Goal: Task Accomplishment & Management: Manage account settings

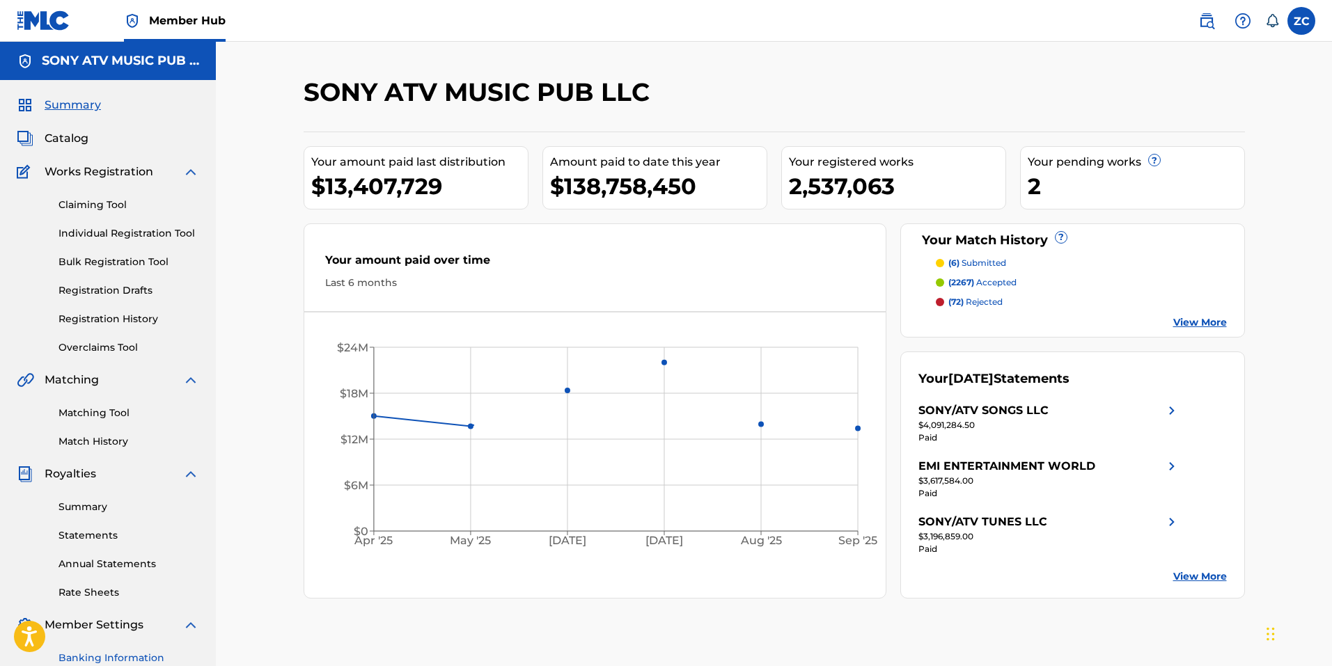
scroll to position [197, 0]
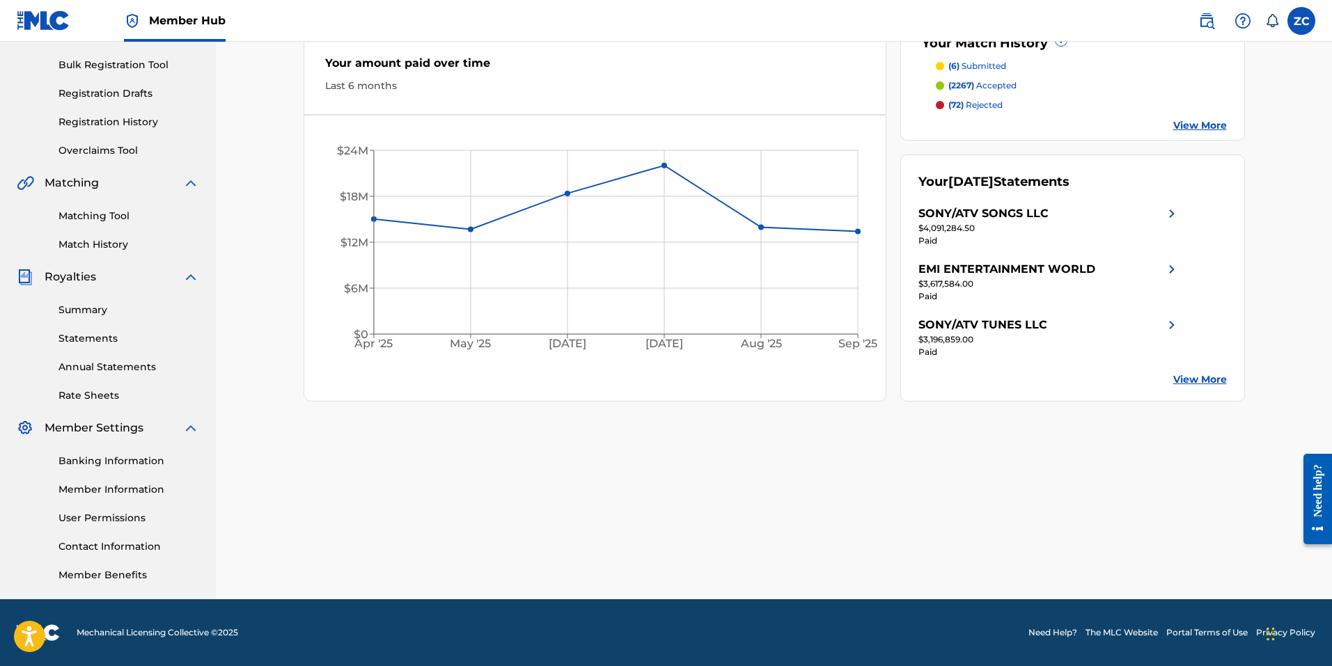
click at [82, 520] on link "User Permissions" at bounding box center [128, 518] width 141 height 15
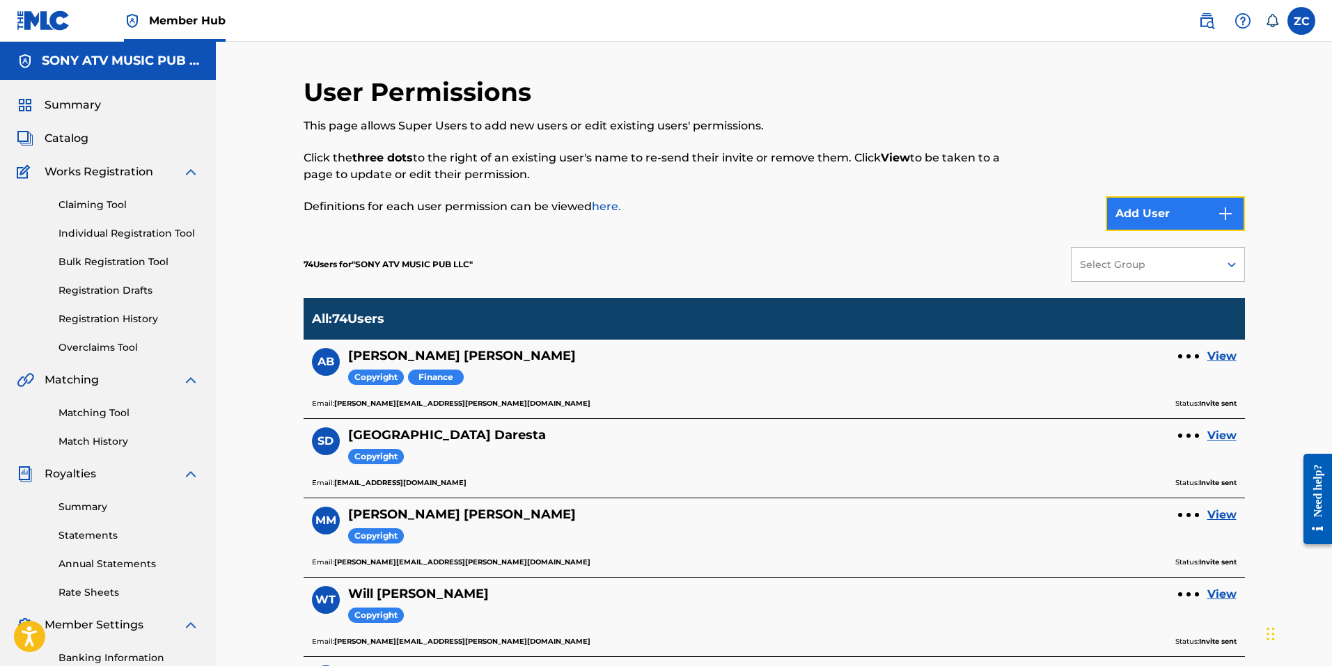
click at [1184, 219] on button "Add User" at bounding box center [1174, 213] width 139 height 35
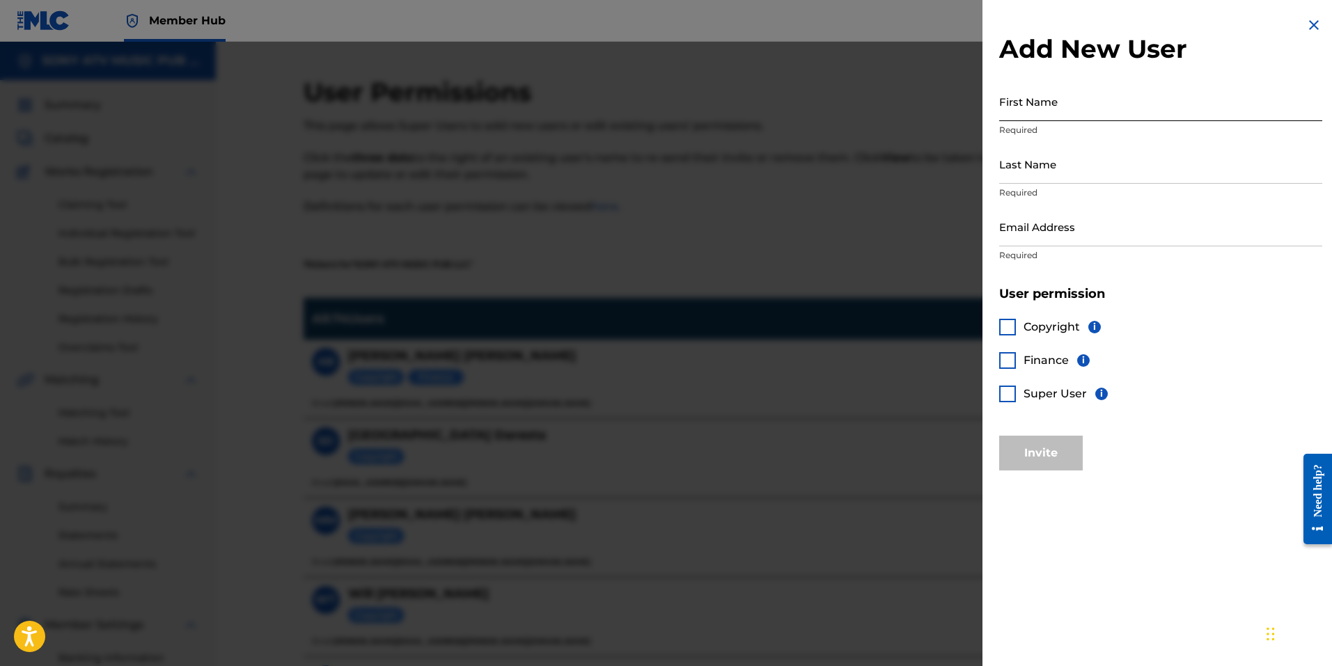
click at [1064, 103] on input "First Name" at bounding box center [1160, 101] width 323 height 40
type input "Sydney"
type input "Meler"
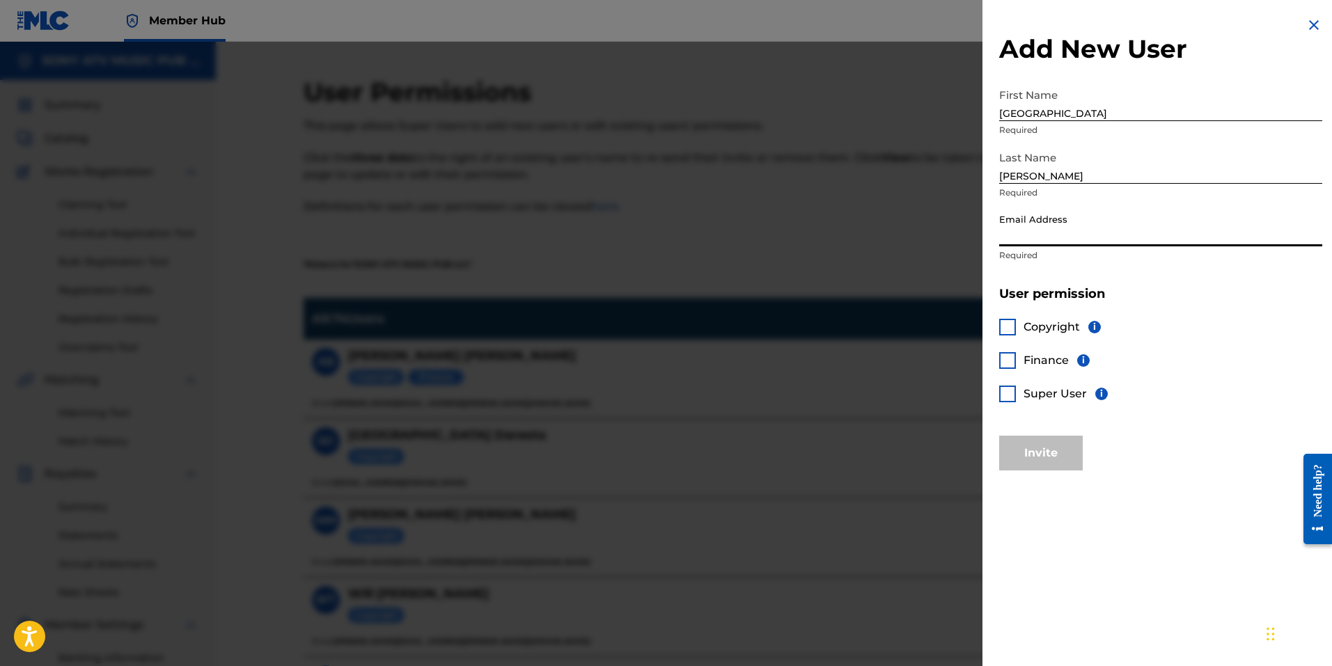
type input "z"
type input "sydney.meler@sonymusicpub.com"
click at [790, 234] on div at bounding box center [666, 375] width 1332 height 666
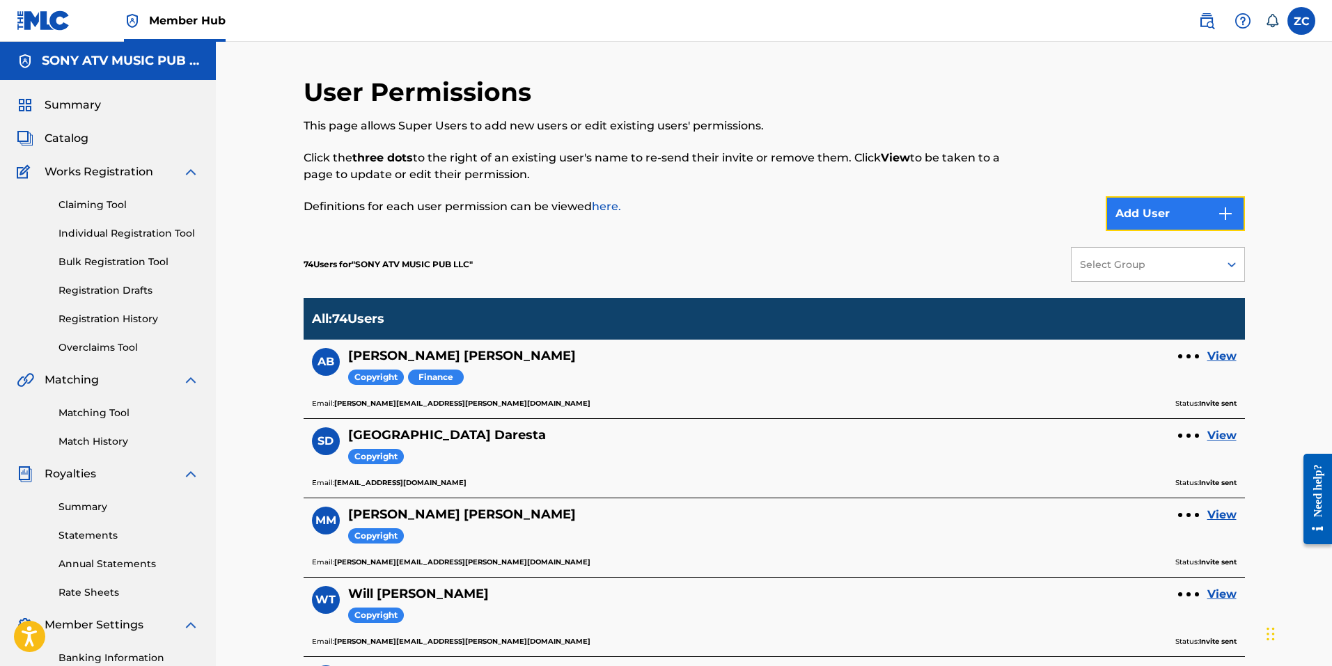
click at [1168, 214] on button "Add User" at bounding box center [1174, 213] width 139 height 35
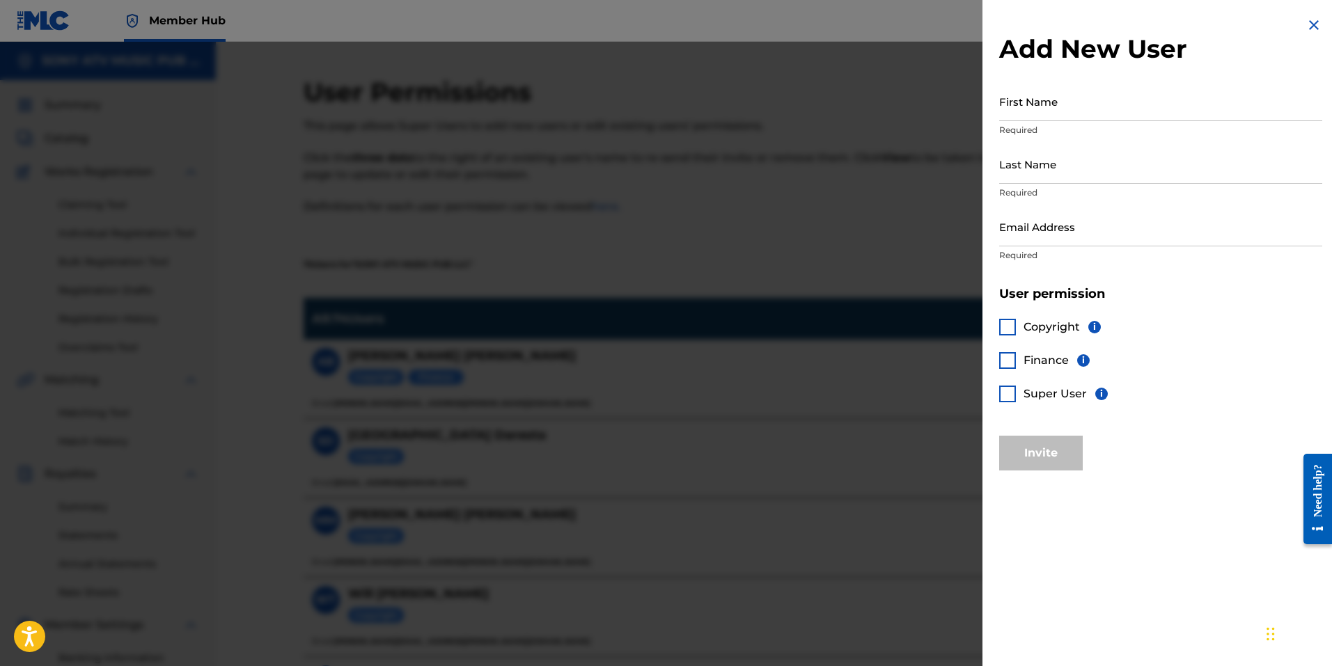
click at [718, 238] on div at bounding box center [666, 375] width 1332 height 666
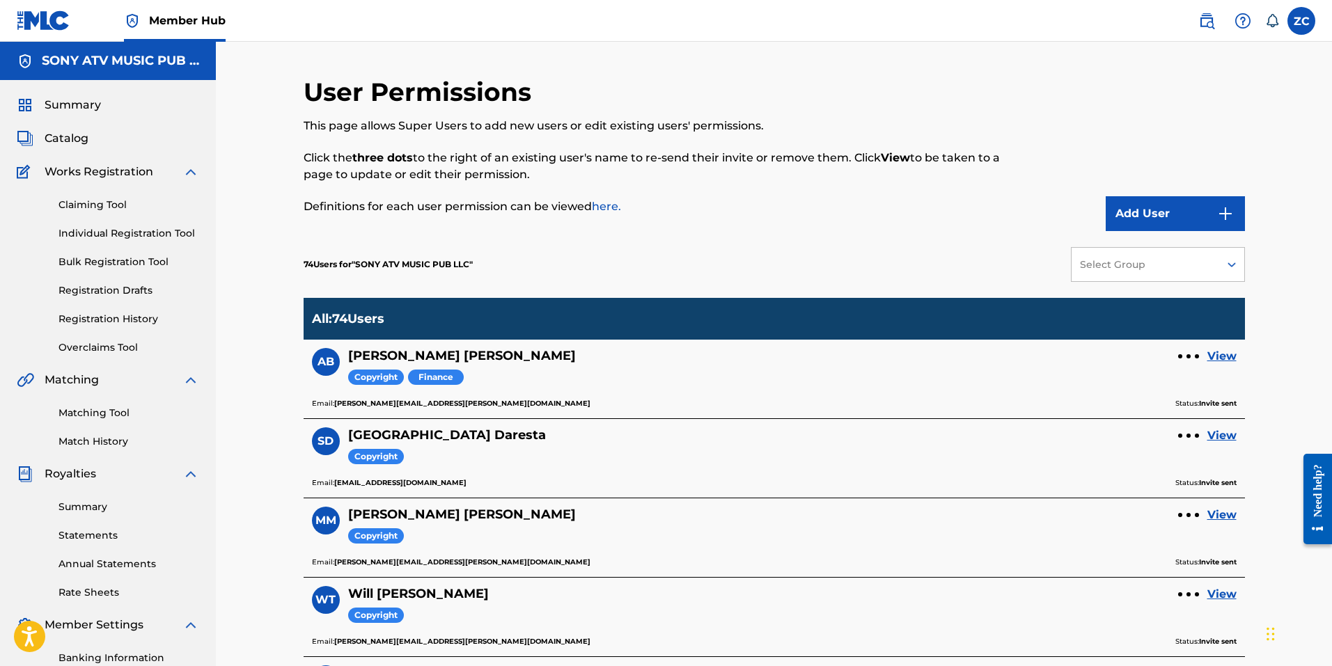
click at [1120, 267] on div "Select Group" at bounding box center [1144, 265] width 129 height 15
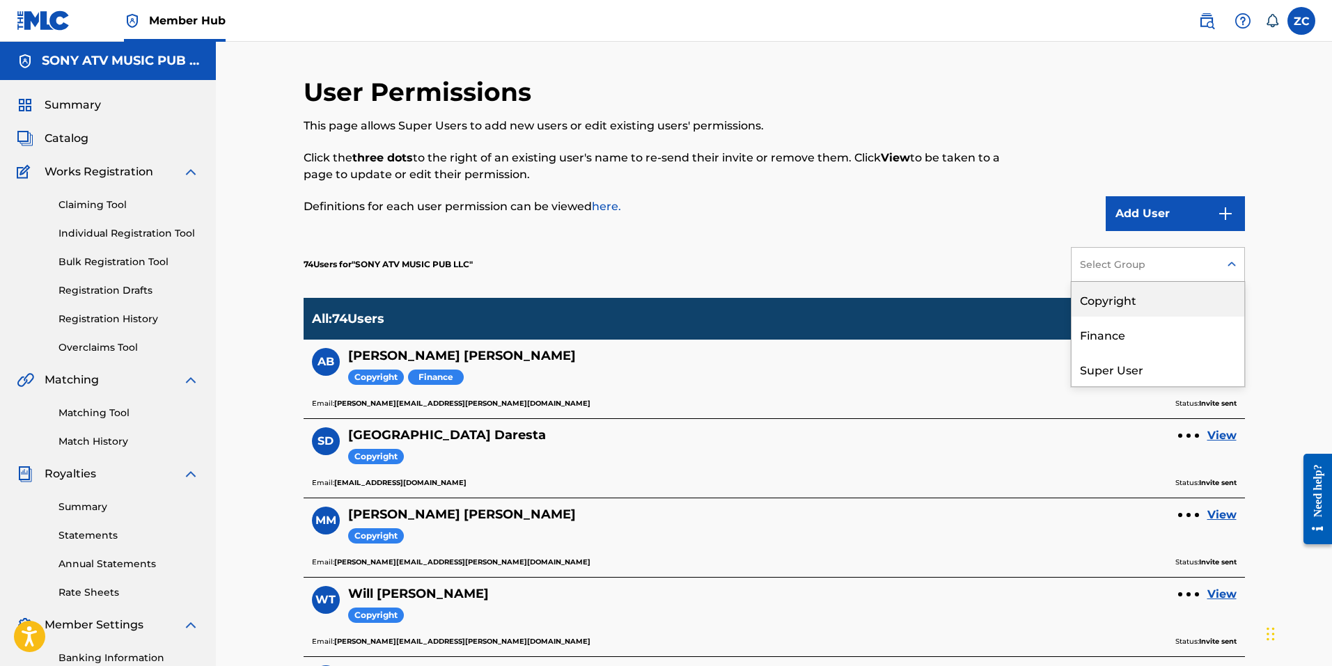
click at [1121, 294] on div "Copyright" at bounding box center [1157, 299] width 173 height 35
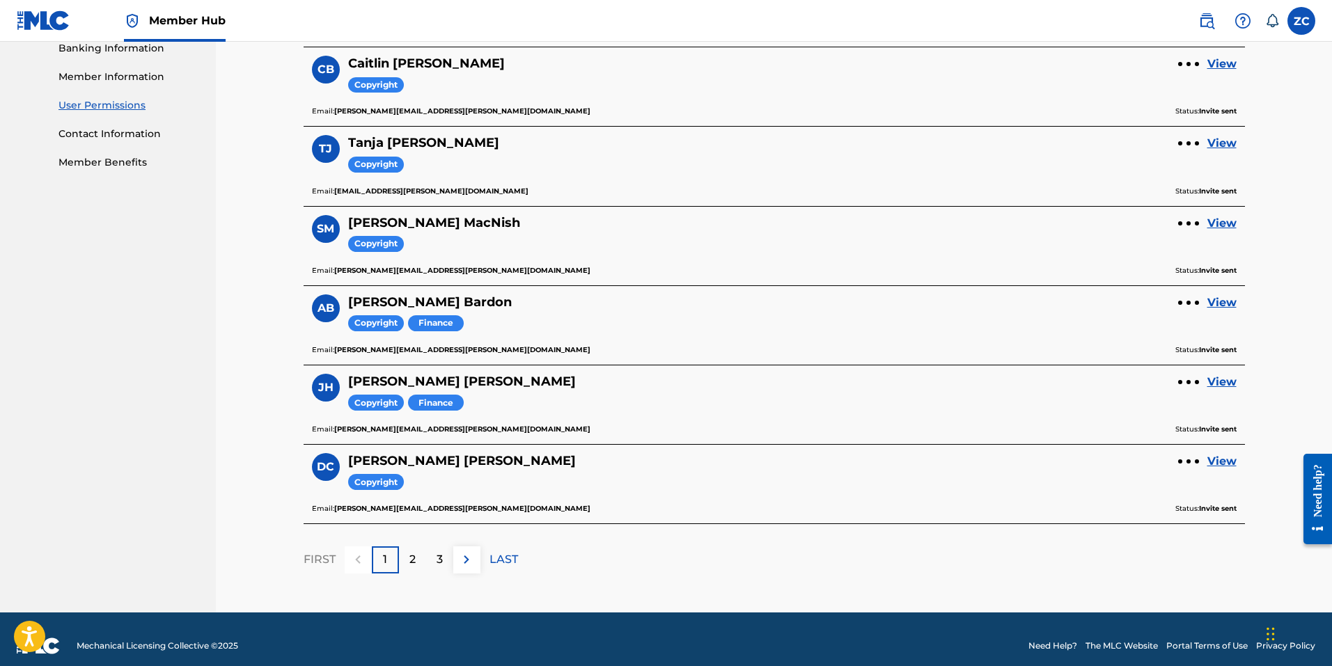
scroll to position [623, 0]
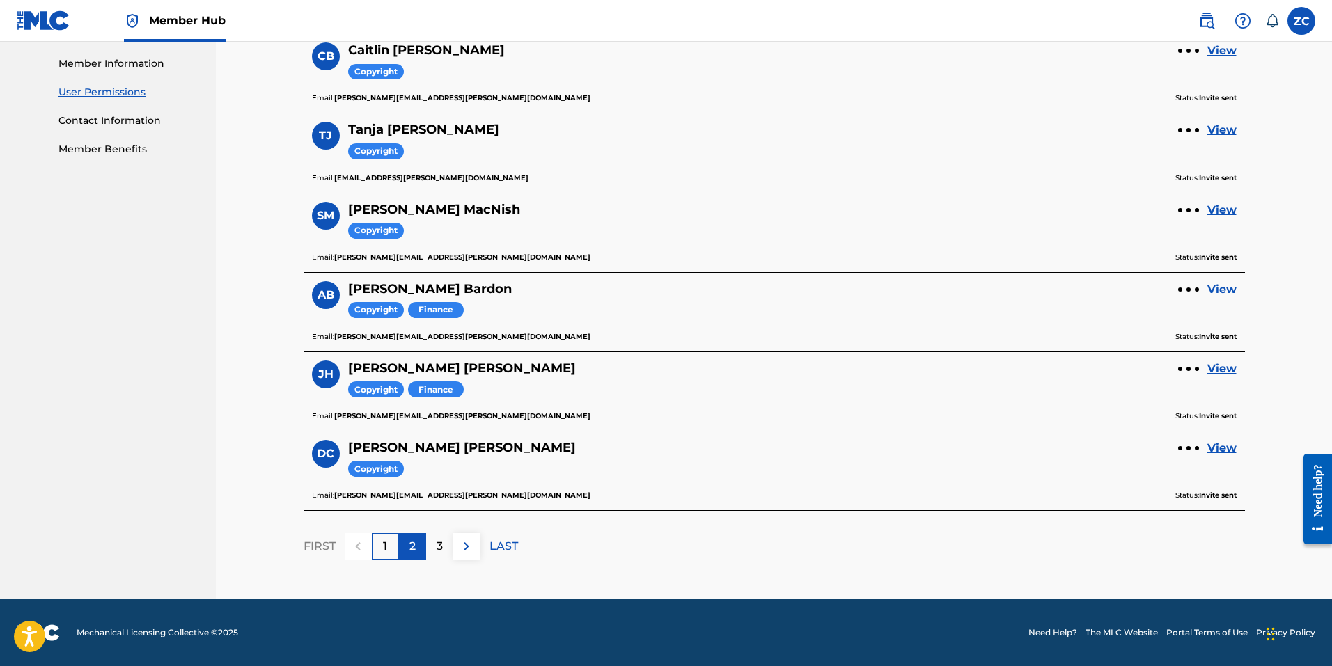
click at [407, 546] on div "2" at bounding box center [412, 546] width 27 height 27
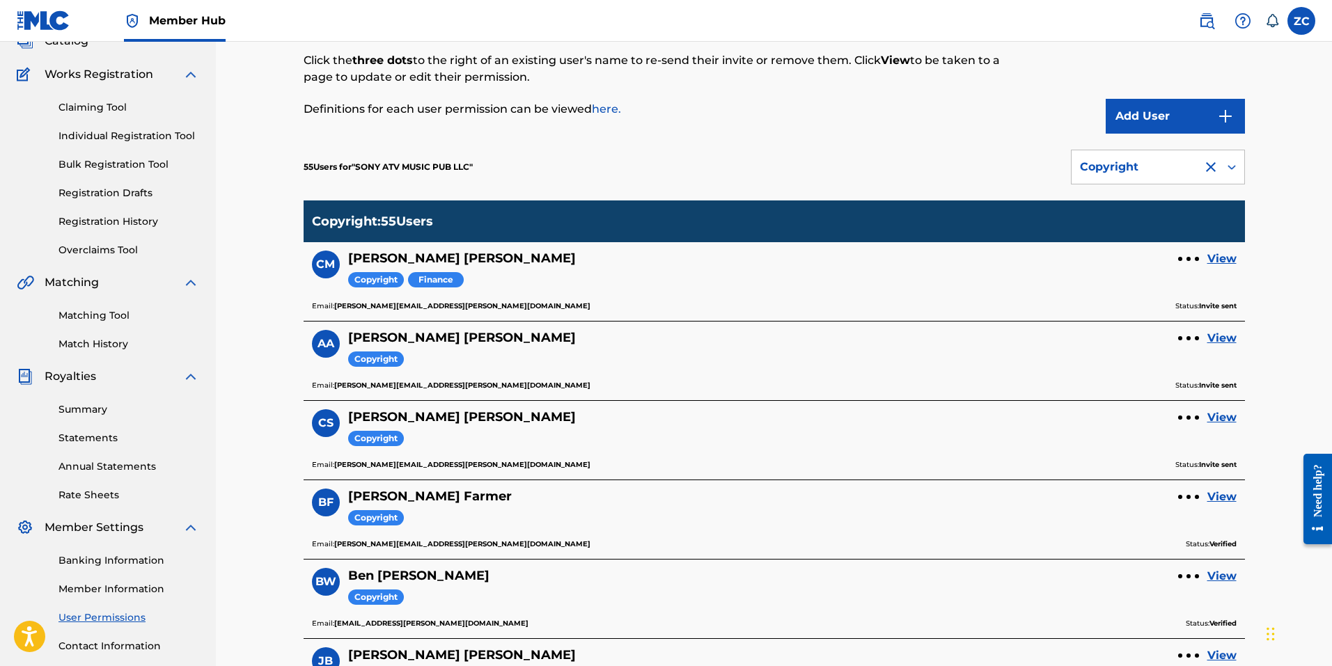
scroll to position [0, 0]
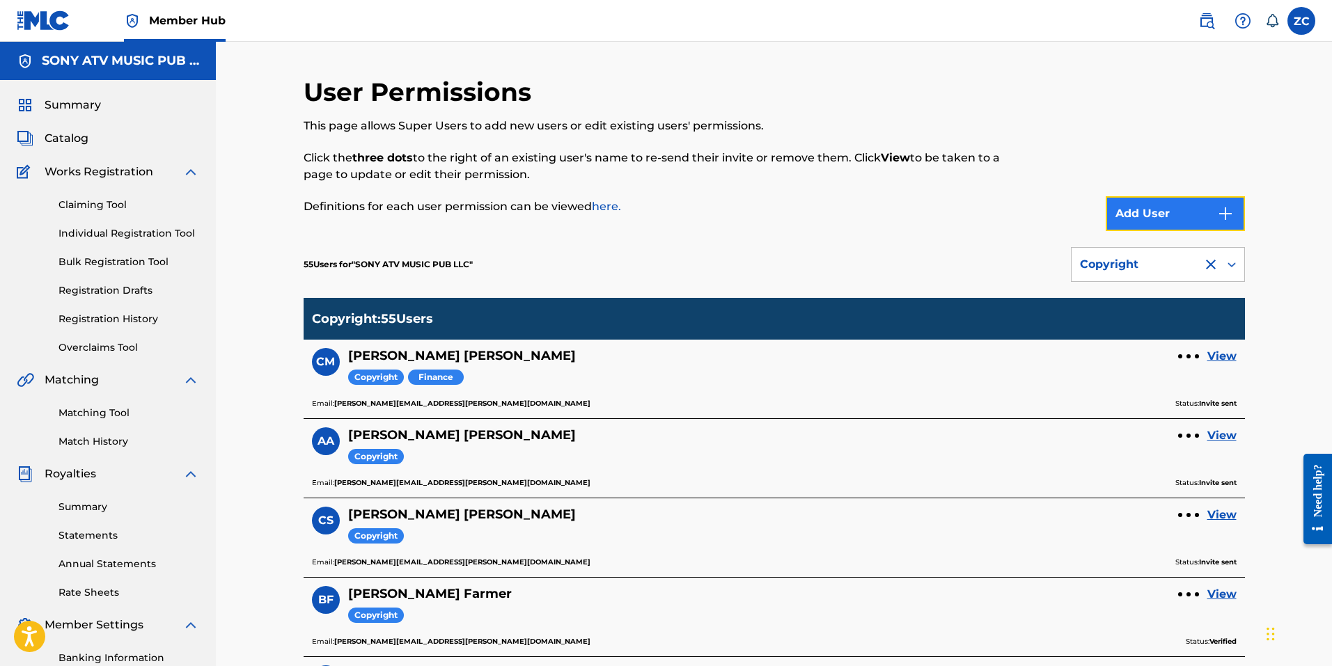
click at [1181, 215] on button "Add User" at bounding box center [1174, 213] width 139 height 35
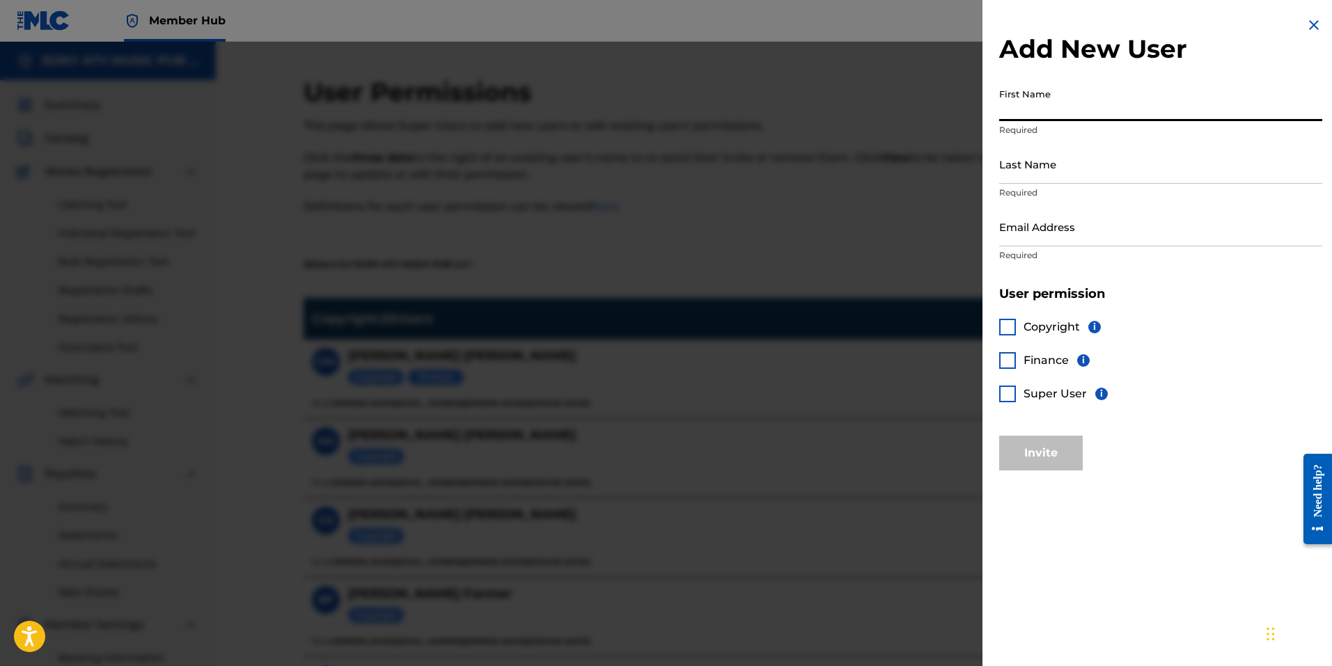
click at [1062, 109] on input "First Name" at bounding box center [1160, 101] width 323 height 40
type input "Sydney"
type input "Meler"
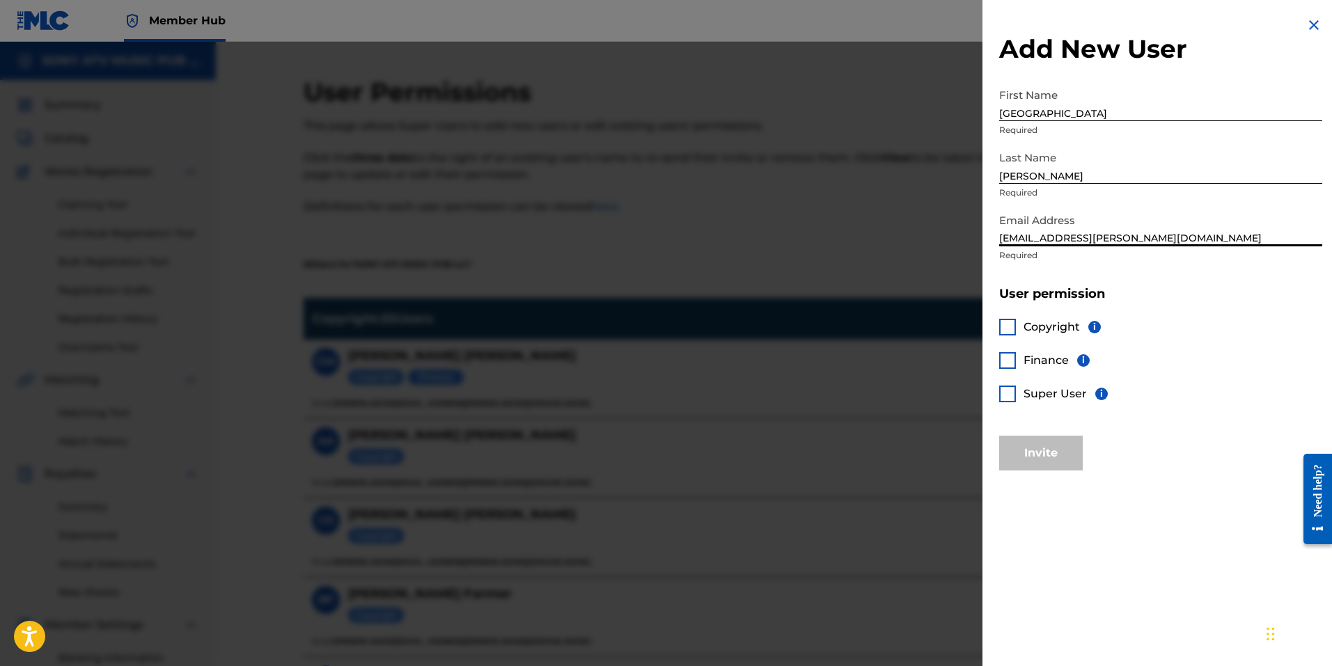
type input "sydney.meler@sonymusicpub.com"
click at [1242, 374] on div "Copyright i Finance i Super User i" at bounding box center [1160, 369] width 323 height 134
click at [1002, 322] on div at bounding box center [1007, 327] width 17 height 17
click at [1038, 444] on button "Invite" at bounding box center [1041, 453] width 84 height 35
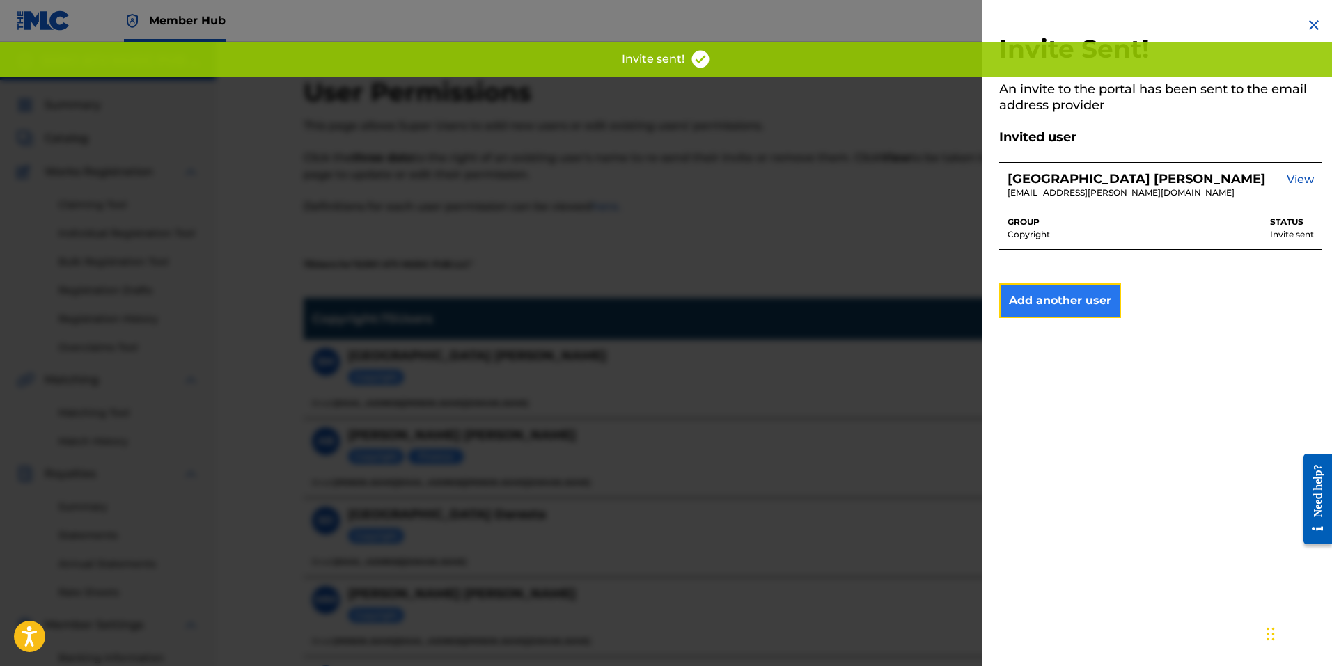
click at [1067, 308] on button "Add another user" at bounding box center [1060, 300] width 122 height 35
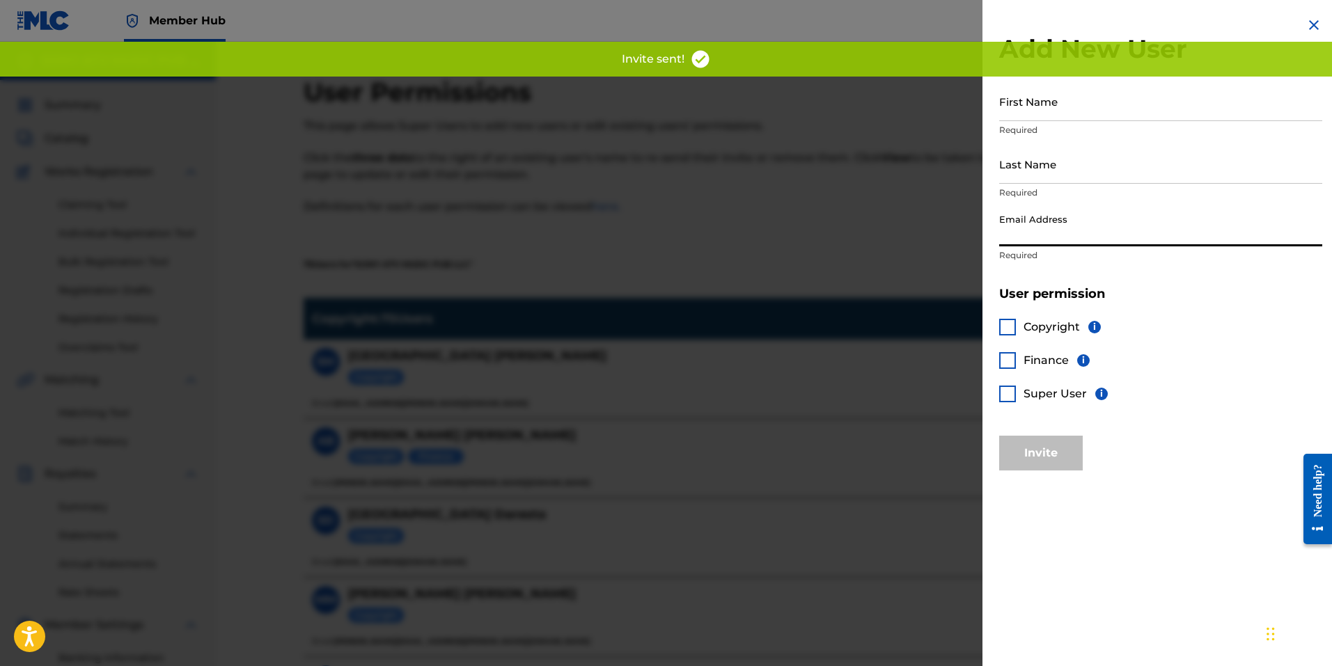
click at [1098, 233] on input "Email Address" at bounding box center [1160, 227] width 323 height 40
paste input "julie.langella@sonymusicpub.com"
type input "julie.langella@sonymusicpub.com"
click at [1078, 134] on p "Required" at bounding box center [1160, 130] width 323 height 13
click at [1087, 120] on input "First Name" at bounding box center [1160, 101] width 323 height 40
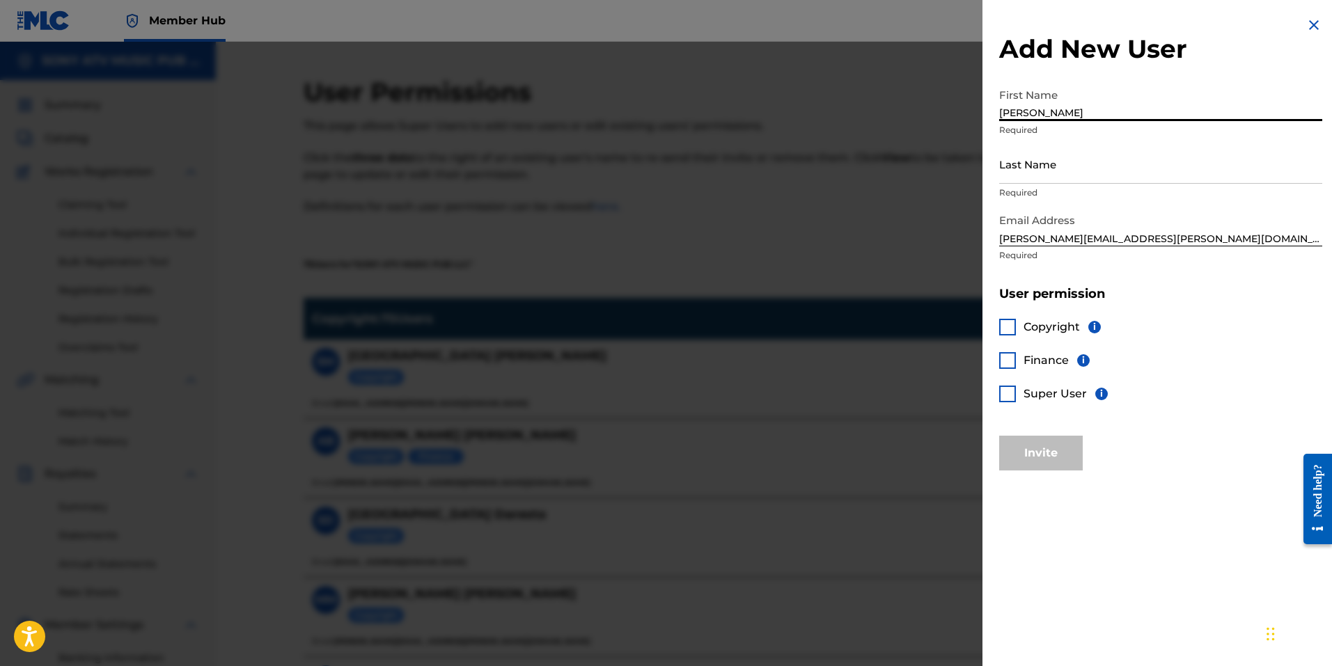
type input "Julie"
type input "Langella"
click at [1007, 319] on div at bounding box center [1007, 327] width 17 height 17
click at [1040, 453] on button "Invite" at bounding box center [1041, 453] width 84 height 35
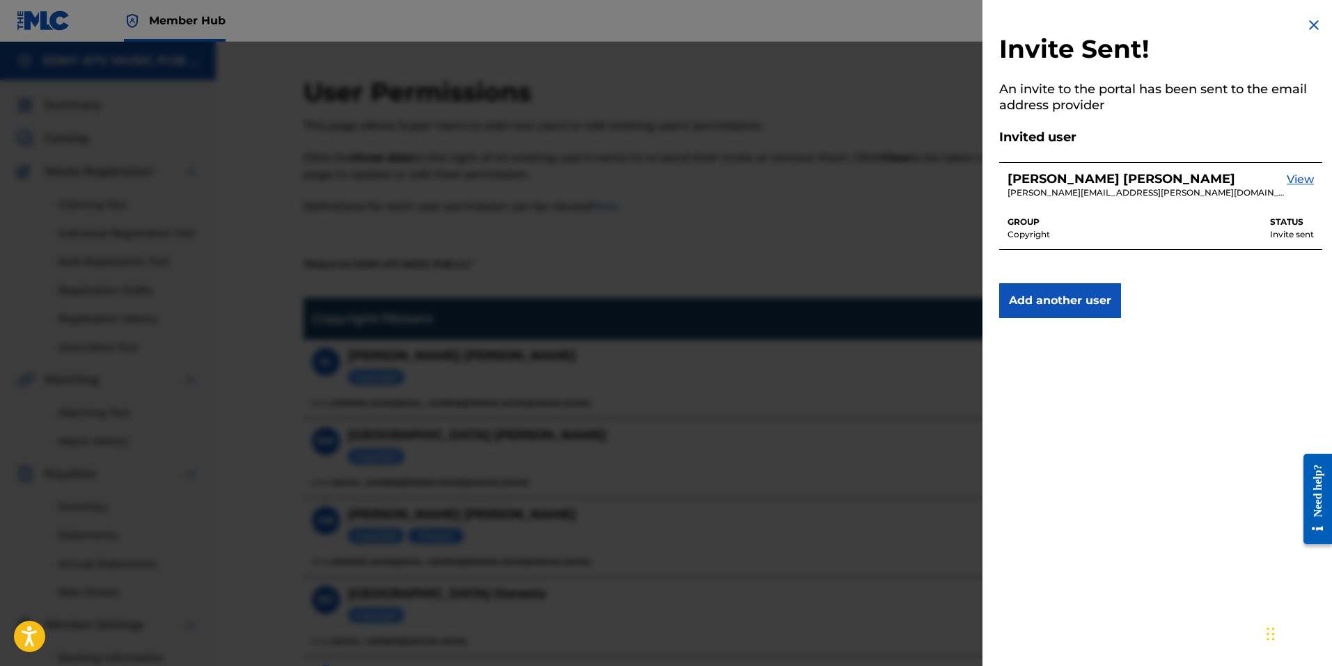
click at [1225, 432] on div "Invite Sent! An invite to the portal has been sent to the email address provide…" at bounding box center [1160, 333] width 356 height 666
click at [1082, 305] on button "Add another user" at bounding box center [1060, 300] width 122 height 35
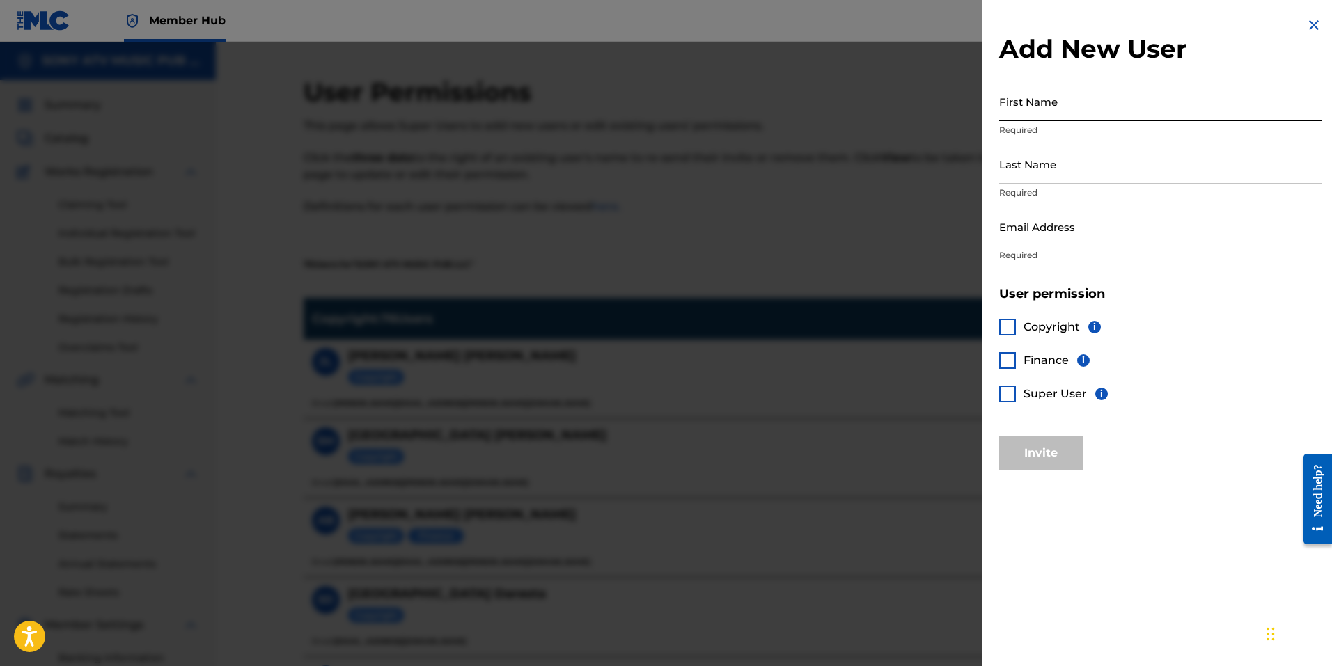
click at [1074, 118] on input "First Name" at bounding box center [1160, 101] width 323 height 40
click at [1062, 242] on input "Email Address" at bounding box center [1160, 227] width 323 height 40
paste input "peter.brooks@sonymusicpub.com"
type input "peter.brooks@sonymusicpub.com"
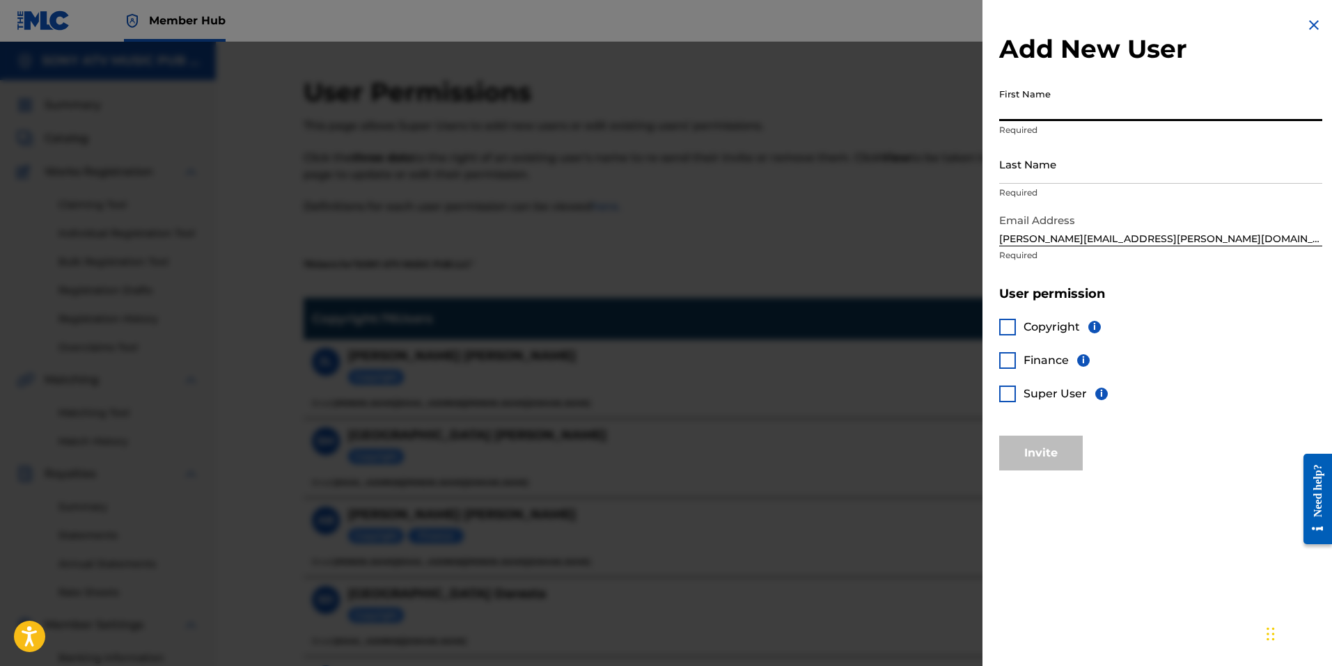
click at [1078, 112] on input "First Name" at bounding box center [1160, 101] width 323 height 40
type input "Peter"
type input "Brooks"
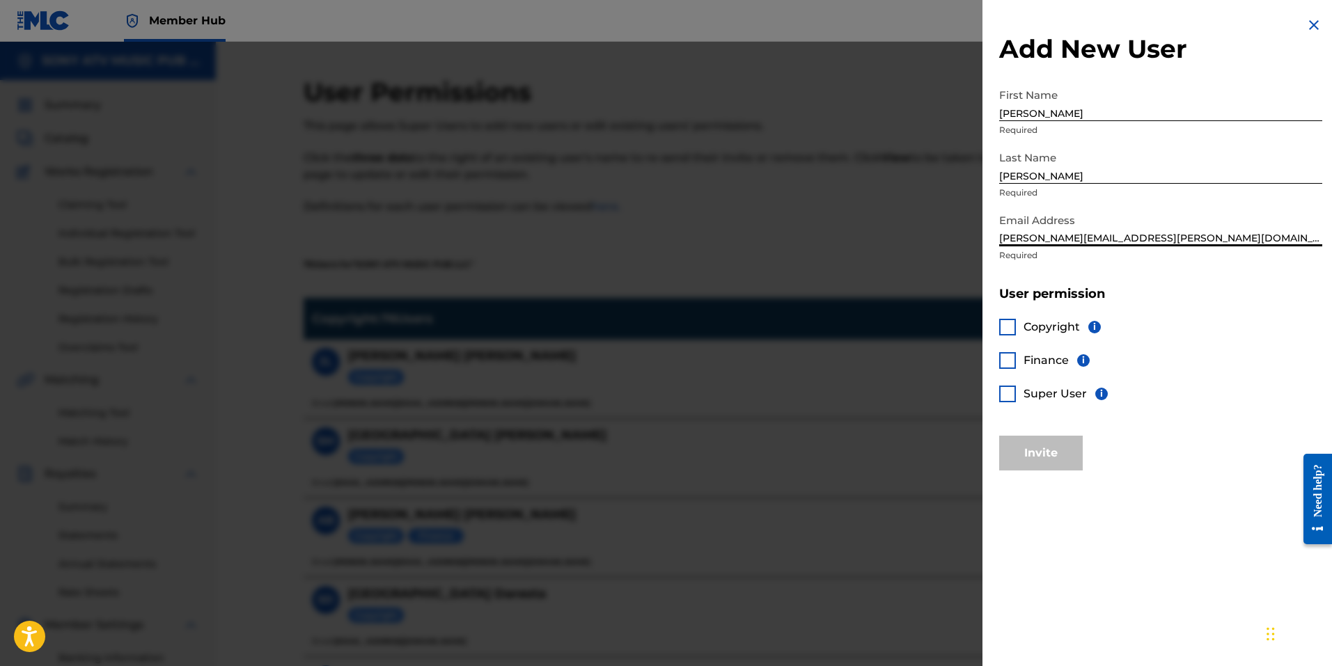
click at [1009, 329] on div at bounding box center [1007, 327] width 17 height 17
click at [1064, 448] on button "Invite" at bounding box center [1041, 453] width 84 height 35
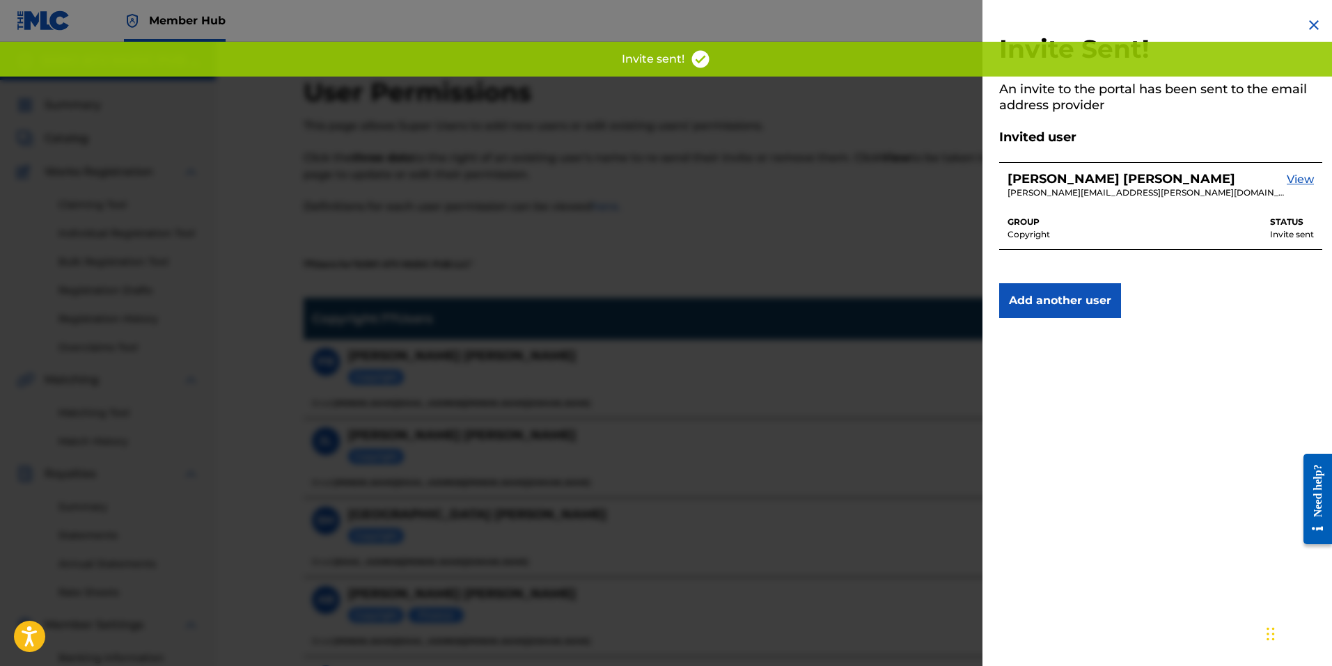
click at [1309, 22] on img at bounding box center [1313, 25] width 17 height 17
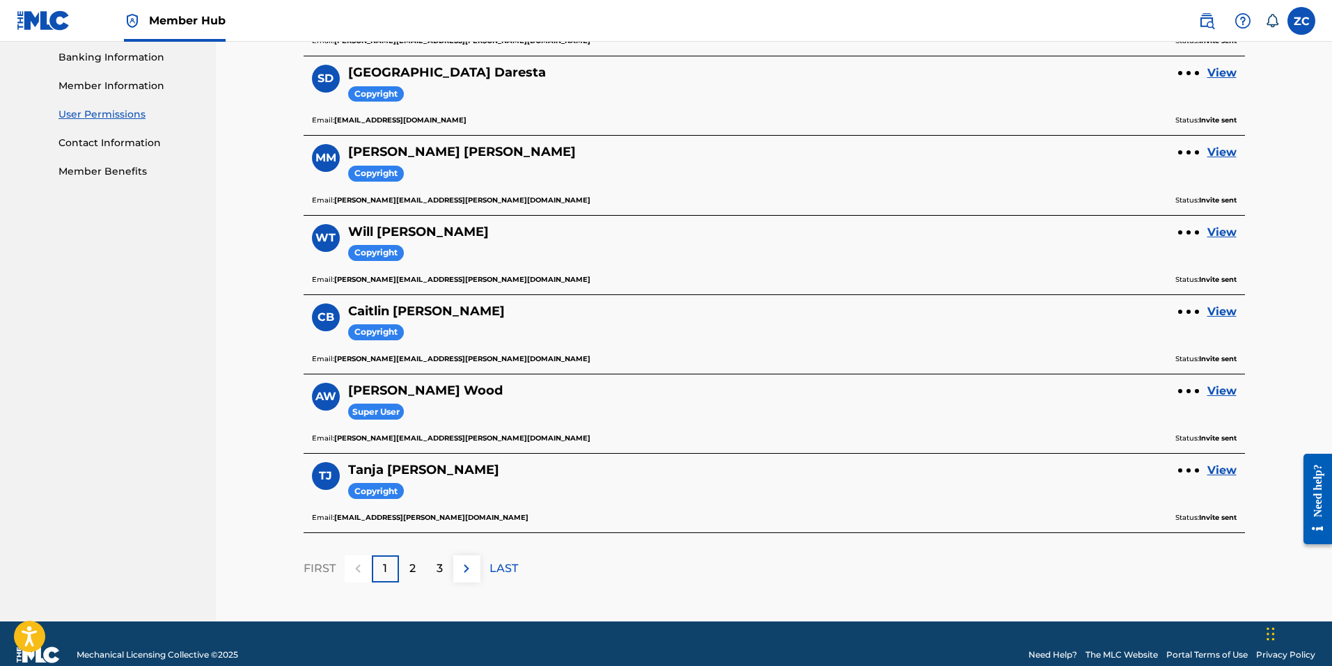
scroll to position [623, 0]
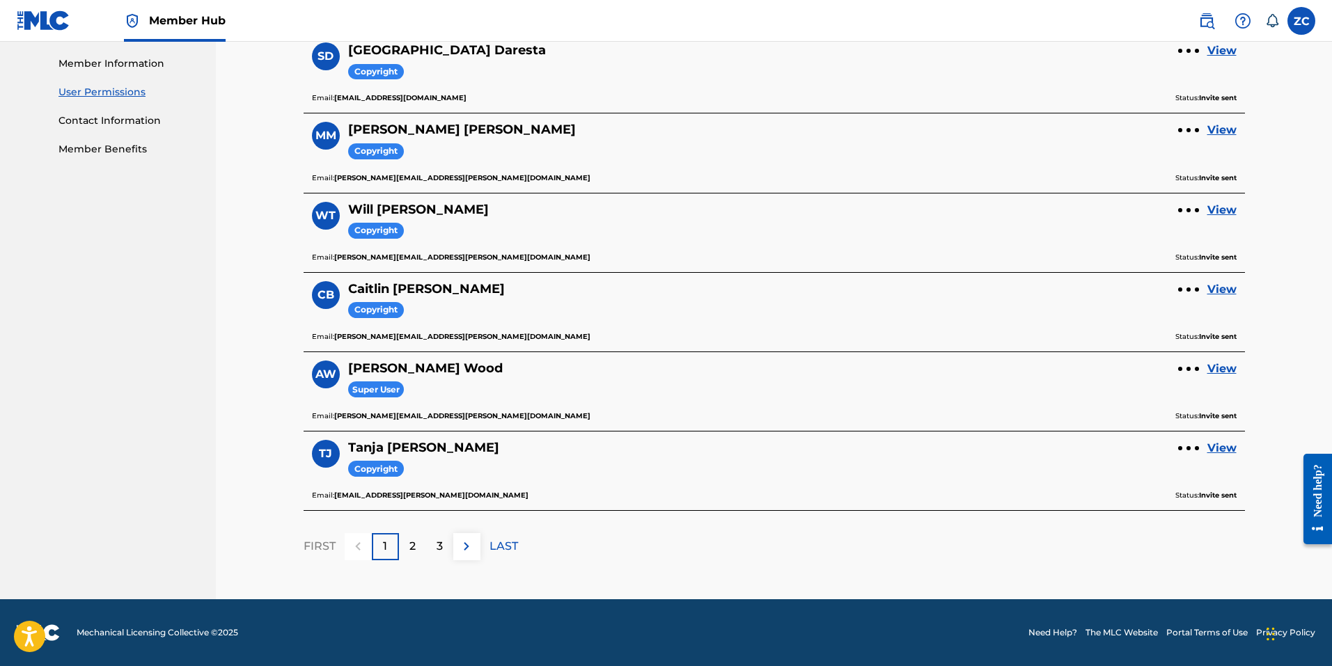
click at [607, 555] on div "FIRST 1 2 3 LAST" at bounding box center [773, 546] width 941 height 27
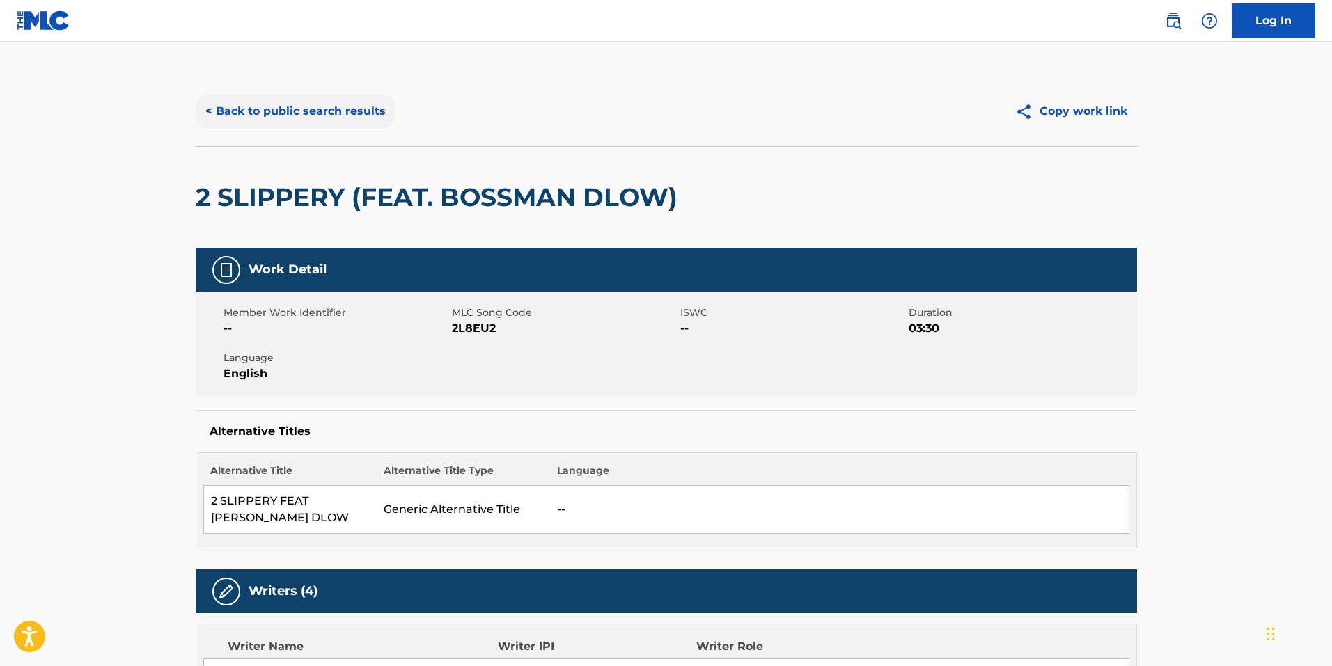
drag, startPoint x: 300, startPoint y: 106, endPoint x: 262, endPoint y: 116, distance: 38.7
click at [300, 106] on button "< Back to public search results" at bounding box center [296, 111] width 200 height 35
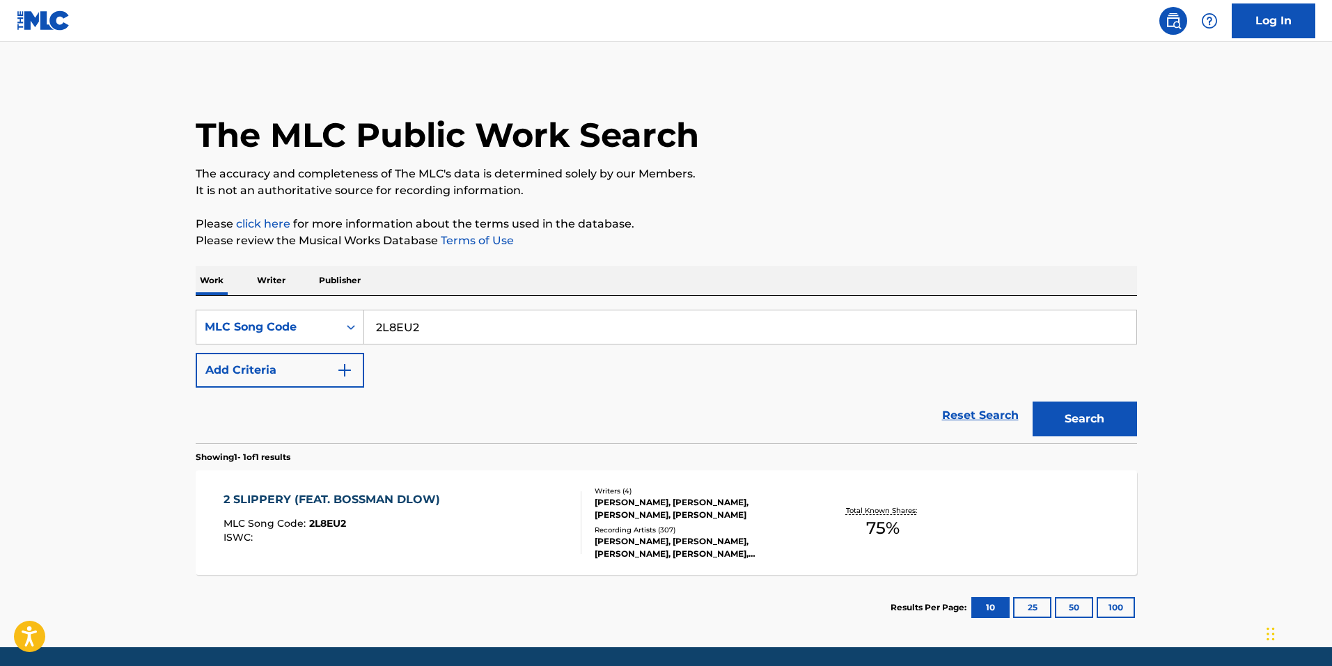
click at [452, 313] on input "2L8EU2" at bounding box center [750, 326] width 772 height 33
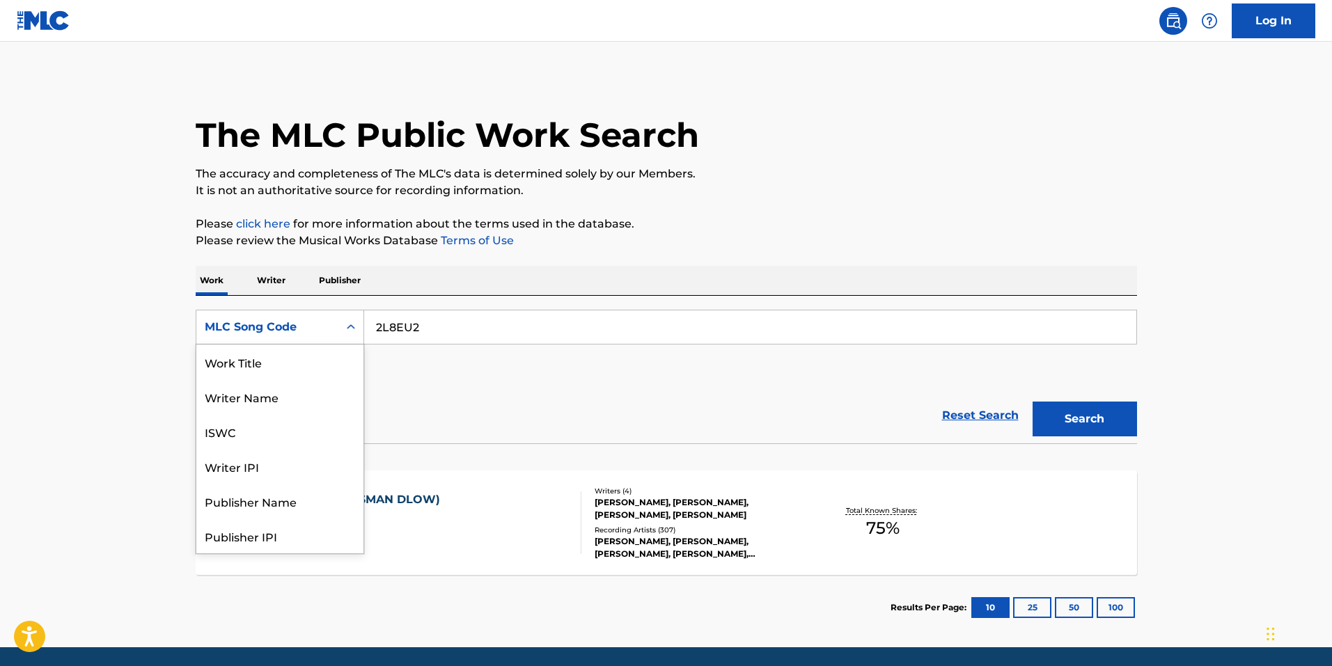
click at [289, 334] on div "MLC Song Code" at bounding box center [267, 327] width 125 height 17
click at [281, 370] on div "Work Title" at bounding box center [279, 362] width 167 height 35
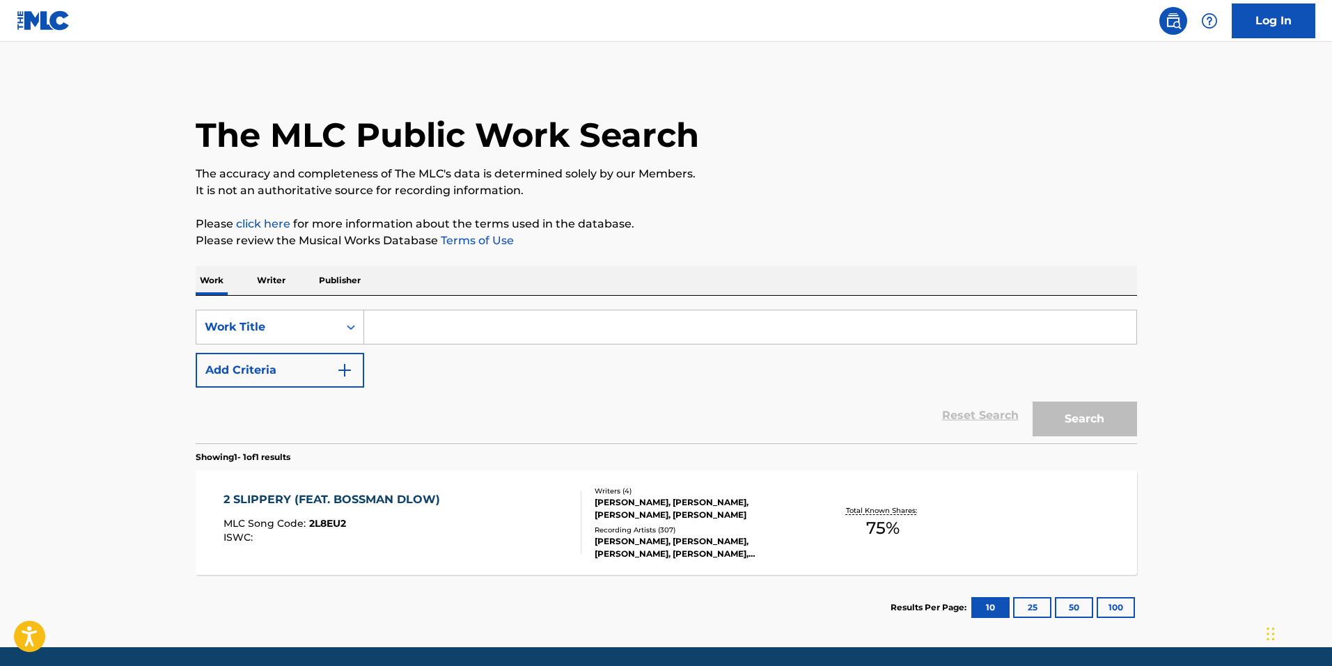
click at [506, 343] on input "Search Form" at bounding box center [750, 326] width 772 height 33
type input "most wanted"
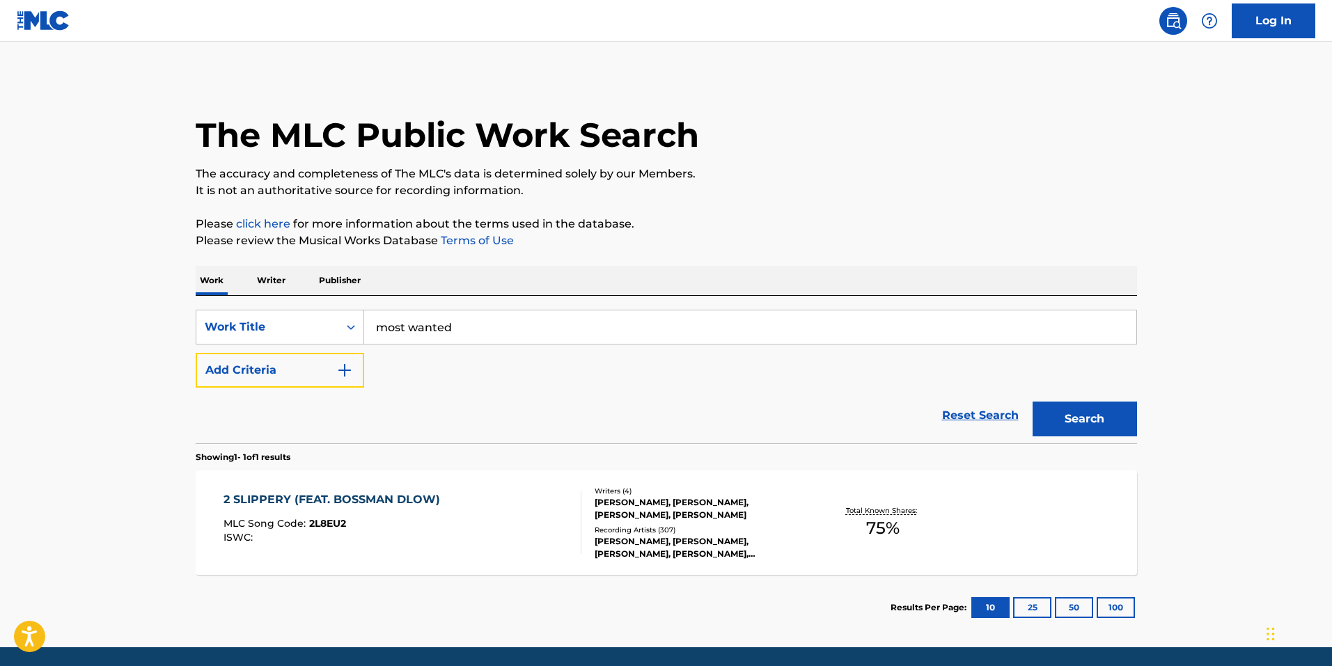
click at [196, 353] on button "Add Criteria" at bounding box center [280, 370] width 168 height 35
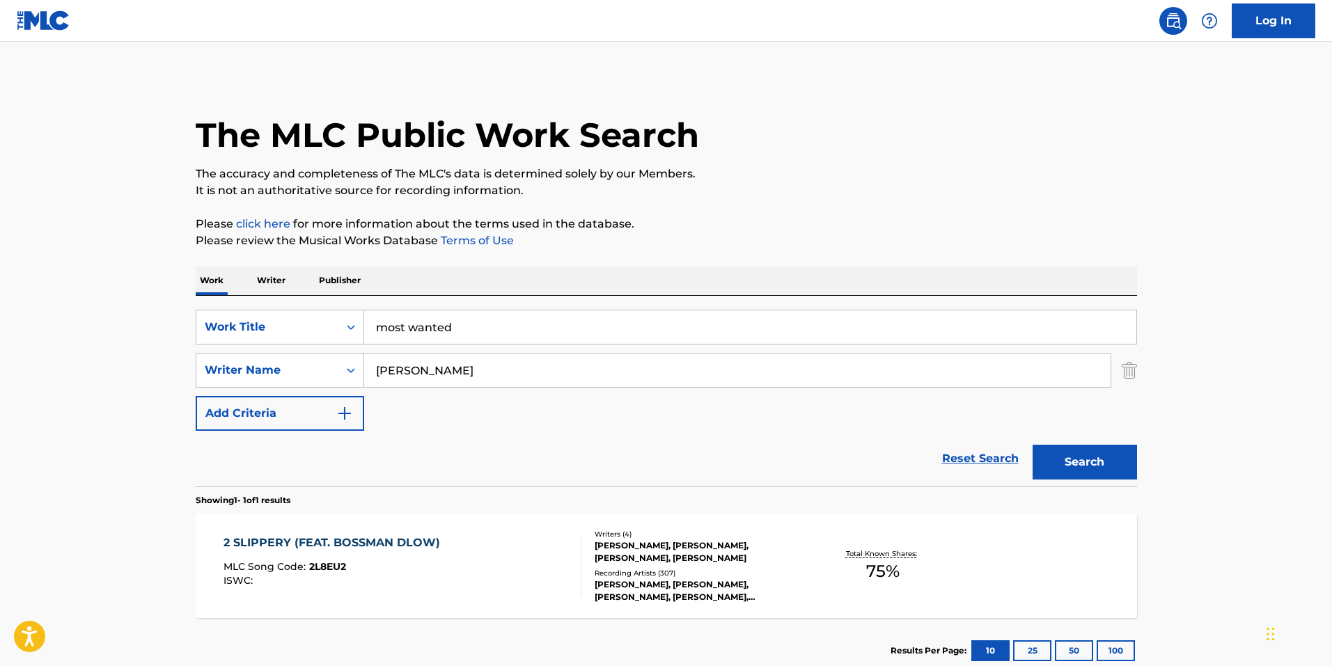
type input "dhillon"
click at [1032, 445] on button "Search" at bounding box center [1084, 462] width 104 height 35
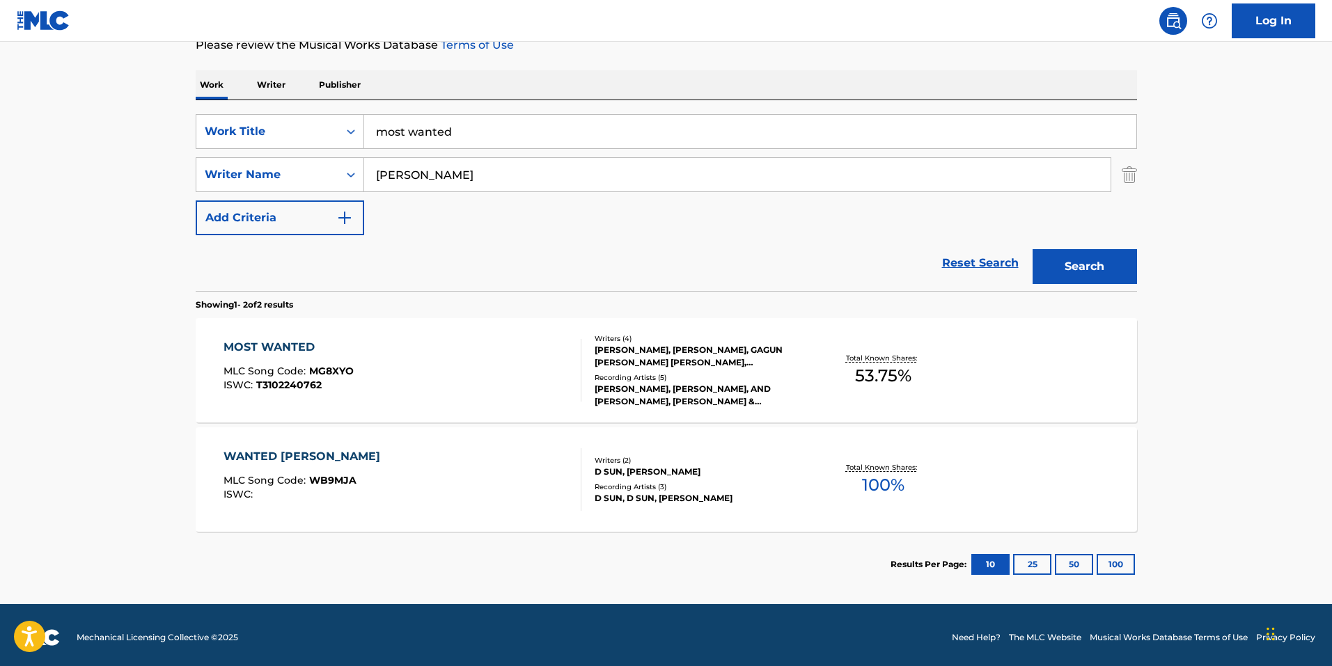
scroll to position [200, 0]
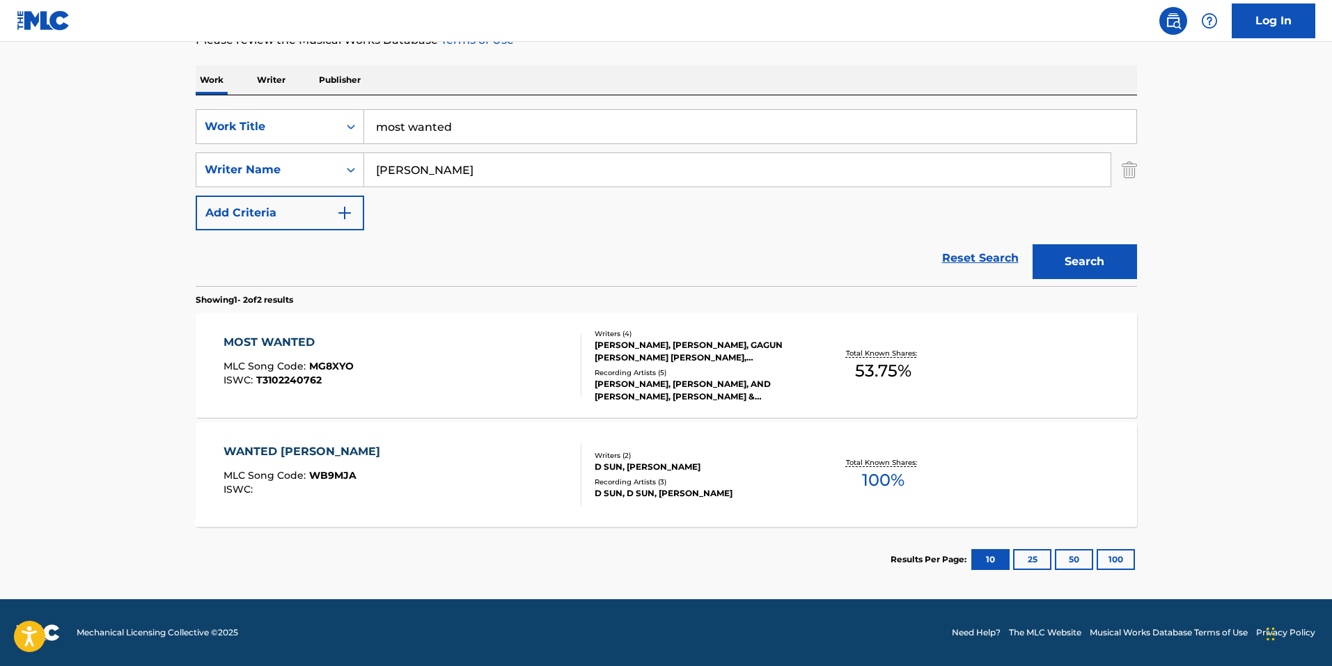
click at [491, 376] on div "MOST WANTED MLC Song Code : MG8XYO ISWC : T3102240762" at bounding box center [402, 365] width 358 height 63
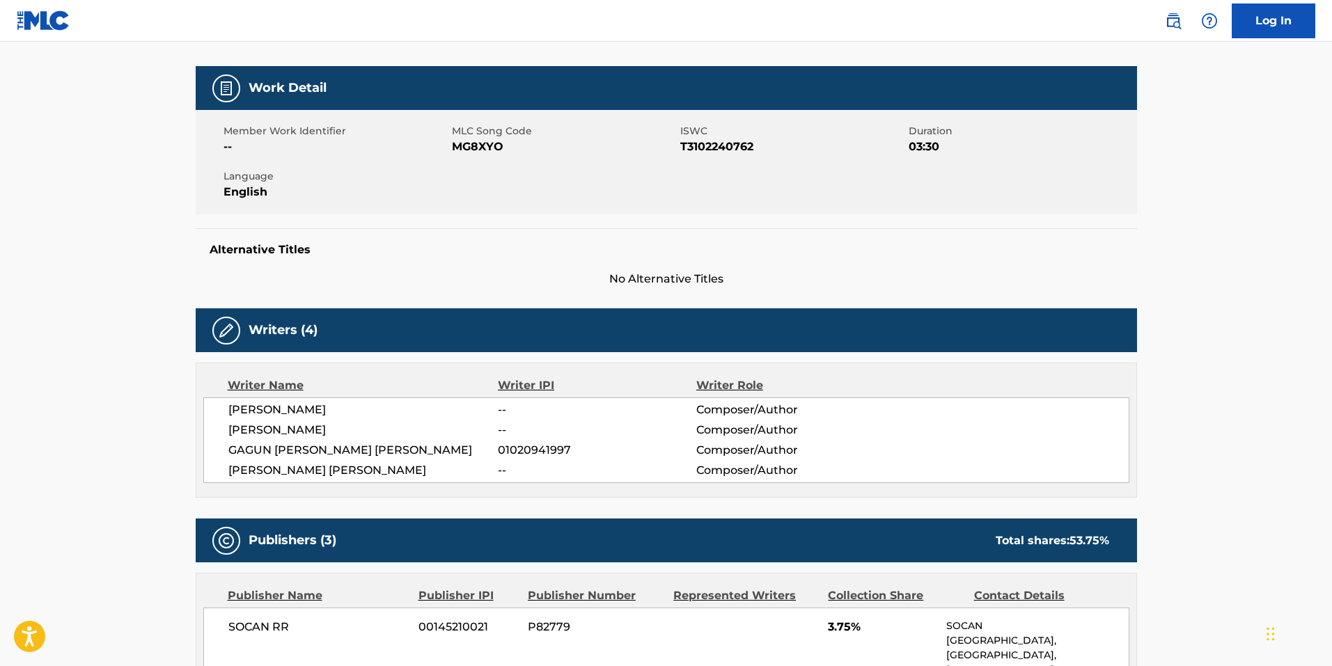
scroll to position [139, 0]
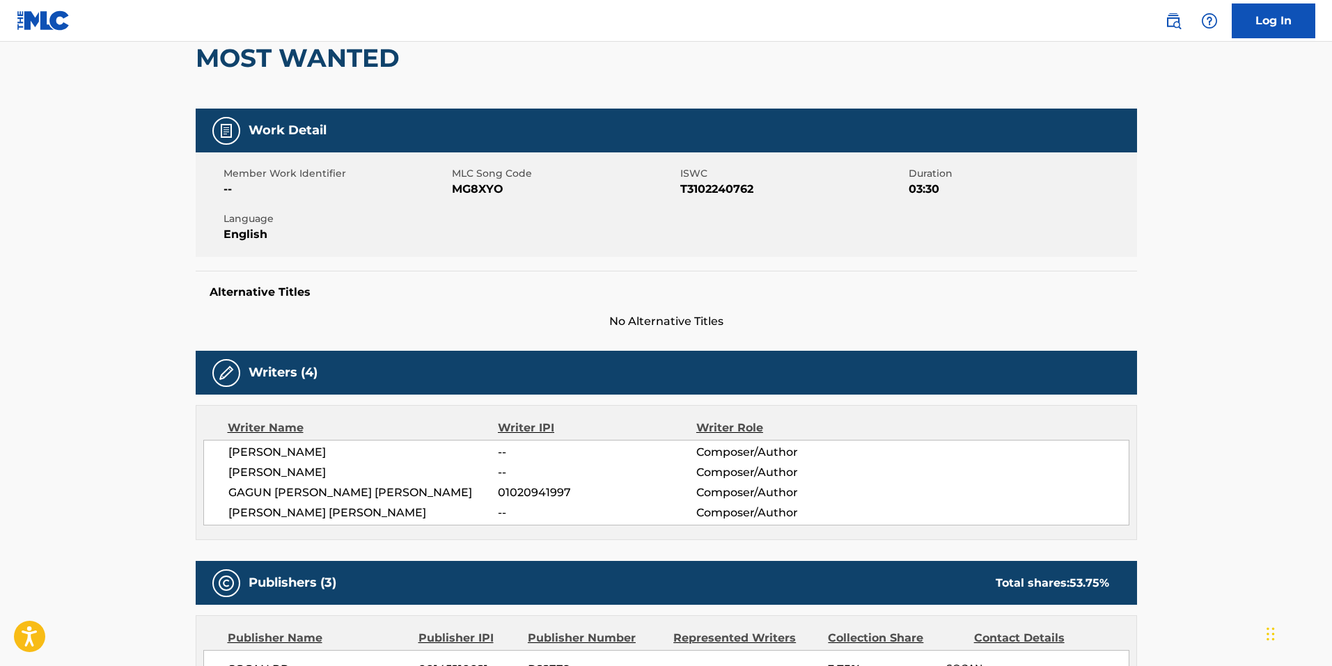
click at [467, 186] on span "MG8XYO" at bounding box center [564, 189] width 225 height 17
copy span "MG8XYO"
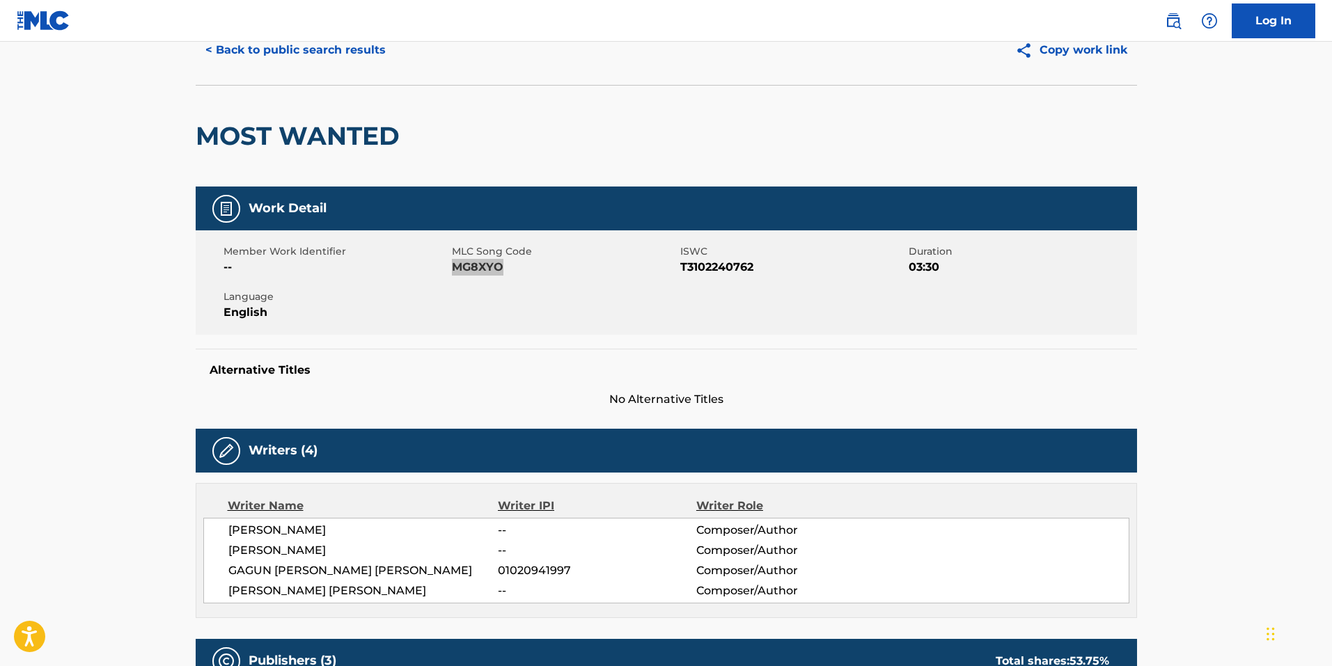
scroll to position [0, 0]
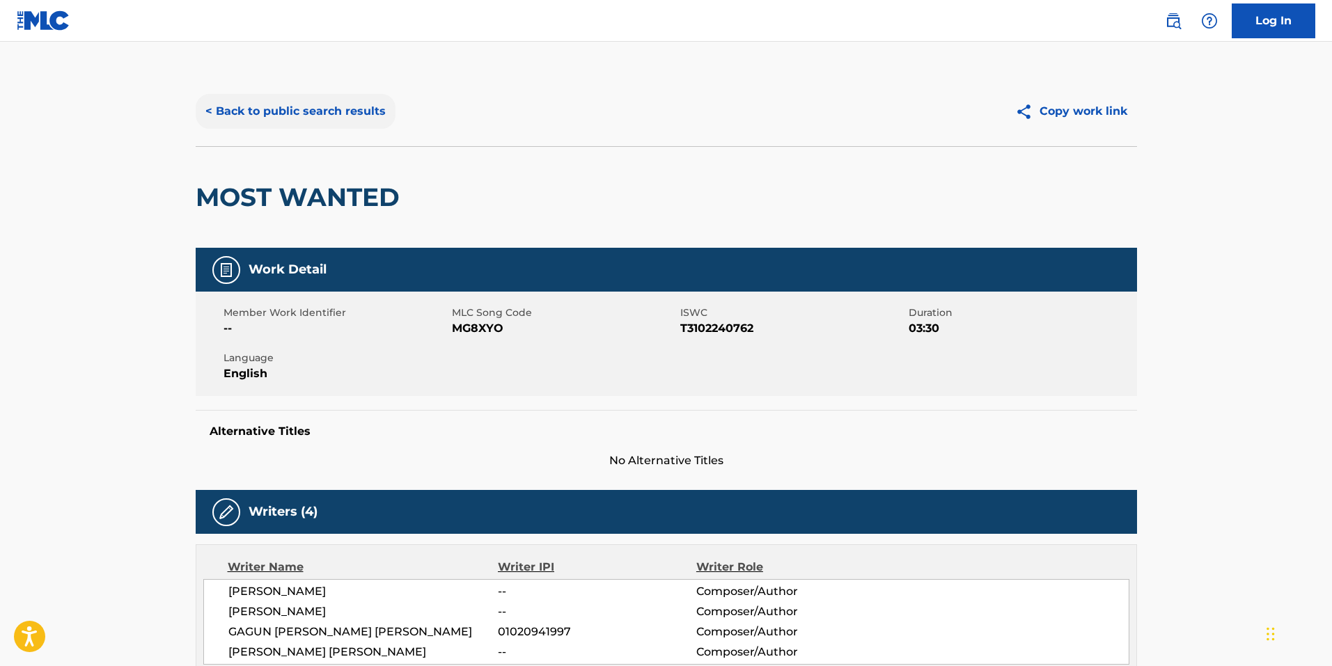
drag, startPoint x: 290, startPoint y: 79, endPoint x: 290, endPoint y: 99, distance: 20.2
click at [290, 81] on div "< Back to public search results Copy work link" at bounding box center [666, 112] width 941 height 70
click at [287, 111] on button "< Back to public search results" at bounding box center [296, 111] width 200 height 35
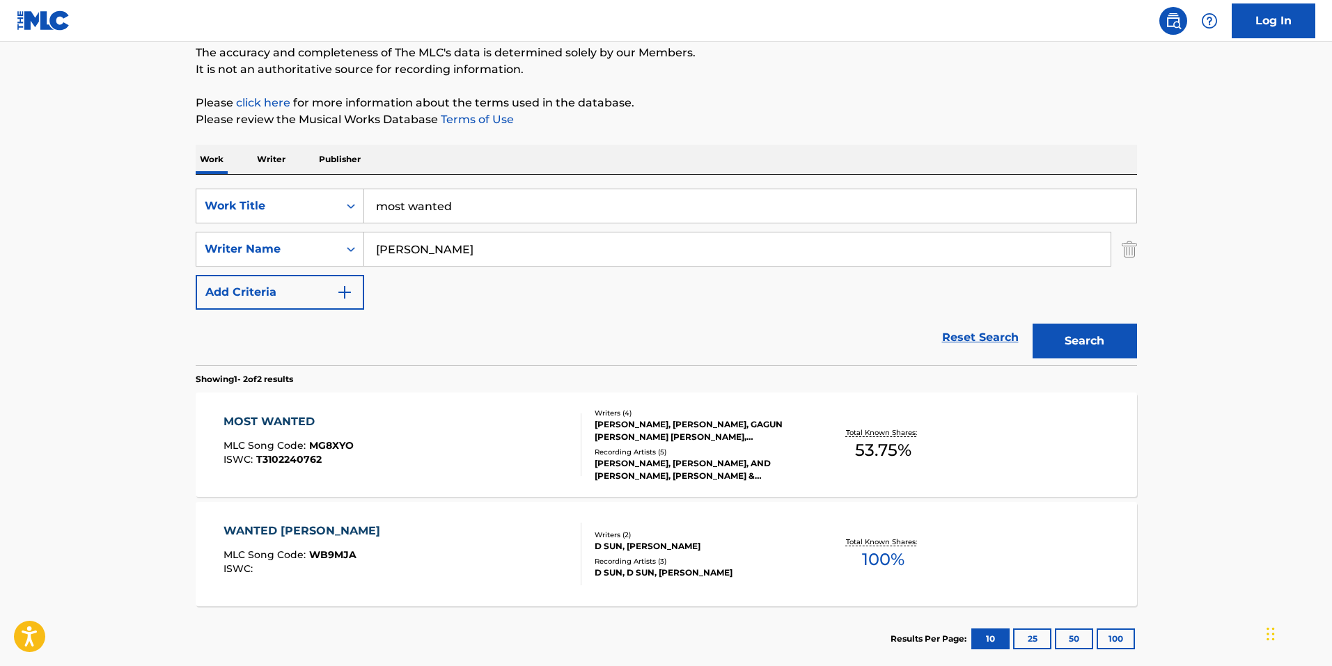
click at [492, 207] on input "most wanted" at bounding box center [750, 205] width 772 height 33
type input "never let you go"
click at [1032, 324] on button "Search" at bounding box center [1084, 341] width 104 height 35
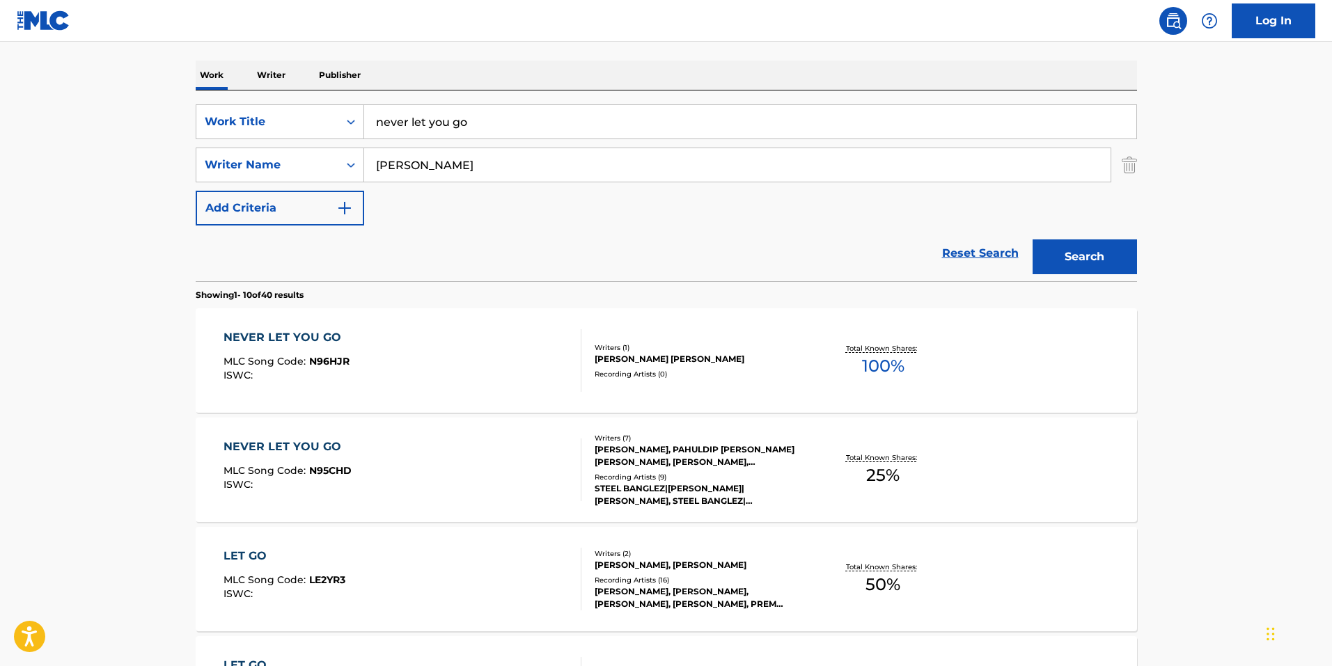
scroll to position [209, 0]
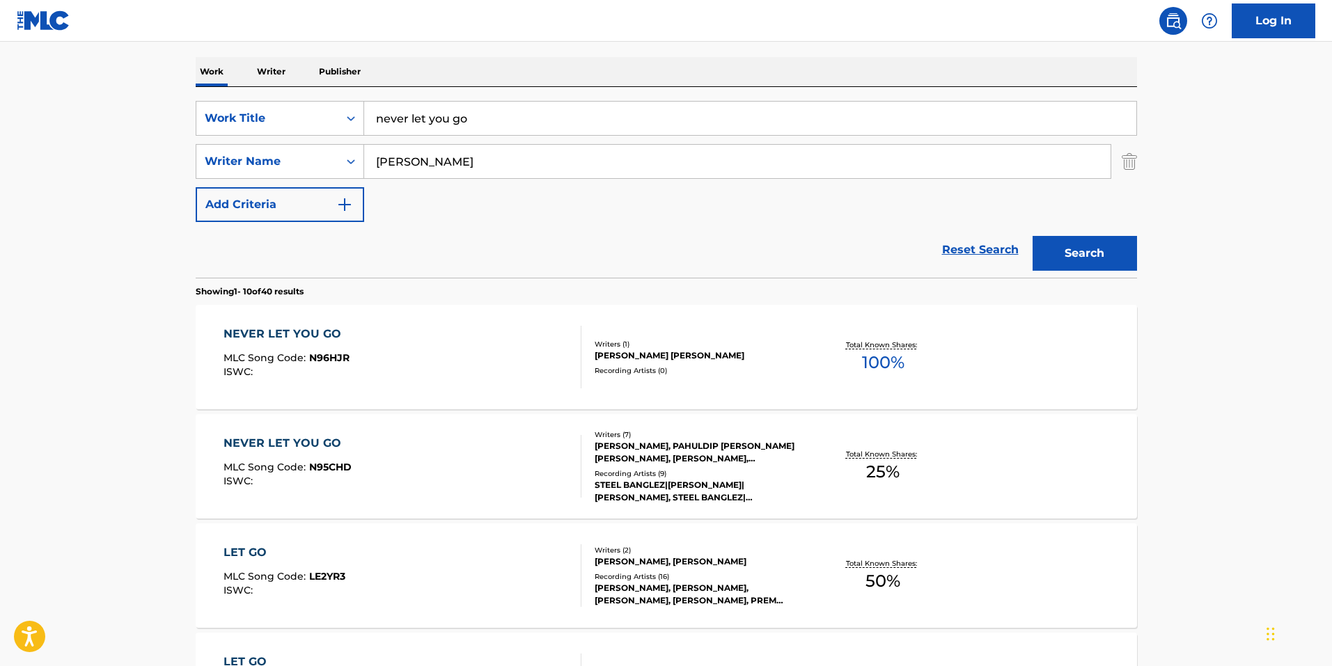
click at [575, 390] on div "NEVER LET YOU GO MLC Song Code : N96HJR ISWC : Writers ( 1 ) AMRITPAL SINGH DHI…" at bounding box center [666, 357] width 941 height 104
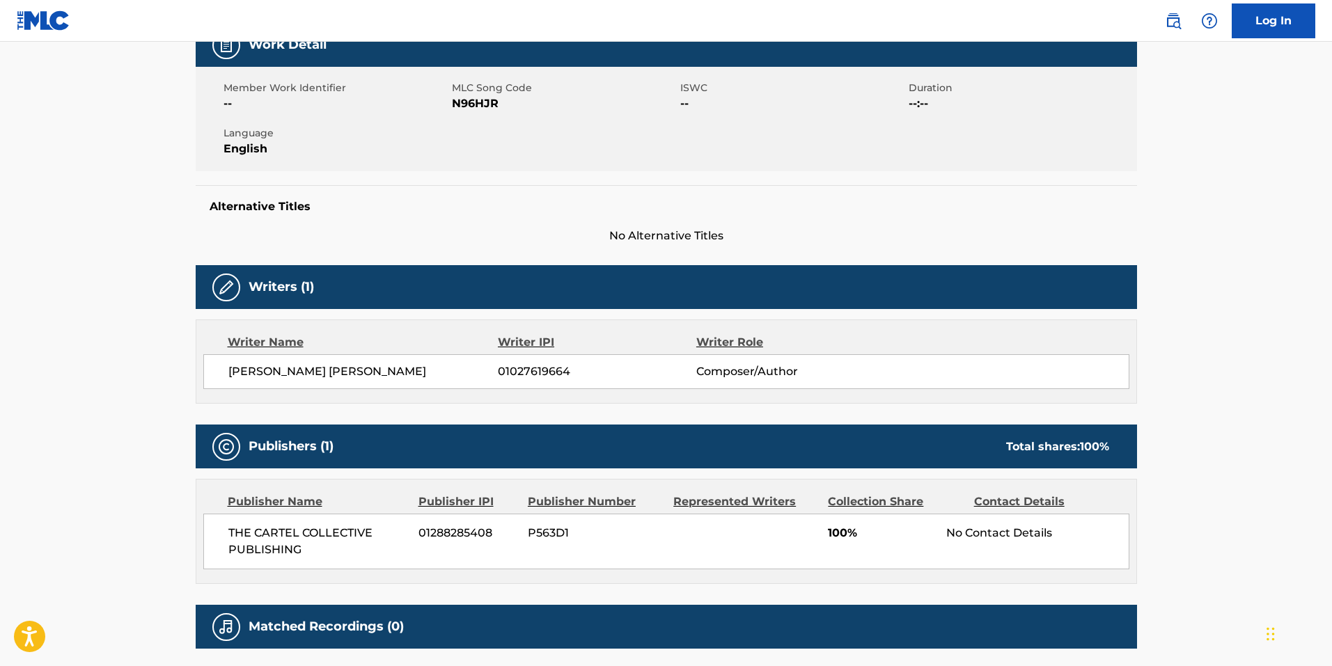
scroll to position [278, 0]
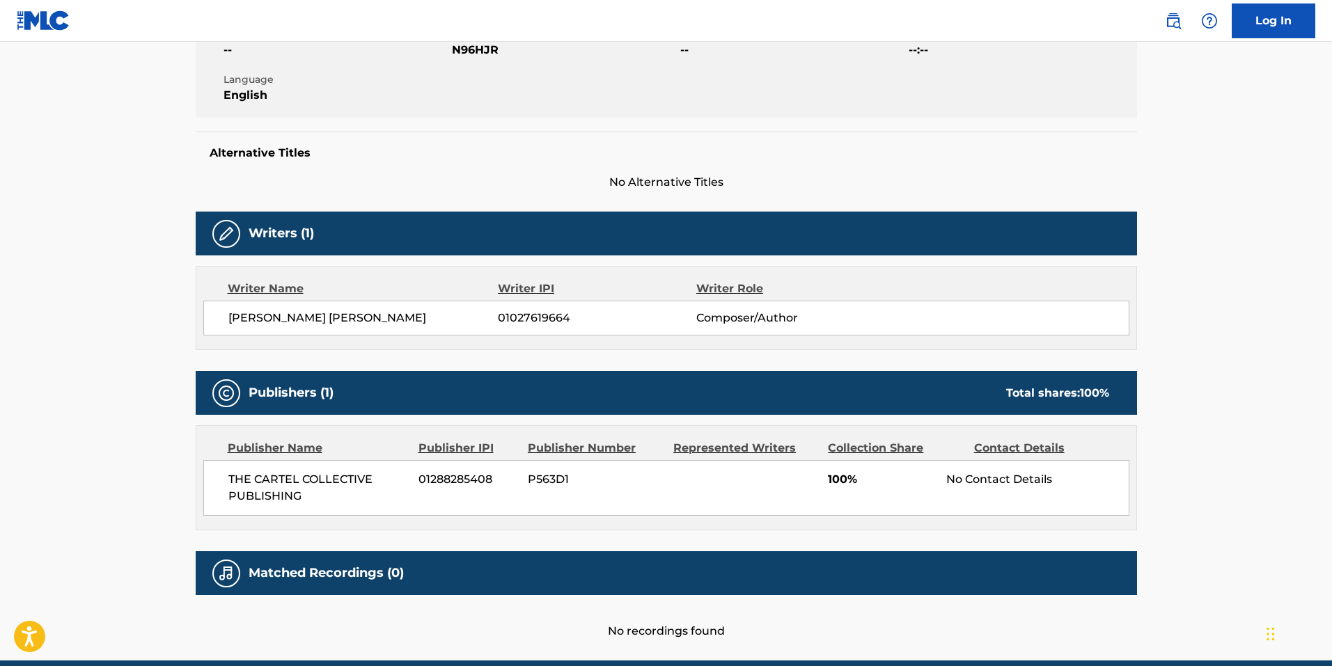
click at [430, 221] on div "Writers (1)" at bounding box center [666, 234] width 941 height 44
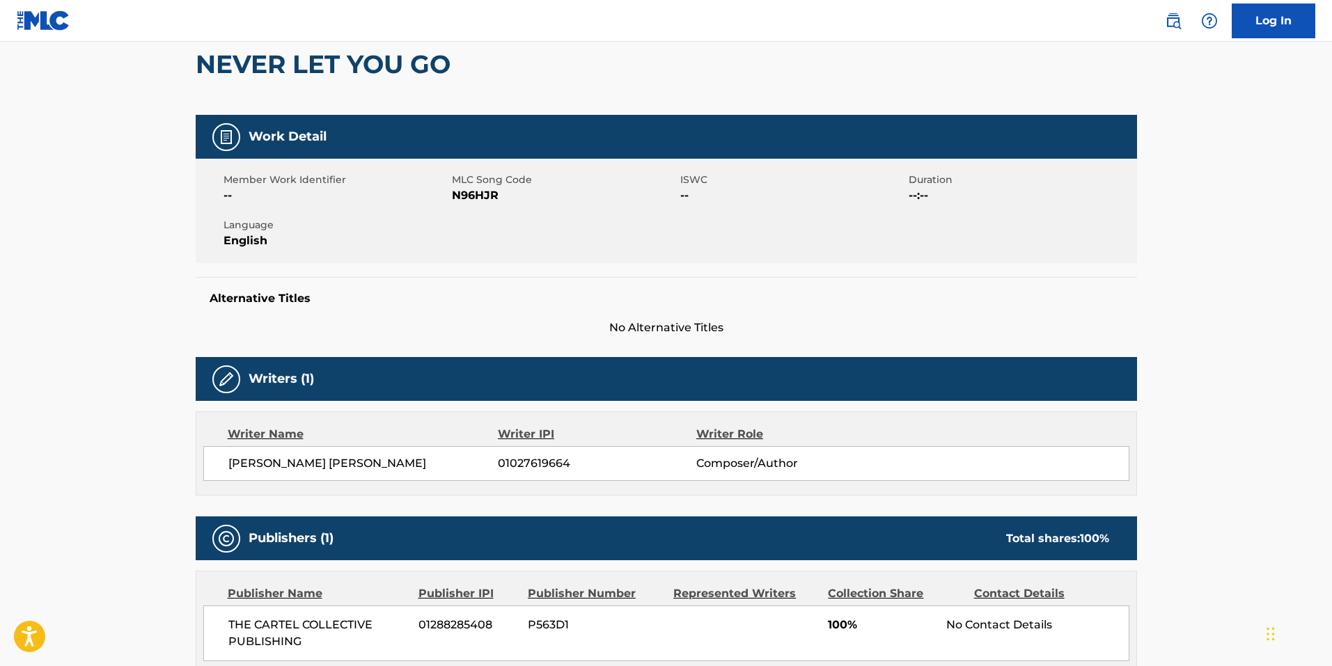
scroll to position [0, 0]
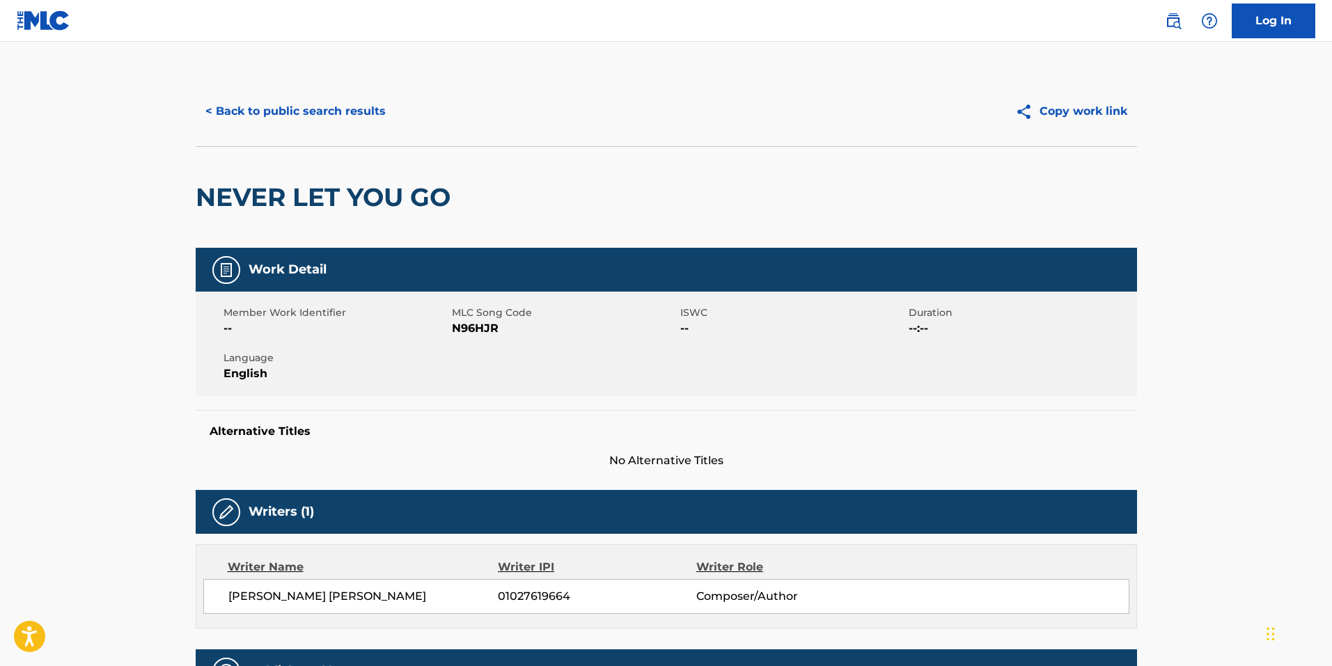
click at [478, 331] on span "N96HJR" at bounding box center [564, 328] width 225 height 17
copy span "N96HJR"
click at [333, 113] on button "< Back to public search results" at bounding box center [296, 111] width 200 height 35
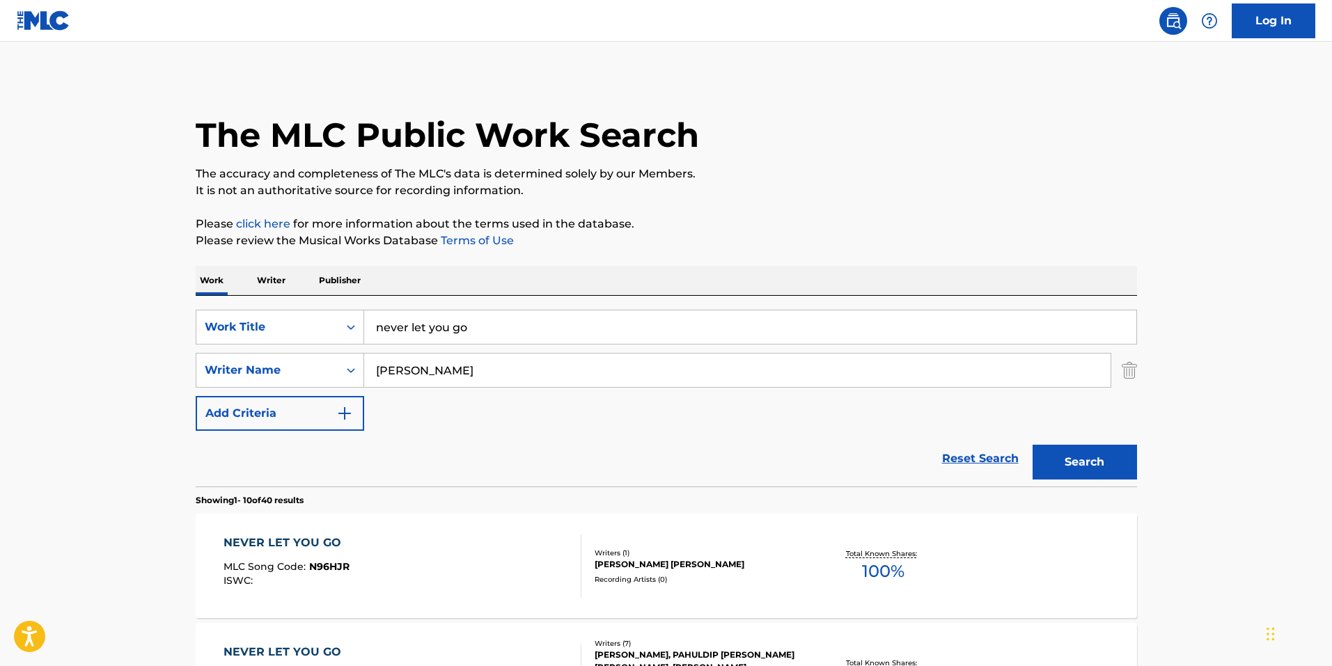
scroll to position [209, 0]
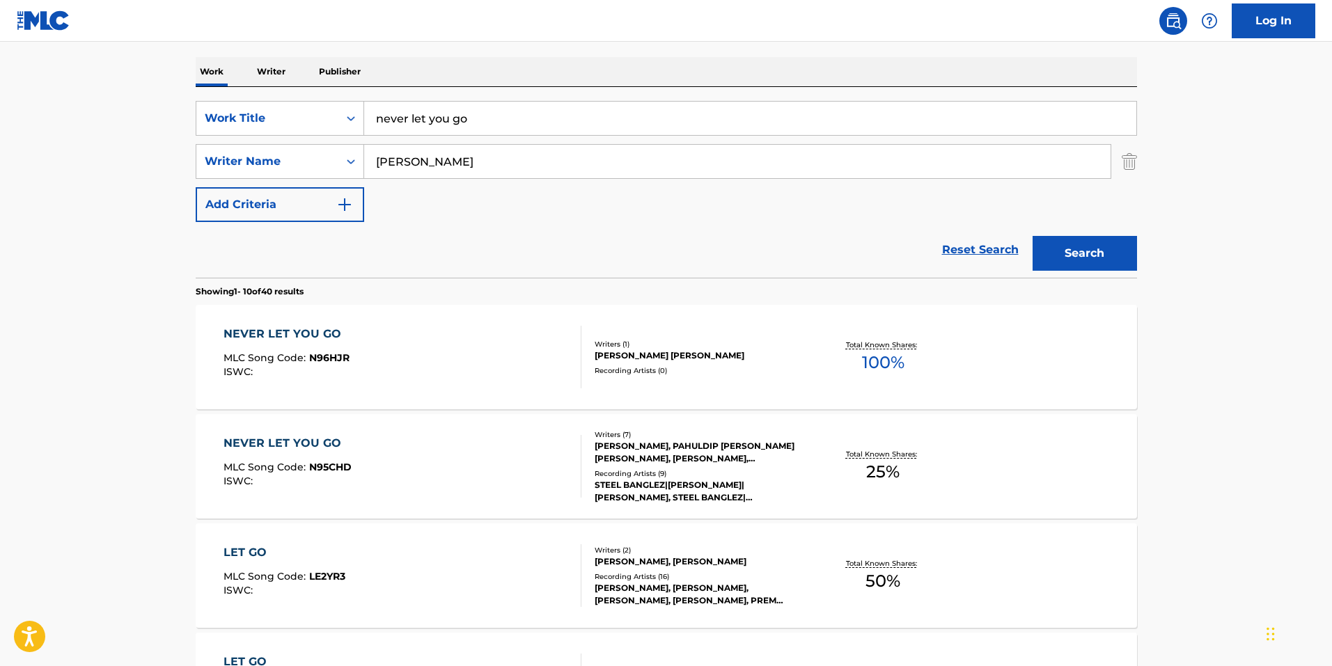
click at [476, 494] on div "NEVER LET YOU GO MLC Song Code : N95CHD ISWC :" at bounding box center [402, 466] width 358 height 63
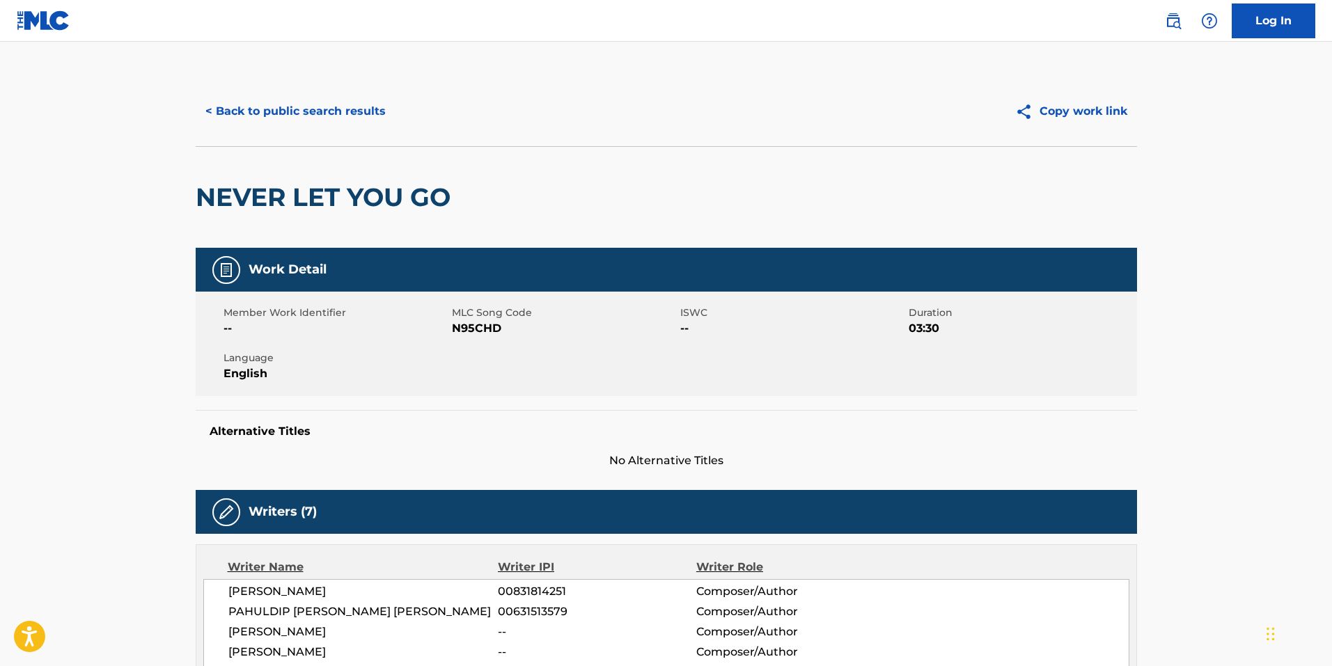
click at [487, 333] on span "N95CHD" at bounding box center [564, 328] width 225 height 17
copy span "N95CHD"
click at [316, 106] on button "< Back to public search results" at bounding box center [296, 111] width 200 height 35
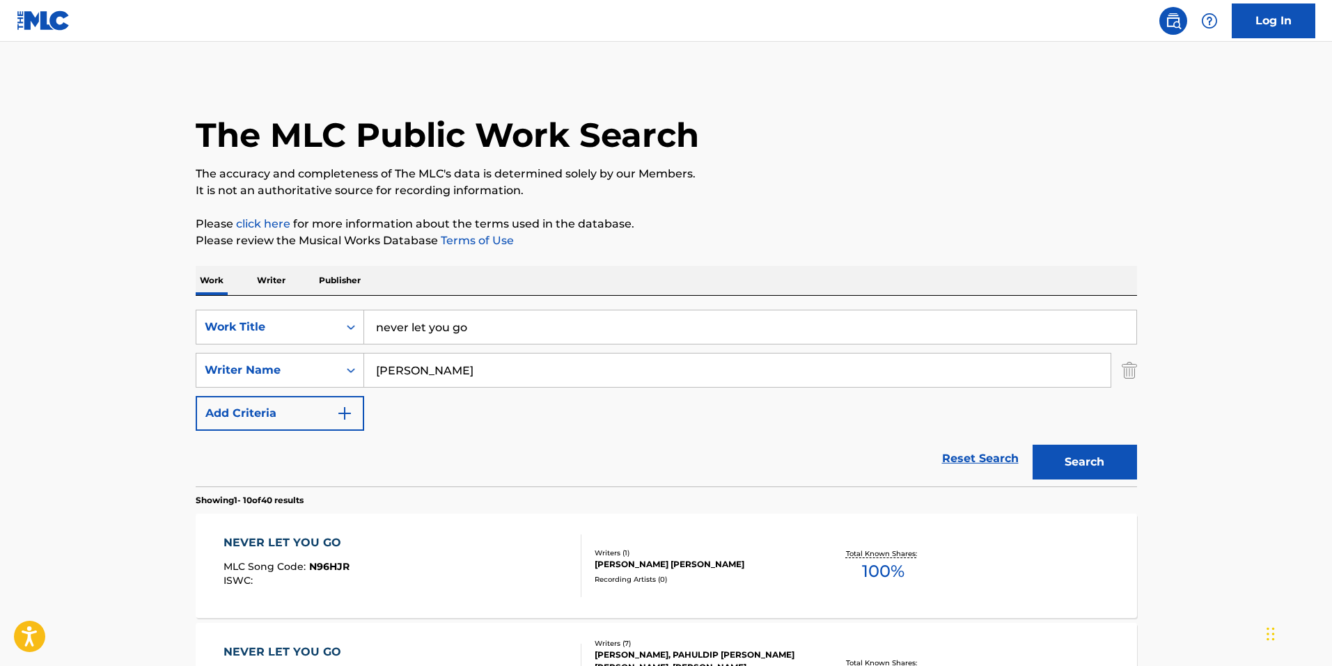
scroll to position [209, 0]
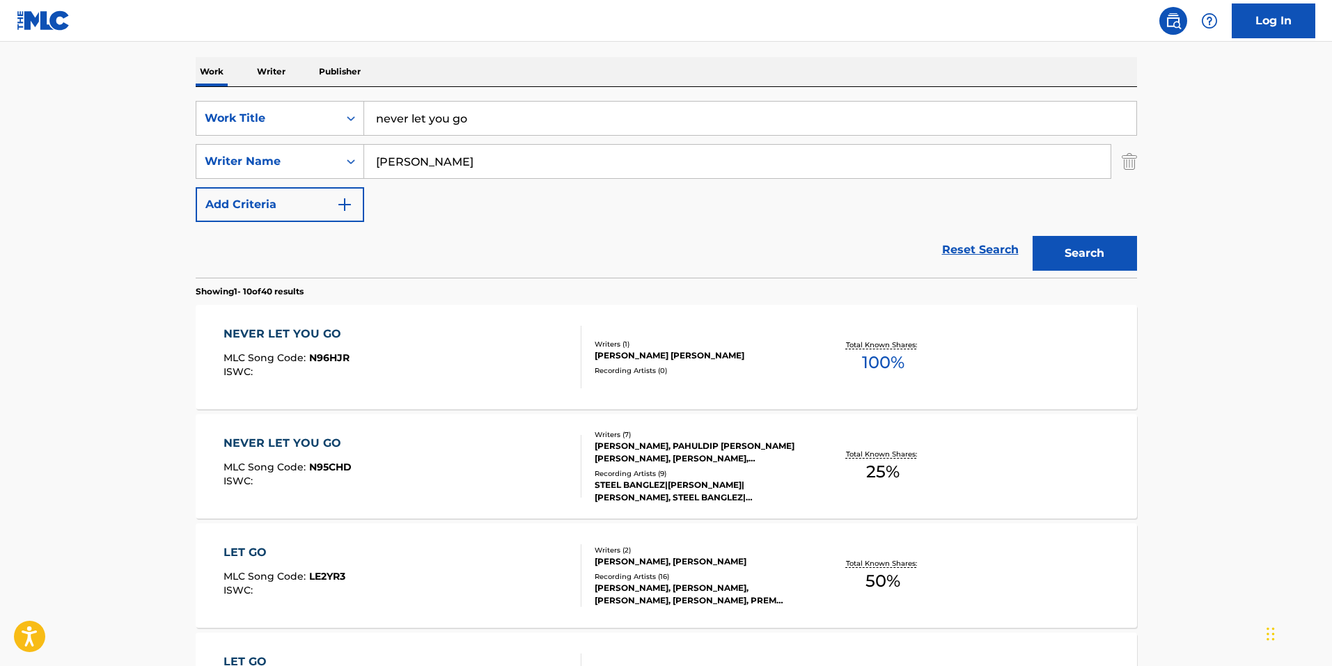
click at [603, 122] on input "never let you go" at bounding box center [750, 118] width 772 height 33
type input "okday"
click at [1032, 236] on button "Search" at bounding box center [1084, 253] width 104 height 35
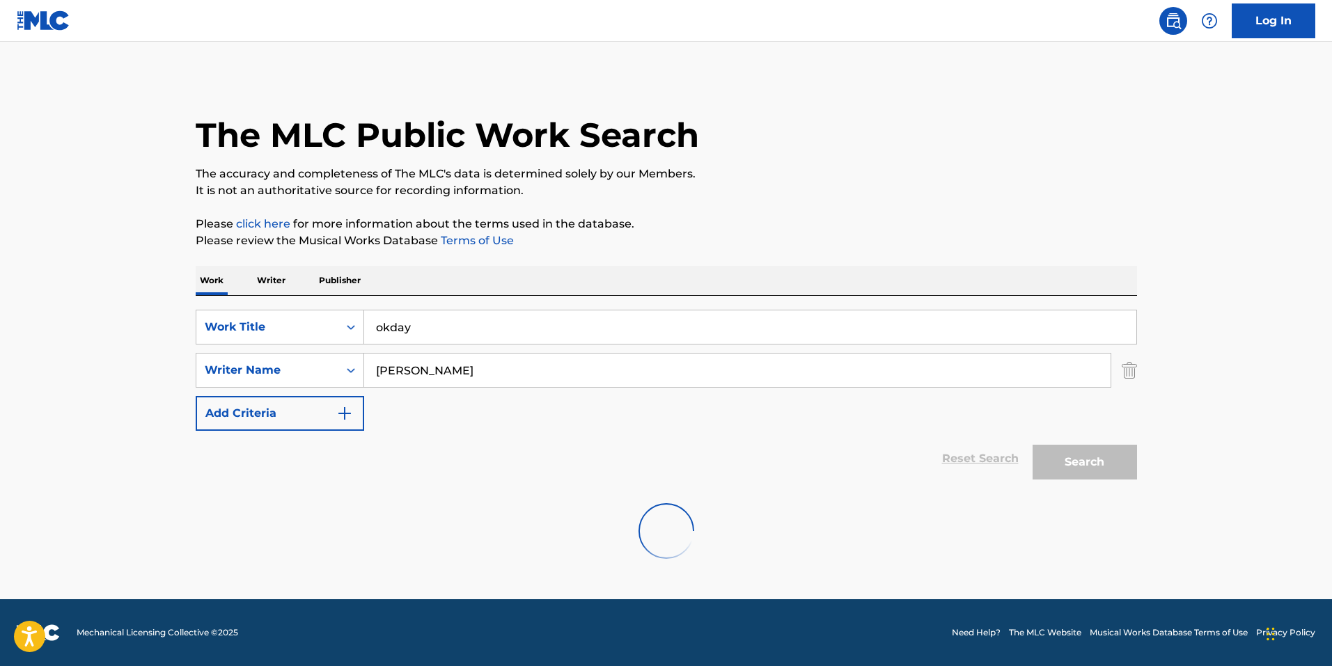
scroll to position [0, 0]
type input "okay"
click at [1032, 445] on button "Search" at bounding box center [1084, 462] width 104 height 35
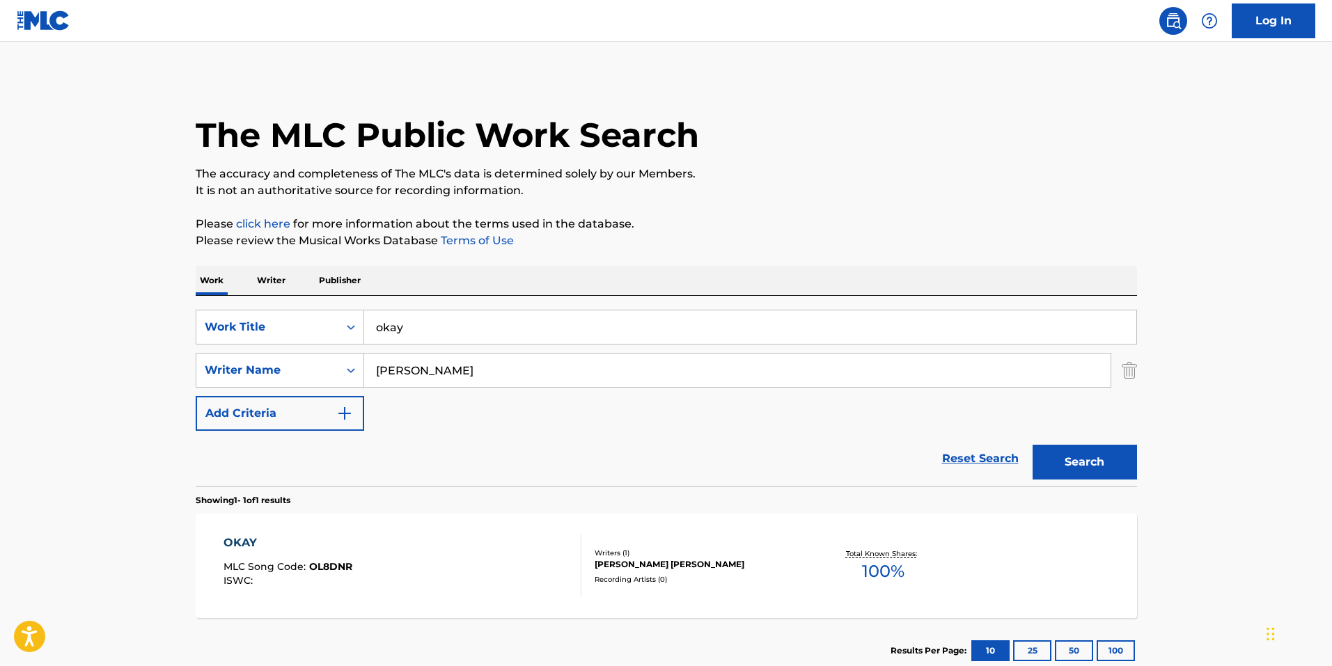
scroll to position [91, 0]
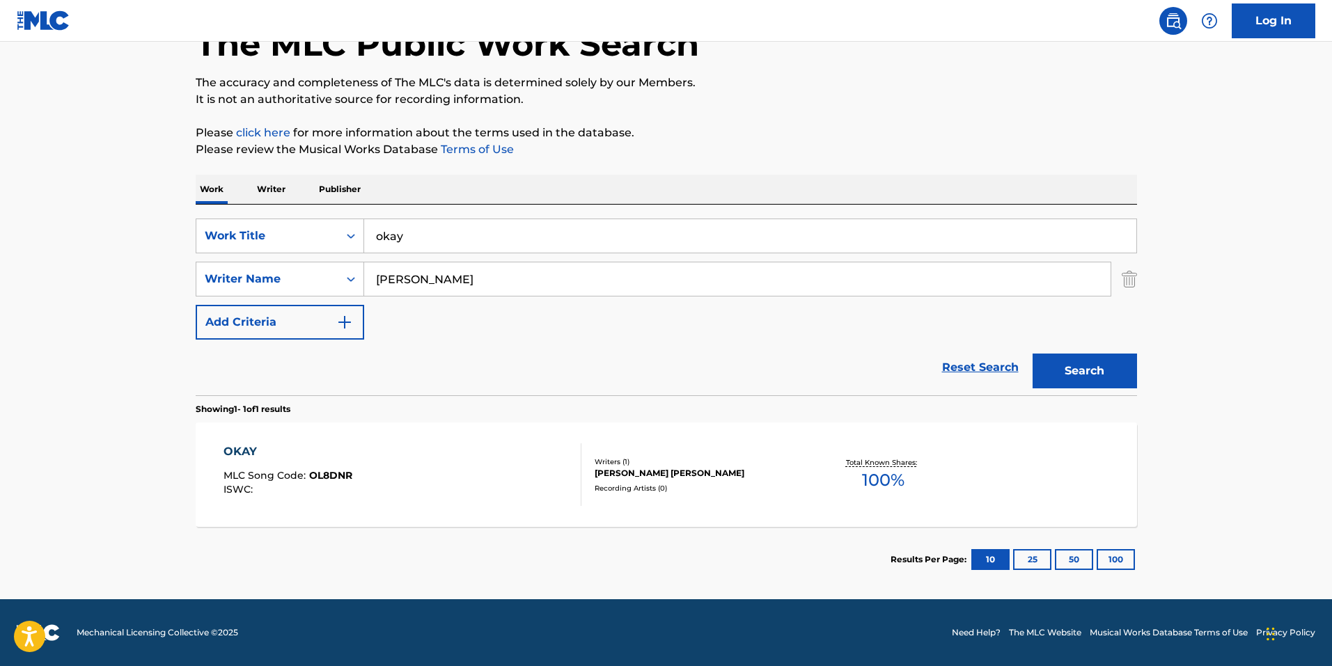
click at [513, 480] on div "OKAY MLC Song Code : OL8DNR ISWC :" at bounding box center [402, 474] width 358 height 63
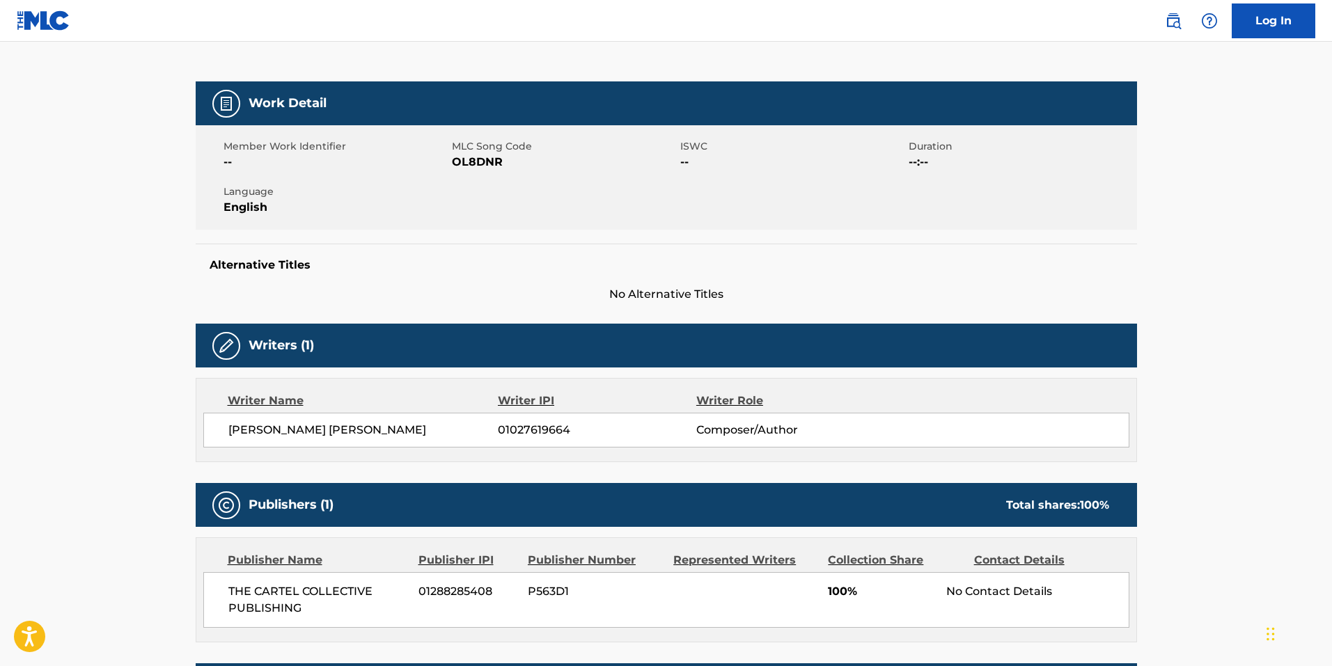
scroll to position [340, 0]
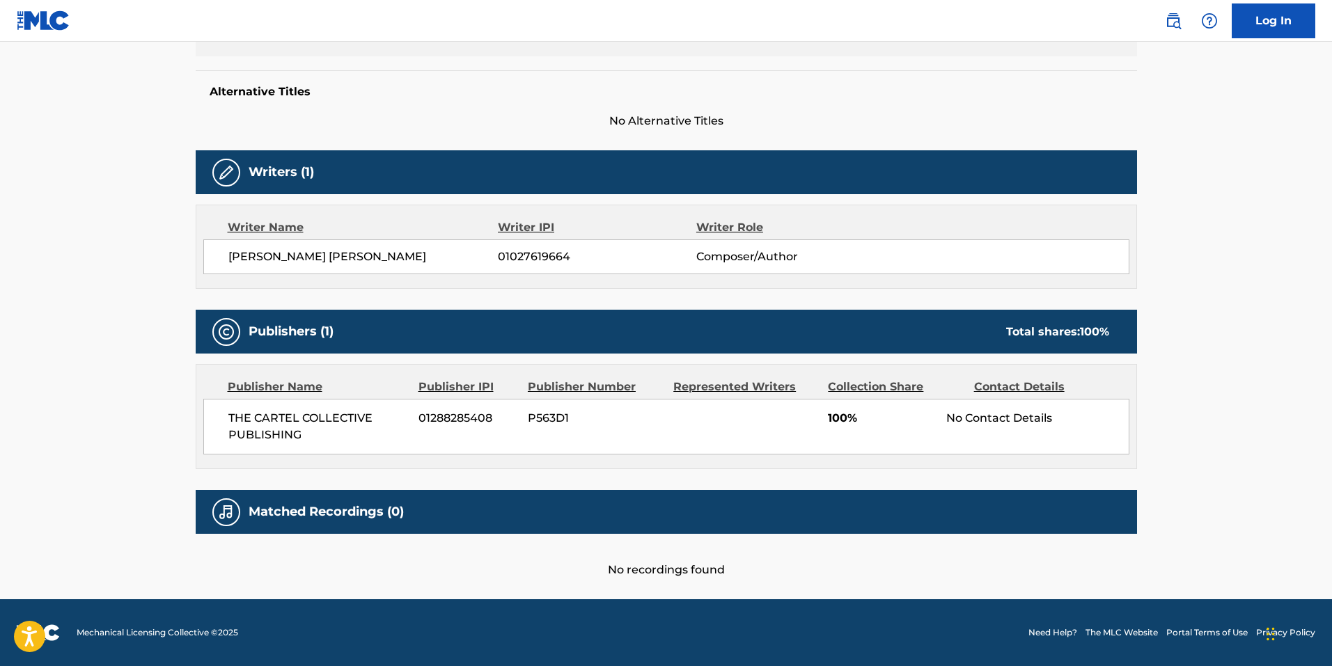
click at [874, 553] on div "No recordings found" at bounding box center [666, 556] width 941 height 45
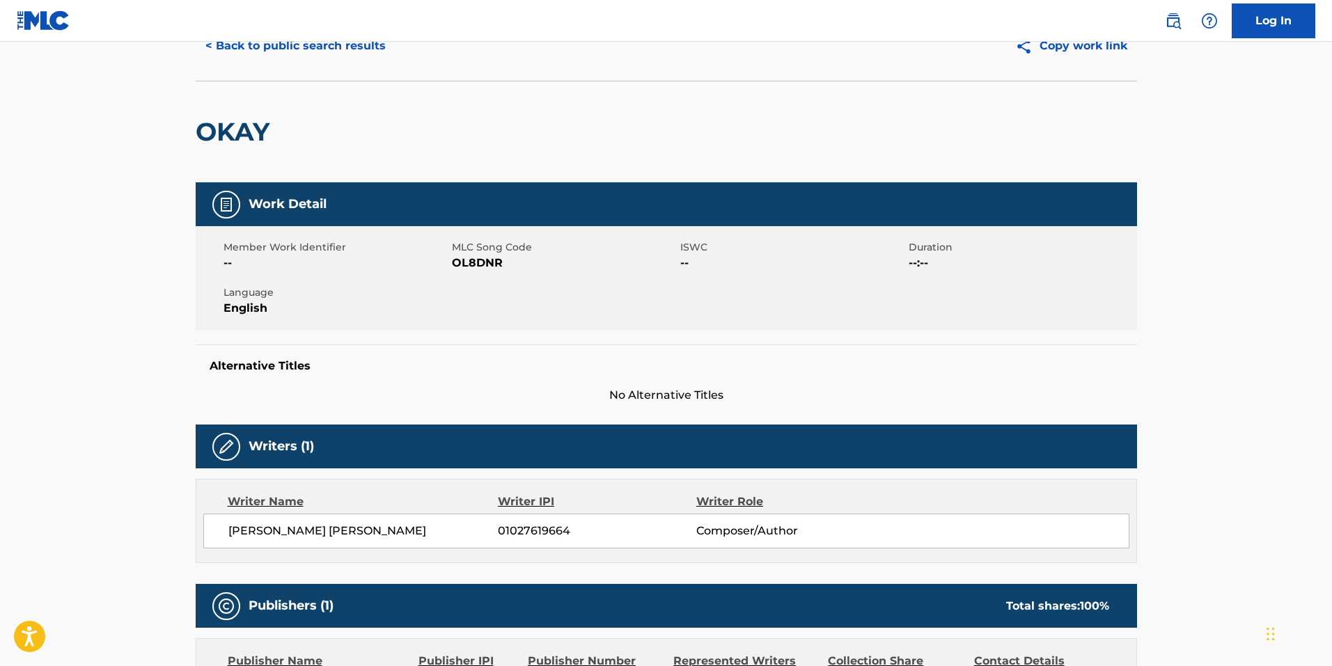
scroll to position [0, 0]
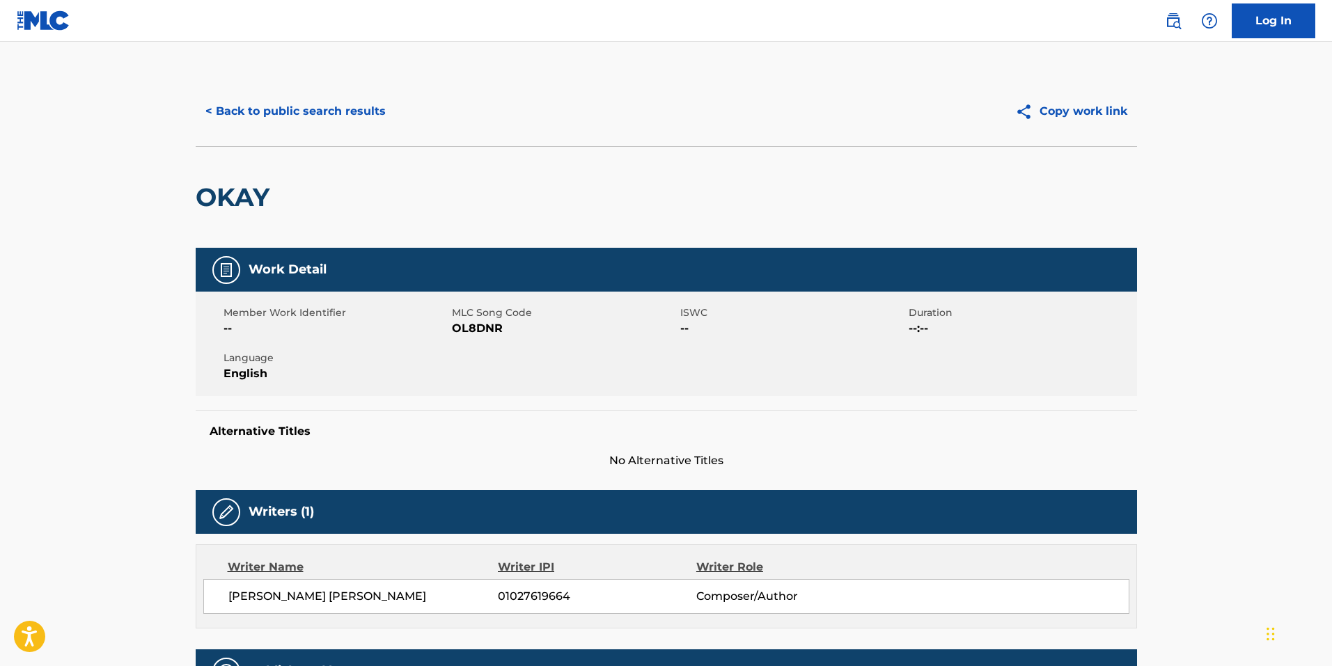
click at [478, 333] on span "OL8DNR" at bounding box center [564, 328] width 225 height 17
copy span "OL8DNR"
click at [292, 109] on button "< Back to public search results" at bounding box center [296, 111] width 200 height 35
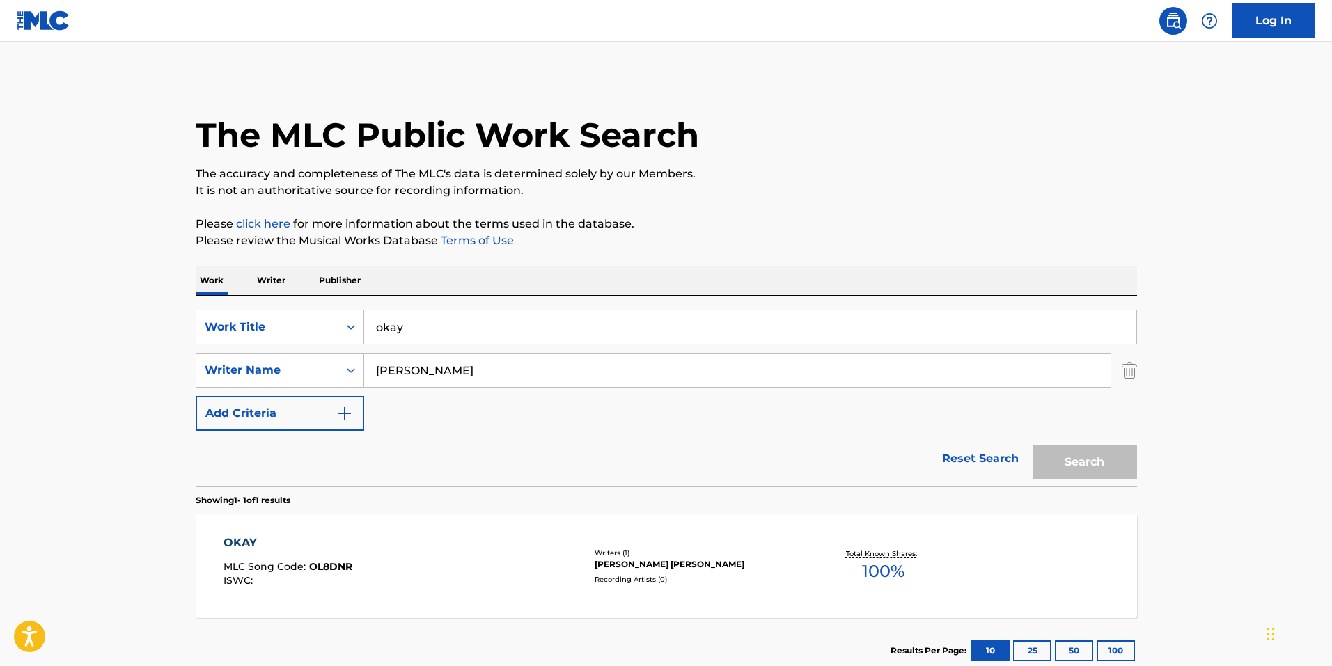
scroll to position [12, 0]
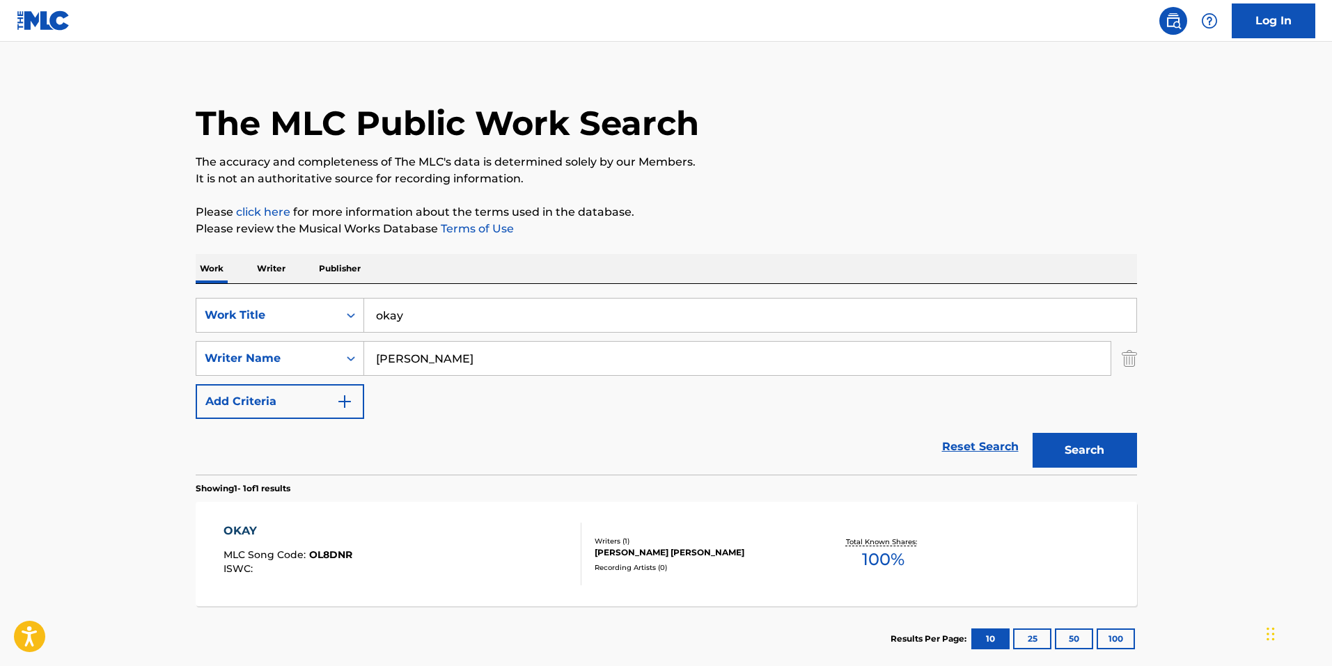
click at [458, 342] on input "dhillon" at bounding box center [737, 358] width 746 height 33
click at [468, 326] on input "okay" at bounding box center [750, 315] width 772 height 33
click at [466, 323] on input "okay" at bounding box center [750, 315] width 772 height 33
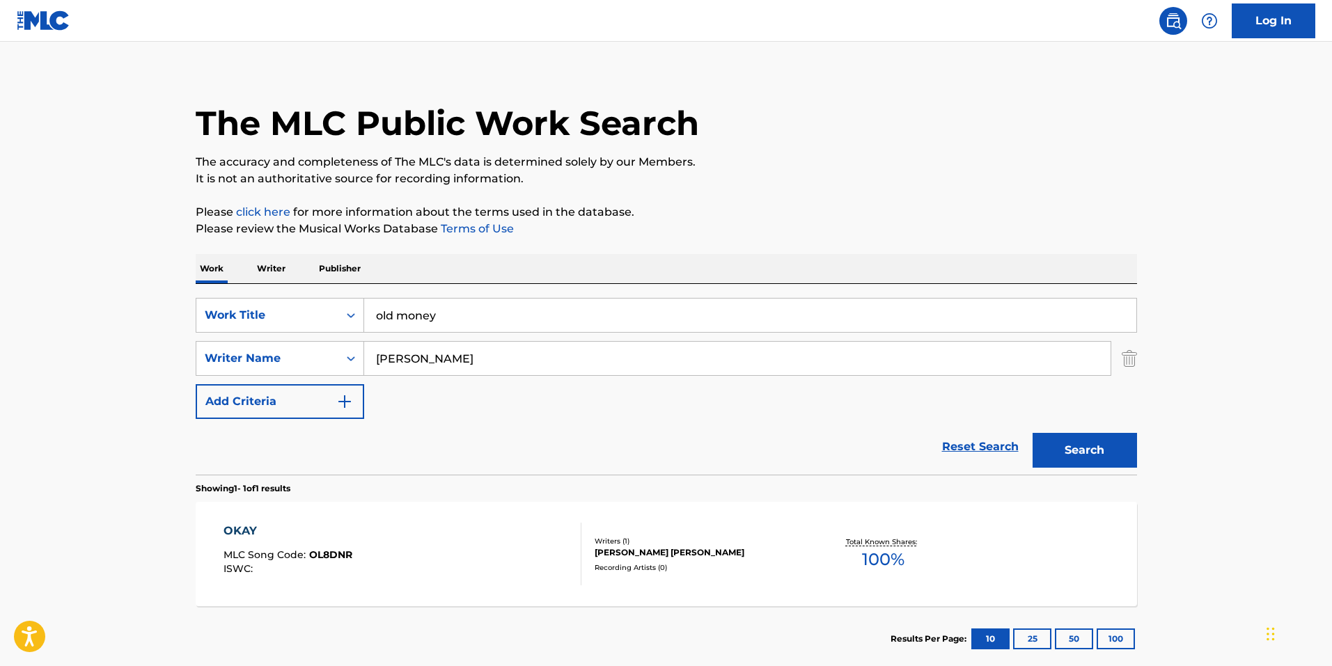
type input "old money"
click at [1032, 433] on button "Search" at bounding box center [1084, 450] width 104 height 35
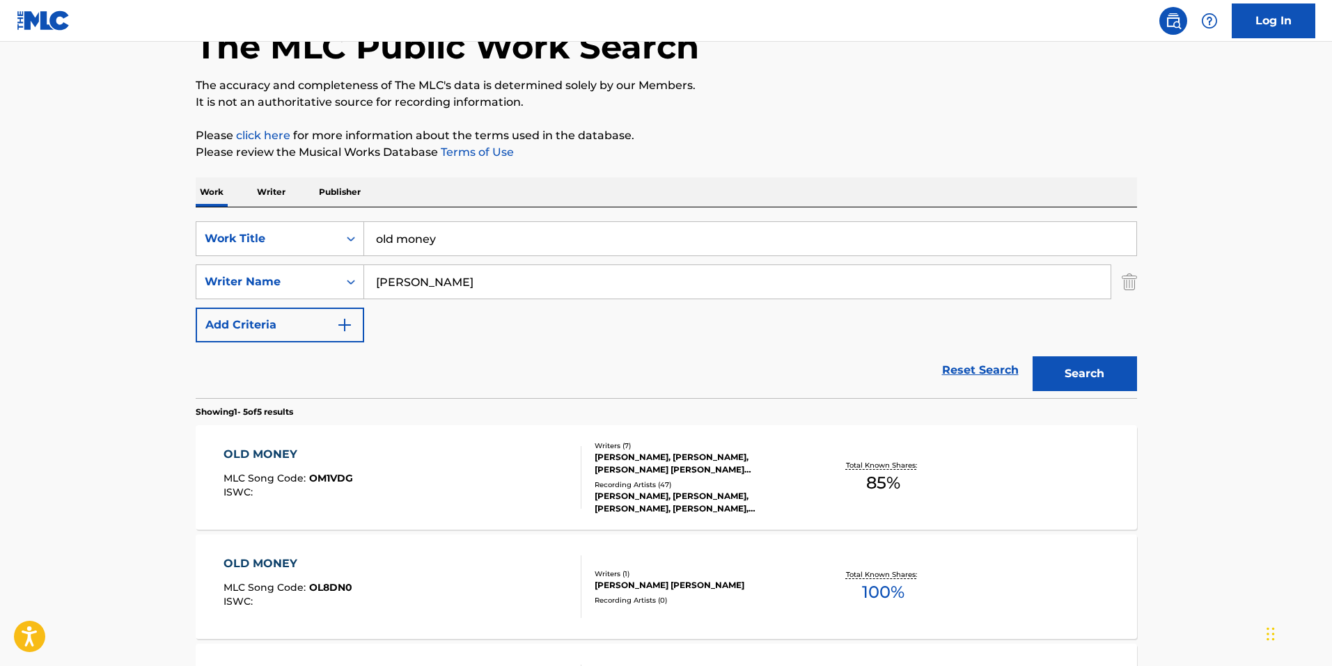
scroll to position [209, 0]
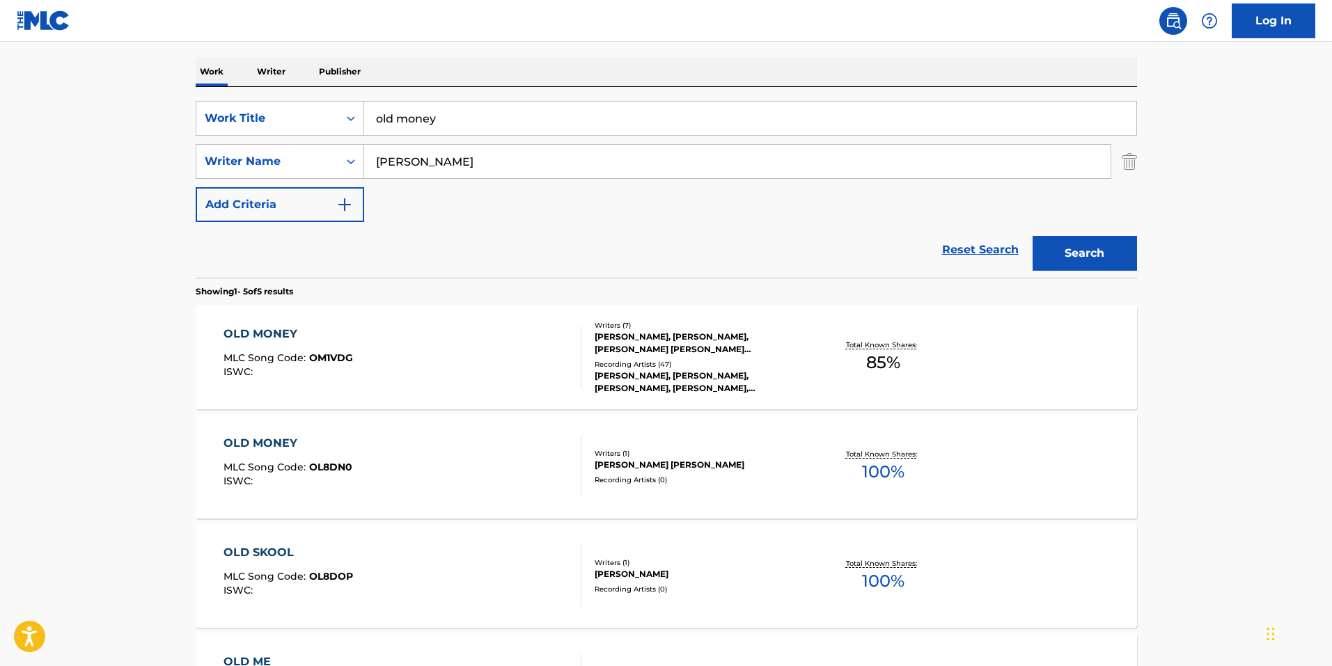
click at [253, 329] on div "OLD MONEY" at bounding box center [287, 334] width 129 height 17
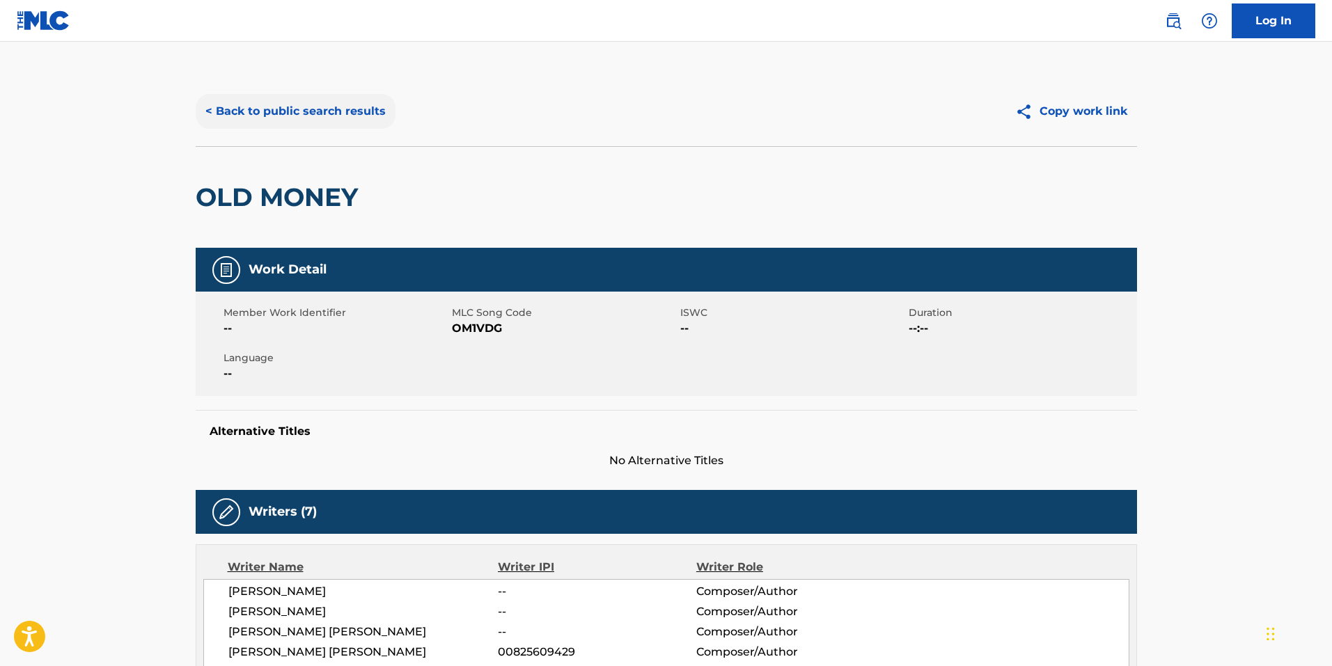
click at [258, 113] on button "< Back to public search results" at bounding box center [296, 111] width 200 height 35
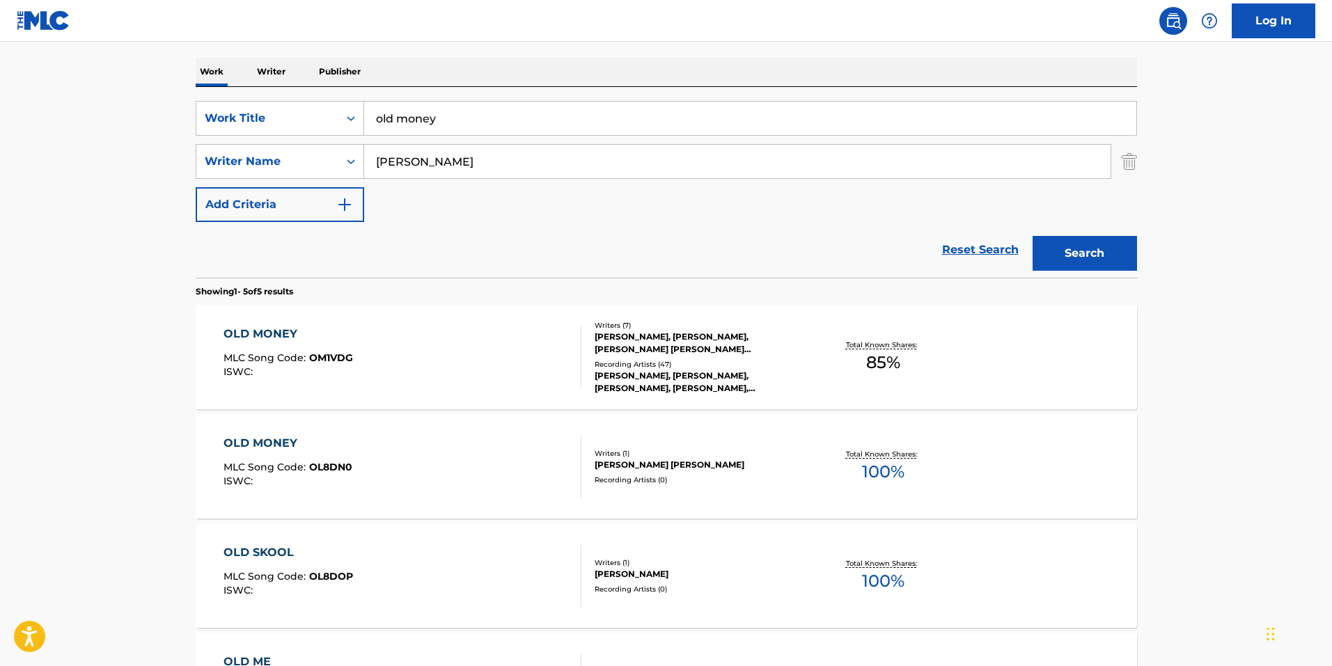
click at [379, 340] on div "OLD MONEY MLC Song Code : OM1VDG ISWC :" at bounding box center [402, 357] width 358 height 63
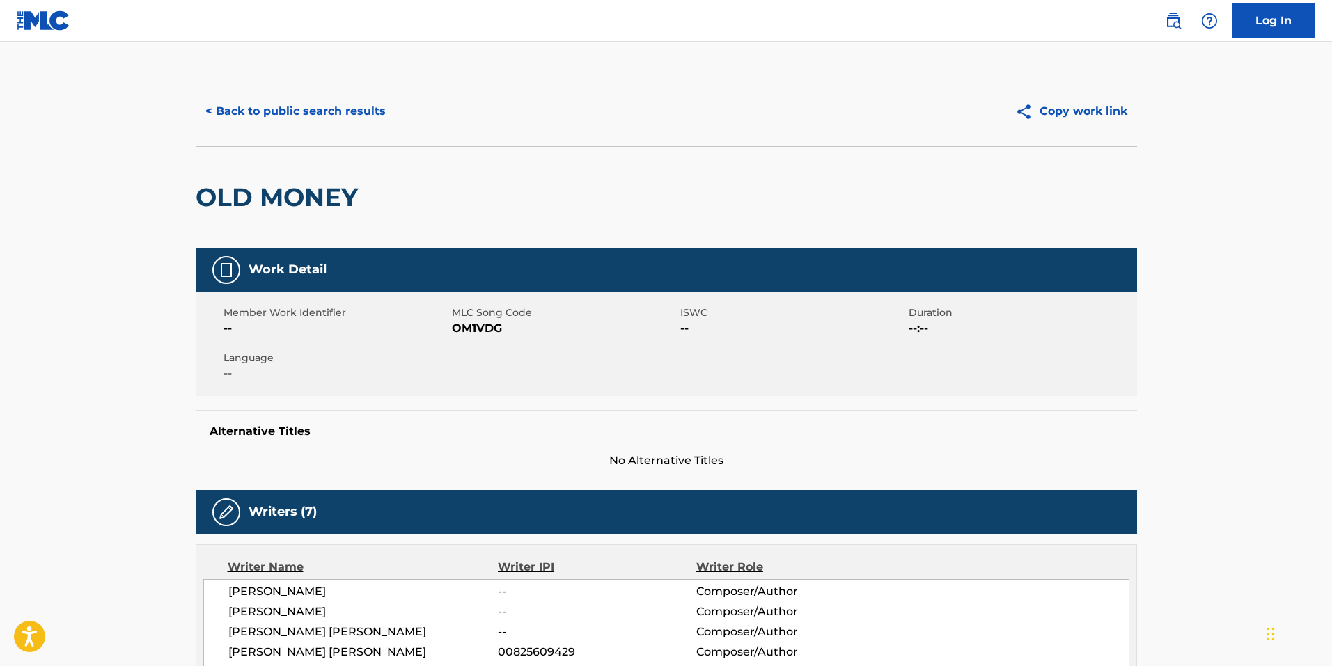
click at [500, 326] on span "OM1VDG" at bounding box center [564, 328] width 225 height 17
click at [494, 330] on span "OM1VDG" at bounding box center [564, 328] width 225 height 17
copy span "OM1VDG"
drag, startPoint x: 311, startPoint y: 130, endPoint x: 315, endPoint y: 120, distance: 11.2
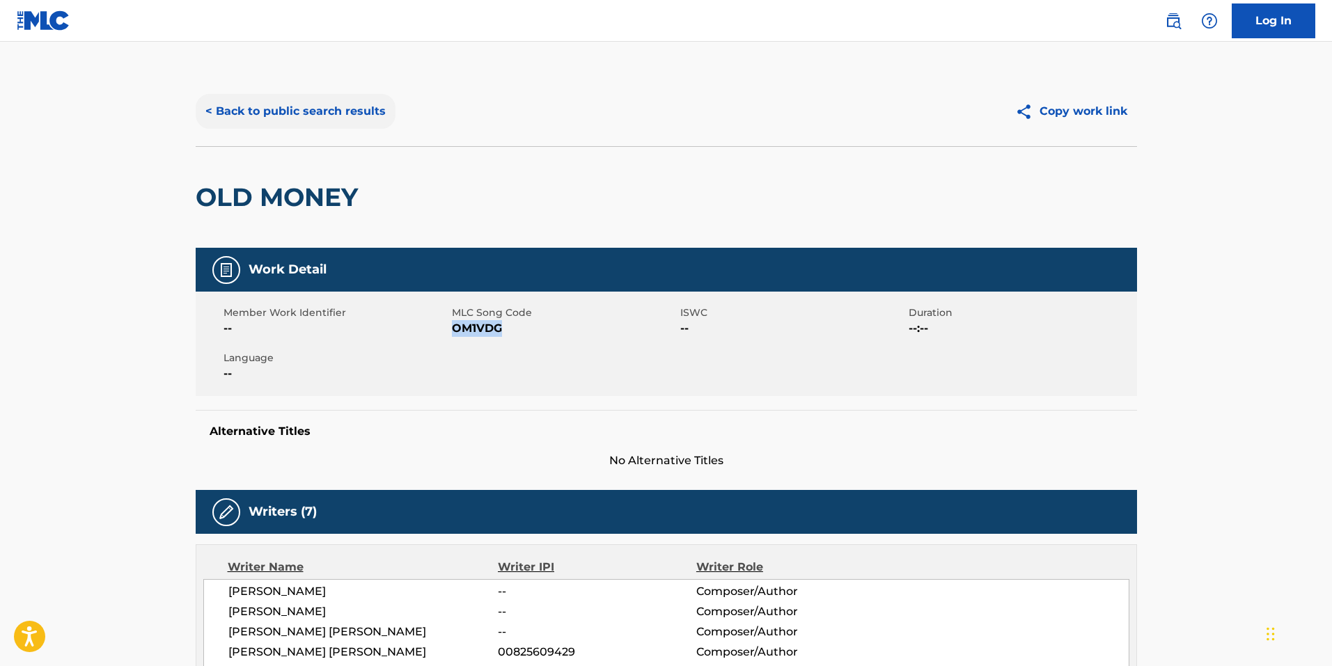
click at [311, 130] on div "< Back to public search results Copy work link" at bounding box center [666, 112] width 941 height 70
click at [315, 120] on button "< Back to public search results" at bounding box center [296, 111] width 200 height 35
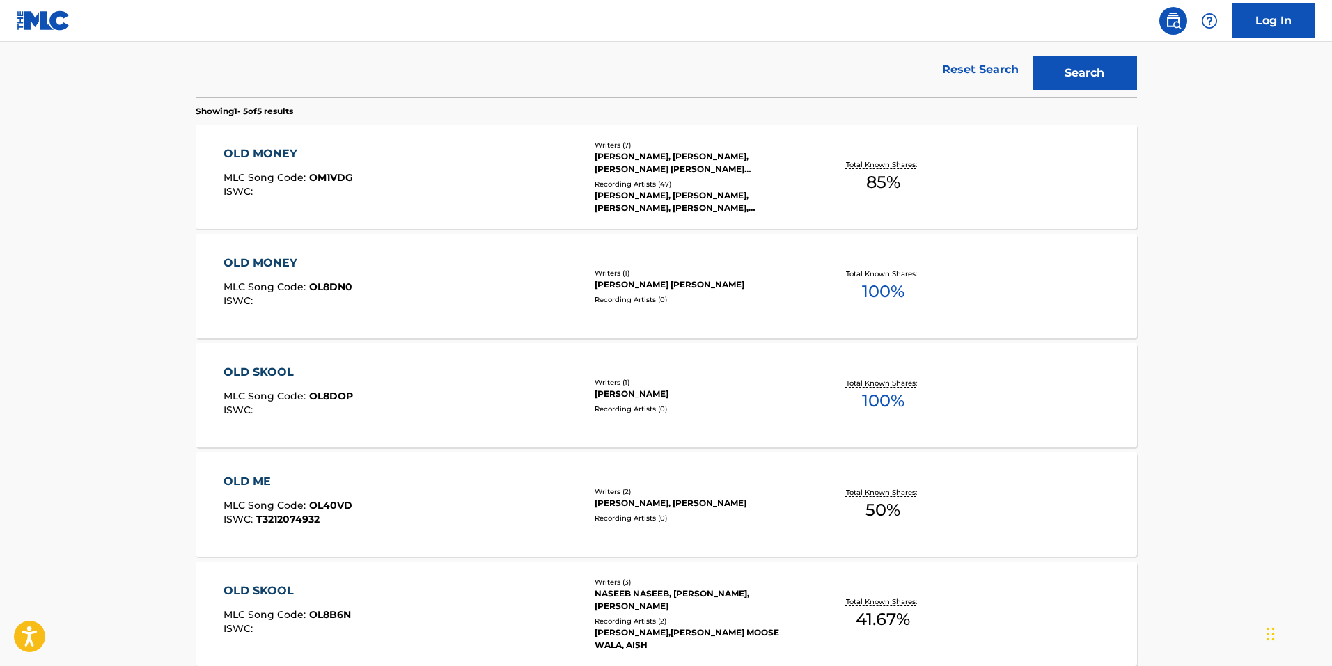
scroll to position [250, 0]
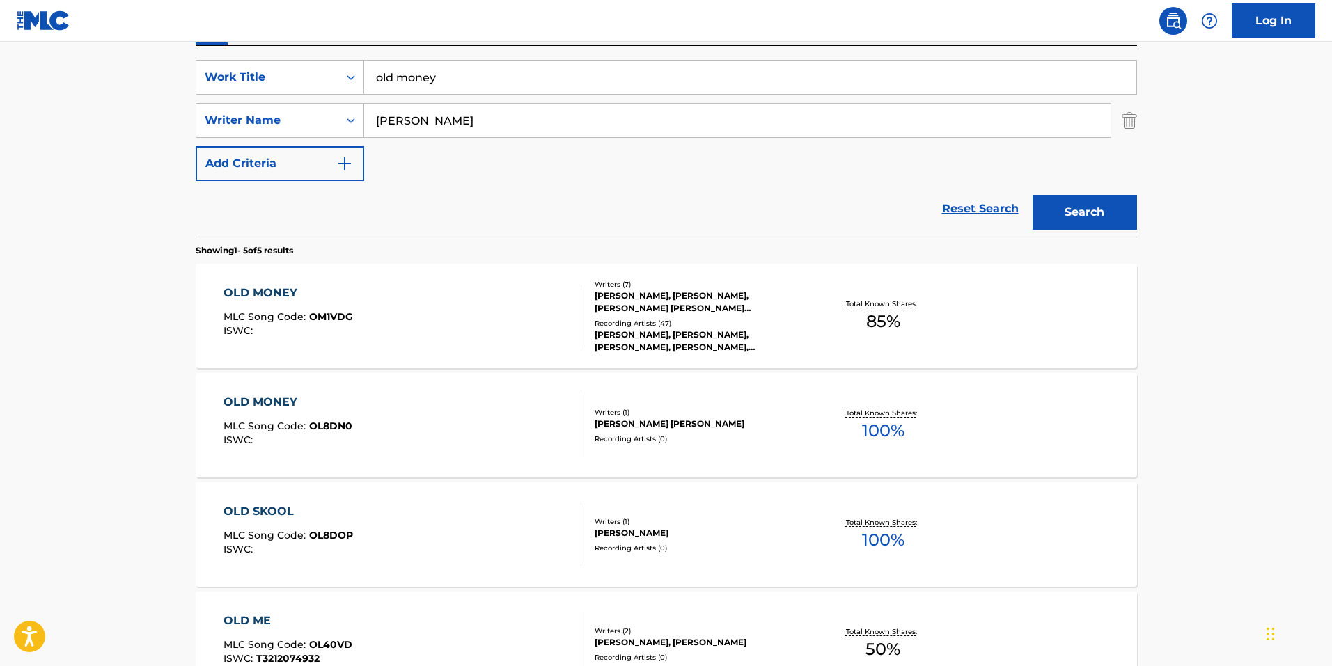
click at [402, 395] on div "OLD MONEY MLC Song Code : OL8DN0 ISWC :" at bounding box center [402, 425] width 358 height 63
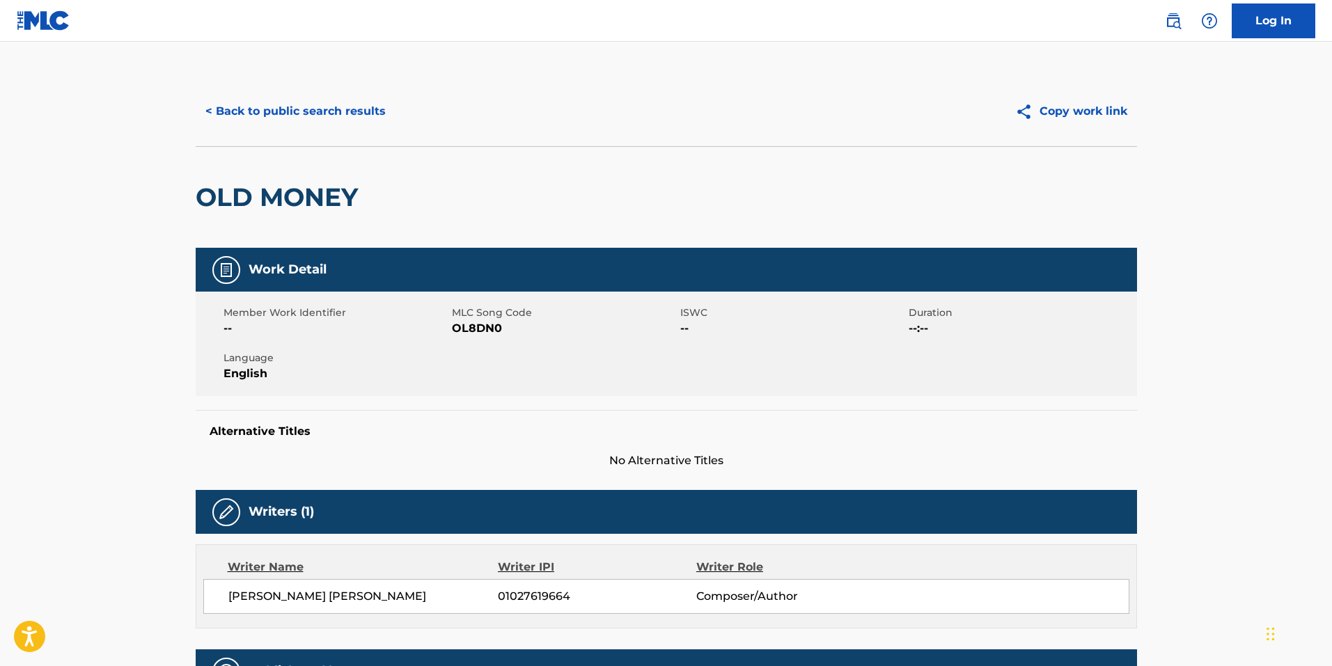
click at [493, 331] on span "OL8DN0" at bounding box center [564, 328] width 225 height 17
copy span "OL8DN0"
click at [293, 115] on button "< Back to public search results" at bounding box center [296, 111] width 200 height 35
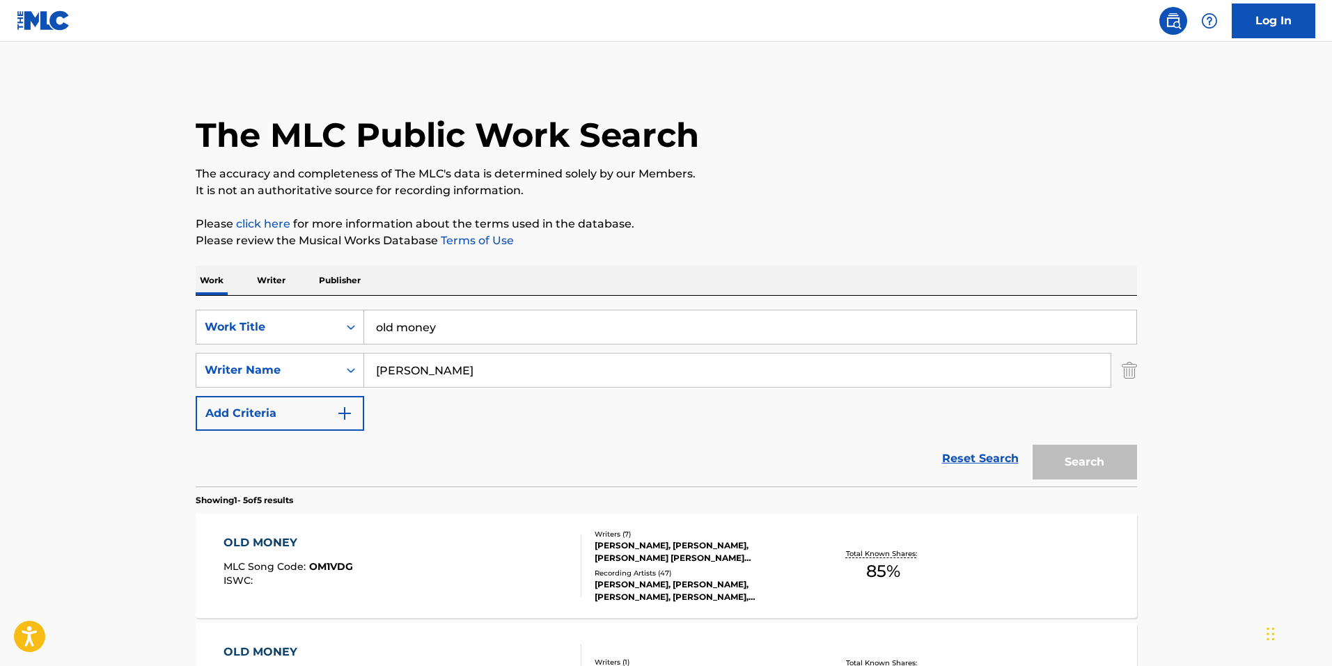
scroll to position [250, 0]
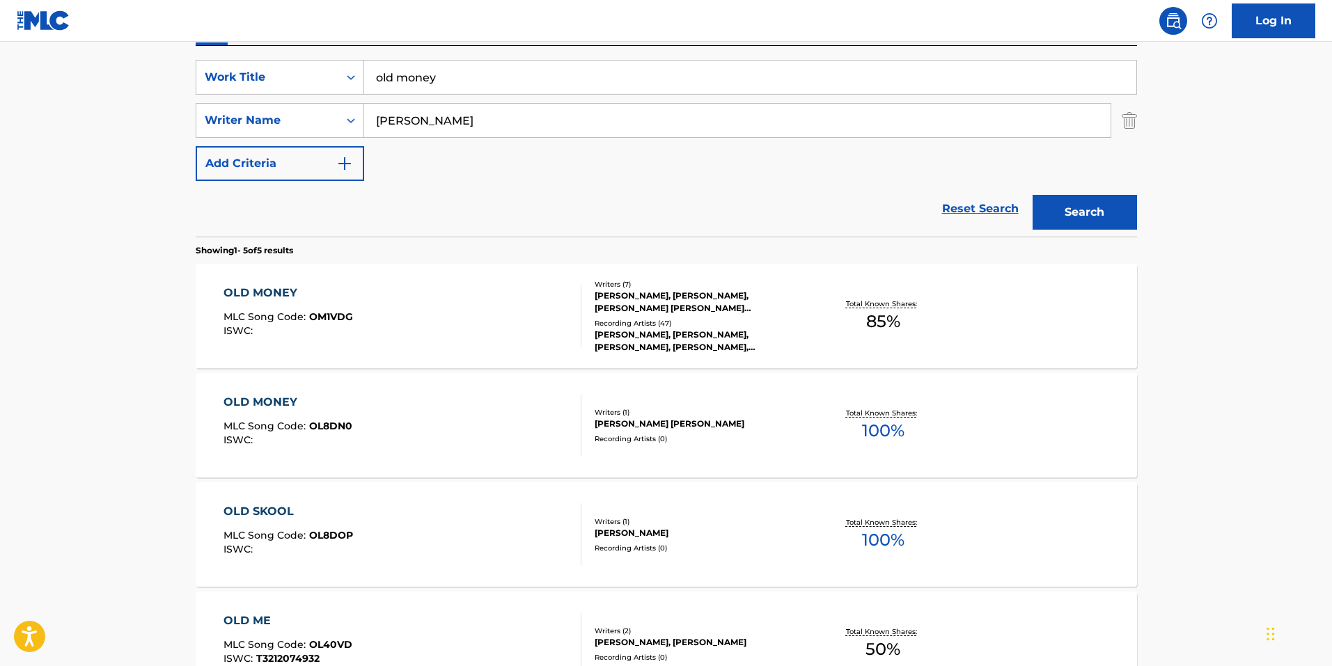
drag, startPoint x: 448, startPoint y: 89, endPoint x: 214, endPoint y: 57, distance: 236.1
click at [214, 57] on div "SearchWithCriteria2cbdf8ec-afd7-4949-8889-b90363fa6897 Work Title old money Sea…" at bounding box center [666, 141] width 941 height 191
paste input "6993073"
type input "problems over peace"
click at [1032, 195] on button "Search" at bounding box center [1084, 212] width 104 height 35
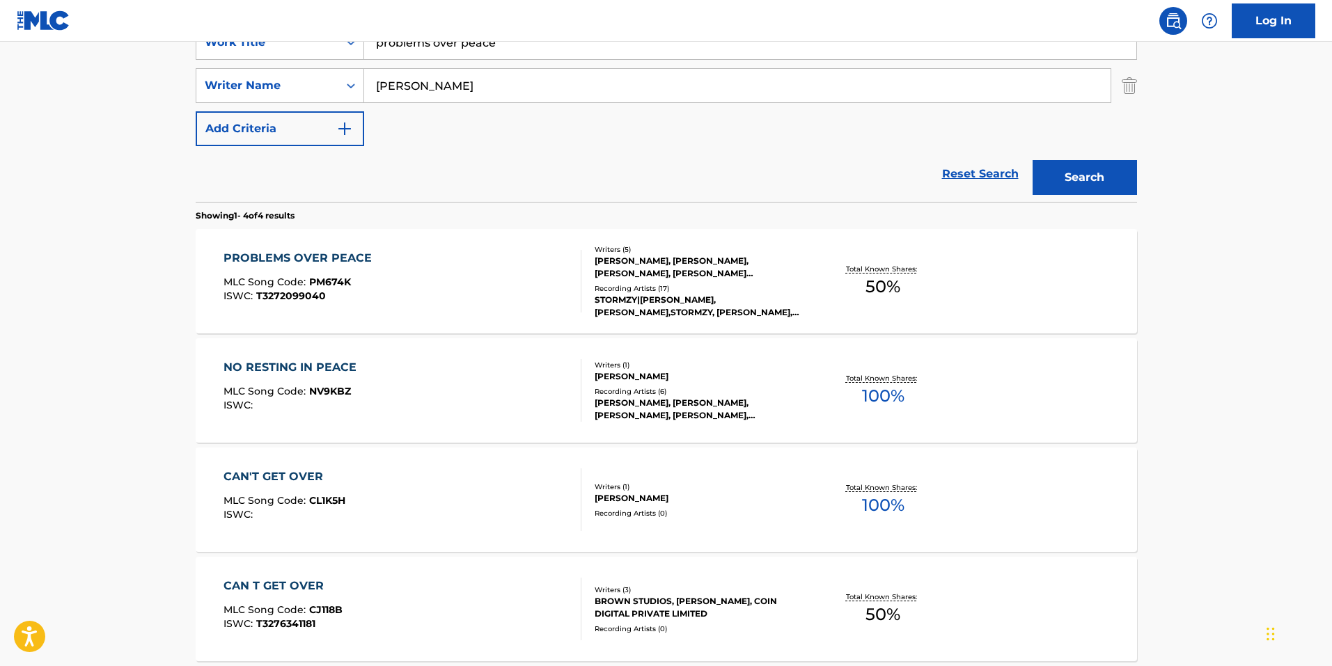
scroll to position [141, 0]
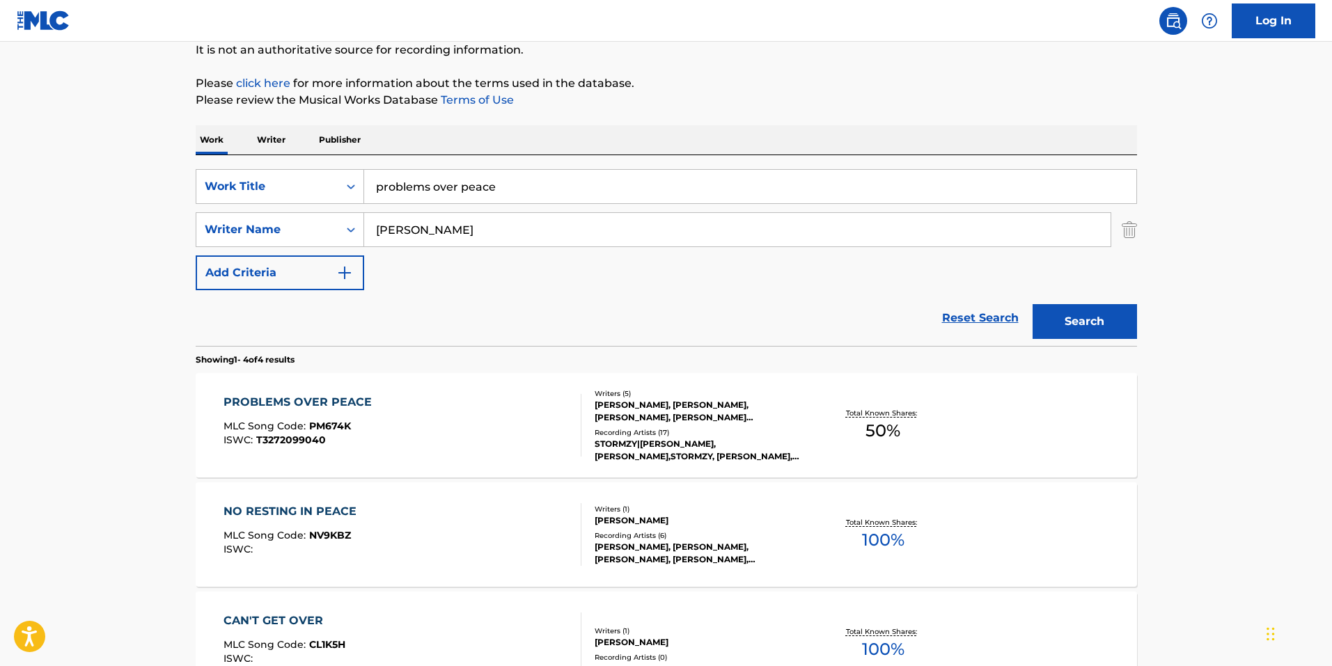
click at [713, 433] on div "Recording Artists ( 17 )" at bounding box center [699, 432] width 210 height 10
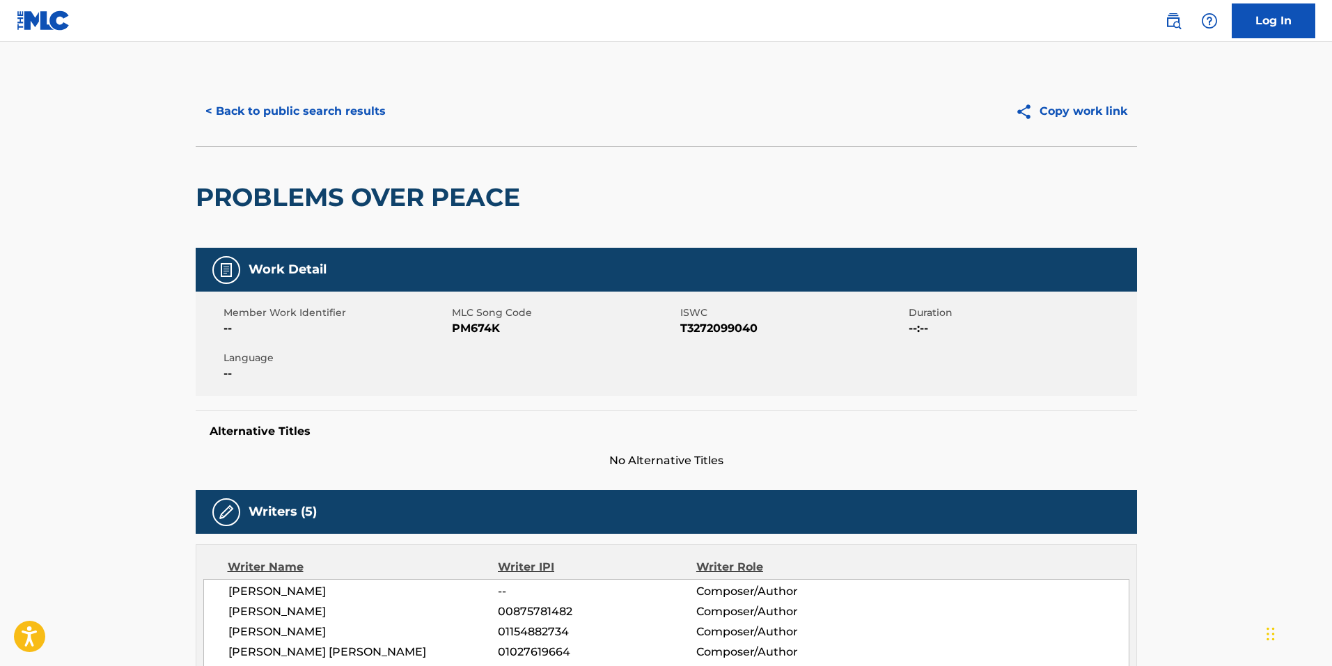
click at [486, 325] on span "PM674K" at bounding box center [564, 328] width 225 height 17
copy span "PM674K"
drag, startPoint x: 254, startPoint y: 63, endPoint x: 260, endPoint y: 80, distance: 18.5
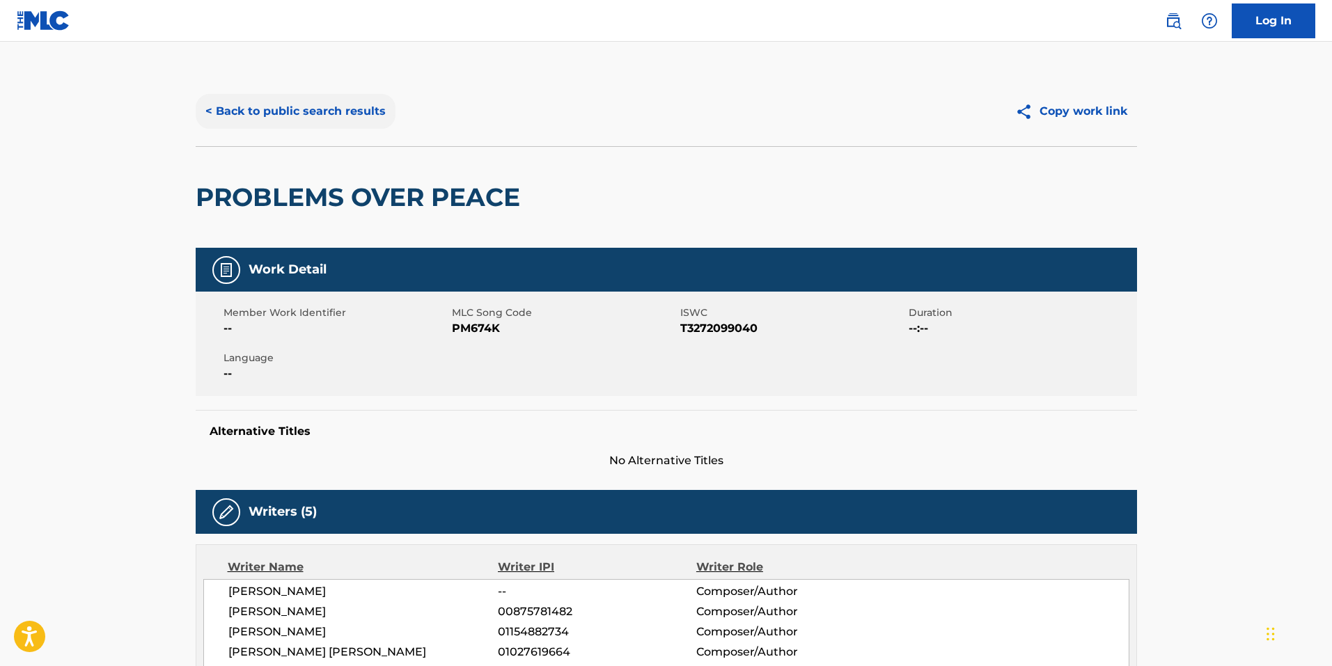
click at [247, 113] on button "< Back to public search results" at bounding box center [296, 111] width 200 height 35
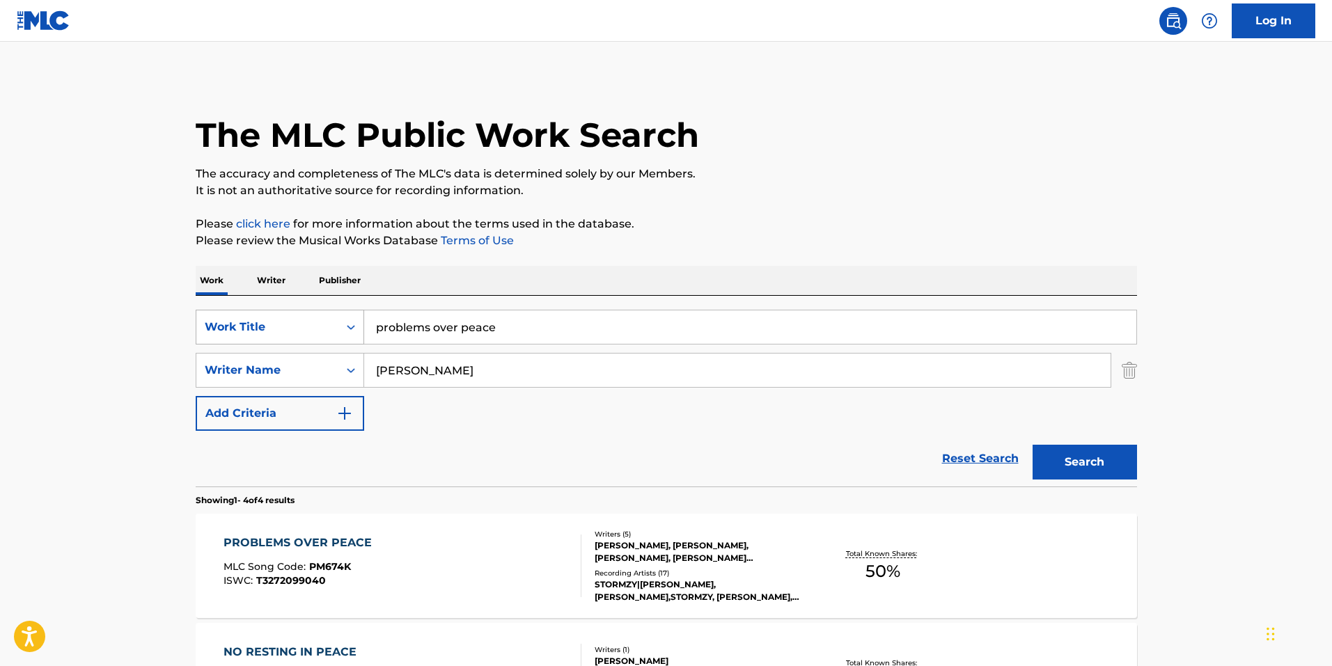
scroll to position [141, 0]
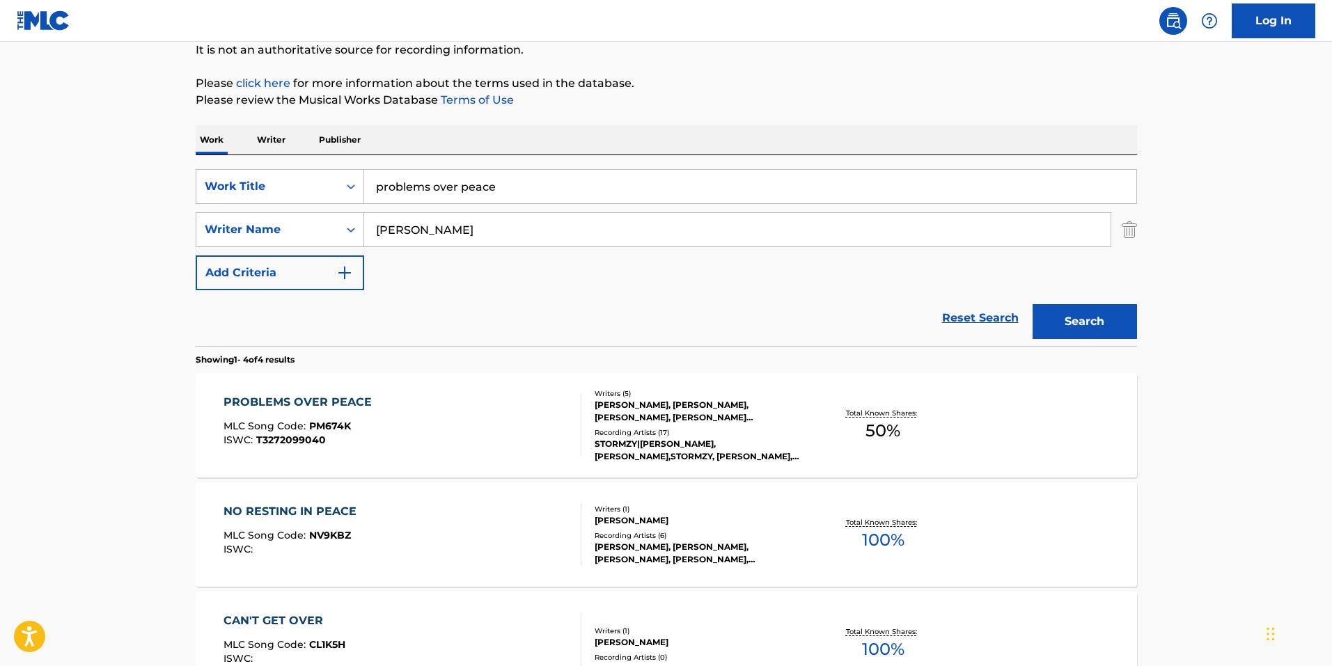
drag, startPoint x: 538, startPoint y: 175, endPoint x: 141, endPoint y: 120, distance: 401.3
click at [142, 120] on main "The MLC Public Work Search The accuracy and completeness of The MLC's data is d…" at bounding box center [666, 389] width 1332 height 977
type input "real talk"
click at [1032, 304] on button "Search" at bounding box center [1084, 321] width 104 height 35
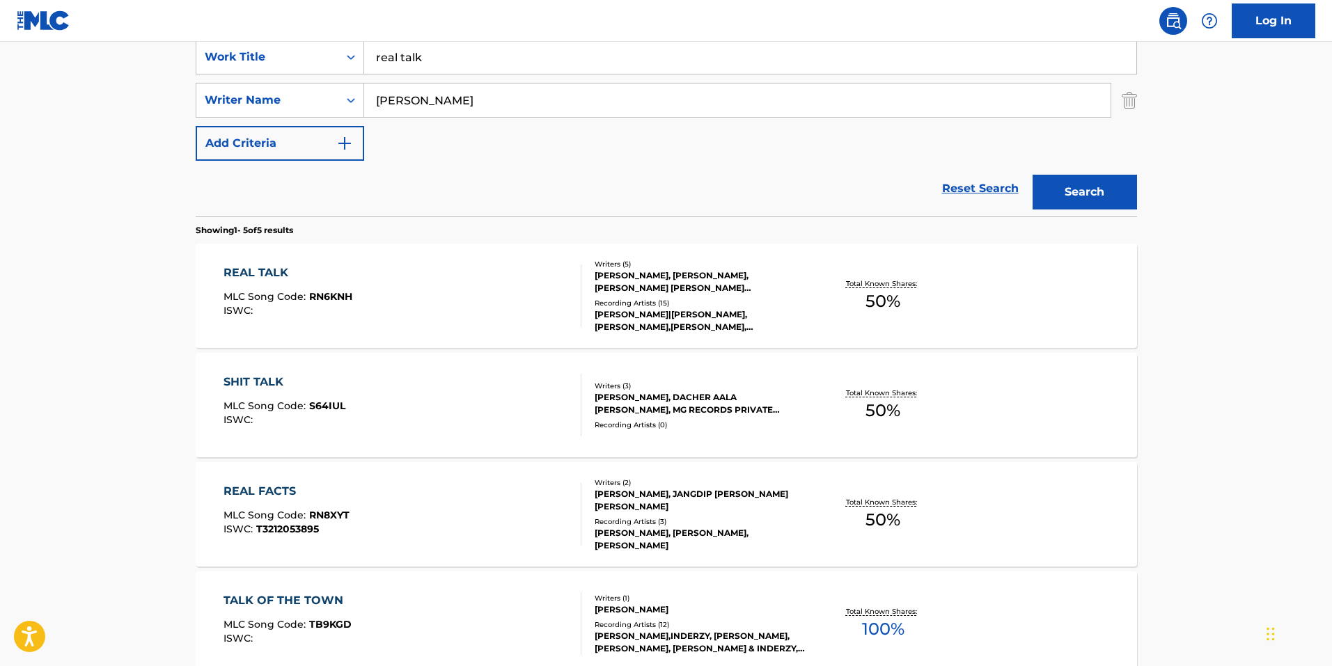
scroll to position [180, 0]
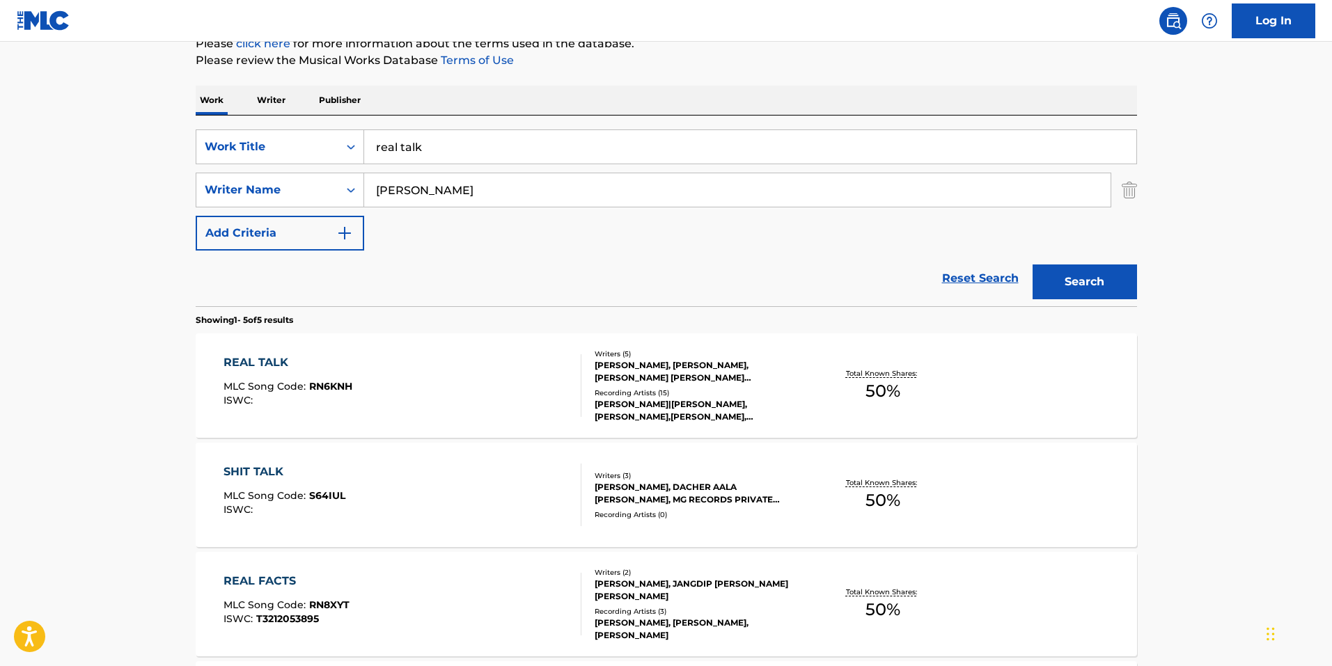
click at [435, 390] on div "REAL TALK MLC Song Code : RN6KNH ISWC :" at bounding box center [402, 385] width 358 height 63
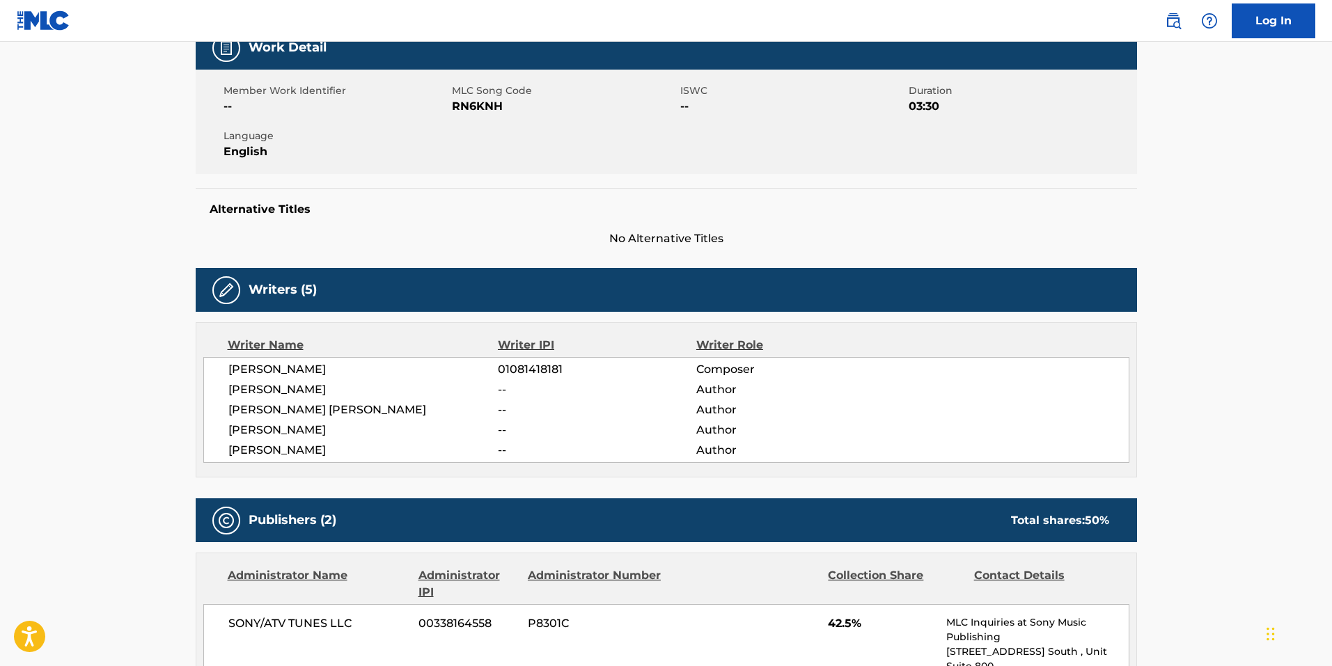
scroll to position [139, 0]
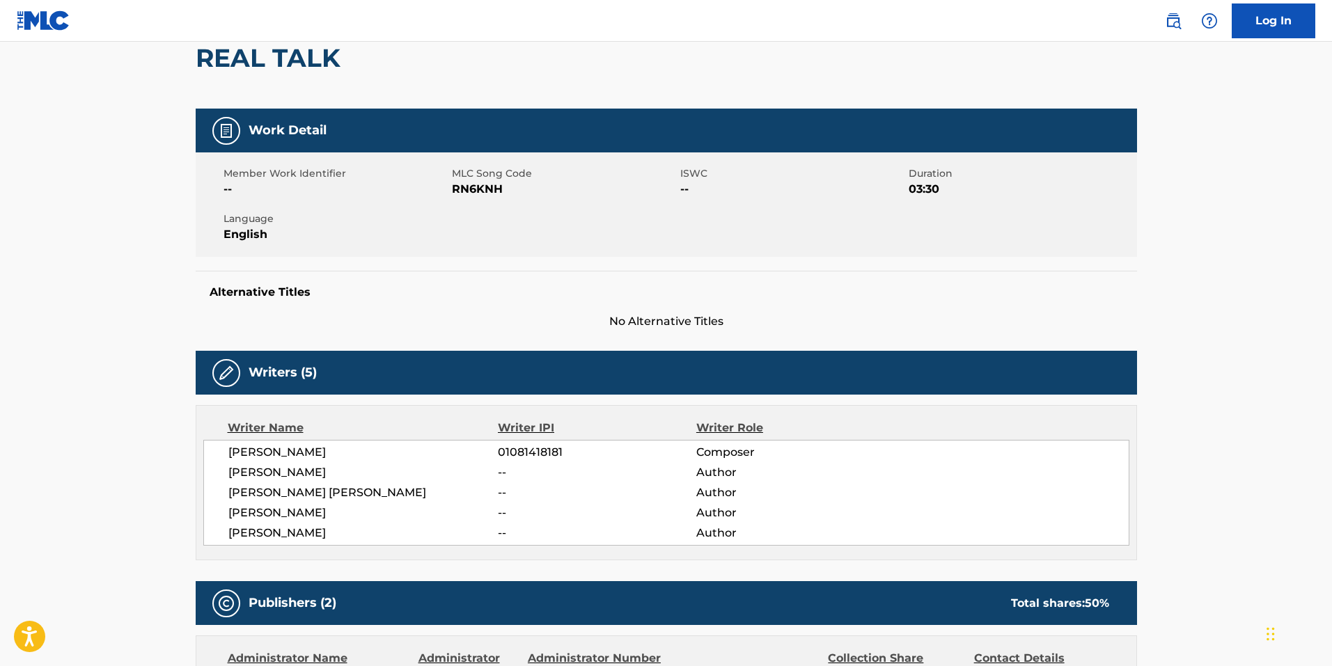
click at [478, 184] on span "RN6KNH" at bounding box center [564, 189] width 225 height 17
copy span "RN6KNH"
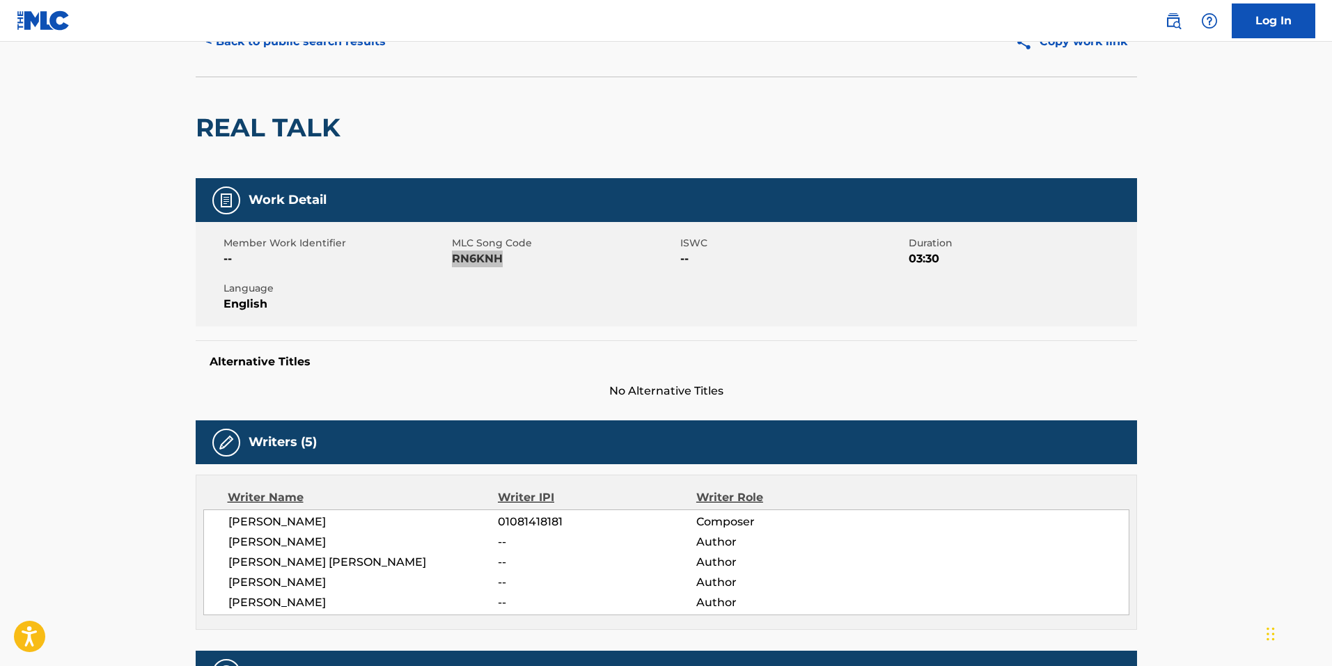
scroll to position [0, 0]
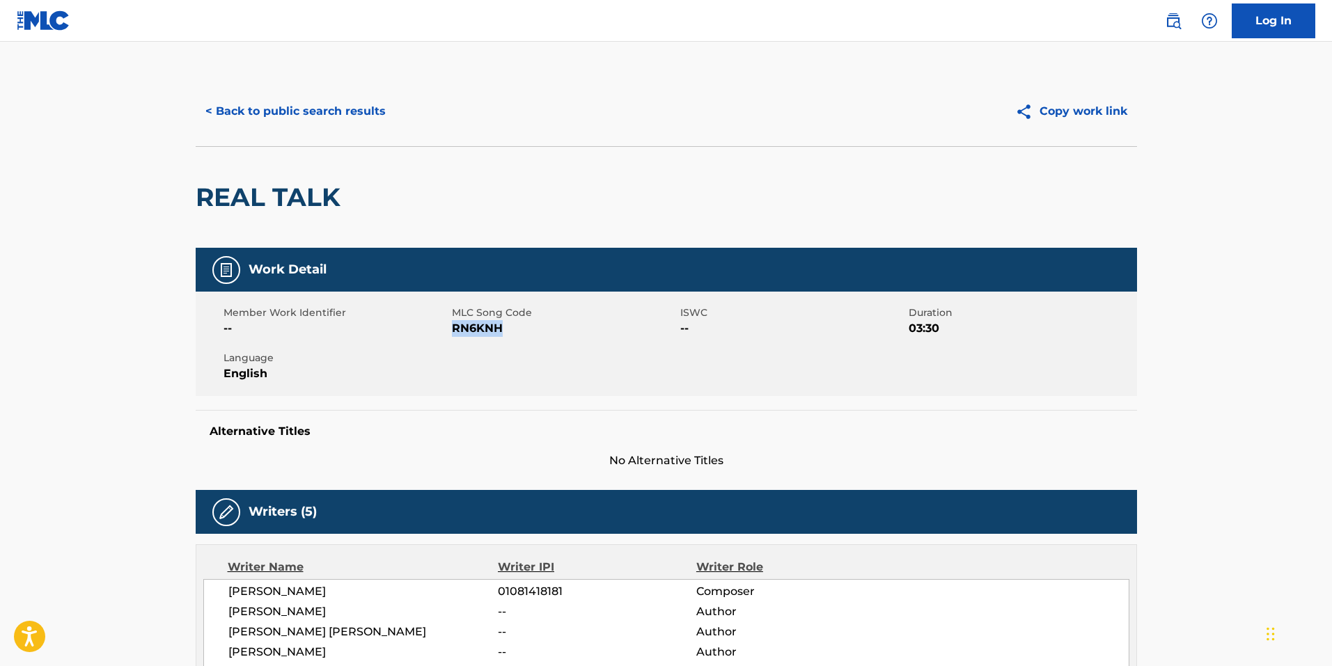
click at [483, 324] on span "RN6KNH" at bounding box center [564, 328] width 225 height 17
copy span "RN6KNH"
click at [1268, 20] on link "Log In" at bounding box center [1273, 20] width 84 height 35
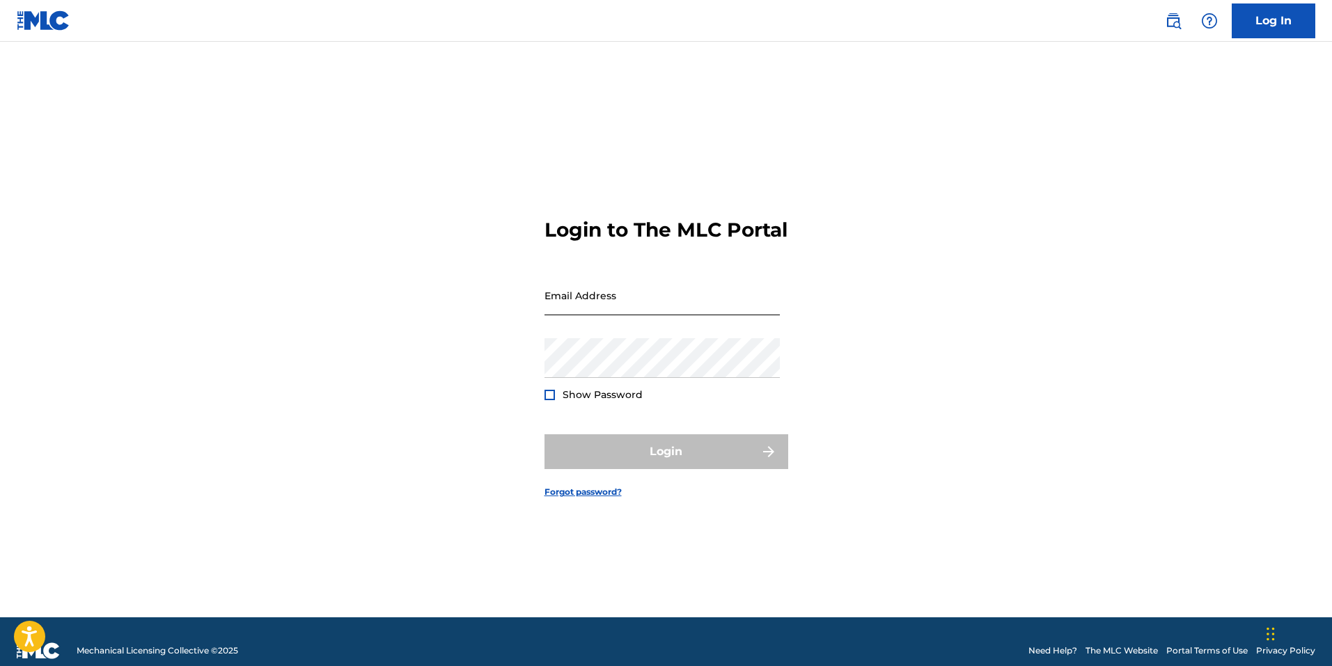
click at [636, 312] on input "Email Address" at bounding box center [661, 296] width 235 height 40
type input "[PERSON_NAME][EMAIL_ADDRESS][PERSON_NAME][DOMAIN_NAME]"
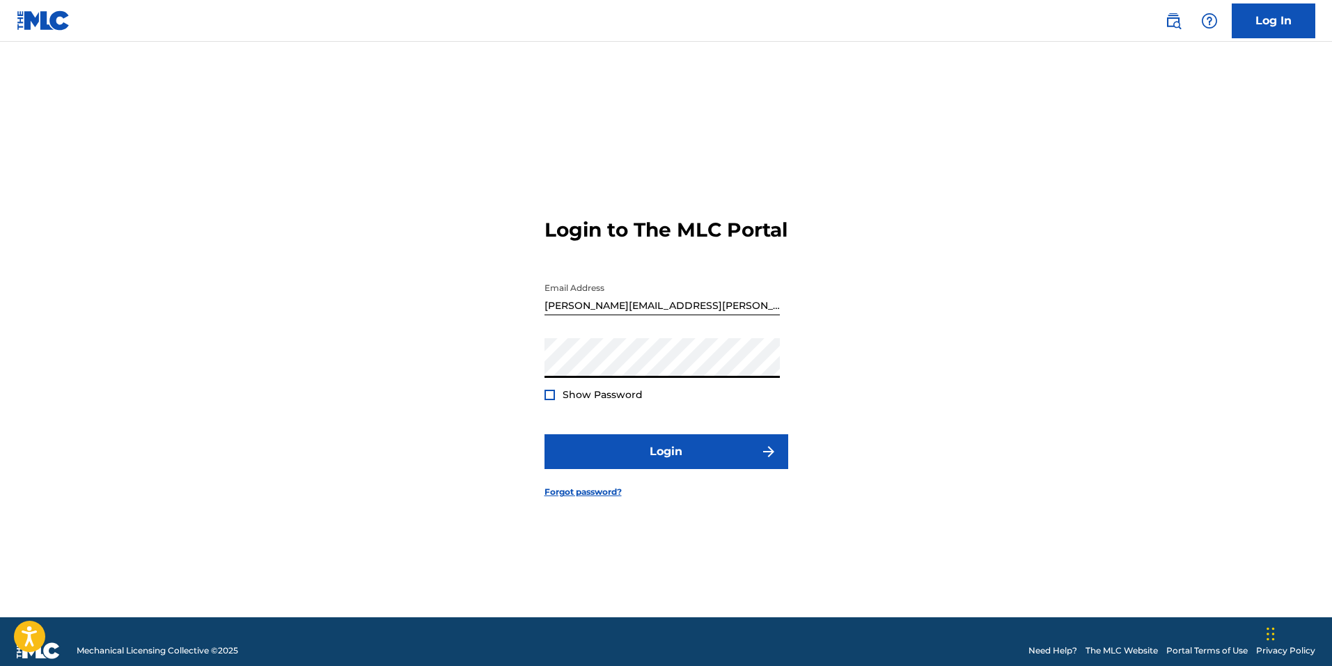
click at [544, 434] on button "Login" at bounding box center [666, 451] width 244 height 35
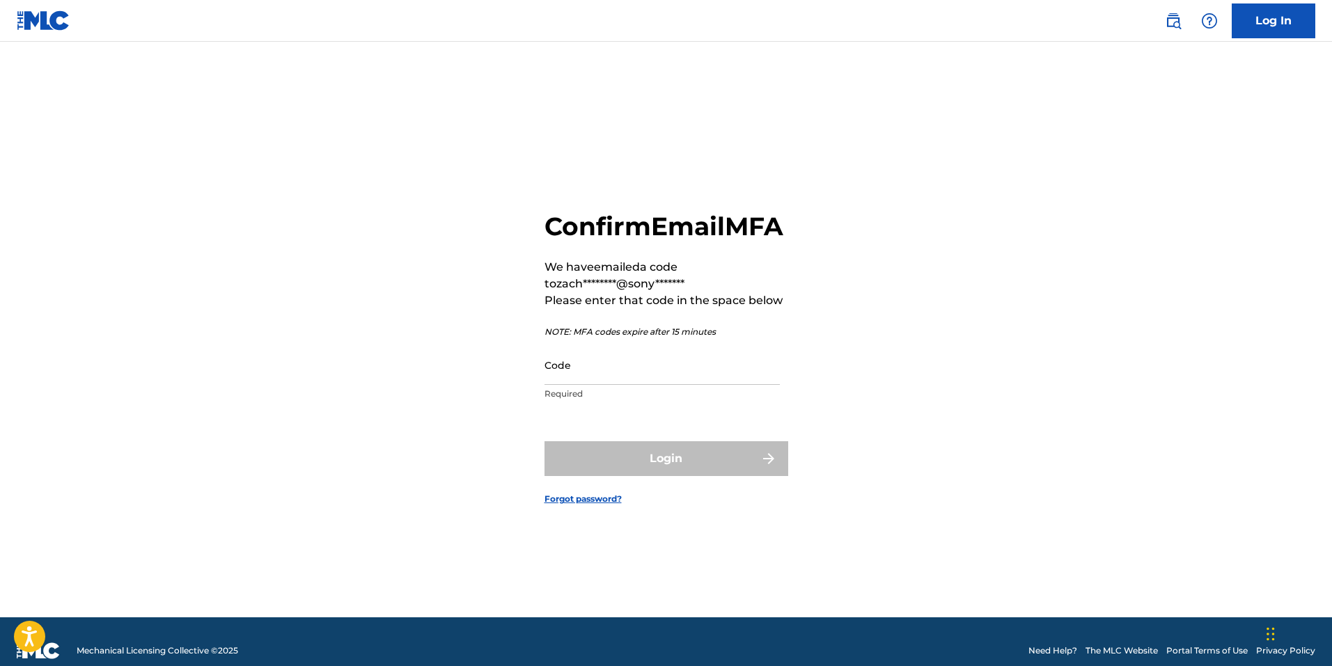
drag, startPoint x: 882, startPoint y: 439, endPoint x: 864, endPoint y: 432, distance: 19.4
click at [882, 439] on div "Confirm Email MFA We have emailed a code to zach********@sony******* Please ent…" at bounding box center [666, 347] width 975 height 541
click at [582, 375] on input "Code" at bounding box center [661, 365] width 235 height 40
paste input "347559"
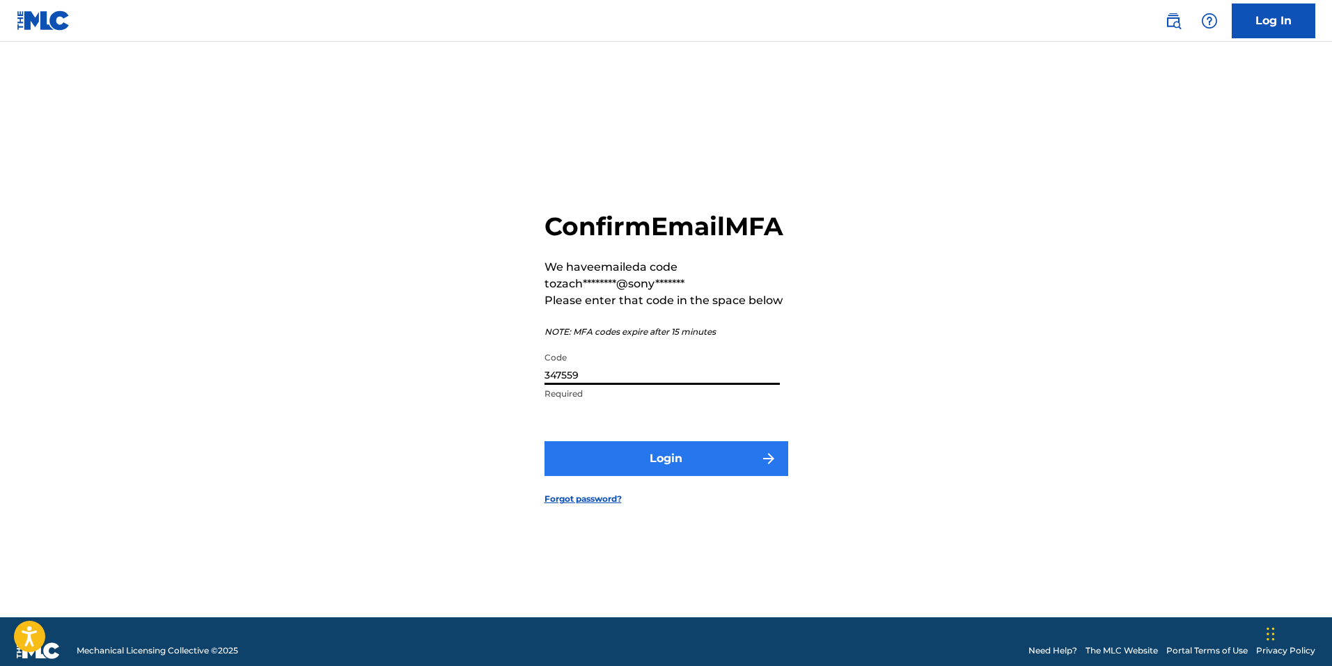
type input "347559"
click at [604, 476] on button "Login" at bounding box center [666, 458] width 244 height 35
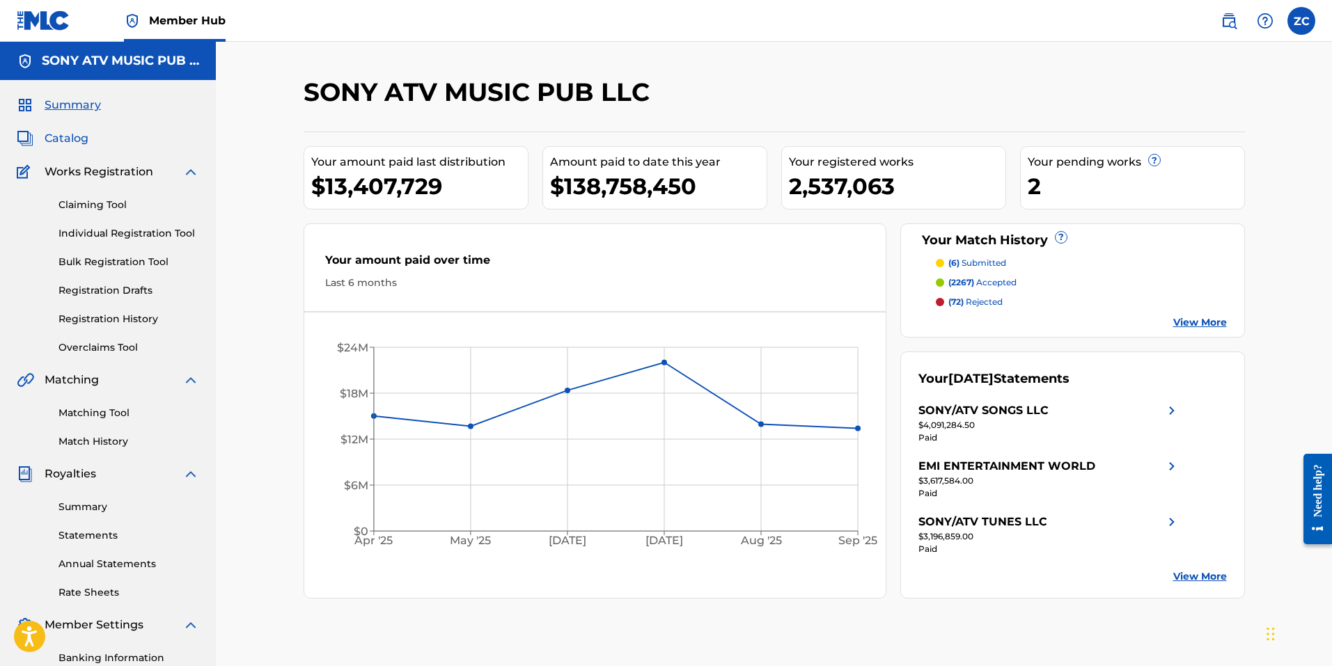
click at [59, 133] on span "Catalog" at bounding box center [67, 138] width 44 height 17
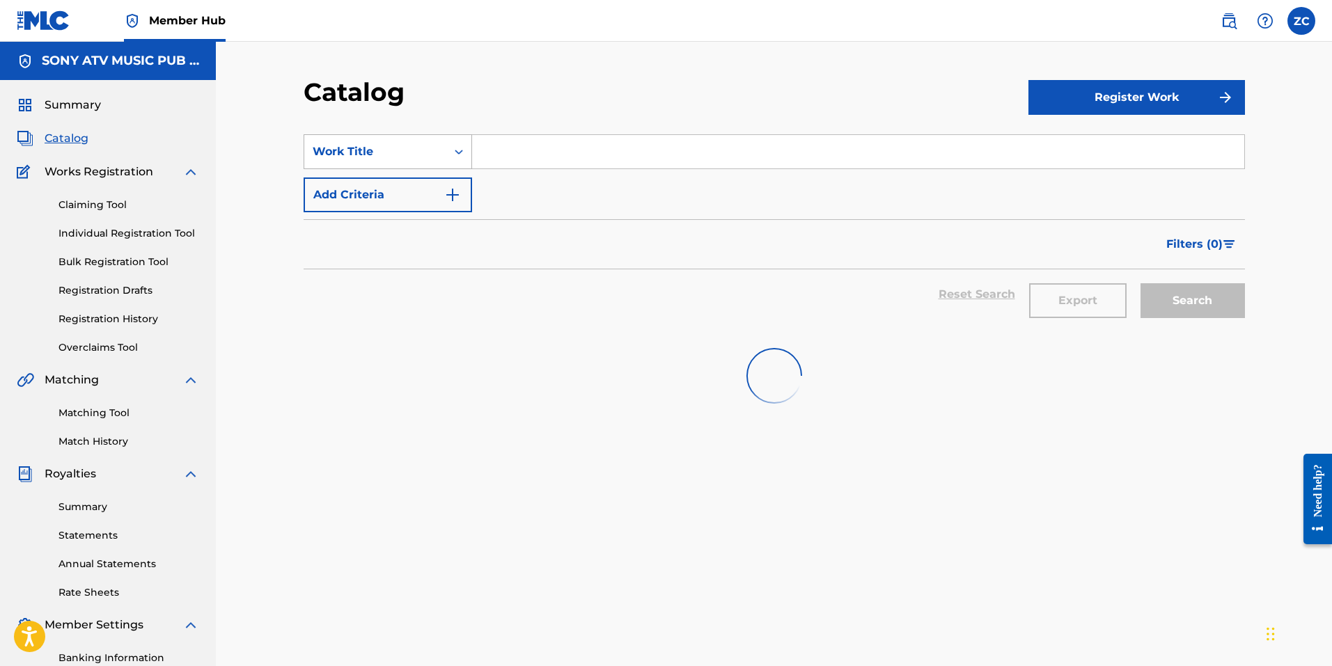
click at [392, 151] on div "Work Title" at bounding box center [375, 151] width 125 height 17
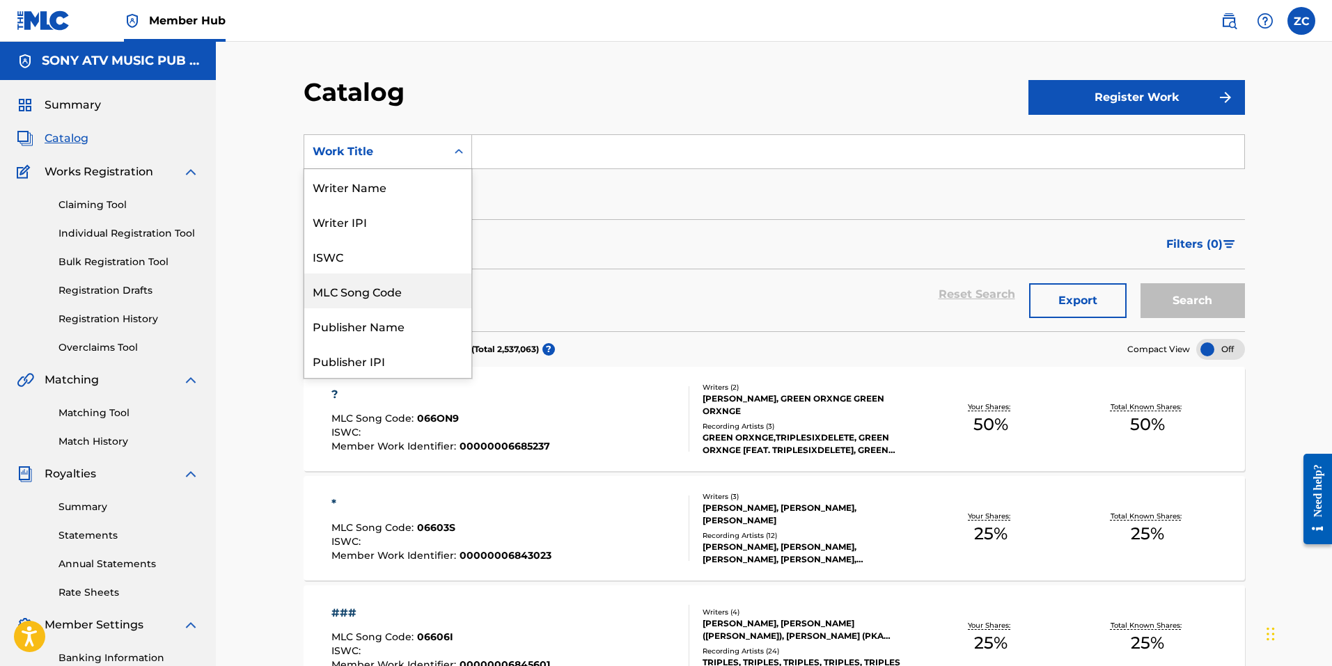
click at [372, 285] on div "MLC Song Code" at bounding box center [387, 291] width 167 height 35
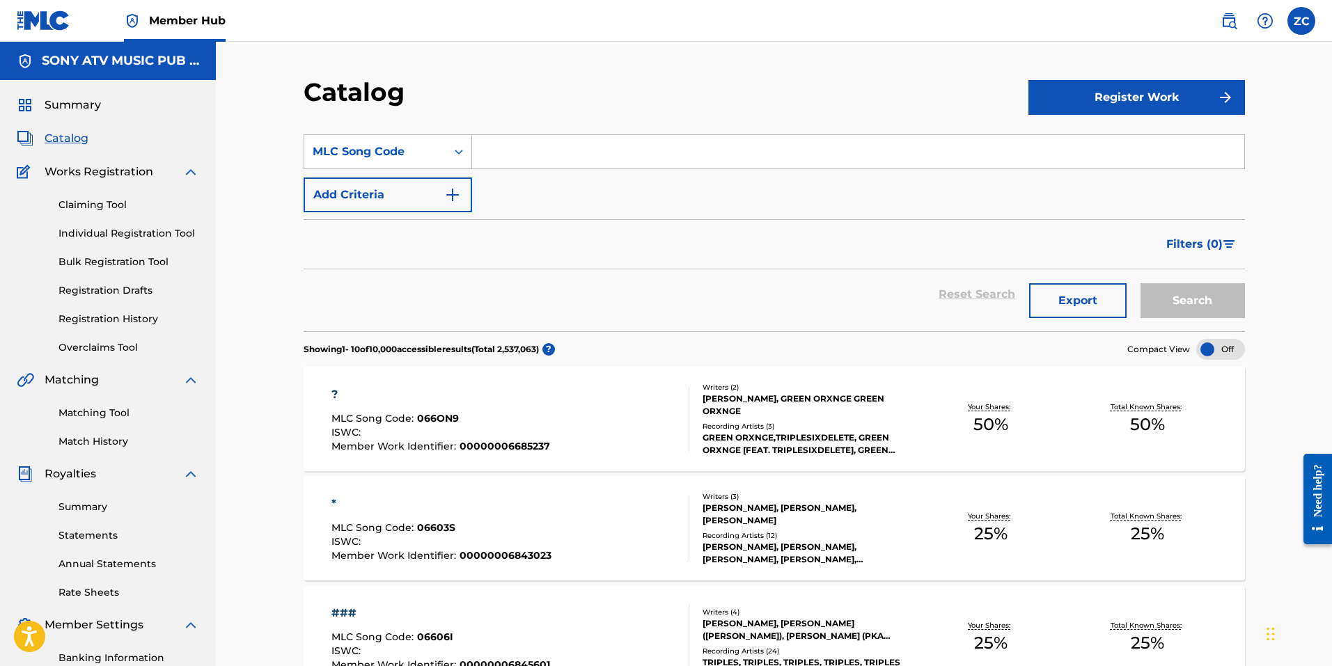
click at [542, 149] on input "Search Form" at bounding box center [858, 151] width 772 height 33
paste input "347559"
type input "347559"
click at [1228, 22] on img at bounding box center [1228, 21] width 17 height 17
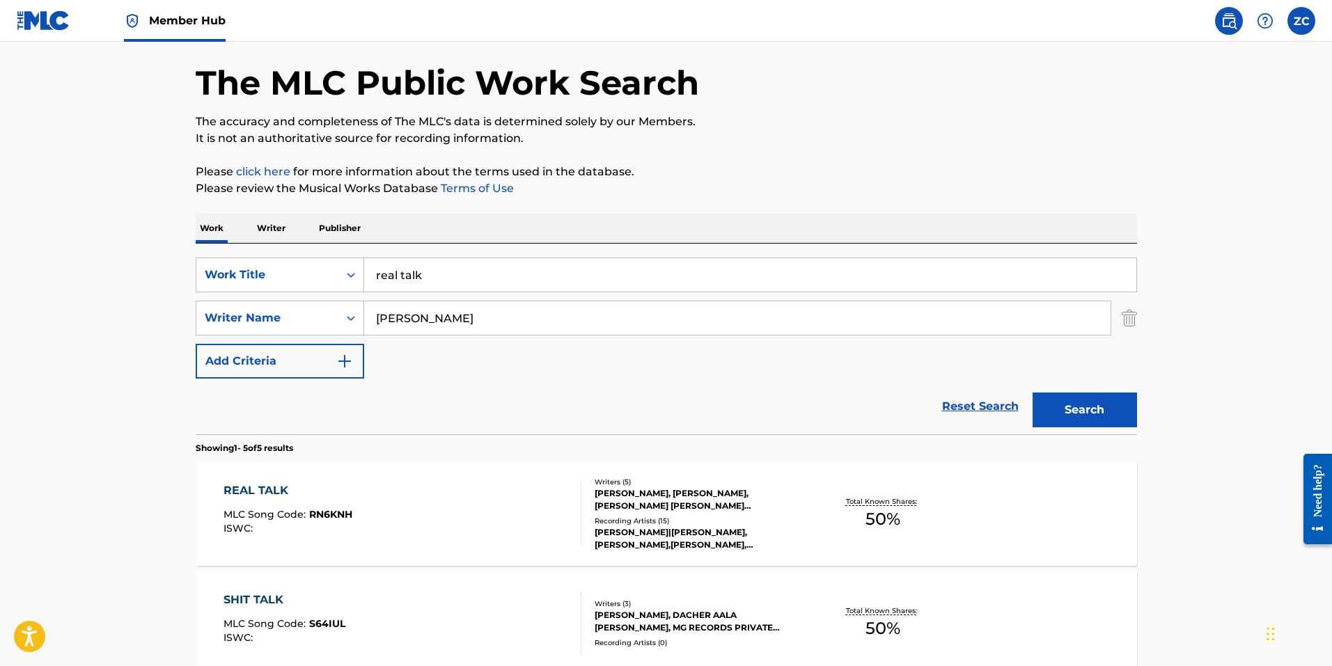
scroll to position [139, 0]
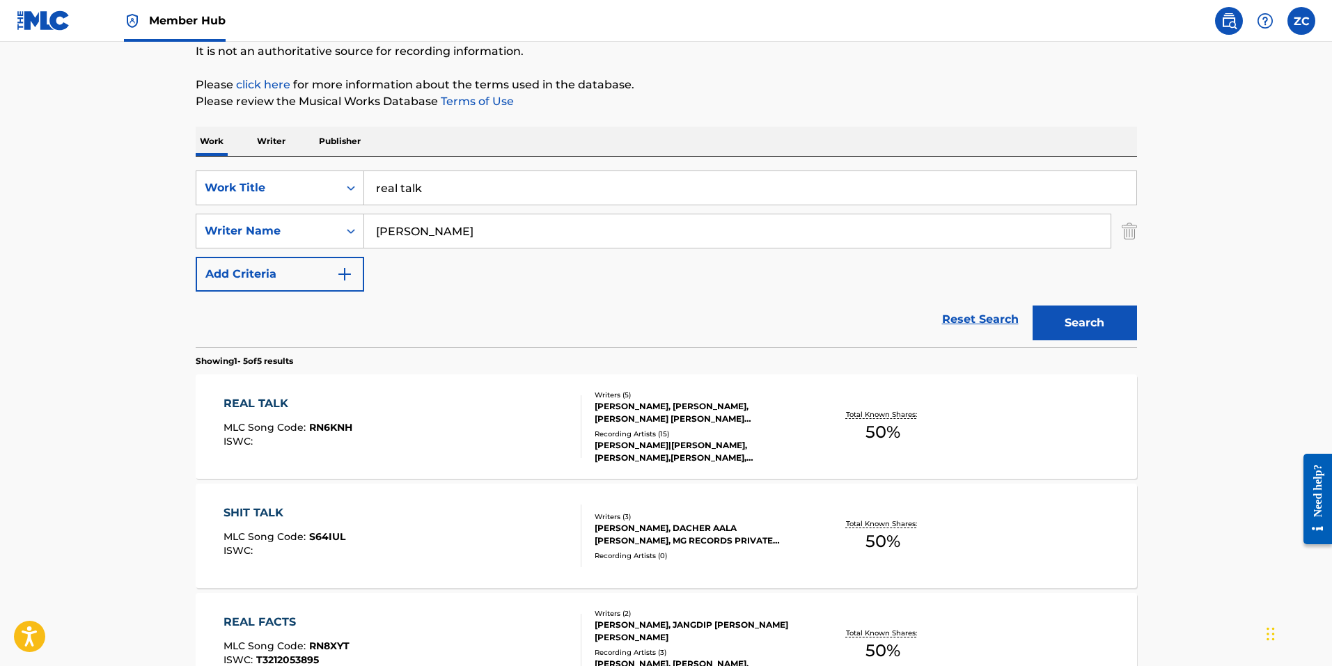
click at [461, 458] on div "REAL TALK MLC Song Code : RN6KNH ISWC : Writers ( 5 ) AMAN KANDA, ROBERT BENVEG…" at bounding box center [666, 426] width 941 height 104
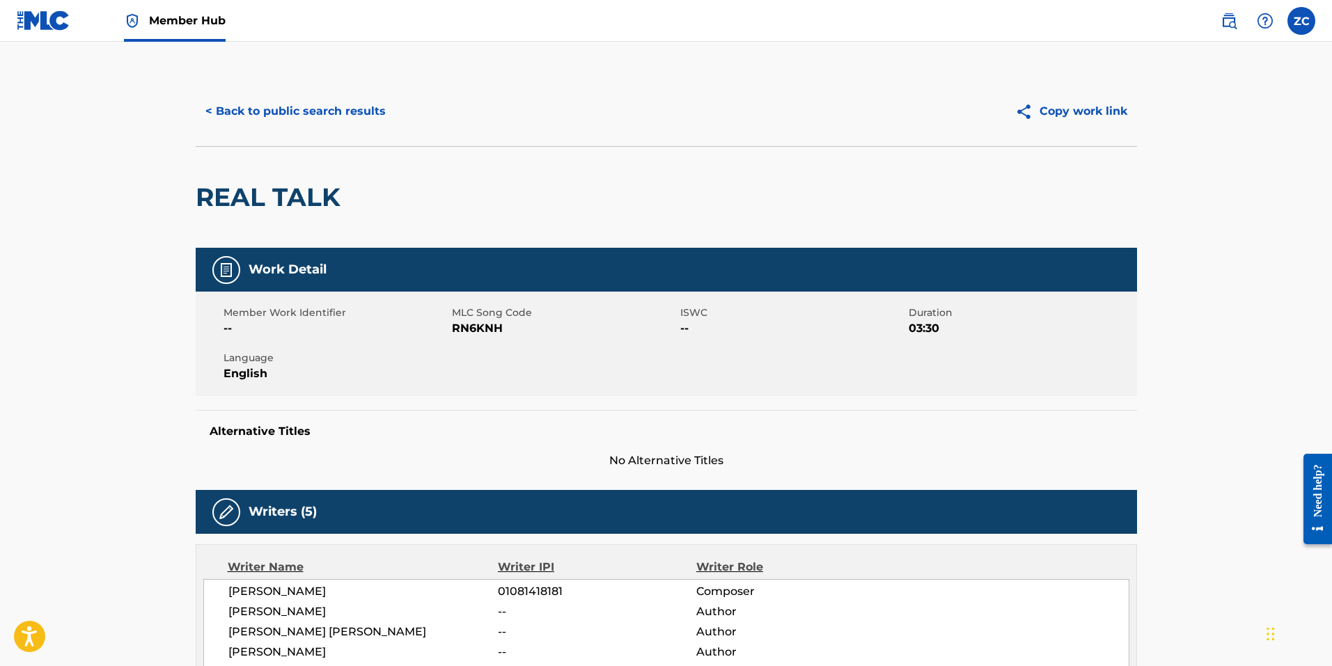
click at [468, 320] on span "RN6KNH" at bounding box center [564, 328] width 225 height 17
copy span "RN6KNH"
click at [303, 89] on div "< Back to public search results Copy work link" at bounding box center [666, 112] width 941 height 70
click at [298, 100] on button "< Back to public search results" at bounding box center [296, 111] width 200 height 35
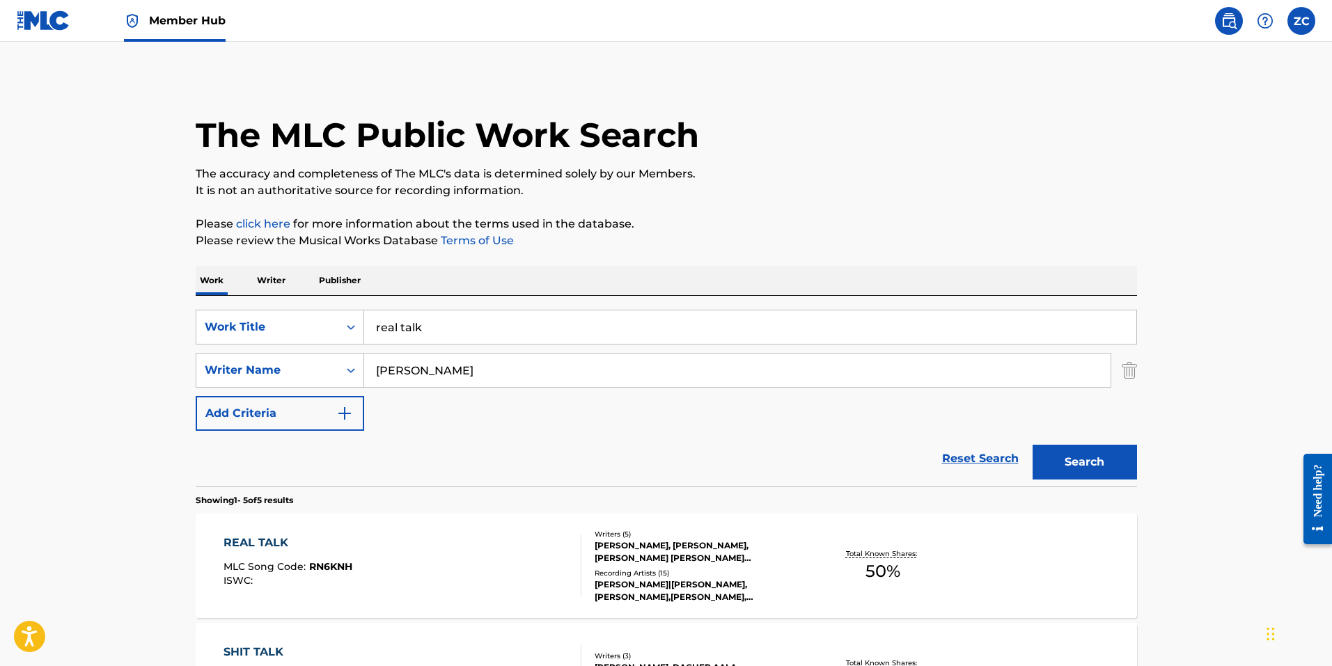
scroll to position [139, 0]
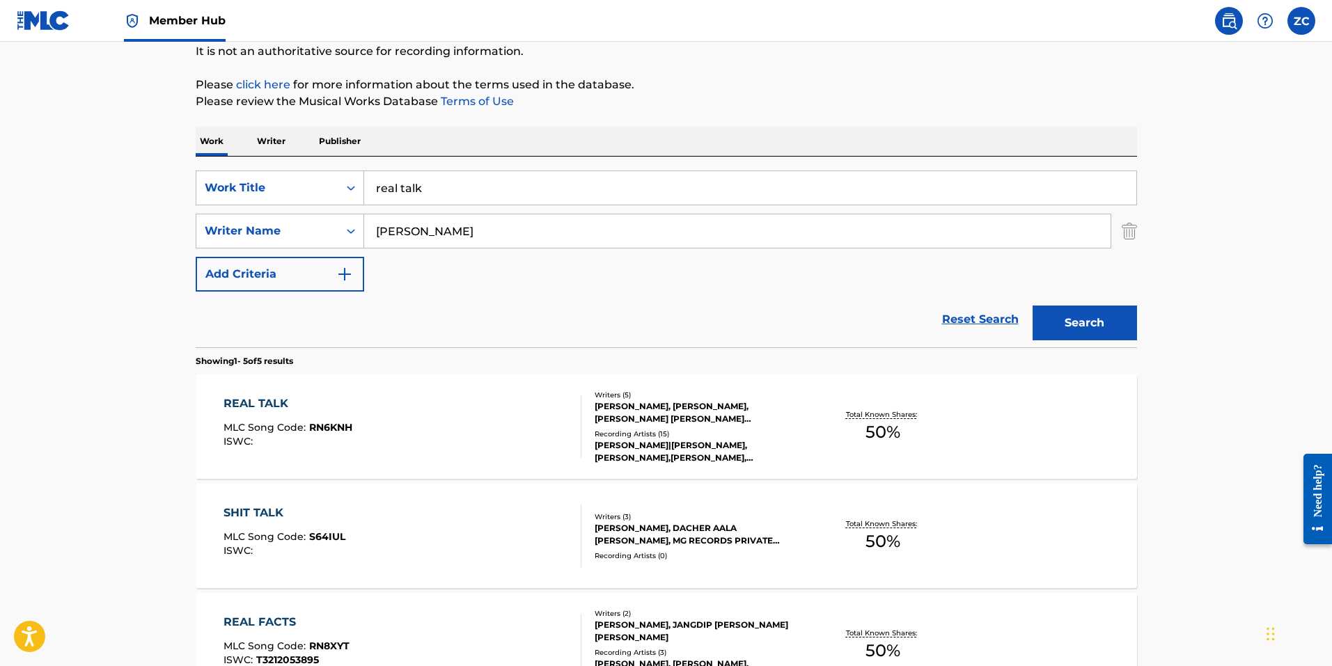
drag, startPoint x: 457, startPoint y: 190, endPoint x: 210, endPoint y: 166, distance: 249.0
click at [231, 169] on div "SearchWithCriteria2cbdf8ec-afd7-4949-8889-b90363fa6897 Work Title real talk Sea…" at bounding box center [666, 252] width 941 height 191
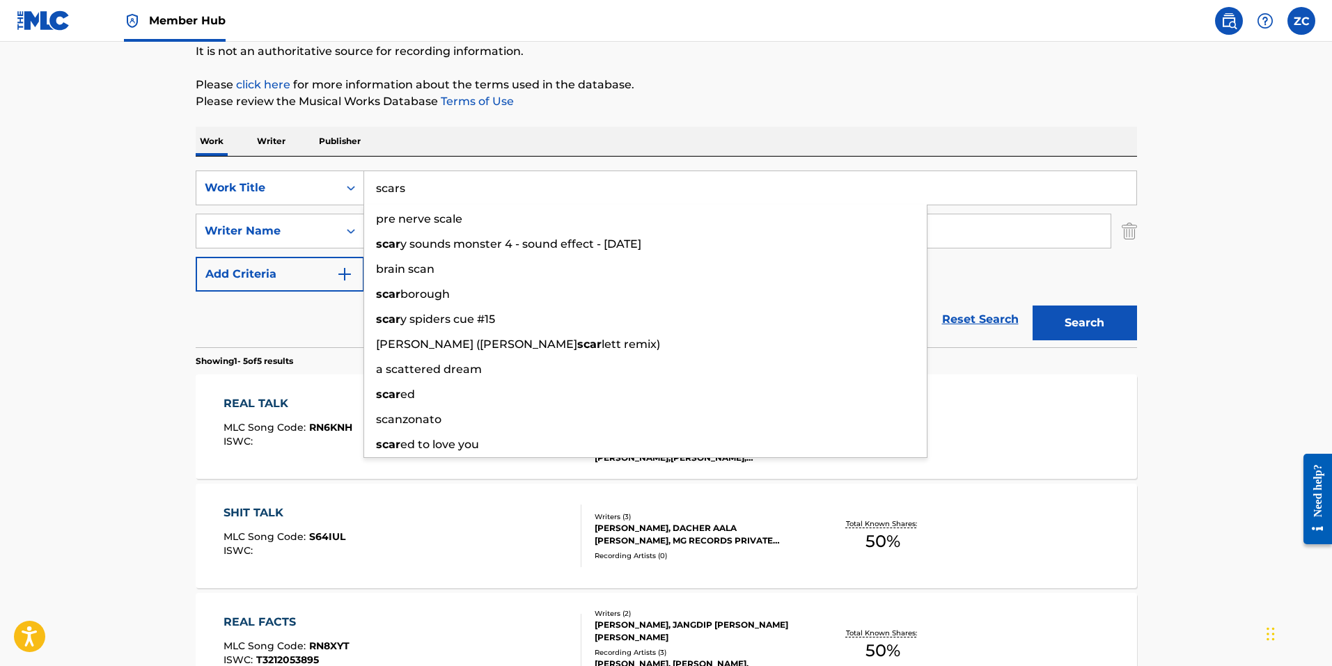
type input "scars"
click at [1032, 306] on button "Search" at bounding box center [1084, 323] width 104 height 35
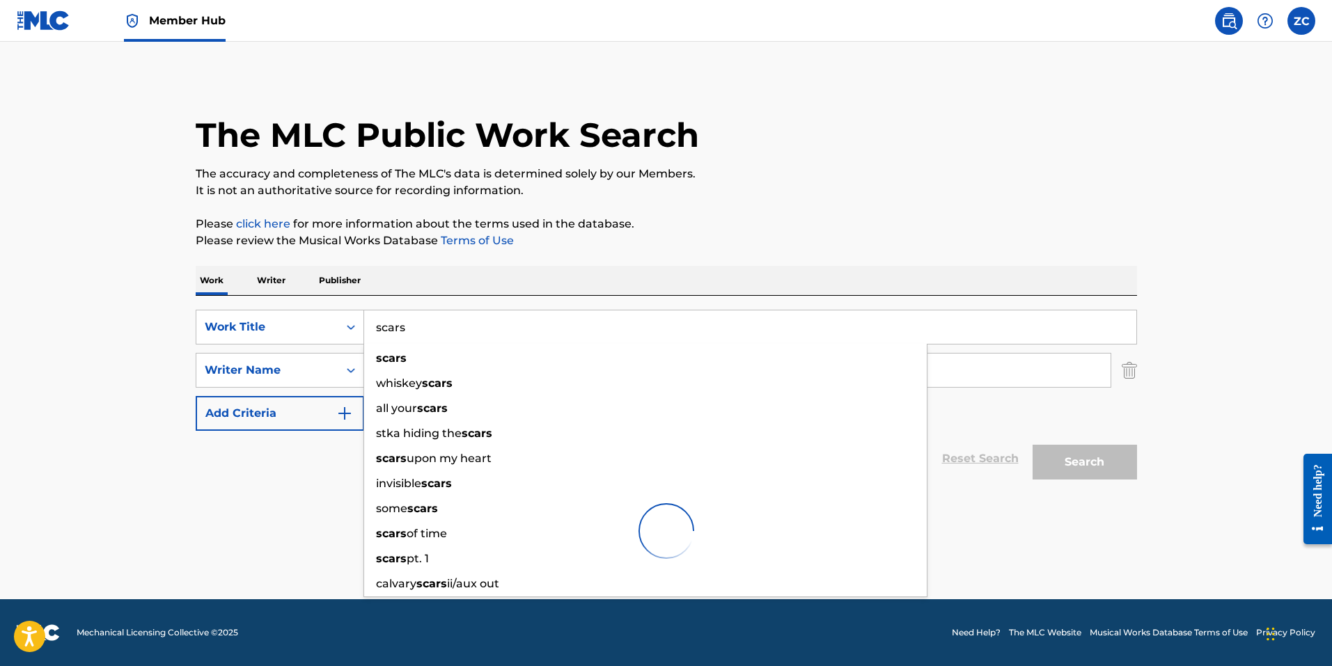
scroll to position [0, 0]
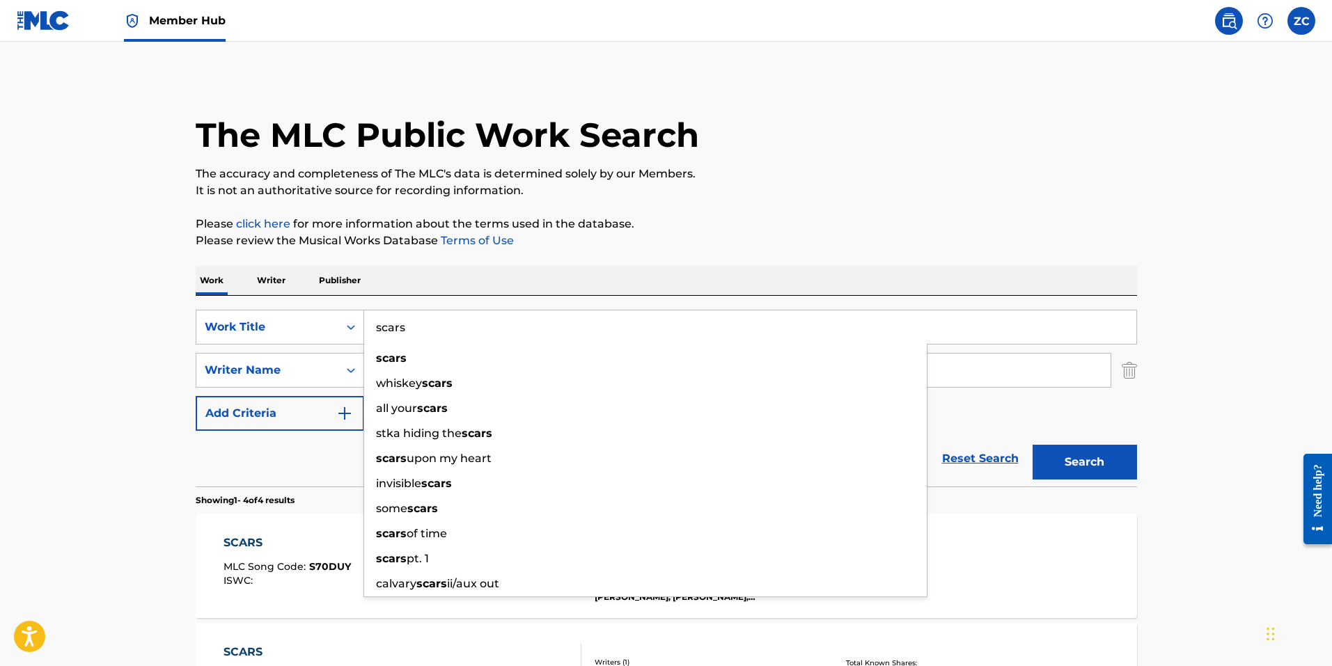
click at [103, 390] on main "The MLC Public Work Search The accuracy and completeness of The MLC's data is d…" at bounding box center [666, 530] width 1332 height 977
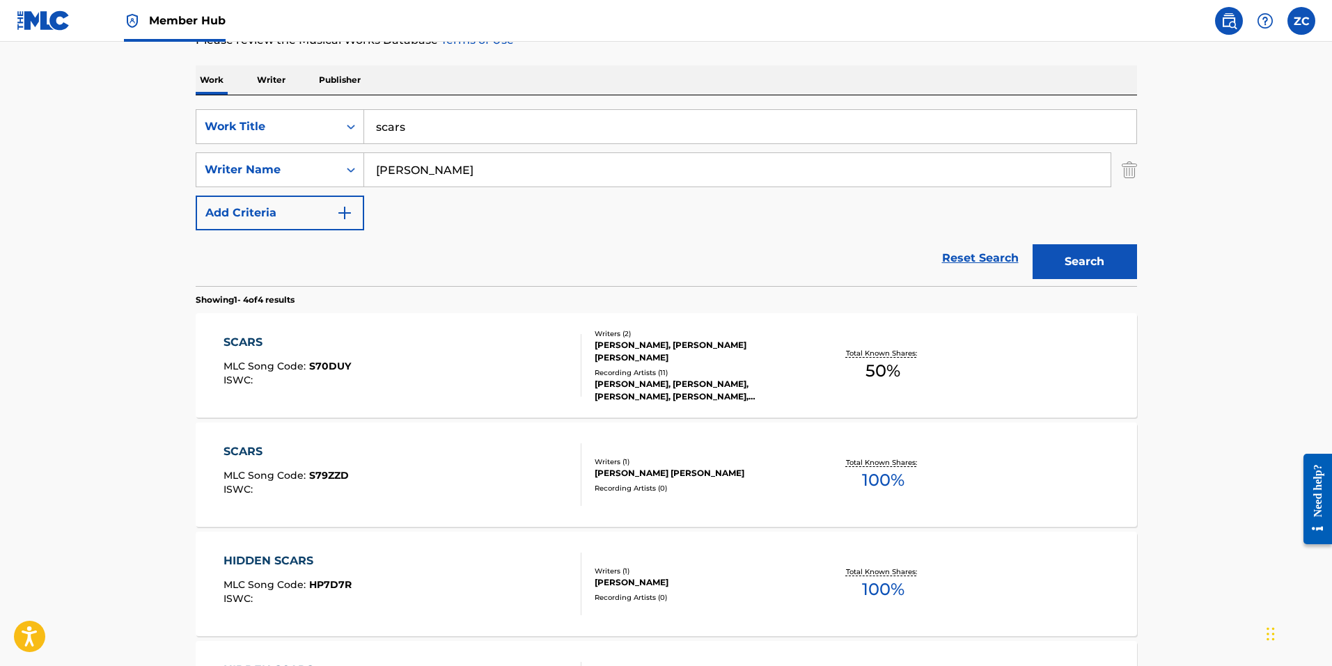
scroll to position [209, 0]
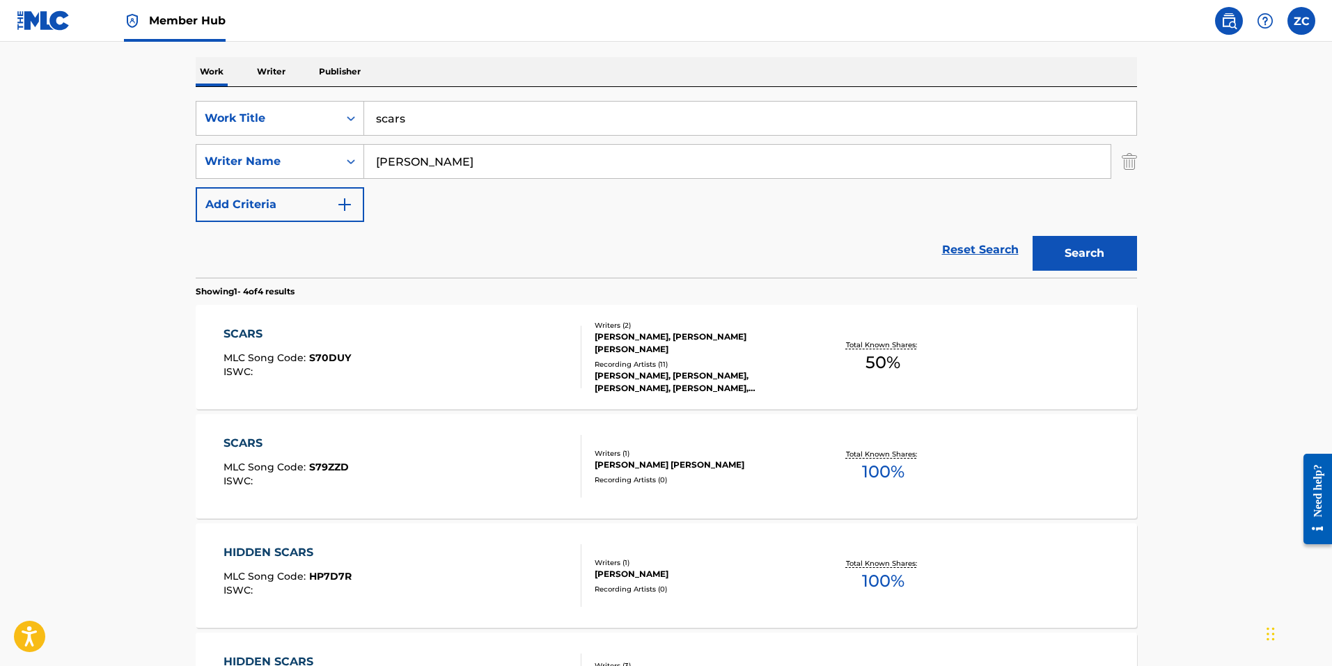
click at [565, 371] on div "SCARS MLC Song Code : S70DUY ISWC :" at bounding box center [402, 357] width 358 height 63
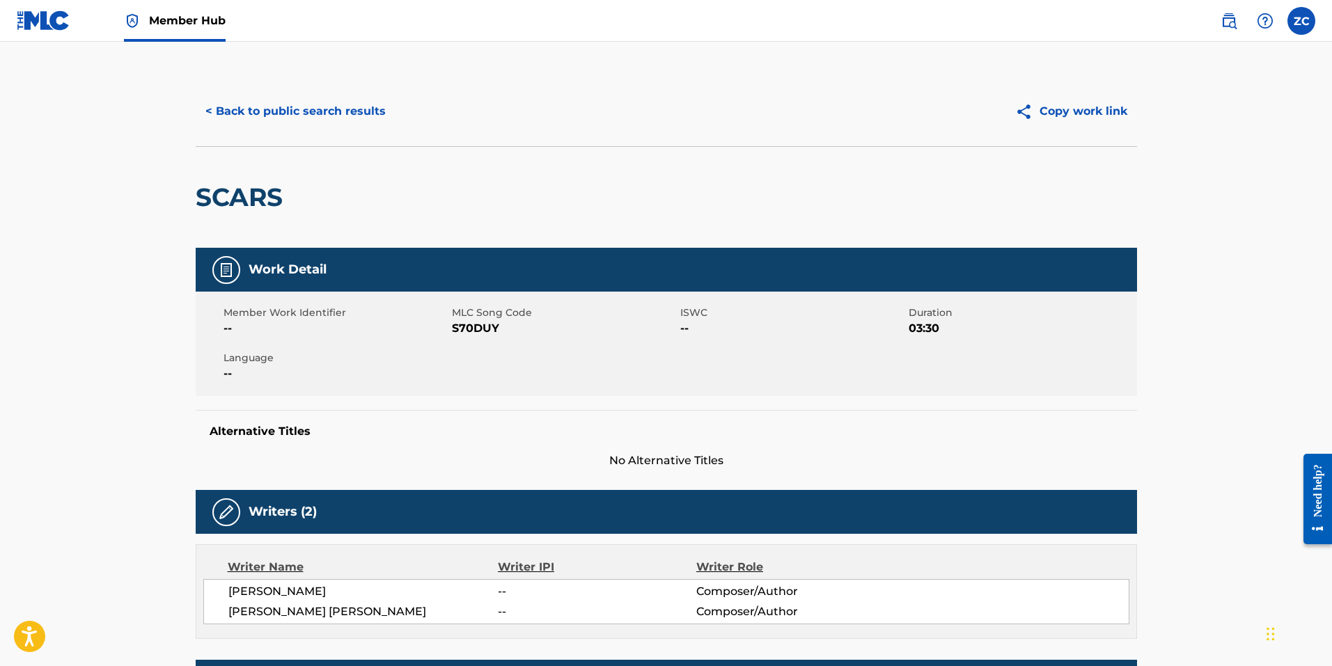
click at [473, 326] on span "S70DUY" at bounding box center [564, 328] width 225 height 17
drag, startPoint x: 459, startPoint y: 365, endPoint x: 473, endPoint y: 355, distance: 17.6
click at [459, 365] on div "Member Work Identifier -- MLC Song Code S70DUY ISWC -- Duration 03:30 Language …" at bounding box center [666, 344] width 941 height 104
click at [464, 326] on span "S70DUY" at bounding box center [564, 328] width 225 height 17
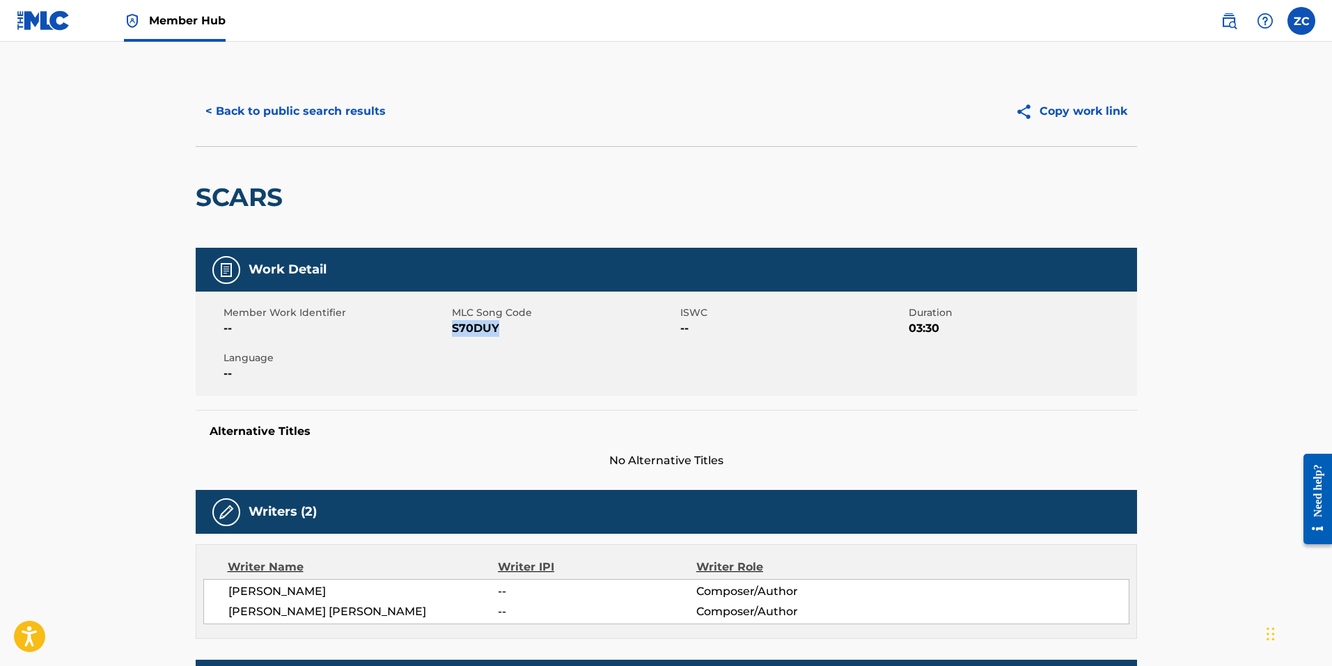
click at [464, 326] on span "S70DUY" at bounding box center [564, 328] width 225 height 17
click at [271, 113] on button "< Back to public search results" at bounding box center [296, 111] width 200 height 35
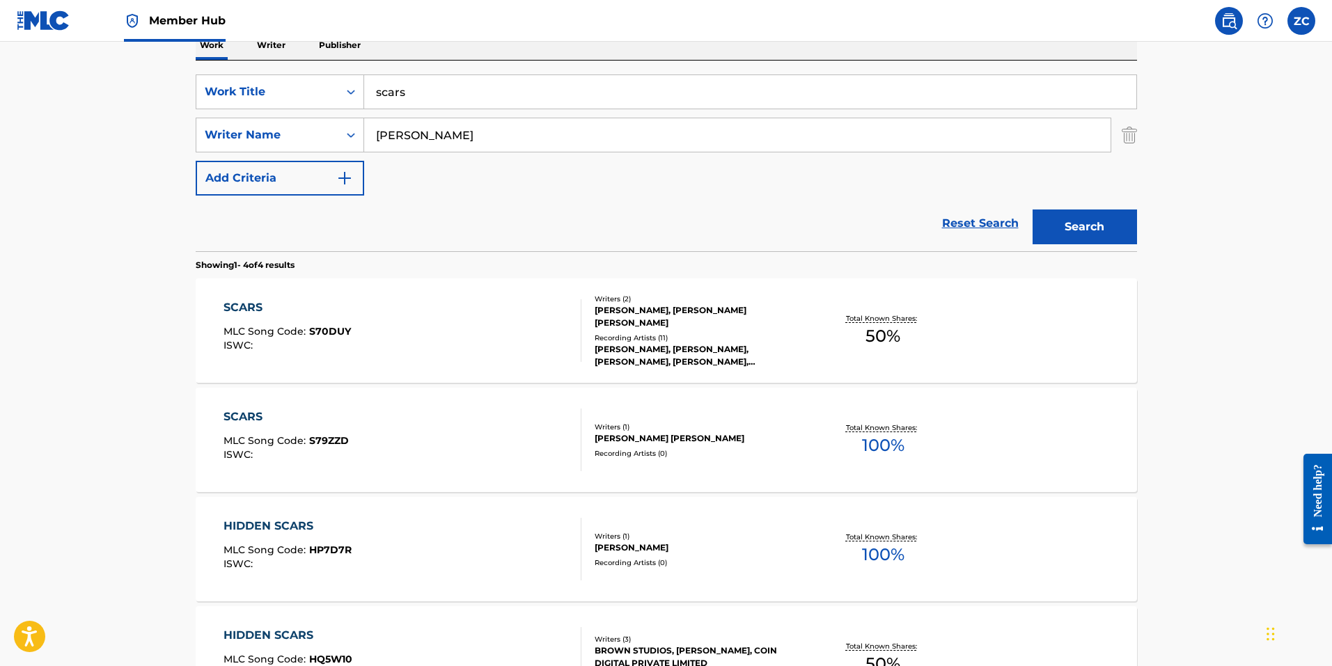
scroll to position [278, 0]
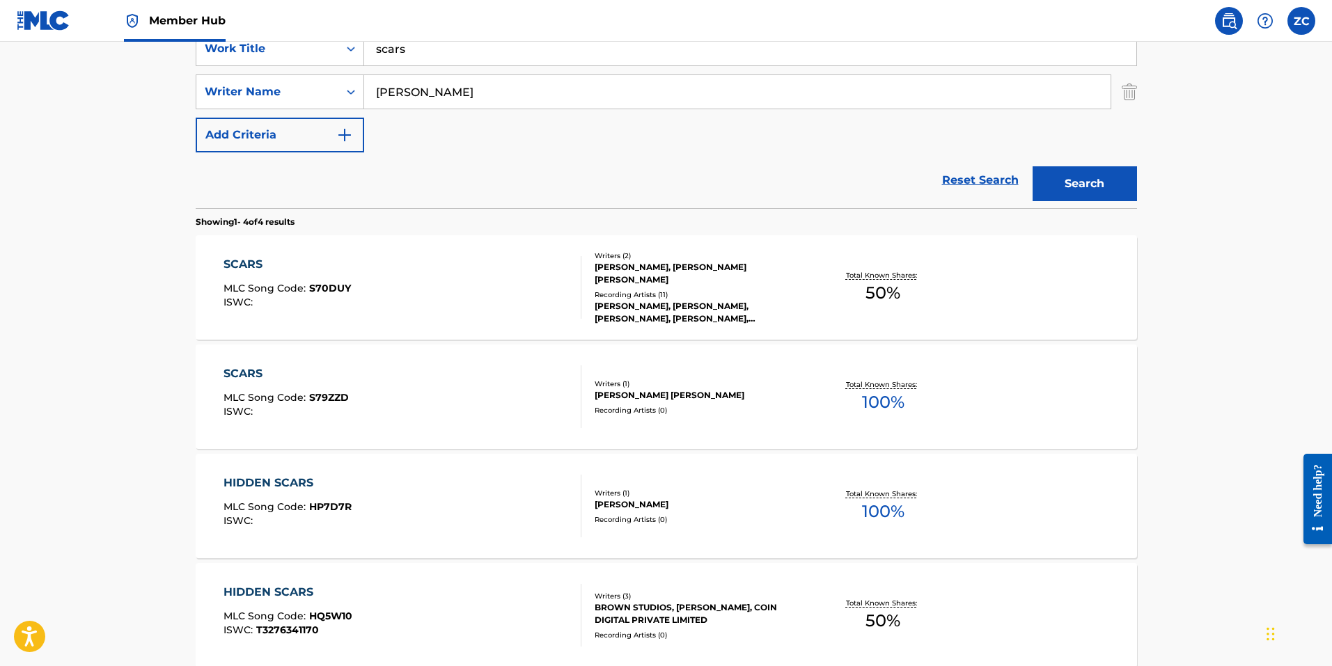
click at [467, 382] on div "SCARS MLC Song Code : S79ZZD ISWC :" at bounding box center [402, 396] width 358 height 63
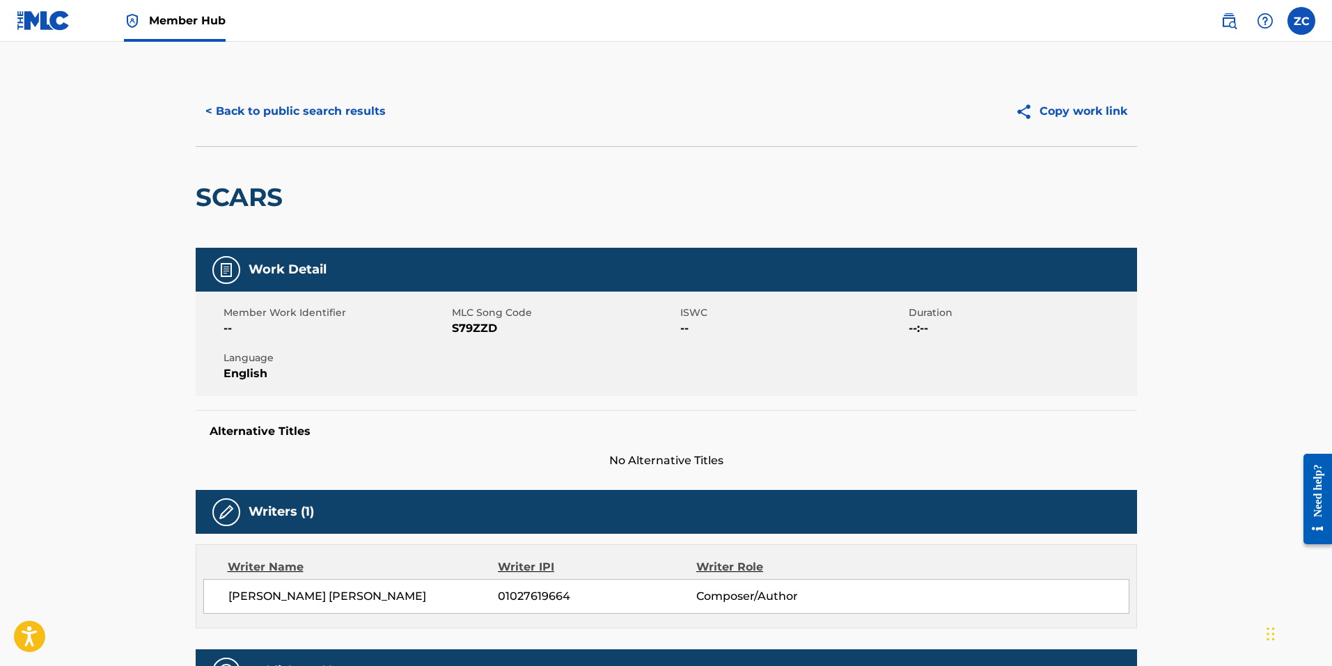
click at [457, 315] on span "MLC Song Code" at bounding box center [564, 313] width 225 height 15
click at [466, 337] on div "Member Work Identifier -- MLC Song Code S79ZZD ISWC -- Duration --:-- Language …" at bounding box center [666, 344] width 941 height 104
click at [336, 116] on button "< Back to public search results" at bounding box center [296, 111] width 200 height 35
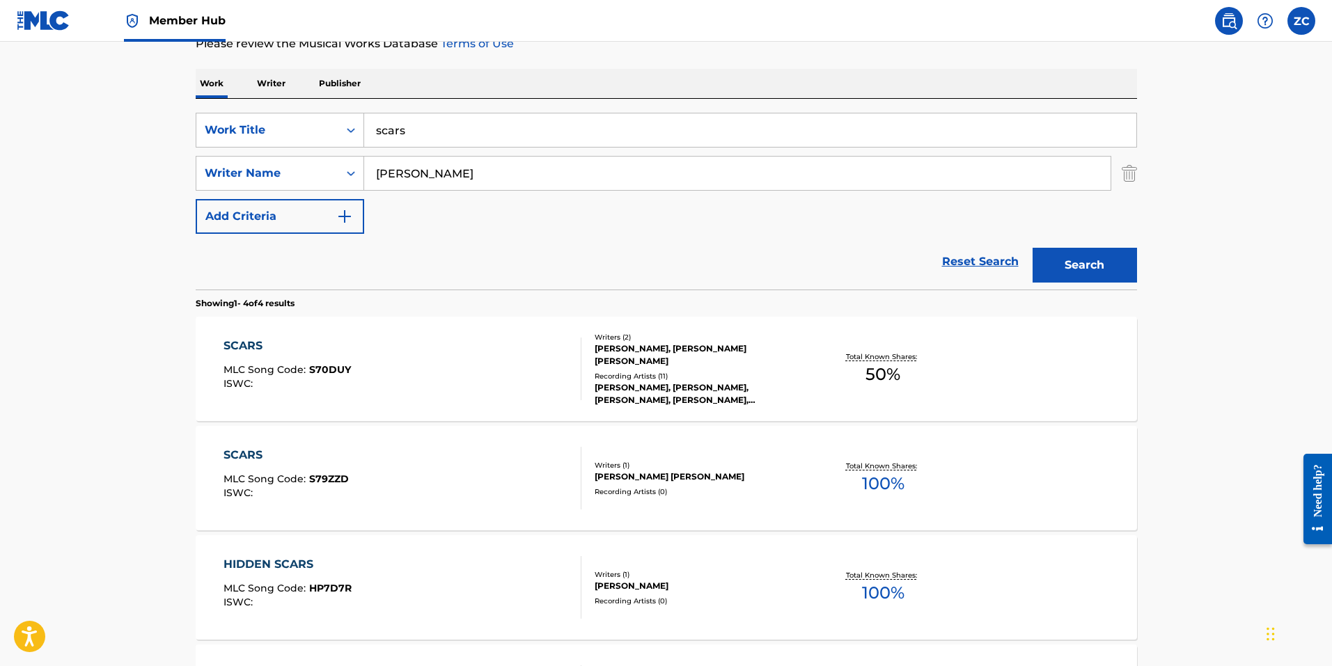
scroll to position [70, 0]
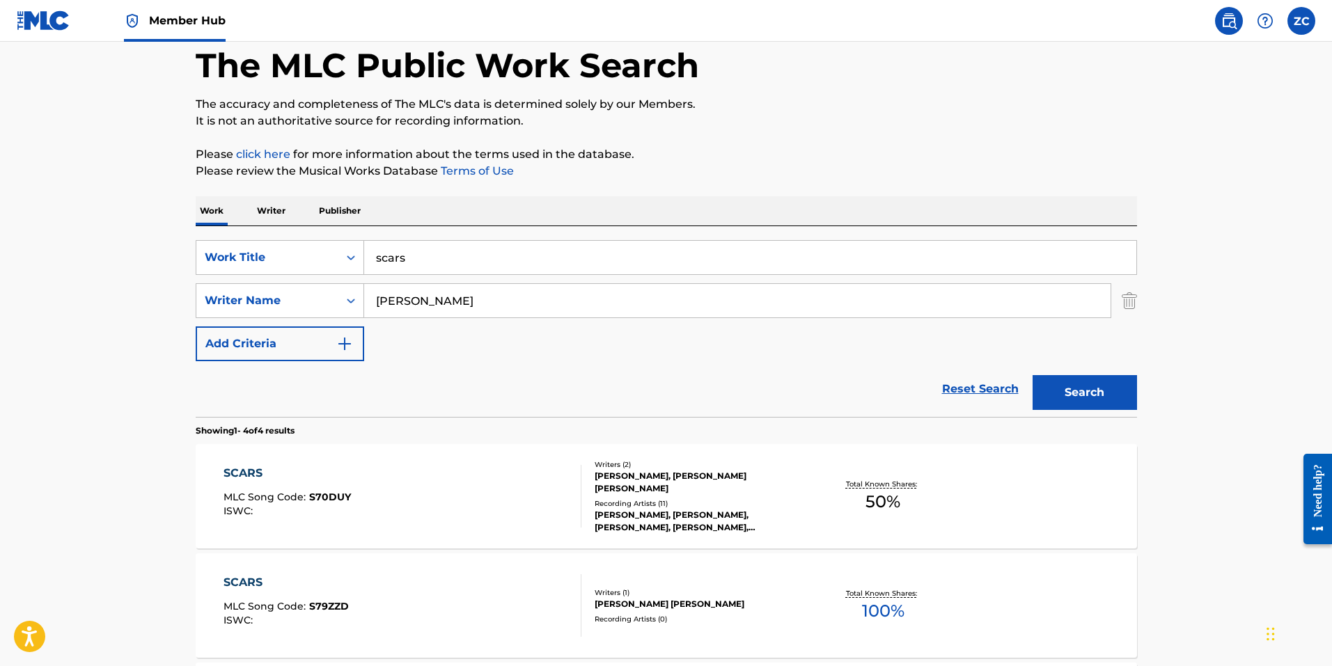
drag, startPoint x: 479, startPoint y: 256, endPoint x: 55, endPoint y: 189, distance: 429.3
click at [177, 207] on main "The MLC Public Work Search The accuracy and completeness of The MLC's data is d…" at bounding box center [666, 460] width 1332 height 977
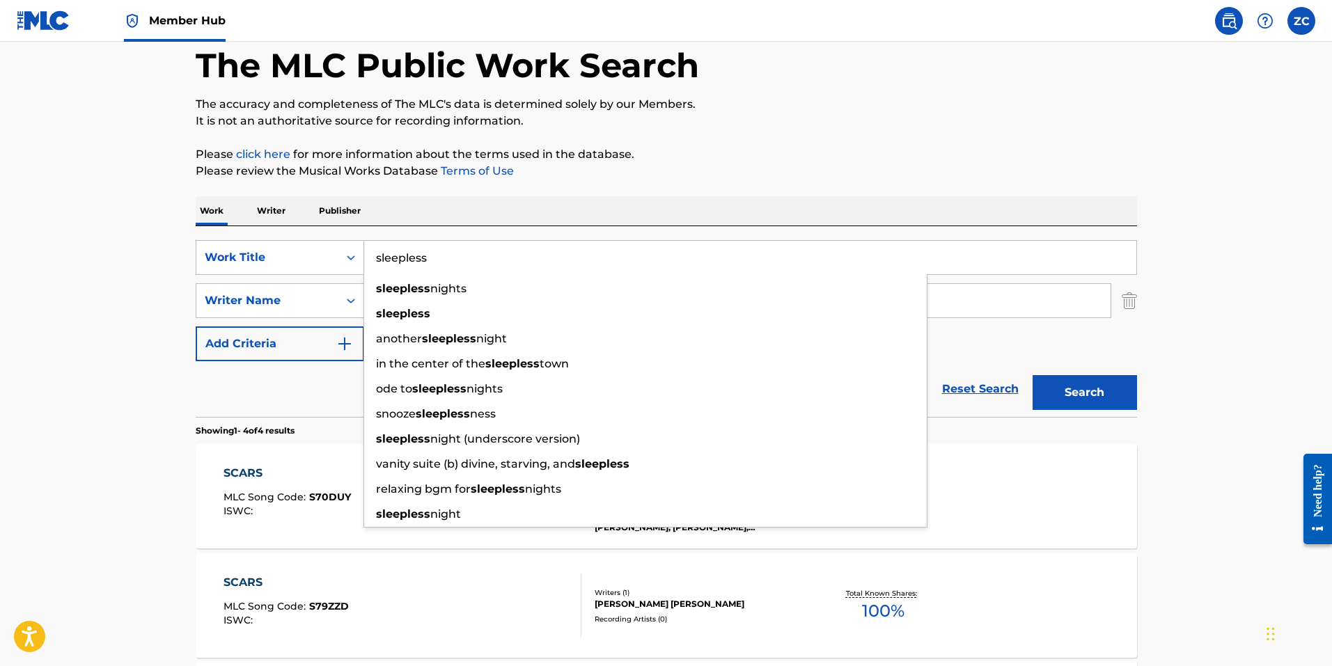
type input "sleepless"
click at [1032, 375] on button "Search" at bounding box center [1084, 392] width 104 height 35
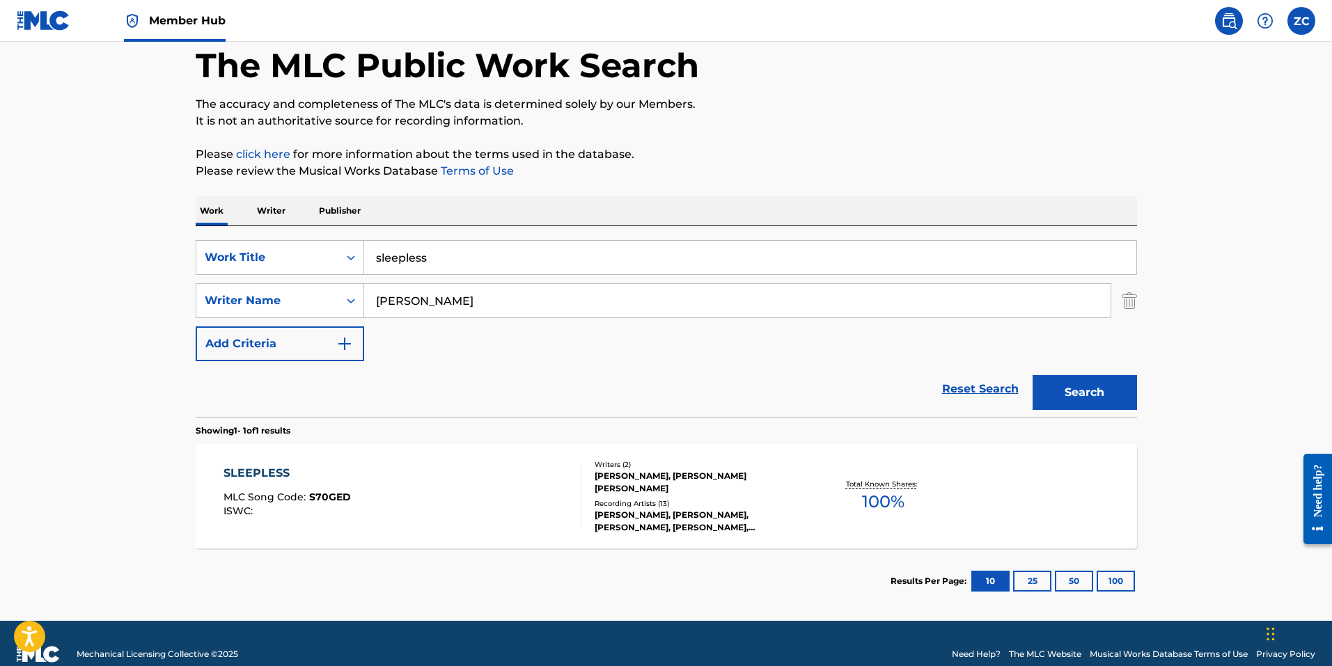
click at [516, 510] on div "SLEEPLESS MLC Song Code : S70GED ISWC :" at bounding box center [402, 496] width 358 height 63
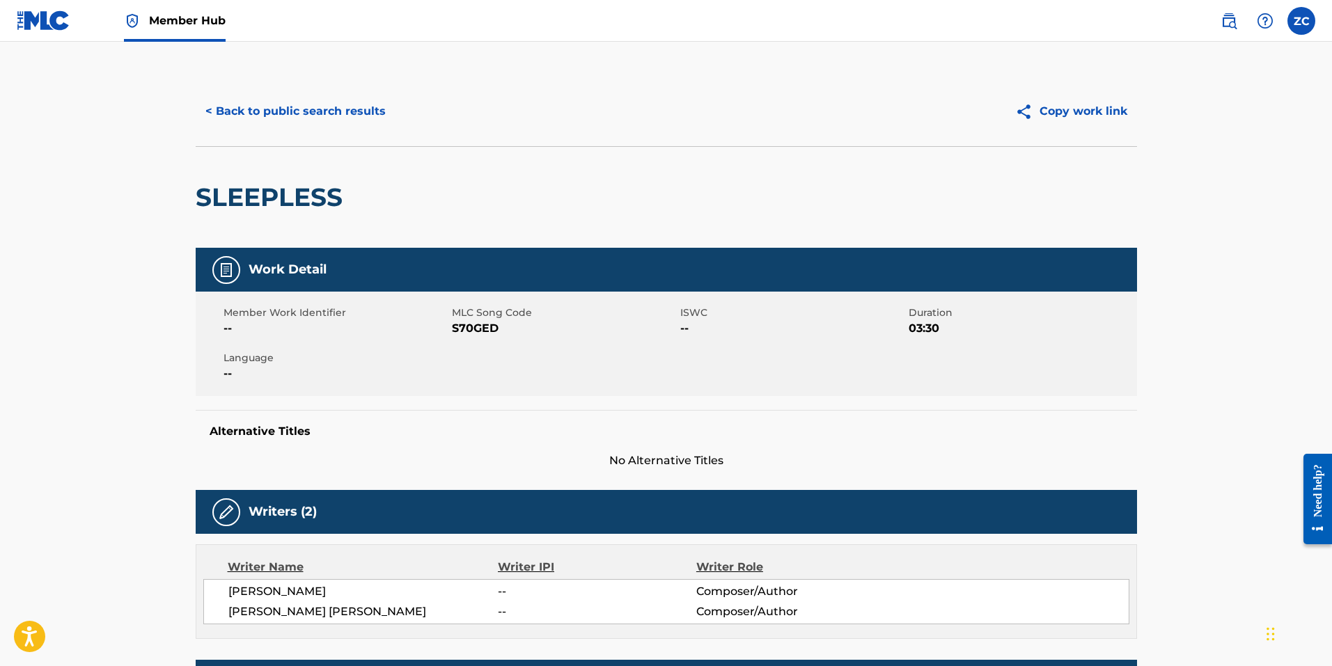
click at [474, 326] on span "S70GED" at bounding box center [564, 328] width 225 height 17
click at [473, 326] on span "S70GED" at bounding box center [564, 328] width 225 height 17
click at [333, 102] on button "< Back to public search results" at bounding box center [296, 111] width 200 height 35
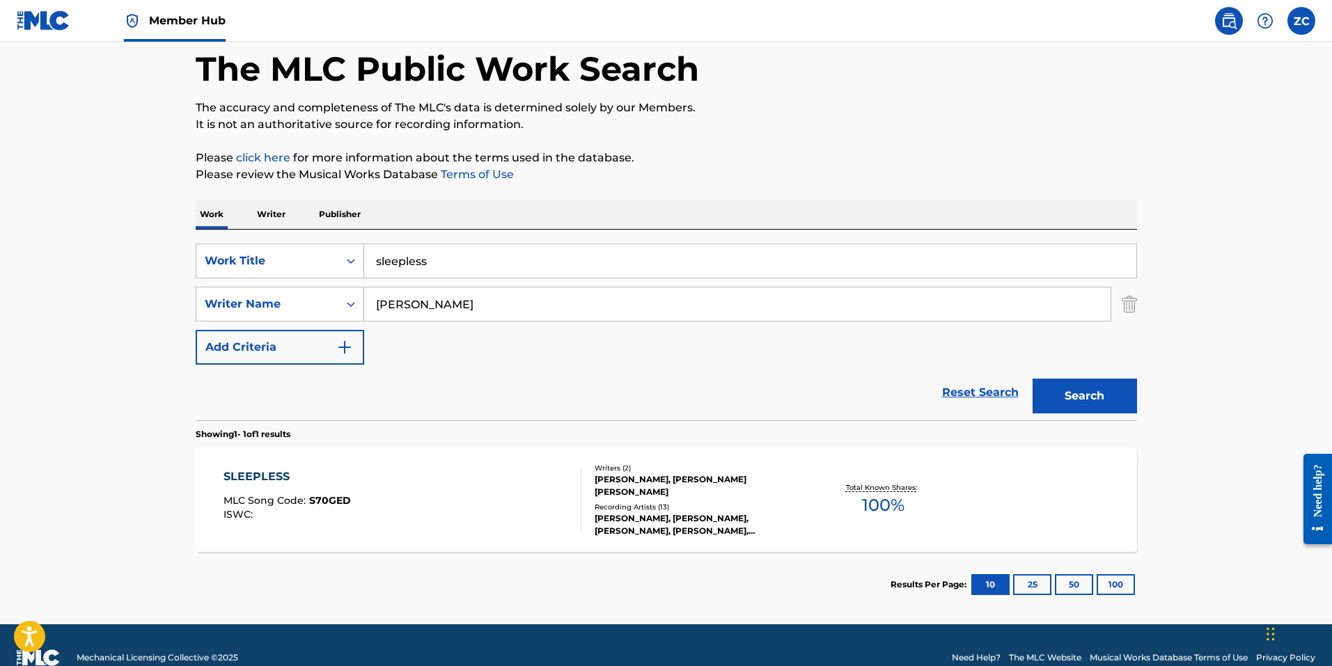
scroll to position [91, 0]
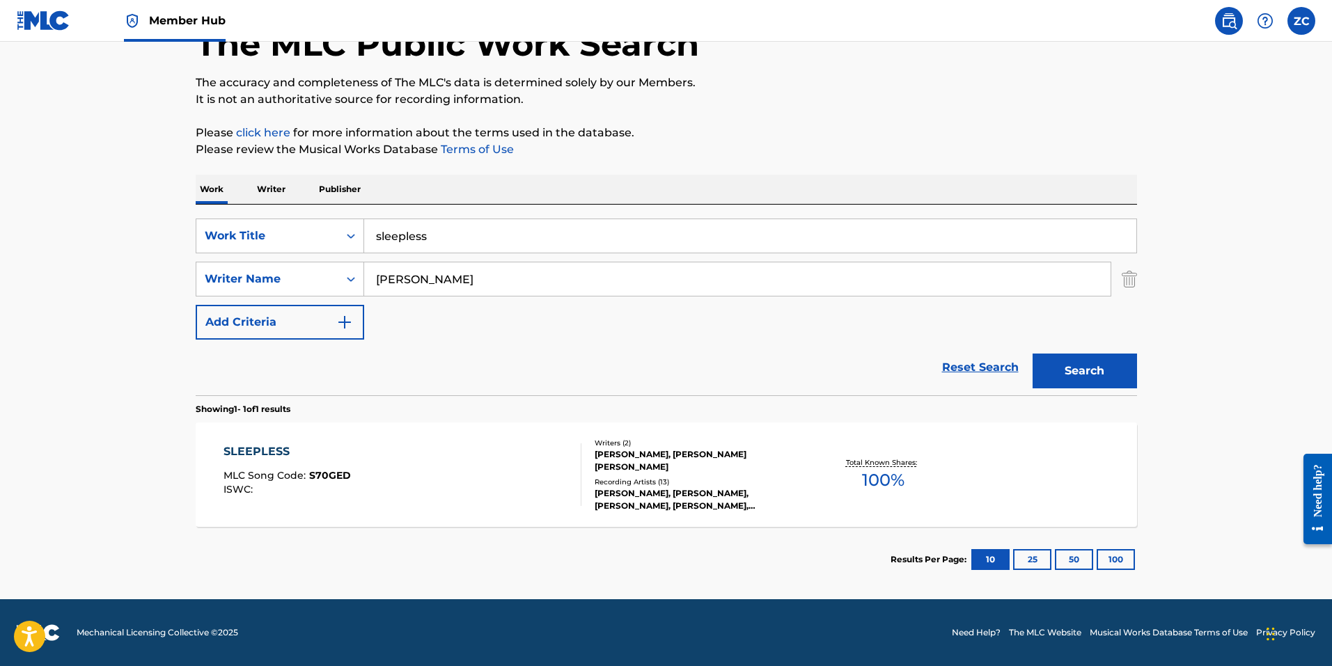
drag, startPoint x: 437, startPoint y: 260, endPoint x: 450, endPoint y: 248, distance: 17.3
click at [438, 260] on div "SearchWithCriteria2cbdf8ec-afd7-4949-8889-b90363fa6897 Work Title sleepless Sea…" at bounding box center [666, 279] width 941 height 121
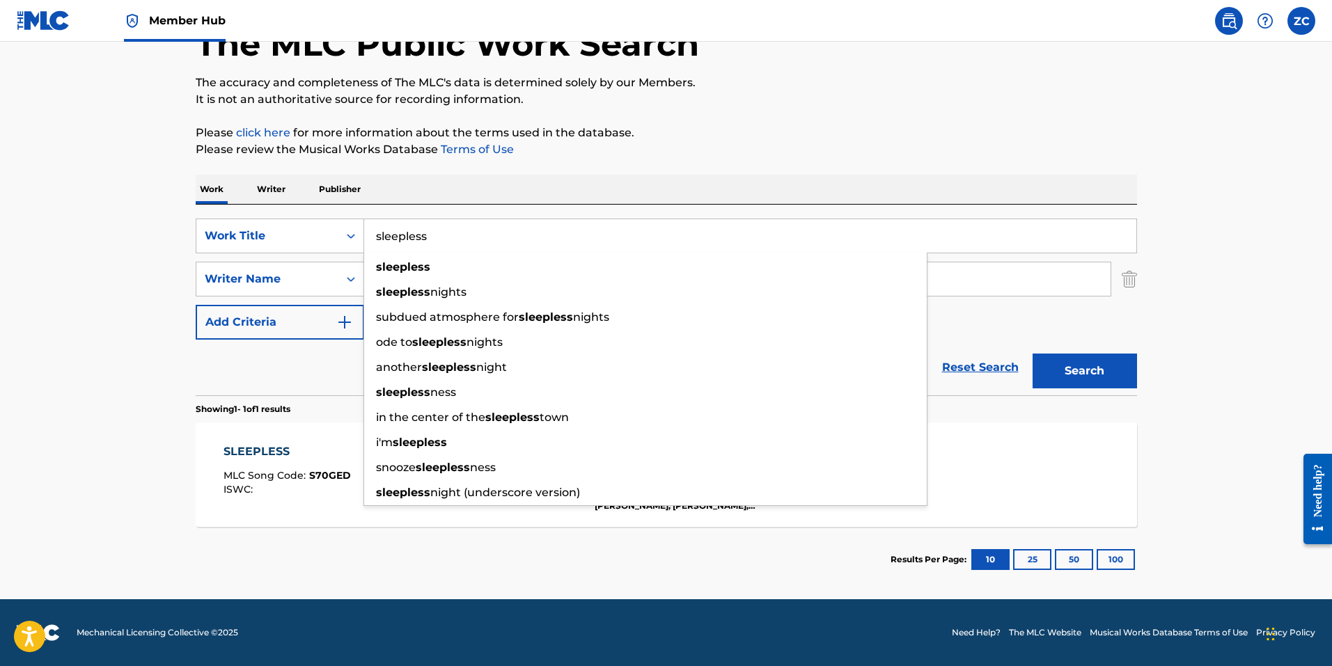
drag, startPoint x: 460, startPoint y: 234, endPoint x: 47, endPoint y: 157, distance: 419.8
click at [47, 157] on main "The MLC Public Work Search The accuracy and completeness of The MLC's data is d…" at bounding box center [666, 275] width 1332 height 649
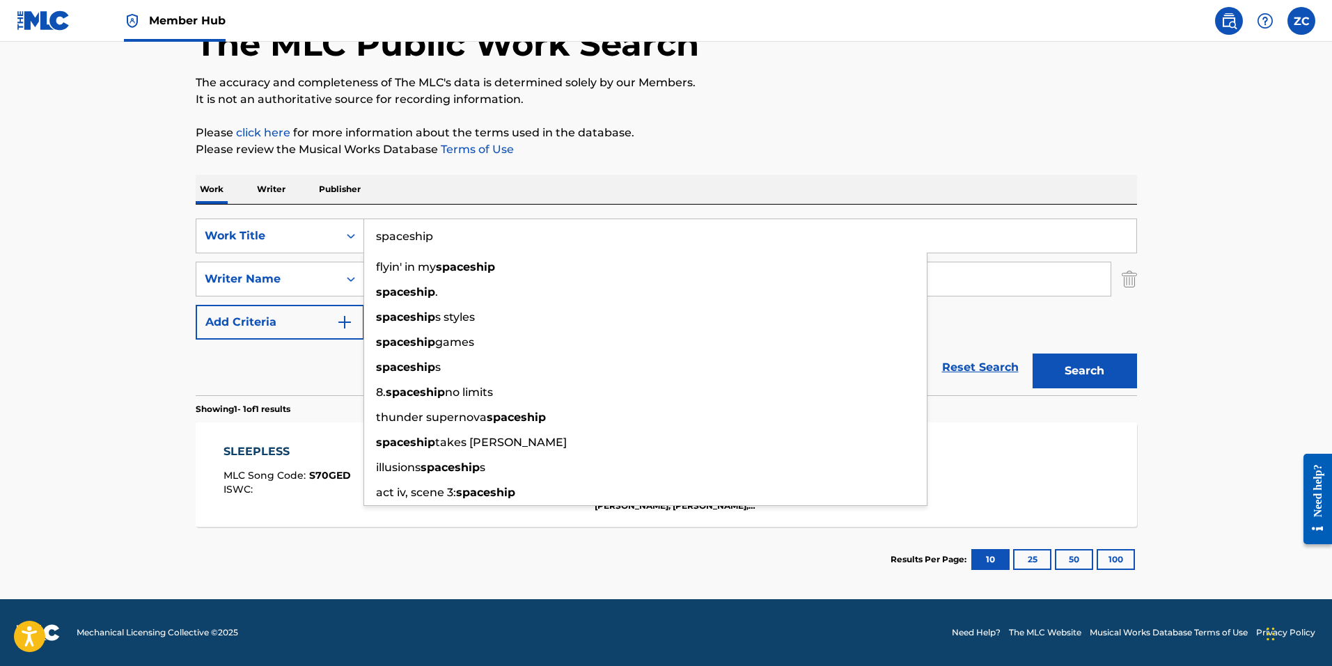
type input "spaceship"
click at [1032, 354] on button "Search" at bounding box center [1084, 371] width 104 height 35
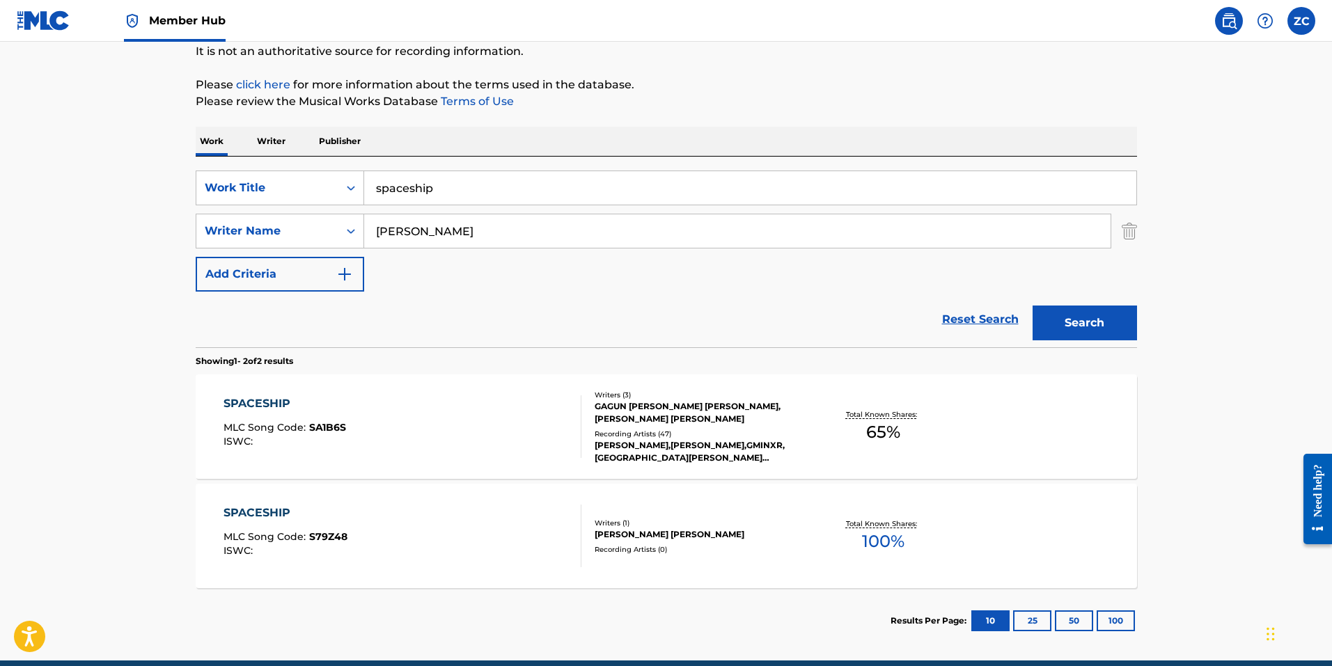
scroll to position [200, 0]
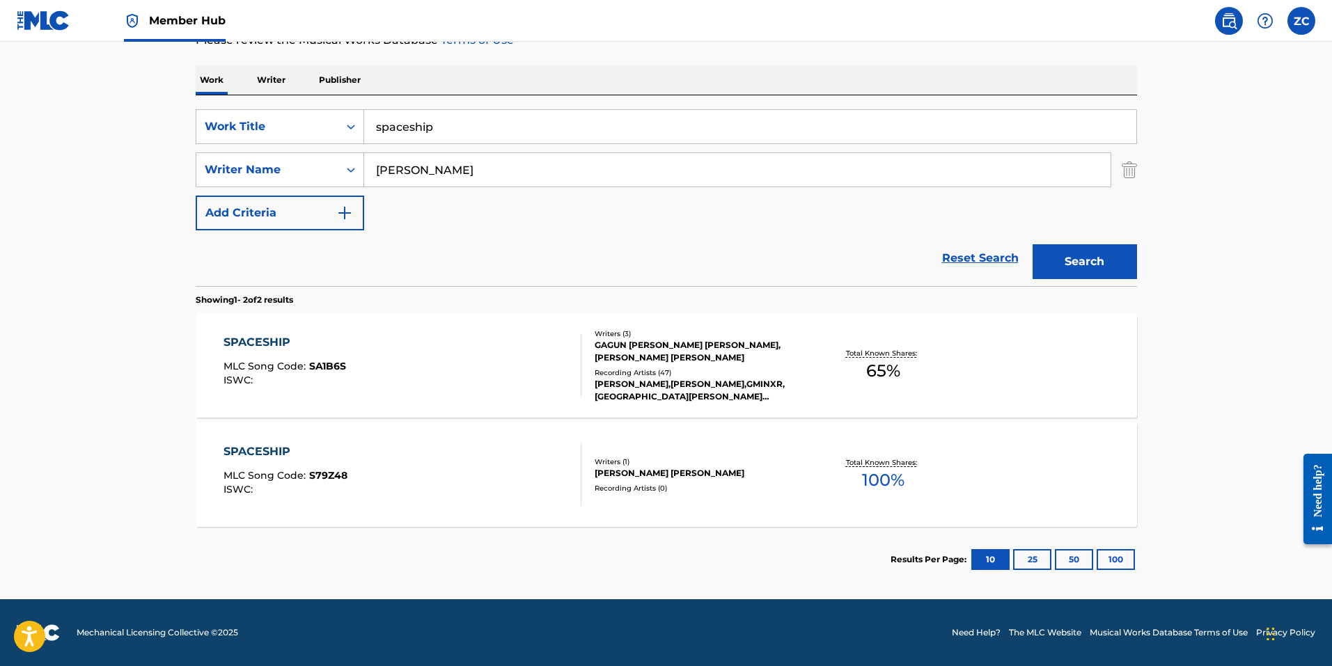
click at [435, 365] on div "SPACESHIP MLC Song Code : SA1B6S ISWC :" at bounding box center [402, 365] width 358 height 63
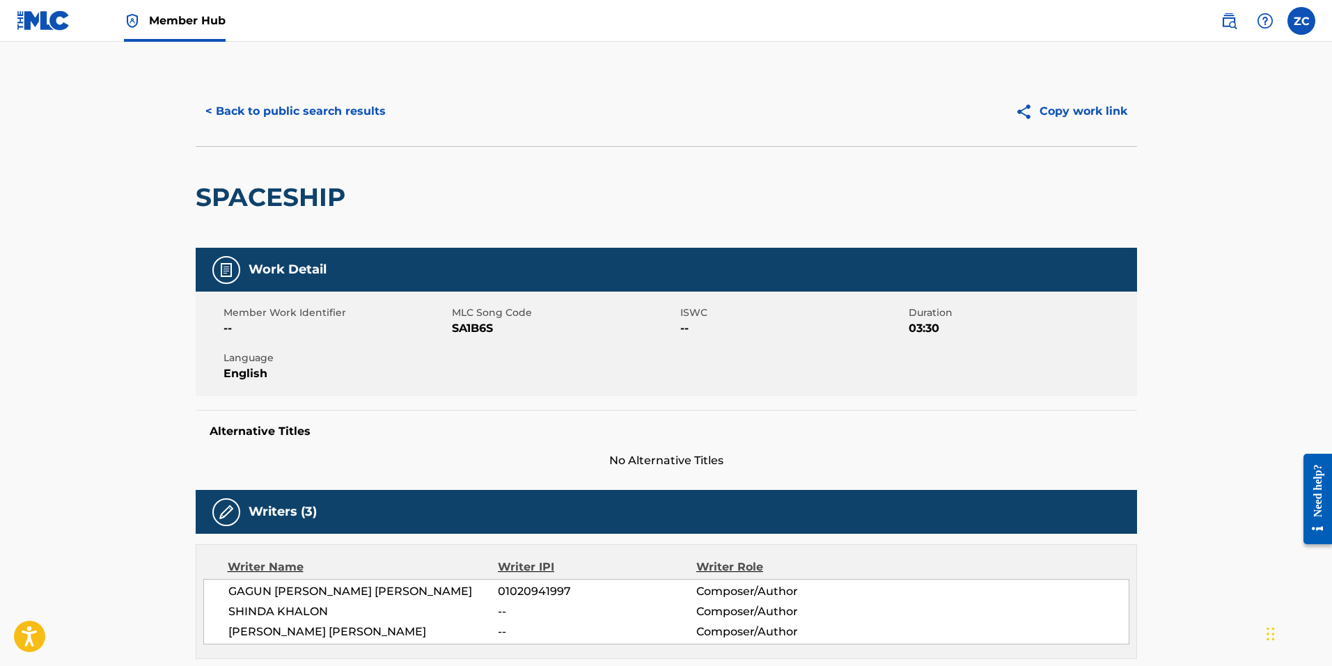
click at [476, 329] on span "SA1B6S" at bounding box center [564, 328] width 225 height 17
drag, startPoint x: 449, startPoint y: 334, endPoint x: 468, endPoint y: 330, distance: 19.9
click at [449, 334] on div "Member Work Identifier --" at bounding box center [337, 321] width 228 height 31
click at [468, 330] on span "SA1B6S" at bounding box center [564, 328] width 225 height 17
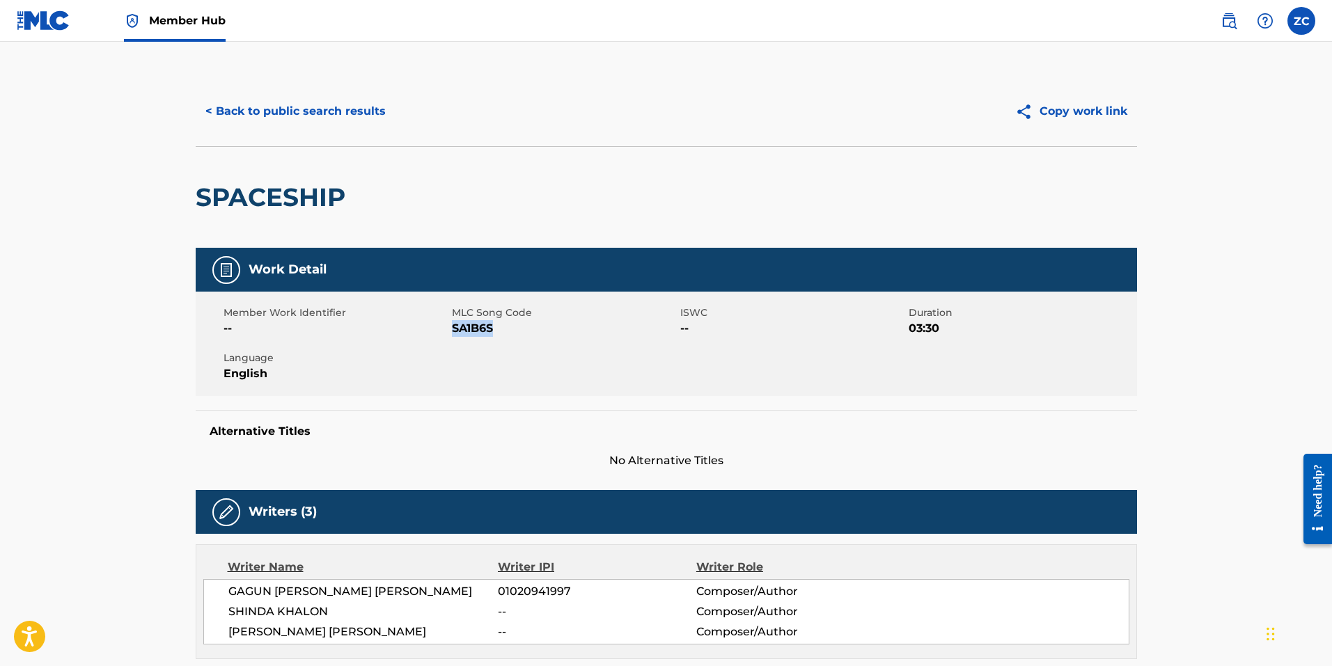
click at [467, 330] on span "SA1B6S" at bounding box center [564, 328] width 225 height 17
click at [270, 108] on button "< Back to public search results" at bounding box center [296, 111] width 200 height 35
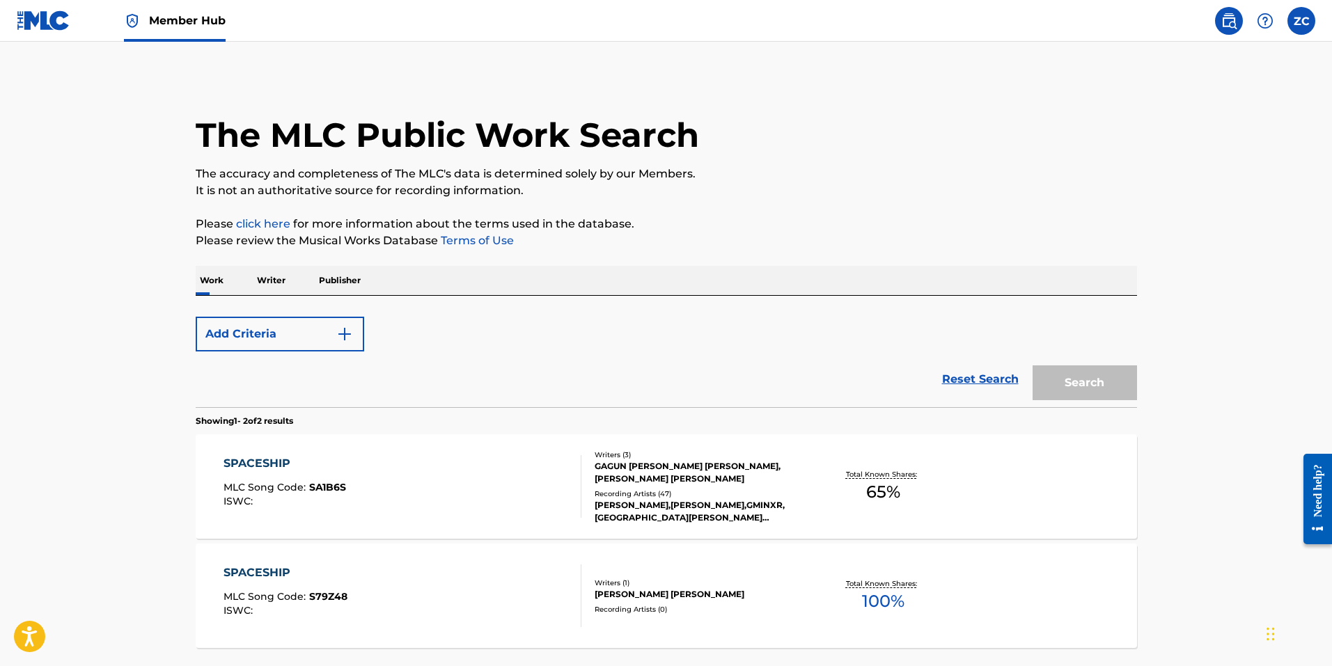
scroll to position [121, 0]
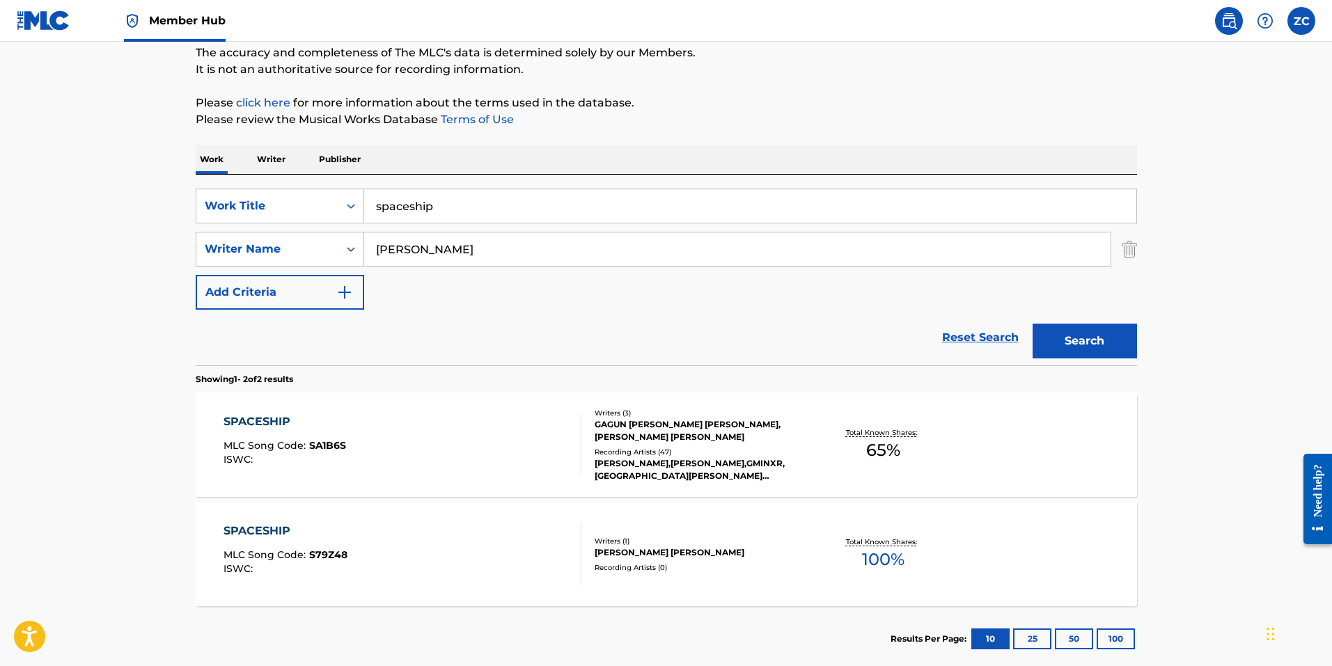
click at [370, 537] on div "SPACESHIP MLC Song Code : S79Z48 ISWC :" at bounding box center [402, 554] width 358 height 63
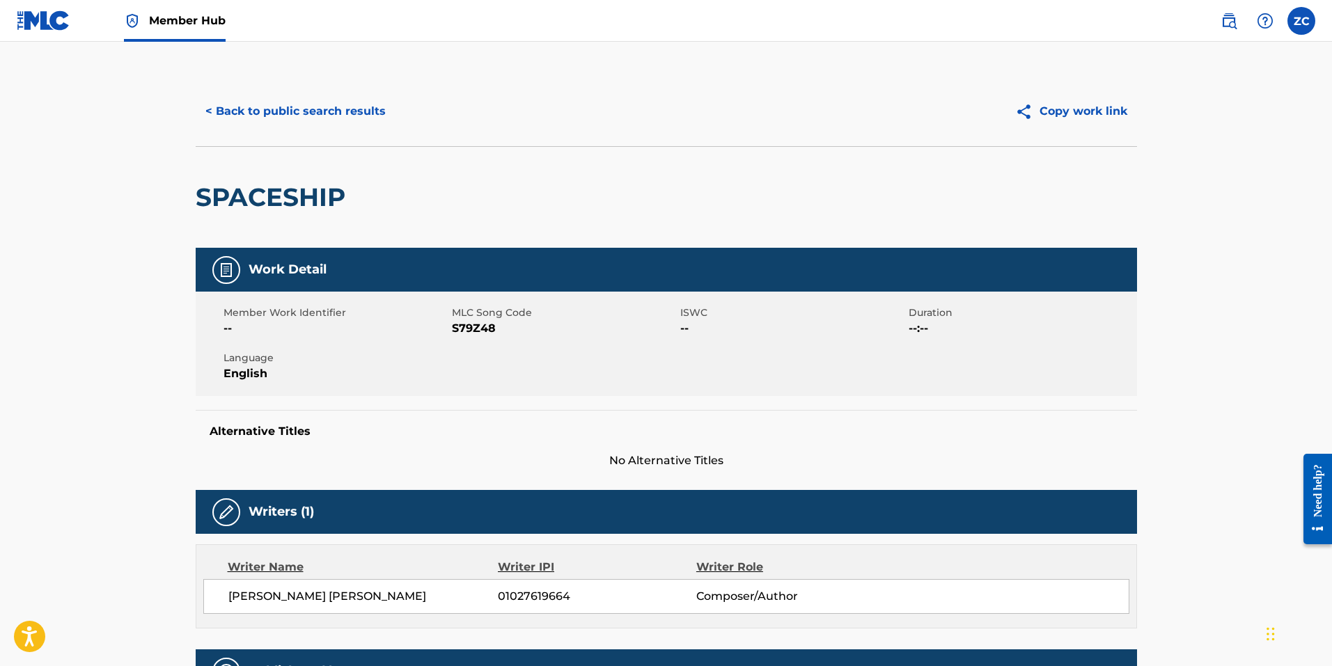
click at [479, 321] on span "S79Z48" at bounding box center [564, 328] width 225 height 17
click at [331, 111] on button "< Back to public search results" at bounding box center [296, 111] width 200 height 35
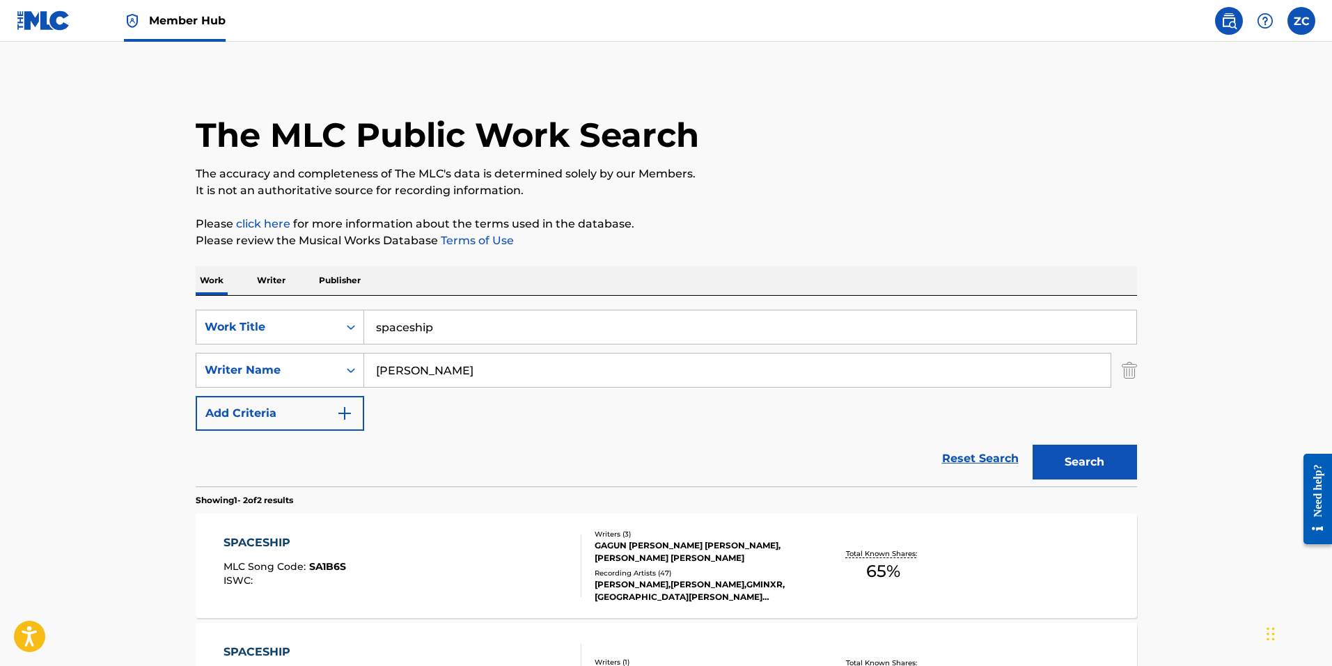
scroll to position [121, 0]
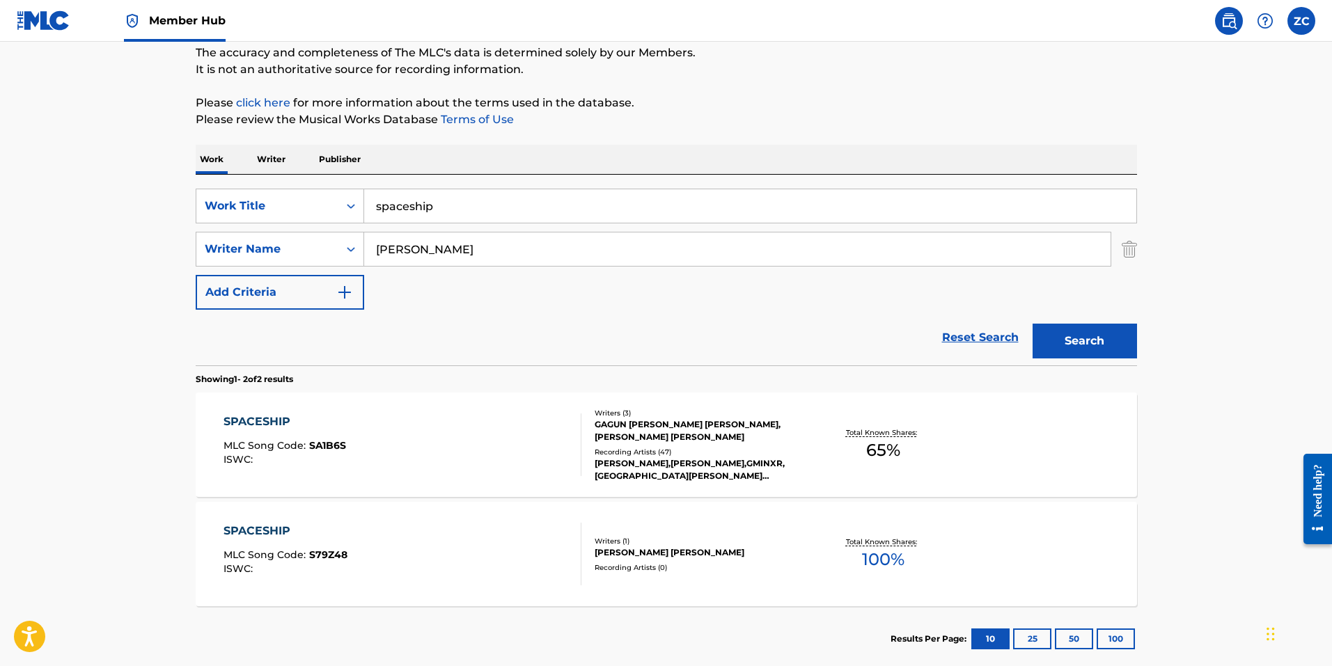
click at [491, 212] on input "spaceship" at bounding box center [750, 205] width 772 height 33
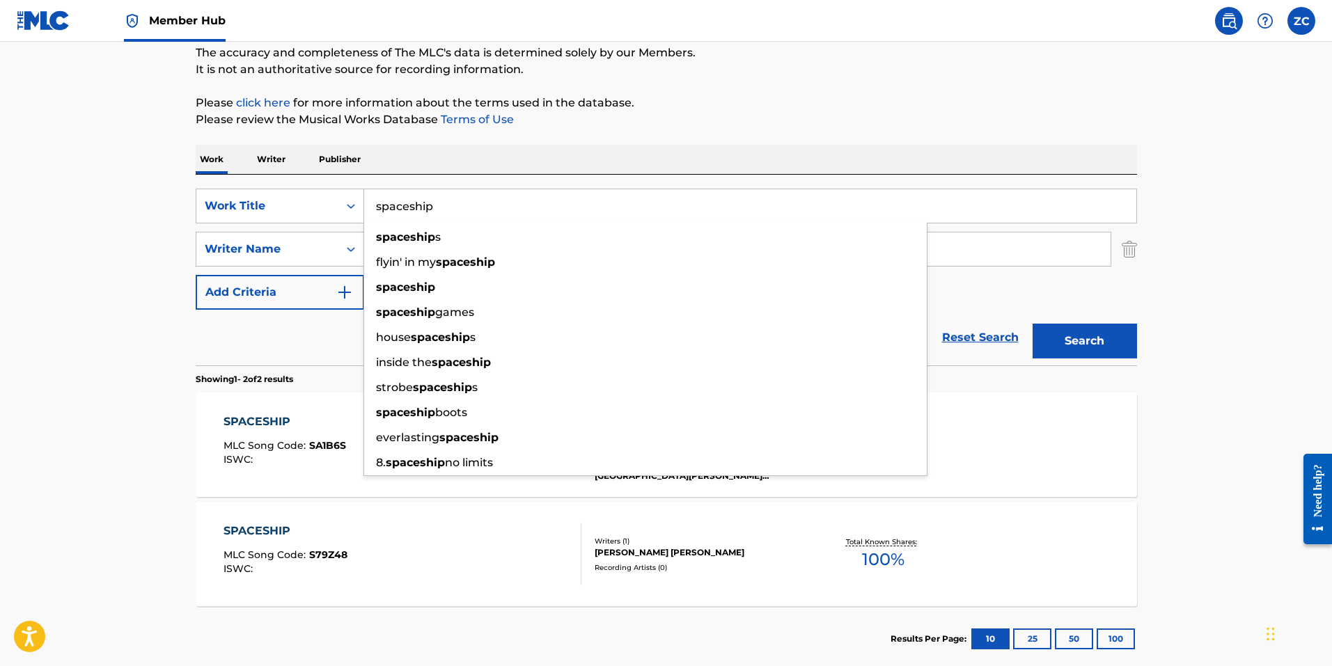
click at [489, 212] on input "spaceship" at bounding box center [750, 205] width 772 height 33
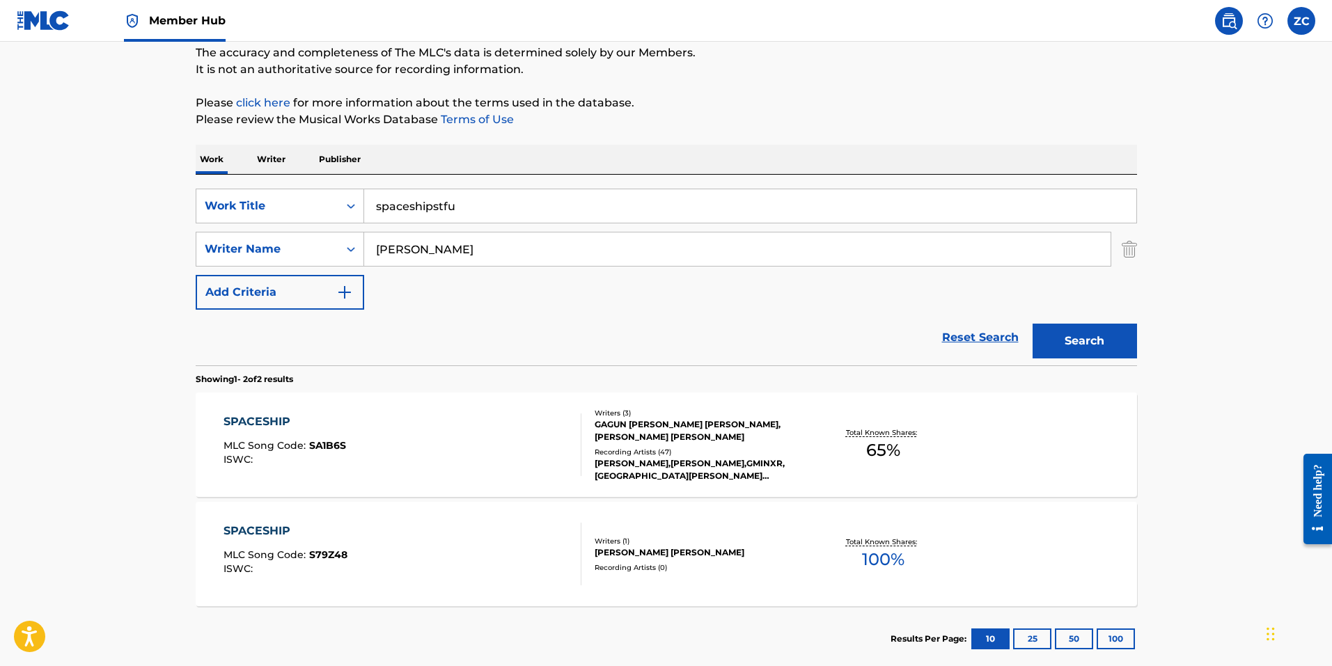
click at [1032, 324] on button "Search" at bounding box center [1084, 341] width 104 height 35
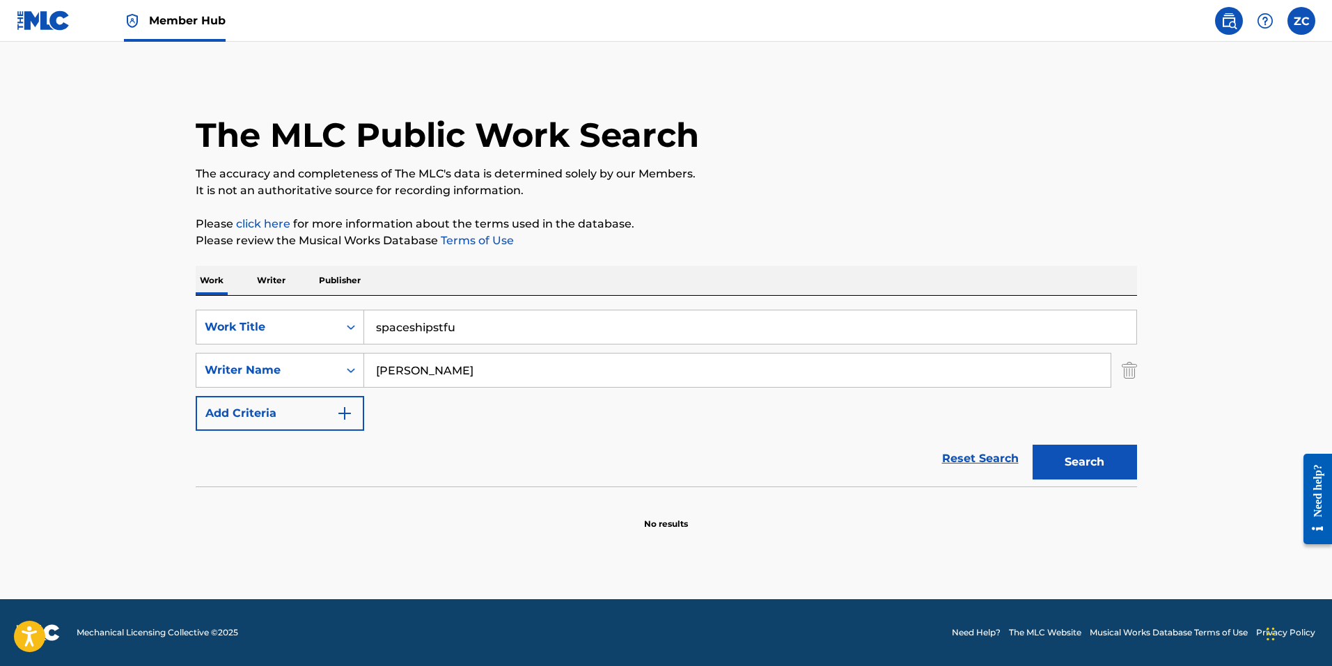
click at [478, 322] on input "spaceshipstfu" at bounding box center [750, 326] width 772 height 33
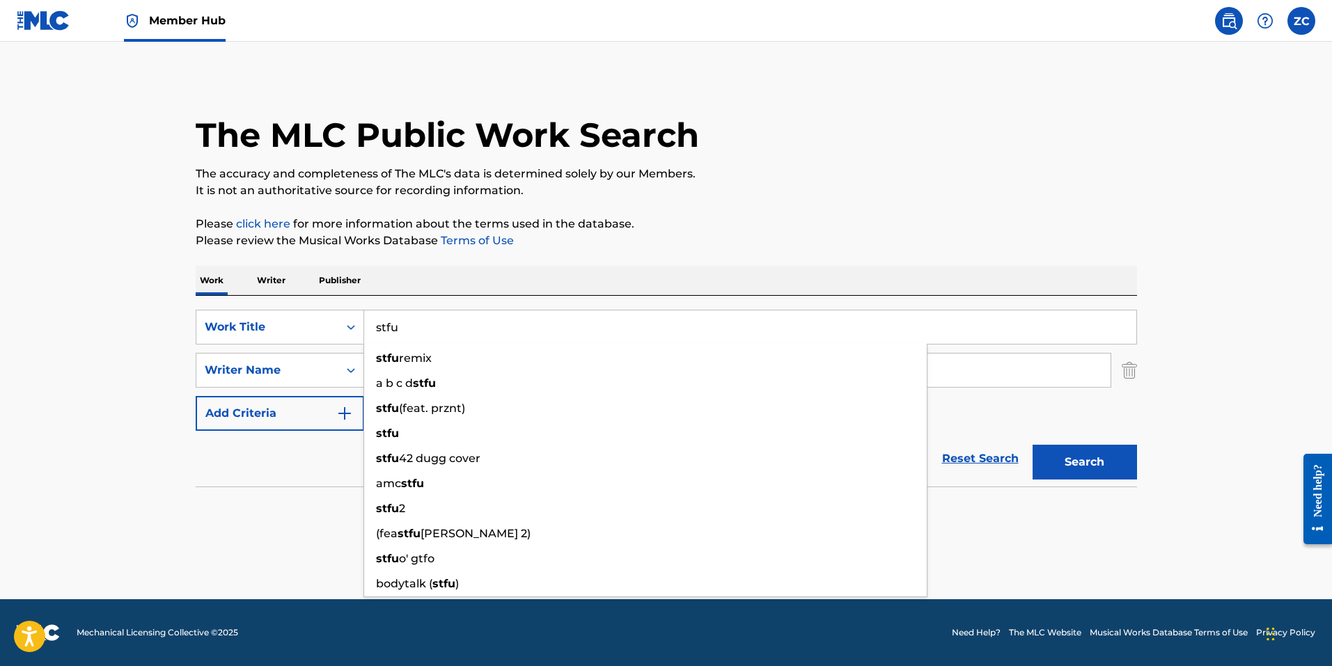
type input "stfu"
click at [1032, 445] on button "Search" at bounding box center [1084, 462] width 104 height 35
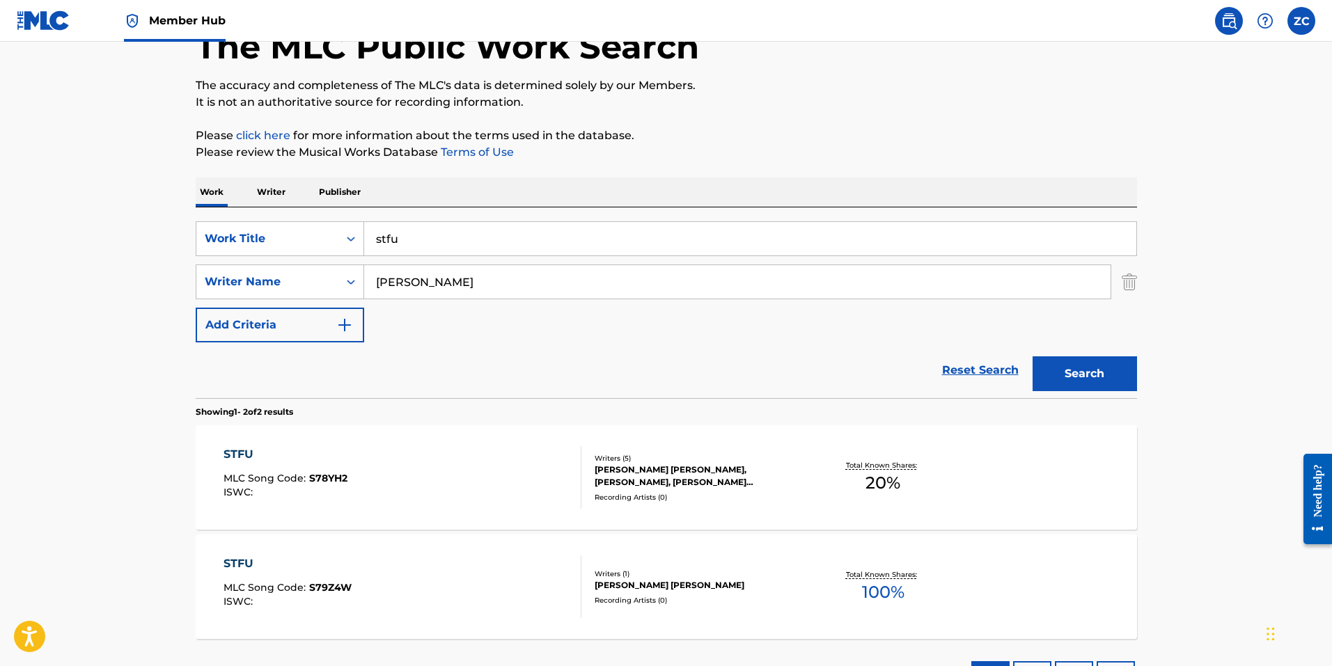
scroll to position [200, 0]
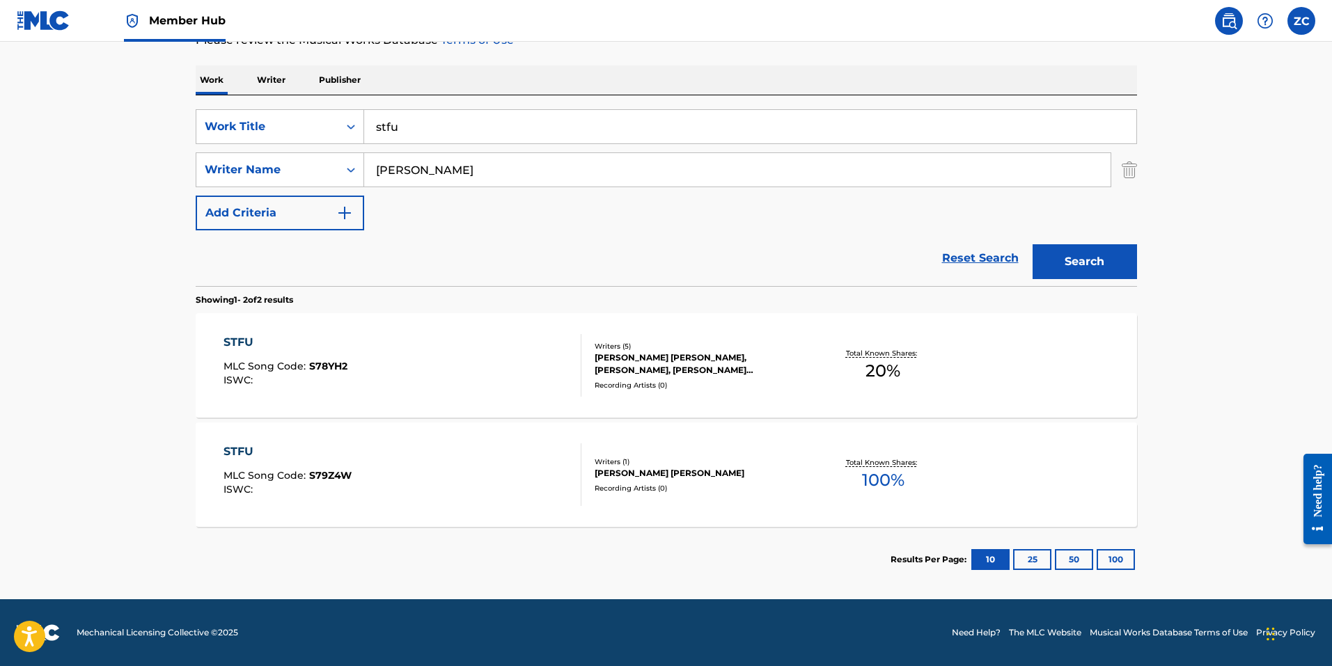
click at [237, 330] on div "STFU MLC Song Code : S78YH2 ISWC : Writers ( 5 ) MARIA AUGUSTA BRUNI, SATINDERP…" at bounding box center [666, 365] width 941 height 104
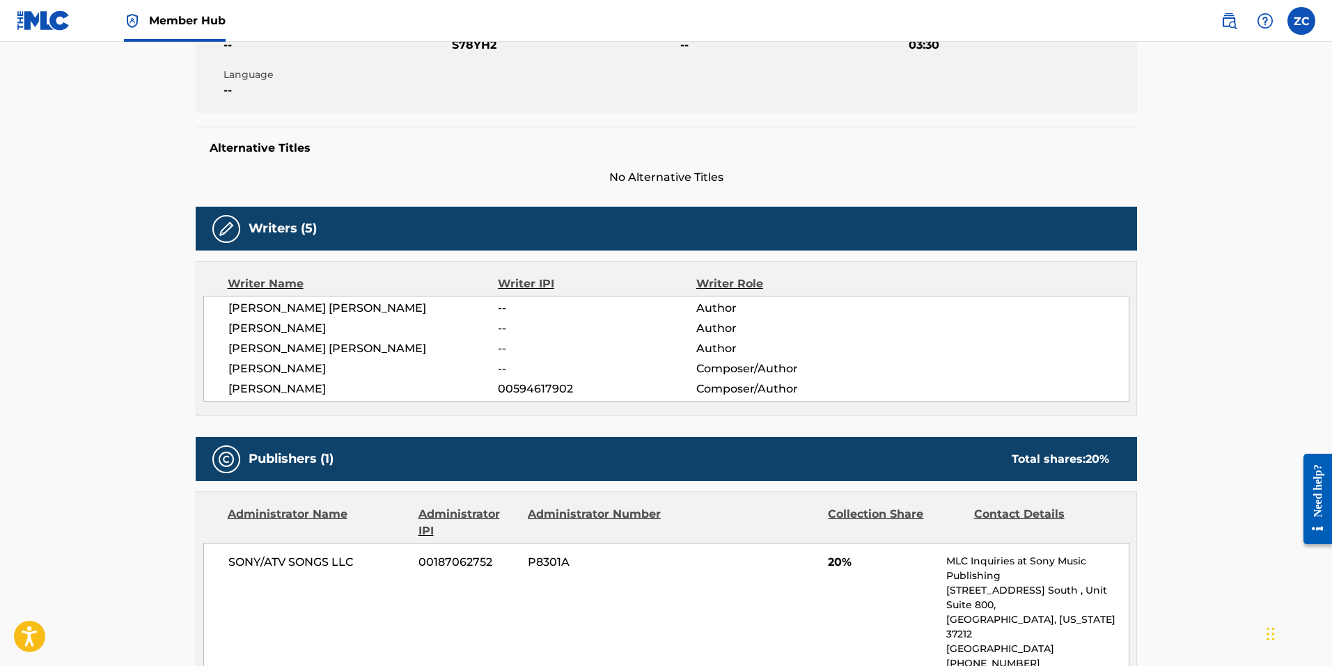
scroll to position [70, 0]
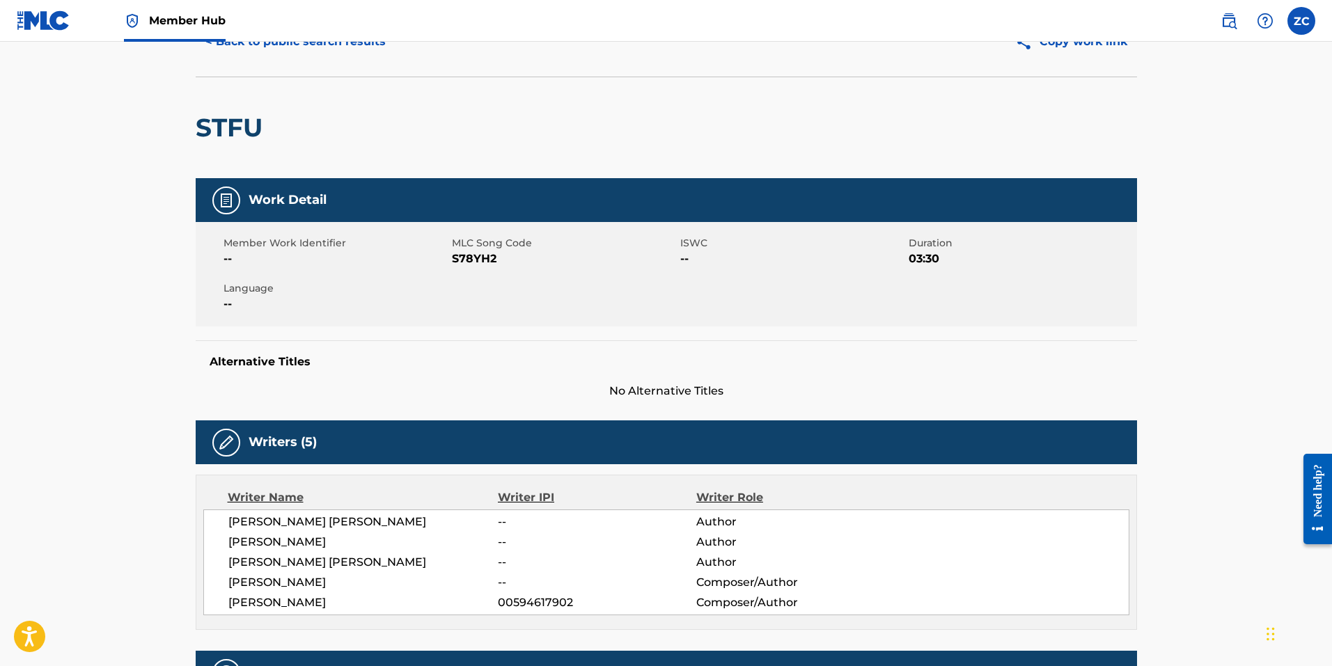
click at [482, 258] on span "S78YH2" at bounding box center [564, 259] width 225 height 17
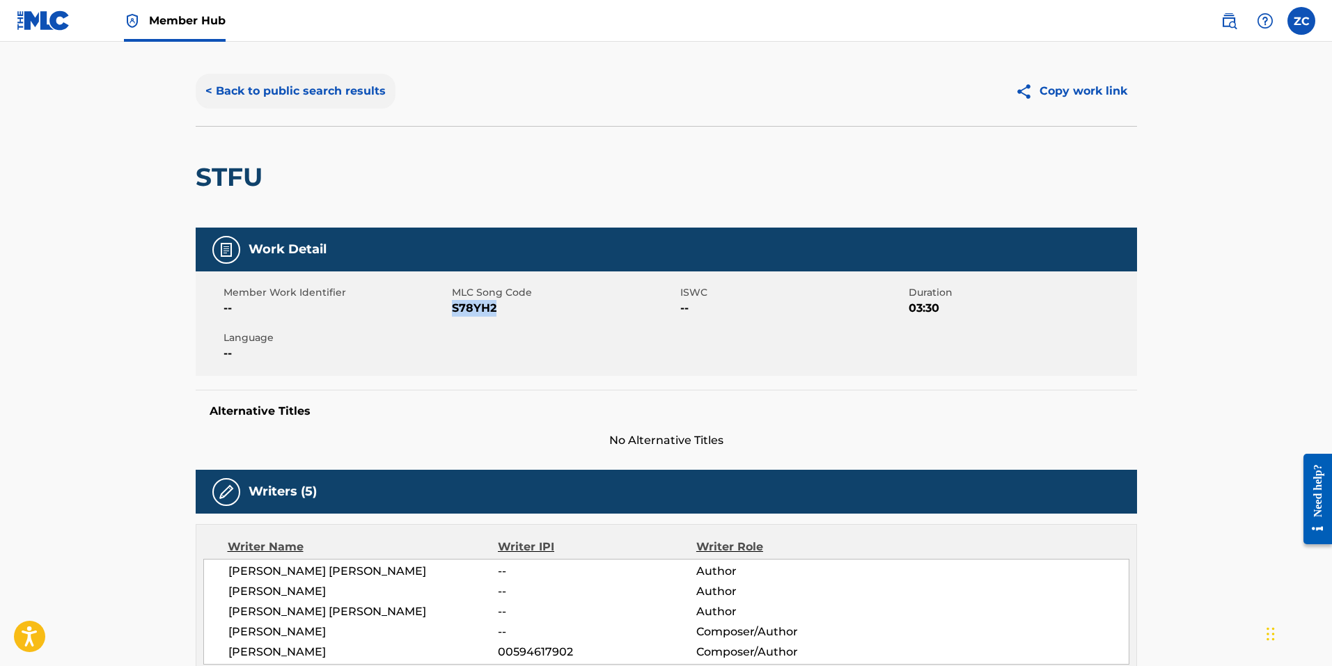
scroll to position [0, 0]
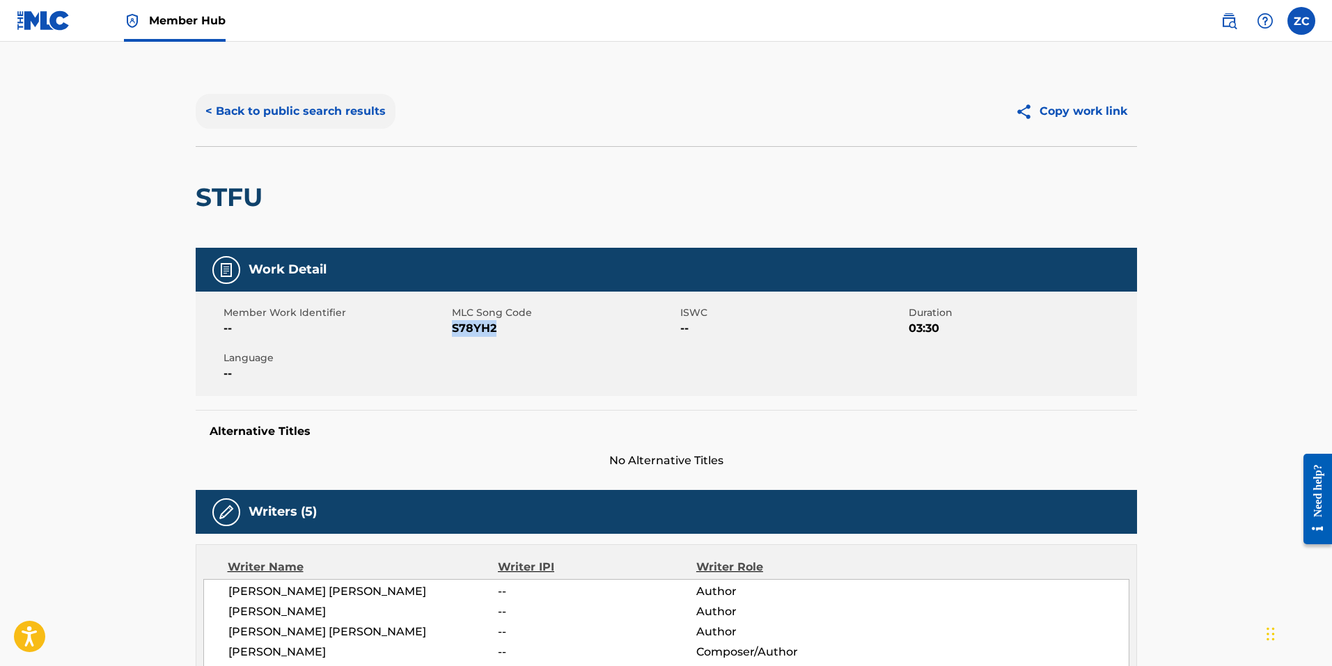
click at [328, 95] on button "< Back to public search results" at bounding box center [296, 111] width 200 height 35
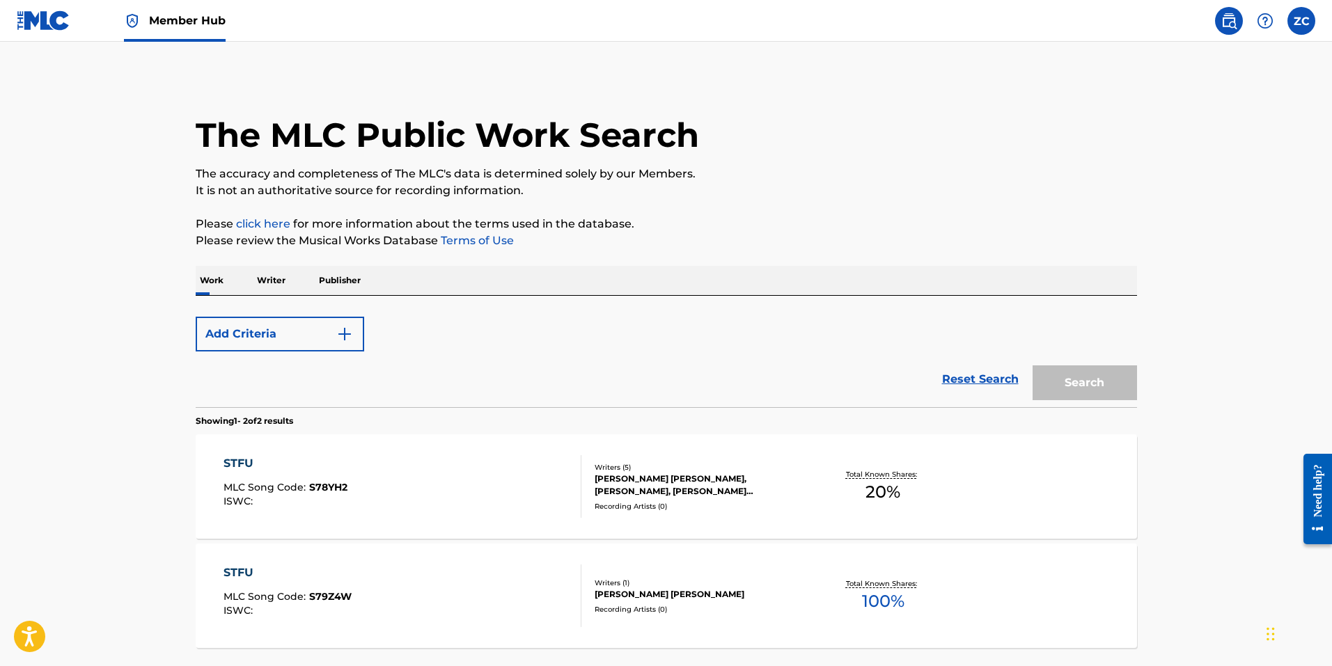
scroll to position [121, 0]
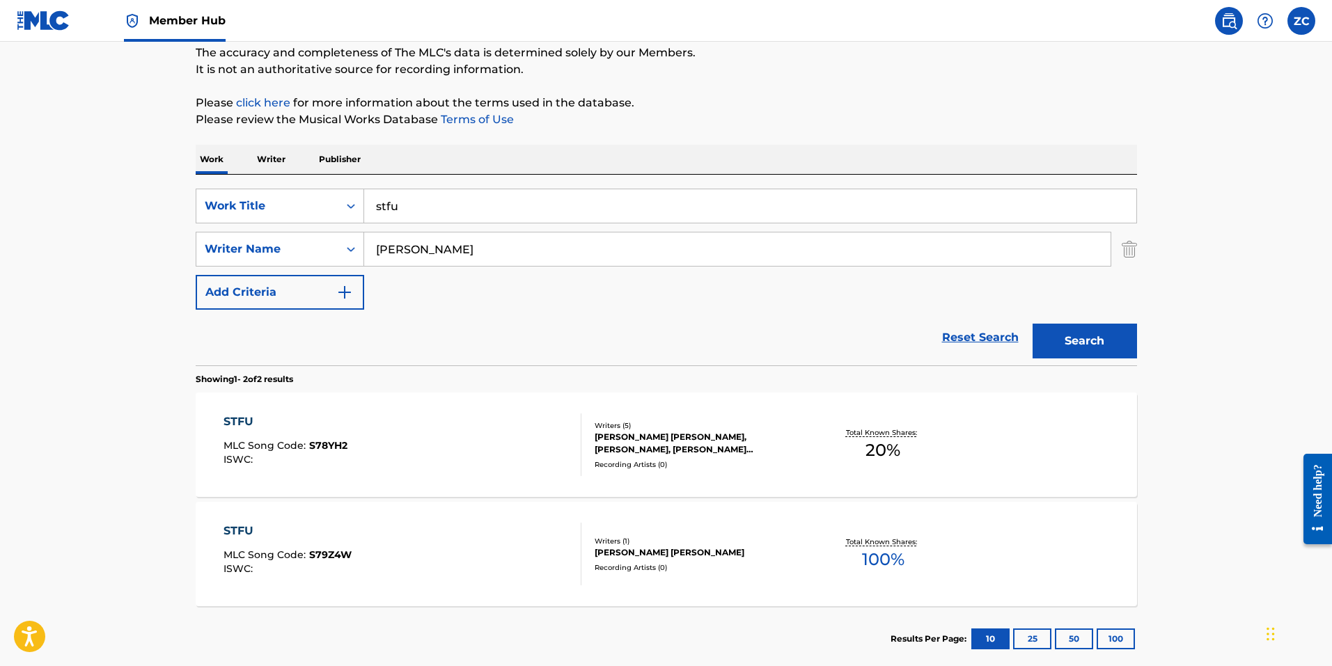
click at [688, 432] on div "MARIA AUGUSTA BRUNI, SATINDERPAL SINGH KAHLON, AMRITPAL SINGH DHILLON, MIKE TOM…" at bounding box center [699, 443] width 210 height 25
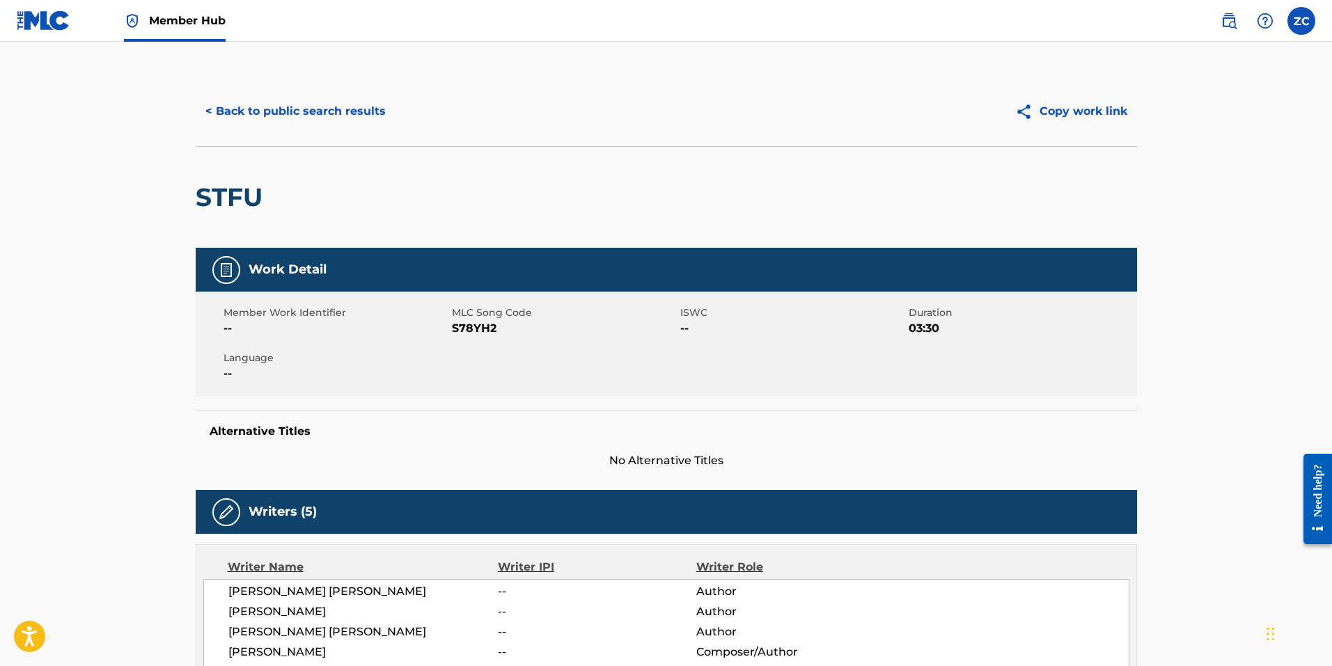
click at [472, 331] on span "S78YH2" at bounding box center [564, 328] width 225 height 17
click at [597, 461] on span "No Alternative Titles" at bounding box center [666, 460] width 941 height 17
click at [274, 103] on button "< Back to public search results" at bounding box center [296, 111] width 200 height 35
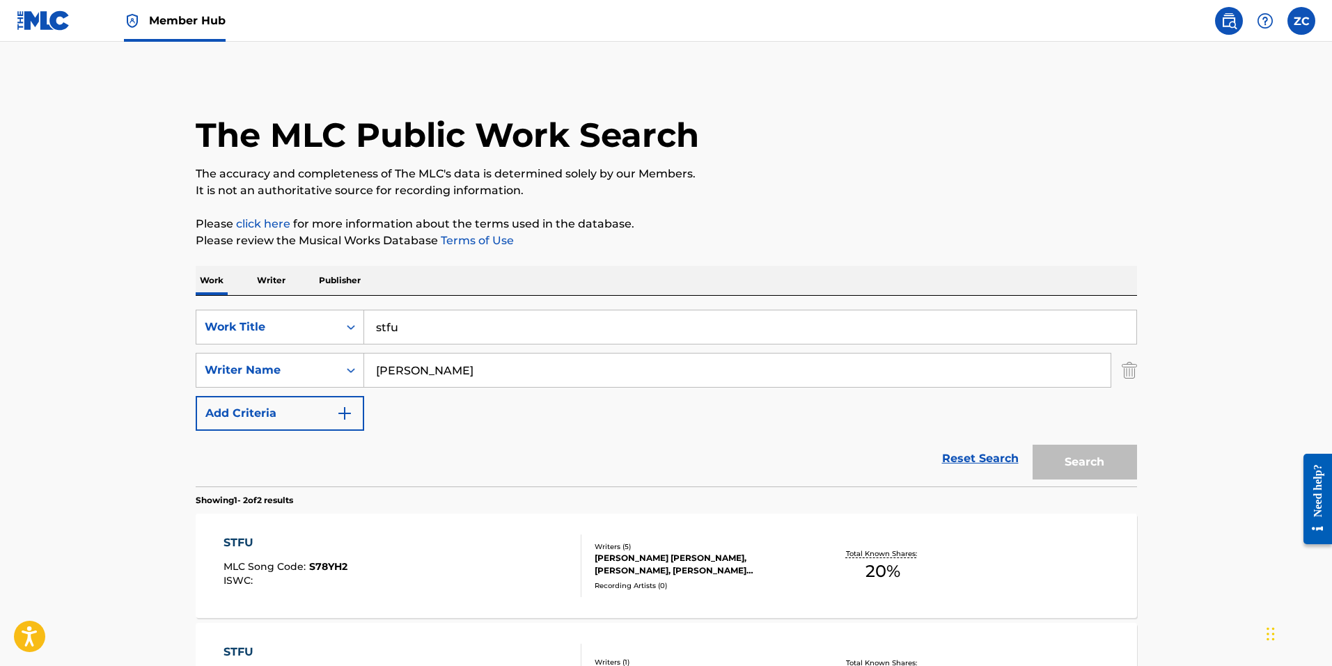
scroll to position [121, 0]
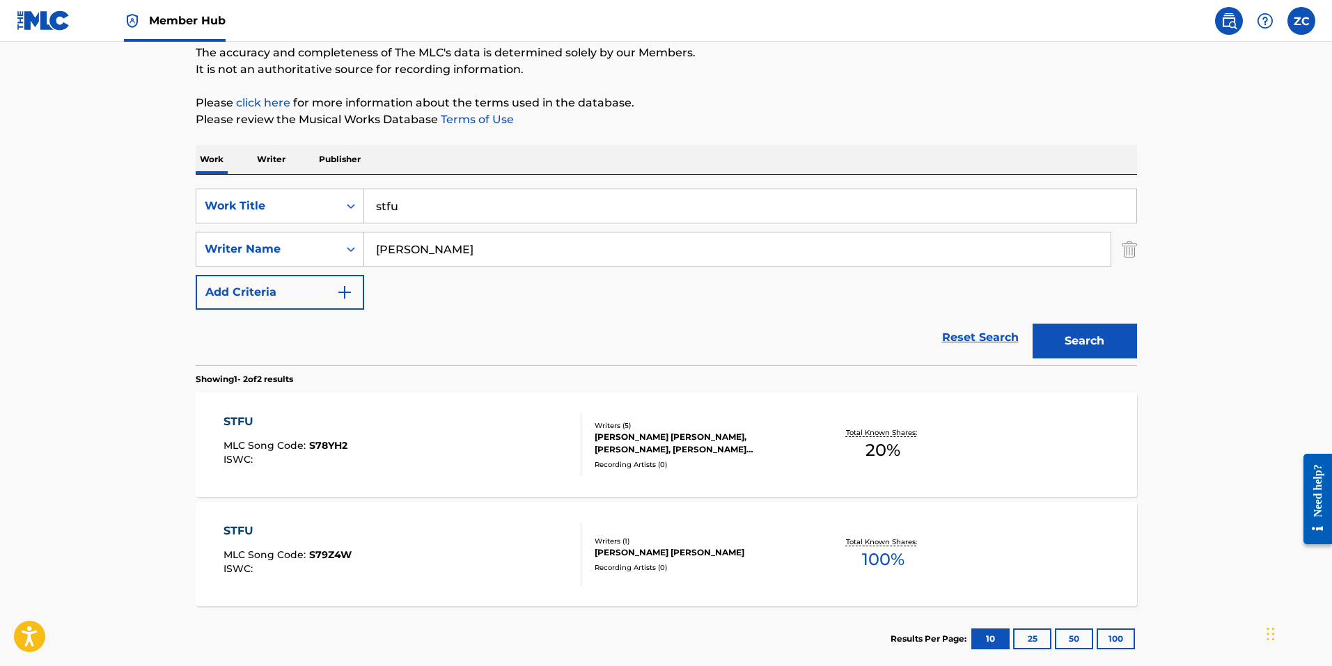
click at [383, 539] on div "STFU MLC Song Code : S79Z4W ISWC :" at bounding box center [402, 554] width 358 height 63
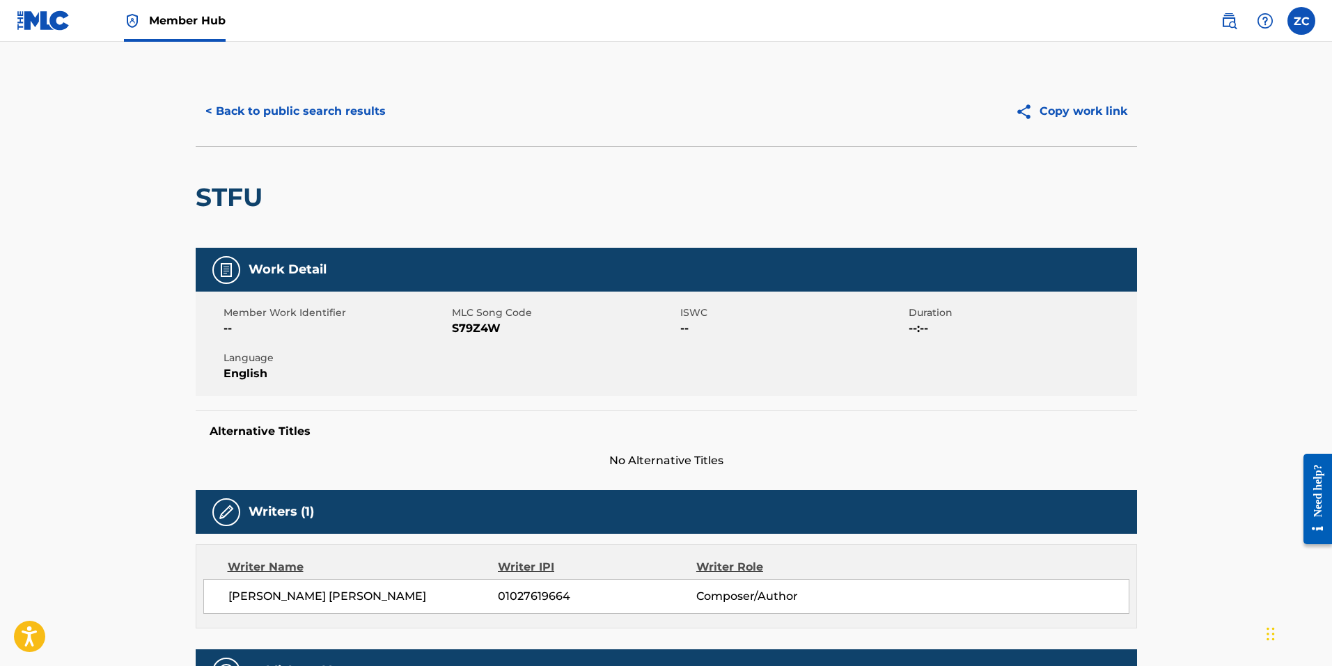
click at [475, 314] on span "MLC Song Code" at bounding box center [564, 313] width 225 height 15
click at [471, 330] on span "S79Z4W" at bounding box center [564, 328] width 225 height 17
drag, startPoint x: 890, startPoint y: 189, endPoint x: 733, endPoint y: 112, distance: 175.0
click at [881, 175] on div "STFU" at bounding box center [666, 197] width 941 height 102
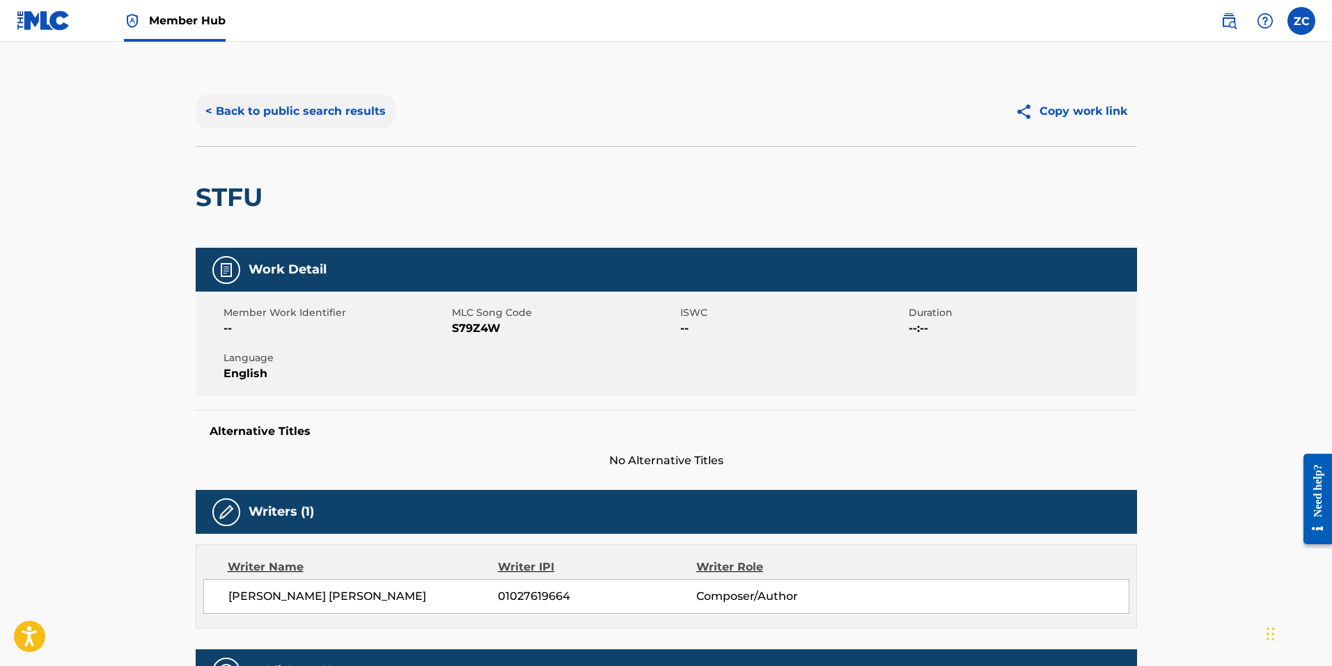
click at [287, 120] on button "< Back to public search results" at bounding box center [296, 111] width 200 height 35
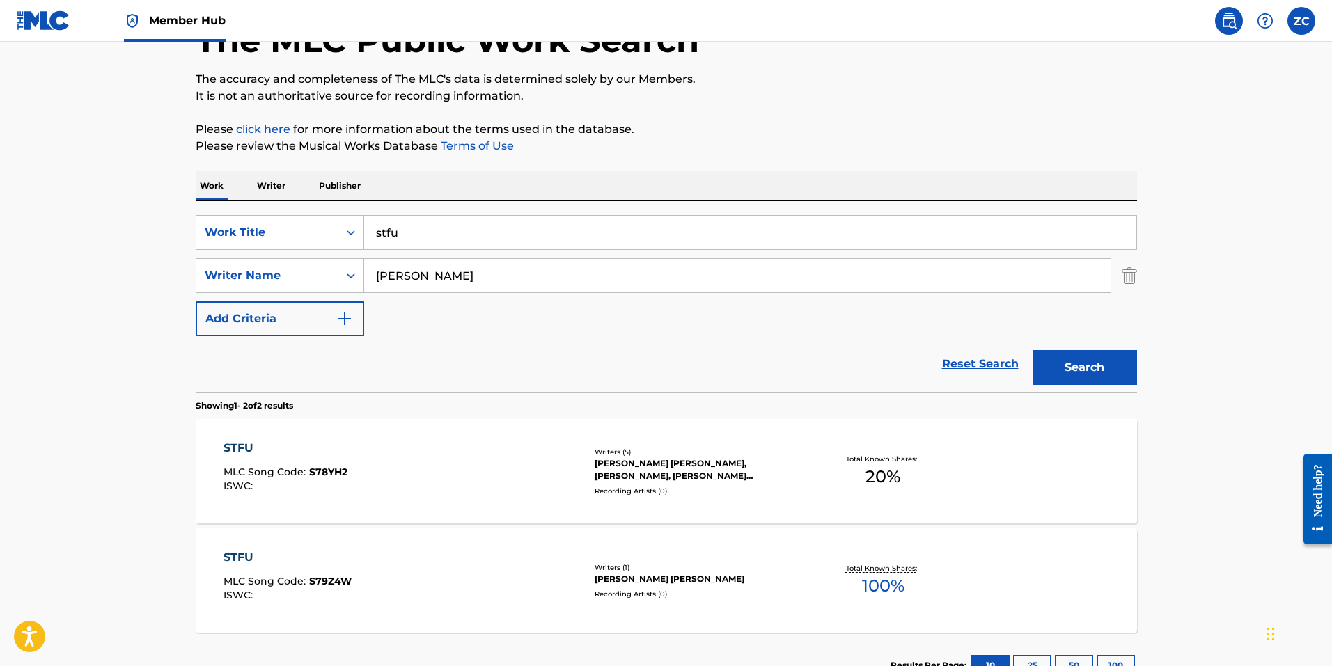
scroll to position [52, 0]
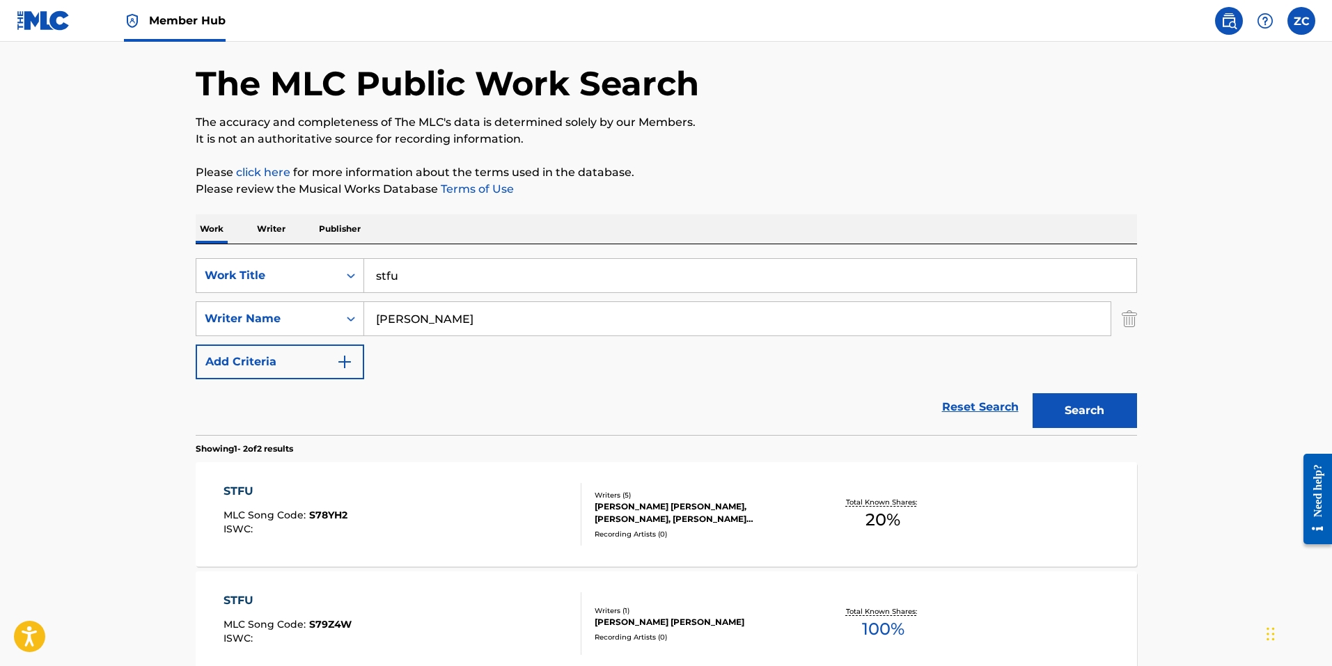
click at [468, 283] on input "stfu" at bounding box center [750, 275] width 772 height 33
click at [466, 284] on input "stfu" at bounding box center [750, 275] width 772 height 33
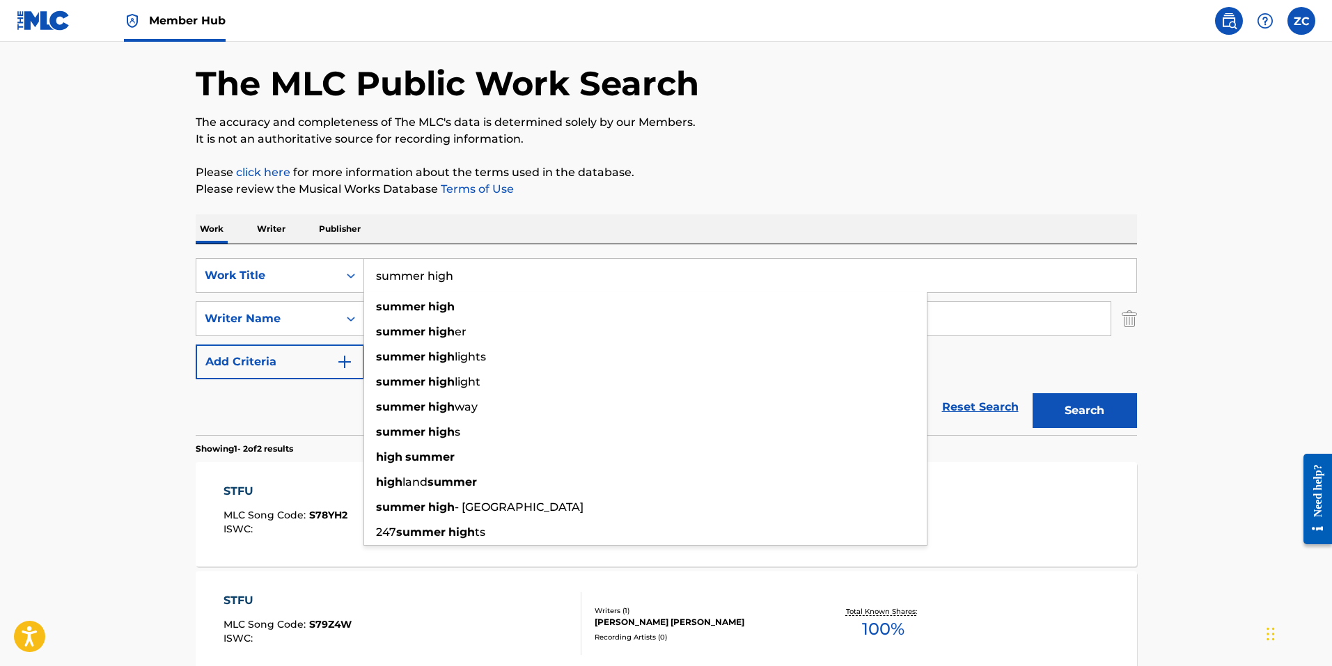
type input "summer high"
click at [1032, 393] on button "Search" at bounding box center [1084, 410] width 104 height 35
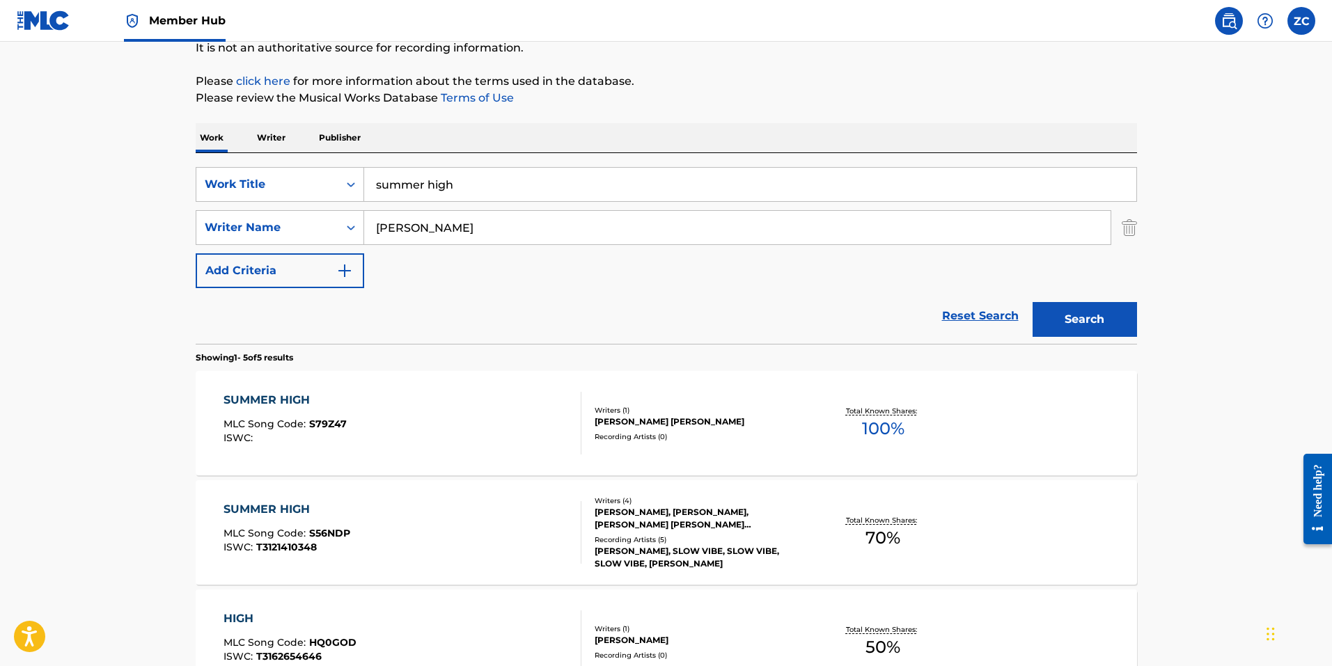
scroll to position [278, 0]
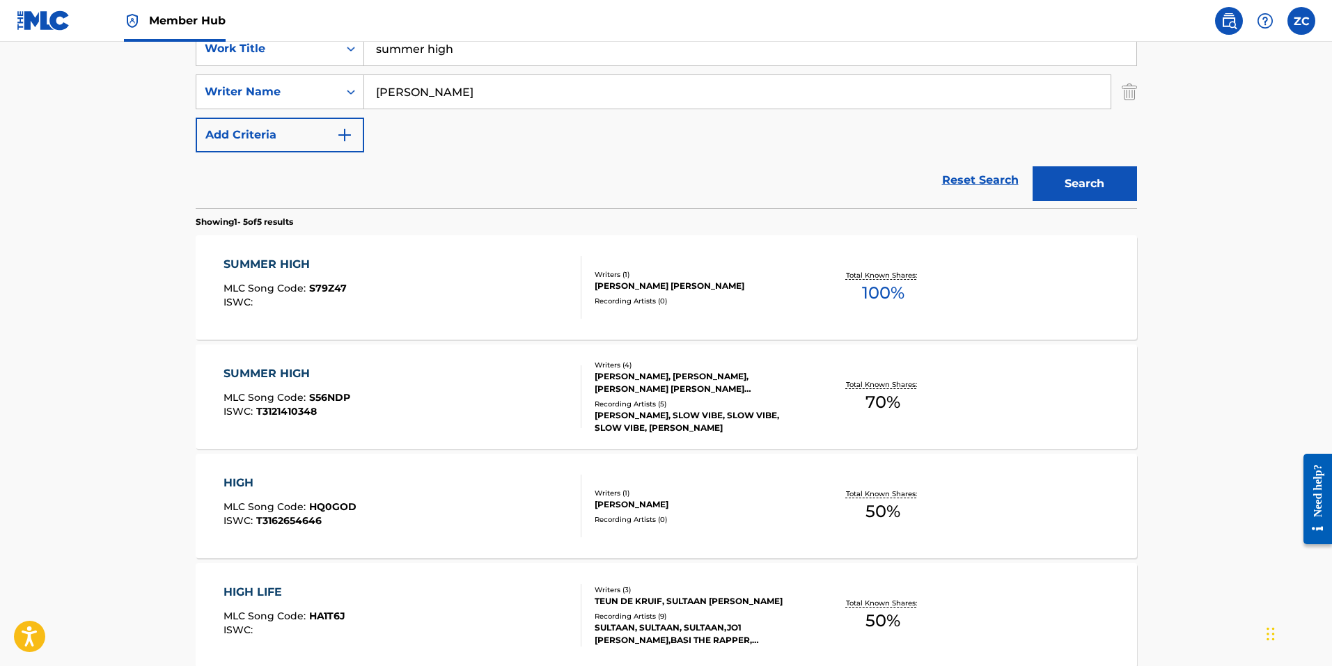
click at [551, 406] on div "SUMMER HIGH MLC Song Code : S56NDP ISWC : T3121410348" at bounding box center [402, 396] width 358 height 63
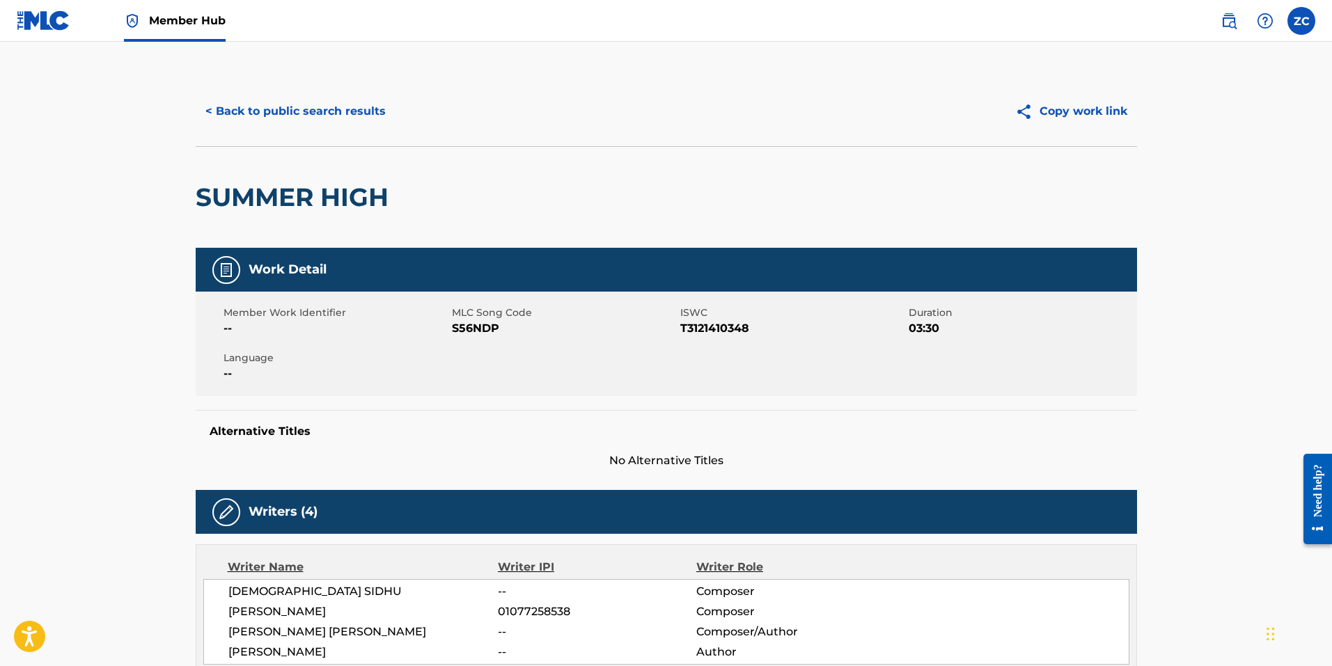
drag, startPoint x: 502, startPoint y: 310, endPoint x: 480, endPoint y: 342, distance: 39.0
click at [502, 310] on span "MLC Song Code" at bounding box center [564, 313] width 225 height 15
click at [473, 325] on span "S56NDP" at bounding box center [564, 328] width 225 height 17
click at [323, 118] on button "< Back to public search results" at bounding box center [296, 111] width 200 height 35
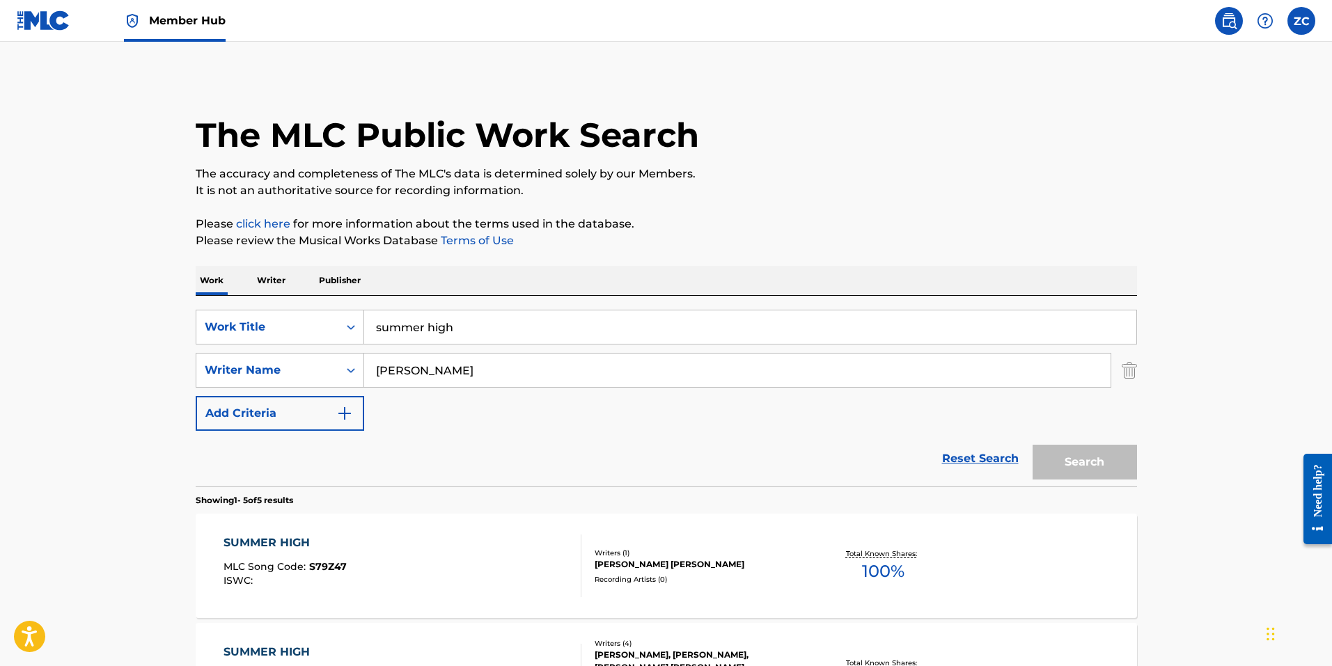
scroll to position [278, 0]
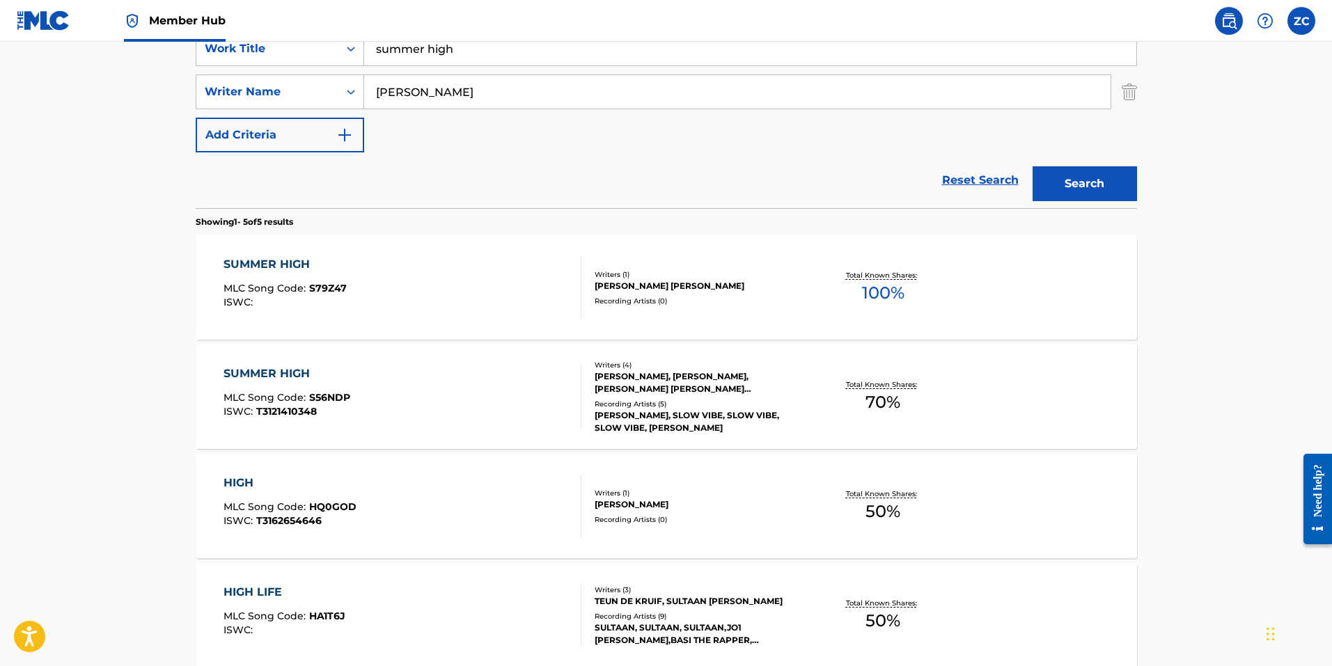
click at [403, 292] on div "SUMMER HIGH MLC Song Code : S79Z47 ISWC :" at bounding box center [402, 287] width 358 height 63
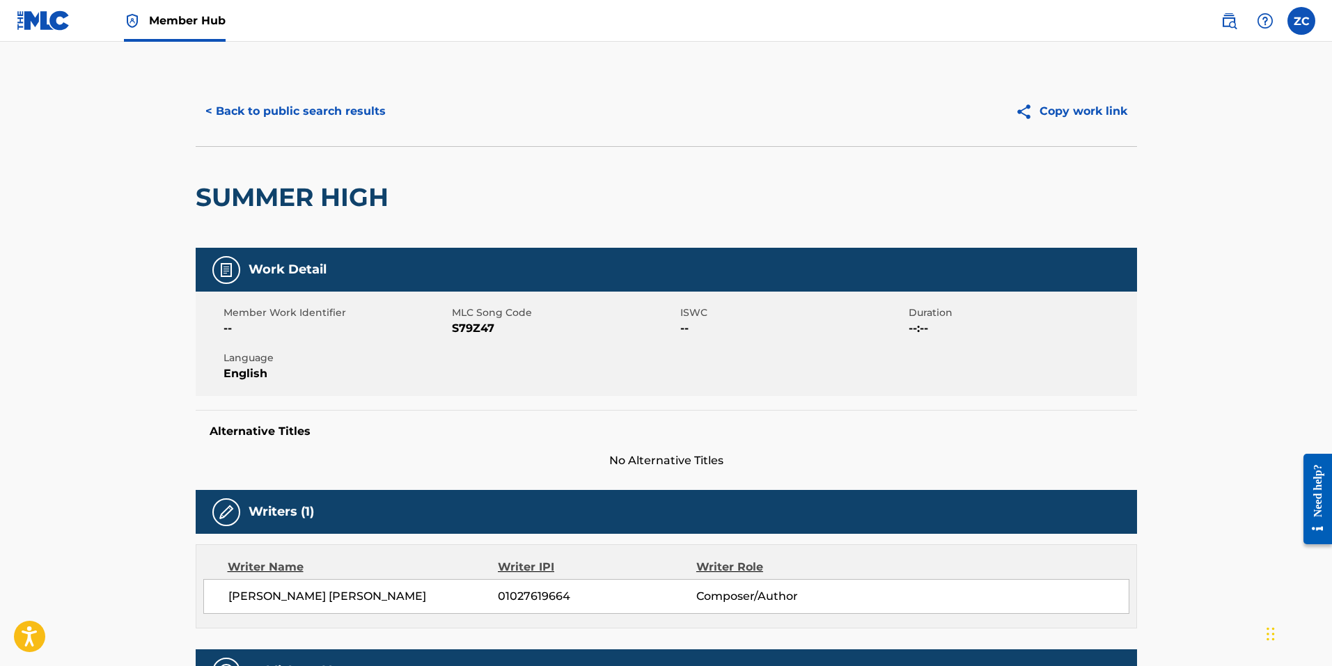
click at [480, 325] on span "S79Z47" at bounding box center [564, 328] width 225 height 17
click at [255, 122] on button "< Back to public search results" at bounding box center [296, 111] width 200 height 35
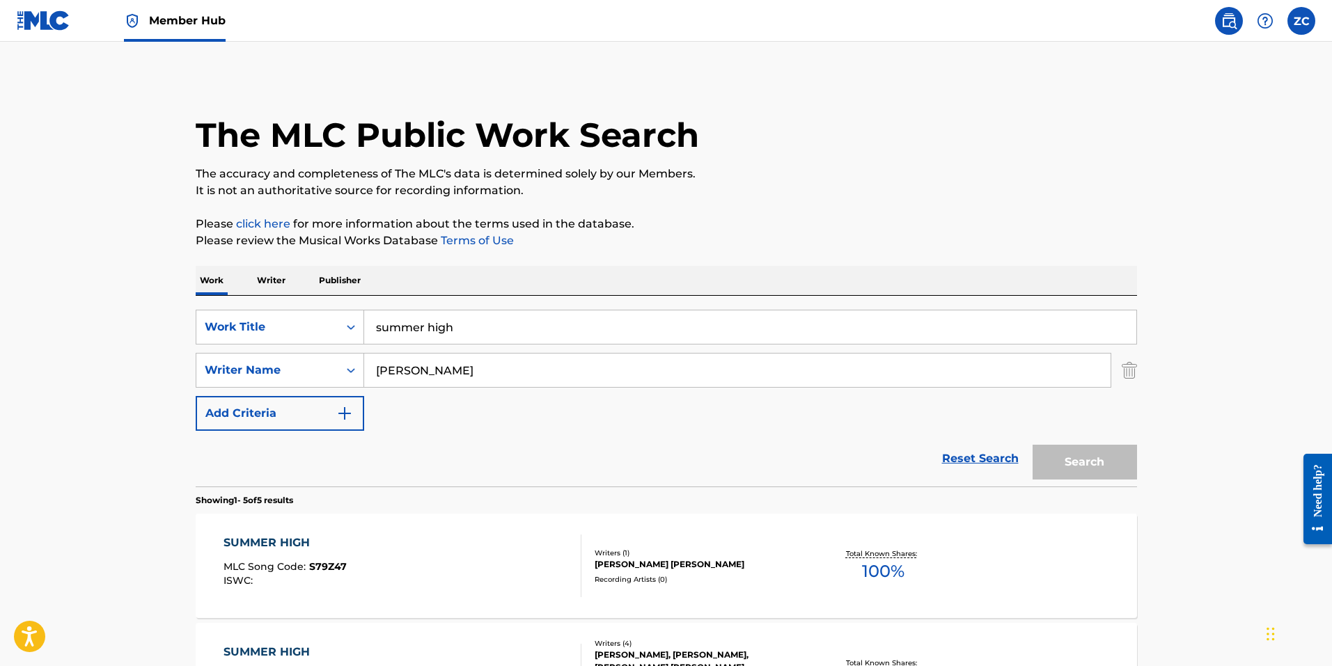
scroll to position [278, 0]
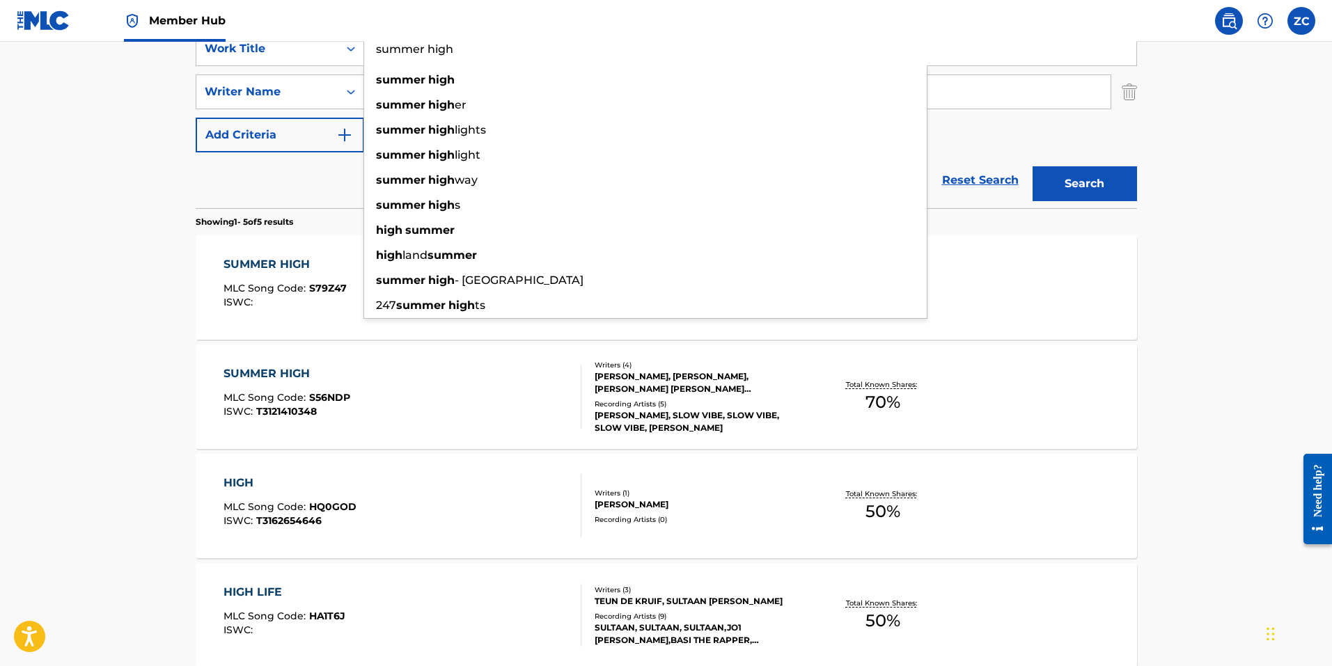
drag, startPoint x: 479, startPoint y: 65, endPoint x: 279, endPoint y: 36, distance: 201.8
click at [279, 36] on div "Member Hub ZC ZC Zachary Culp zachary.culp@sonyatv.com Notification Preferences…" at bounding box center [666, 319] width 1332 height 1194
type input "sweet flower"
click at [1032, 166] on button "Search" at bounding box center [1084, 183] width 104 height 35
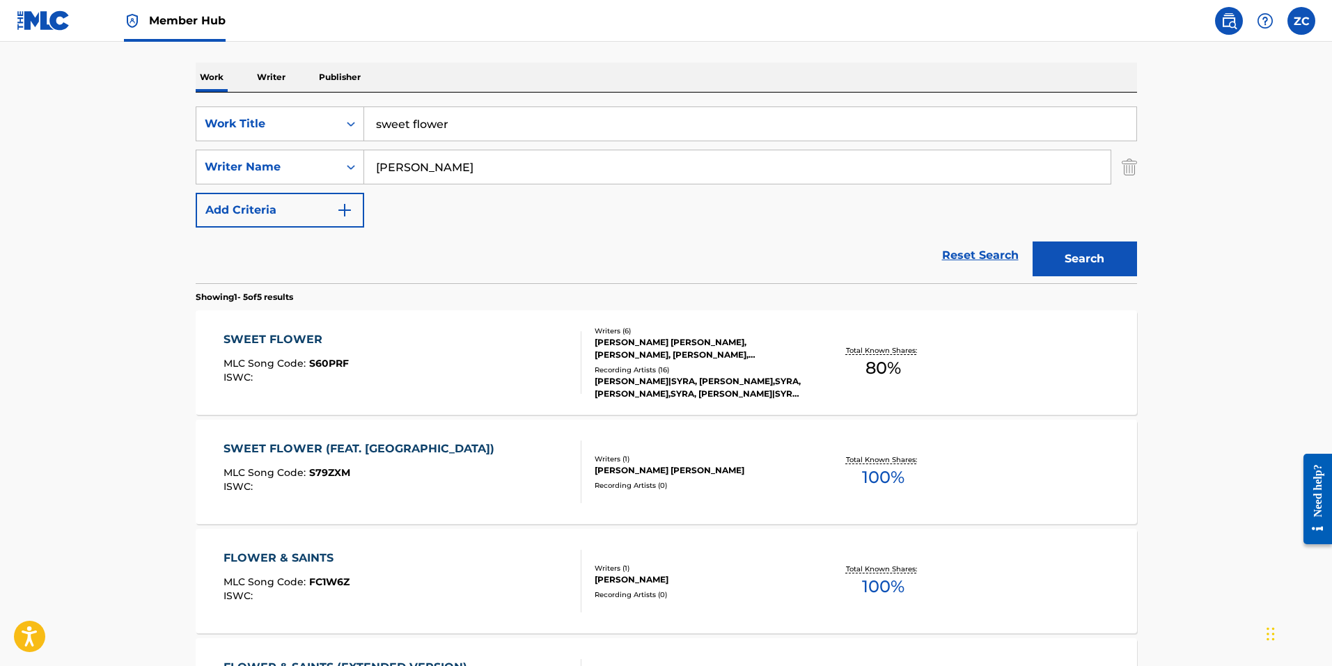
scroll to position [209, 0]
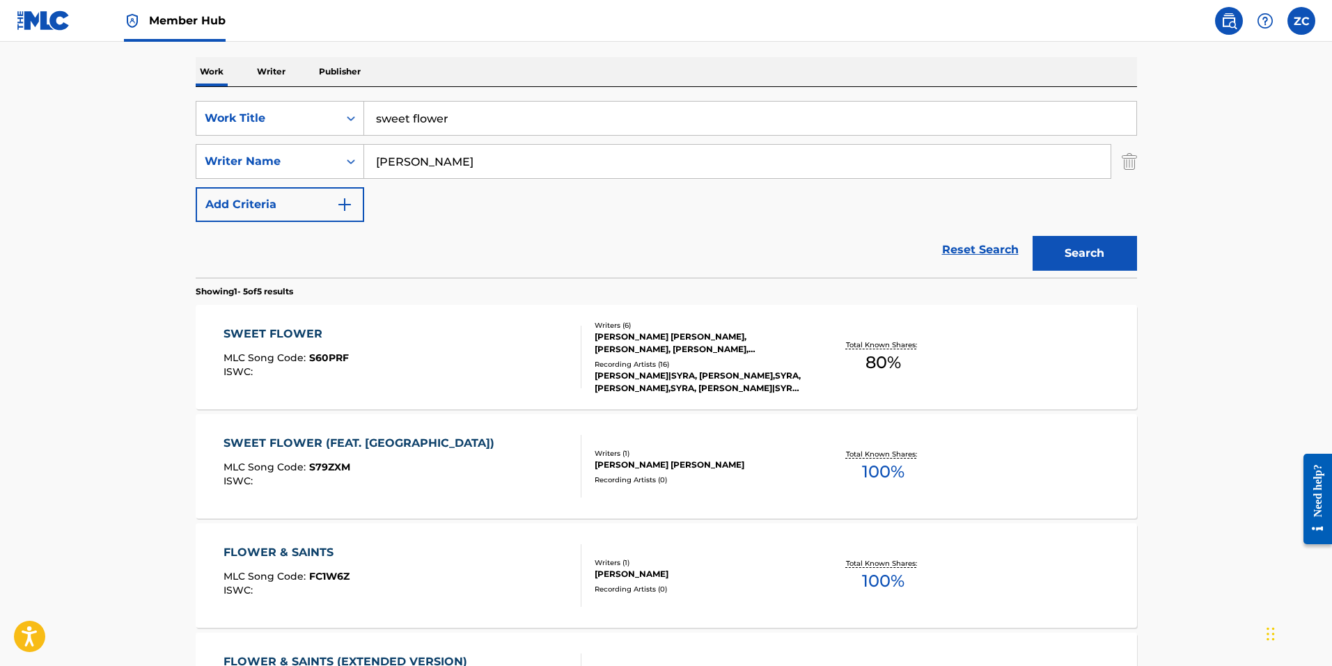
click at [537, 379] on div "SWEET FLOWER MLC Song Code : S60PRF ISWC :" at bounding box center [402, 357] width 358 height 63
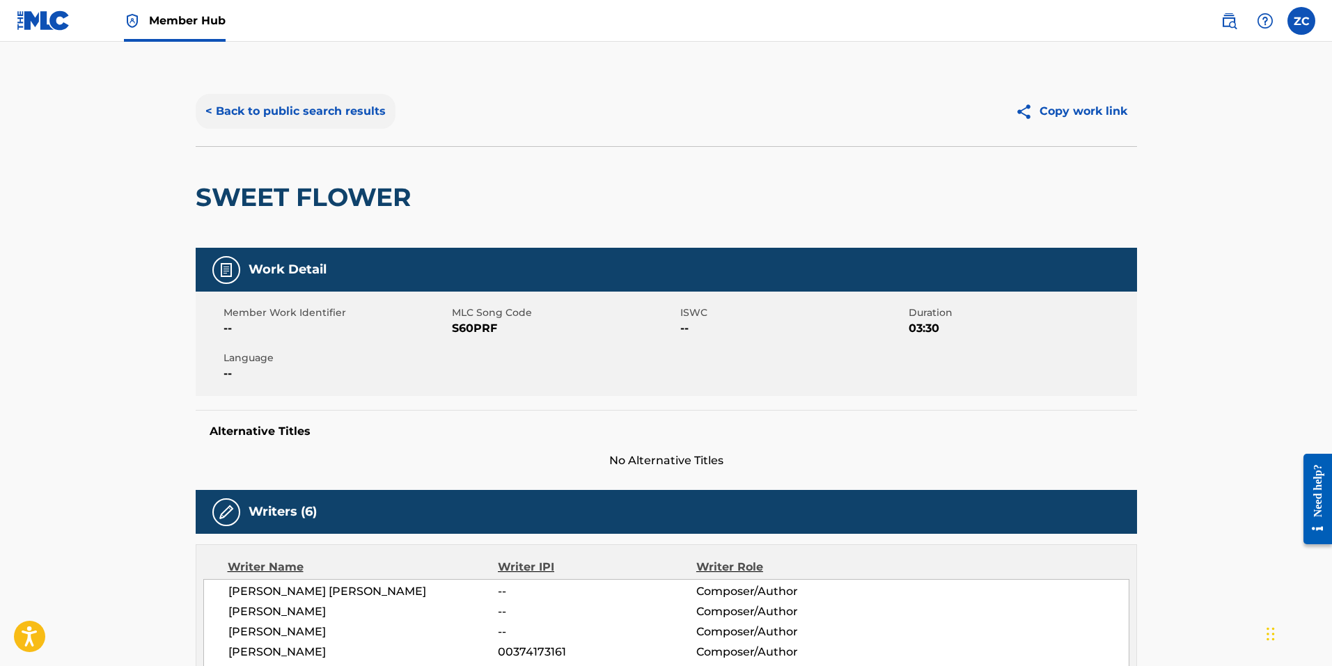
click at [290, 102] on button "< Back to public search results" at bounding box center [296, 111] width 200 height 35
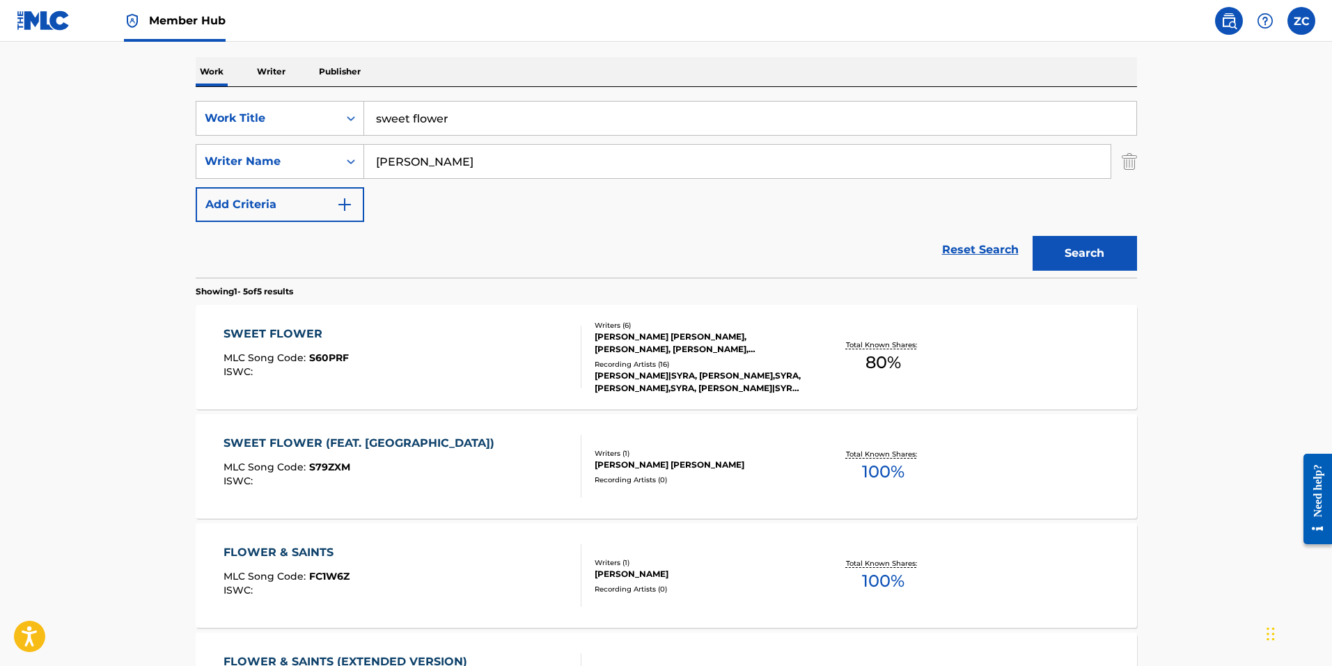
click at [359, 388] on div "SWEET FLOWER MLC Song Code : S60PRF ISWC :" at bounding box center [402, 357] width 358 height 63
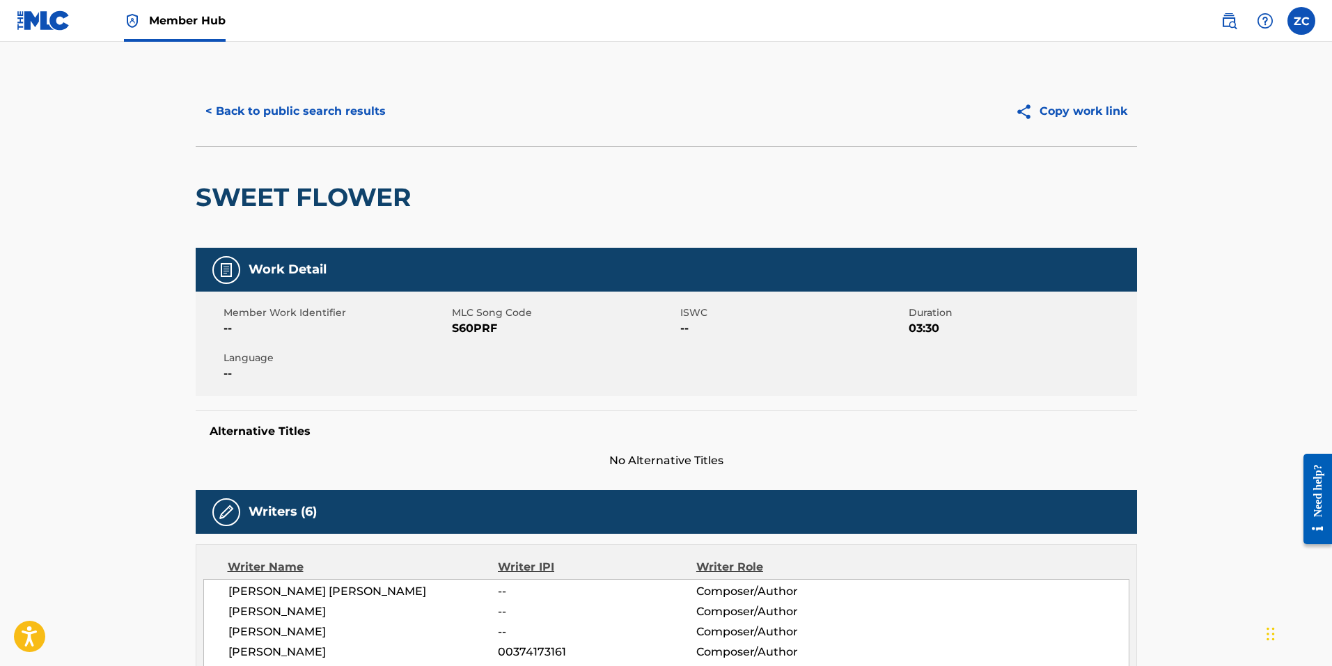
click at [471, 334] on span "S60PRF" at bounding box center [564, 328] width 225 height 17
drag, startPoint x: 310, startPoint y: 159, endPoint x: 293, endPoint y: 115, distance: 46.9
click at [310, 159] on div "SWEET FLOWER" at bounding box center [307, 197] width 222 height 101
click at [283, 101] on button "< Back to public search results" at bounding box center [296, 111] width 200 height 35
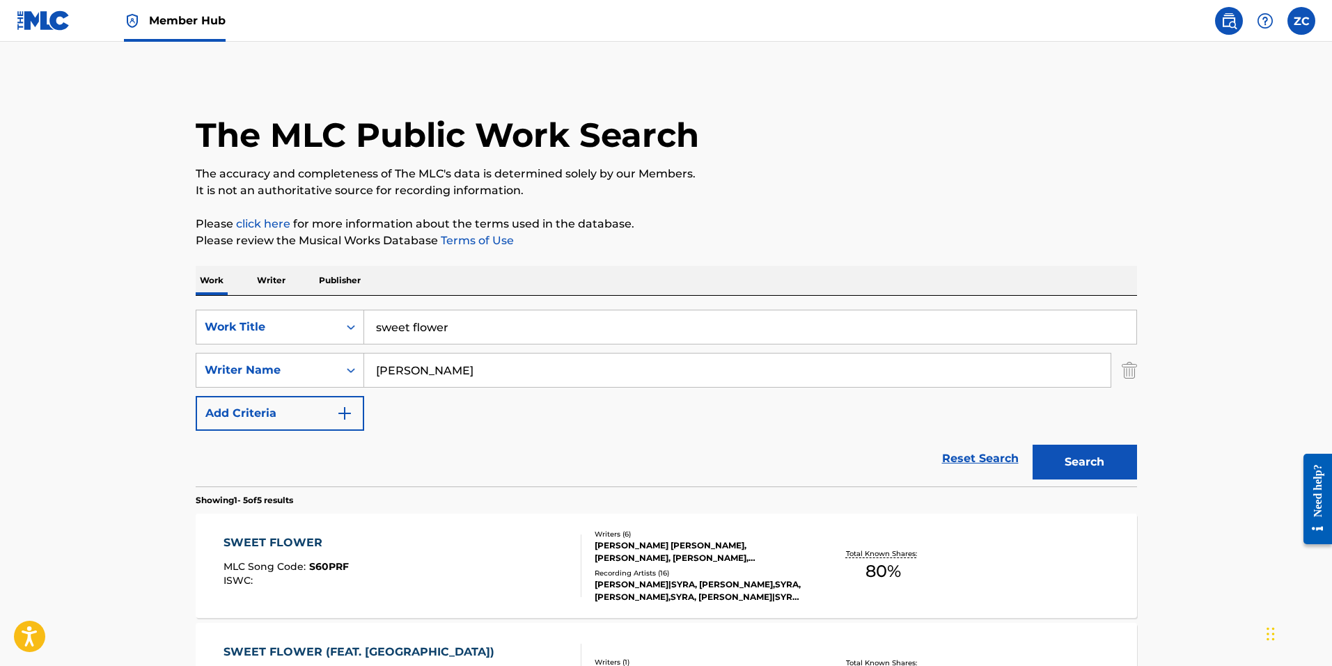
scroll to position [209, 0]
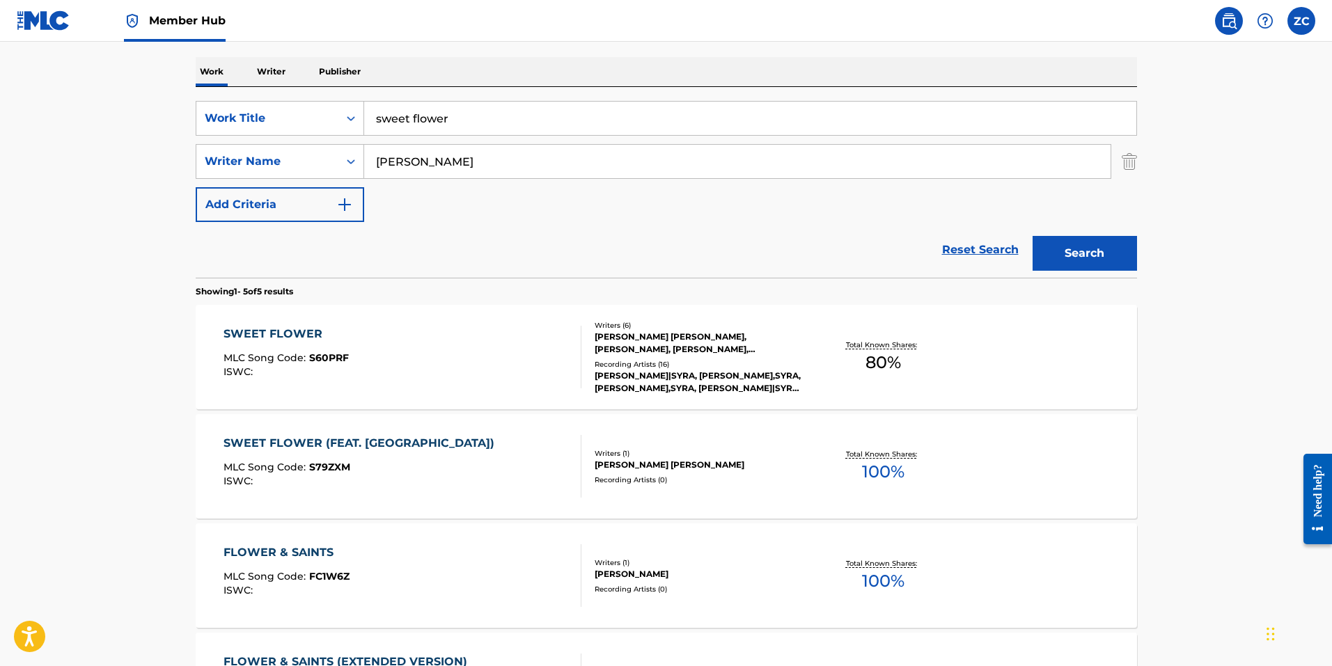
click at [464, 465] on div "SWEET FLOWER (FEAT. SYRA) MLC Song Code : S79ZXM ISWC :" at bounding box center [402, 466] width 358 height 63
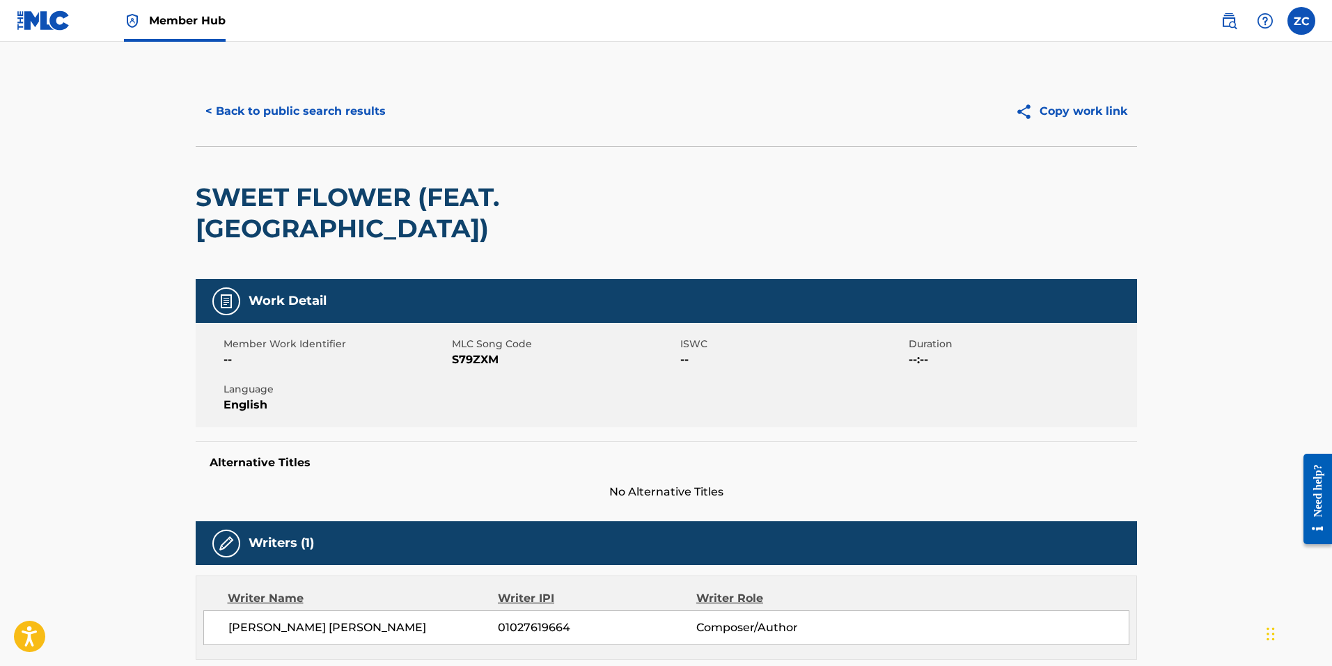
click at [473, 352] on span "S79ZXM" at bounding box center [564, 360] width 225 height 17
click at [347, 127] on button "< Back to public search results" at bounding box center [296, 111] width 200 height 35
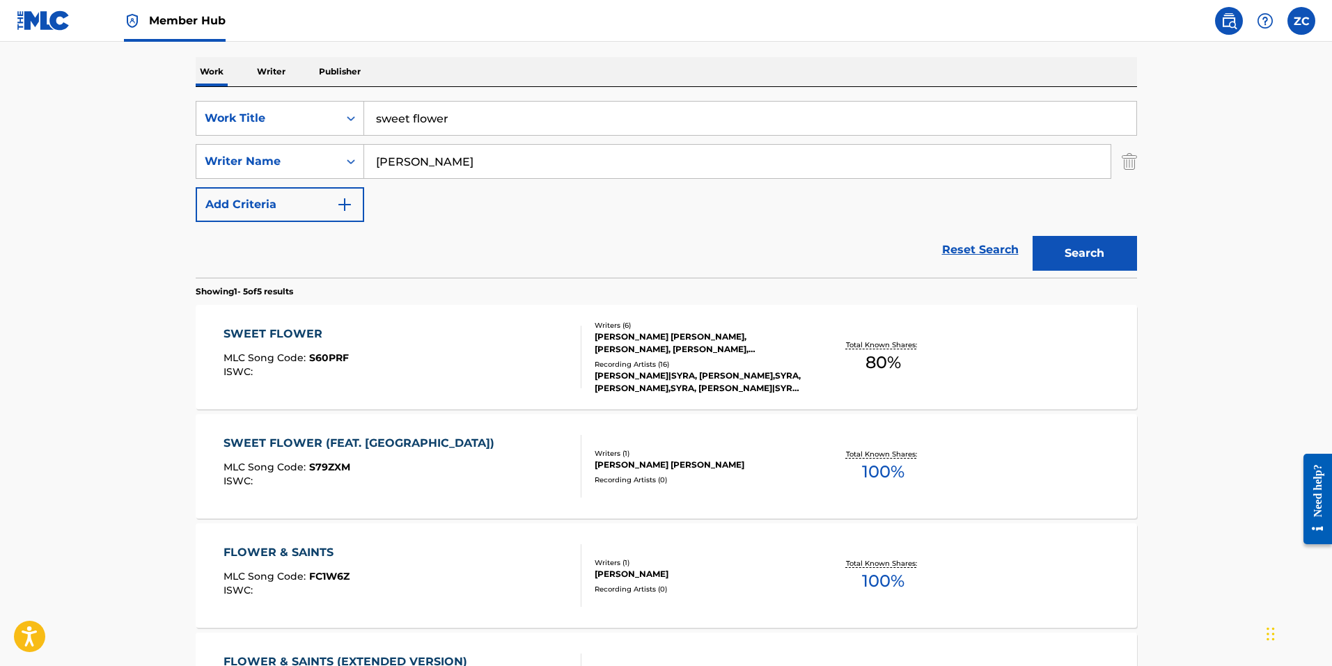
click at [456, 127] on input "sweet flower" at bounding box center [750, 118] width 772 height 33
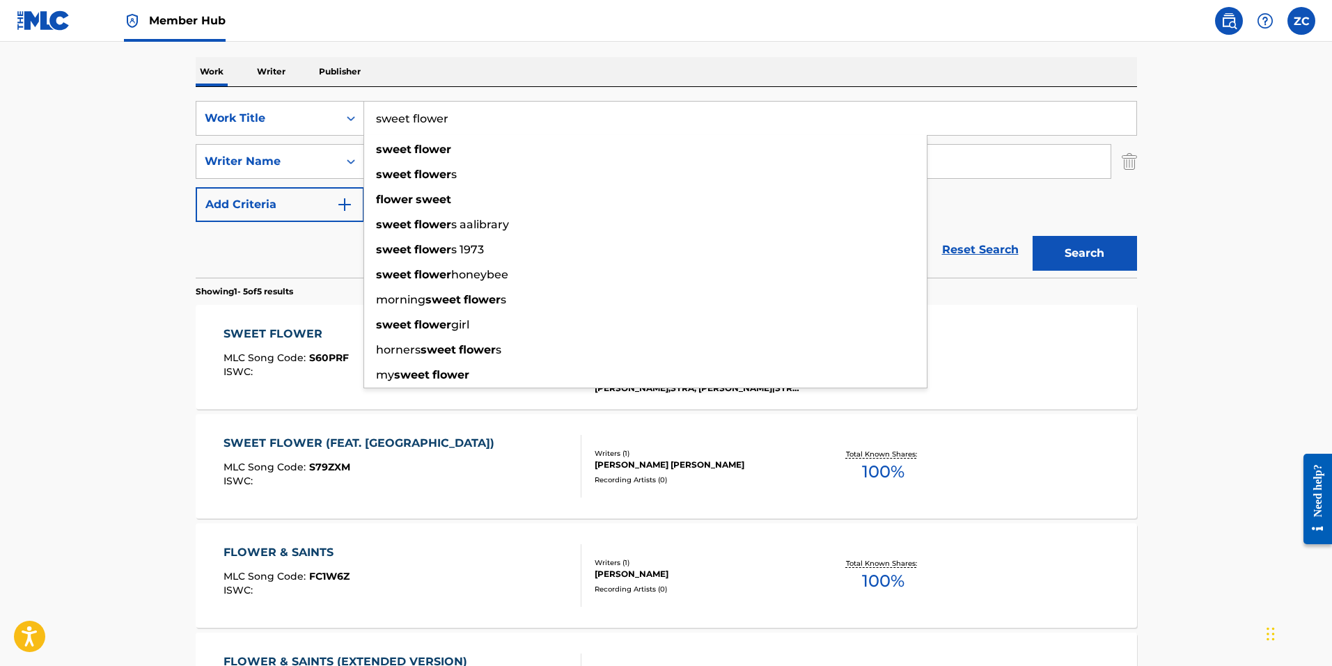
click at [448, 124] on input "sweet flower" at bounding box center [750, 118] width 772 height 33
drag, startPoint x: 475, startPoint y: 113, endPoint x: 52, endPoint y: 48, distance: 428.2
click at [119, 57] on main "The MLC Public Work Search The accuracy and completeness of The MLC's data is d…" at bounding box center [666, 376] width 1332 height 1086
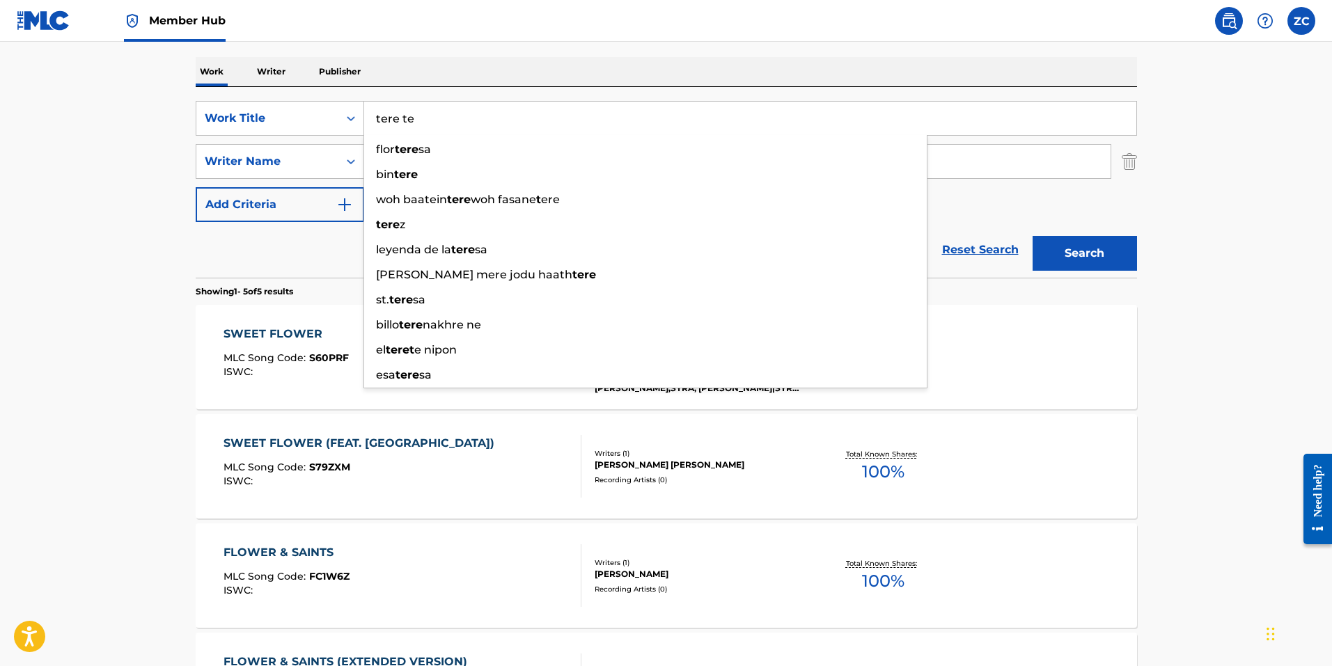
type input "tere te"
click at [1032, 236] on button "Search" at bounding box center [1084, 253] width 104 height 35
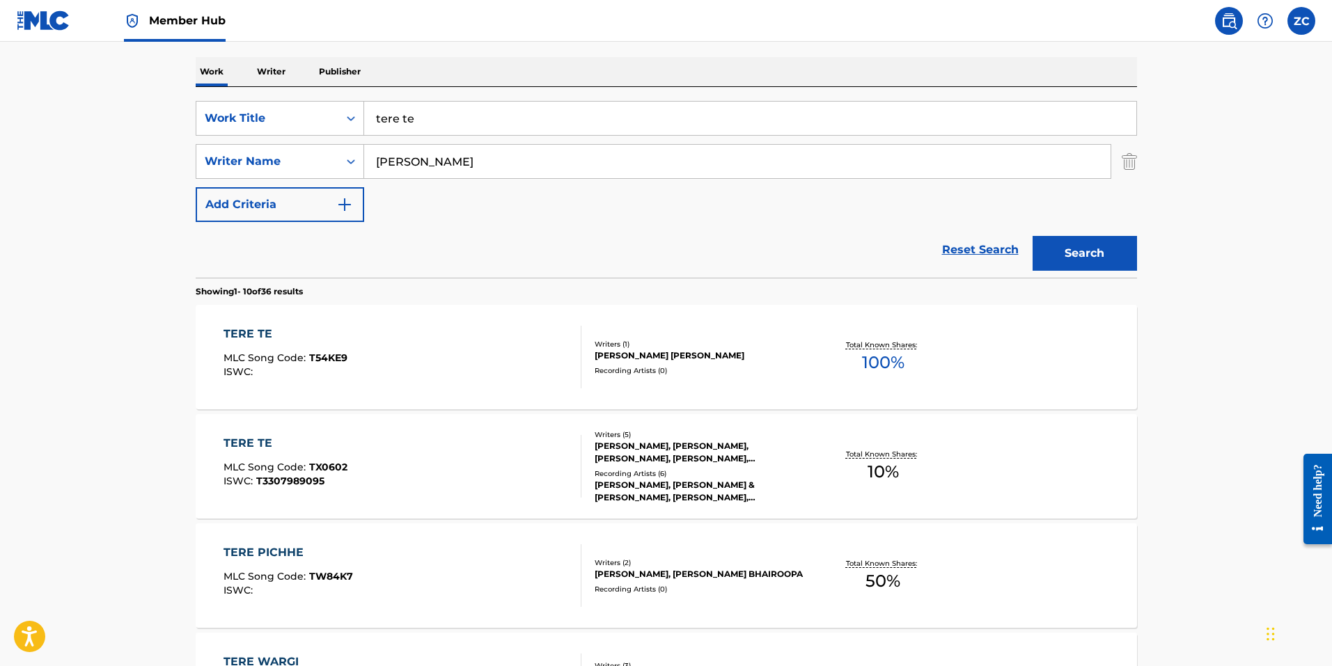
click at [603, 476] on div "Recording Artists ( 6 )" at bounding box center [699, 473] width 210 height 10
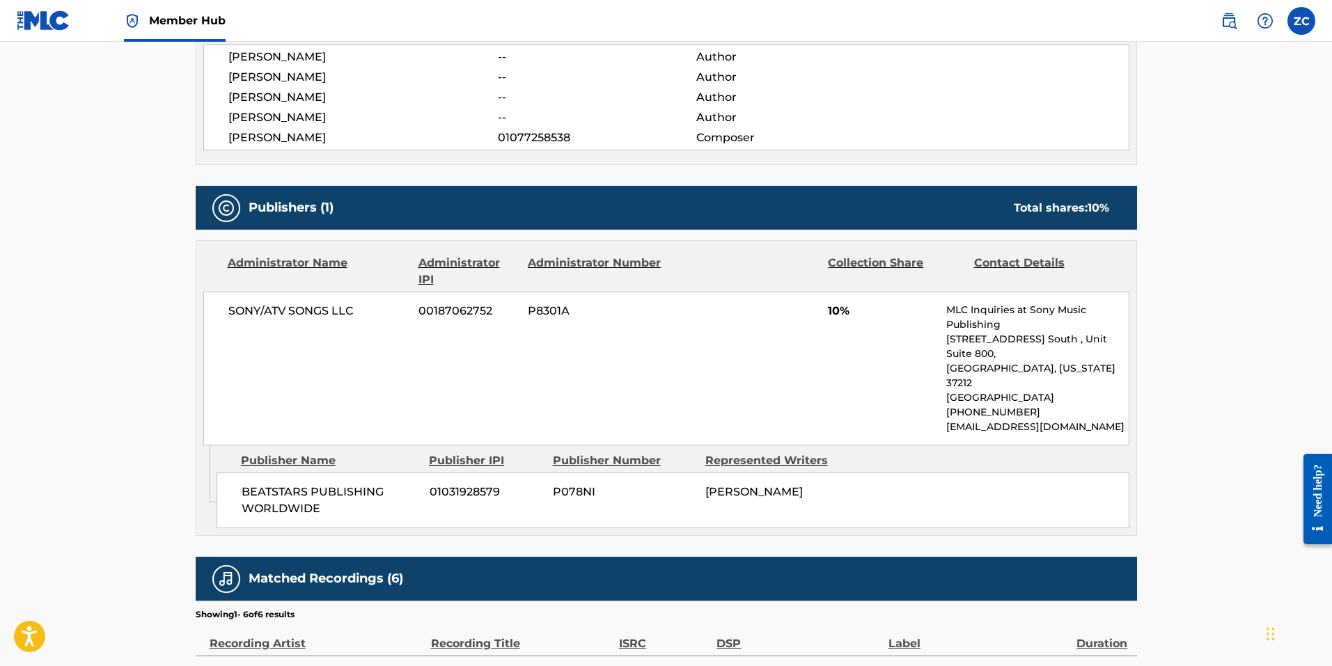
scroll to position [209, 0]
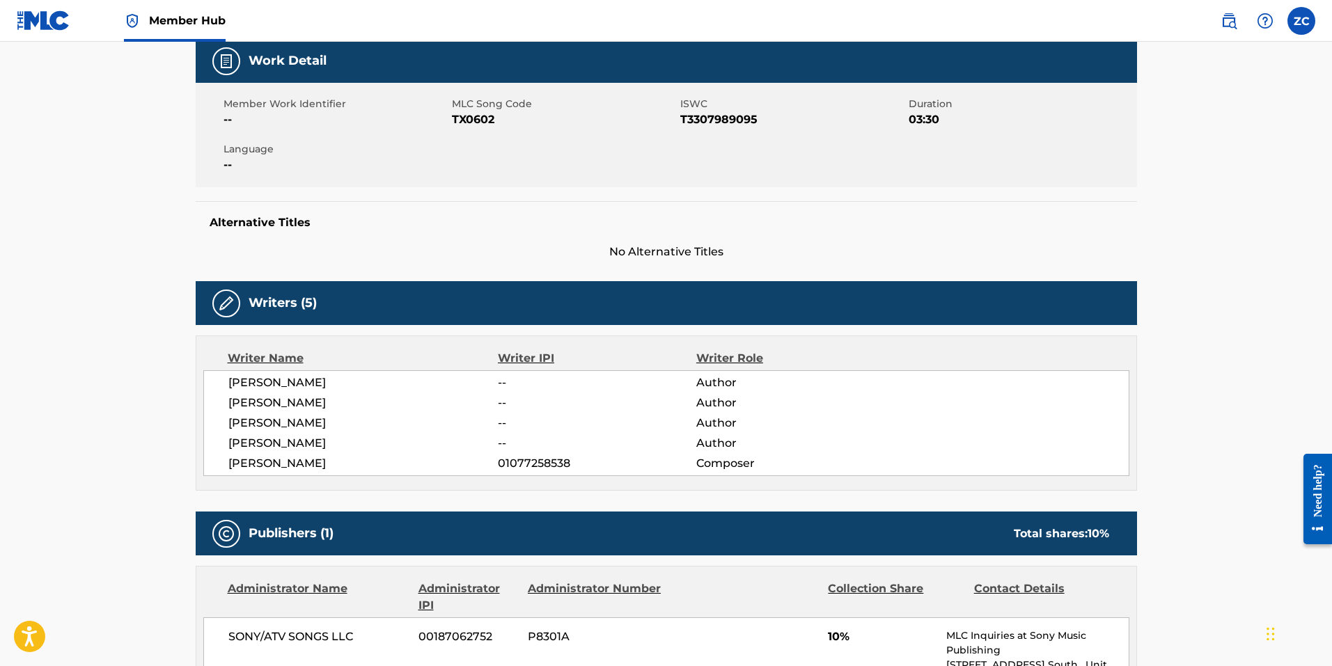
click at [462, 116] on span "TX0602" at bounding box center [564, 119] width 225 height 17
click at [459, 116] on span "TX0602" at bounding box center [564, 119] width 225 height 17
click at [479, 120] on span "TX0602" at bounding box center [564, 119] width 225 height 17
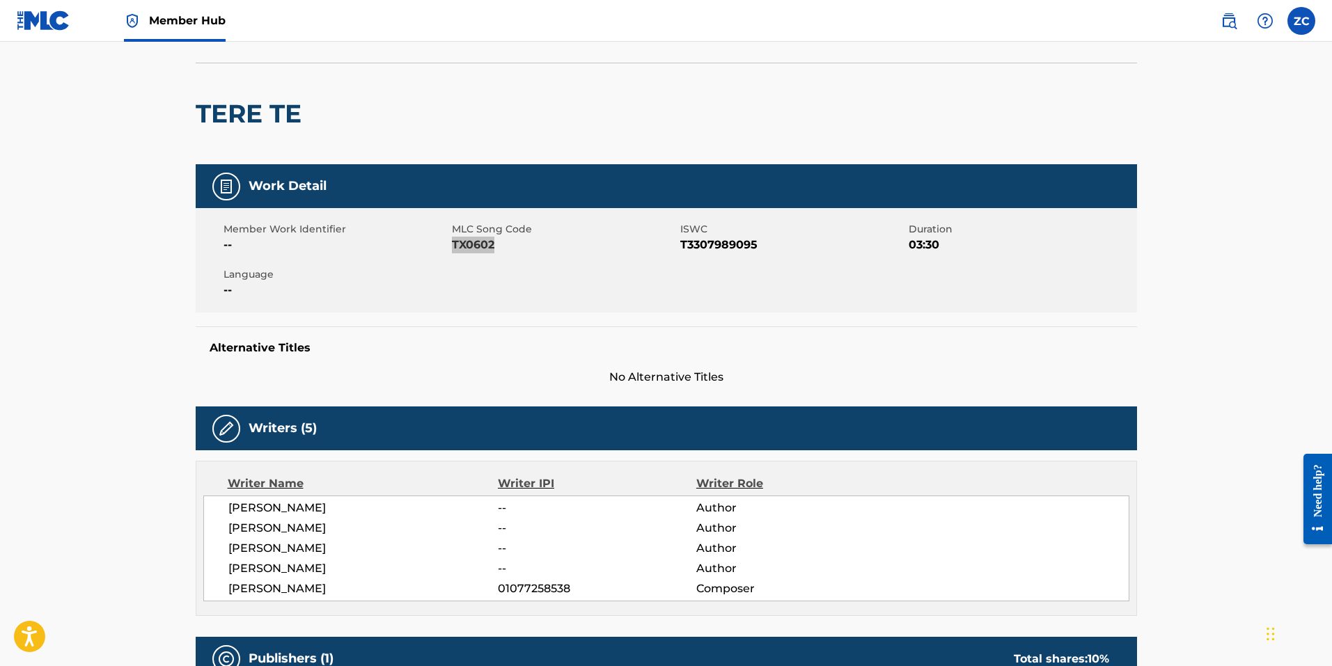
scroll to position [0, 0]
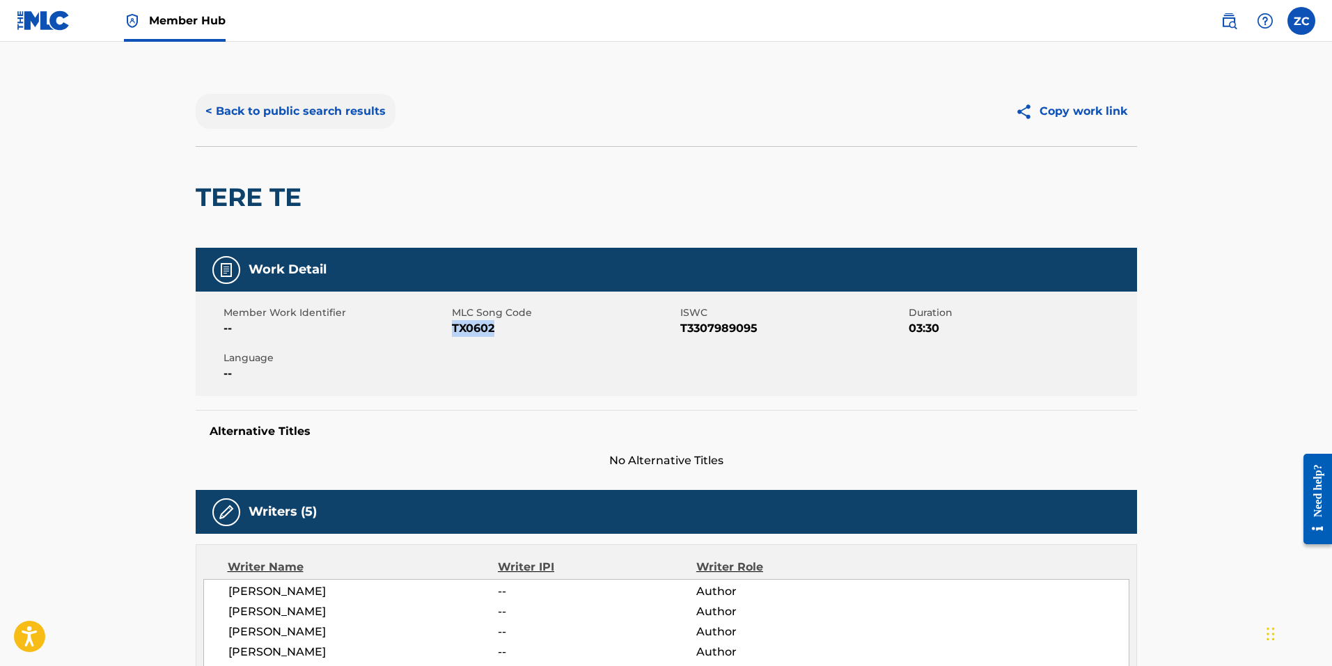
click at [290, 113] on button "< Back to public search results" at bounding box center [296, 111] width 200 height 35
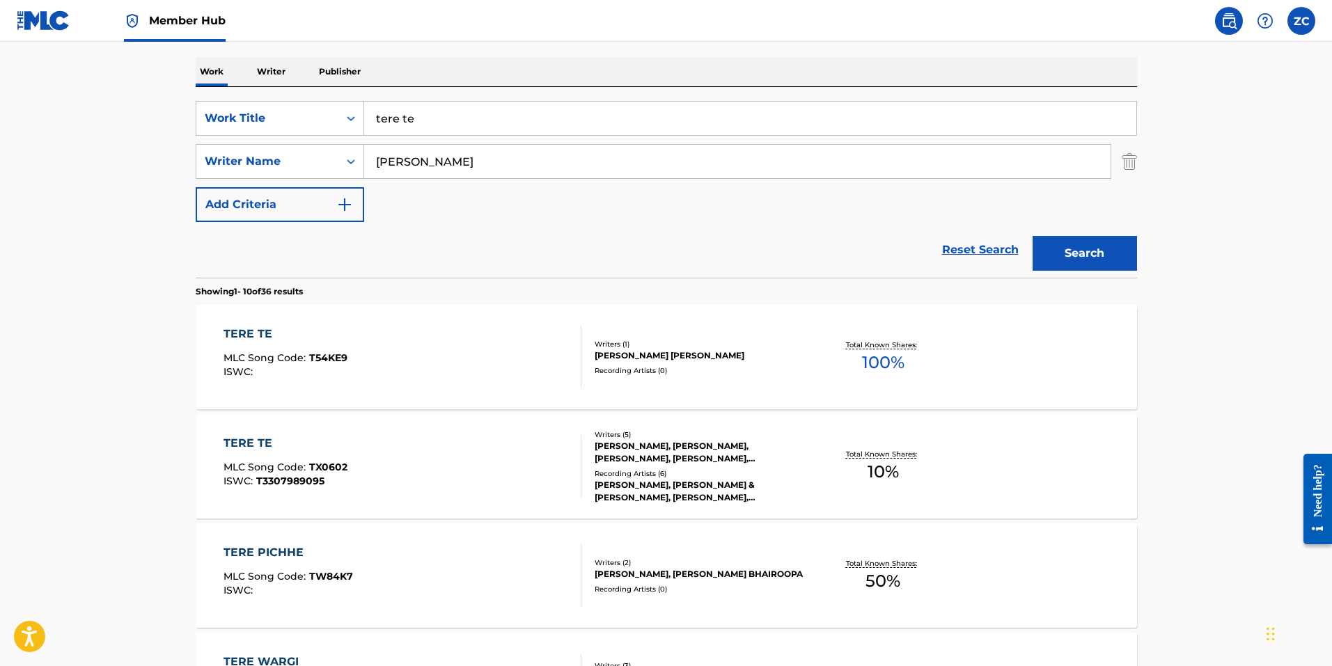
click at [372, 331] on div "TERE TE MLC Song Code : T54KE9 ISWC :" at bounding box center [402, 357] width 358 height 63
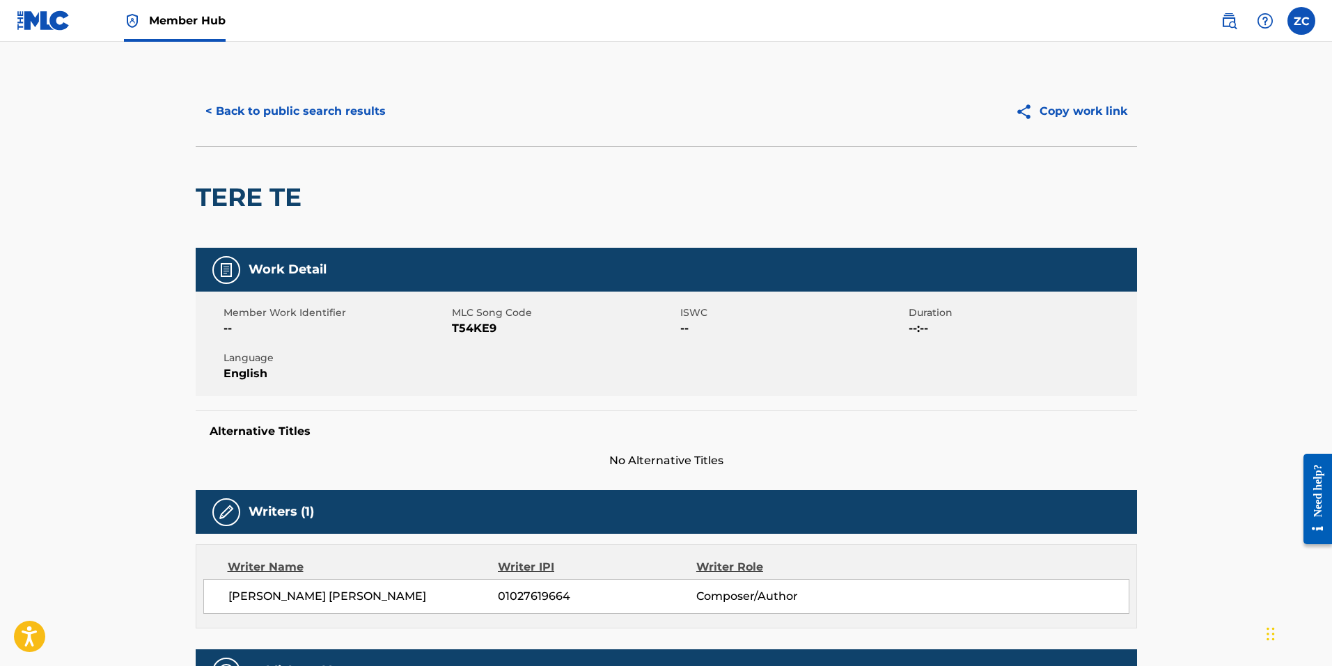
click at [482, 318] on span "MLC Song Code" at bounding box center [564, 313] width 225 height 15
click at [480, 324] on span "T54KE9" at bounding box center [564, 328] width 225 height 17
click at [283, 111] on button "< Back to public search results" at bounding box center [296, 111] width 200 height 35
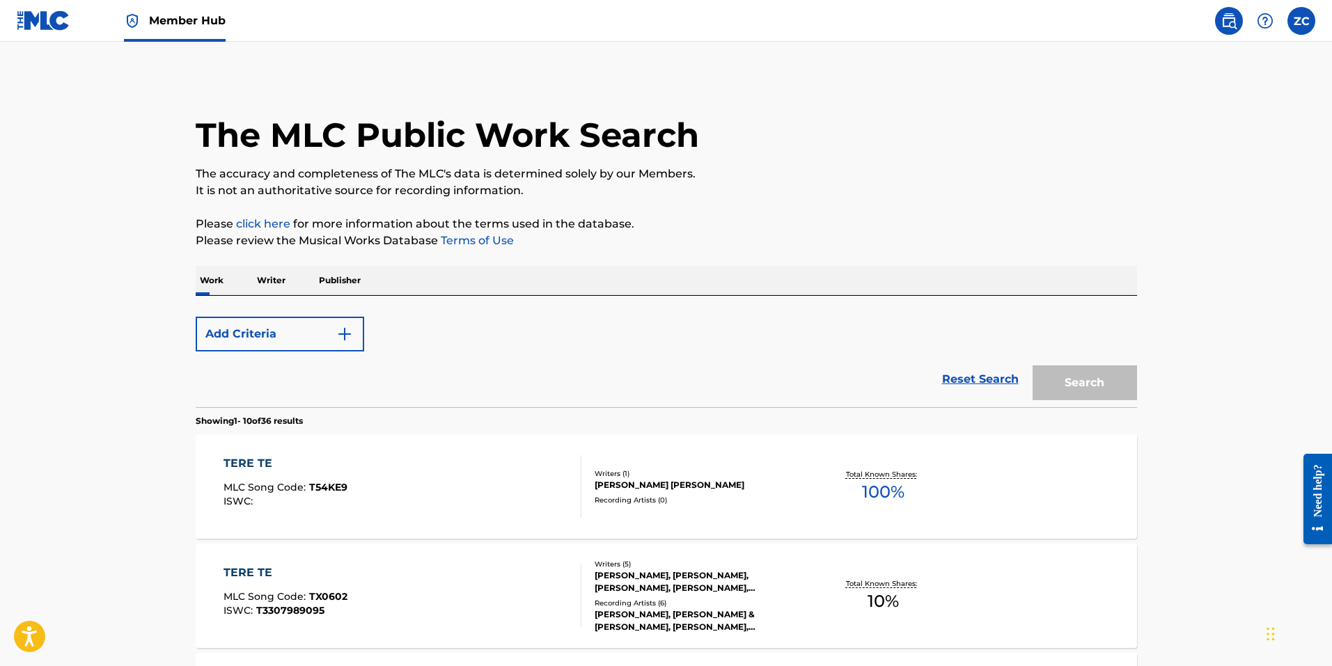
scroll to position [209, 0]
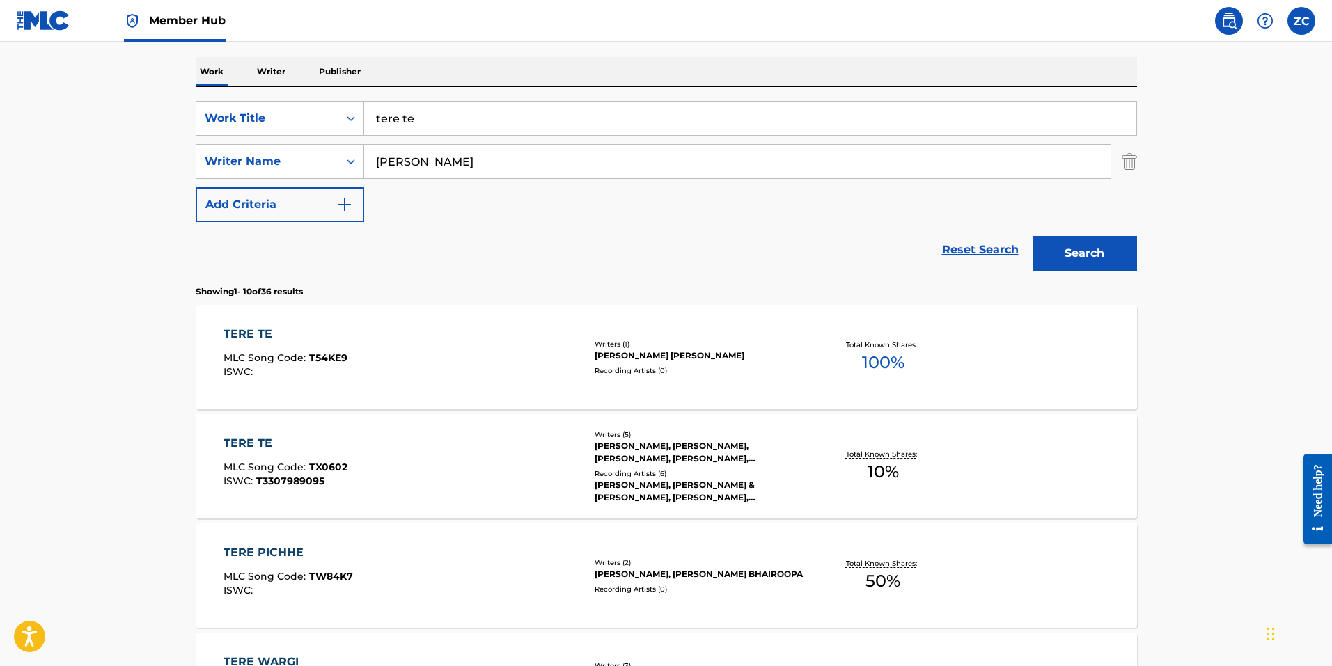
click at [374, 365] on div "TERE TE MLC Song Code : T54KE9 ISWC :" at bounding box center [402, 357] width 358 height 63
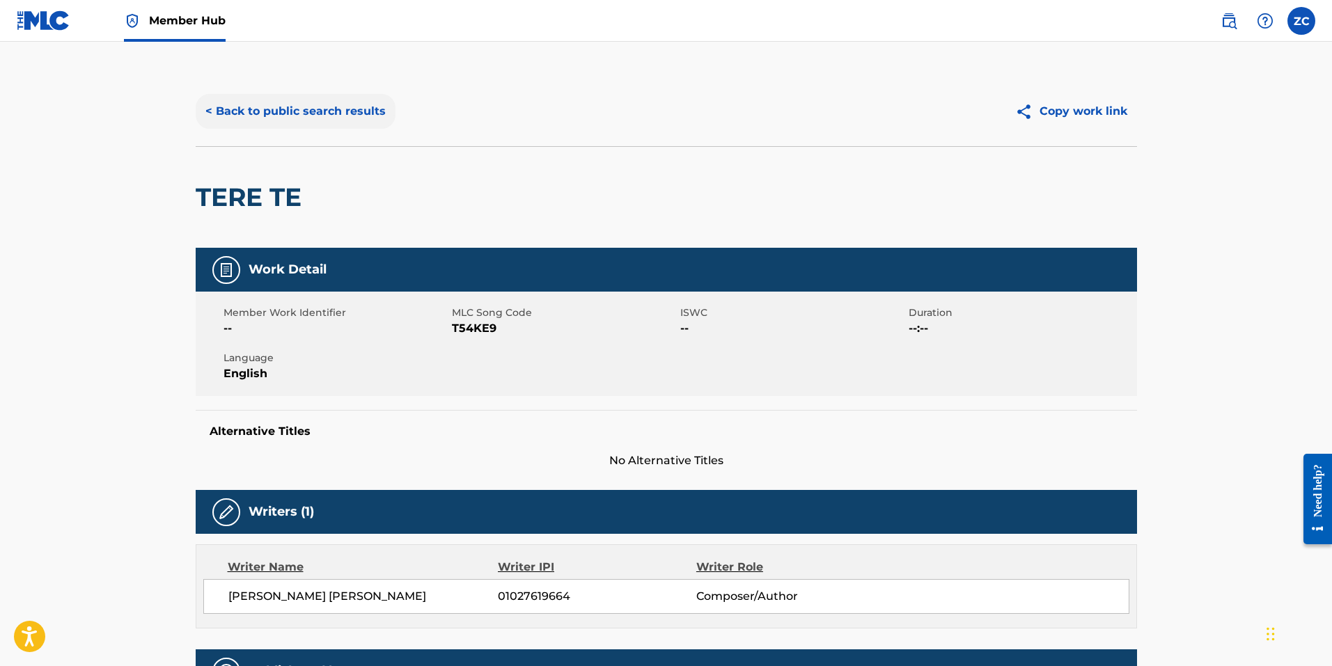
click at [317, 120] on button "< Back to public search results" at bounding box center [296, 111] width 200 height 35
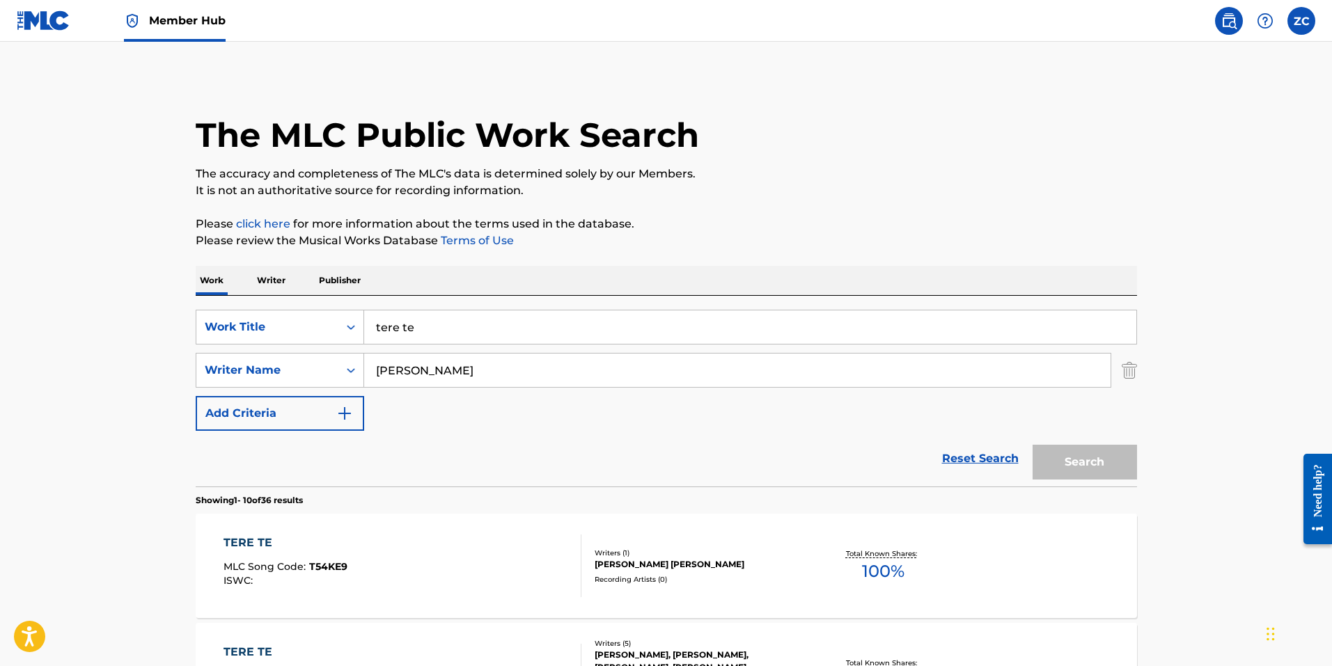
scroll to position [209, 0]
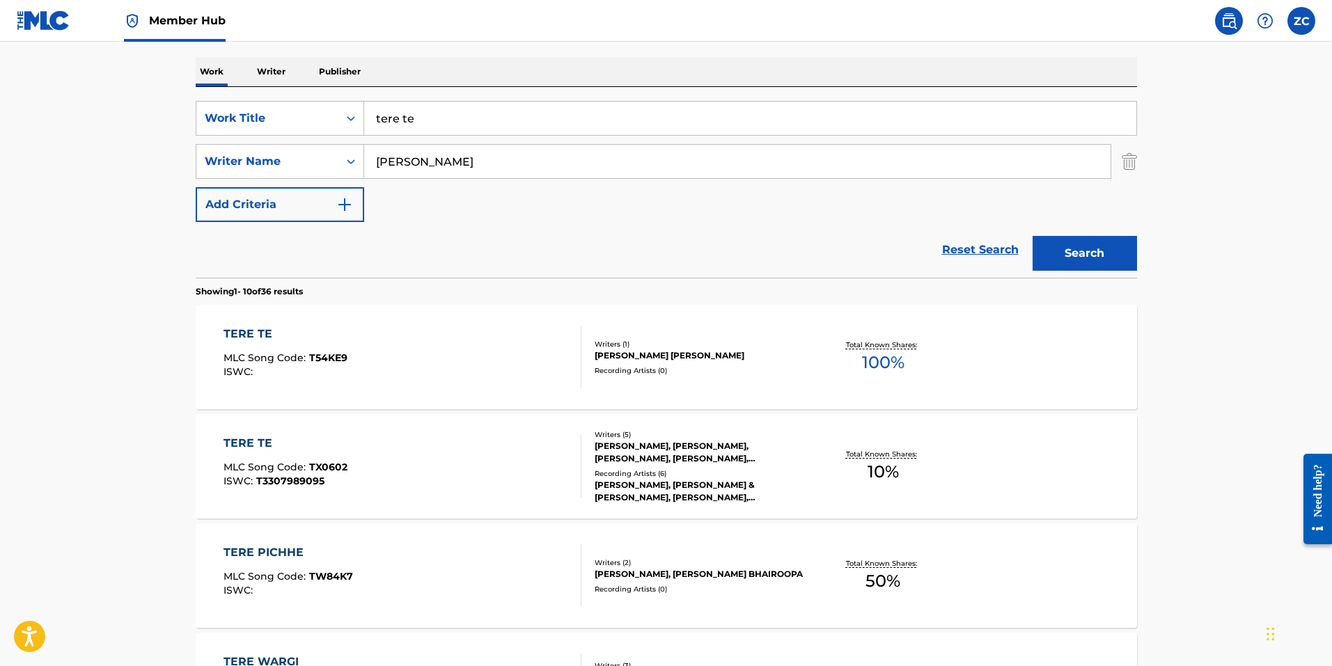
click at [358, 478] on div "TERE TE MLC Song Code : TX0602 ISWC : T3307989095" at bounding box center [402, 466] width 358 height 63
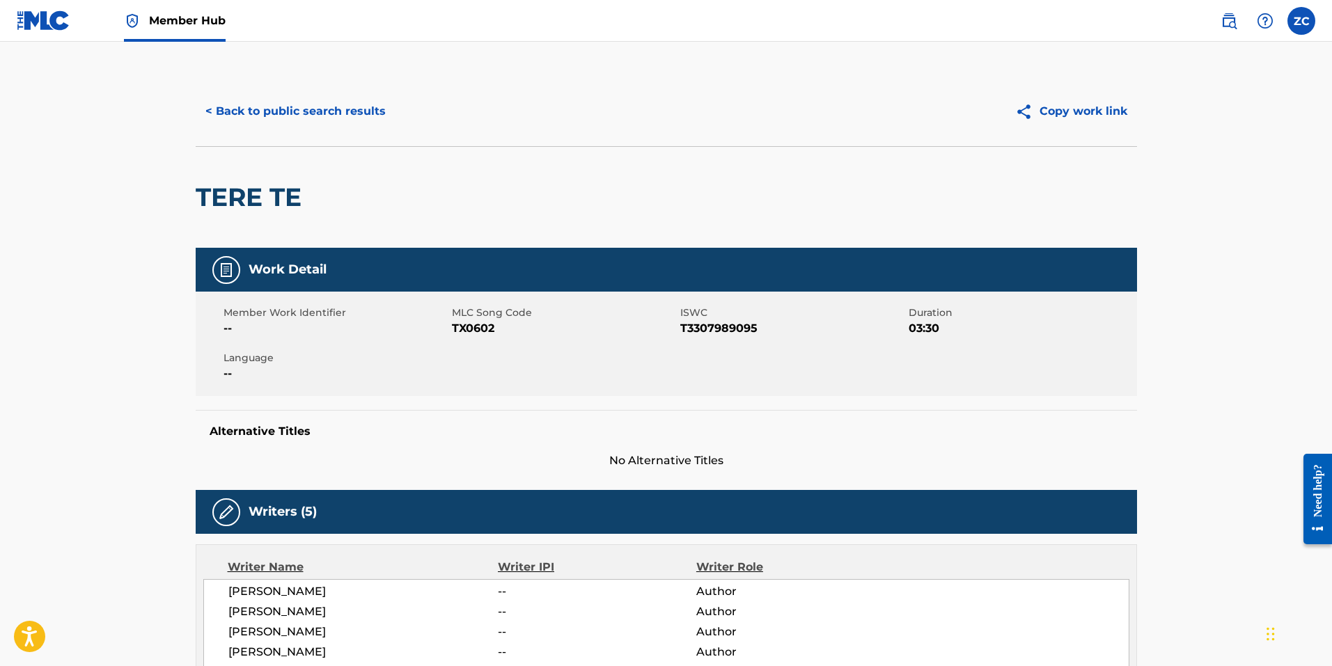
click at [473, 329] on span "TX0602" at bounding box center [564, 328] width 225 height 17
click at [345, 95] on button "< Back to public search results" at bounding box center [296, 111] width 200 height 35
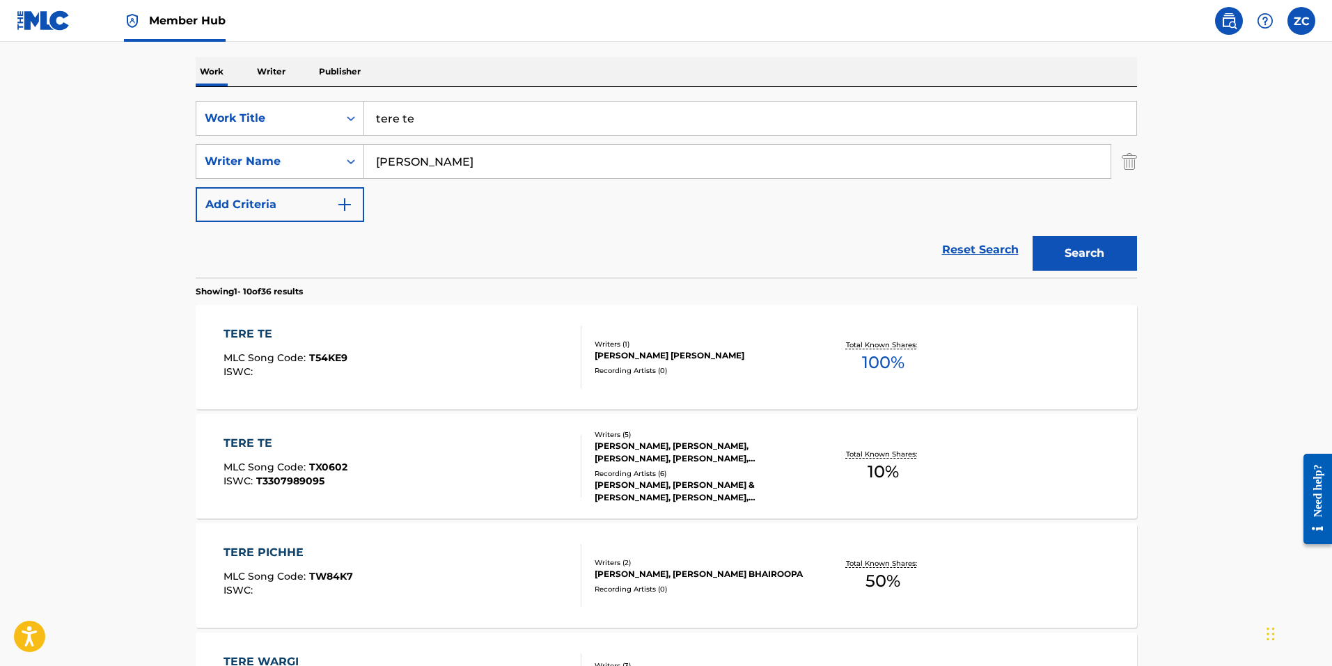
click at [549, 105] on input "tere te" at bounding box center [750, 118] width 772 height 33
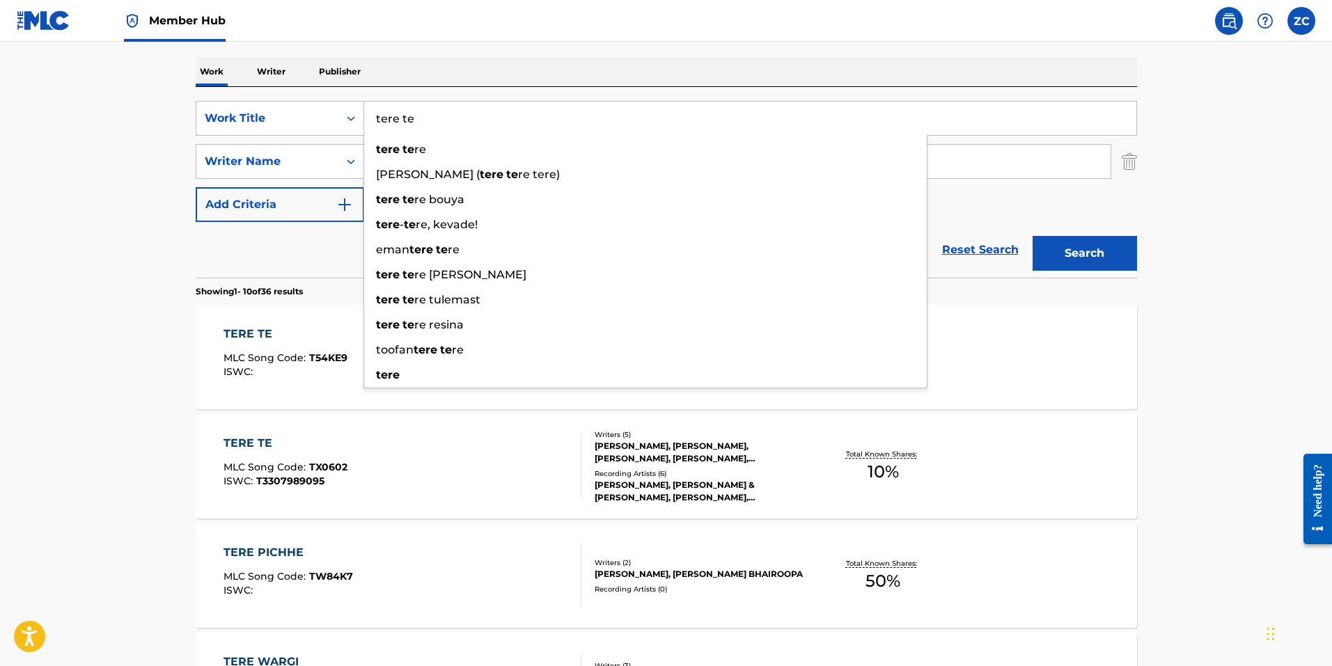
paste input "Thodi Si Daaru"
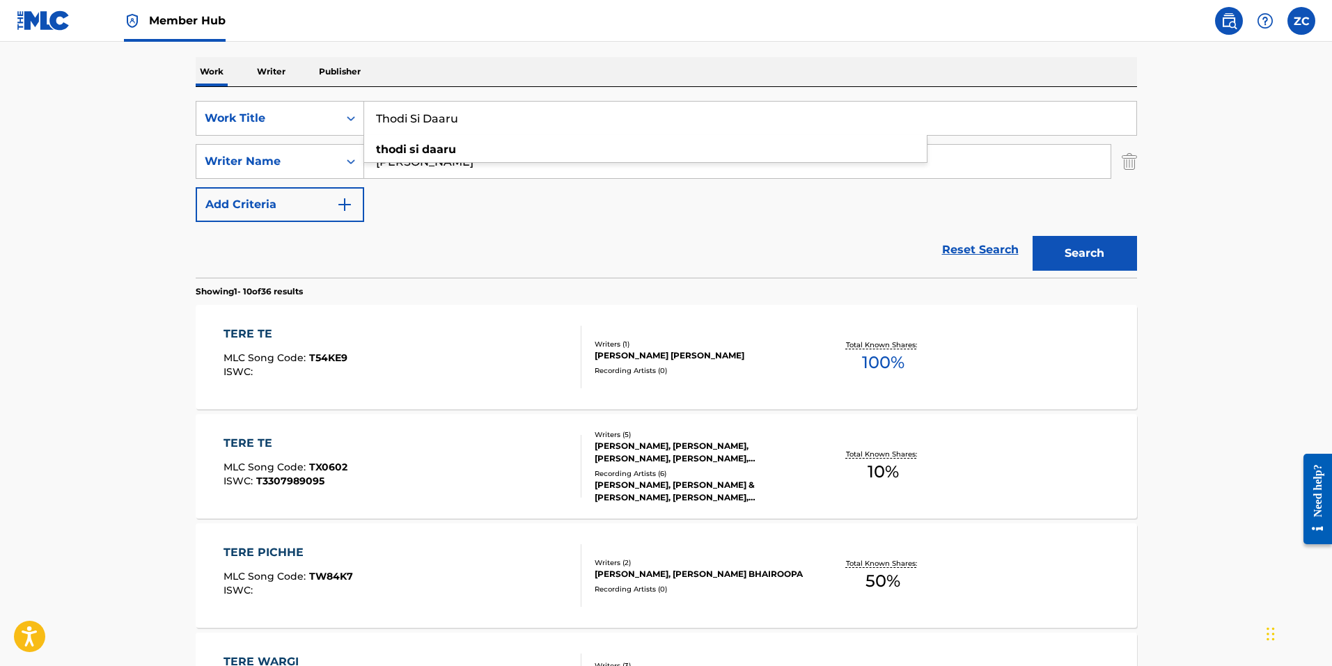
click at [1032, 236] on button "Search" at bounding box center [1084, 253] width 104 height 35
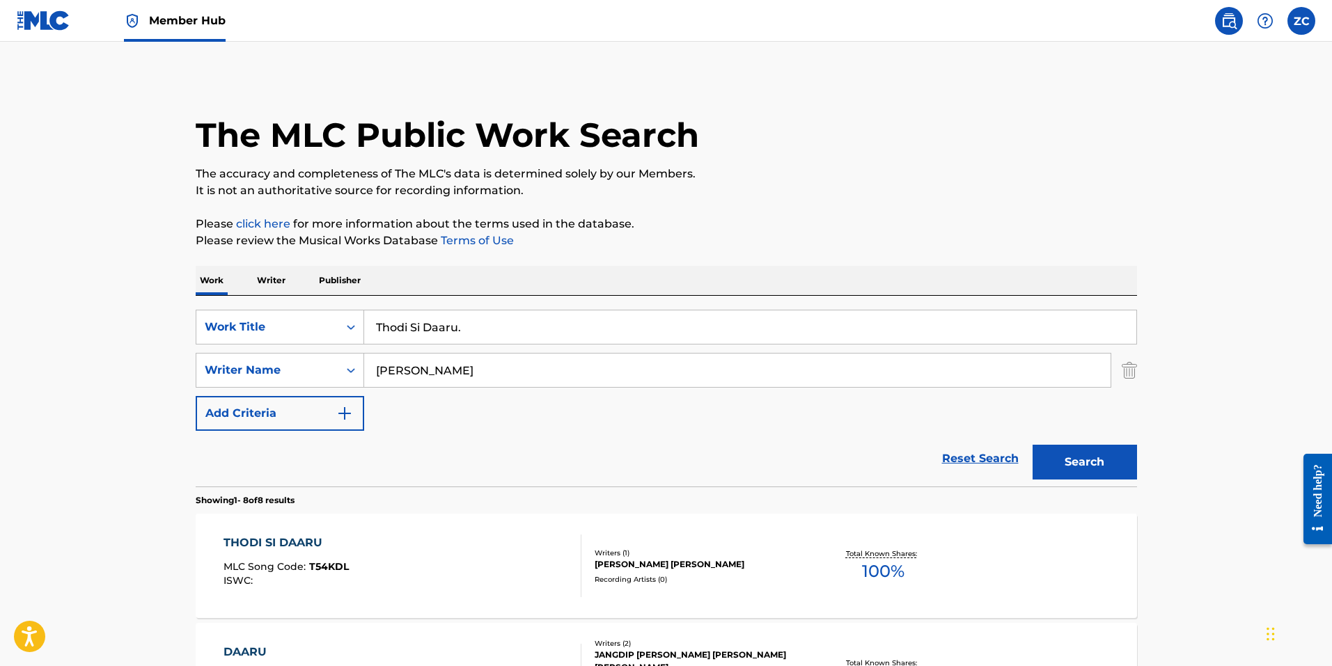
type input "Thodi Si Daaru"
click at [1032, 445] on button "Search" at bounding box center [1084, 462] width 104 height 35
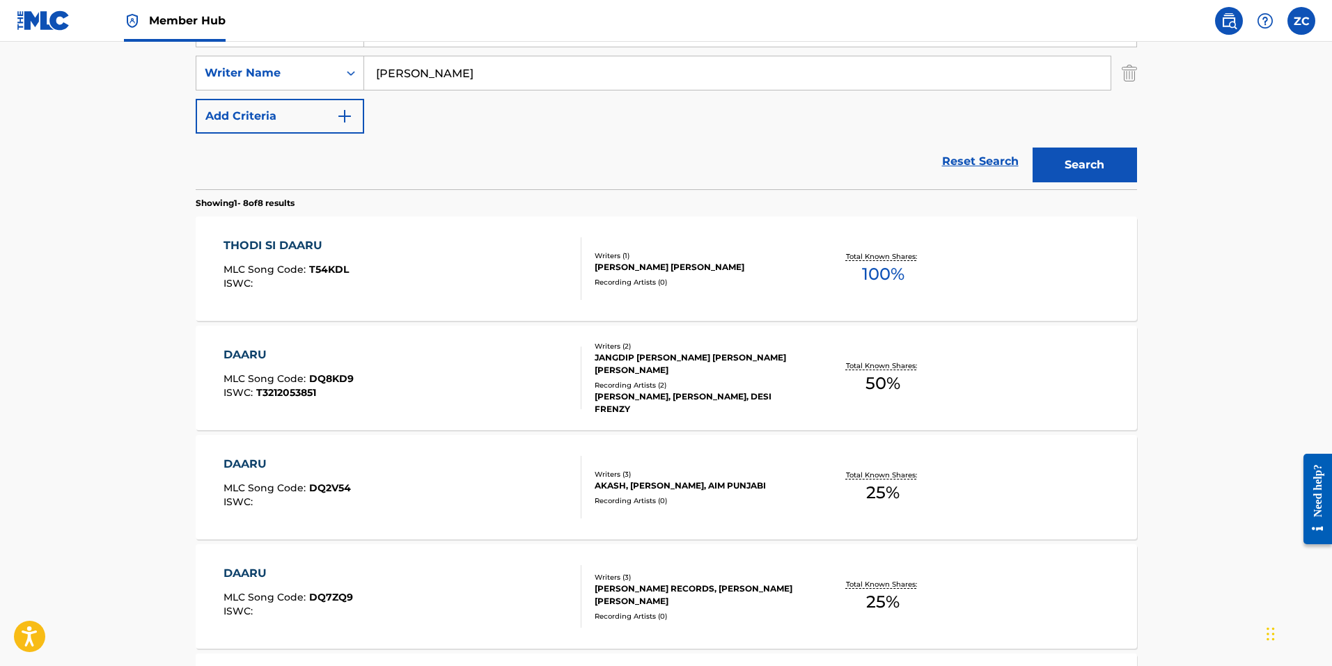
scroll to position [278, 0]
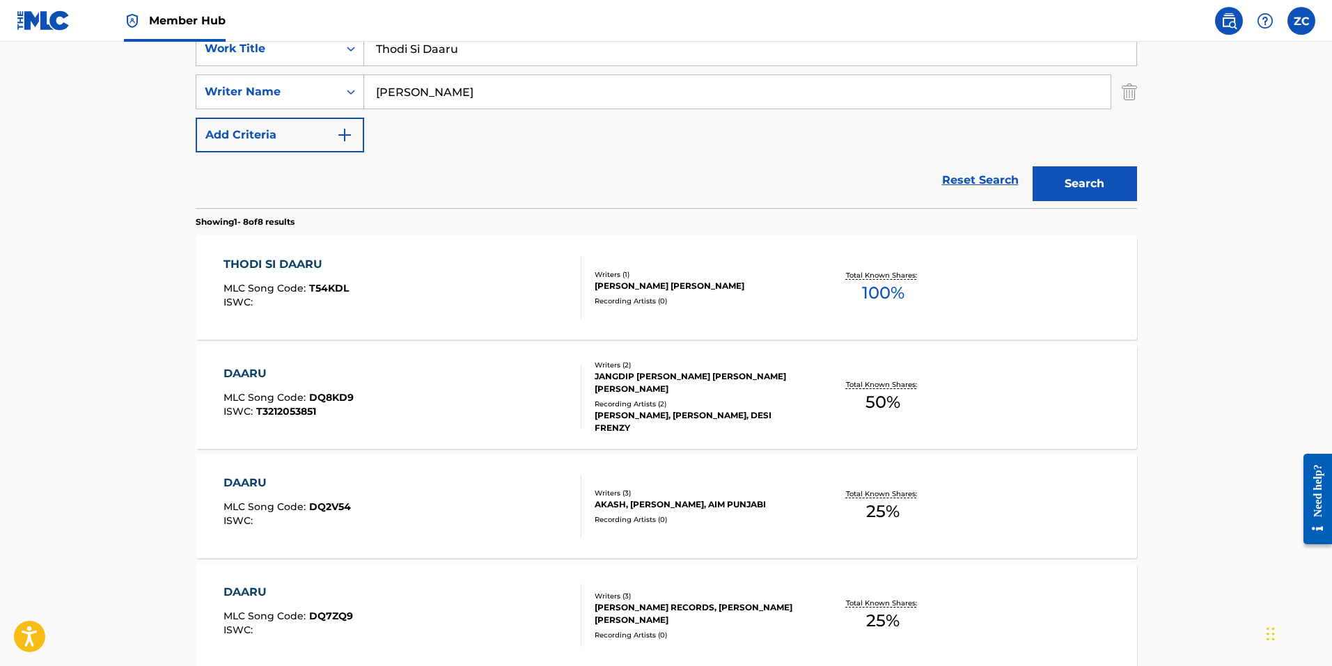
click at [419, 268] on div "THODI SI DAARU MLC Song Code : T54KDL ISWC :" at bounding box center [402, 287] width 358 height 63
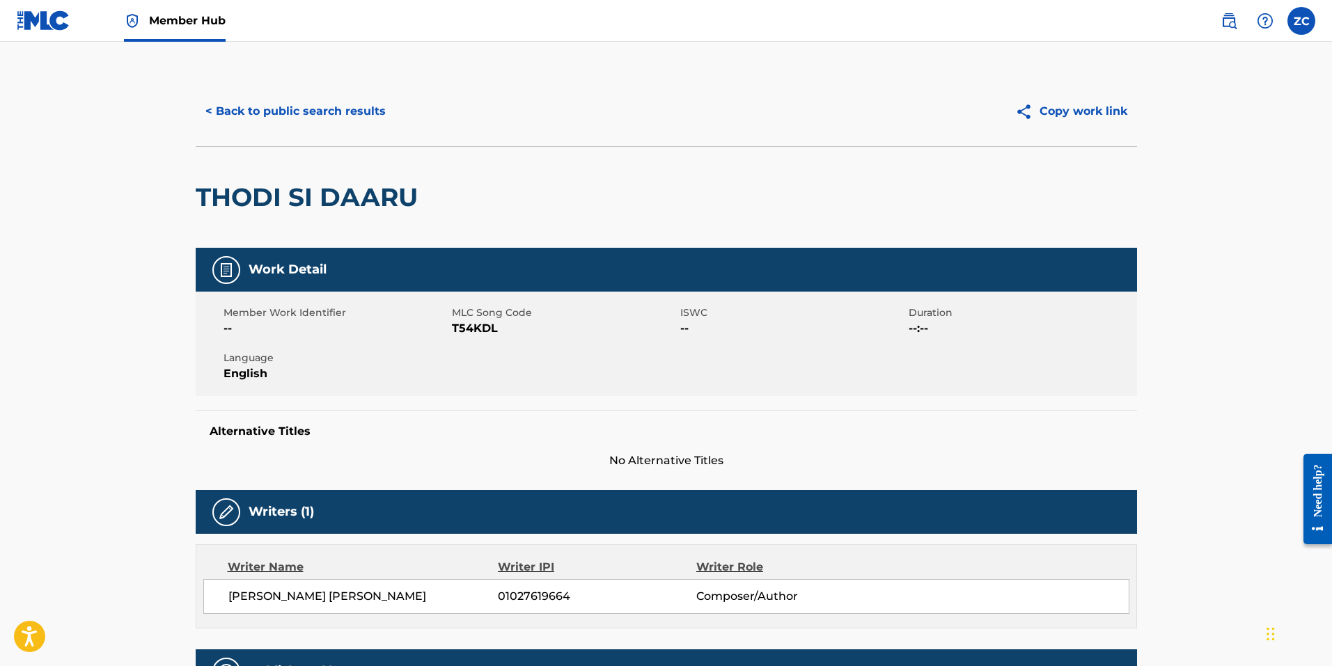
click at [487, 331] on span "T54KDL" at bounding box center [564, 328] width 225 height 17
click at [322, 110] on button "< Back to public search results" at bounding box center [296, 111] width 200 height 35
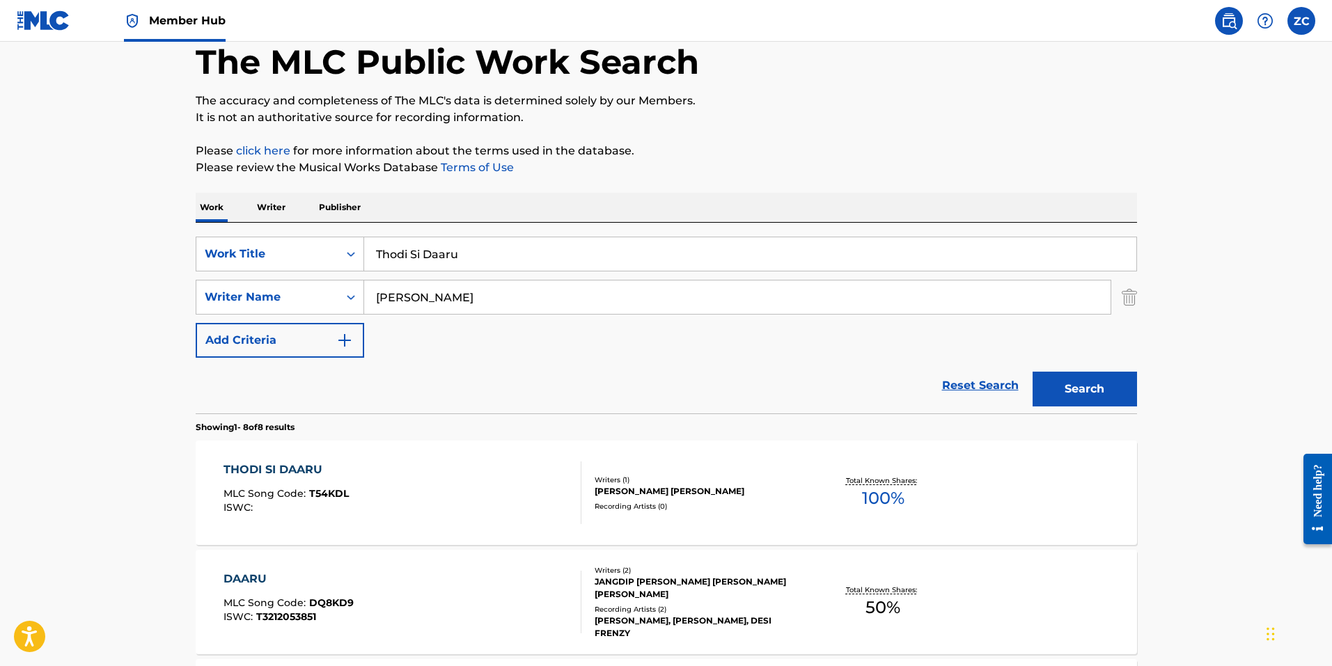
scroll to position [70, 0]
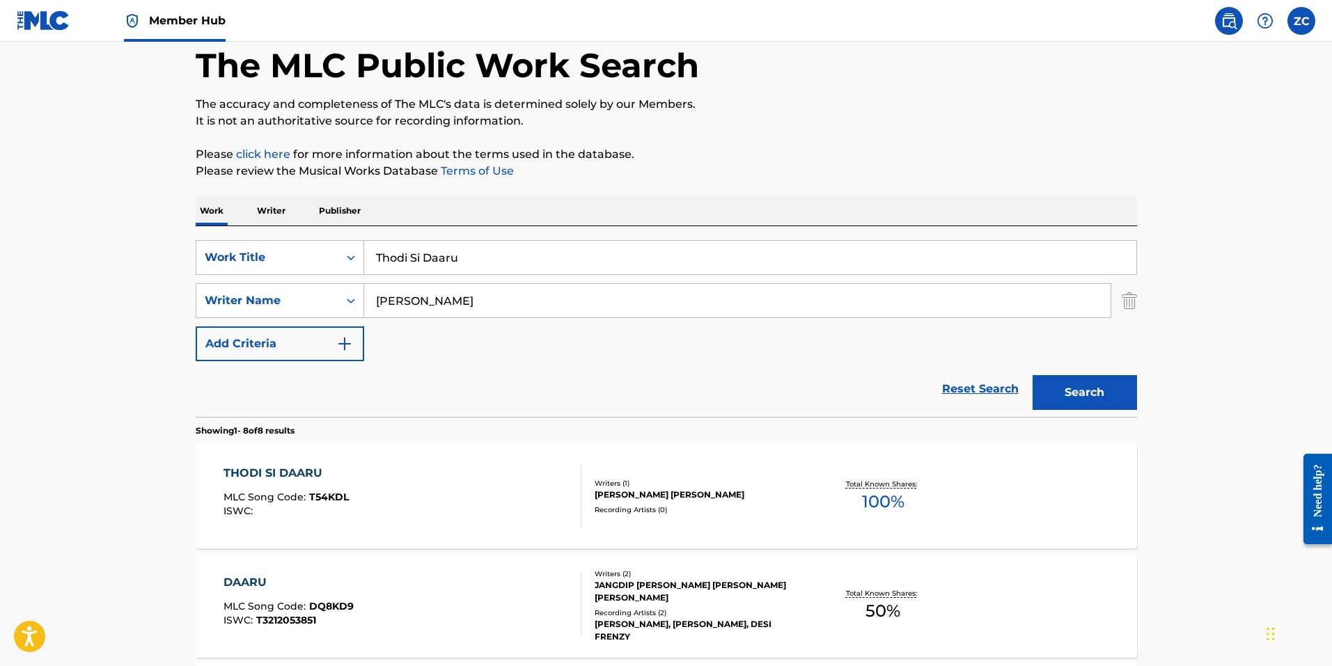
drag, startPoint x: 232, startPoint y: 218, endPoint x: 40, endPoint y: 191, distance: 193.9
click at [52, 194] on main "The MLC Public Work Search The accuracy and completeness of The MLC's data is d…" at bounding box center [666, 679] width 1332 height 1414
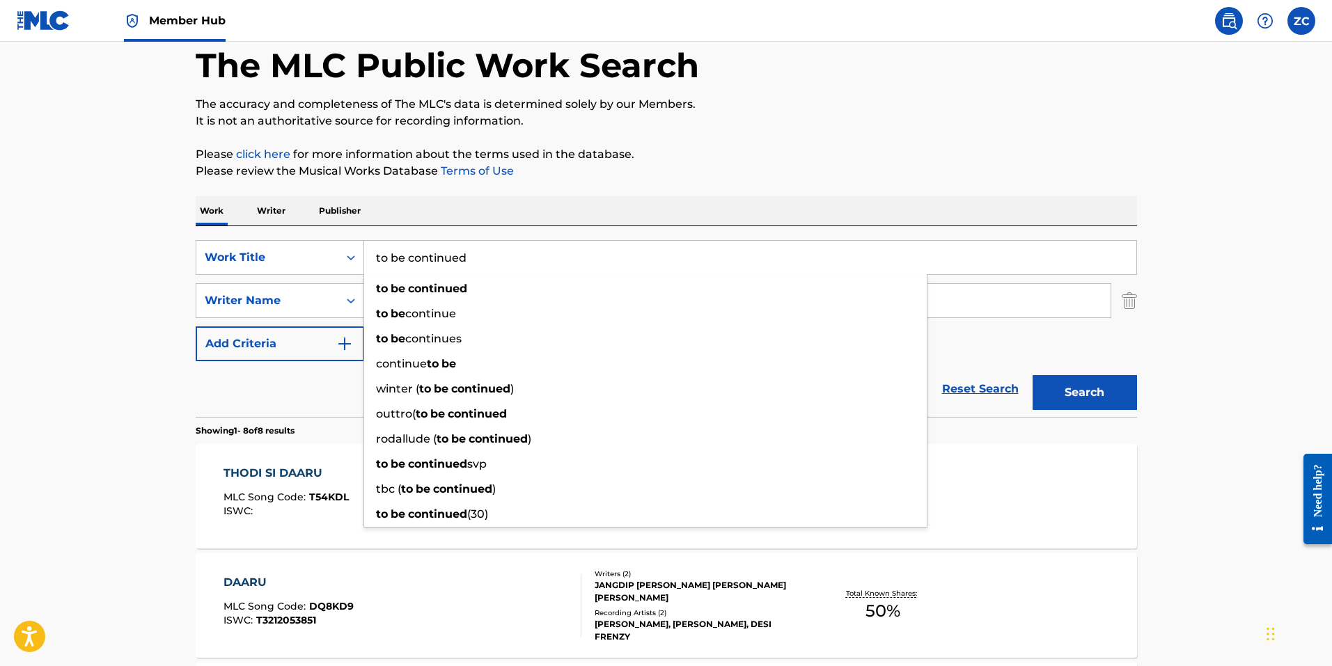
type input "to be continued"
click at [1032, 375] on button "Search" at bounding box center [1084, 392] width 104 height 35
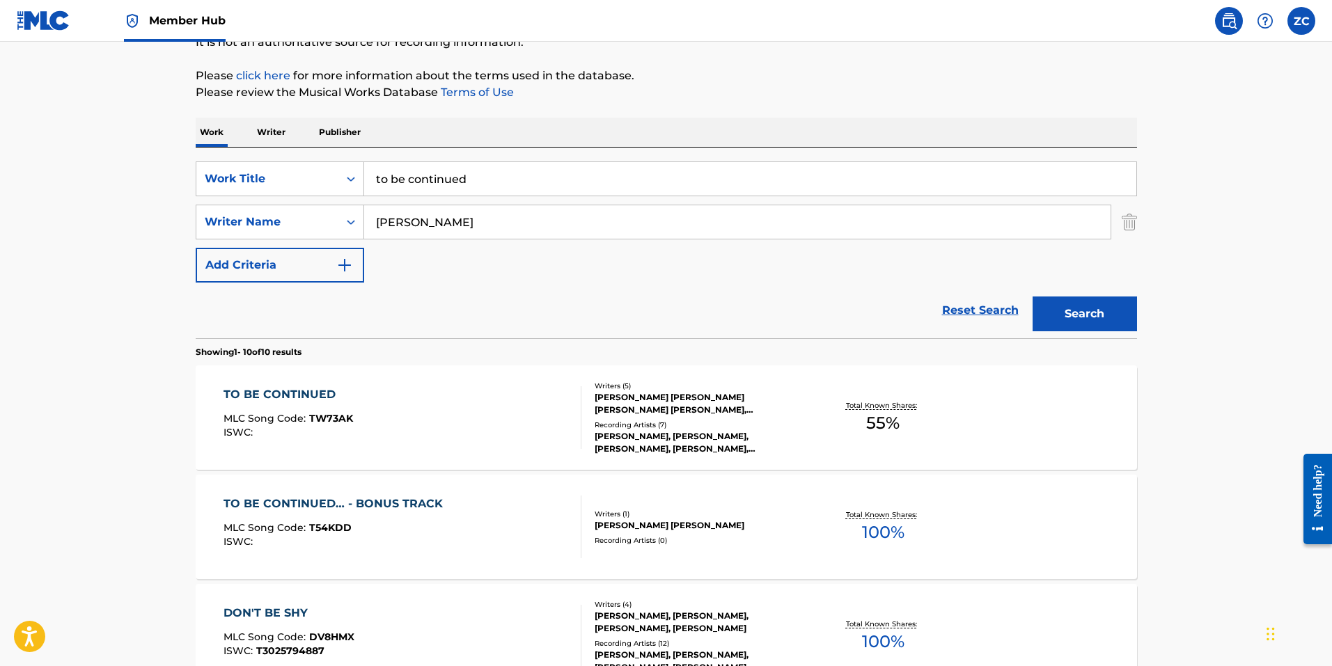
scroll to position [278, 0]
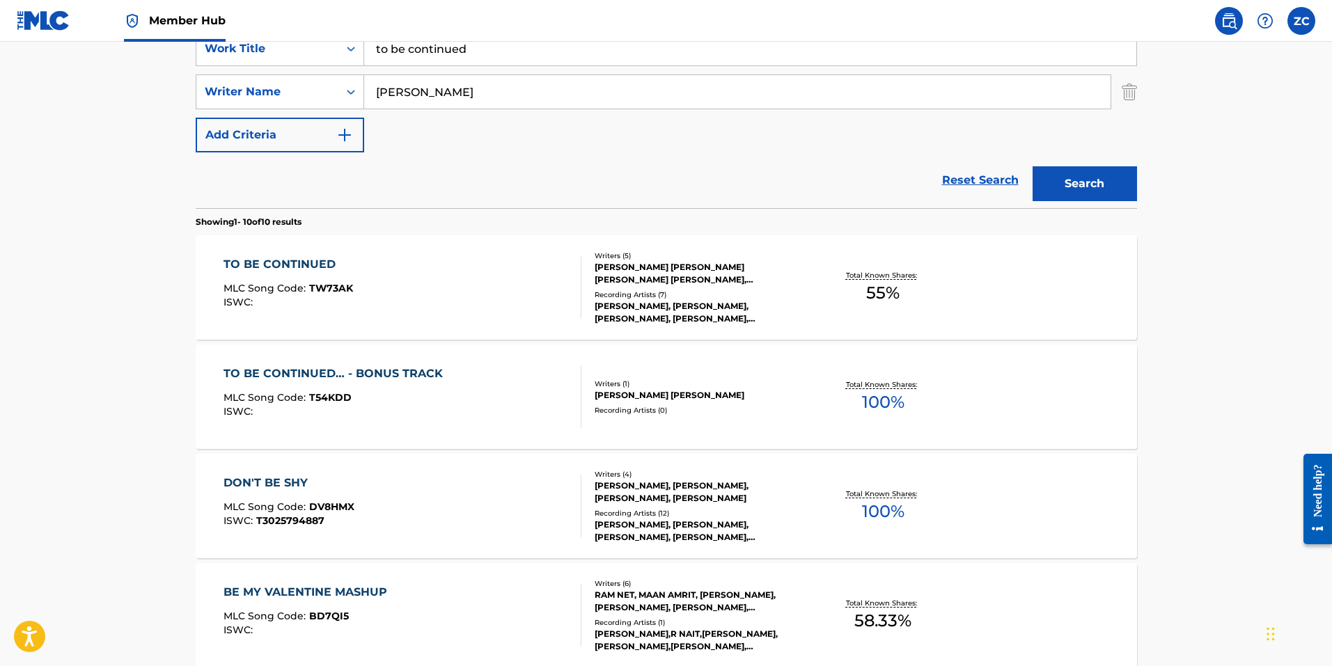
click at [455, 315] on div "TO BE CONTINUED MLC Song Code : TW73AK ISWC :" at bounding box center [402, 287] width 358 height 63
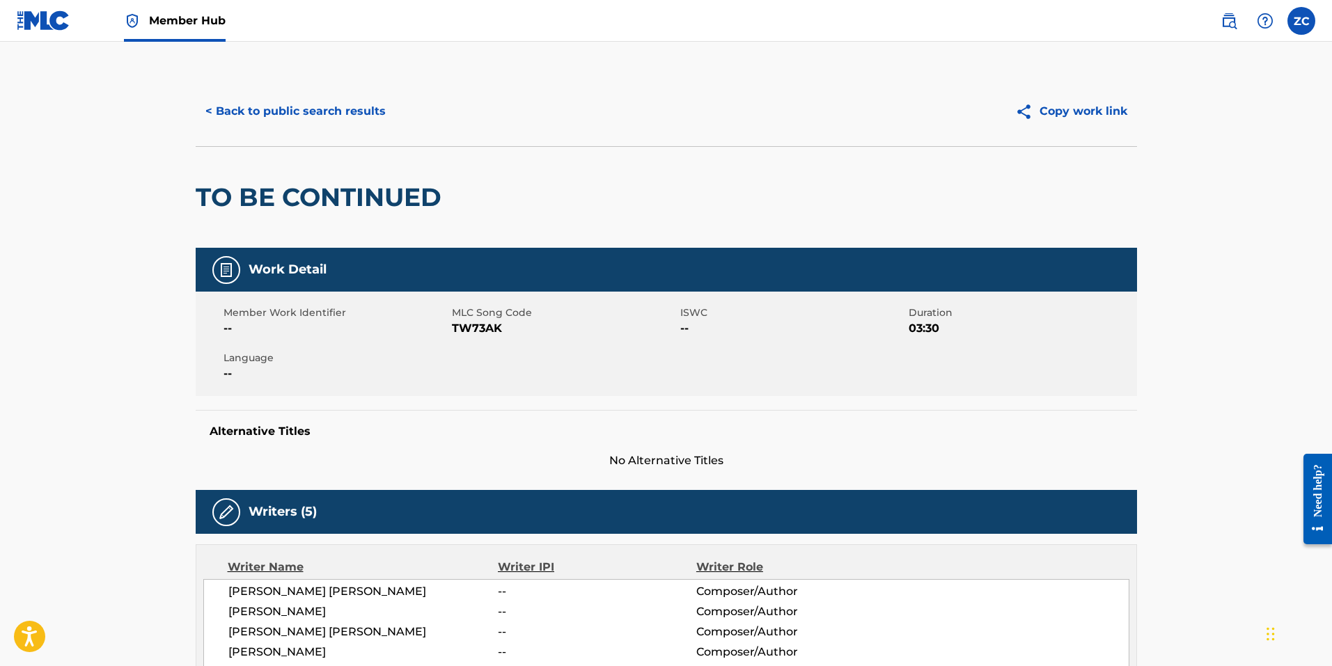
click at [471, 352] on div "Member Work Identifier -- MLC Song Code TW73AK ISWC -- Duration 03:30 Language …" at bounding box center [666, 344] width 941 height 104
click at [465, 329] on span "TW73AK" at bounding box center [564, 328] width 225 height 17
drag, startPoint x: 297, startPoint y: 358, endPoint x: 232, endPoint y: 266, distance: 112.6
click at [297, 359] on span "Language" at bounding box center [335, 358] width 225 height 15
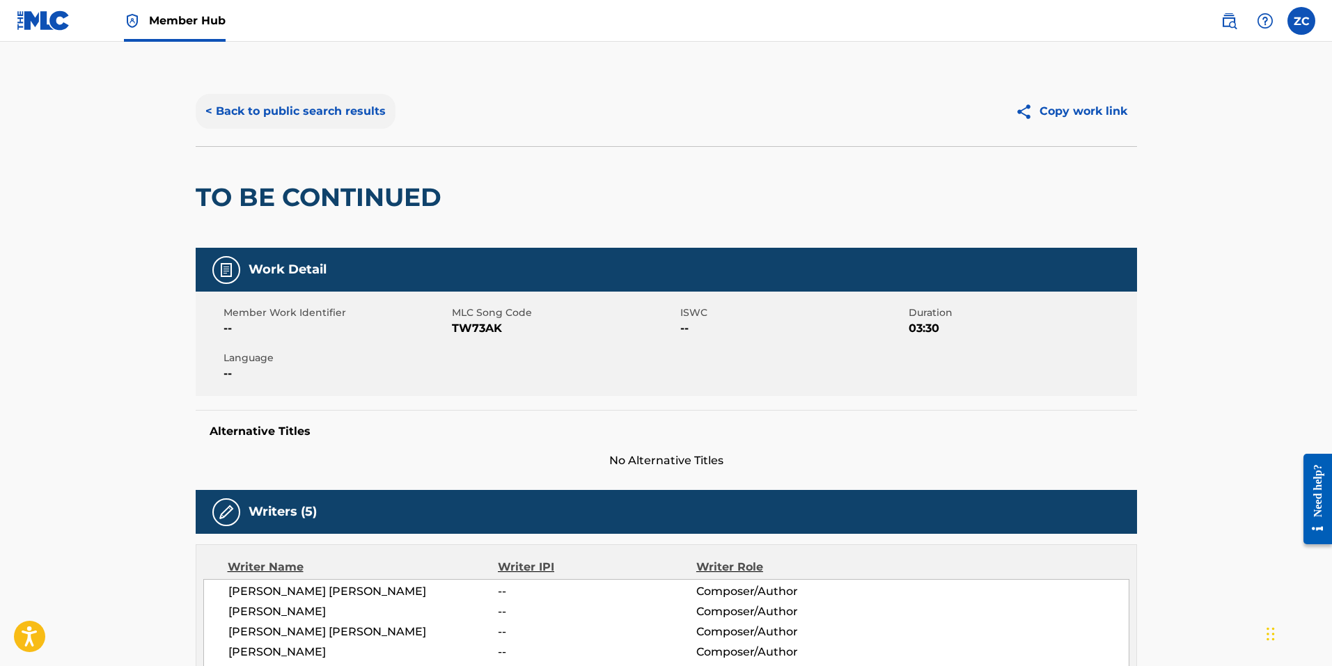
drag, startPoint x: 257, startPoint y: 122, endPoint x: 267, endPoint y: 126, distance: 10.6
click at [258, 122] on button "< Back to public search results" at bounding box center [296, 111] width 200 height 35
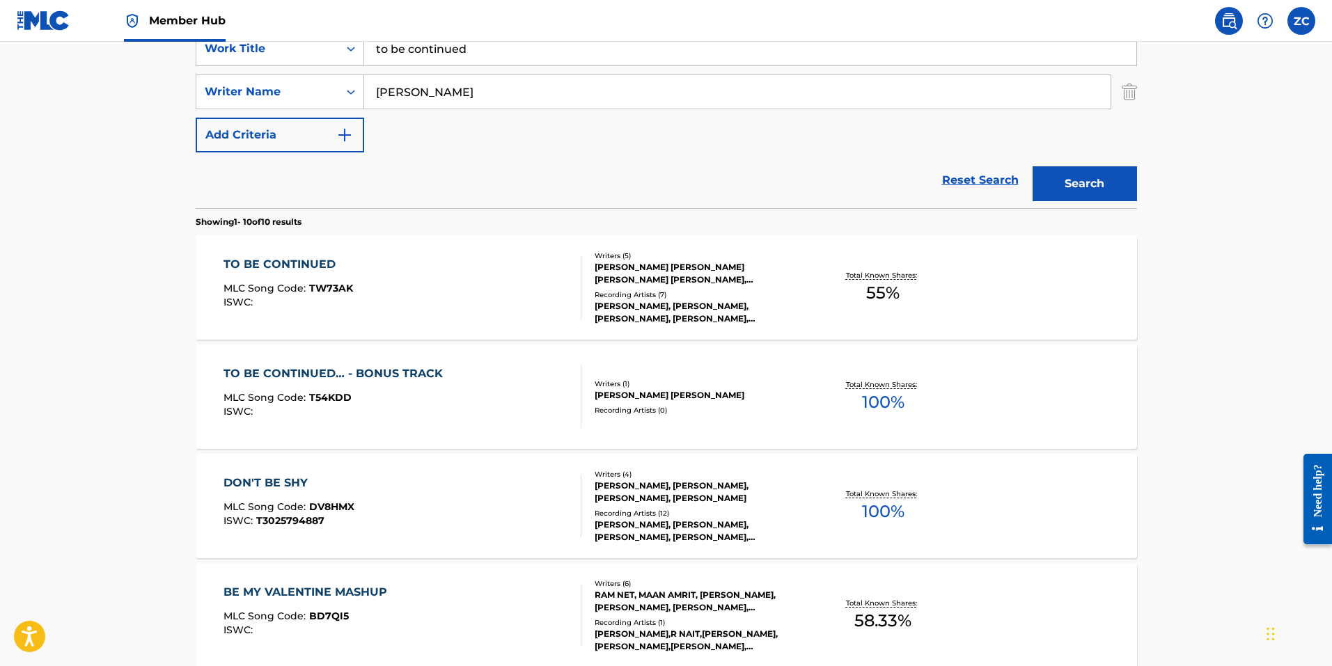
click at [347, 381] on div "TO BE CONTINUED… - BONUS TRACK" at bounding box center [336, 373] width 226 height 17
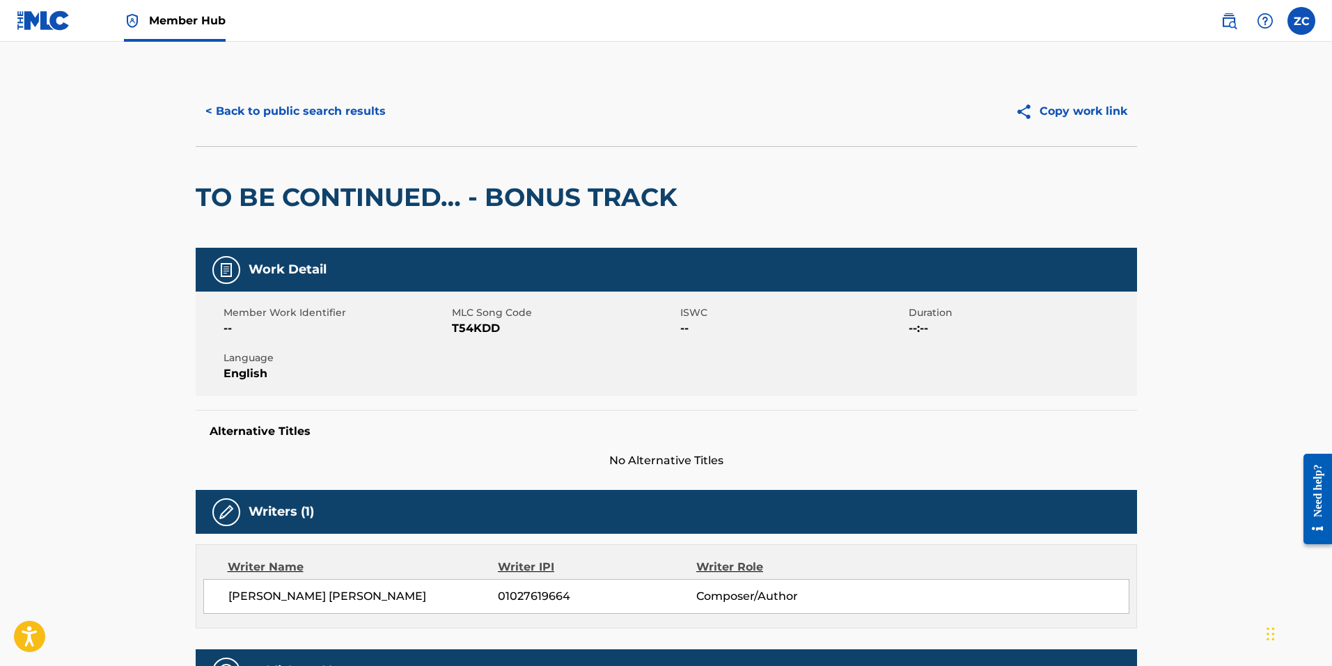
click at [488, 322] on span "T54KDD" at bounding box center [564, 328] width 225 height 17
click at [246, 91] on div "< Back to public search results Copy work link" at bounding box center [666, 112] width 941 height 70
click at [239, 105] on button "< Back to public search results" at bounding box center [296, 111] width 200 height 35
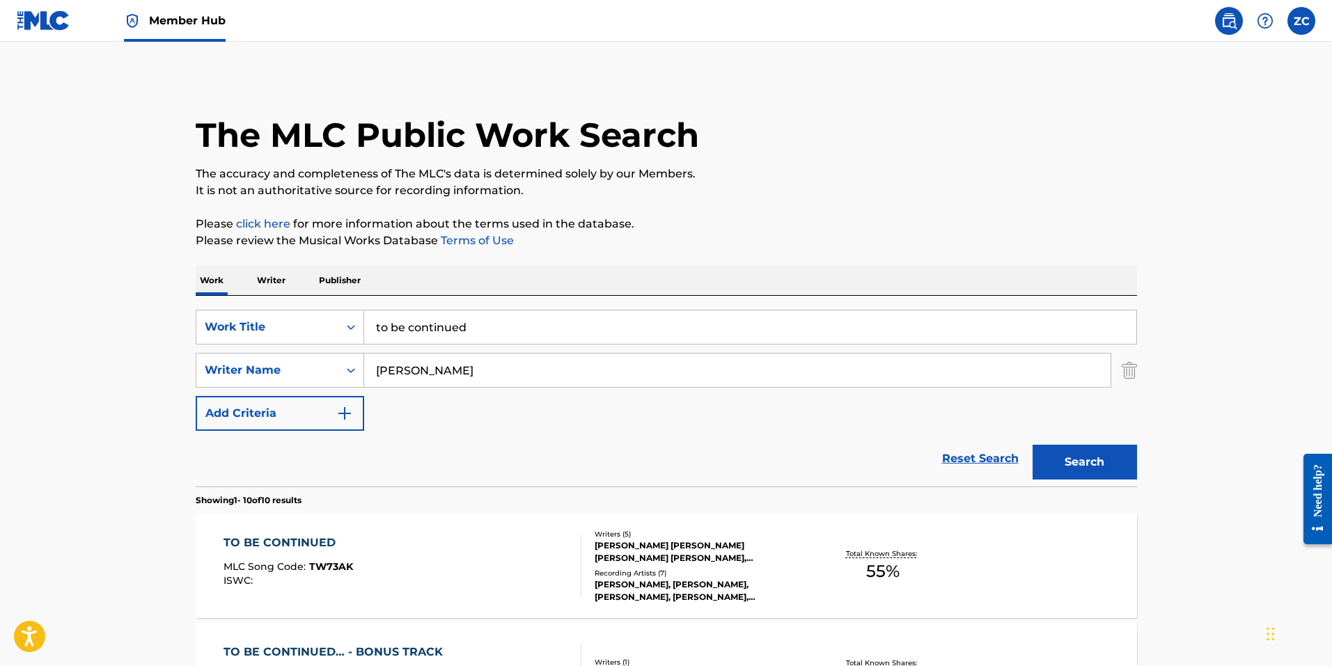
scroll to position [278, 0]
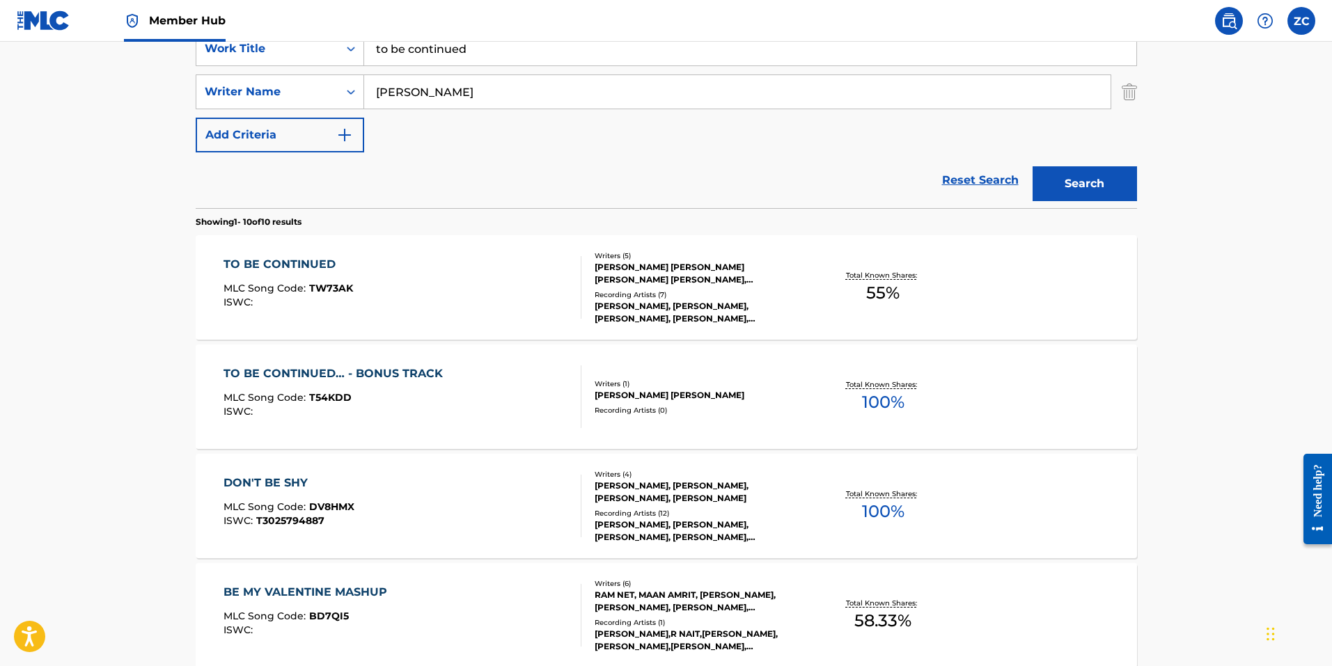
drag, startPoint x: 474, startPoint y: 45, endPoint x: 145, endPoint y: 19, distance: 329.6
click at [157, 21] on div "Member Hub ZC ZC Zachary Culp zachary.culp@sonyatv.com Notification Preferences…" at bounding box center [666, 592] width 1332 height 1741
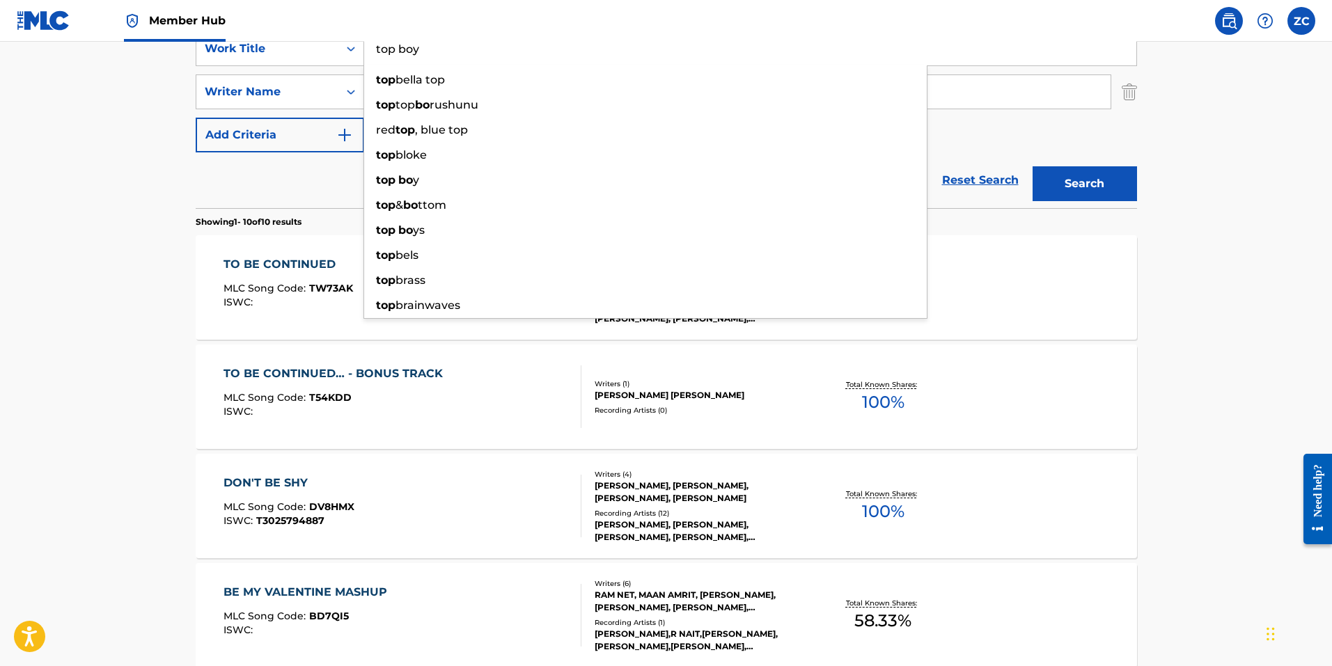
type input "top boy"
click at [1032, 166] on button "Search" at bounding box center [1084, 183] width 104 height 35
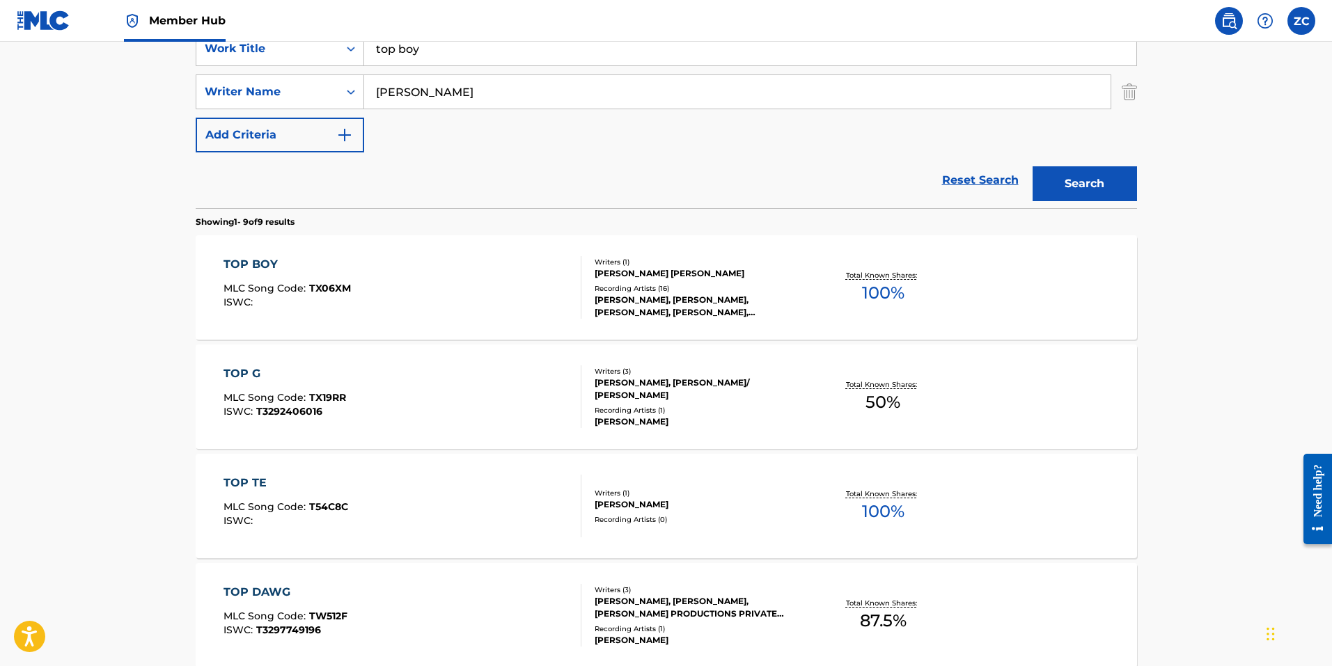
click at [378, 306] on div "TOP BOY MLC Song Code : TX06XM ISWC :" at bounding box center [402, 287] width 358 height 63
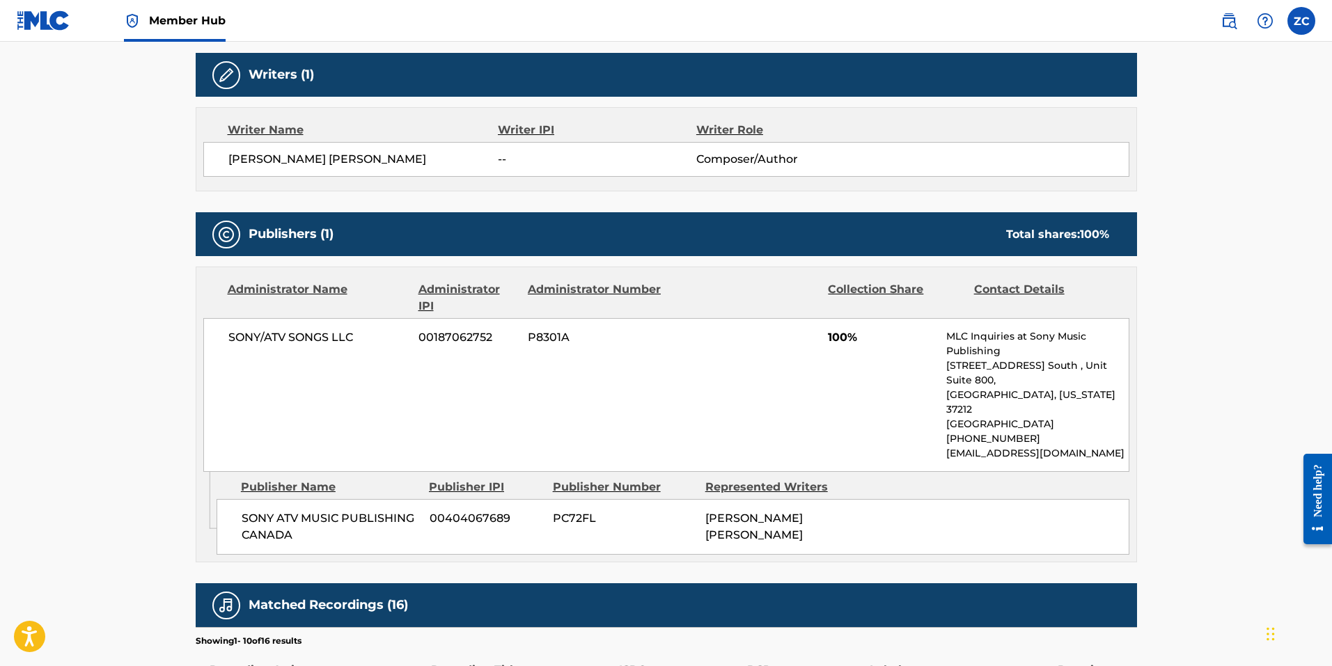
scroll to position [209, 0]
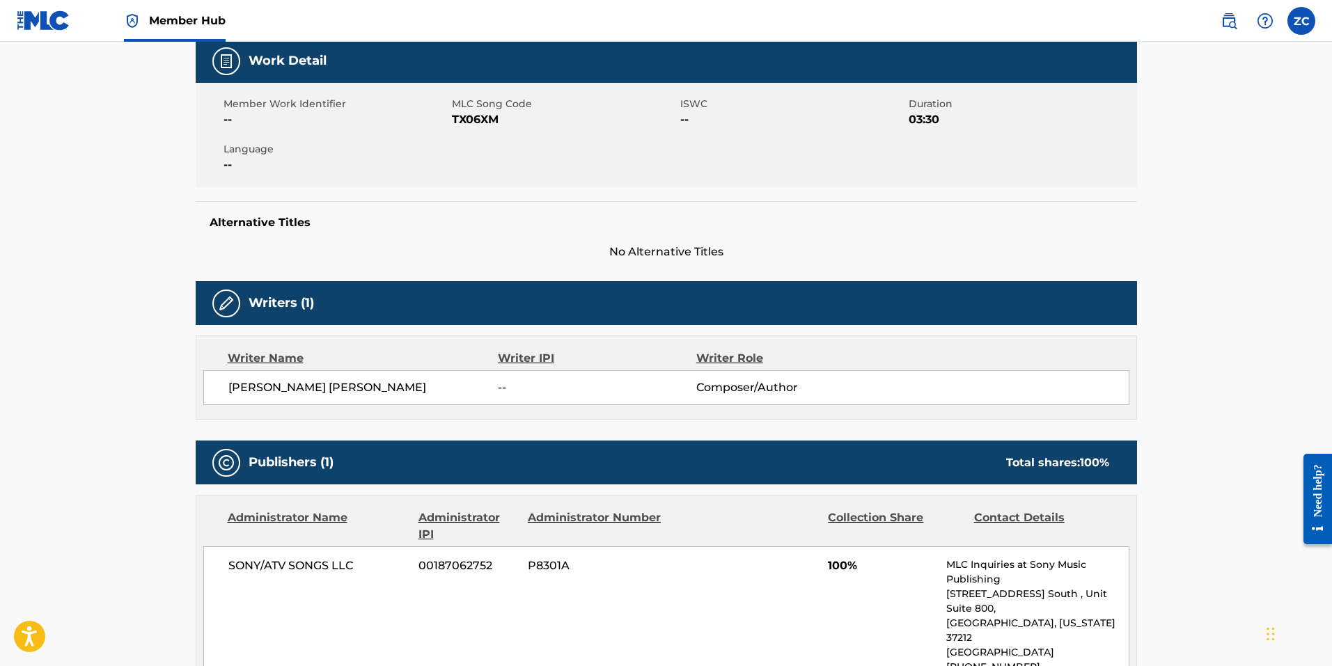
click at [489, 116] on span "TX06XM" at bounding box center [564, 119] width 225 height 17
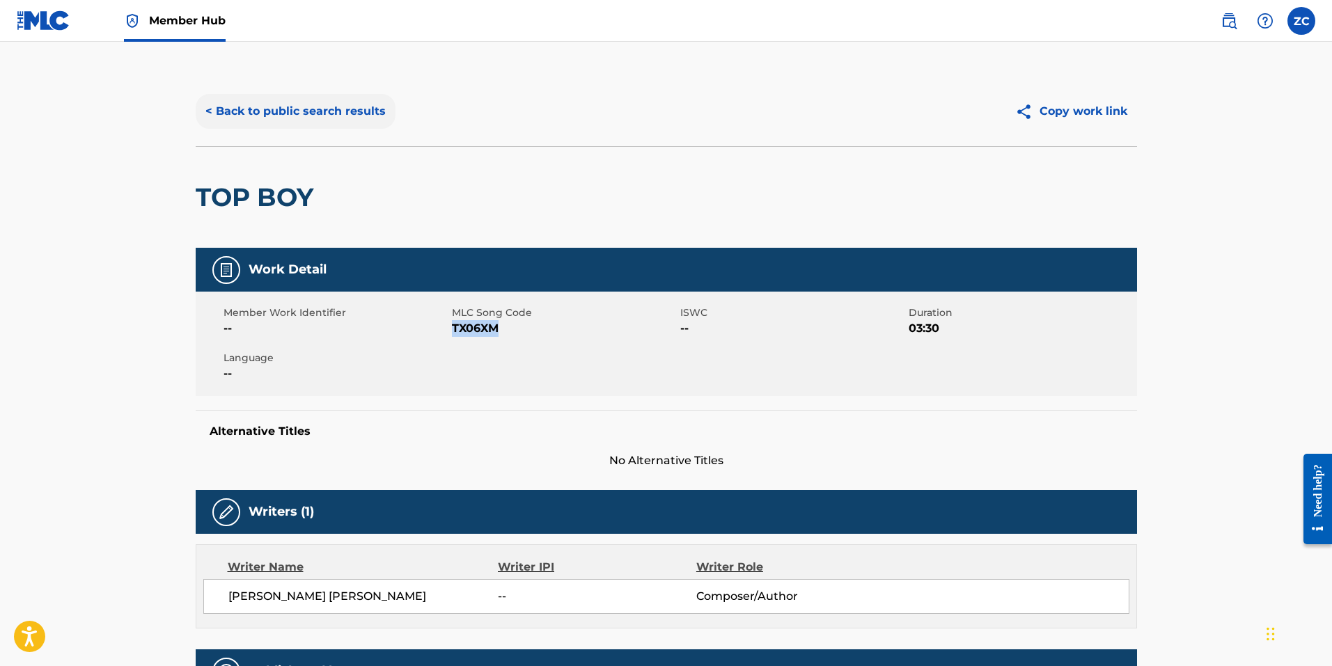
click at [276, 94] on button "< Back to public search results" at bounding box center [296, 111] width 200 height 35
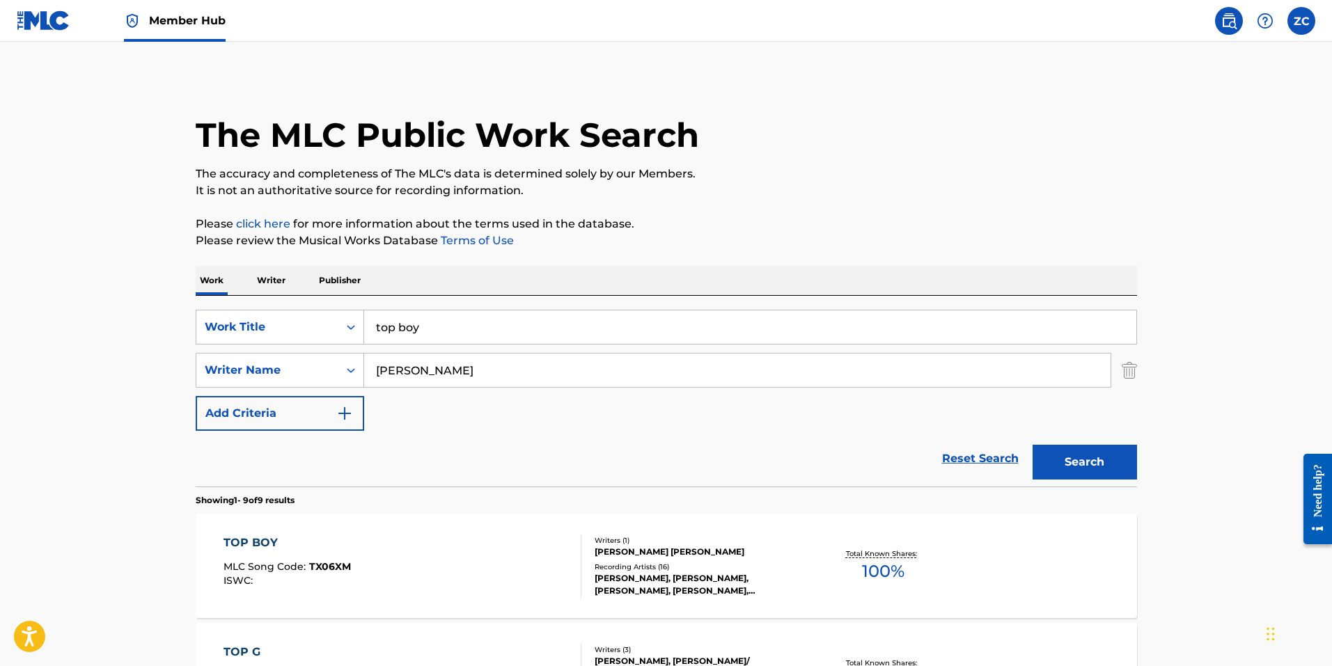
drag, startPoint x: 427, startPoint y: 332, endPoint x: 76, endPoint y: 276, distance: 355.2
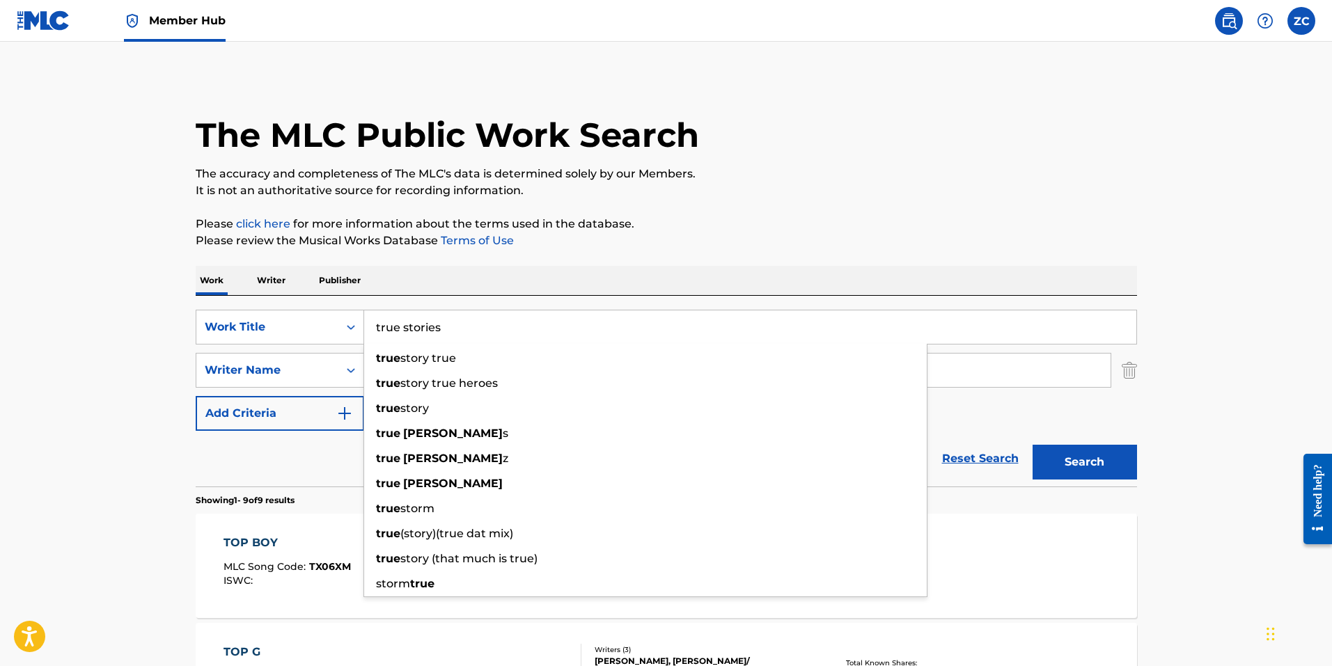
type input "true stories"
click at [1032, 445] on button "Search" at bounding box center [1084, 462] width 104 height 35
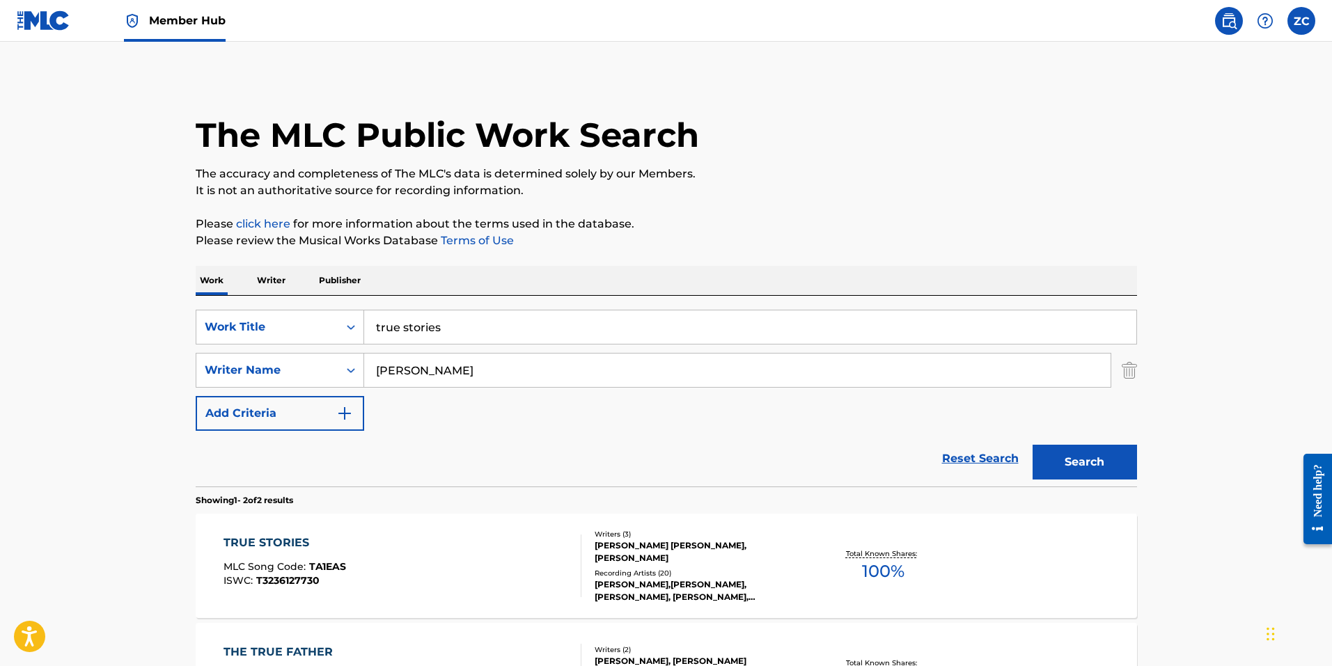
click at [132, 519] on main "The MLC Public Work Search The accuracy and completeness of The MLC's data is d…" at bounding box center [666, 421] width 1332 height 758
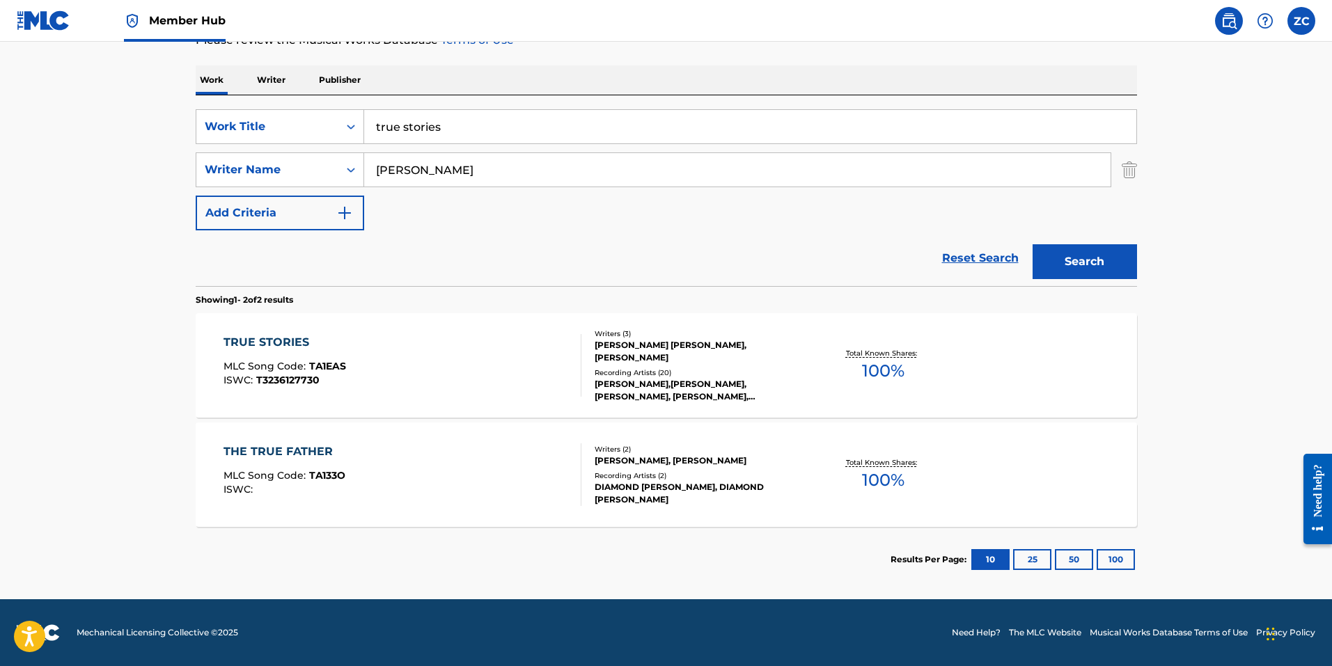
click at [579, 368] on div at bounding box center [574, 365] width 11 height 63
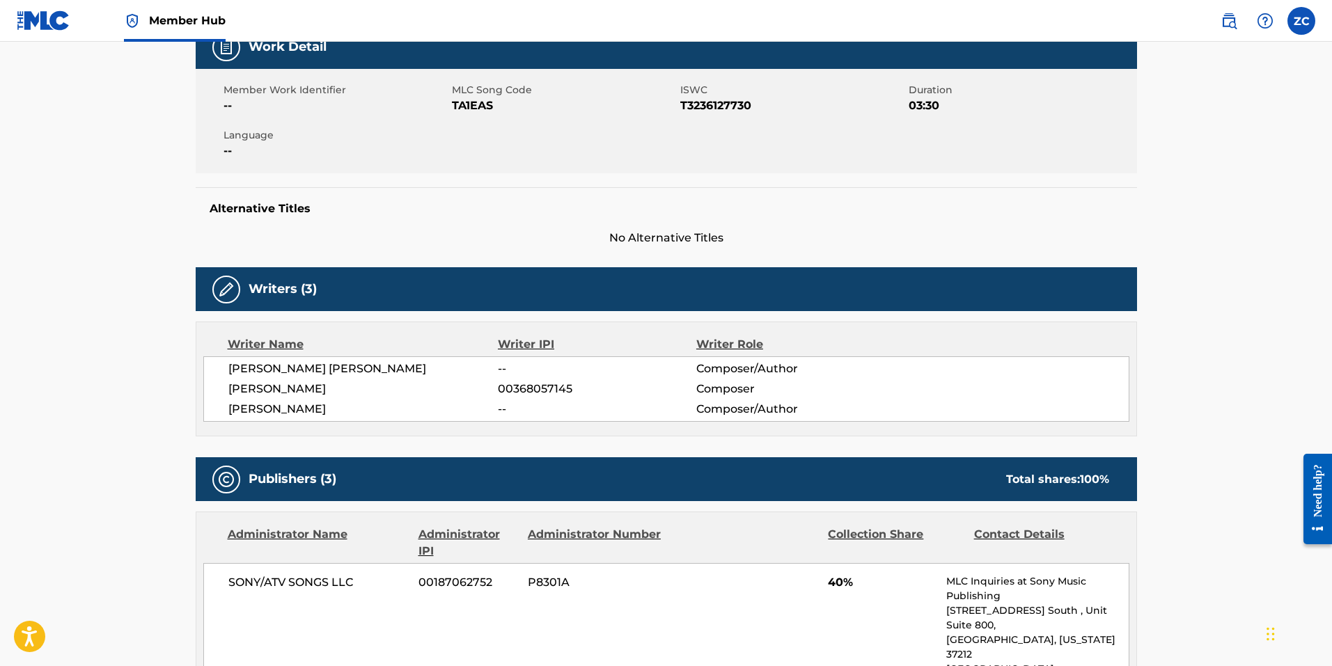
scroll to position [70, 0]
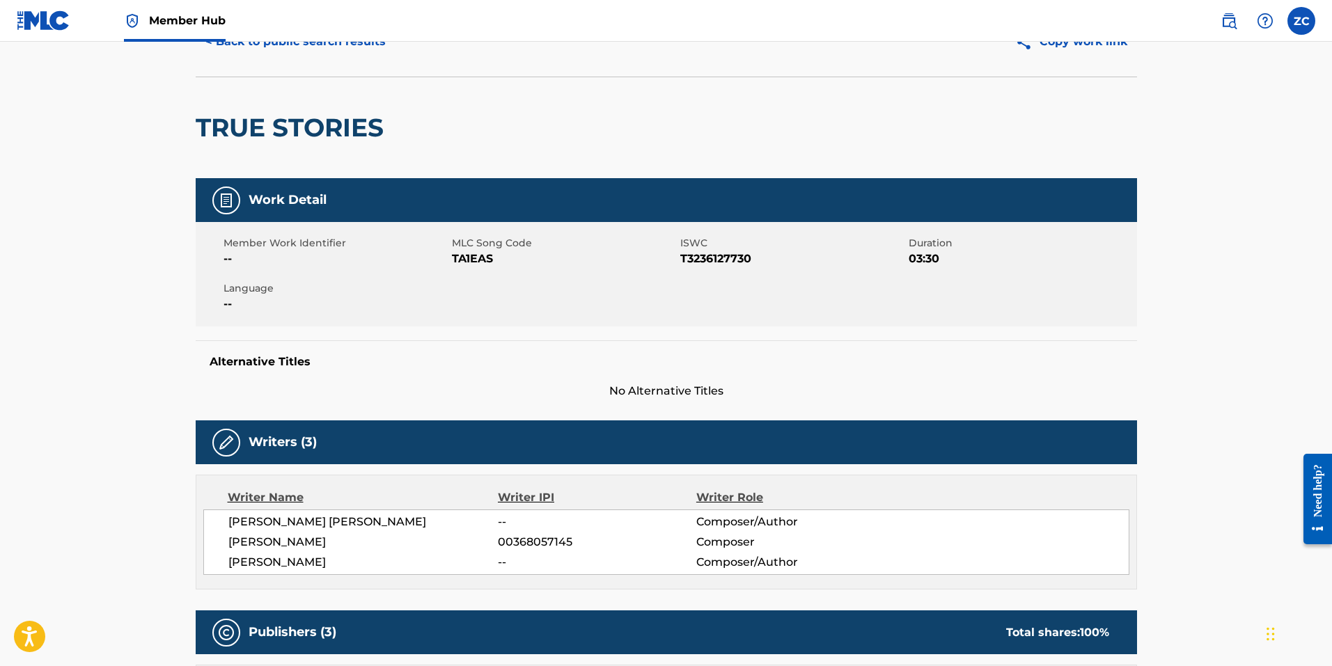
click at [468, 260] on span "TA1EAS" at bounding box center [564, 259] width 225 height 17
click at [468, 259] on span "TA1EAS" at bounding box center [564, 259] width 225 height 17
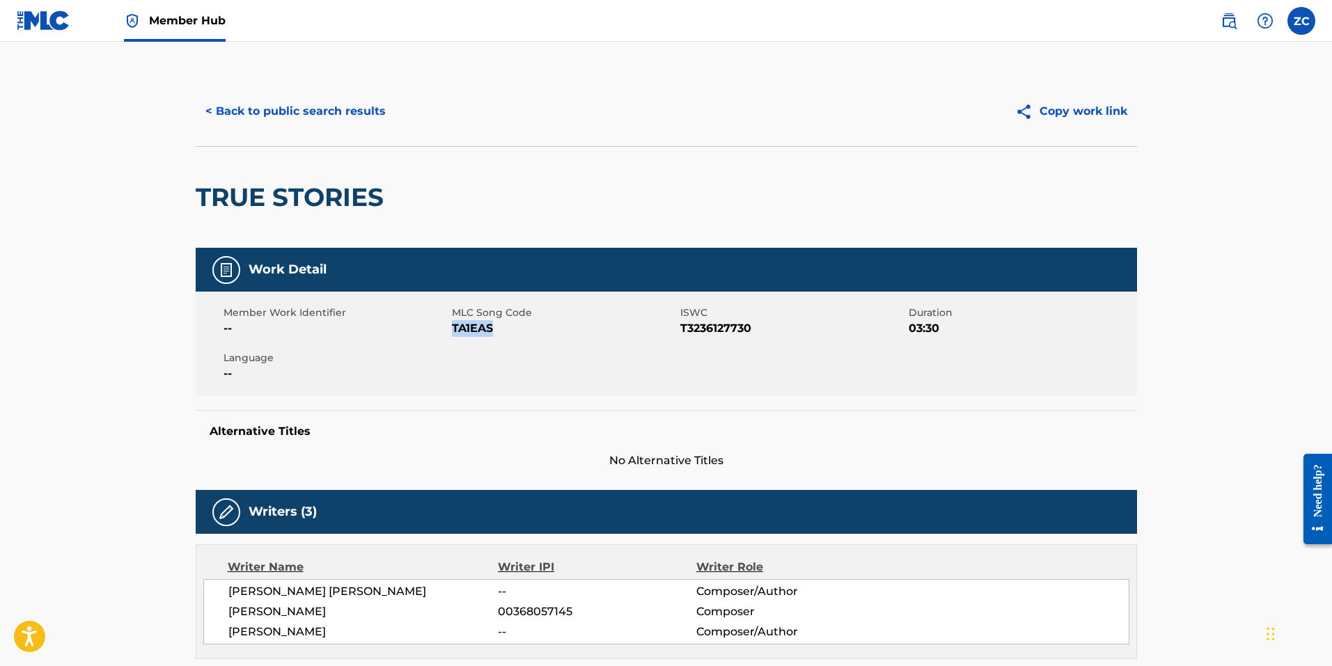
drag, startPoint x: 313, startPoint y: 111, endPoint x: 69, endPoint y: 159, distance: 248.5
click at [311, 110] on button "< Back to public search results" at bounding box center [296, 111] width 200 height 35
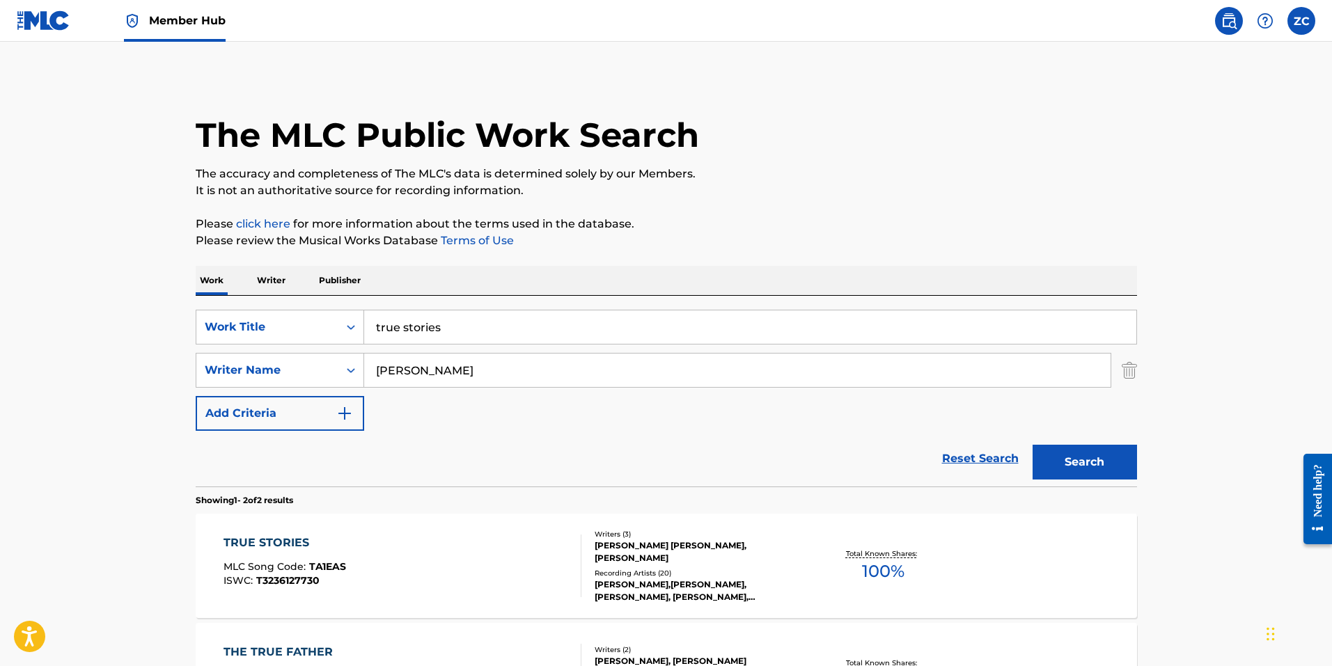
scroll to position [121, 0]
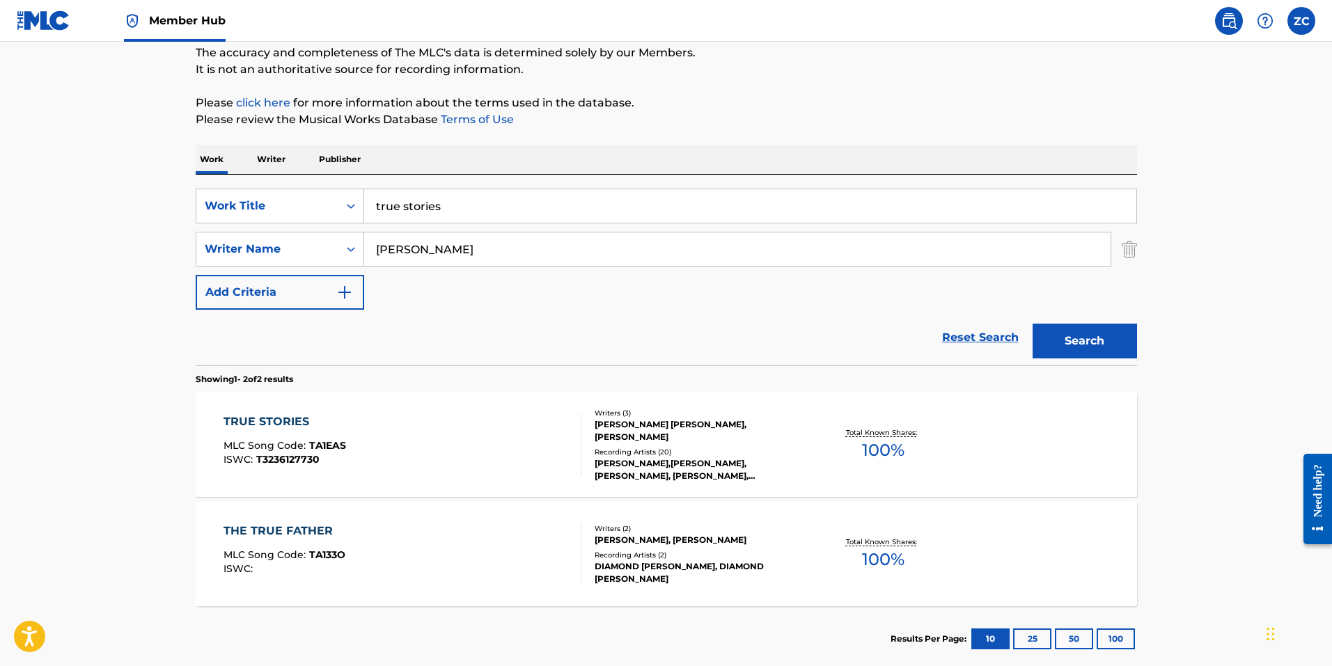
drag, startPoint x: 478, startPoint y: 212, endPoint x: -60, endPoint y: 170, distance: 539.0
click at [0, 170] on html "Accessibility Screen-Reader Guide, Feedback, and Issue Reporting | New window 0…" at bounding box center [666, 212] width 1332 height 666
click at [1032, 324] on button "Search" at bounding box center [1084, 341] width 104 height 35
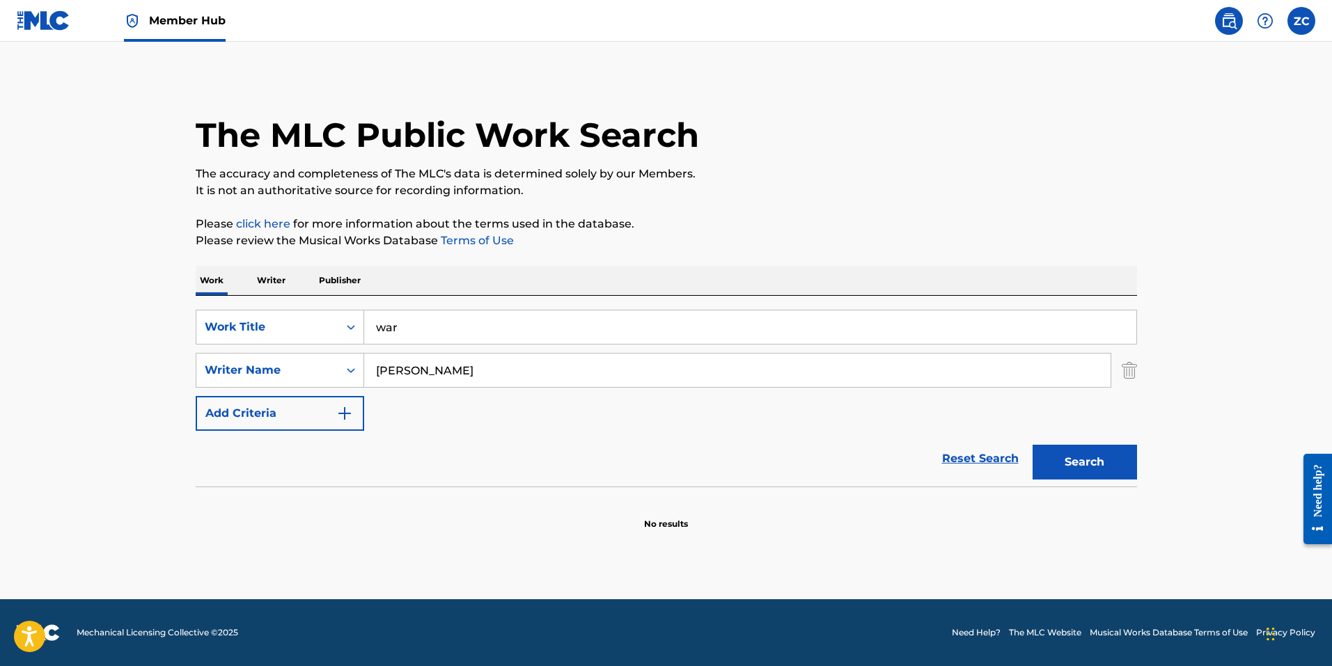
type input "war"
click at [1032, 445] on button "Search" at bounding box center [1084, 462] width 104 height 35
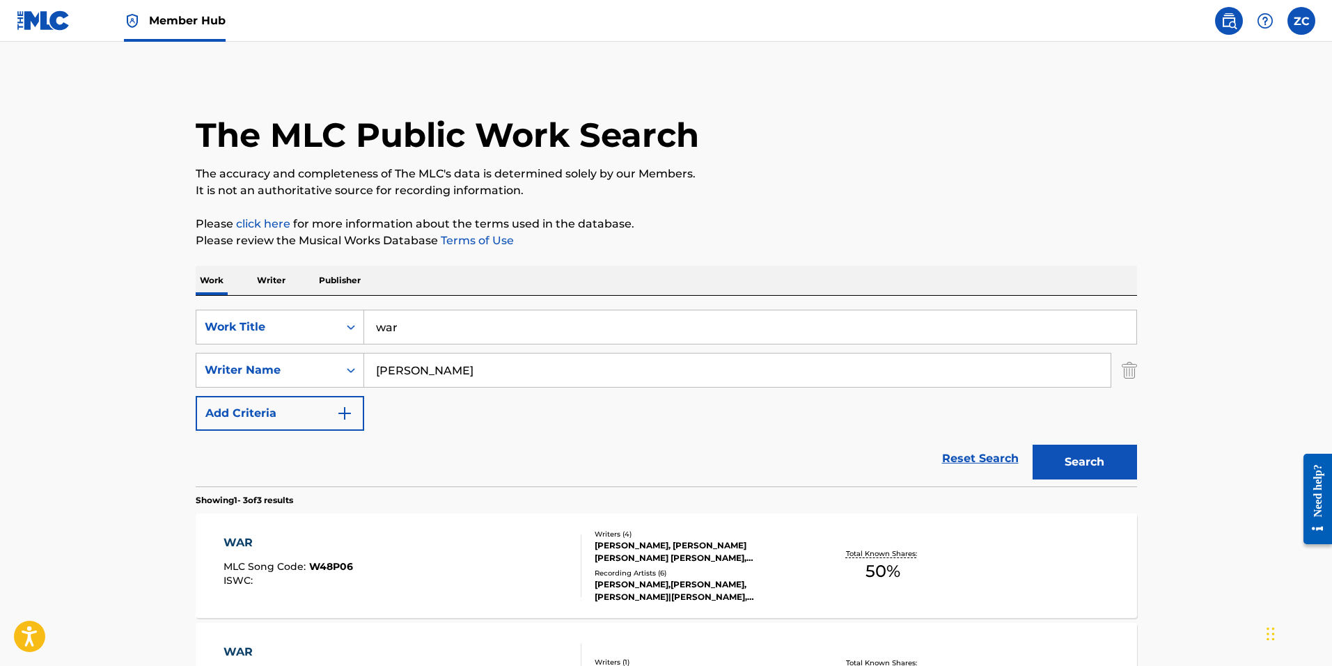
click at [110, 404] on main "The MLC Public Work Search The accuracy and completeness of The MLC's data is d…" at bounding box center [666, 475] width 1332 height 867
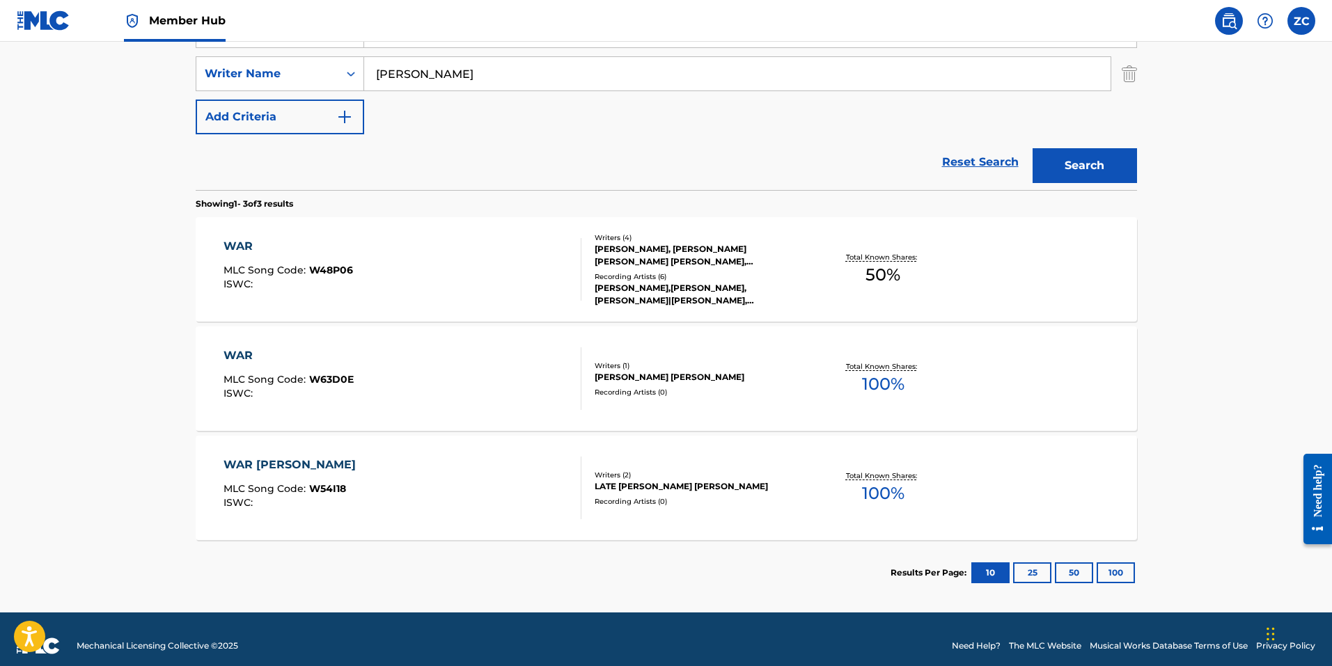
scroll to position [310, 0]
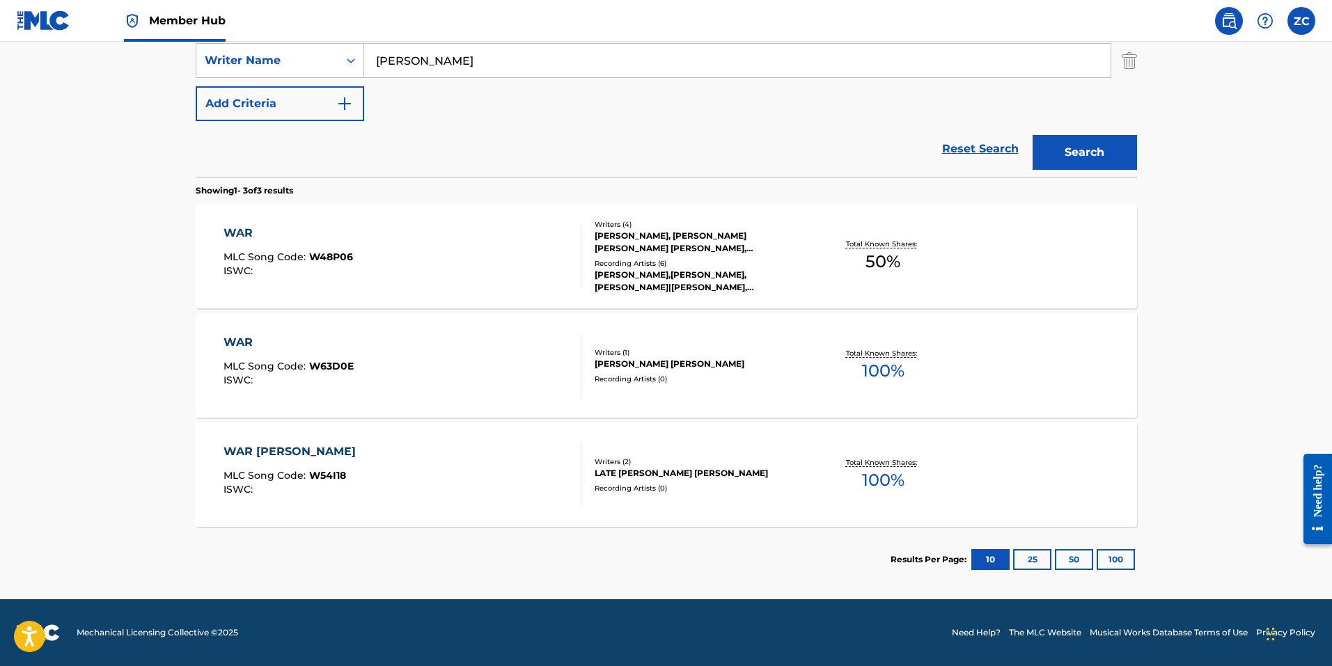
click at [456, 246] on div "WAR MLC Song Code : W48P06 ISWC :" at bounding box center [402, 256] width 358 height 63
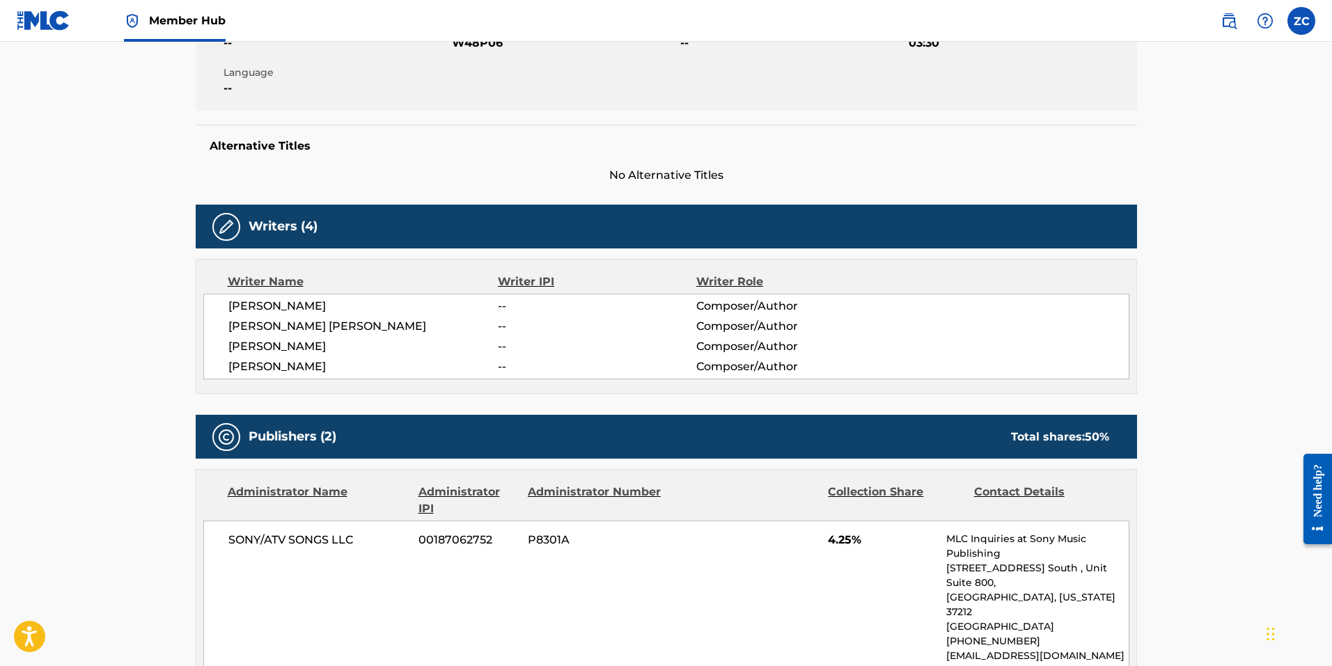
scroll to position [139, 0]
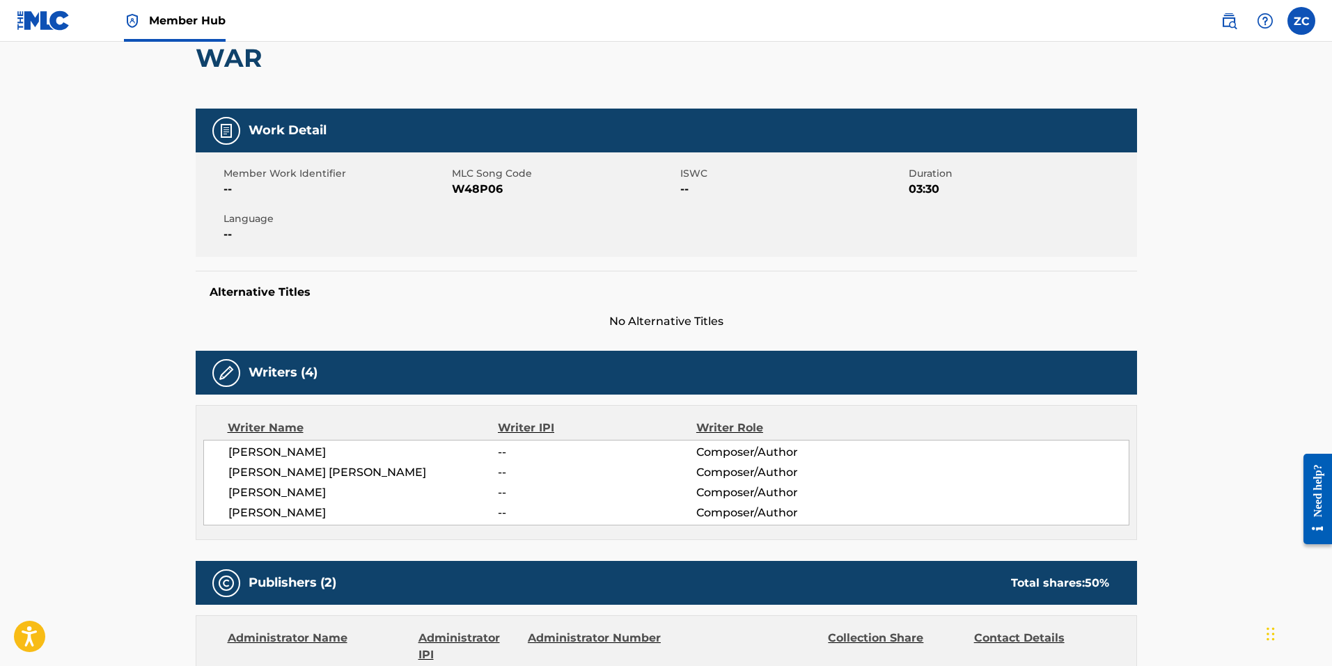
drag, startPoint x: 510, startPoint y: 237, endPoint x: 450, endPoint y: 210, distance: 65.7
click at [510, 237] on div "Member Work Identifier -- MLC Song Code W48P06 ISWC -- Duration 03:30 Language …" at bounding box center [666, 204] width 941 height 104
click at [480, 177] on span "MLC Song Code" at bounding box center [564, 173] width 225 height 15
click at [474, 187] on span "W48P06" at bounding box center [564, 189] width 225 height 17
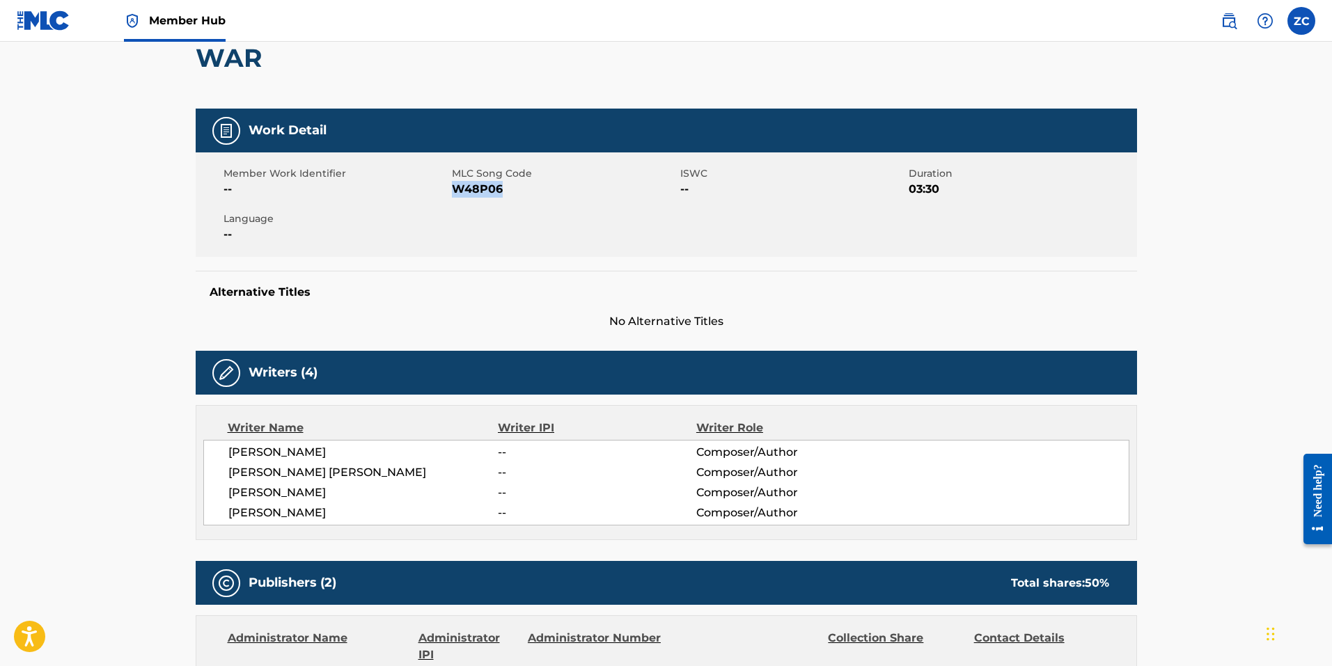
click at [474, 187] on span "W48P06" at bounding box center [564, 189] width 225 height 17
drag, startPoint x: 849, startPoint y: 407, endPoint x: 343, endPoint y: 137, distance: 573.3
click at [849, 407] on div "Writer Name Writer IPI Writer Role MANKARAN SINGH BHULLAR -- Composer/Author AM…" at bounding box center [666, 472] width 941 height 135
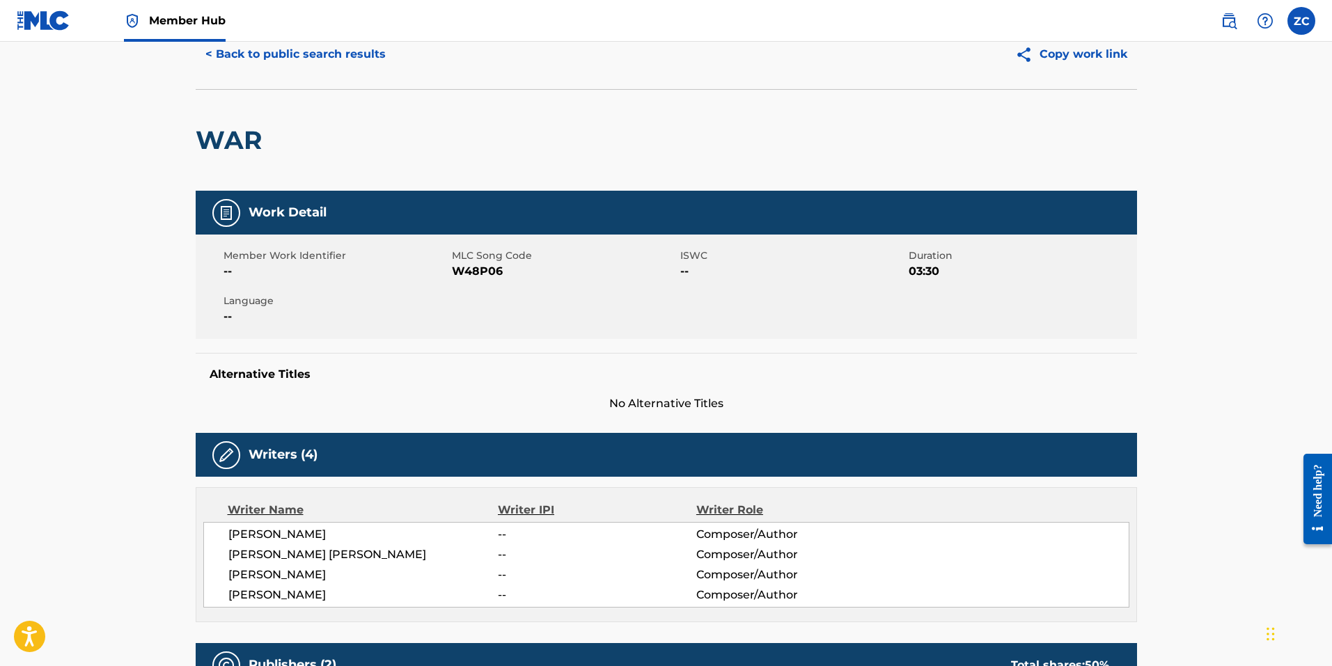
scroll to position [0, 0]
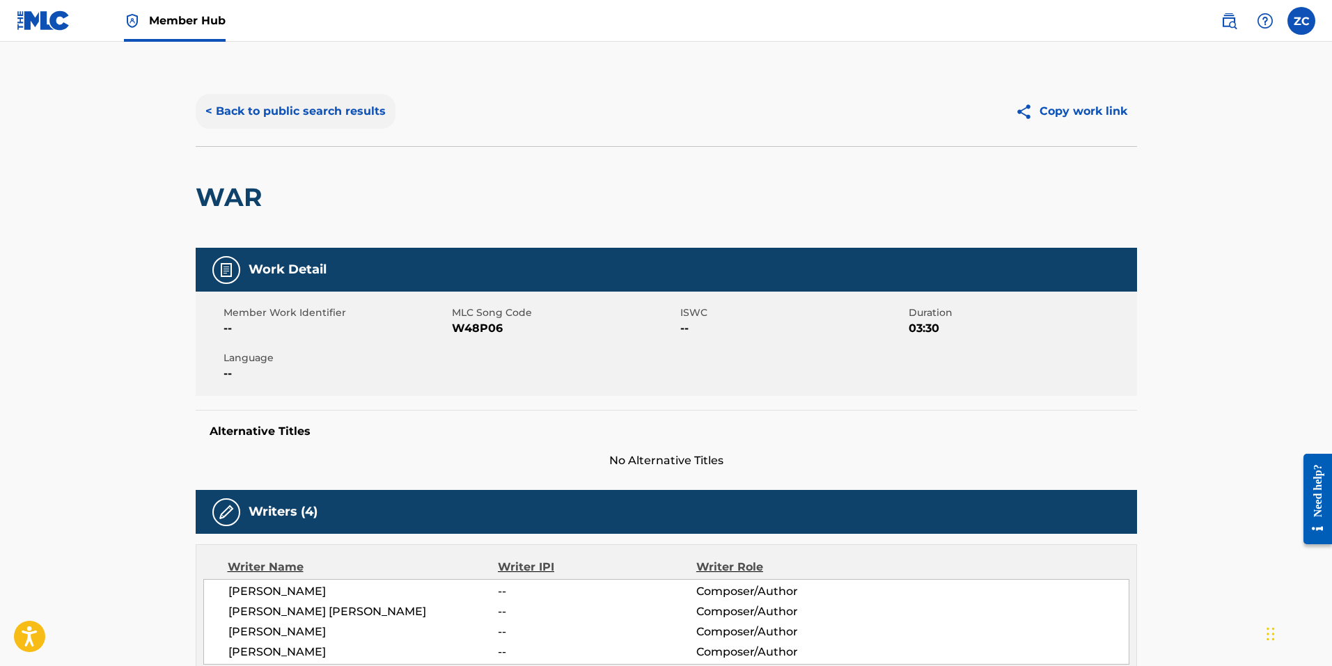
click at [225, 104] on button "< Back to public search results" at bounding box center [296, 111] width 200 height 35
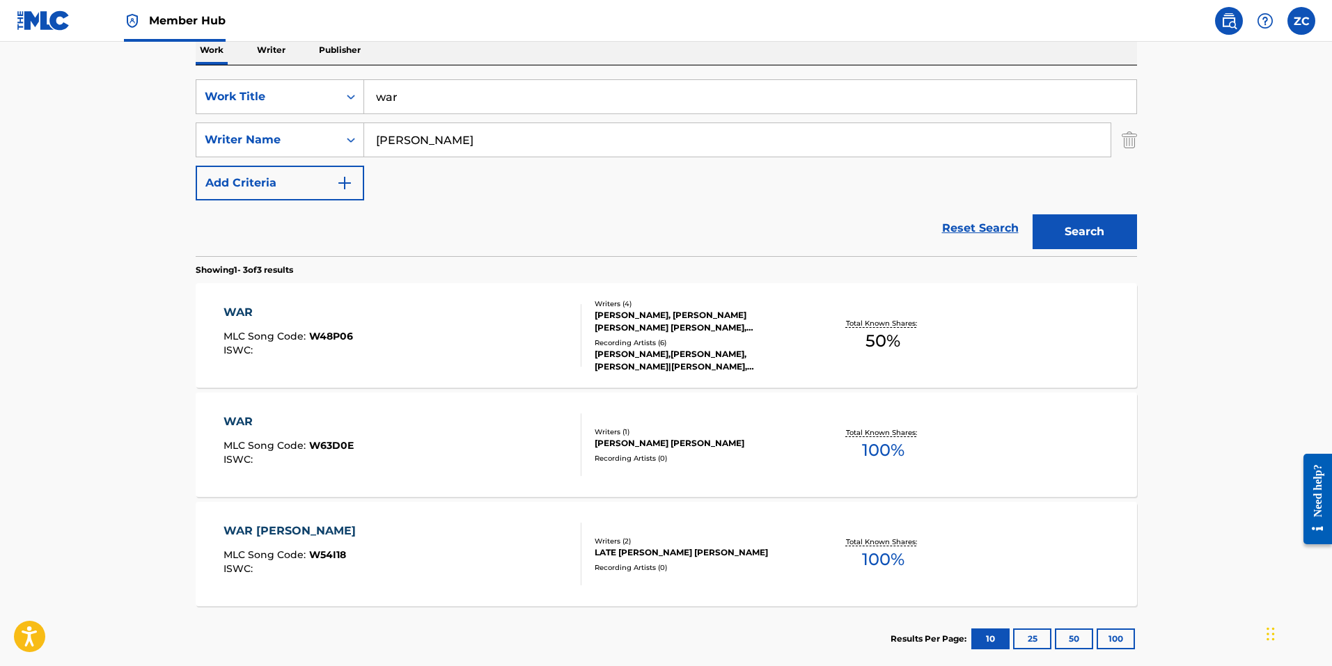
click at [343, 452] on div "MLC Song Code : W63D0E" at bounding box center [288, 448] width 130 height 14
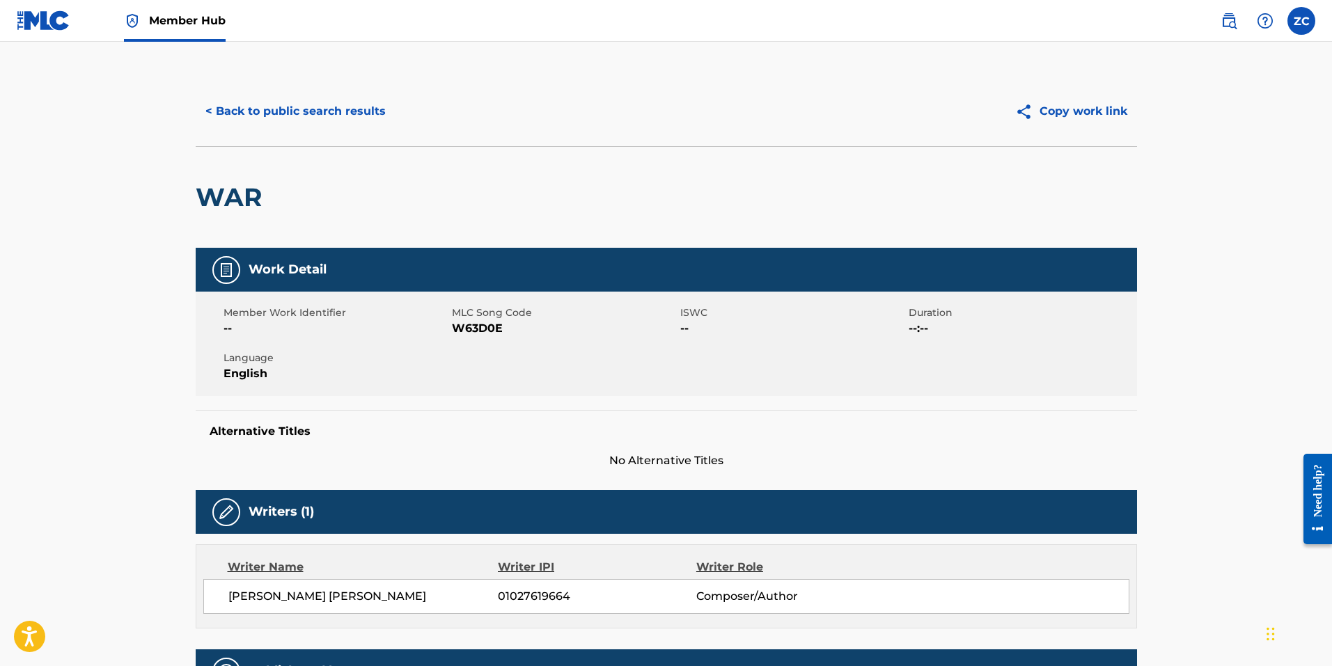
click at [494, 321] on span "W63D0E" at bounding box center [564, 328] width 225 height 17
drag, startPoint x: 279, startPoint y: 106, endPoint x: 294, endPoint y: 122, distance: 21.7
click at [279, 106] on button "< Back to public search results" at bounding box center [296, 111] width 200 height 35
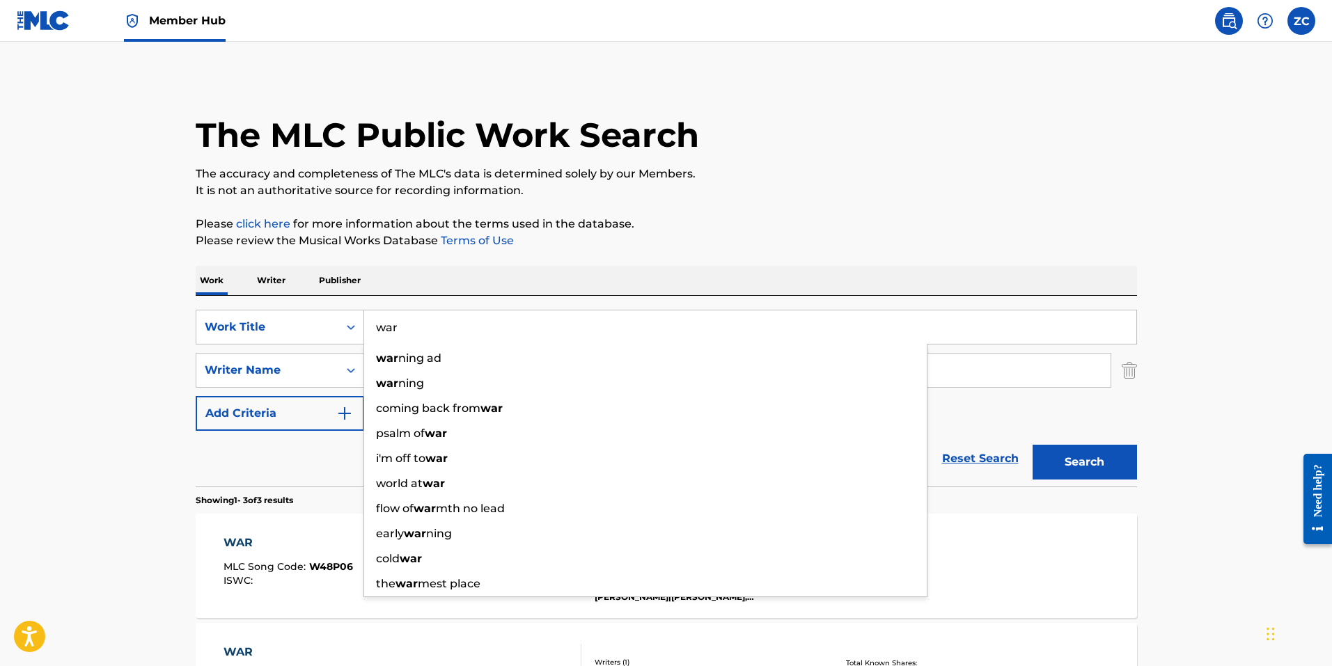
drag, startPoint x: 402, startPoint y: 328, endPoint x: -66, endPoint y: 255, distance: 474.0
click at [0, 255] on html "Accessibility Screen-Reader Guide, Feedback, and Issue Reporting | New window 0…" at bounding box center [666, 333] width 1332 height 666
paste input "6392877"
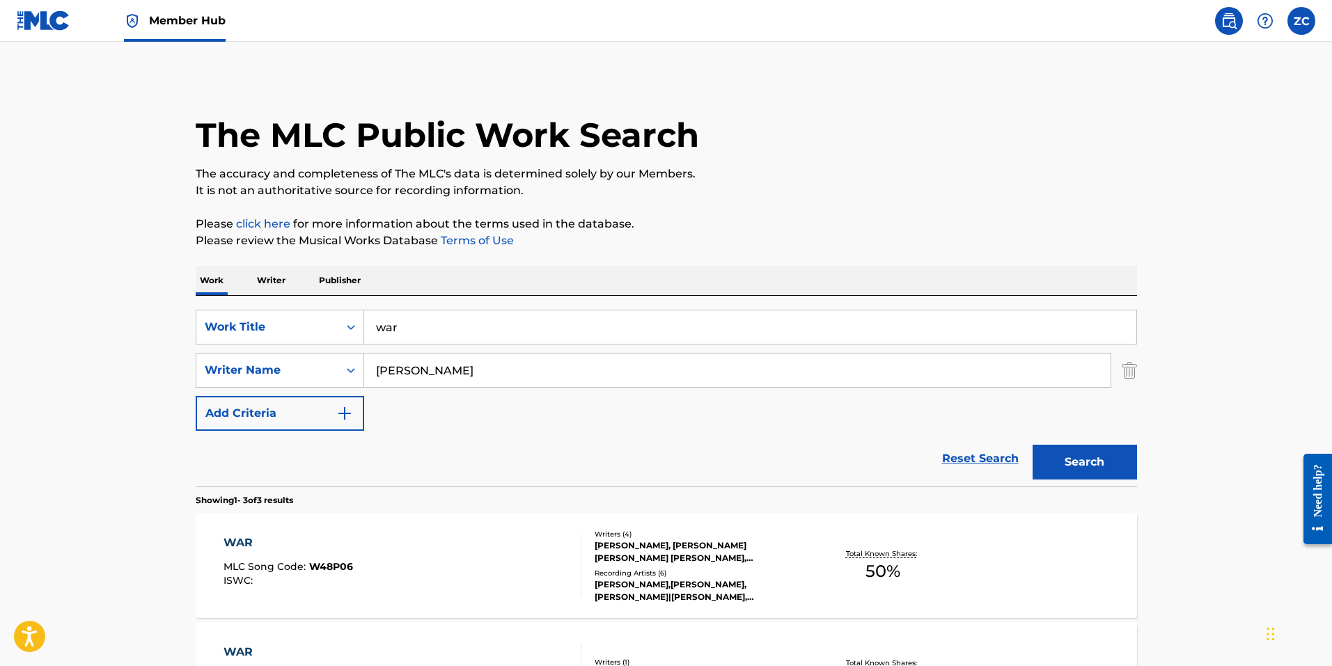
click at [432, 342] on input "war" at bounding box center [750, 326] width 772 height 33
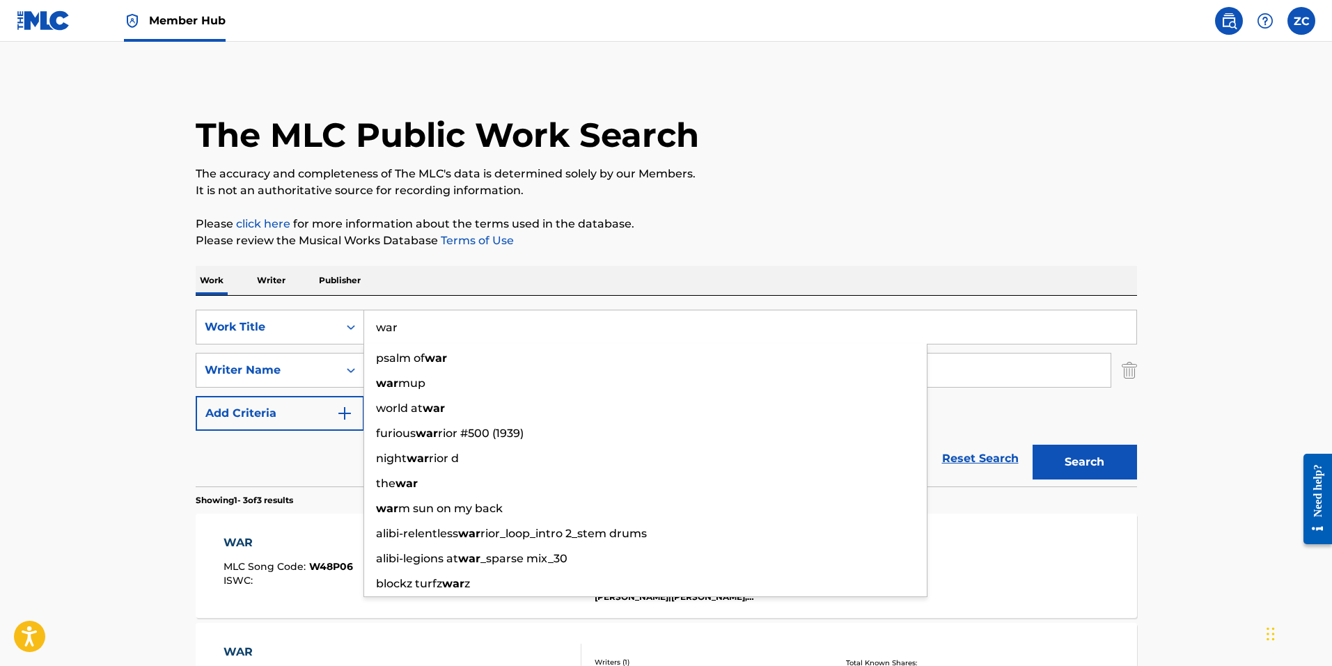
drag, startPoint x: 449, startPoint y: 336, endPoint x: 173, endPoint y: 281, distance: 281.6
click at [241, 294] on div "Work Writer Publisher SearchWithCriteria2cbdf8ec-afd7-4949-8889-b90363fa6897 Wo…" at bounding box center [666, 584] width 941 height 636
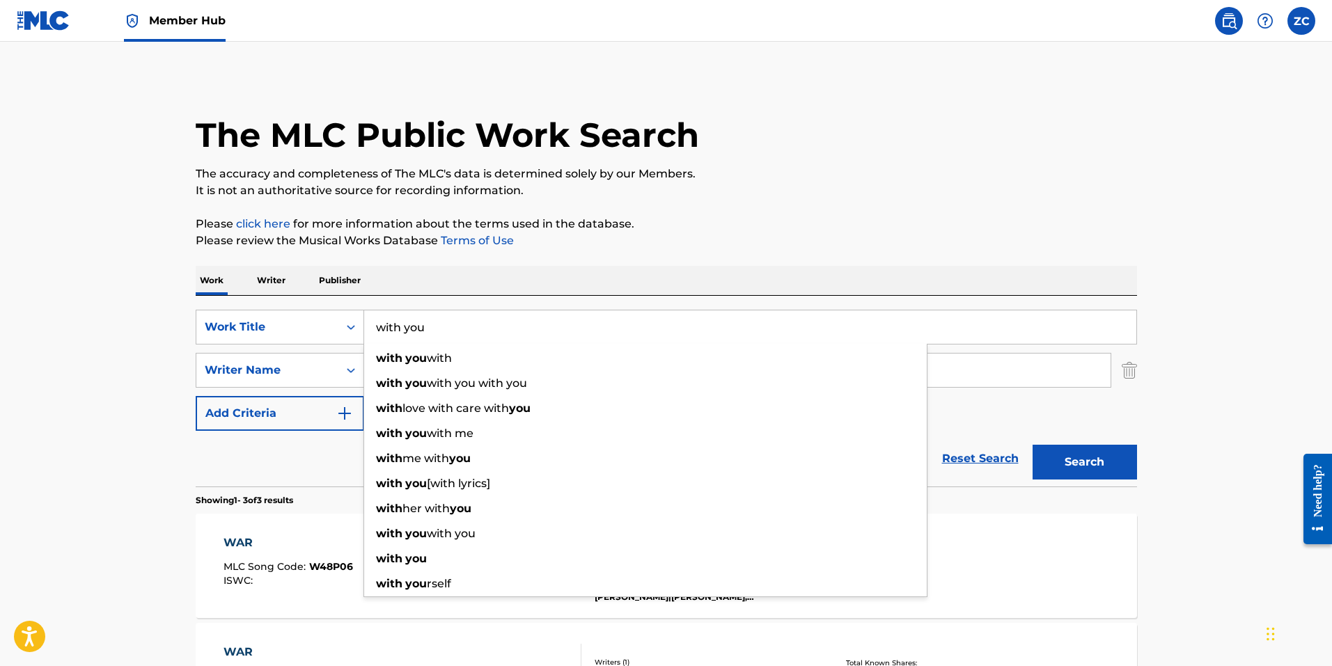
type input "with you"
click at [1032, 445] on button "Search" at bounding box center [1084, 462] width 104 height 35
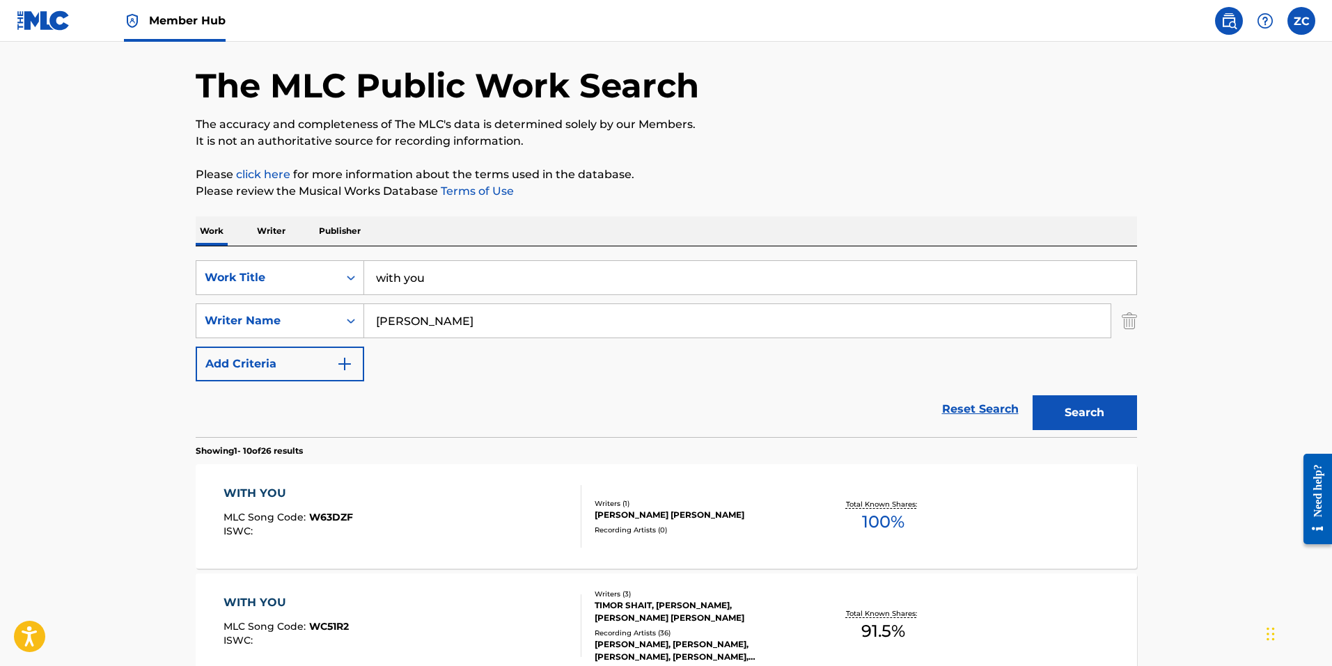
scroll to position [209, 0]
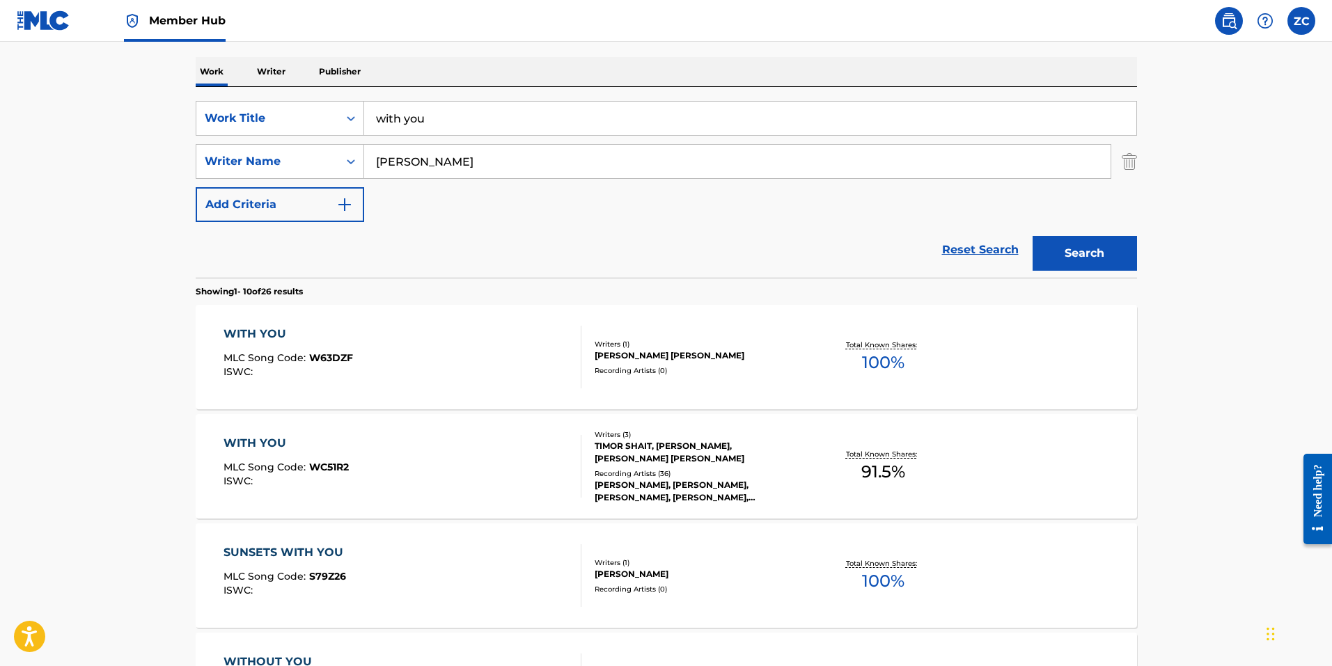
click at [104, 434] on main "The MLC Public Work Search The accuracy and completeness of The MLC's data is d…" at bounding box center [666, 652] width 1332 height 1639
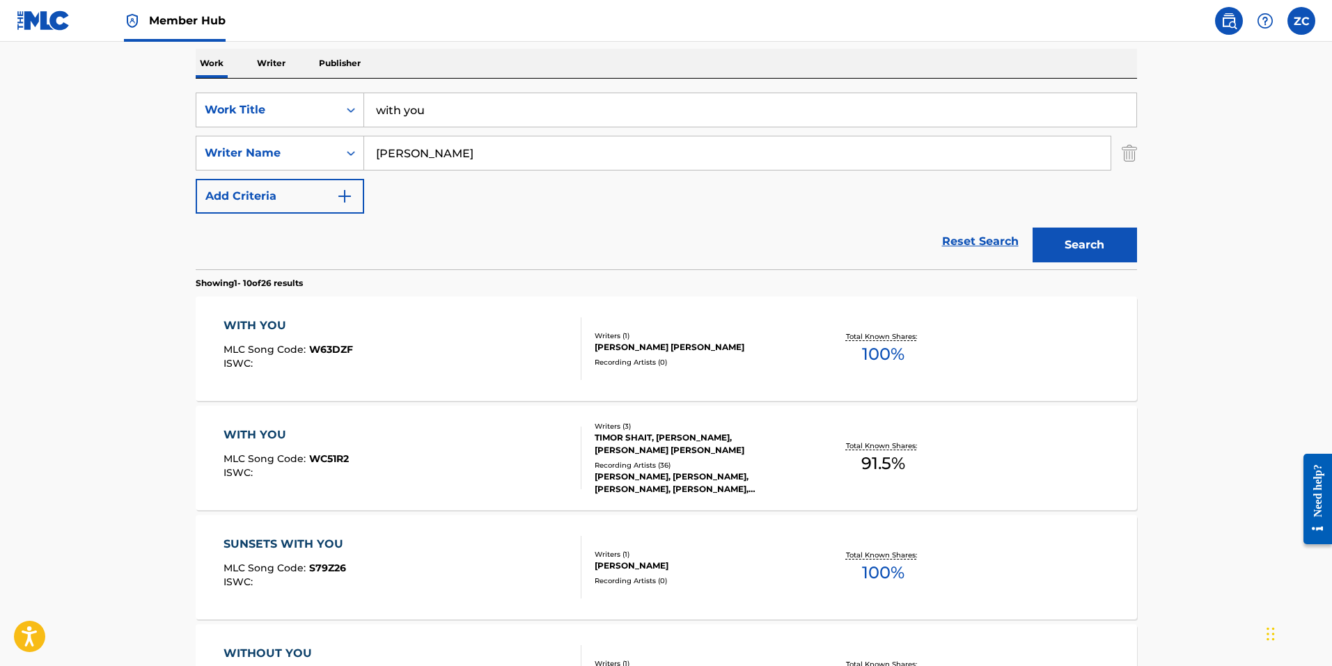
scroll to position [278, 0]
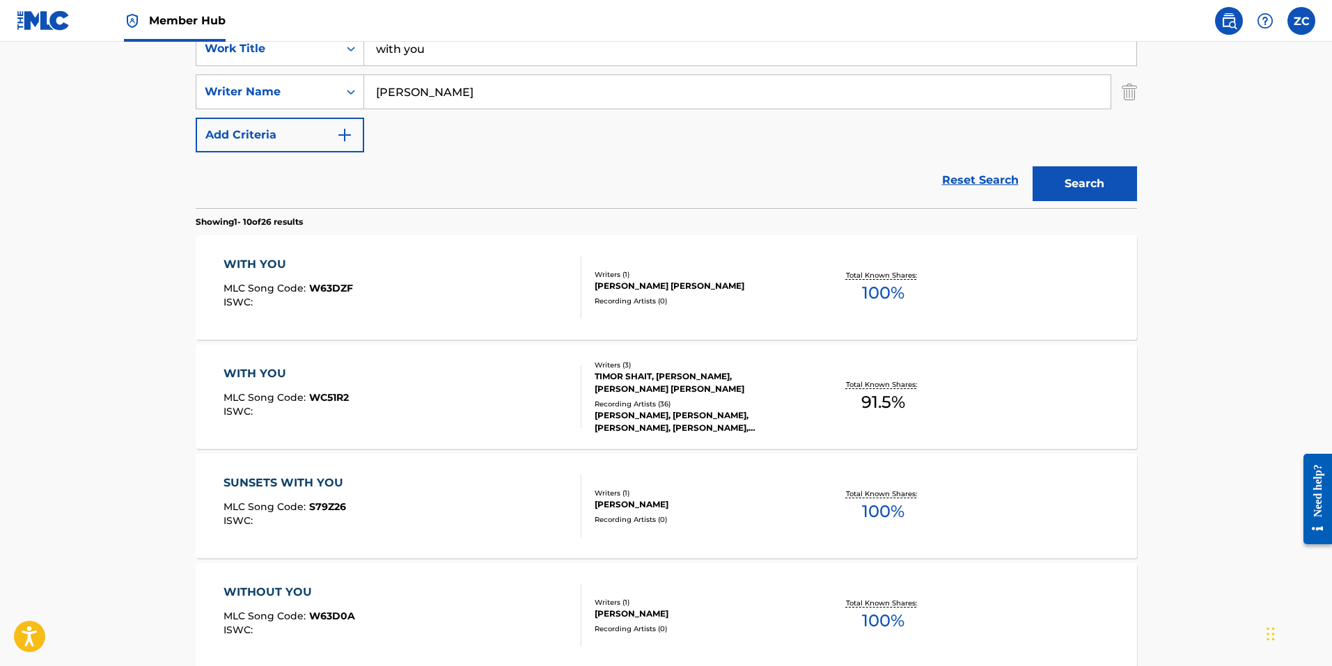
click at [438, 404] on div "WITH YOU MLC Song Code : WC51R2 ISWC :" at bounding box center [402, 396] width 358 height 63
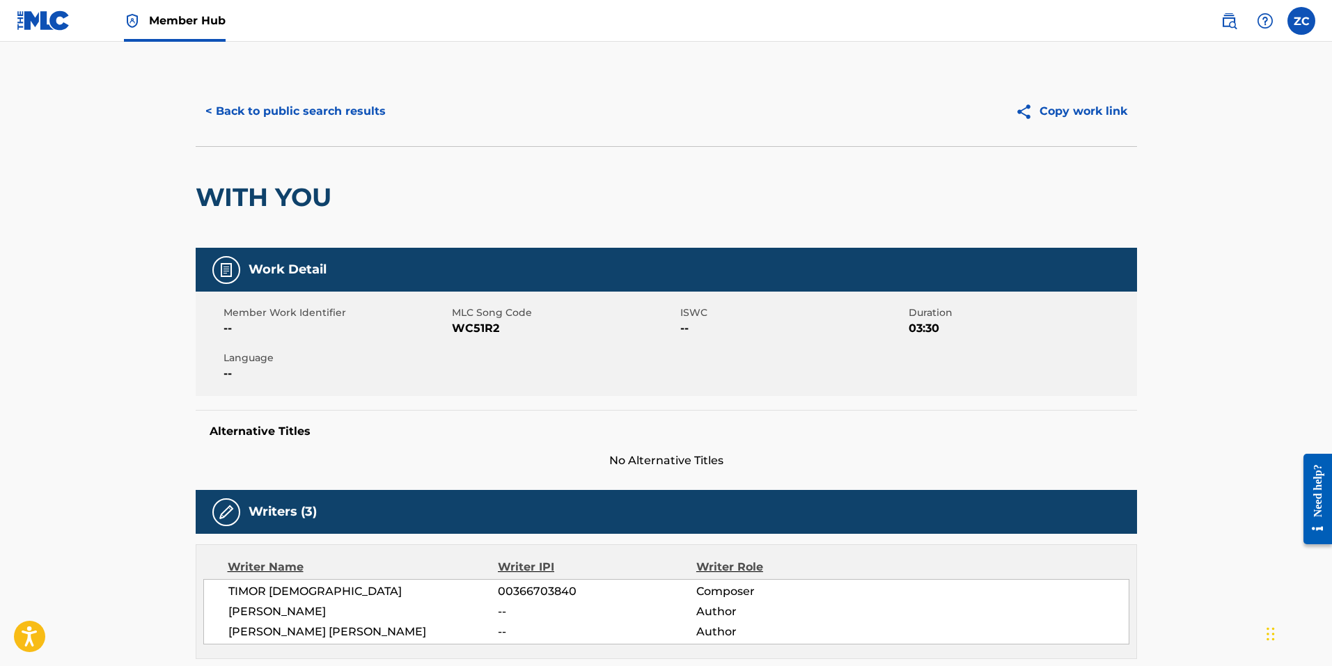
drag, startPoint x: 510, startPoint y: 409, endPoint x: 454, endPoint y: 354, distance: 78.3
click at [509, 409] on div "Work Detail Member Work Identifier -- MLC Song Code WC51R2 ISWC -- Duration 03:…" at bounding box center [666, 358] width 941 height 221
click at [466, 331] on span "WC51R2" at bounding box center [564, 328] width 225 height 17
click at [462, 331] on span "WC51R2" at bounding box center [564, 328] width 225 height 17
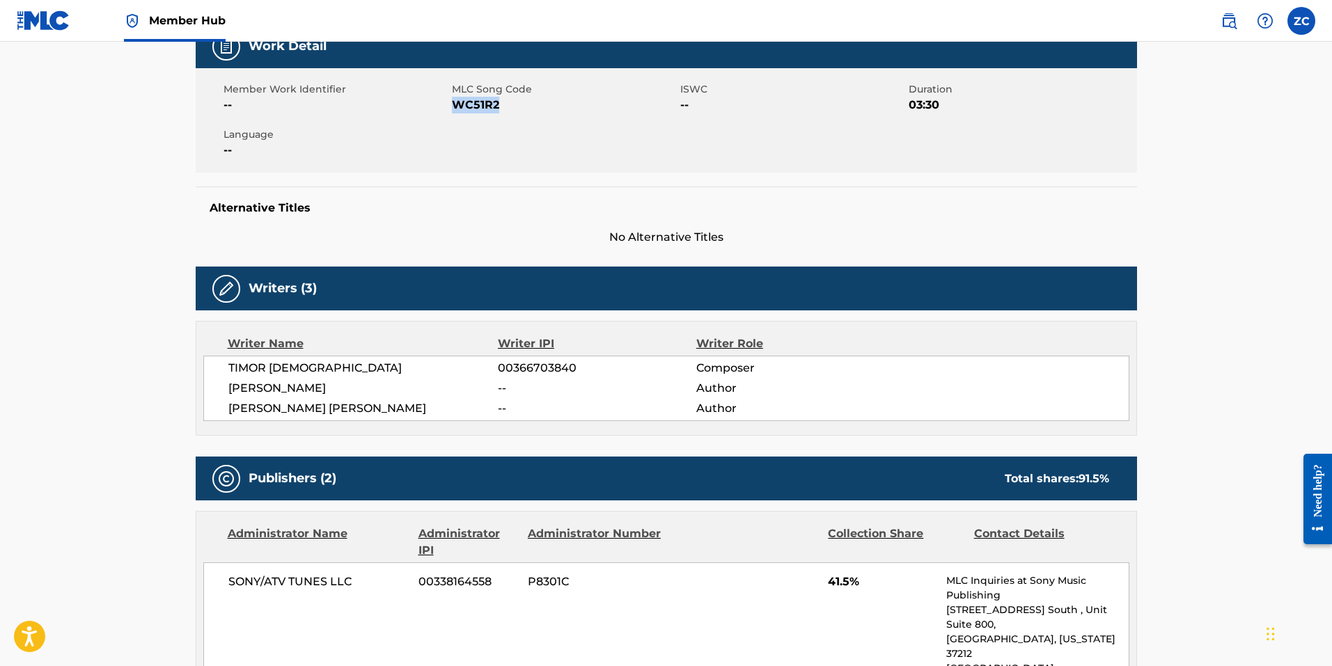
scroll to position [278, 0]
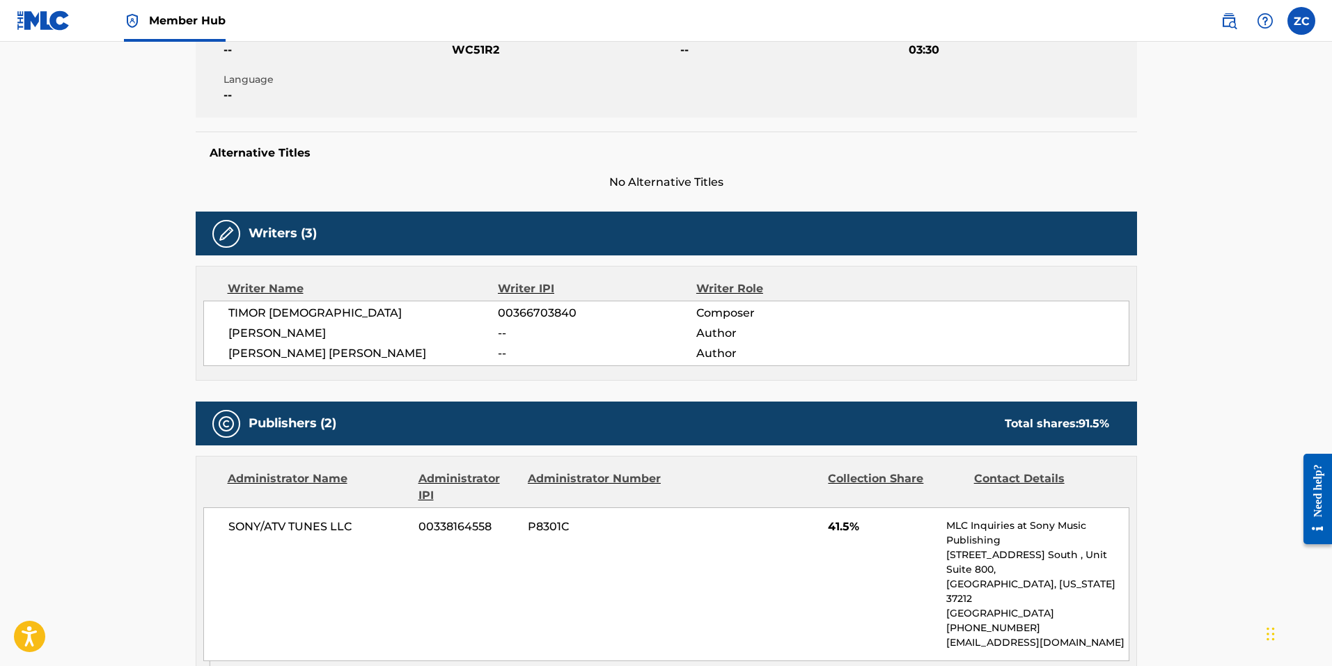
click at [439, 152] on h5 "Alternative Titles" at bounding box center [666, 153] width 913 height 14
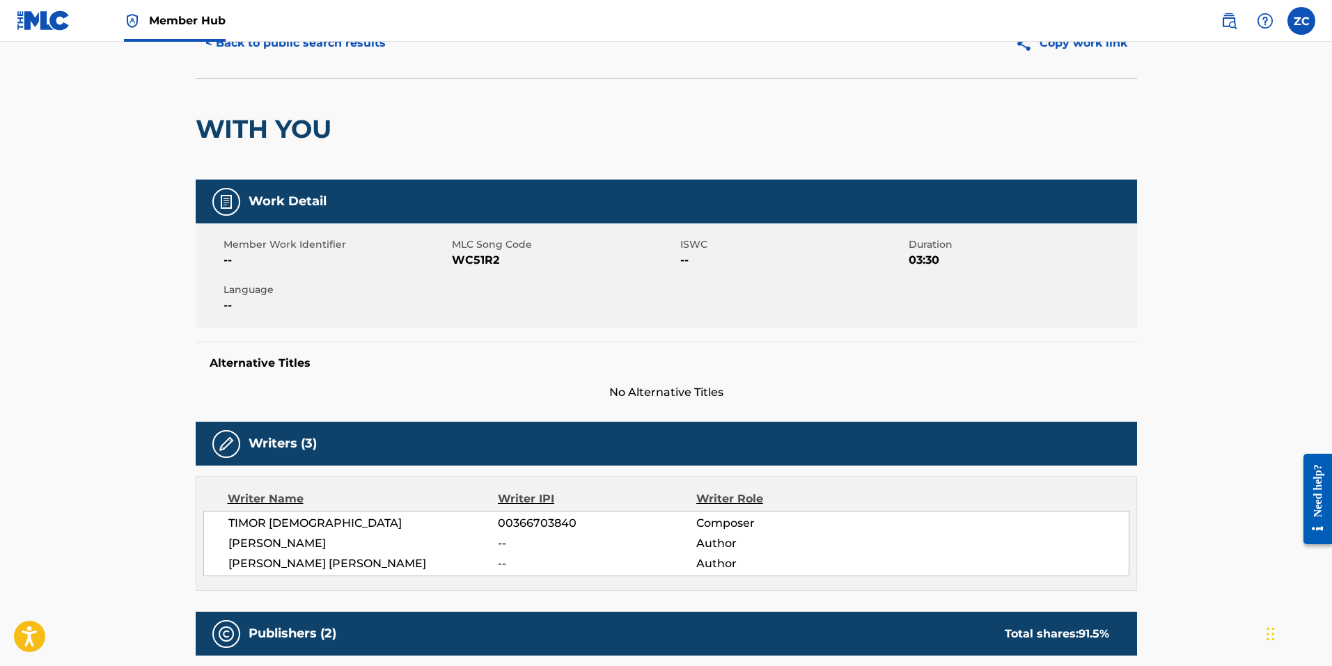
scroll to position [0, 0]
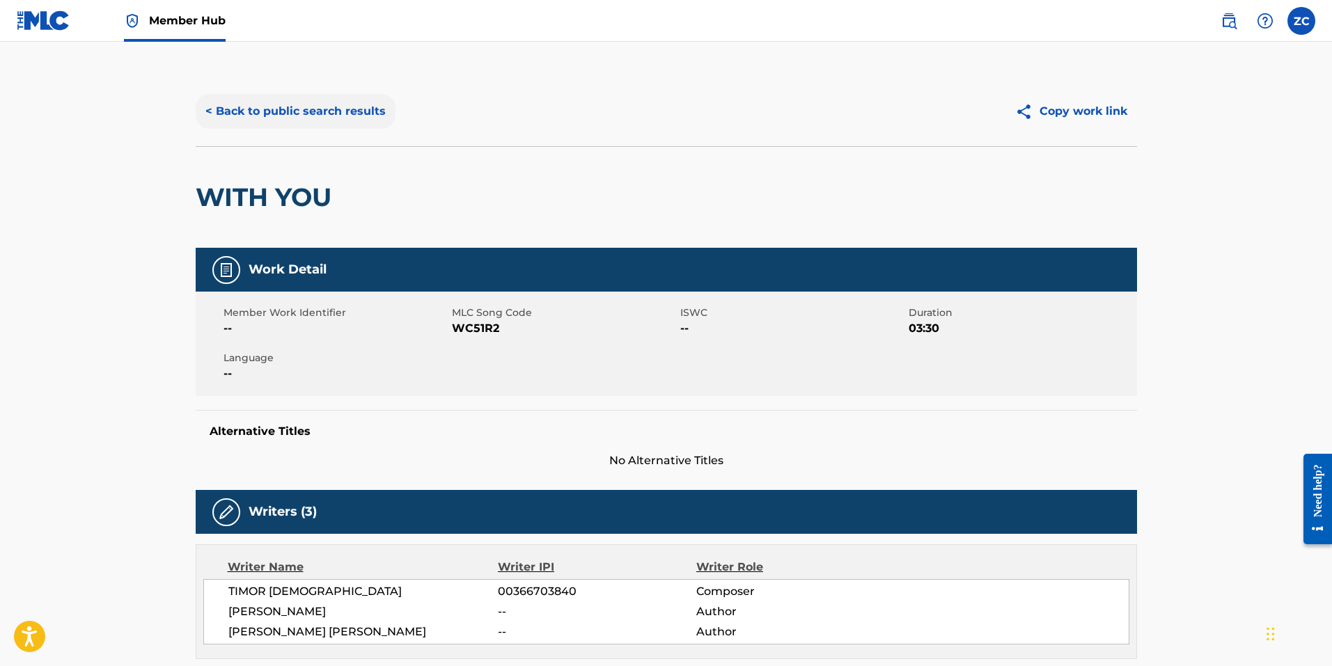
click at [276, 120] on button "< Back to public search results" at bounding box center [296, 111] width 200 height 35
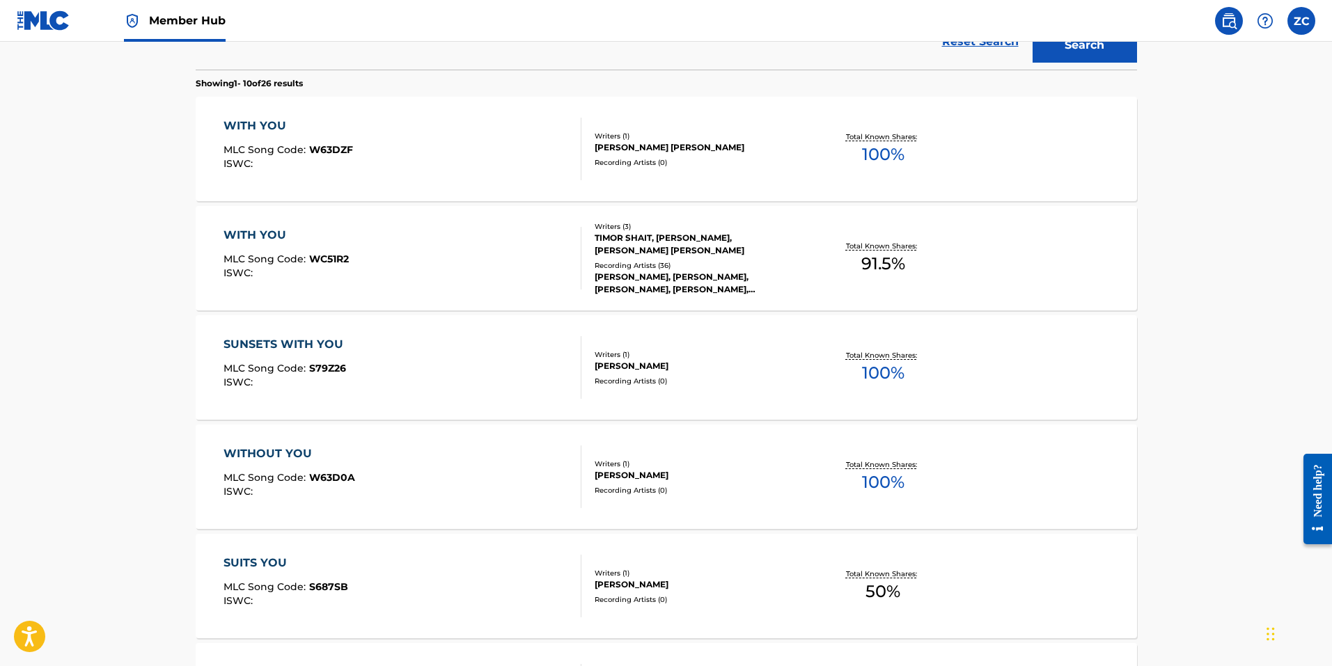
scroll to position [418, 0]
click at [336, 219] on div "WITH YOU MLC Song Code : WC51R2 ISWC : Writers ( 3 ) TIMOR SHAIT, SATINDERPAL S…" at bounding box center [666, 257] width 941 height 104
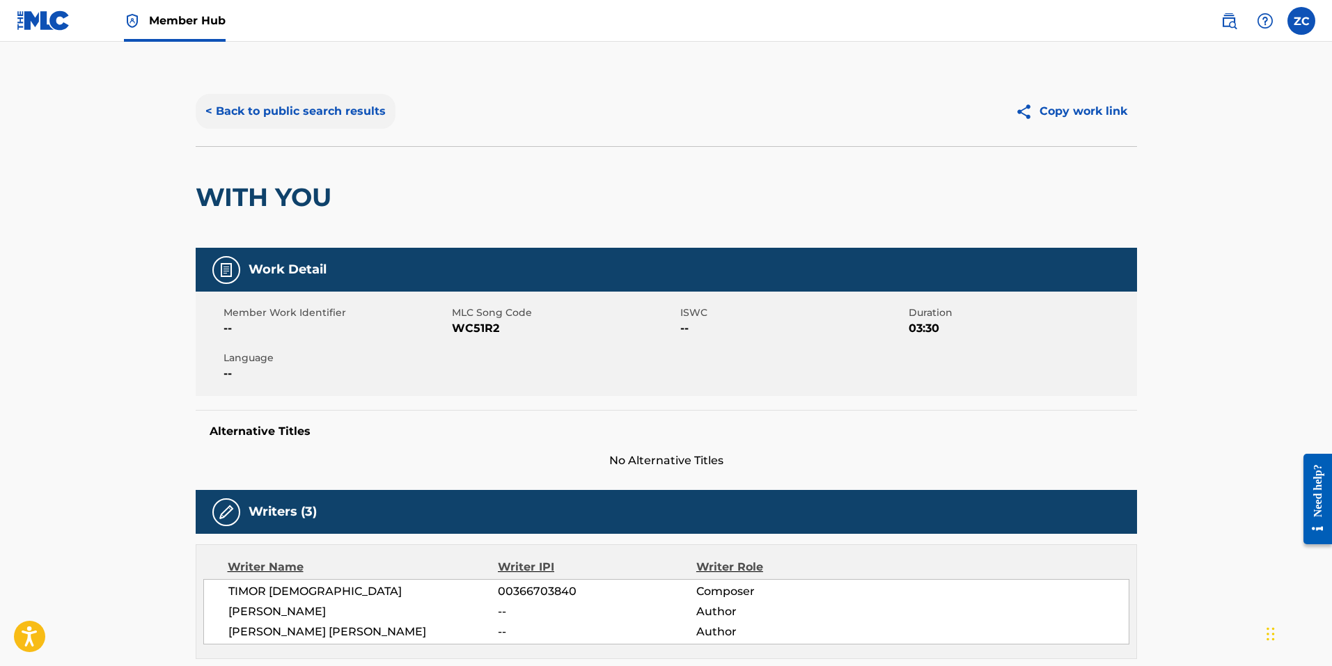
click at [226, 102] on button "< Back to public search results" at bounding box center [296, 111] width 200 height 35
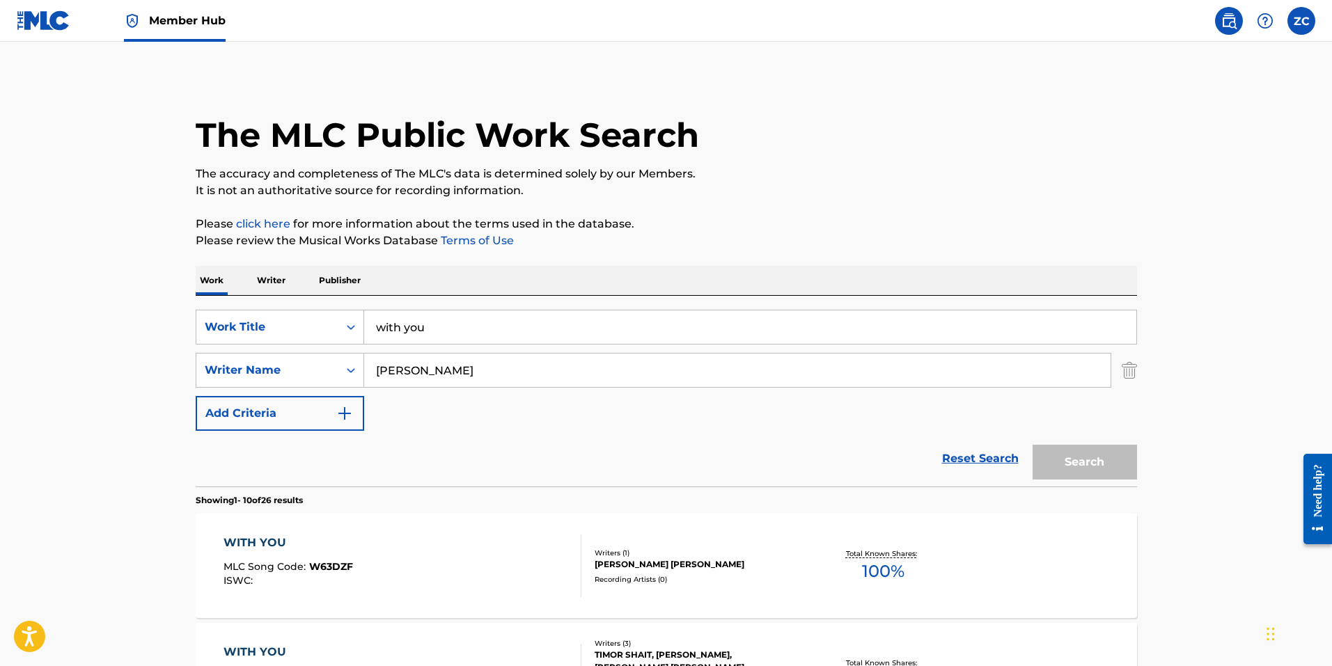
scroll to position [497, 0]
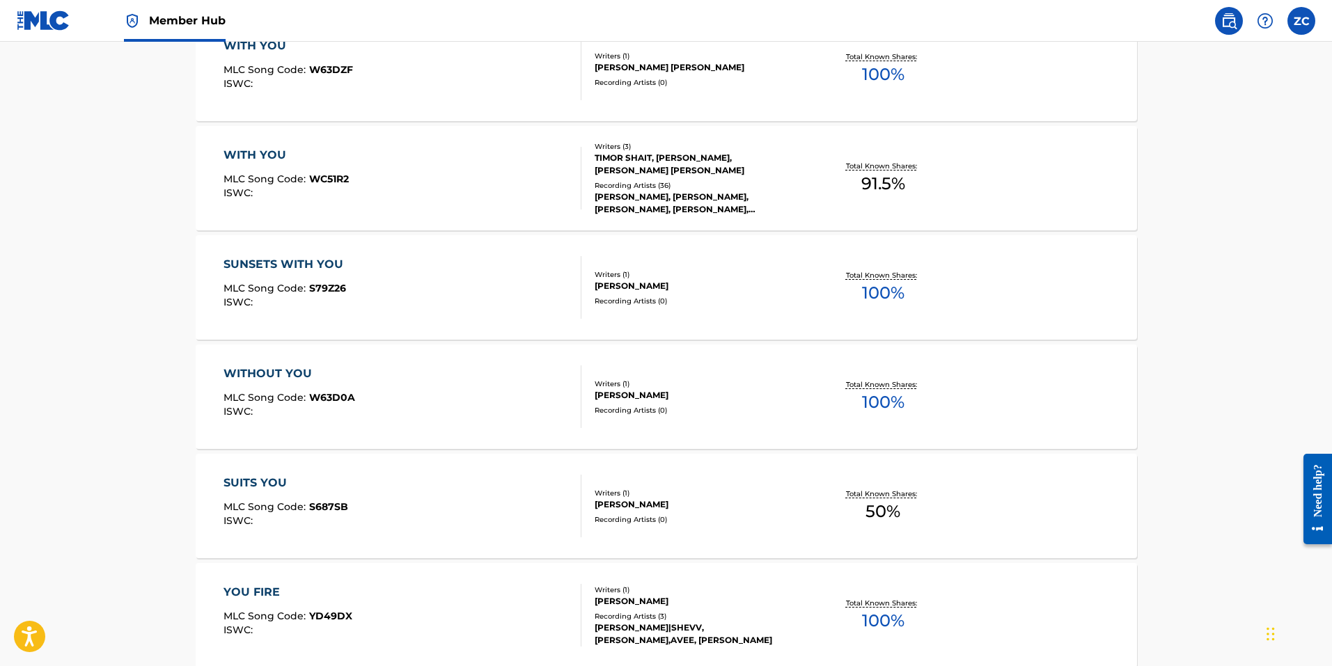
click at [299, 59] on div "WITH YOU MLC Song Code : W63DZF ISWC :" at bounding box center [287, 69] width 129 height 63
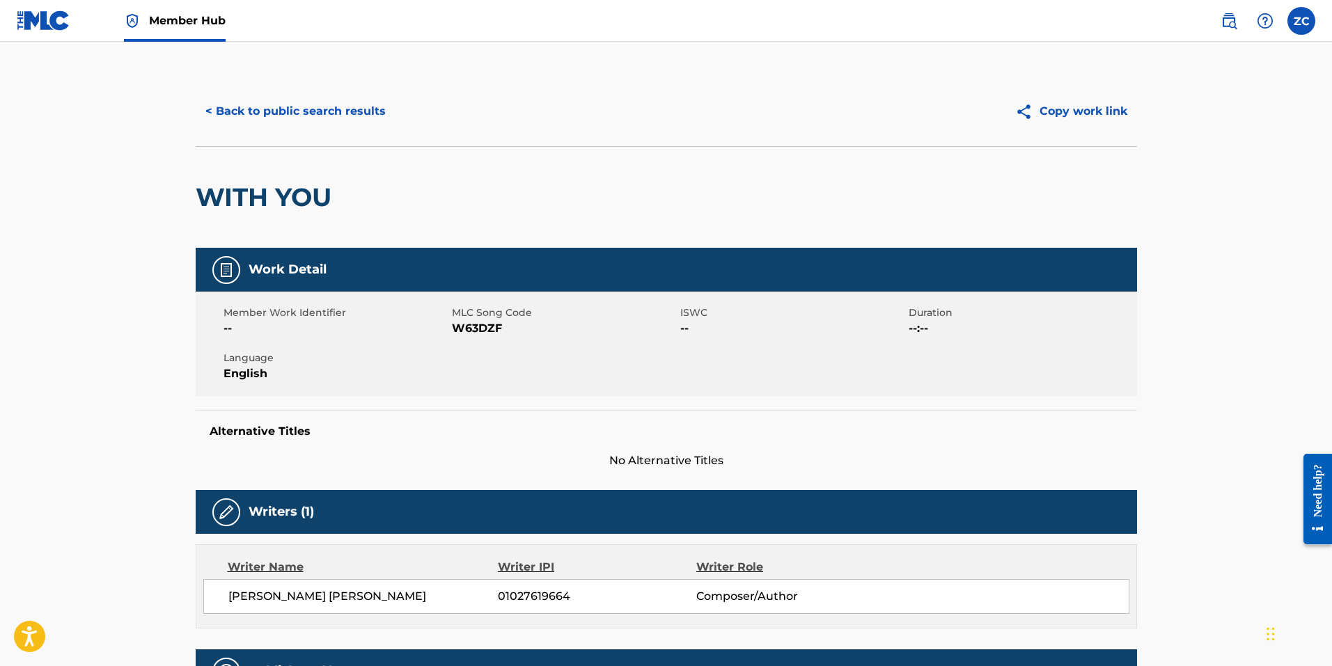
click at [471, 331] on span "W63DZF" at bounding box center [564, 328] width 225 height 17
click at [468, 329] on span "W63DZF" at bounding box center [564, 328] width 225 height 17
click at [333, 113] on button "< Back to public search results" at bounding box center [296, 111] width 200 height 35
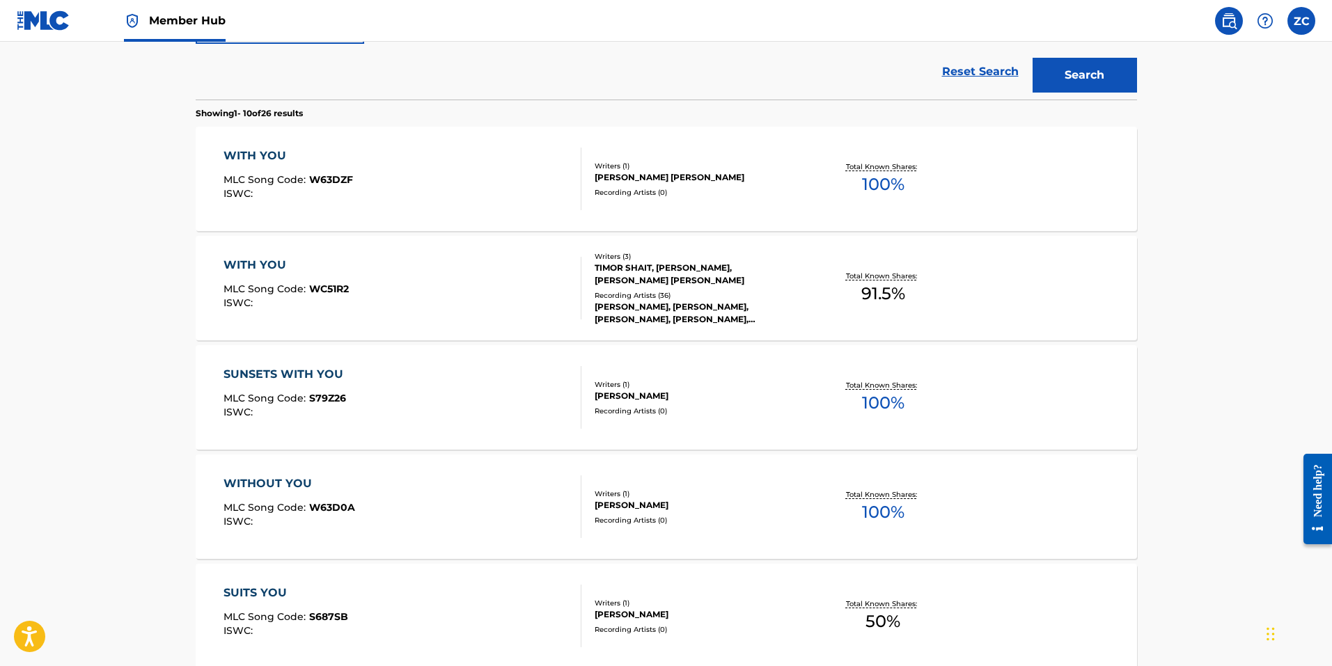
scroll to position [298, 0]
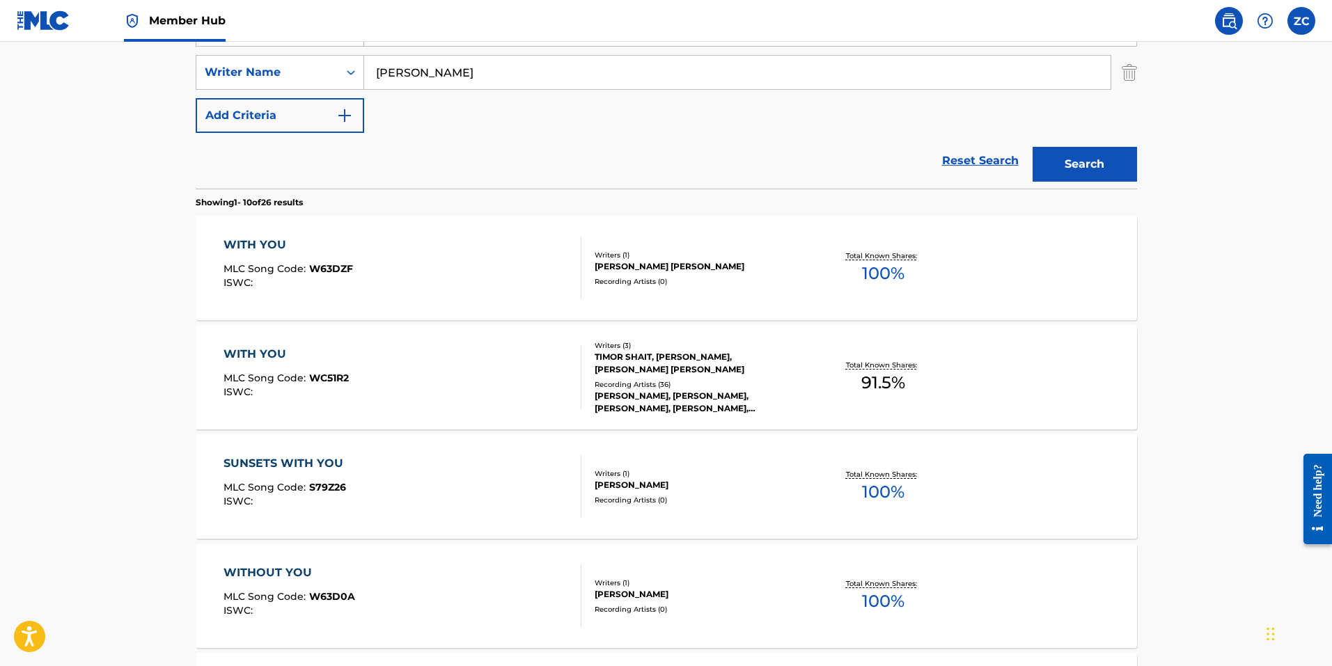
click at [441, 354] on div "WITH YOU MLC Song Code : WC51R2 ISWC :" at bounding box center [402, 377] width 358 height 63
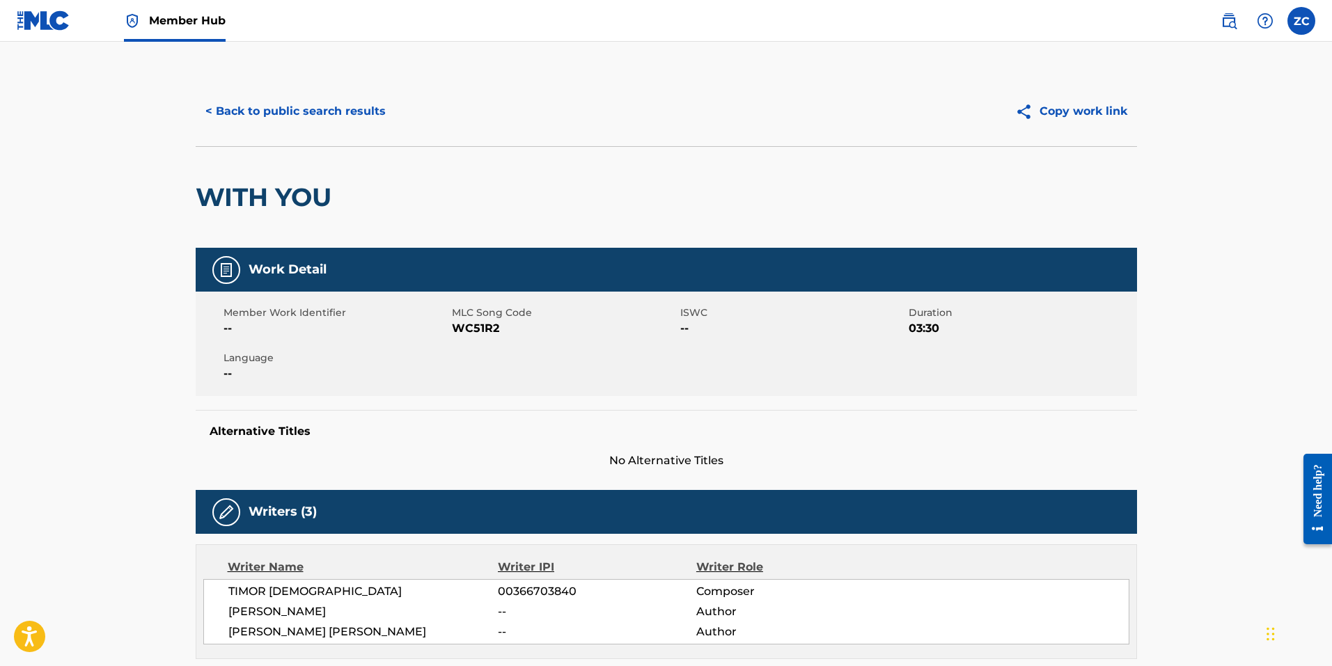
click at [475, 326] on span "WC51R2" at bounding box center [564, 328] width 225 height 17
drag, startPoint x: 626, startPoint y: 230, endPoint x: 779, endPoint y: 191, distance: 157.3
click at [626, 228] on div "WITH YOU" at bounding box center [666, 197] width 941 height 102
click at [298, 114] on button "< Back to public search results" at bounding box center [296, 111] width 200 height 35
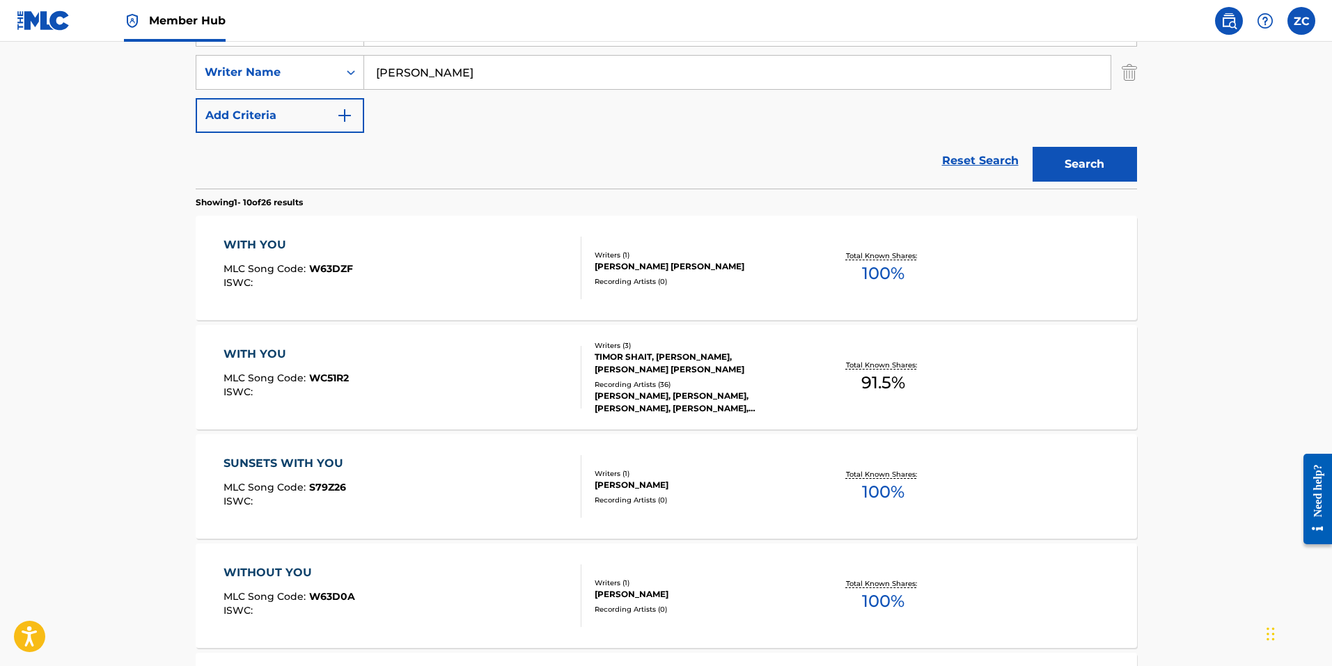
scroll to position [19, 0]
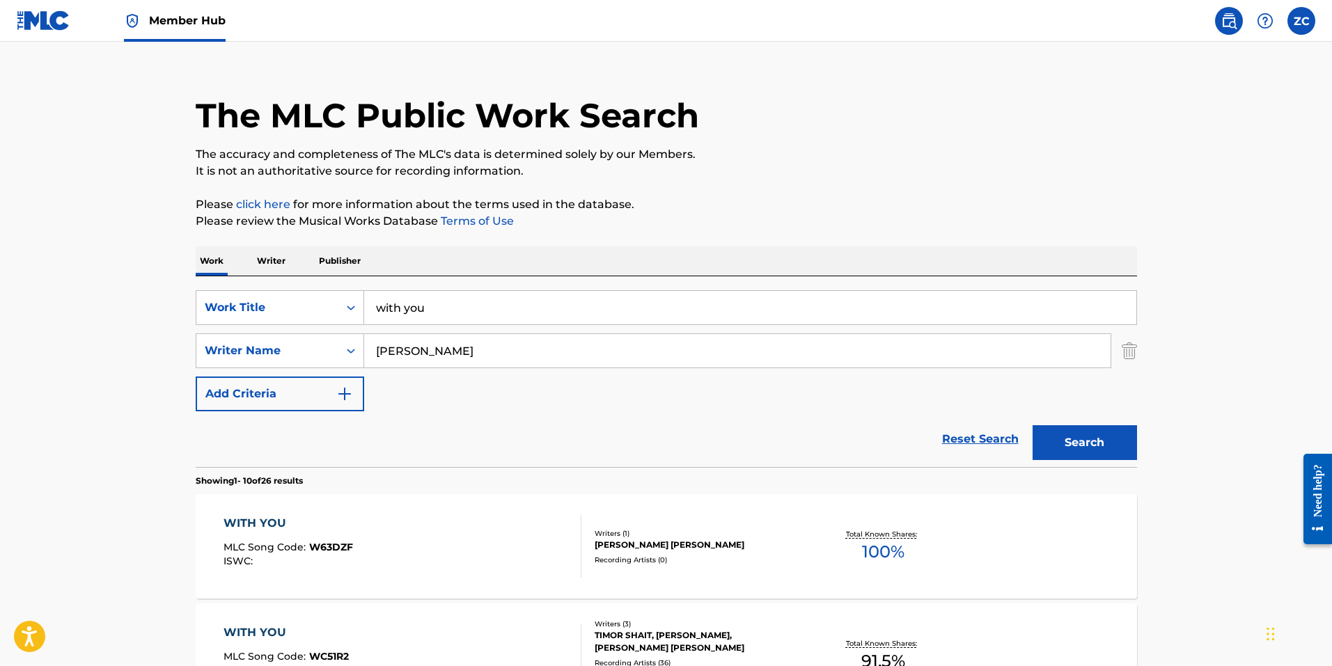
click at [394, 338] on input "dhillon" at bounding box center [737, 350] width 746 height 33
click at [394, 337] on input "dhillon" at bounding box center [737, 350] width 746 height 33
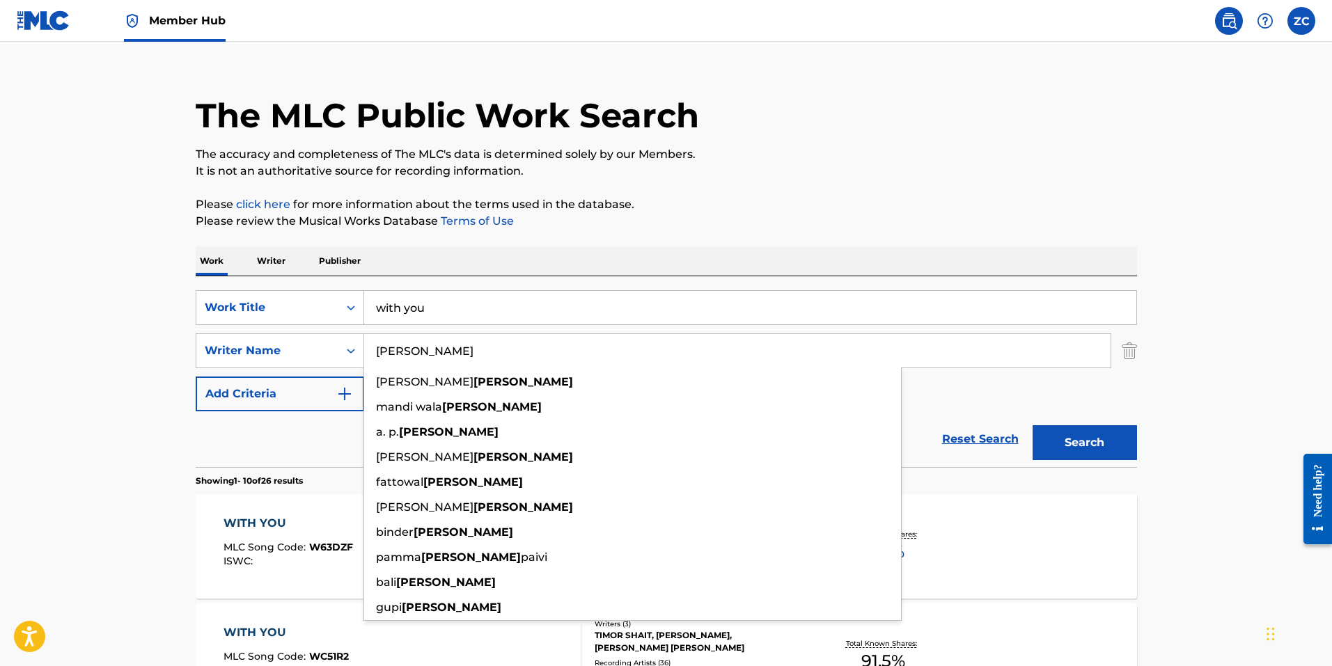
click at [394, 337] on input "dhillon" at bounding box center [737, 350] width 746 height 33
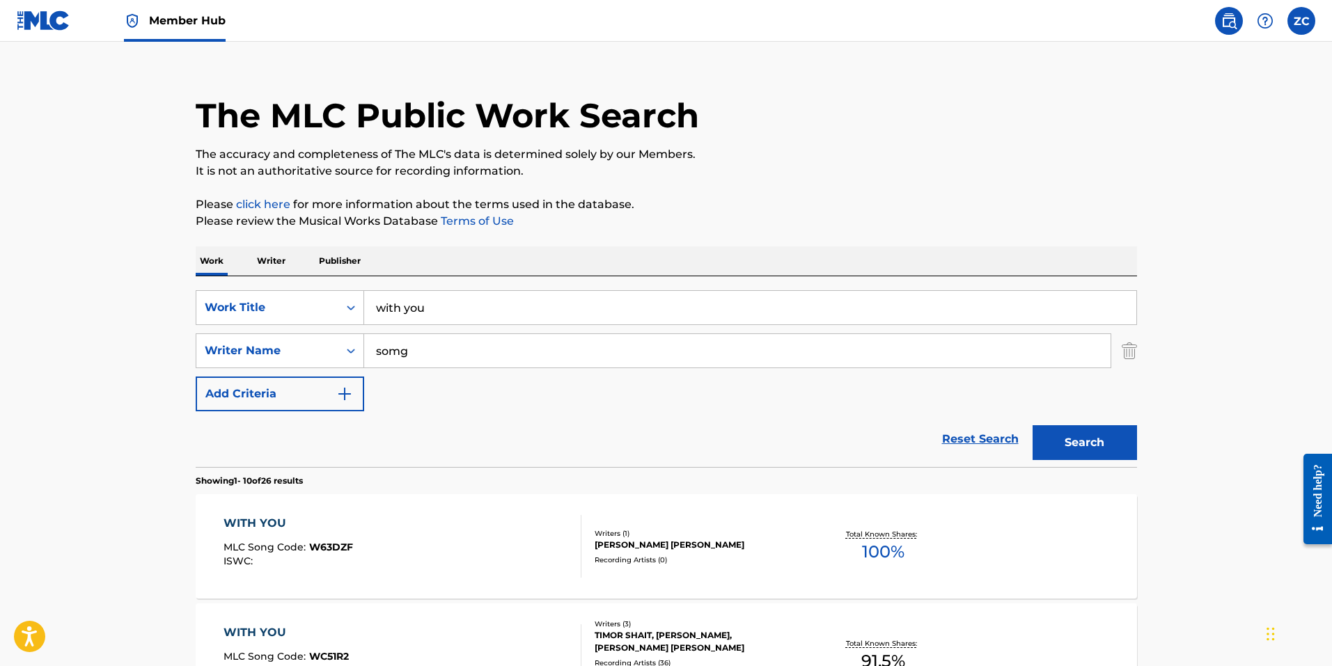
type input "somgj"
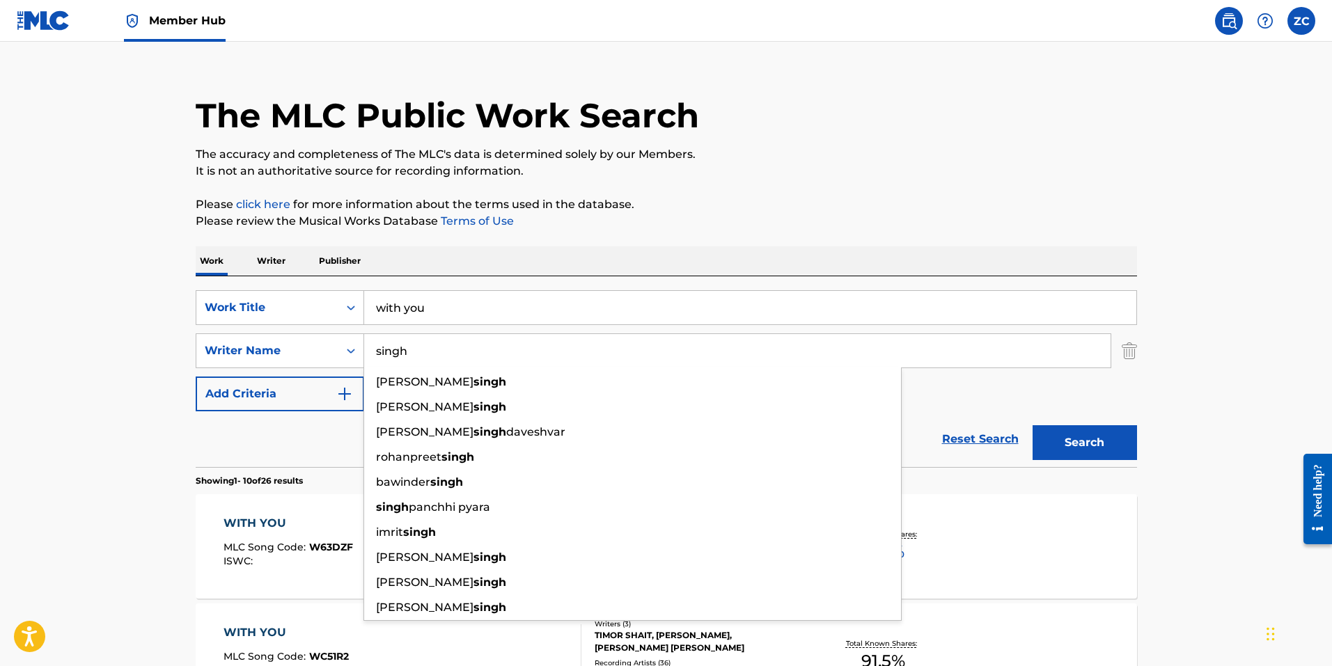
type input "singh"
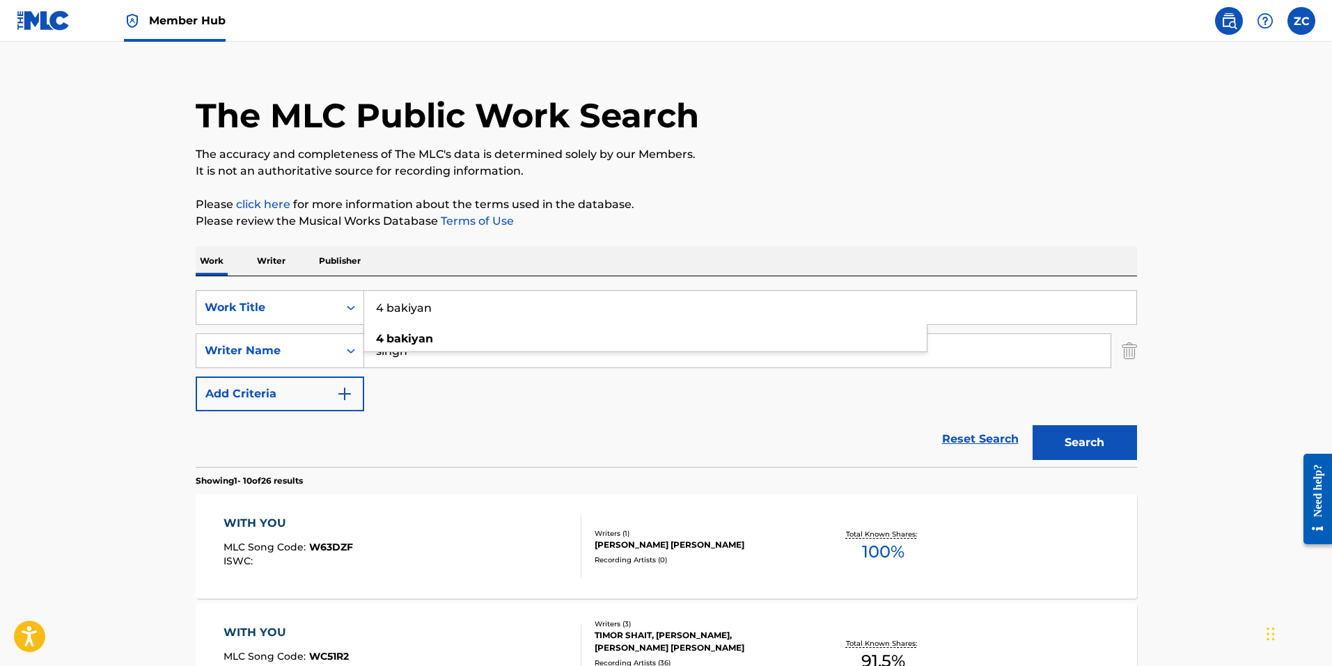
type input "4 bakiyan"
click at [1032, 425] on button "Search" at bounding box center [1084, 442] width 104 height 35
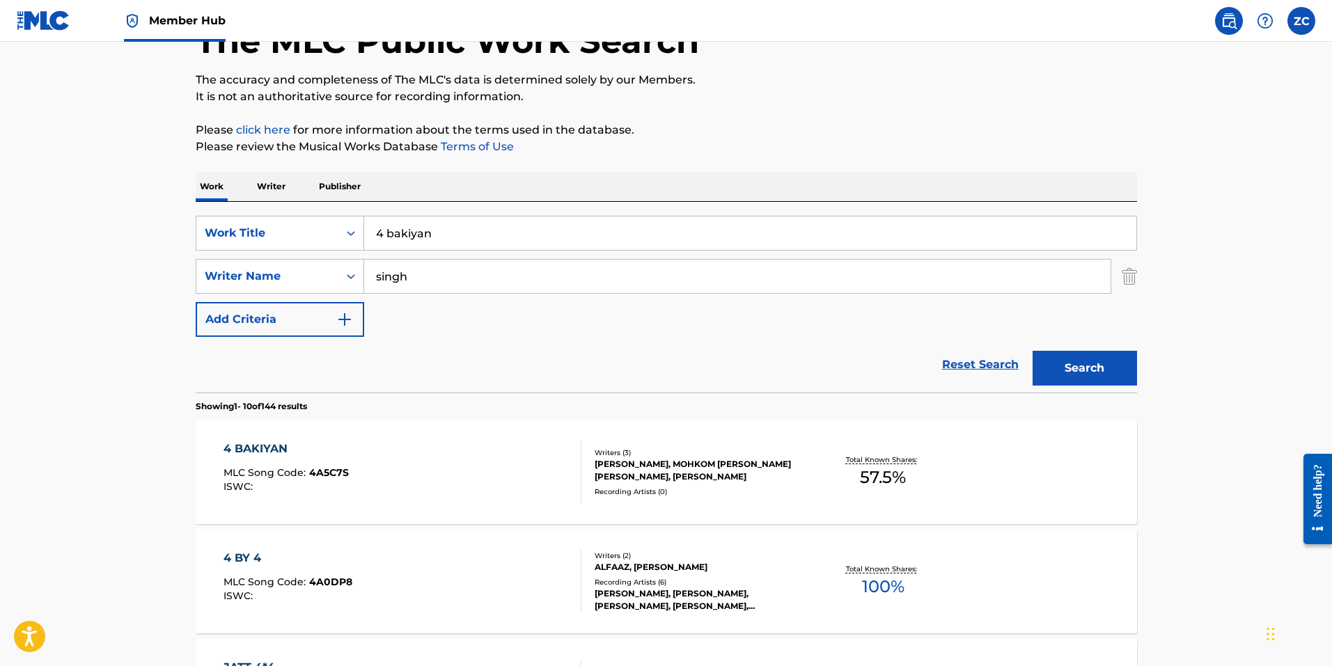
scroll to position [278, 0]
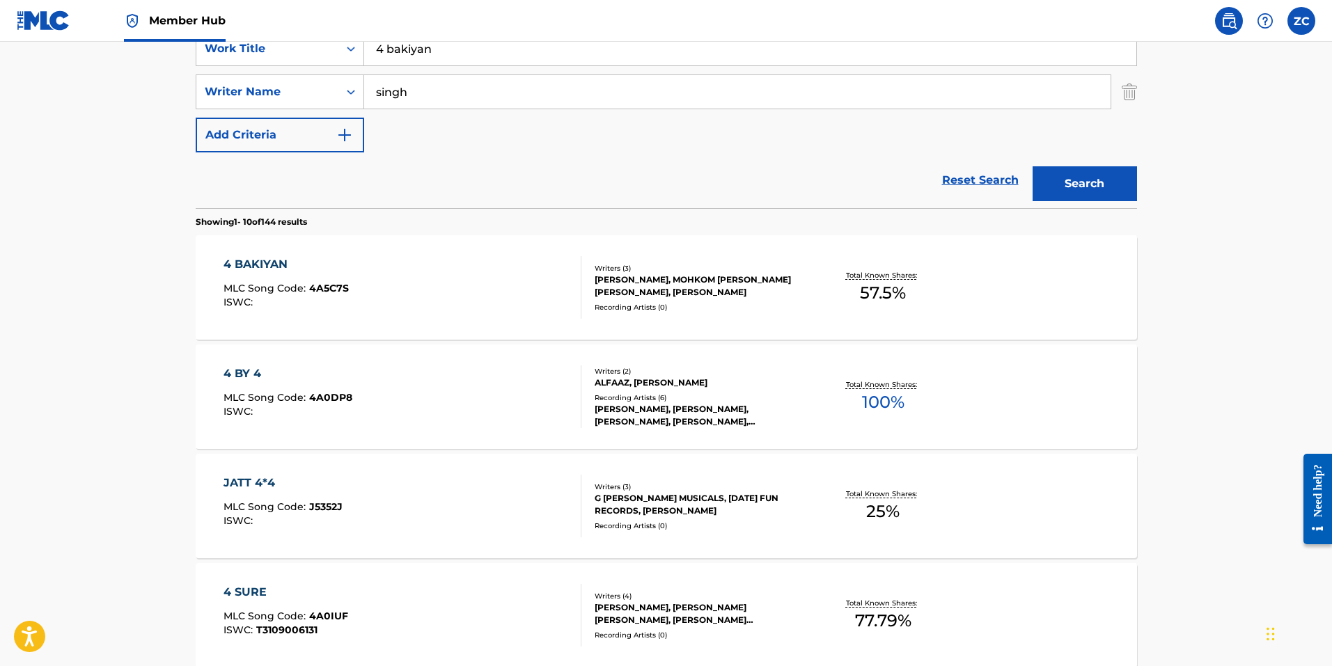
click at [358, 286] on div "4 BAKIYAN MLC Song Code : 4A5C7S ISWC :" at bounding box center [402, 287] width 358 height 63
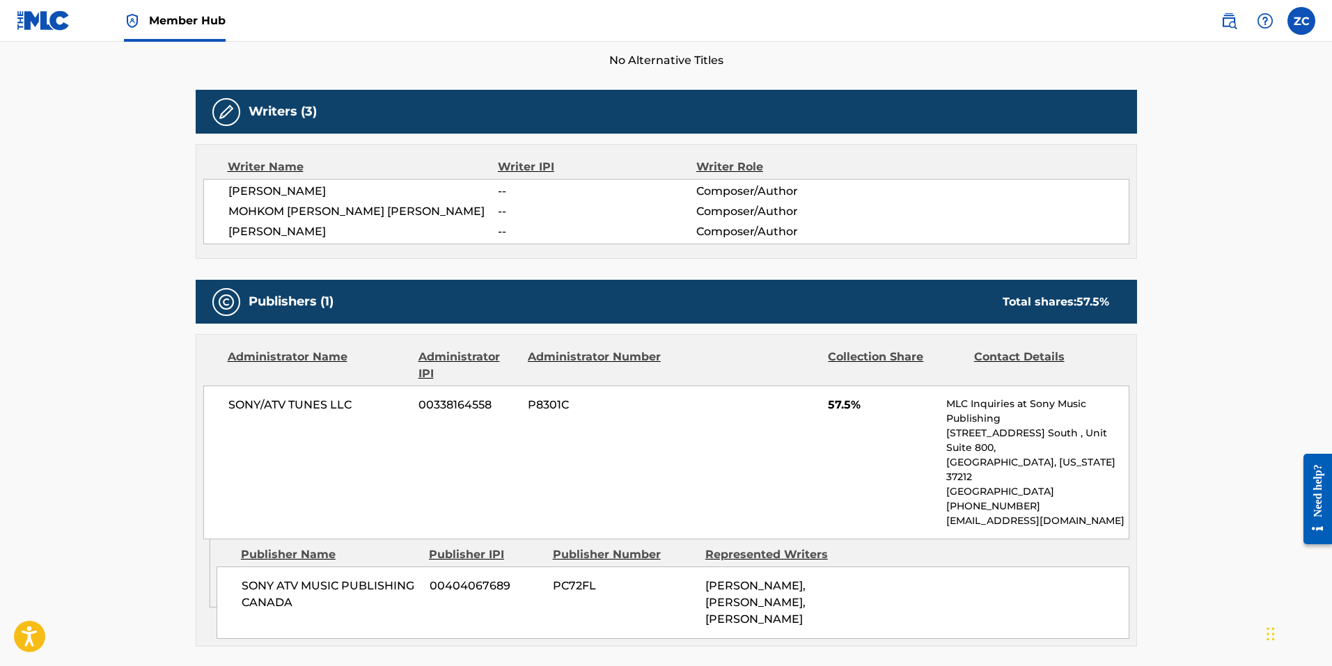
scroll to position [131, 0]
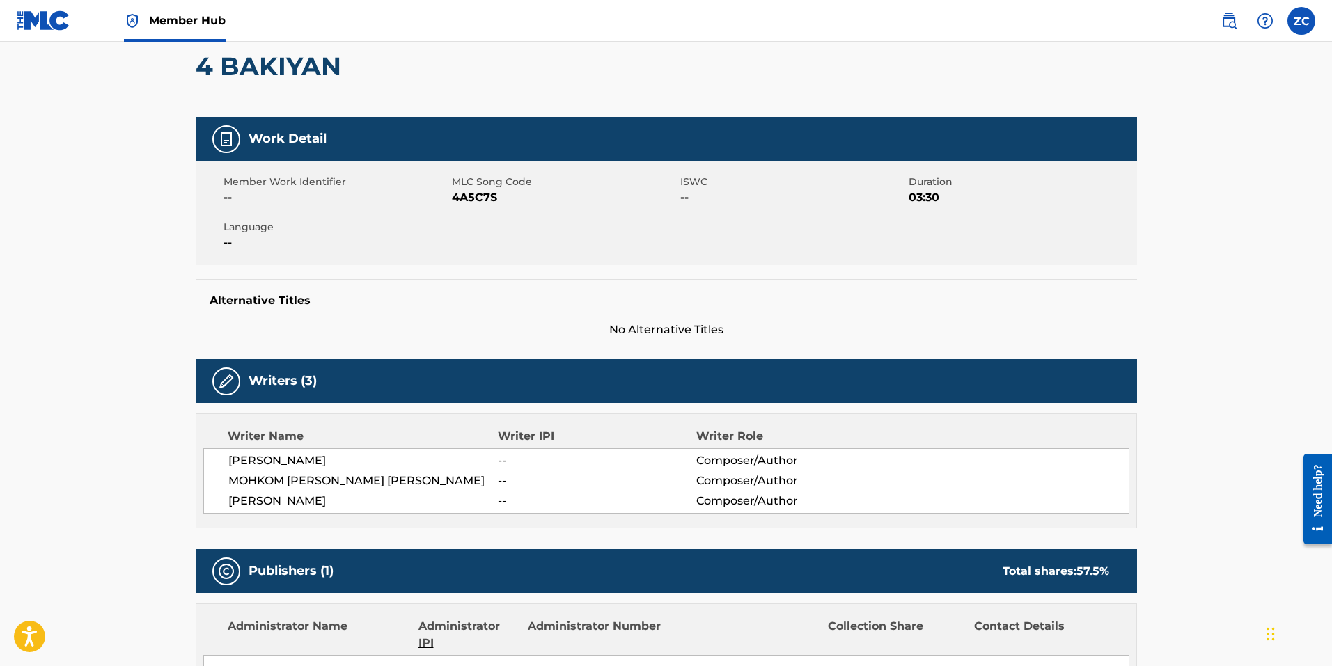
click at [457, 198] on span "4A5C7S" at bounding box center [564, 197] width 225 height 17
click at [476, 196] on span "4A5C7S" at bounding box center [564, 197] width 225 height 17
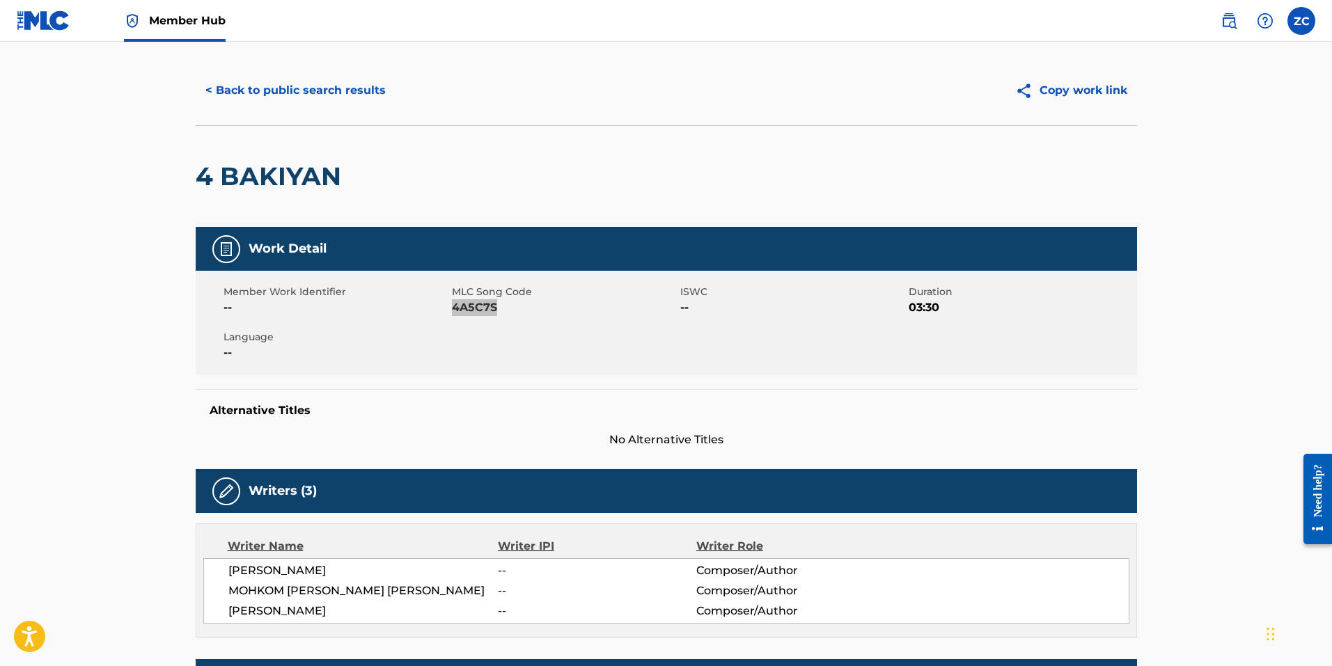
scroll to position [0, 0]
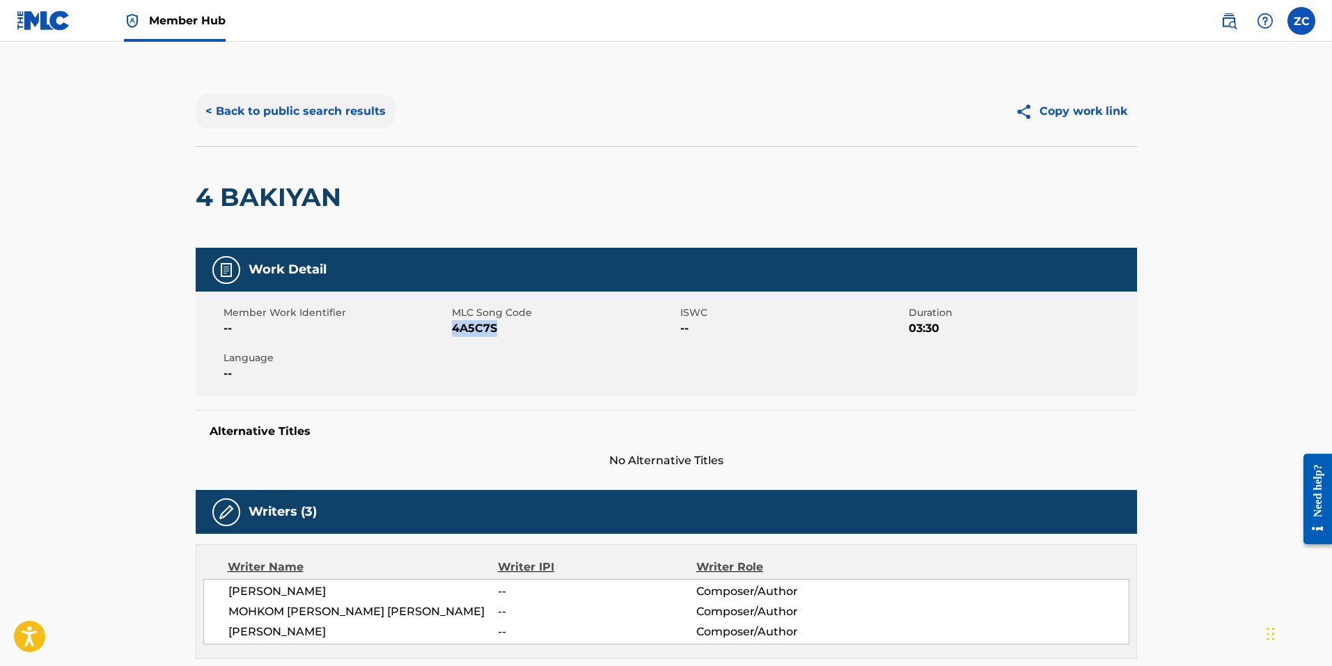
drag, startPoint x: 293, startPoint y: 102, endPoint x: 299, endPoint y: 107, distance: 7.9
click at [293, 102] on button "< Back to public search results" at bounding box center [296, 111] width 200 height 35
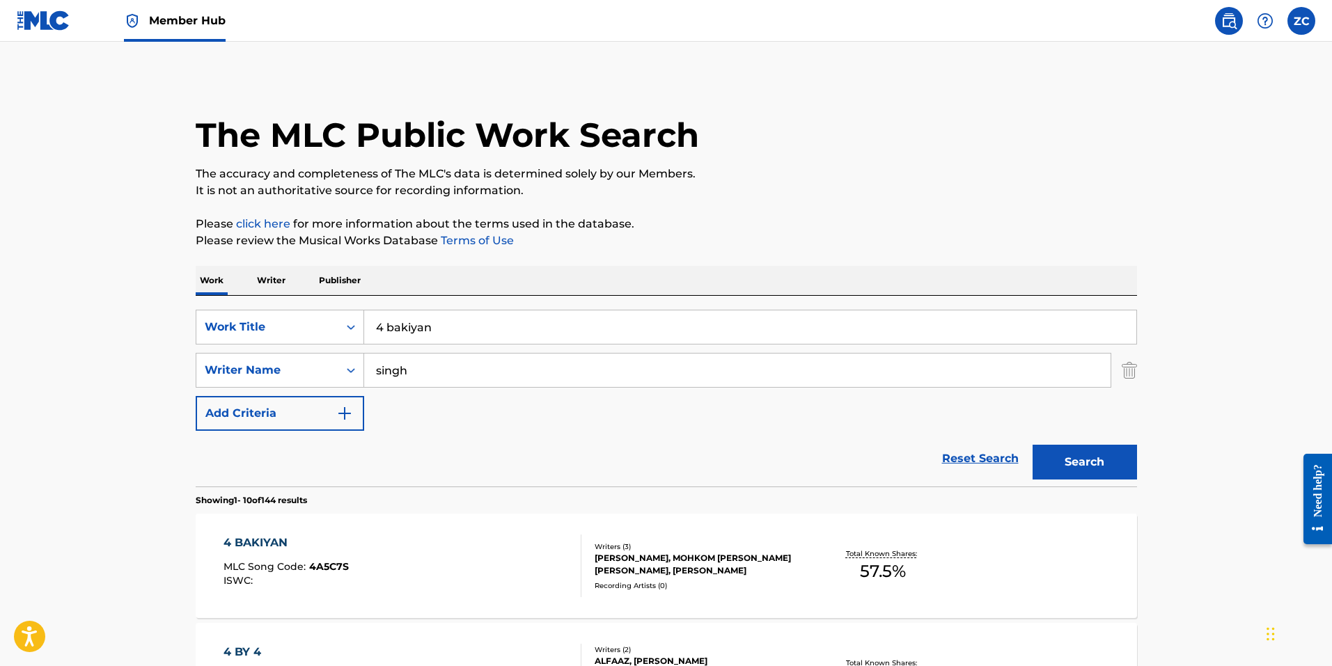
scroll to position [278, 0]
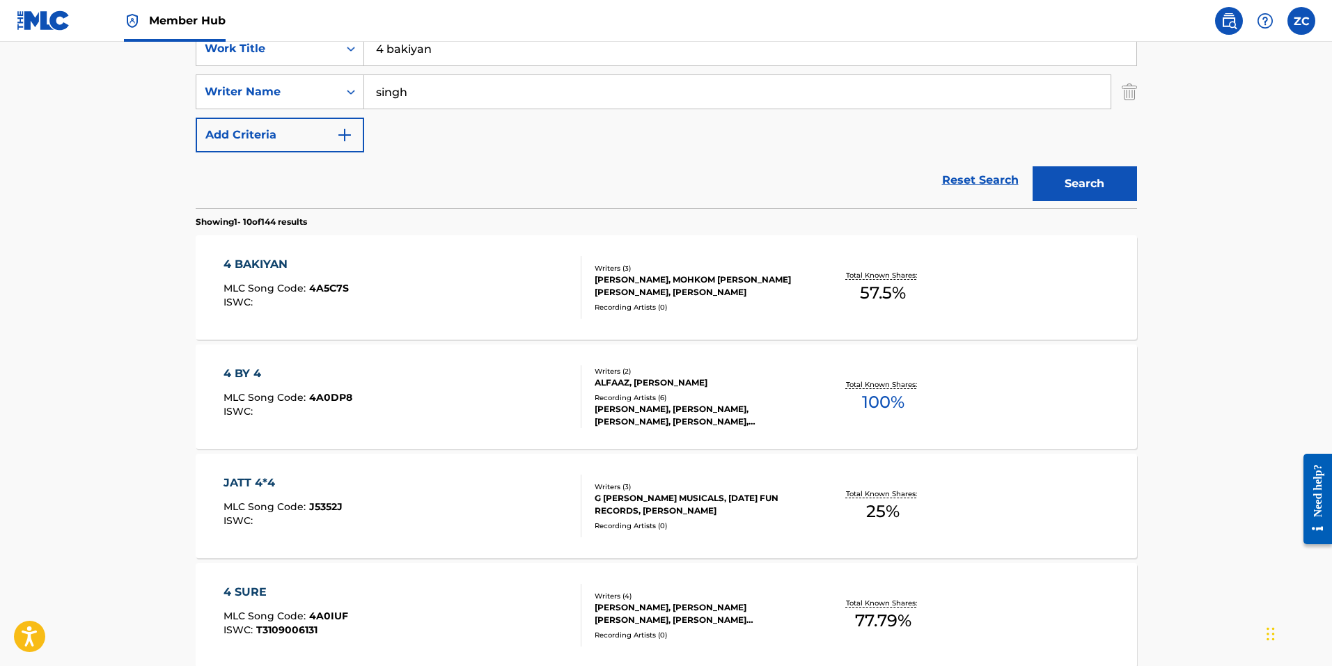
drag, startPoint x: 44, startPoint y: 407, endPoint x: 63, endPoint y: 405, distance: 18.9
click at [44, 407] on main "The MLC Public Work Search The accuracy and completeness of The MLC's data is d…" at bounding box center [666, 582] width 1332 height 1639
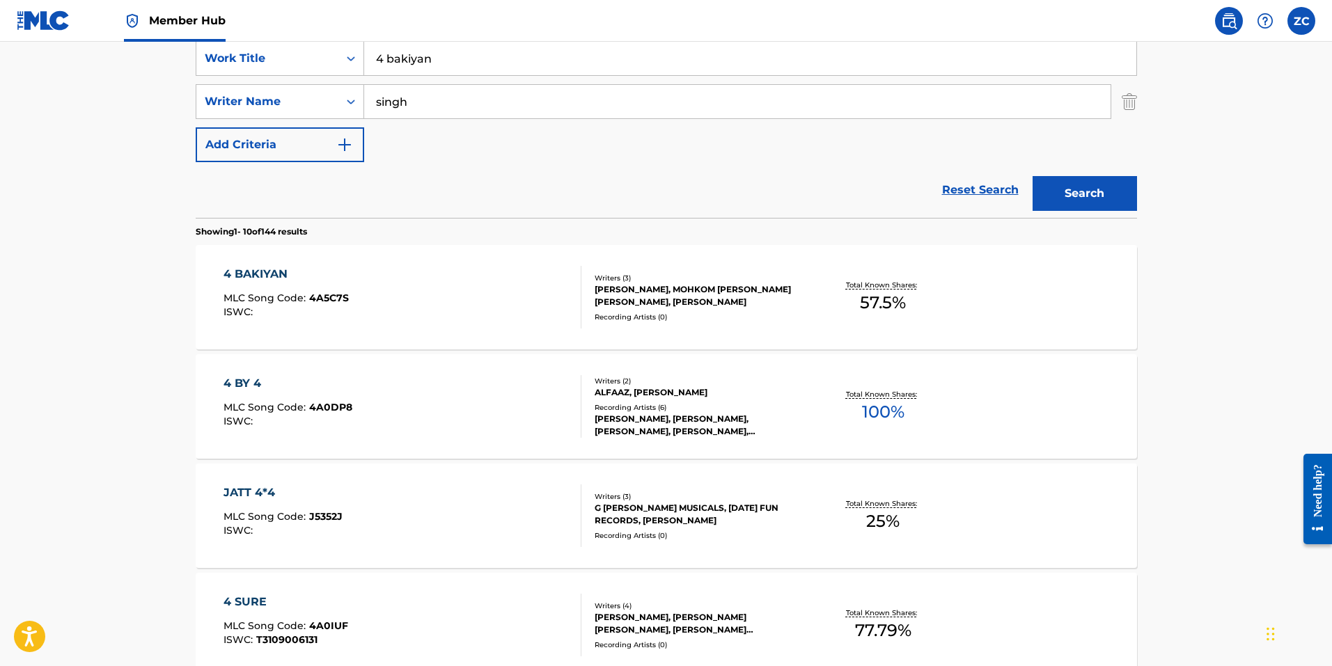
scroll to position [0, 0]
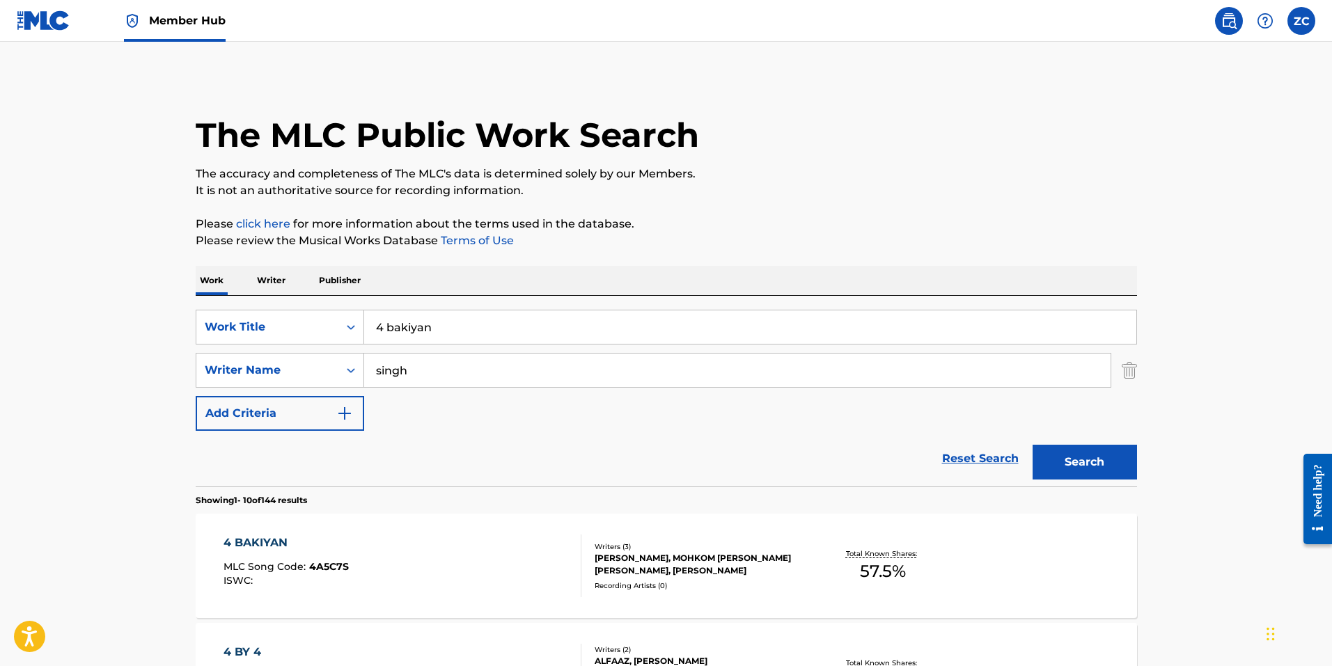
click at [504, 343] on input "4 bakiyan" at bounding box center [750, 326] width 772 height 33
click at [515, 337] on input "4 bakiyan" at bounding box center [750, 326] width 772 height 33
click at [514, 333] on input "4 bakiyan" at bounding box center [750, 326] width 772 height 33
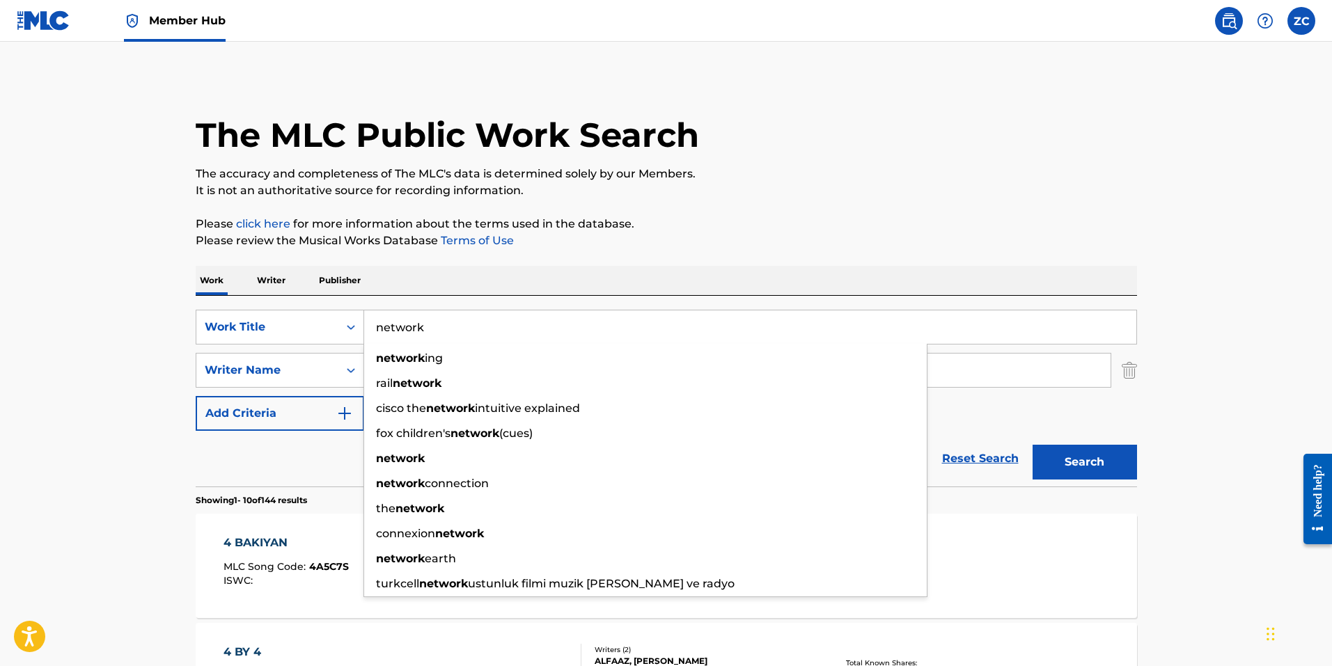
type input "network"
click at [1032, 445] on button "Search" at bounding box center [1084, 462] width 104 height 35
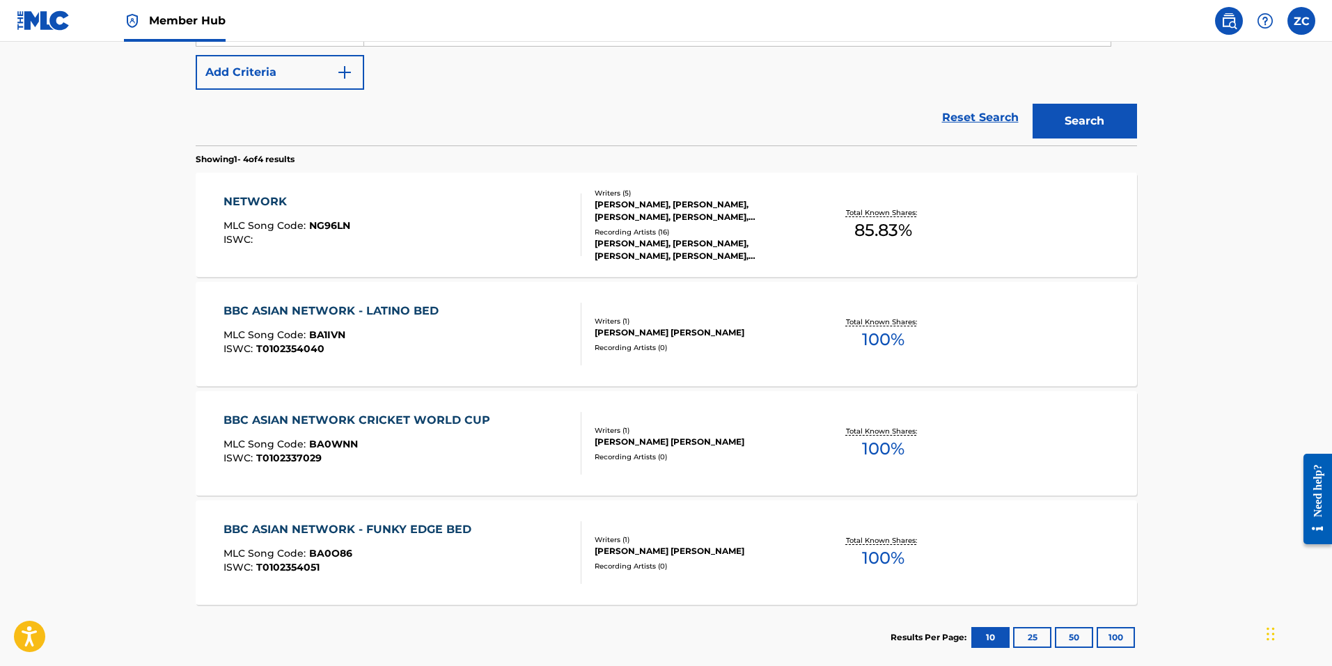
scroll to position [280, 0]
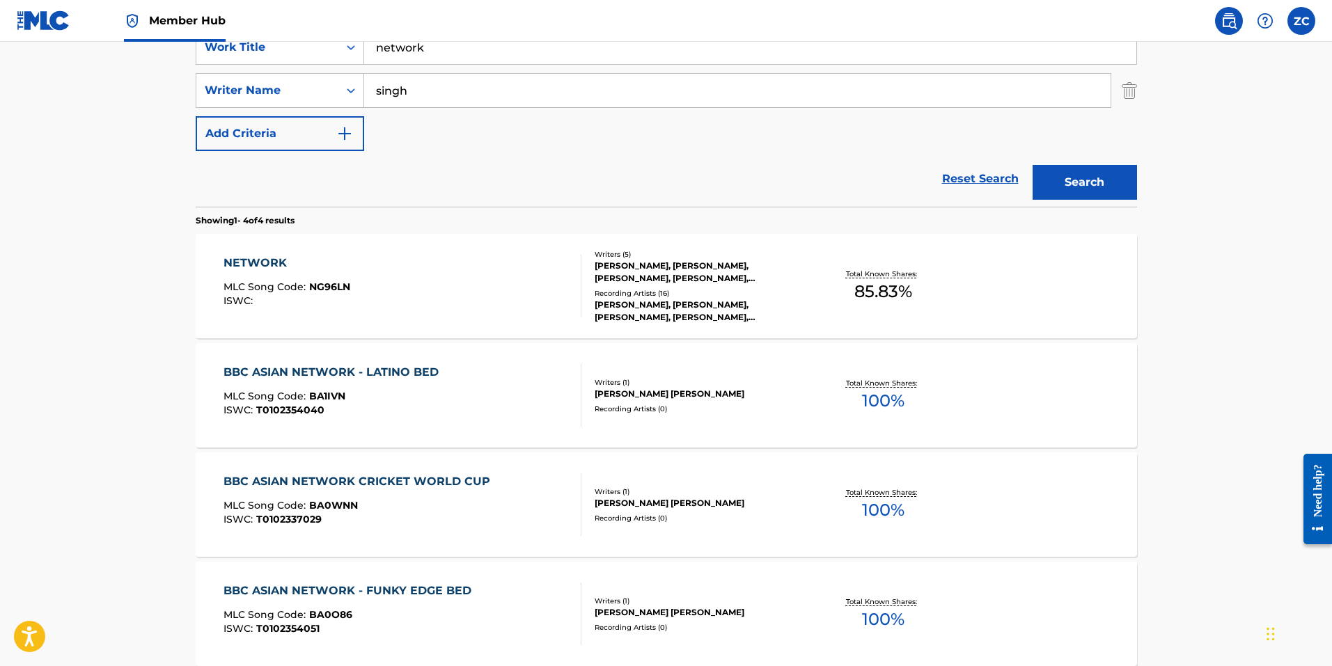
click at [476, 273] on div "NETWORK MLC Song Code : NG96LN ISWC :" at bounding box center [402, 286] width 358 height 63
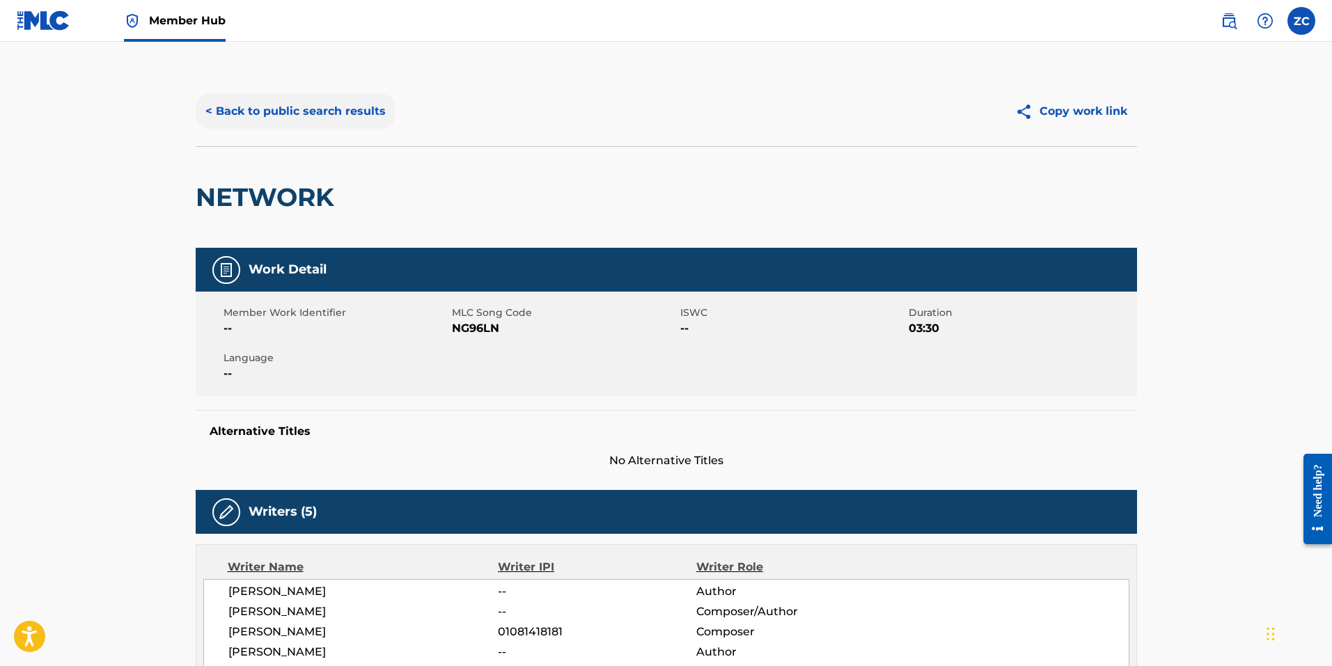
click at [343, 114] on button "< Back to public search results" at bounding box center [296, 111] width 200 height 35
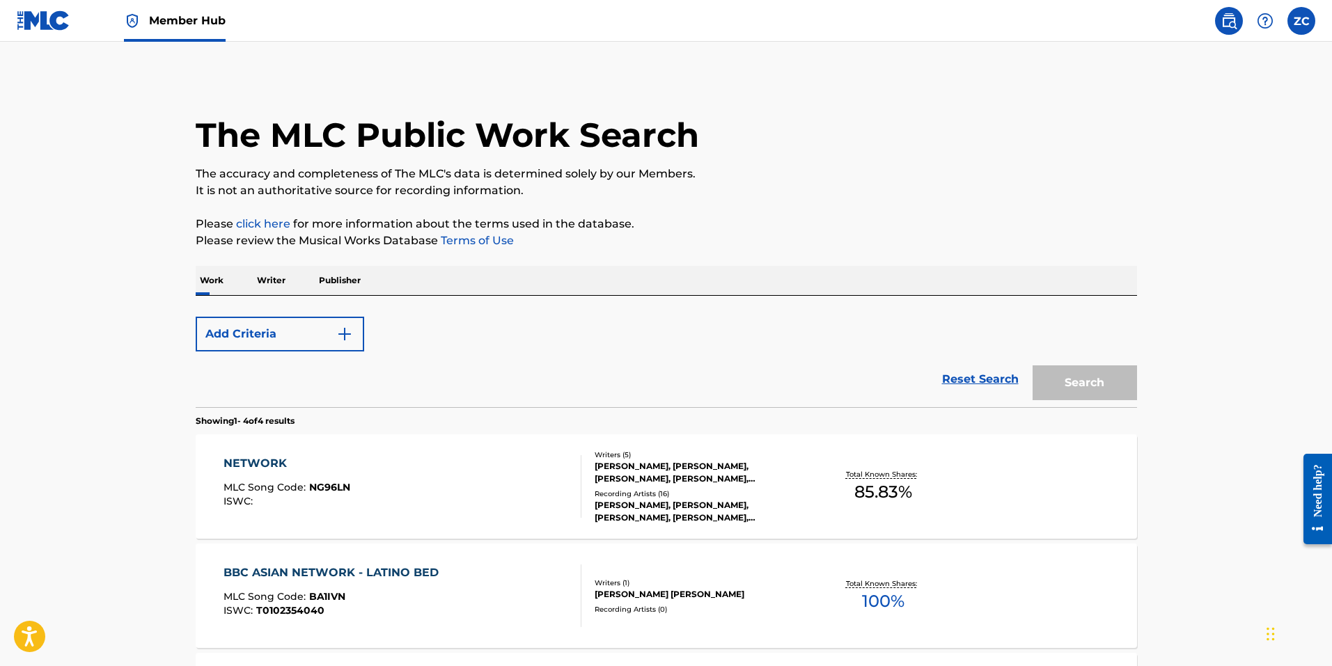
scroll to position [280, 0]
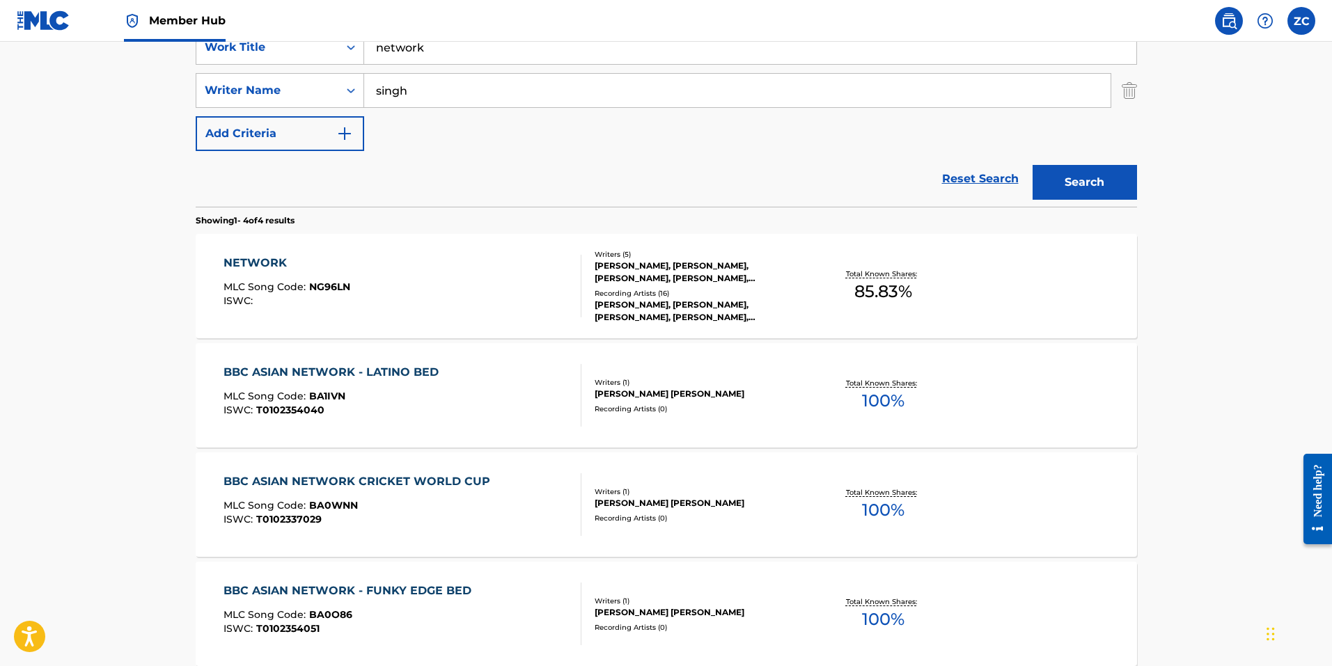
click at [491, 297] on div "NETWORK MLC Song Code : NG96LN ISWC :" at bounding box center [402, 286] width 358 height 63
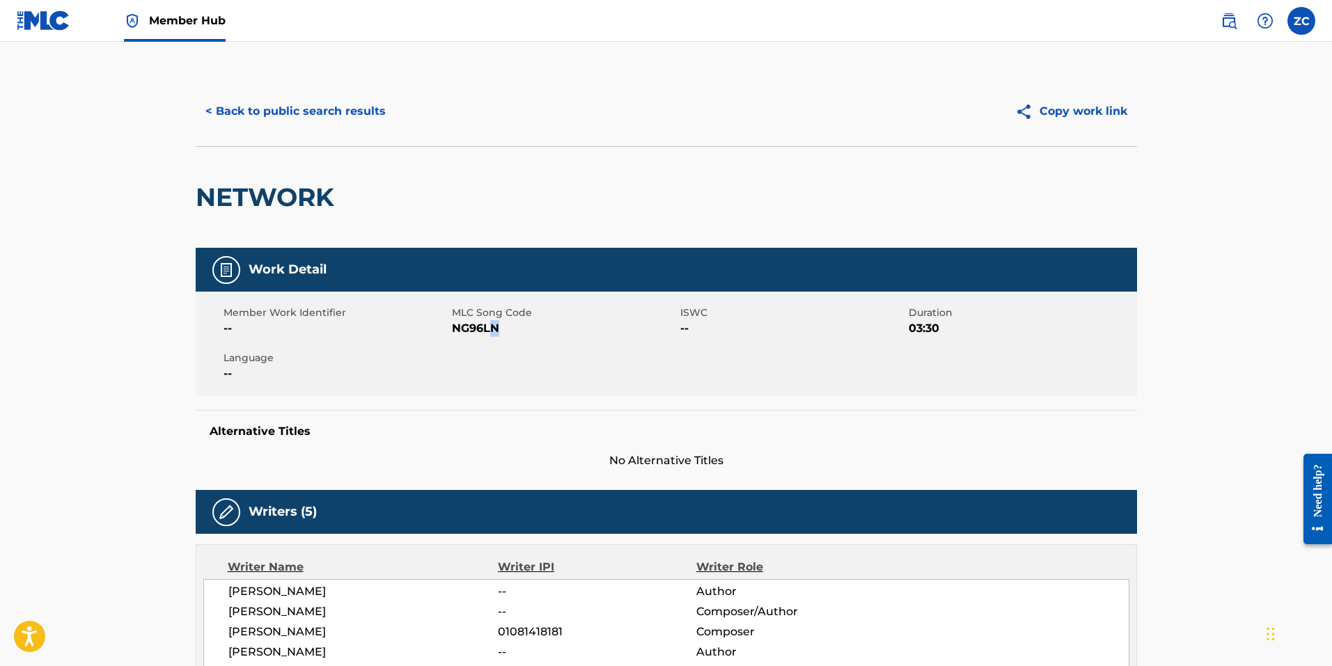
click at [493, 327] on span "NG96LN" at bounding box center [564, 328] width 225 height 17
click at [464, 331] on span "NG96LN" at bounding box center [564, 328] width 225 height 17
click at [464, 330] on span "NG96LN" at bounding box center [564, 328] width 225 height 17
drag, startPoint x: 329, startPoint y: 106, endPoint x: 282, endPoint y: 139, distance: 57.1
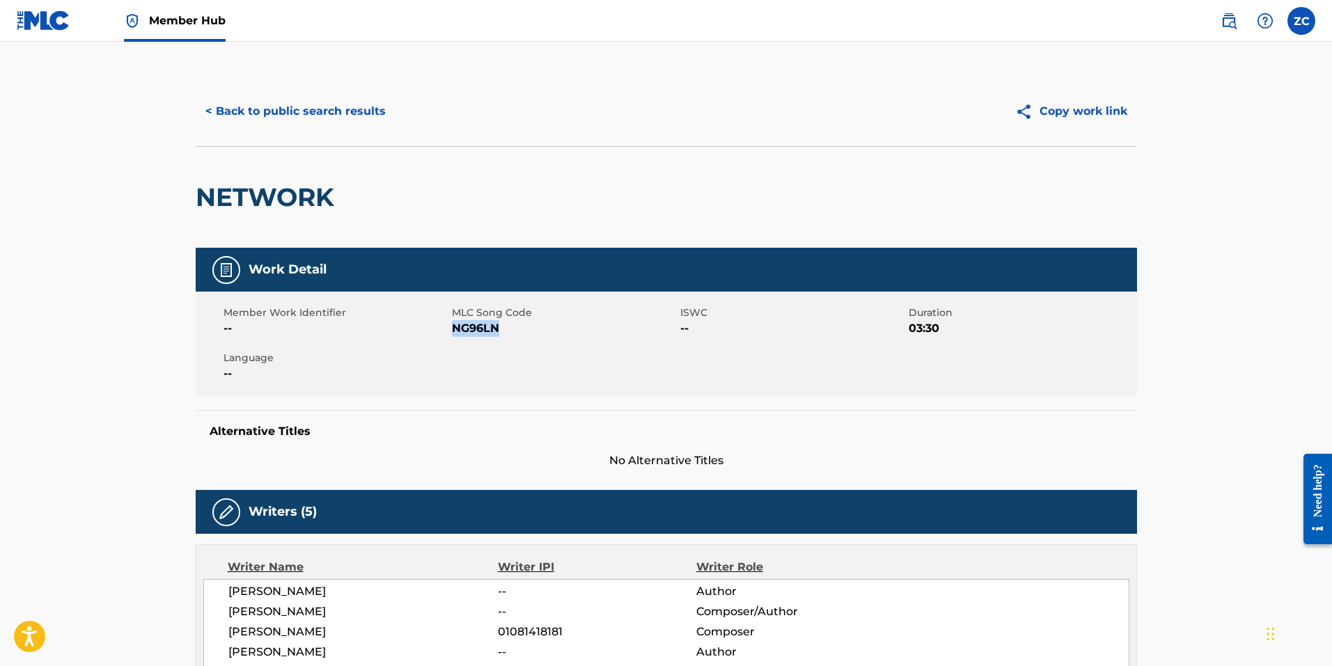
click at [329, 106] on button "< Back to public search results" at bounding box center [296, 111] width 200 height 35
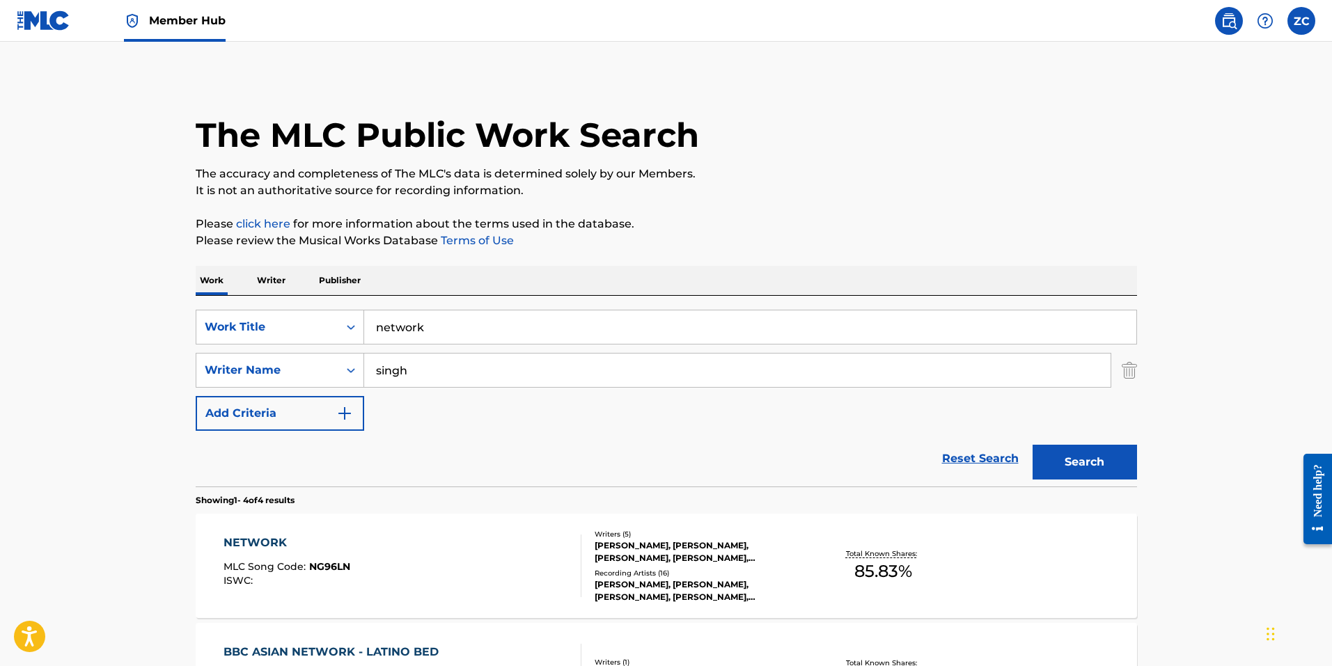
scroll to position [280, 0]
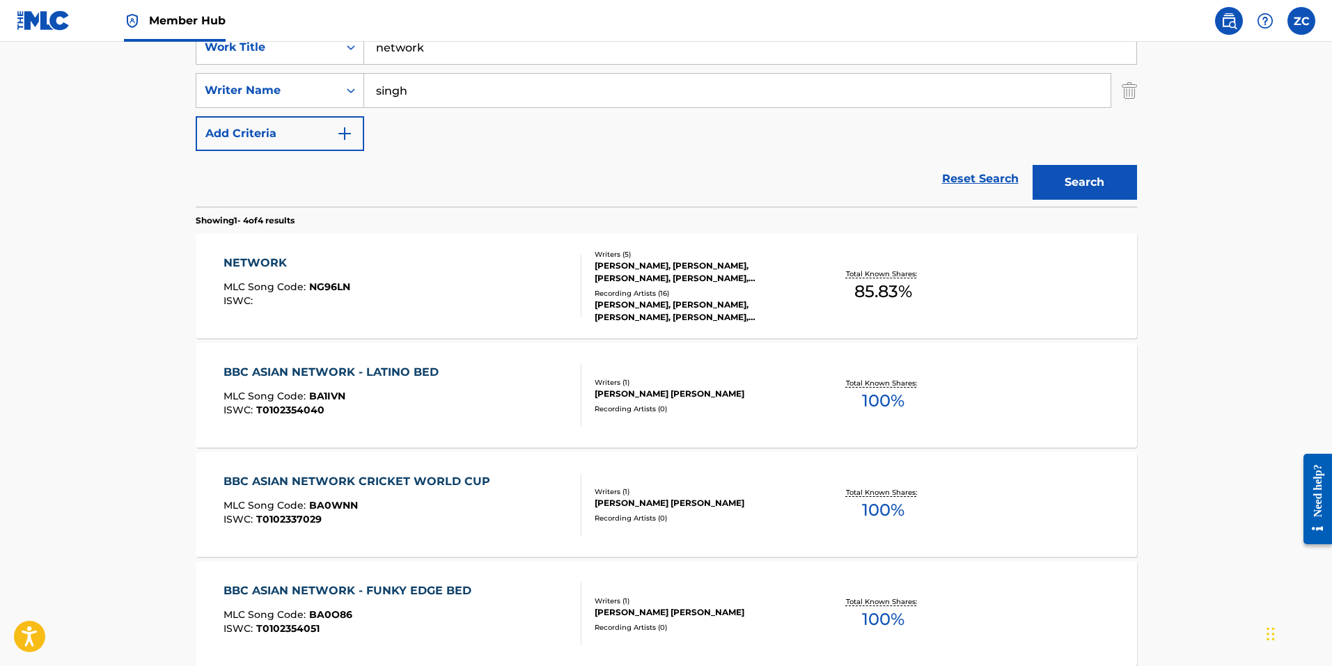
click at [468, 55] on input "network" at bounding box center [750, 47] width 772 height 33
click at [471, 55] on input "network" at bounding box center [750, 47] width 772 height 33
drag, startPoint x: 457, startPoint y: 55, endPoint x: 139, endPoint y: 16, distance: 319.8
click at [157, 19] on div "Member Hub ZC ZC Zachary Culp zachary.culp@sonyatv.com Notification Preferences…" at bounding box center [666, 262] width 1332 height 1085
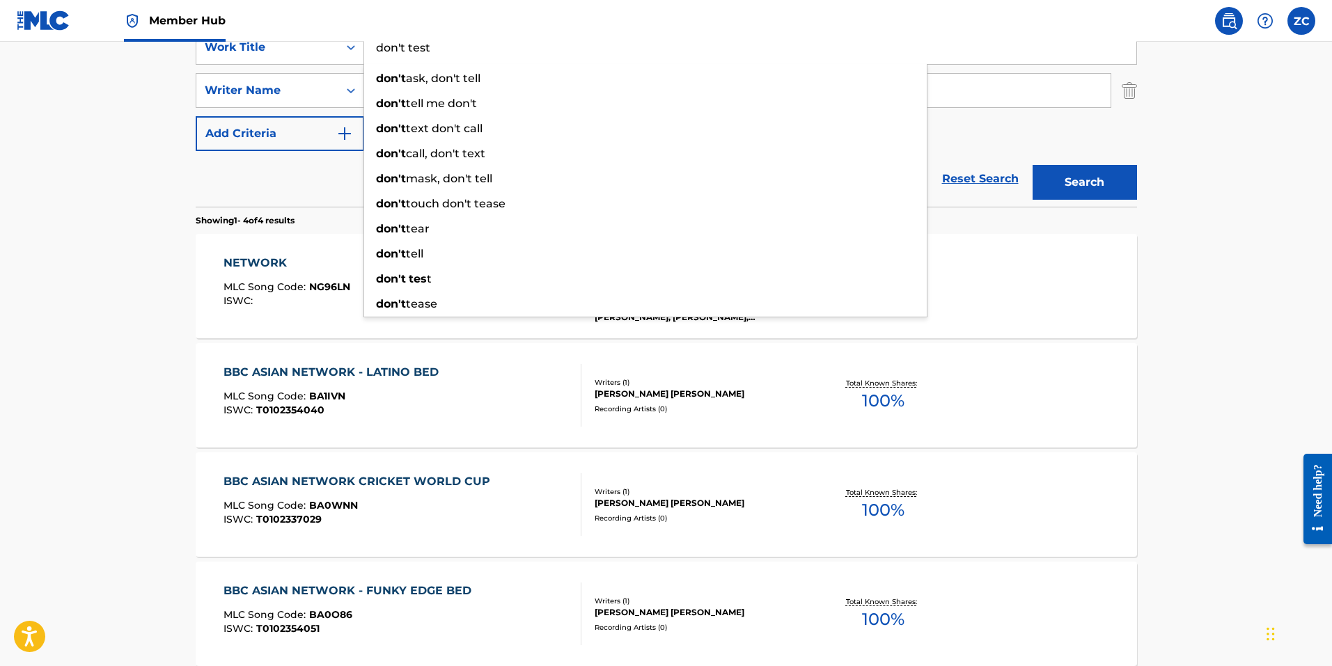
type input "don't test"
click at [1032, 165] on button "Search" at bounding box center [1084, 182] width 104 height 35
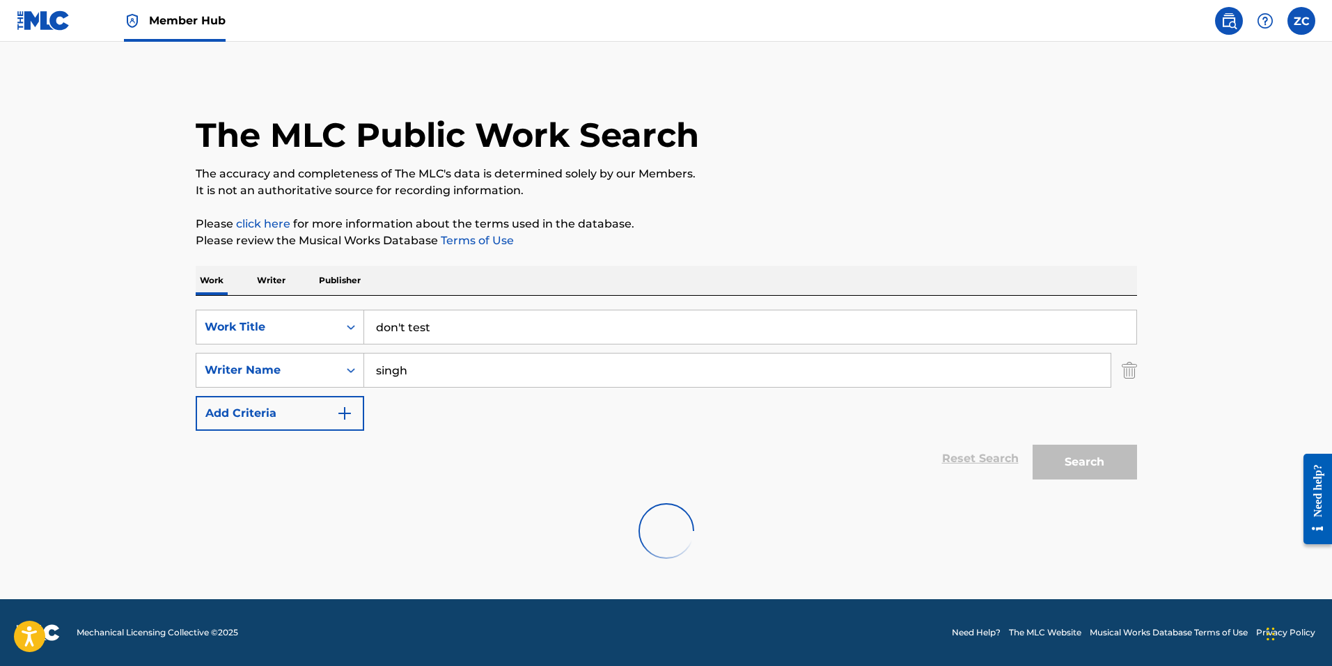
scroll to position [0, 0]
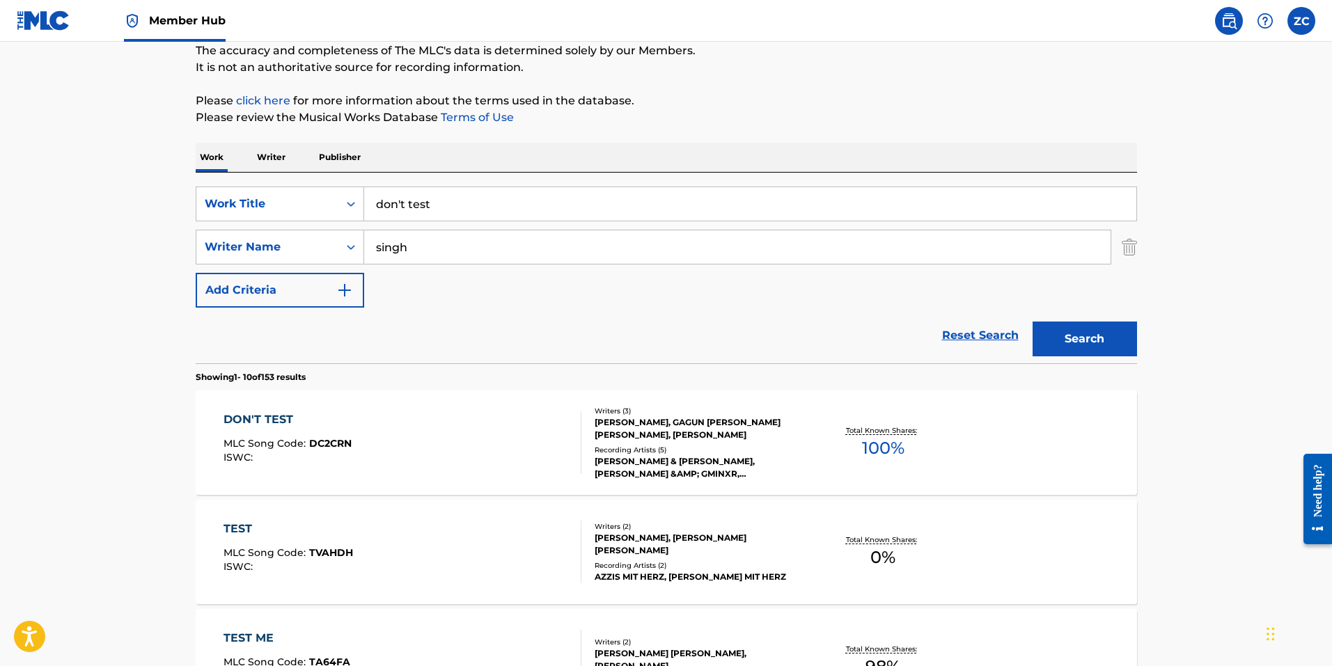
scroll to position [278, 0]
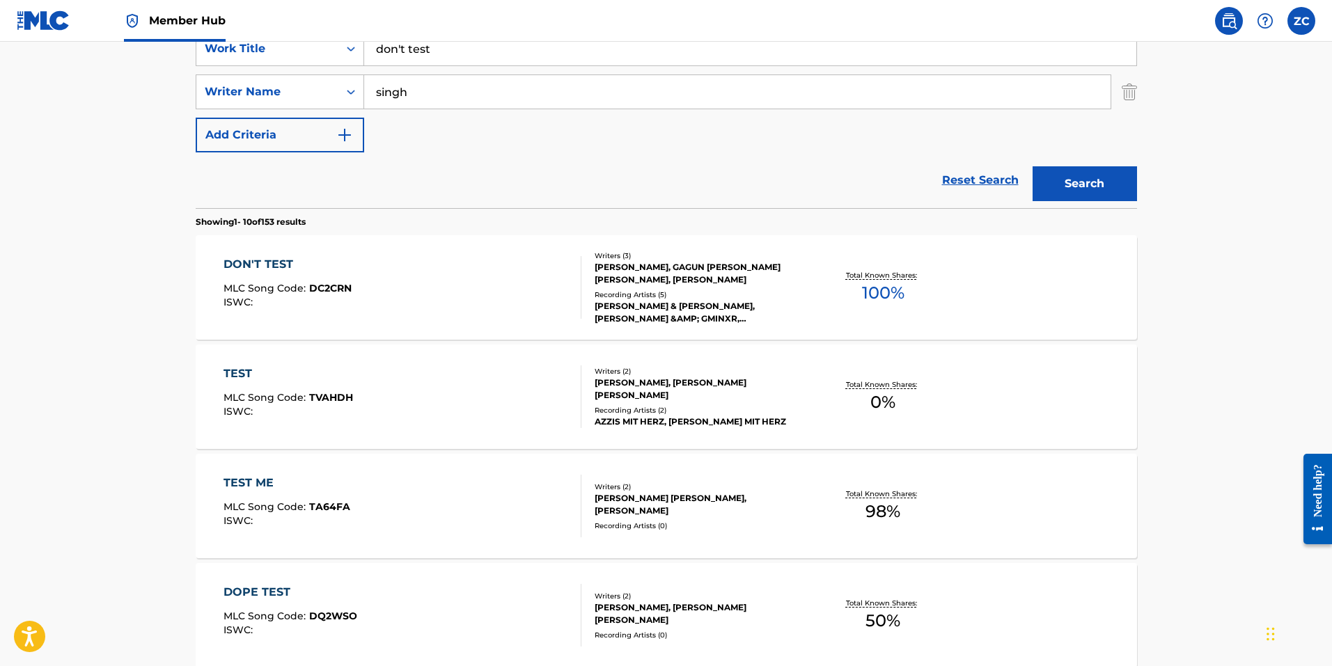
click at [448, 309] on div "DON'T TEST MLC Song Code : DC2CRN ISWC :" at bounding box center [402, 287] width 358 height 63
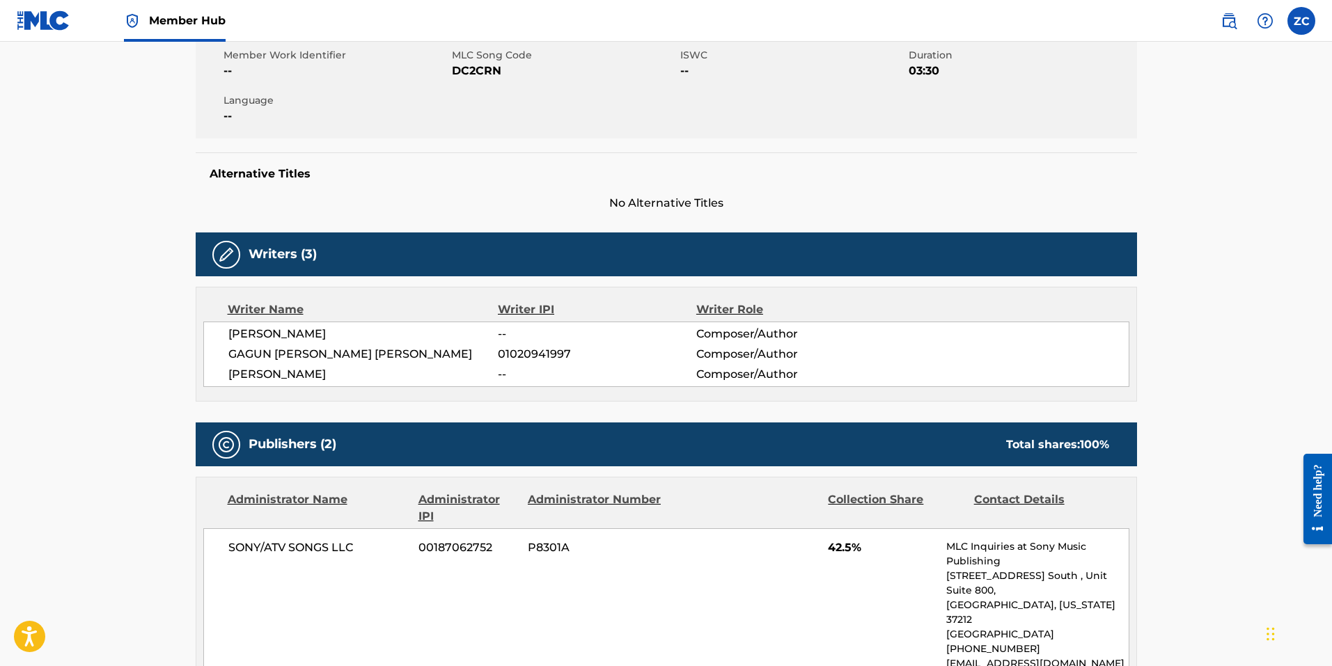
scroll to position [139, 0]
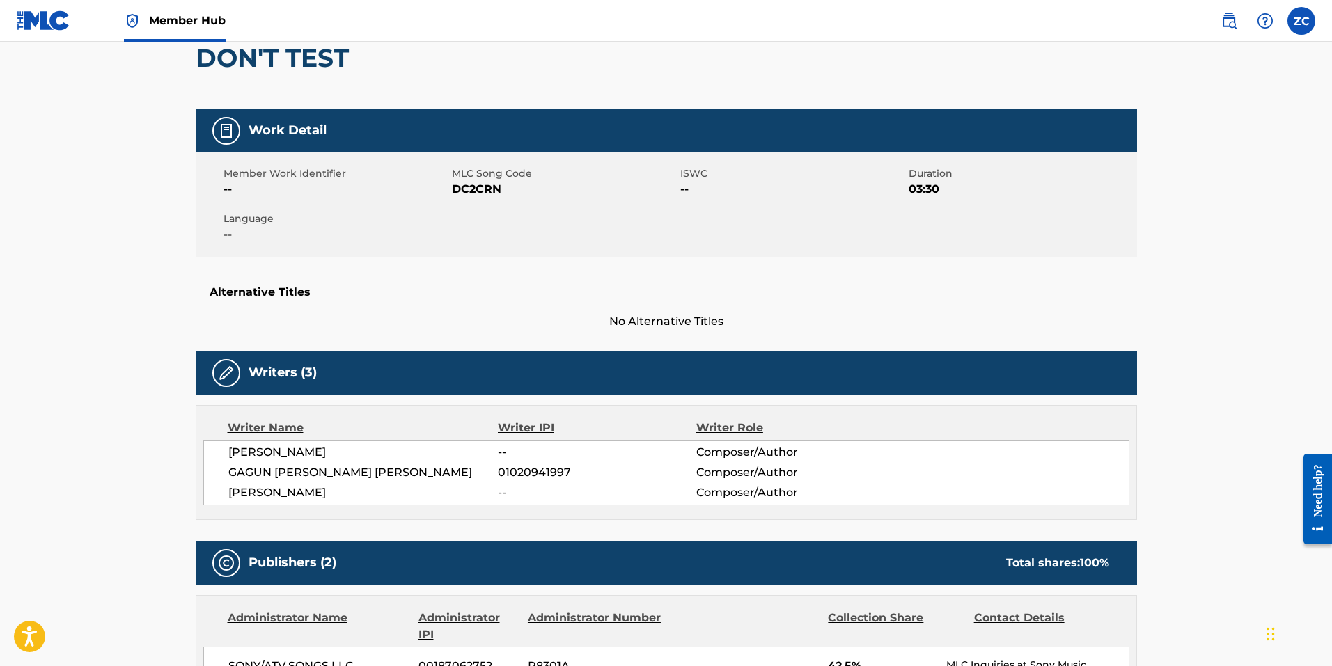
click at [475, 187] on span "DC2CRN" at bounding box center [564, 189] width 225 height 17
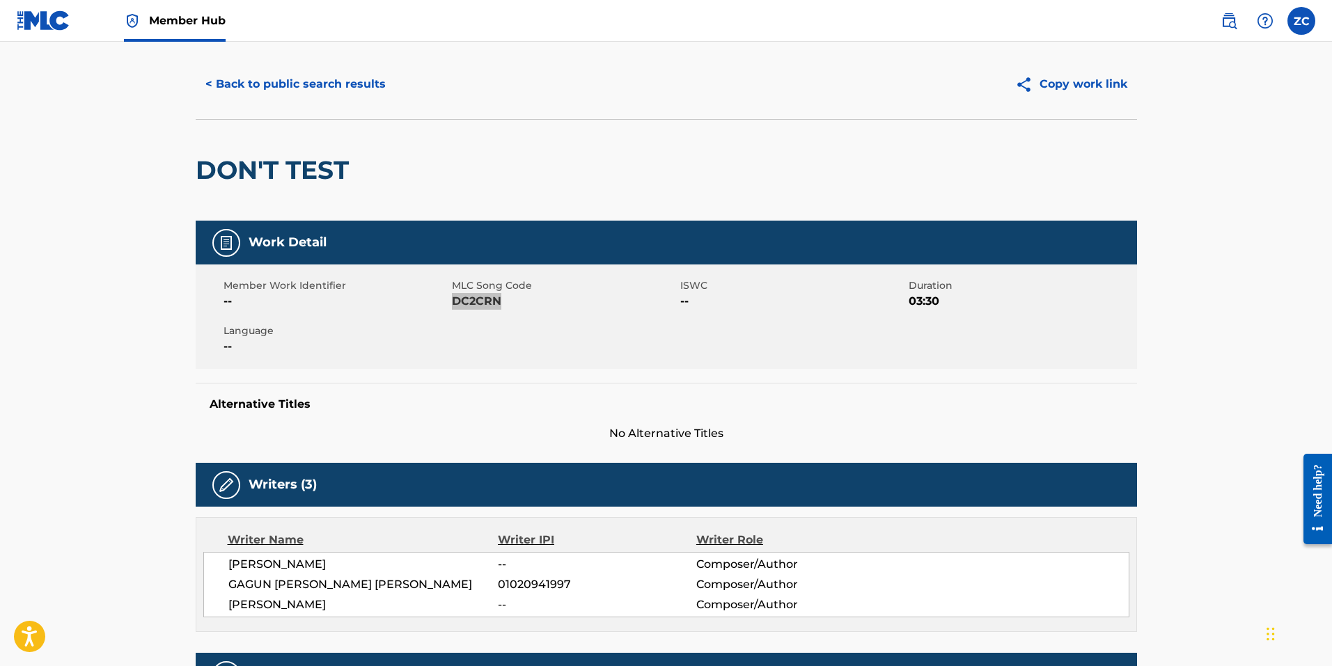
scroll to position [0, 0]
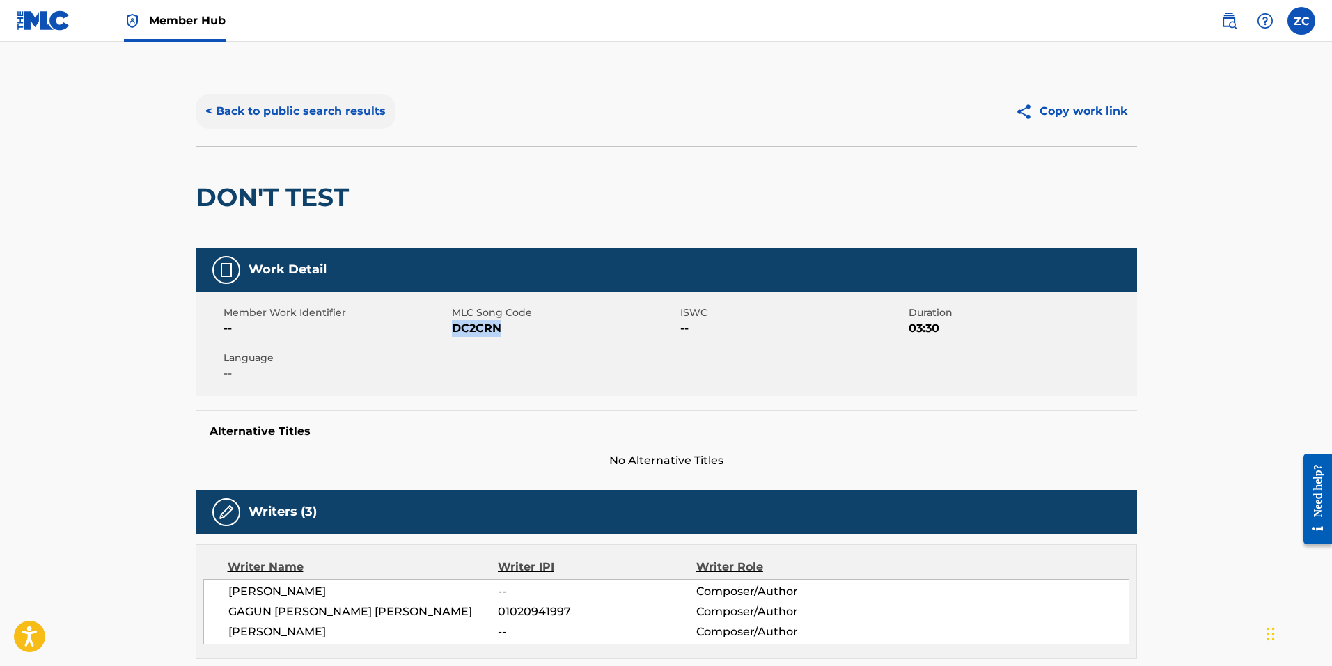
click at [326, 100] on button "< Back to public search results" at bounding box center [296, 111] width 200 height 35
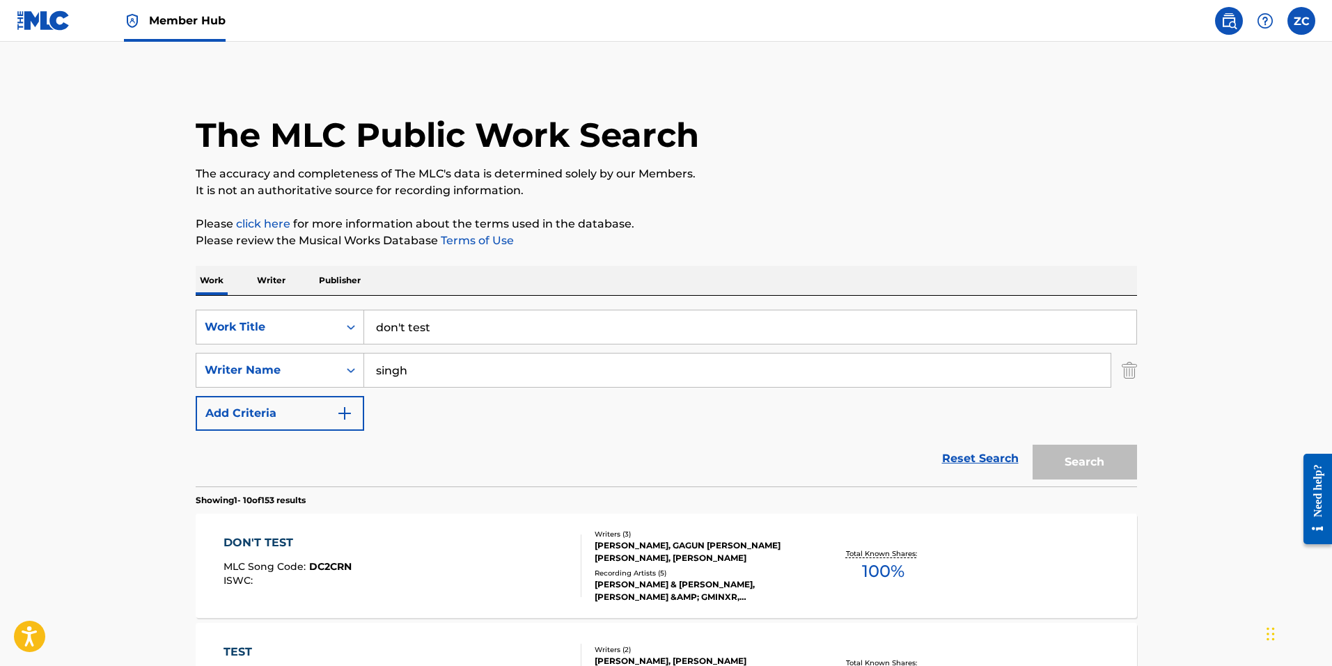
scroll to position [278, 0]
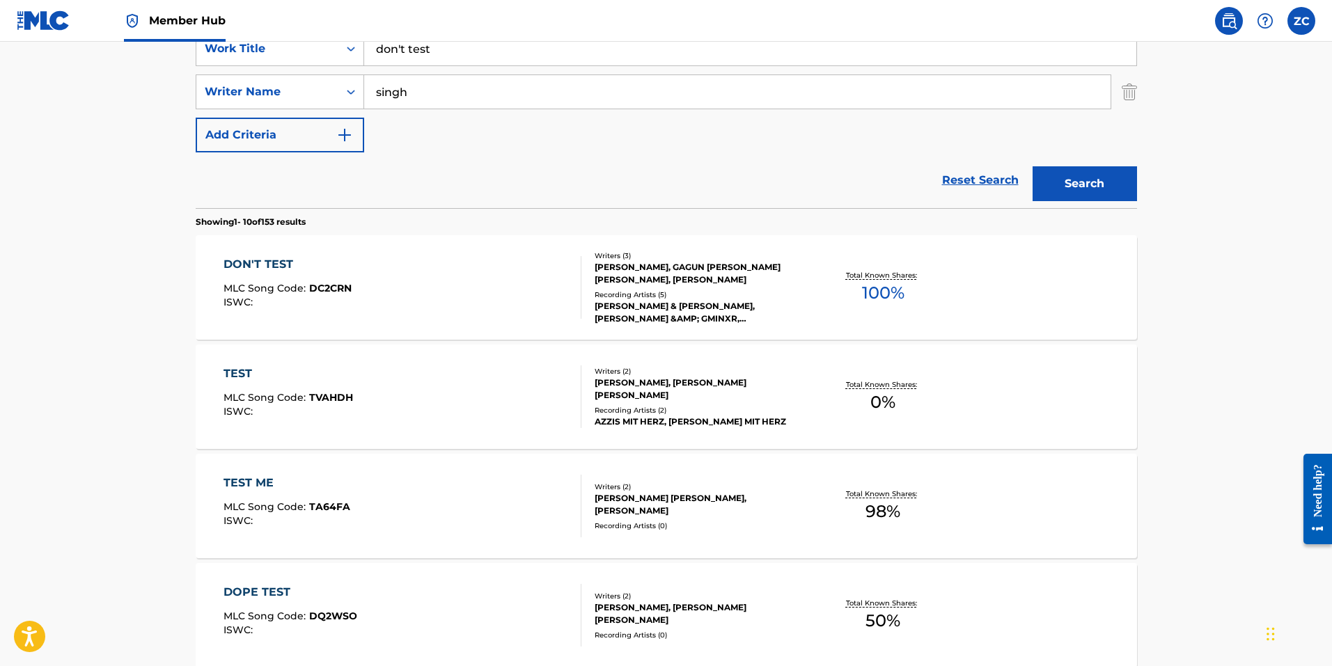
drag, startPoint x: 411, startPoint y: 45, endPoint x: 306, endPoint y: 38, distance: 105.3
click at [308, 38] on div "Member Hub ZC ZC Zachary Culp zachary.culp@sonyatv.com Notification Preferences…" at bounding box center [666, 595] width 1332 height 1747
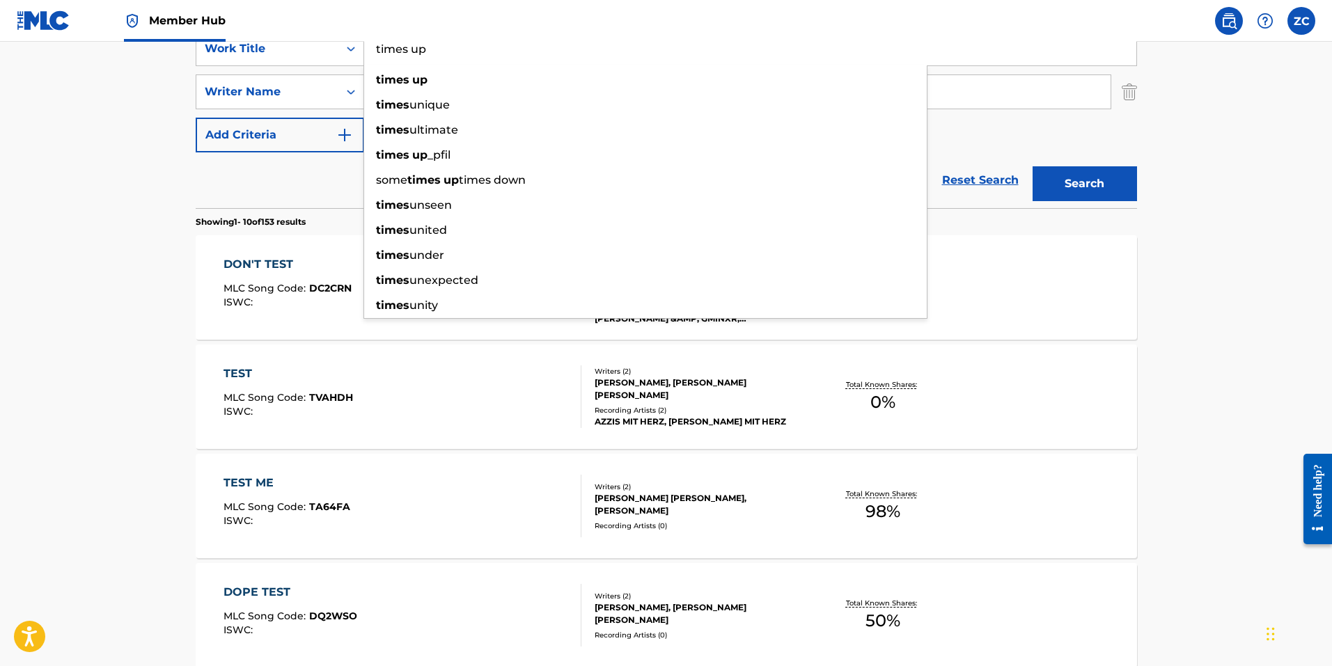
type input "times up"
click at [1032, 166] on button "Search" at bounding box center [1084, 183] width 104 height 35
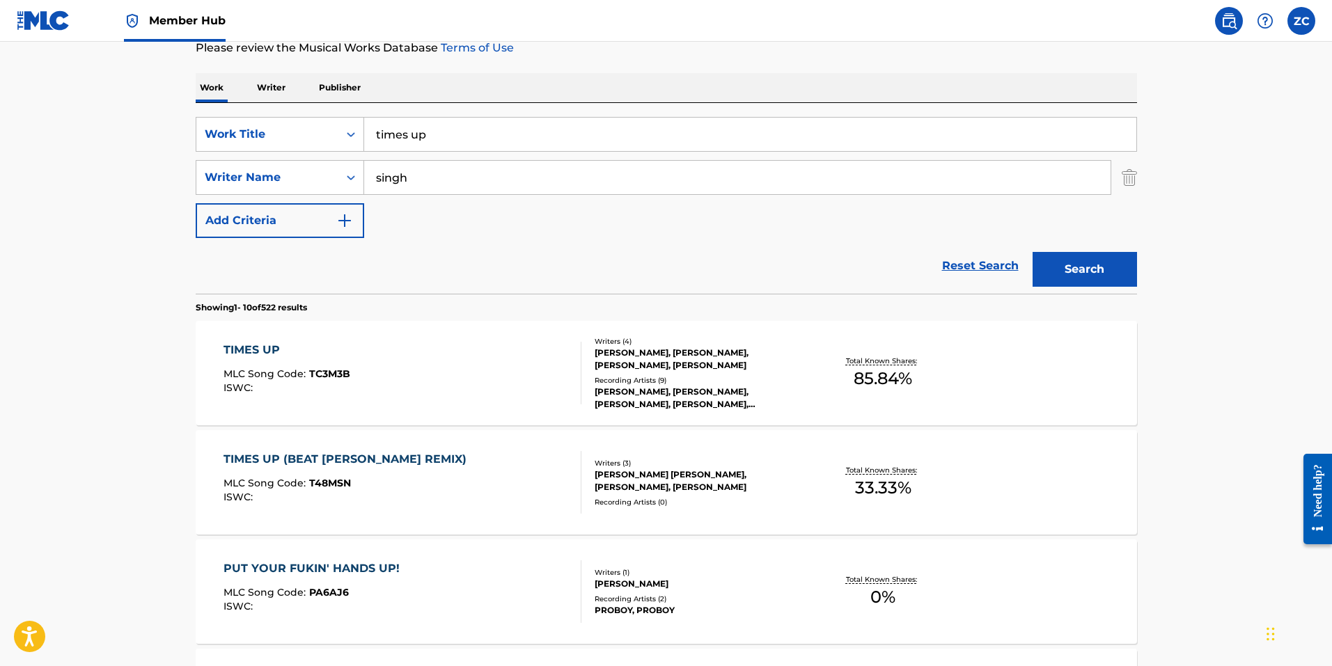
scroll to position [209, 0]
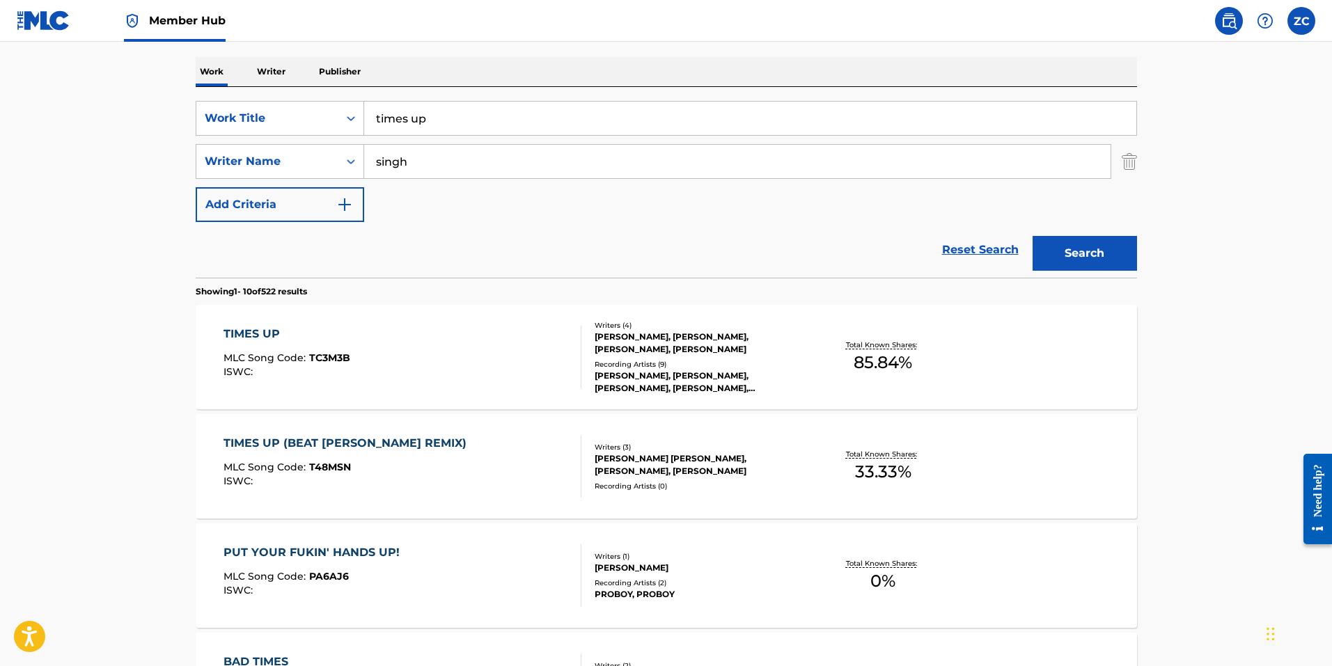
click at [291, 356] on span "MLC Song Code :" at bounding box center [266, 358] width 86 height 13
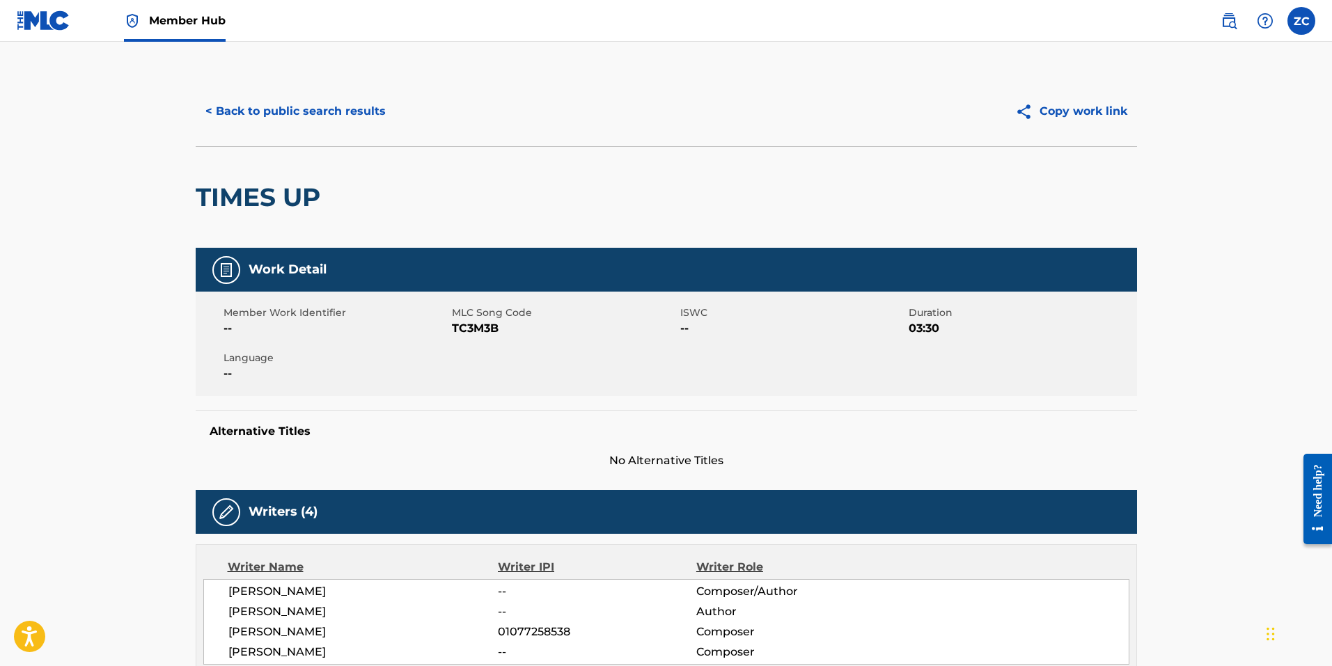
click at [484, 326] on span "TC3M3B" at bounding box center [564, 328] width 225 height 17
click at [280, 100] on button "< Back to public search results" at bounding box center [296, 111] width 200 height 35
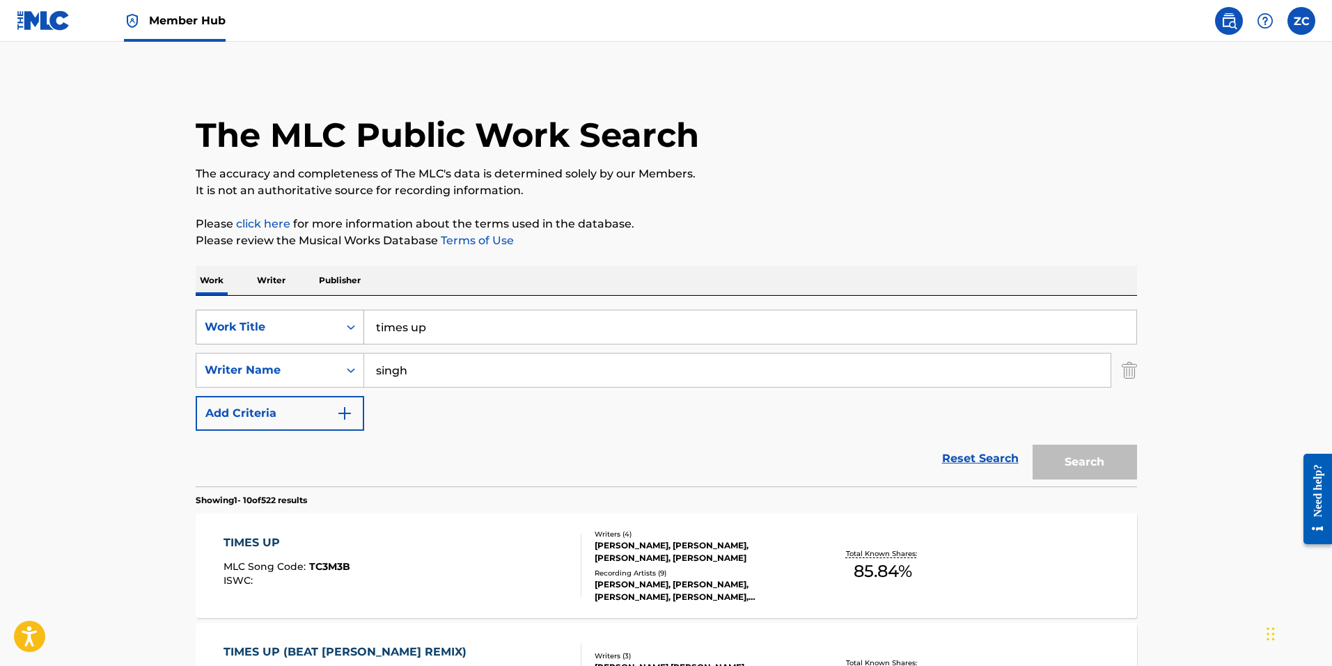
scroll to position [209, 0]
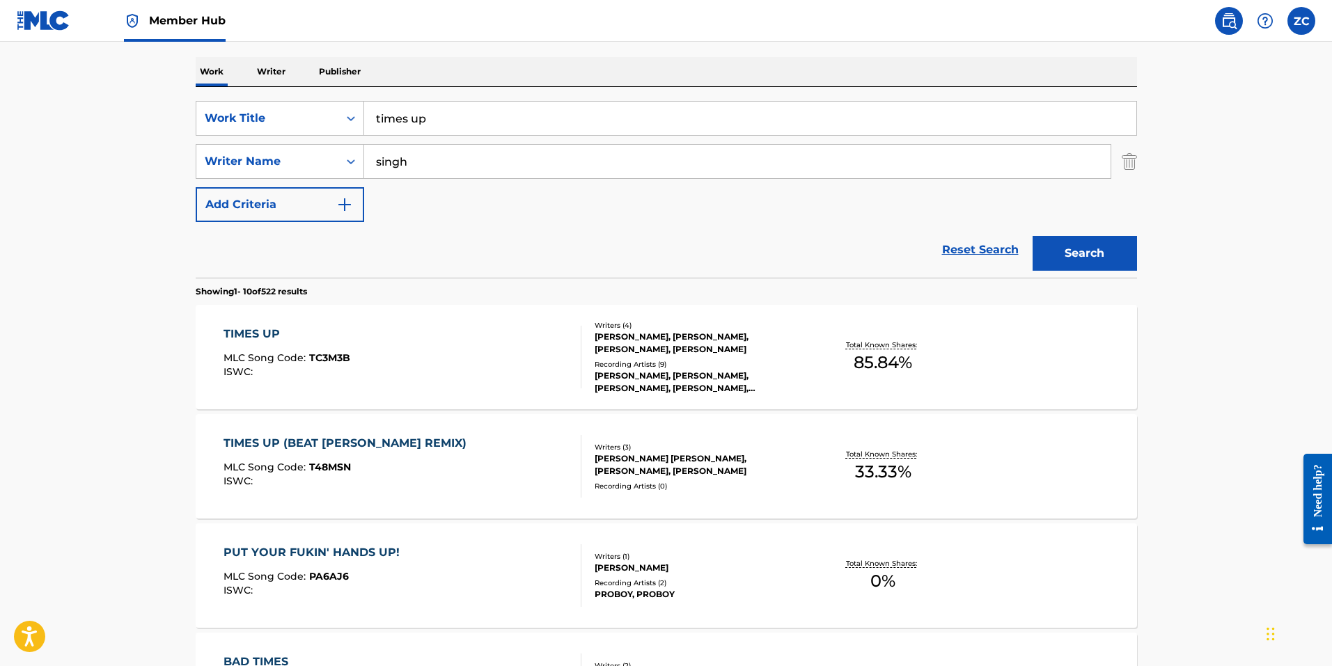
drag, startPoint x: 457, startPoint y: 106, endPoint x: 79, endPoint y: 90, distance: 378.3
click at [119, 93] on main "The MLC Public Work Search The accuracy and completeness of The MLC's data is d…" at bounding box center [666, 652] width 1332 height 1639
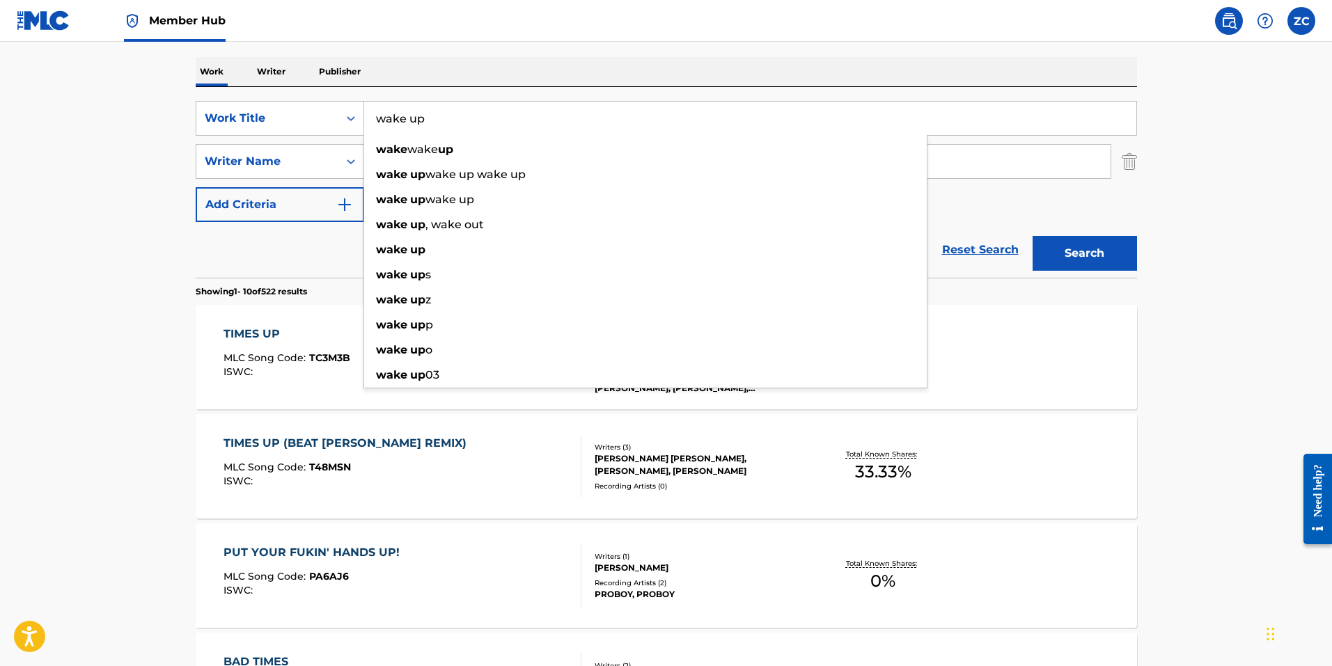
type input "wake up"
click at [1032, 236] on button "Search" at bounding box center [1084, 253] width 104 height 35
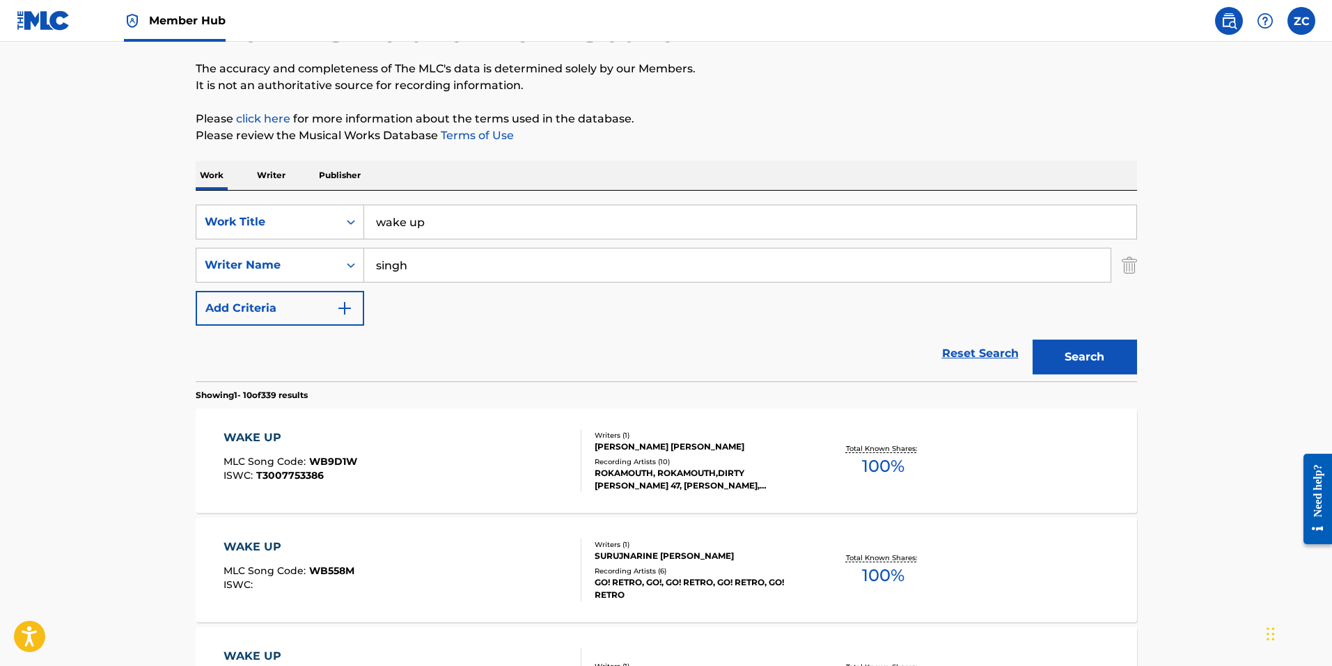
scroll to position [139, 0]
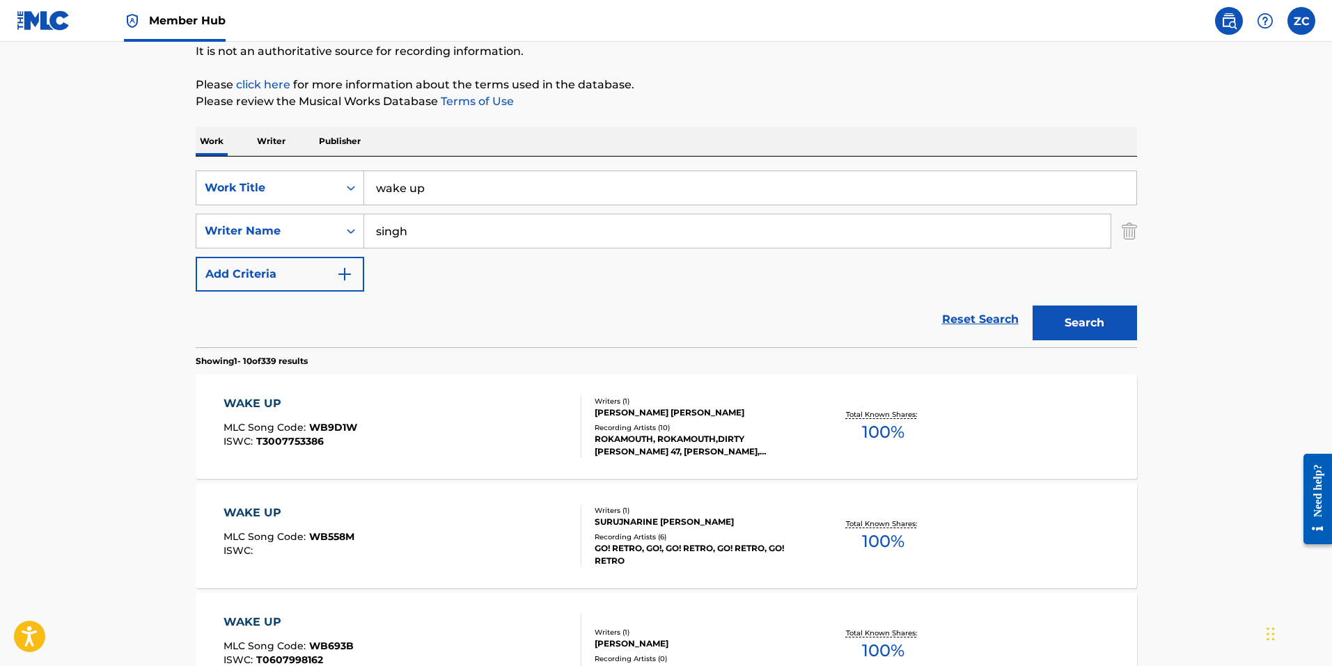
click at [617, 455] on div "ROKAMOUTH, ROKAMOUTH,DIRTY SANCHEZ 47, CHET PORTER, ROKAMOUTH, CHET PORTER" at bounding box center [699, 445] width 210 height 25
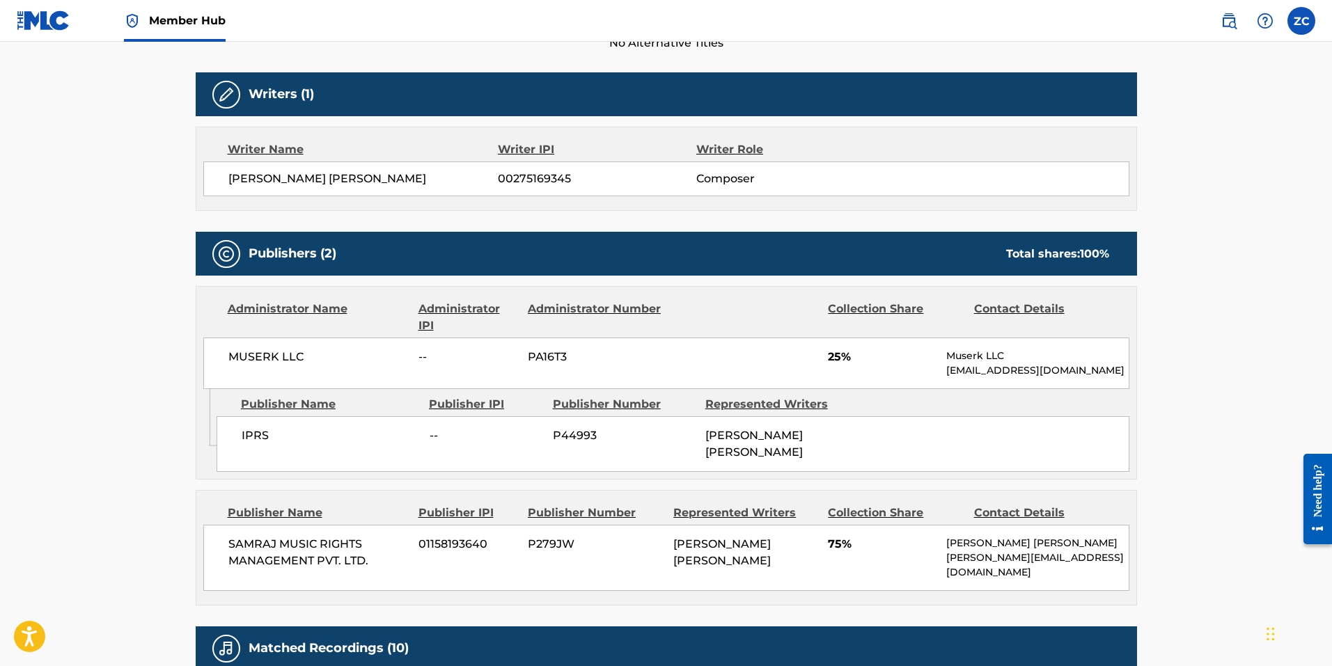
scroll to position [70, 0]
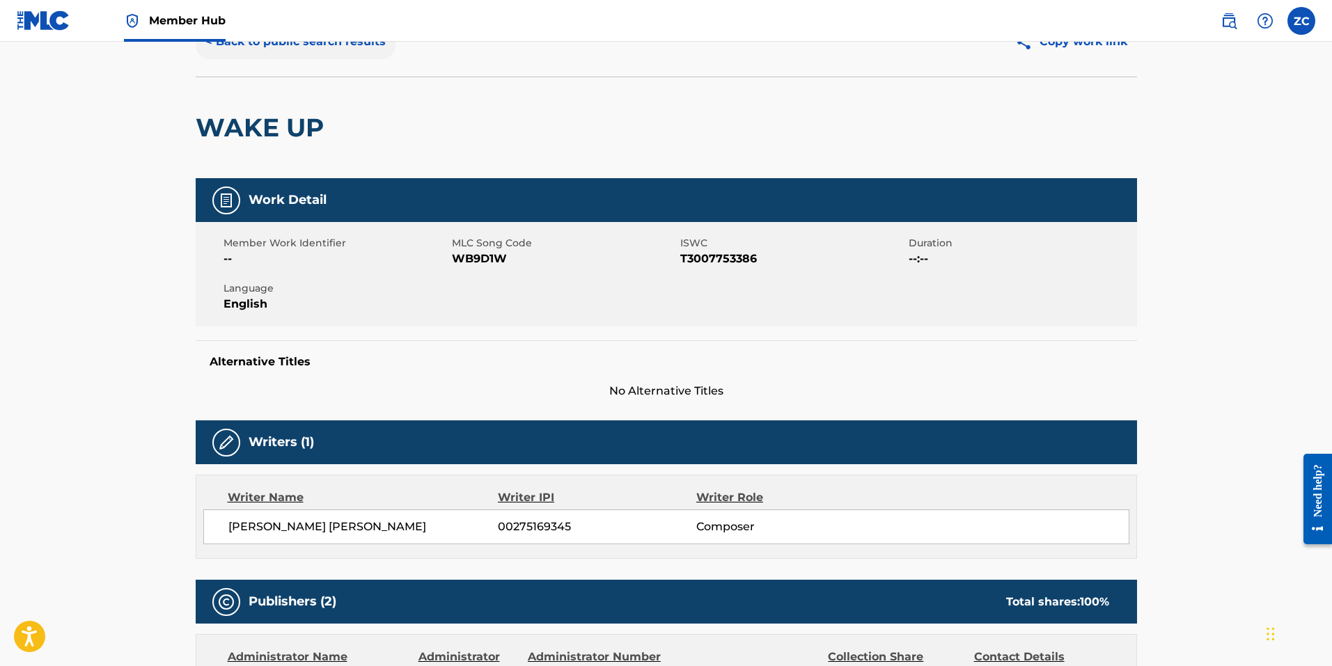
click at [319, 54] on button "< Back to public search results" at bounding box center [296, 41] width 200 height 35
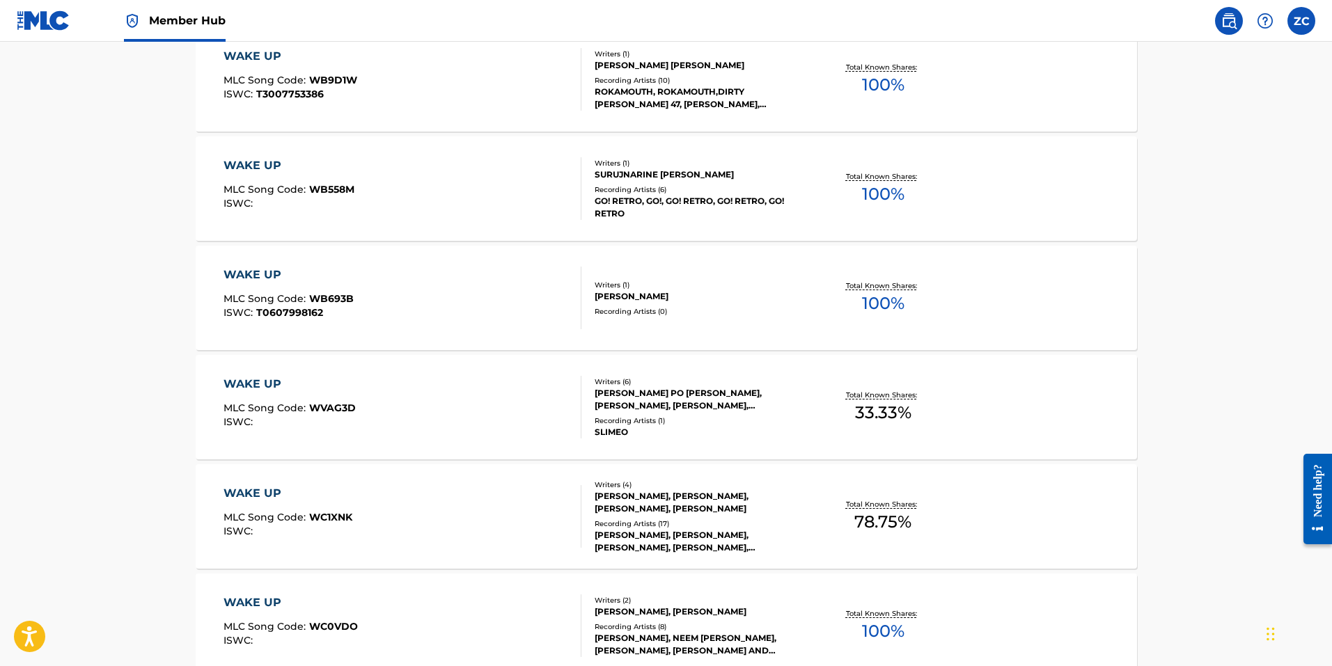
scroll to position [557, 0]
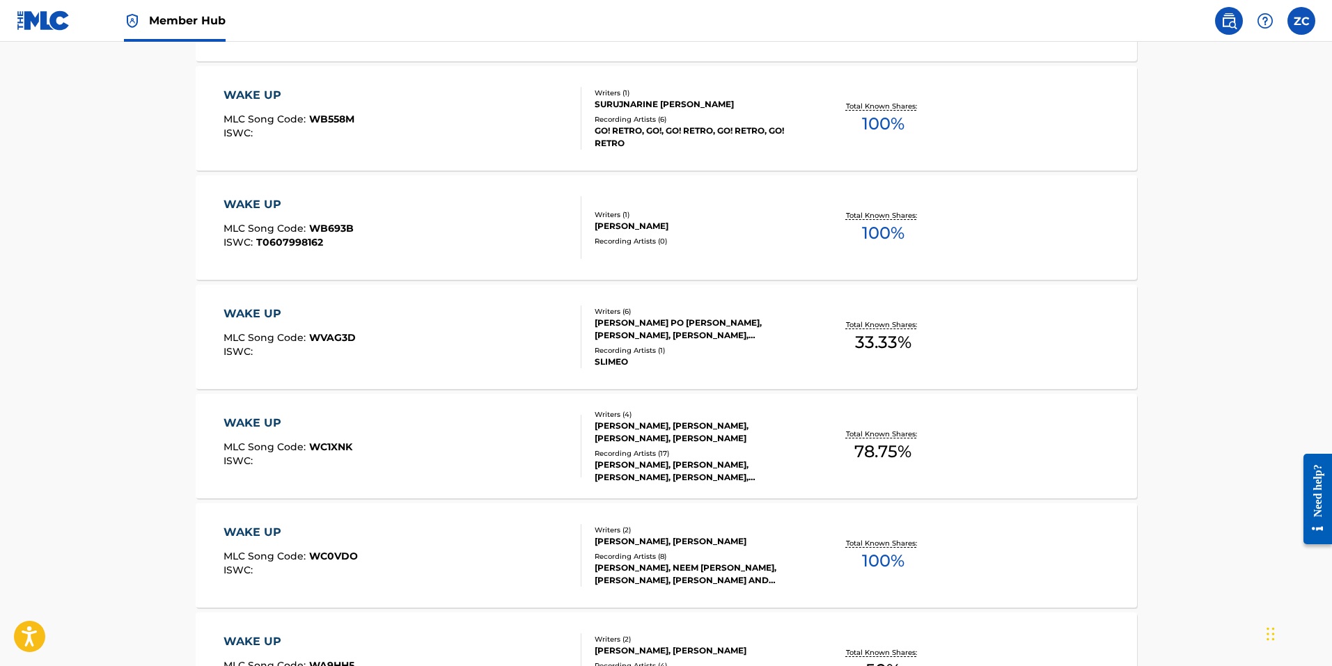
click at [406, 434] on div "WAKE UP MLC Song Code : WC1XNK ISWC :" at bounding box center [402, 446] width 358 height 63
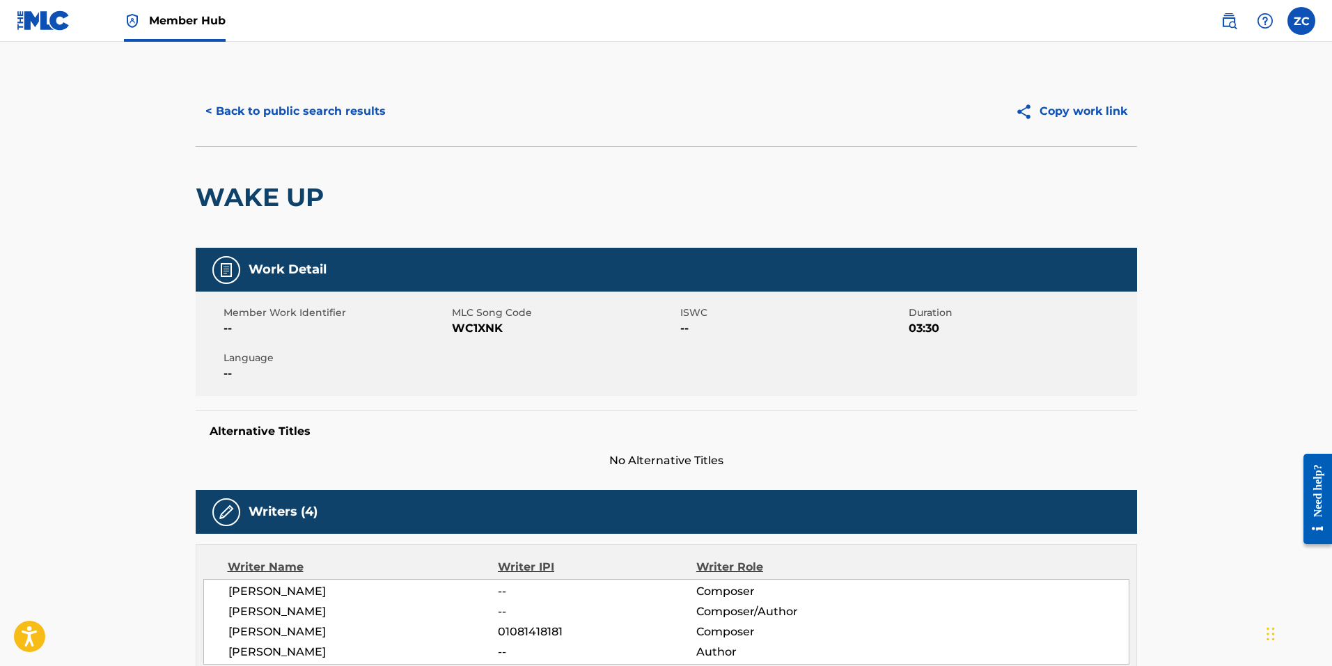
click at [486, 330] on span "WC1XNK" at bounding box center [564, 328] width 225 height 17
click at [262, 105] on button "< Back to public search results" at bounding box center [296, 111] width 200 height 35
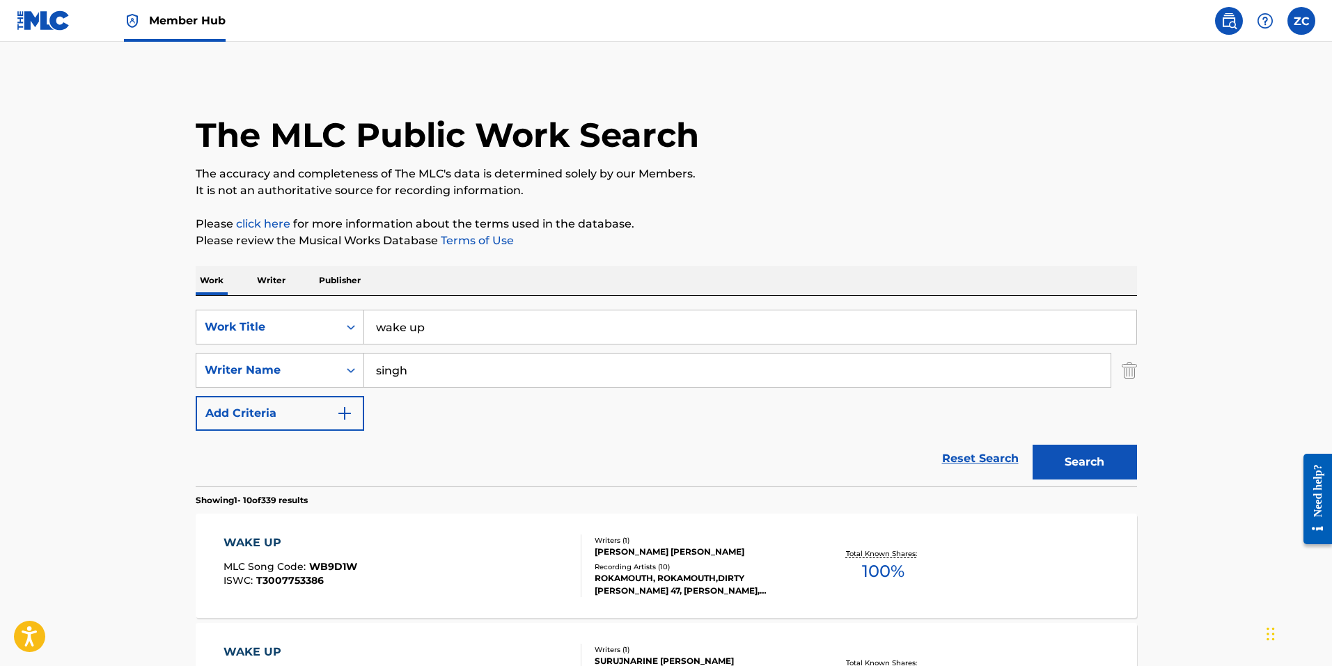
click at [459, 336] on input "wake up" at bounding box center [750, 326] width 772 height 33
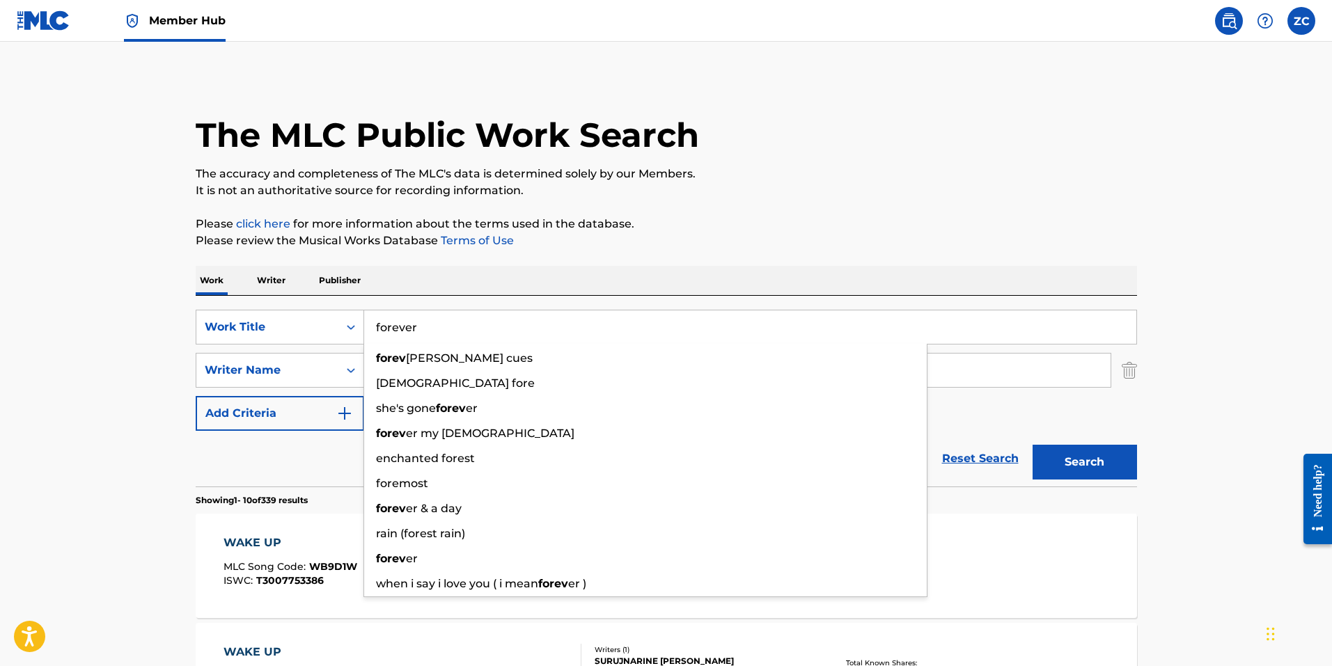
type input "forever"
click at [1032, 445] on button "Search" at bounding box center [1084, 462] width 104 height 35
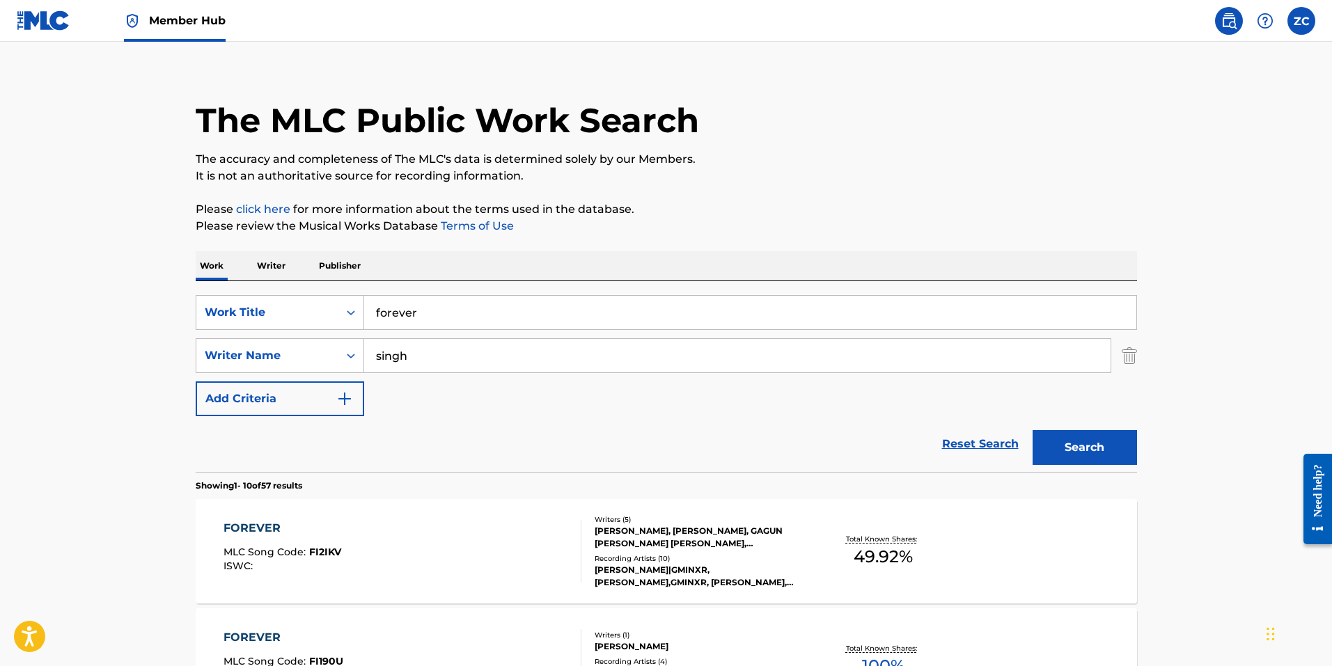
scroll to position [209, 0]
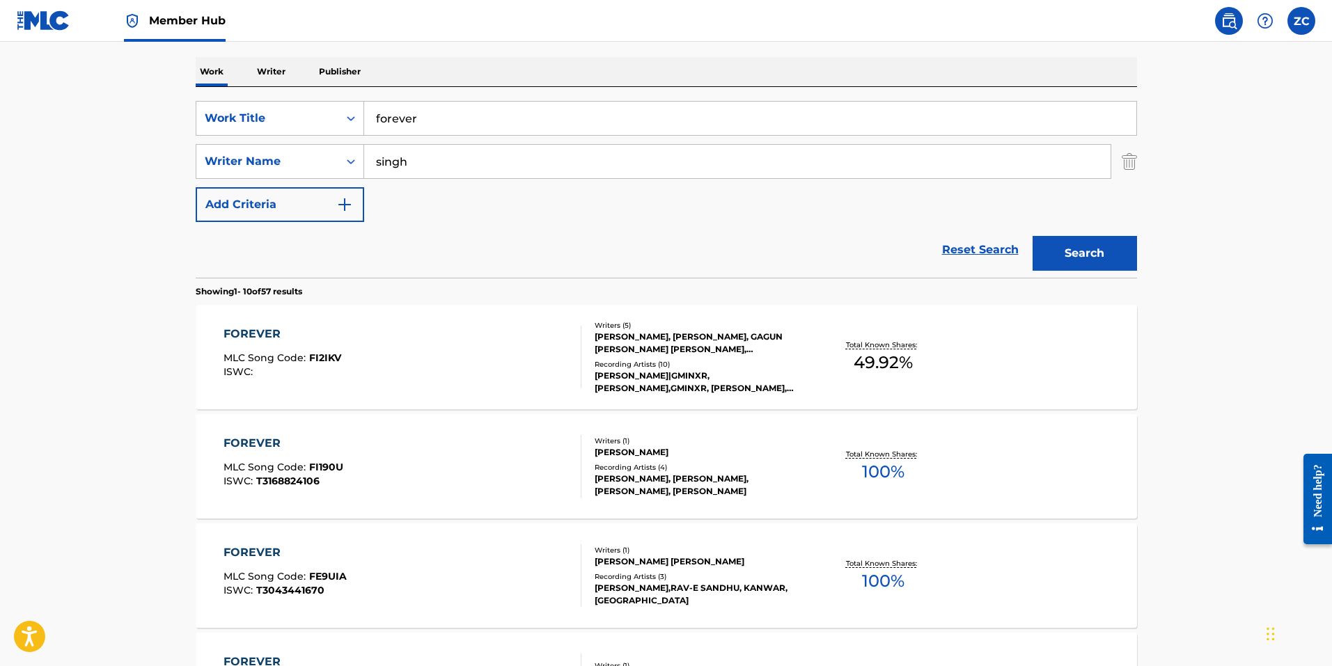
click at [369, 377] on div "FOREVER MLC Song Code : FI2IKV ISWC :" at bounding box center [402, 357] width 358 height 63
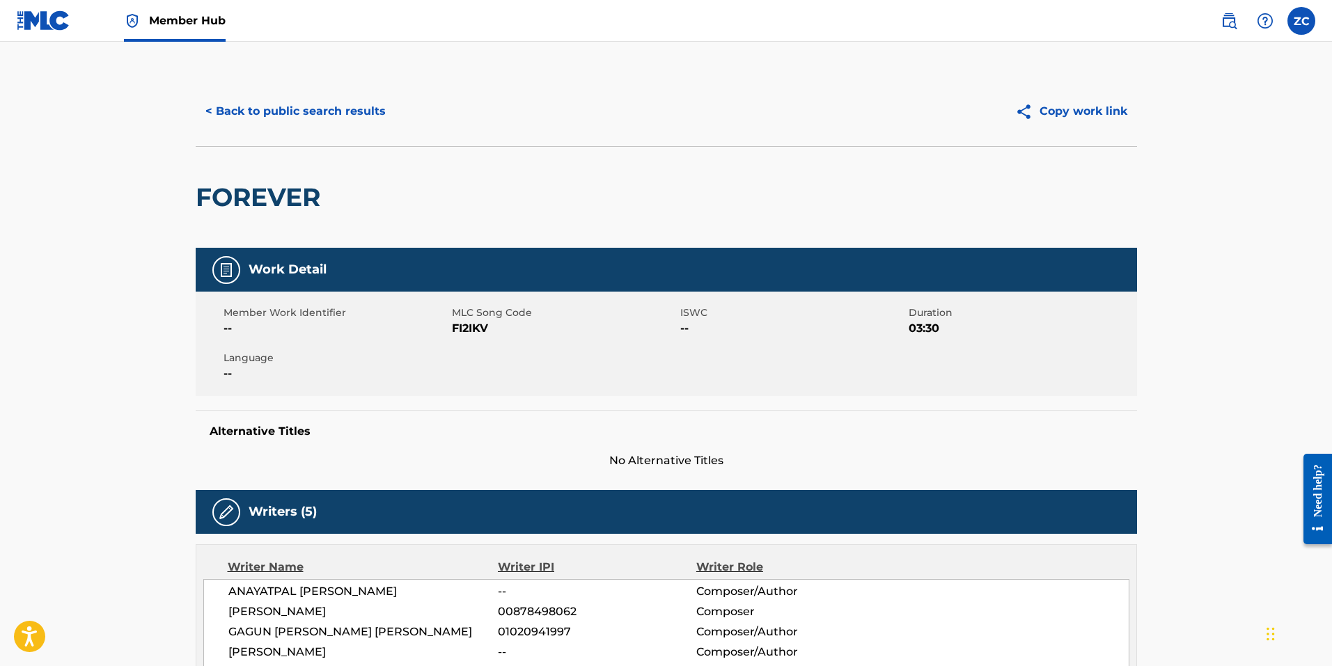
click at [465, 329] on span "FI2IKV" at bounding box center [564, 328] width 225 height 17
click at [456, 331] on span "FI2IKV" at bounding box center [564, 328] width 225 height 17
click at [455, 331] on span "FI2IKV" at bounding box center [564, 328] width 225 height 17
drag, startPoint x: 304, startPoint y: 113, endPoint x: 358, endPoint y: 152, distance: 66.8
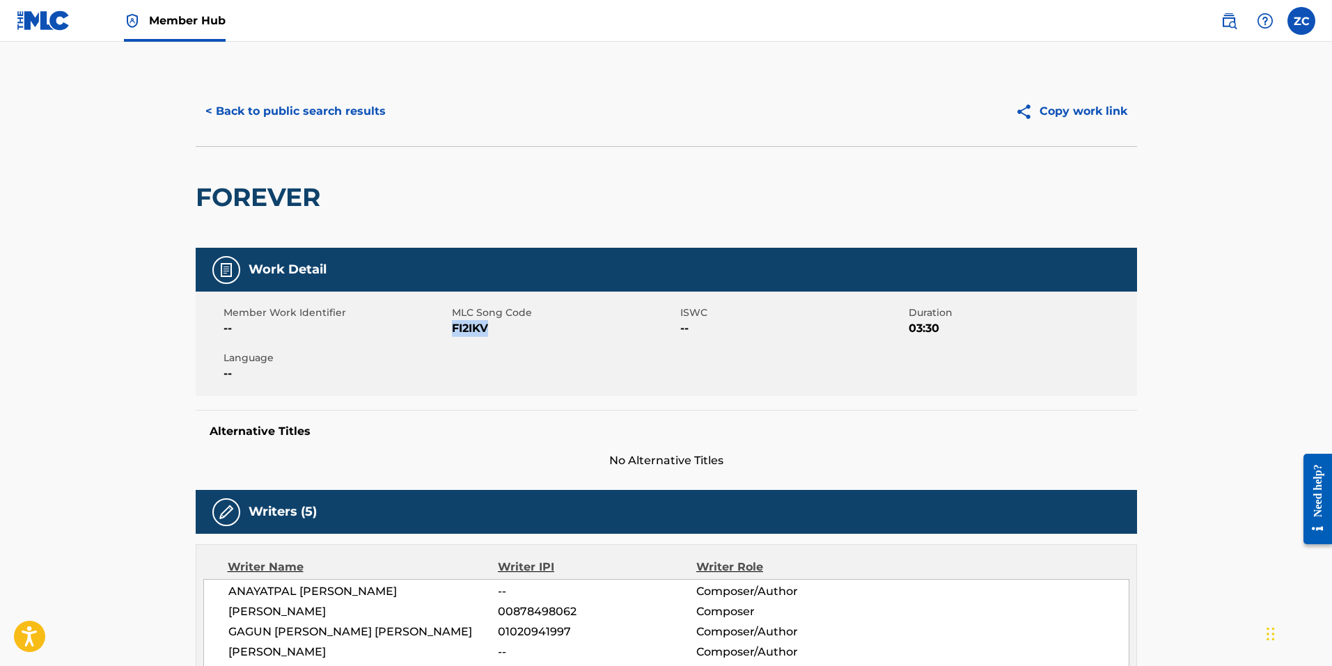
click at [303, 113] on button "< Back to public search results" at bounding box center [296, 111] width 200 height 35
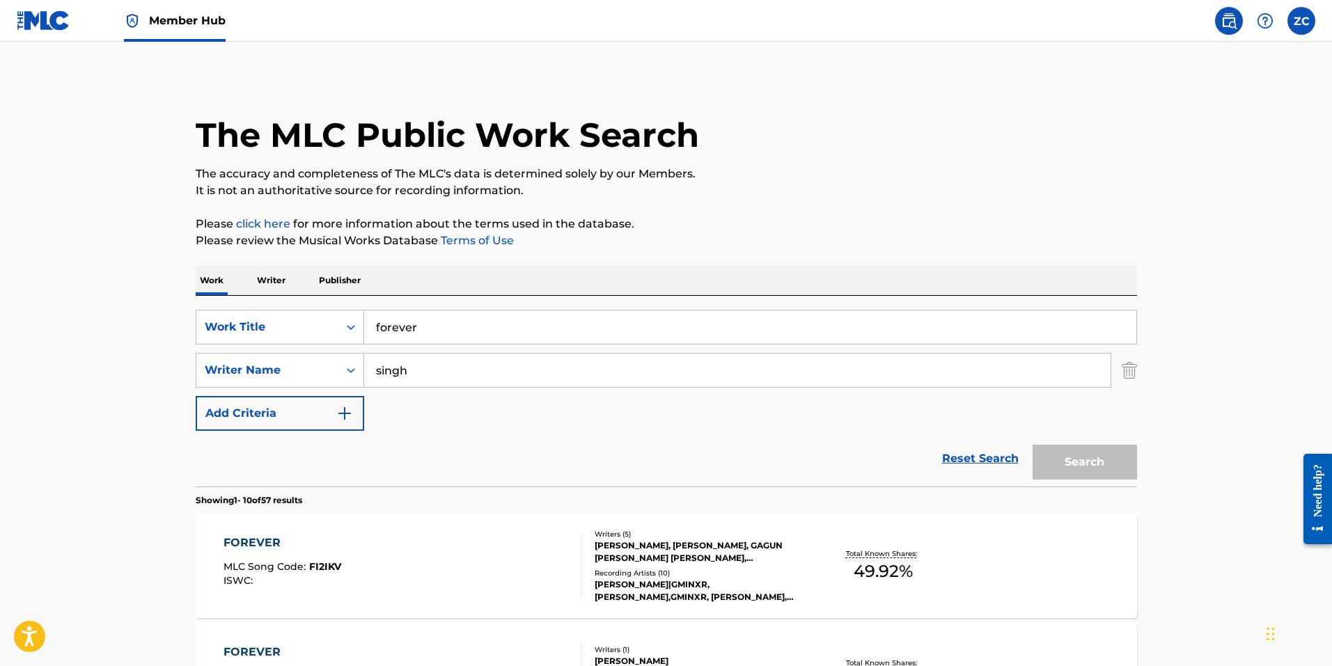
scroll to position [209, 0]
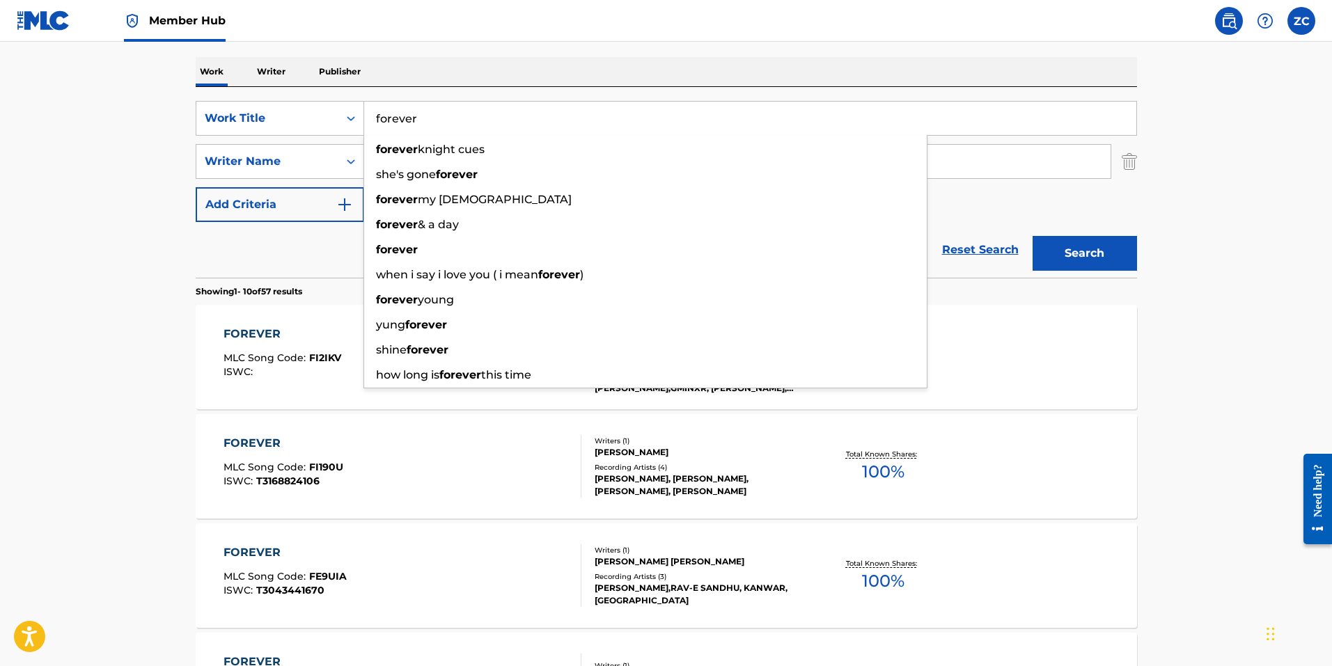
drag, startPoint x: 308, startPoint y: 102, endPoint x: 10, endPoint y: 69, distance: 300.5
click at [67, 74] on main "The MLC Public Work Search The accuracy and completeness of The MLC's data is d…" at bounding box center [666, 652] width 1332 height 1639
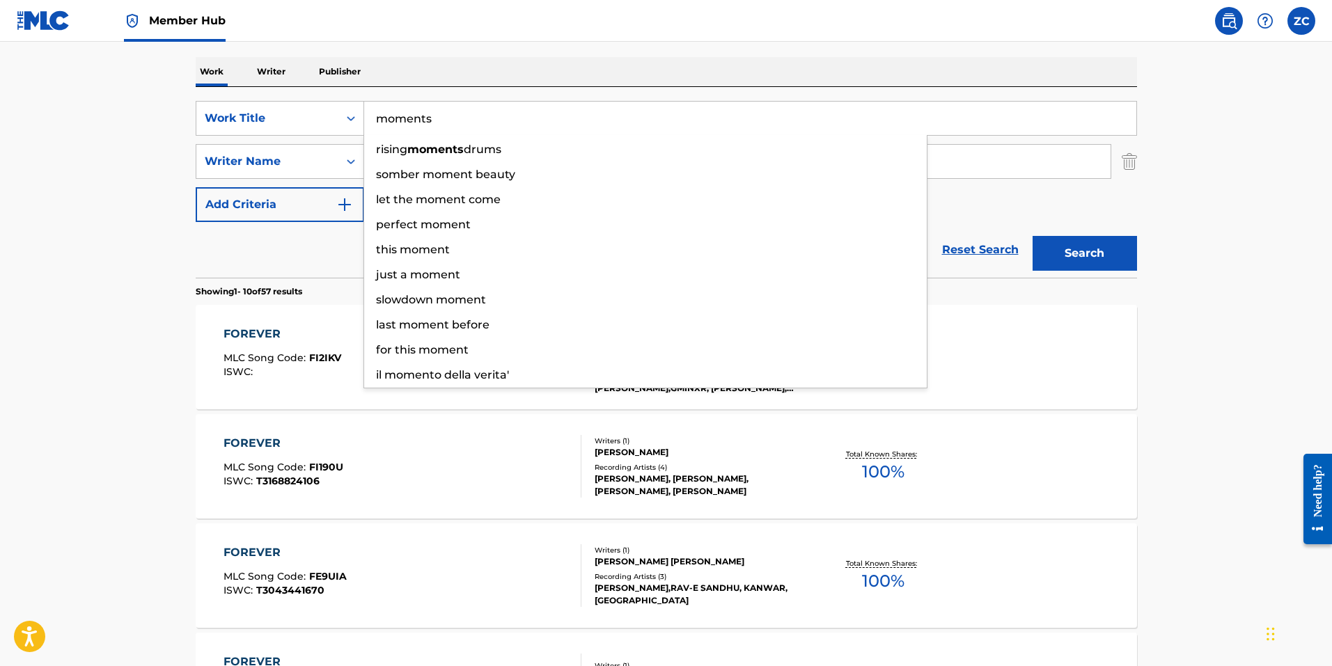
type input "moments"
click at [1032, 236] on button "Search" at bounding box center [1084, 253] width 104 height 35
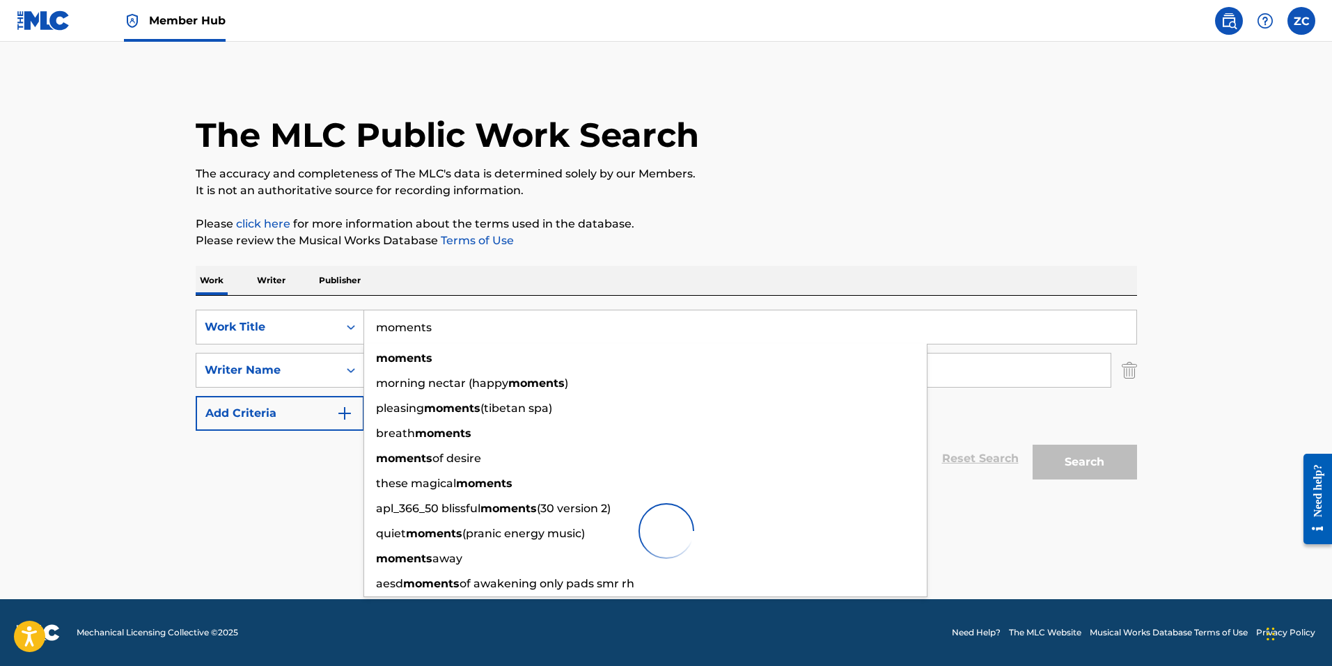
scroll to position [0, 0]
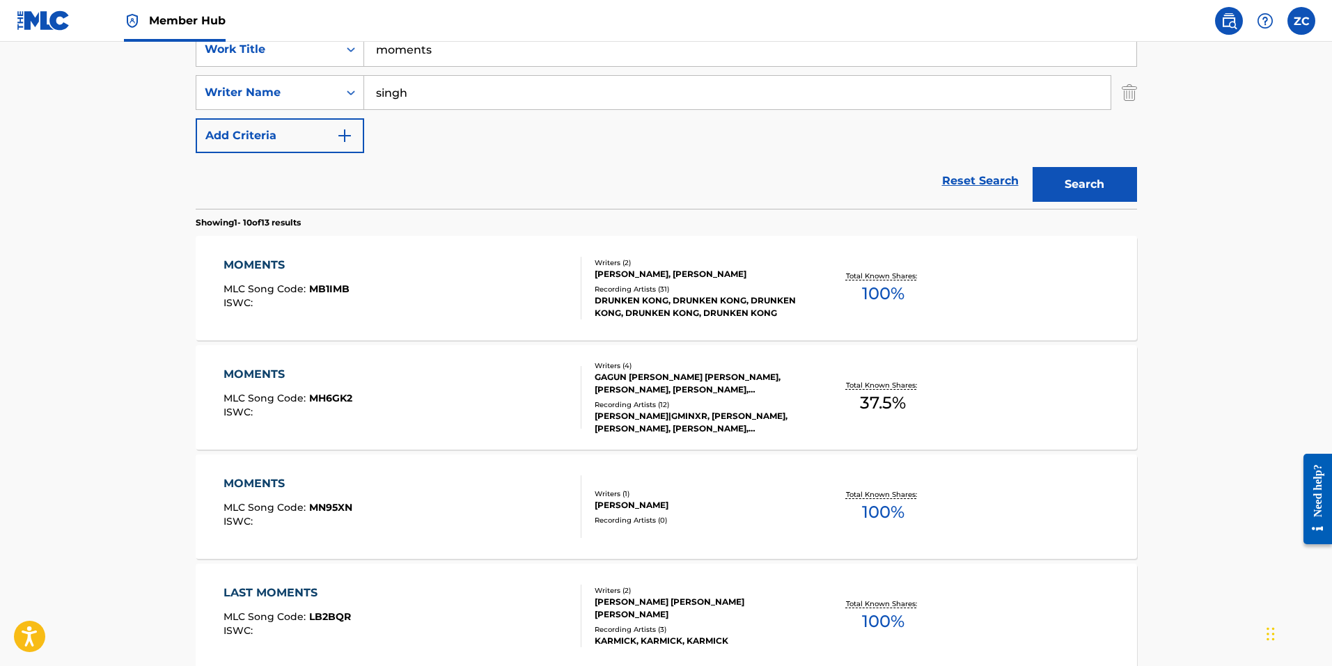
scroll to position [348, 0]
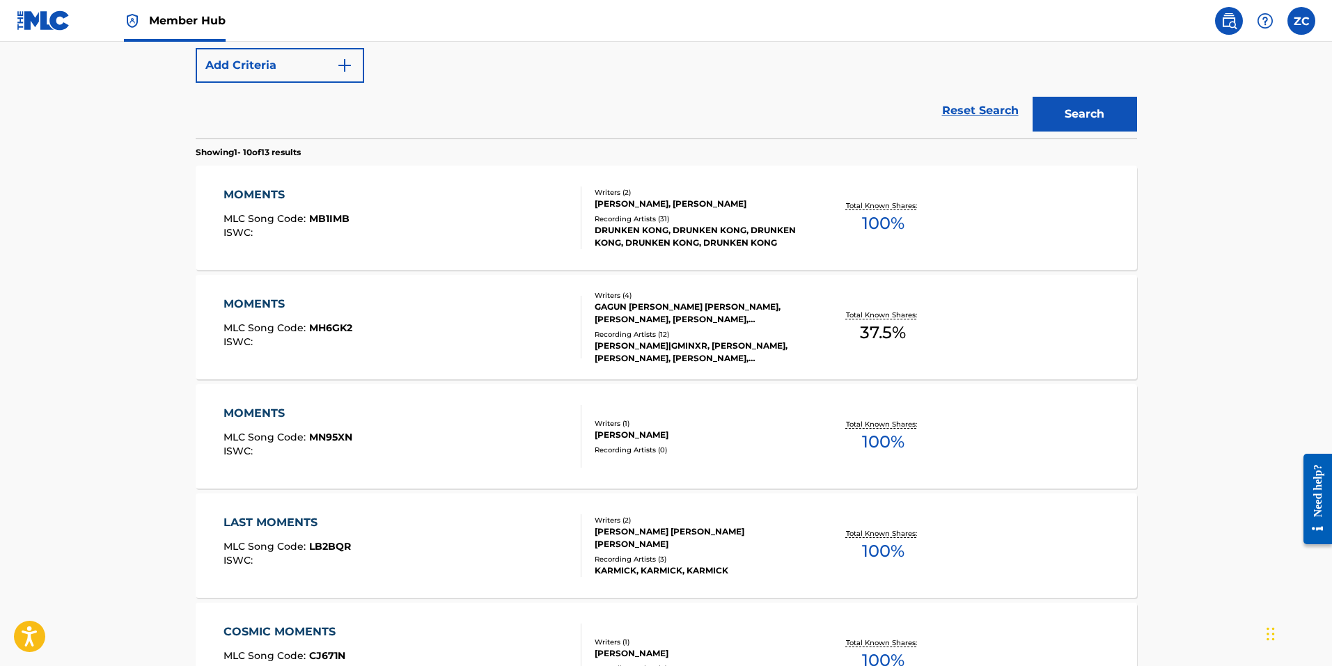
click at [519, 322] on div "MOMENTS MLC Song Code : MH6GK2 ISWC :" at bounding box center [402, 327] width 358 height 63
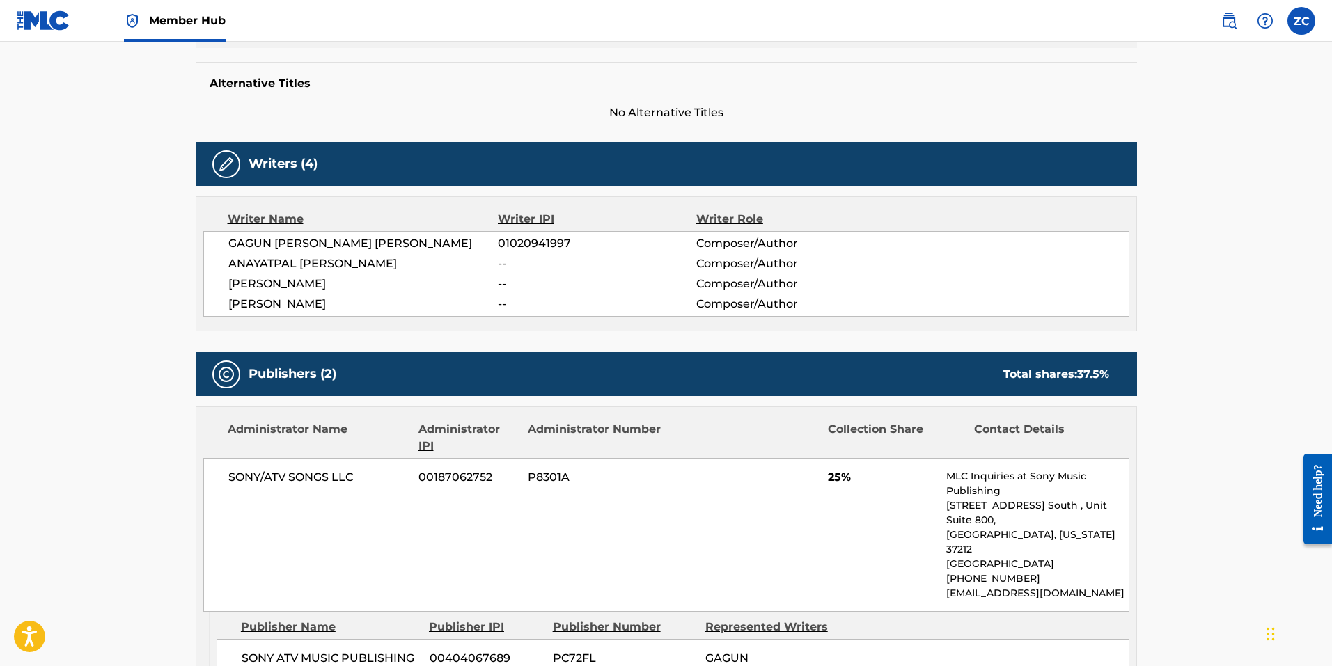
scroll to position [139, 0]
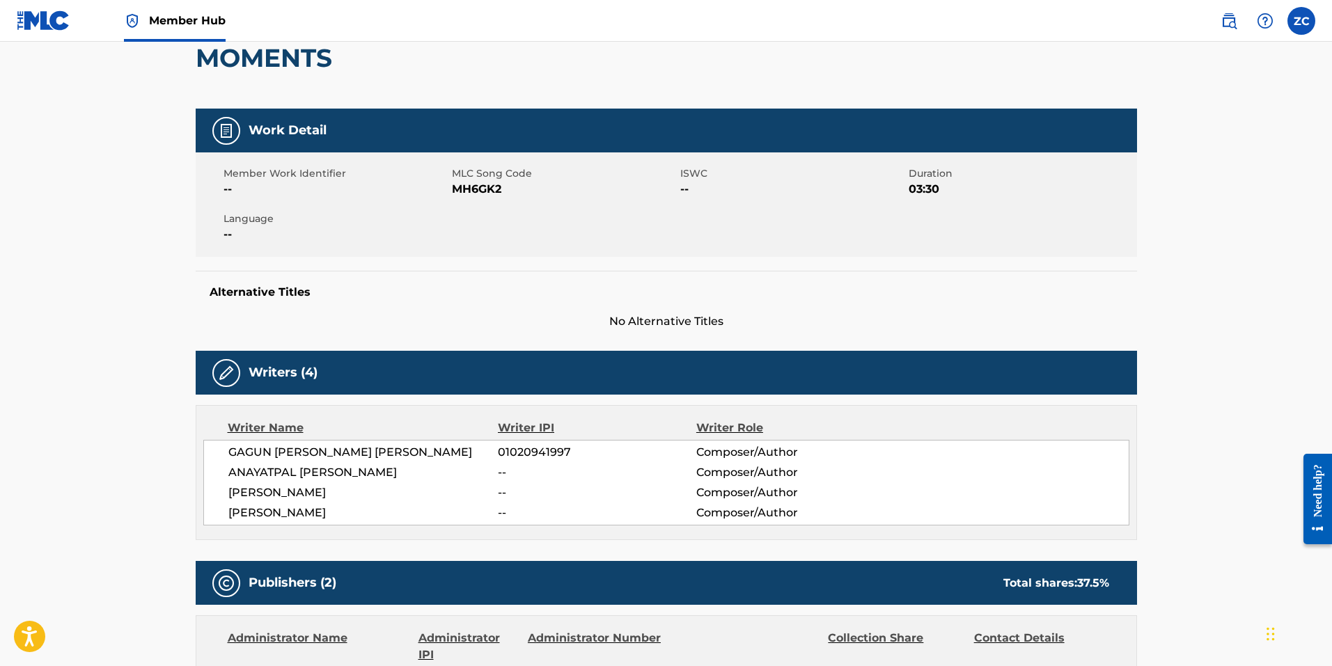
click at [470, 185] on span "MH6GK2" at bounding box center [564, 189] width 225 height 17
click at [469, 185] on span "MH6GK2" at bounding box center [564, 189] width 225 height 17
click at [482, 194] on span "MH6GK2" at bounding box center [564, 189] width 225 height 17
click at [486, 184] on span "MH6GK2" at bounding box center [564, 189] width 225 height 17
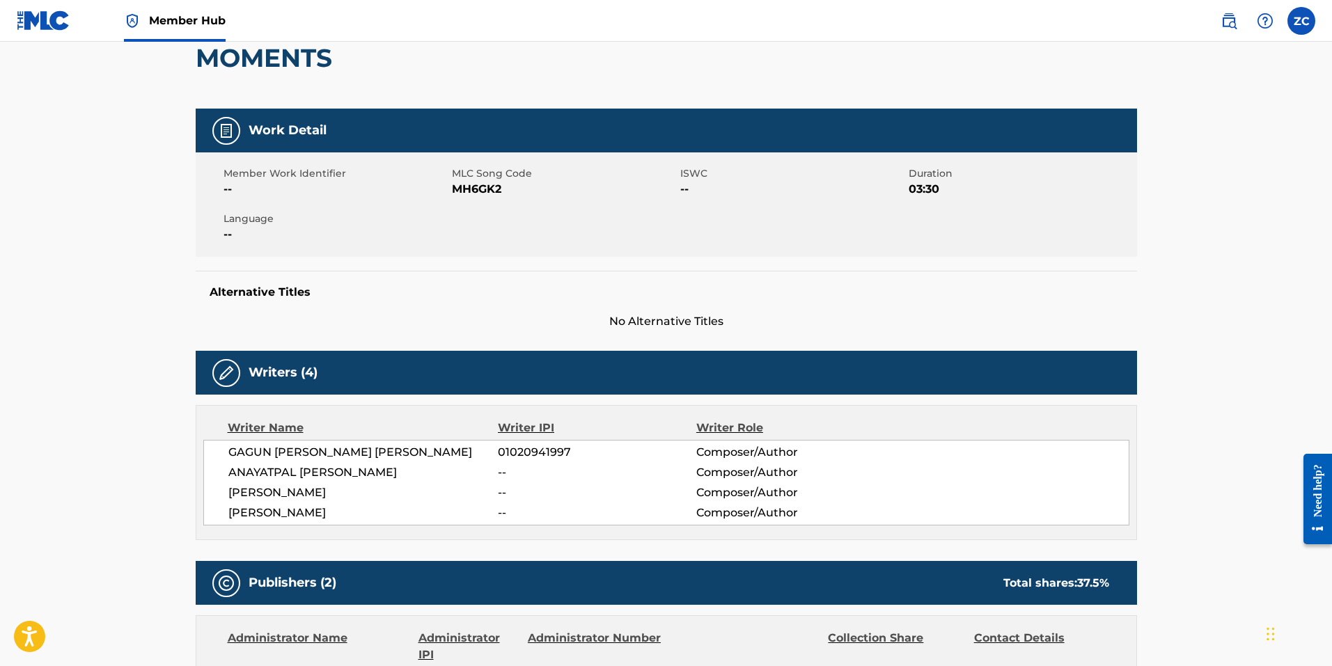
click at [479, 190] on span "MH6GK2" at bounding box center [564, 189] width 225 height 17
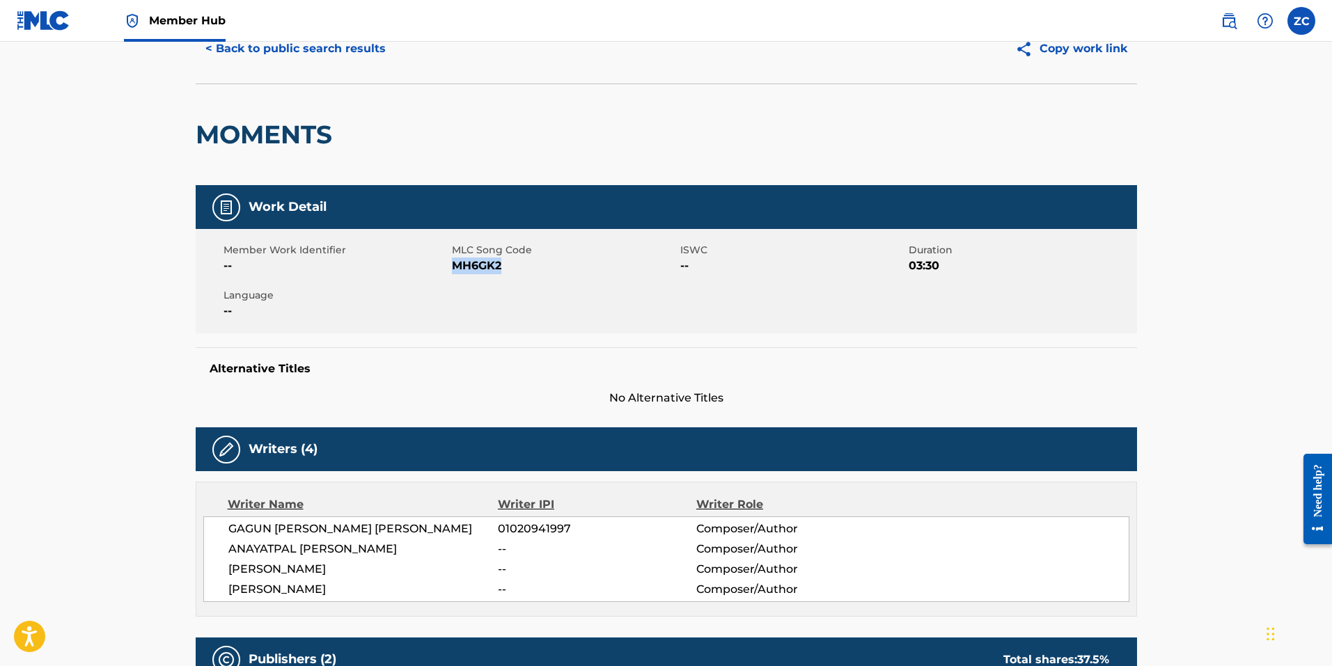
scroll to position [0, 0]
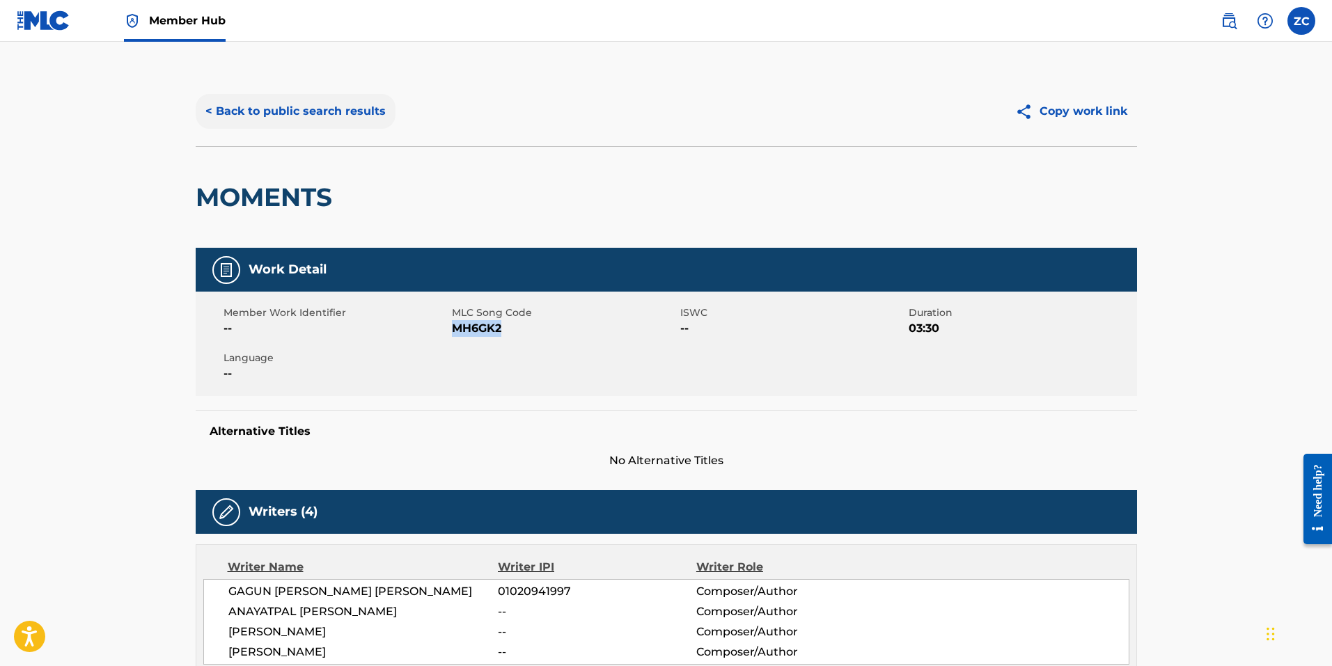
click at [260, 109] on button "< Back to public search results" at bounding box center [296, 111] width 200 height 35
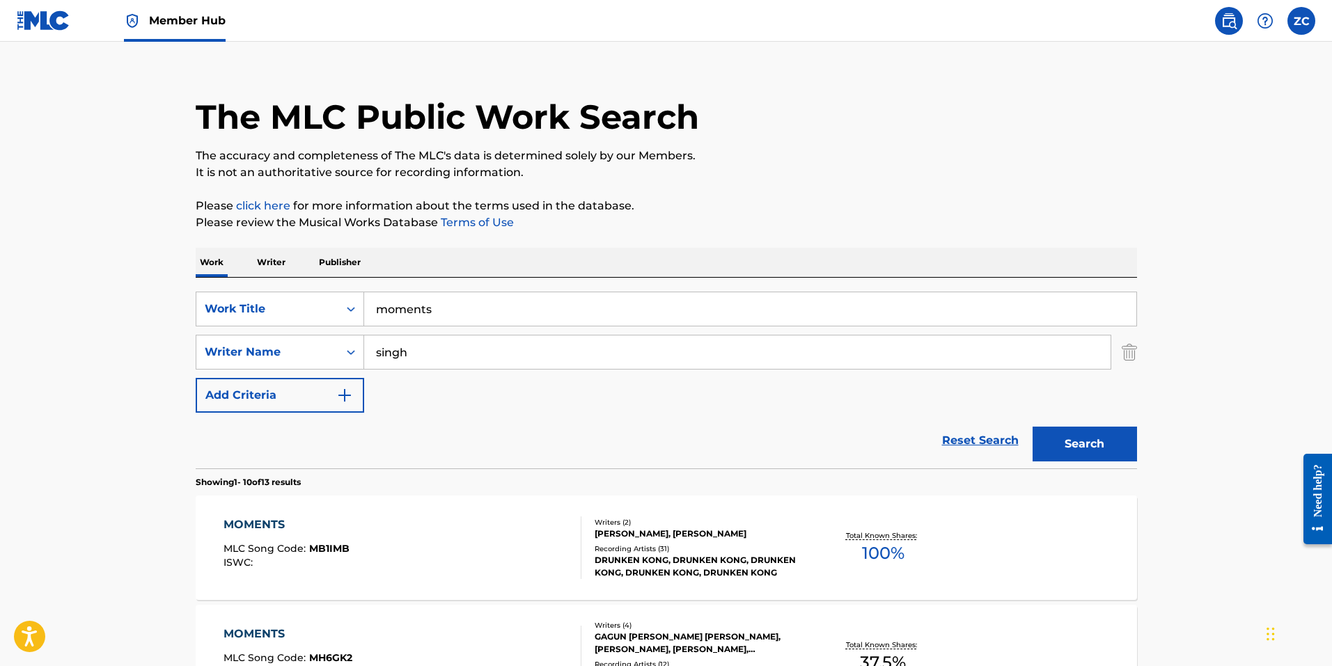
scroll to position [10, 0]
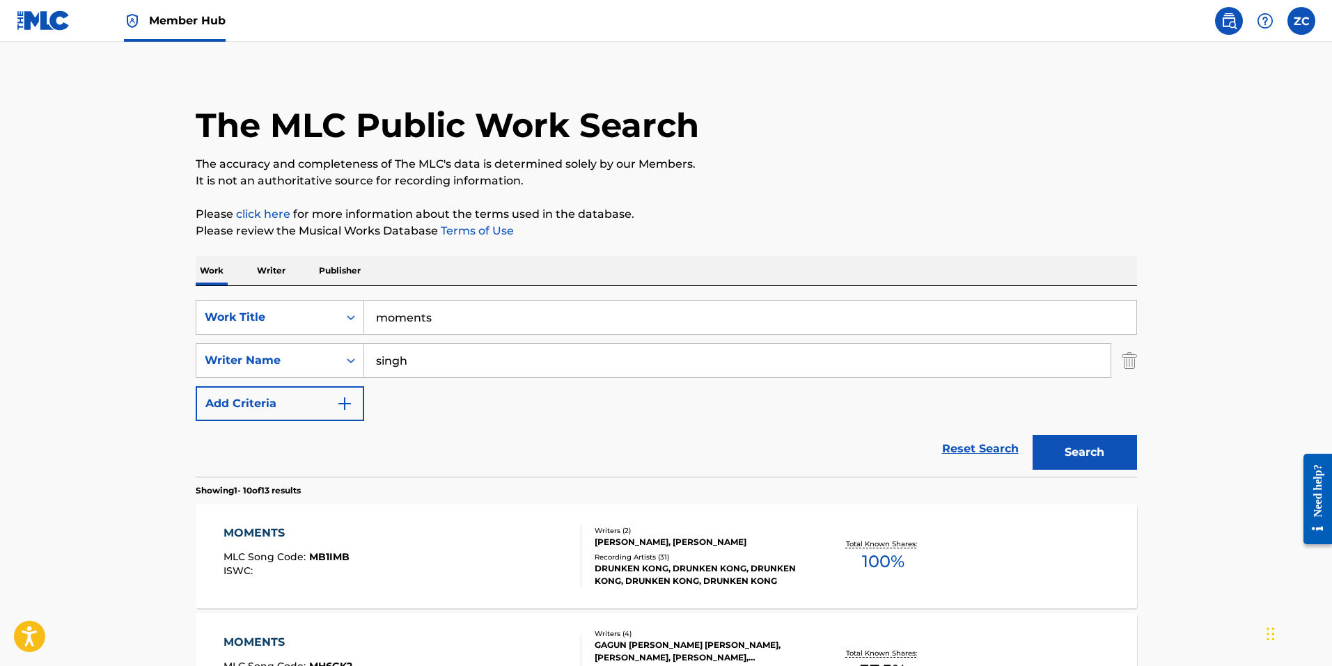
drag, startPoint x: 448, startPoint y: 320, endPoint x: 3, endPoint y: 310, distance: 444.9
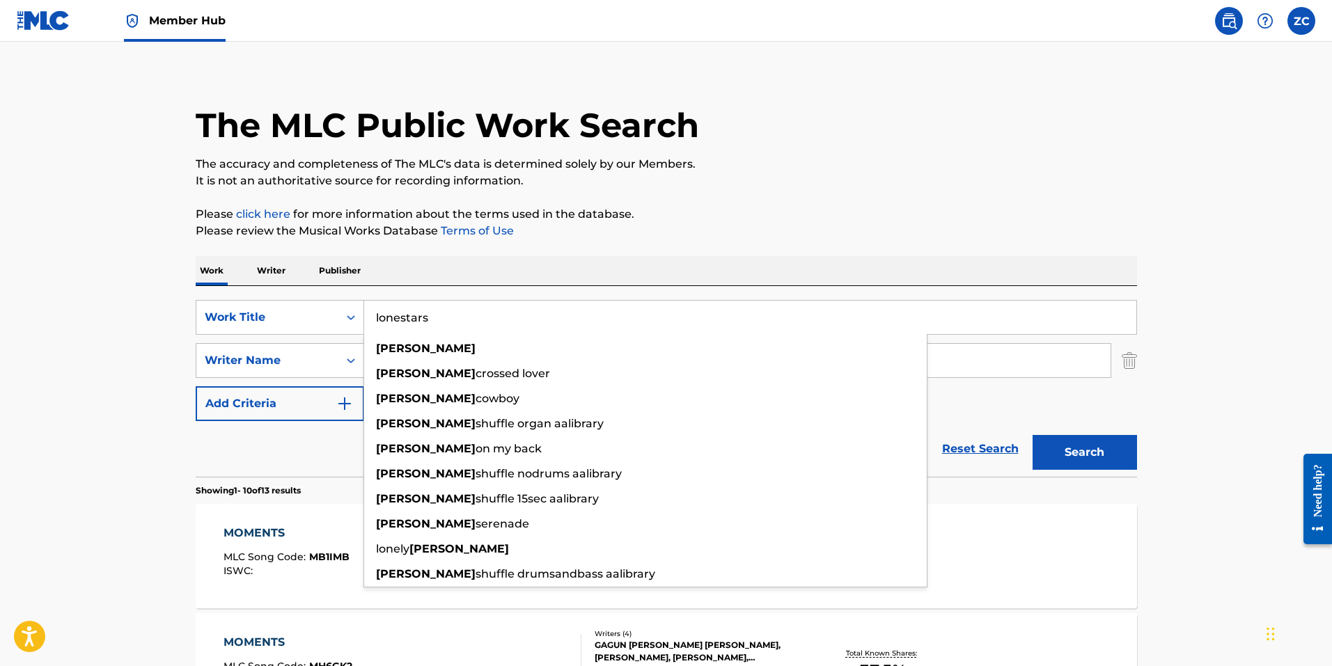
click at [1032, 435] on button "Search" at bounding box center [1084, 452] width 104 height 35
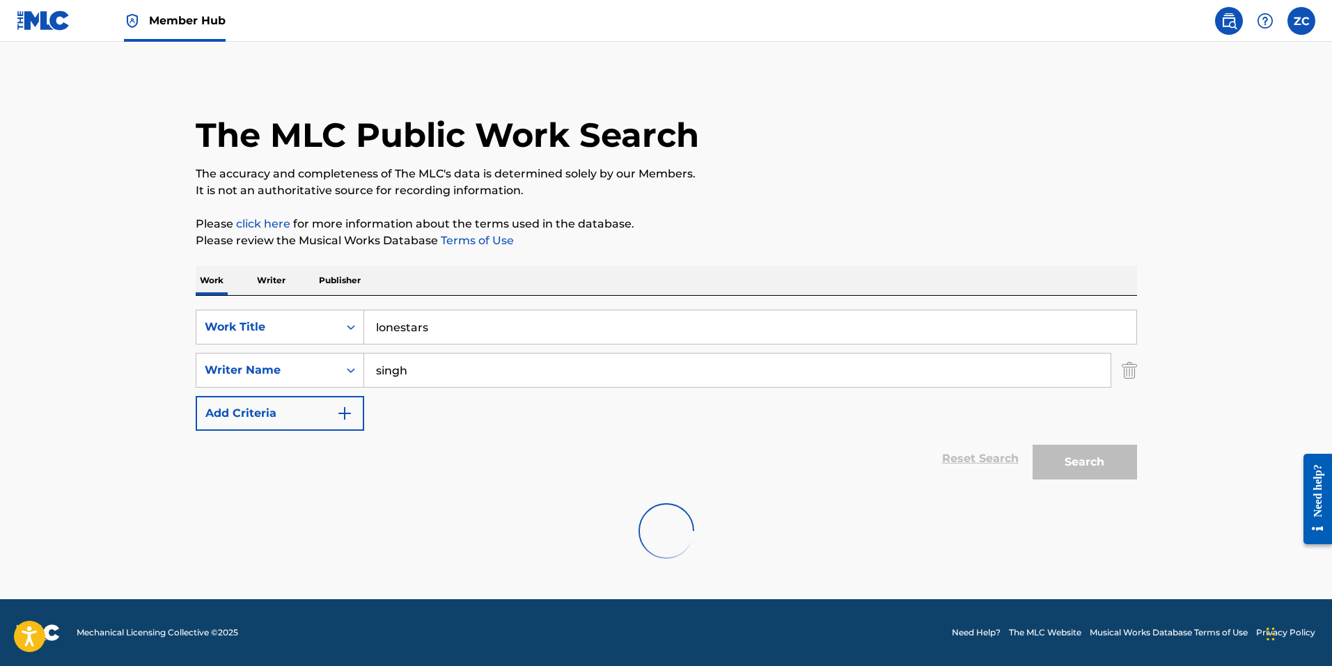
scroll to position [0, 0]
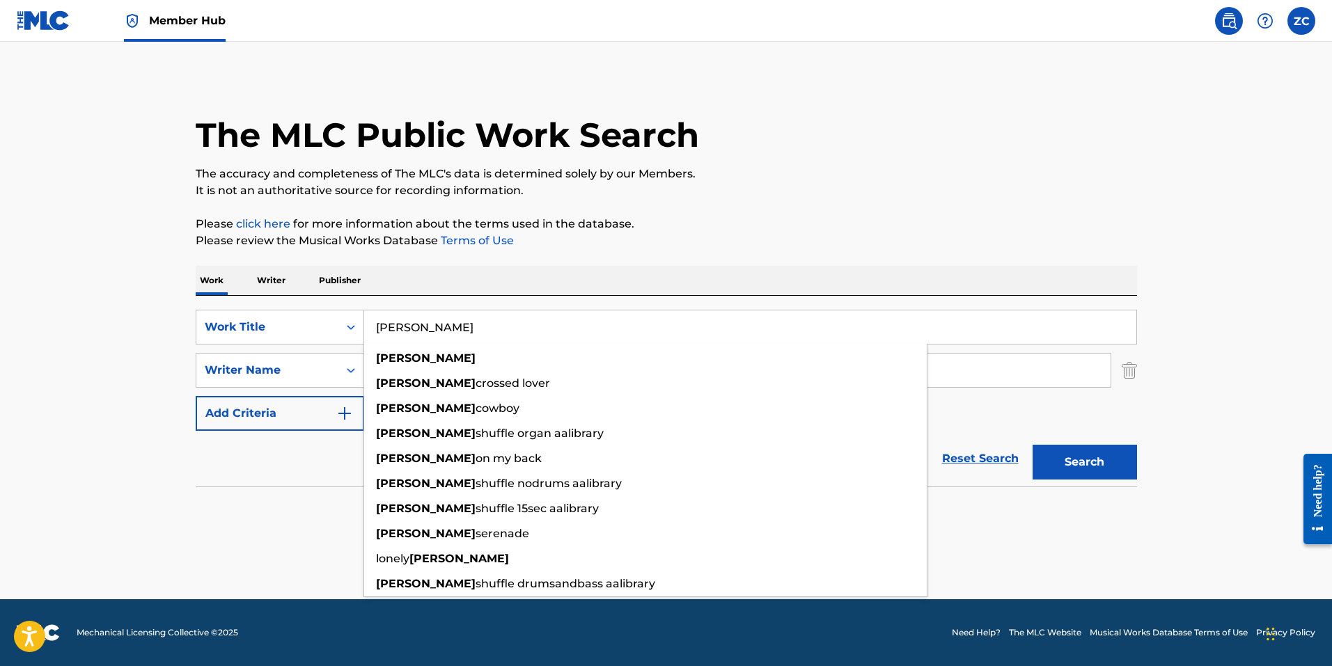
type input "lonestar"
click at [1032, 445] on button "Search" at bounding box center [1084, 462] width 104 height 35
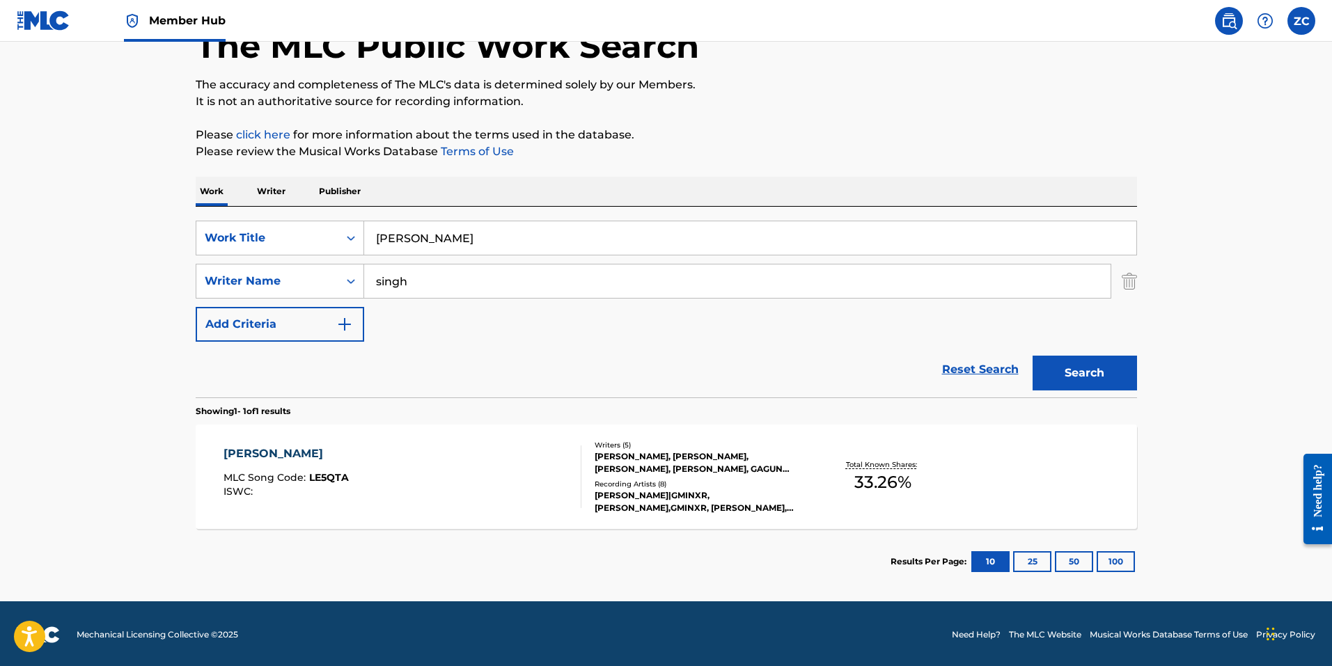
scroll to position [91, 0]
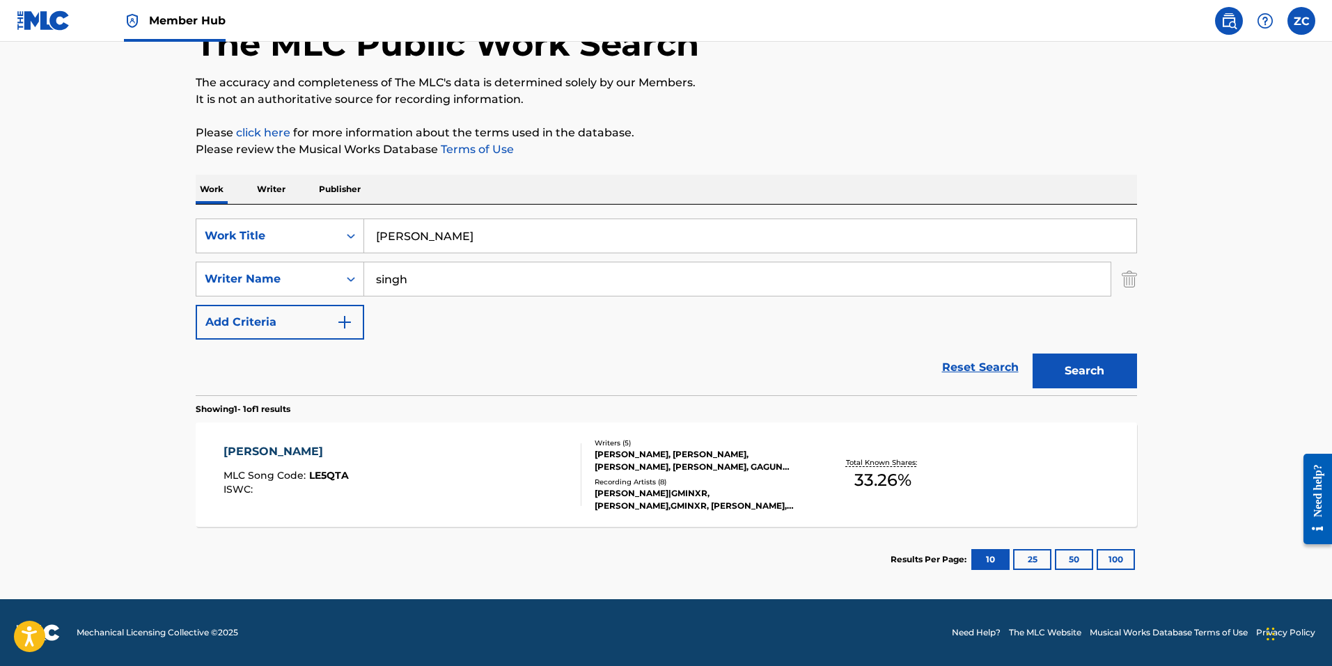
click at [560, 475] on div "LONESTAR MLC Song Code : LE5QTA ISWC :" at bounding box center [402, 474] width 358 height 63
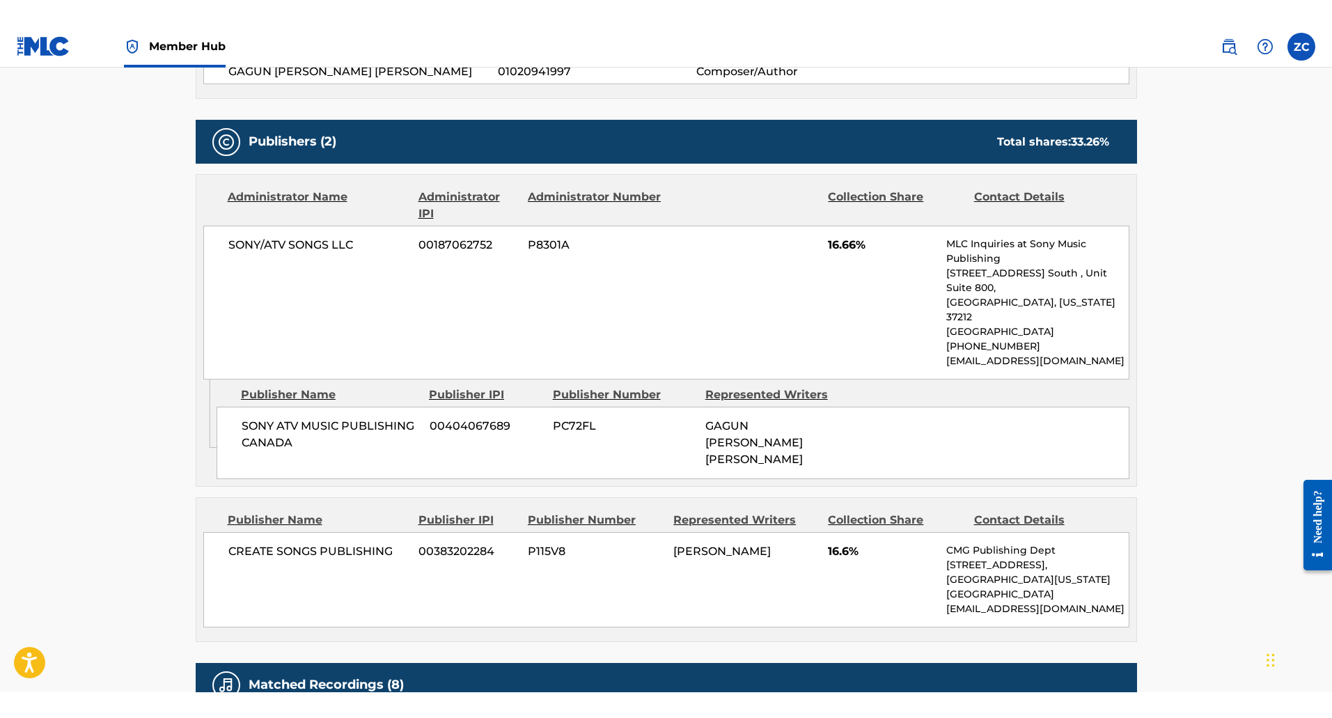
scroll to position [209, 0]
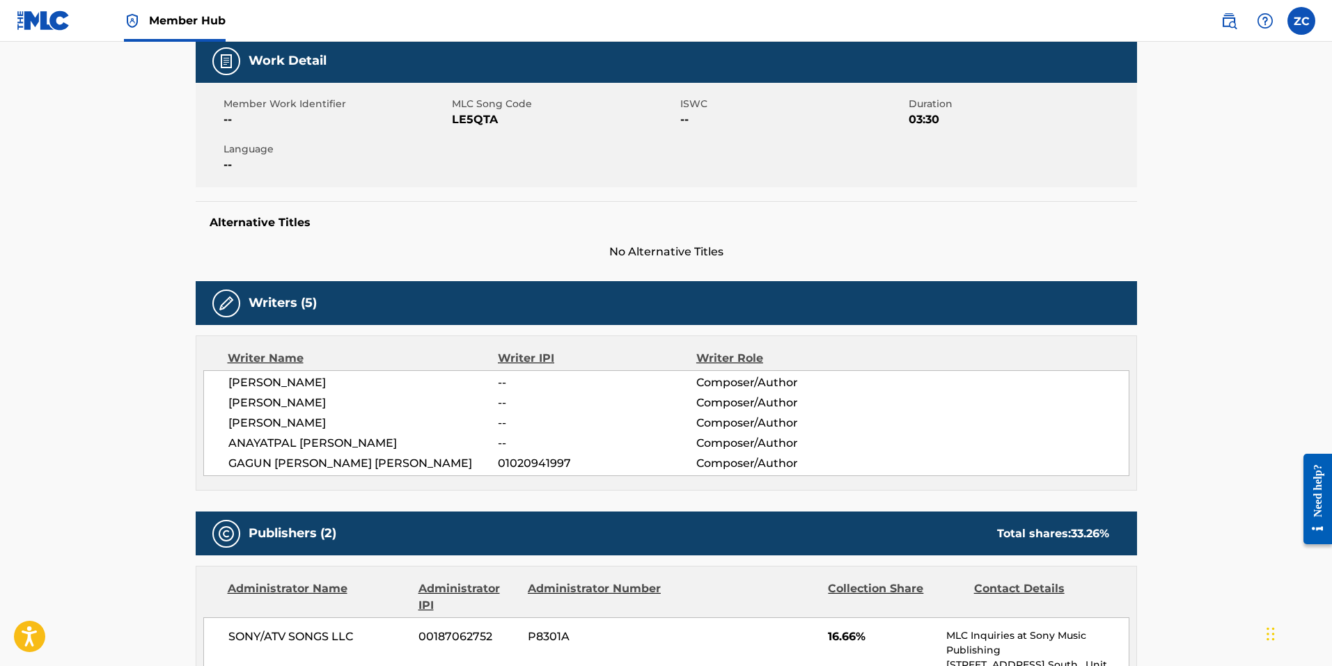
click at [474, 118] on span "LE5QTA" at bounding box center [564, 119] width 225 height 17
click at [462, 121] on span "LE5QTA" at bounding box center [564, 119] width 225 height 17
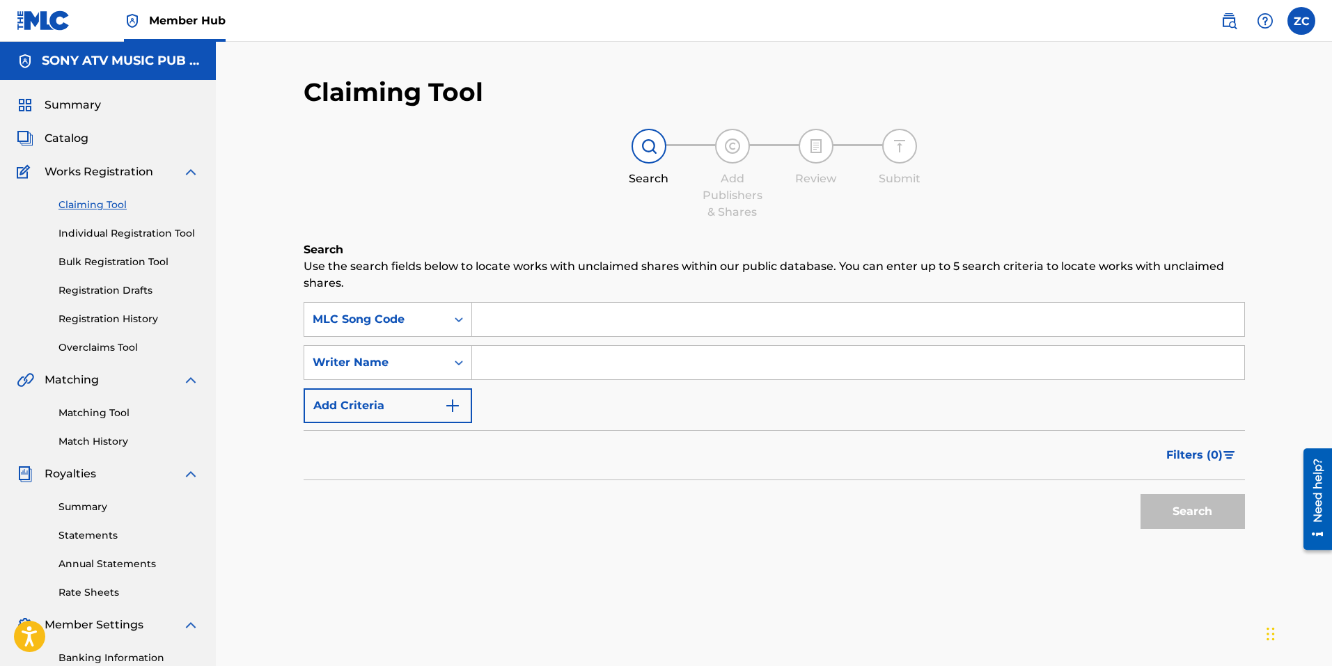
click at [597, 319] on input "Search Form" at bounding box center [858, 319] width 772 height 33
paste input "RN6KNH"
type input "RN6KNH"
click at [68, 135] on span "Catalog" at bounding box center [67, 138] width 44 height 17
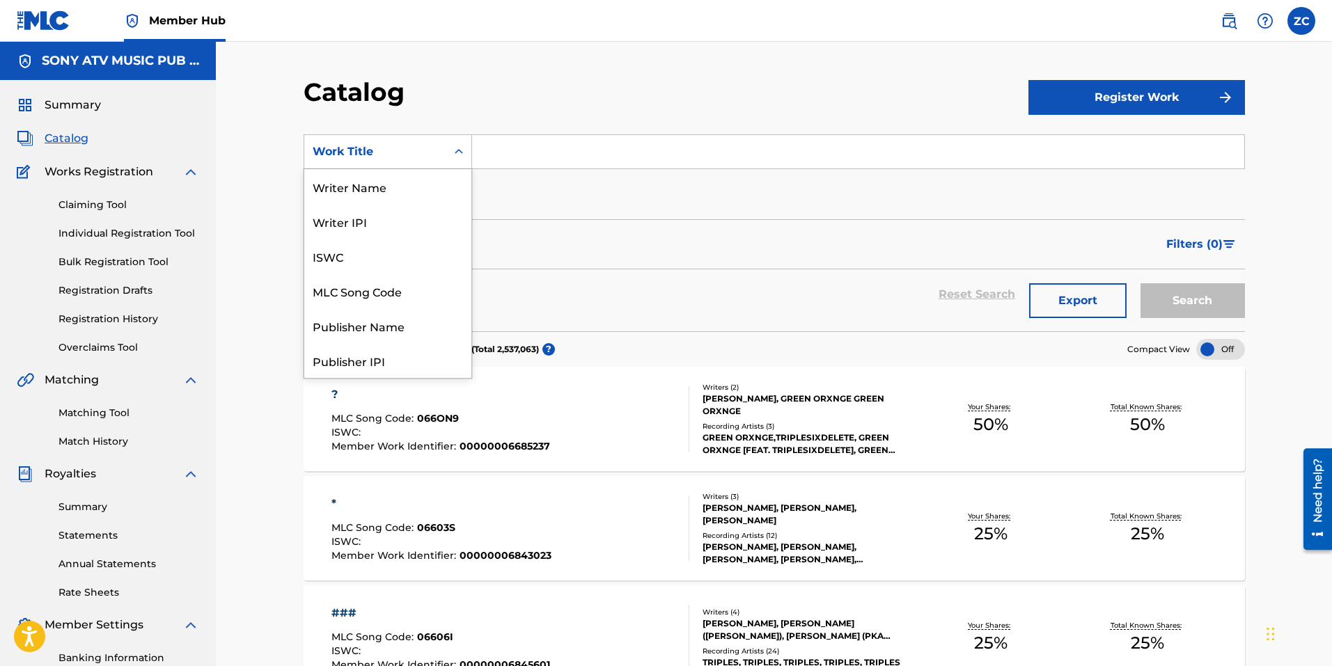
click at [450, 141] on div "Search Form" at bounding box center [458, 151] width 25 height 25
click at [386, 296] on div "MLC Song Code" at bounding box center [387, 291] width 167 height 35
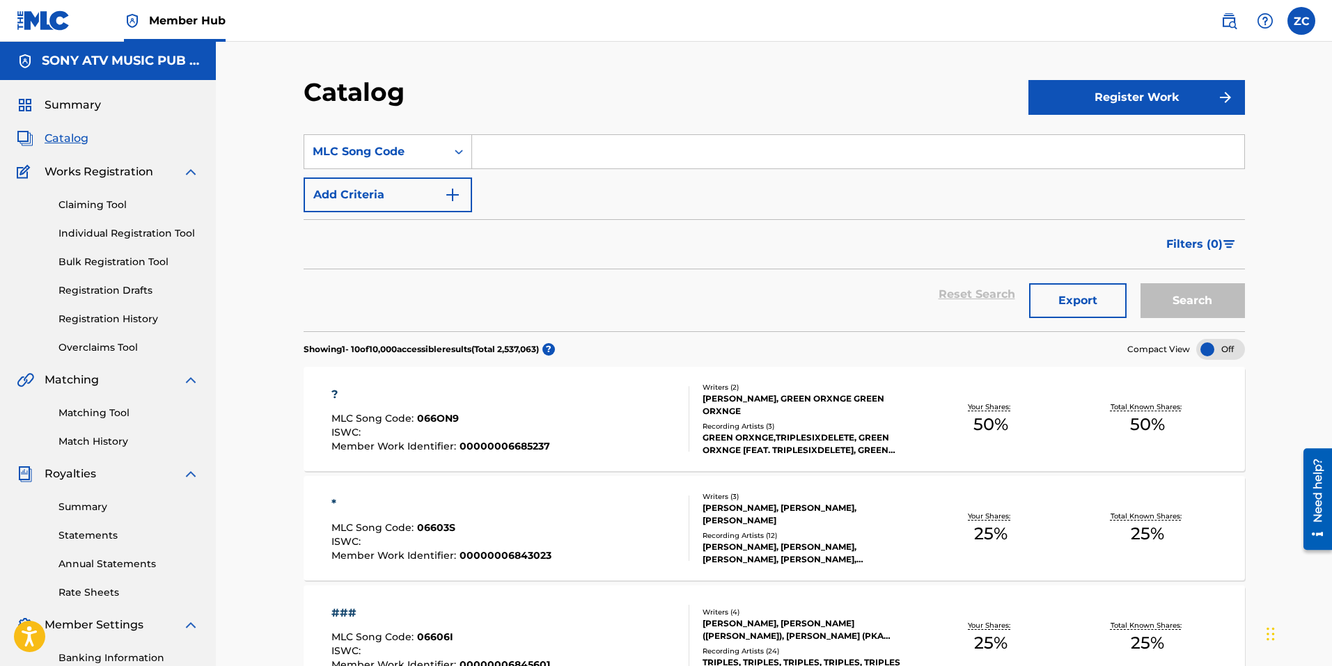
click at [622, 174] on div "SearchWithCriteria28b531f4-69b2-4ebe-8e79-8c0807b3f113 MLC Song Code Add Criter…" at bounding box center [773, 173] width 941 height 78
drag, startPoint x: 681, startPoint y: 141, endPoint x: 668, endPoint y: 145, distance: 13.9
click at [664, 145] on input "Search Form" at bounding box center [858, 151] width 772 height 33
paste input "RN6KNH"
type input "RN6KNH"
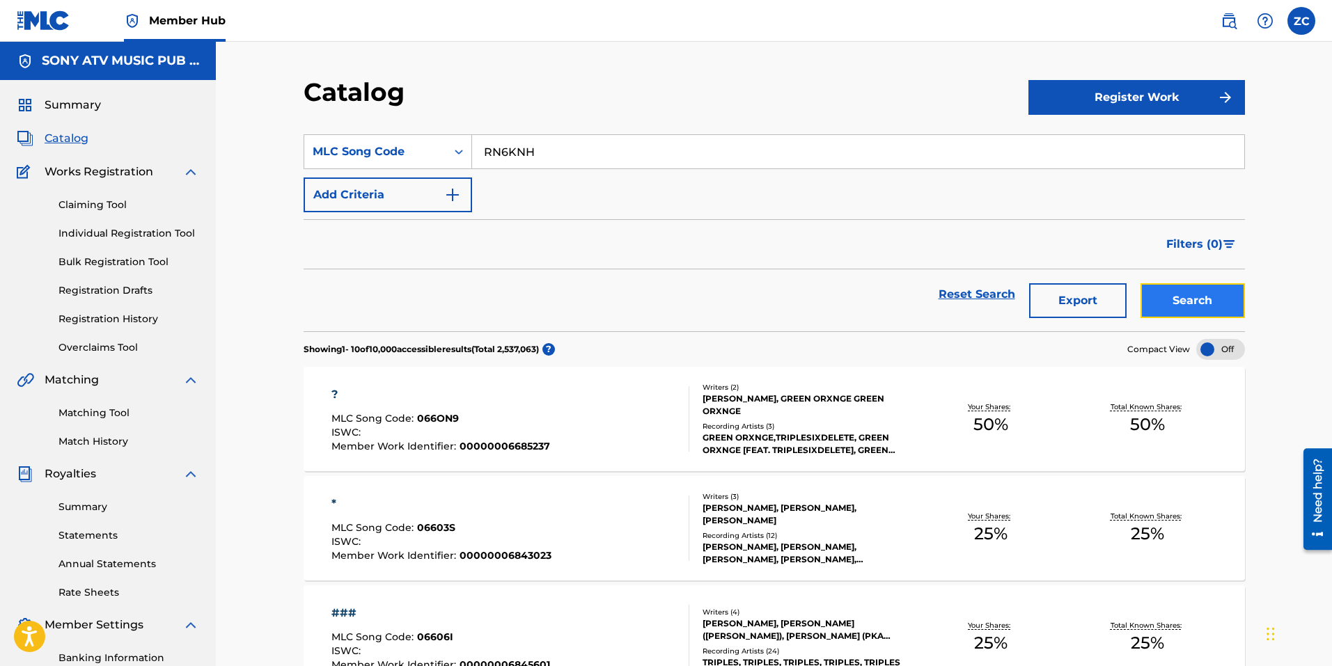
click at [1151, 309] on button "Search" at bounding box center [1192, 300] width 104 height 35
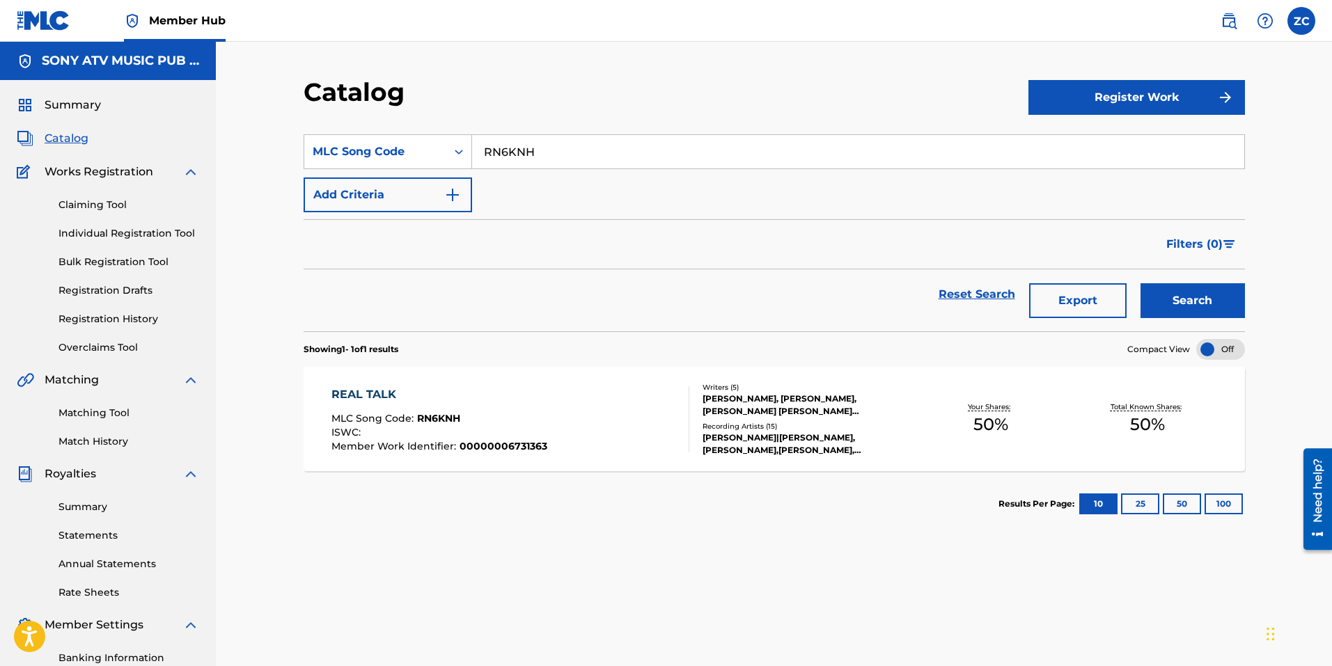
click at [412, 385] on div "REAL TALK MLC Song Code : RN6KNH ISWC : Member Work Identifier : 00000006731363…" at bounding box center [773, 419] width 941 height 104
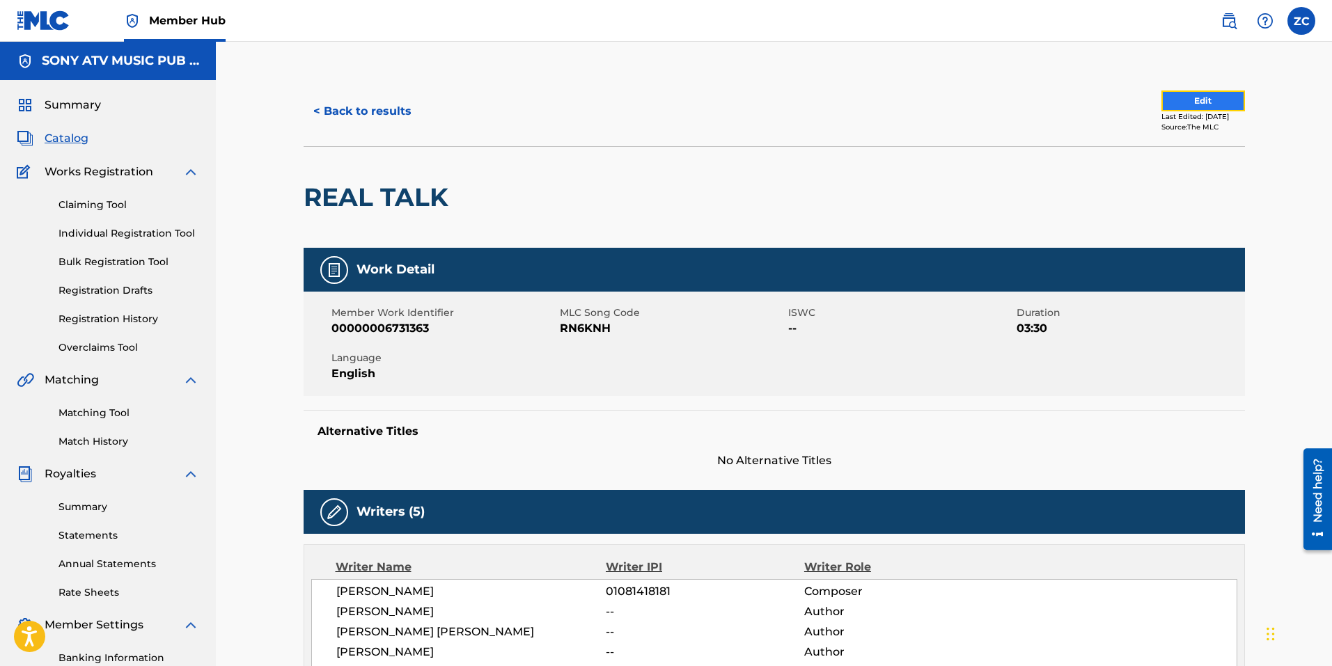
click at [1171, 98] on button "Edit" at bounding box center [1203, 100] width 84 height 21
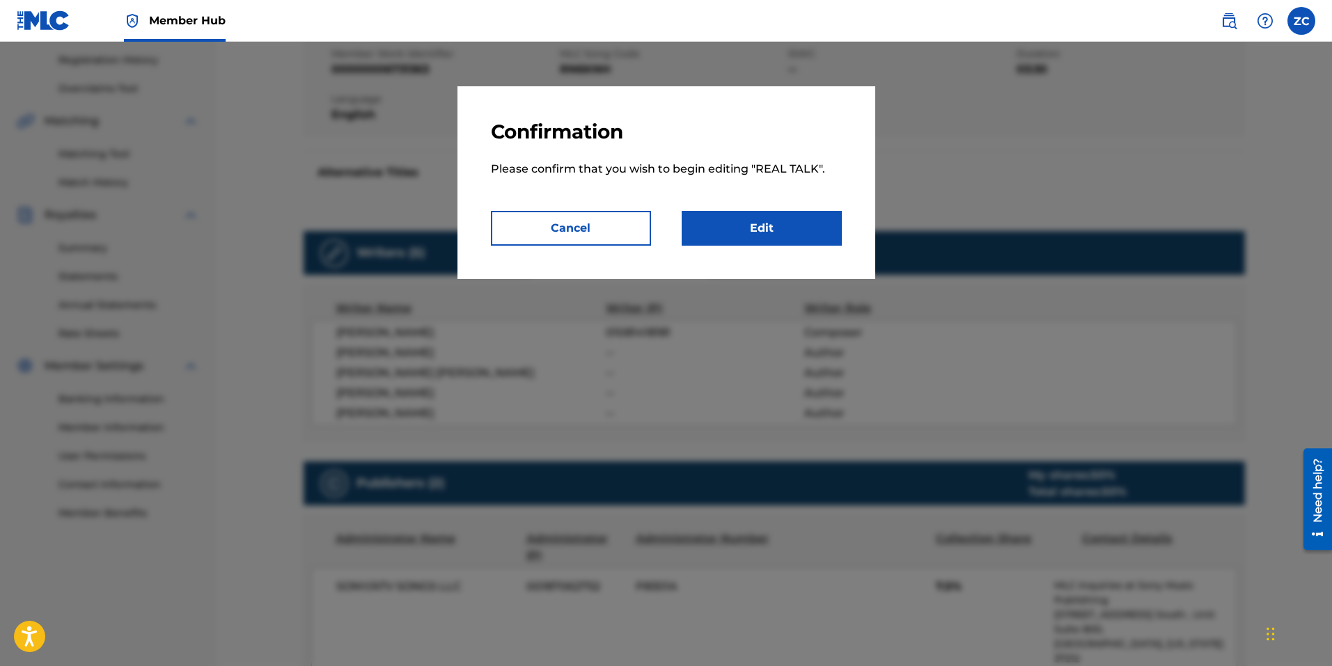
scroll to position [348, 0]
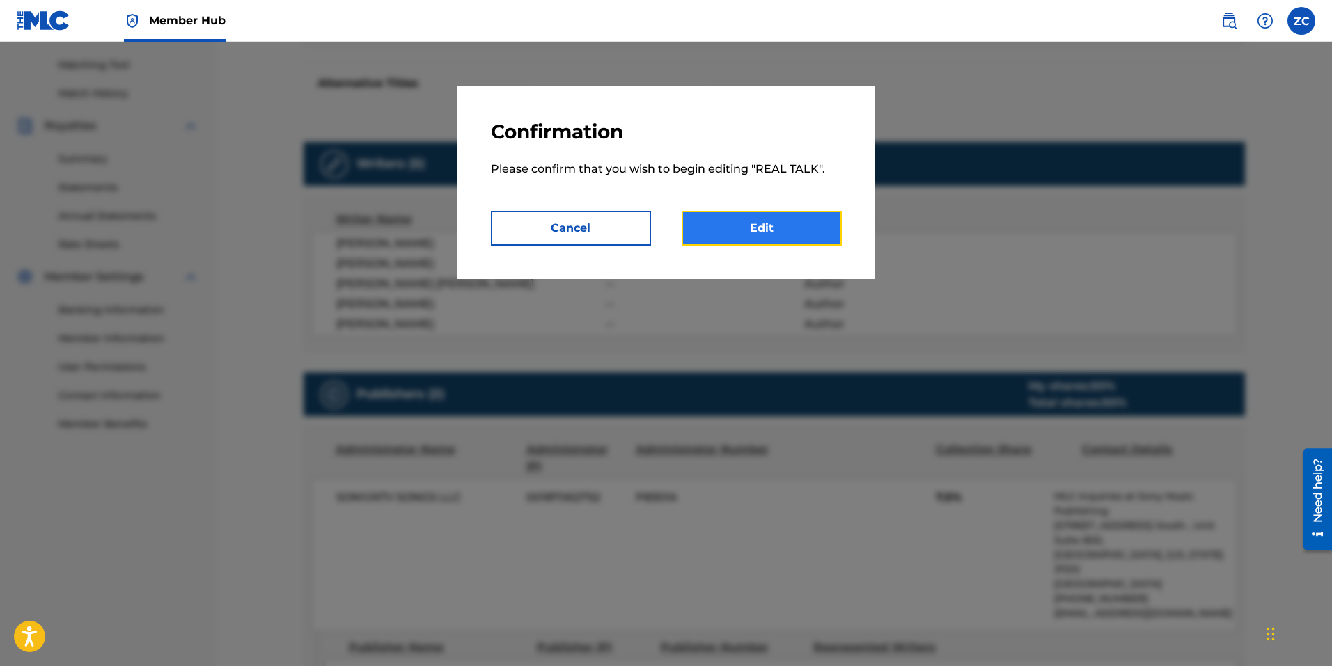
click at [719, 226] on link "Edit" at bounding box center [761, 228] width 160 height 35
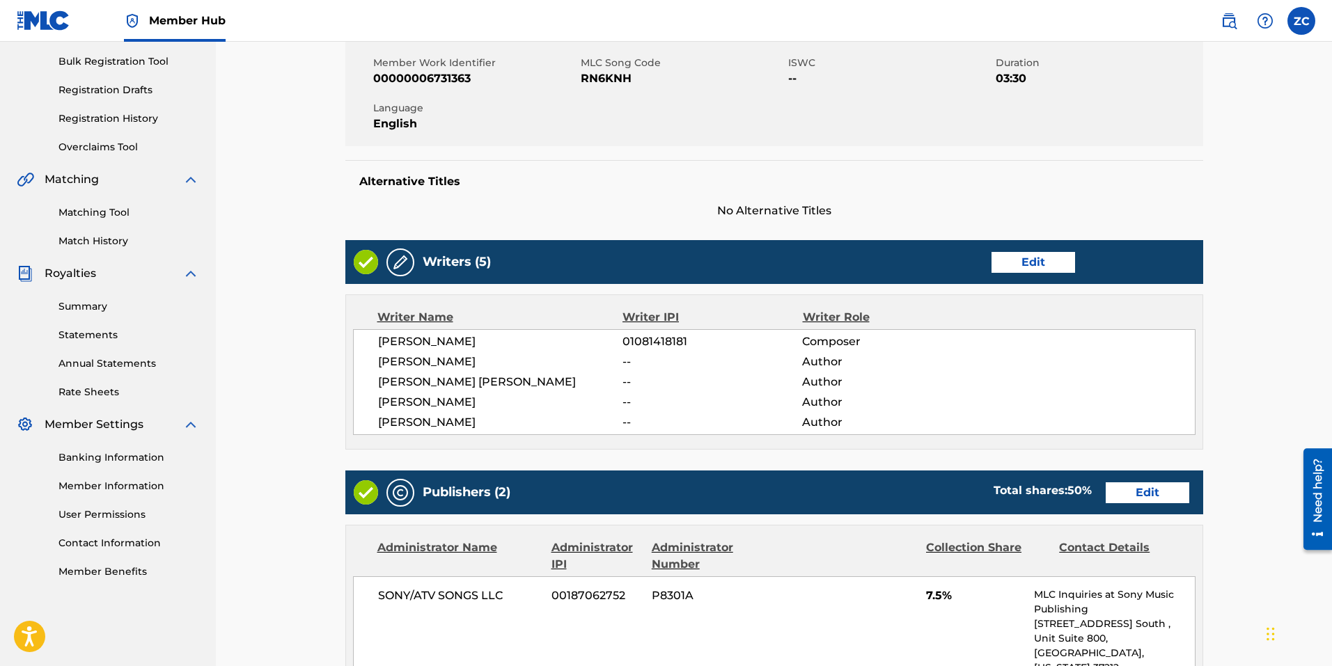
scroll to position [348, 0]
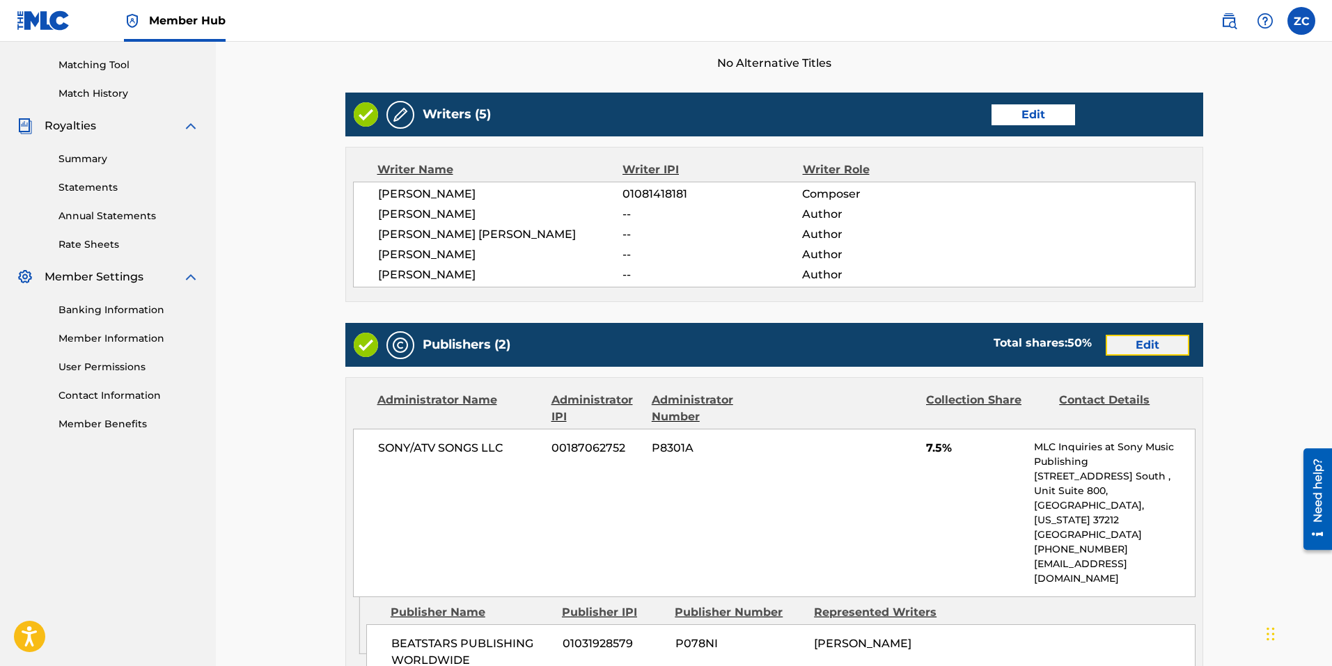
click at [1154, 344] on link "Edit" at bounding box center [1147, 345] width 84 height 21
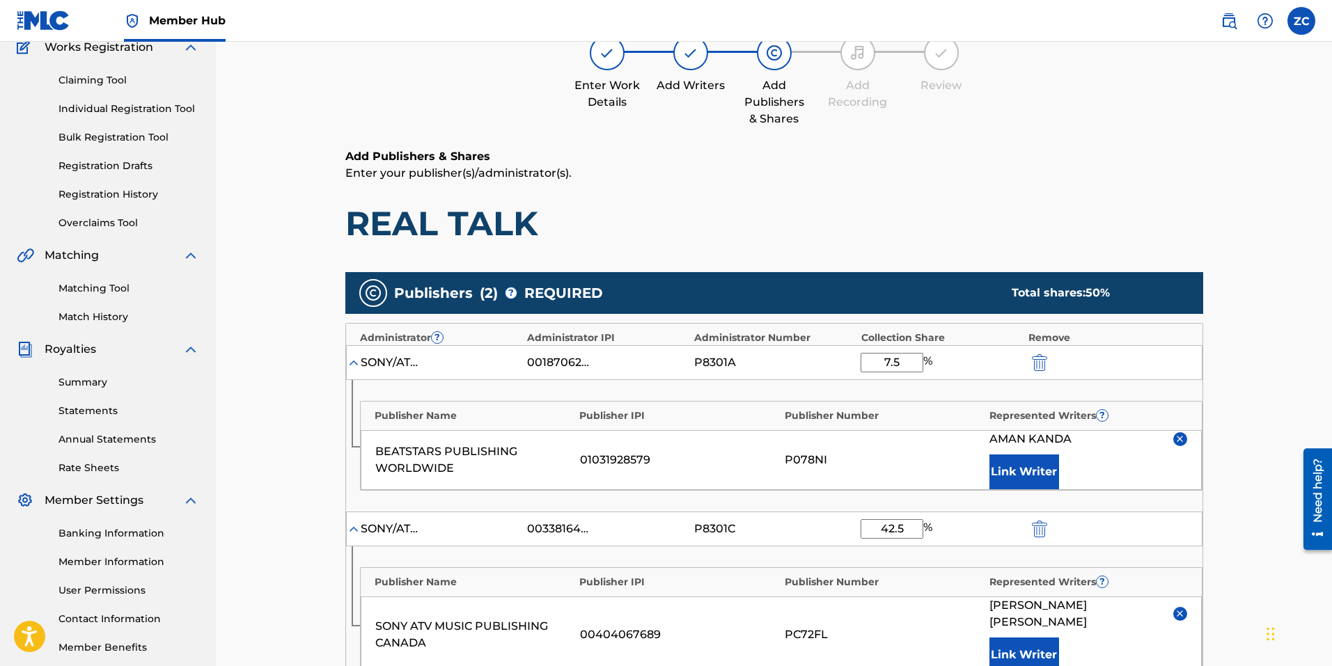
scroll to position [278, 0]
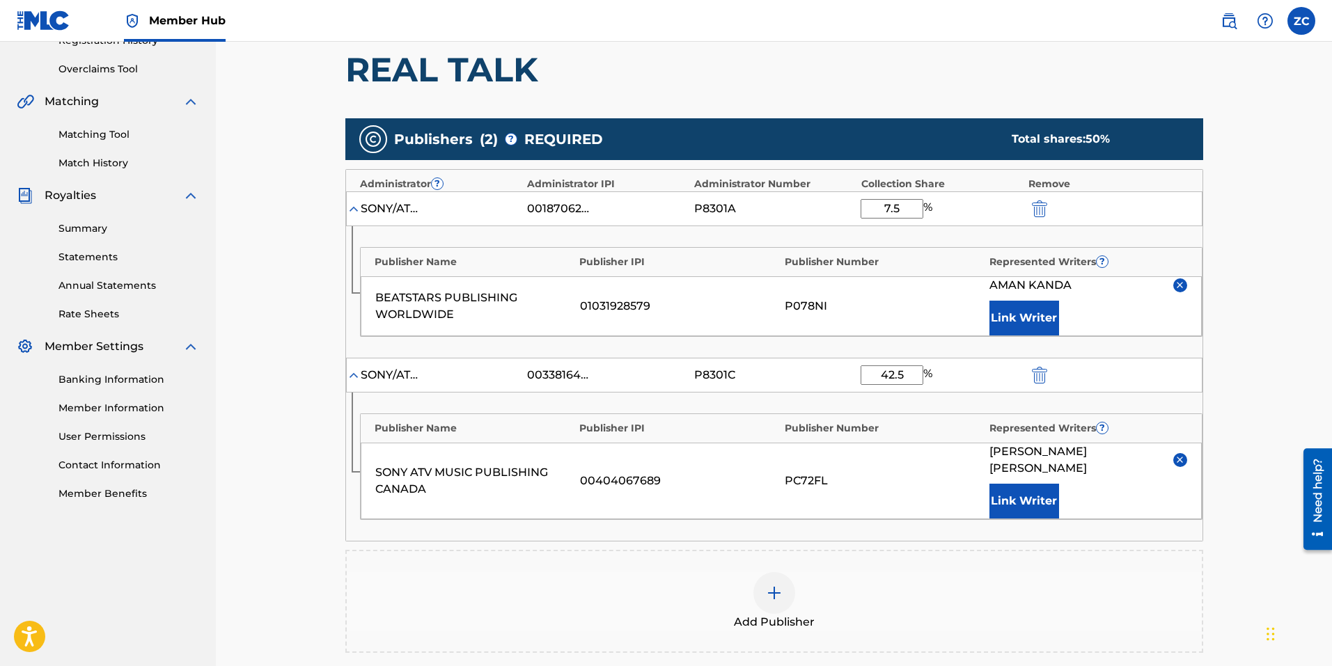
click at [748, 574] on div "Add Publisher" at bounding box center [774, 601] width 855 height 58
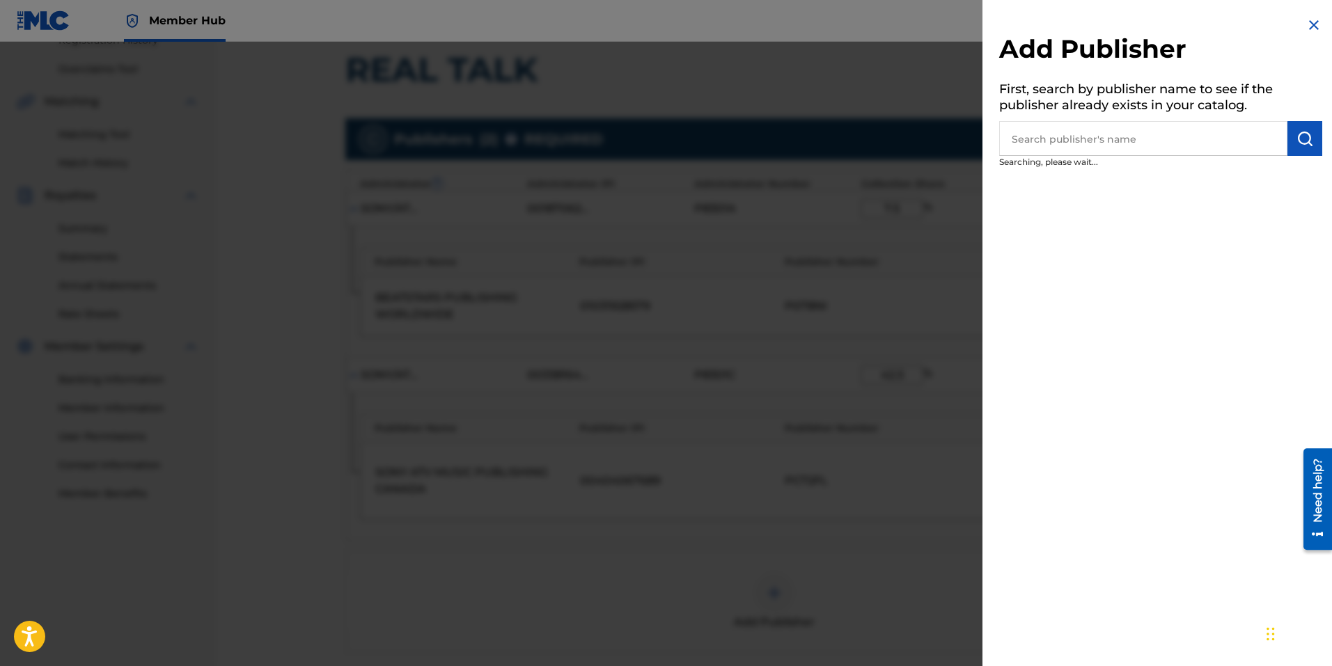
drag, startPoint x: 748, startPoint y: 574, endPoint x: 775, endPoint y: 574, distance: 27.8
click at [770, 574] on div at bounding box center [666, 375] width 1332 height 666
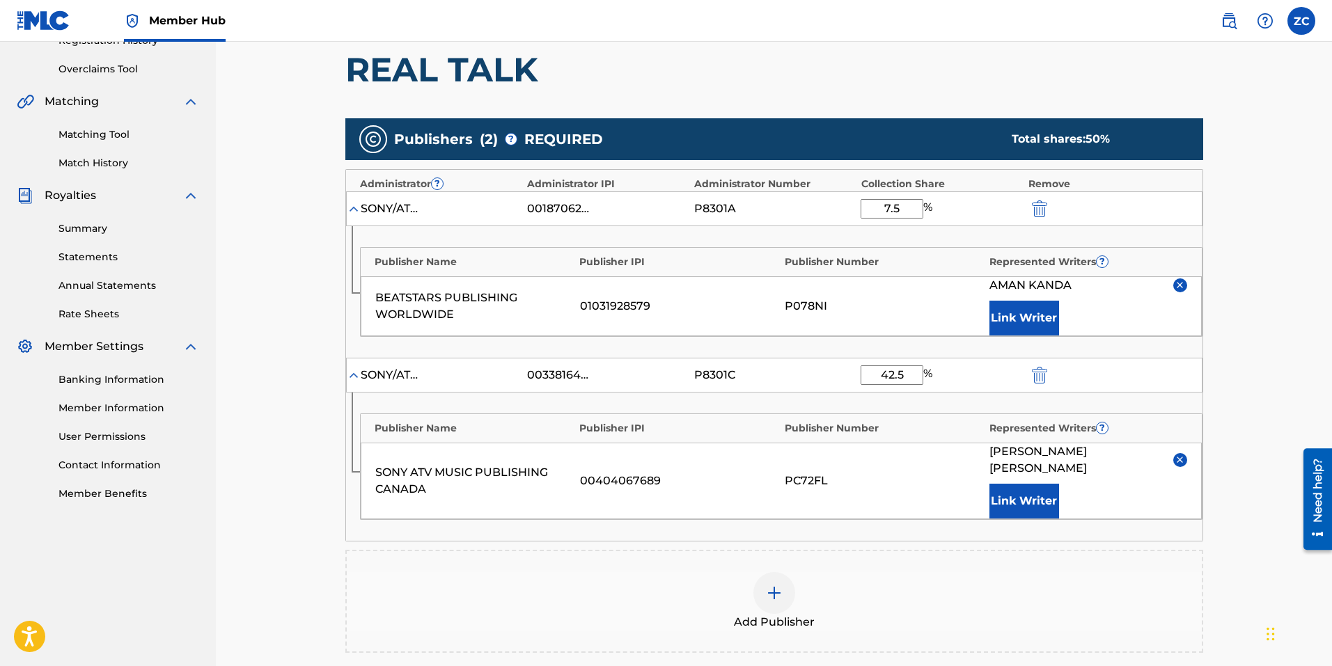
click at [786, 574] on div at bounding box center [774, 593] width 42 height 42
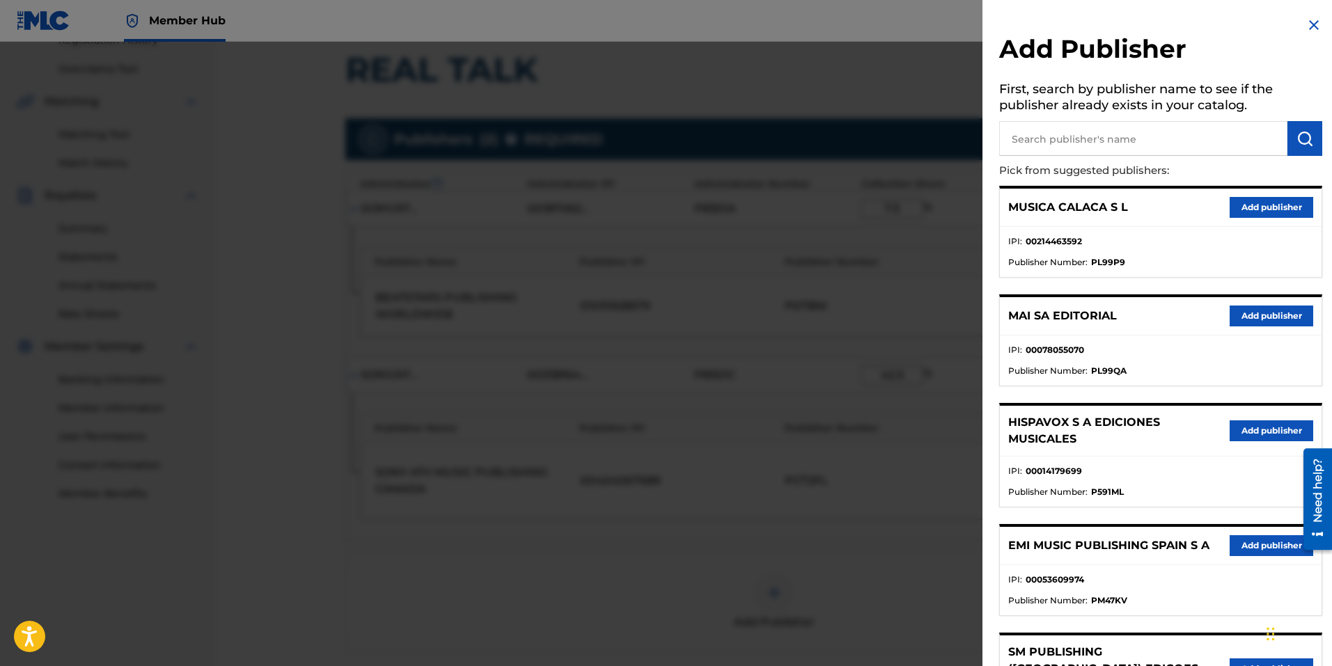
click at [1059, 133] on input "text" at bounding box center [1143, 138] width 288 height 35
type input "sony atv music publishing canada"
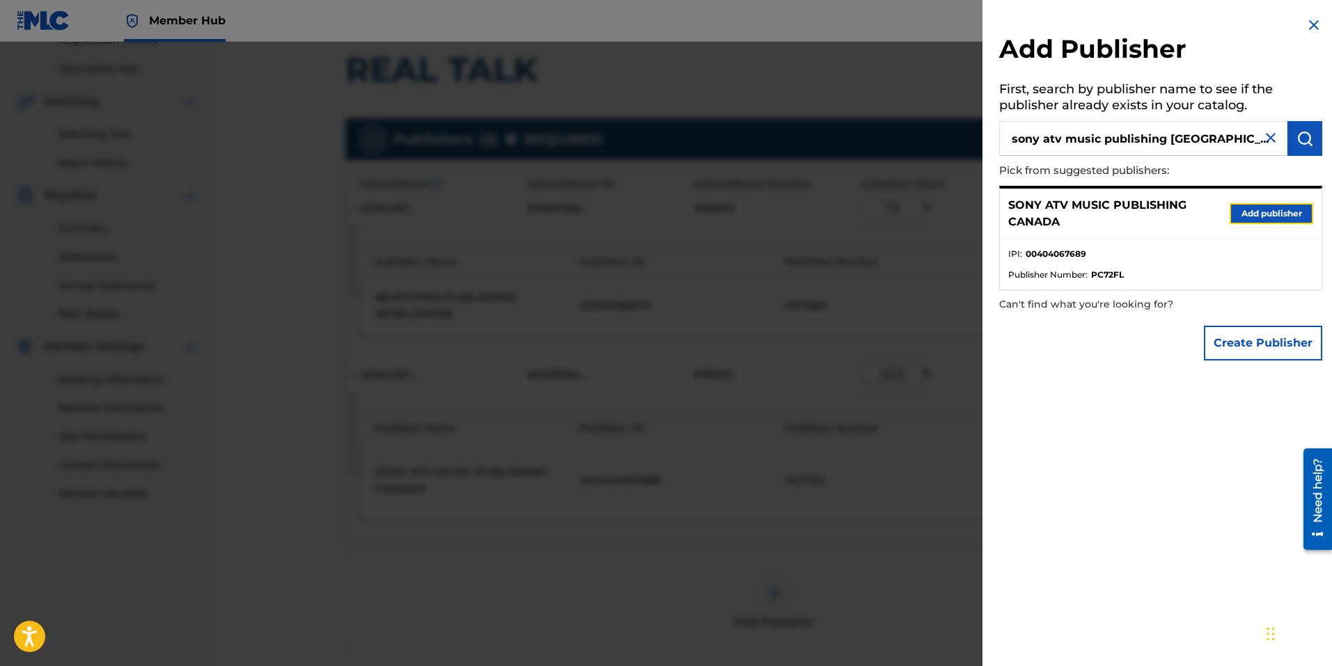
click at [1268, 212] on button "Add publisher" at bounding box center [1271, 213] width 84 height 21
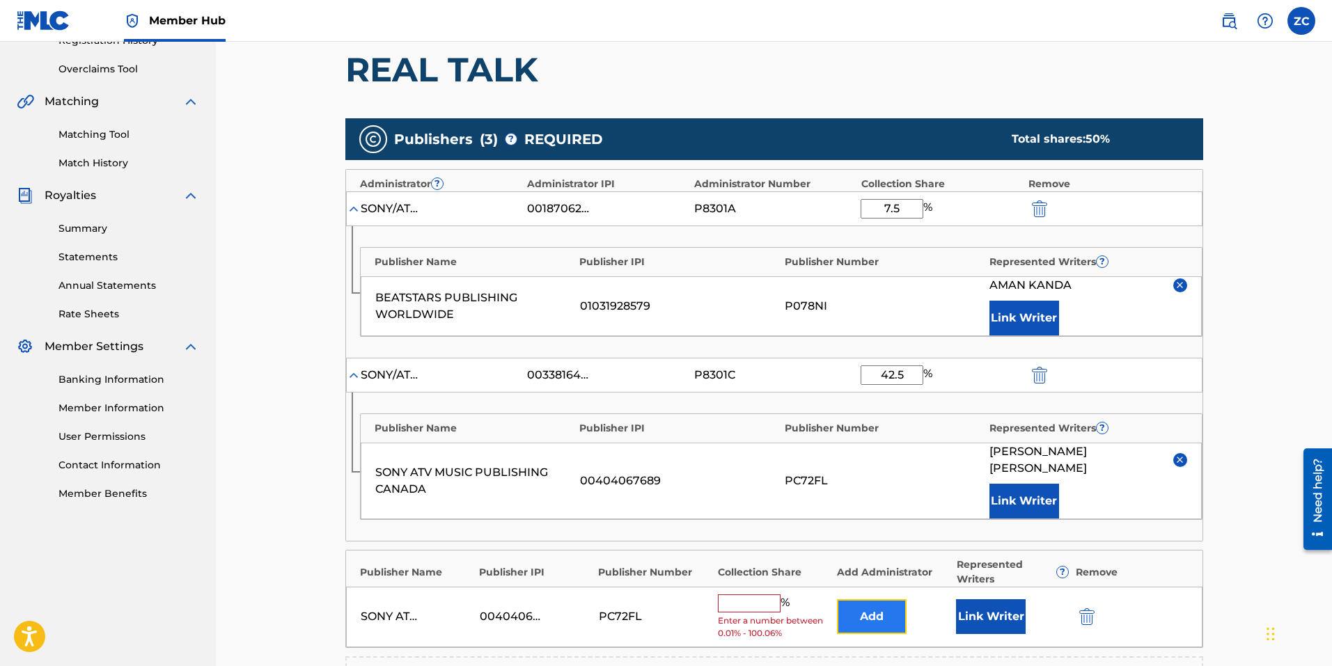
click at [883, 613] on button "Add" at bounding box center [872, 616] width 70 height 35
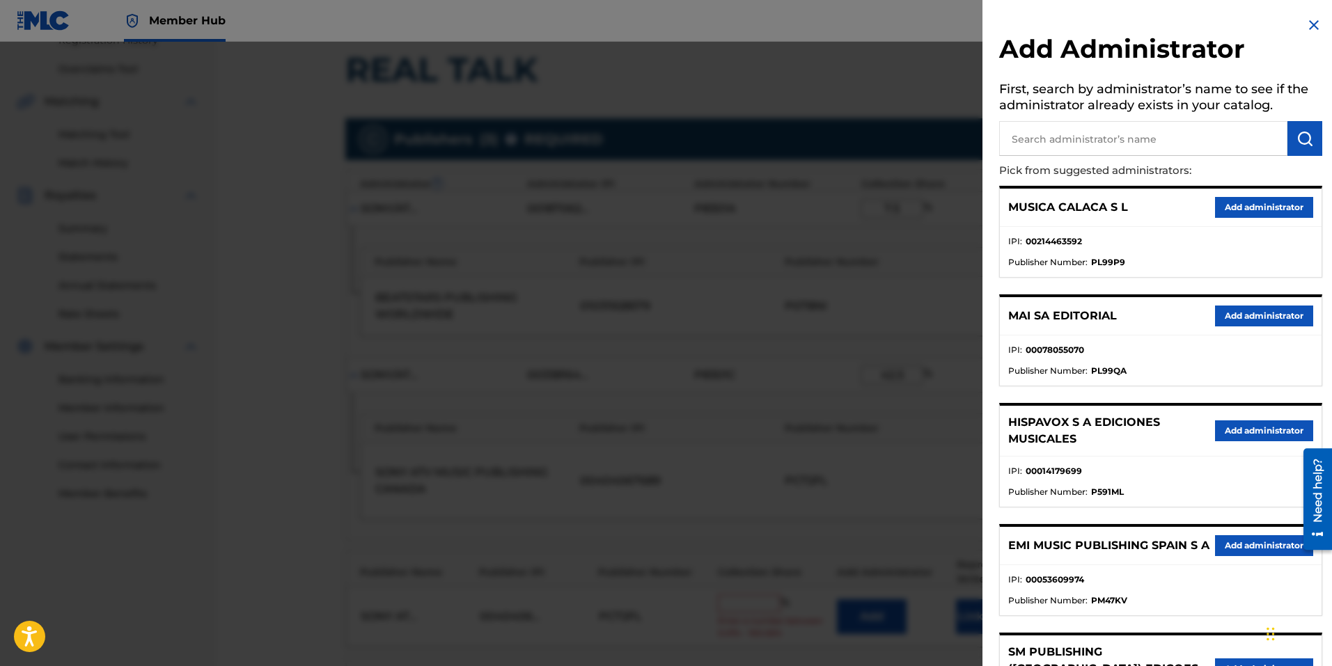
click at [1086, 133] on input "text" at bounding box center [1143, 138] width 288 height 35
type input "sony/atv songs llc"
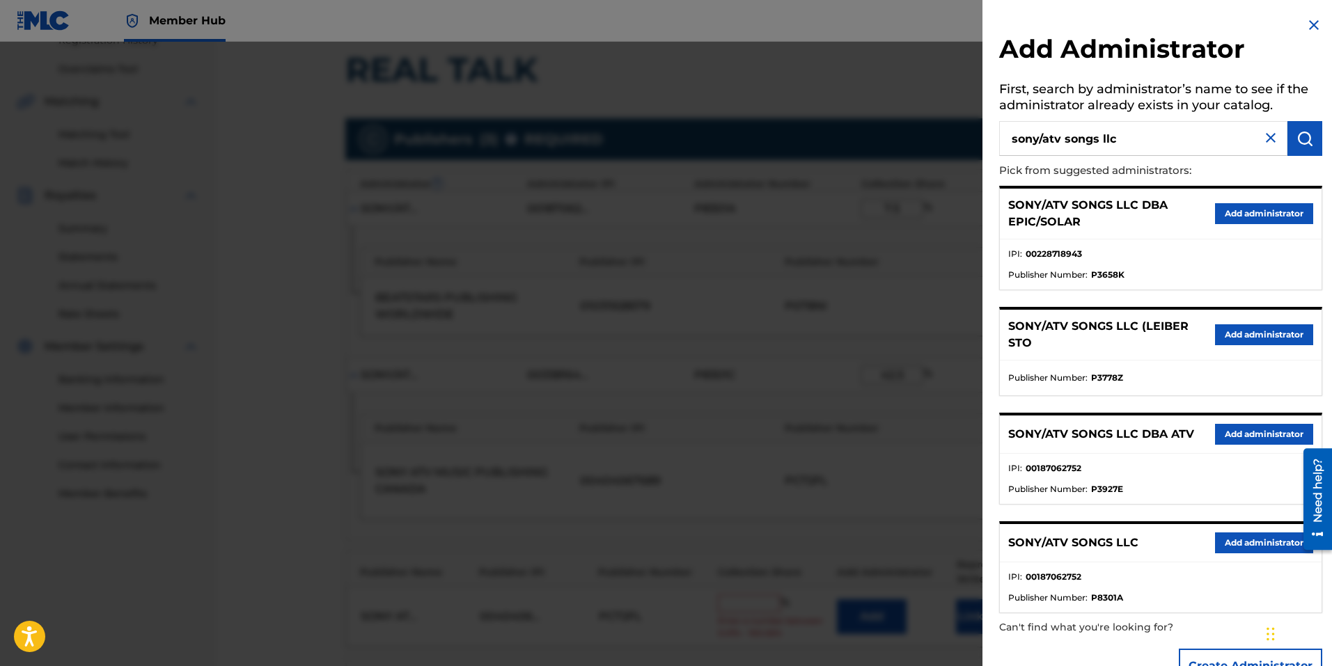
scroll to position [41, 0]
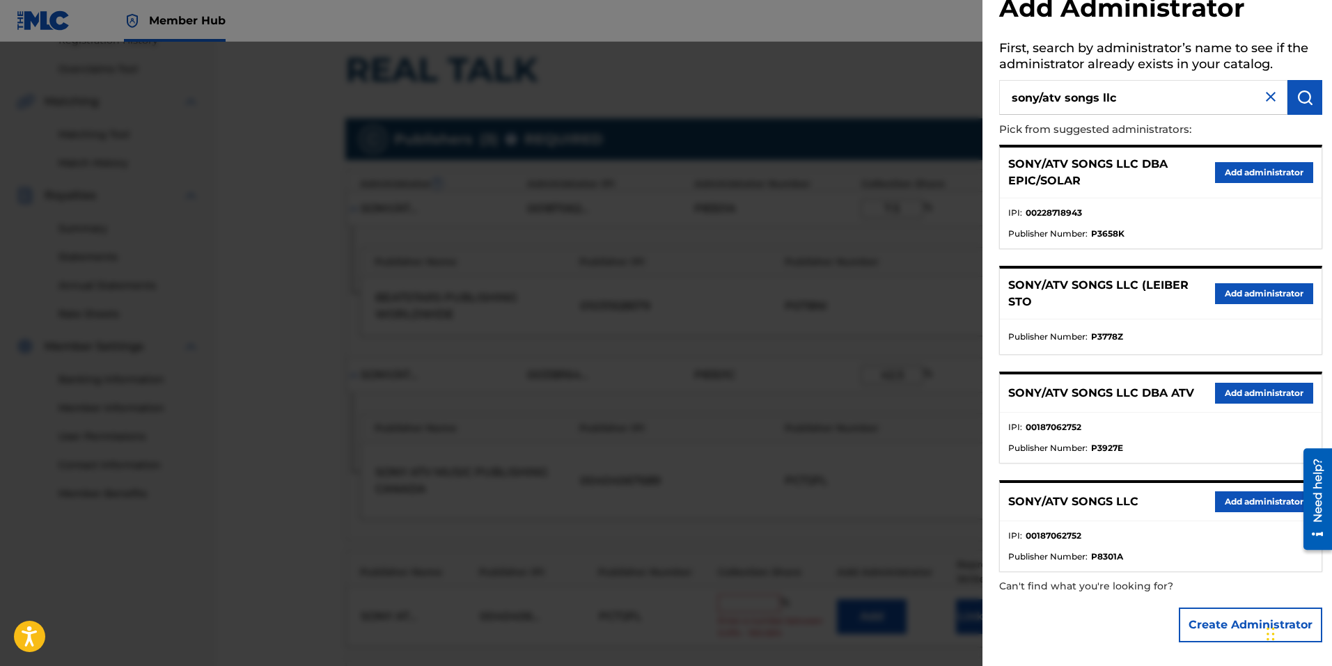
click at [1235, 489] on div "SONY/ATV SONGS LLC Add administrator" at bounding box center [1161, 502] width 322 height 38
drag, startPoint x: 1237, startPoint y: 498, endPoint x: 1230, endPoint y: 504, distance: 9.4
click at [1237, 498] on button "Add administrator" at bounding box center [1264, 501] width 98 height 21
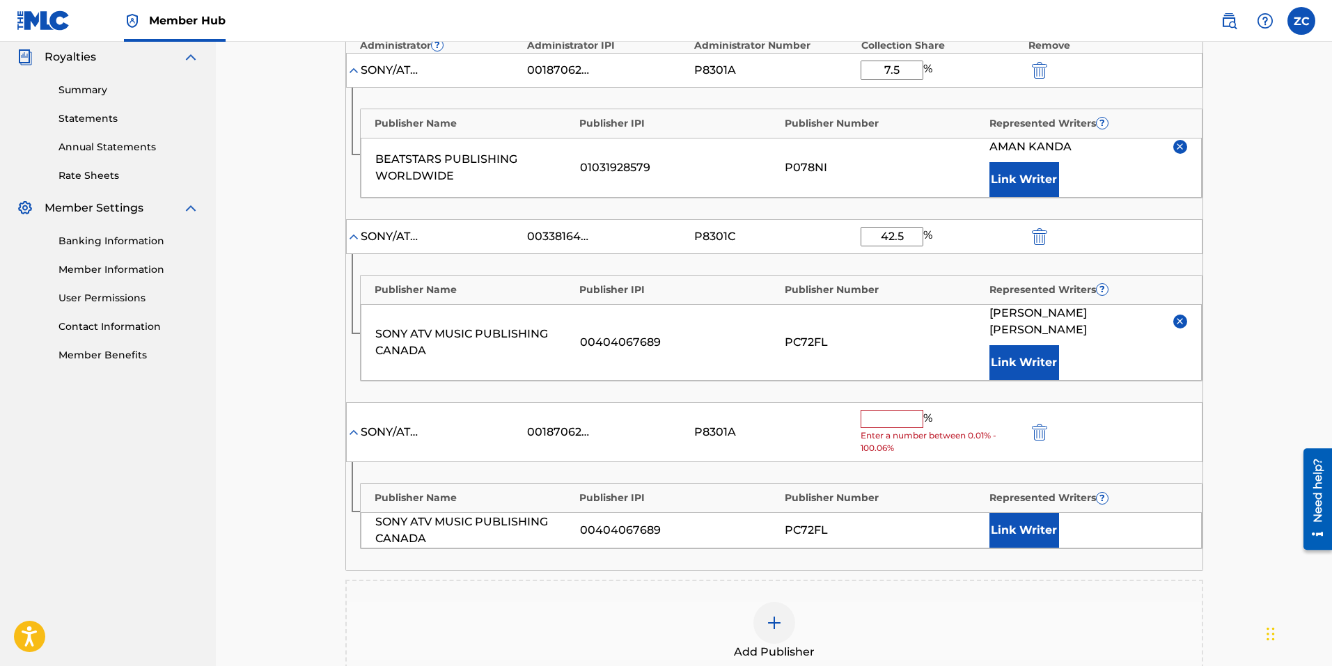
scroll to position [418, 0]
click at [873, 409] on input "text" at bounding box center [891, 418] width 63 height 18
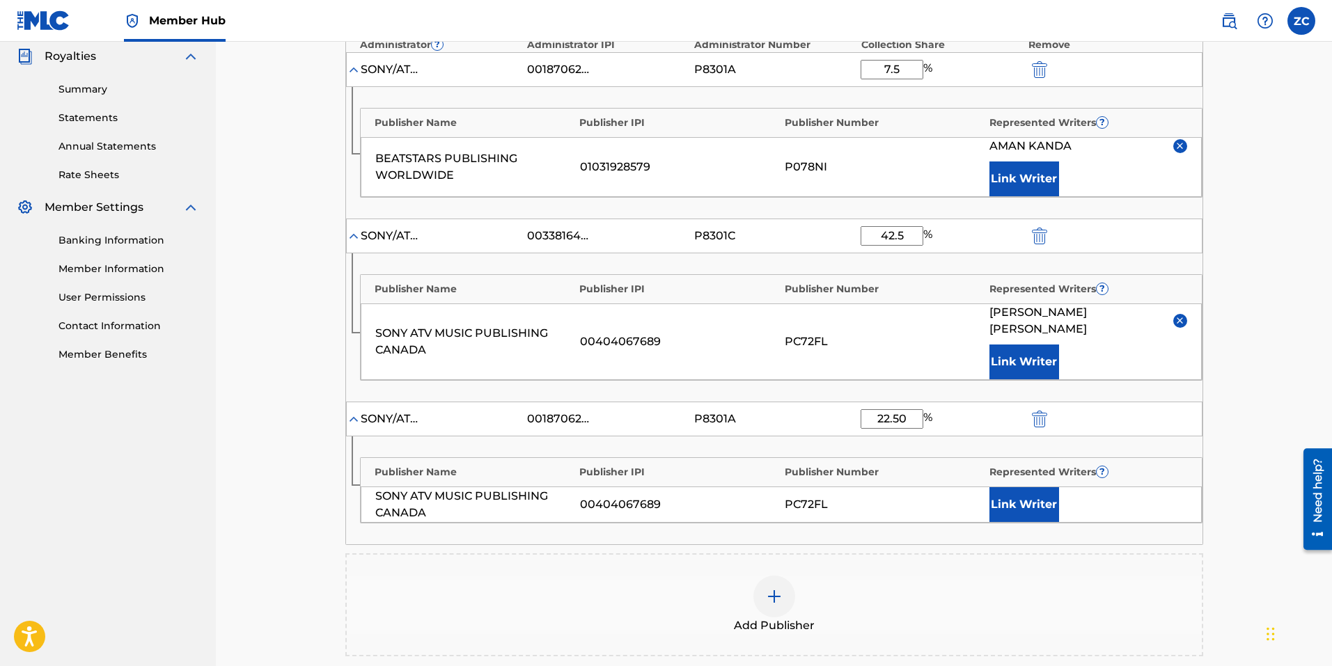
type input "22.50"
click at [988, 469] on div "Publisher Name Publisher IPI Publisher Number Represented Writers ? SONY ATV MU…" at bounding box center [781, 490] width 842 height 66
click at [1009, 489] on button "Link Writer" at bounding box center [1024, 504] width 70 height 35
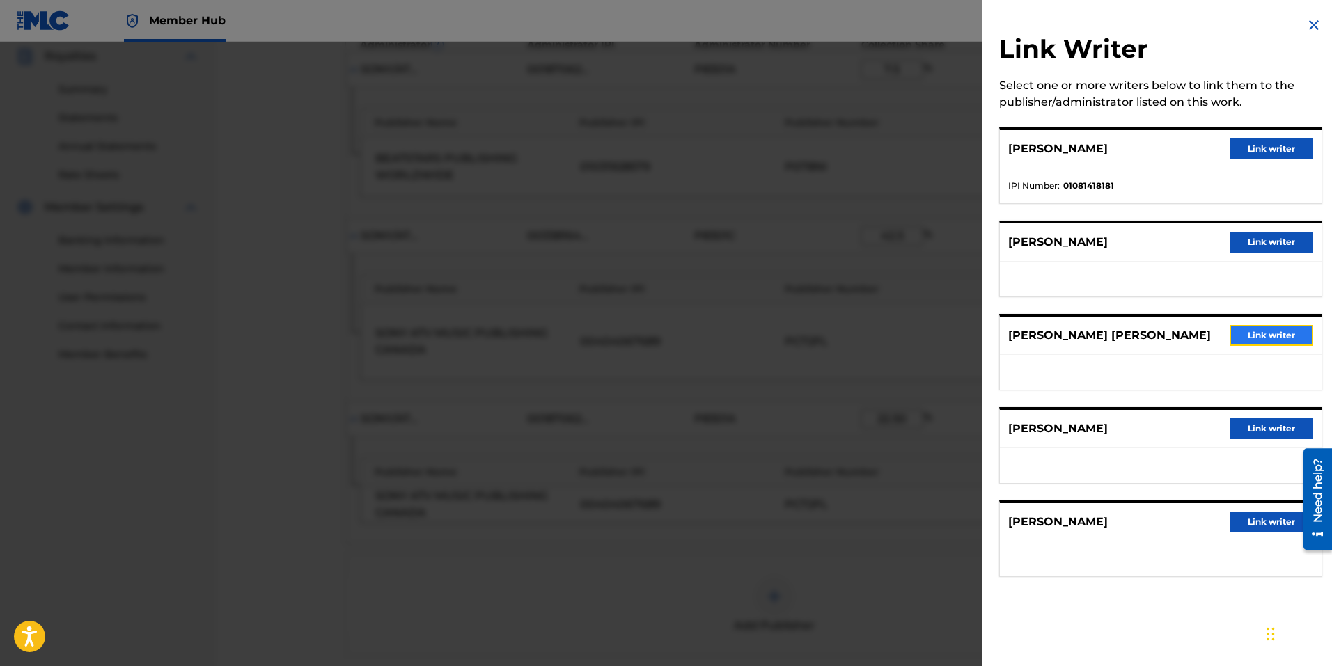
click at [1268, 342] on button "Link writer" at bounding box center [1271, 335] width 84 height 21
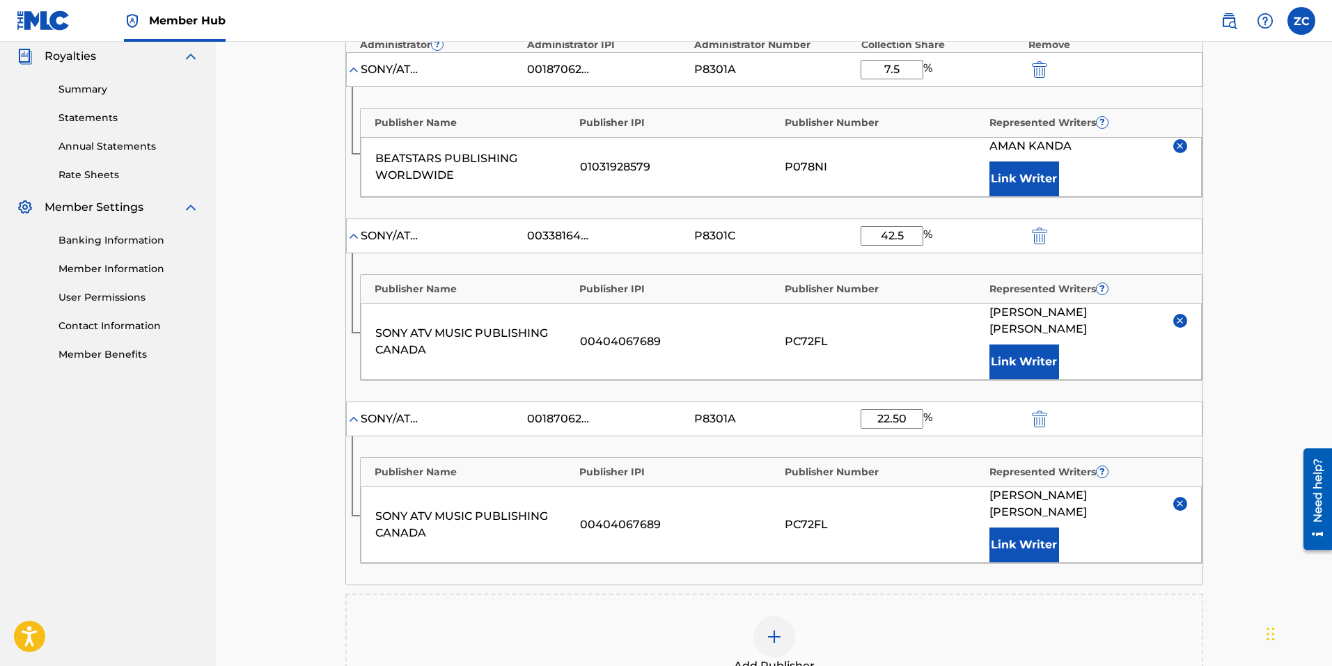
click at [1226, 396] on main "Catalog Enter Work Details Add Writers Add Publishers & Shares Add Recording Re…" at bounding box center [773, 267] width 941 height 1216
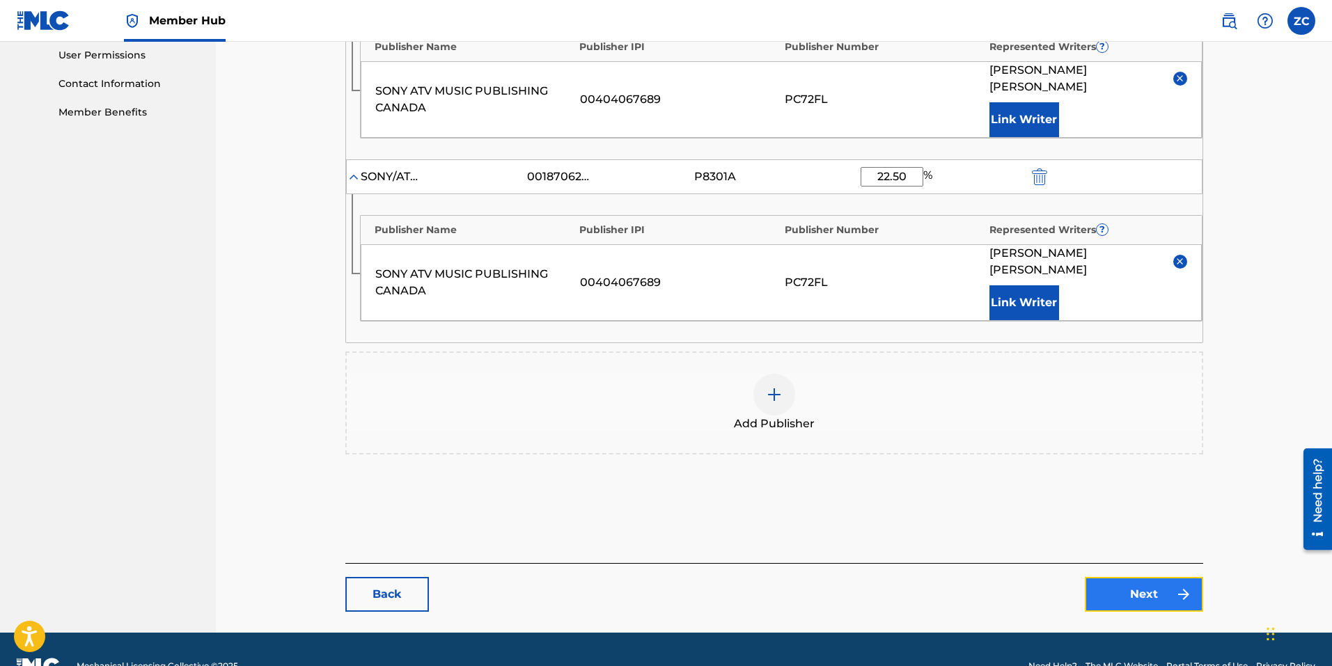
click at [1143, 577] on link "Next" at bounding box center [1143, 594] width 118 height 35
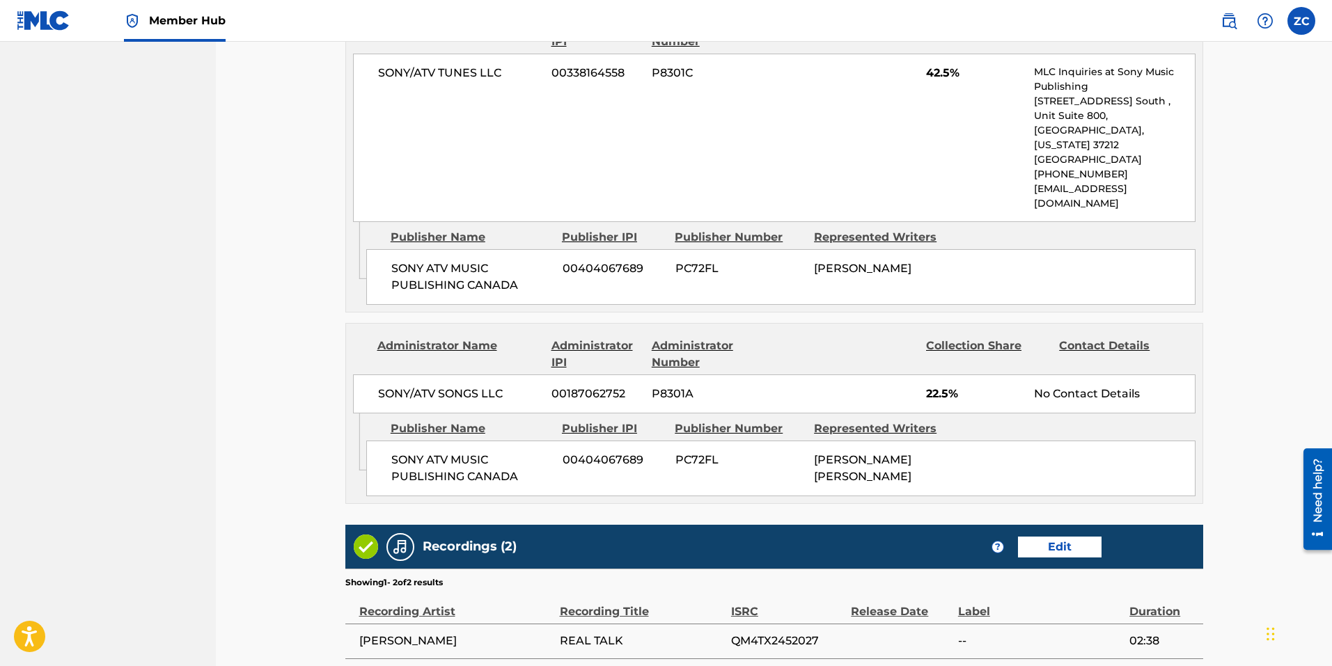
scroll to position [1171, 0]
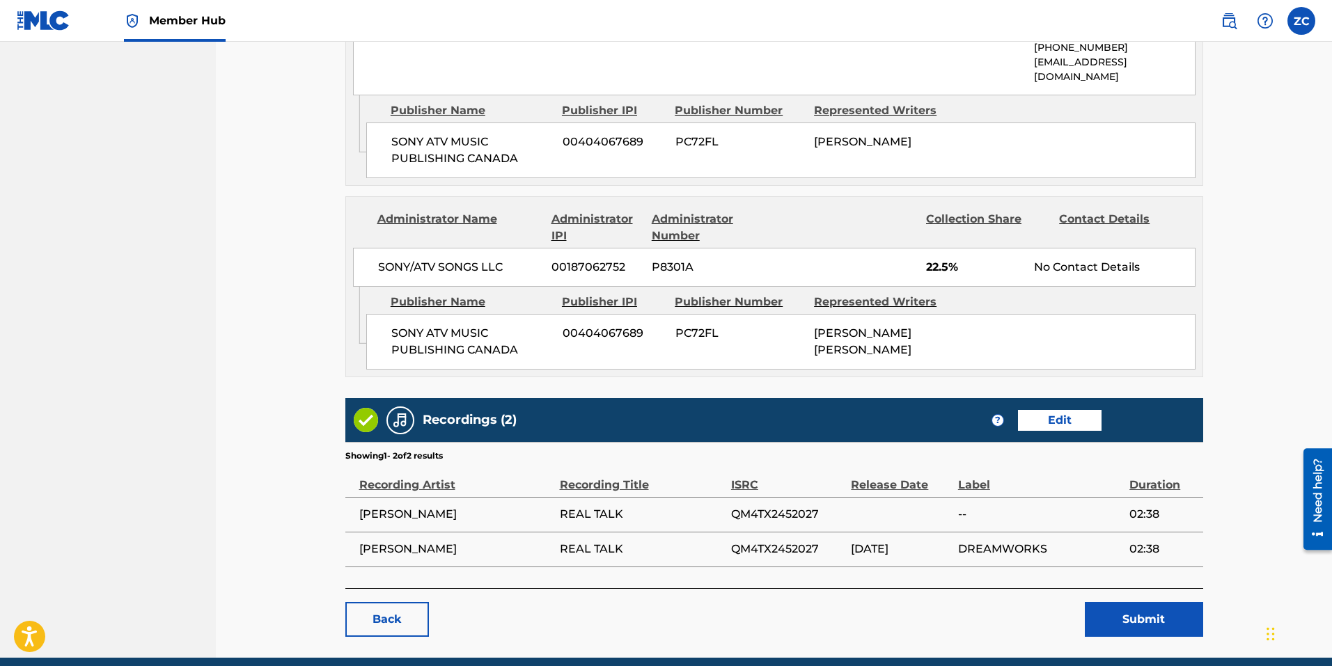
click at [1156, 602] on button "Submit" at bounding box center [1143, 619] width 118 height 35
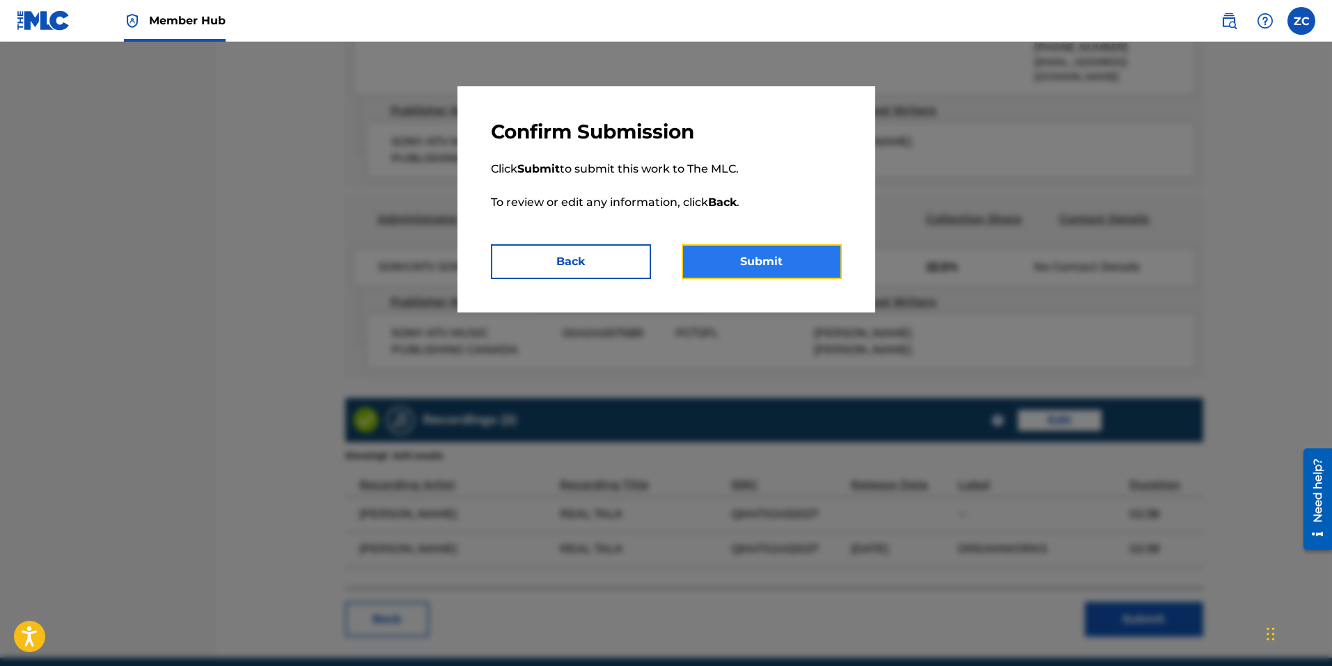
click at [784, 270] on button "Submit" at bounding box center [761, 261] width 160 height 35
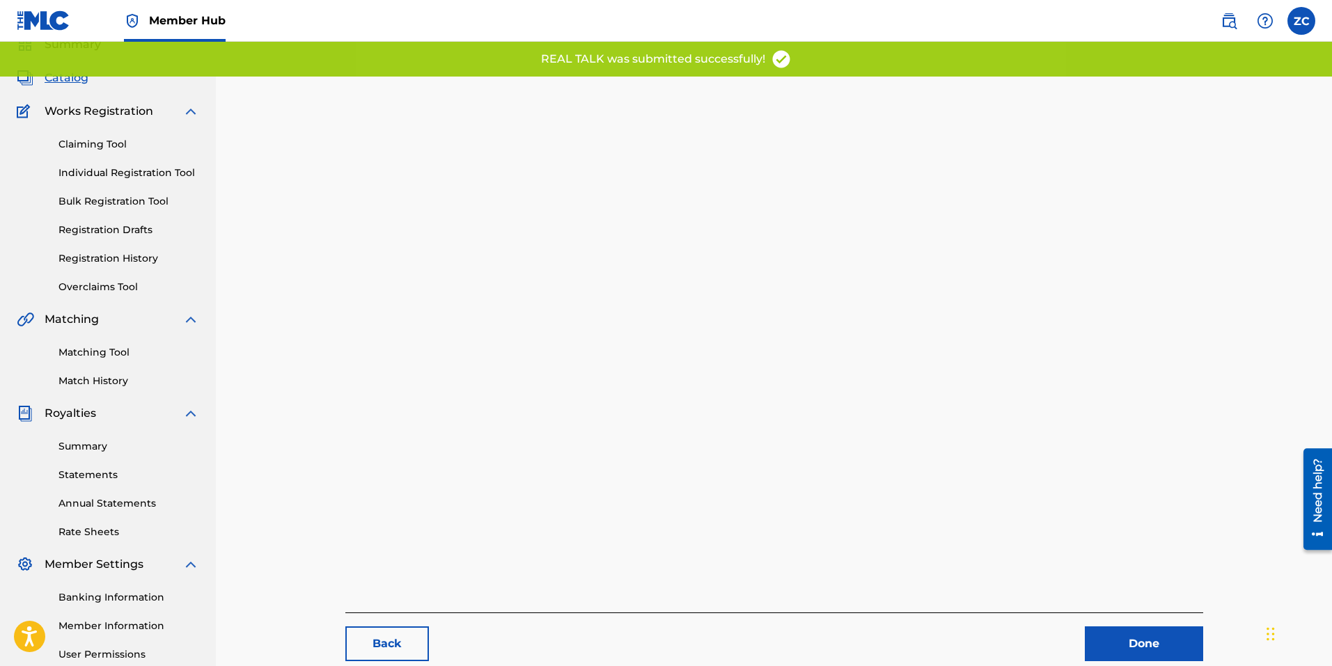
scroll to position [139, 0]
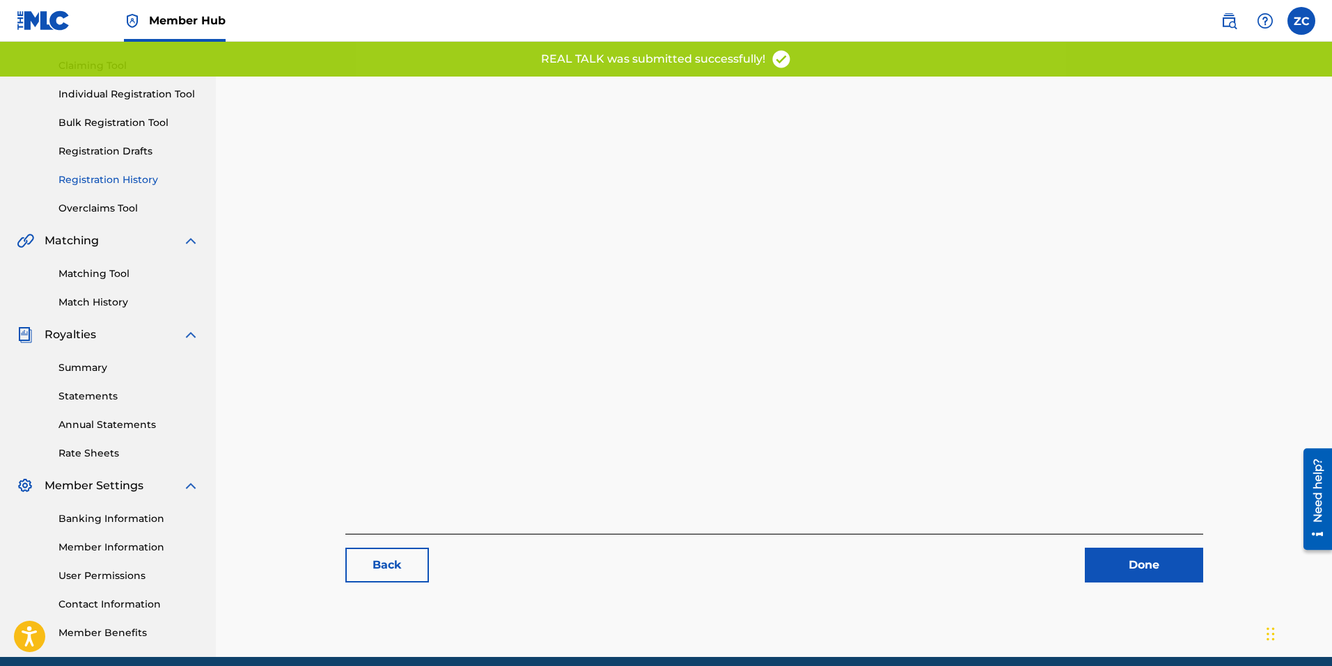
click at [114, 180] on link "Registration History" at bounding box center [128, 180] width 141 height 15
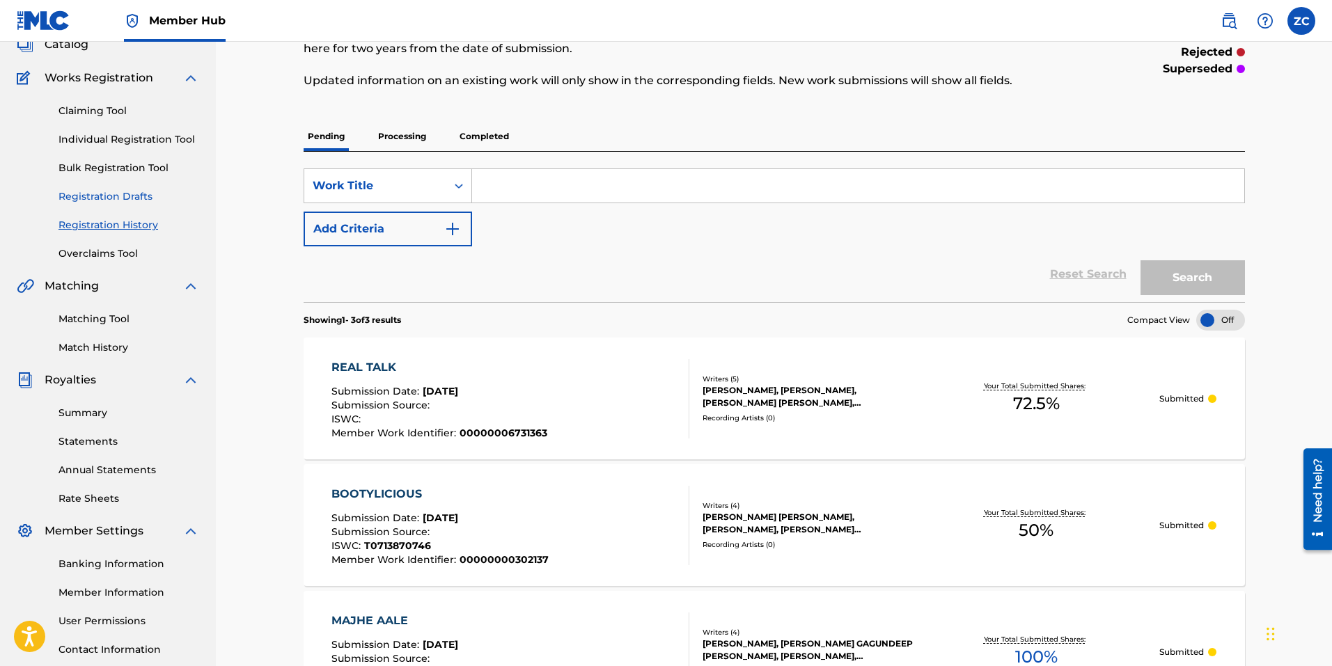
scroll to position [70, 0]
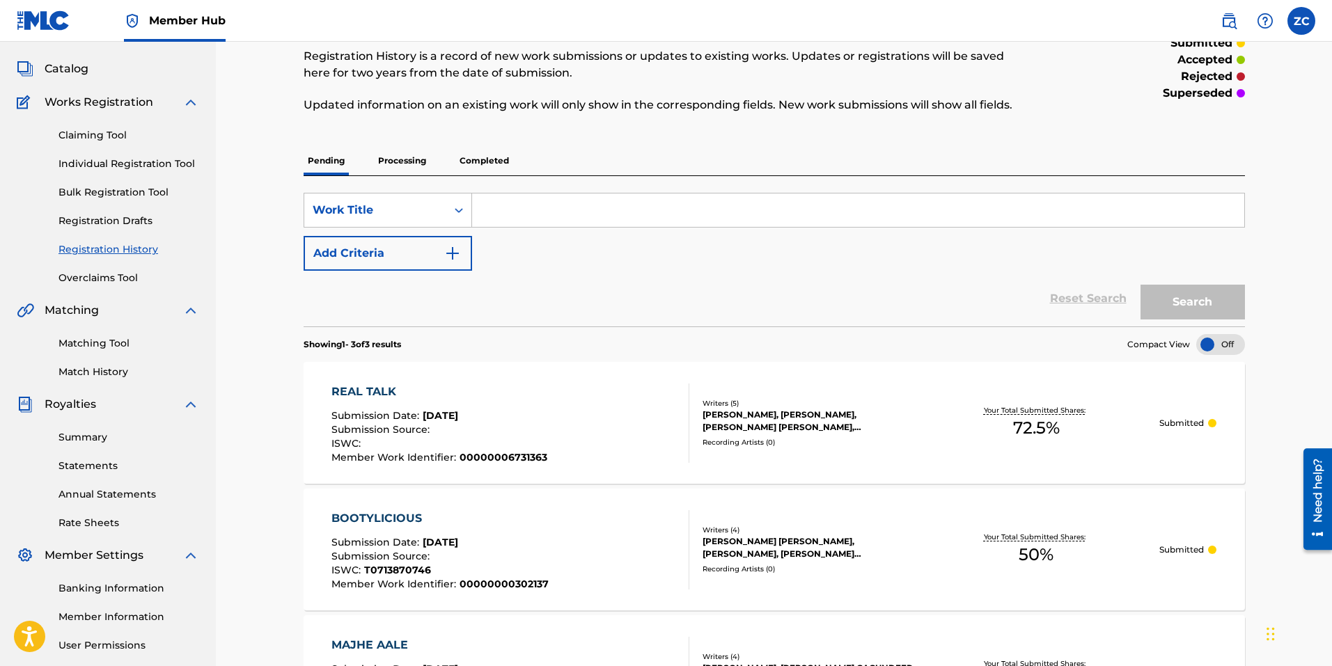
click at [53, 58] on div "Summary Catalog Works Registration Claiming Tool Individual Registration Tool B…" at bounding box center [108, 368] width 216 height 716
click at [53, 70] on span "Catalog" at bounding box center [67, 69] width 44 height 17
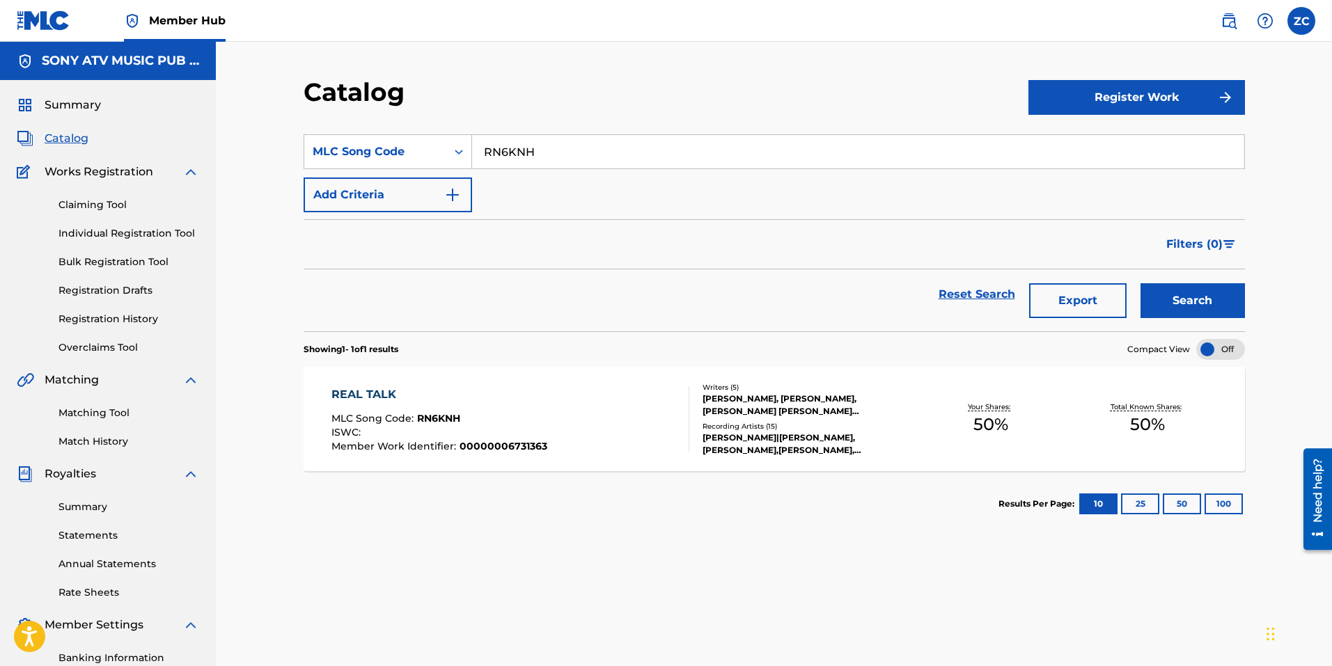
click at [623, 139] on input "RN6KNH" at bounding box center [858, 151] width 772 height 33
paste input "SA1B6S"
type input "SA1B6S"
click at [1205, 321] on div "Reset Search Export Search" at bounding box center [773, 300] width 941 height 62
click at [1200, 305] on button "Search" at bounding box center [1192, 300] width 104 height 35
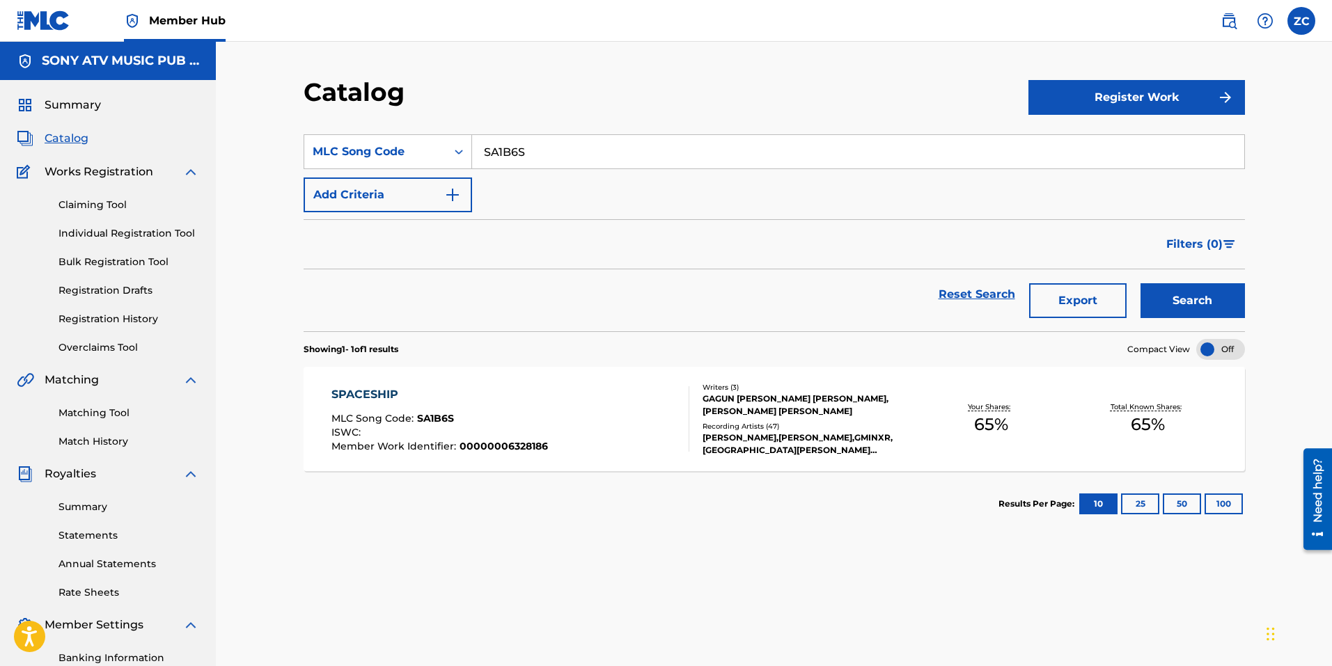
click at [623, 399] on div "SPACESHIP MLC Song Code : SA1B6S ISWC : Member Work Identifier : 00000006328186" at bounding box center [510, 418] width 358 height 65
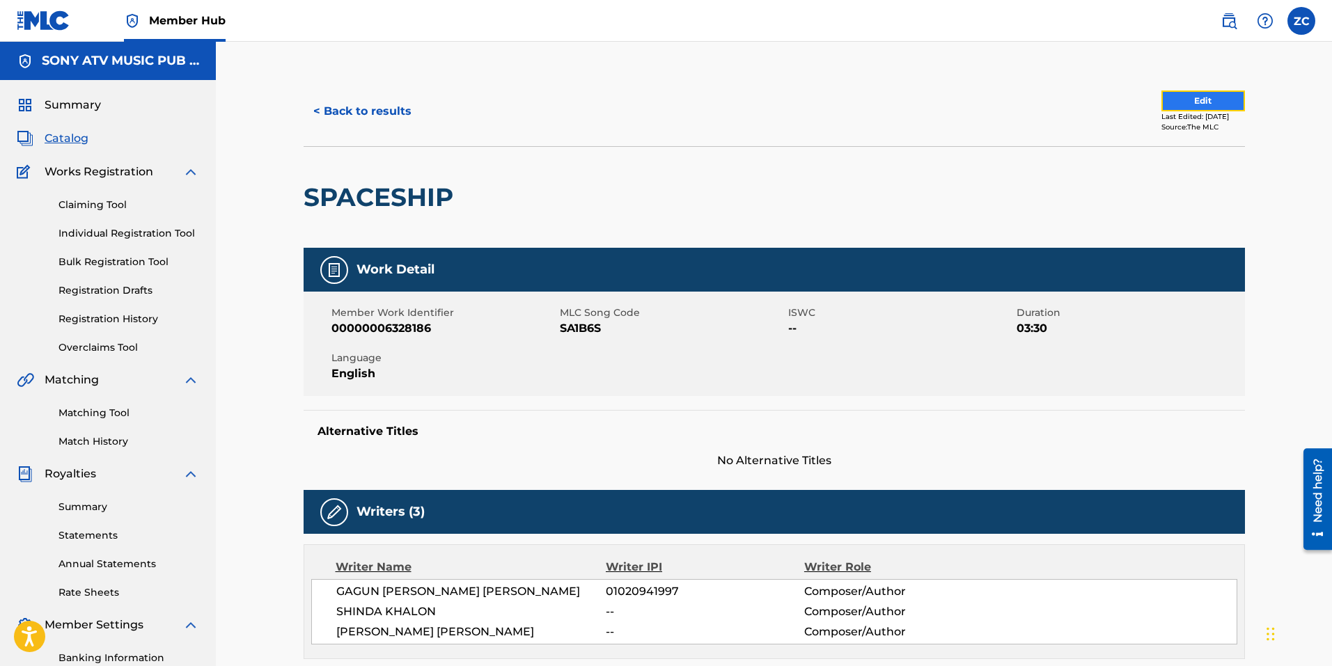
click at [1185, 102] on button "Edit" at bounding box center [1203, 100] width 84 height 21
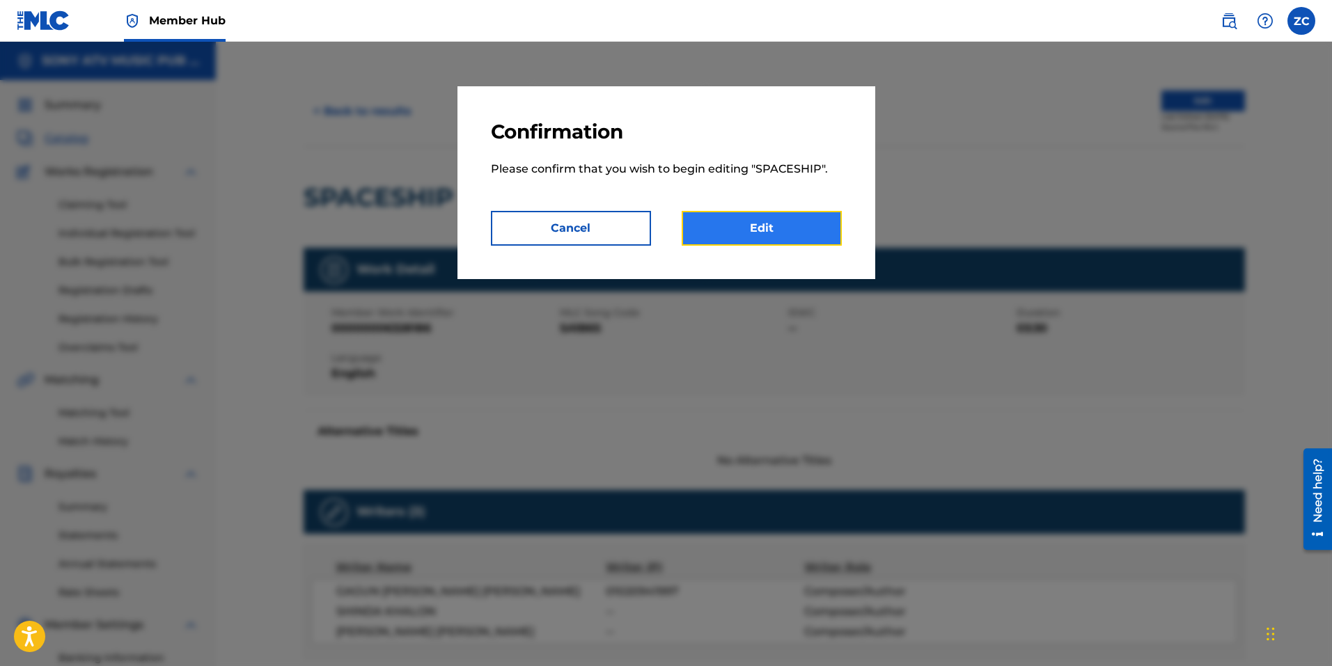
click at [740, 234] on link "Edit" at bounding box center [761, 228] width 160 height 35
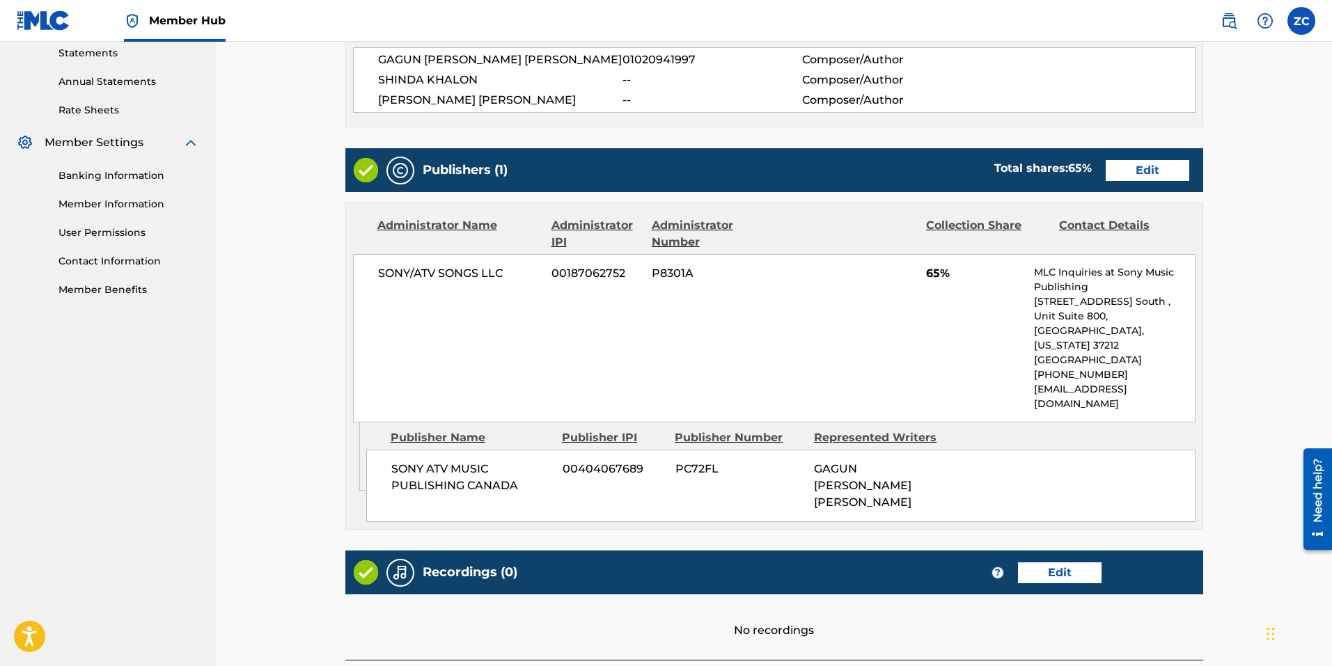
scroll to position [487, 0]
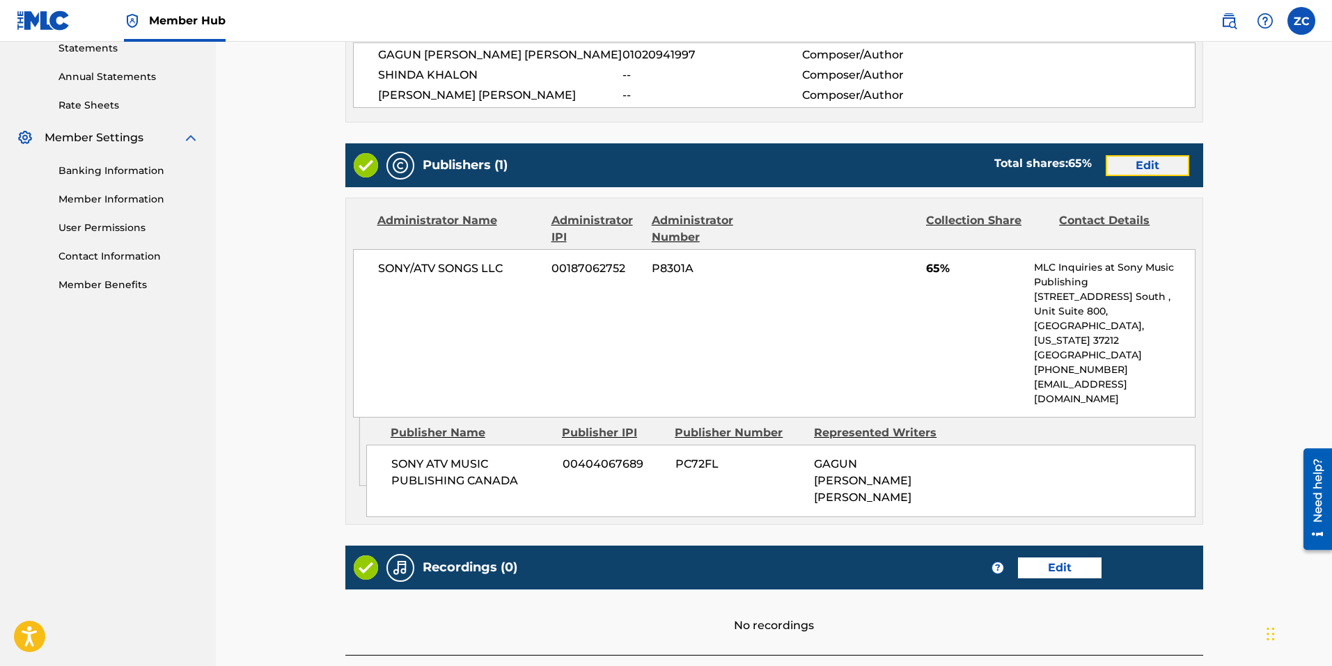
click at [1106, 161] on link "Edit" at bounding box center [1147, 165] width 84 height 21
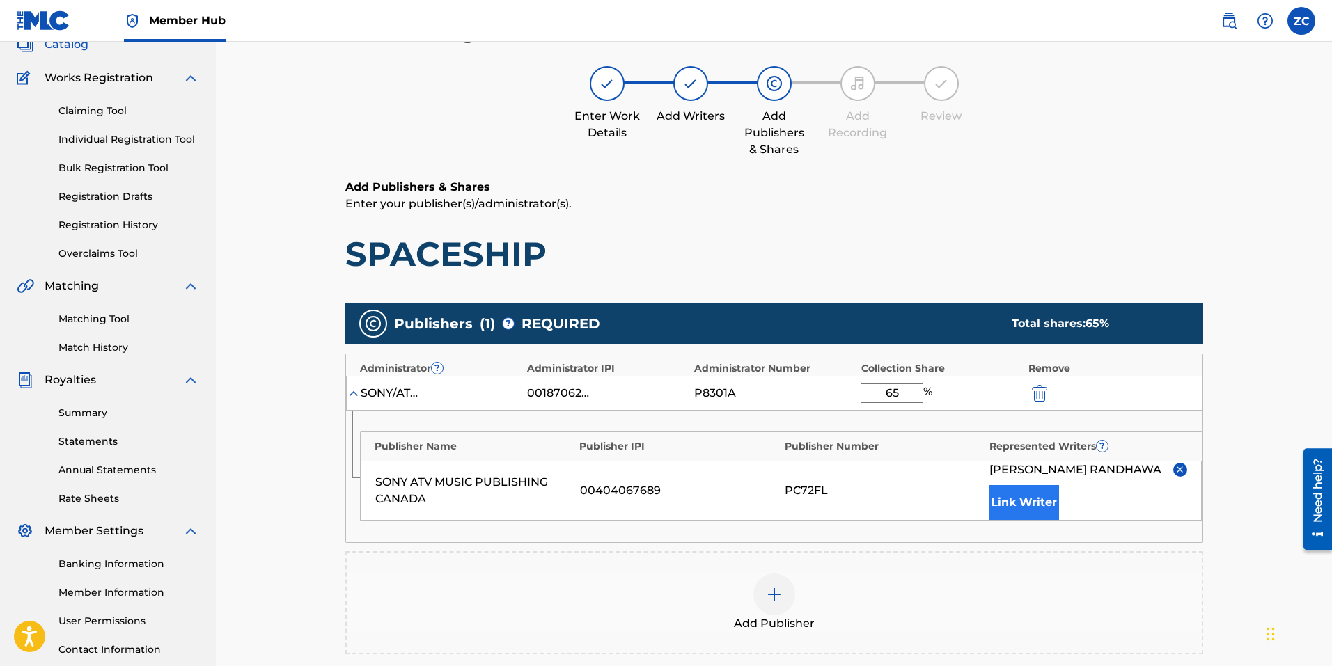
scroll to position [278, 0]
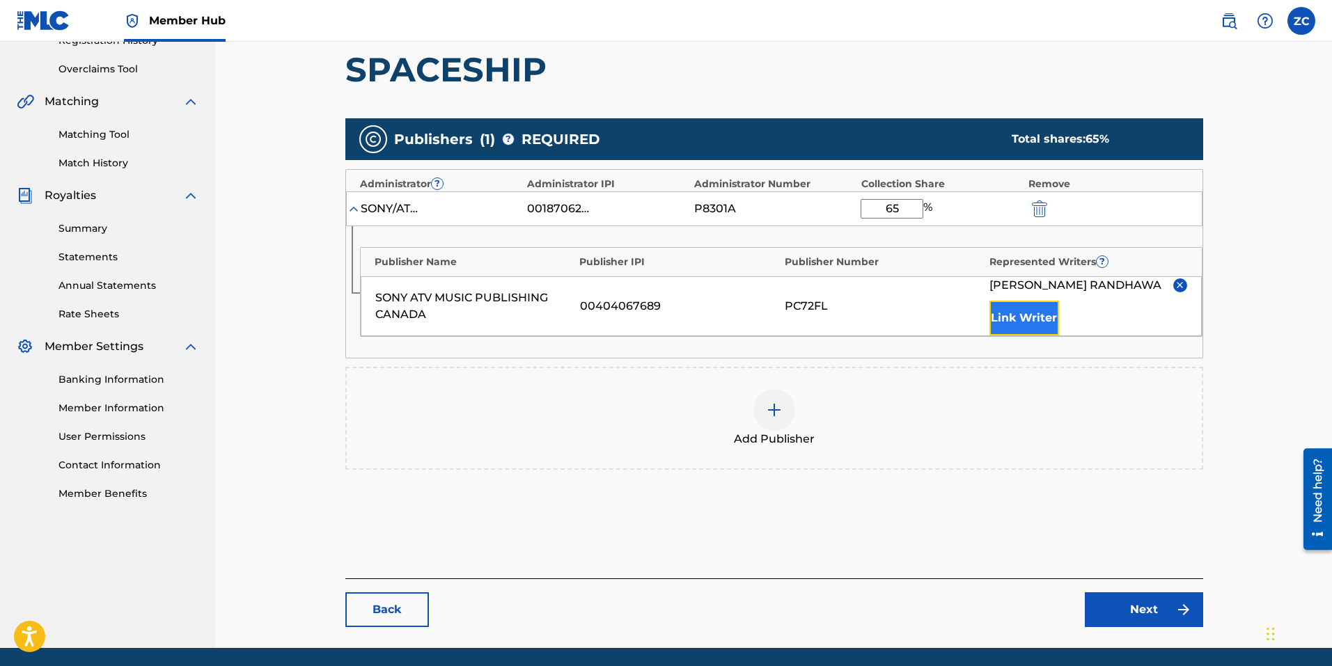
click at [1021, 307] on button "Link Writer" at bounding box center [1024, 318] width 70 height 35
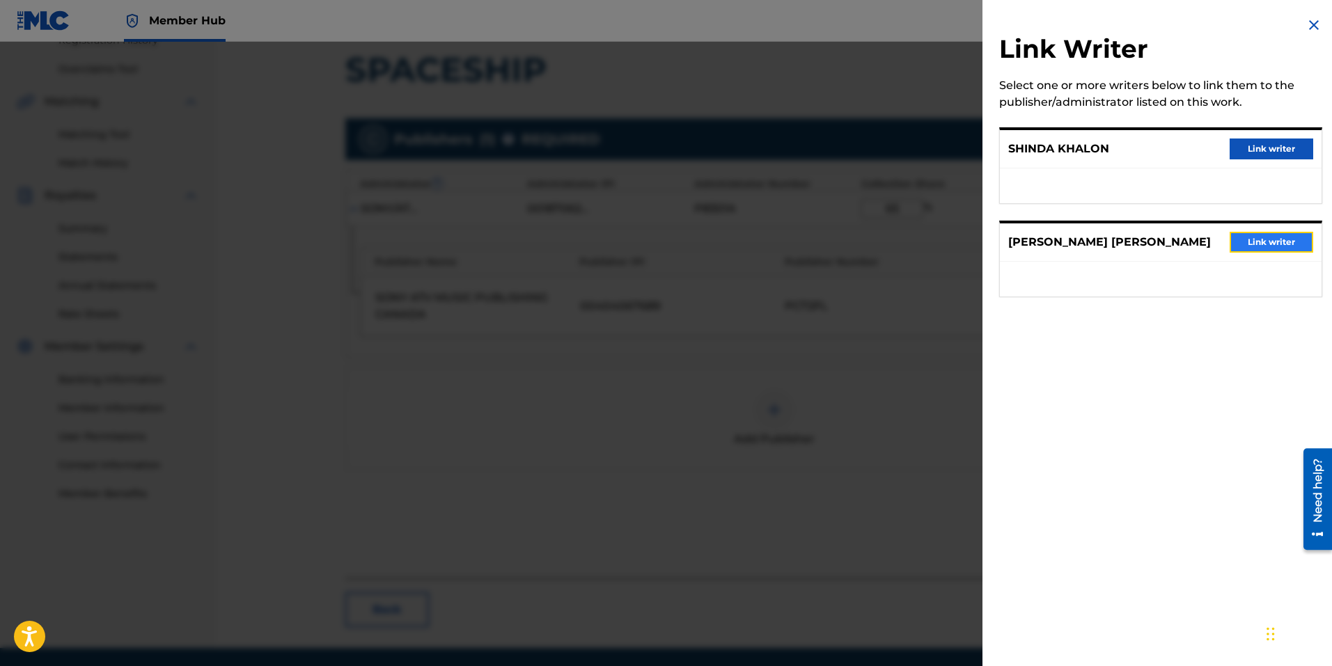
click at [1244, 238] on button "Link writer" at bounding box center [1271, 242] width 84 height 21
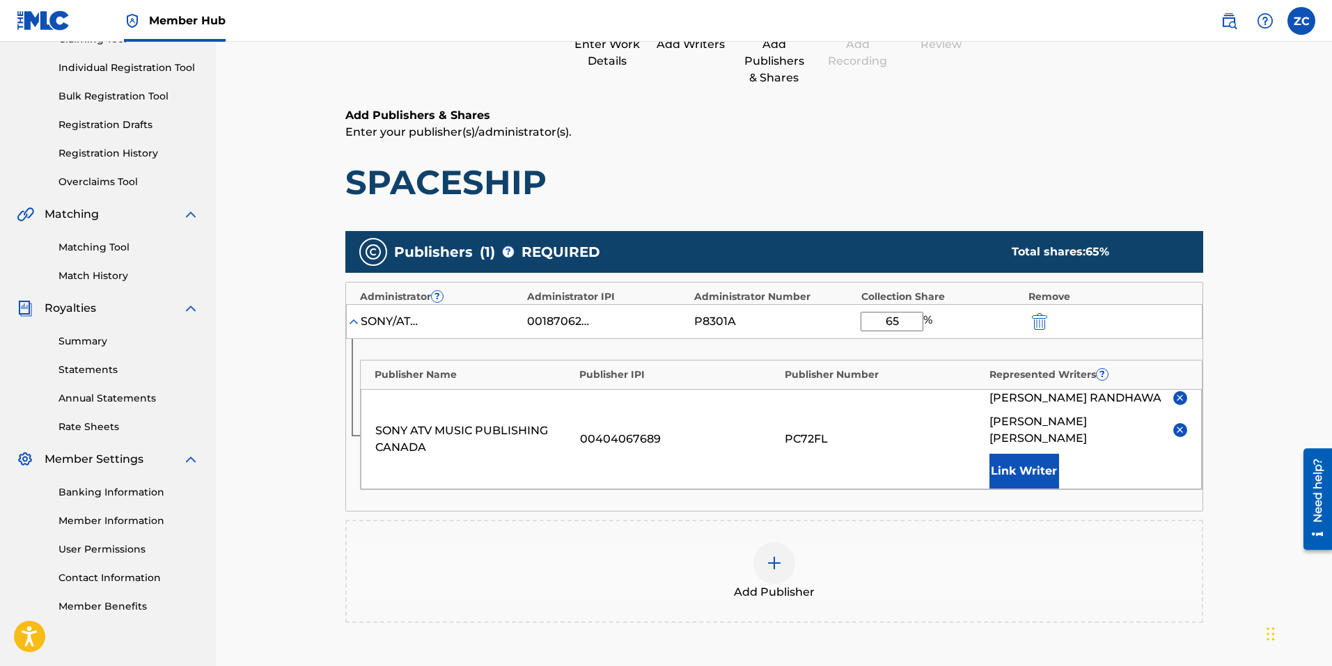
scroll to position [209, 0]
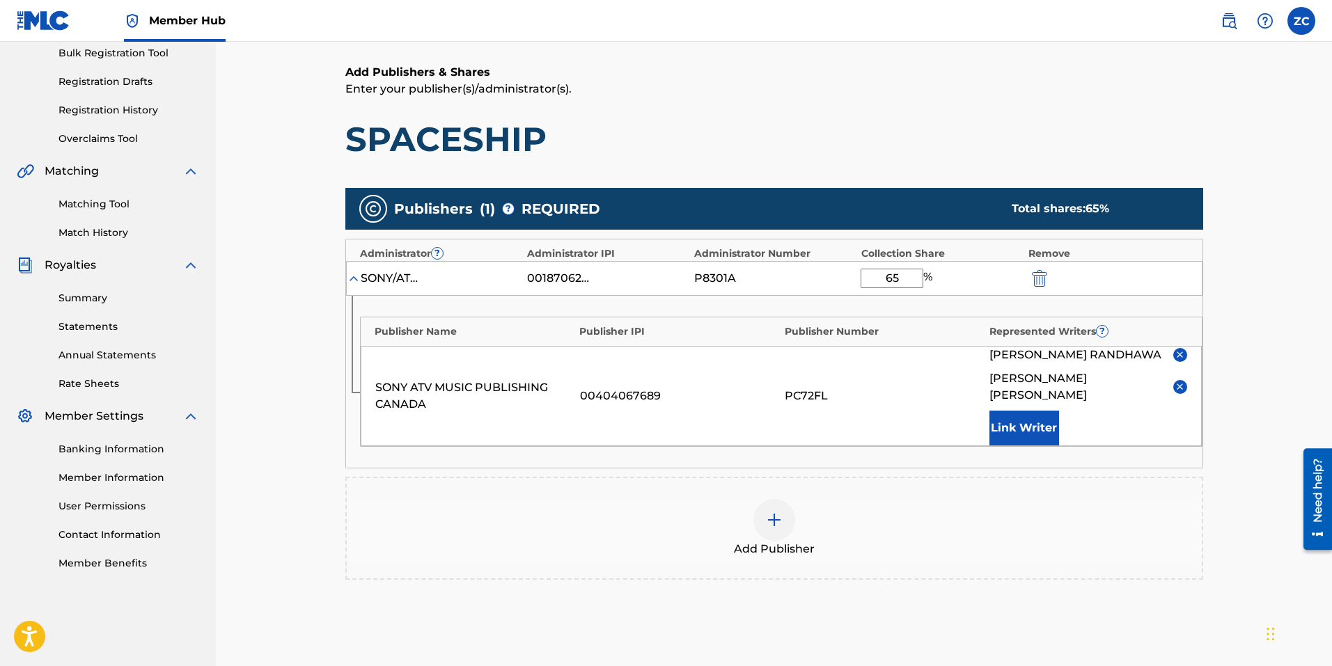
click at [775, 512] on img at bounding box center [774, 520] width 17 height 17
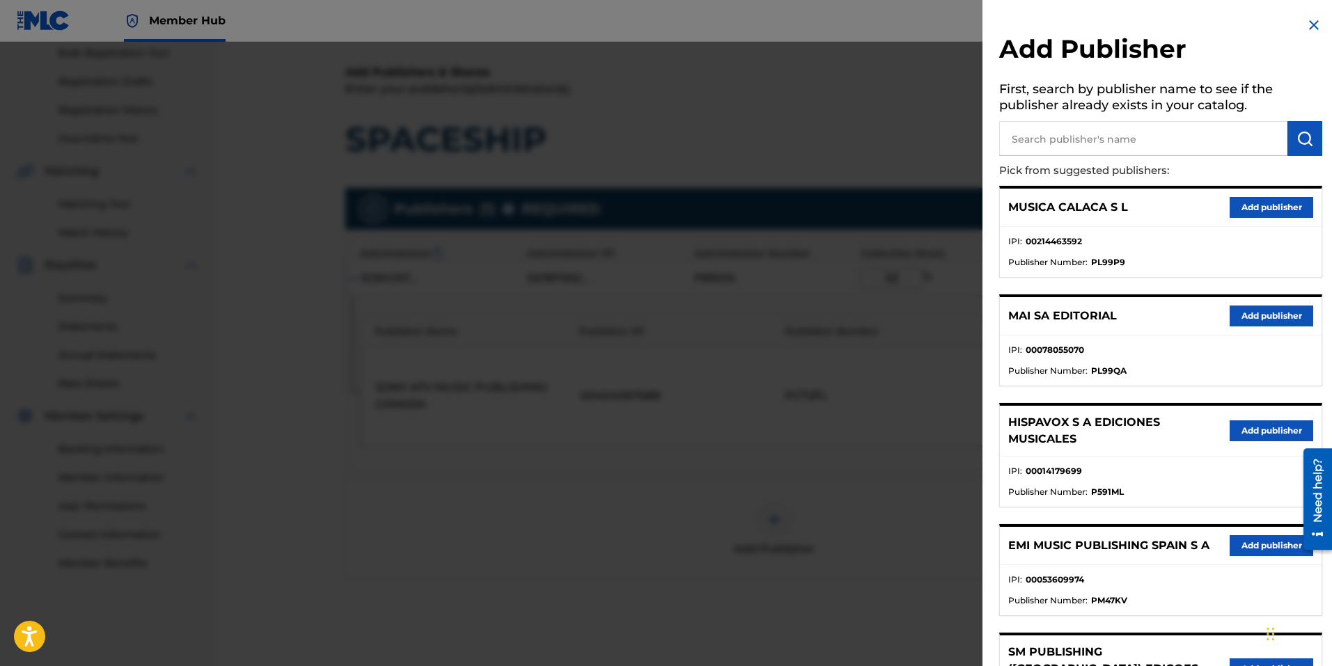
click at [1155, 135] on input "text" at bounding box center [1143, 138] width 288 height 35
type input "sony atv music publishing canada"
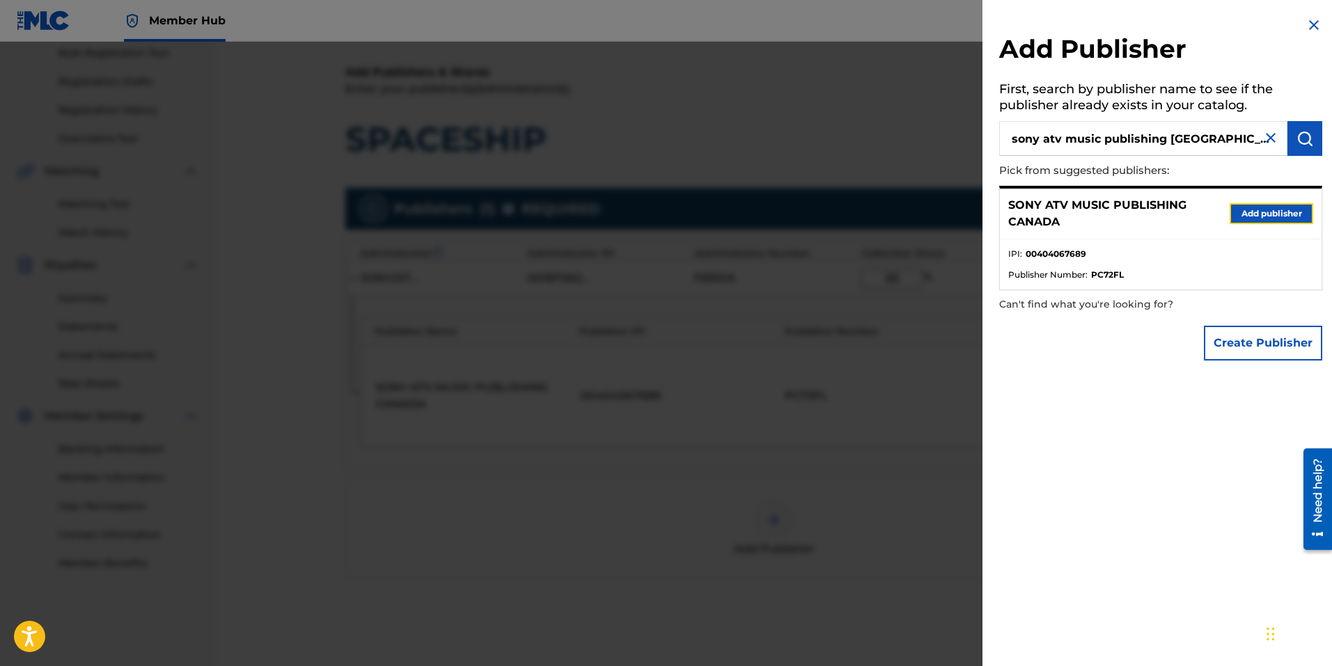
drag, startPoint x: 1273, startPoint y: 204, endPoint x: 1240, endPoint y: 251, distance: 57.4
click at [1274, 203] on button "Add publisher" at bounding box center [1271, 213] width 84 height 21
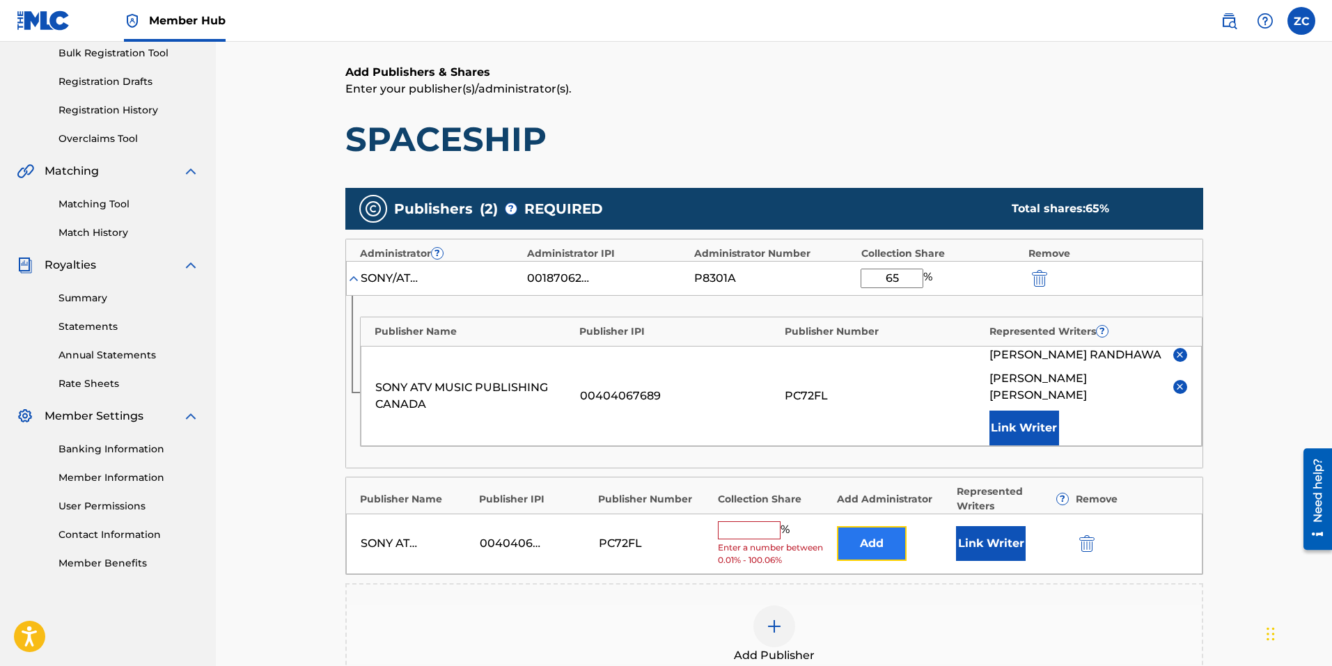
click at [881, 528] on button "Add" at bounding box center [872, 543] width 70 height 35
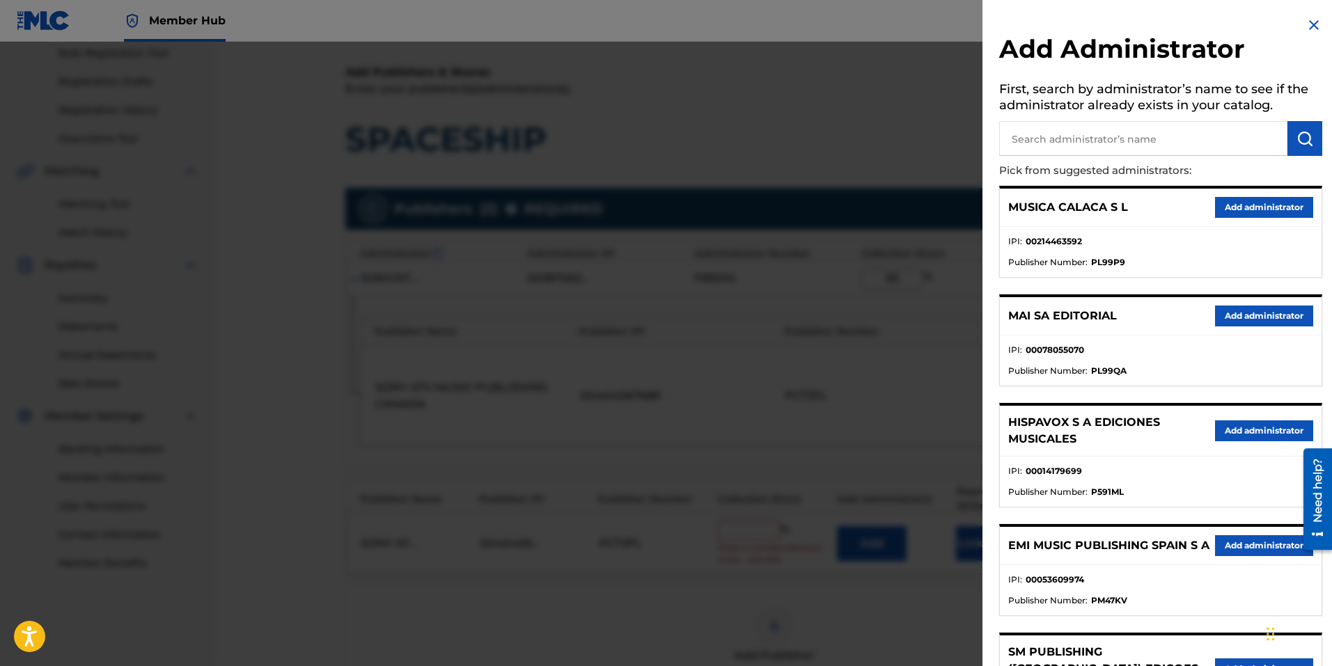
click at [1075, 132] on input "text" at bounding box center [1143, 138] width 288 height 35
type input "sony/atv tunes llc"
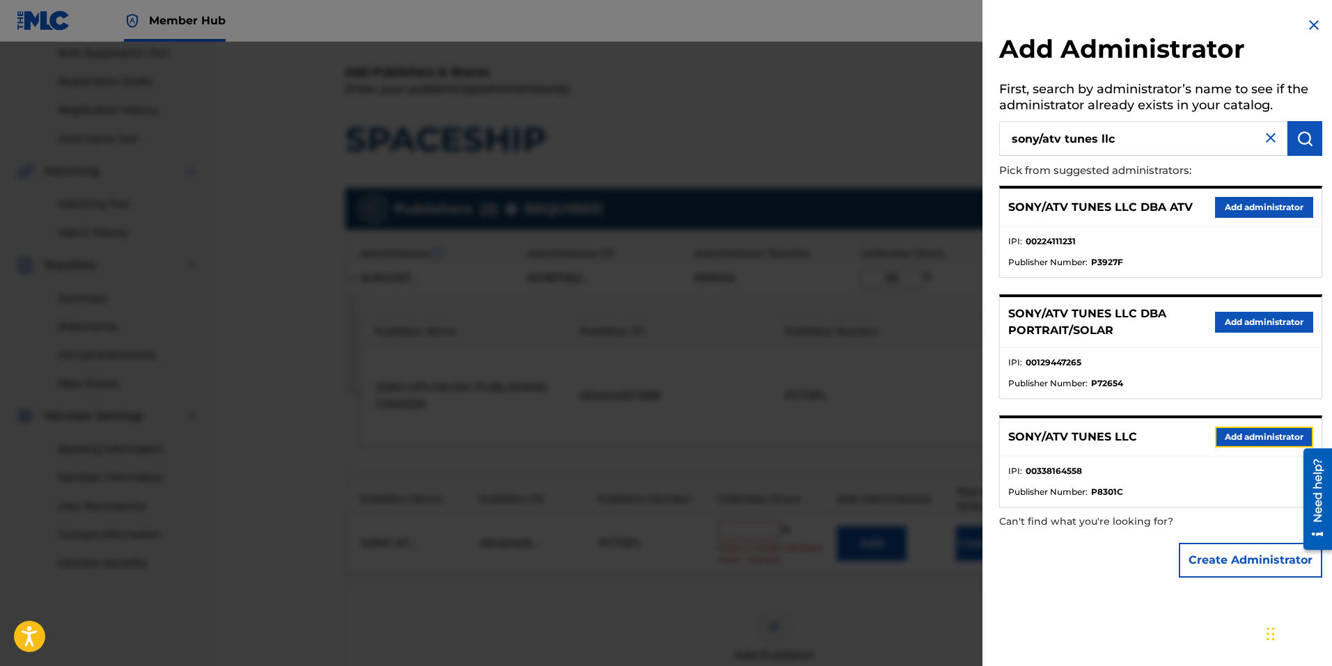
click at [1258, 437] on button "Add administrator" at bounding box center [1264, 437] width 98 height 21
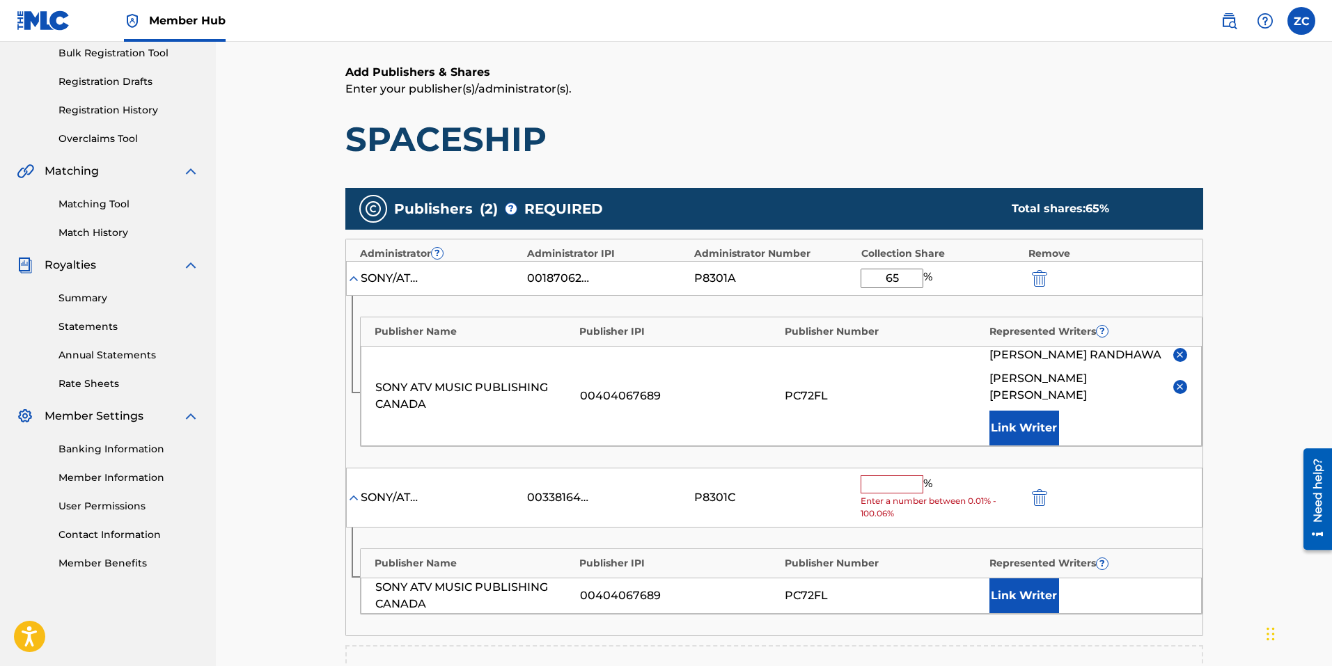
click at [898, 475] on input "text" at bounding box center [891, 484] width 63 height 18
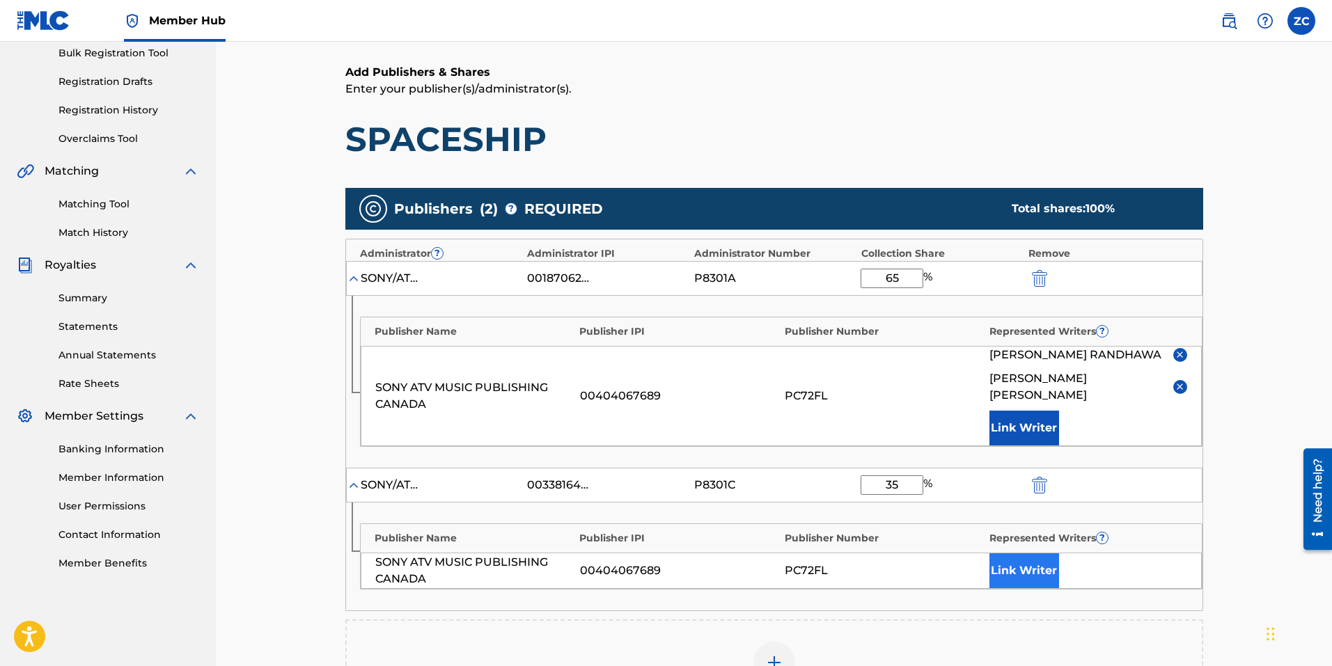
type input "35"
click at [1006, 553] on button "Link Writer" at bounding box center [1024, 570] width 70 height 35
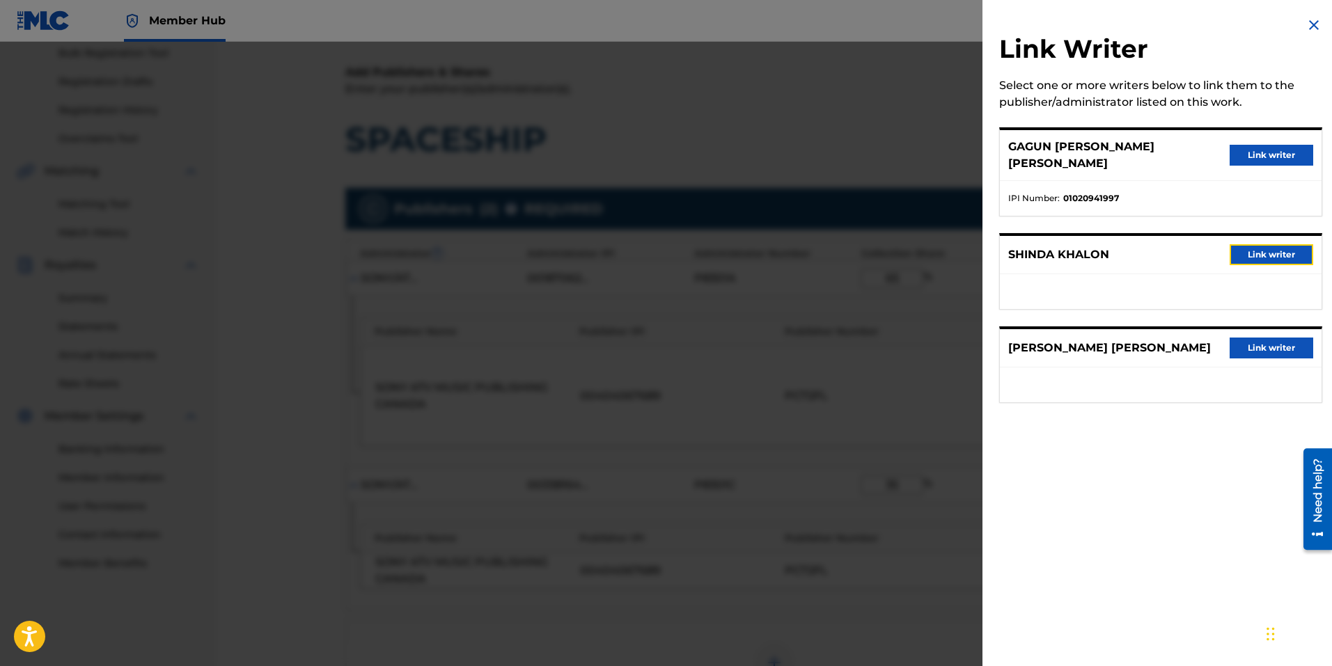
drag, startPoint x: 1302, startPoint y: 246, endPoint x: 1307, endPoint y: 268, distance: 22.7
click at [1302, 246] on button "Link writer" at bounding box center [1271, 254] width 84 height 21
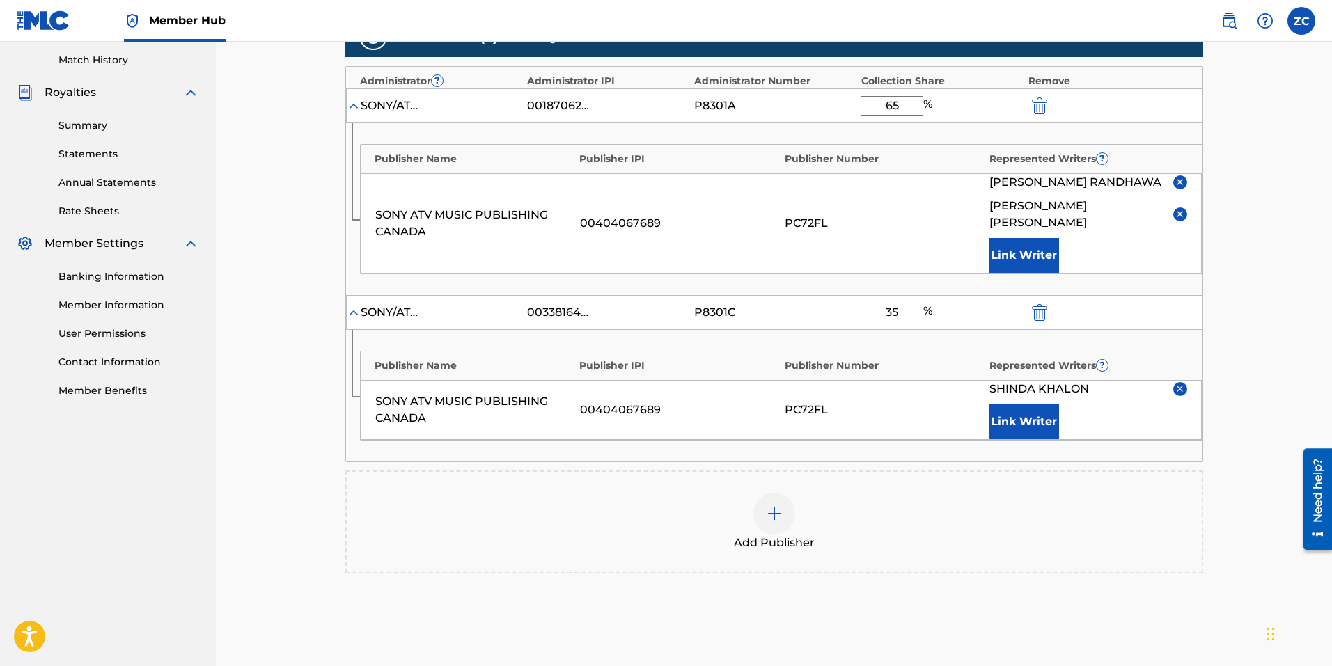
scroll to position [418, 0]
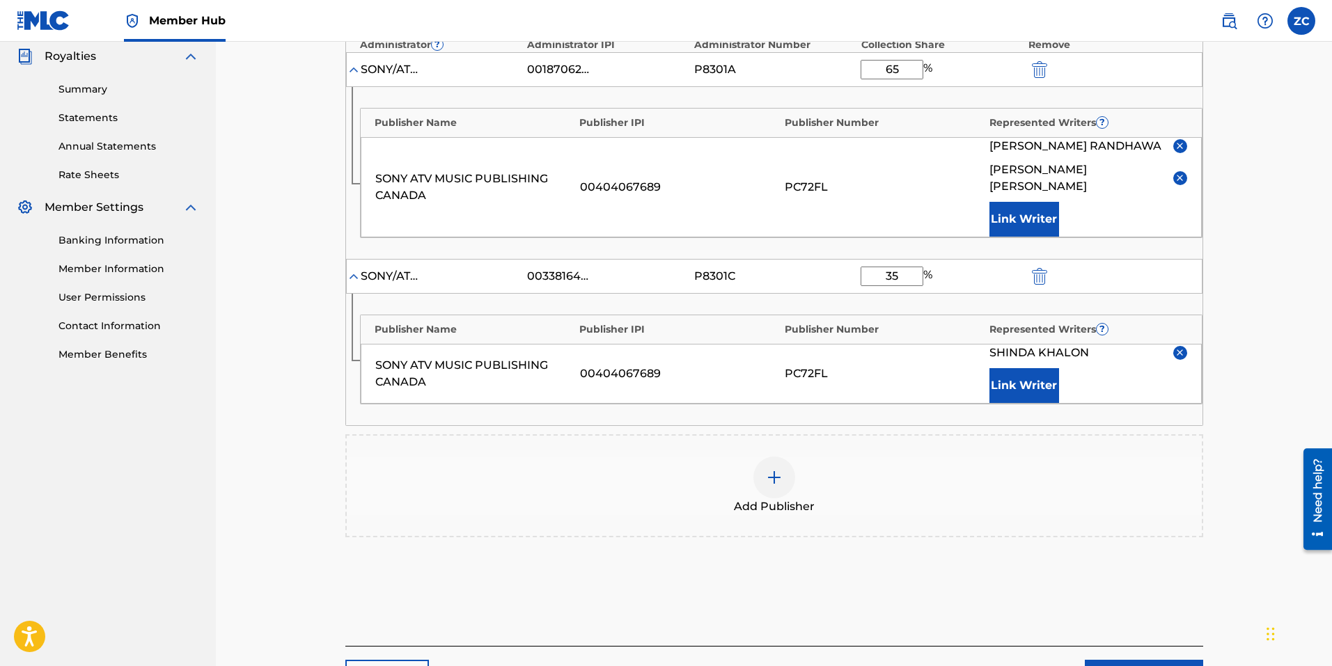
click at [1180, 347] on img at bounding box center [1179, 352] width 10 height 10
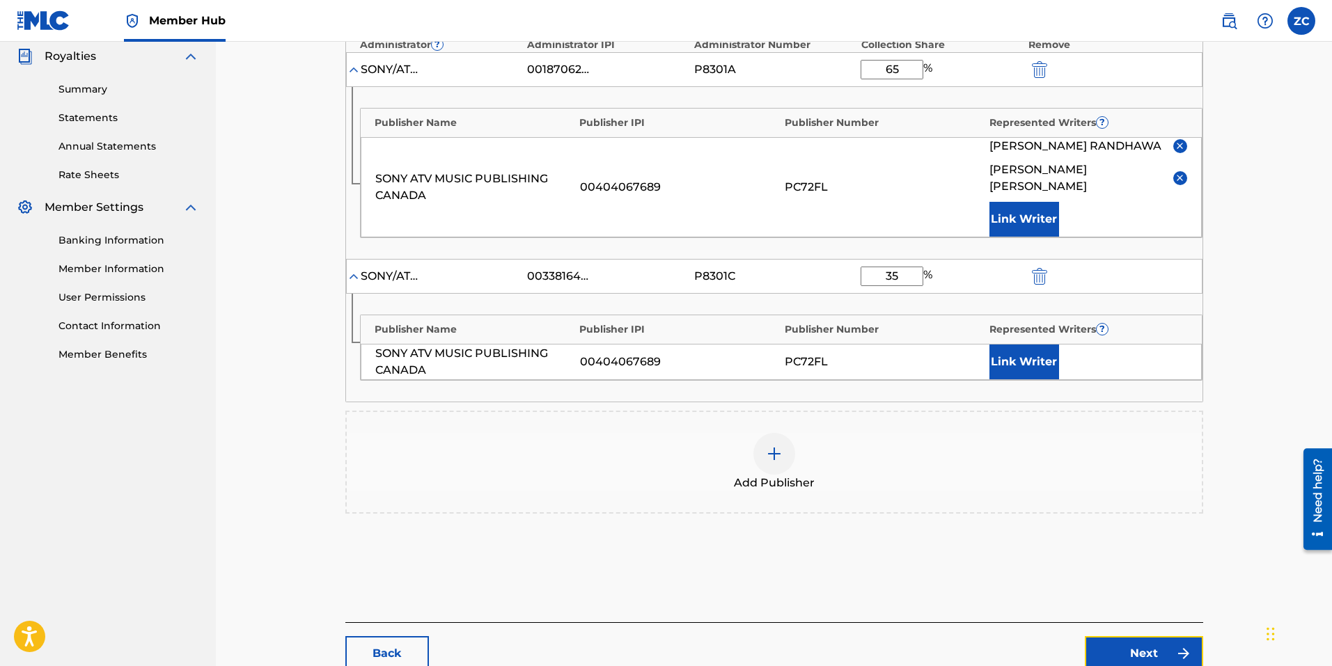
drag, startPoint x: 1155, startPoint y: 640, endPoint x: 1204, endPoint y: 638, distance: 49.5
click at [1155, 640] on link "Next" at bounding box center [1143, 653] width 118 height 35
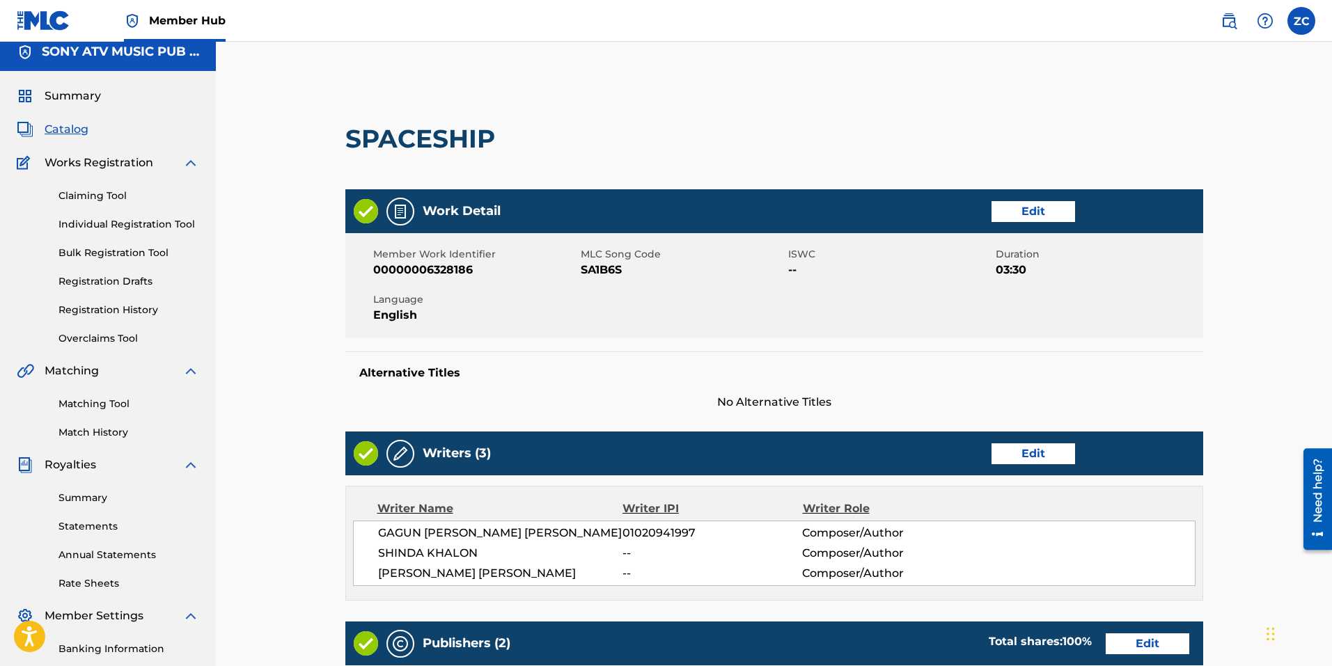
scroll to position [70, 0]
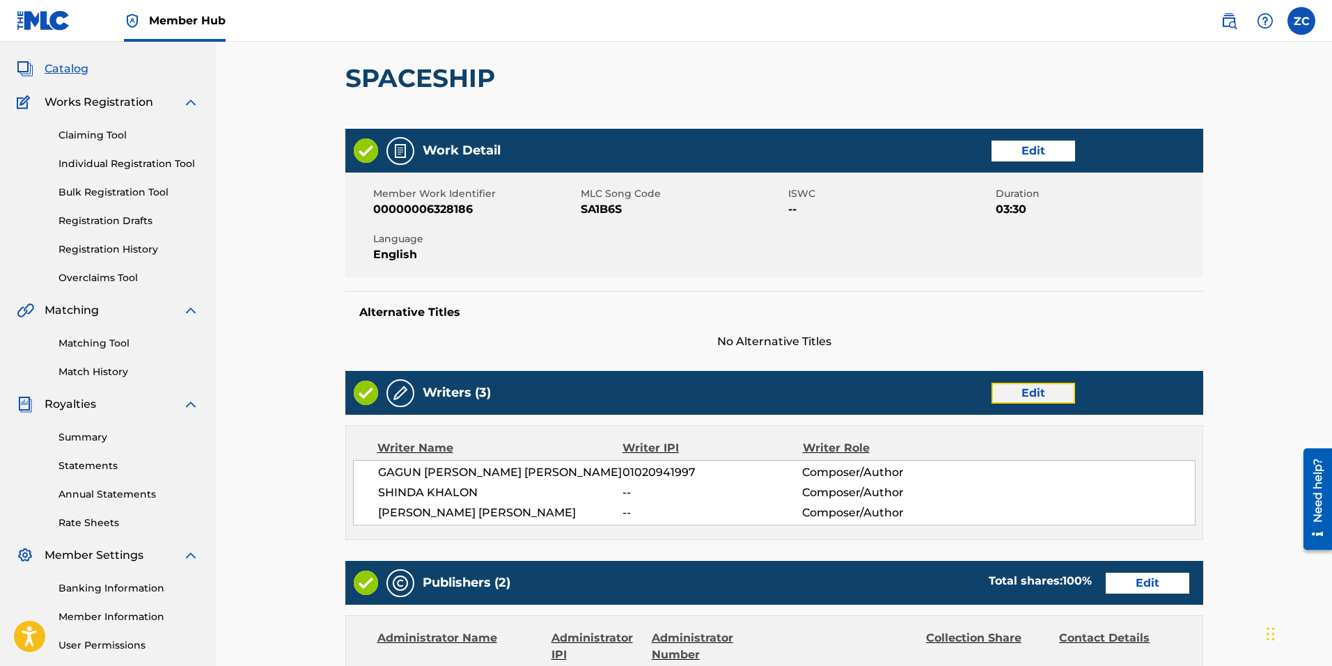
click at [1043, 393] on link "Edit" at bounding box center [1033, 393] width 84 height 21
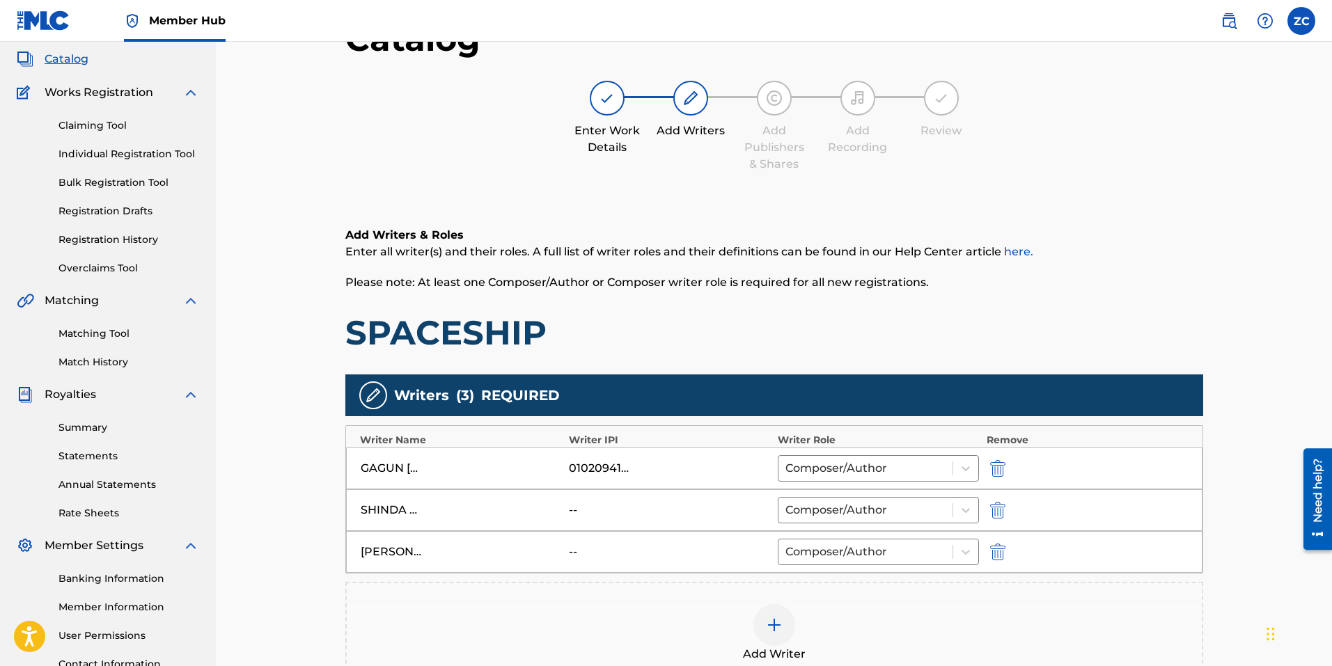
scroll to position [209, 0]
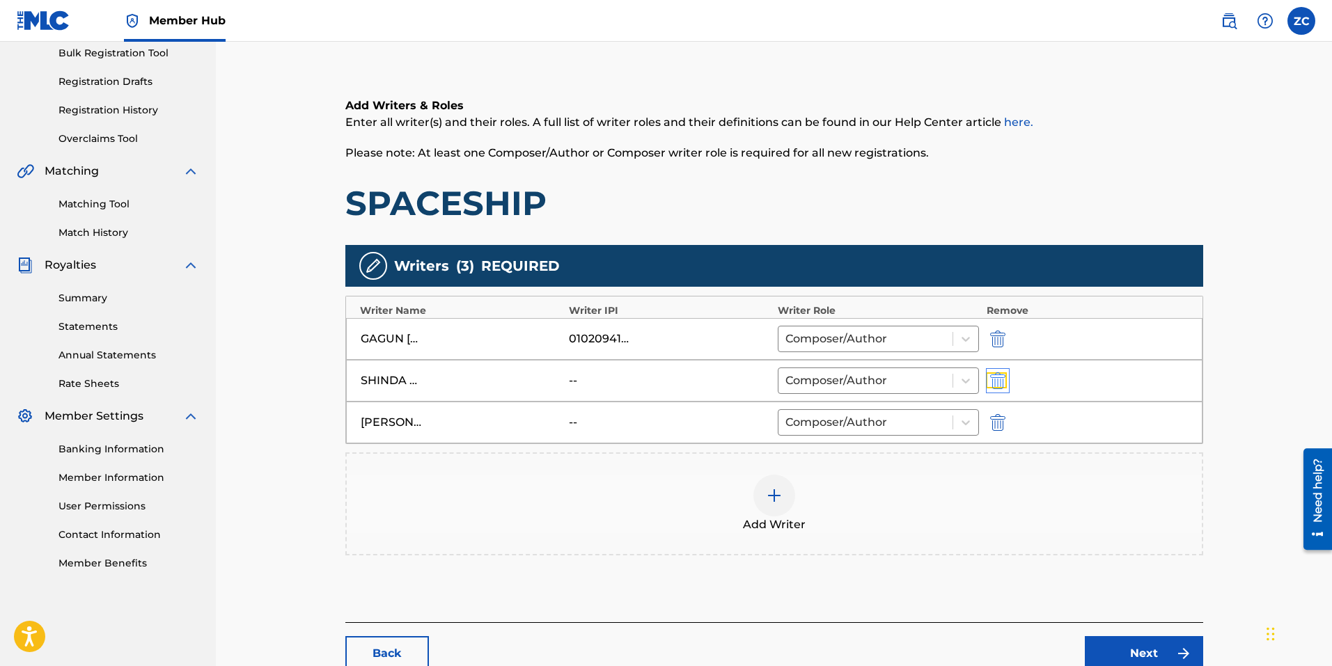
click at [1002, 381] on img "submit" at bounding box center [997, 380] width 15 height 17
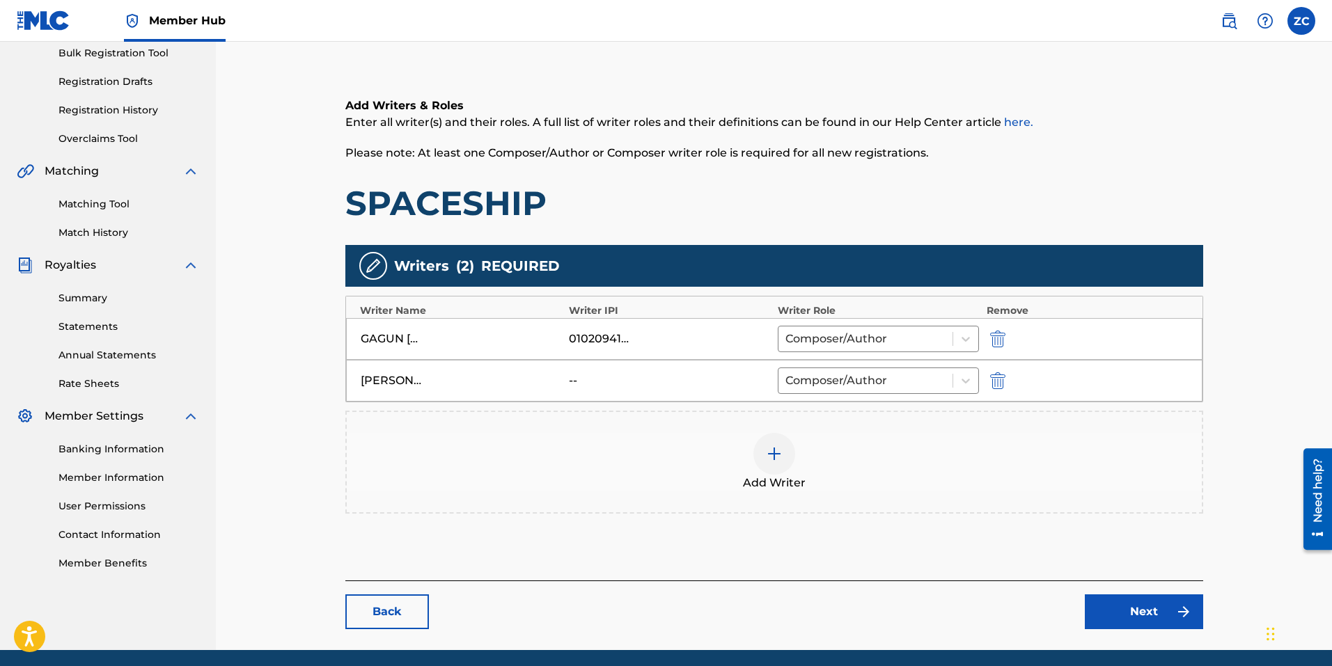
click at [784, 458] on div at bounding box center [774, 454] width 42 height 42
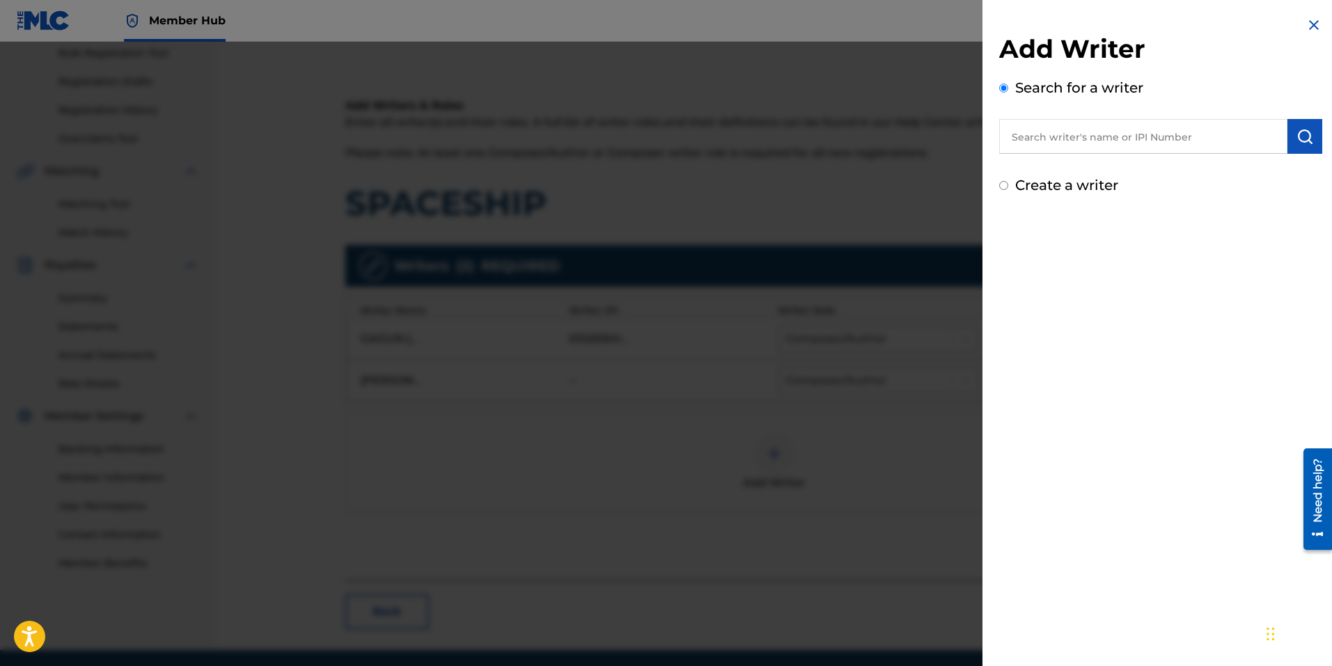
click at [1167, 146] on input "text" at bounding box center [1143, 136] width 288 height 35
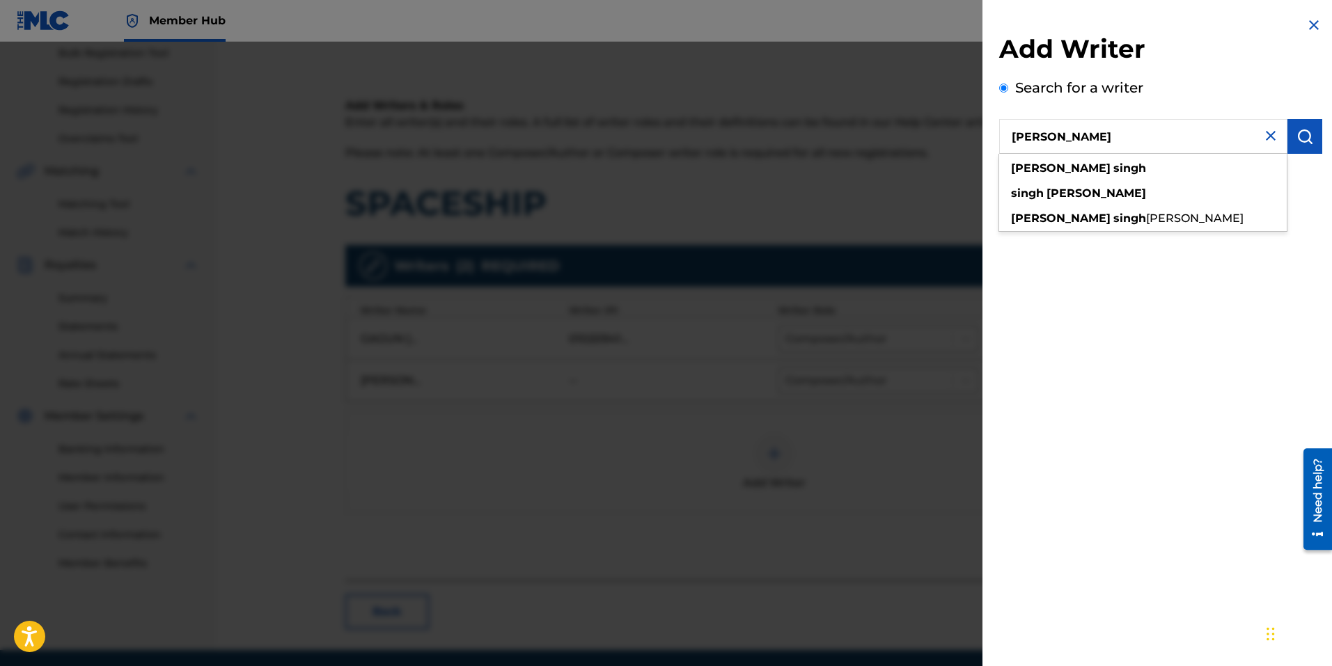
type input "satinderpal singh"
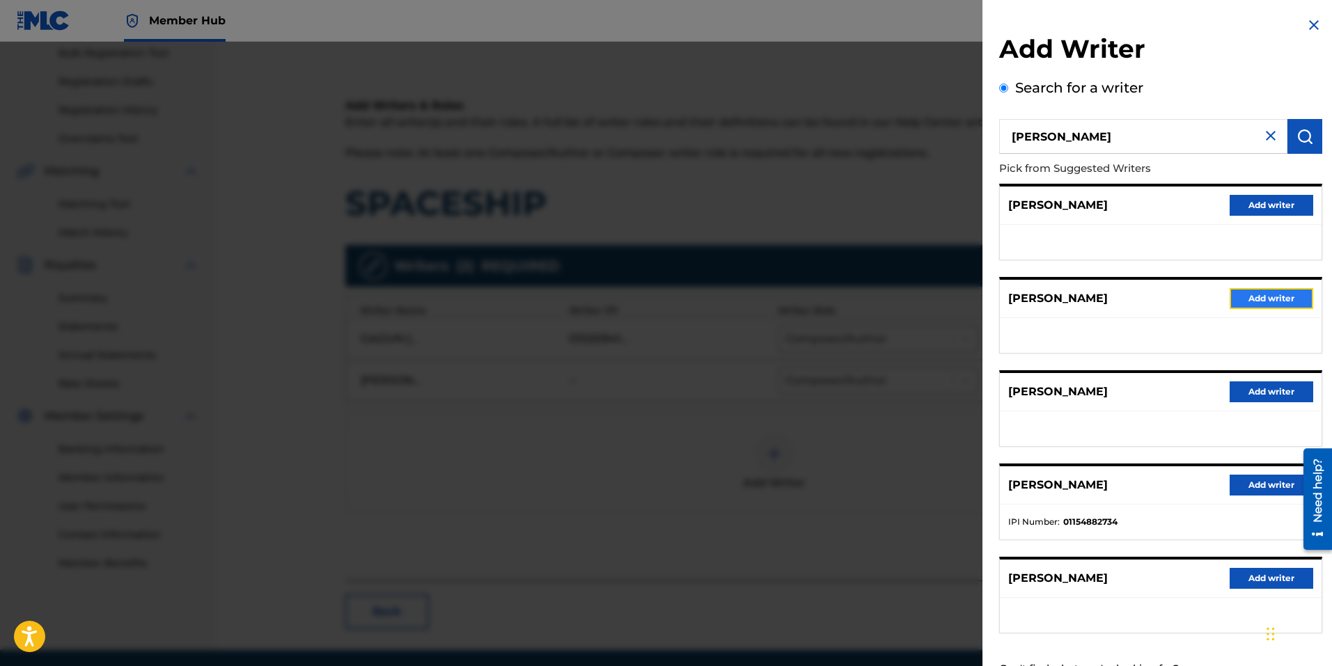
click at [1253, 304] on button "Add writer" at bounding box center [1271, 298] width 84 height 21
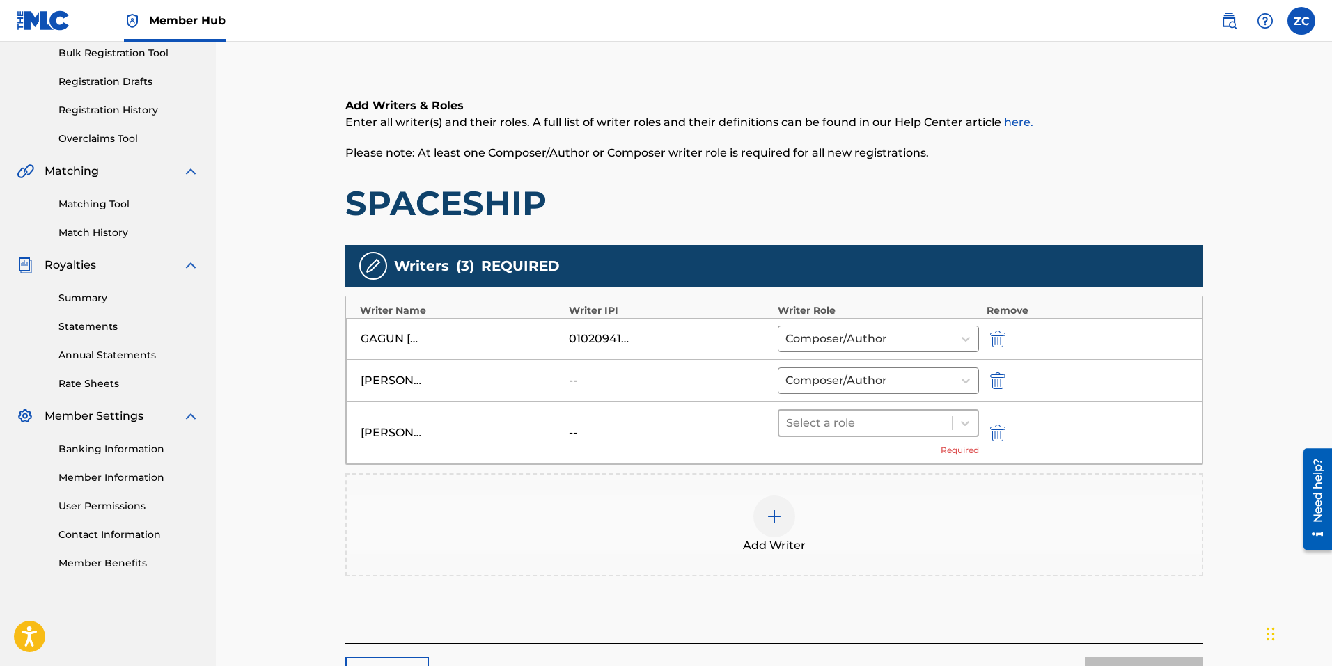
click at [947, 417] on div "Select a role" at bounding box center [865, 423] width 173 height 25
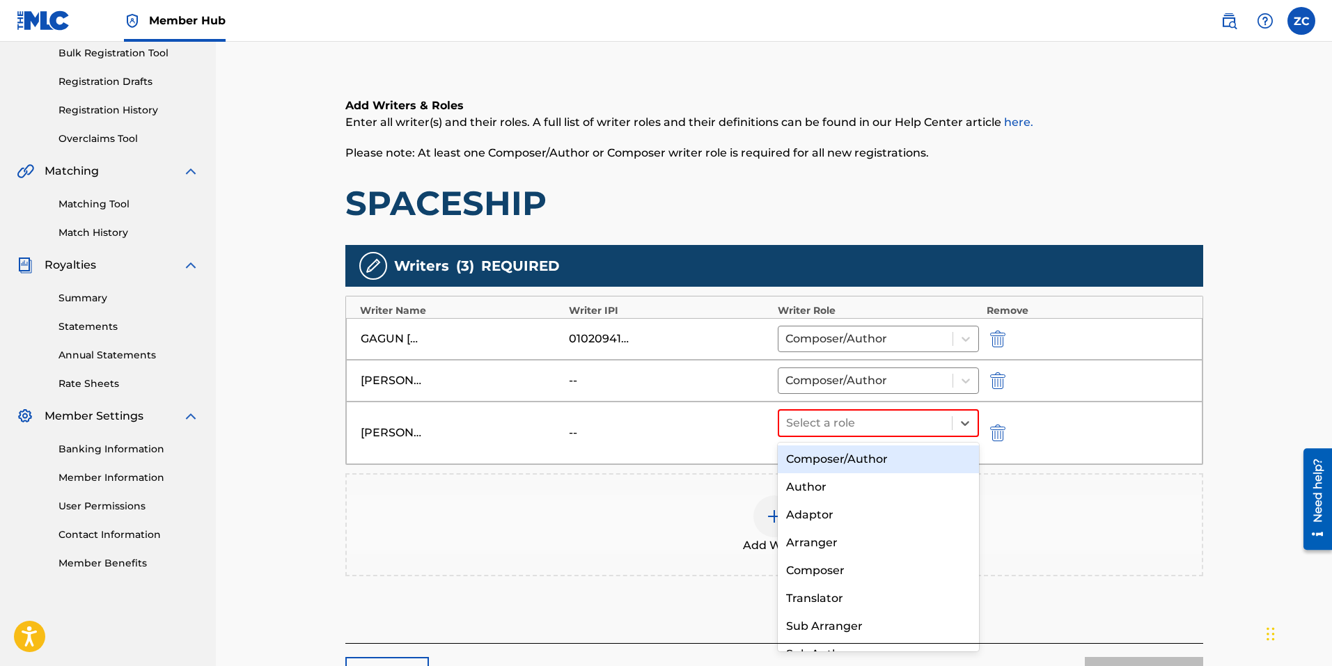
click at [878, 466] on div "Composer/Author" at bounding box center [879, 459] width 202 height 28
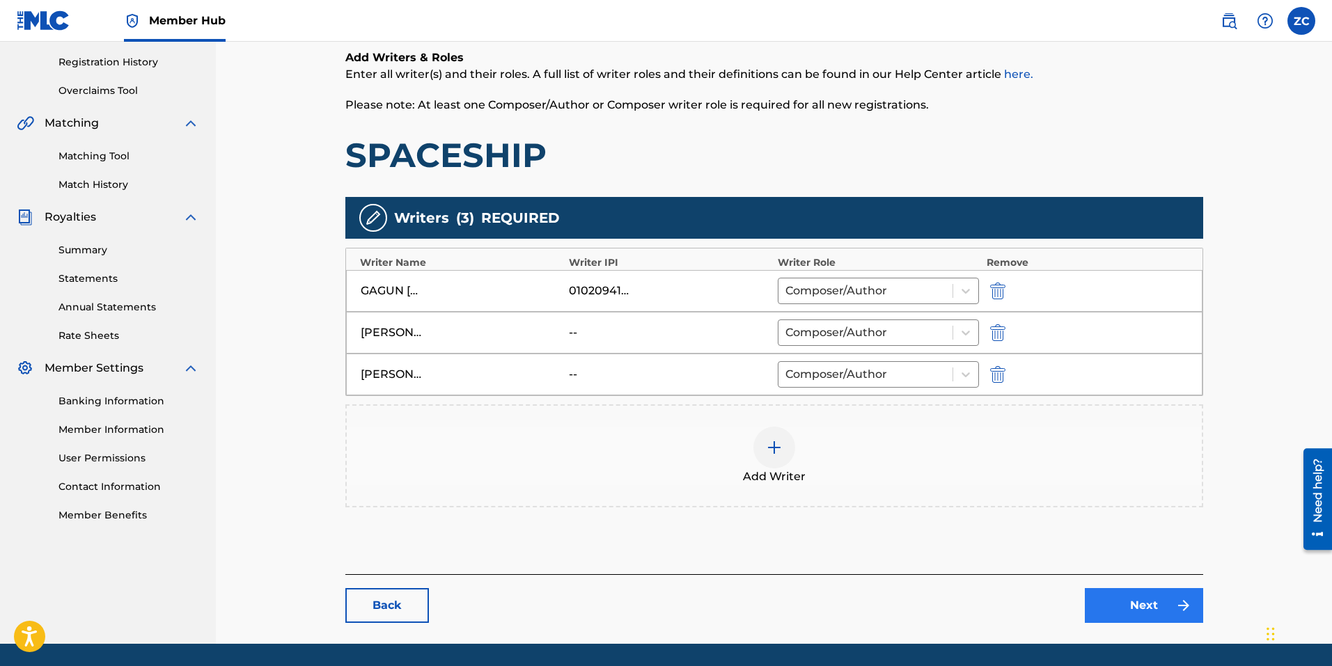
scroll to position [301, 0]
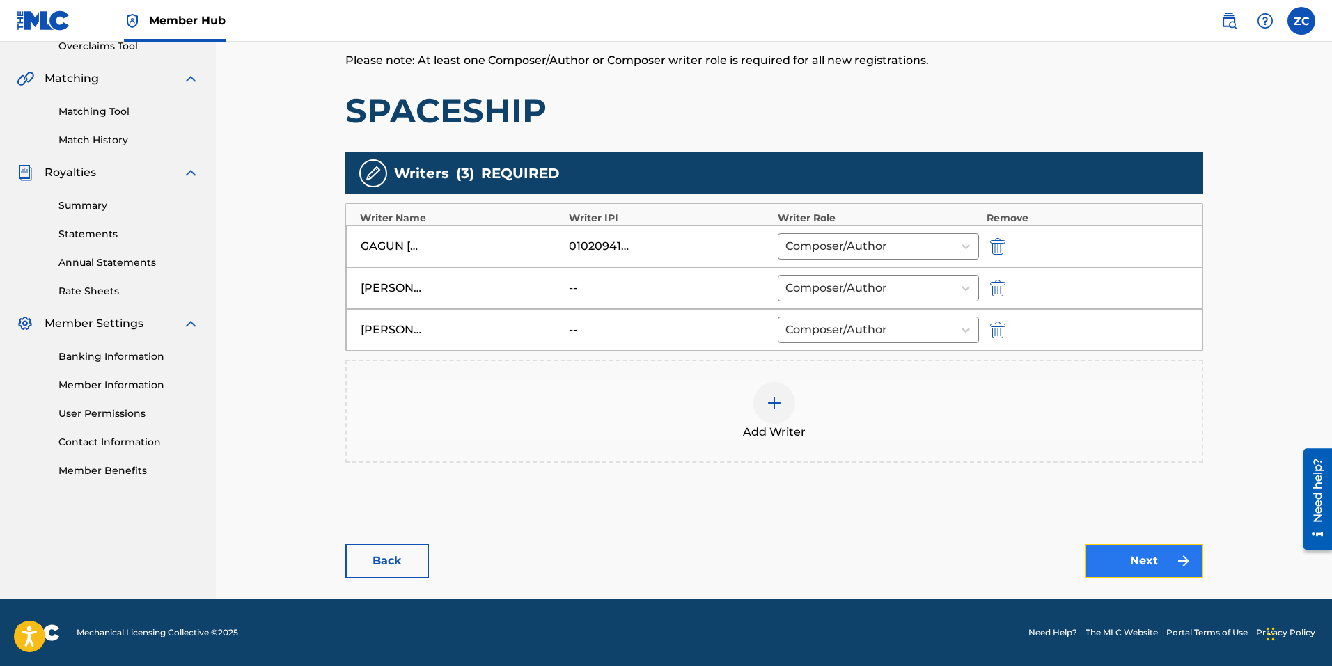
click at [1150, 575] on link "Next" at bounding box center [1143, 561] width 118 height 35
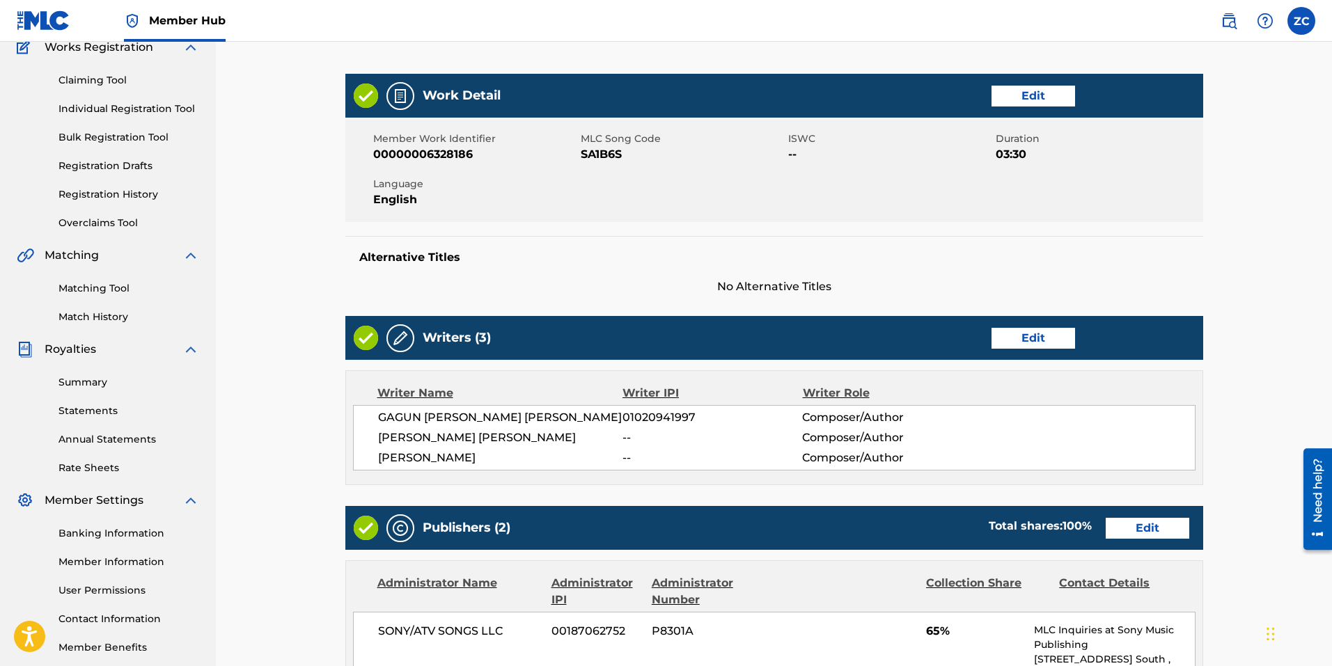
scroll to position [348, 0]
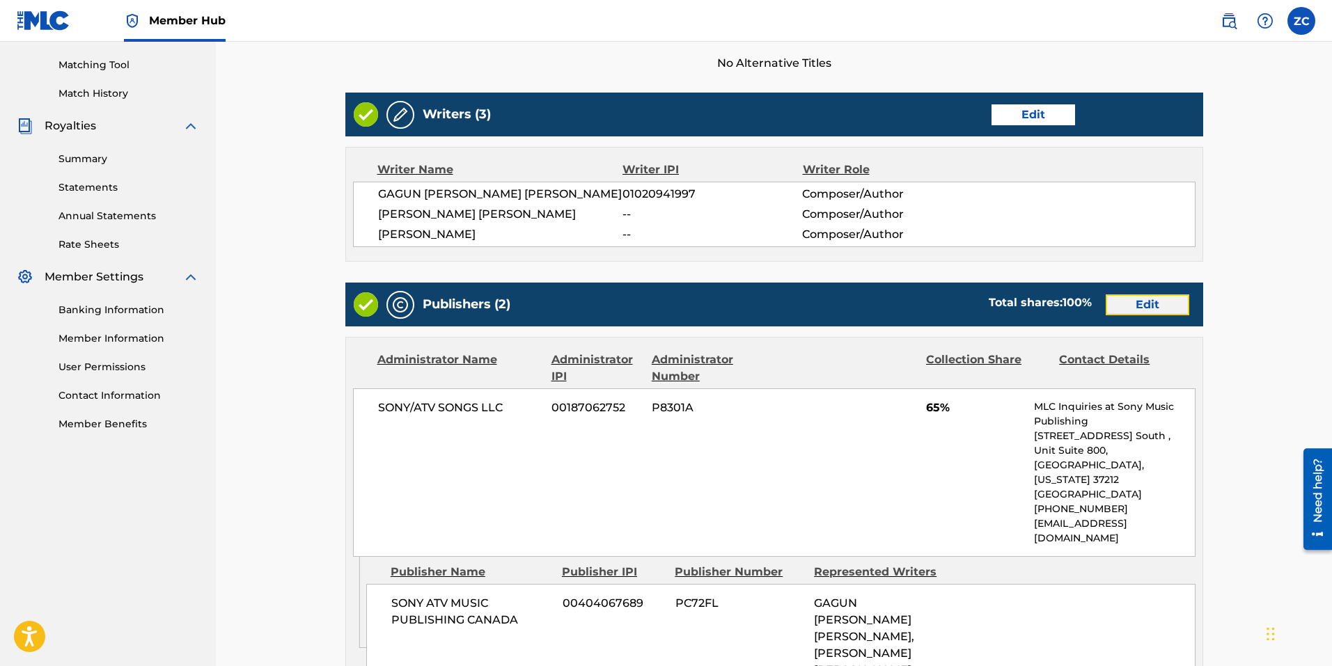
click at [1149, 304] on link "Edit" at bounding box center [1147, 304] width 84 height 21
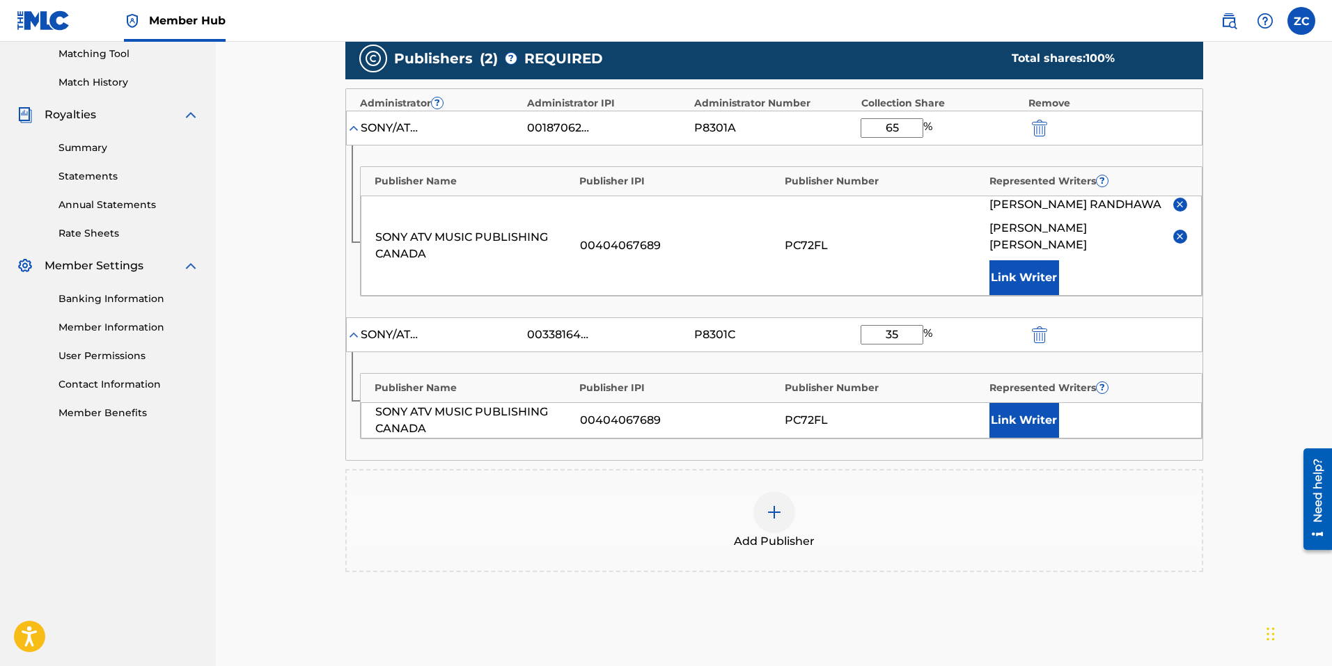
scroll to position [354, 0]
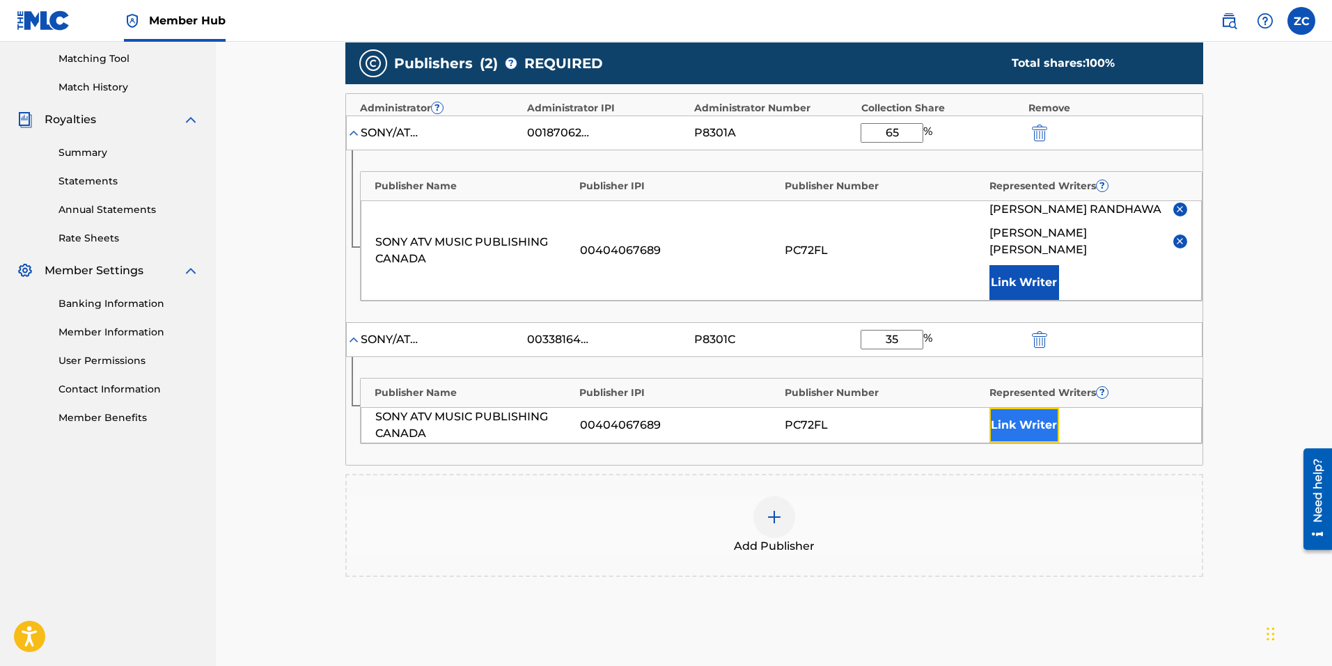
click at [1021, 410] on button "Link Writer" at bounding box center [1024, 425] width 70 height 35
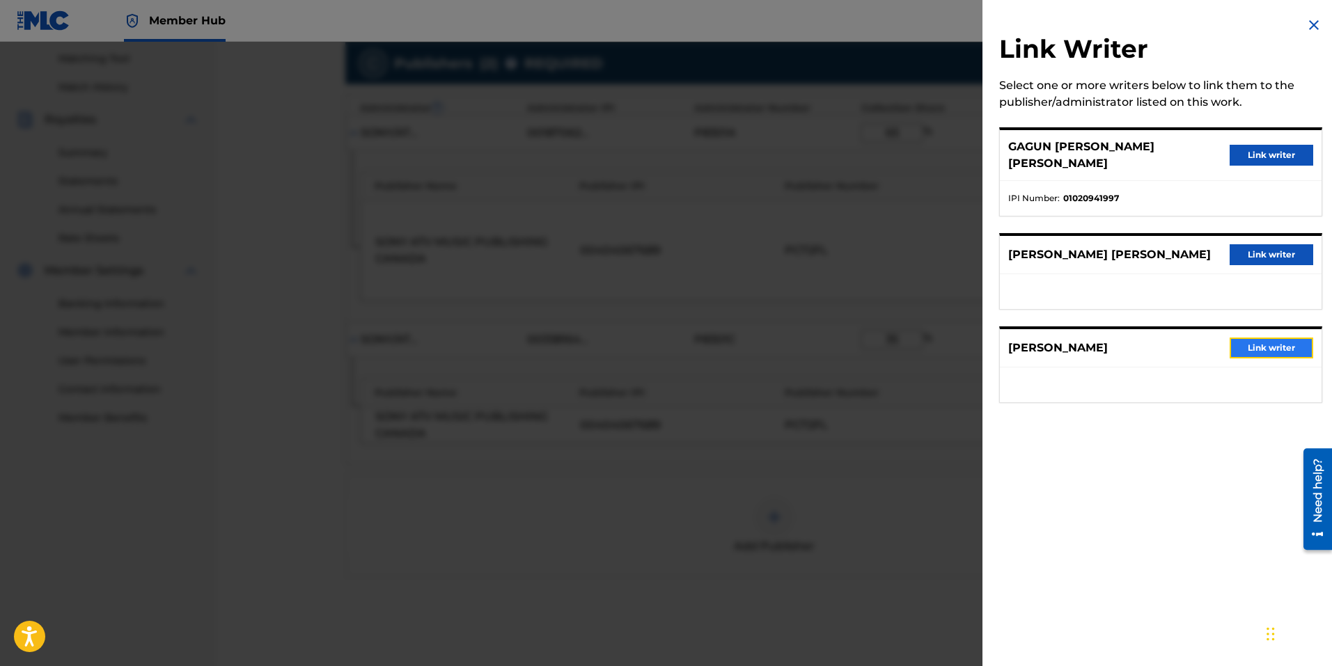
click at [1283, 339] on button "Link writer" at bounding box center [1271, 348] width 84 height 21
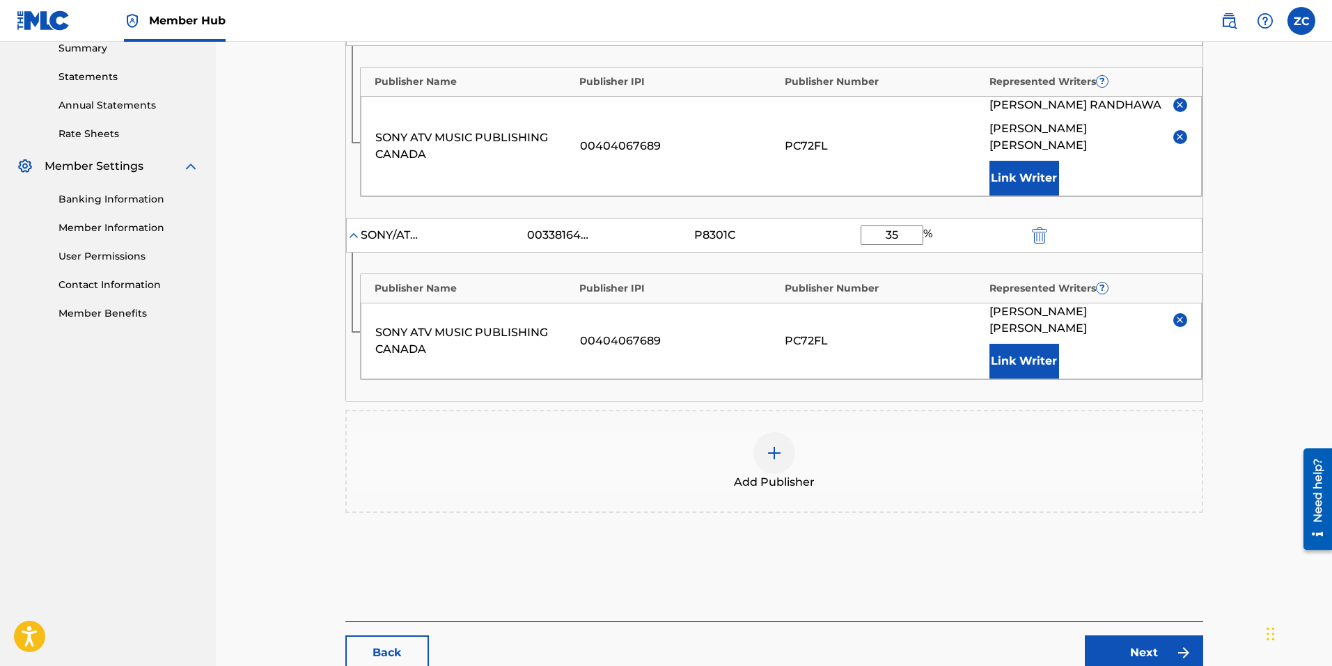
scroll to position [517, 0]
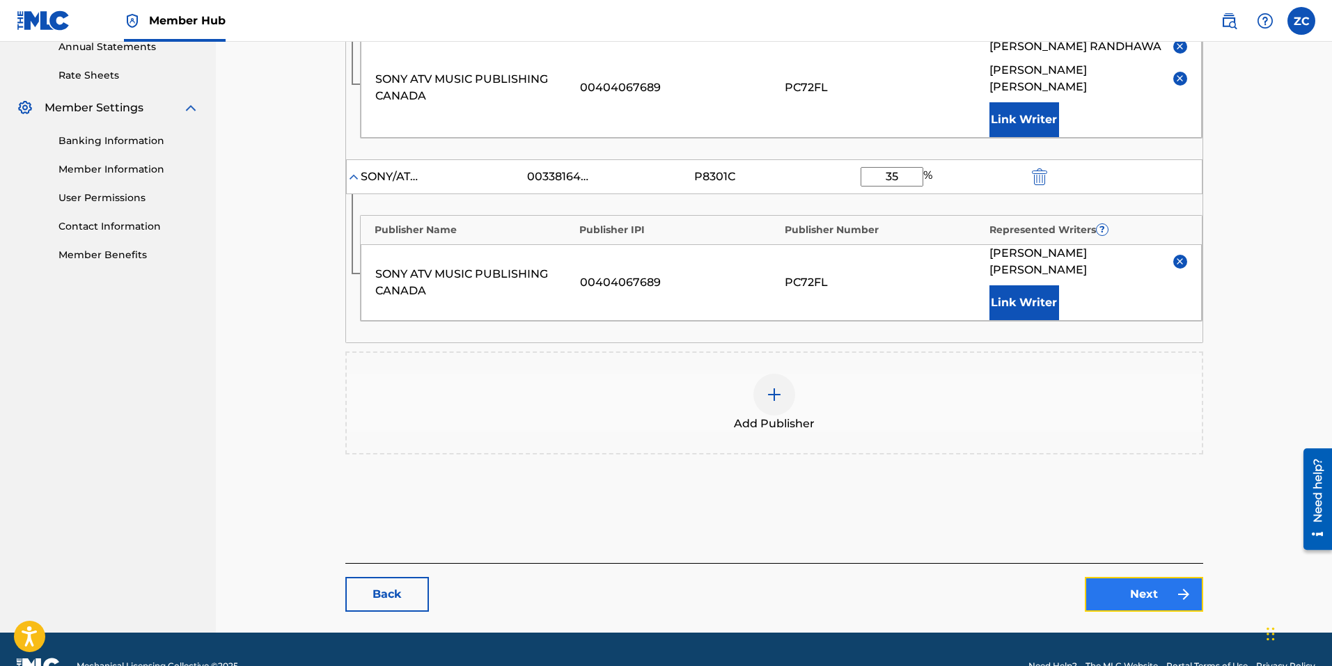
click at [1163, 577] on link "Next" at bounding box center [1143, 594] width 118 height 35
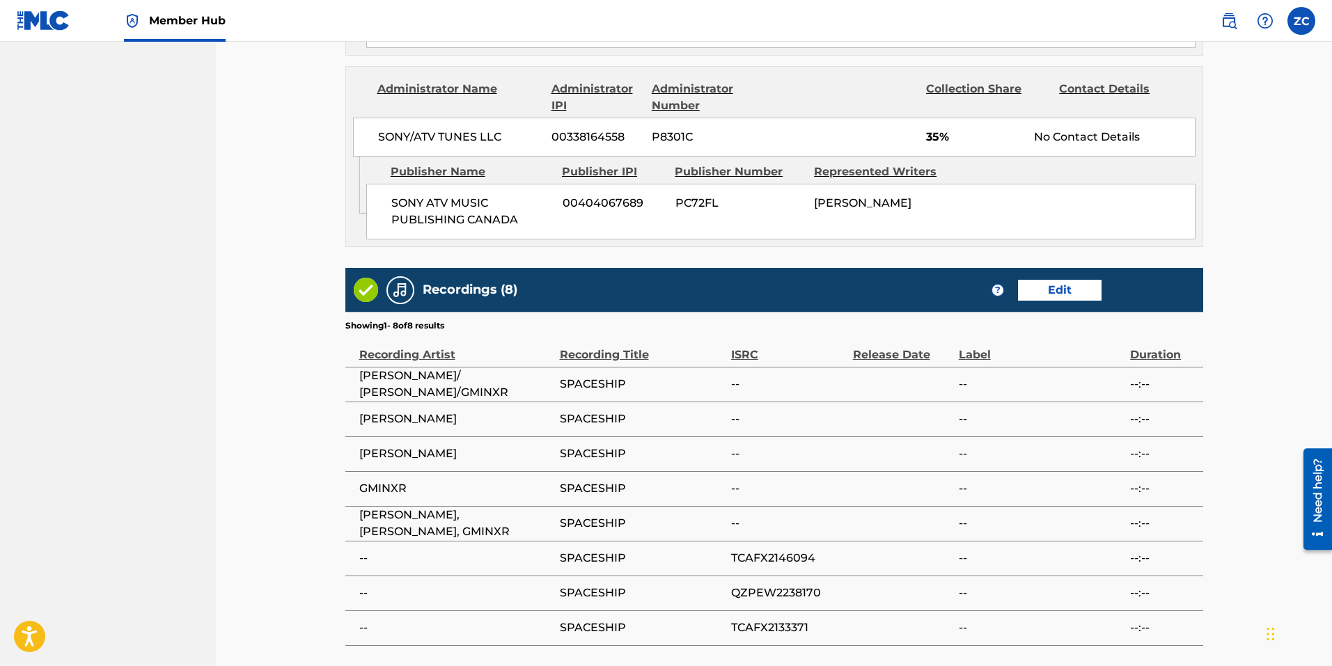
scroll to position [1081, 0]
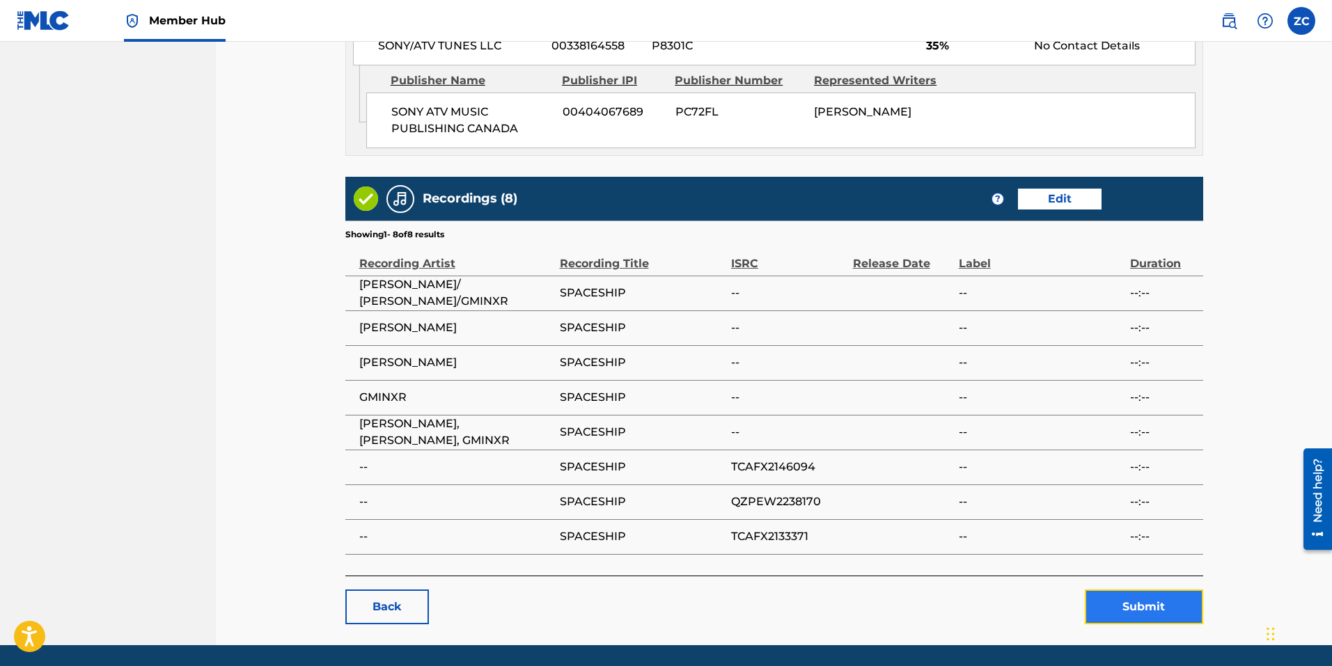
click at [1174, 590] on button "Submit" at bounding box center [1143, 607] width 118 height 35
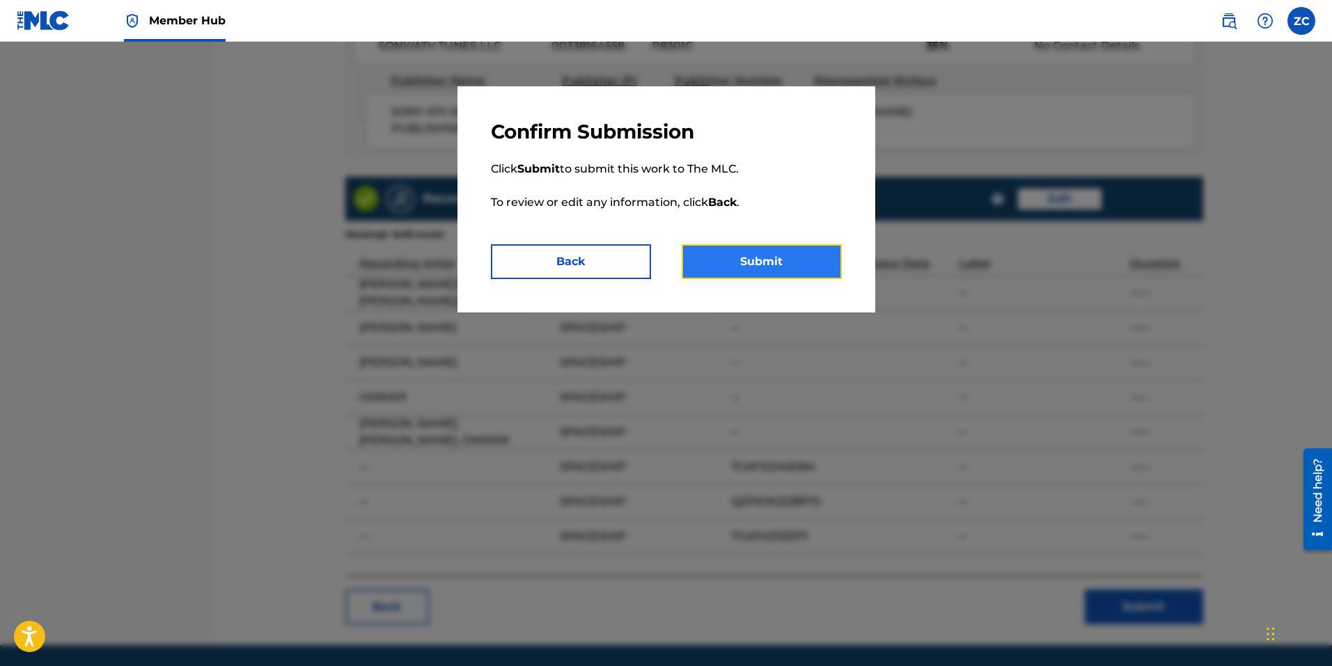
click at [776, 265] on button "Submit" at bounding box center [761, 261] width 160 height 35
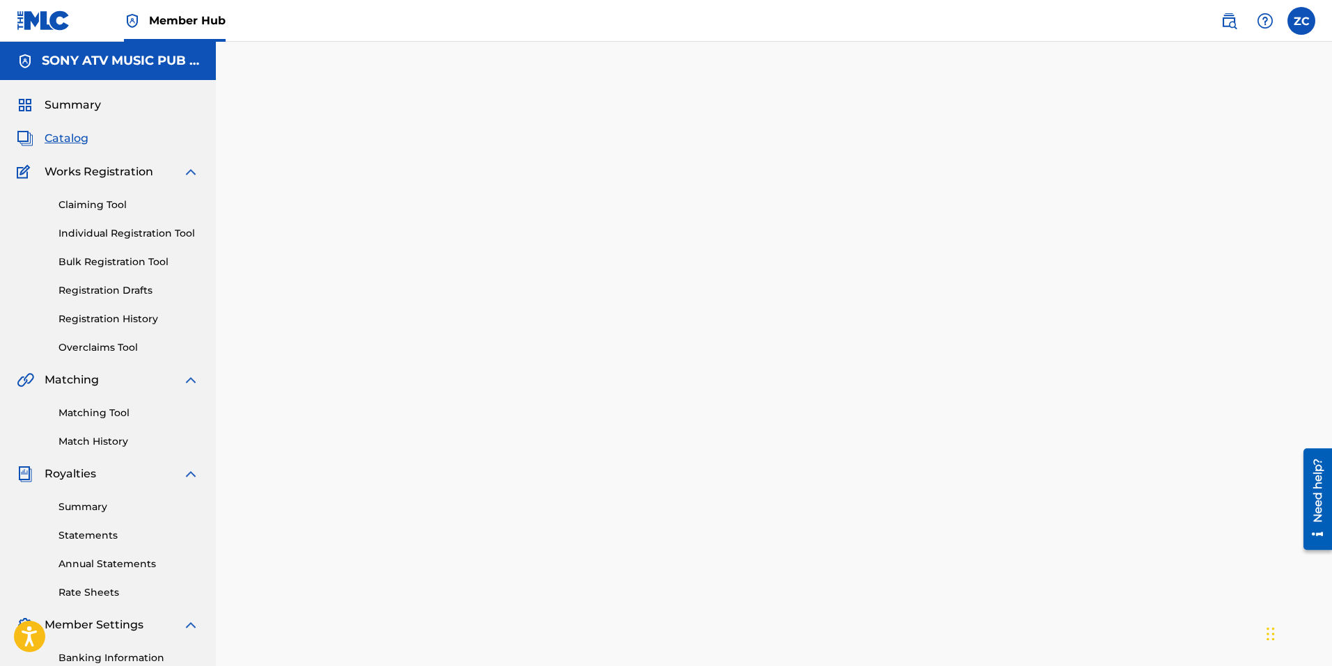
click at [72, 135] on span "Catalog" at bounding box center [67, 138] width 44 height 17
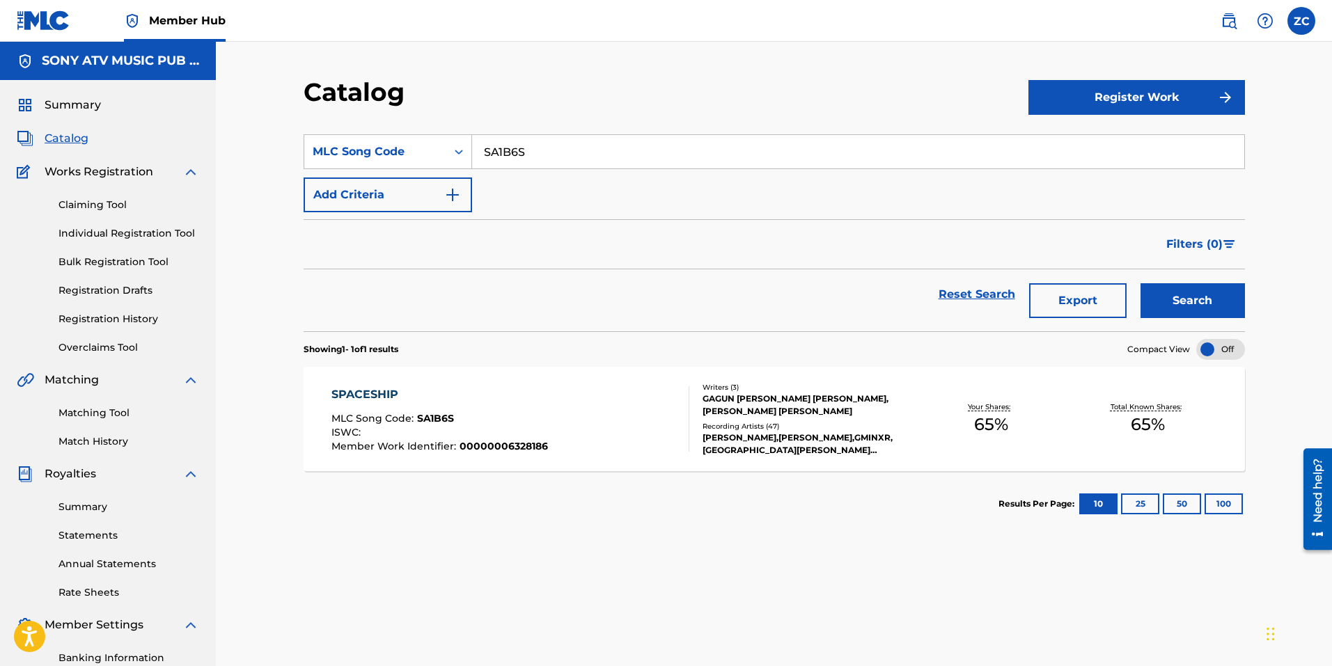
click at [642, 159] on input "SA1B6S" at bounding box center [858, 151] width 772 height 33
click at [642, 160] on input "SA1B6S" at bounding box center [858, 151] width 772 height 33
paste input "78YH2"
type input "S78YH2"
click at [1167, 290] on button "Search" at bounding box center [1192, 300] width 104 height 35
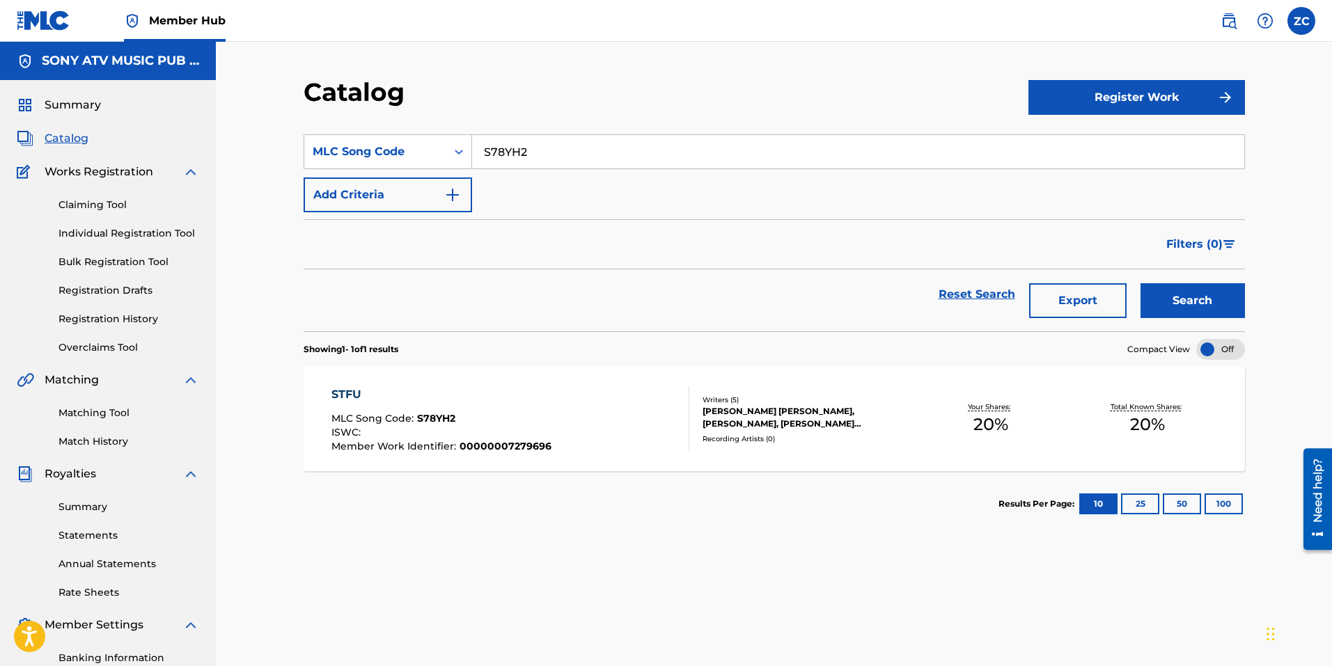
click at [592, 443] on div "STFU MLC Song Code : S78YH2 ISWC : Member Work Identifier : 00000007279696" at bounding box center [510, 418] width 358 height 65
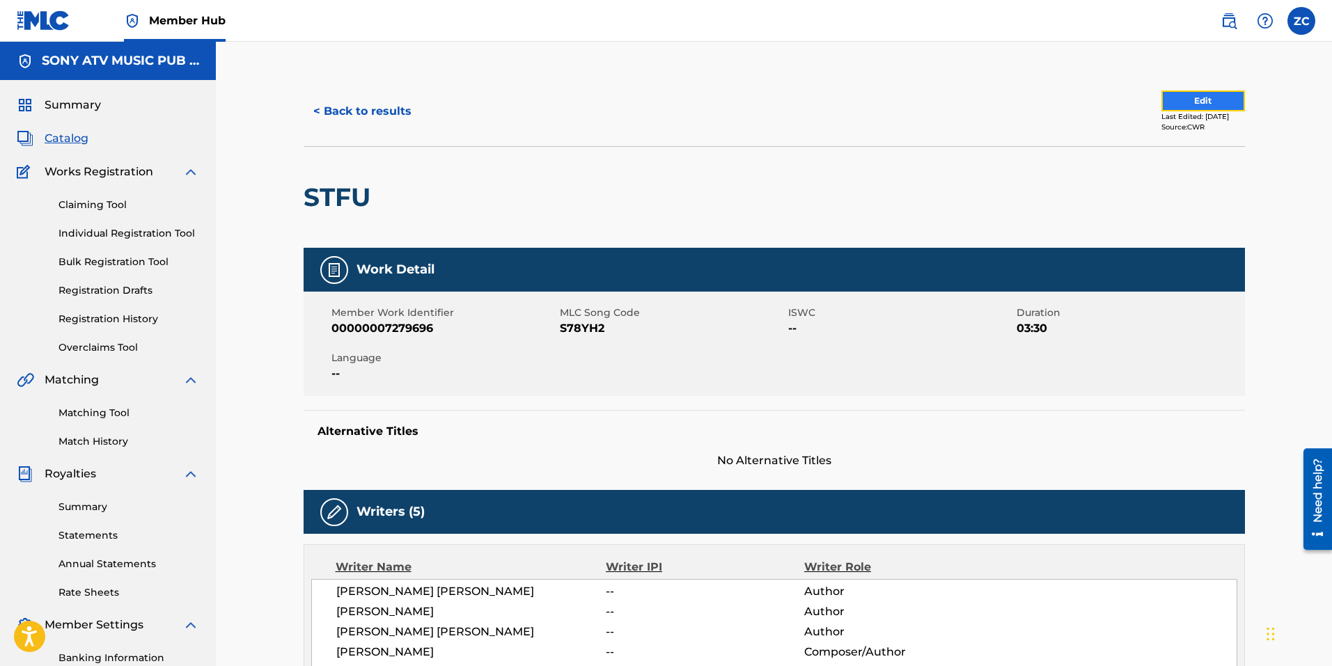
click at [1187, 102] on button "Edit" at bounding box center [1203, 100] width 84 height 21
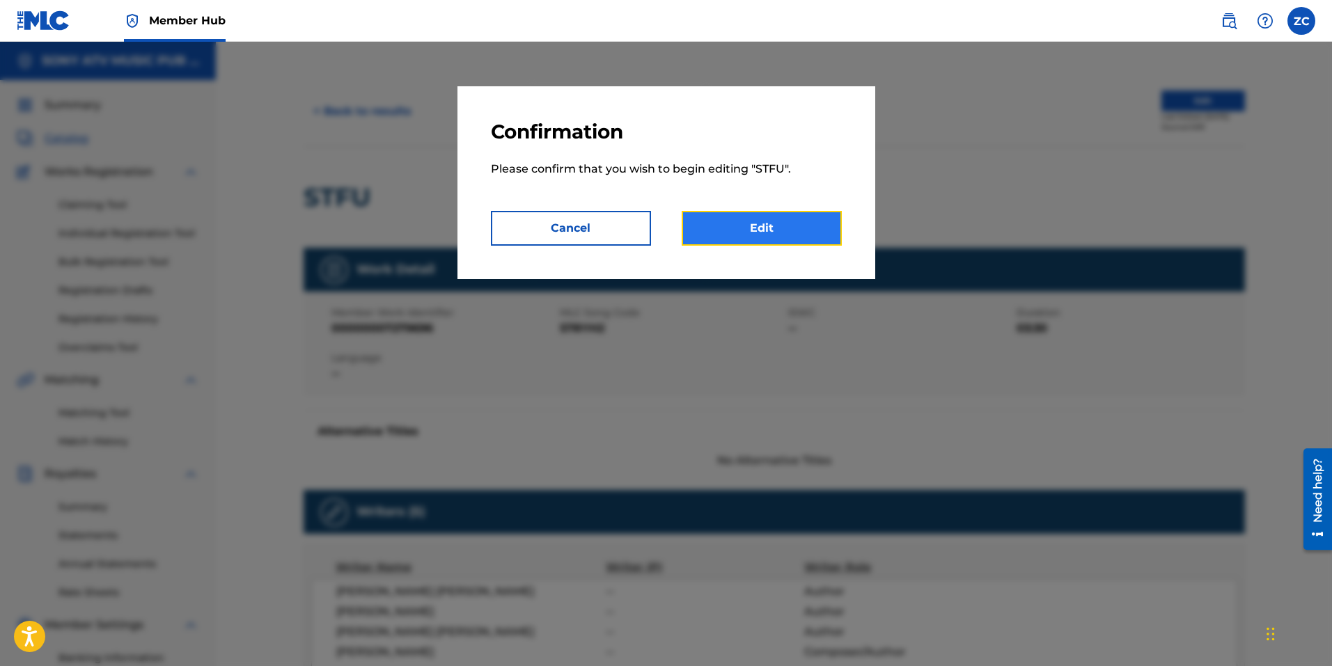
click at [748, 219] on link "Edit" at bounding box center [761, 228] width 160 height 35
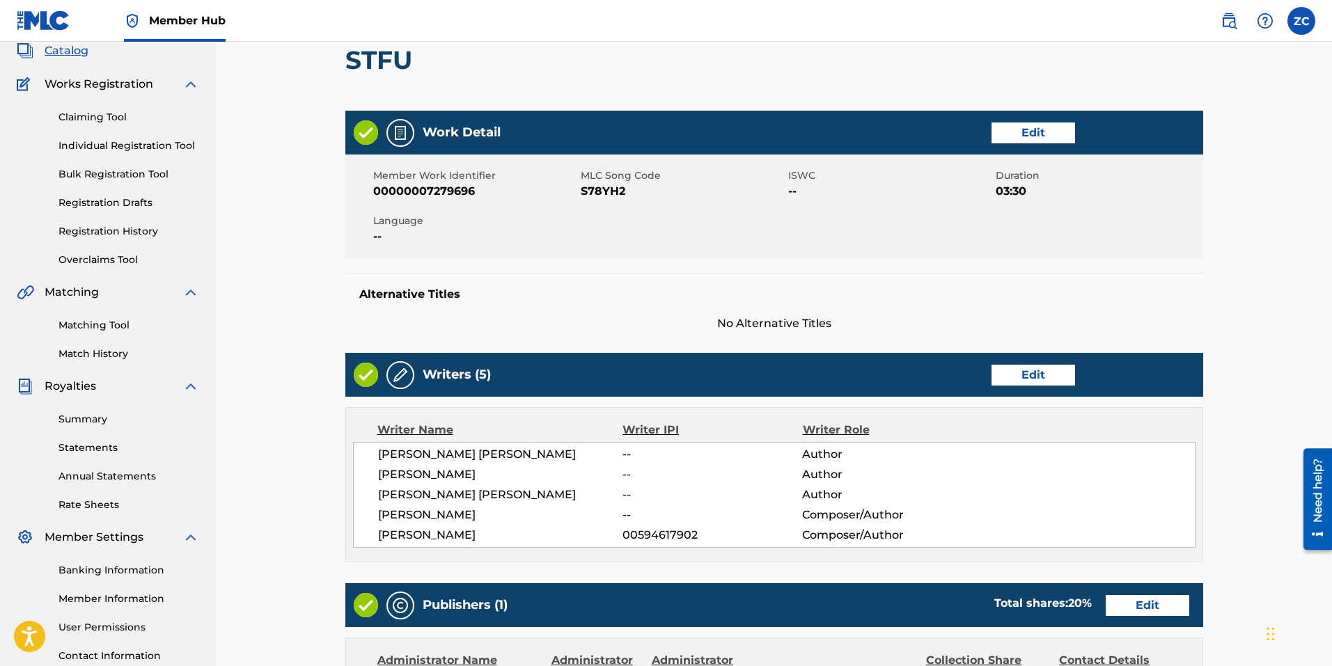
scroll to position [209, 0]
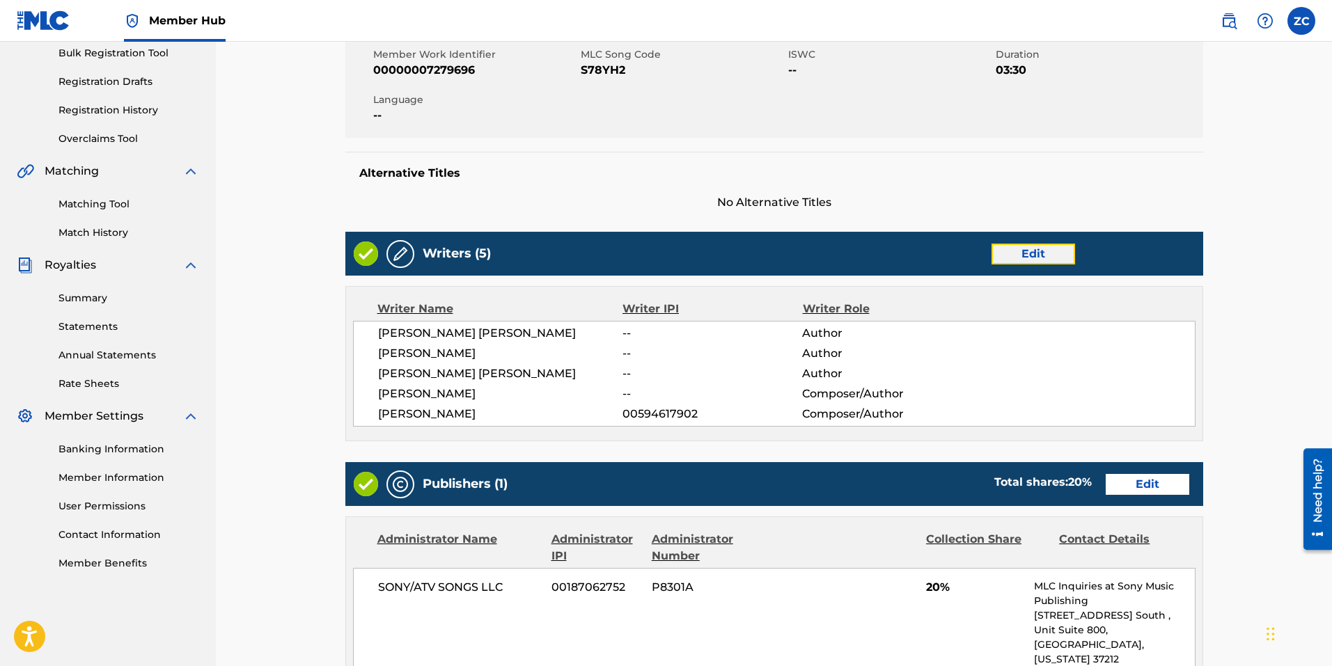
click at [1007, 259] on link "Edit" at bounding box center [1033, 254] width 84 height 21
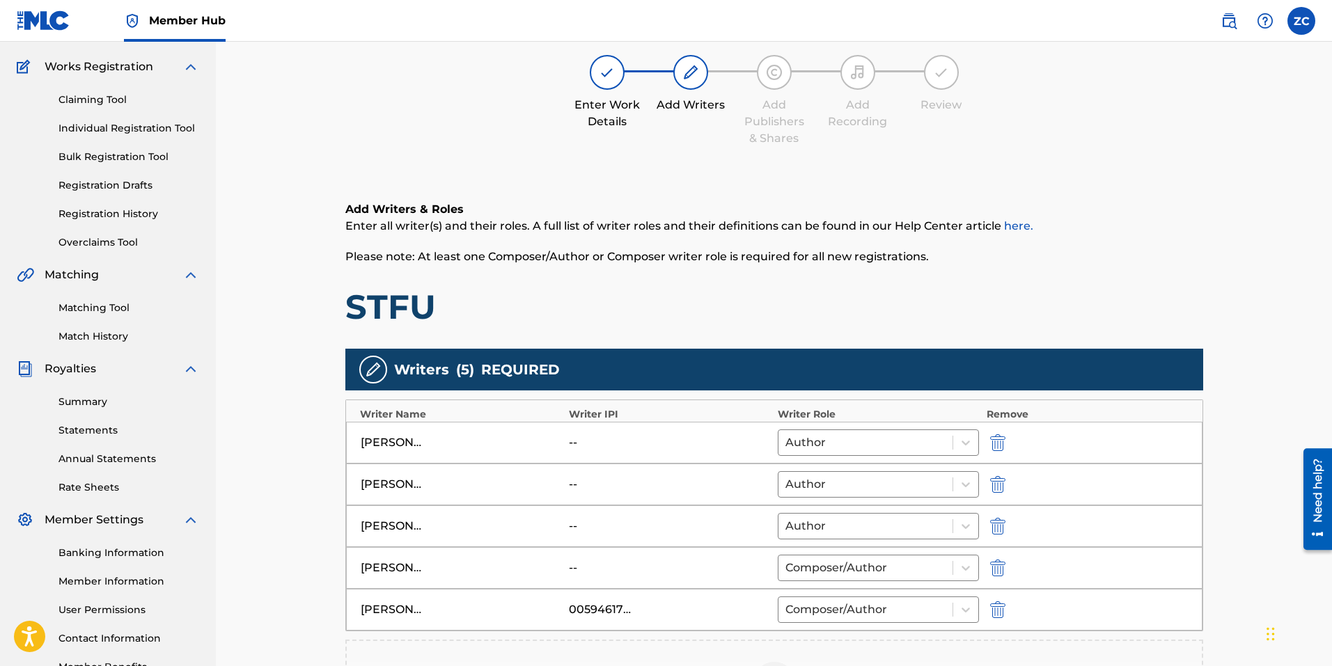
scroll to position [209, 0]
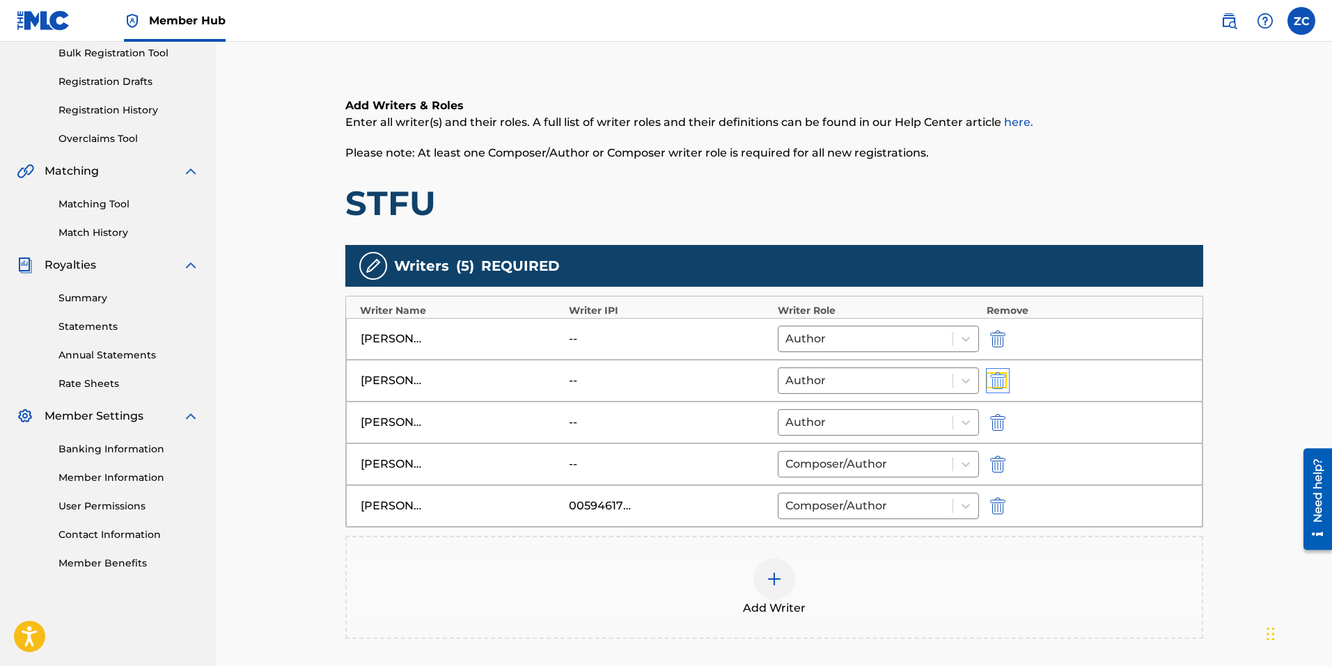
click at [1000, 378] on img "submit" at bounding box center [997, 380] width 15 height 17
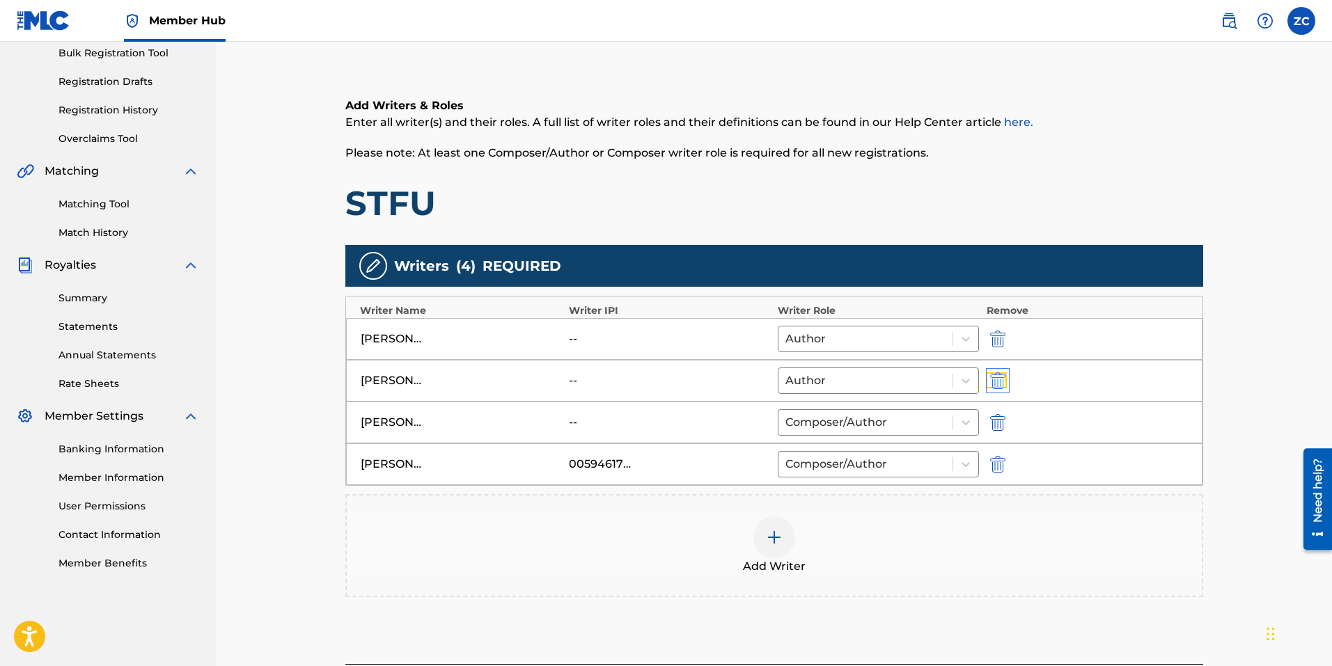
click at [997, 379] on img "submit" at bounding box center [997, 380] width 15 height 17
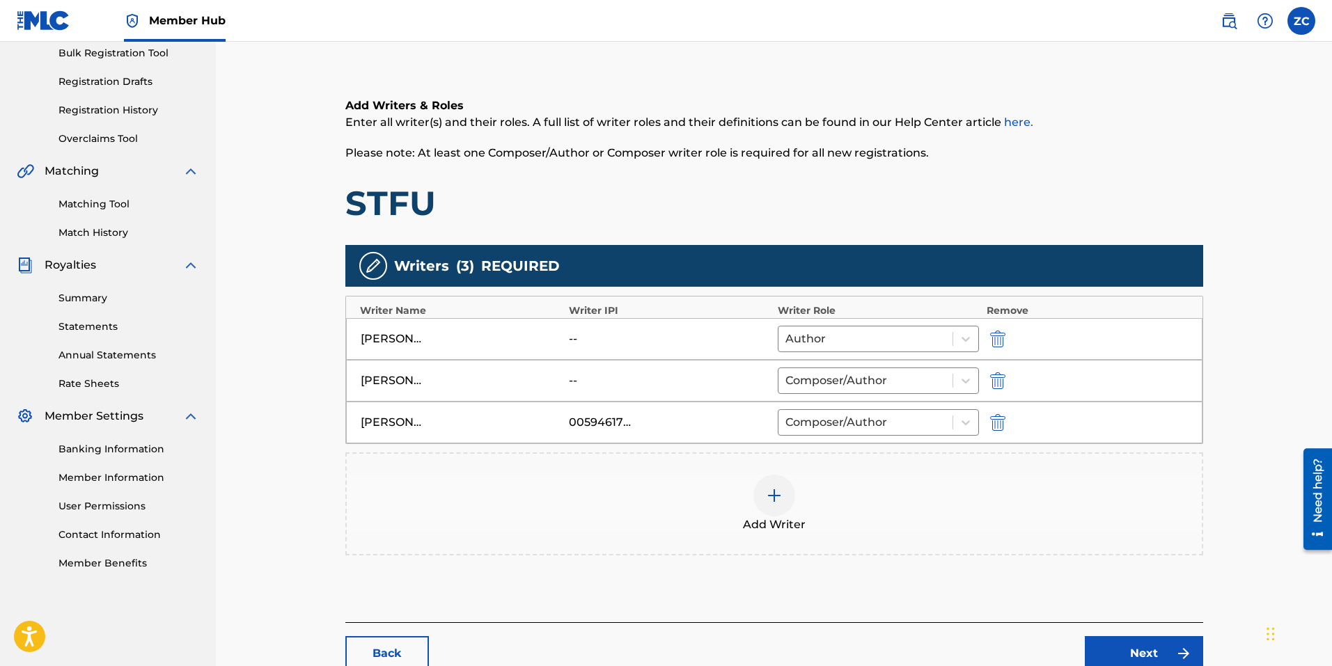
click at [766, 501] on div at bounding box center [774, 496] width 42 height 42
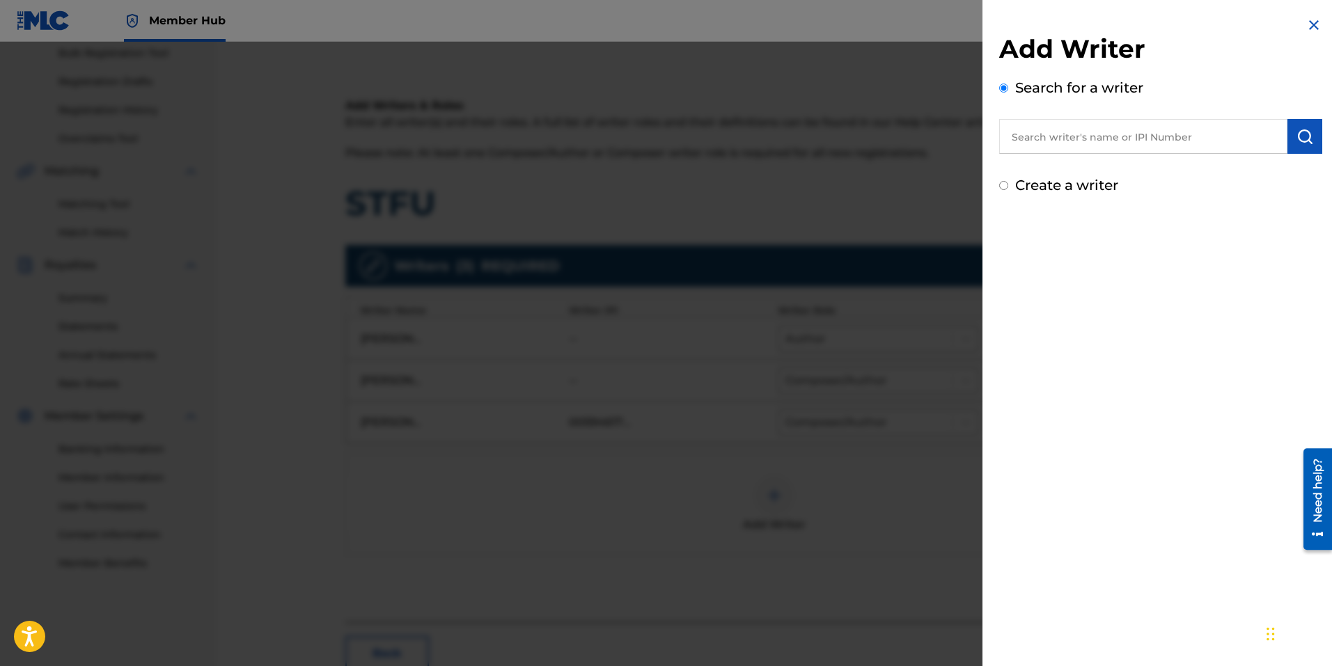
click at [1102, 134] on input "text" at bounding box center [1143, 136] width 288 height 35
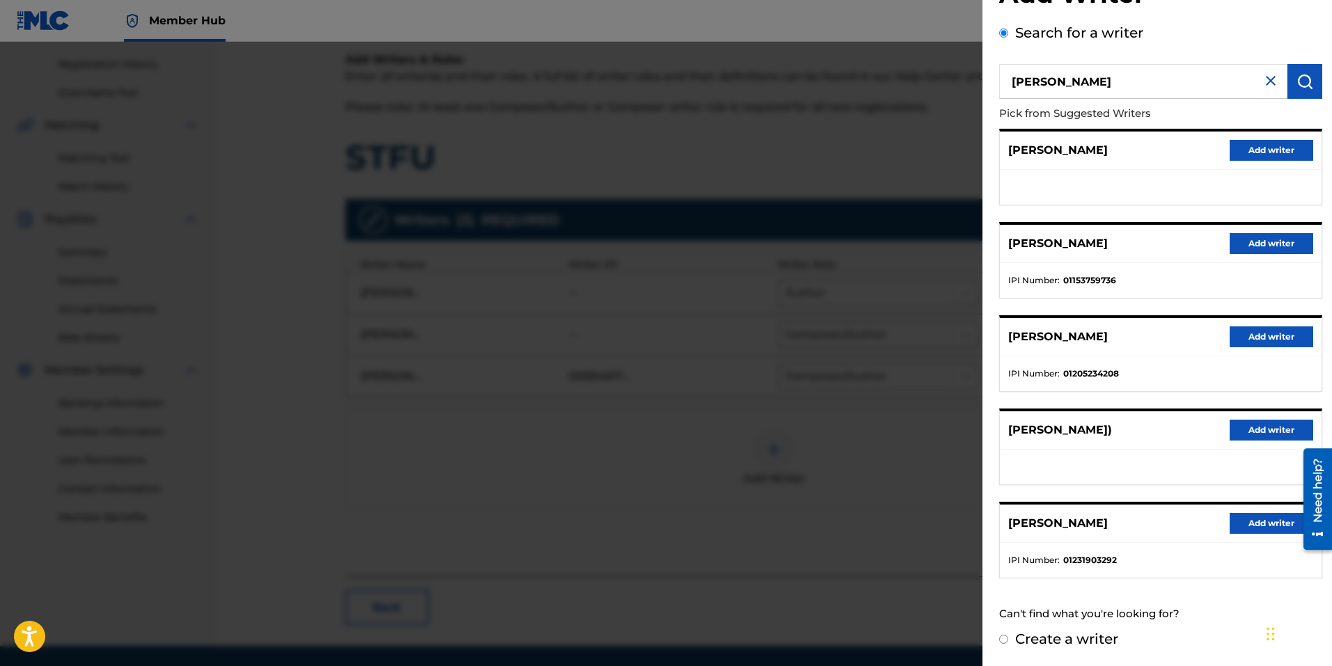
scroll to position [278, 0]
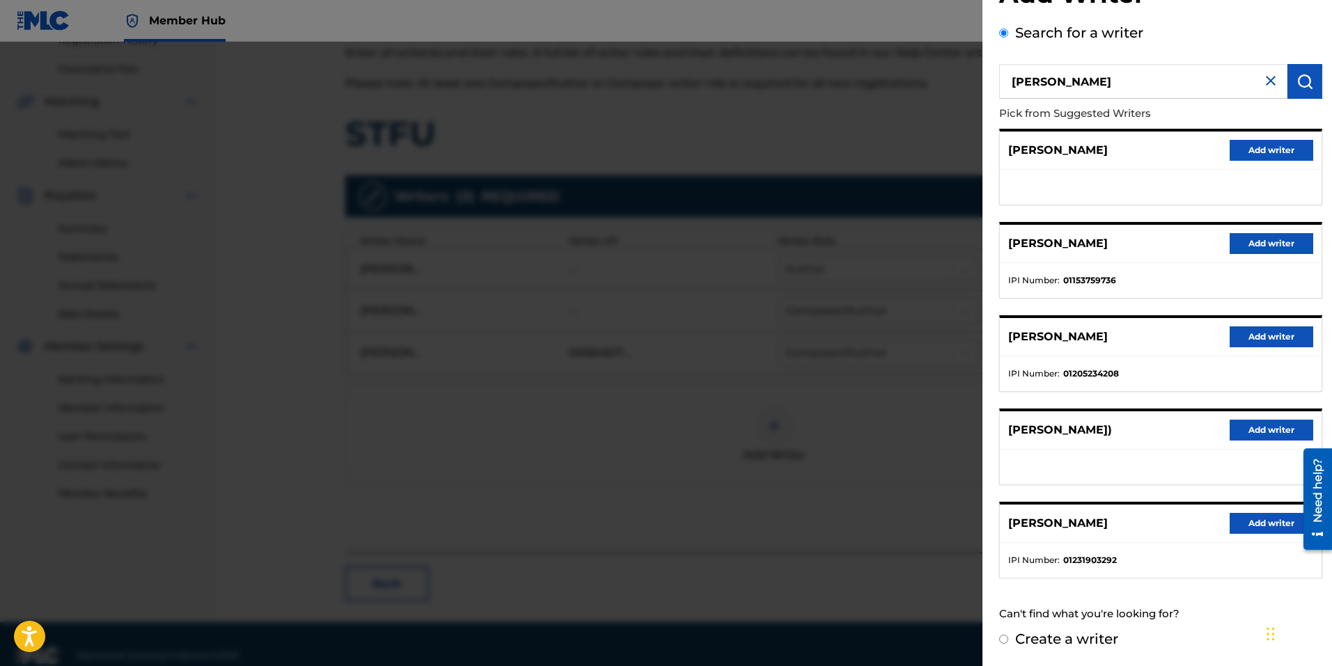
click at [1161, 91] on input "amritpal singh" at bounding box center [1143, 81] width 288 height 35
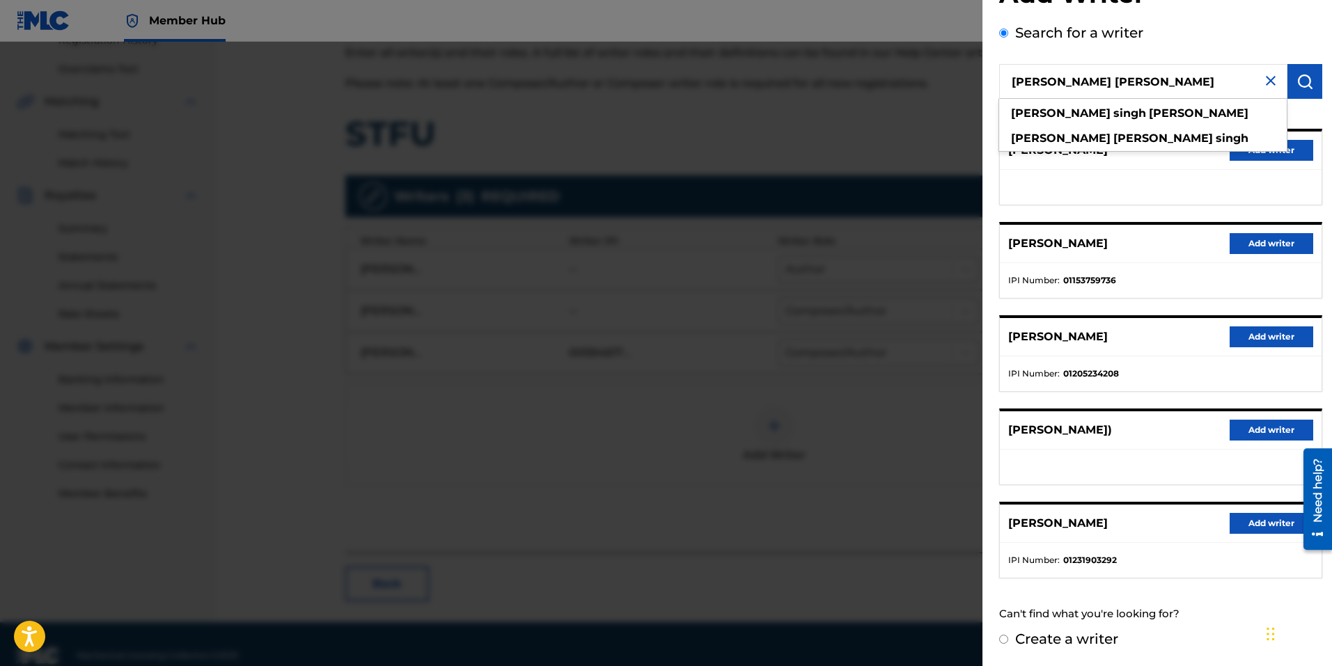
type input "amritpal singh dhillon"
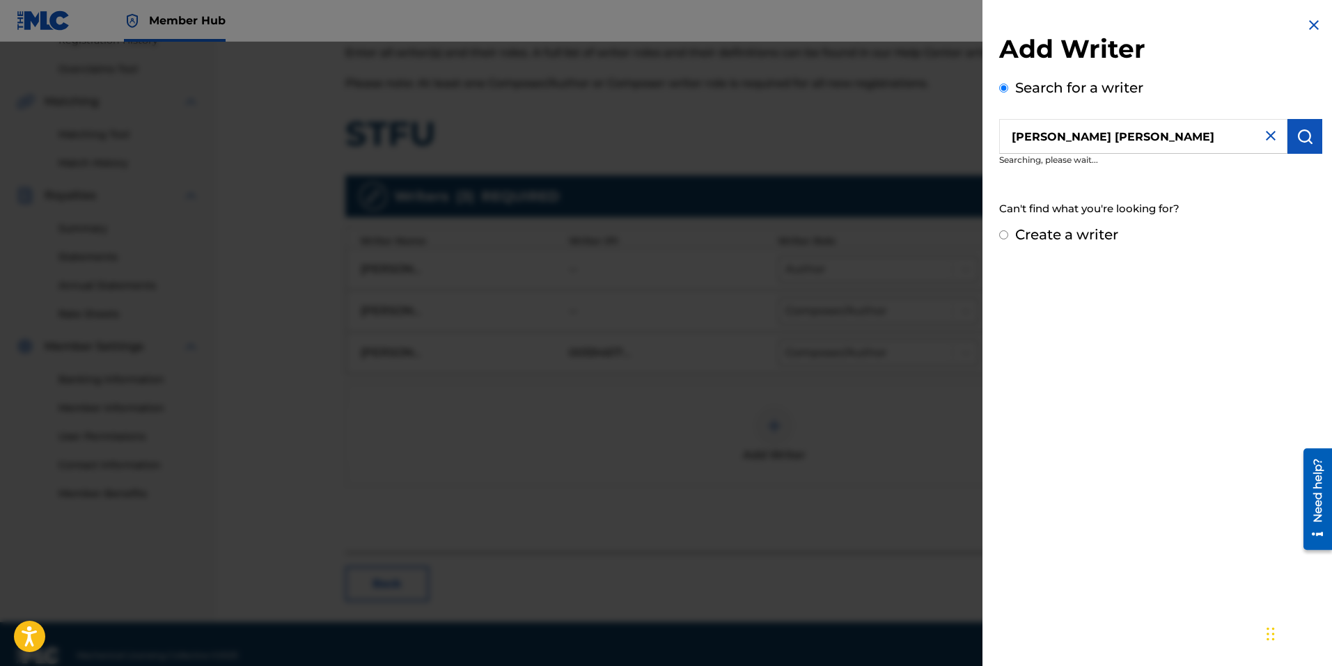
scroll to position [0, 0]
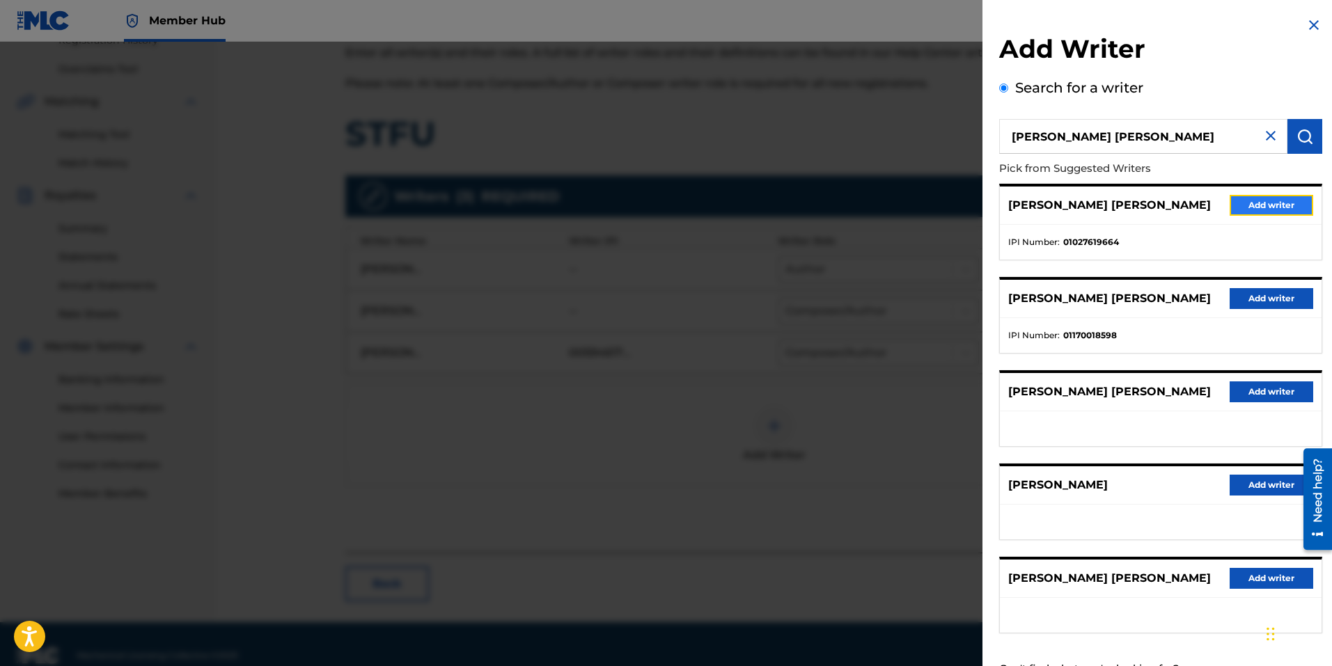
click at [1242, 204] on button "Add writer" at bounding box center [1271, 205] width 84 height 21
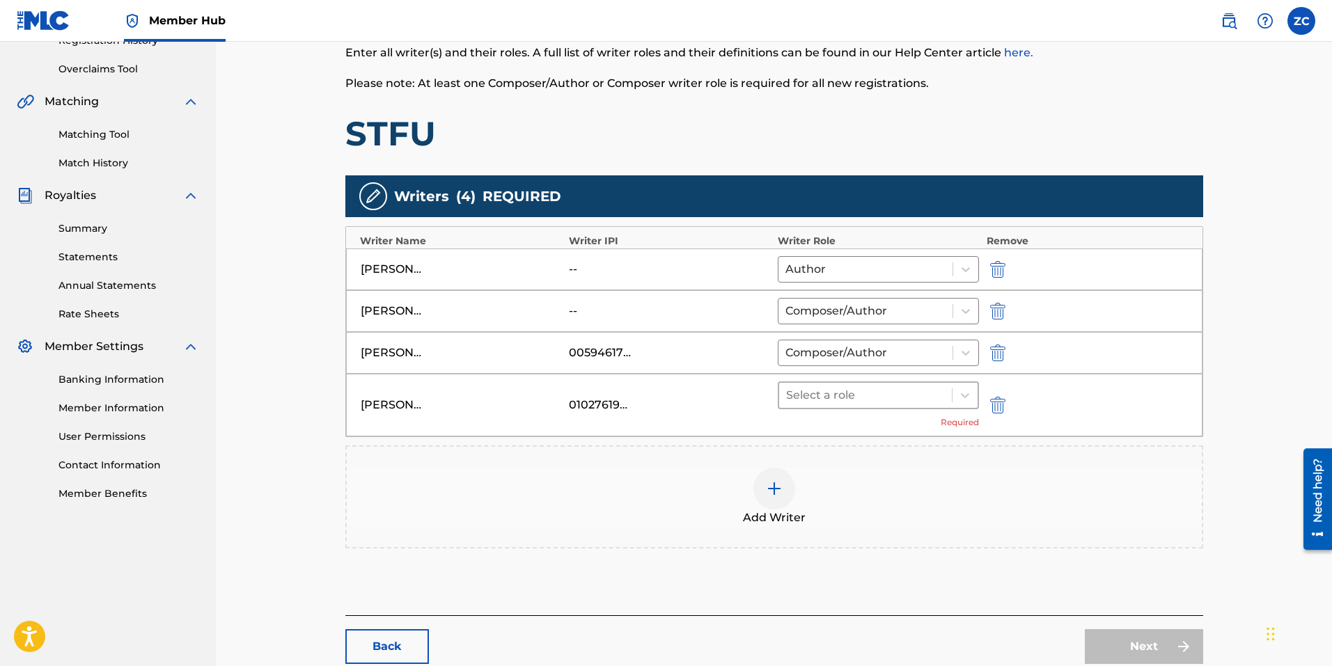
click at [904, 390] on div at bounding box center [865, 395] width 159 height 19
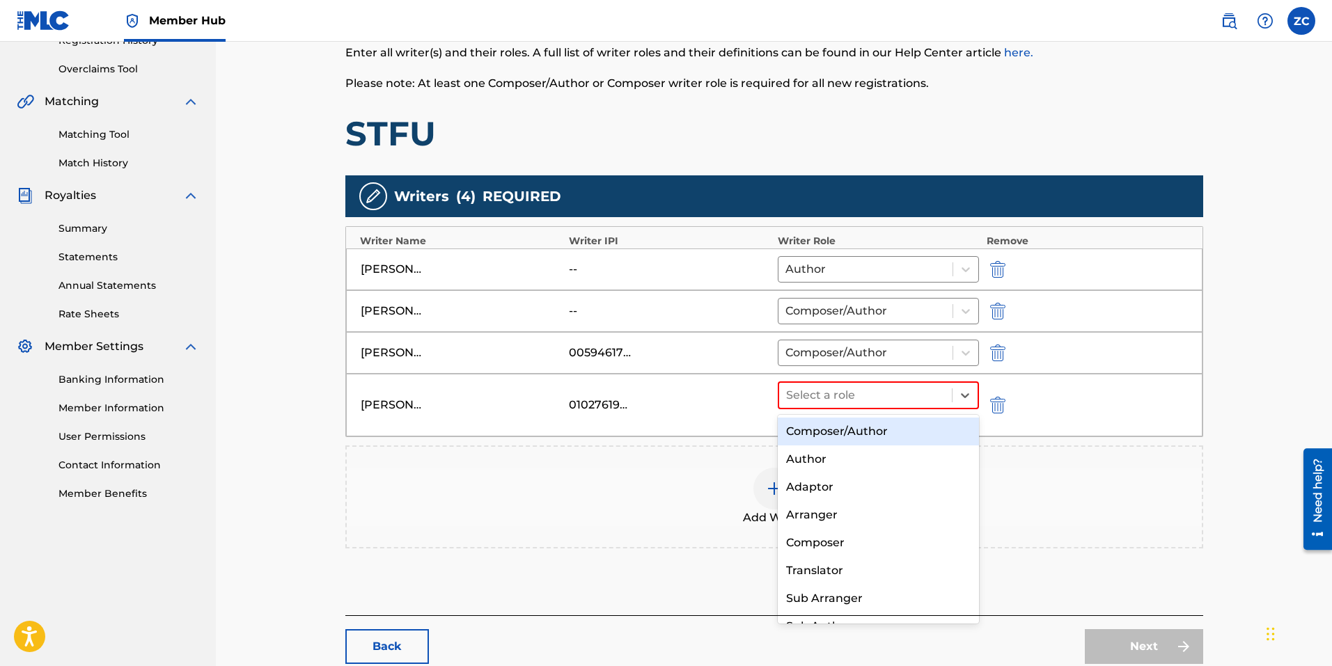
click at [875, 429] on div "Composer/Author" at bounding box center [879, 432] width 202 height 28
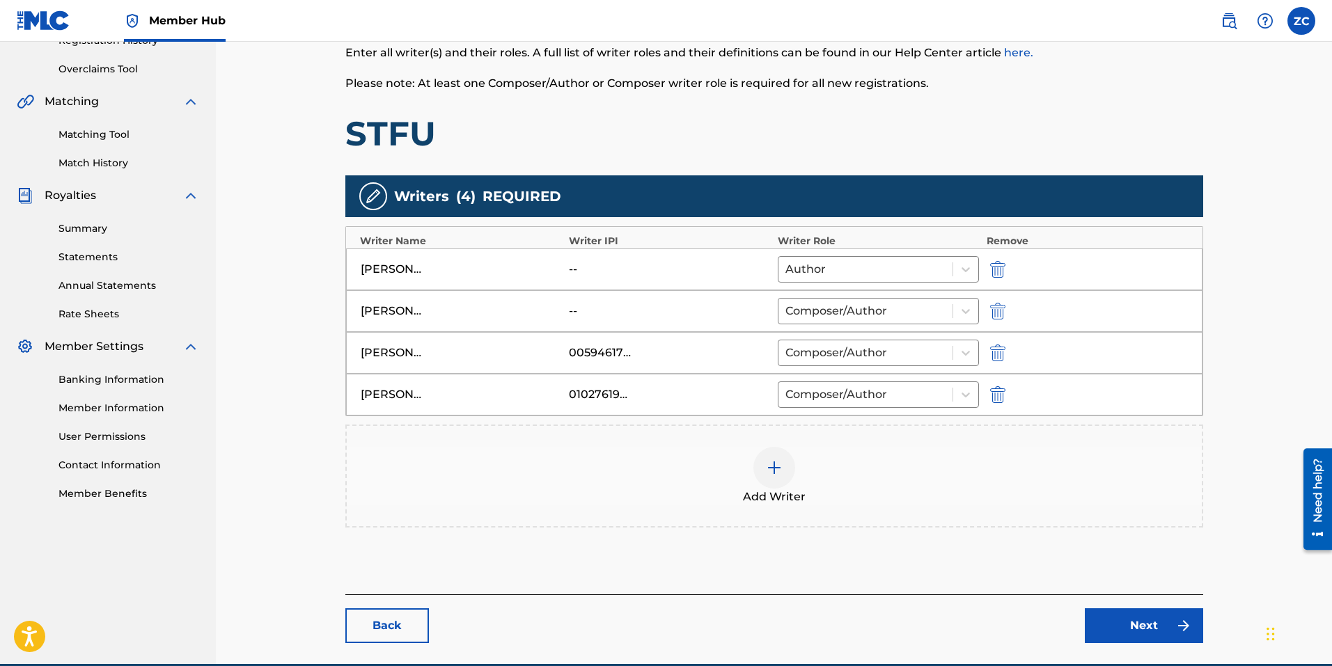
click at [775, 471] on img at bounding box center [774, 467] width 17 height 17
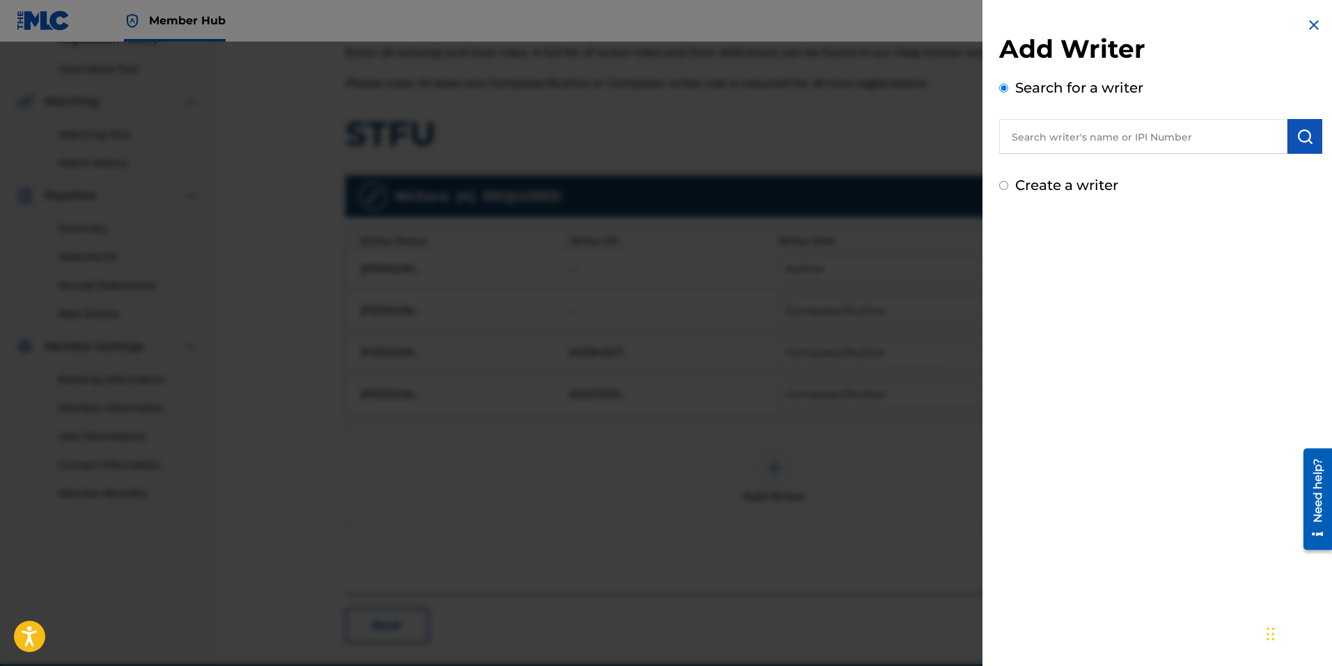
click at [1151, 128] on input "text" at bounding box center [1143, 136] width 288 height 35
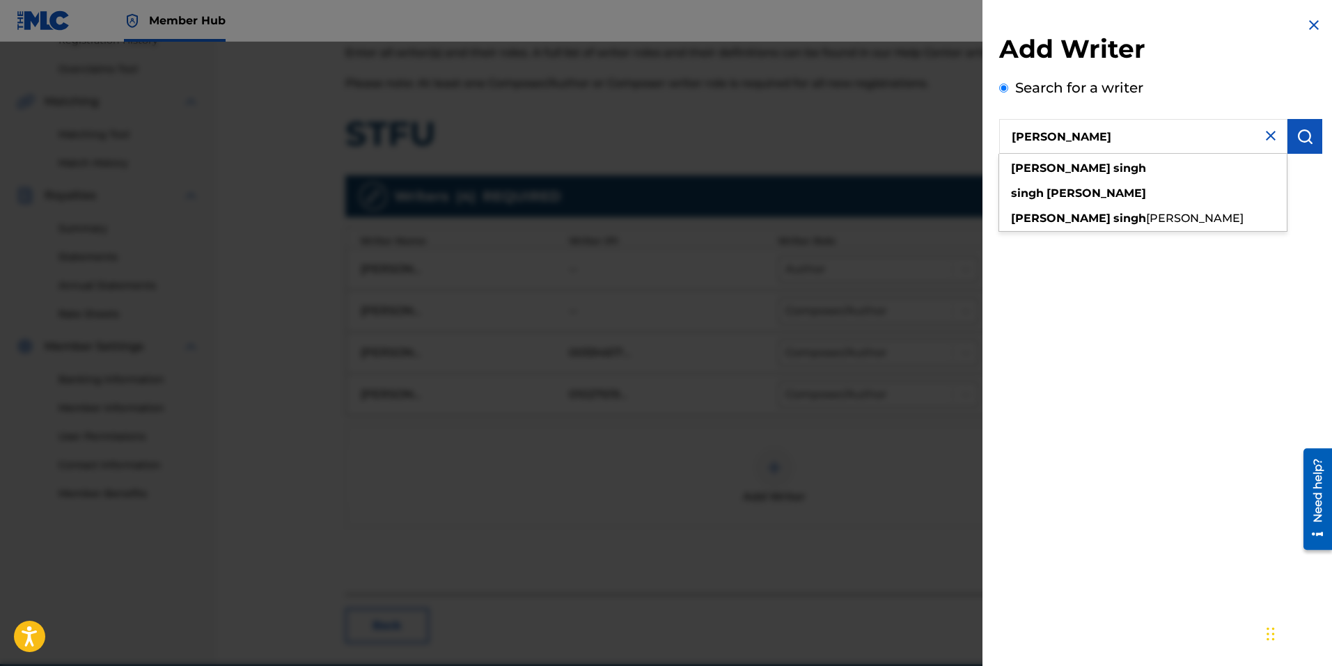
type input "satinderpal singh"
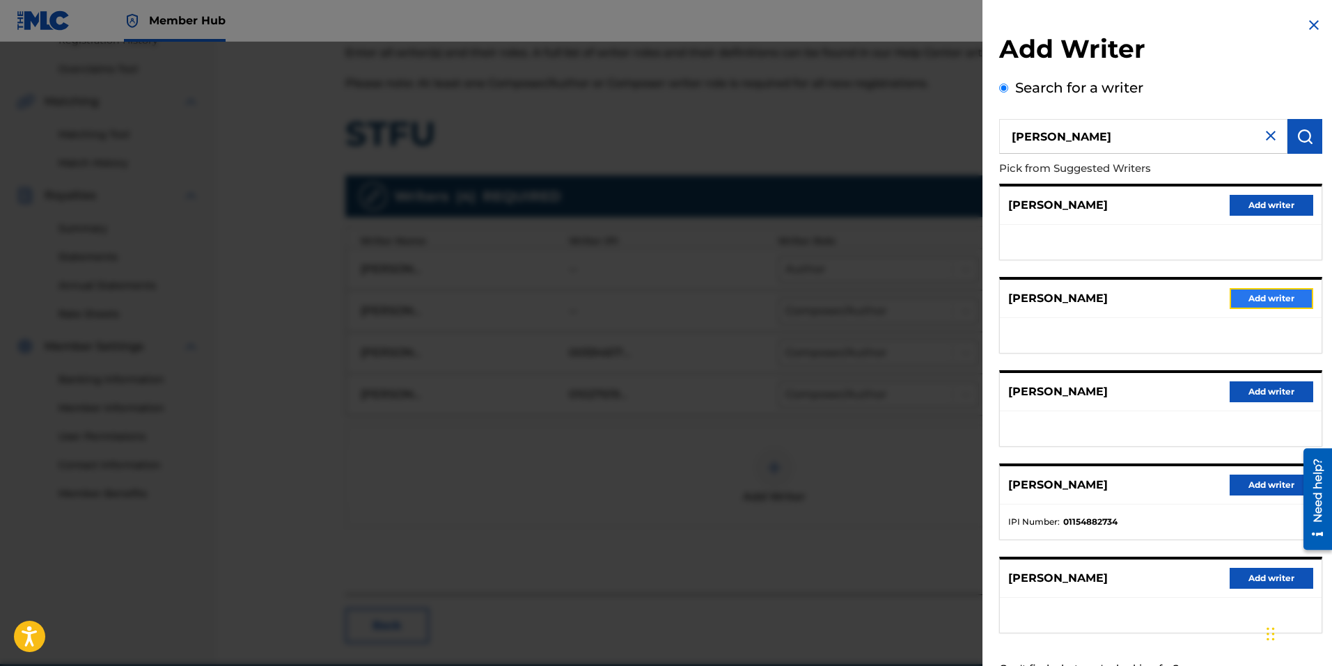
click at [1279, 293] on button "Add writer" at bounding box center [1271, 298] width 84 height 21
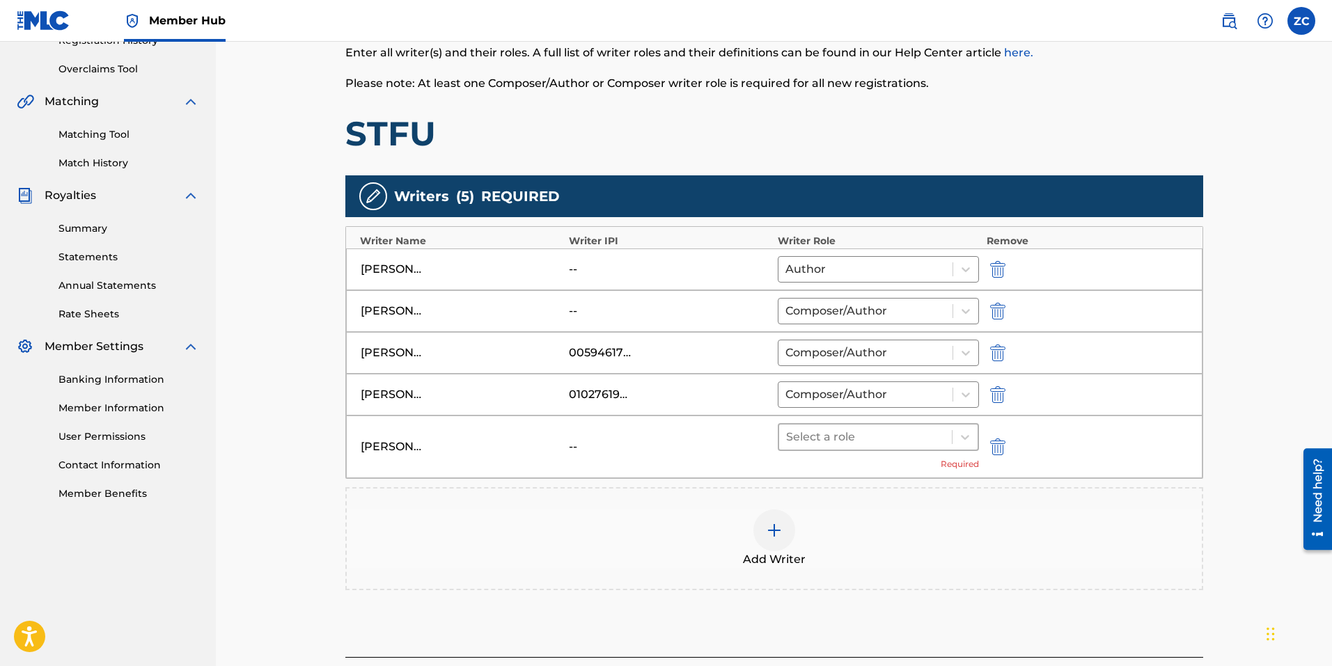
click at [861, 434] on div at bounding box center [865, 436] width 159 height 19
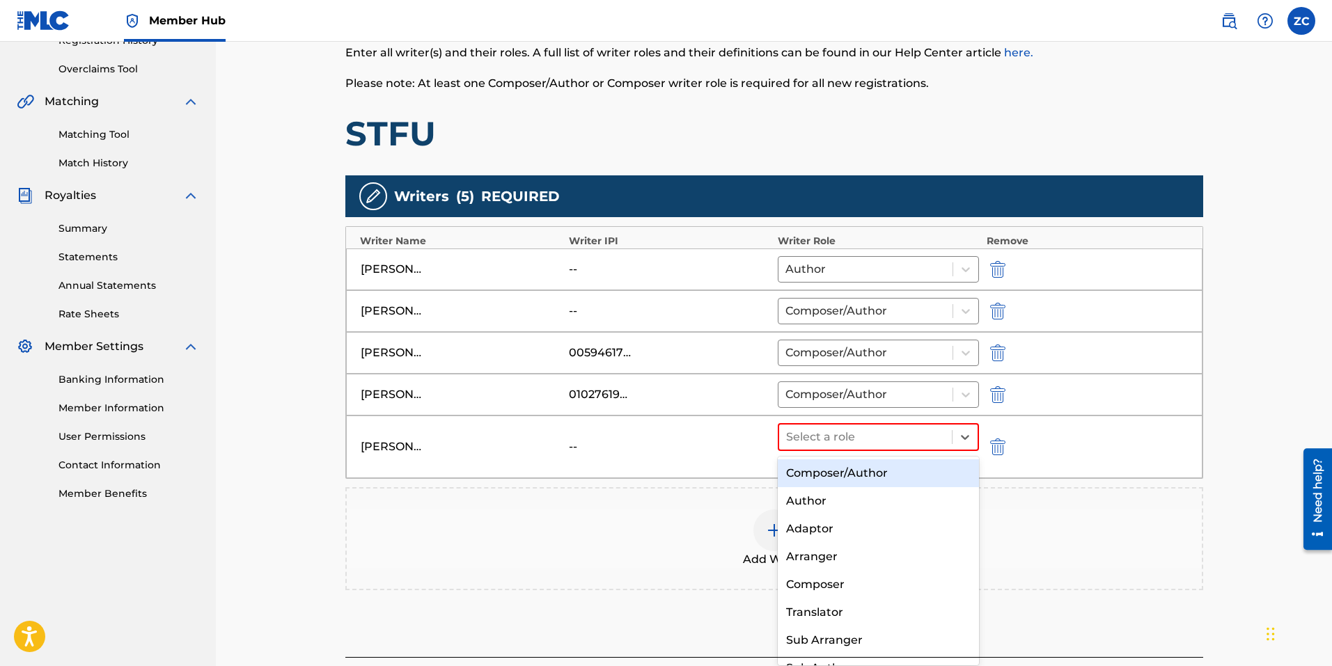
click at [855, 473] on div "Composer/Author" at bounding box center [879, 473] width 202 height 28
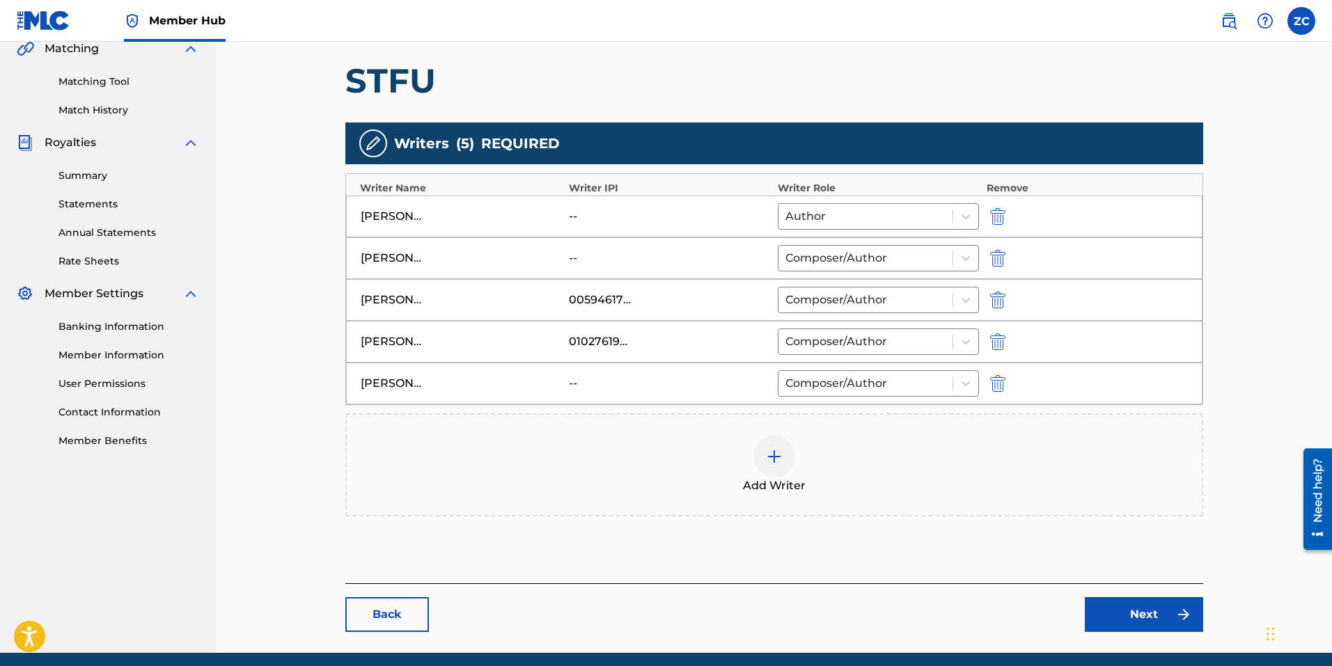
scroll to position [385, 0]
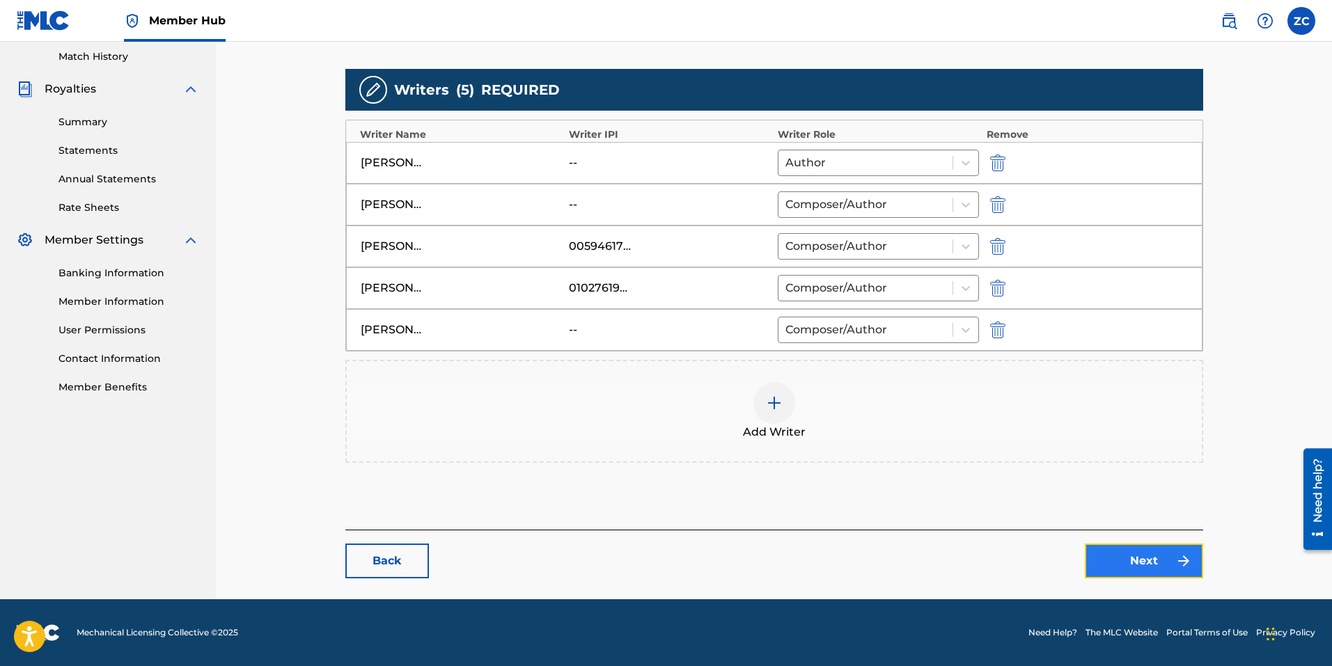
click at [1126, 558] on link "Next" at bounding box center [1143, 561] width 118 height 35
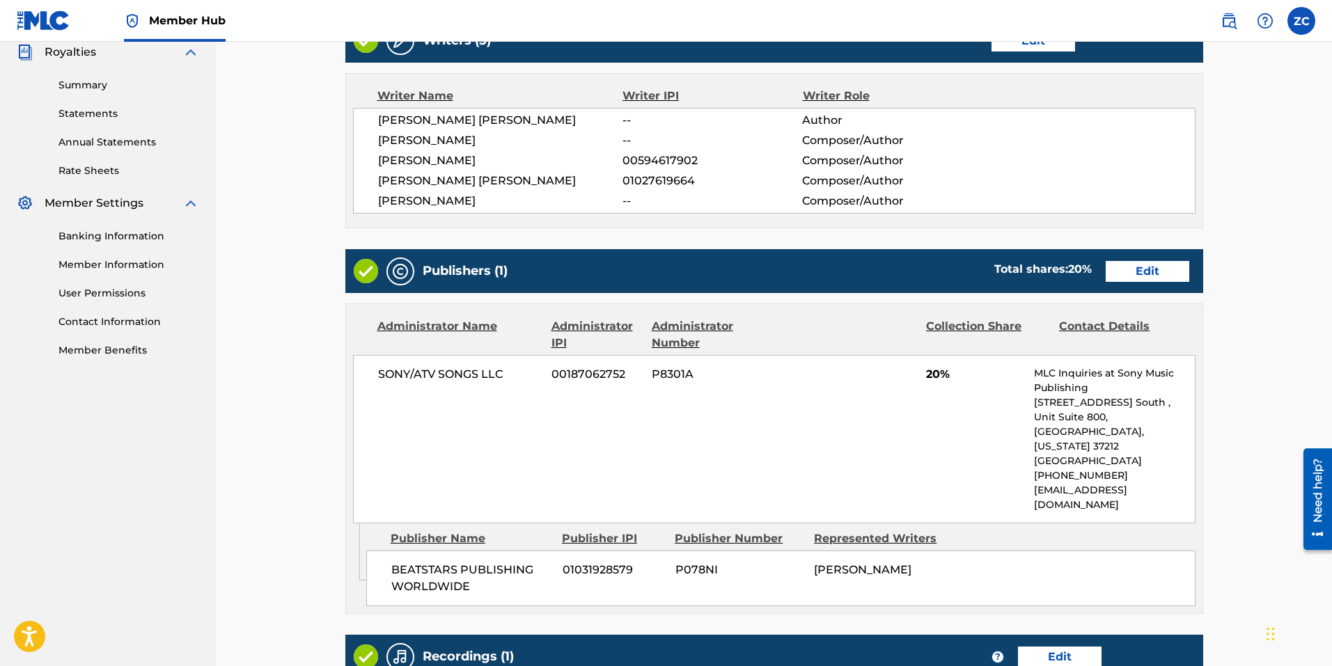
scroll to position [626, 0]
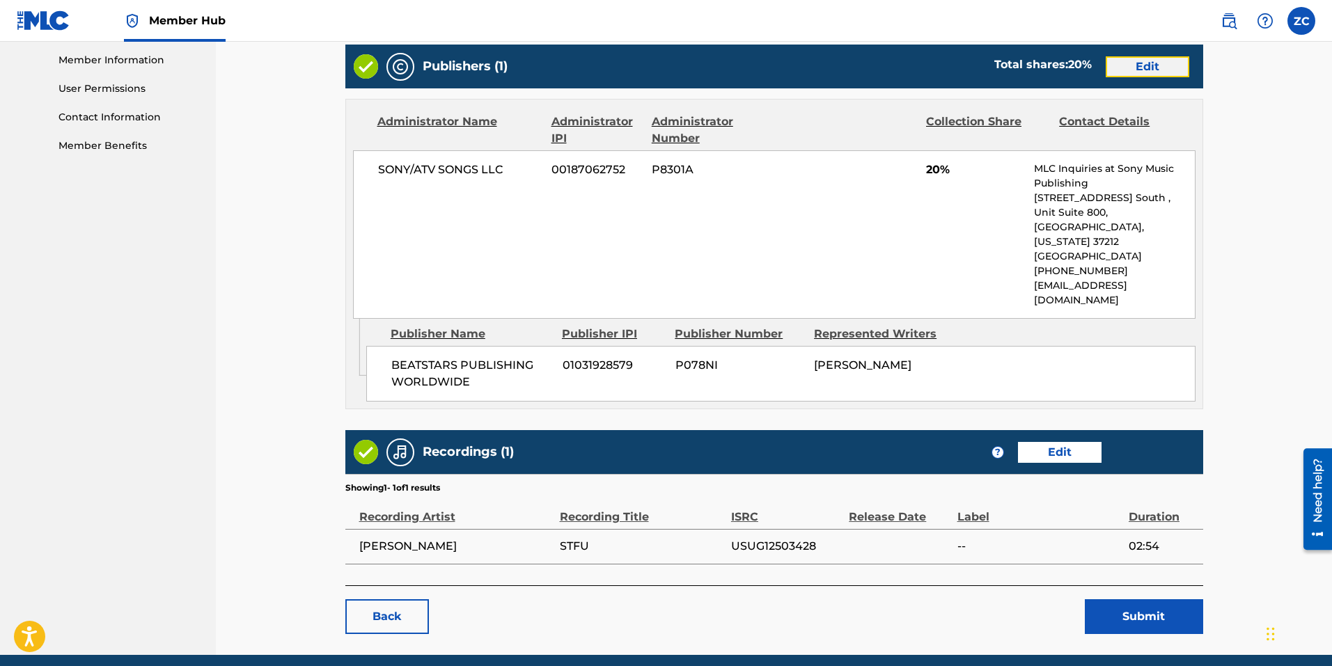
click at [1148, 59] on link "Edit" at bounding box center [1147, 66] width 84 height 21
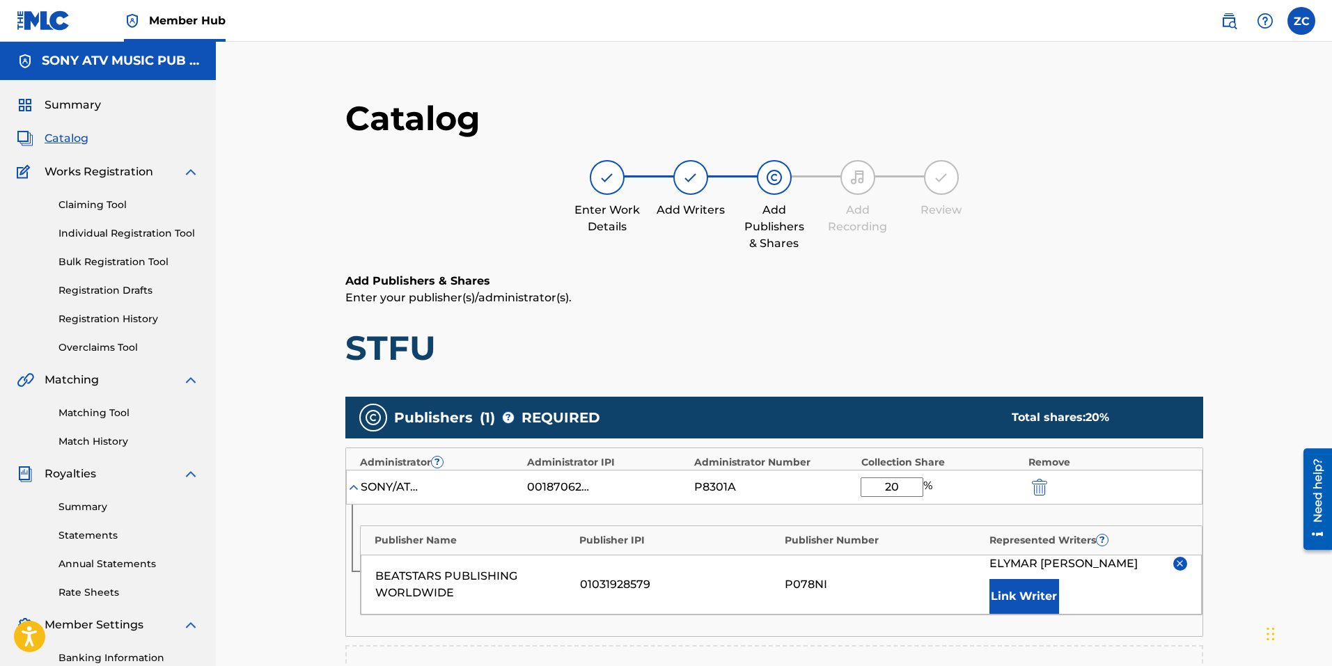
scroll to position [327, 0]
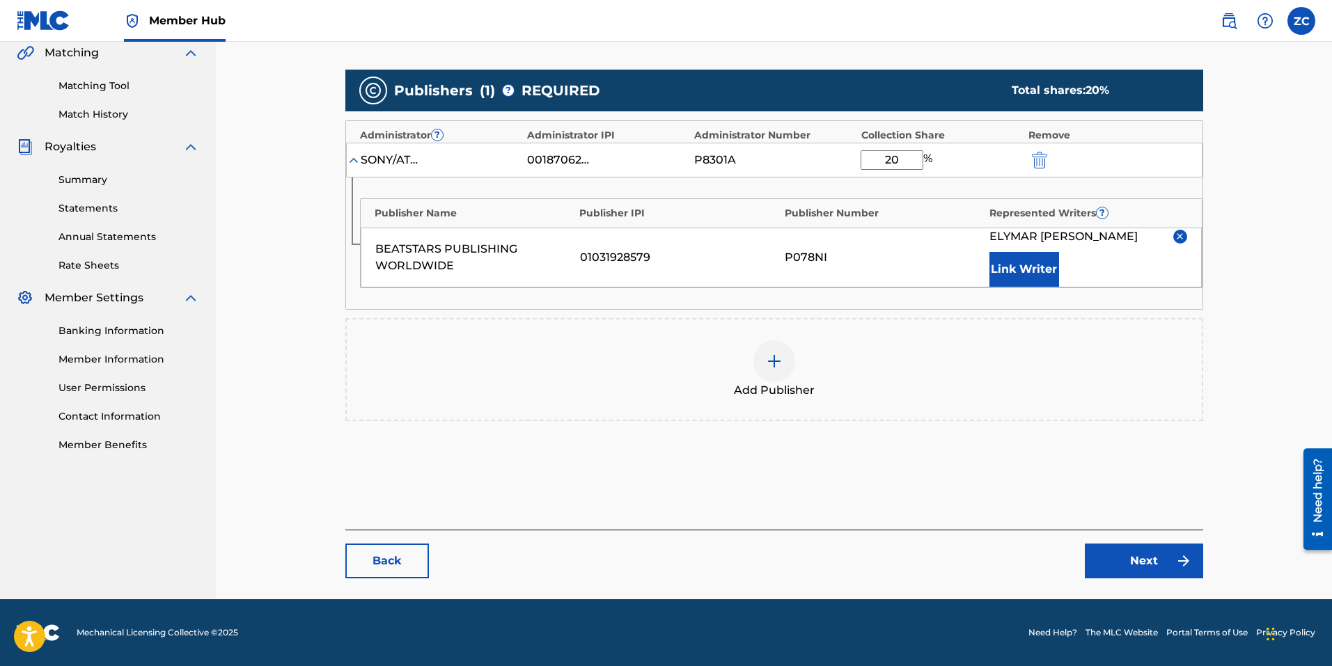
click at [775, 356] on img at bounding box center [774, 361] width 17 height 17
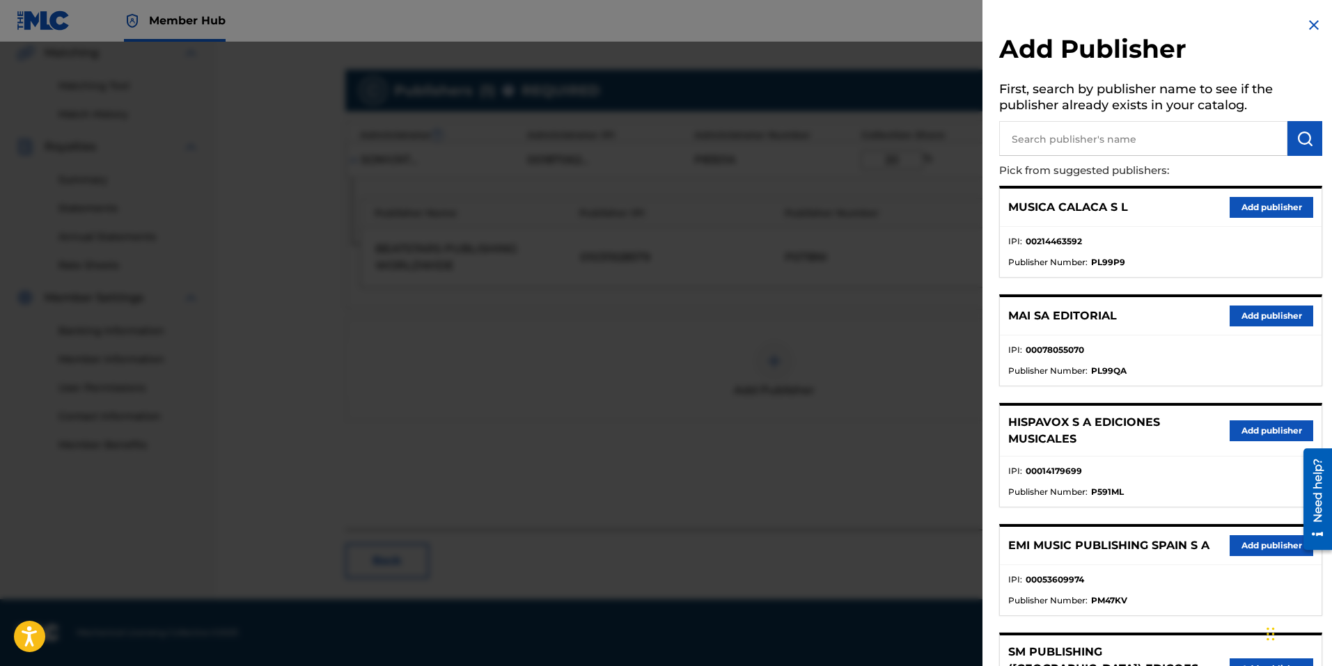
click at [1077, 136] on input "text" at bounding box center [1143, 138] width 288 height 35
type input "sony"
type input "sony atv music publishing canada"
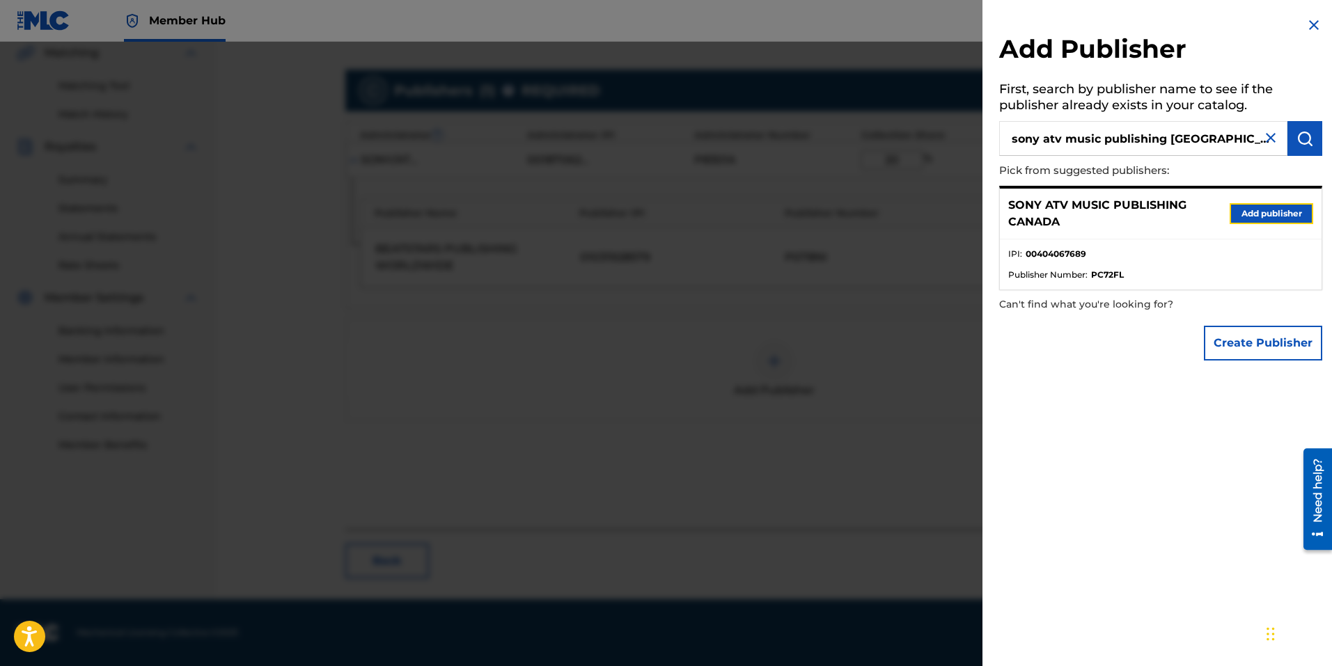
click at [1282, 211] on button "Add publisher" at bounding box center [1271, 213] width 84 height 21
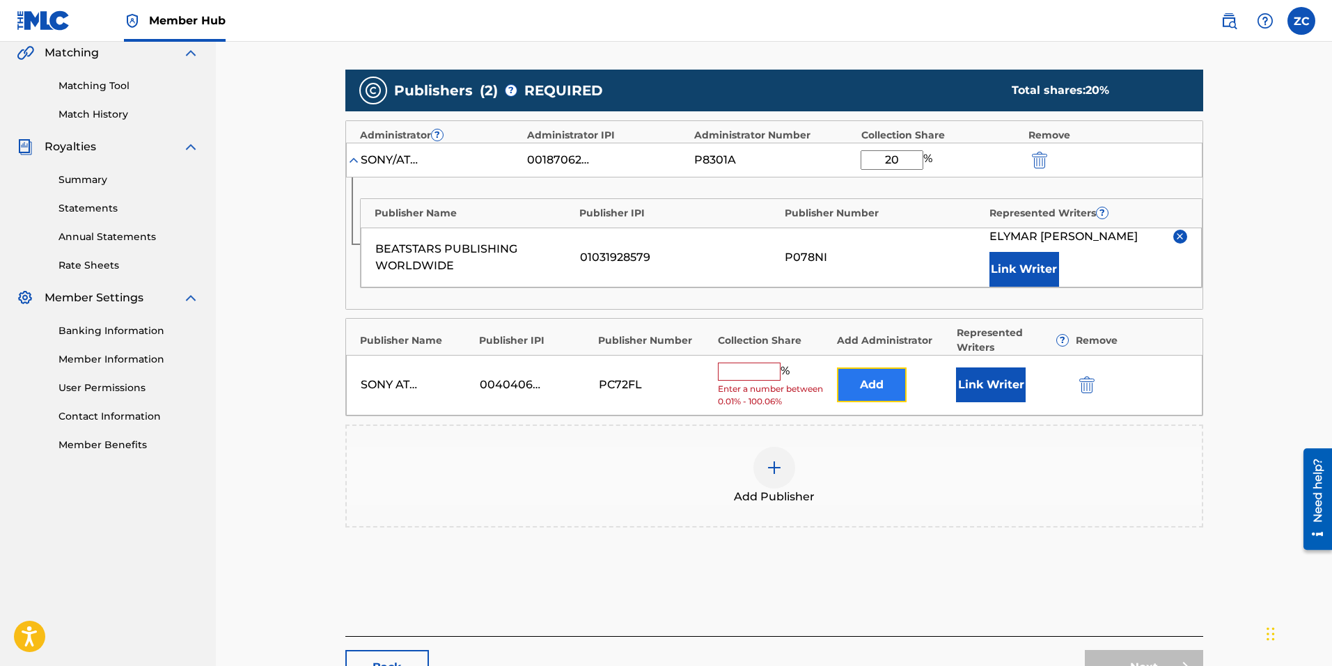
click at [873, 381] on button "Add" at bounding box center [872, 385] width 70 height 35
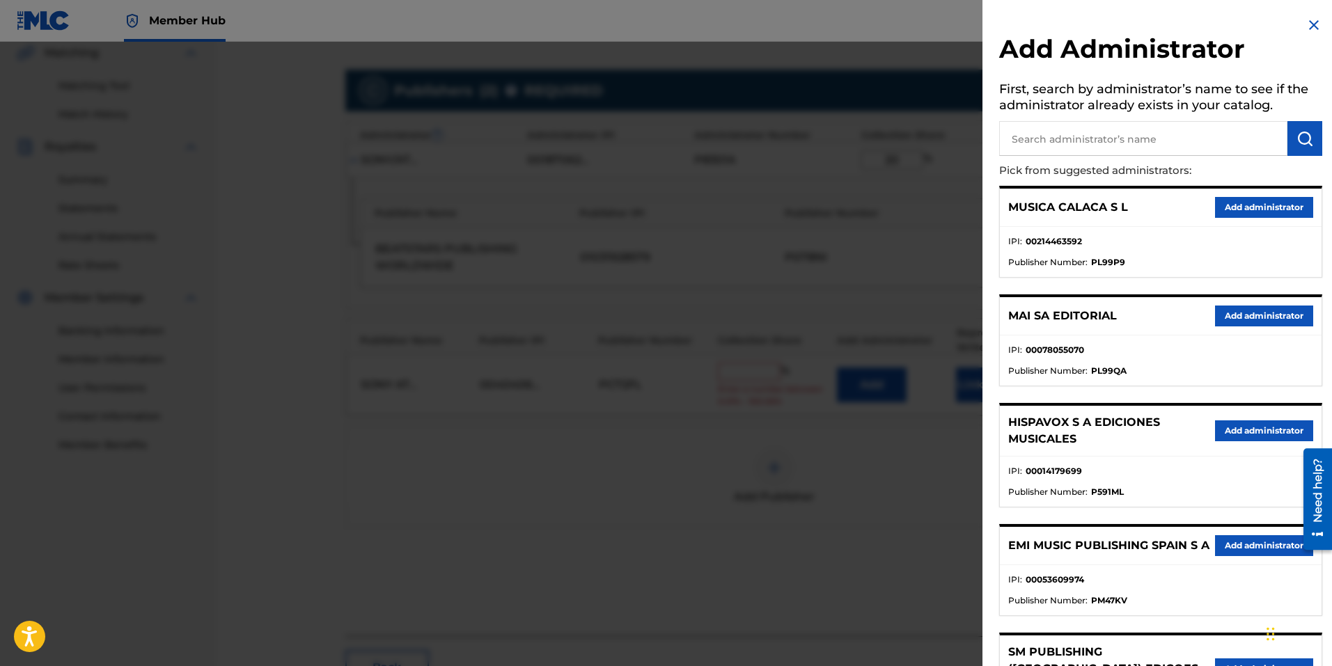
click at [1126, 130] on input "text" at bounding box center [1143, 138] width 288 height 35
type input "sony/atv songs"
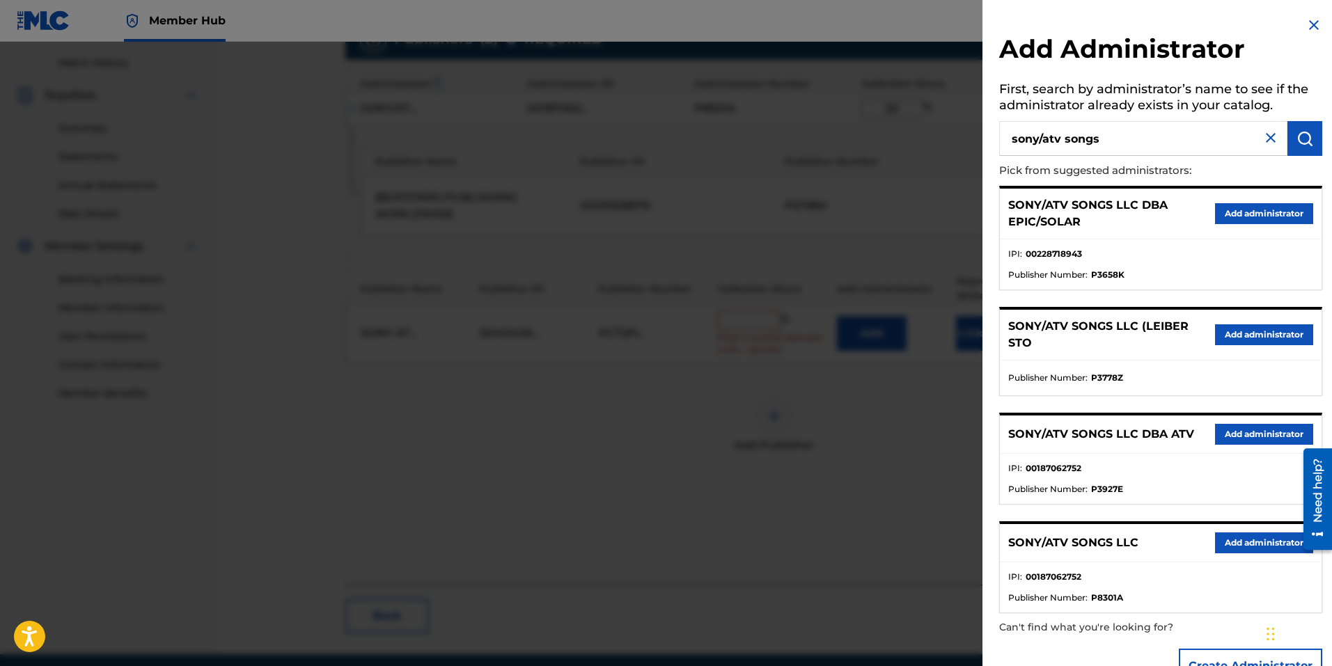
scroll to position [434, 0]
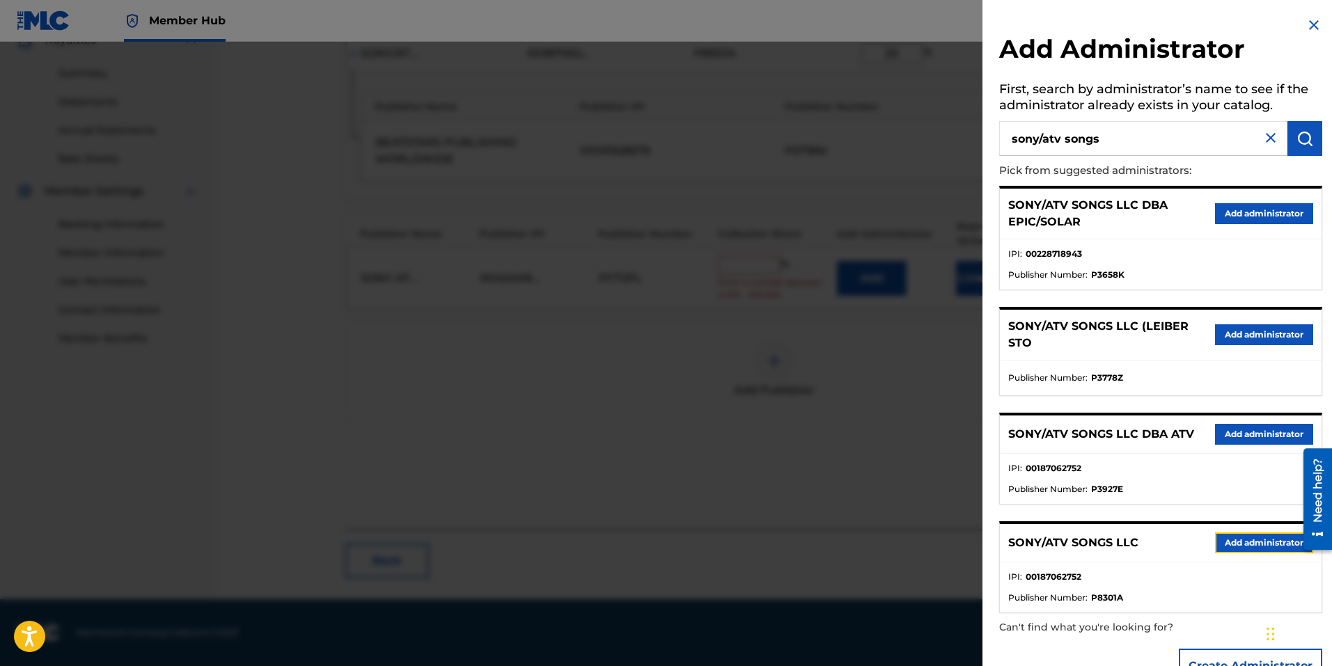
click at [1263, 537] on button "Add administrator" at bounding box center [1264, 542] width 98 height 21
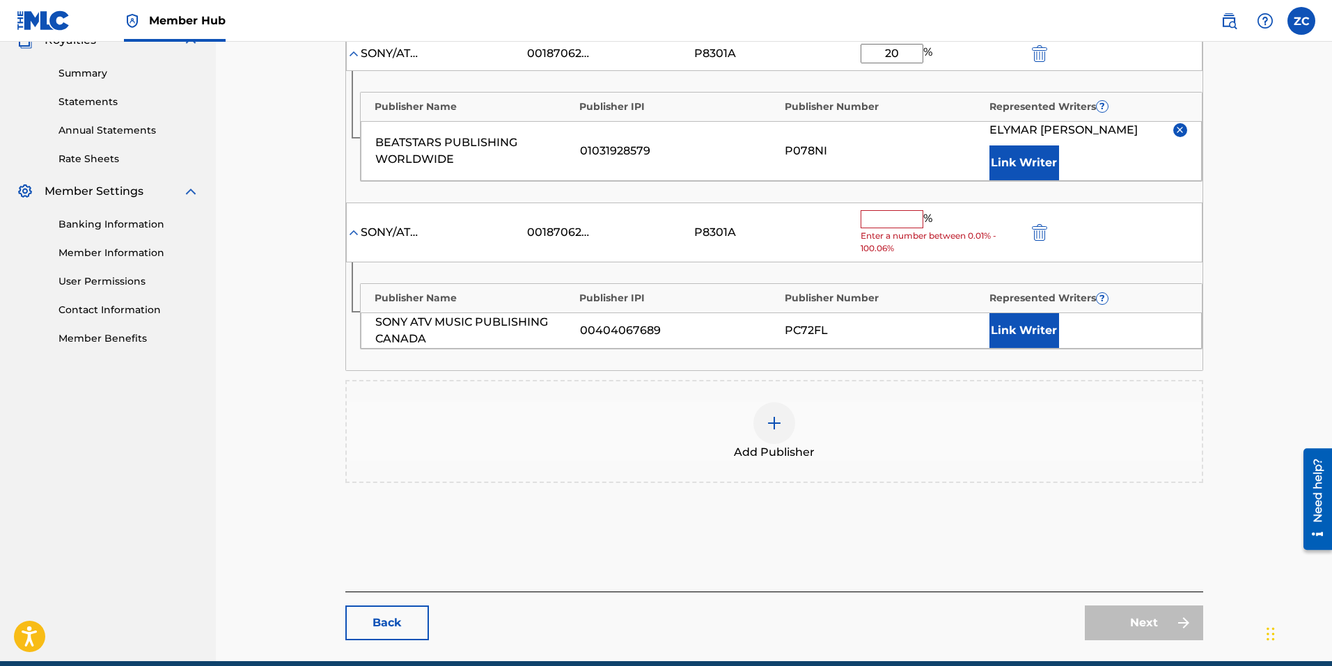
click at [908, 233] on span "Enter a number between 0.01% - 100.06%" at bounding box center [940, 242] width 160 height 25
click at [907, 215] on input "text" at bounding box center [891, 219] width 63 height 18
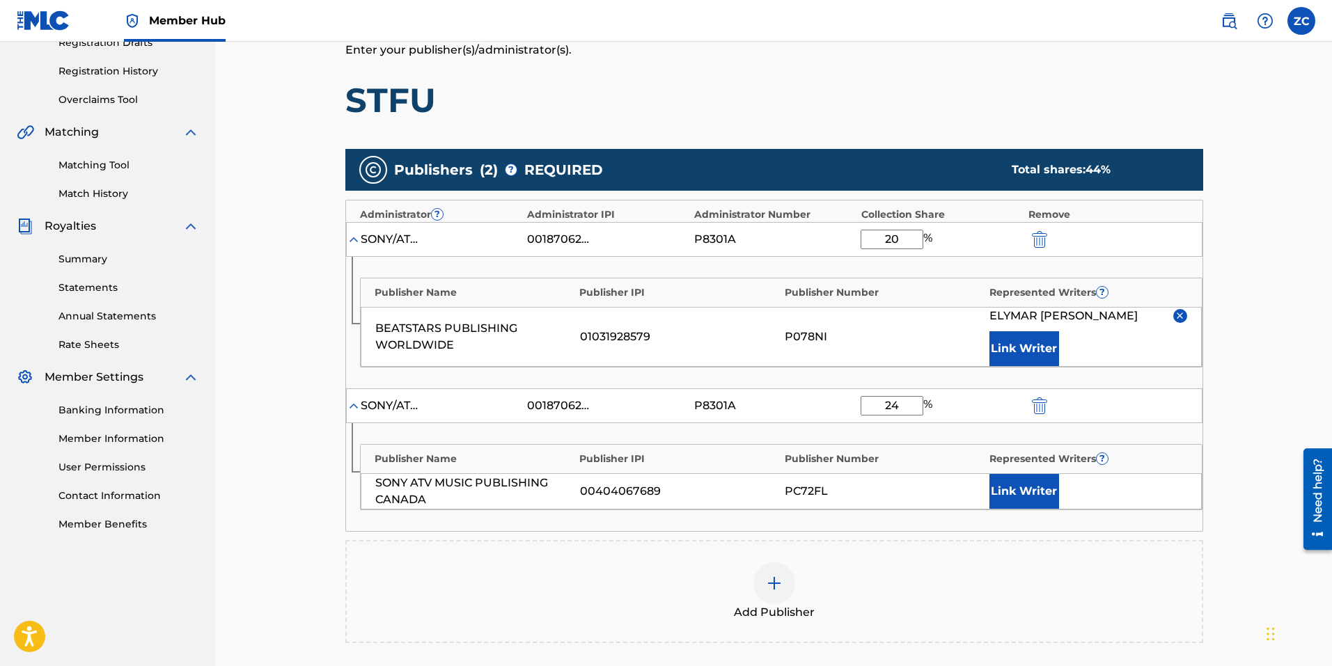
scroll to position [225, 0]
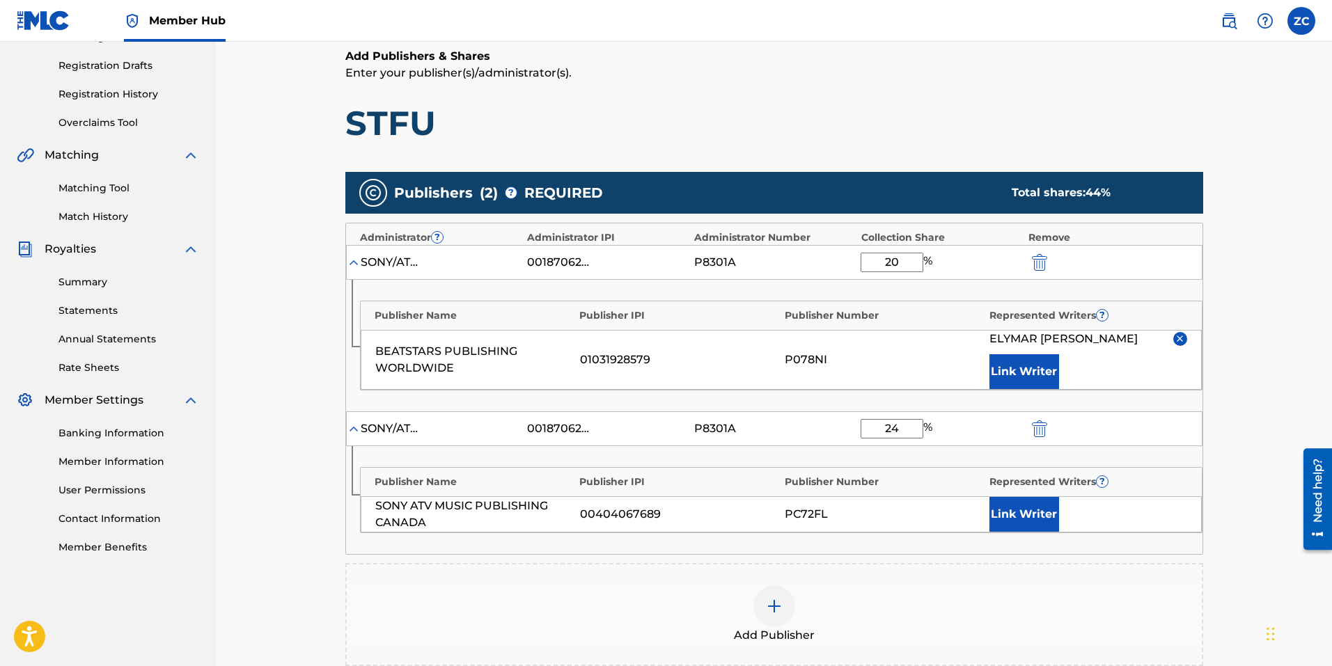
type input "24"
click at [1219, 483] on main "Catalog Enter Work Details Add Writers Add Publishers & Shares Add Recording Re…" at bounding box center [773, 348] width 941 height 993
click at [1032, 509] on button "Link Writer" at bounding box center [1024, 514] width 70 height 35
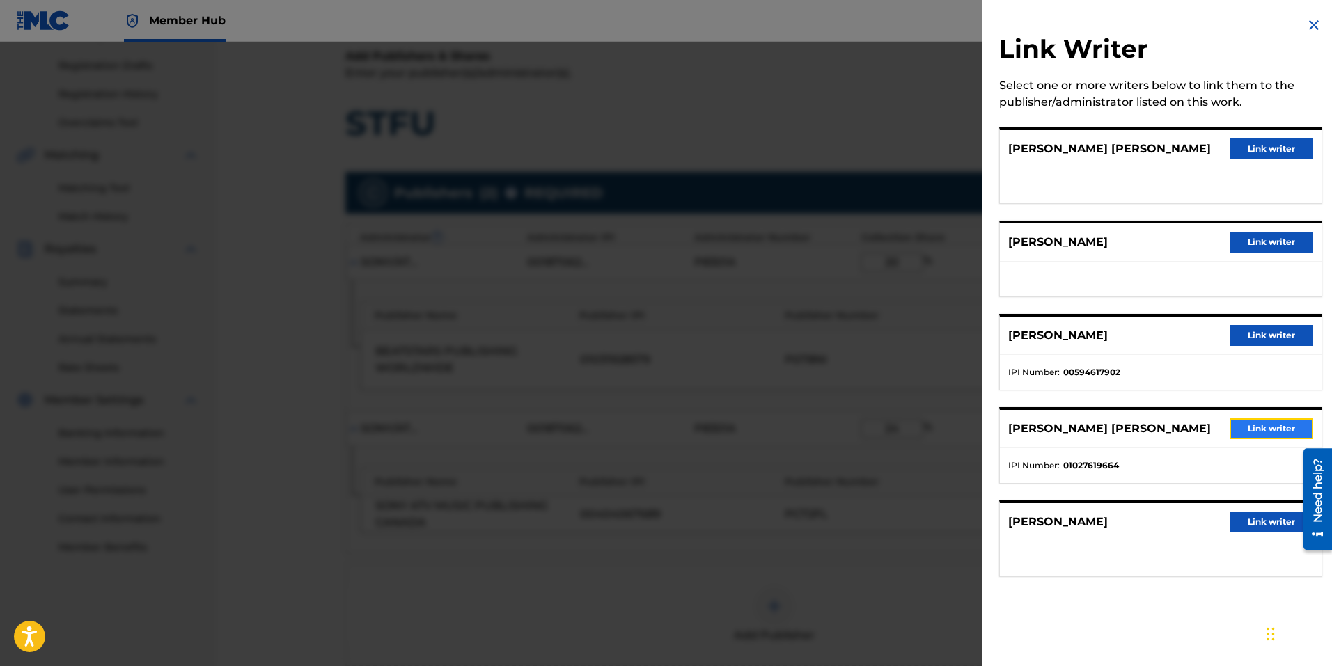
click at [1273, 428] on button "Link writer" at bounding box center [1271, 428] width 84 height 21
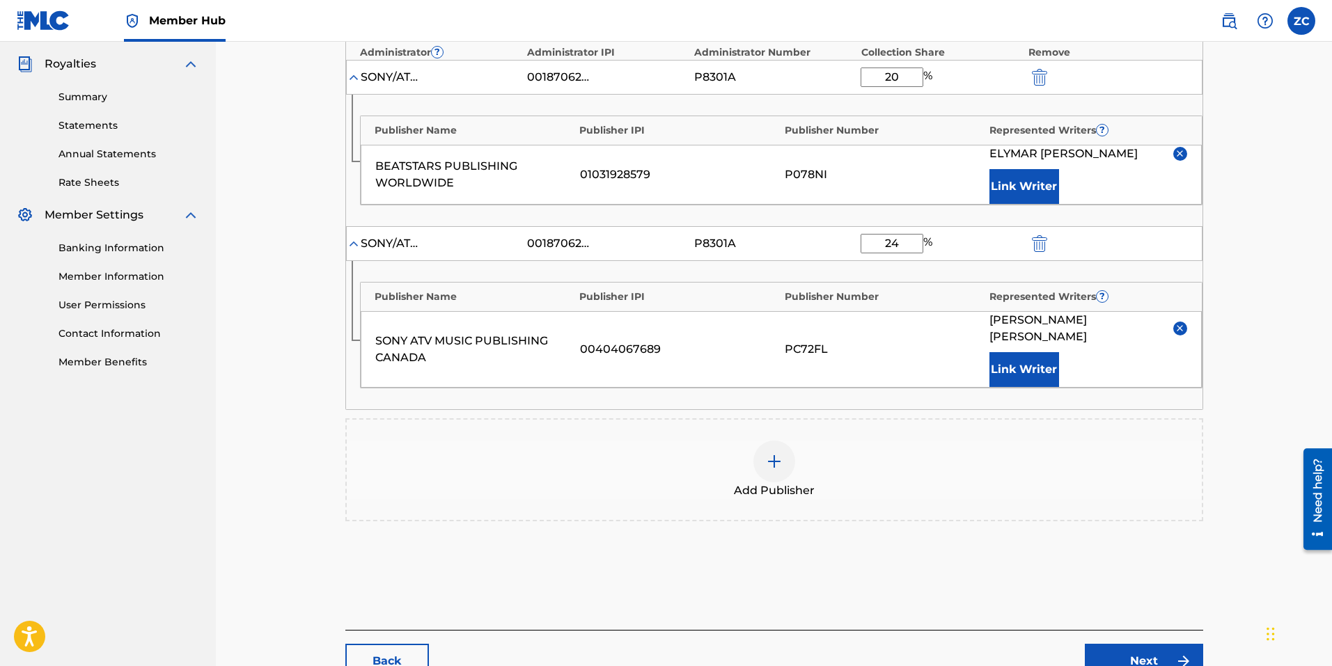
scroll to position [434, 0]
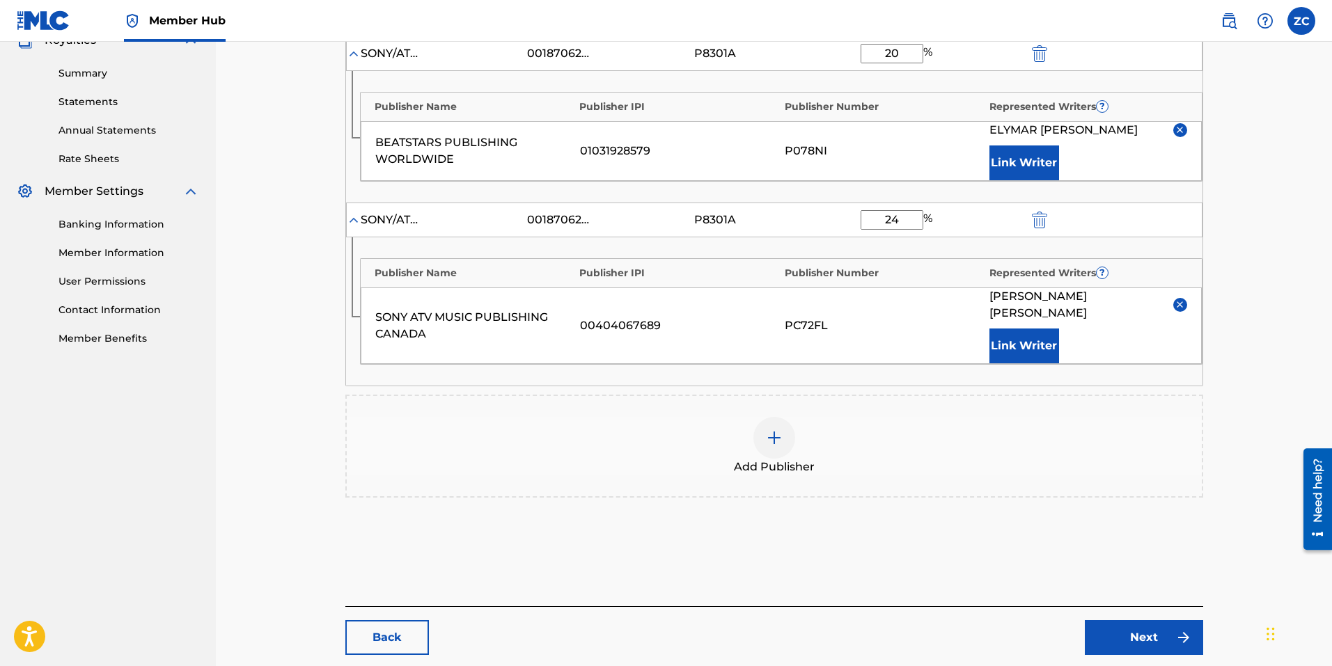
click at [771, 429] on img at bounding box center [774, 437] width 17 height 17
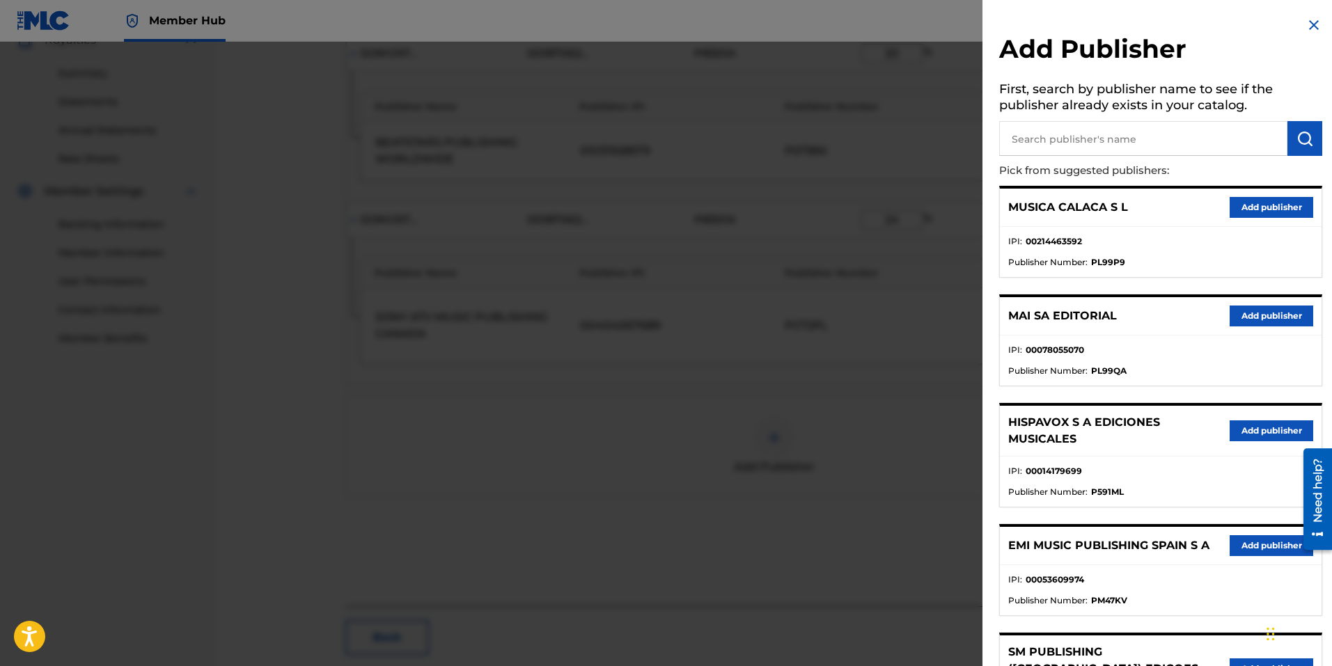
click at [1113, 147] on input "text" at bounding box center [1143, 138] width 288 height 35
type input "sony atv music publishing canada"
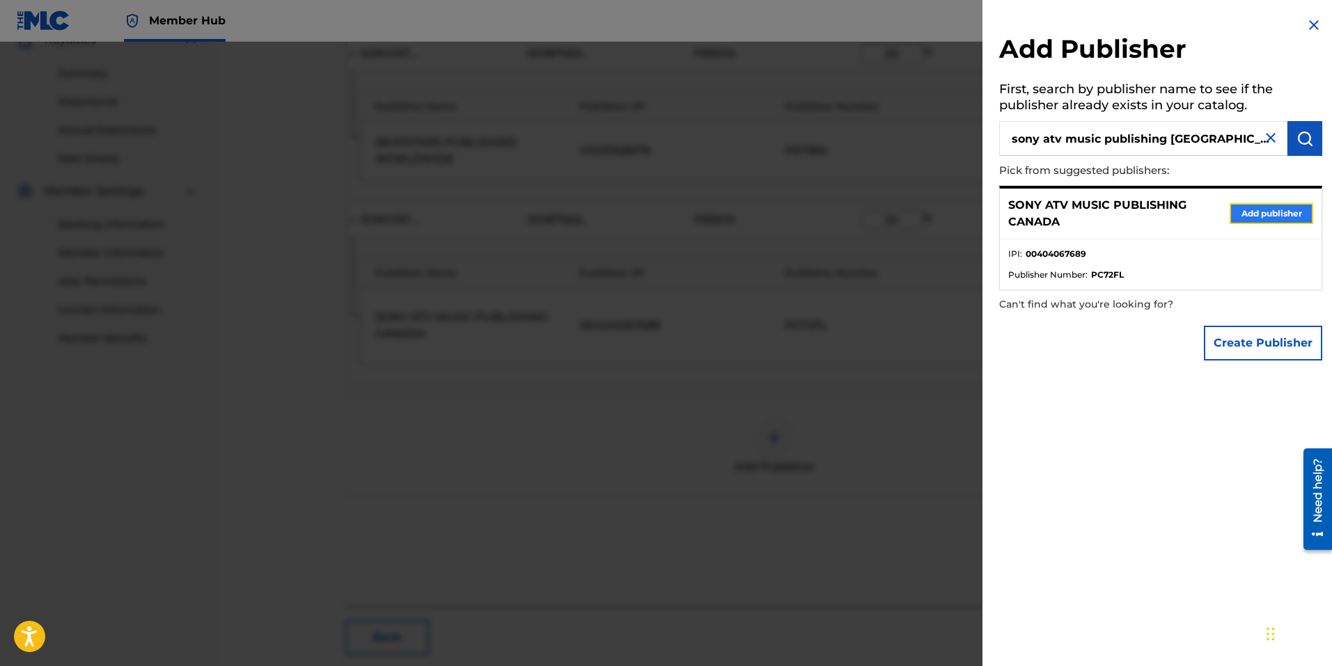
click at [1254, 214] on button "Add publisher" at bounding box center [1271, 213] width 84 height 21
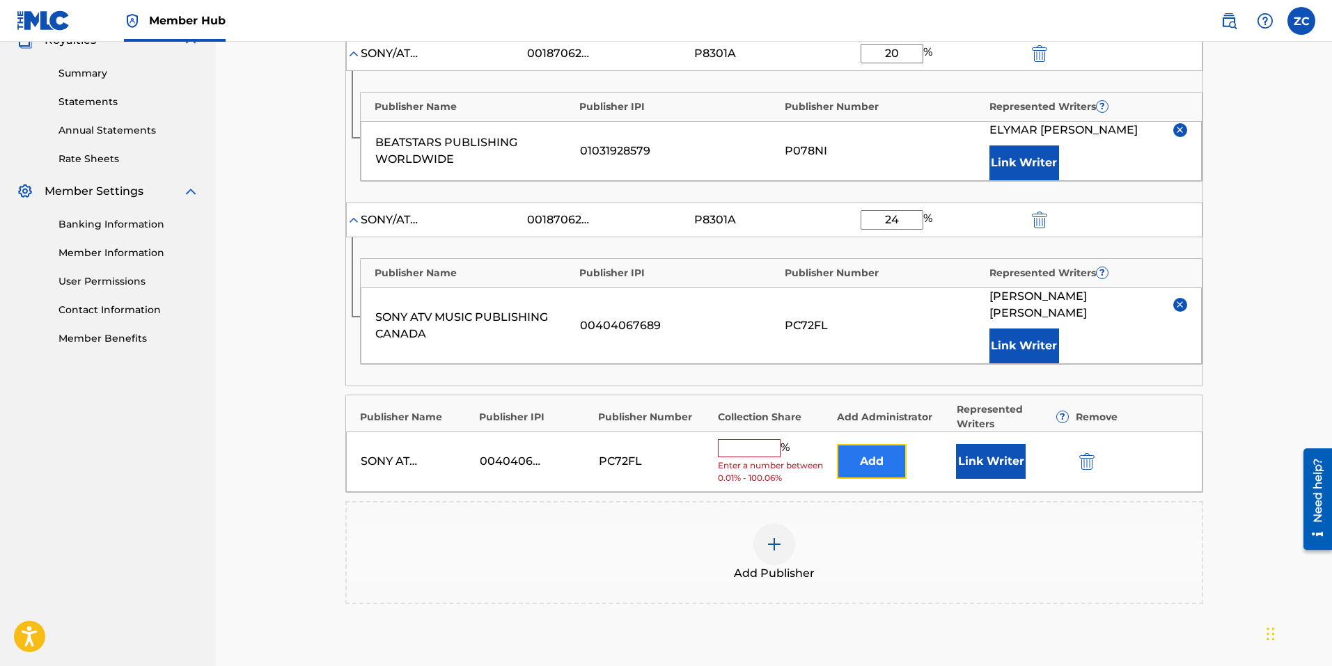
click at [862, 458] on button "Add" at bounding box center [872, 461] width 70 height 35
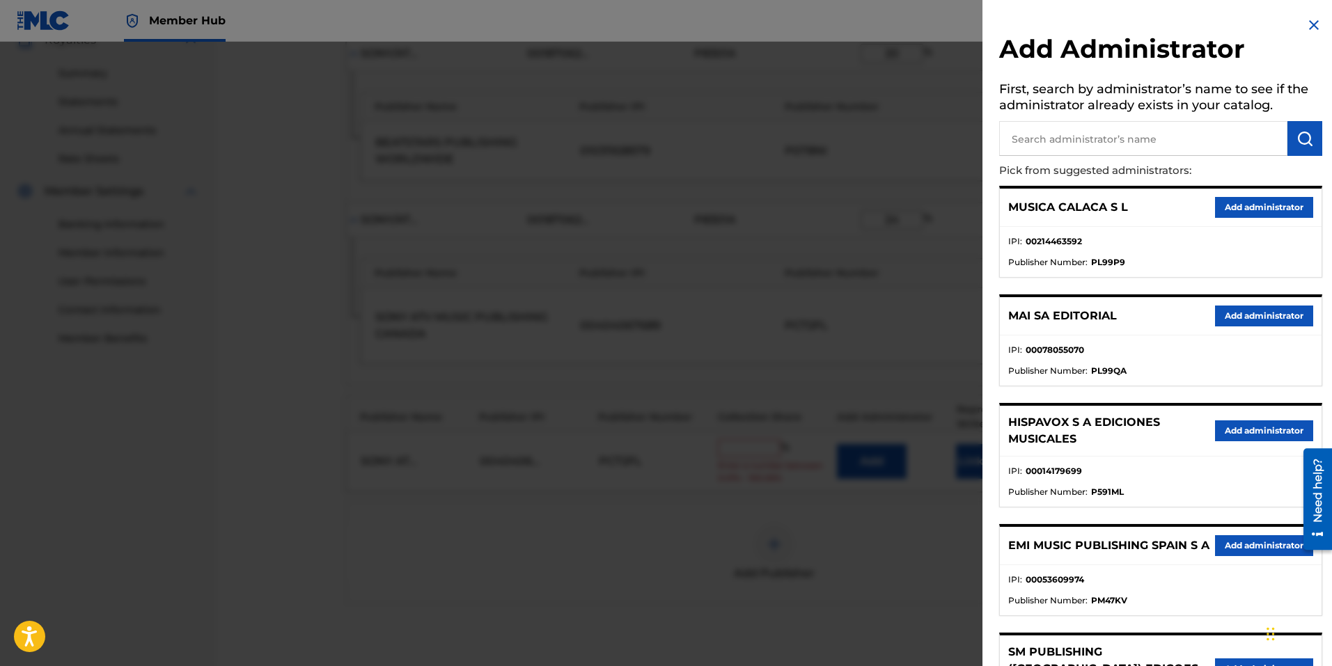
click at [1094, 137] on input "text" at bounding box center [1143, 138] width 288 height 35
type input "sony/atv tunes llc"
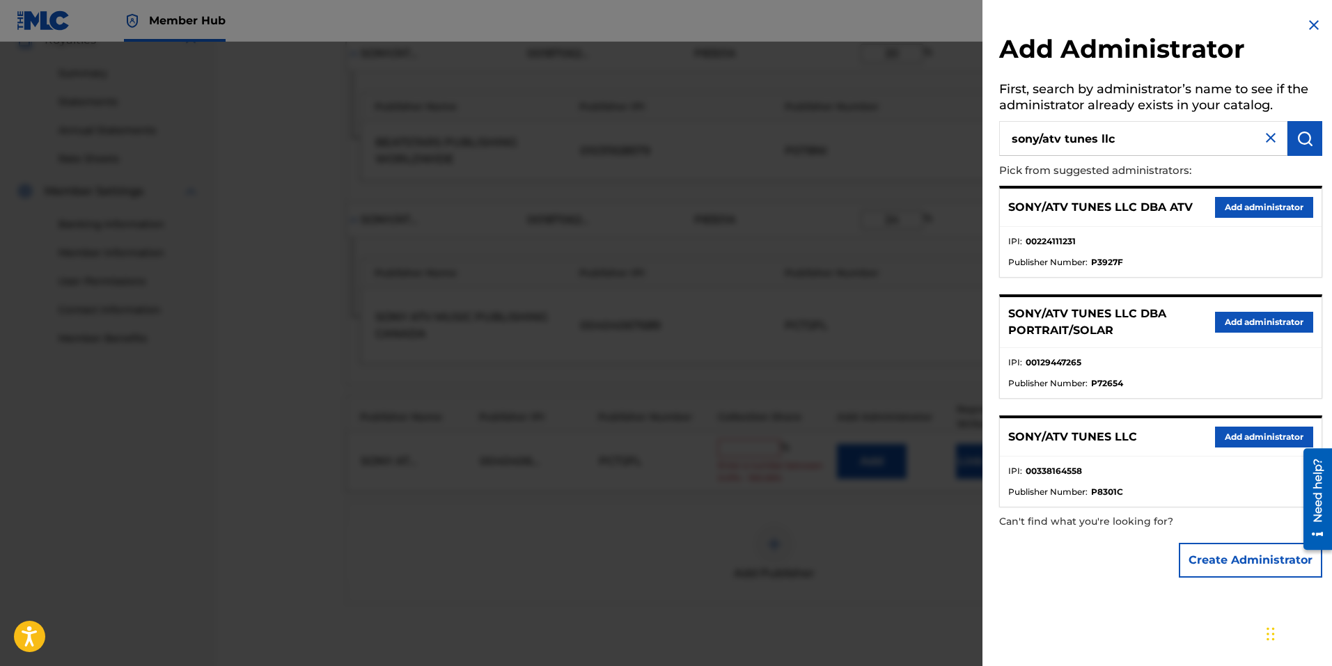
click at [1277, 423] on div "SONY/ATV TUNES LLC Add administrator" at bounding box center [1161, 437] width 322 height 38
click at [1289, 433] on button "Add administrator" at bounding box center [1264, 437] width 98 height 21
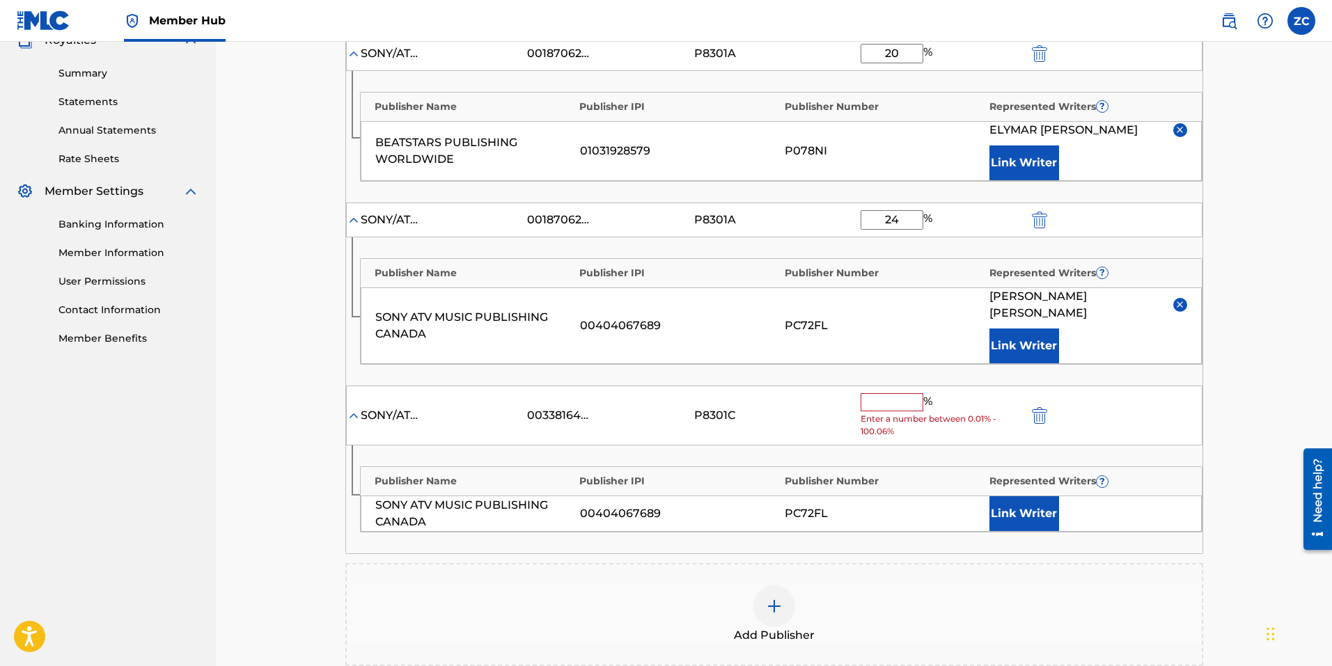
click at [879, 393] on input "text" at bounding box center [891, 402] width 63 height 18
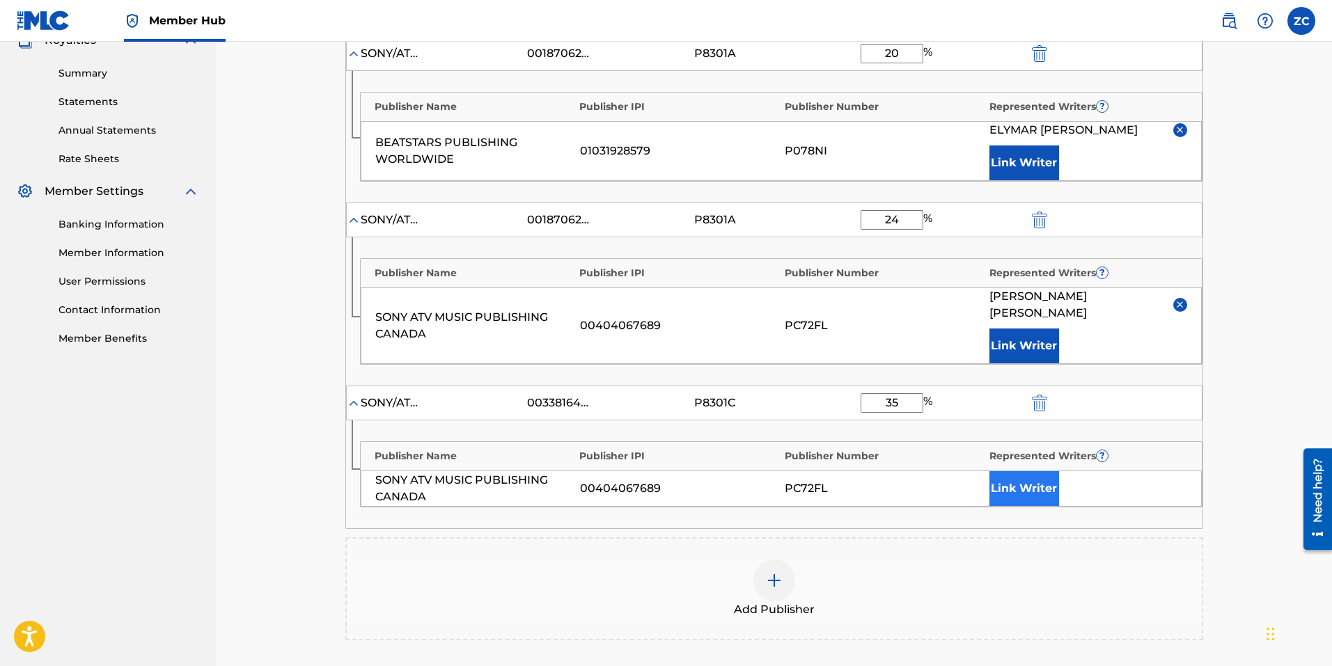
type input "35"
click at [1018, 471] on button "Link Writer" at bounding box center [1024, 488] width 70 height 35
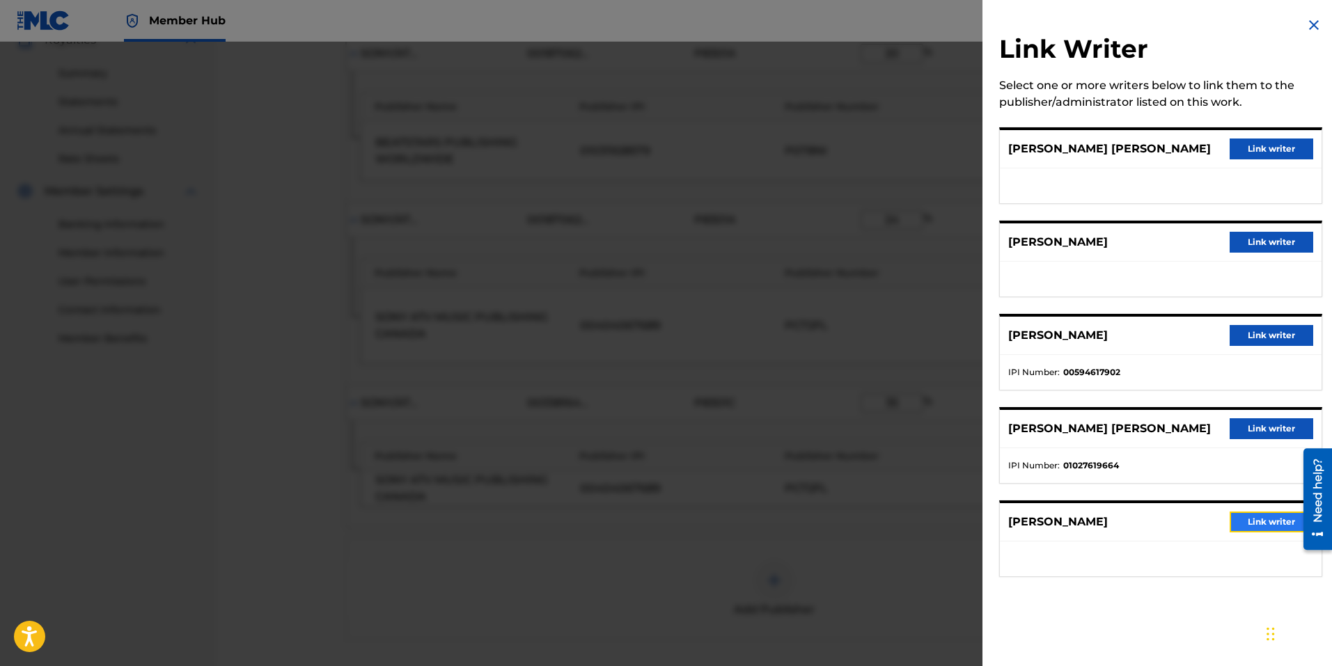
click at [1255, 524] on button "Link writer" at bounding box center [1271, 522] width 84 height 21
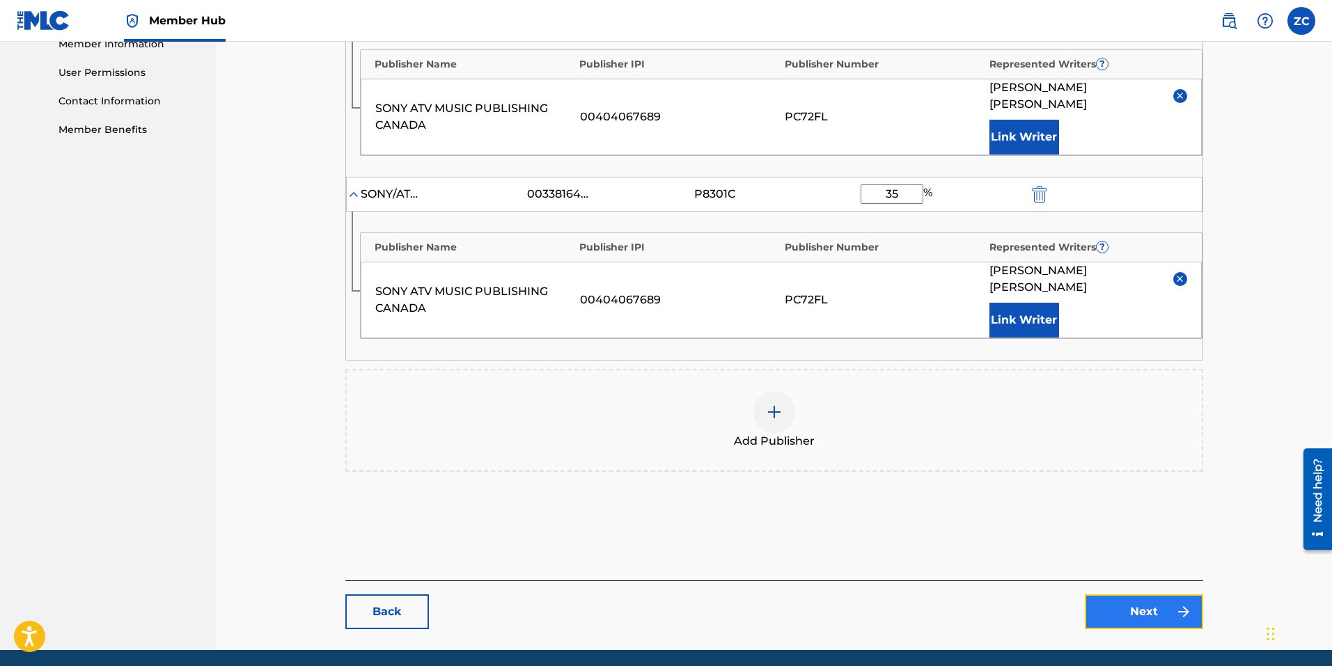
click at [1162, 594] on link "Next" at bounding box center [1143, 611] width 118 height 35
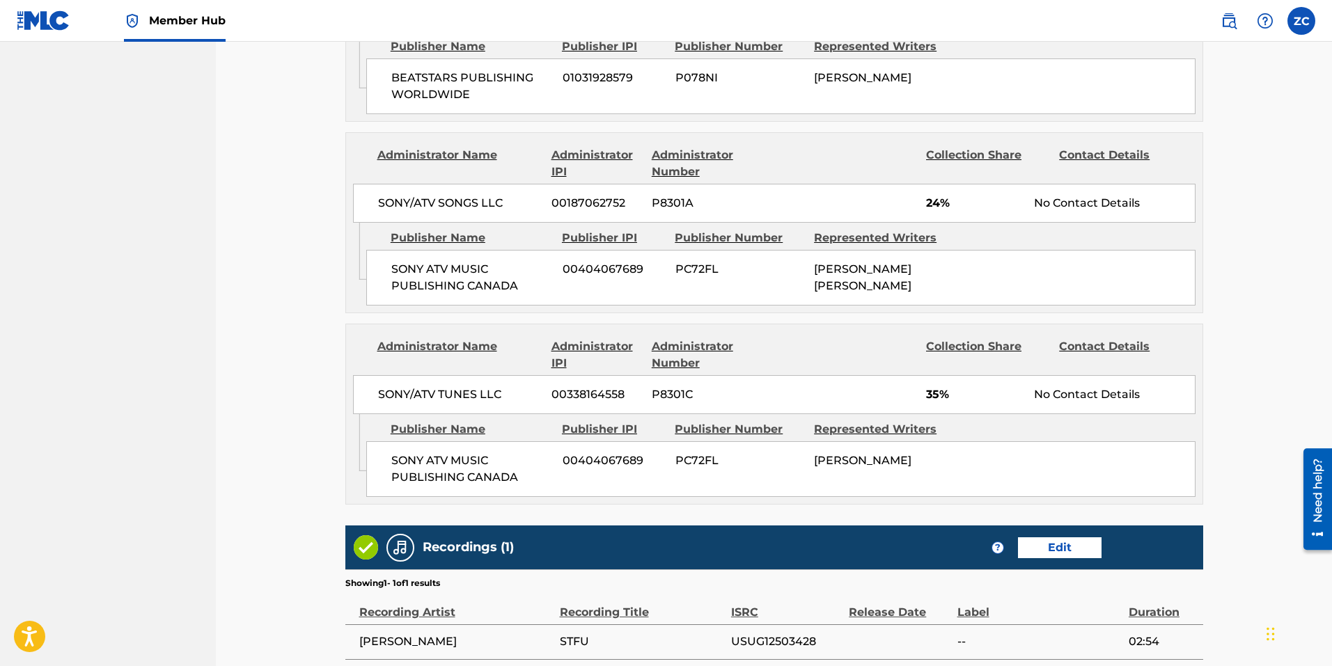
scroll to position [1036, 0]
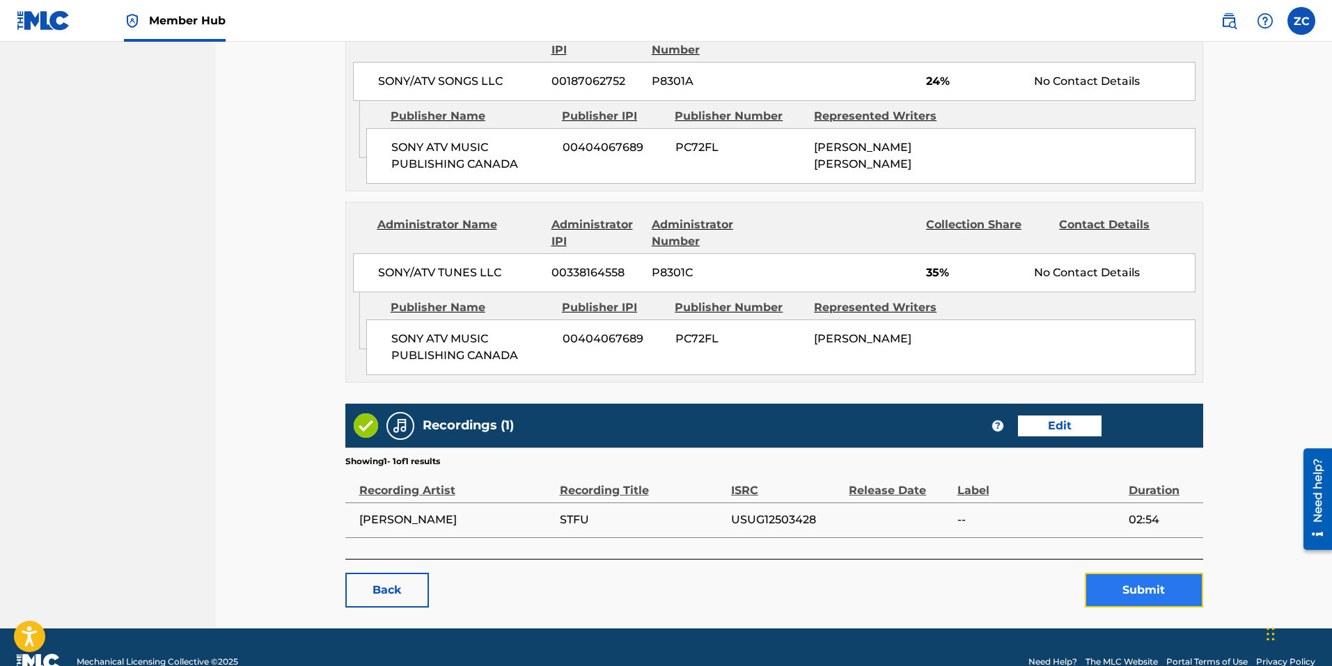
click at [1121, 573] on button "Submit" at bounding box center [1143, 590] width 118 height 35
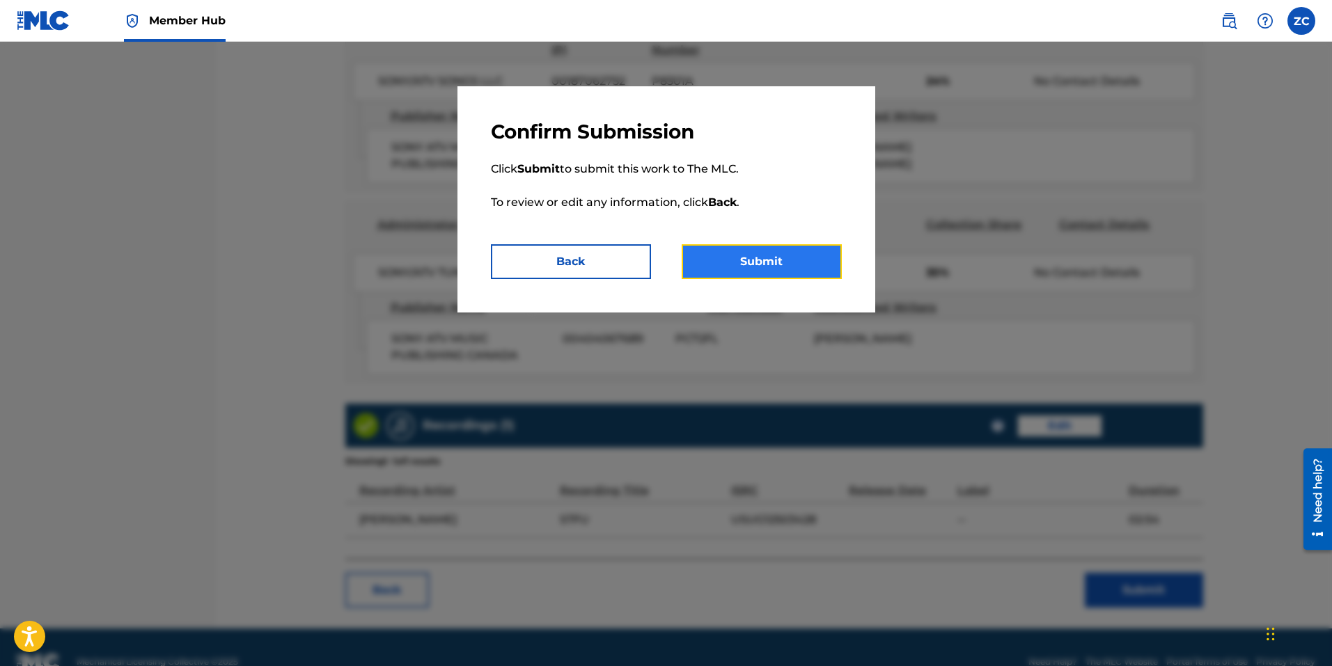
click at [766, 271] on button "Submit" at bounding box center [761, 261] width 160 height 35
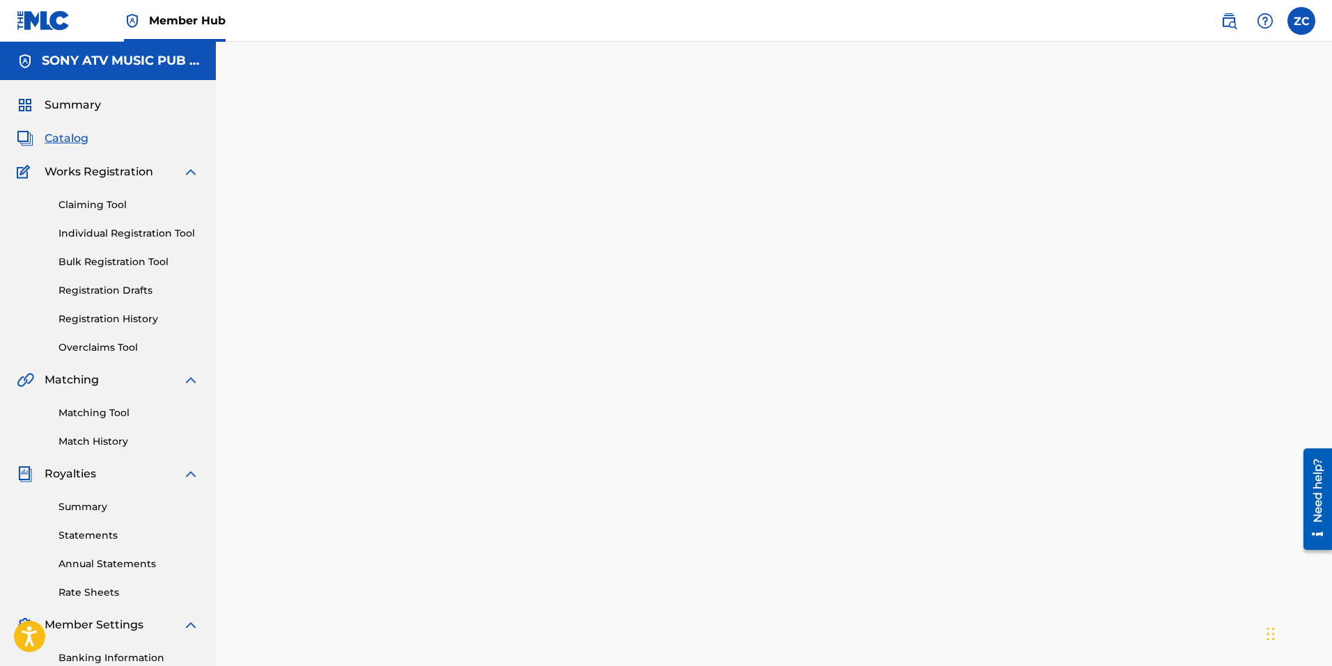
drag, startPoint x: 70, startPoint y: 141, endPoint x: 153, endPoint y: 150, distance: 84.0
click at [70, 140] on span "Catalog" at bounding box center [67, 138] width 44 height 17
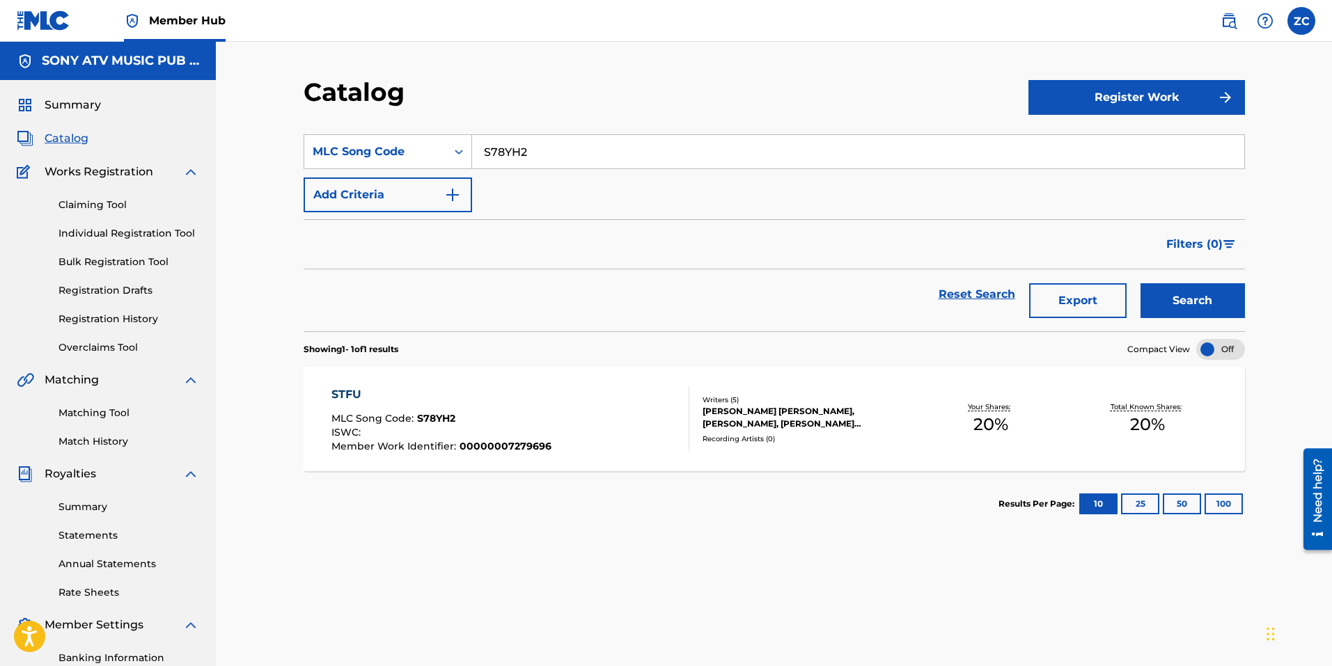
click at [560, 165] on input "S78YH2" at bounding box center [858, 151] width 772 height 33
paste input "TX060"
type input "TX0602"
click at [1183, 291] on button "Search" at bounding box center [1192, 300] width 104 height 35
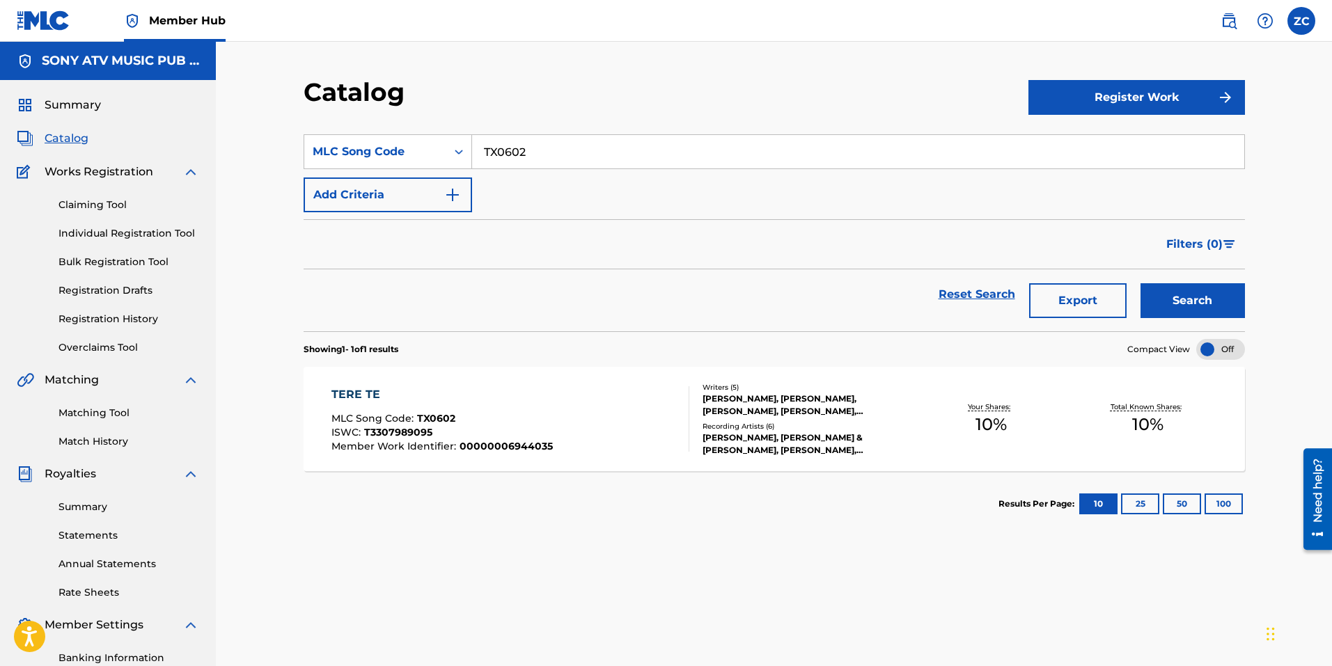
click at [438, 439] on div "ISWC : T3307989095" at bounding box center [441, 434] width 221 height 14
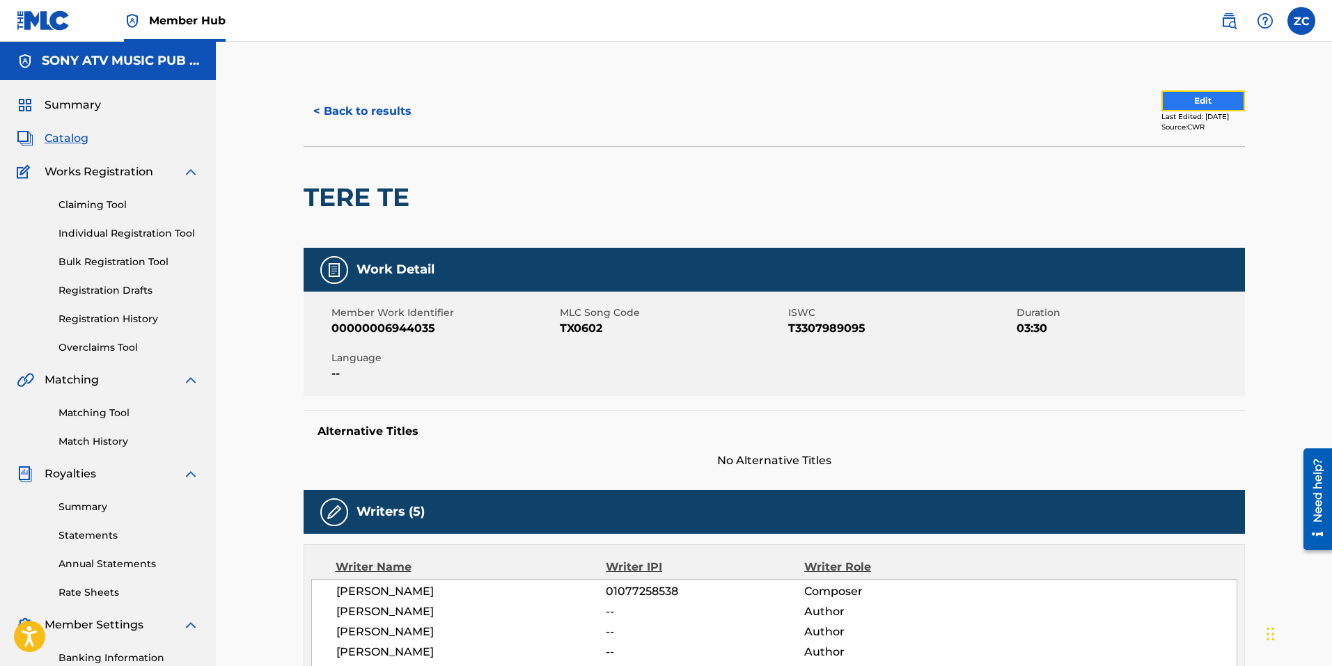
click at [1202, 102] on button "Edit" at bounding box center [1203, 100] width 84 height 21
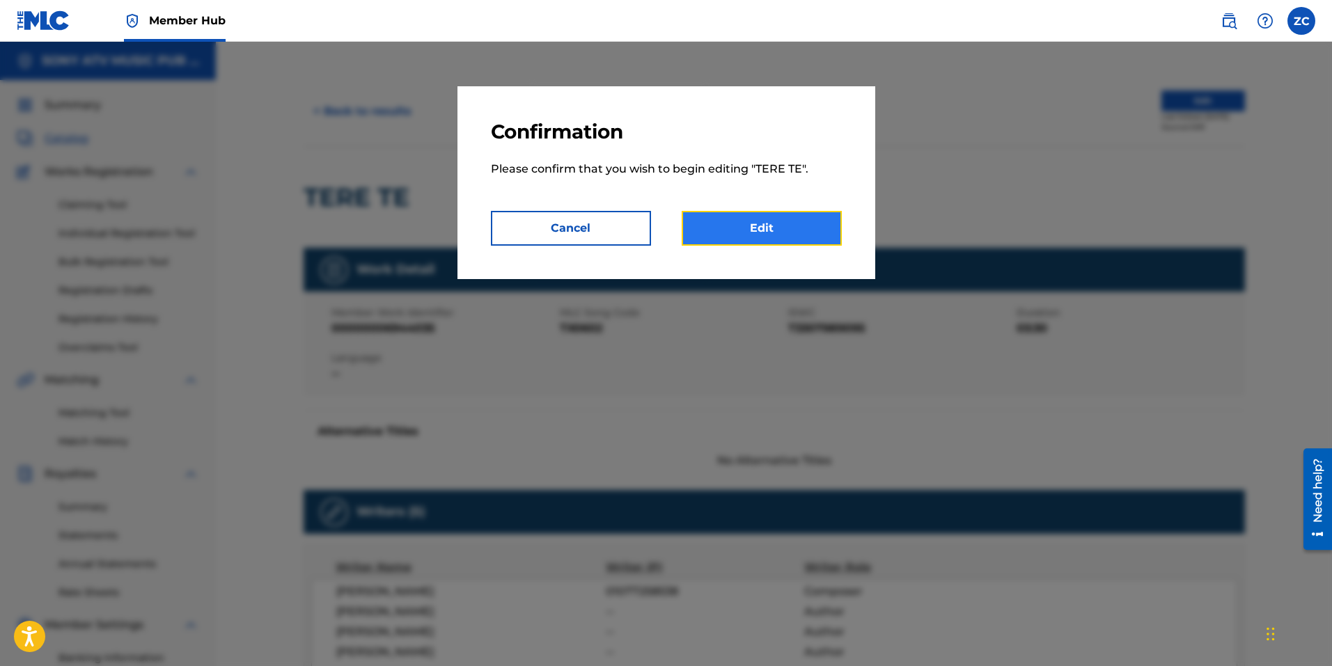
click at [780, 223] on link "Edit" at bounding box center [761, 228] width 160 height 35
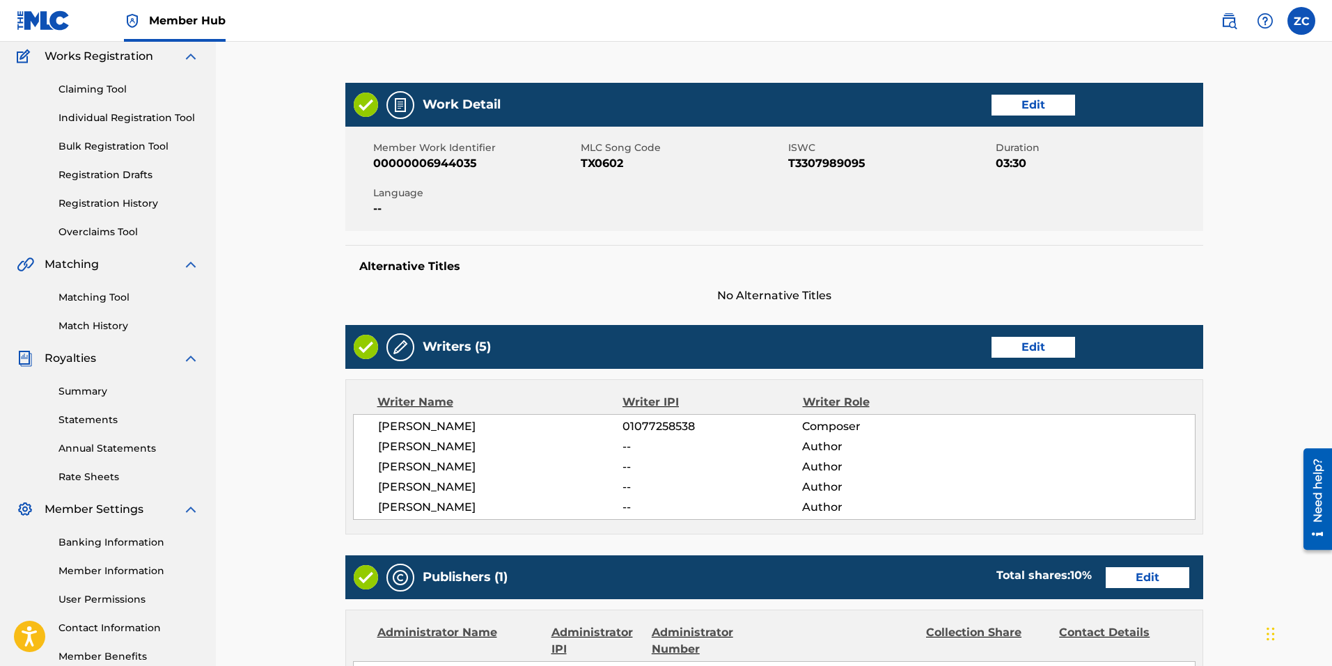
scroll to position [139, 0]
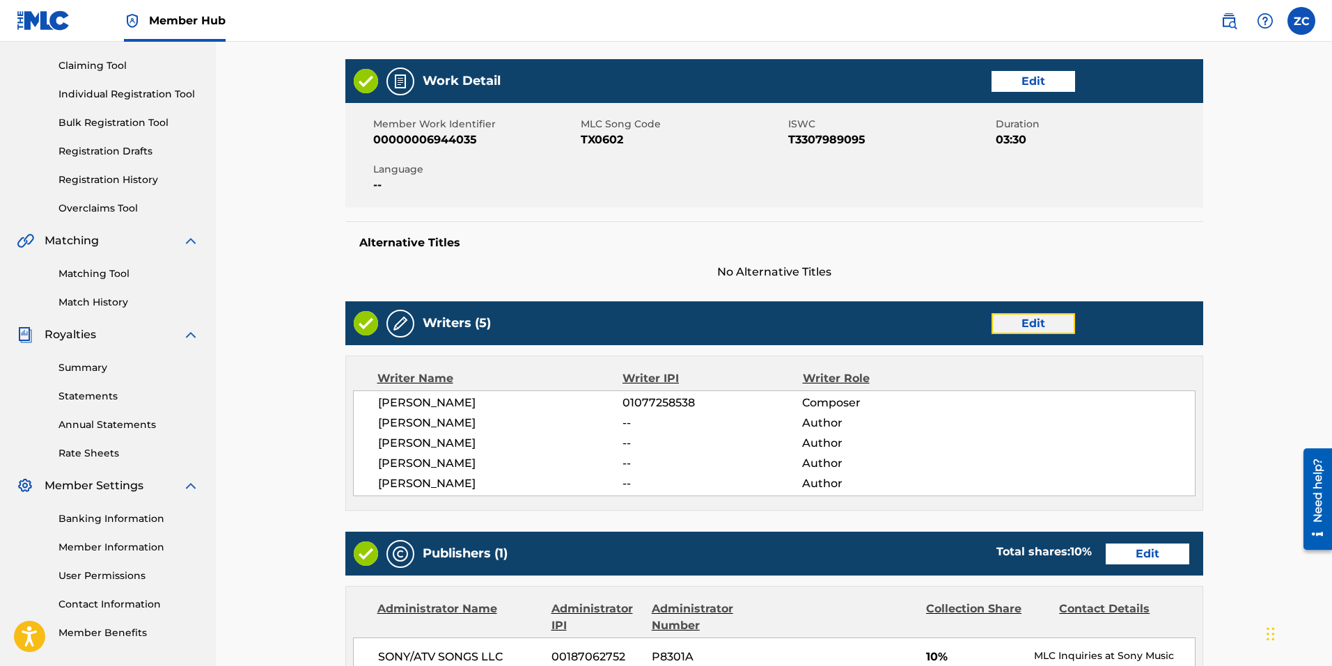
click at [1011, 322] on link "Edit" at bounding box center [1033, 323] width 84 height 21
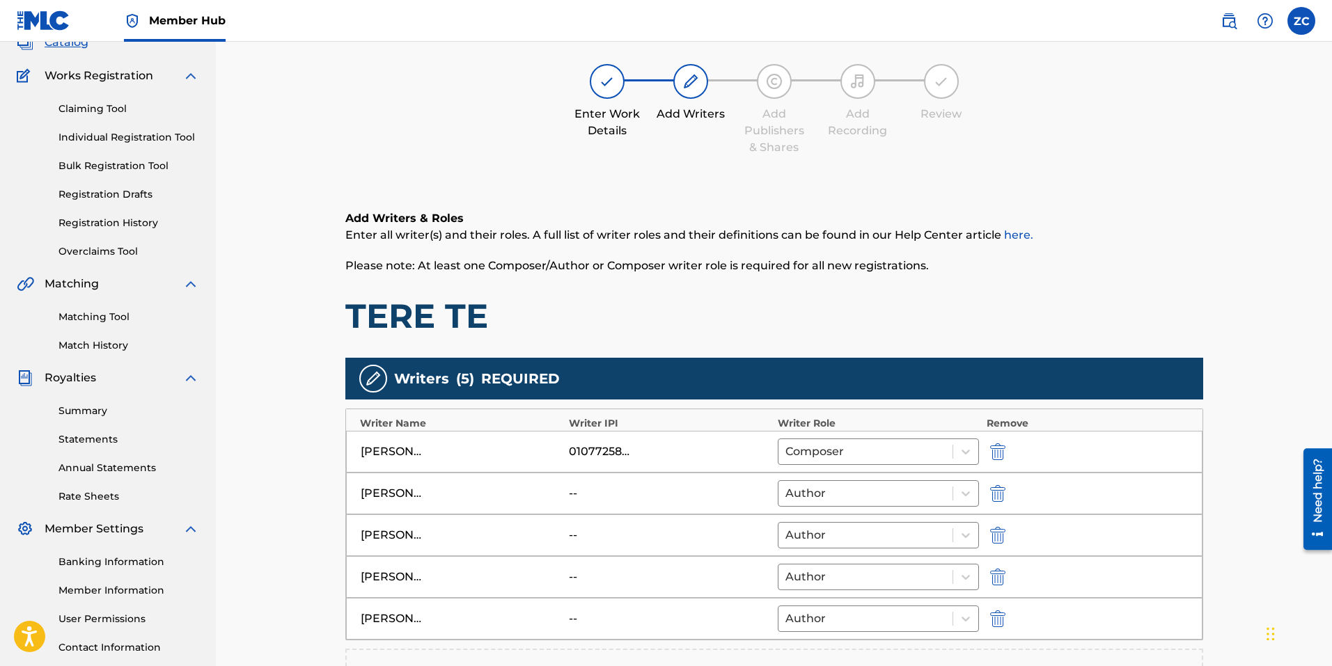
scroll to position [348, 0]
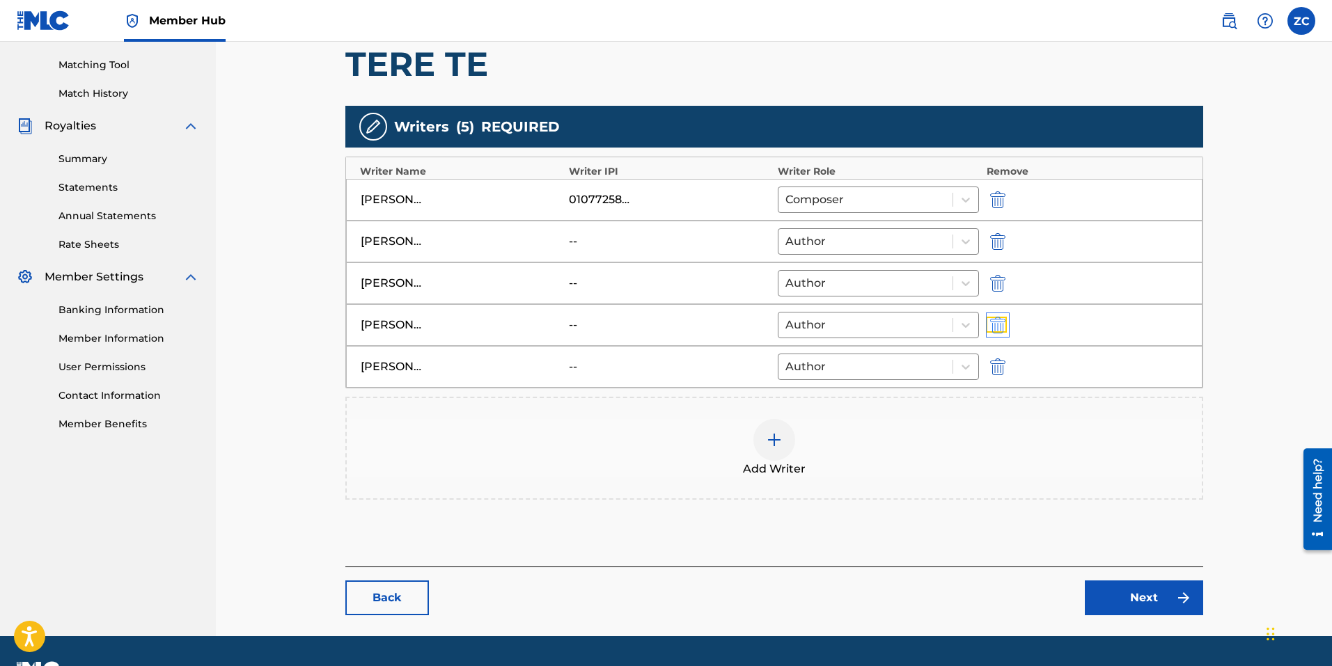
click at [1002, 322] on img "submit" at bounding box center [997, 325] width 15 height 17
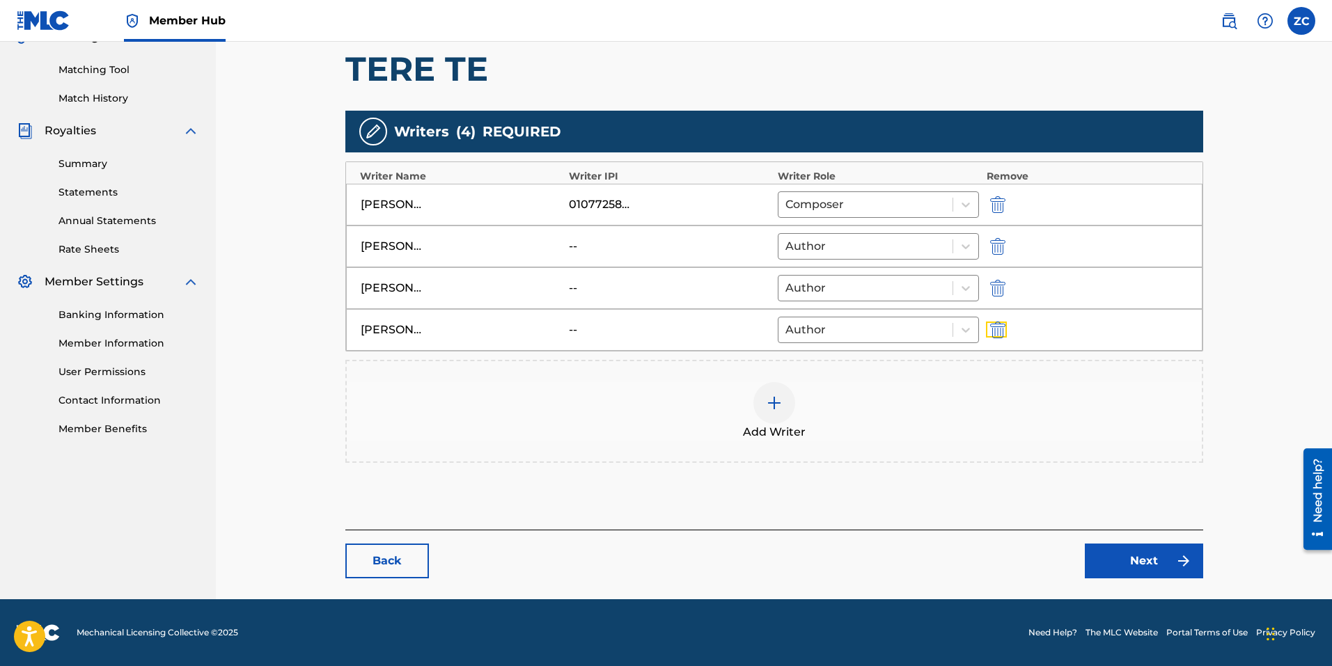
scroll to position [343, 0]
click at [775, 419] on div at bounding box center [774, 403] width 42 height 42
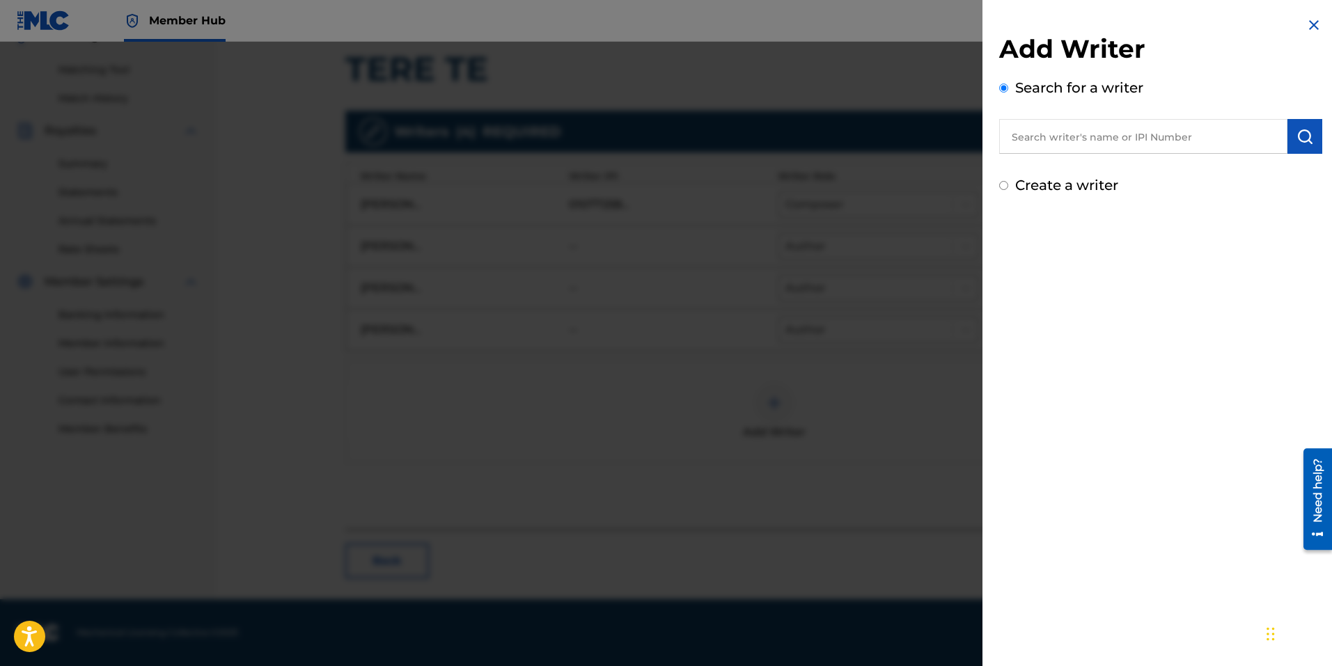
click at [1092, 132] on input "text" at bounding box center [1143, 136] width 288 height 35
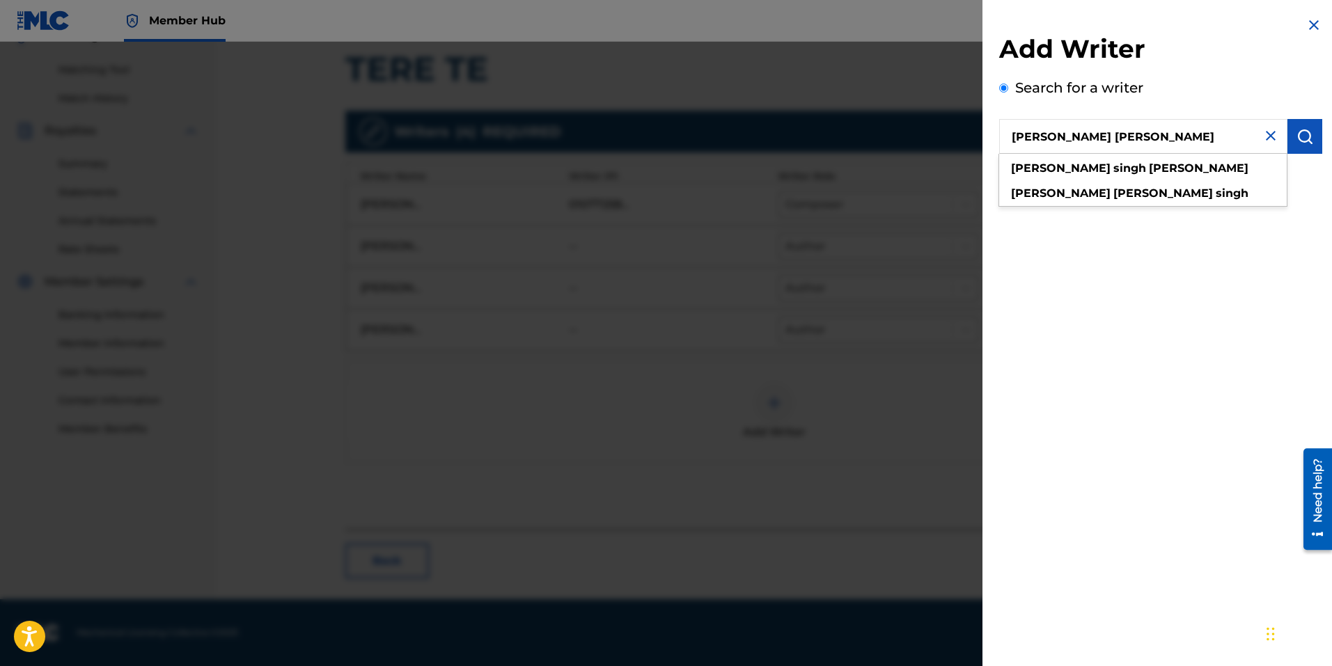
type input "amritpal singh dhillon"
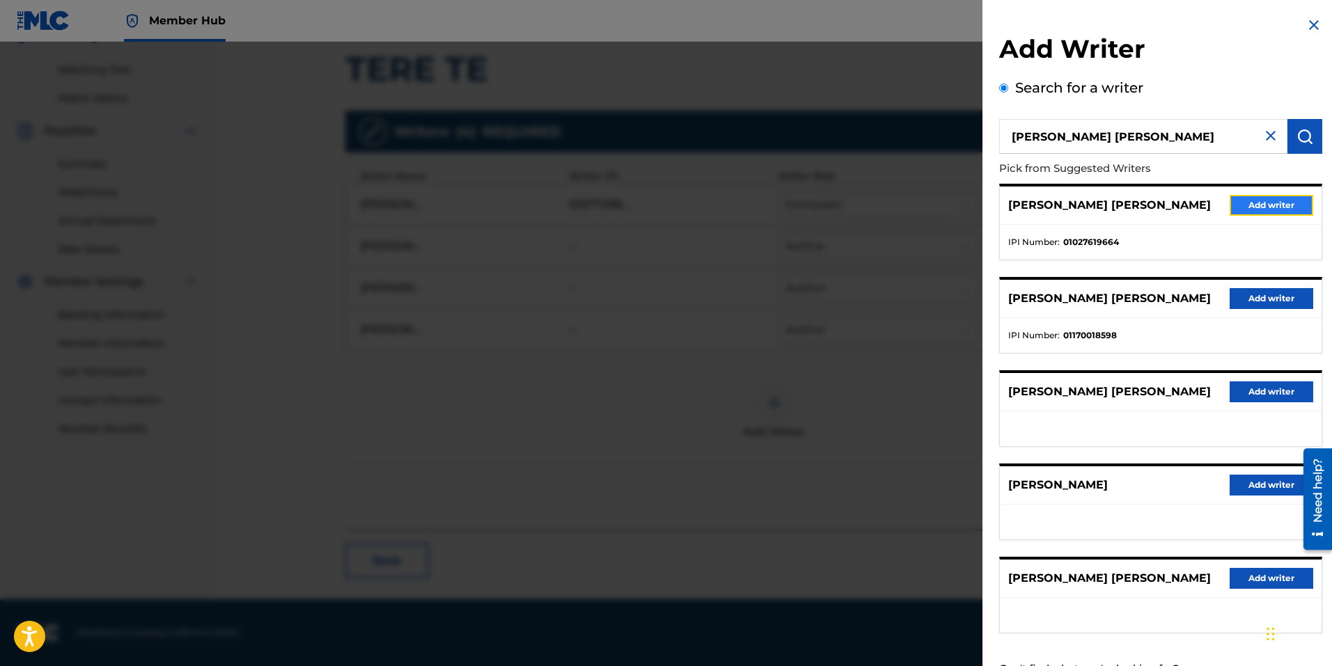
click at [1268, 199] on button "Add writer" at bounding box center [1271, 205] width 84 height 21
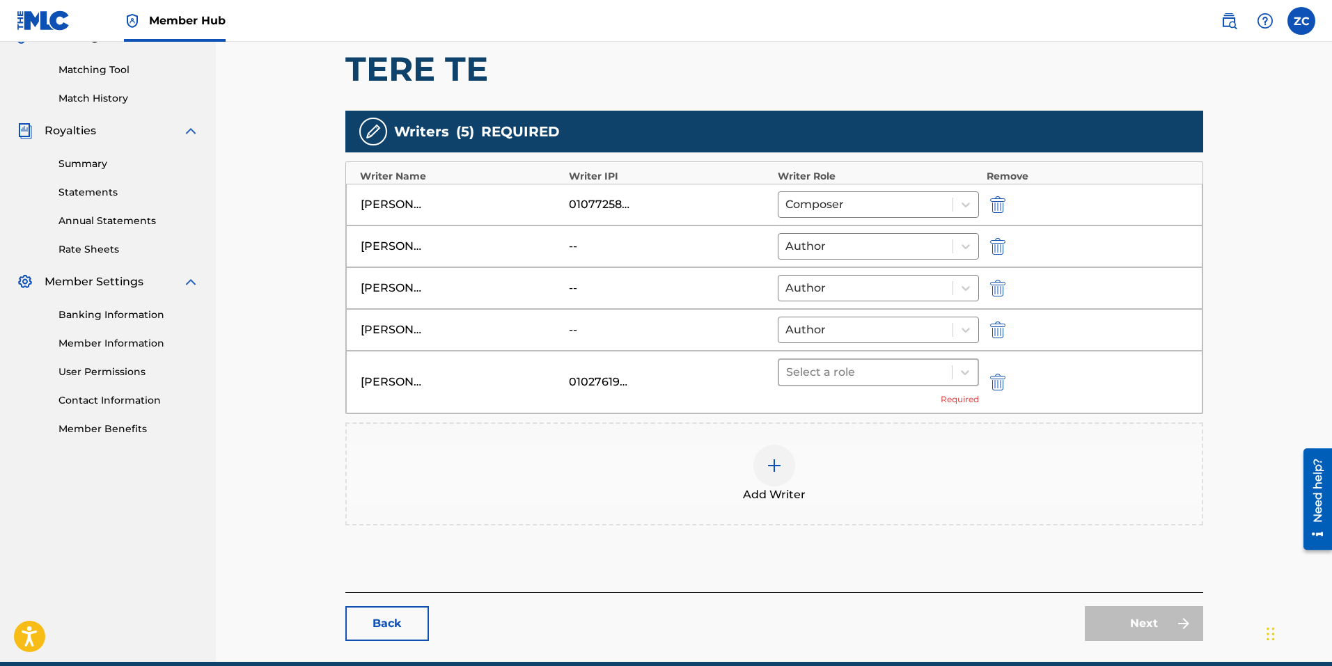
click at [897, 363] on div at bounding box center [865, 372] width 159 height 19
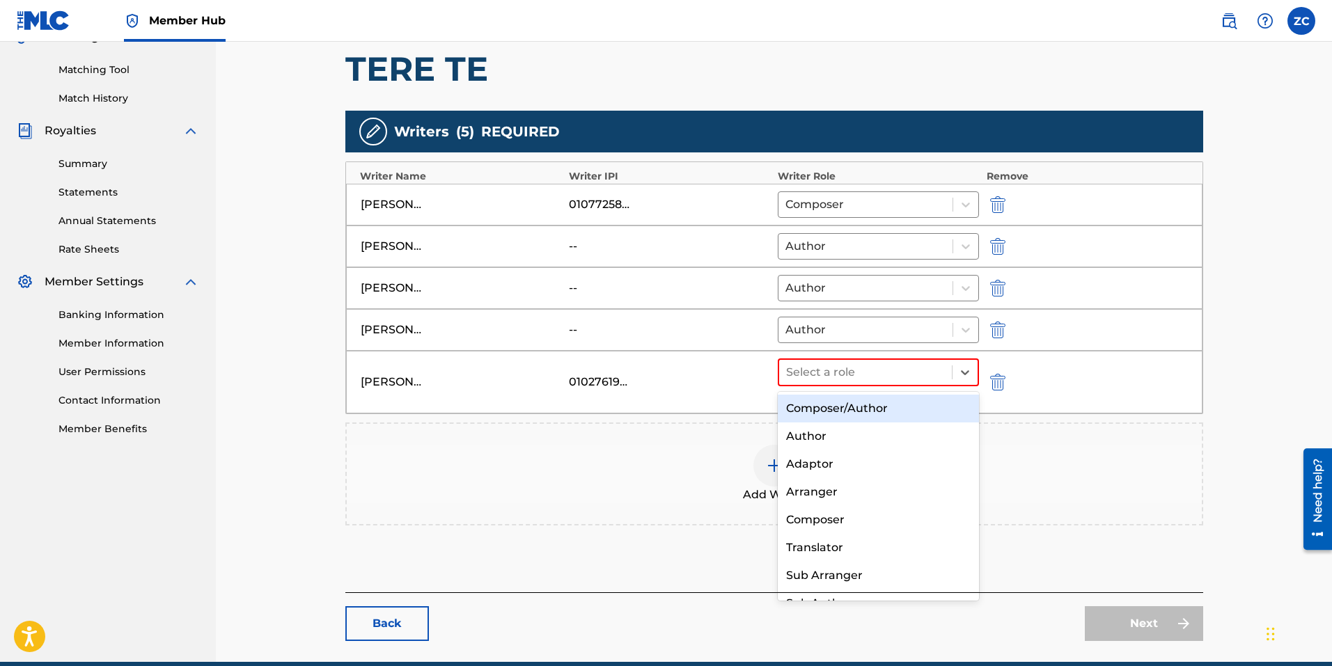
click at [871, 397] on div "Composer/Author" at bounding box center [879, 409] width 202 height 28
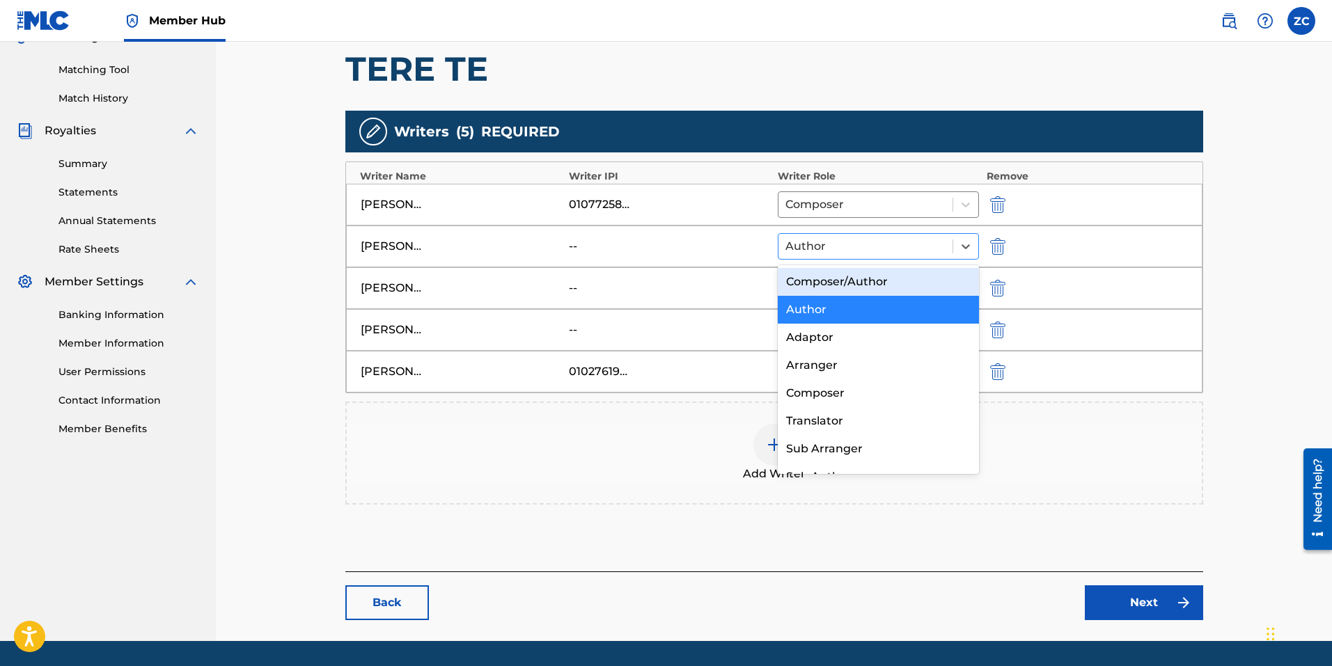
click at [851, 252] on div at bounding box center [865, 246] width 161 height 19
type input "ac"
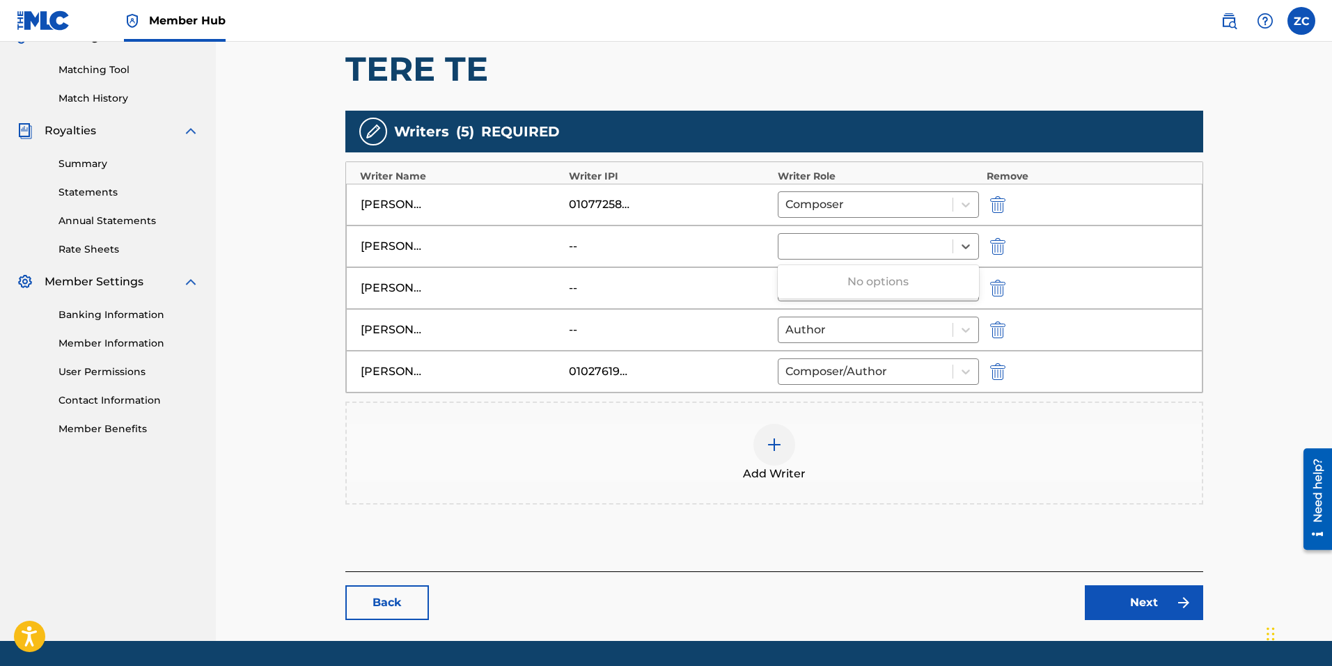
drag, startPoint x: 837, startPoint y: 248, endPoint x: 514, endPoint y: 199, distance: 326.1
click at [544, 204] on div "Writer Name Writer IPI Writer Role Remove SACHVEER DHILLON 01077258538 Composer…" at bounding box center [774, 277] width 858 height 232
type input "c"
click at [858, 286] on div "Composer/Author" at bounding box center [879, 282] width 202 height 28
click at [842, 283] on div at bounding box center [865, 287] width 161 height 19
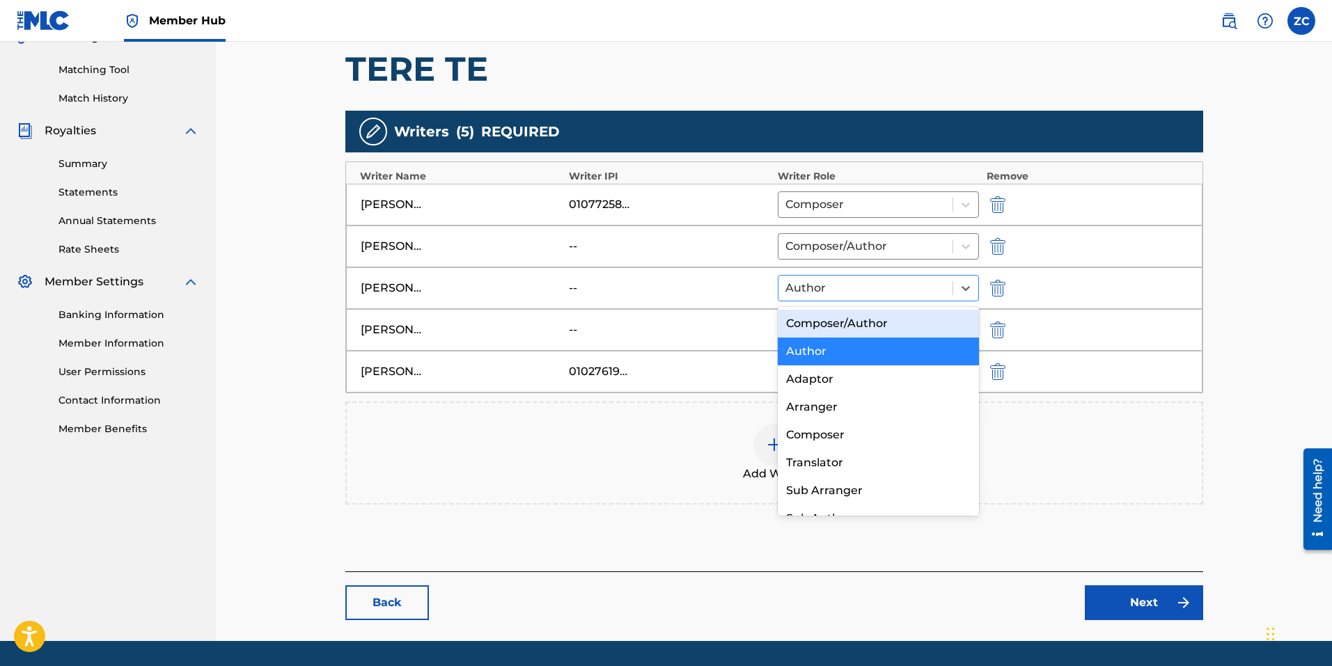
type input "c"
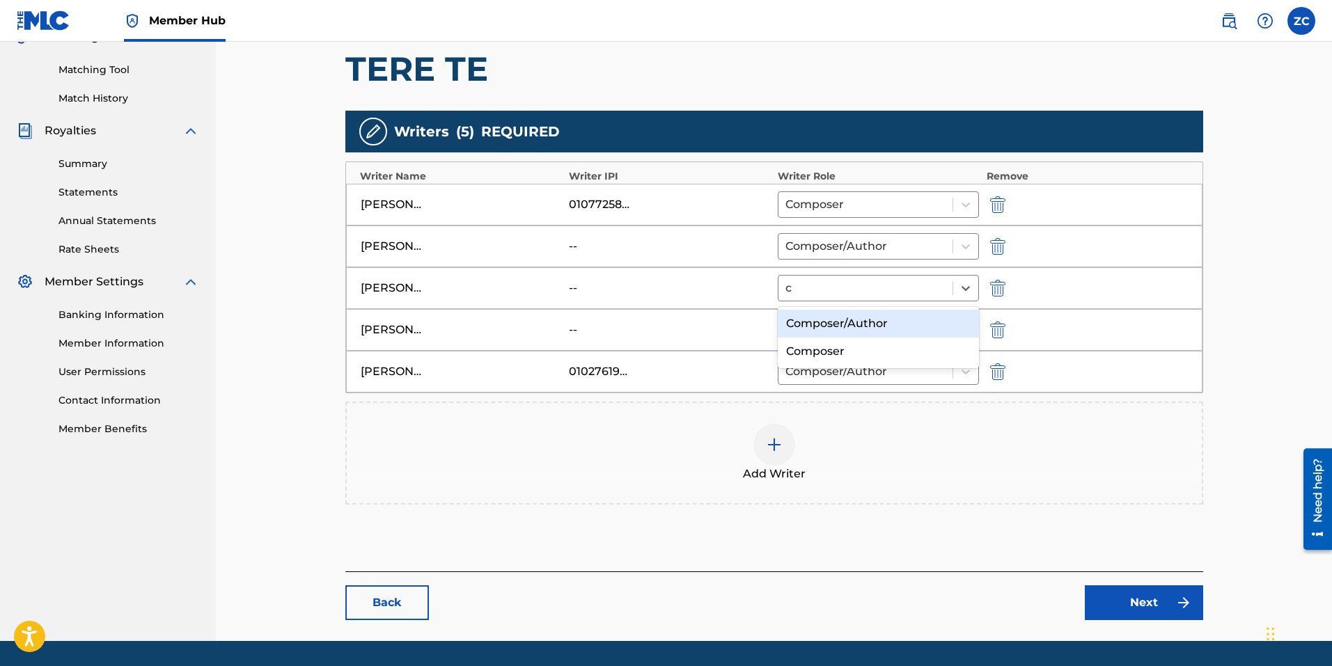
click at [833, 323] on div "Composer/Author" at bounding box center [879, 324] width 202 height 28
click at [833, 323] on div at bounding box center [865, 329] width 161 height 19
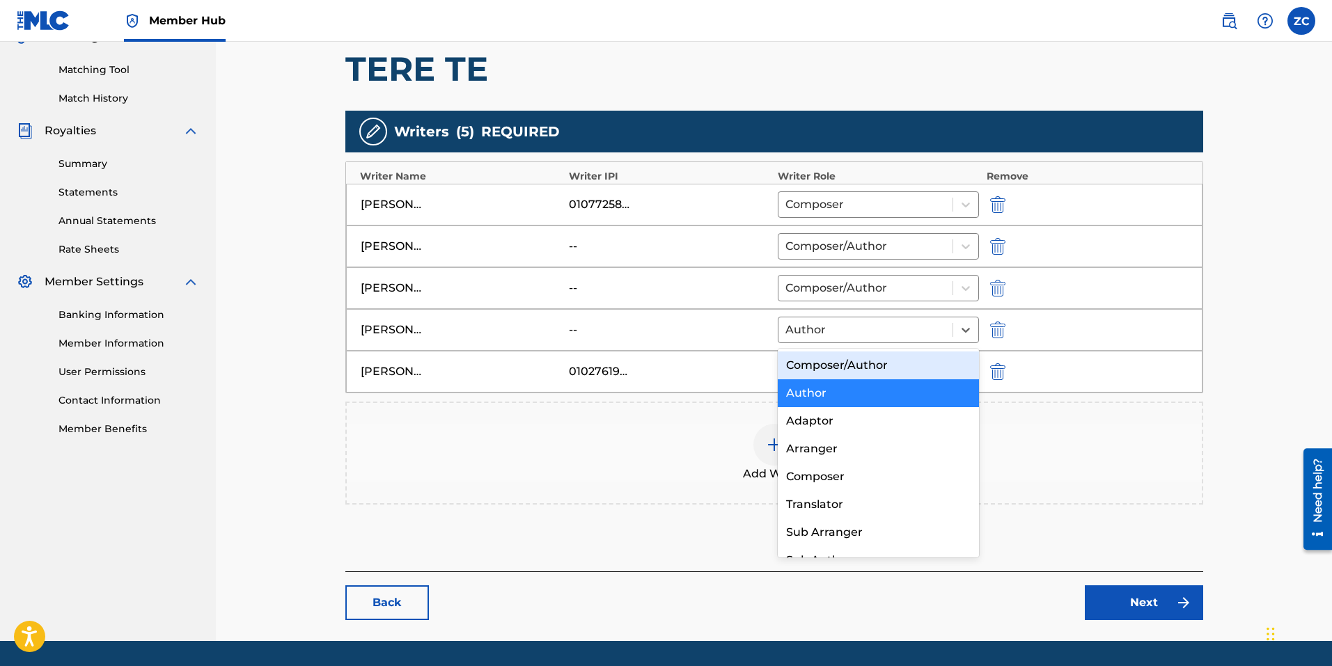
click at [828, 361] on div "Composer/Author" at bounding box center [879, 366] width 202 height 28
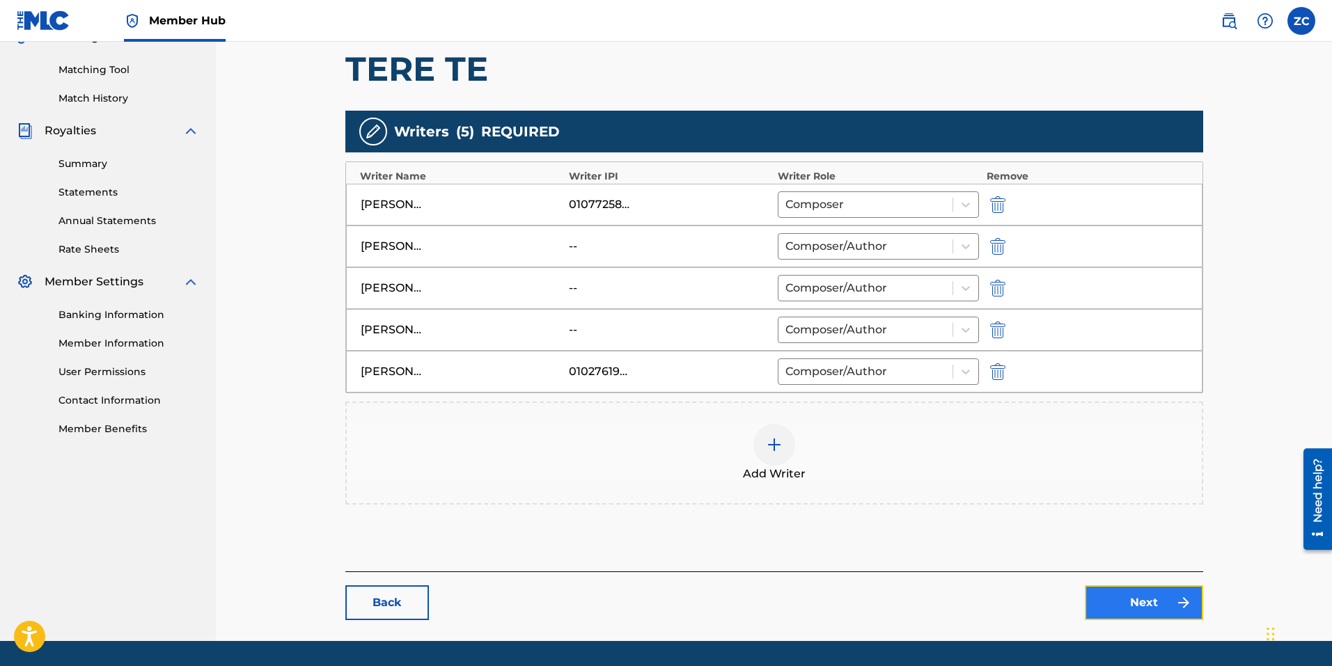
click at [1115, 606] on link "Next" at bounding box center [1143, 602] width 118 height 35
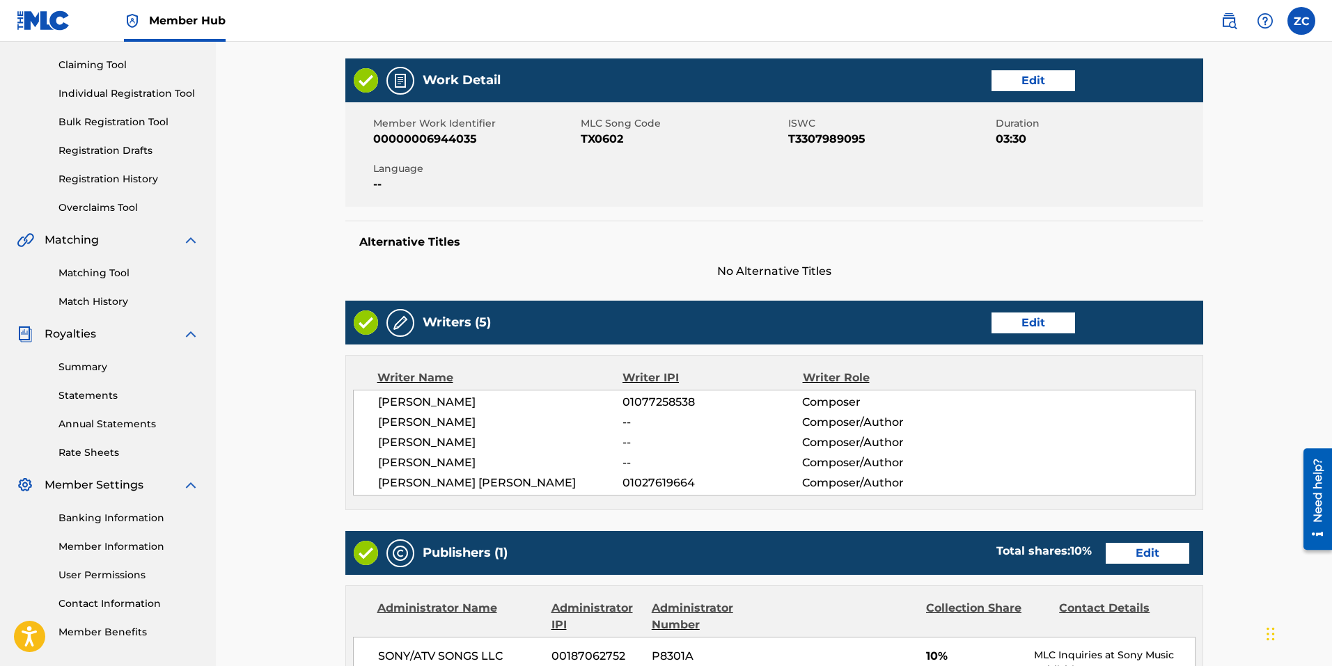
scroll to position [348, 0]
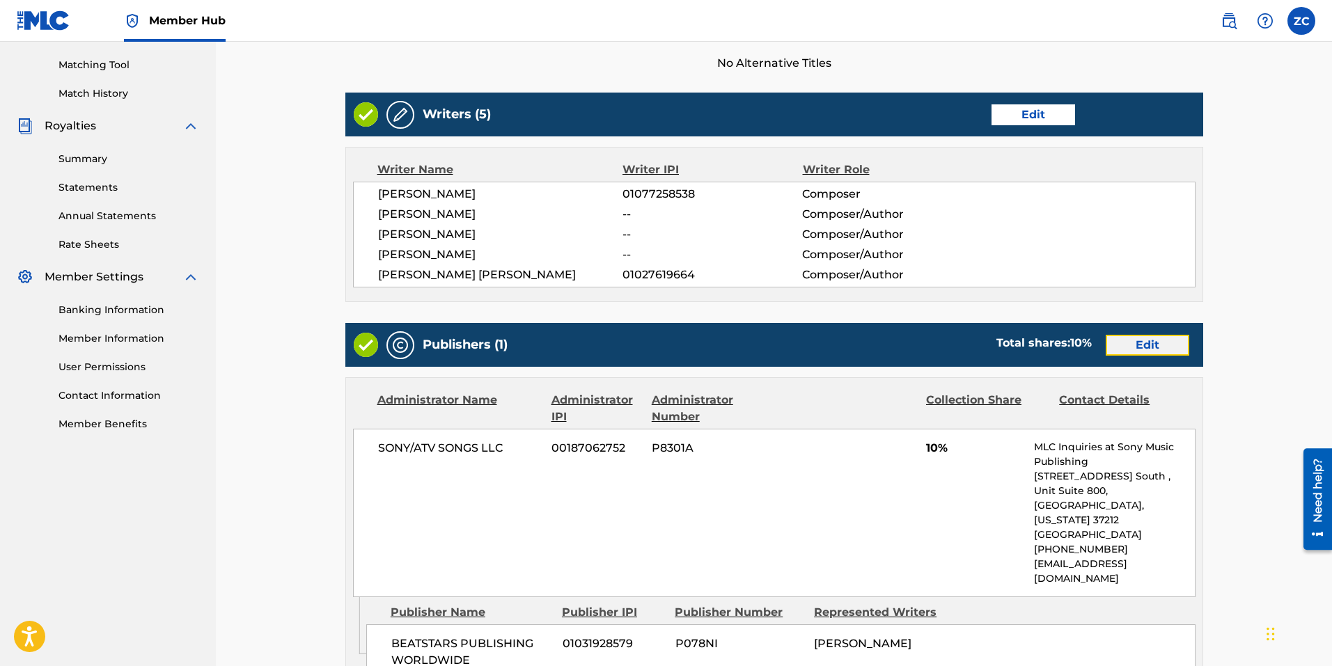
click at [1165, 352] on link "Edit" at bounding box center [1147, 345] width 84 height 21
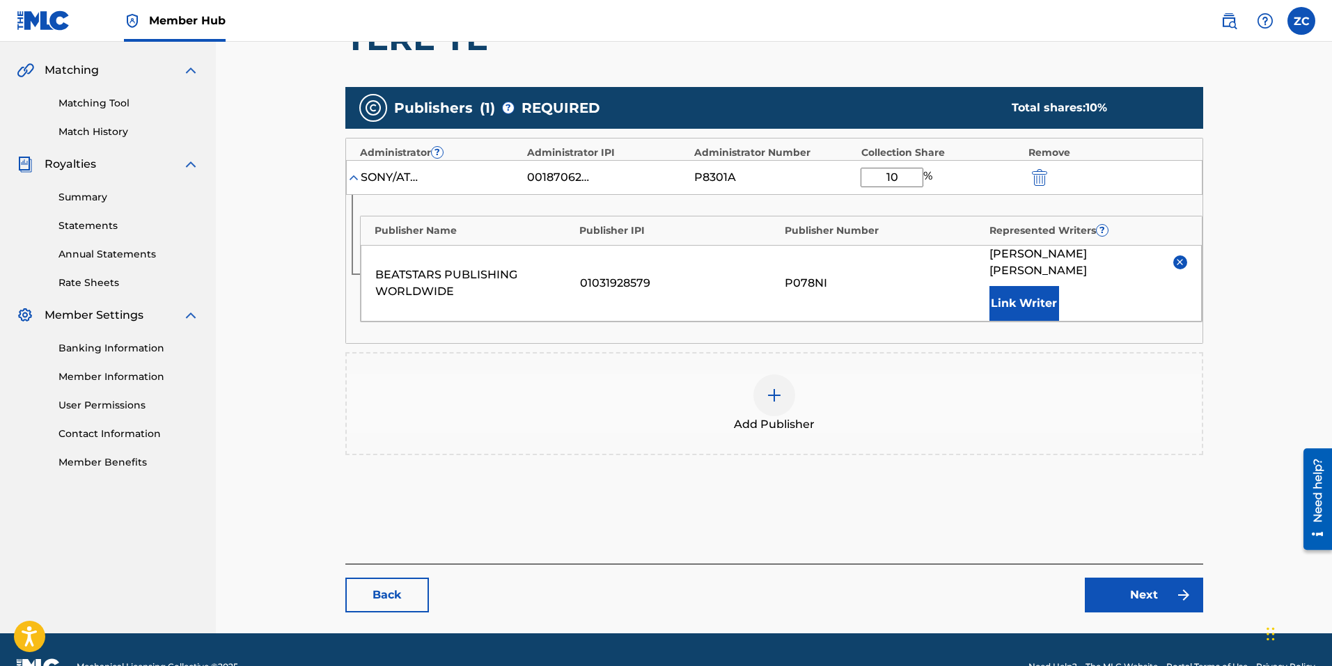
scroll to position [327, 0]
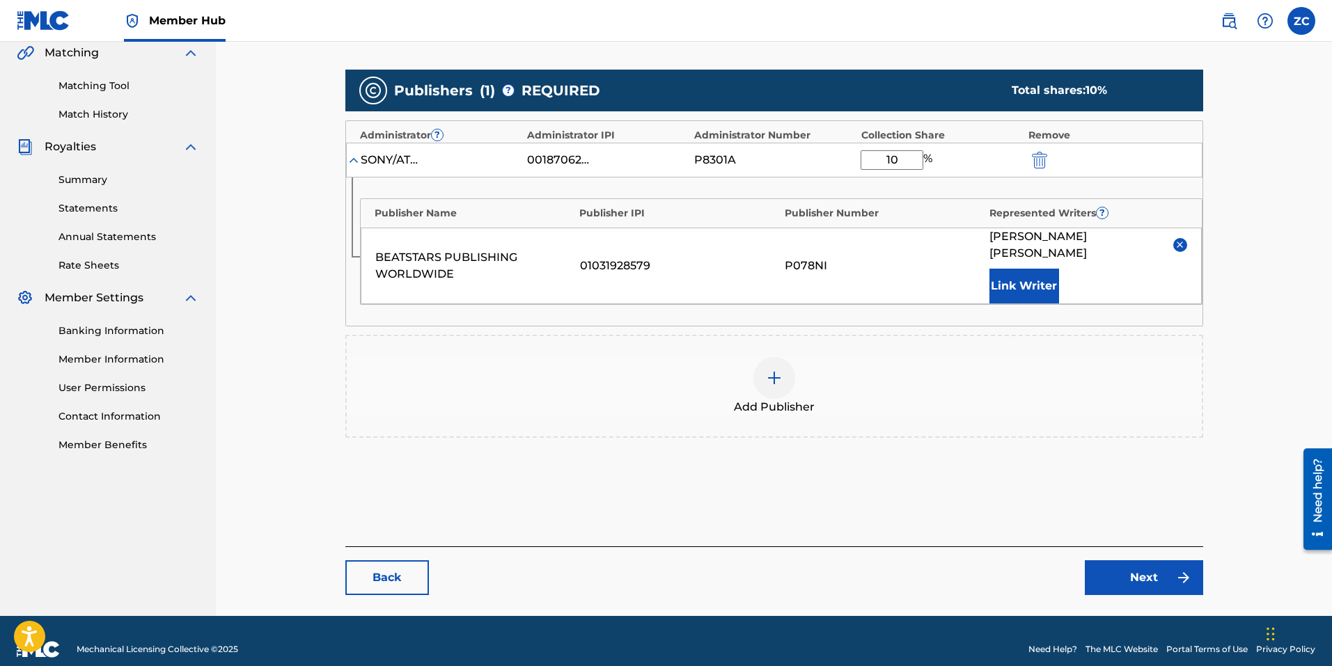
click at [799, 368] on div "Add Publisher" at bounding box center [774, 386] width 855 height 58
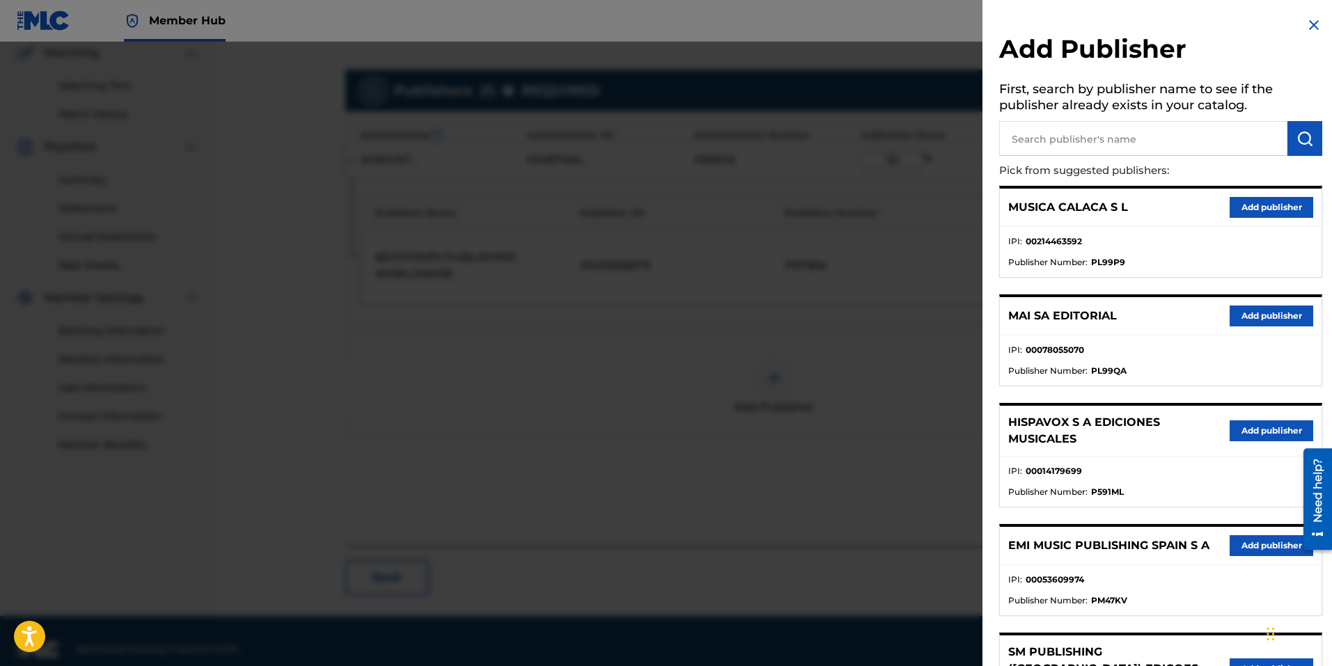
click at [1136, 139] on input "text" at bounding box center [1143, 138] width 288 height 35
type input "sony atv music publishing canada"
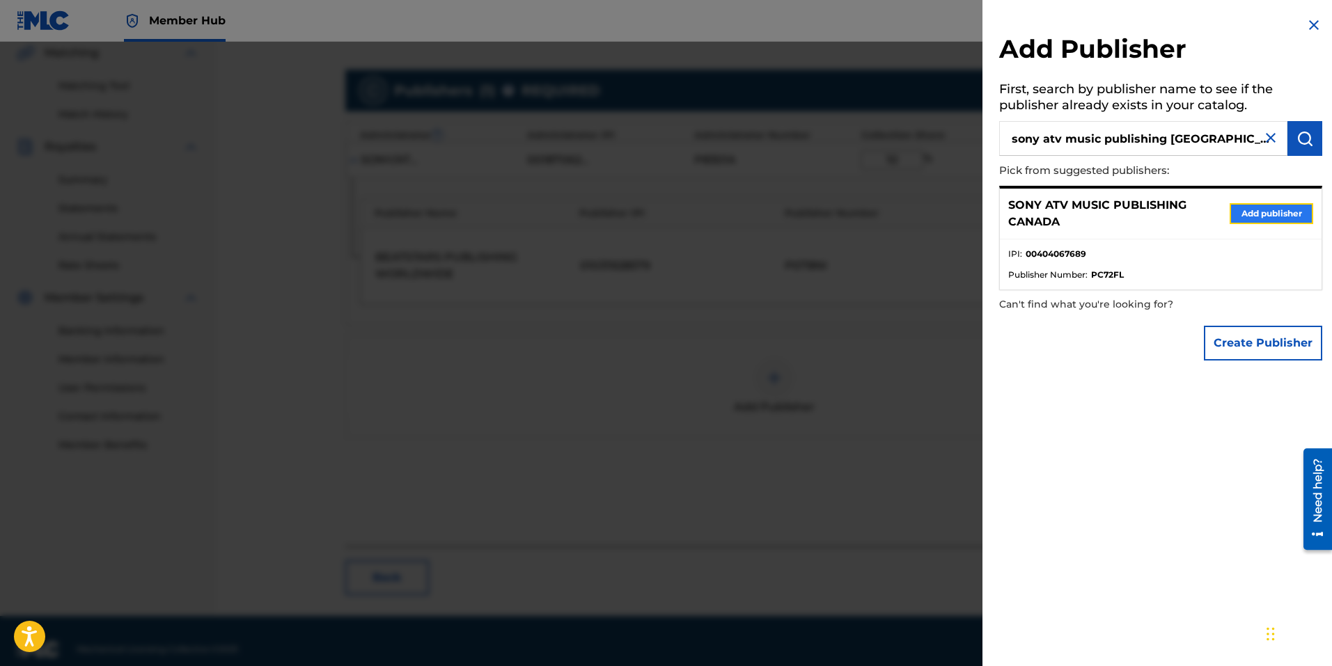
click at [1266, 223] on button "Add publisher" at bounding box center [1271, 213] width 84 height 21
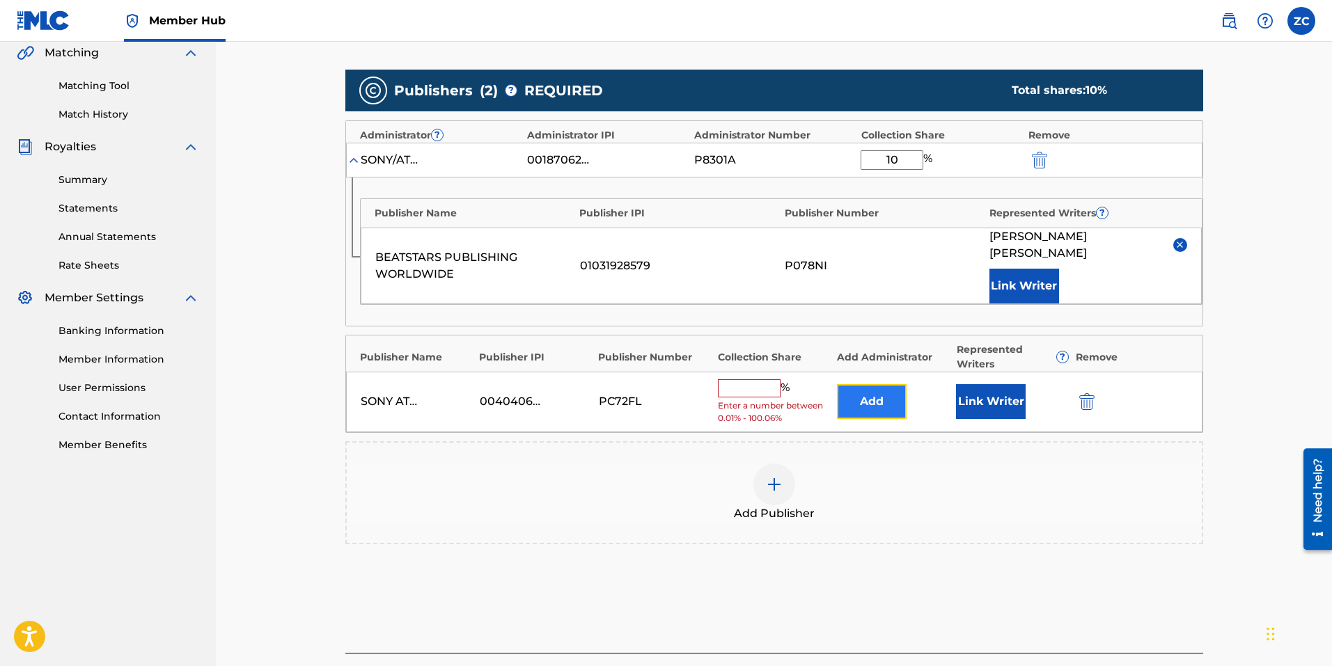
click at [893, 390] on button "Add" at bounding box center [872, 401] width 70 height 35
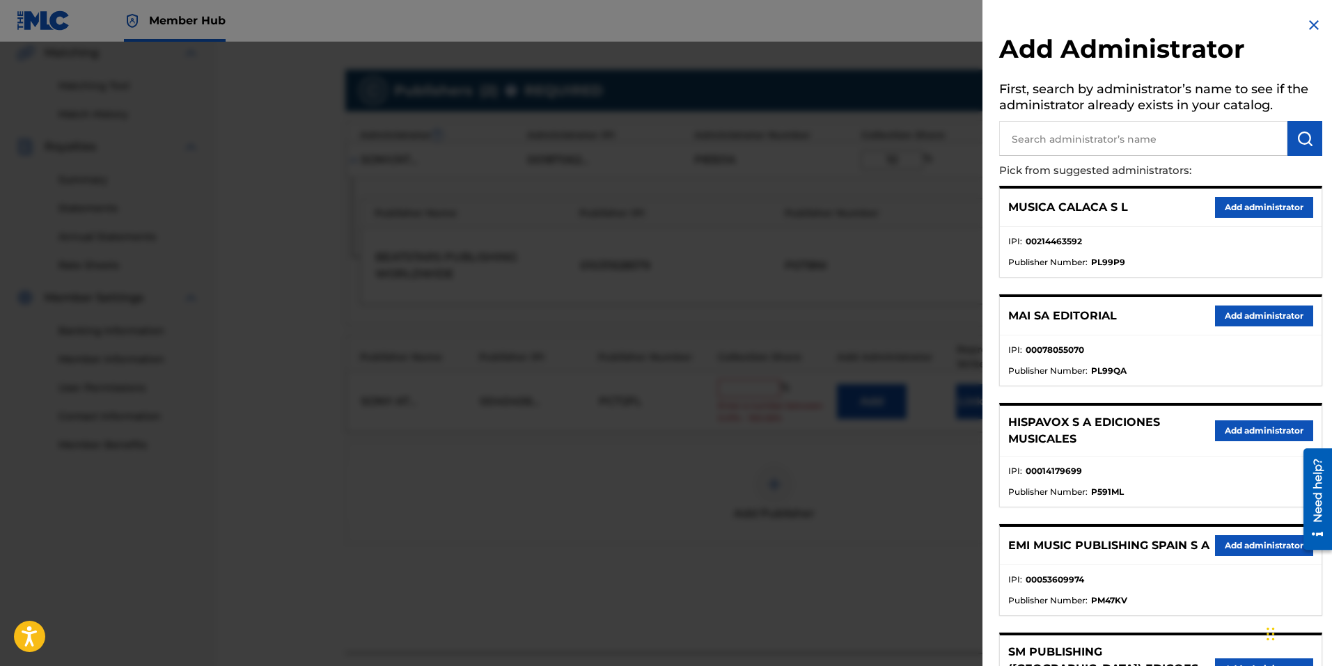
click at [1096, 136] on input "text" at bounding box center [1143, 138] width 288 height 35
type input "sony/atv songs llc"
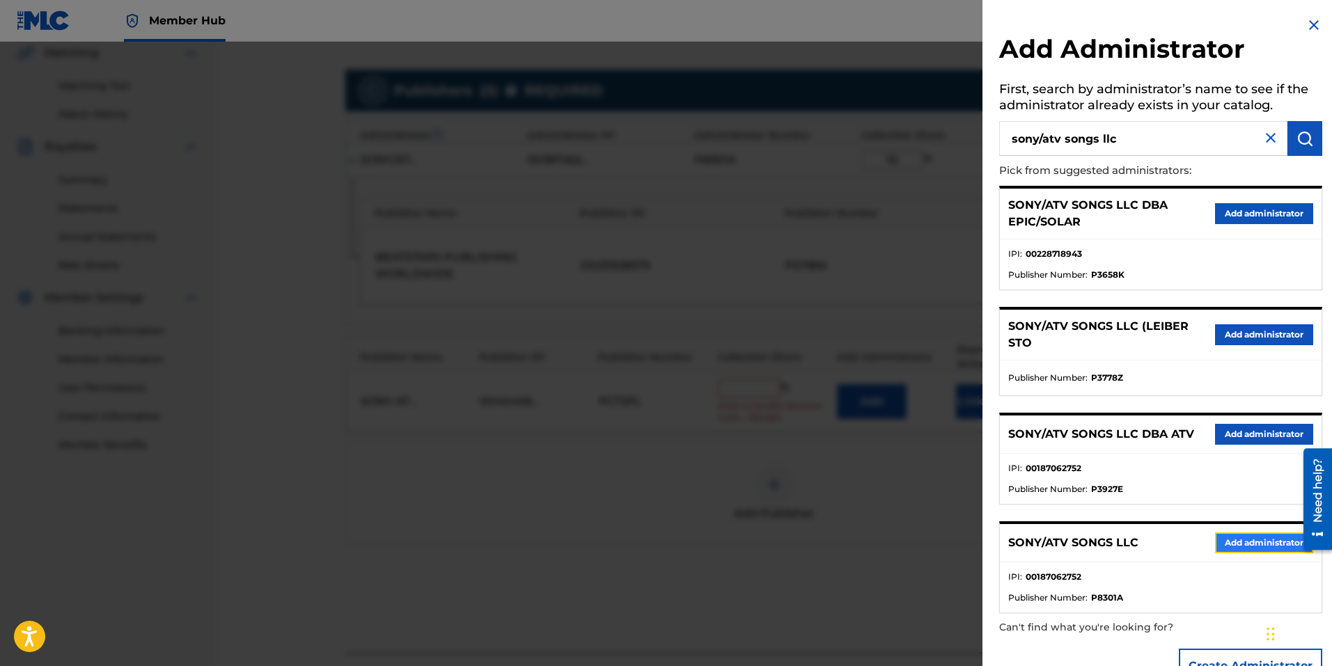
click at [1256, 551] on button "Add administrator" at bounding box center [1264, 542] width 98 height 21
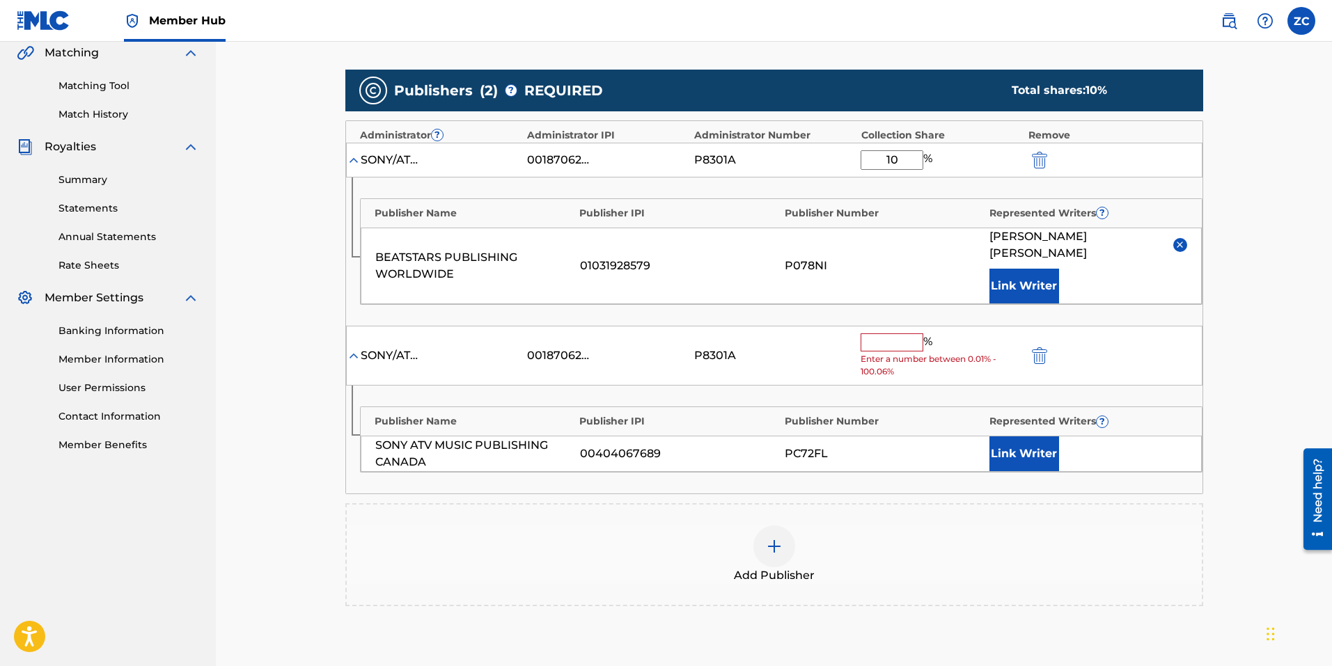
click at [880, 333] on input "text" at bounding box center [891, 342] width 63 height 18
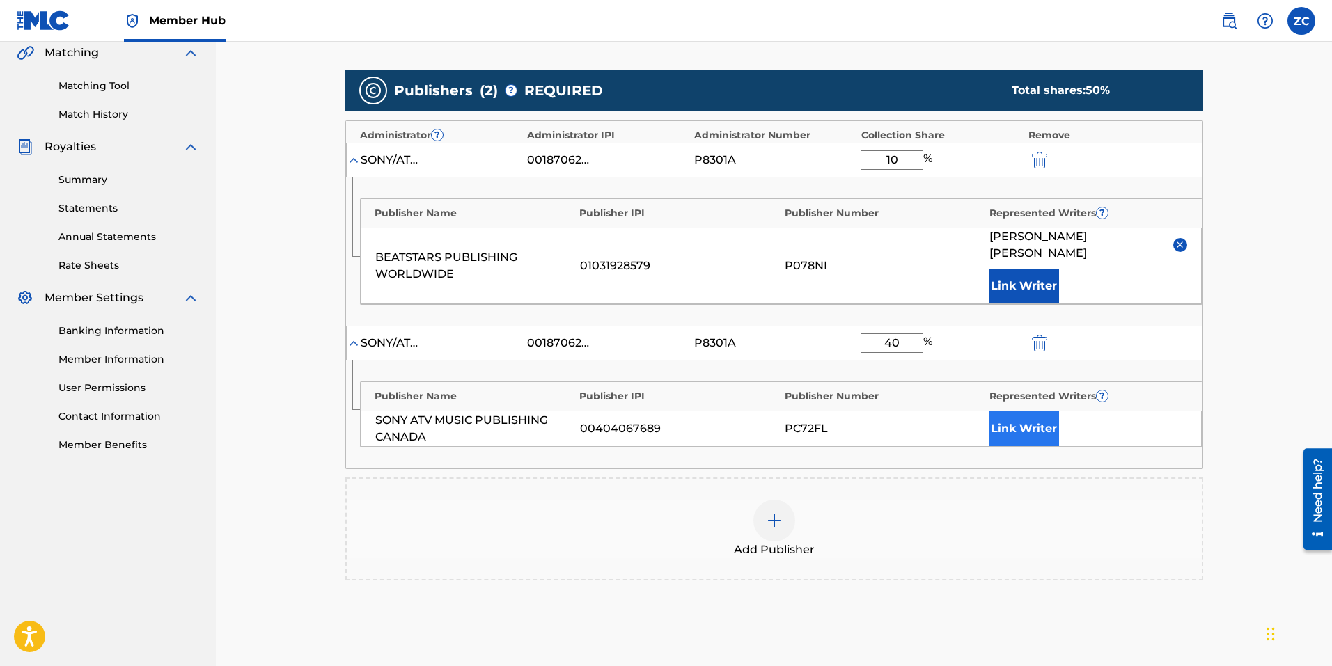
type input "40"
click at [1034, 414] on button "Link Writer" at bounding box center [1024, 428] width 70 height 35
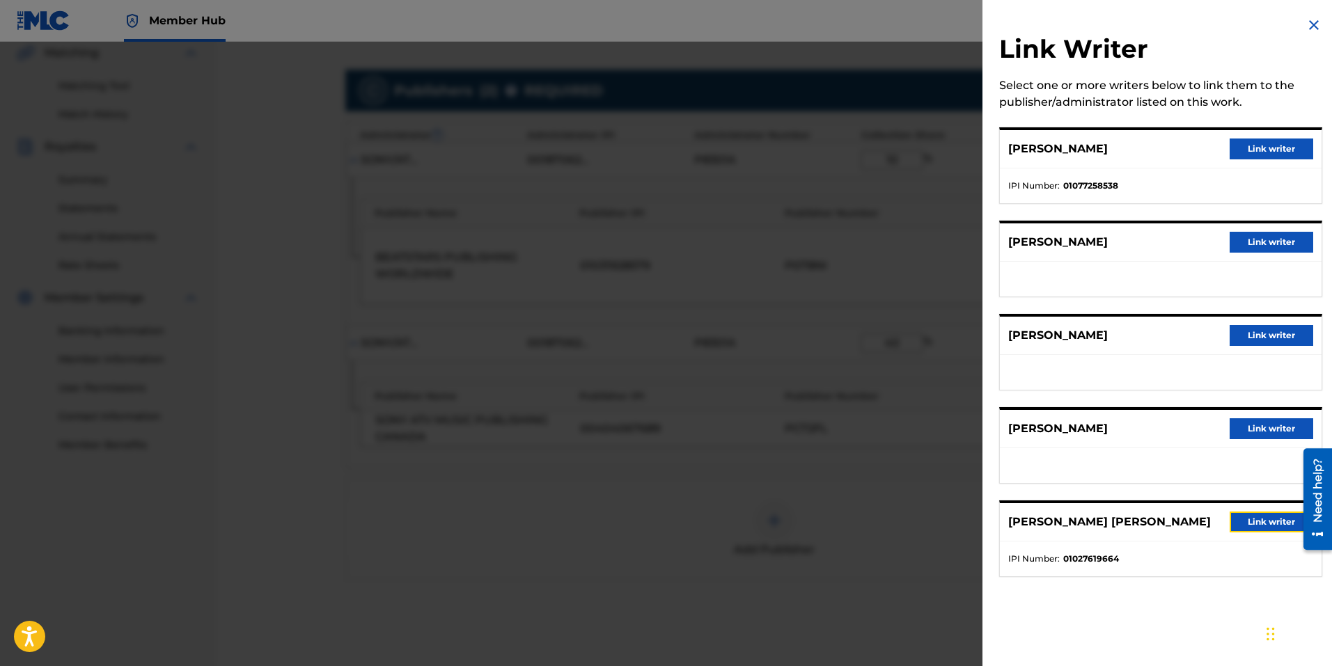
click at [1259, 518] on button "Link writer" at bounding box center [1271, 522] width 84 height 21
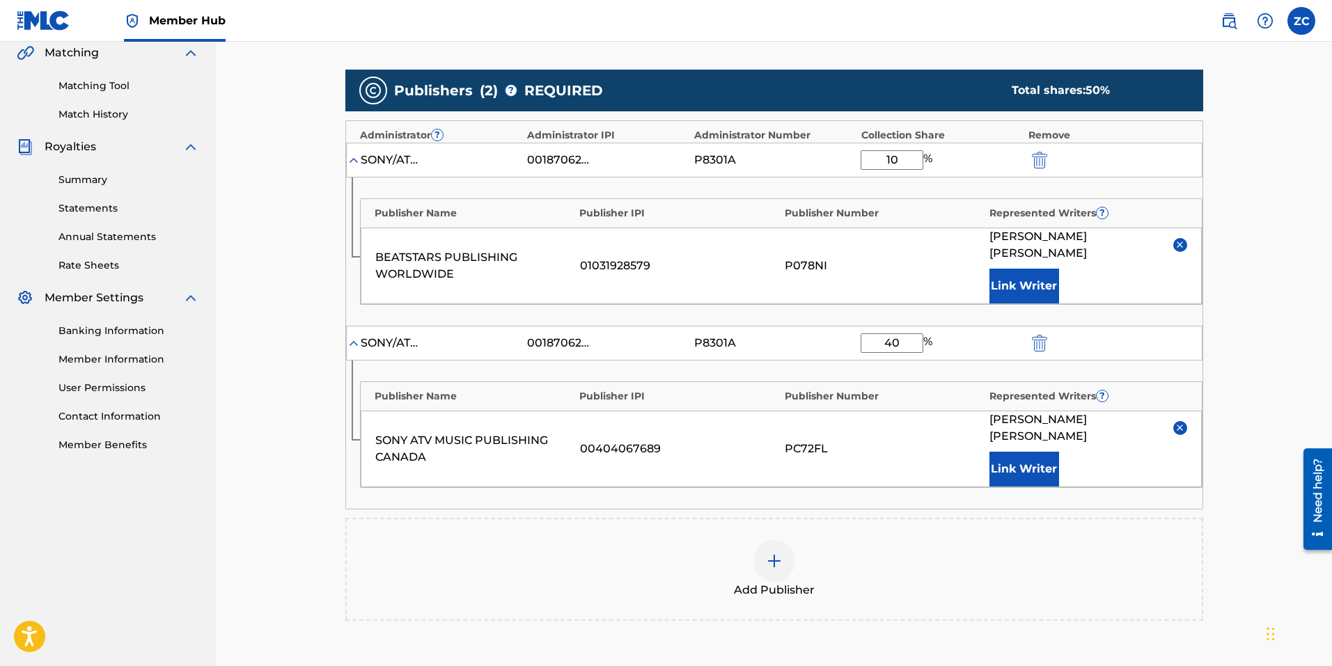
click at [773, 540] on div at bounding box center [774, 561] width 42 height 42
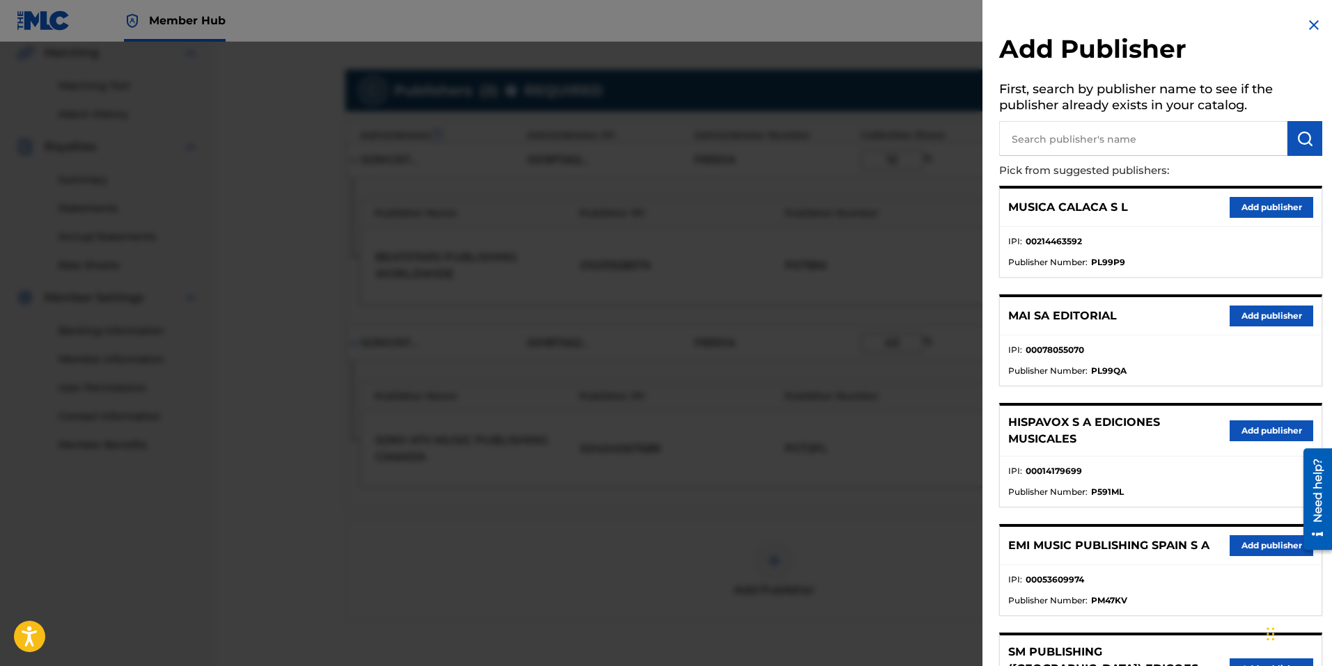
click at [1162, 132] on input "text" at bounding box center [1143, 138] width 288 height 35
type input "sony atv music publishing canada"
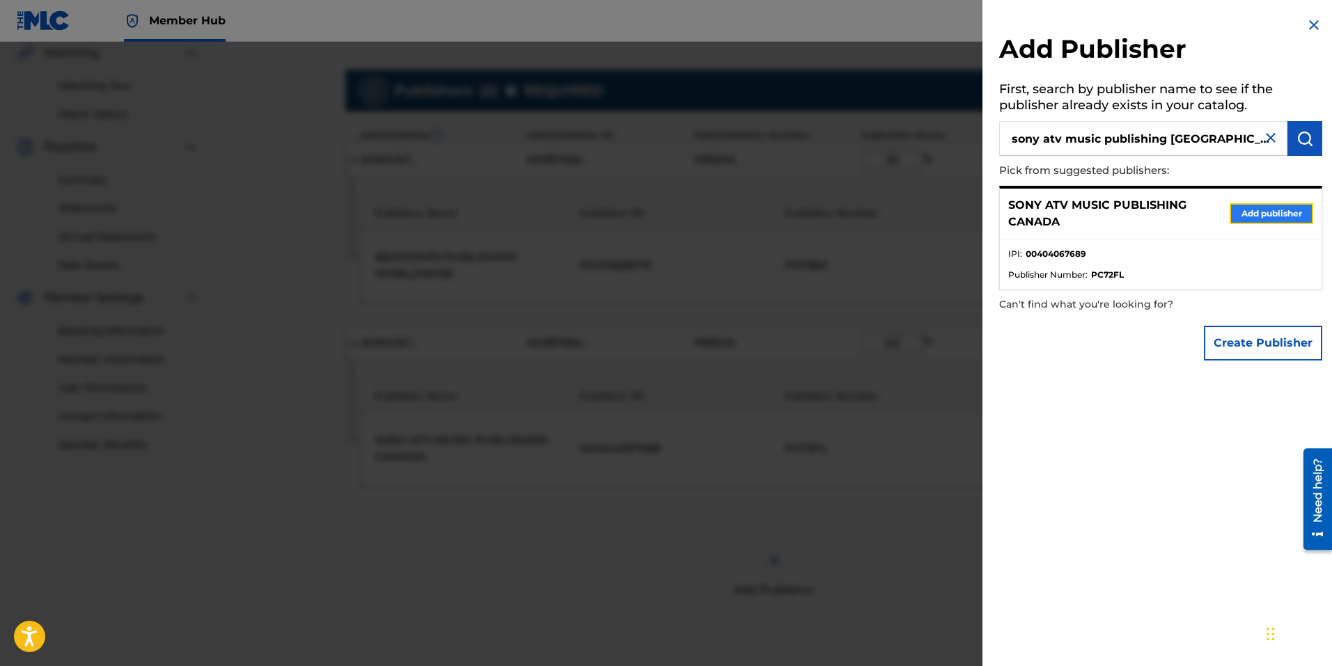
click at [1271, 210] on button "Add publisher" at bounding box center [1271, 213] width 84 height 21
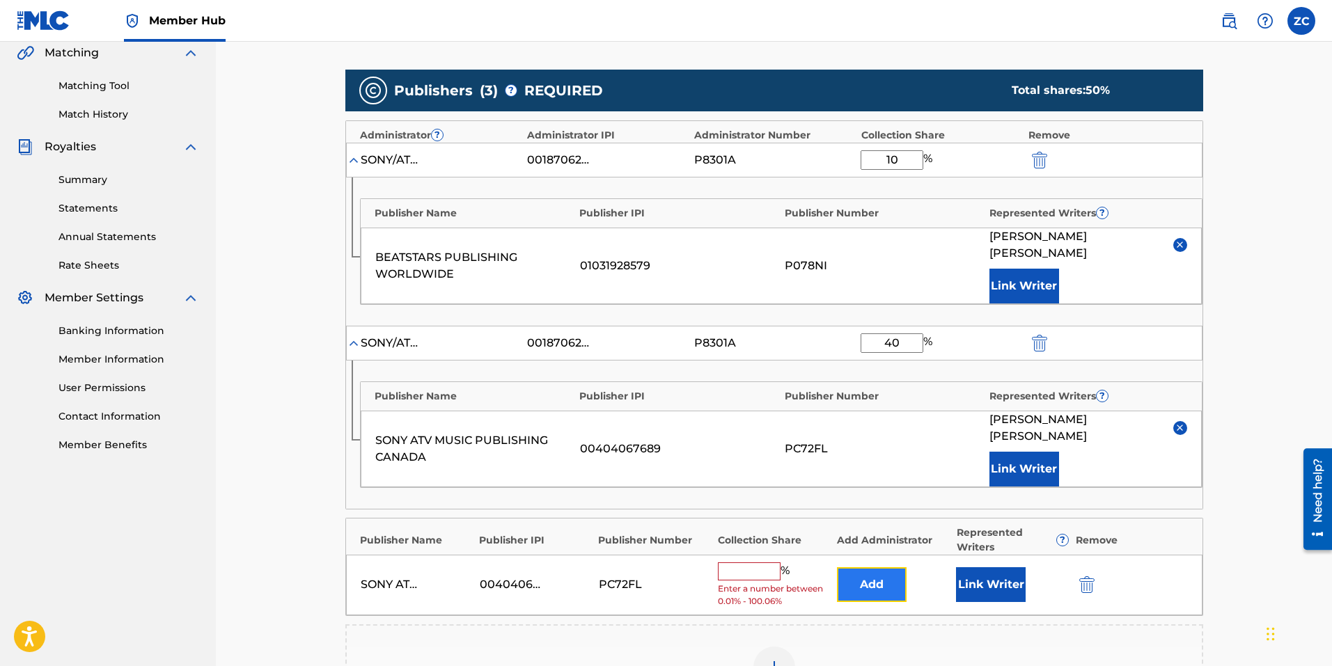
click at [880, 567] on button "Add" at bounding box center [872, 584] width 70 height 35
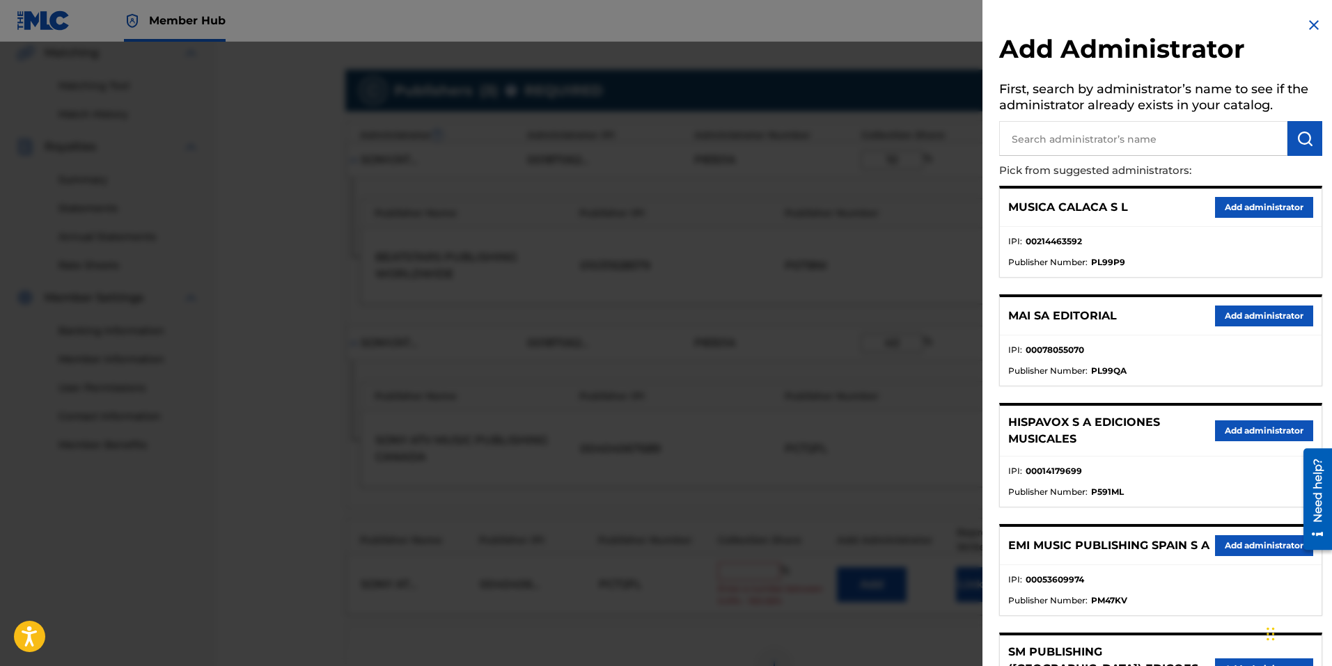
click at [1051, 137] on input "text" at bounding box center [1143, 138] width 288 height 35
type input "sony/atv tunes llc"
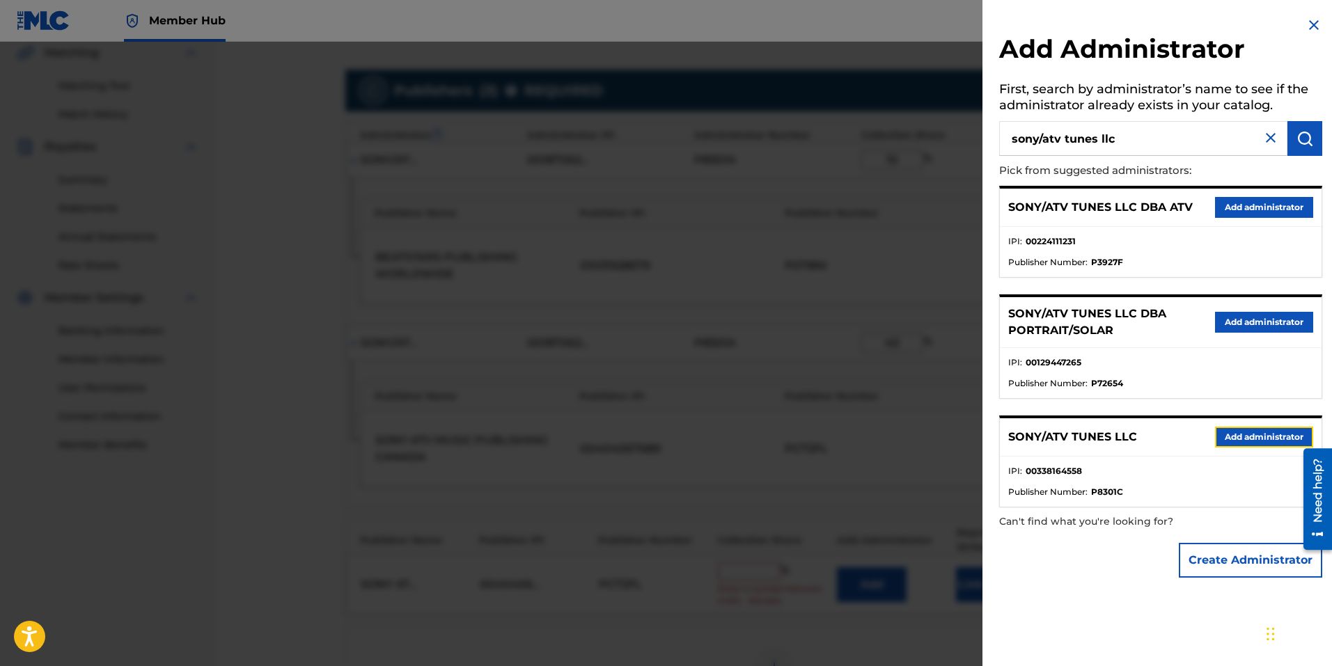
click at [1242, 438] on button "Add administrator" at bounding box center [1264, 437] width 98 height 21
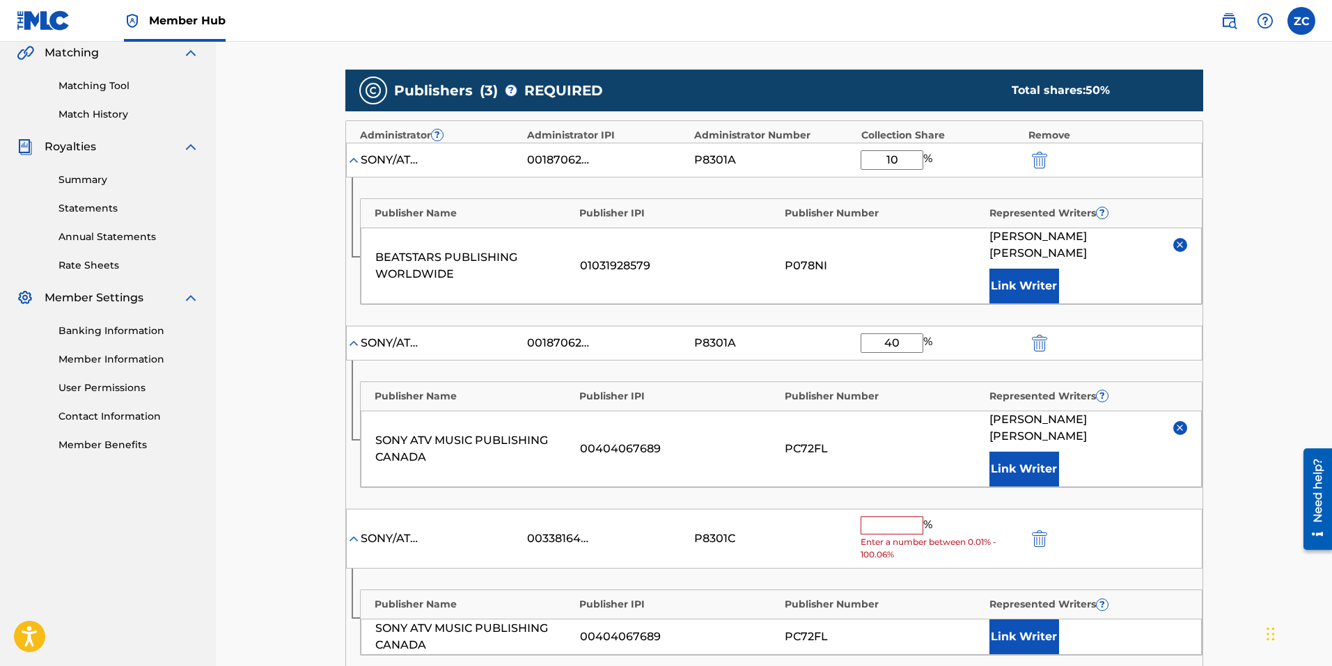
click at [898, 516] on input "text" at bounding box center [891, 525] width 63 height 18
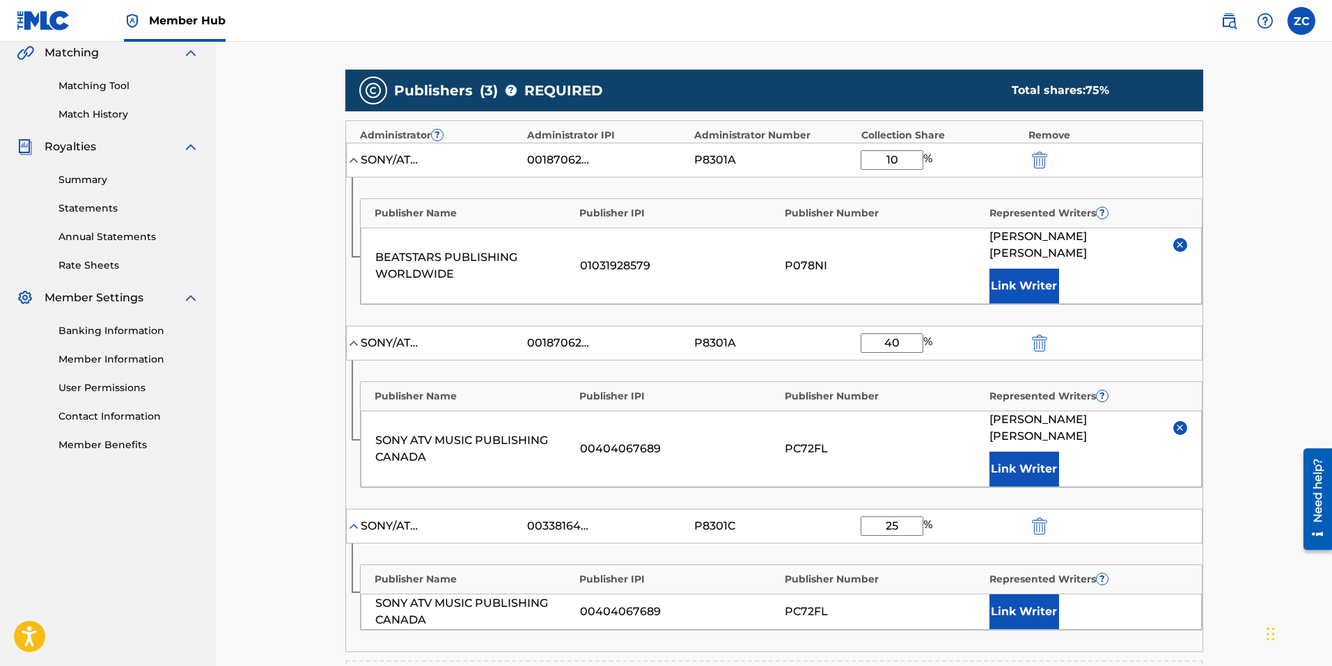
type input "25"
click at [1256, 480] on div "Catalog Enter Work Details Add Writers Add Publishers & Shares Add Recording Re…" at bounding box center [774, 345] width 975 height 1192
click at [1043, 594] on button "Link Writer" at bounding box center [1024, 611] width 70 height 35
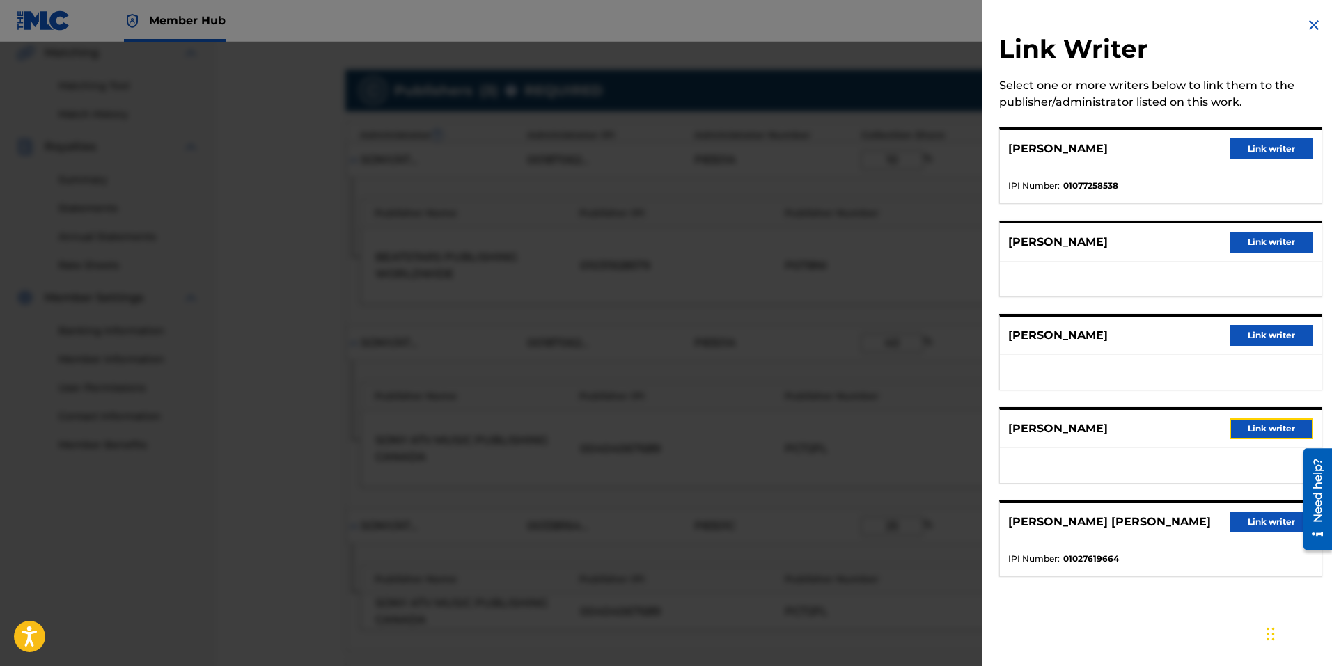
click at [1265, 427] on button "Link writer" at bounding box center [1271, 428] width 84 height 21
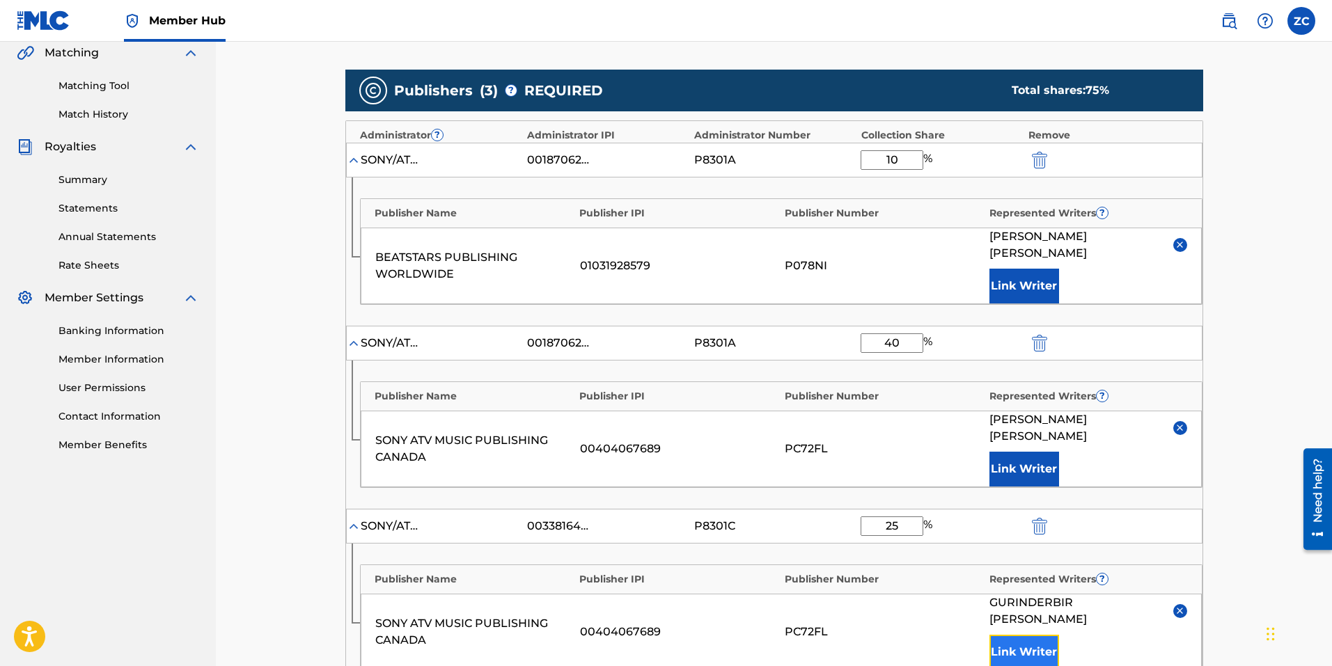
click at [1017, 635] on button "Link Writer" at bounding box center [1024, 652] width 70 height 35
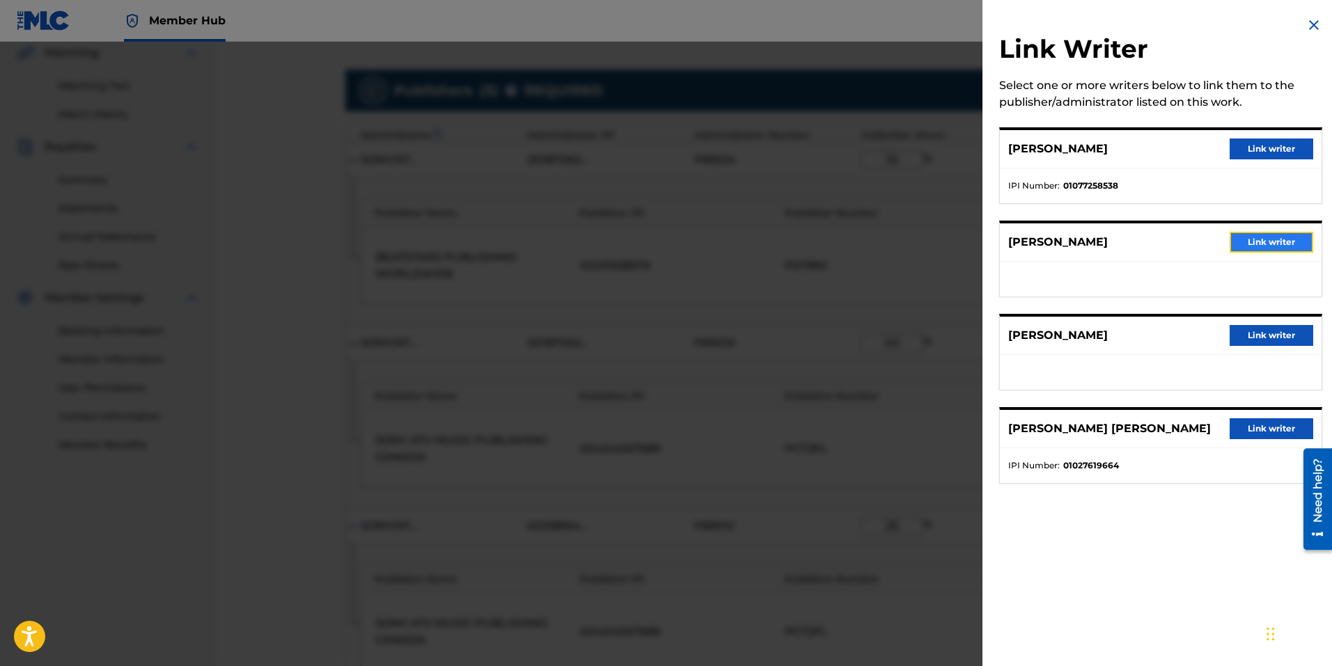
click at [1265, 246] on button "Link writer" at bounding box center [1271, 242] width 84 height 21
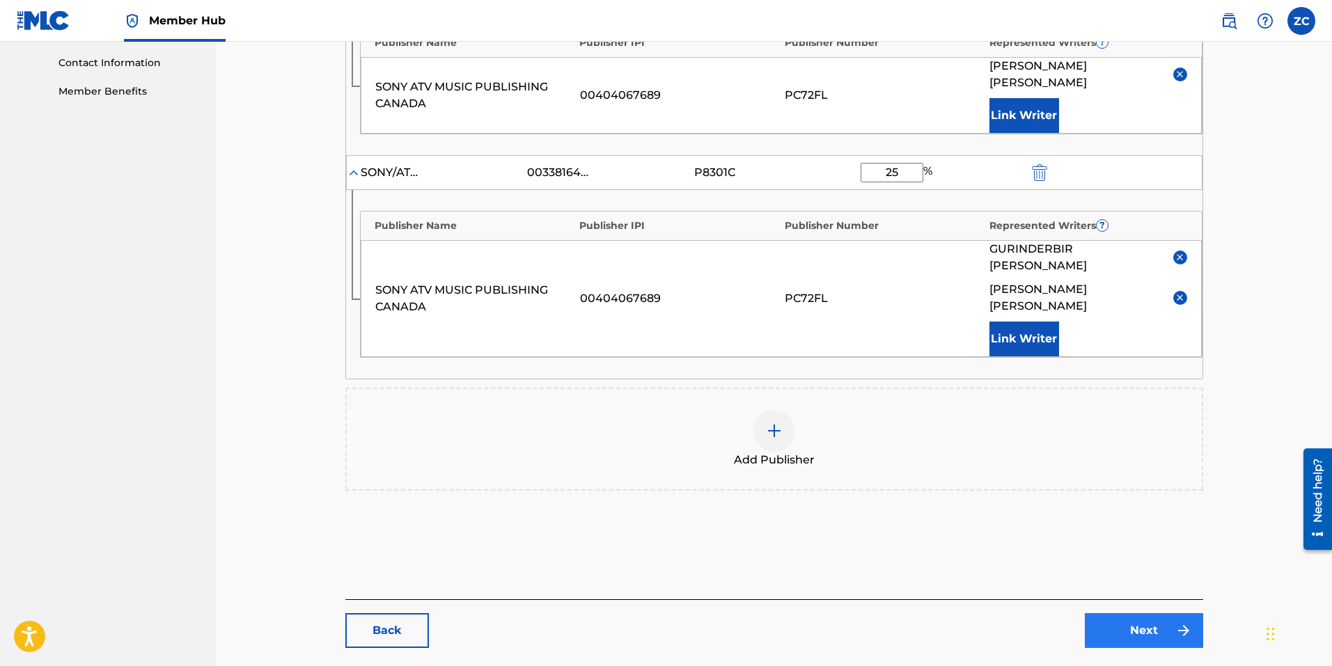
scroll to position [684, 0]
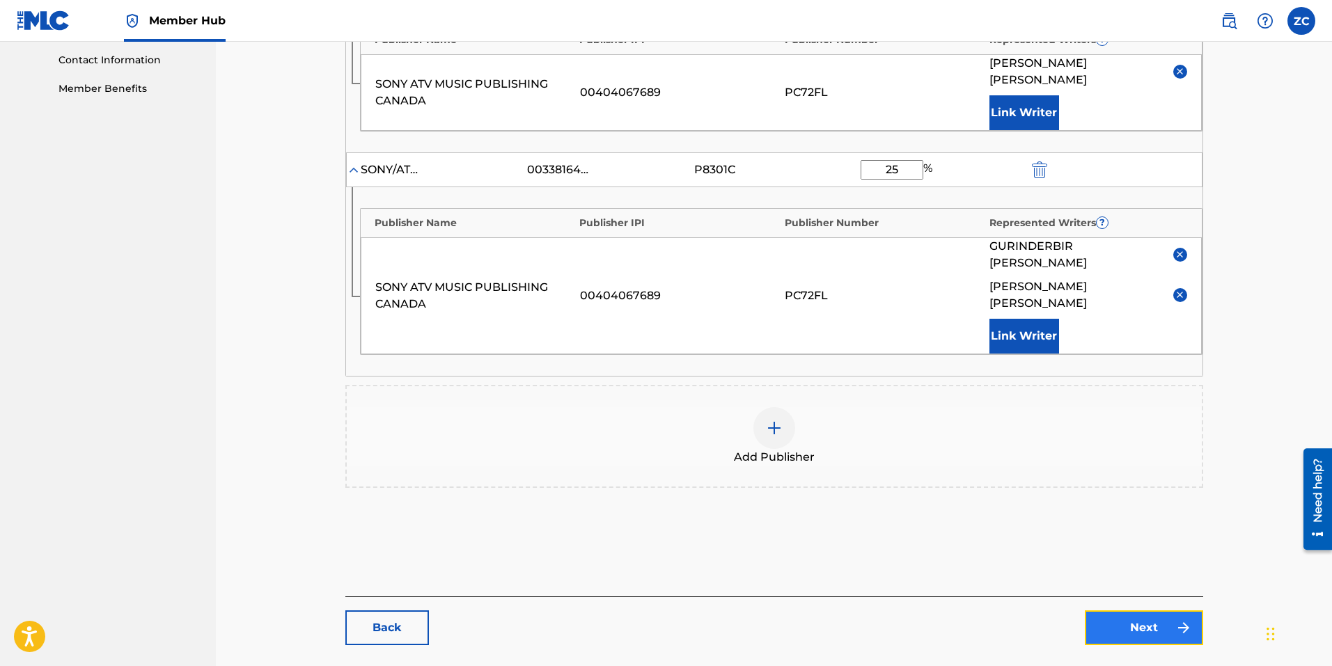
click at [1153, 610] on link "Next" at bounding box center [1143, 627] width 118 height 35
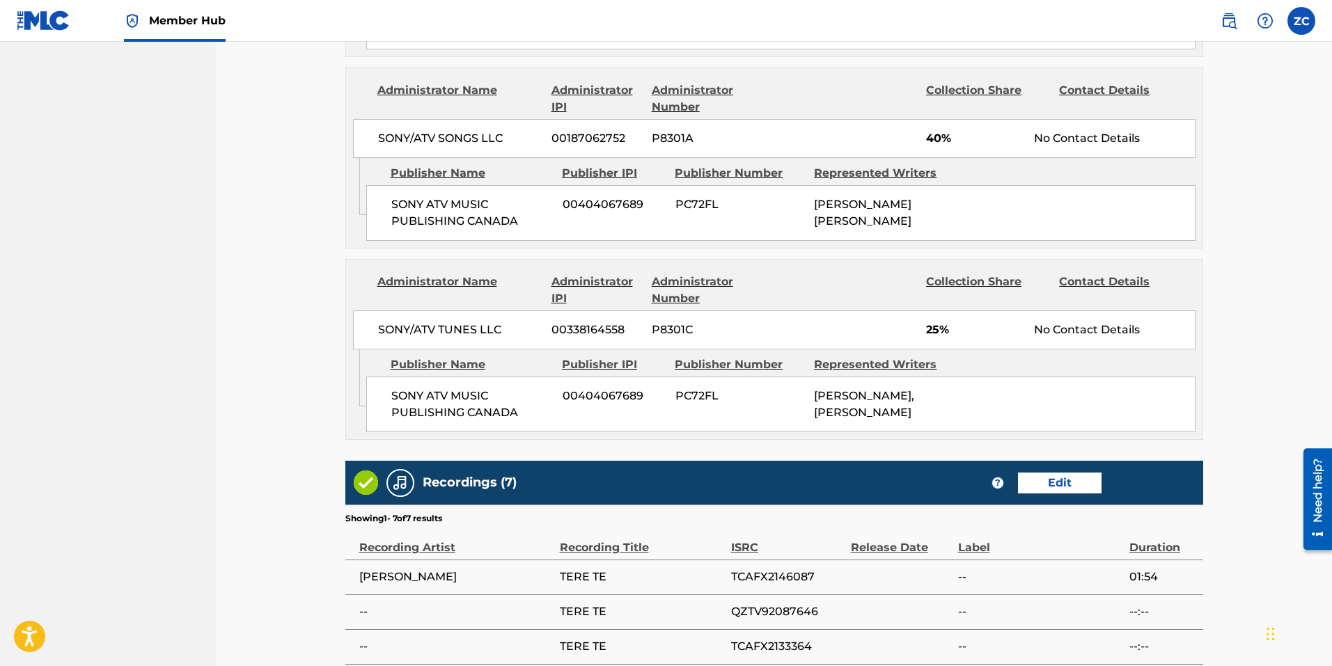
scroll to position [1245, 0]
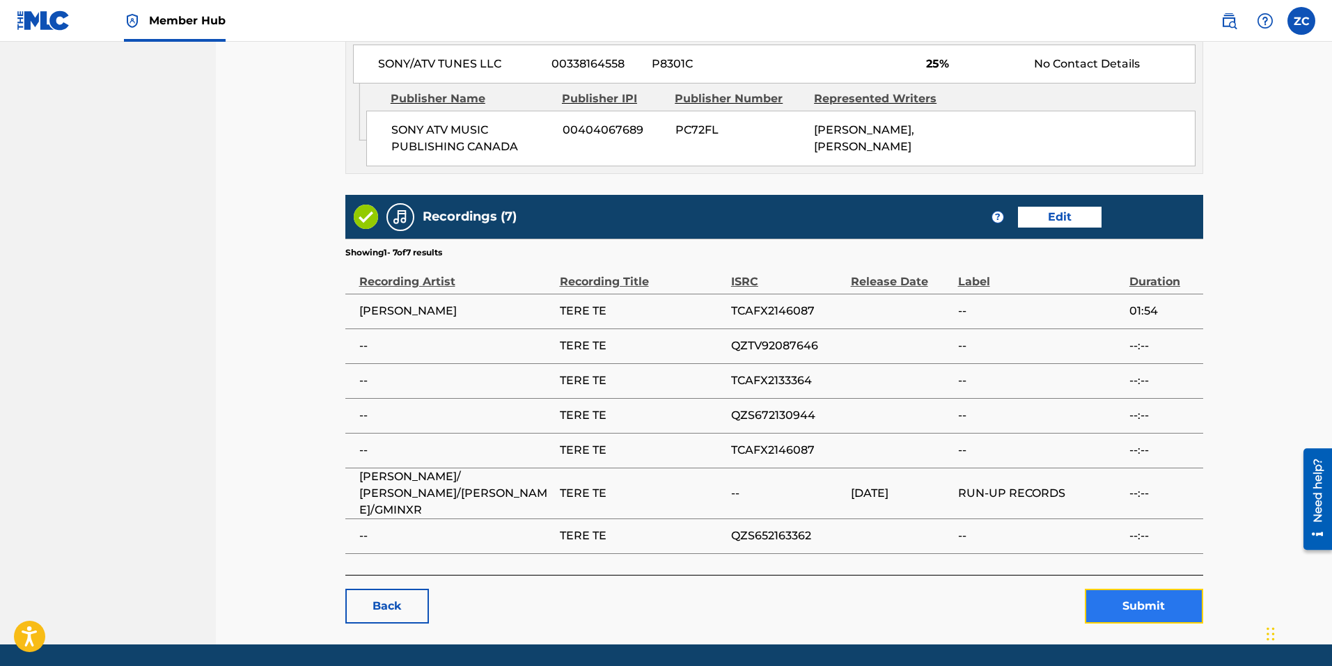
click at [1087, 589] on button "Submit" at bounding box center [1143, 606] width 118 height 35
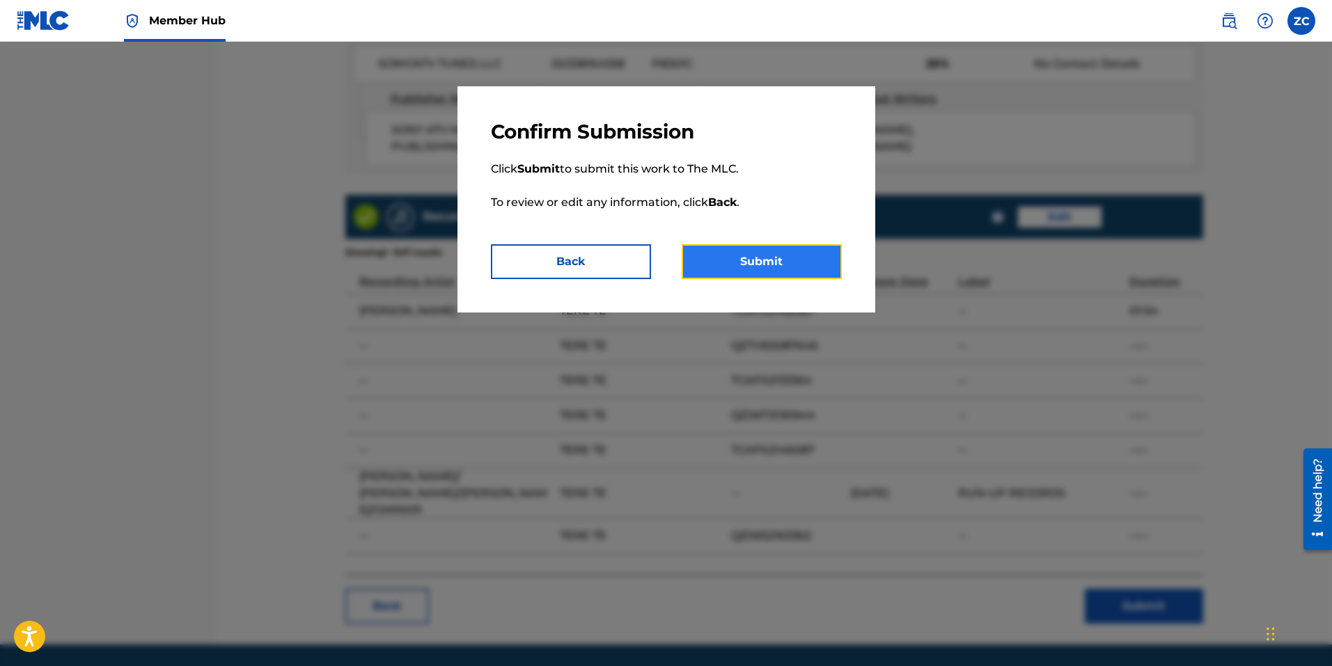
click at [735, 269] on button "Submit" at bounding box center [761, 261] width 160 height 35
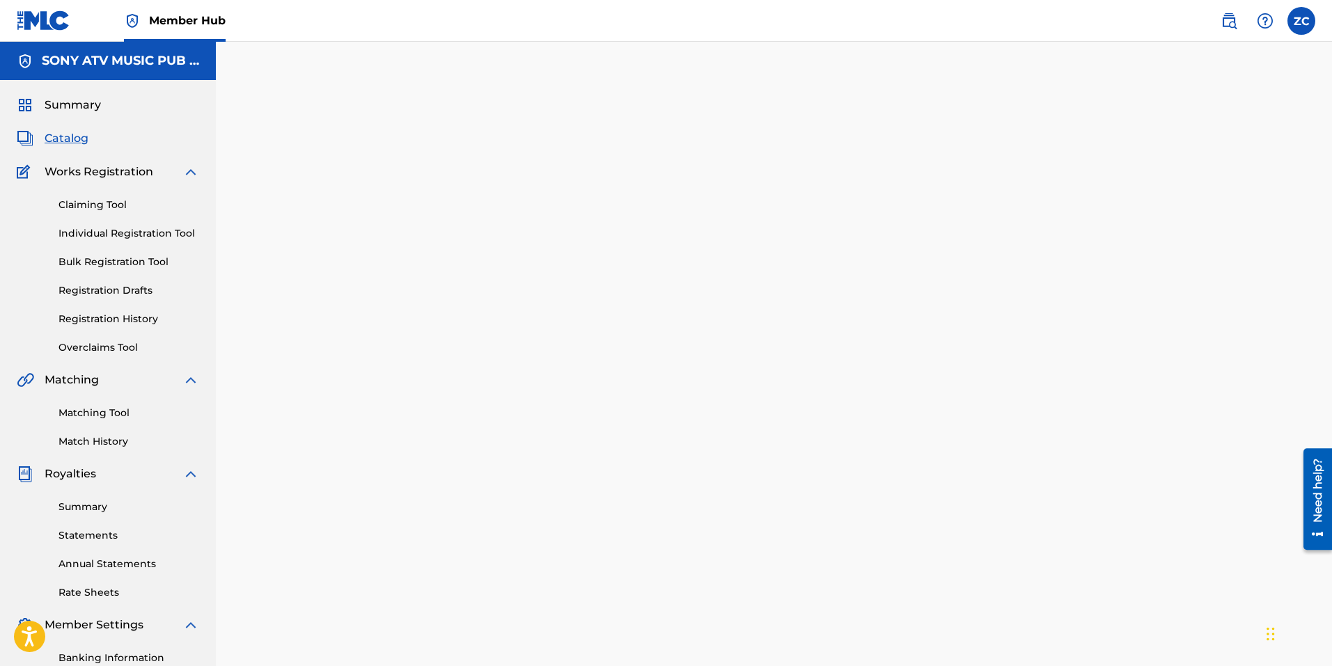
drag, startPoint x: 731, startPoint y: 431, endPoint x: 676, endPoint y: 404, distance: 61.3
click at [731, 431] on div "Back Done" at bounding box center [774, 409] width 858 height 624
drag, startPoint x: 55, startPoint y: 135, endPoint x: 272, endPoint y: 189, distance: 223.7
click at [54, 135] on span "Catalog" at bounding box center [67, 138] width 44 height 17
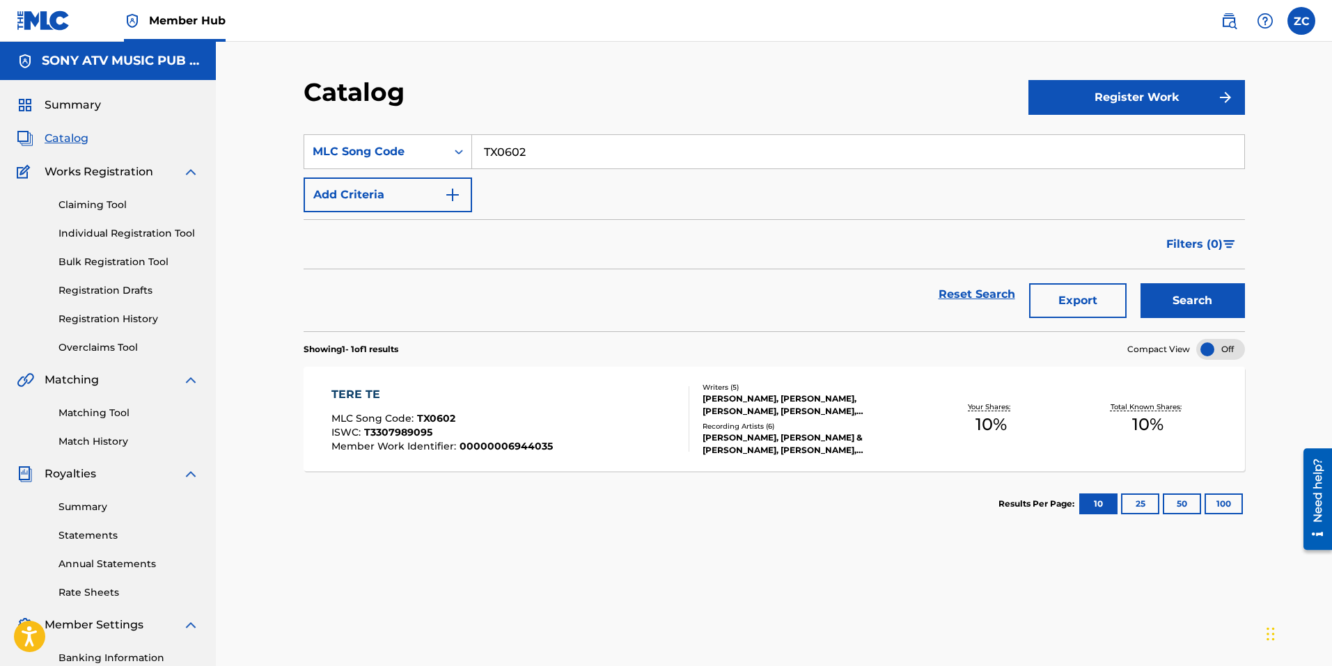
drag, startPoint x: 544, startPoint y: 151, endPoint x: 155, endPoint y: 89, distance: 394.0
click at [152, 90] on main "SONY ATV MUSIC PUB LLC Summary Catalog Works Registration Claiming Tool Individ…" at bounding box center [666, 419] width 1332 height 755
paste input "WC51R"
type input "WC51R2"
click at [1190, 294] on button "Search" at bounding box center [1192, 300] width 104 height 35
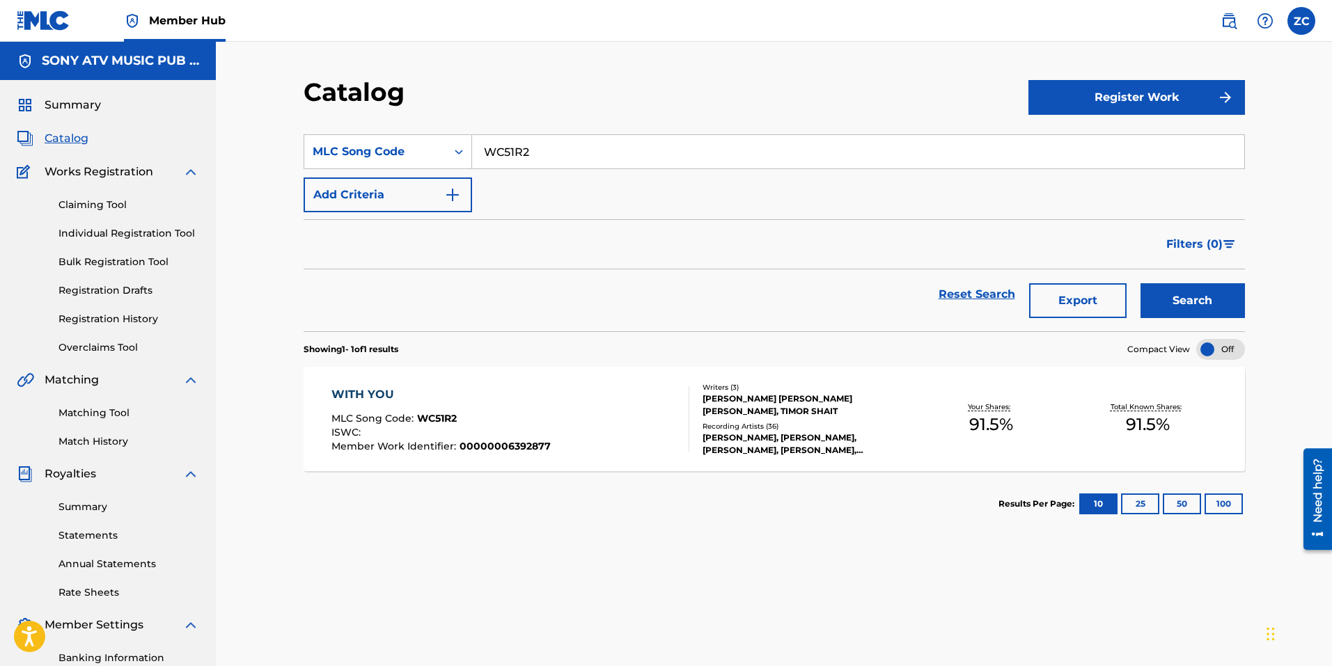
click at [996, 427] on span "91.5 %" at bounding box center [991, 424] width 44 height 25
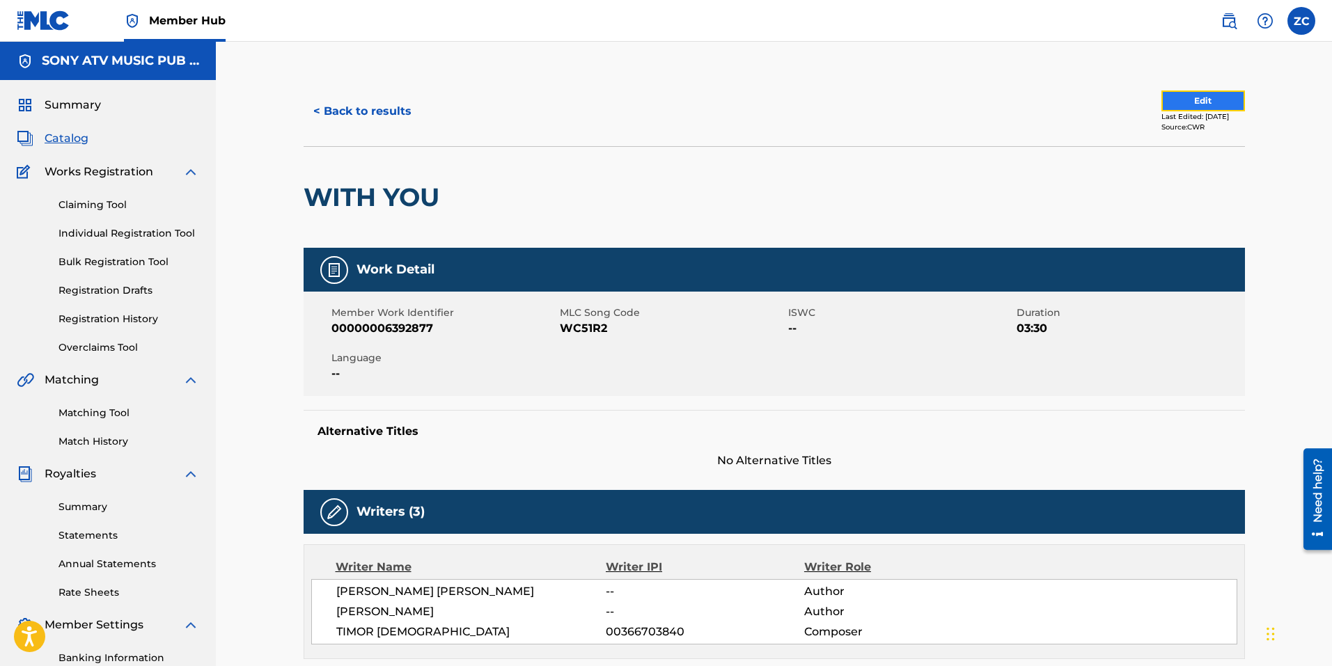
click at [1183, 97] on button "Edit" at bounding box center [1203, 100] width 84 height 21
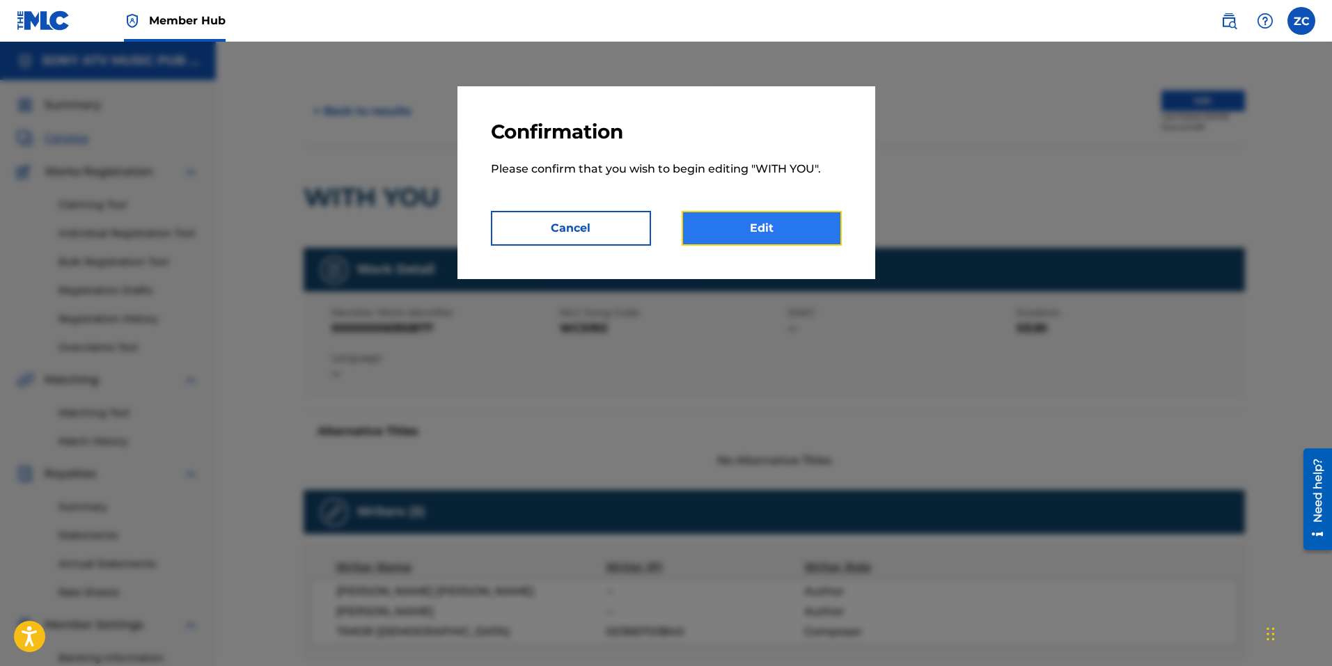
click at [733, 219] on link "Edit" at bounding box center [761, 228] width 160 height 35
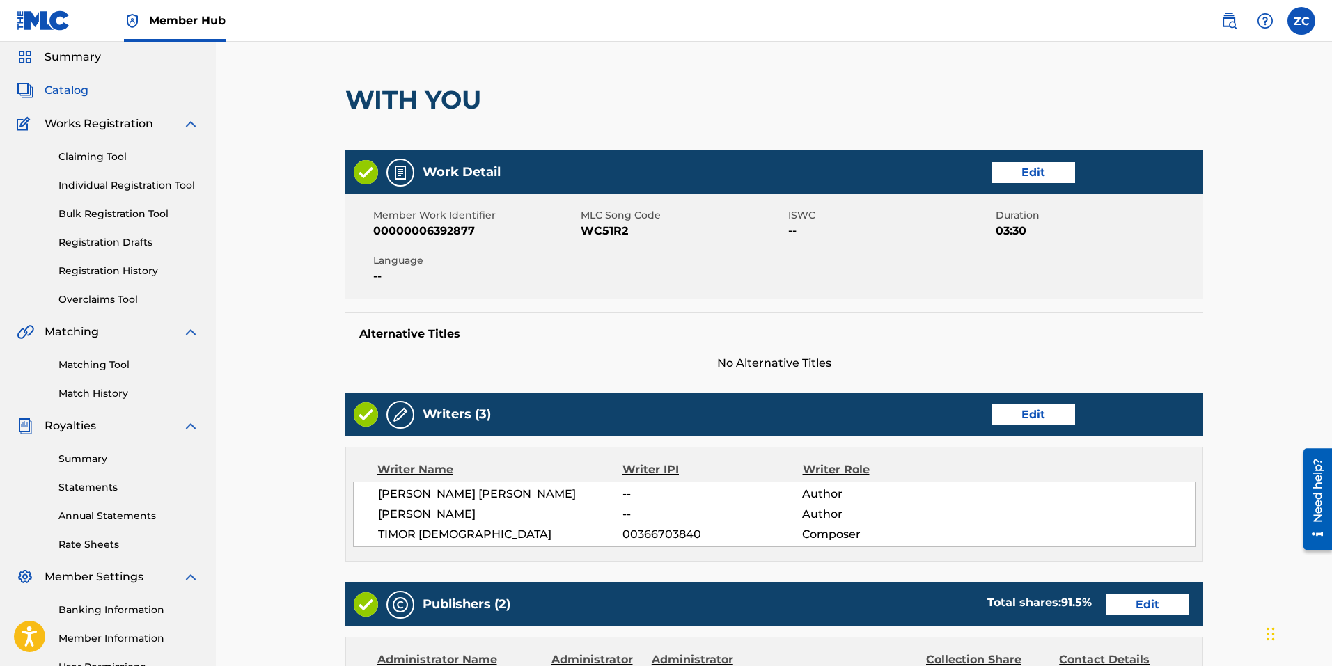
scroll to position [209, 0]
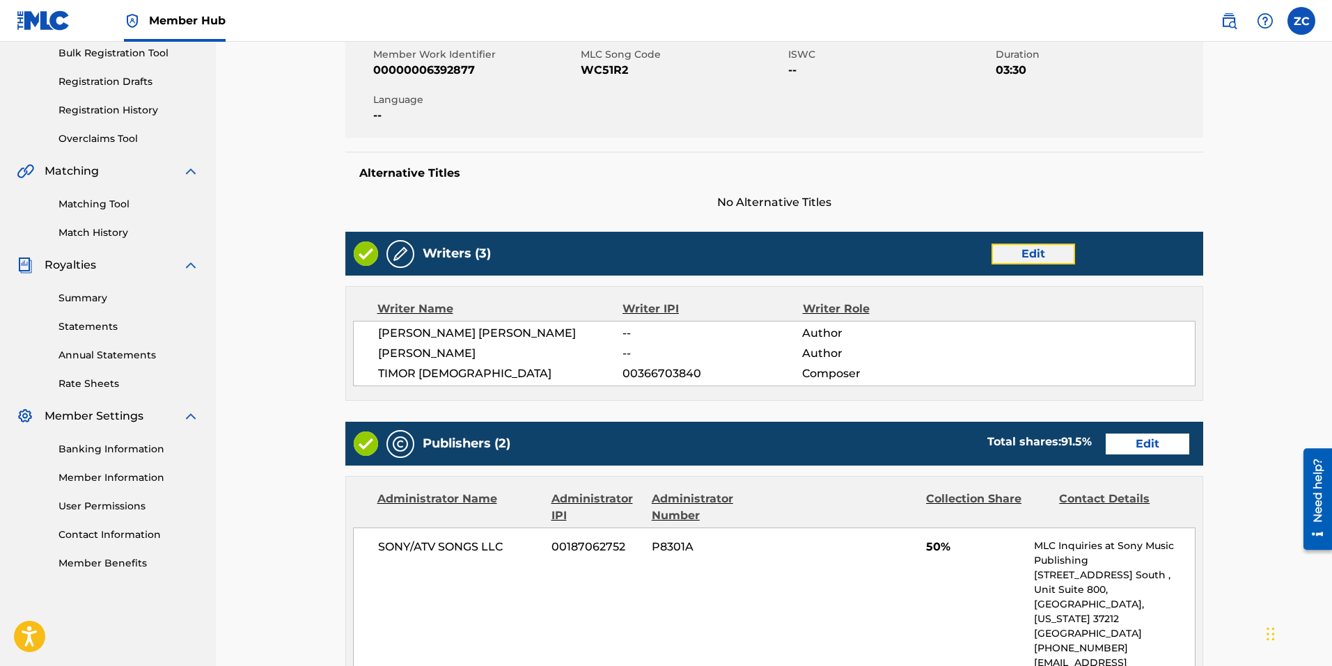
click at [1041, 258] on link "Edit" at bounding box center [1033, 254] width 84 height 21
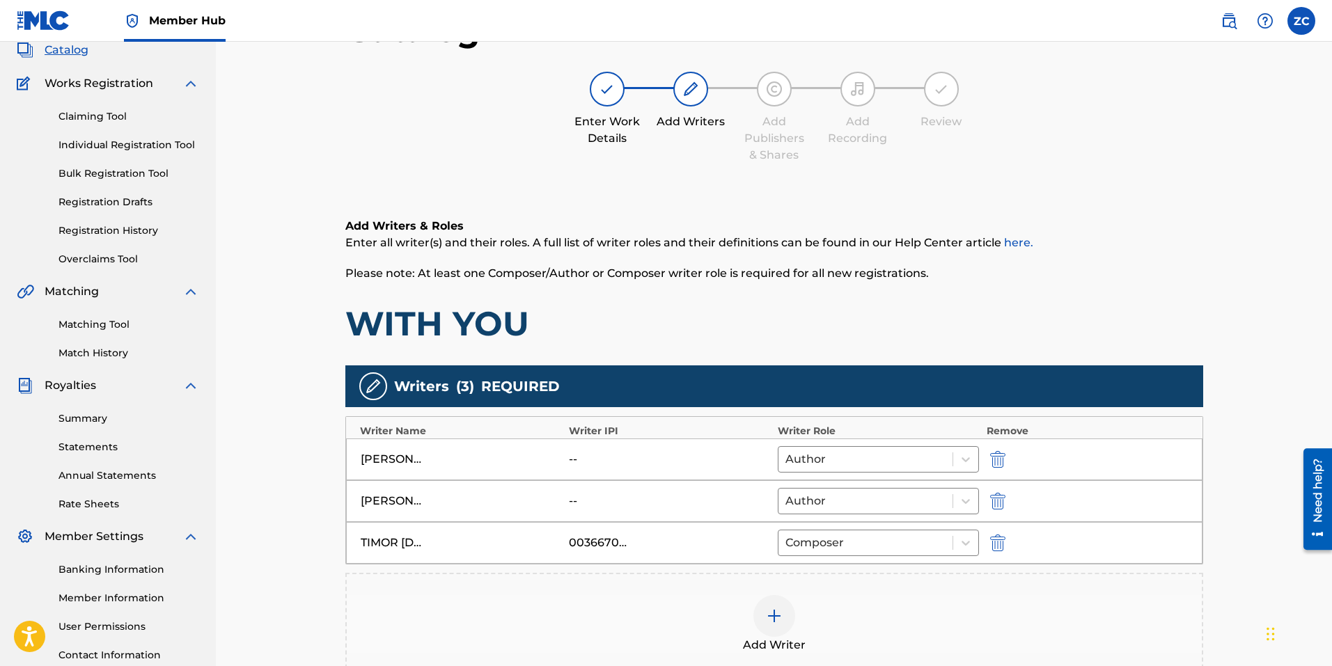
scroll to position [209, 0]
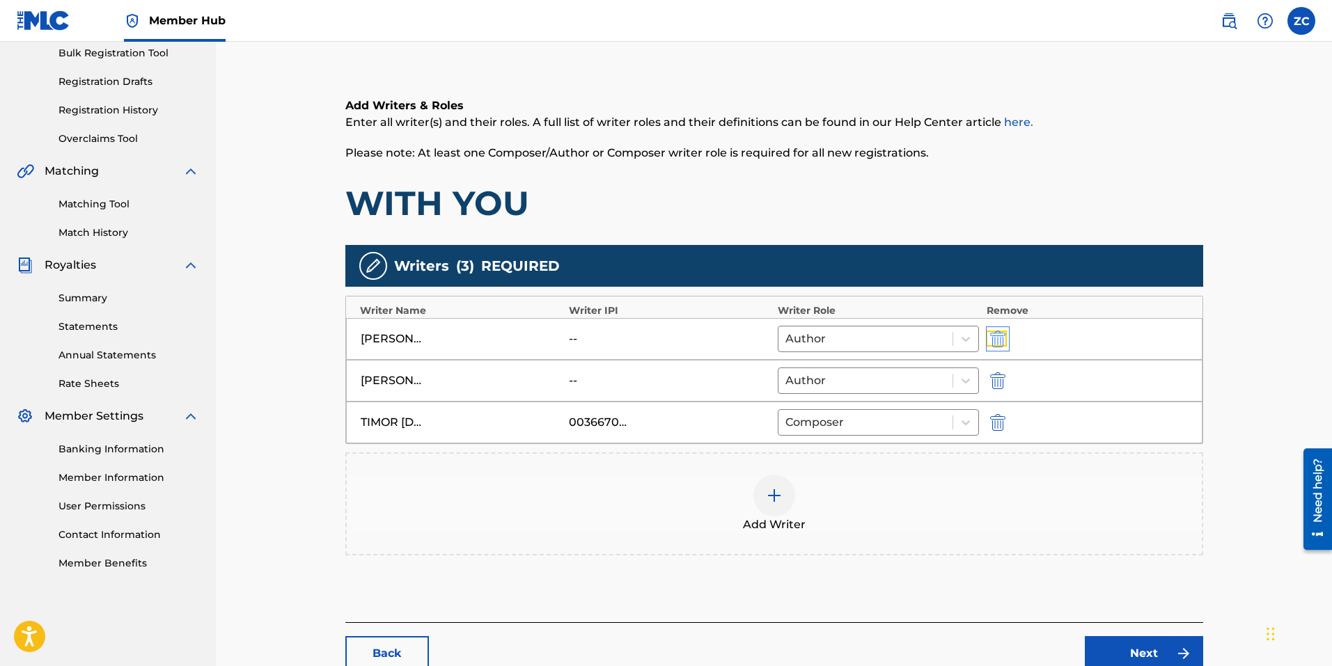
click at [1003, 336] on img "submit" at bounding box center [997, 339] width 15 height 17
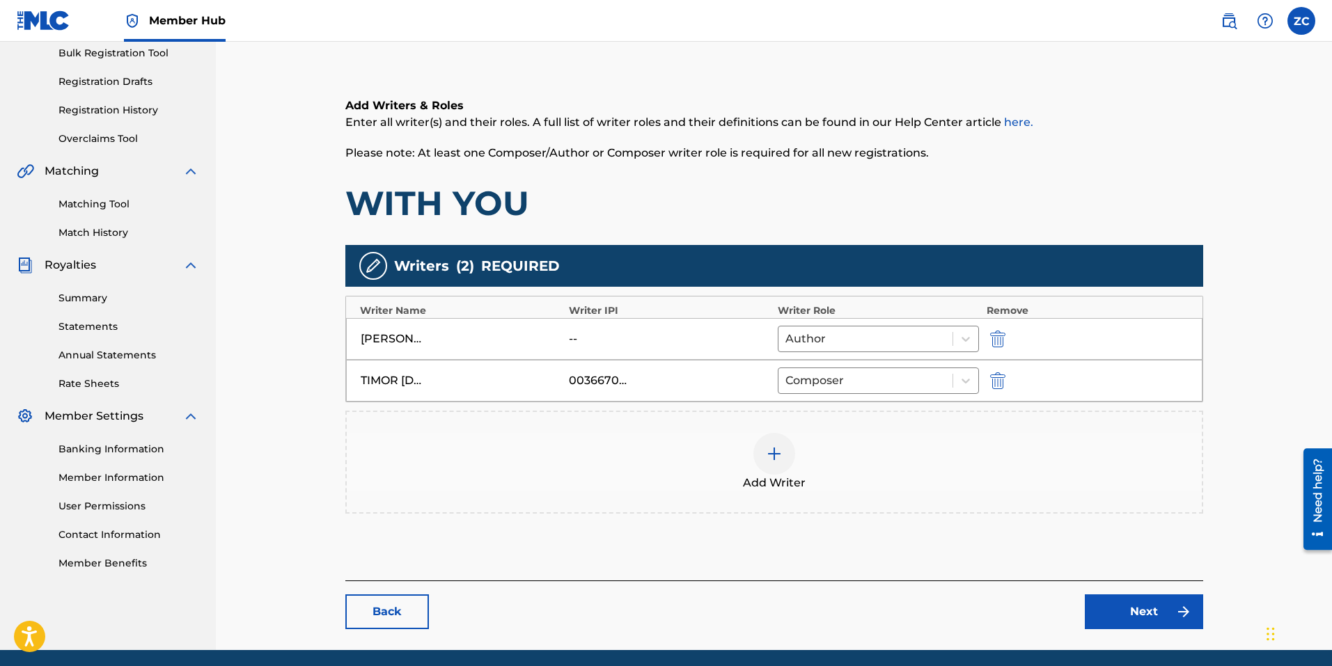
click at [788, 461] on div at bounding box center [774, 454] width 42 height 42
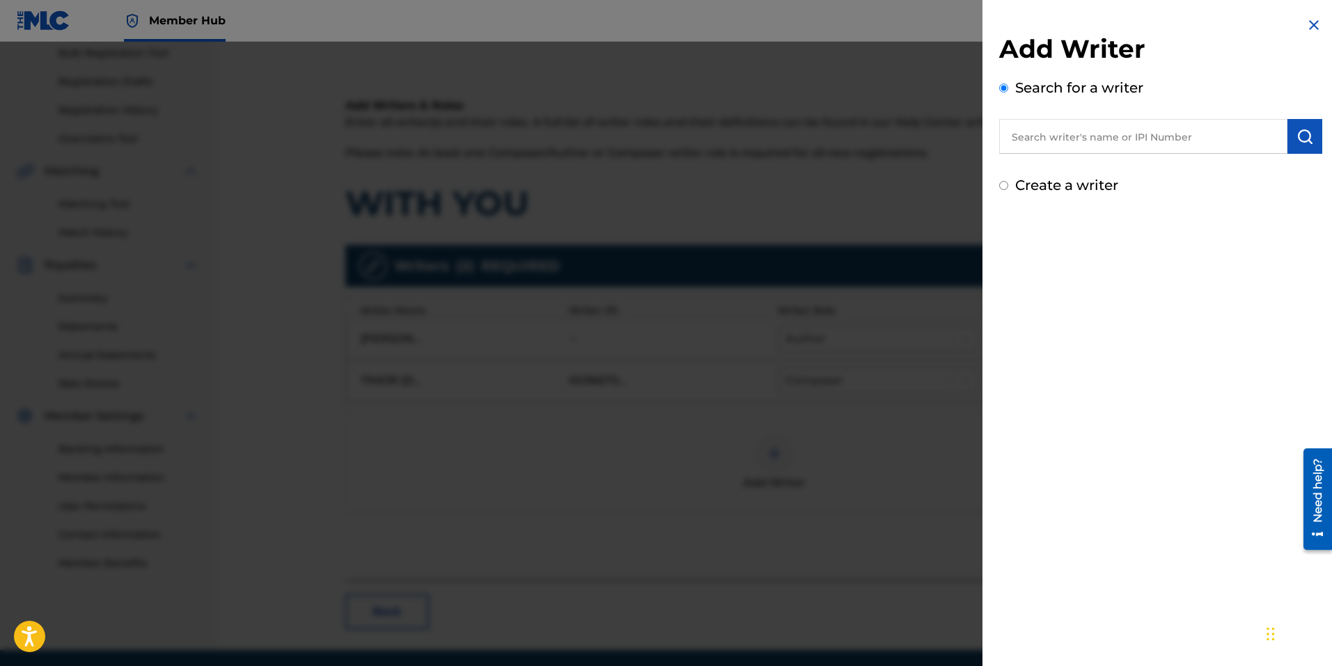
click at [1194, 114] on div "Search for a writer" at bounding box center [1160, 115] width 323 height 77
click at [1190, 131] on input "text" at bounding box center [1143, 136] width 288 height 35
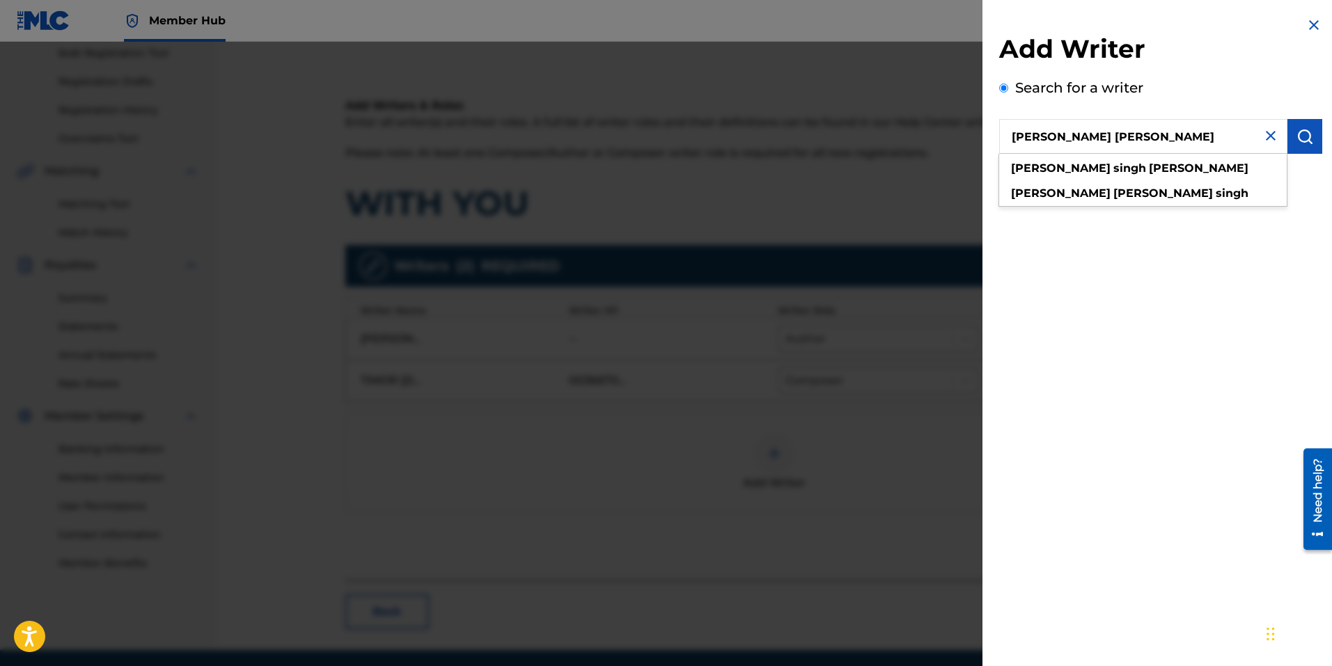
type input "amritpal singh dhillon"
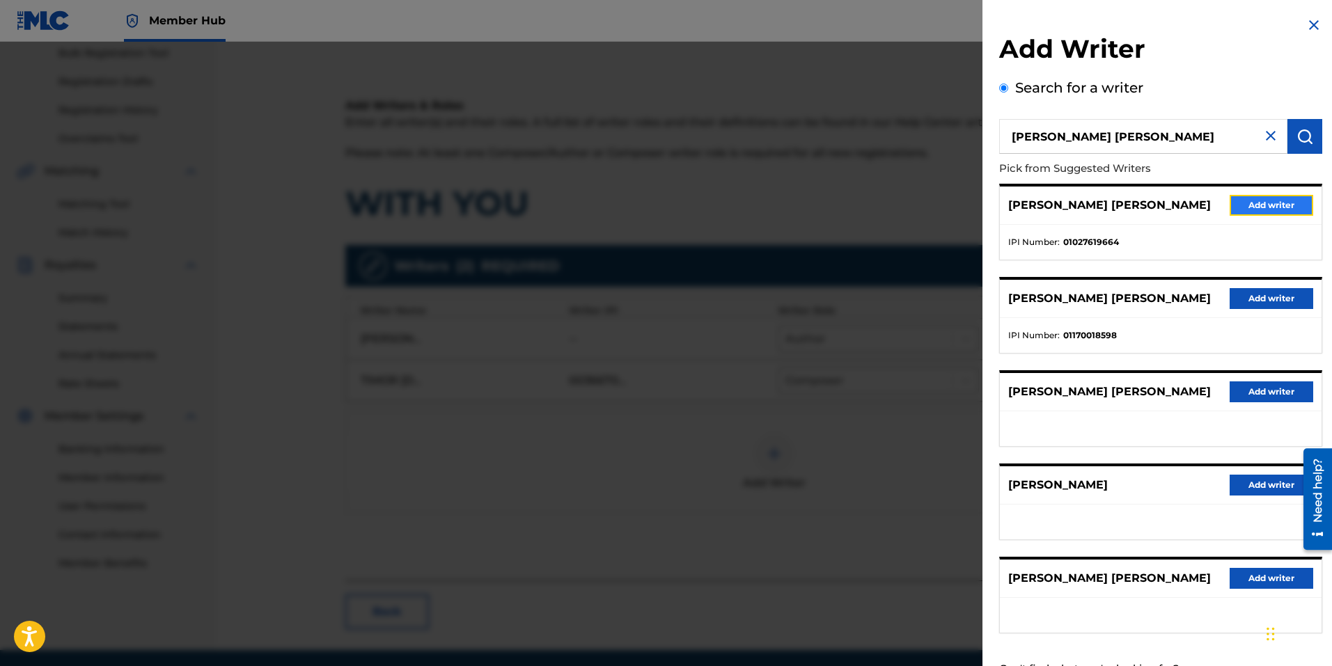
click at [1256, 200] on button "Add writer" at bounding box center [1271, 205] width 84 height 21
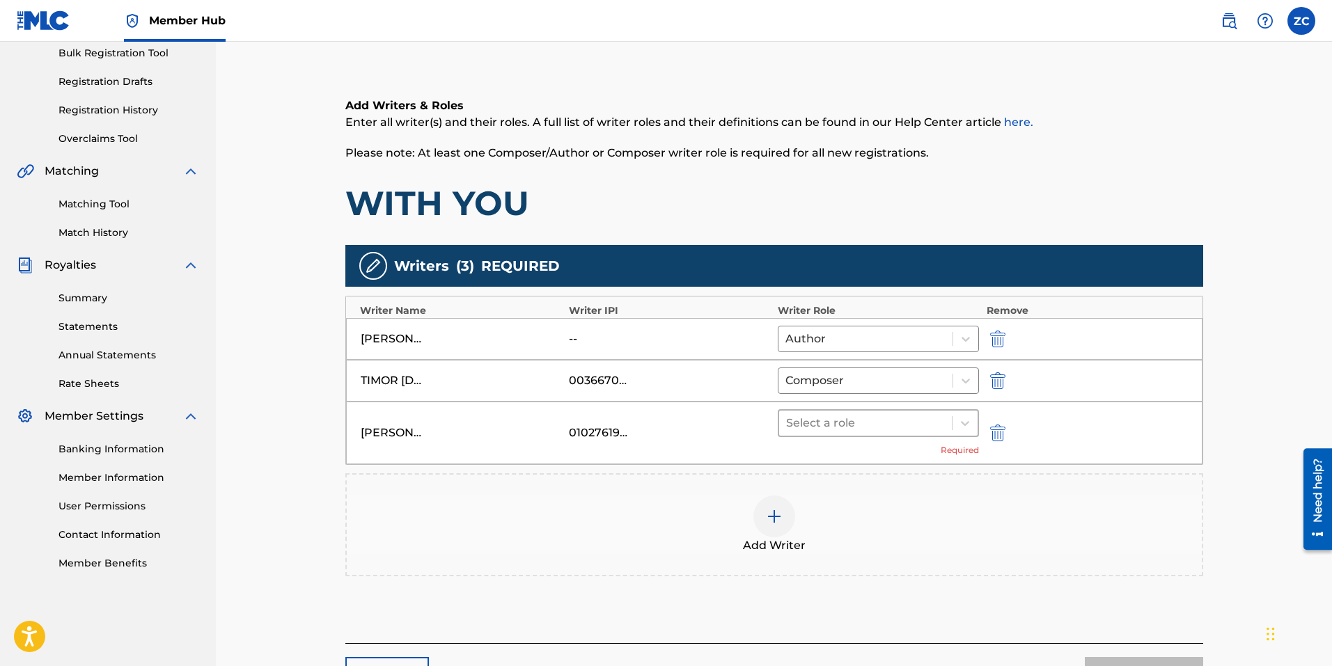
click at [862, 414] on div at bounding box center [865, 422] width 159 height 19
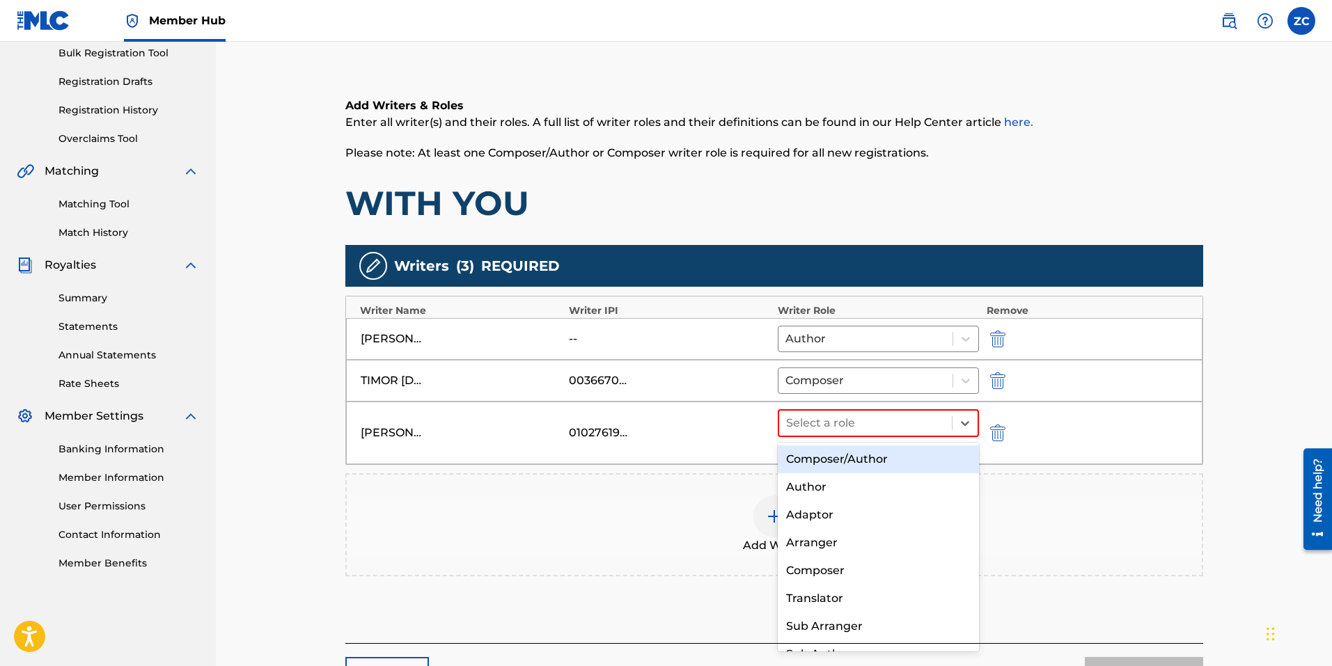
click at [825, 461] on div "Composer/Author" at bounding box center [879, 459] width 202 height 28
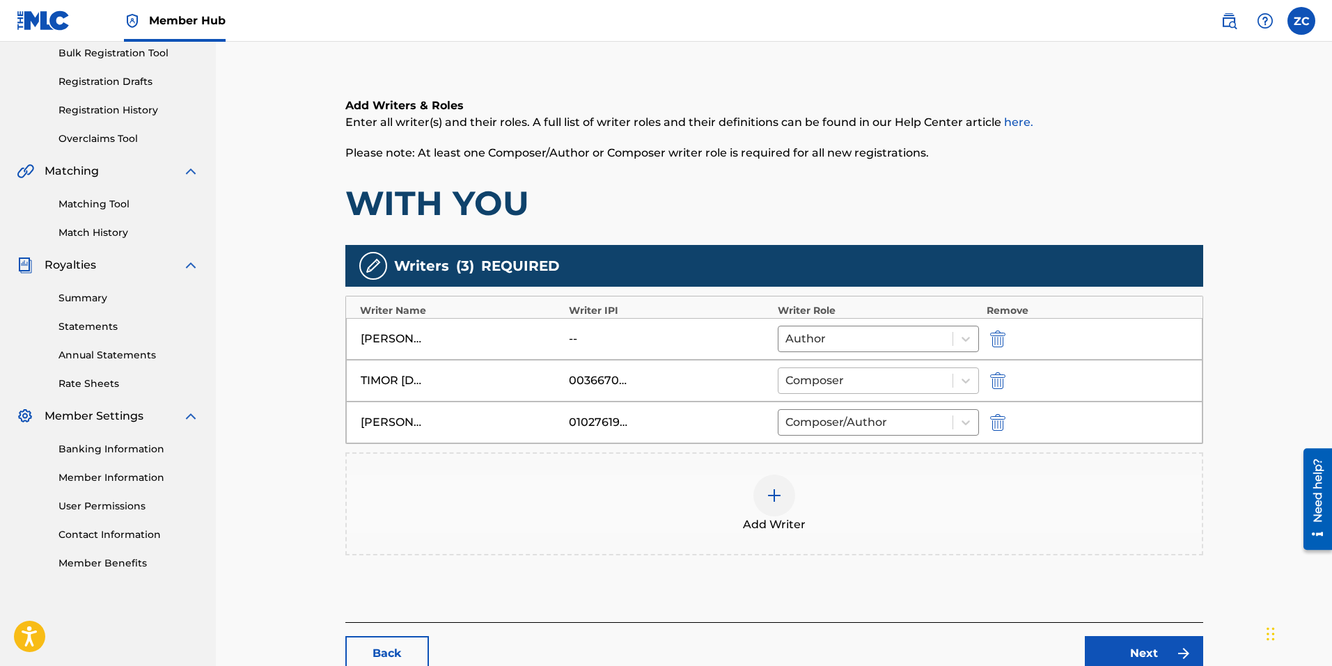
click at [813, 371] on div at bounding box center [865, 380] width 161 height 19
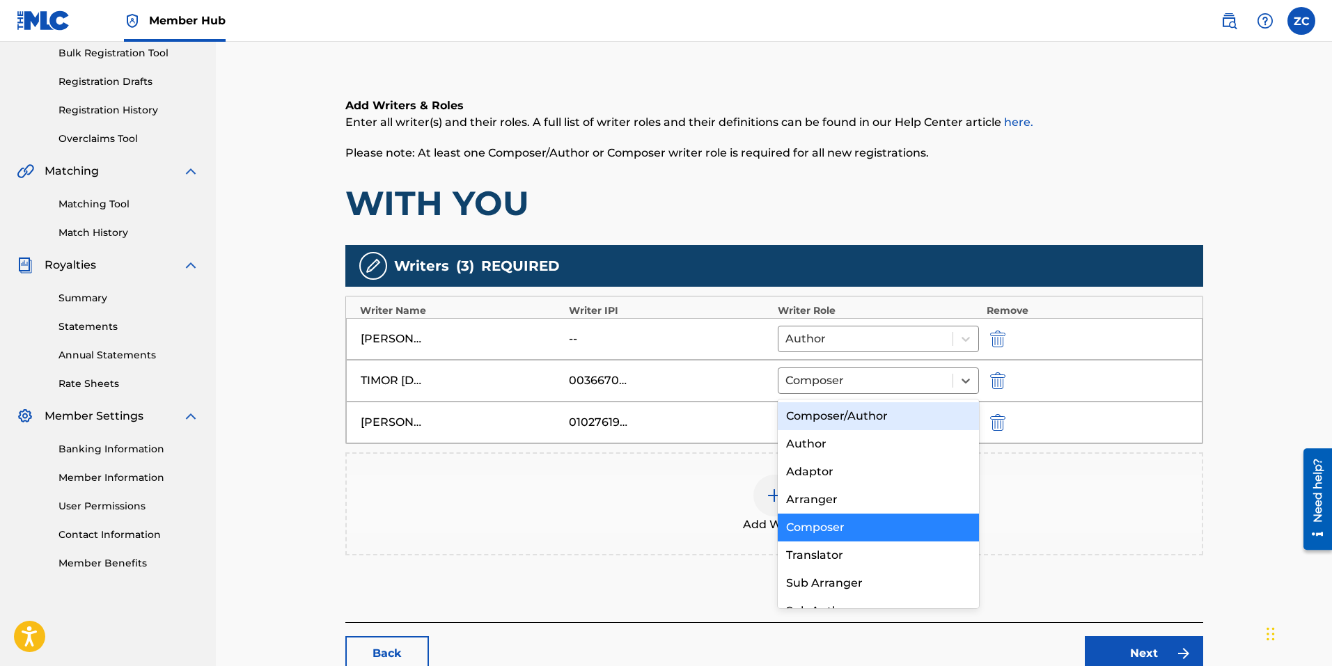
click at [807, 411] on div "Composer/Author" at bounding box center [879, 416] width 202 height 28
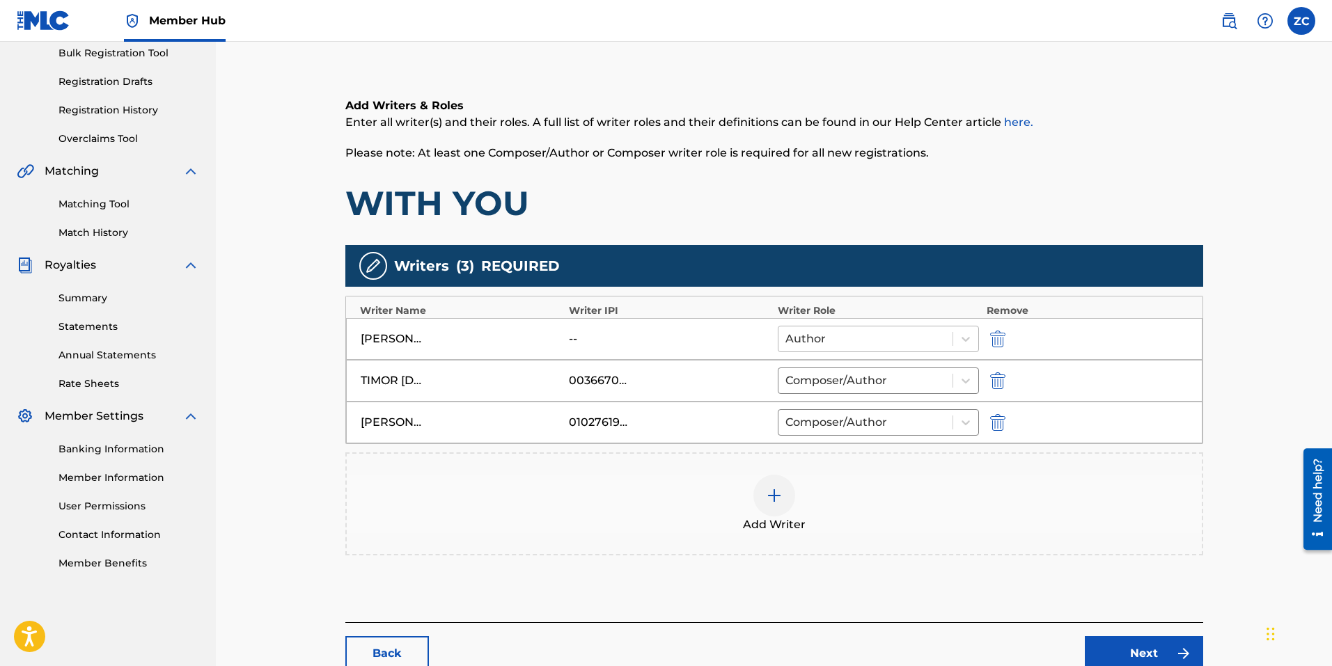
drag, startPoint x: 853, startPoint y: 334, endPoint x: 851, endPoint y: 344, distance: 10.0
click at [851, 334] on div at bounding box center [865, 338] width 161 height 19
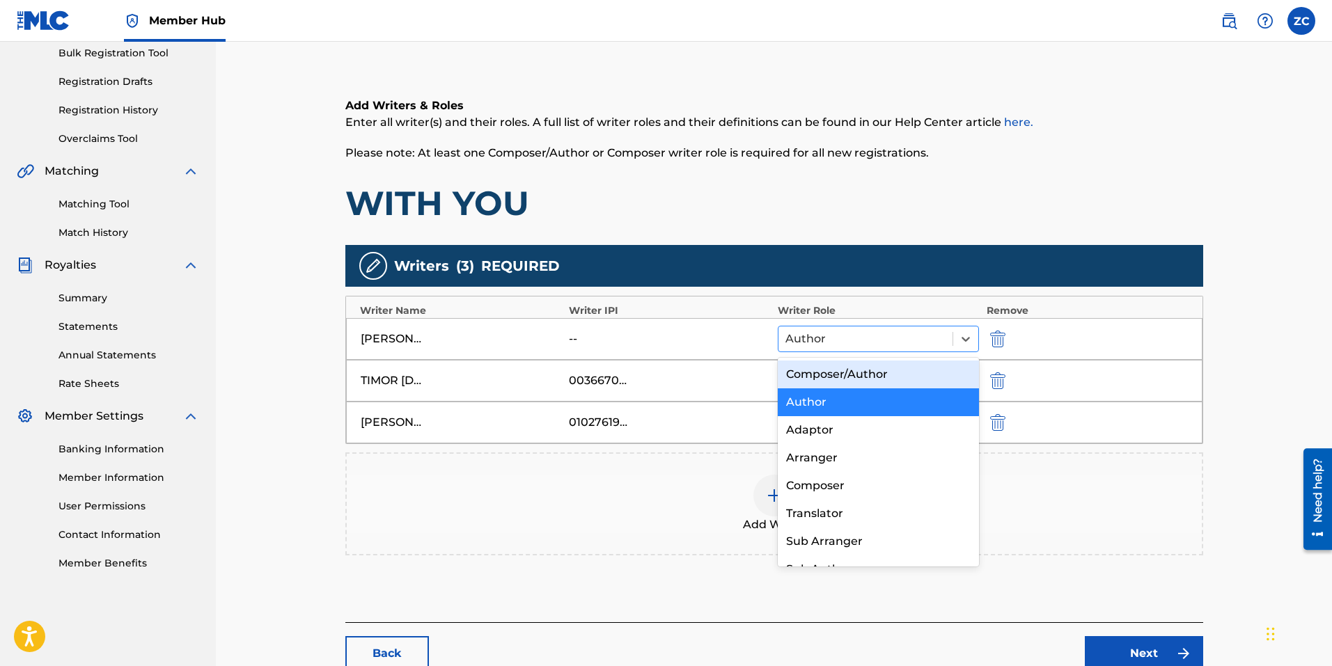
click at [842, 375] on div "Composer/Author" at bounding box center [879, 375] width 202 height 28
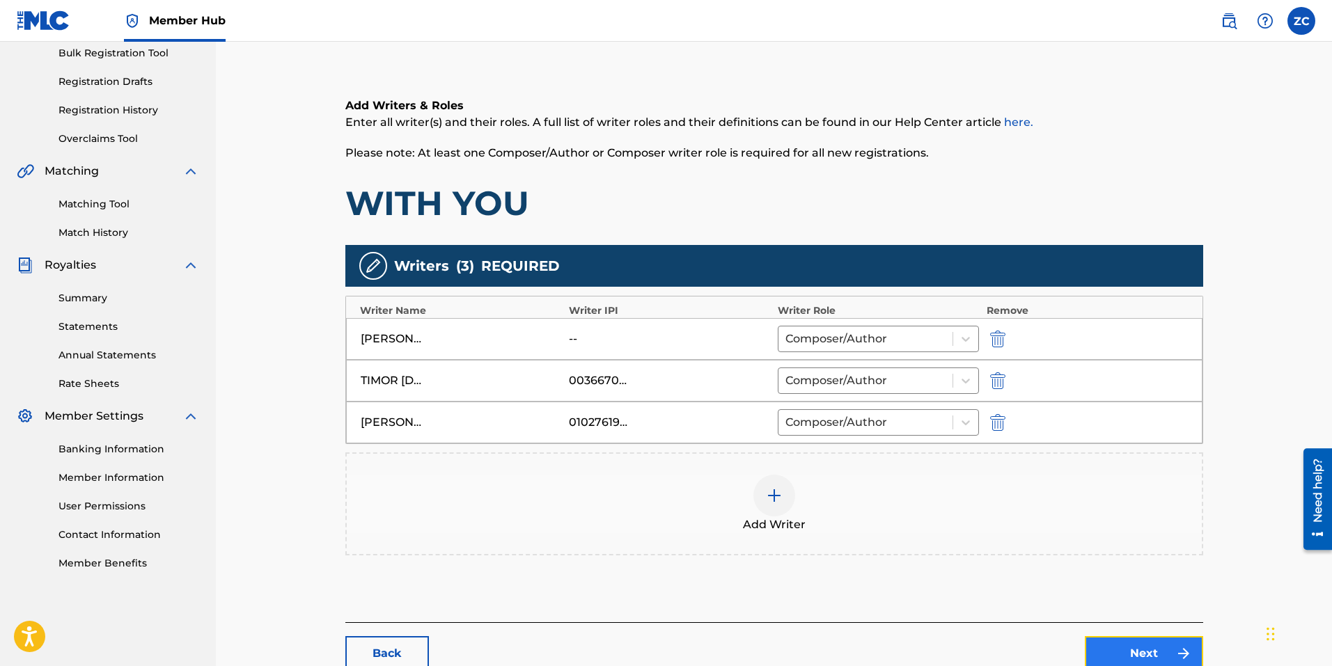
click at [1118, 656] on link "Next" at bounding box center [1143, 653] width 118 height 35
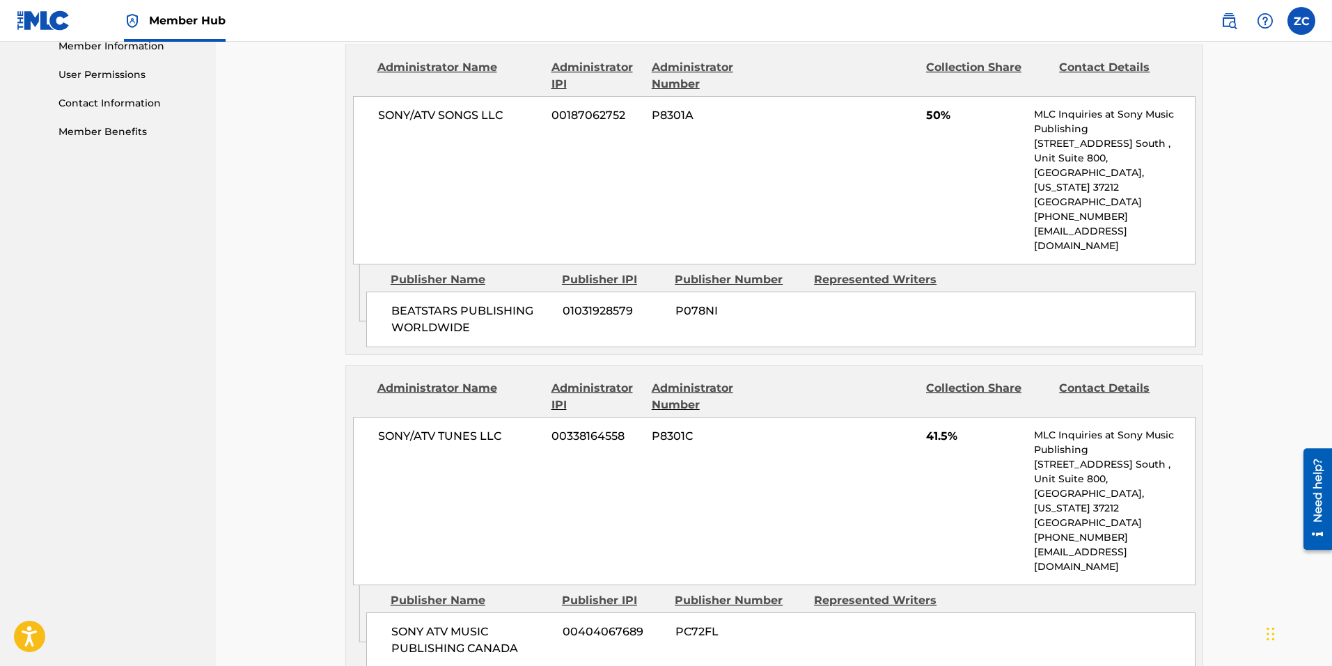
scroll to position [557, 0]
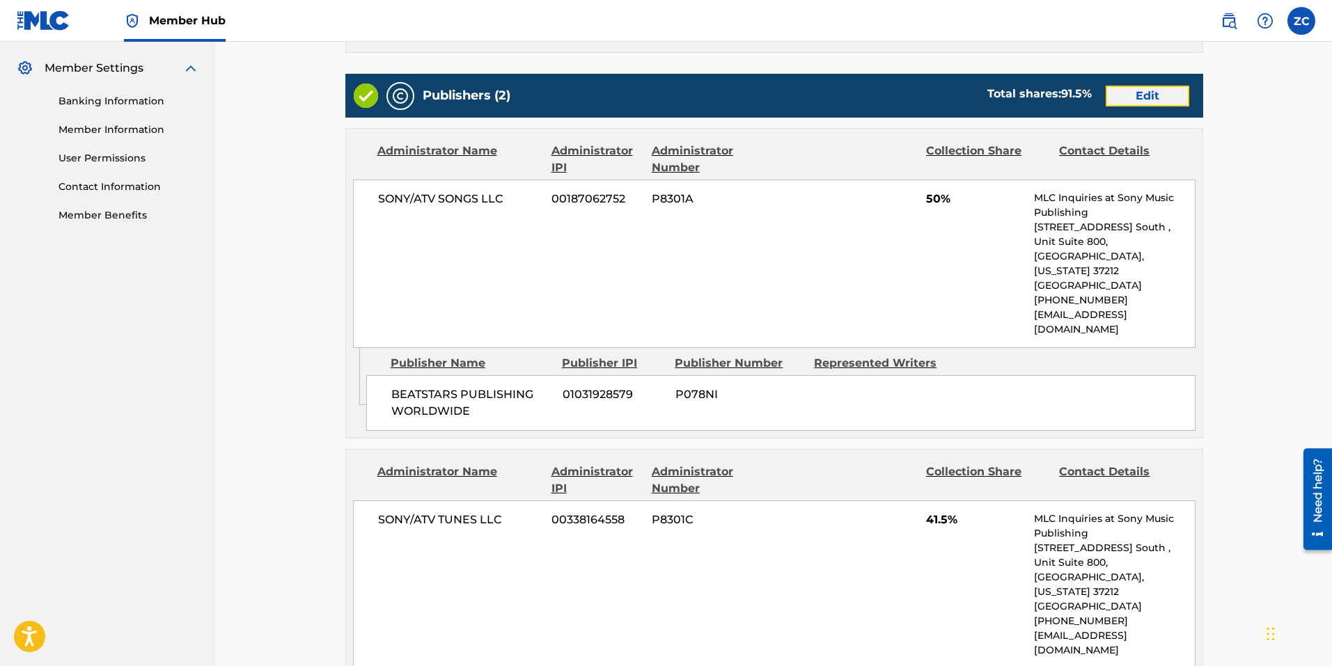
click at [1126, 88] on link "Edit" at bounding box center [1147, 96] width 84 height 21
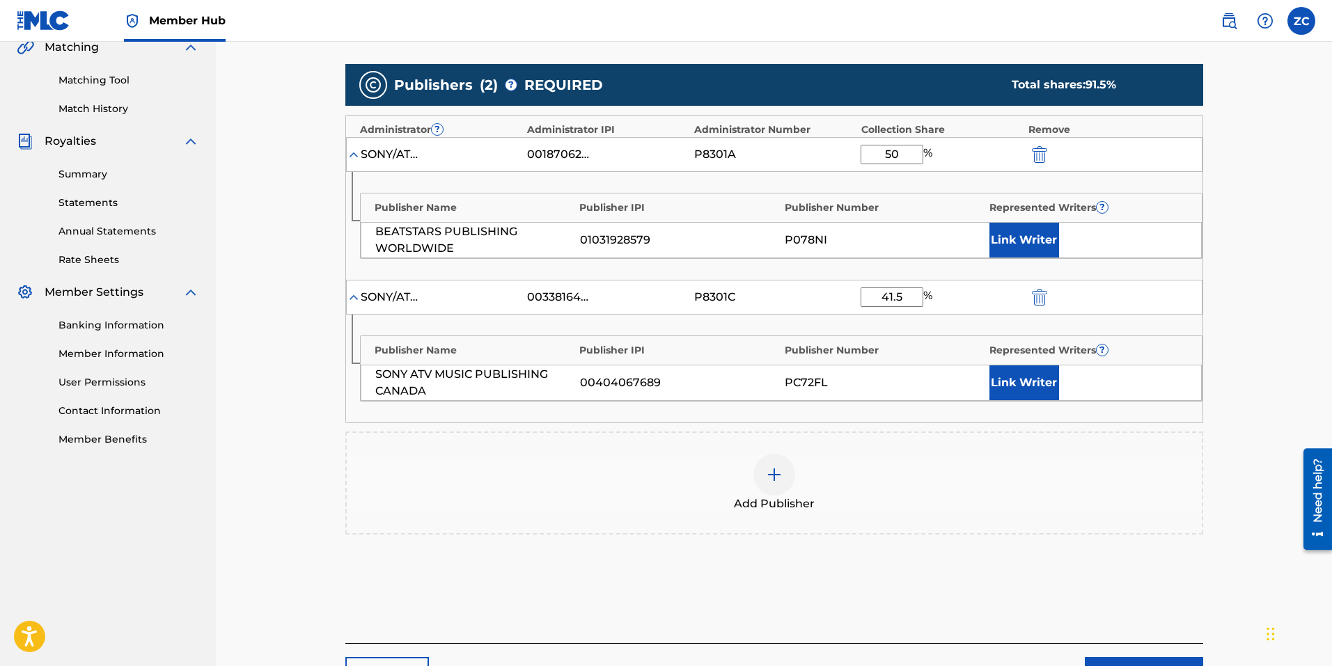
scroll to position [446, 0]
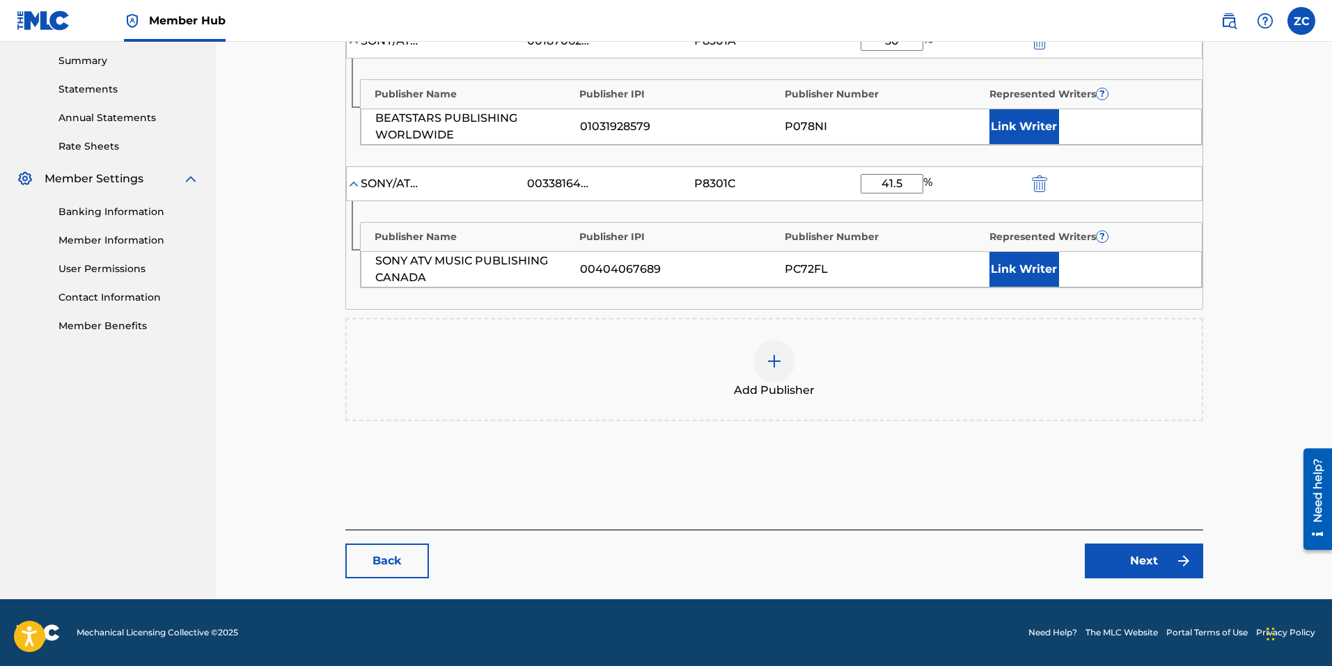
click at [757, 369] on div at bounding box center [774, 361] width 42 height 42
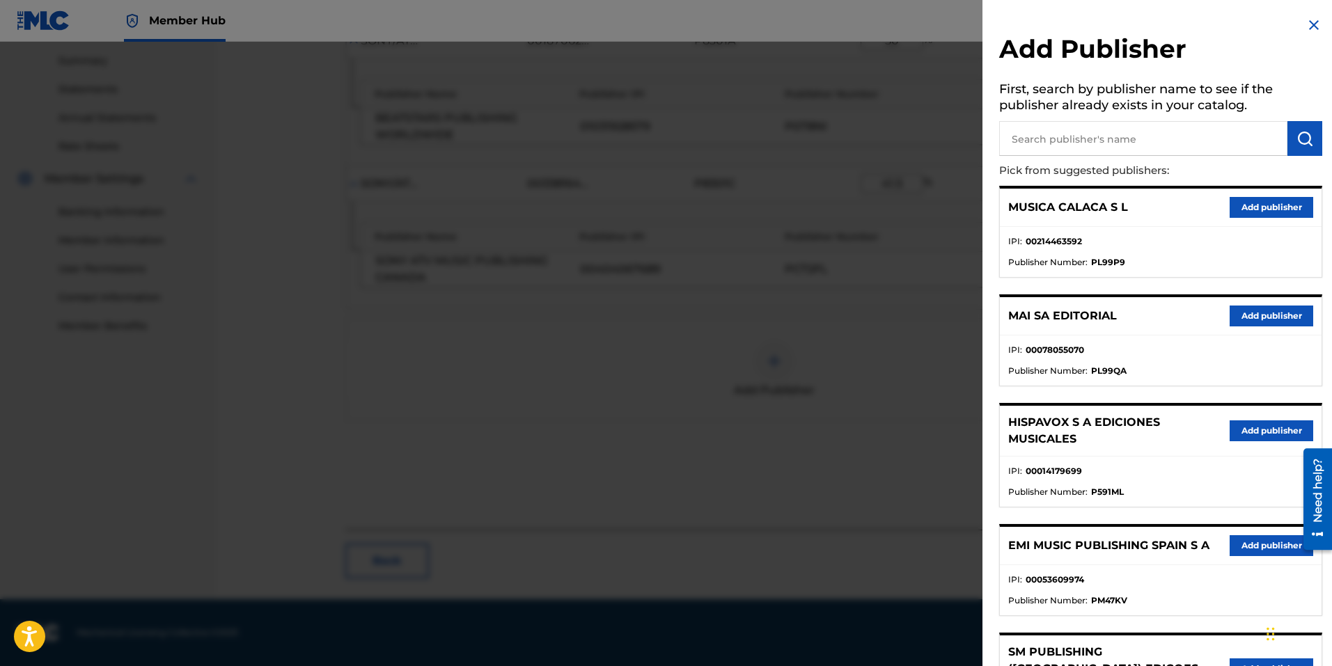
click at [1117, 127] on input "text" at bounding box center [1143, 138] width 288 height 35
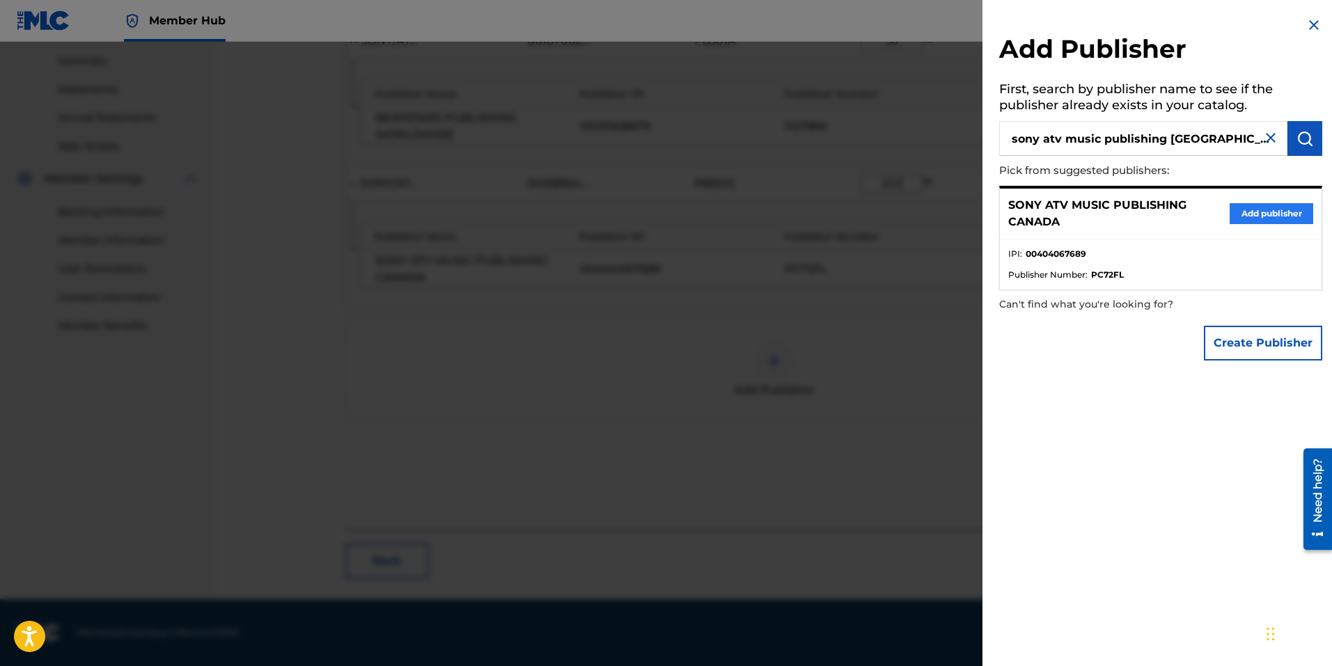
type input "sony atv music publishing canada\"
click at [1257, 219] on button "Add publisher" at bounding box center [1271, 213] width 84 height 21
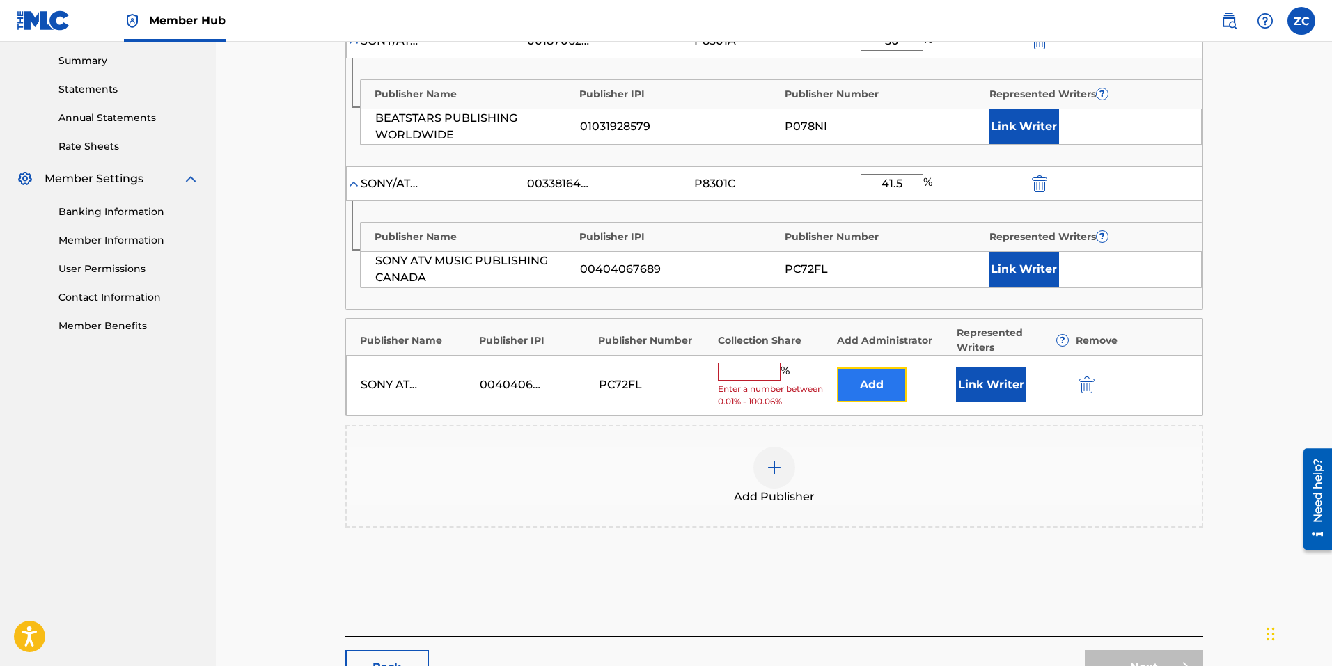
click at [888, 381] on button "Add" at bounding box center [872, 385] width 70 height 35
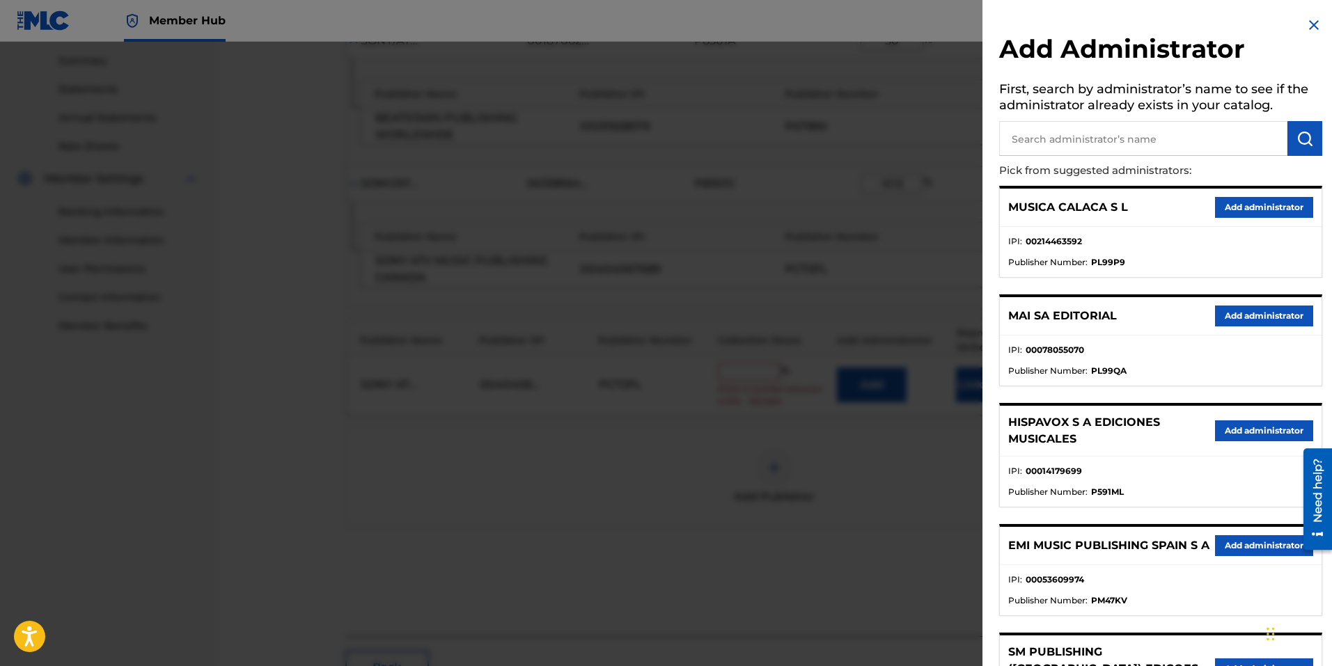
click at [1080, 146] on input "text" at bounding box center [1143, 138] width 288 height 35
type input "sony/atv songs llc"
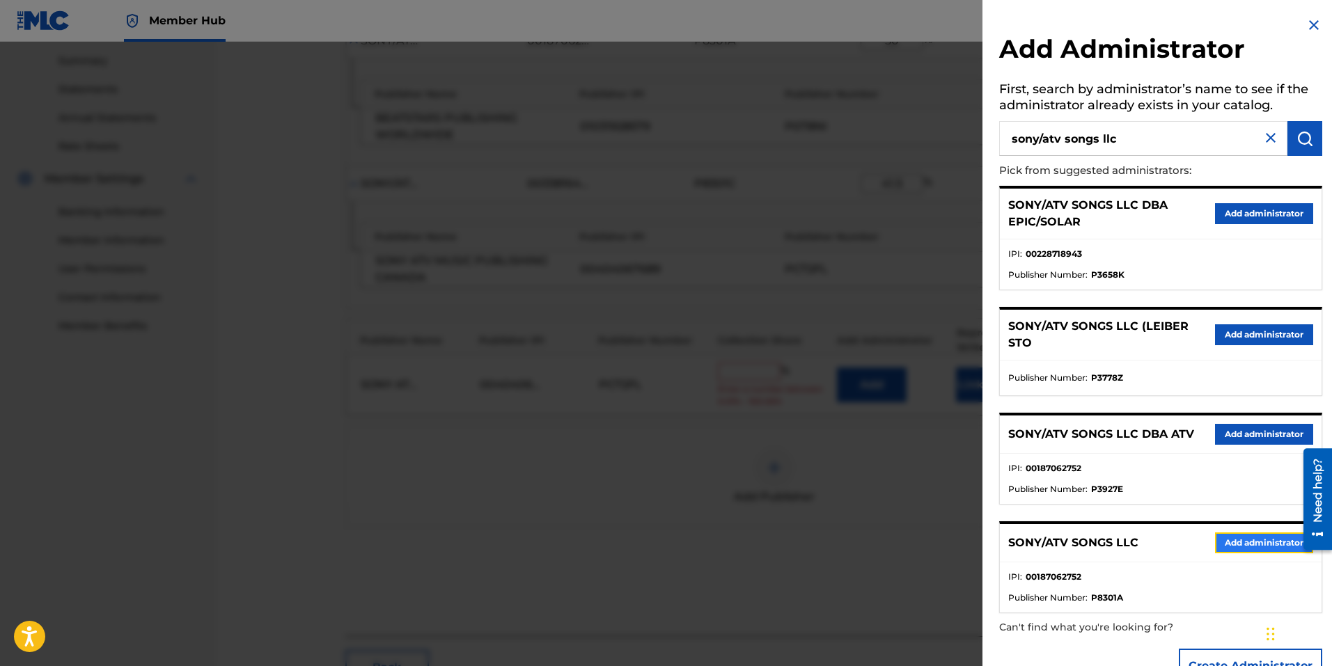
click at [1247, 537] on button "Add administrator" at bounding box center [1264, 542] width 98 height 21
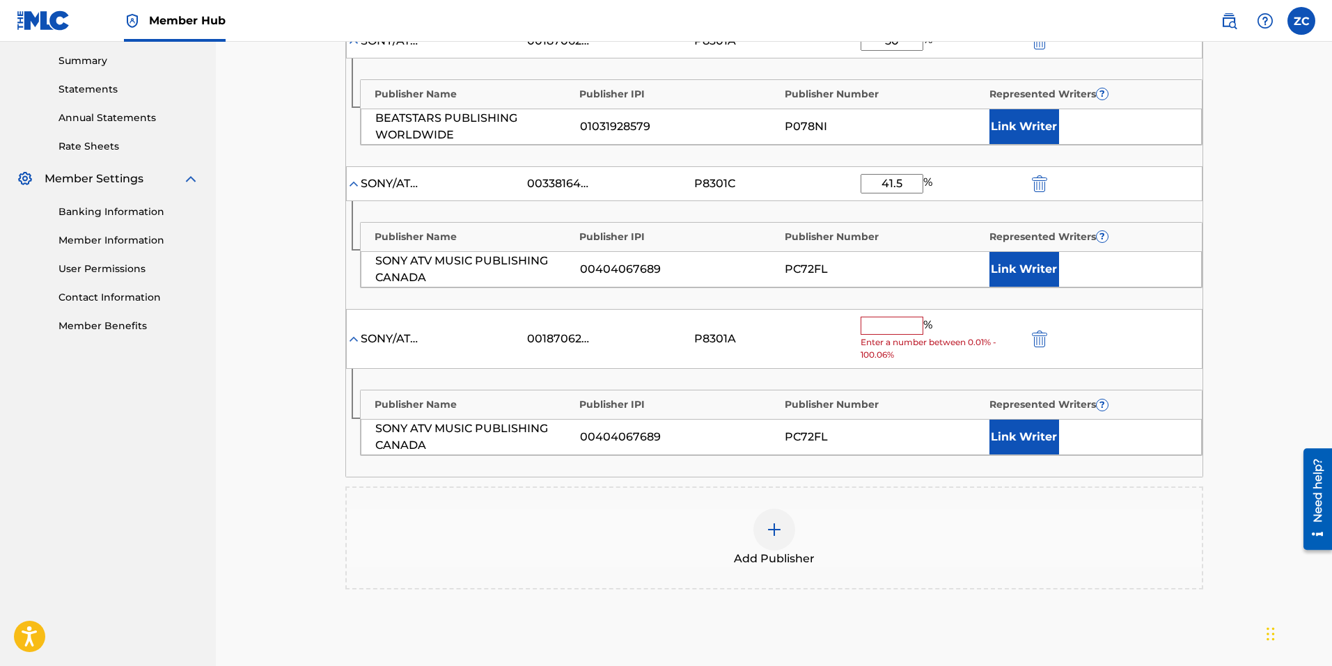
click at [877, 335] on div "% Enter a number between 0.01% - 100.06%" at bounding box center [940, 339] width 160 height 45
click at [900, 319] on input "text" at bounding box center [891, 326] width 63 height 18
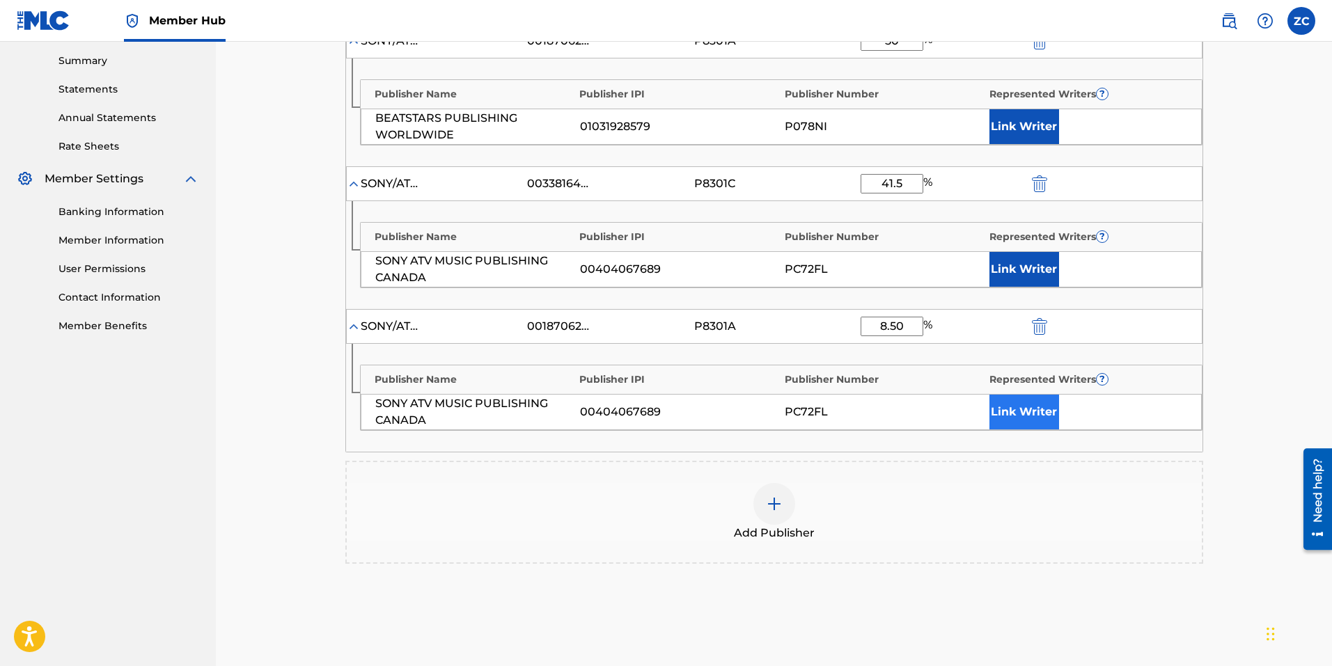
type input "8.50"
click at [1004, 405] on button "Link Writer" at bounding box center [1024, 412] width 70 height 35
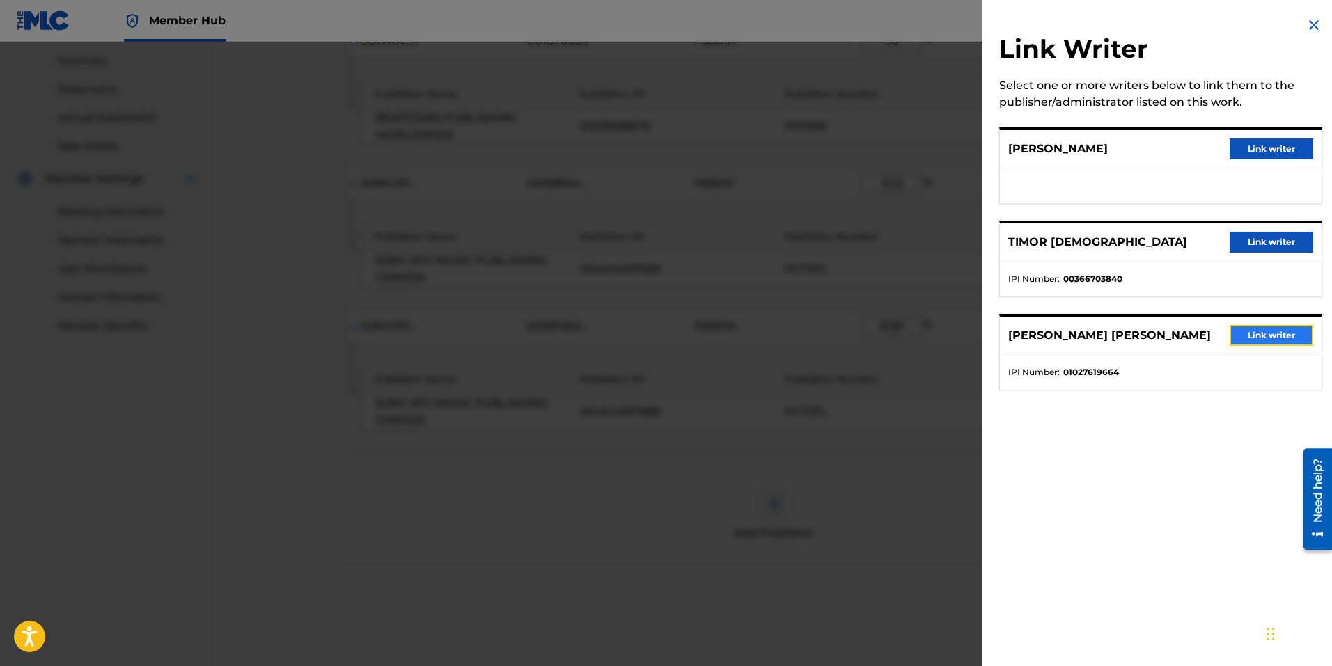
click at [1275, 334] on button "Link writer" at bounding box center [1271, 335] width 84 height 21
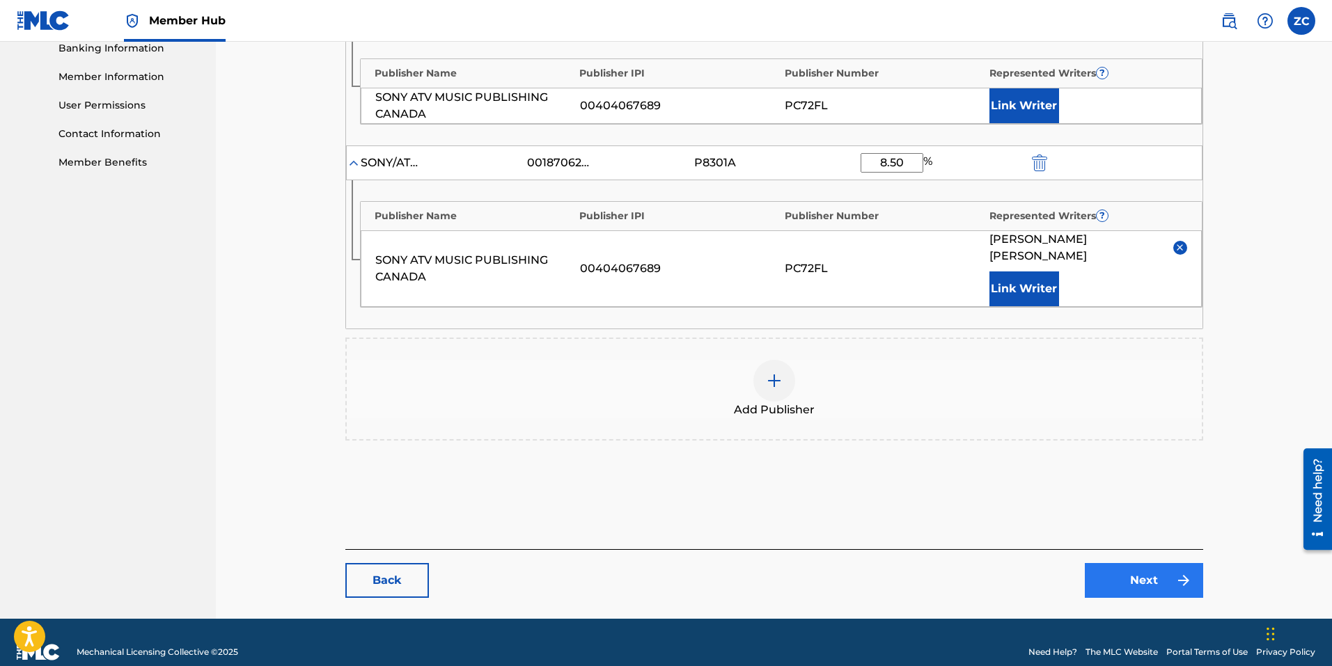
scroll to position [613, 0]
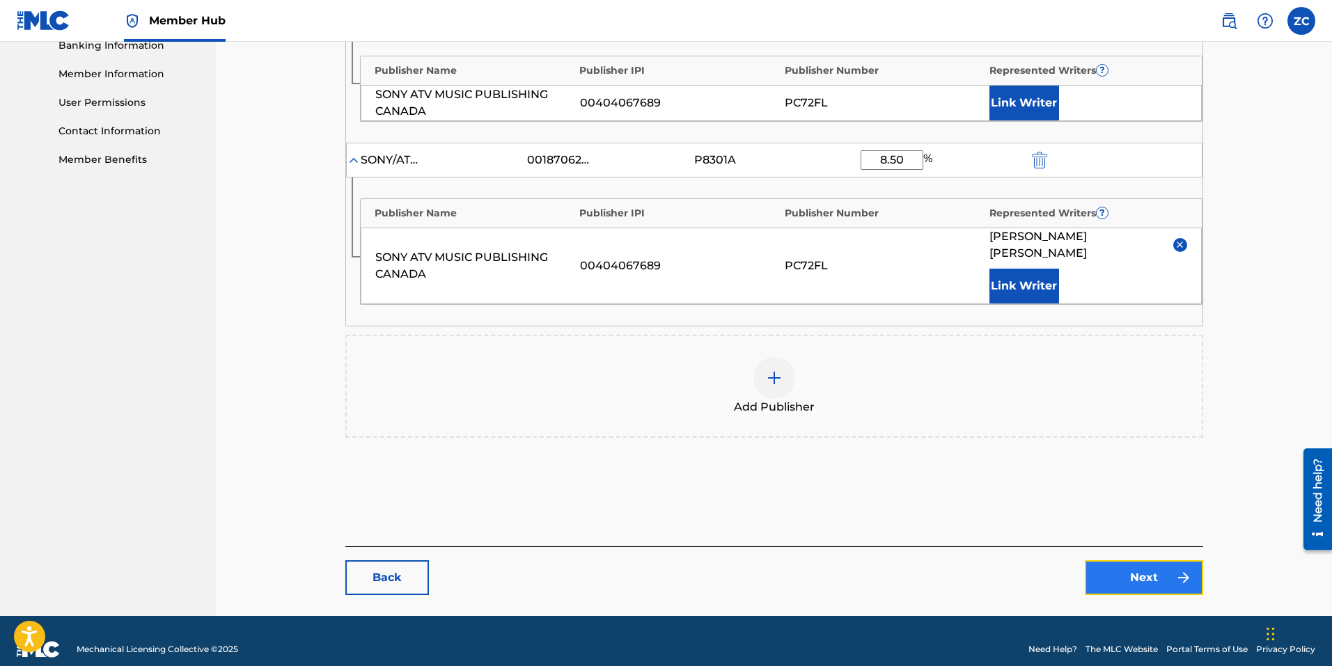
click at [1091, 560] on link "Next" at bounding box center [1143, 577] width 118 height 35
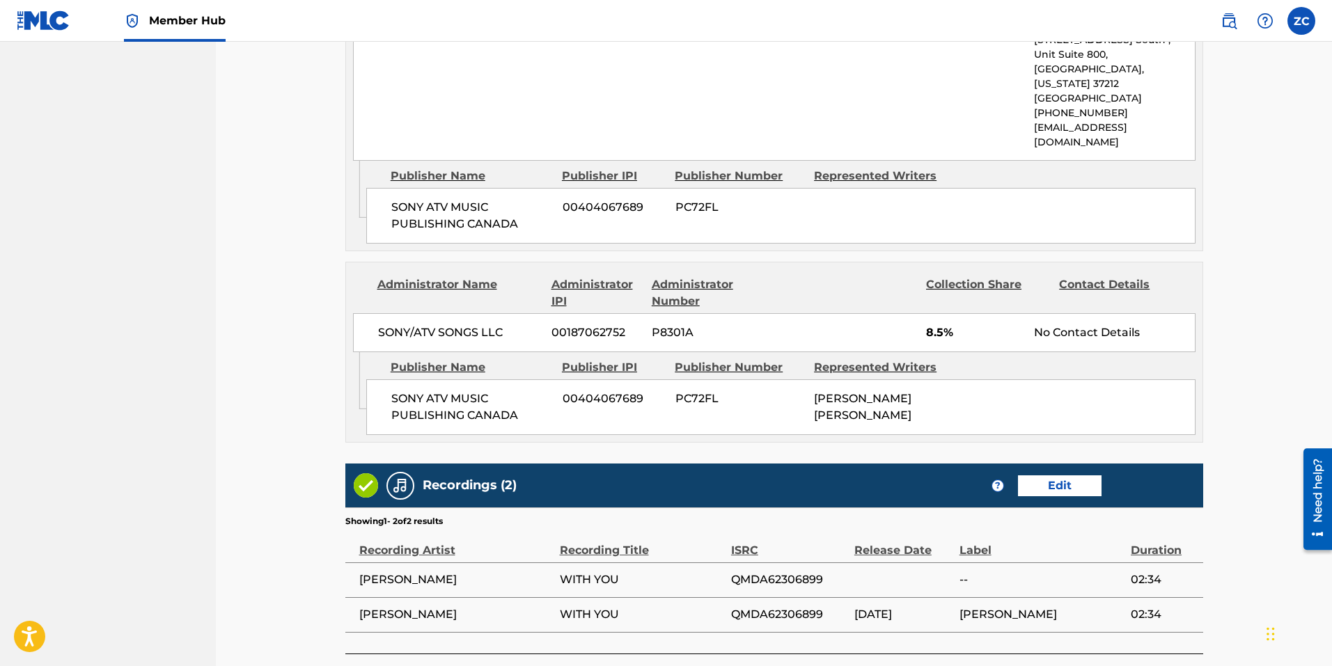
scroll to position [1130, 0]
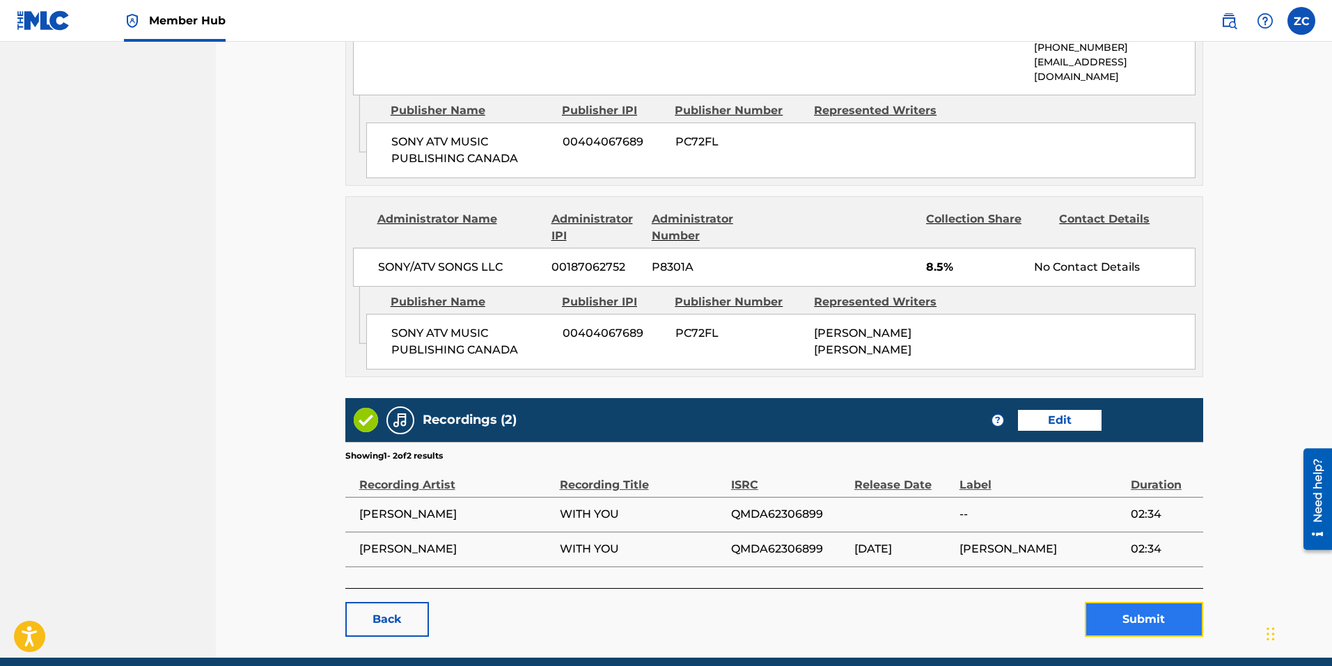
click at [1145, 602] on button "Submit" at bounding box center [1143, 619] width 118 height 35
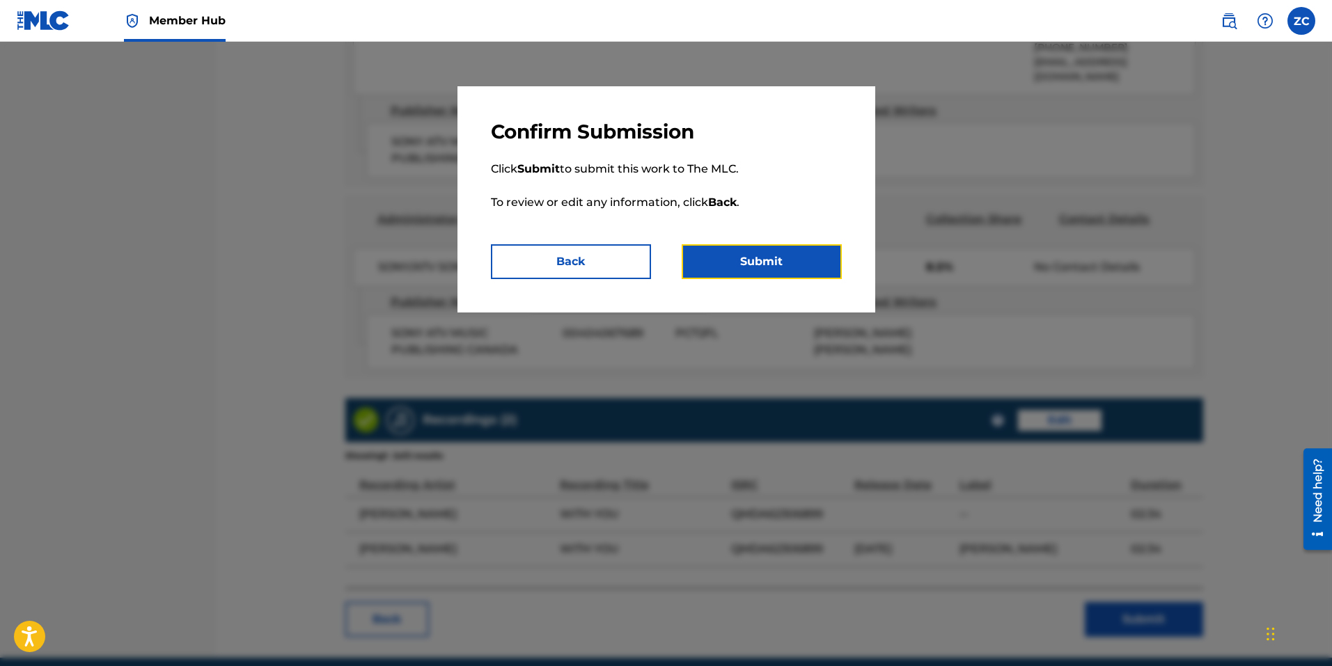
drag, startPoint x: 775, startPoint y: 267, endPoint x: 784, endPoint y: 276, distance: 12.8
click at [775, 267] on button "Submit" at bounding box center [761, 261] width 160 height 35
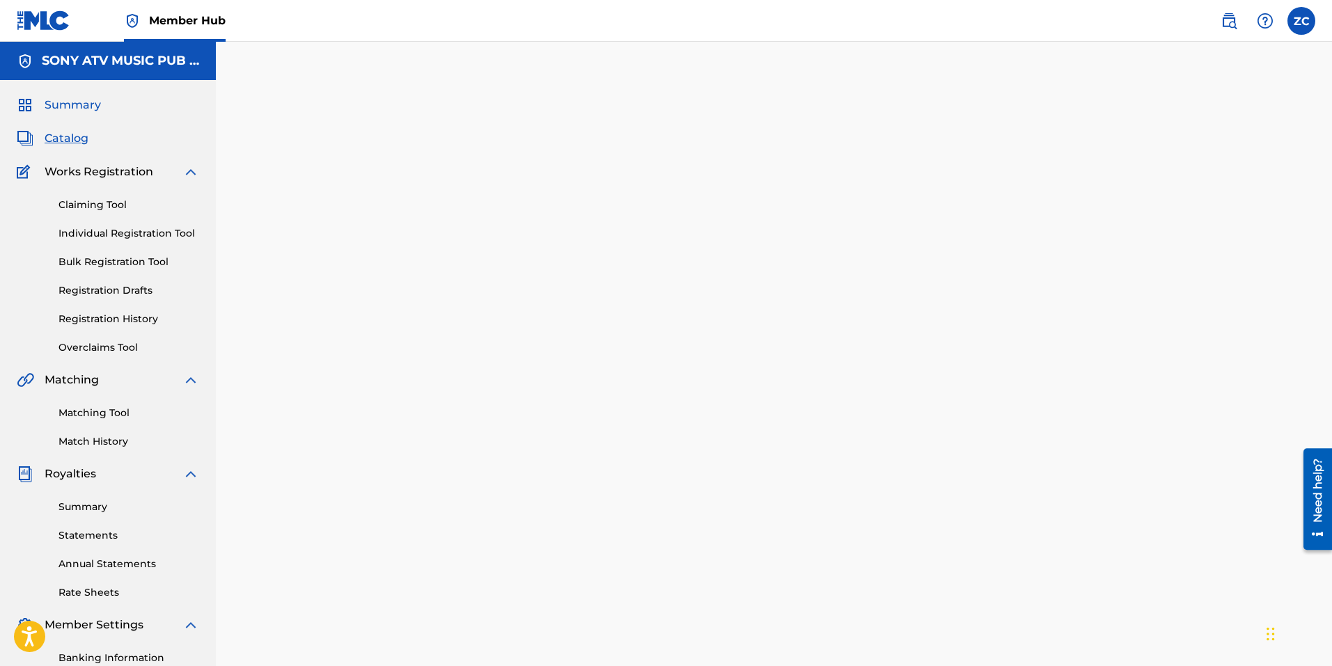
click at [76, 100] on span "Summary" at bounding box center [73, 105] width 56 height 17
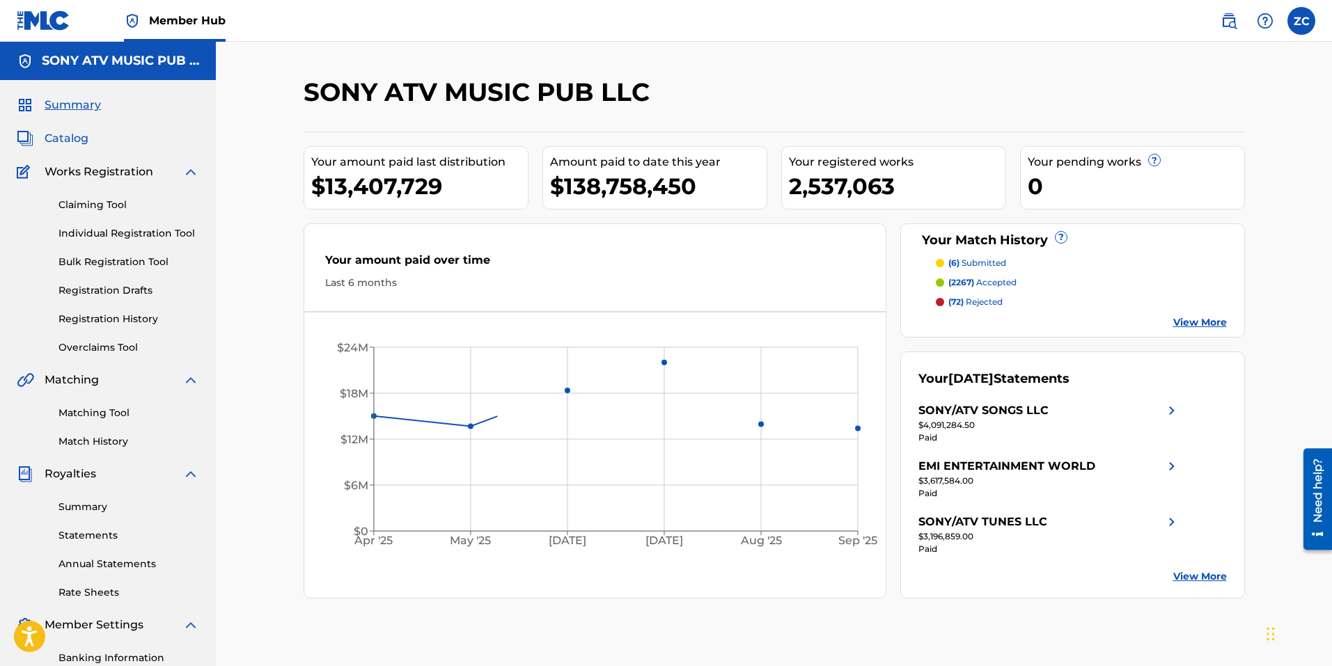
click at [61, 132] on span "Catalog" at bounding box center [67, 138] width 44 height 17
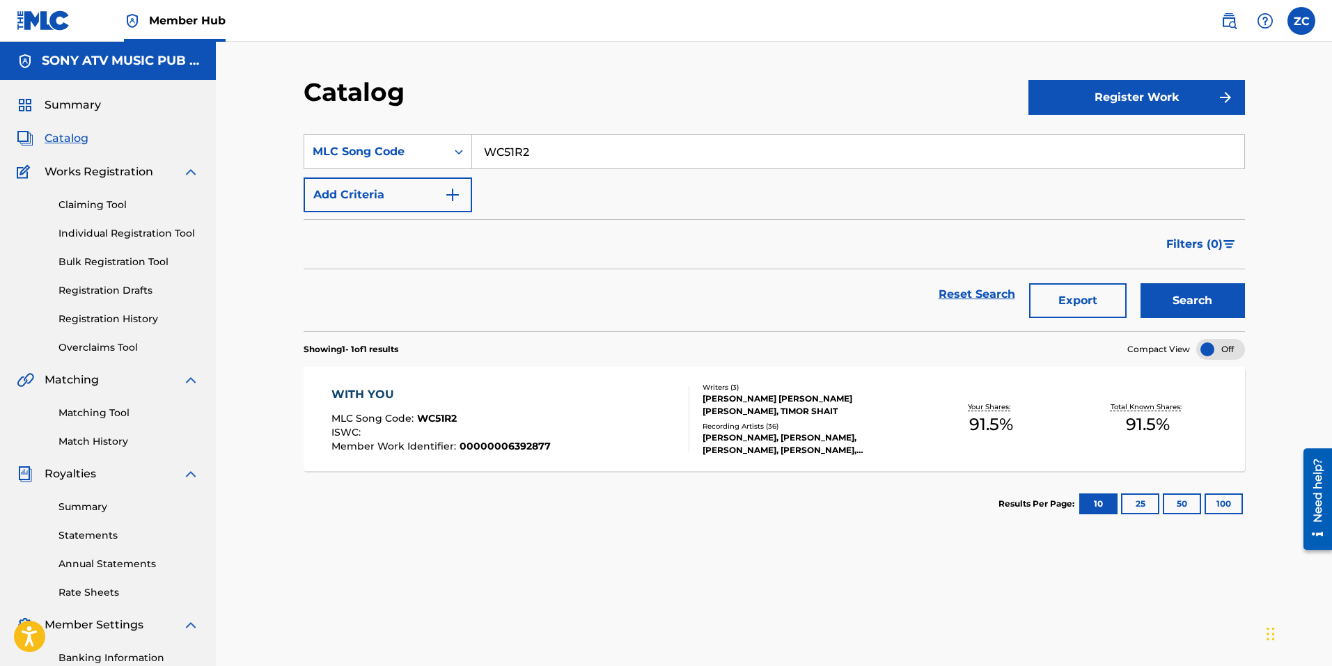
drag, startPoint x: 539, startPoint y: 145, endPoint x: 97, endPoint y: 78, distance: 447.0
click at [109, 84] on main "SONY ATV MUSIC PUB LLC Summary Catalog Works Registration Claiming Tool Individ…" at bounding box center [666, 419] width 1332 height 755
paste input "FI2IKV"
type input "FI2IKV"
click at [1182, 286] on button "Search" at bounding box center [1192, 300] width 104 height 35
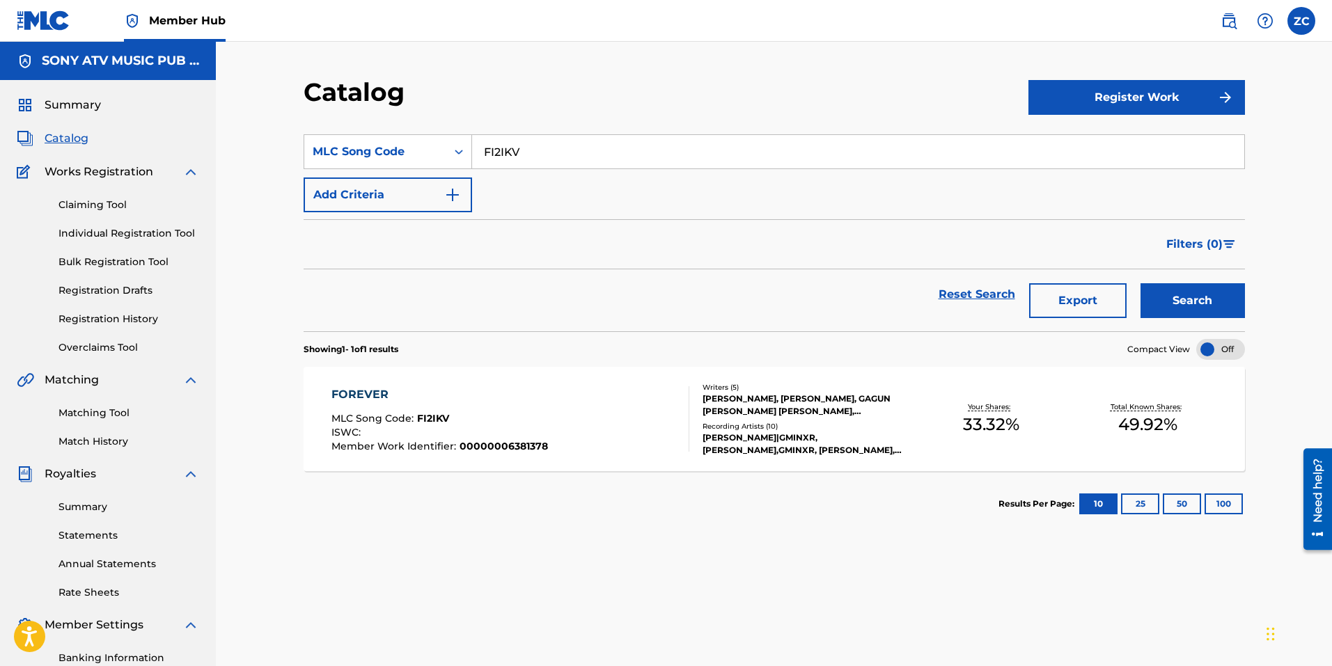
click at [672, 392] on div "FOREVER MLC Song Code : FI2IKV ISWC : Member Work Identifier : 00000006381378" at bounding box center [510, 418] width 358 height 65
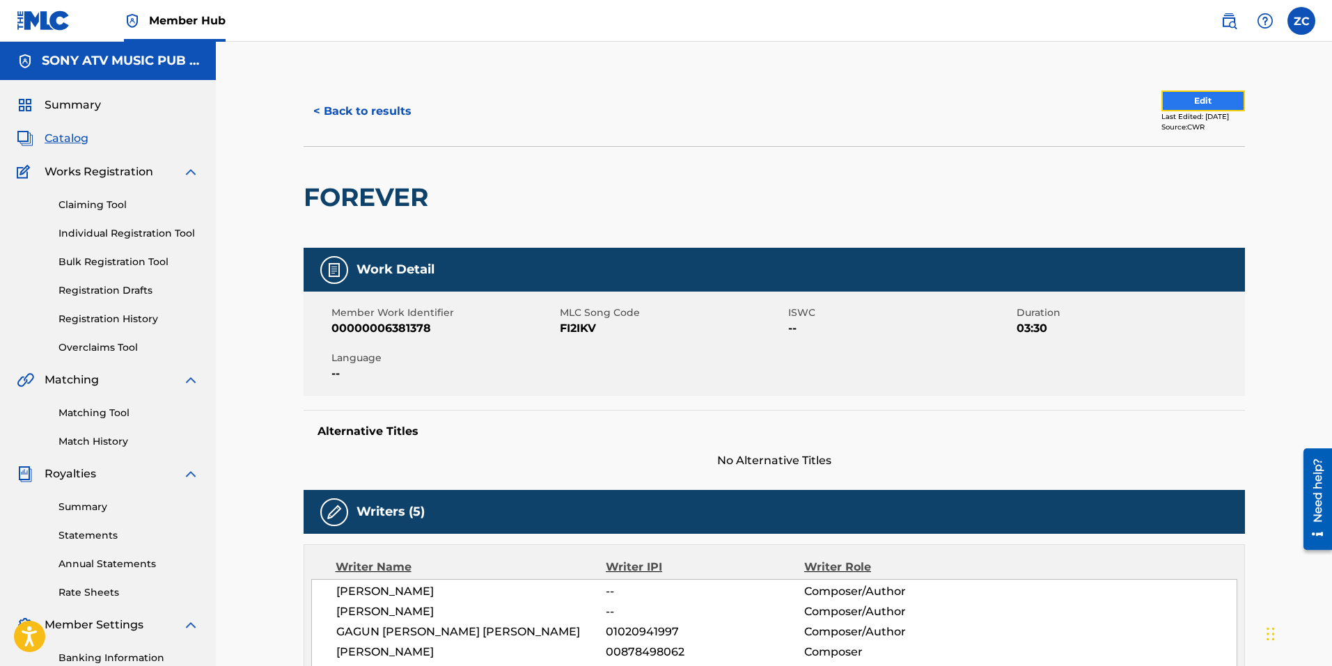
click at [1202, 93] on button "Edit" at bounding box center [1203, 100] width 84 height 21
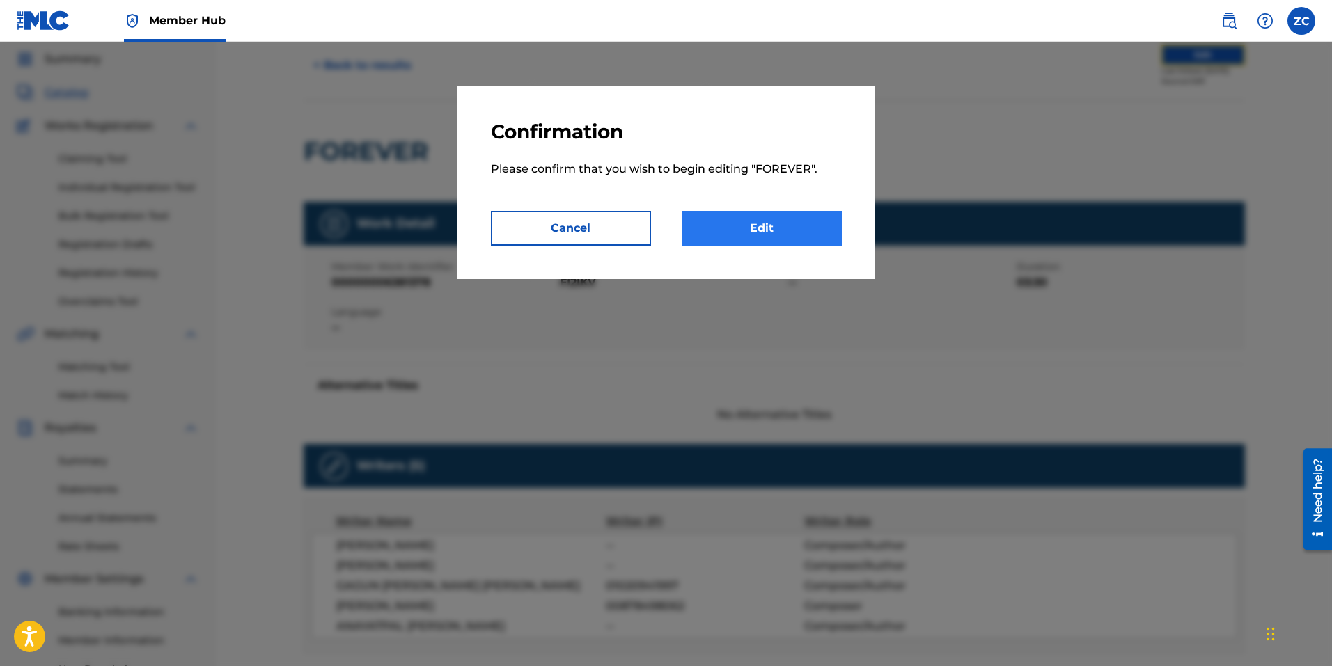
scroll to position [70, 0]
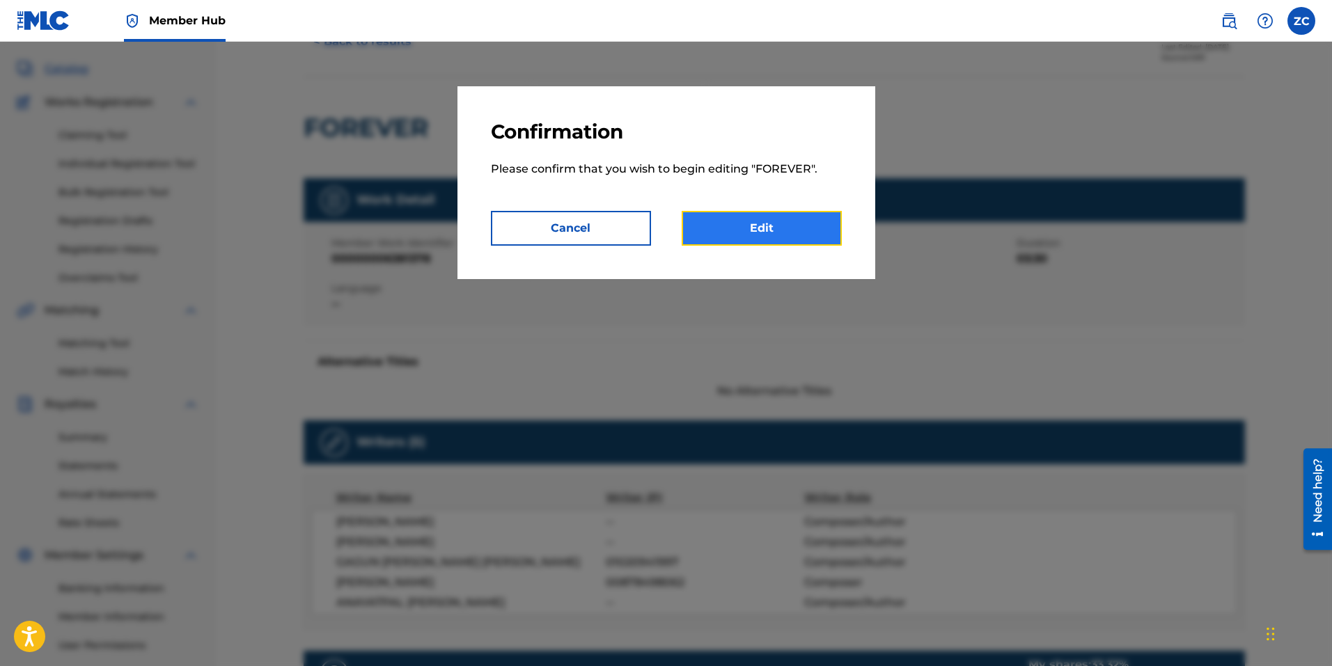
click at [750, 222] on link "Edit" at bounding box center [761, 228] width 160 height 35
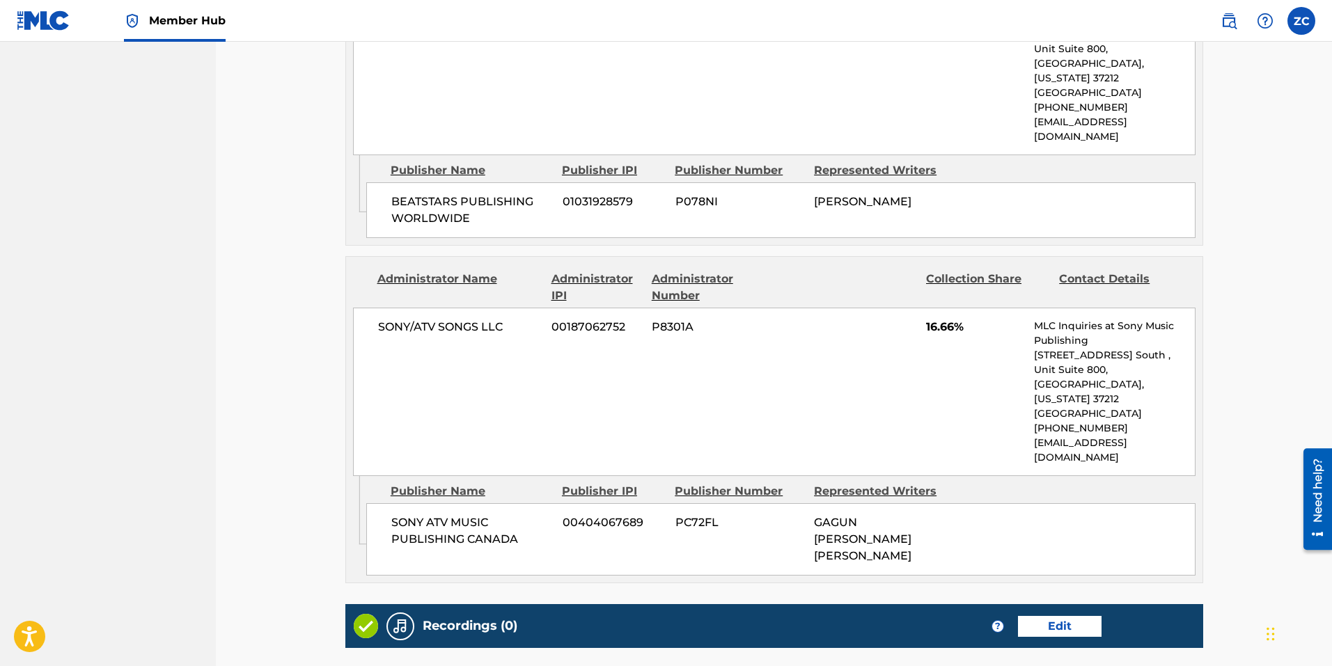
scroll to position [557, 0]
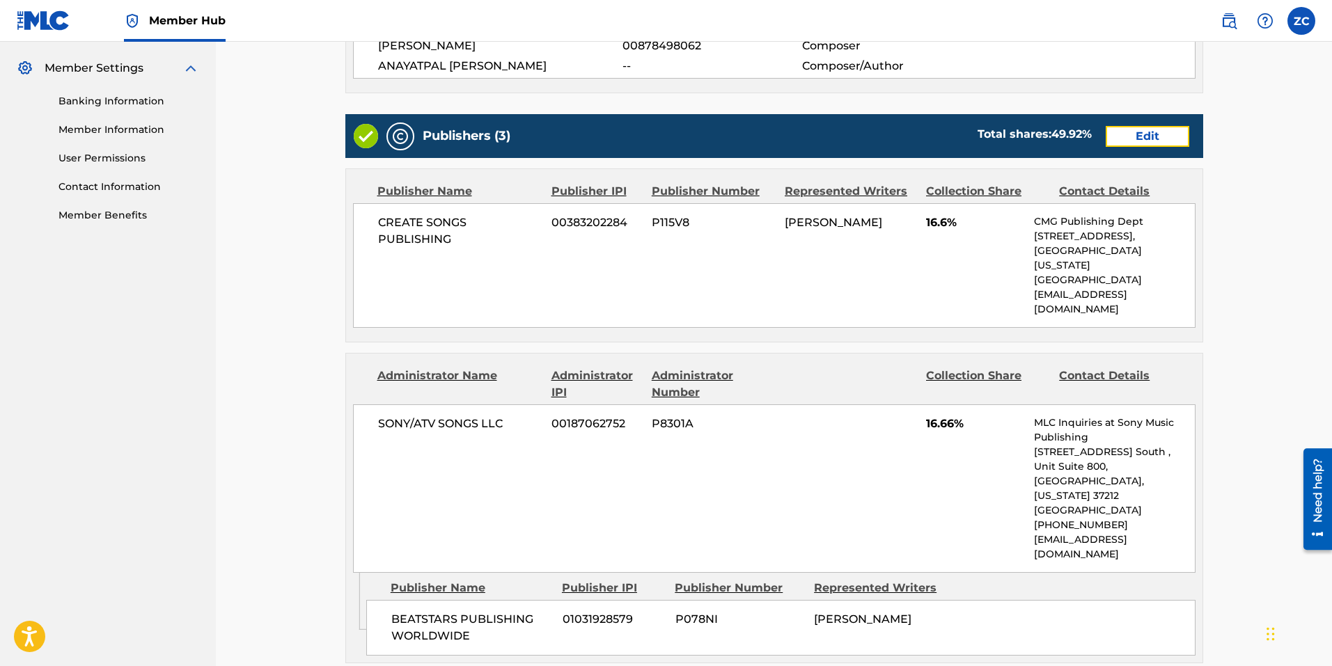
click at [1120, 140] on link "Edit" at bounding box center [1147, 136] width 84 height 21
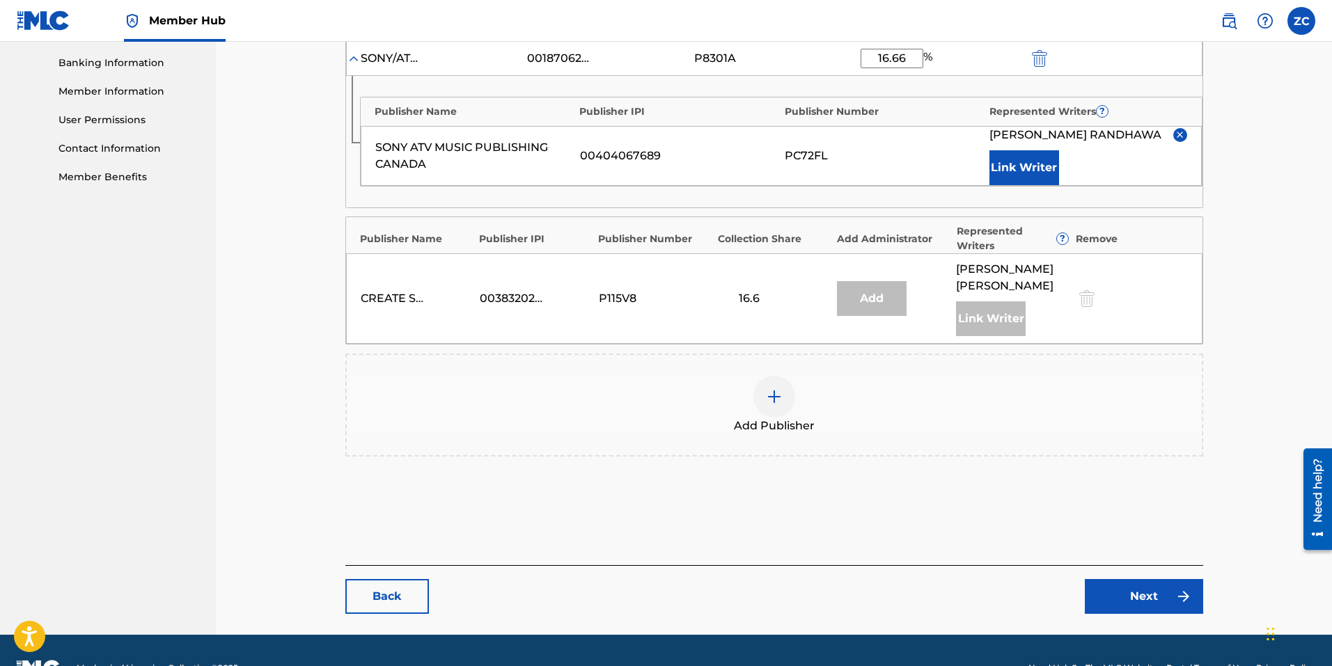
scroll to position [626, 0]
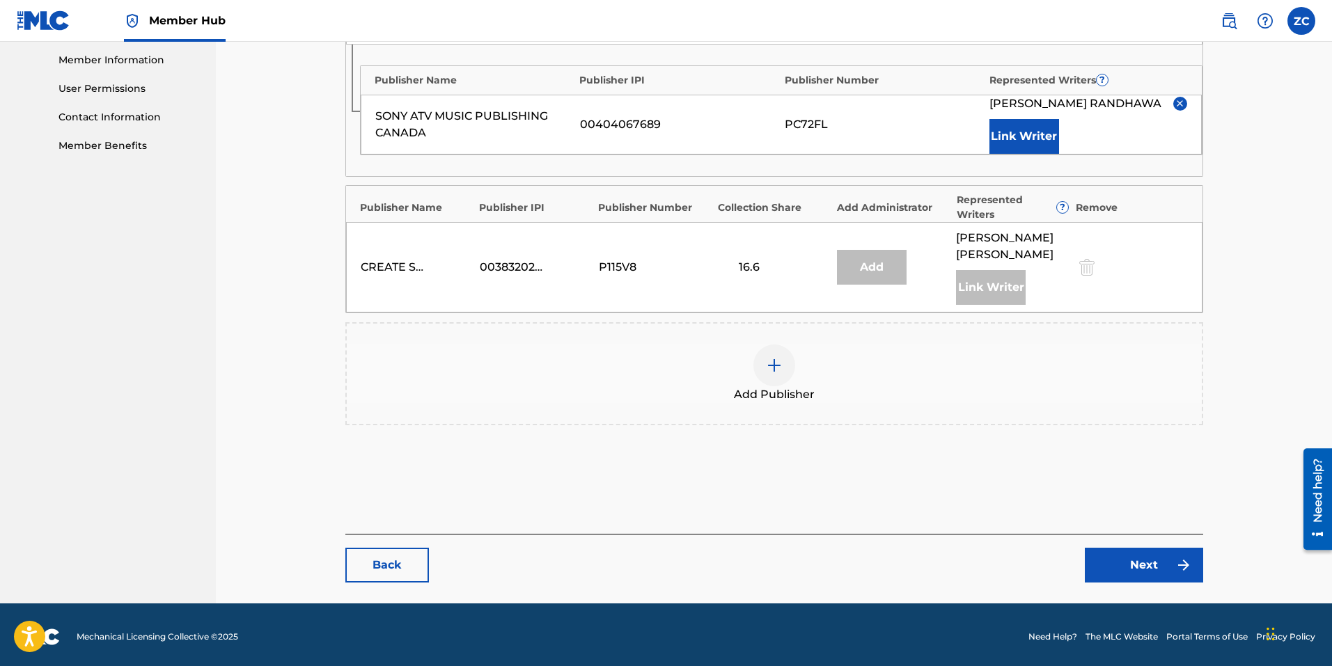
click at [781, 377] on div at bounding box center [774, 366] width 42 height 42
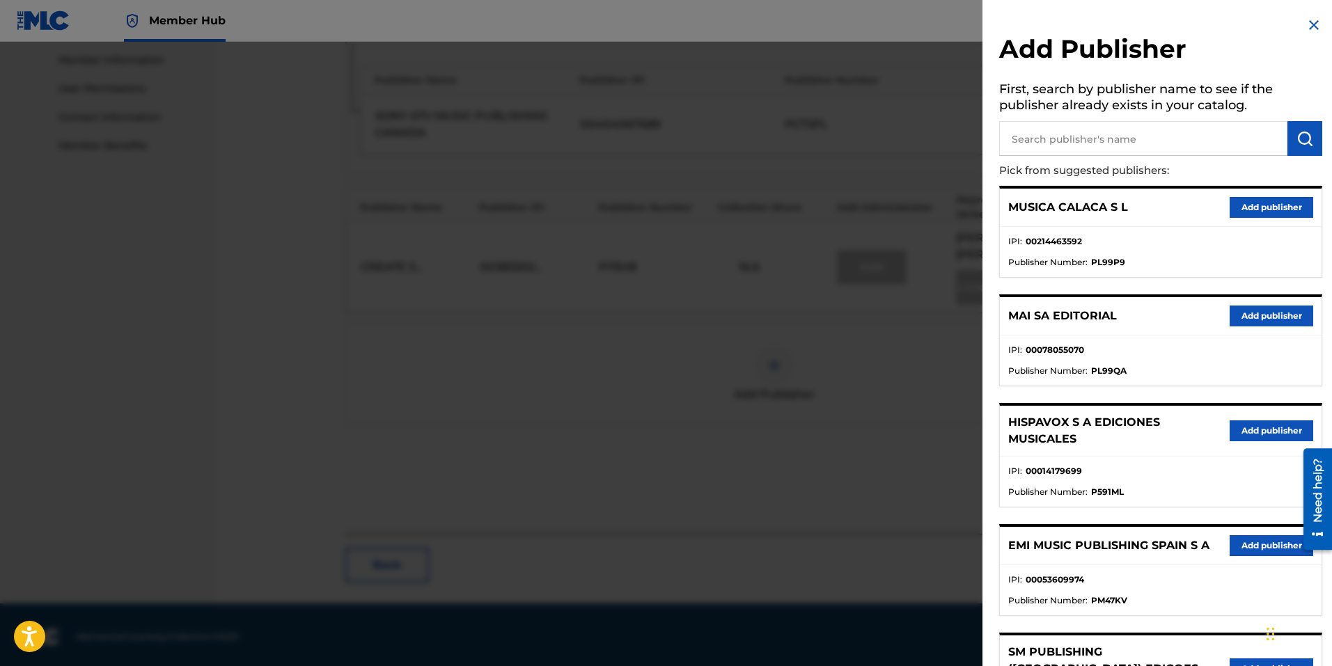
click at [1025, 142] on input "text" at bounding box center [1143, 138] width 288 height 35
type input "sony atv music publishing canada"
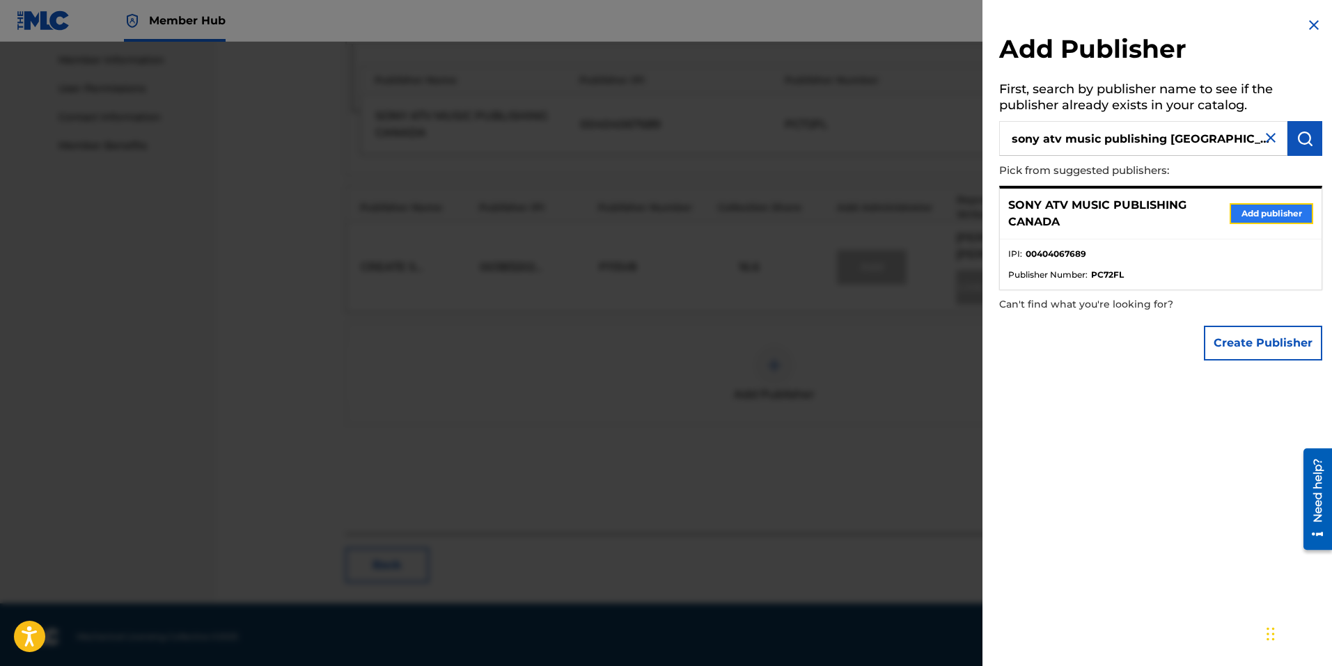
click at [1254, 212] on button "Add publisher" at bounding box center [1271, 213] width 84 height 21
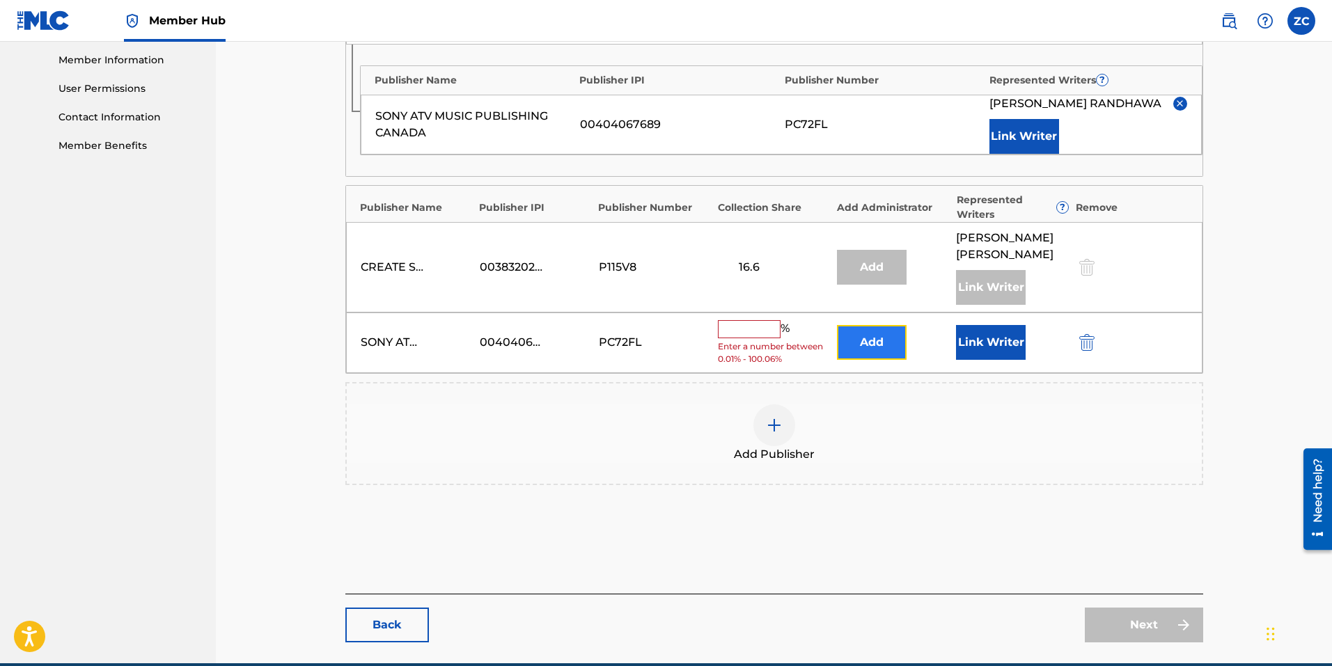
click at [882, 340] on button "Add" at bounding box center [872, 342] width 70 height 35
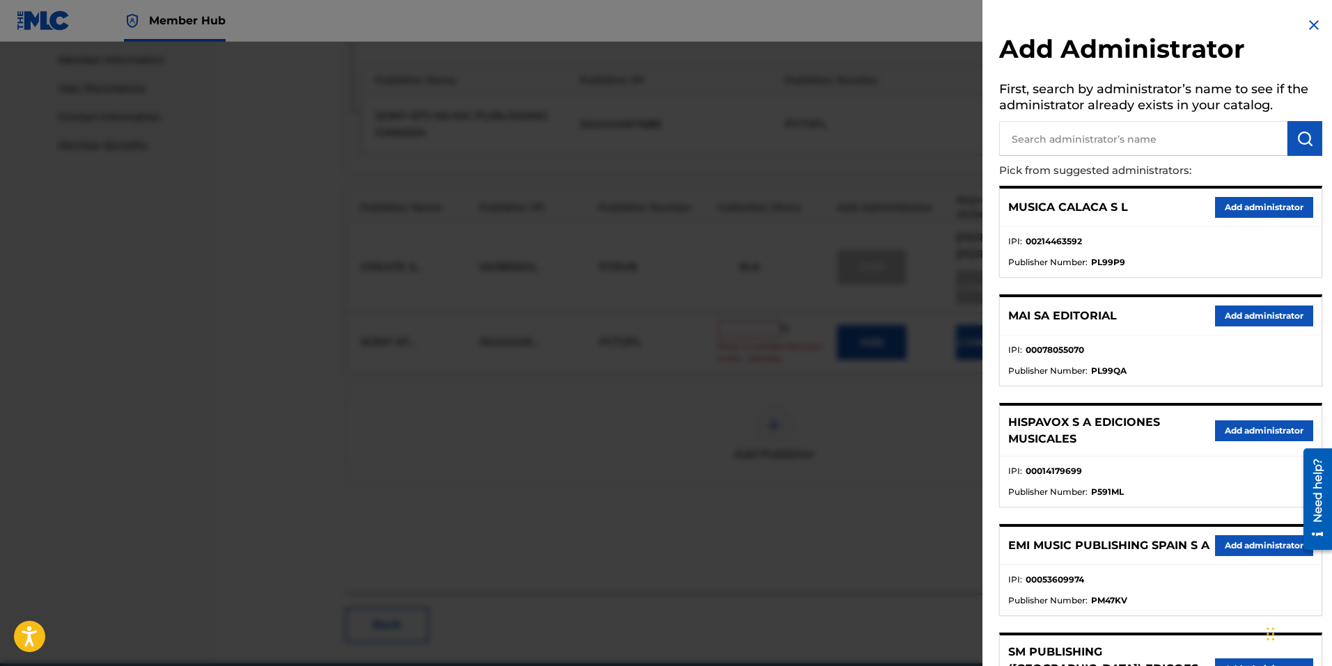
click at [1066, 132] on input "text" at bounding box center [1143, 138] width 288 height 35
type input "sony/atv tunes llc"
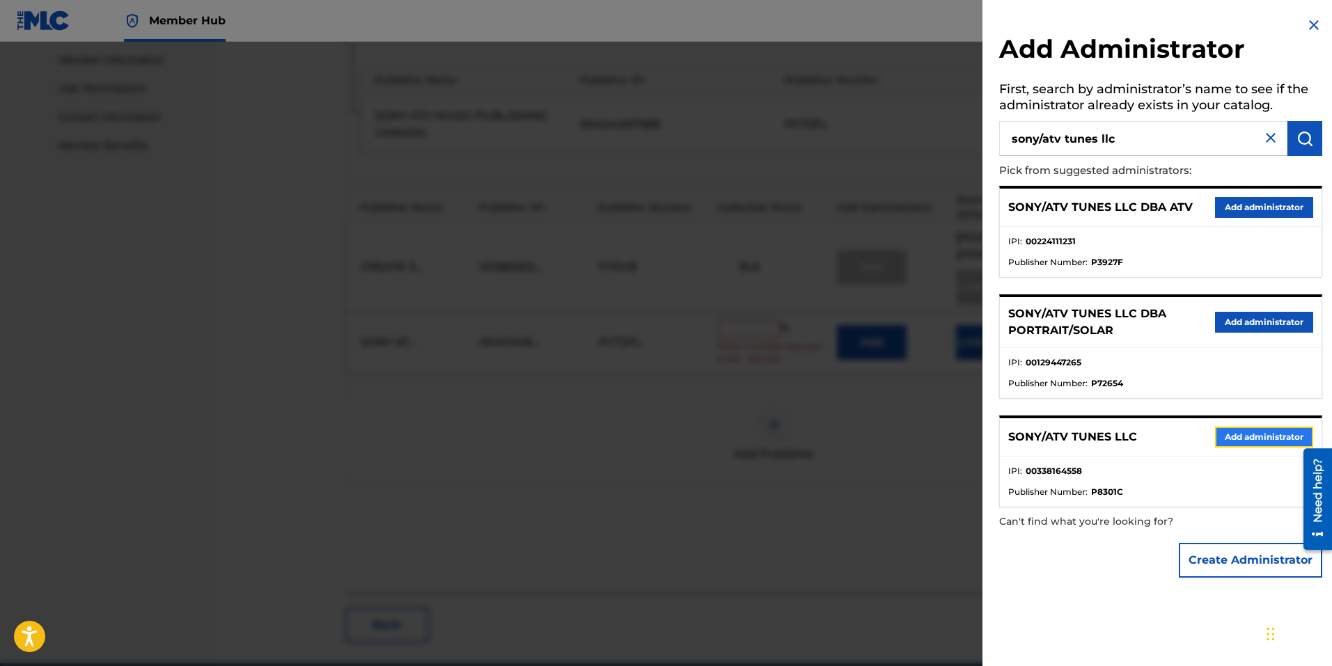
click at [1220, 438] on button "Add administrator" at bounding box center [1264, 437] width 98 height 21
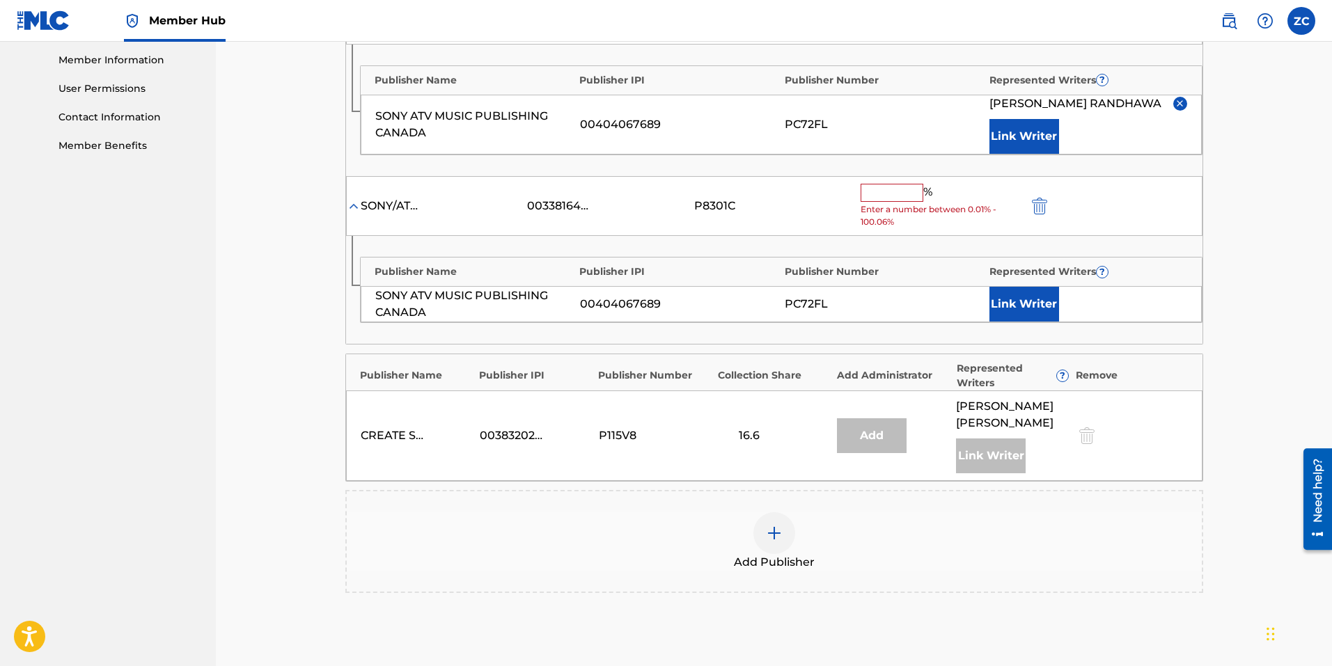
click at [890, 194] on input "text" at bounding box center [891, 193] width 63 height 18
click at [889, 205] on span "Enter a number between 0.01% - 100.06%" at bounding box center [940, 215] width 160 height 25
click at [894, 201] on input "text" at bounding box center [891, 193] width 63 height 18
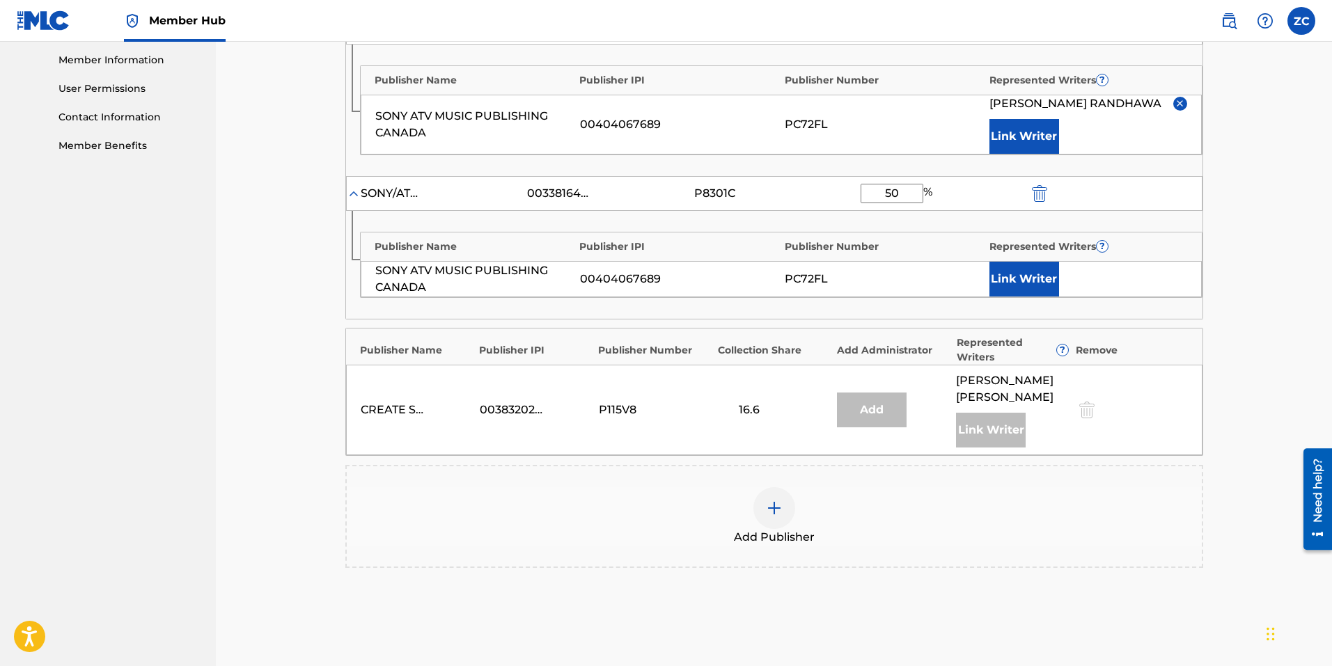
type input "50"
click at [139, 431] on nav "SONY ATV MUSIC PUB LLC Summary Catalog Works Registration Claiming Tool Individ…" at bounding box center [108, 80] width 216 height 1331
click at [1024, 280] on button "Link Writer" at bounding box center [1024, 279] width 70 height 35
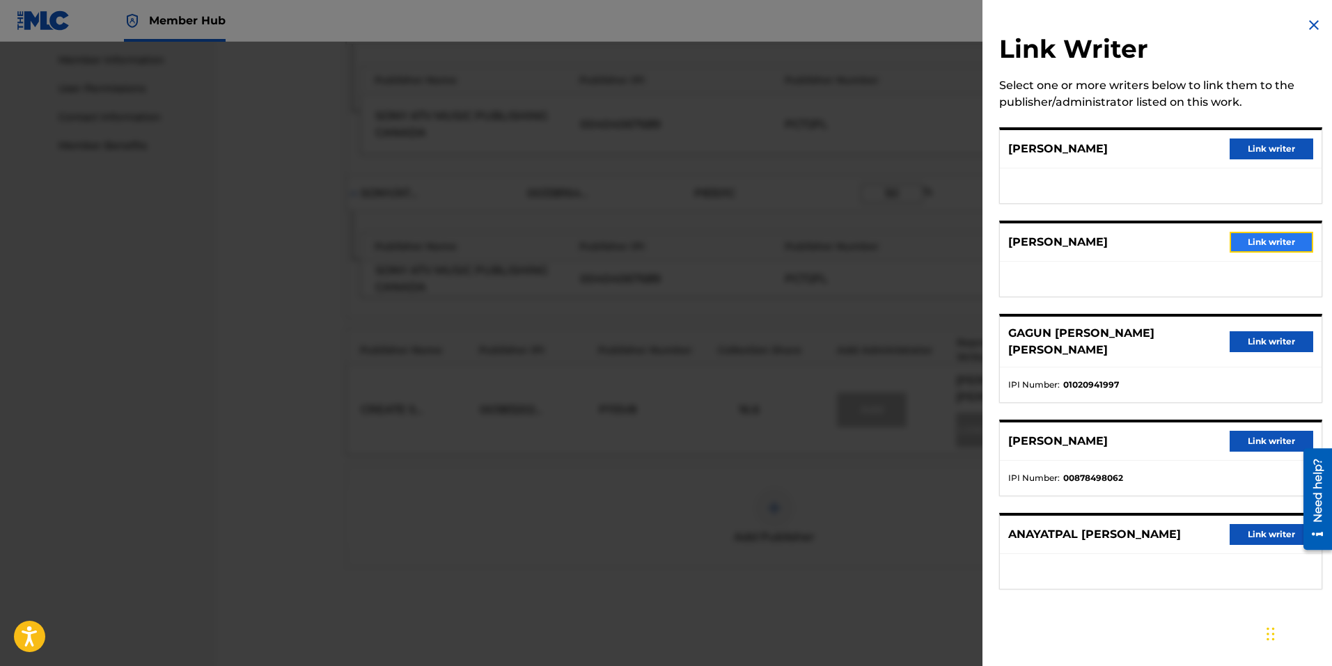
click at [1254, 249] on button "Link writer" at bounding box center [1271, 242] width 84 height 21
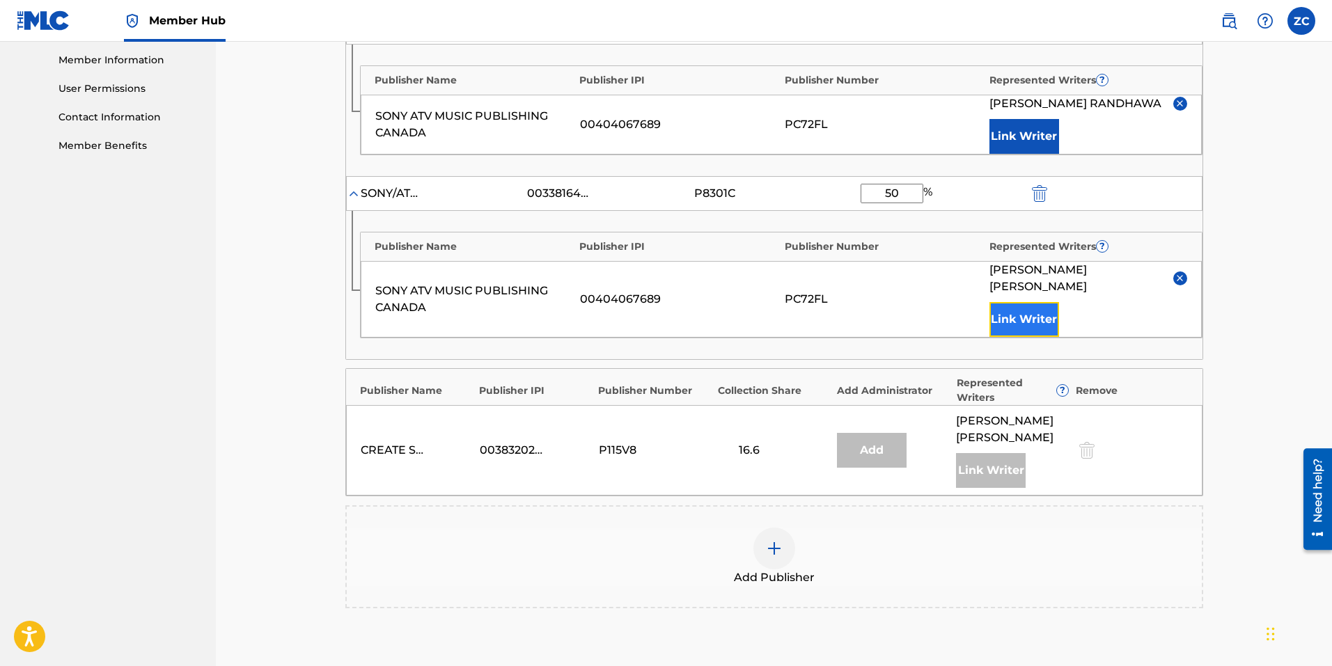
click at [1013, 302] on button "Link Writer" at bounding box center [1024, 319] width 70 height 35
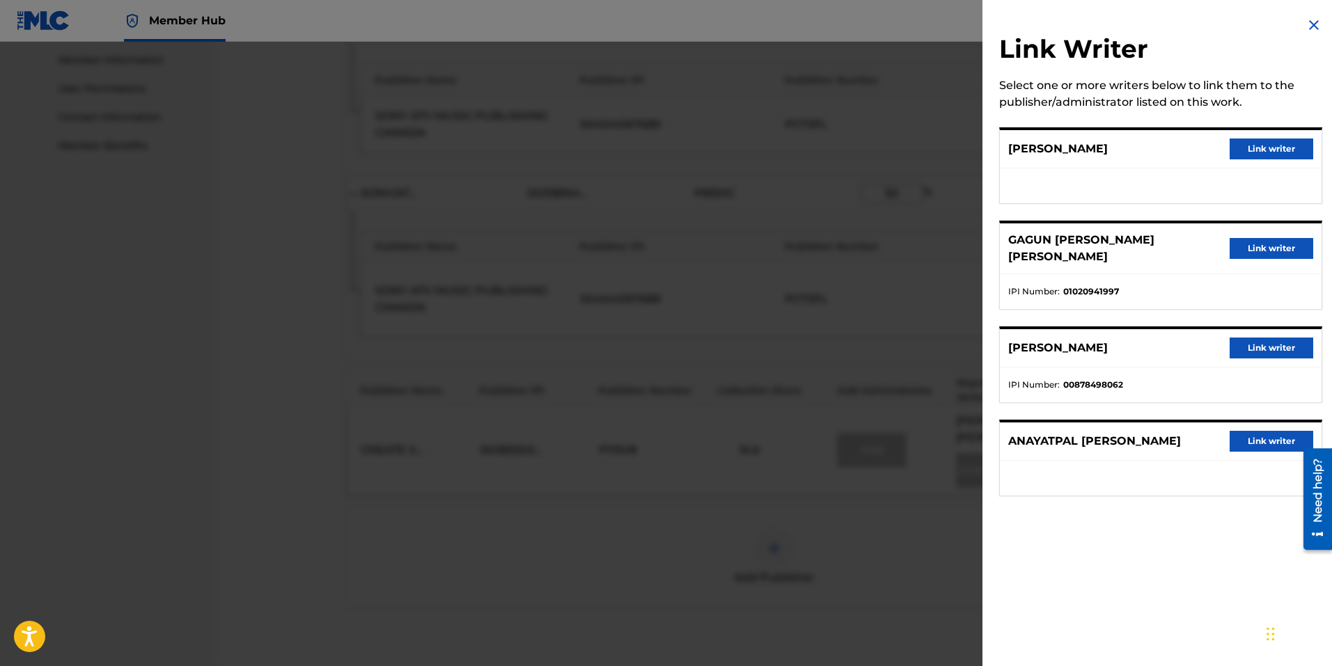
click at [1311, 25] on img at bounding box center [1313, 25] width 17 height 17
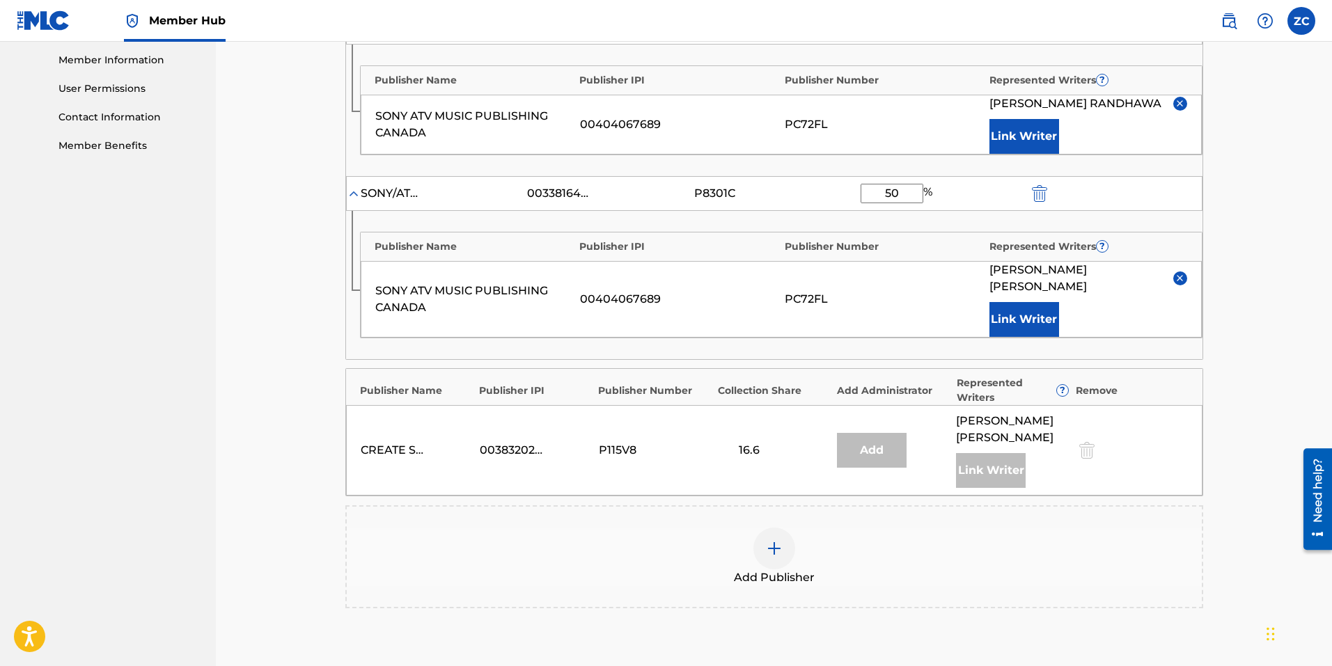
scroll to position [797, 0]
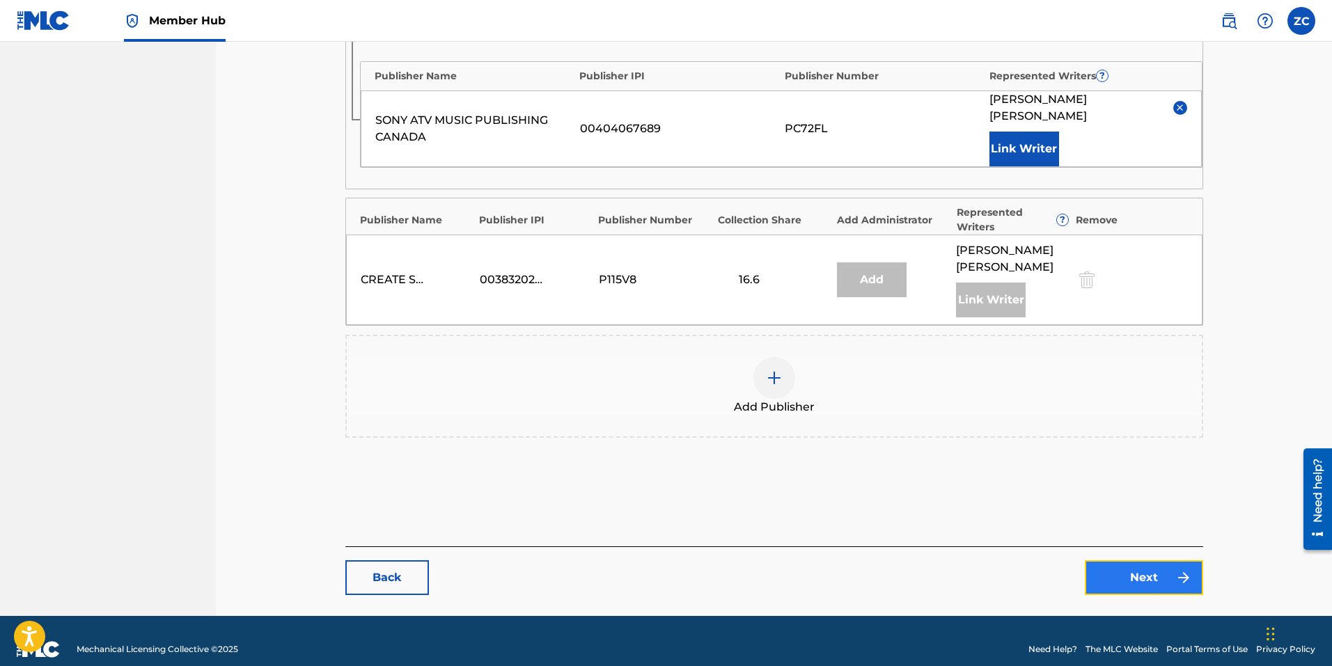
click at [1144, 572] on link "Next" at bounding box center [1143, 577] width 118 height 35
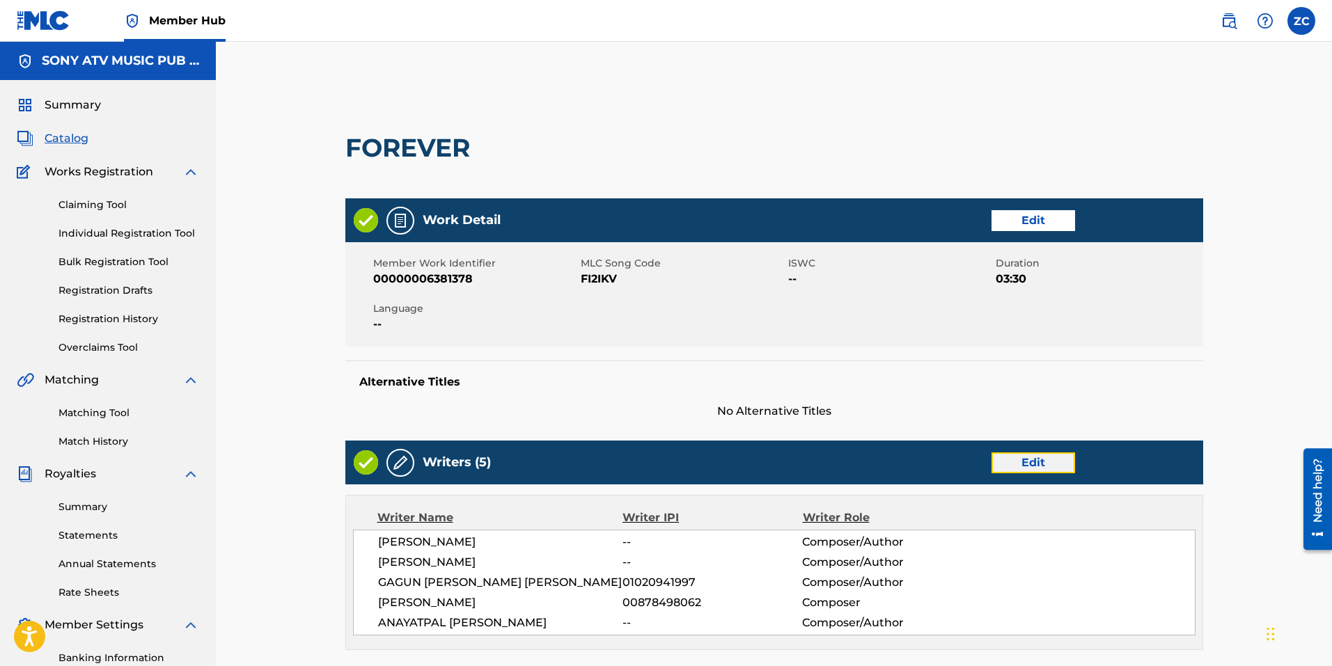
click at [1038, 453] on link "Edit" at bounding box center [1033, 462] width 84 height 21
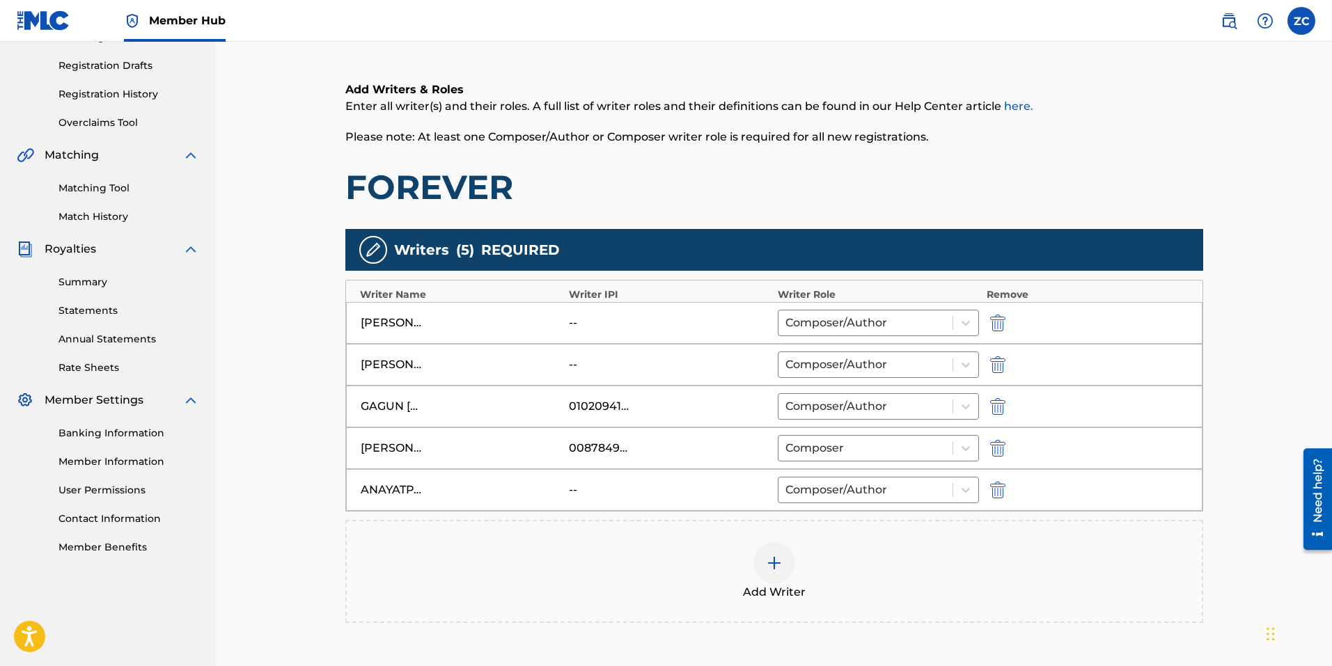
scroll to position [385, 0]
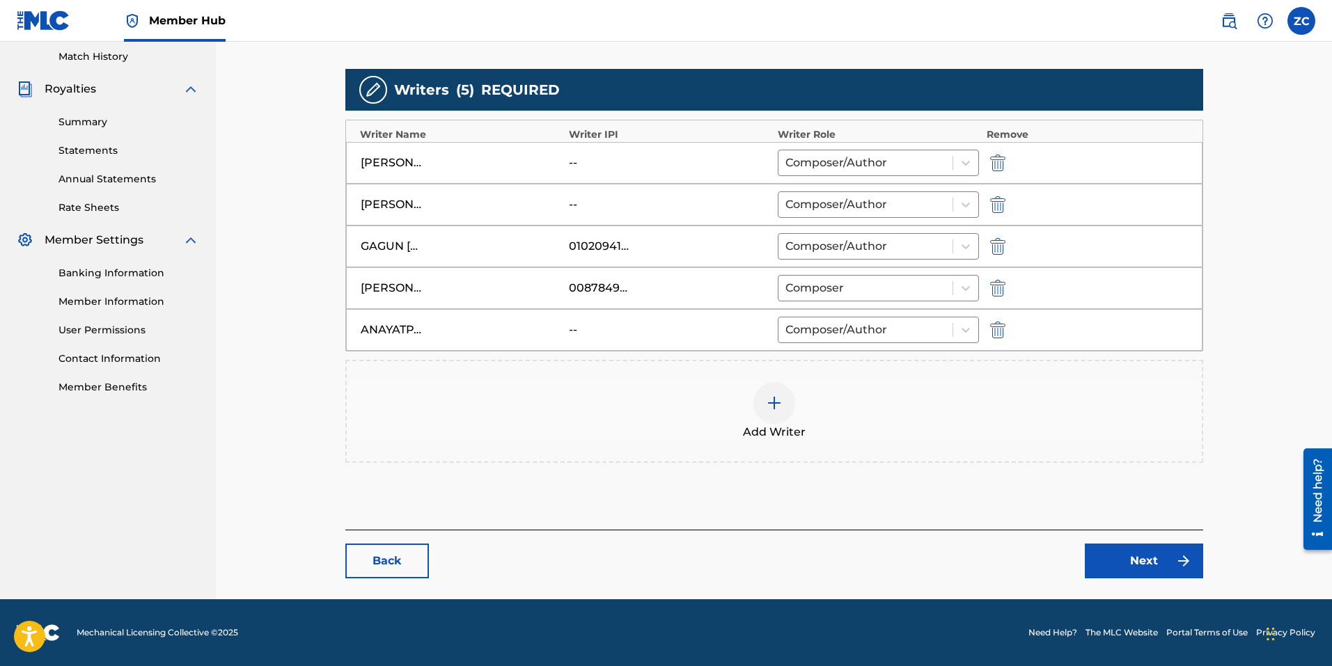
click at [756, 402] on div at bounding box center [774, 403] width 42 height 42
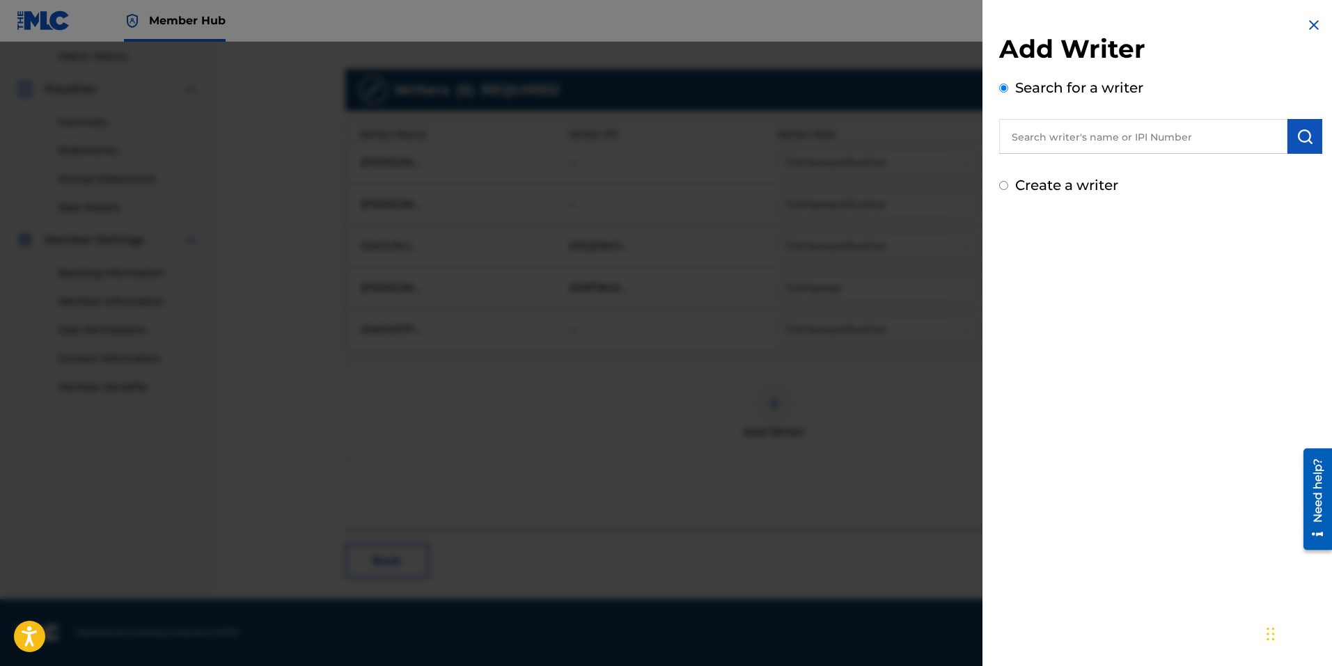
click at [1157, 132] on input "text" at bounding box center [1143, 136] width 288 height 35
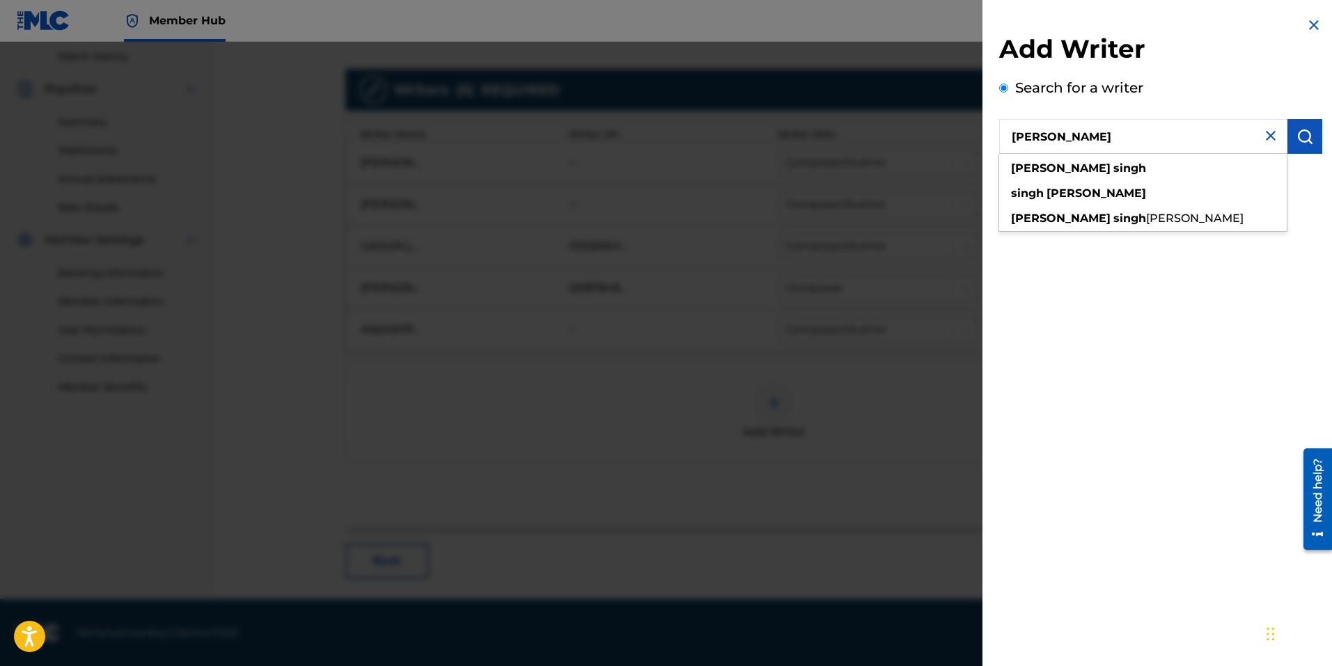
type input "satinderpal singh"
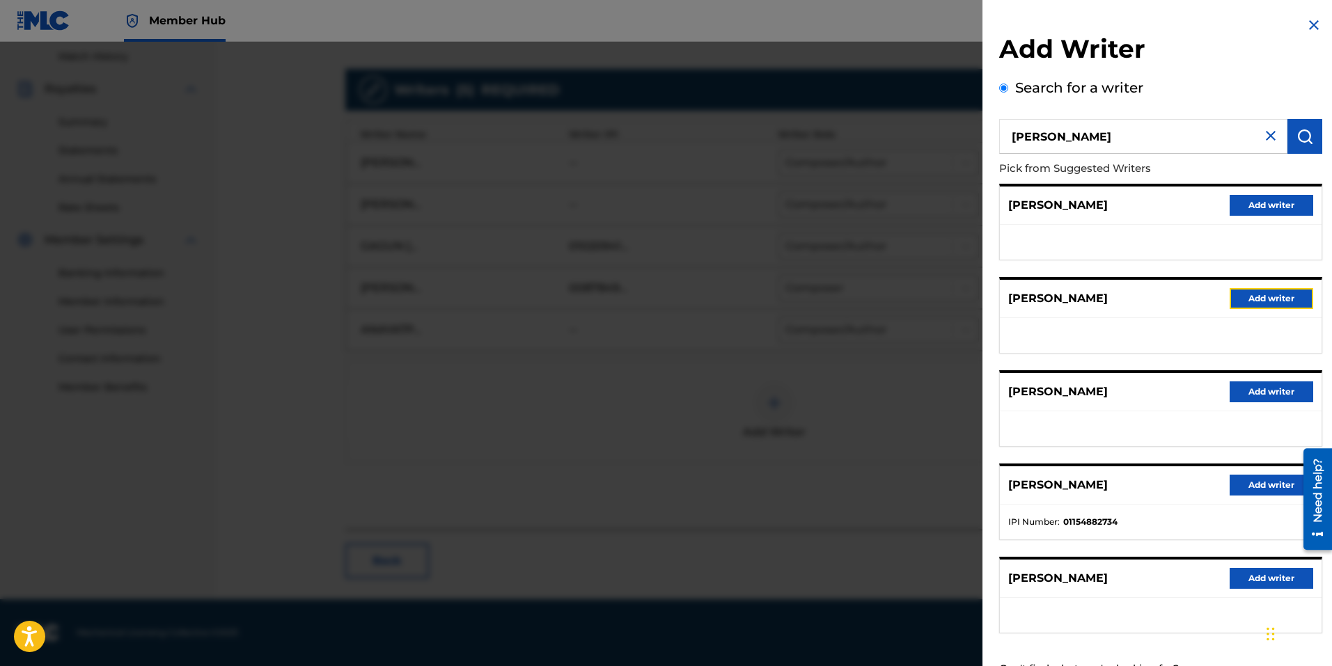
click at [1267, 297] on button "Add writer" at bounding box center [1271, 298] width 84 height 21
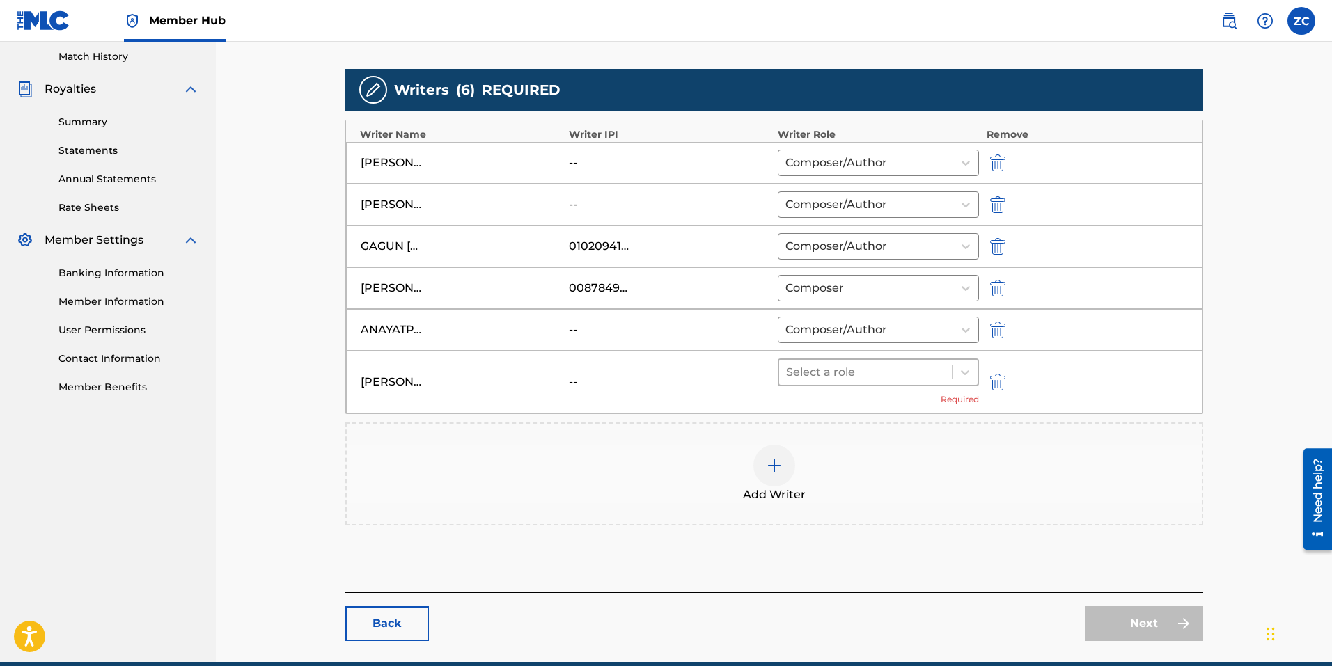
click at [892, 363] on div "Select a role" at bounding box center [865, 372] width 173 height 25
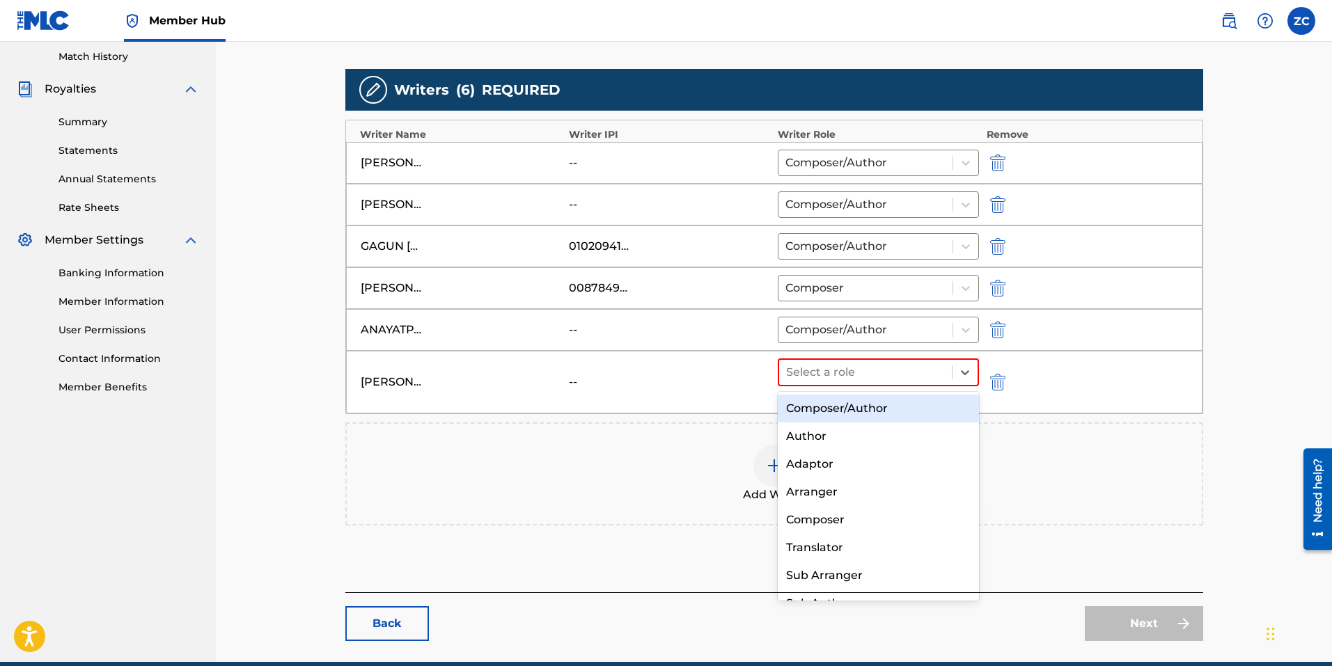
click at [874, 403] on div "Composer/Author" at bounding box center [879, 409] width 202 height 28
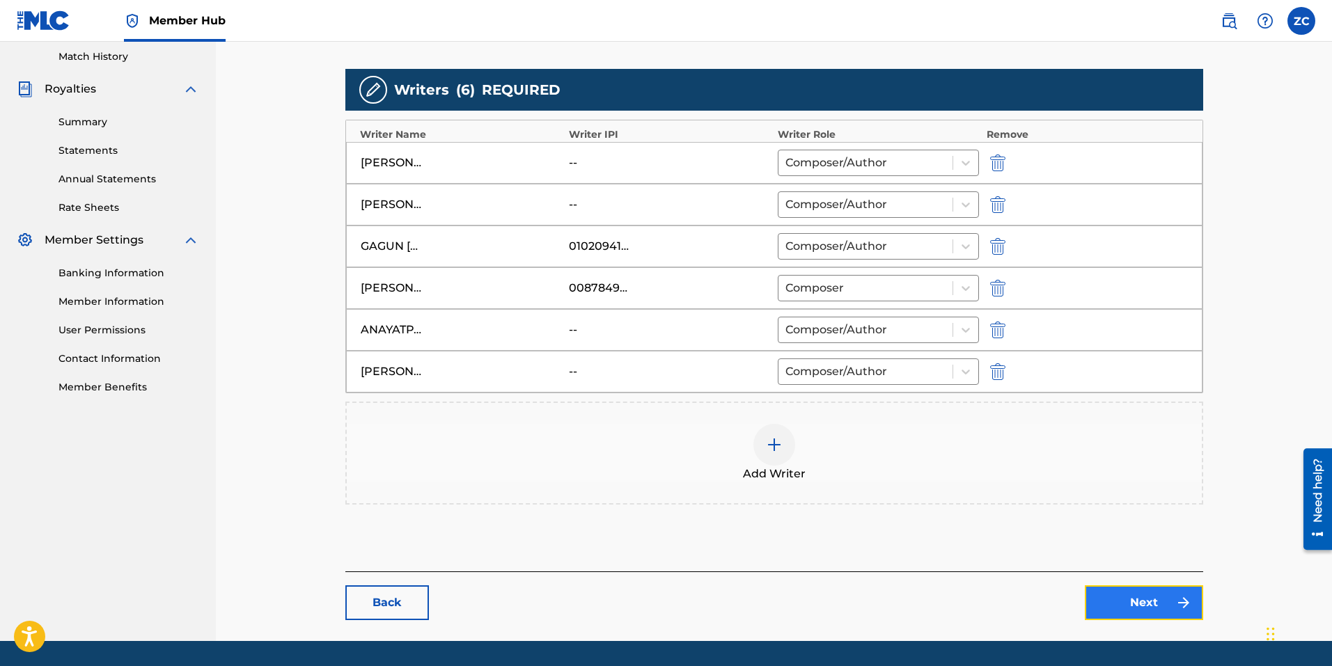
click at [1101, 596] on link "Next" at bounding box center [1143, 602] width 118 height 35
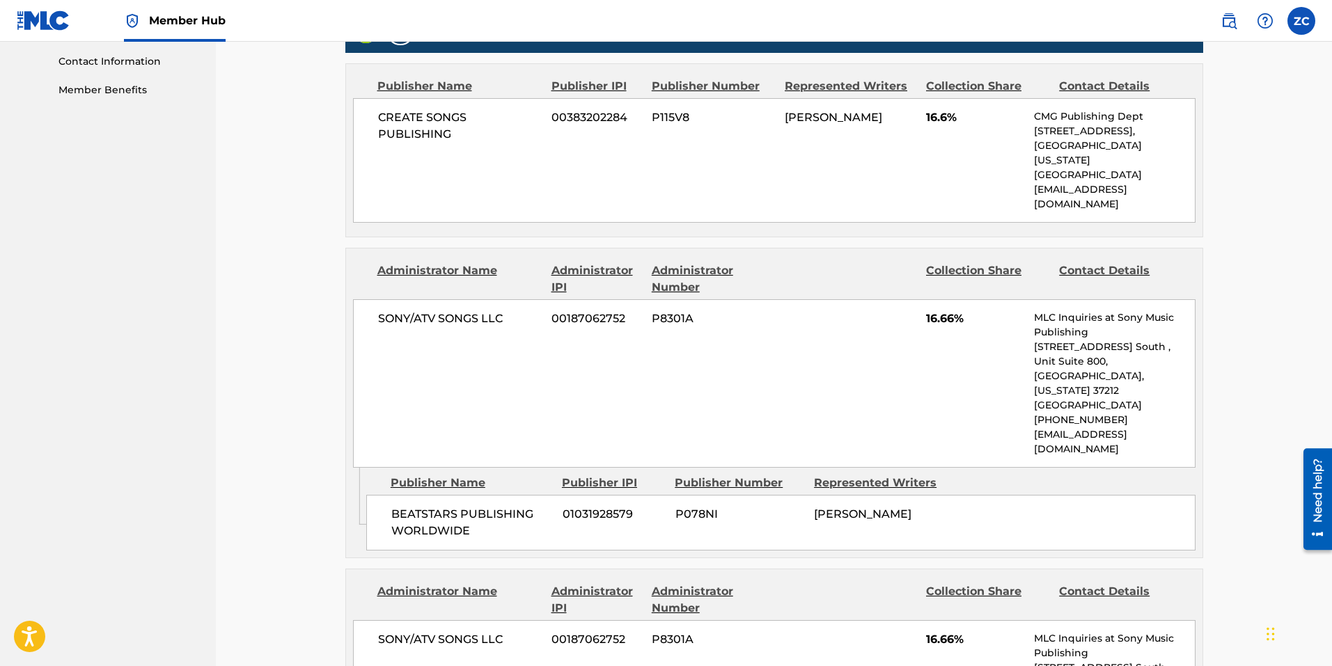
scroll to position [626, 0]
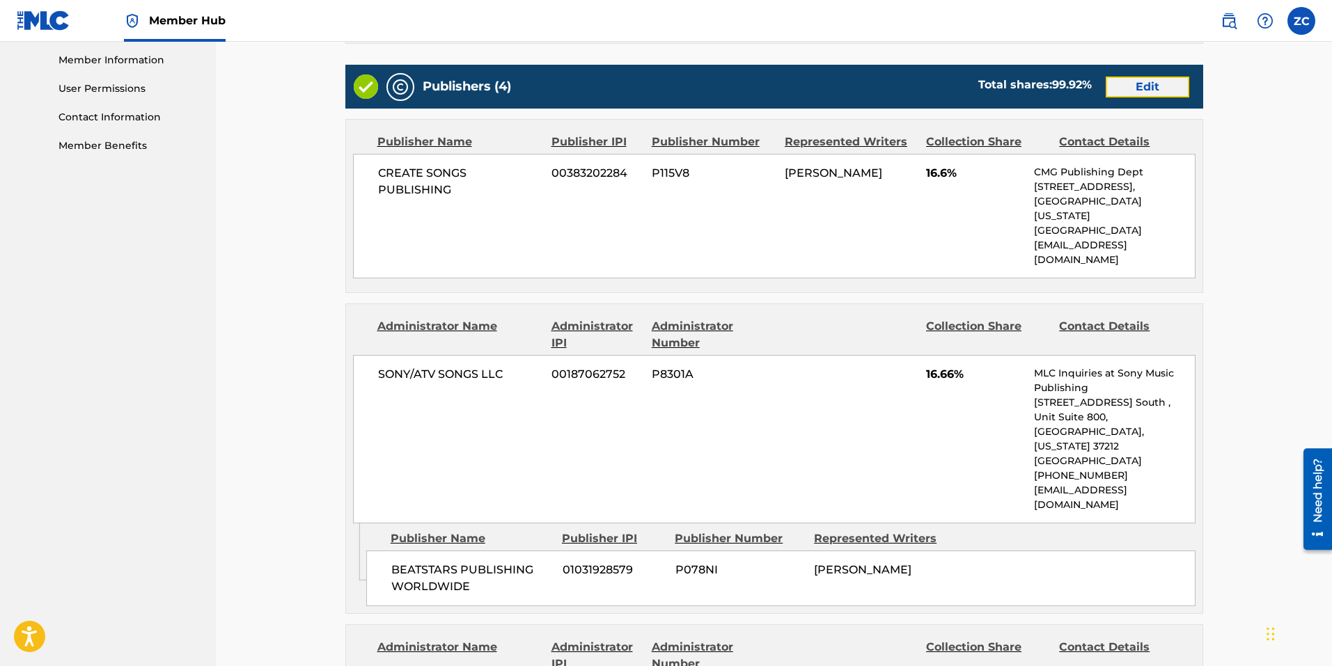
click at [1167, 94] on link "Edit" at bounding box center [1147, 87] width 84 height 21
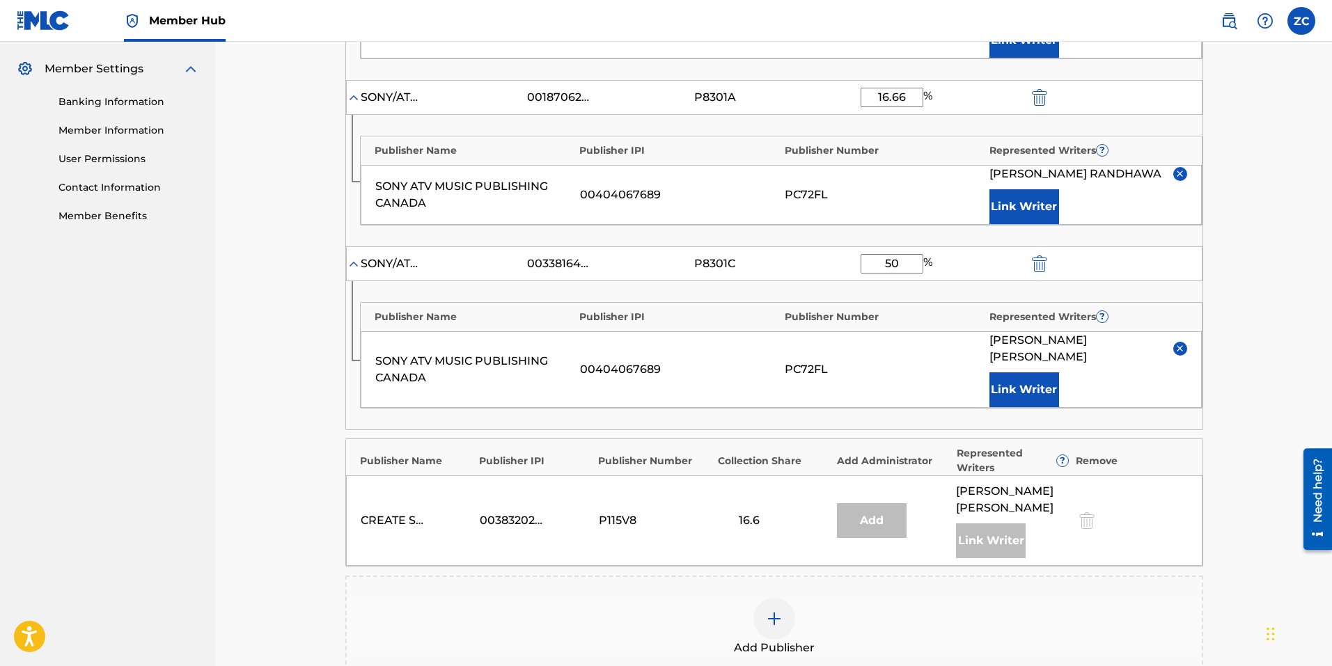
scroll to position [696, 0]
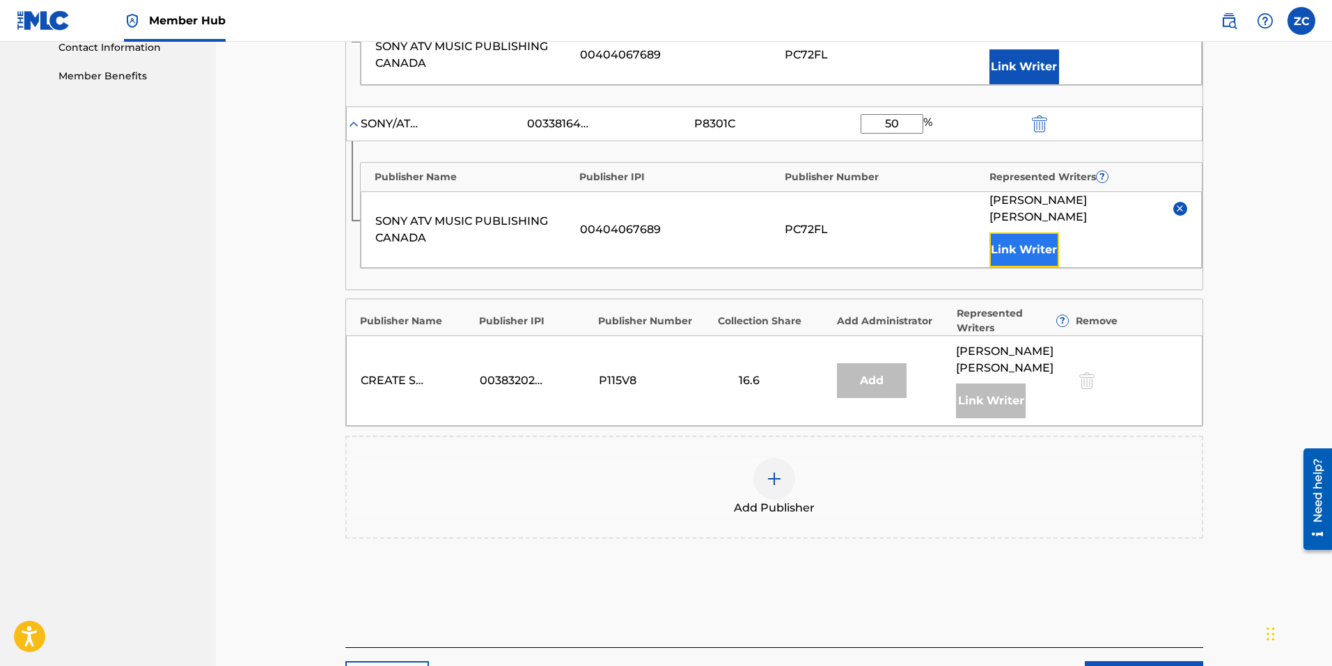
click at [1022, 237] on button "Link Writer" at bounding box center [1024, 249] width 70 height 35
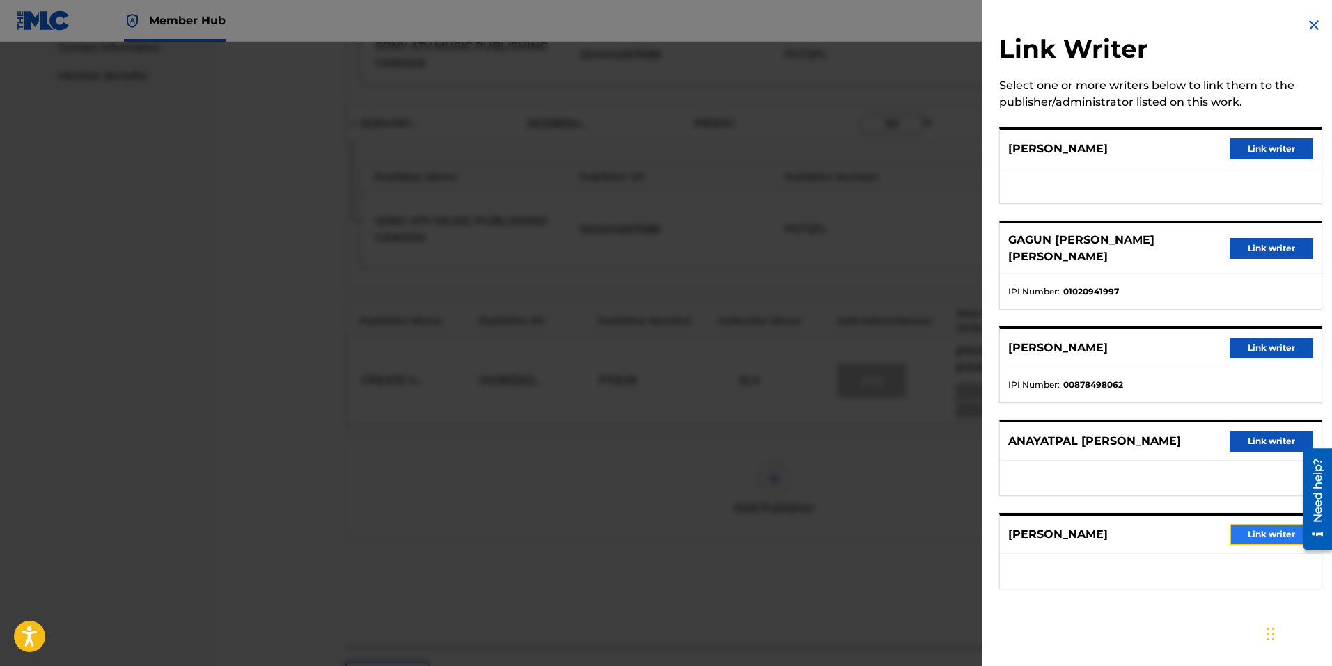
click at [1256, 524] on button "Link writer" at bounding box center [1271, 534] width 84 height 21
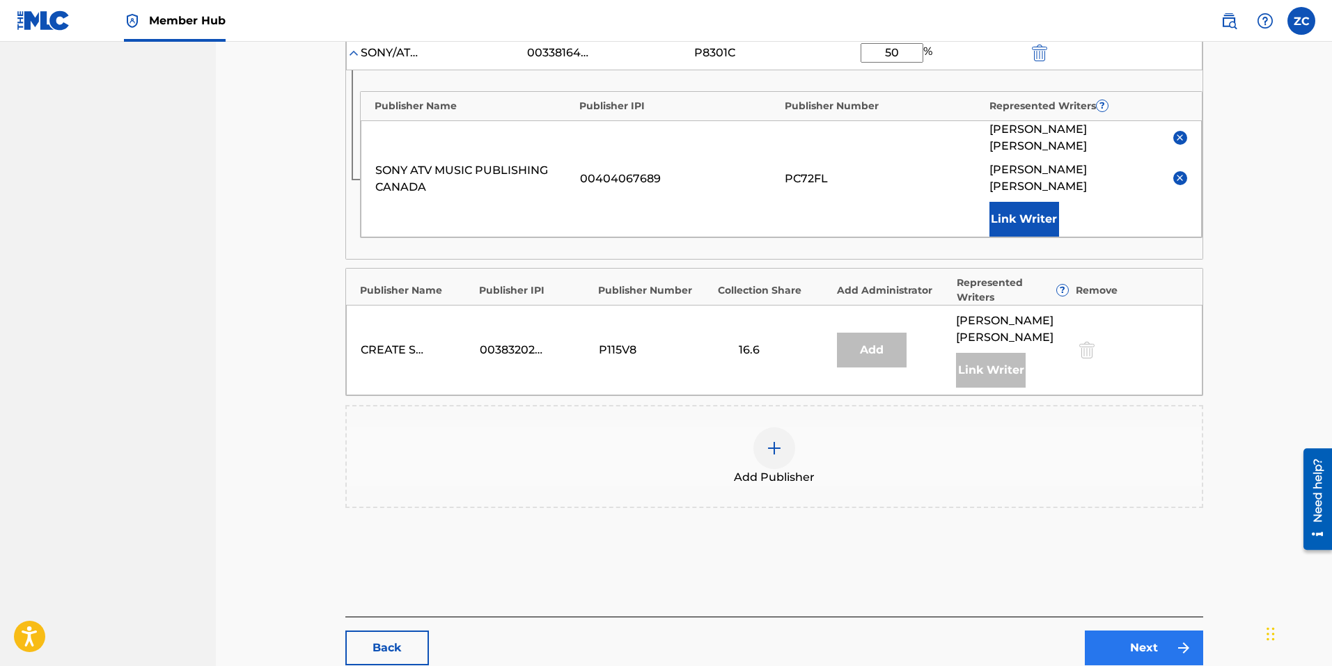
scroll to position [821, 0]
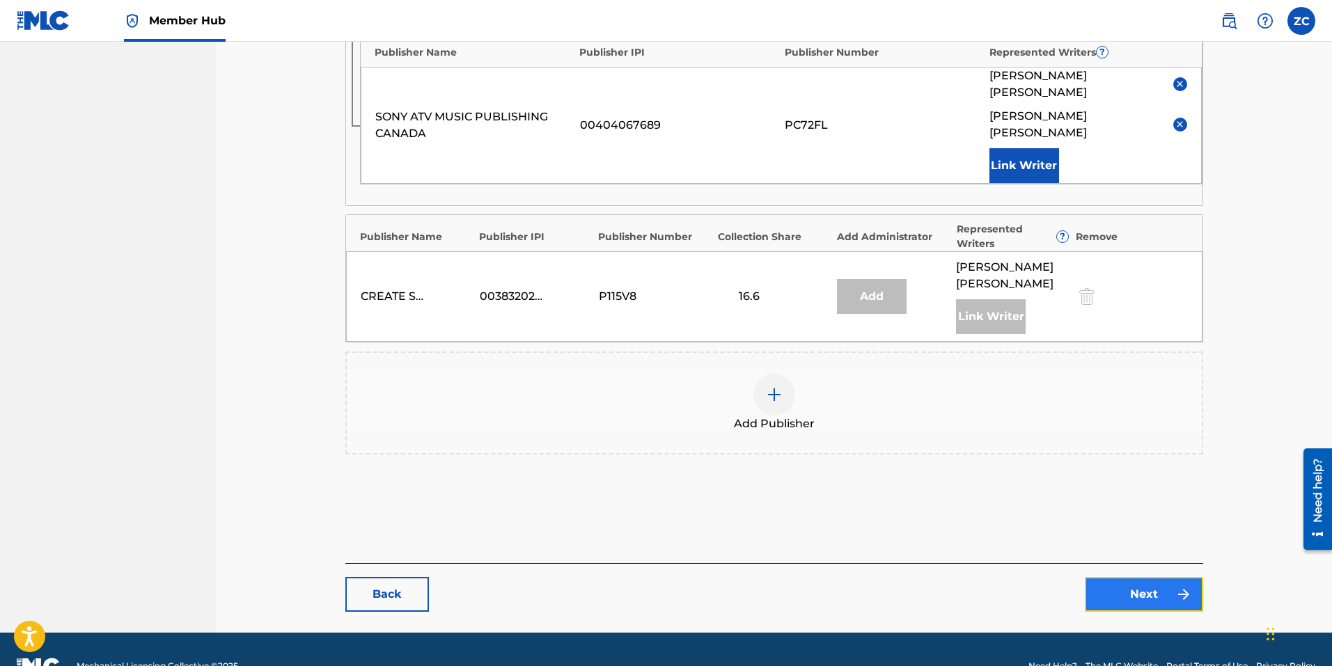
click at [1146, 577] on link "Next" at bounding box center [1143, 594] width 118 height 35
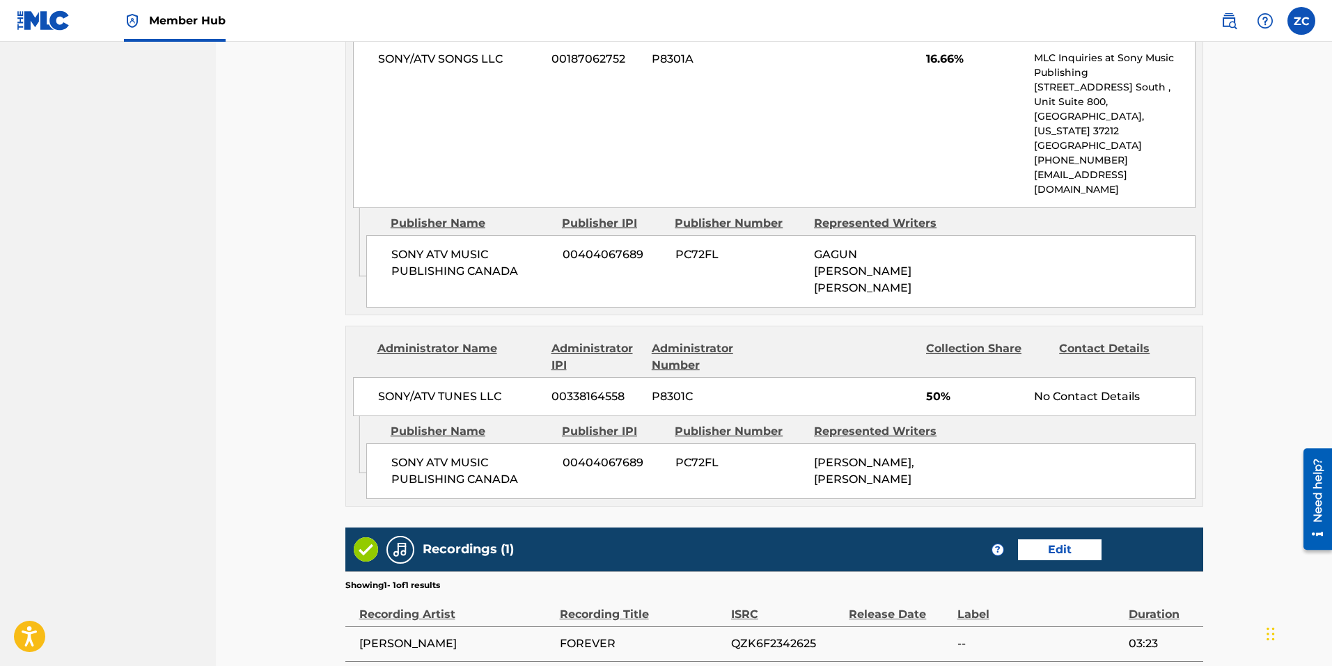
scroll to position [1343, 0]
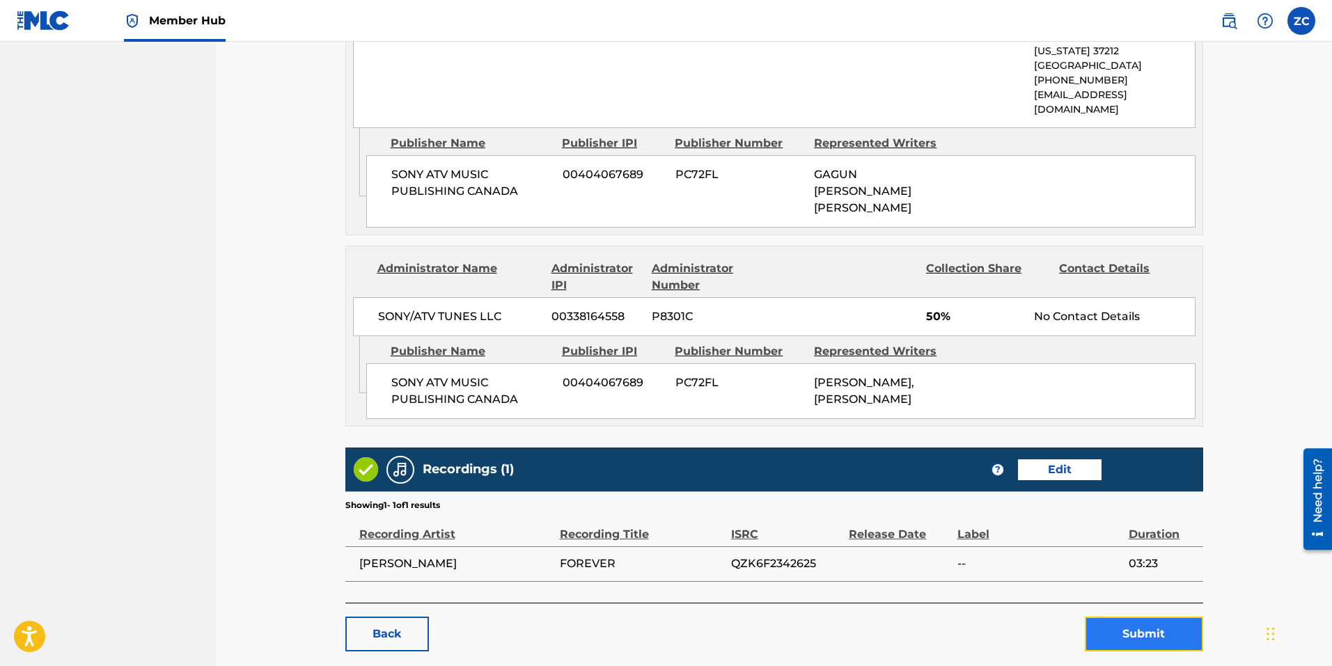
click at [1139, 617] on button "Submit" at bounding box center [1143, 634] width 118 height 35
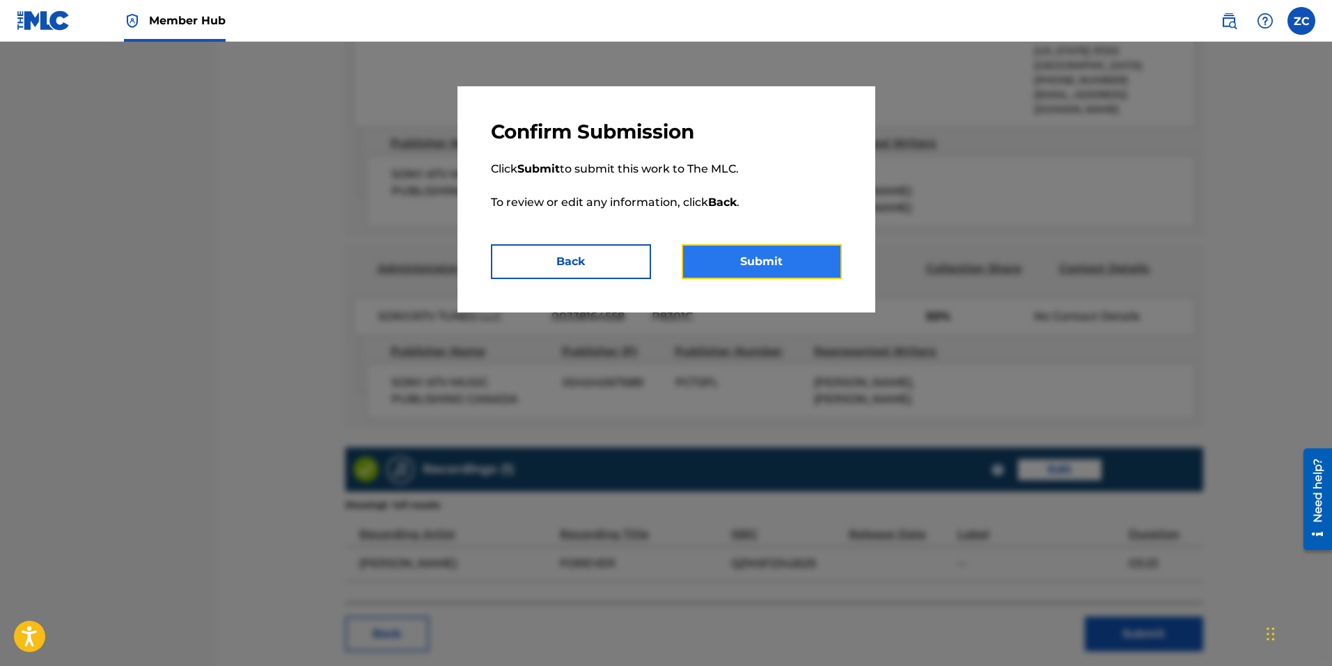
click at [763, 263] on button "Submit" at bounding box center [761, 261] width 160 height 35
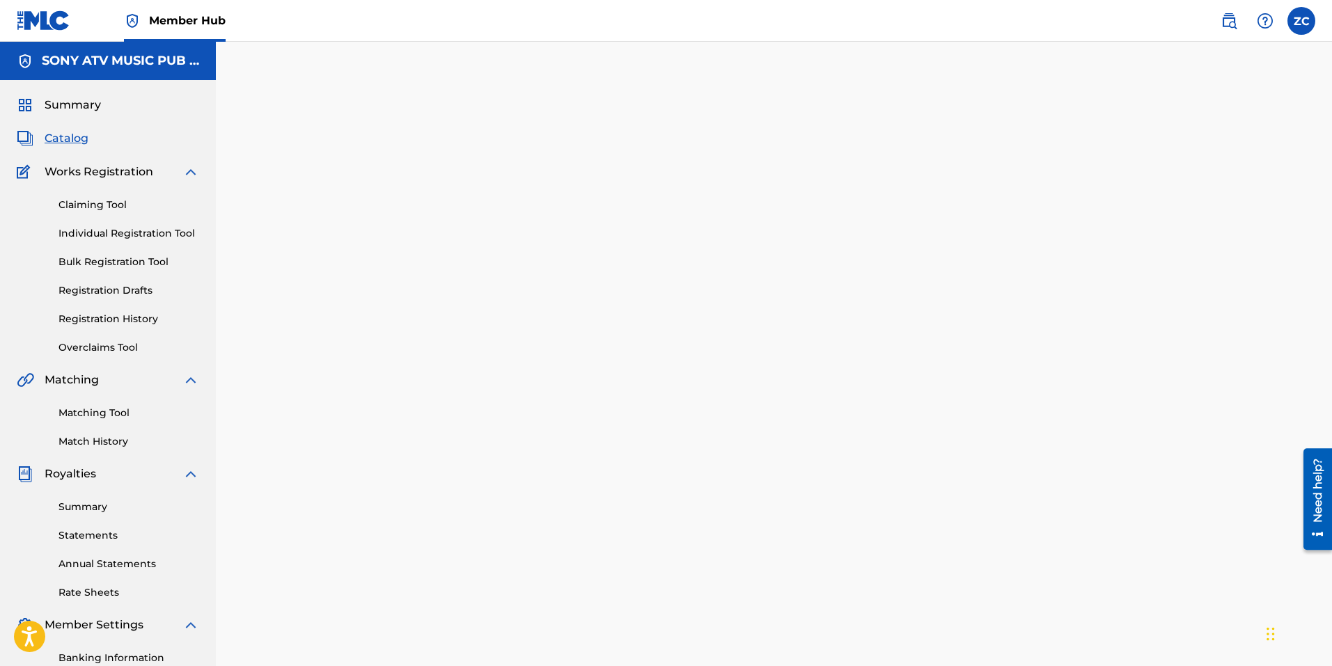
click at [56, 132] on span "Catalog" at bounding box center [67, 138] width 44 height 17
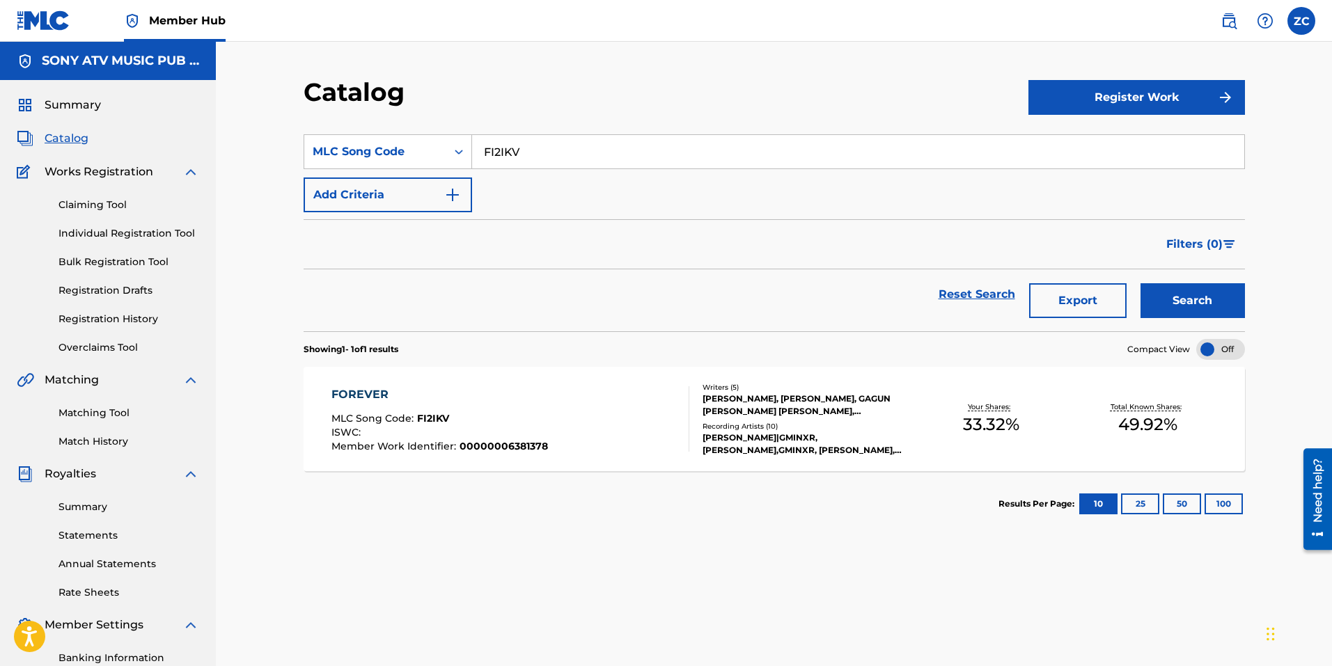
click at [640, 148] on input "FI2IKV" at bounding box center [858, 151] width 772 height 33
paste input "MH6GK2"
type input "MH6GK2"
click at [1200, 294] on button "Search" at bounding box center [1192, 300] width 104 height 35
click at [558, 413] on div "MOMENTS MLC Song Code : MH6GK2 ISWC : Member Work Identifier : 00000006518856" at bounding box center [510, 418] width 358 height 65
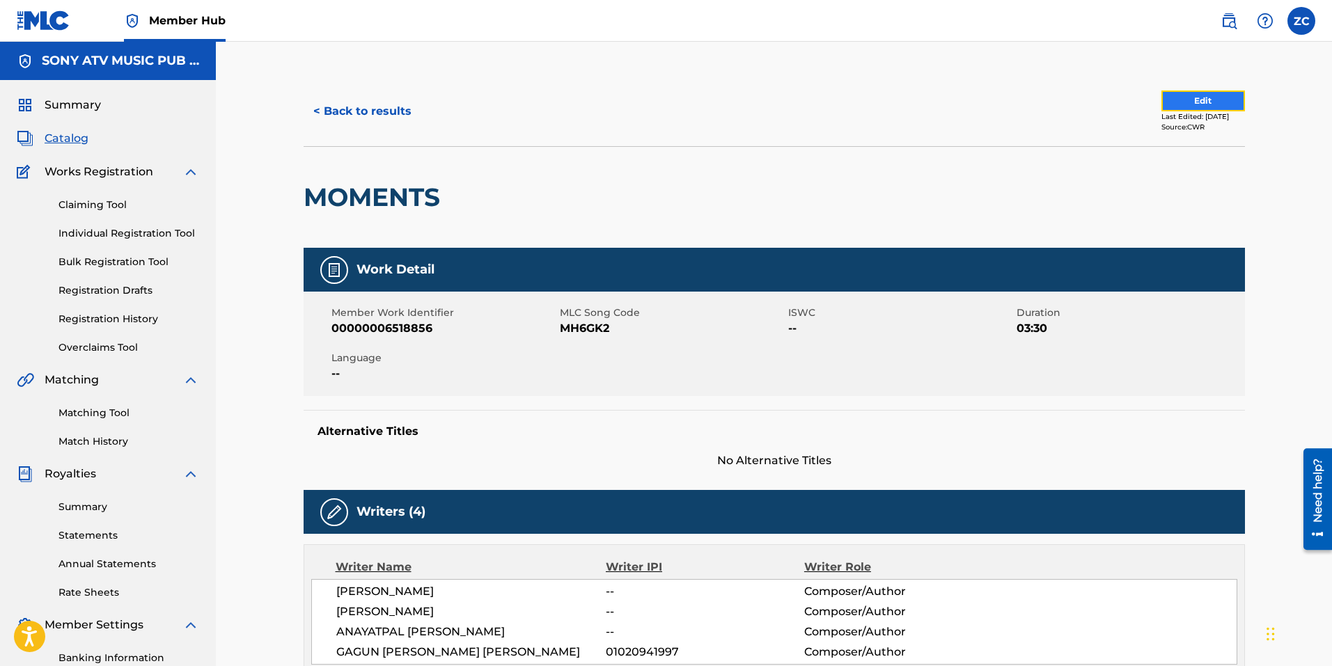
click at [1174, 99] on button "Edit" at bounding box center [1203, 100] width 84 height 21
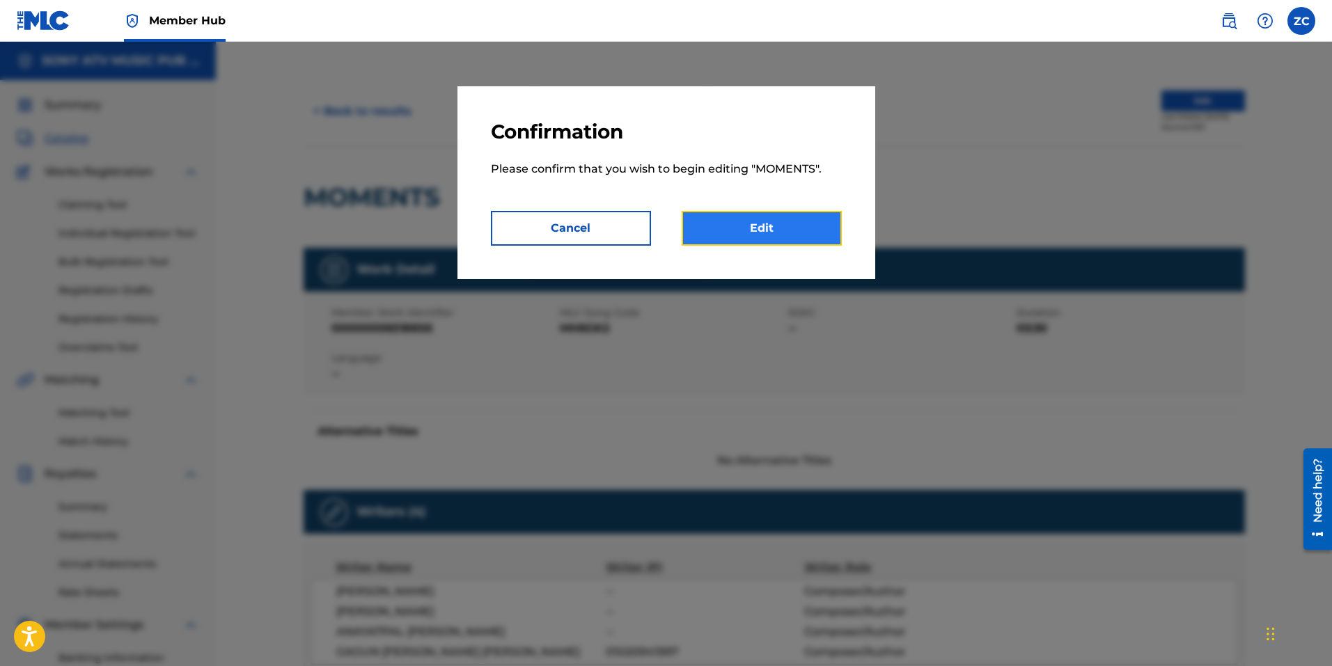
click at [750, 239] on link "Edit" at bounding box center [761, 228] width 160 height 35
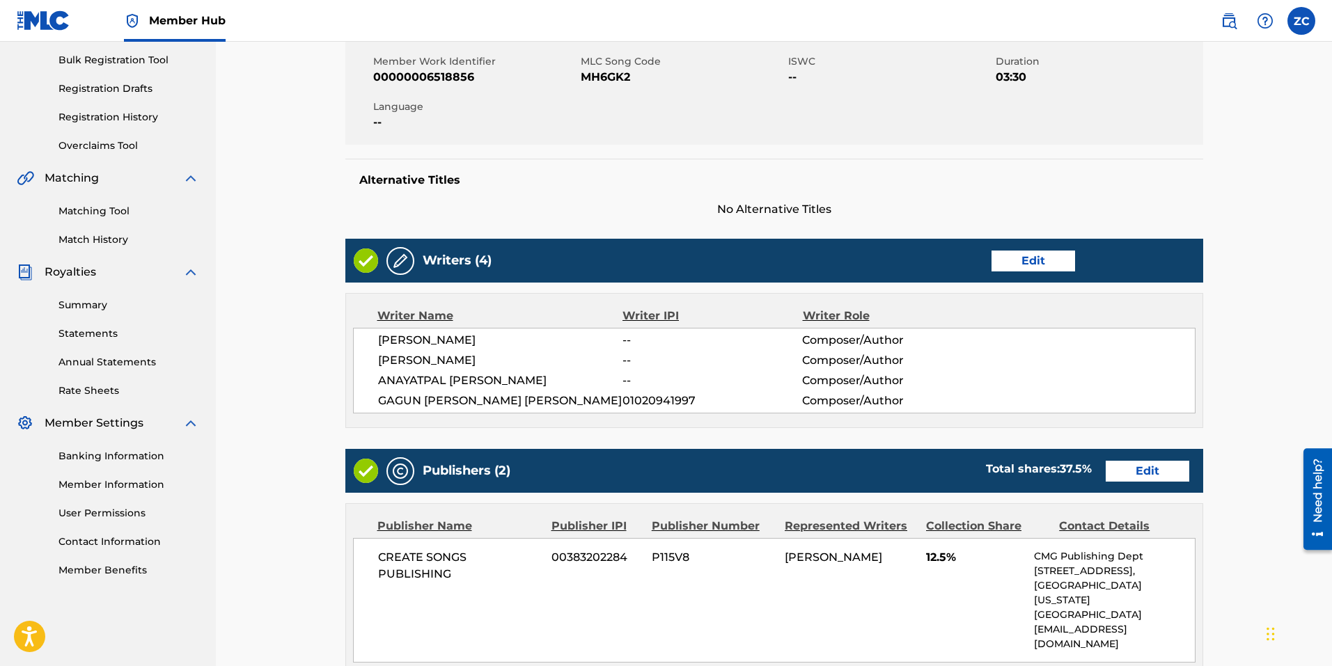
scroll to position [209, 0]
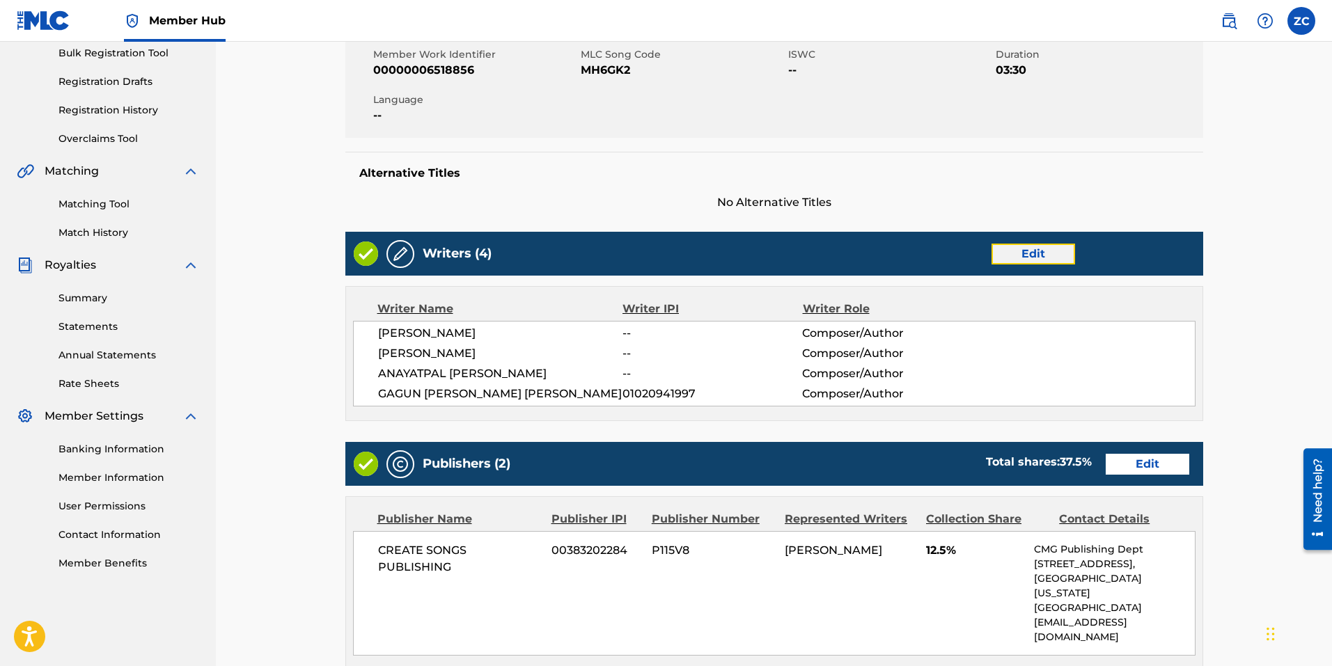
click at [1050, 246] on link "Edit" at bounding box center [1033, 254] width 84 height 21
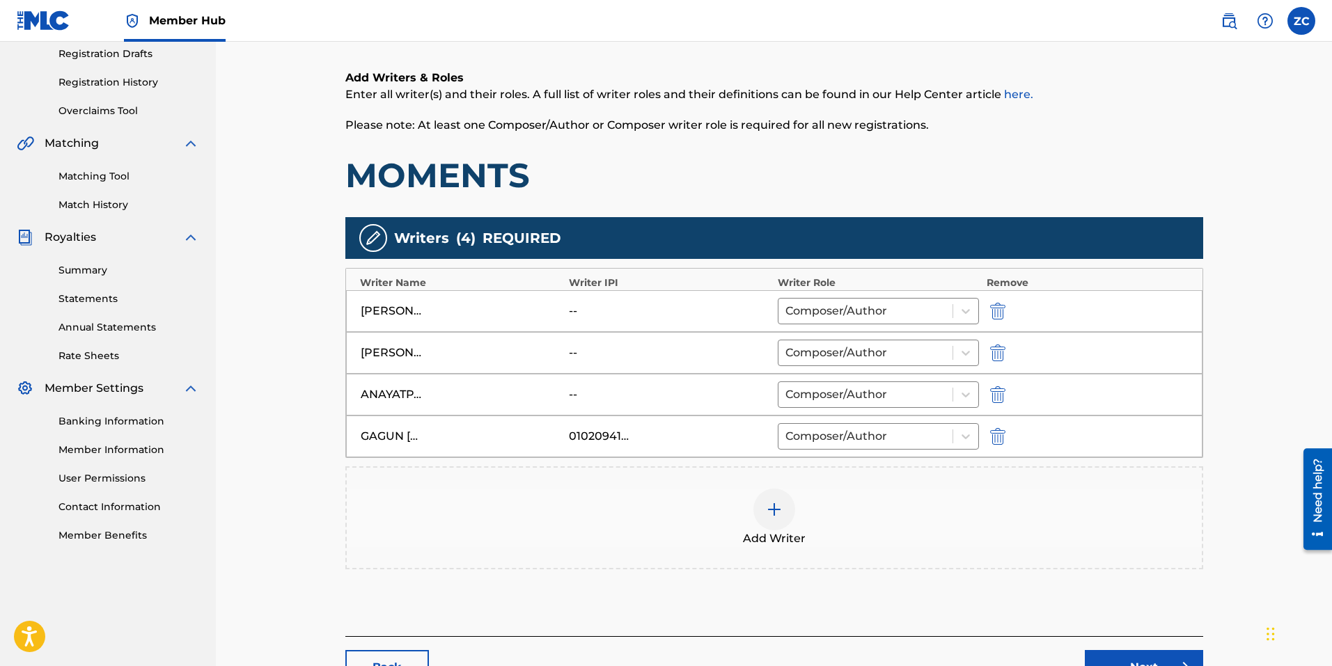
scroll to position [278, 0]
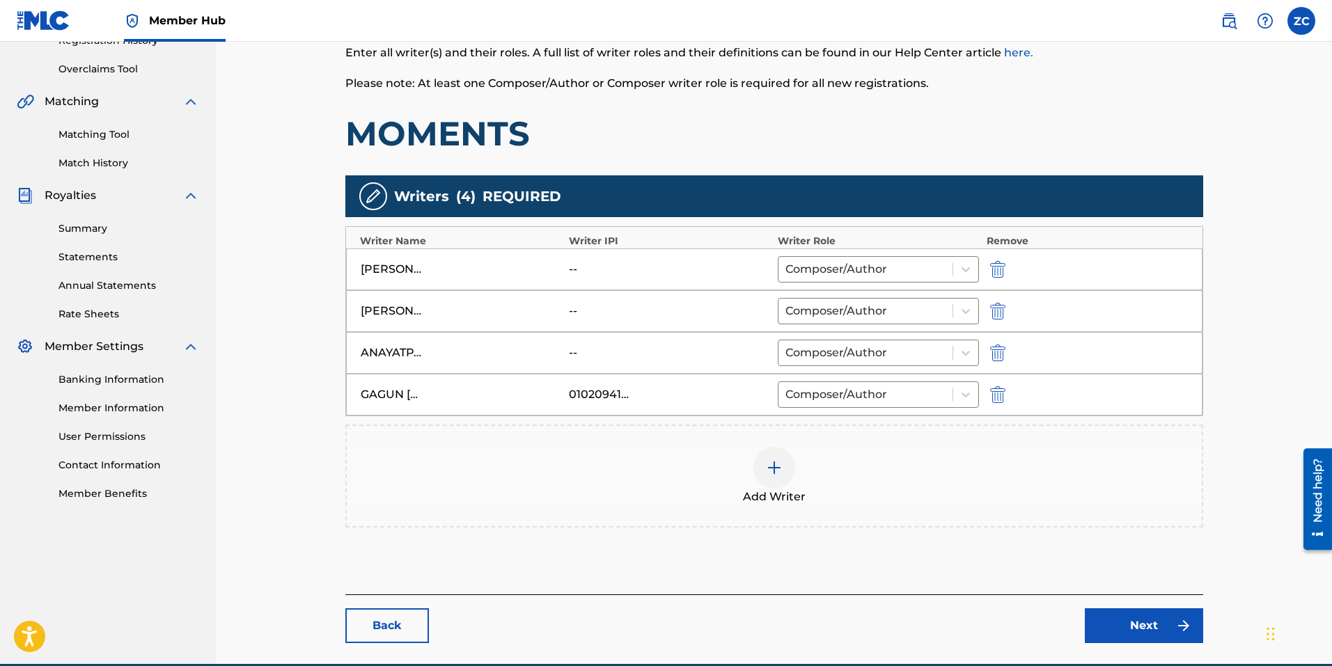
click at [775, 471] on img at bounding box center [774, 467] width 17 height 17
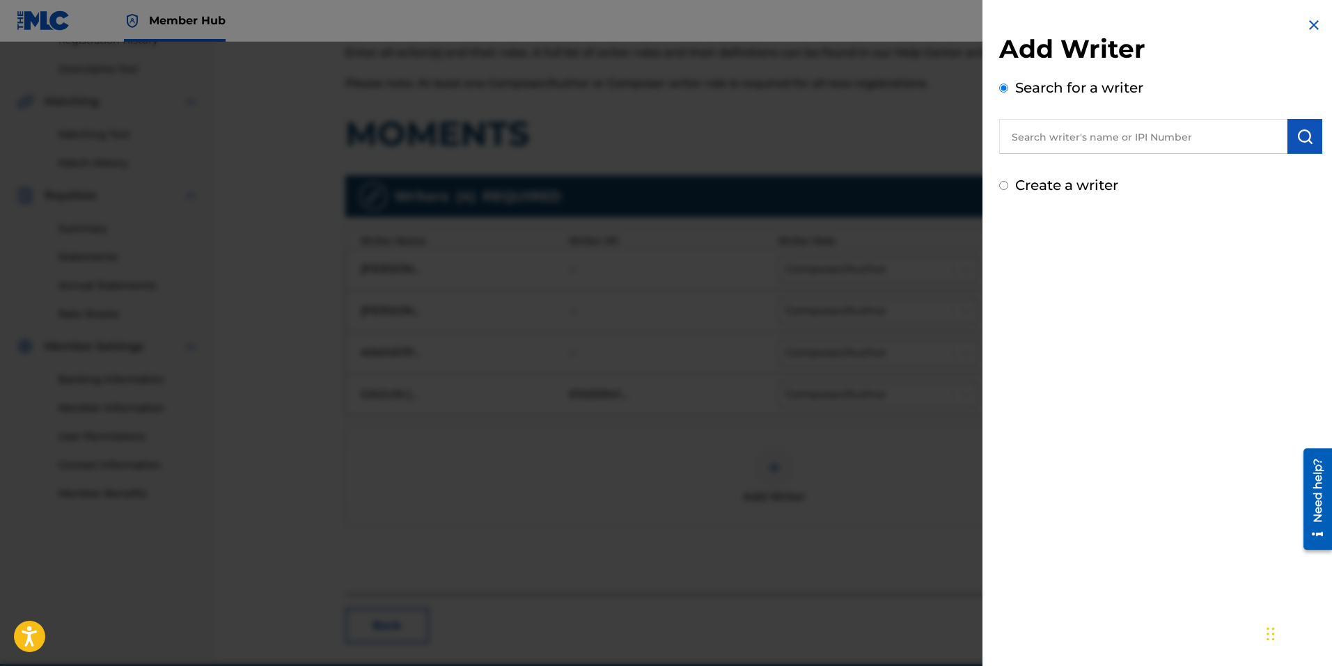
click at [1105, 137] on input "text" at bounding box center [1143, 136] width 288 height 35
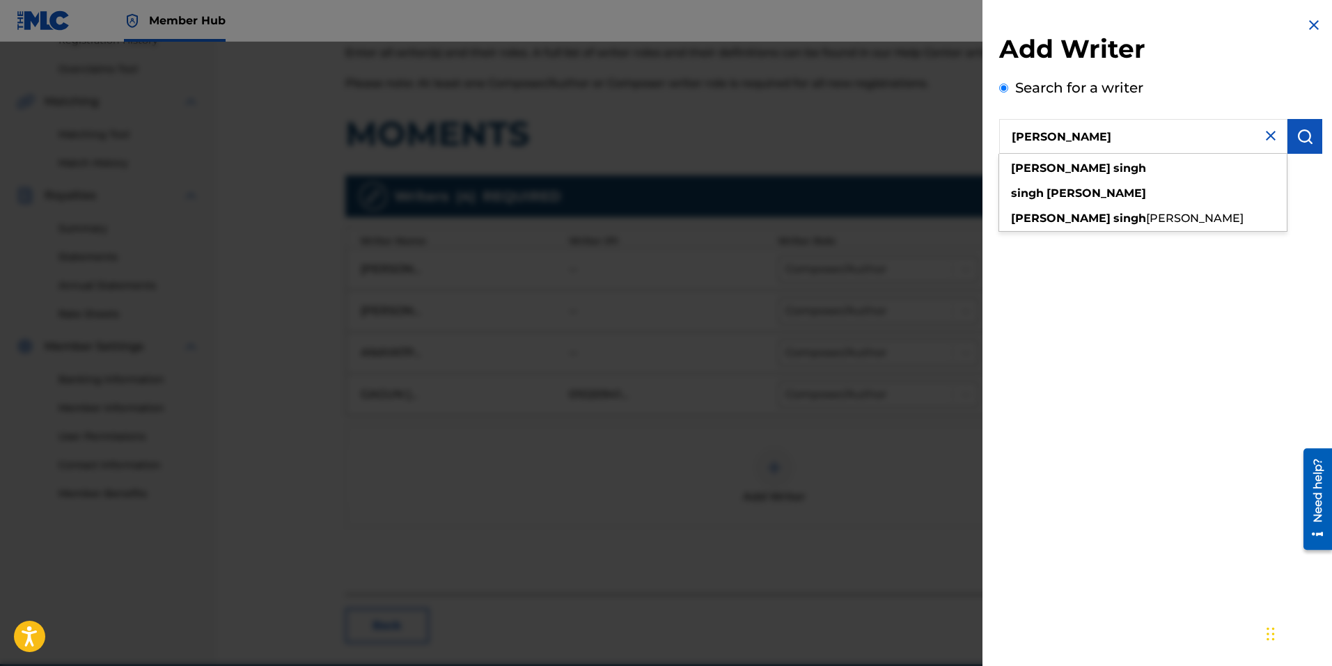
type input "satinderpal singh"
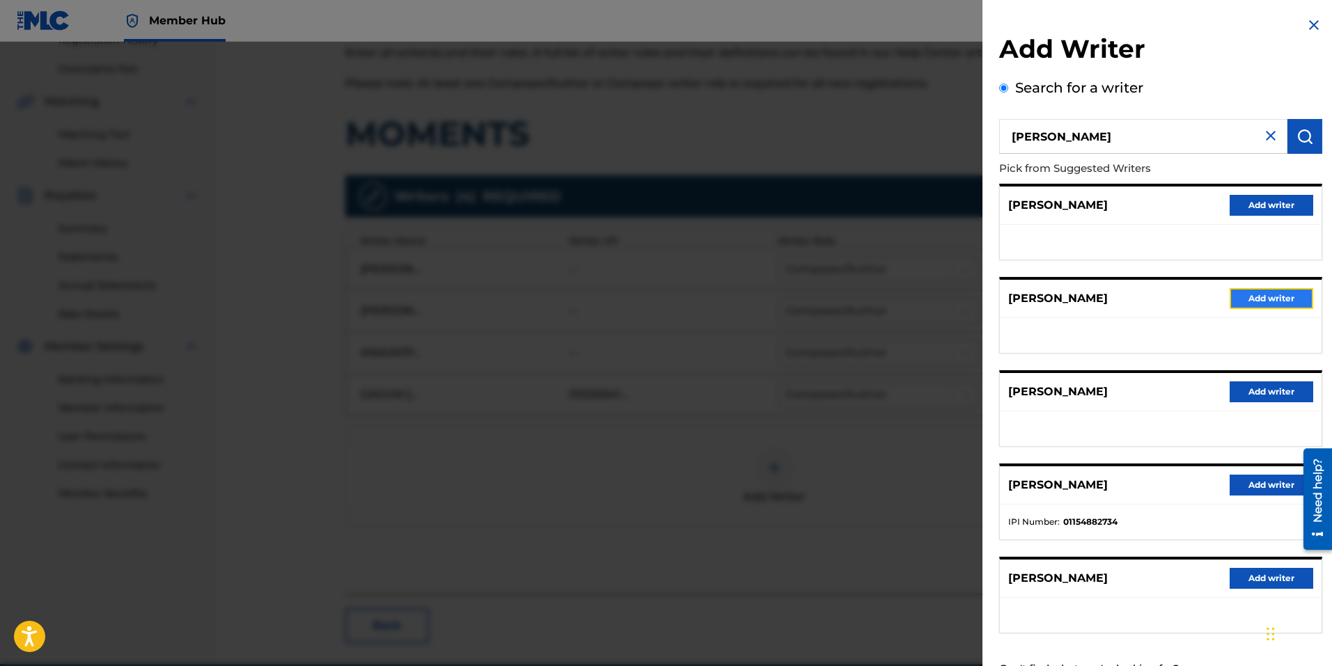
click at [1233, 297] on button "Add writer" at bounding box center [1271, 298] width 84 height 21
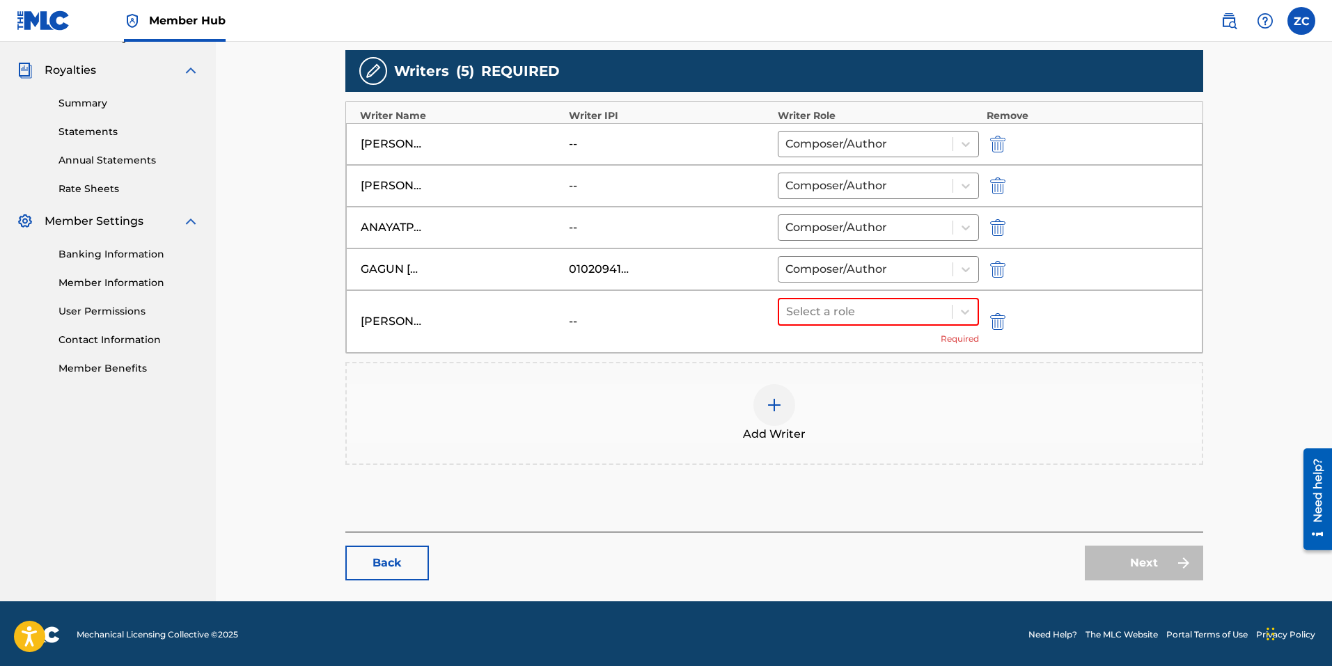
scroll to position [406, 0]
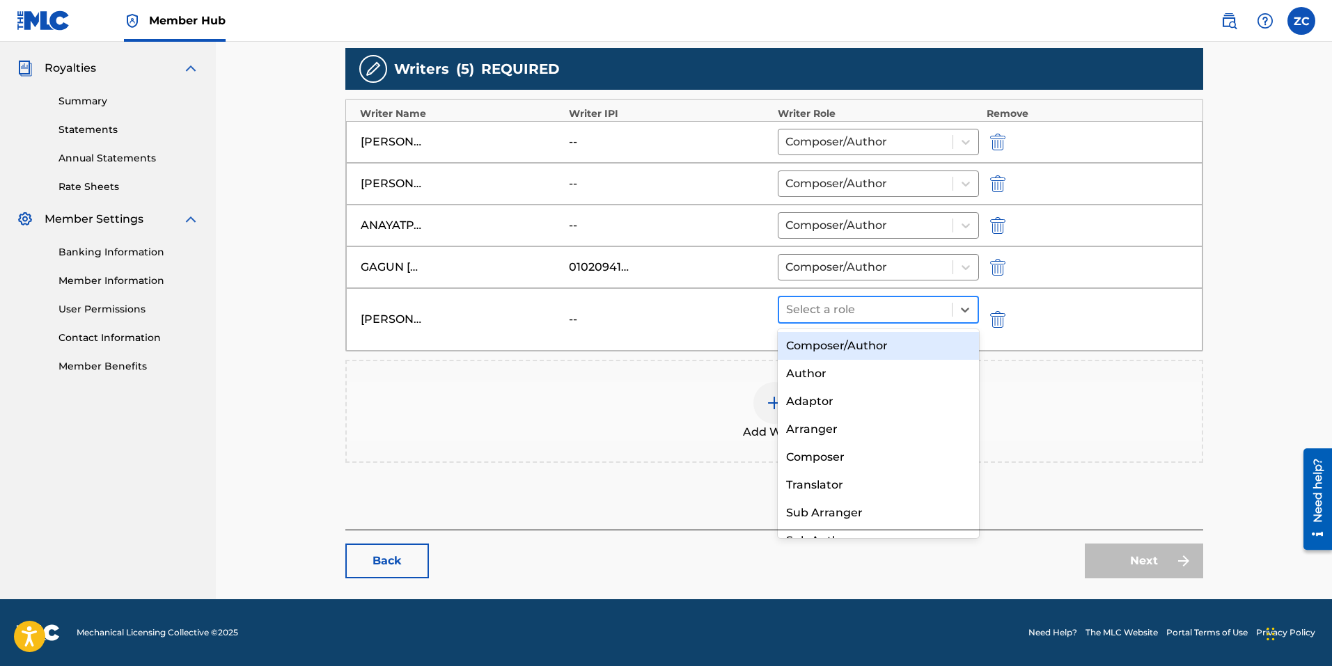
click at [867, 313] on div at bounding box center [865, 309] width 159 height 19
click at [841, 342] on div "Composer/Author" at bounding box center [879, 346] width 202 height 28
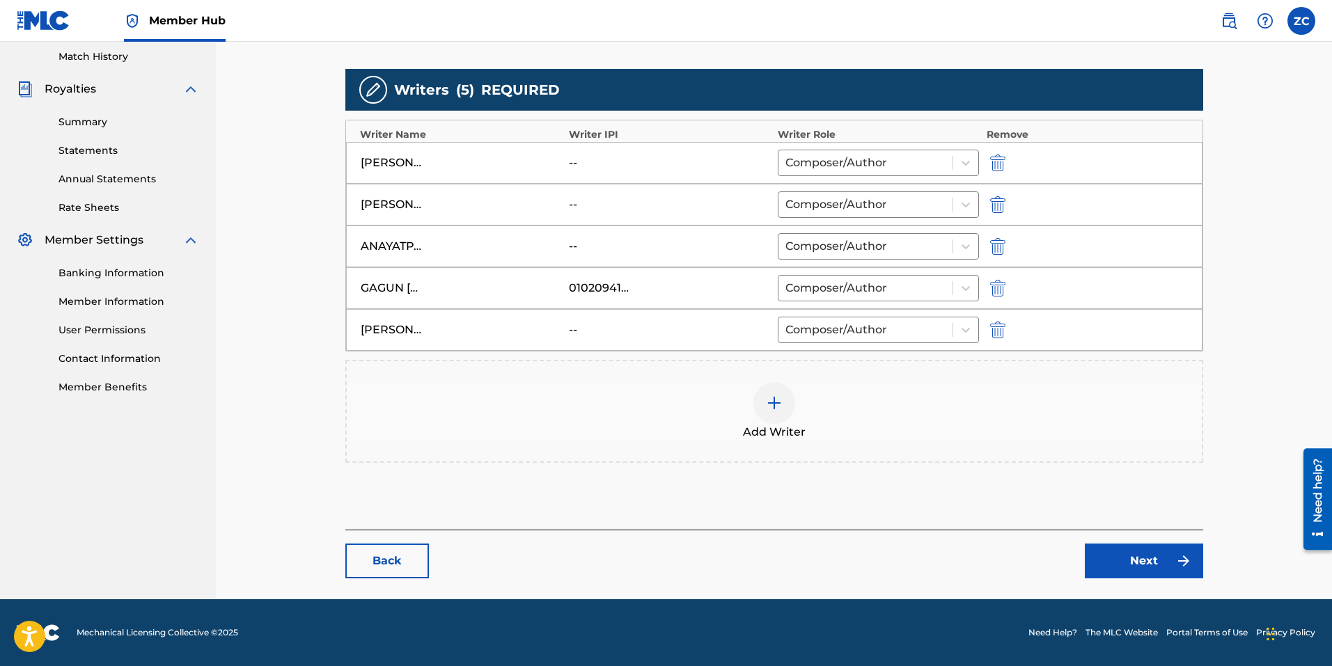
scroll to position [385, 0]
click at [1109, 554] on link "Next" at bounding box center [1143, 561] width 118 height 35
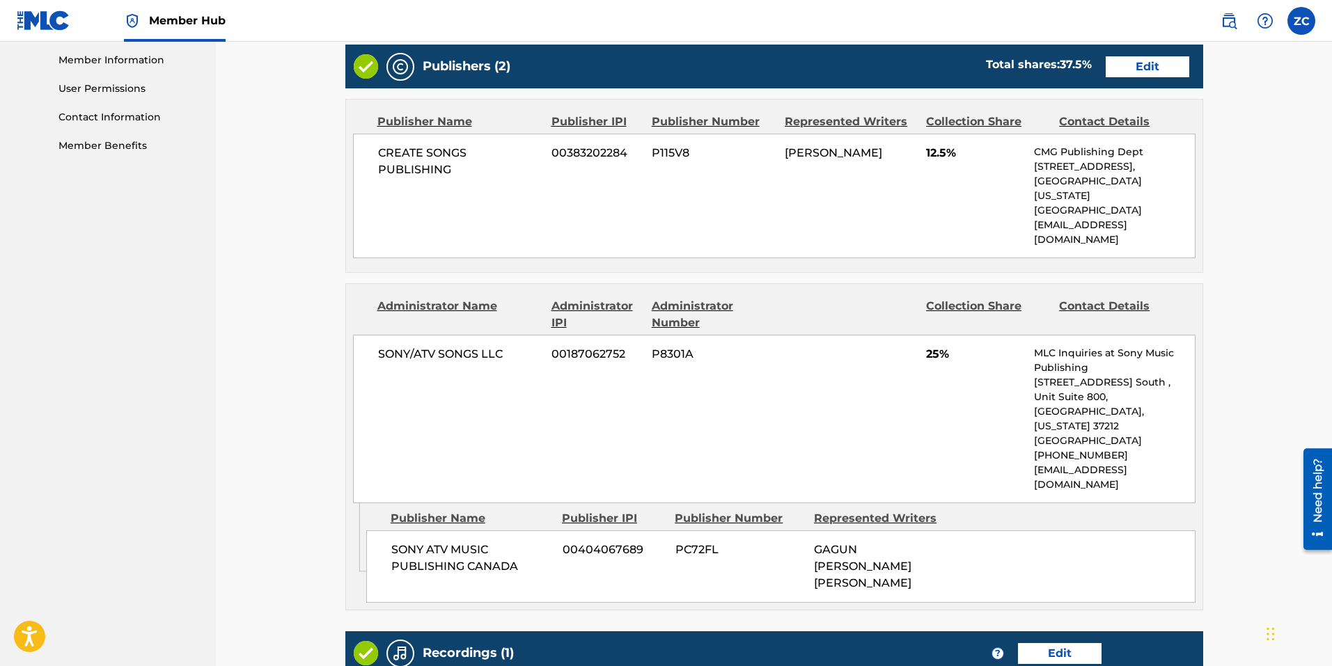
scroll to position [418, 0]
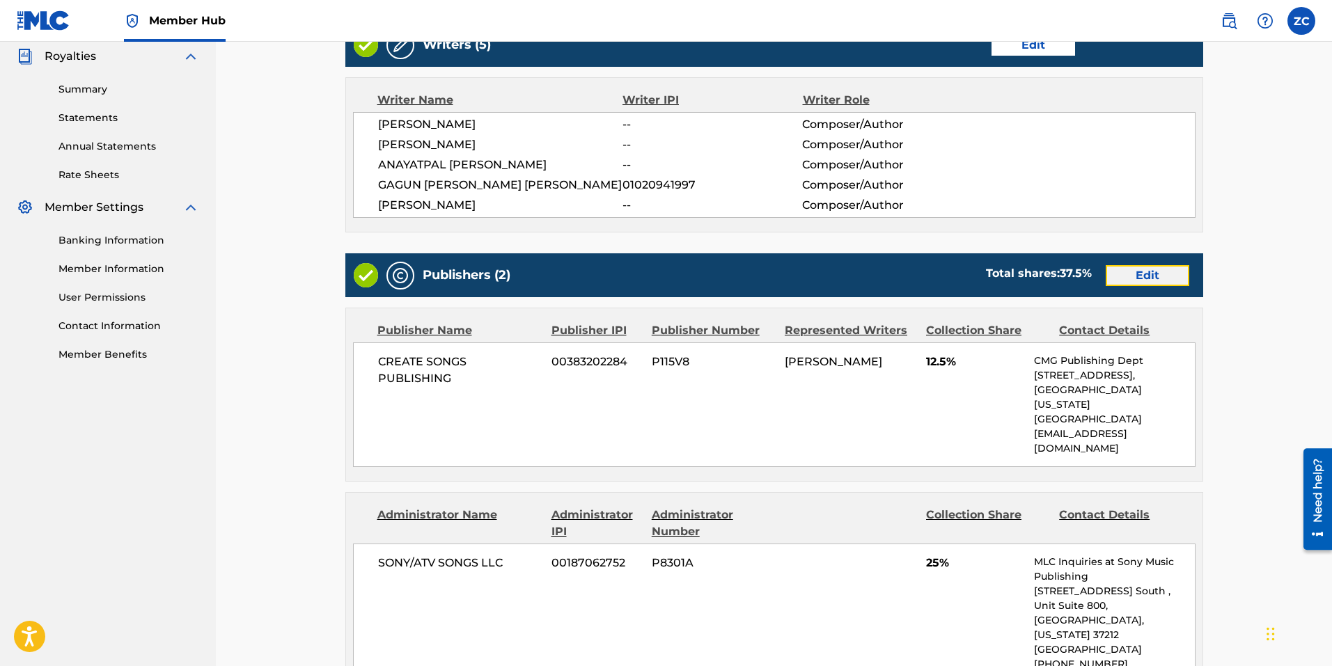
click at [1149, 274] on link "Edit" at bounding box center [1147, 275] width 84 height 21
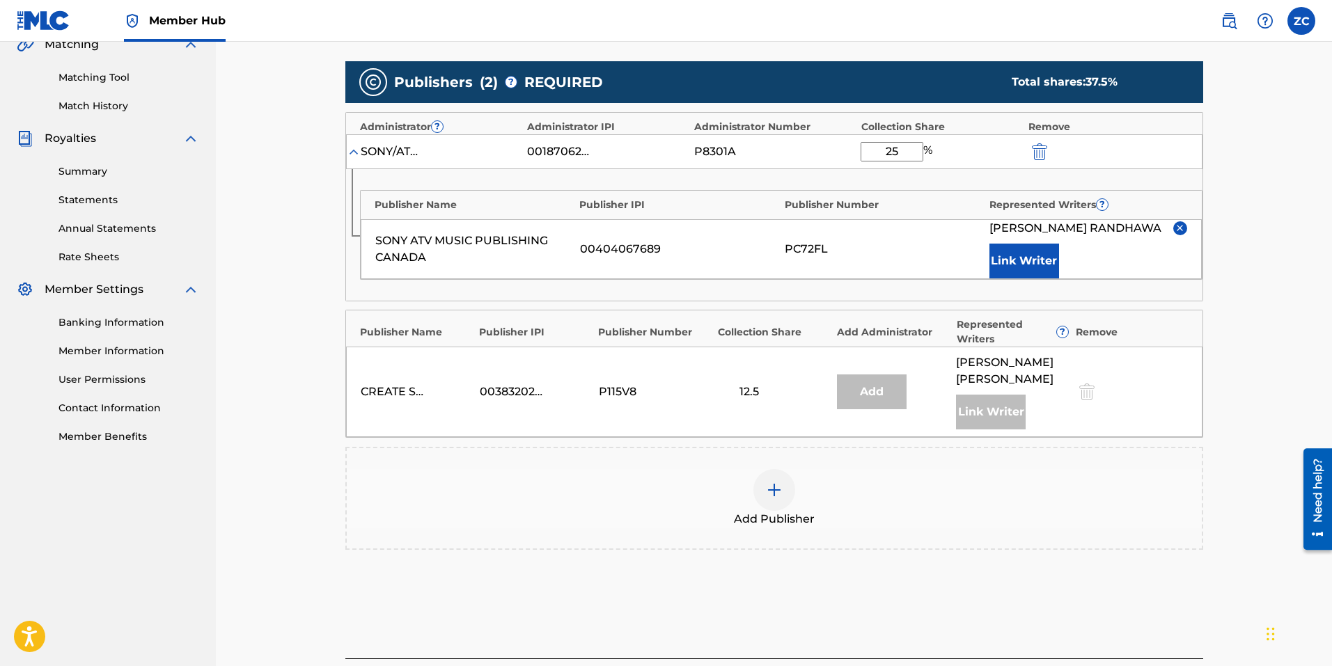
scroll to position [348, 0]
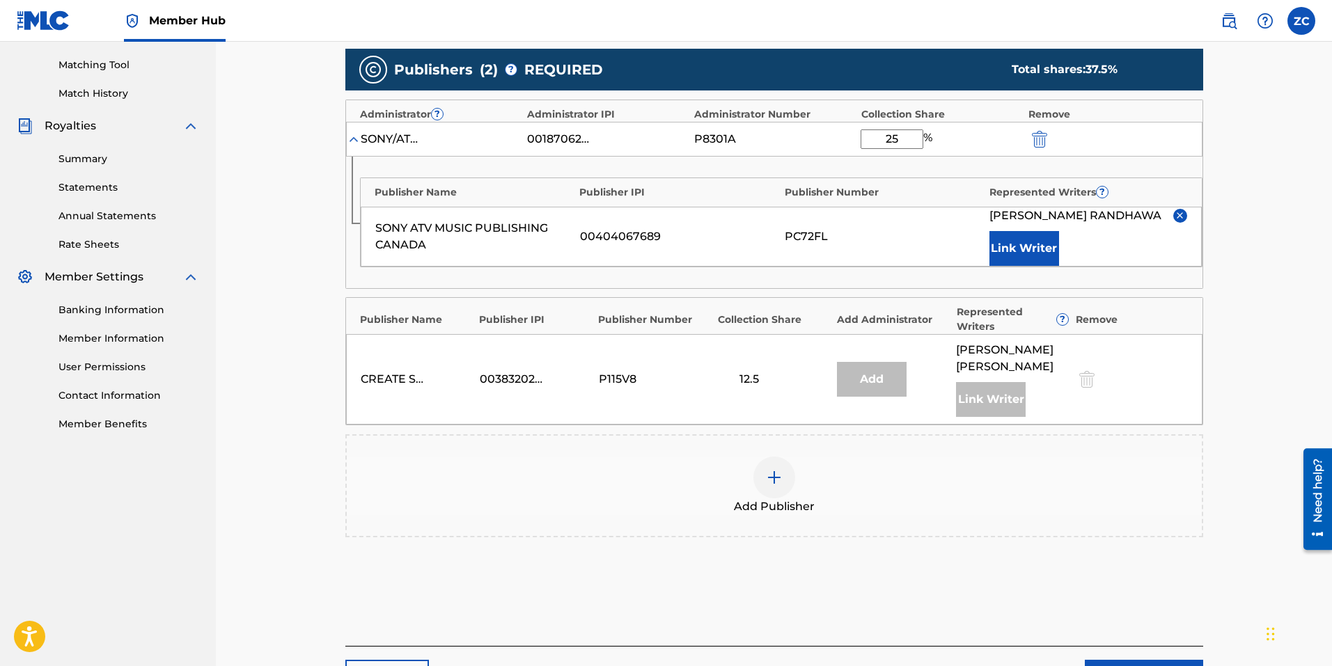
click at [773, 480] on img at bounding box center [774, 477] width 17 height 17
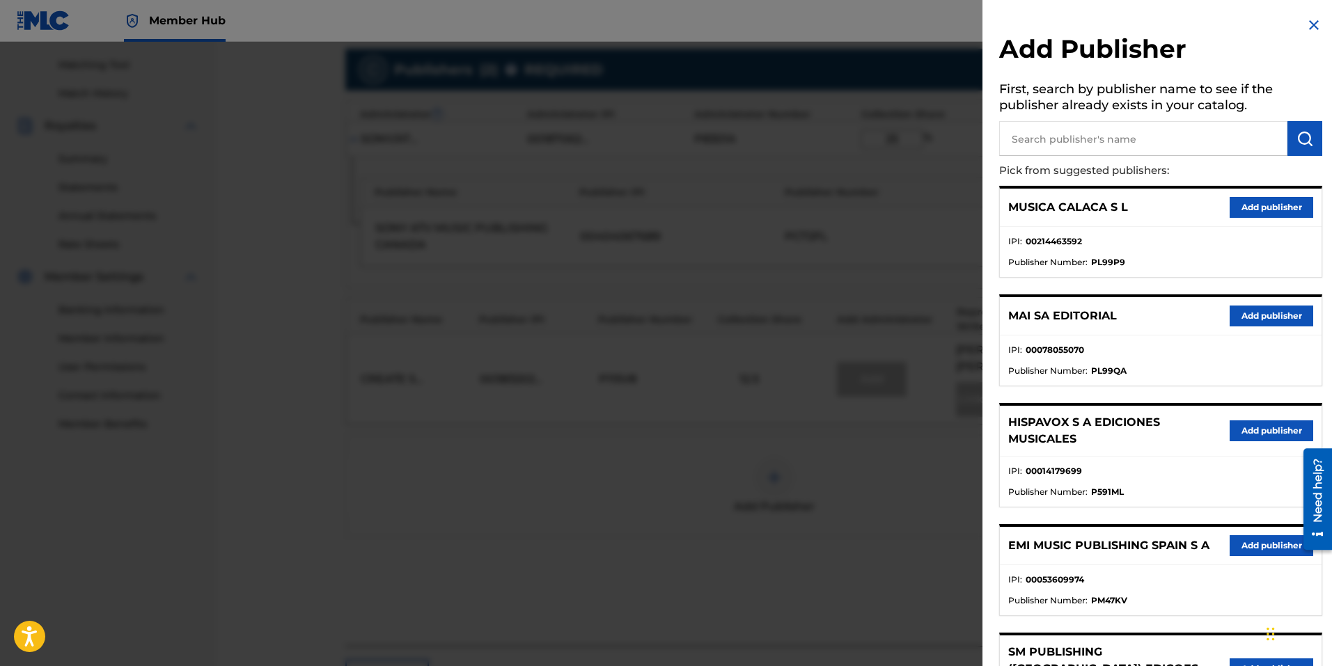
click at [1090, 142] on input "text" at bounding box center [1143, 138] width 288 height 35
type input "sony atv music publishing canada"
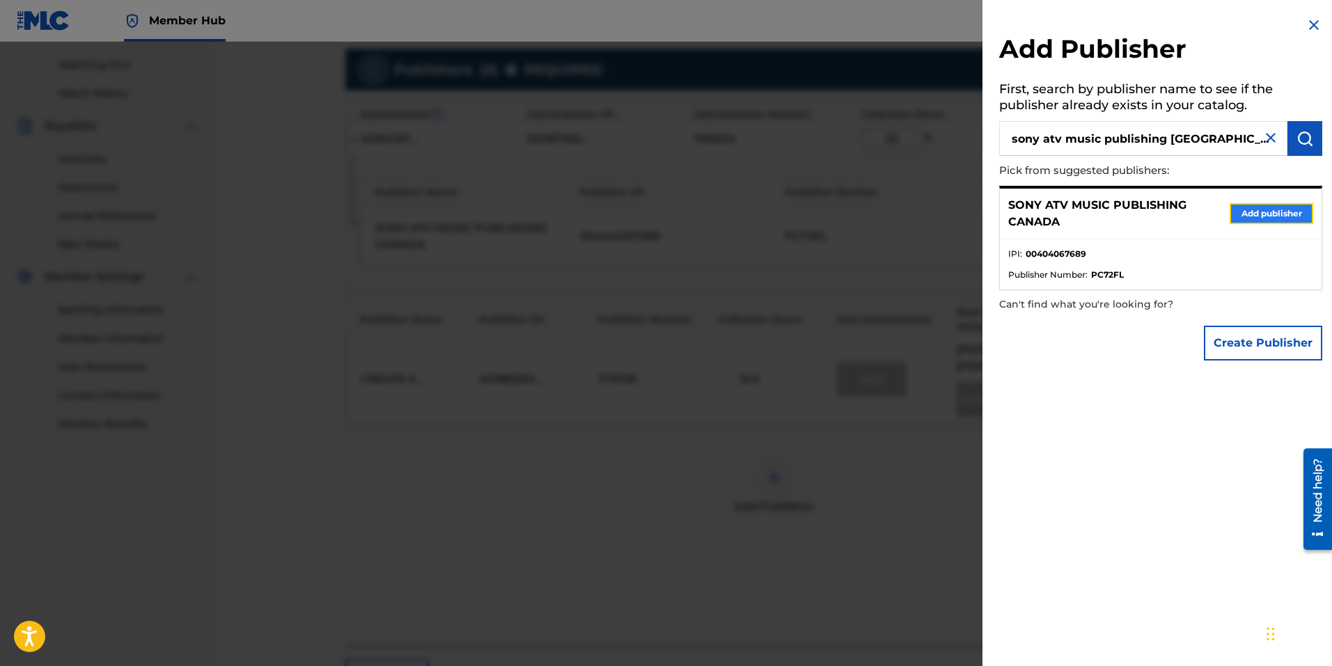
click at [1229, 212] on button "Add publisher" at bounding box center [1271, 213] width 84 height 21
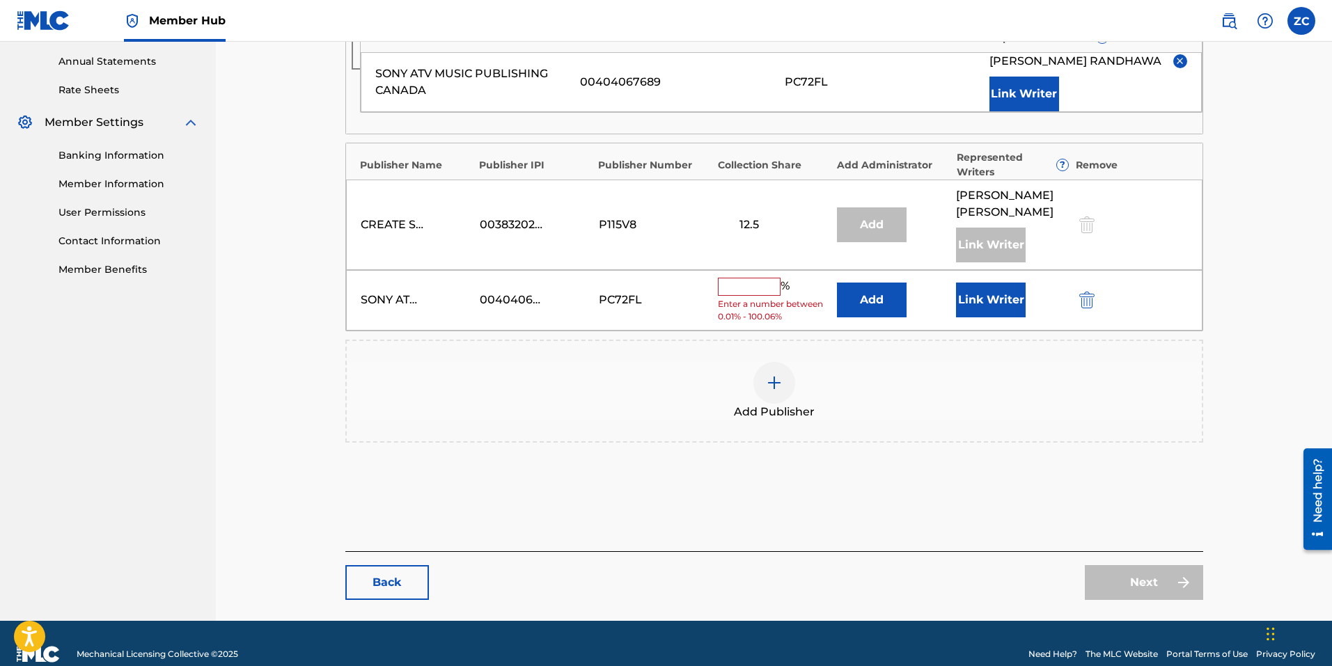
scroll to position [524, 0]
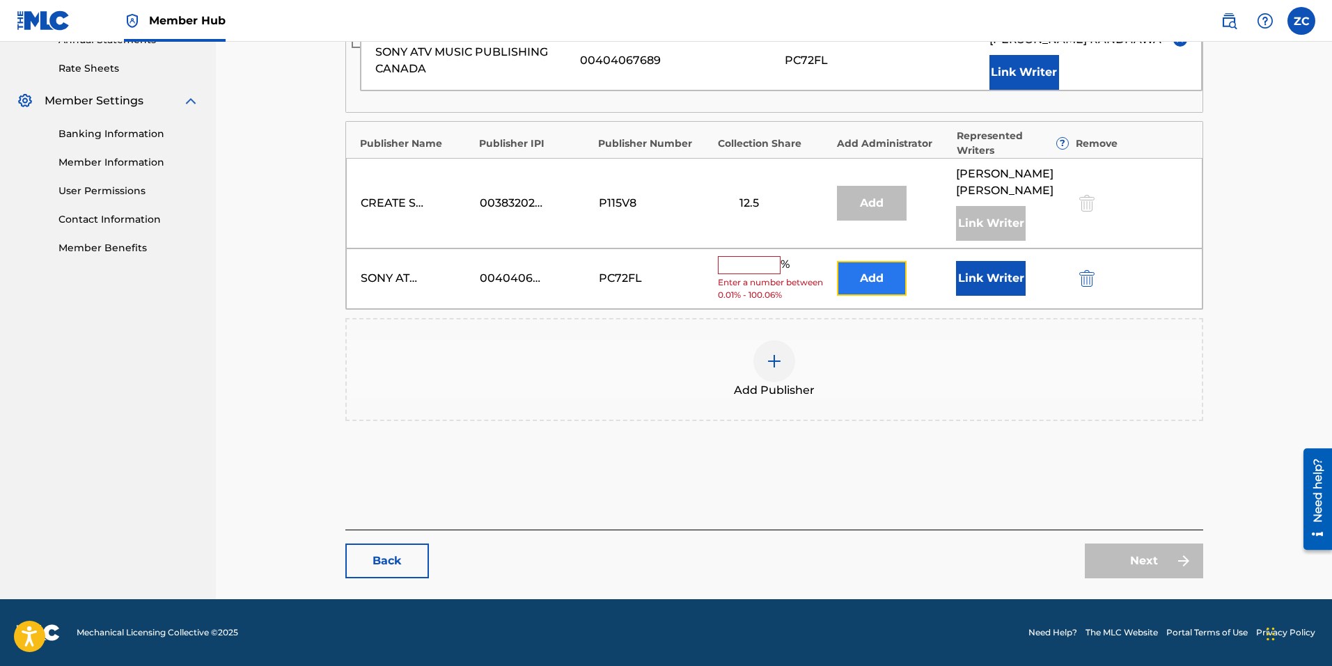
click at [876, 283] on button "Add" at bounding box center [872, 278] width 70 height 35
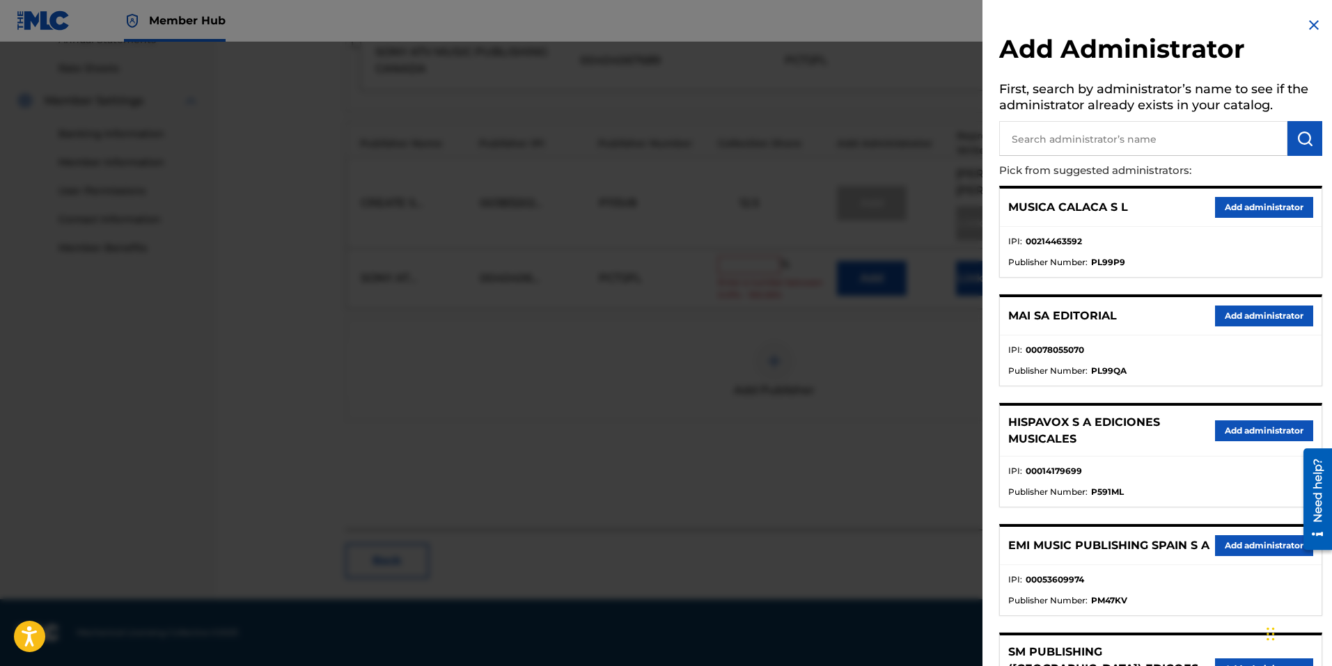
click at [1100, 136] on input "text" at bounding box center [1143, 138] width 288 height 35
type input "sony/atv tunes llc"
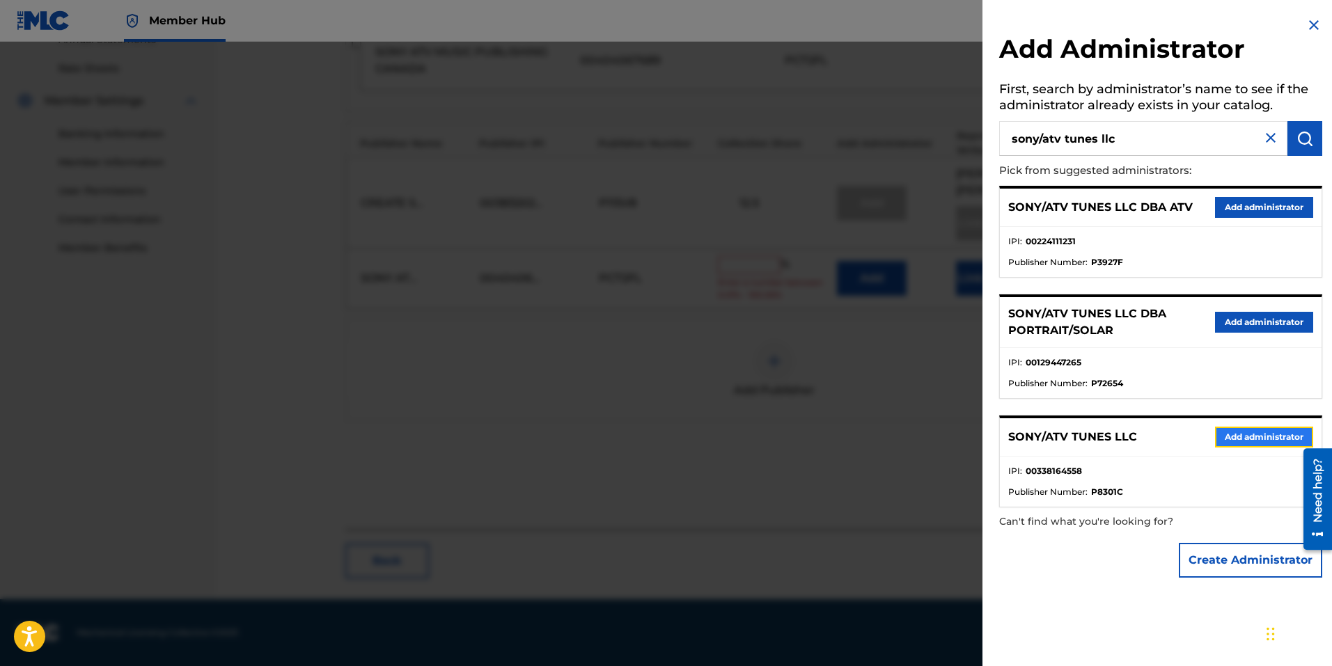
click at [1215, 435] on button "Add administrator" at bounding box center [1264, 437] width 98 height 21
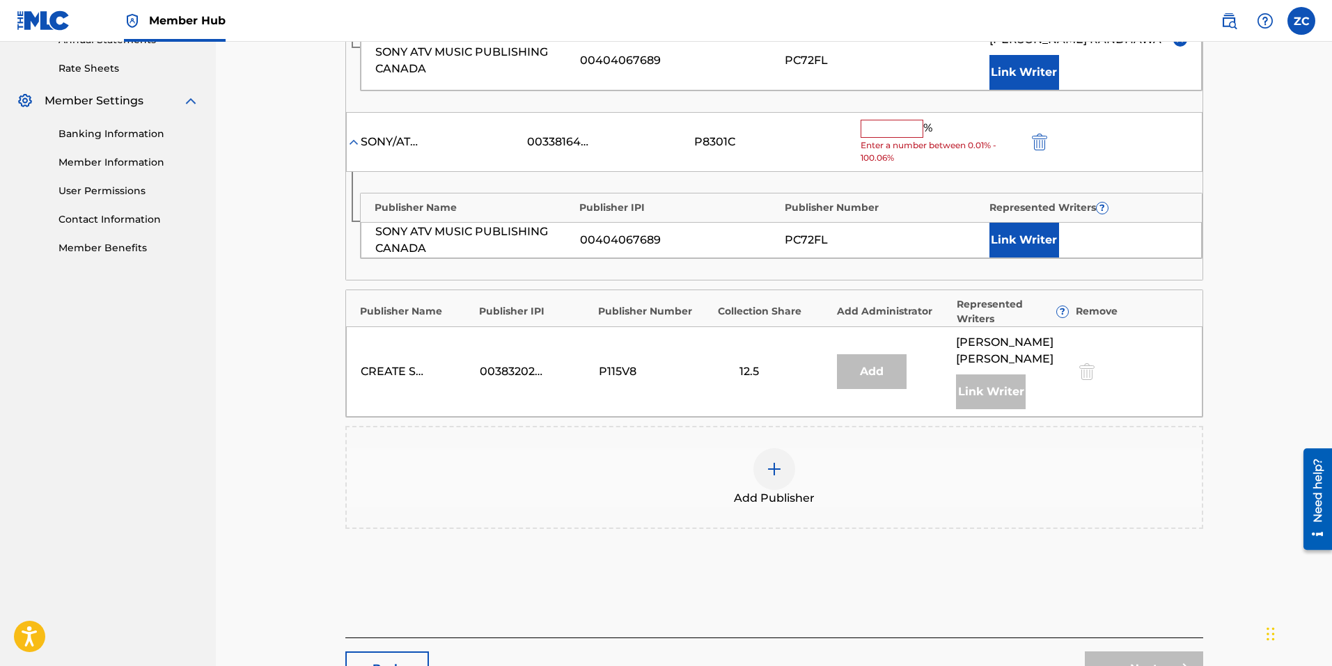
click at [881, 132] on input "text" at bounding box center [891, 129] width 63 height 18
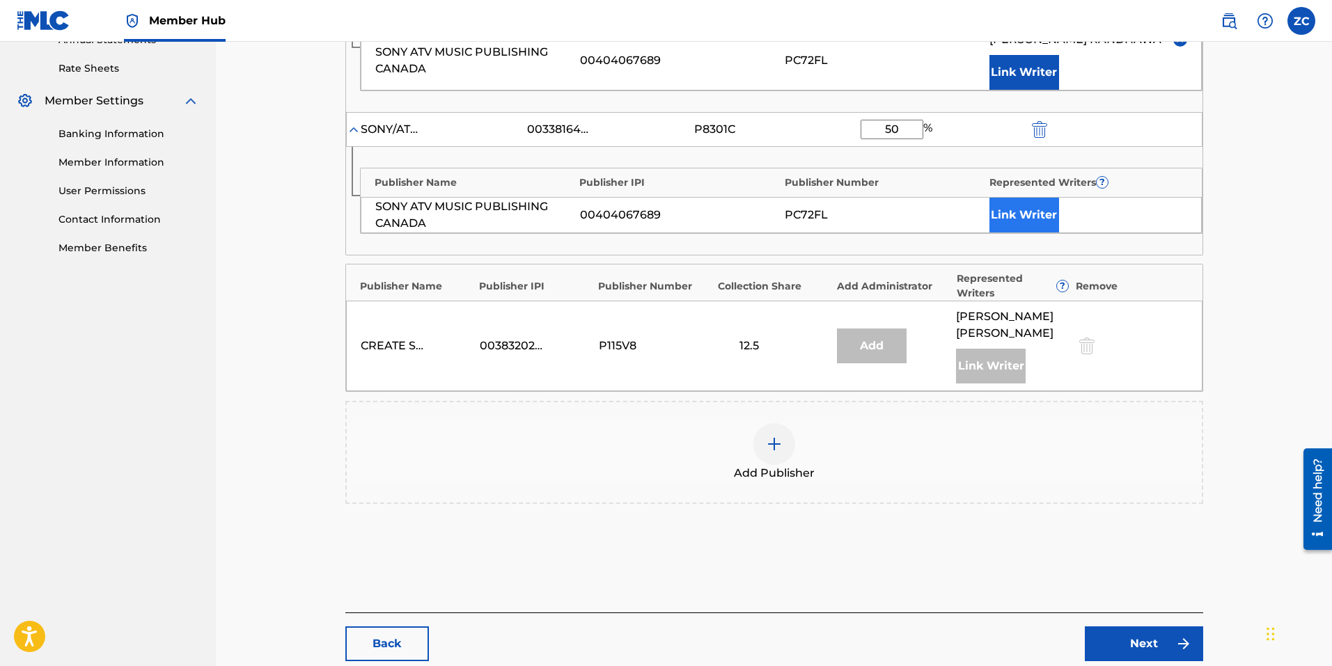
type input "50"
click at [1040, 225] on button "Link Writer" at bounding box center [1024, 215] width 70 height 35
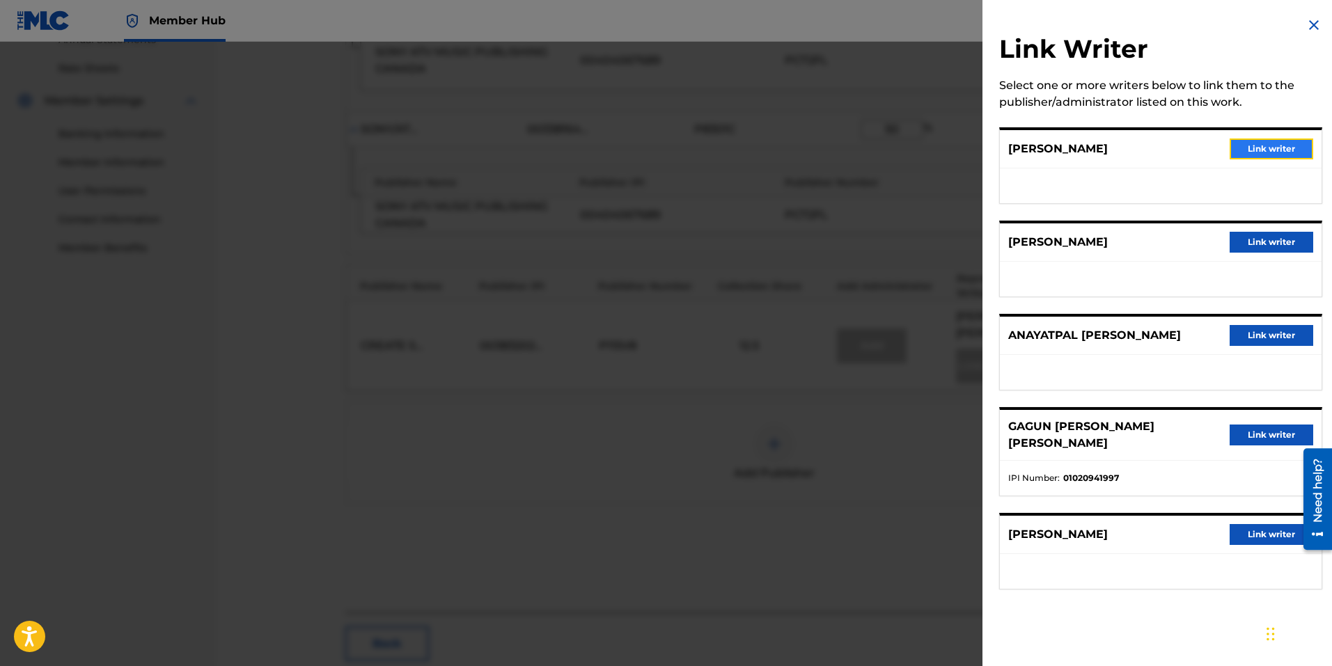
click at [1259, 148] on button "Link writer" at bounding box center [1271, 149] width 84 height 21
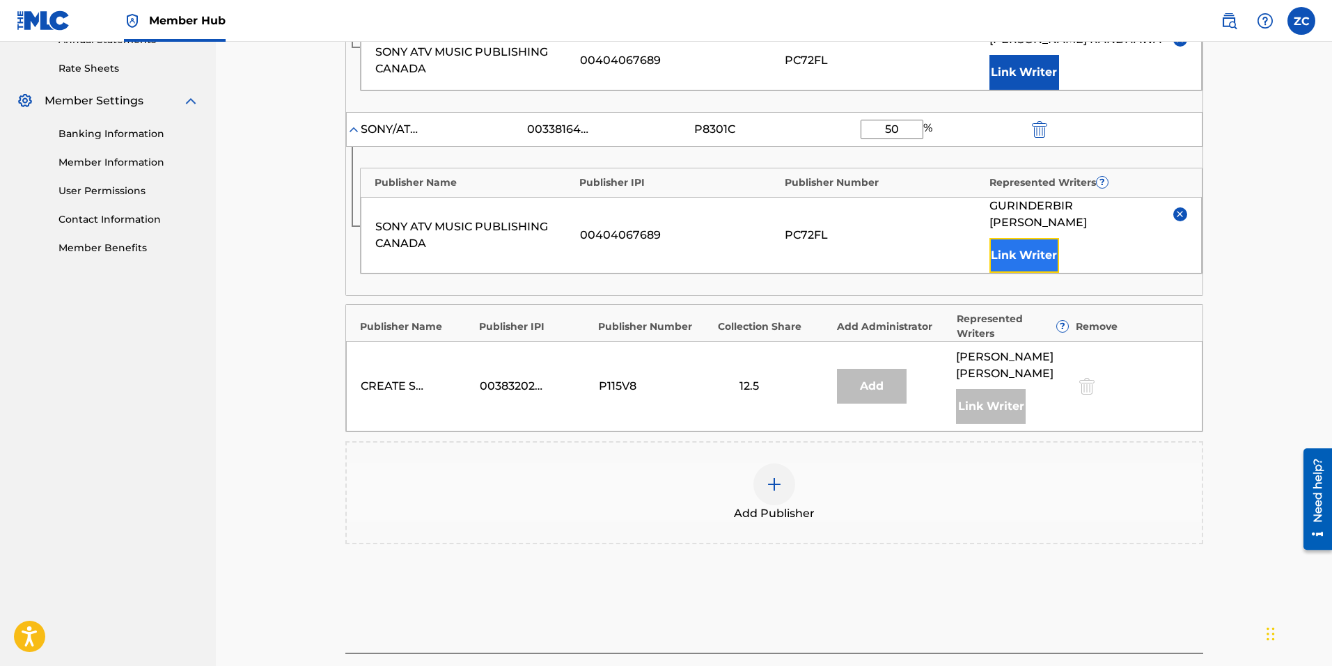
click at [1016, 244] on button "Link Writer" at bounding box center [1024, 255] width 70 height 35
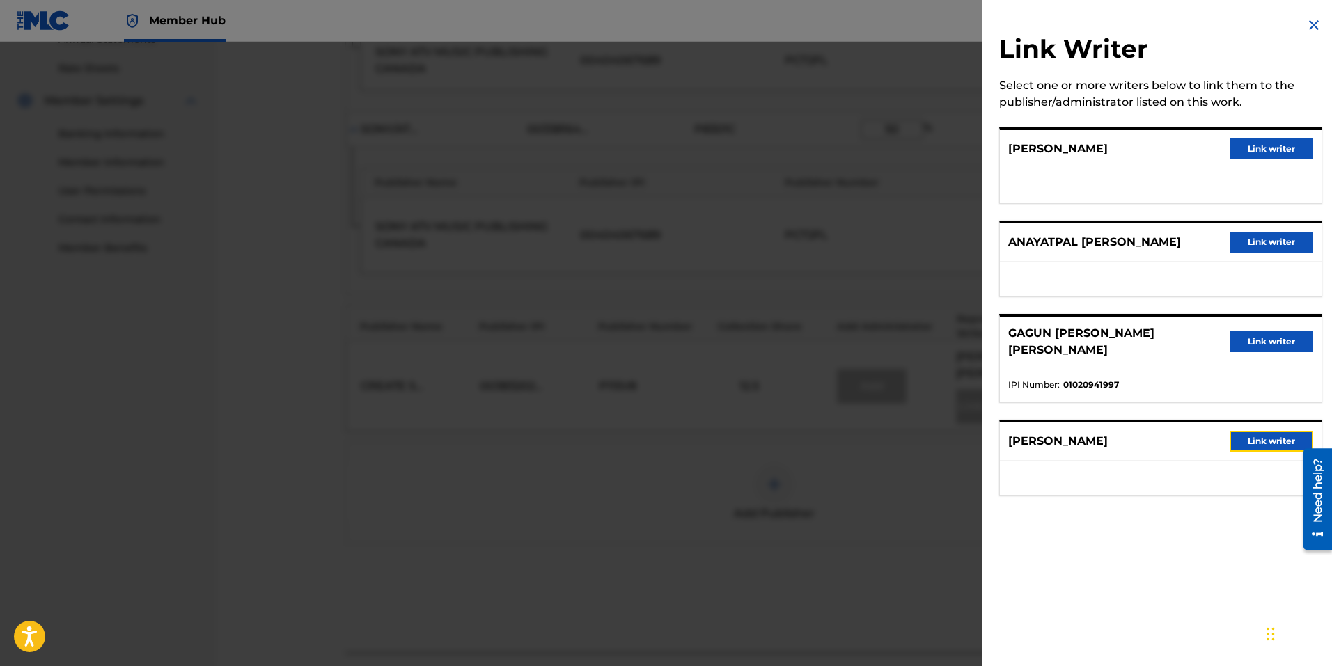
click at [1248, 431] on button "Link writer" at bounding box center [1271, 441] width 84 height 21
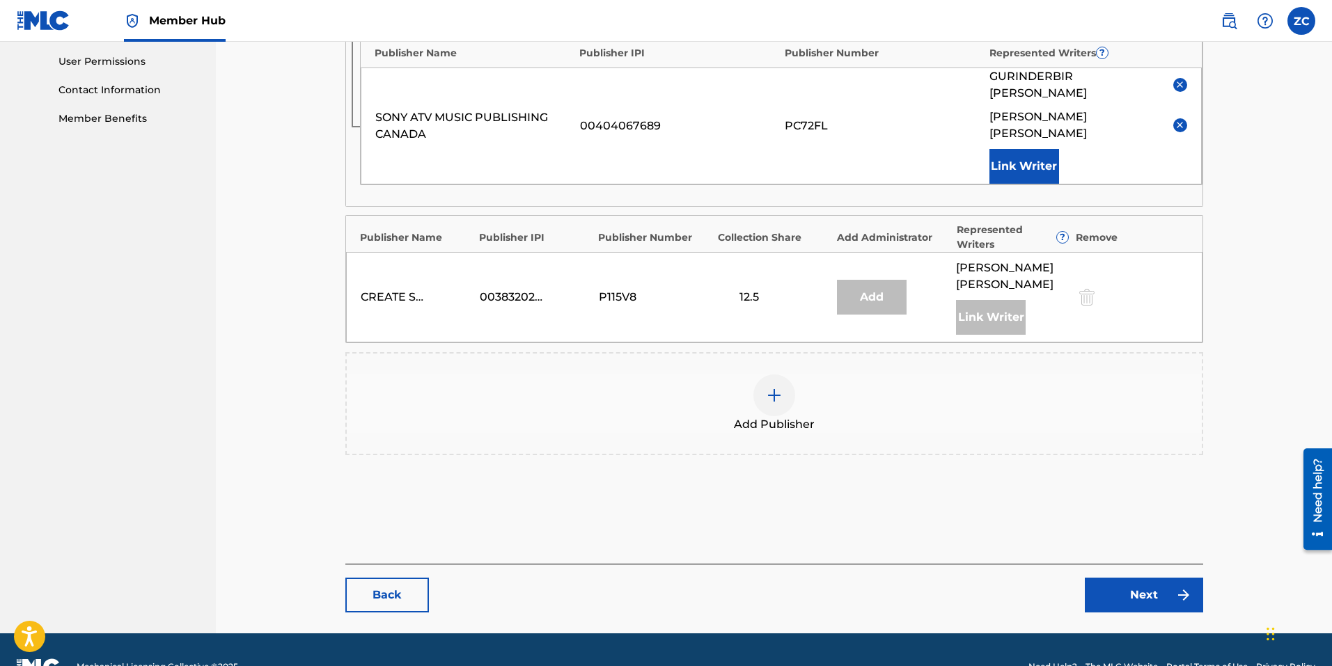
scroll to position [654, 0]
click at [1126, 577] on link "Next" at bounding box center [1143, 594] width 118 height 35
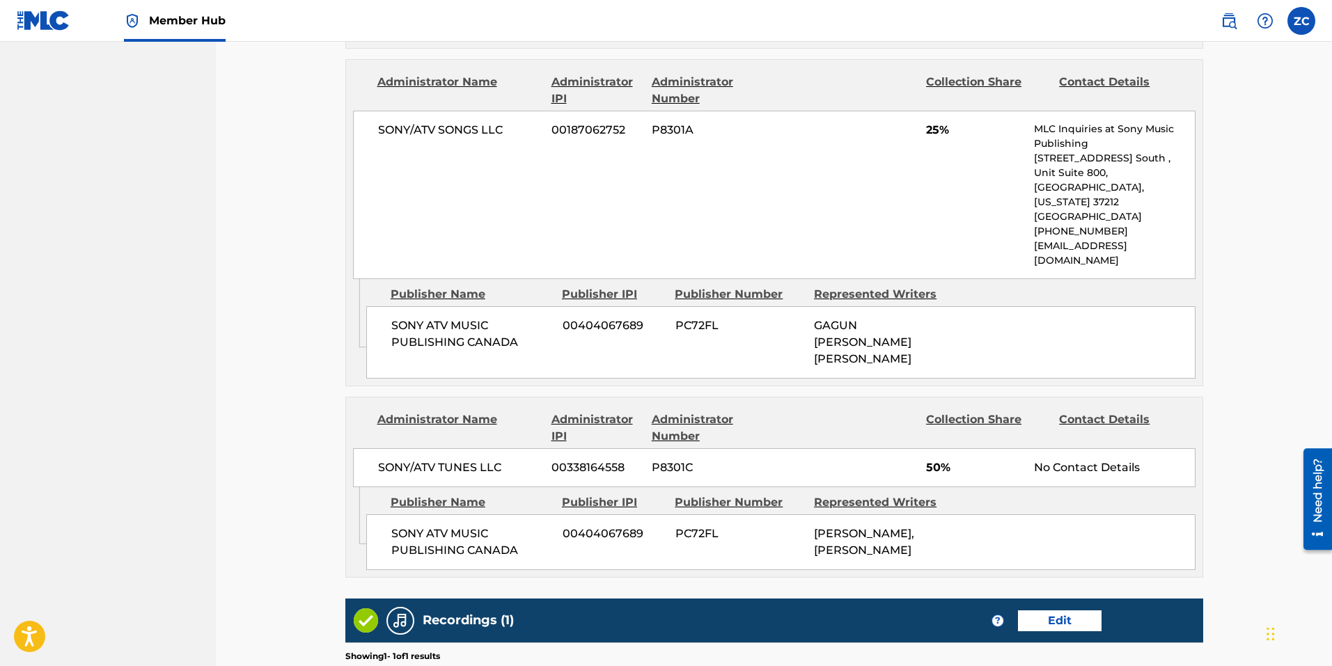
scroll to position [1014, 0]
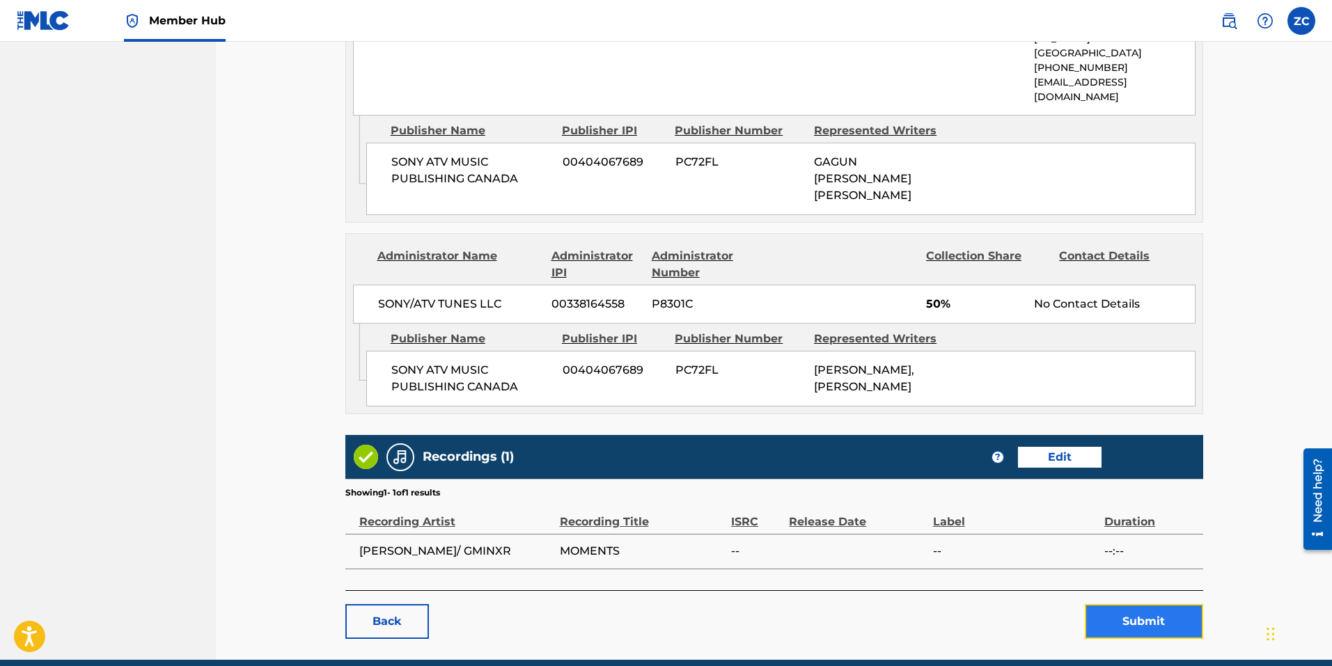
click at [1112, 604] on button "Submit" at bounding box center [1143, 621] width 118 height 35
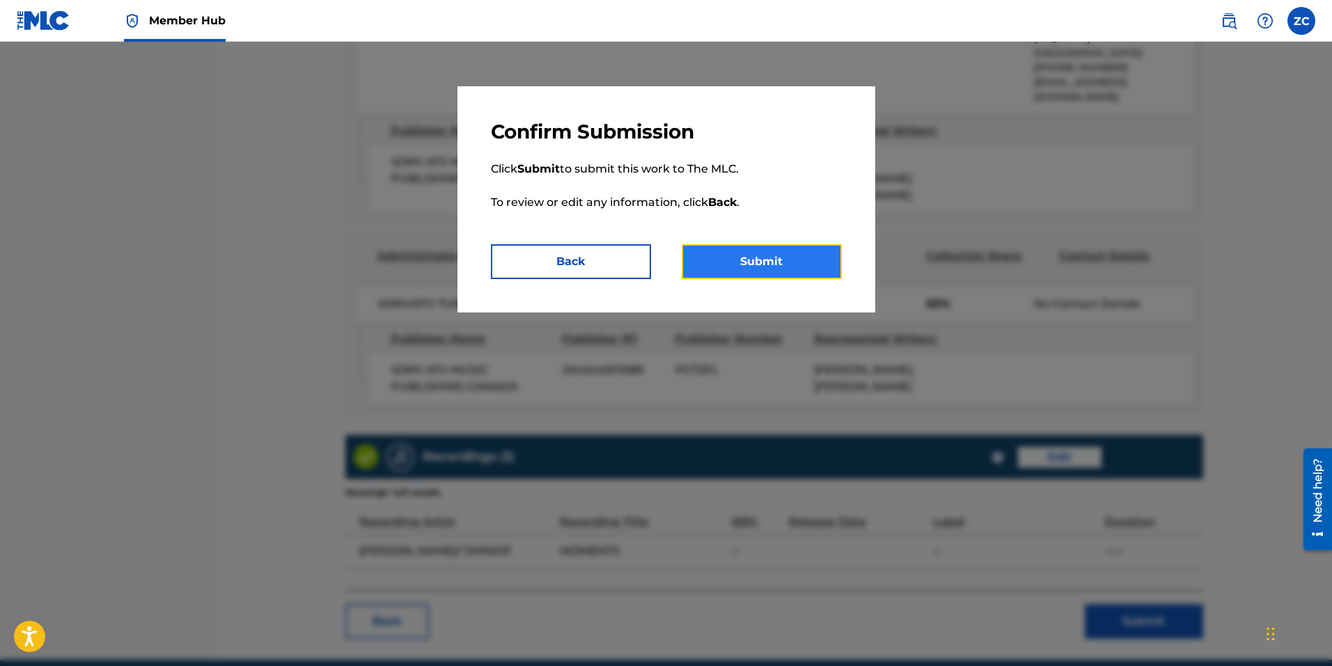
click at [746, 268] on button "Submit" at bounding box center [761, 261] width 160 height 35
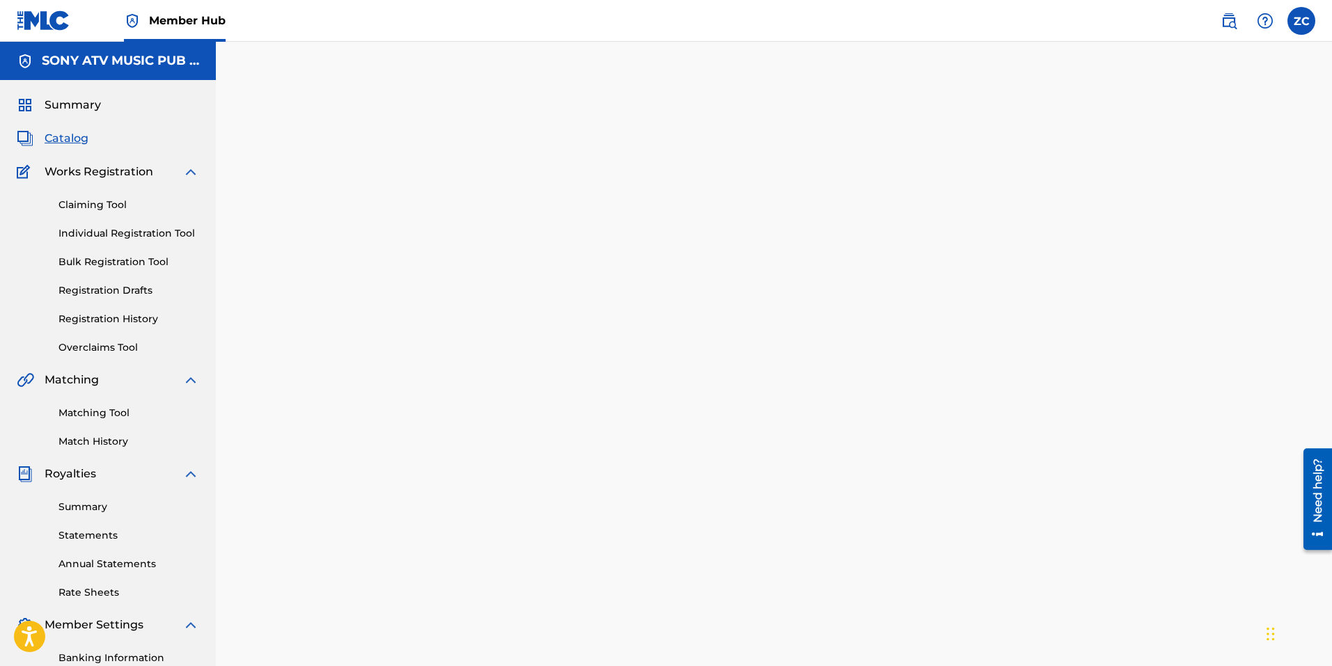
drag, startPoint x: 57, startPoint y: 134, endPoint x: 106, endPoint y: 161, distance: 55.8
click at [56, 134] on span "Catalog" at bounding box center [67, 138] width 44 height 17
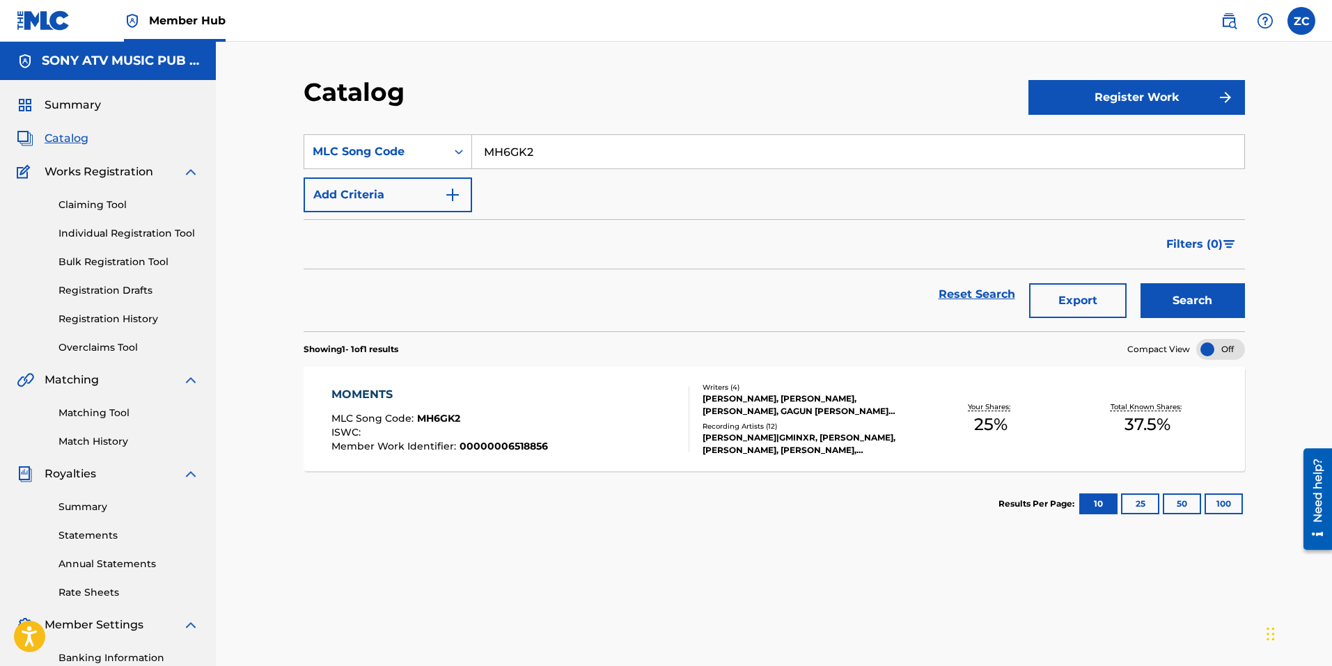
drag, startPoint x: 564, startPoint y: 155, endPoint x: 172, endPoint y: 116, distance: 393.9
click at [187, 119] on main "SONY ATV MUSIC PUB LLC Summary Catalog Works Registration Claiming Tool Individ…" at bounding box center [666, 419] width 1332 height 755
paste input "LE5QTA"
type input "LE5QTA"
click at [1204, 306] on button "Search" at bounding box center [1192, 300] width 104 height 35
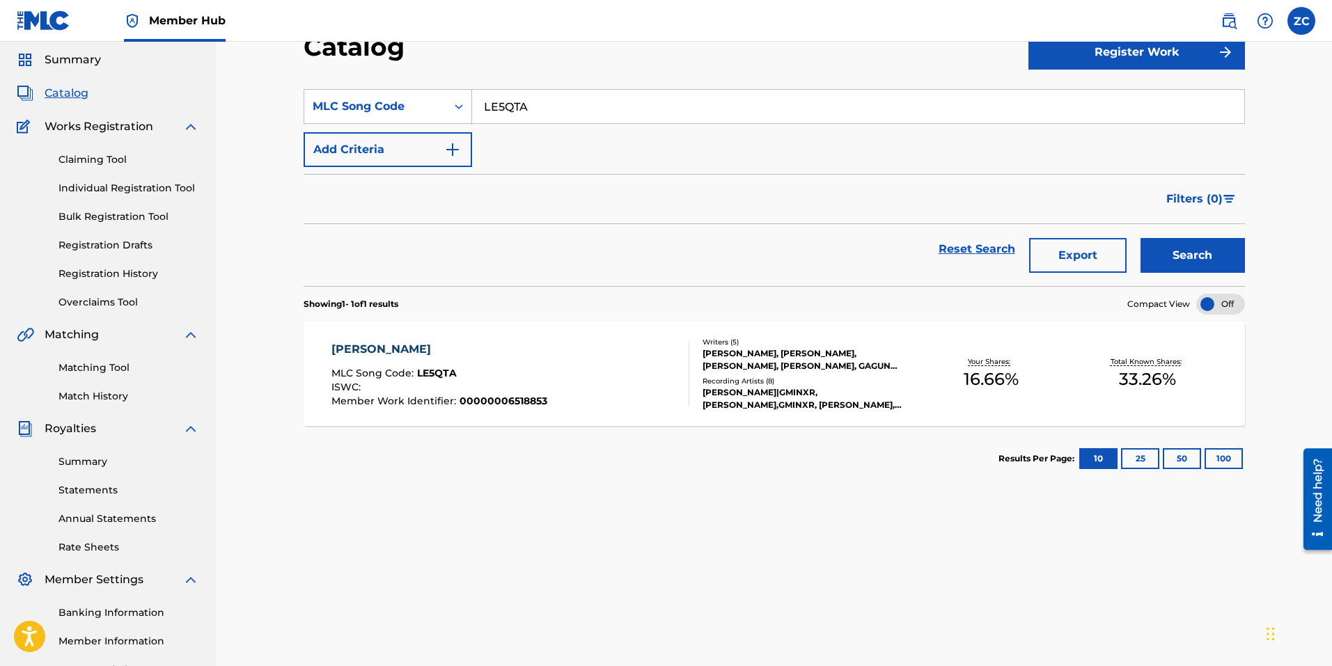
scroll to position [70, 0]
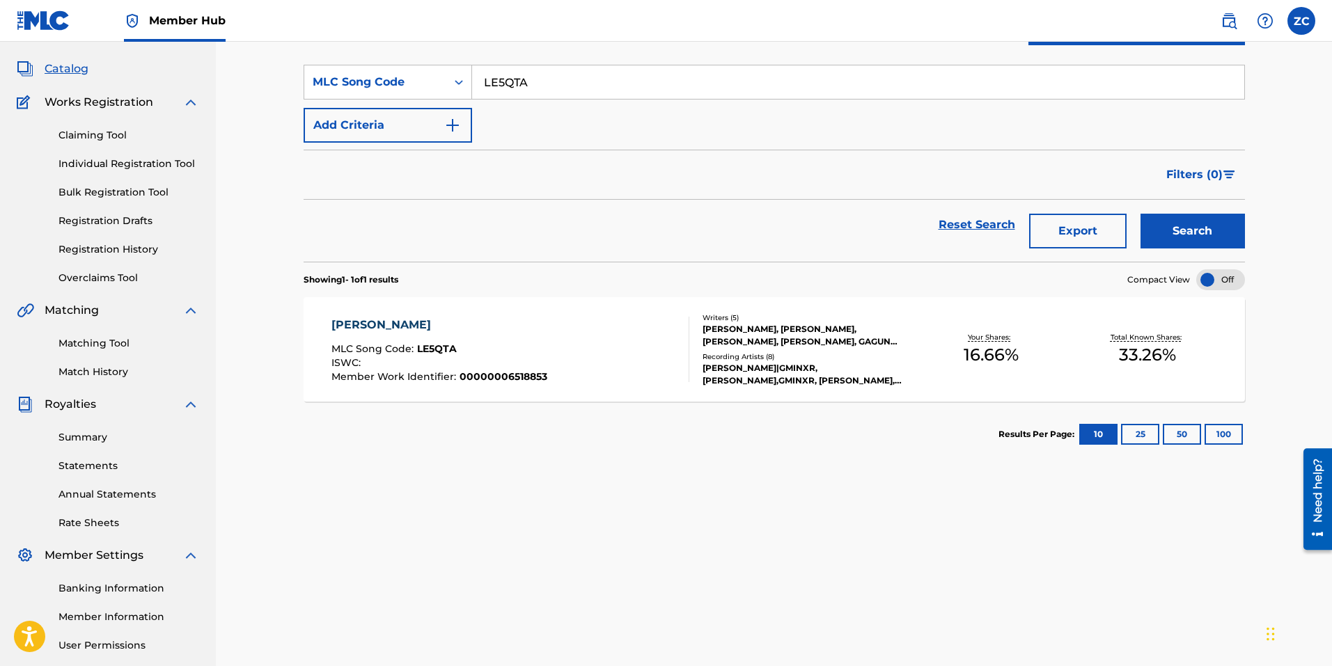
click at [743, 366] on div "GURINDER GILL|GMINXR, GURINDER GILL,GMINXR, GURINDER GILL, GURINDER GILL & GMIN…" at bounding box center [807, 374] width 210 height 25
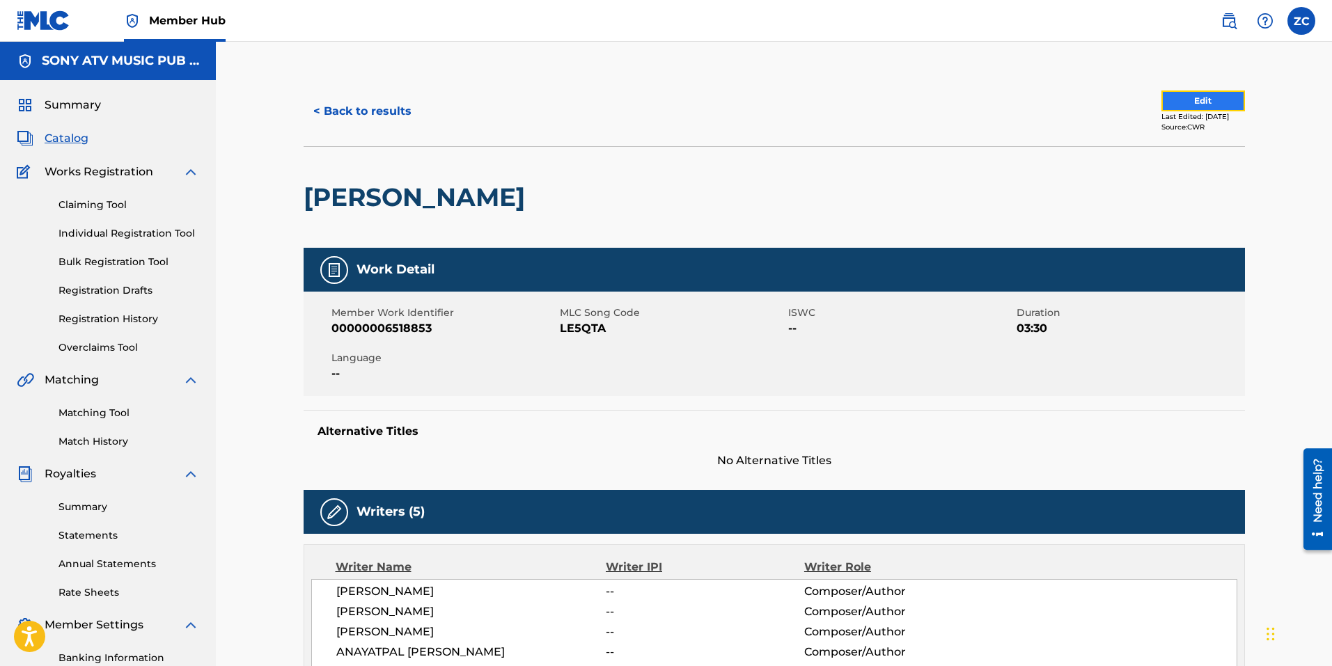
click at [1205, 97] on button "Edit" at bounding box center [1203, 100] width 84 height 21
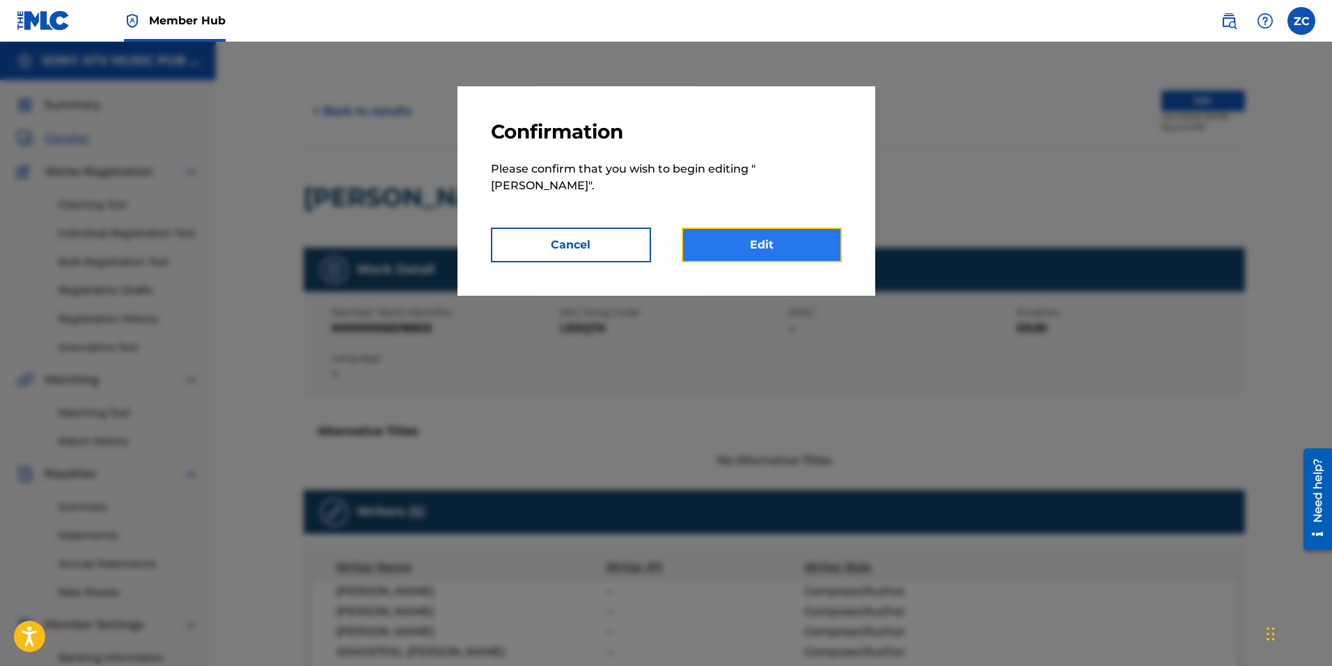
click at [775, 228] on link "Edit" at bounding box center [761, 245] width 160 height 35
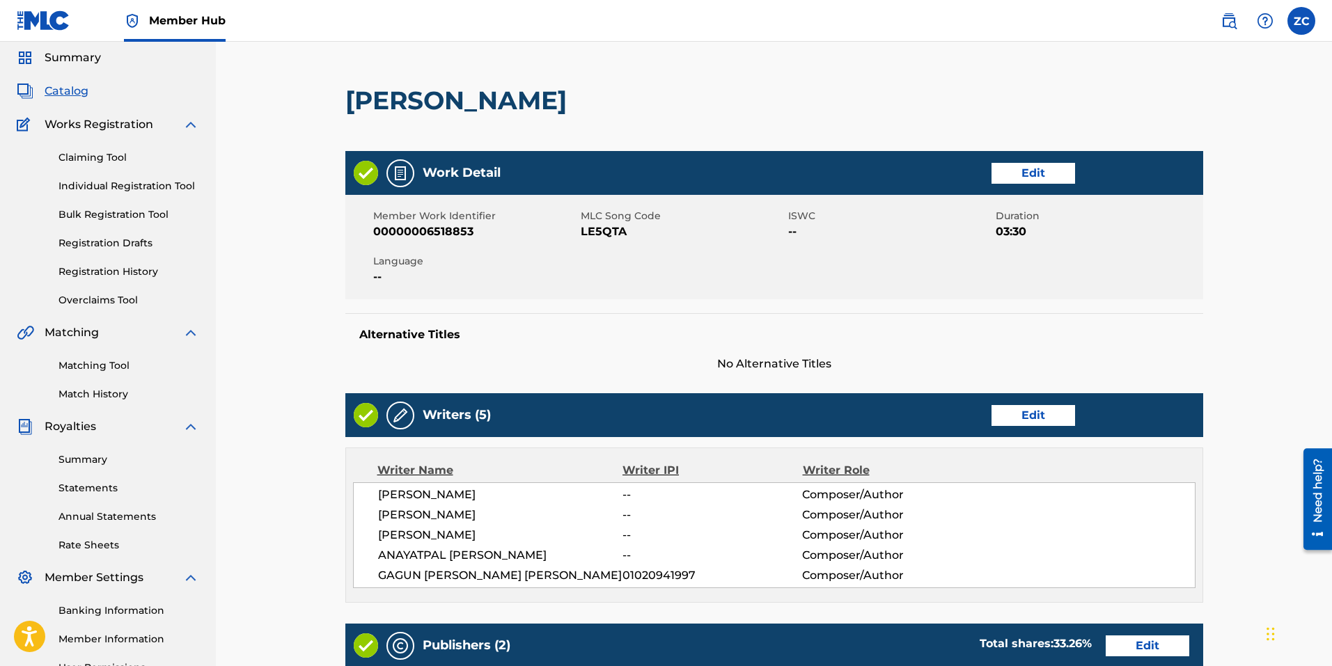
scroll to position [278, 0]
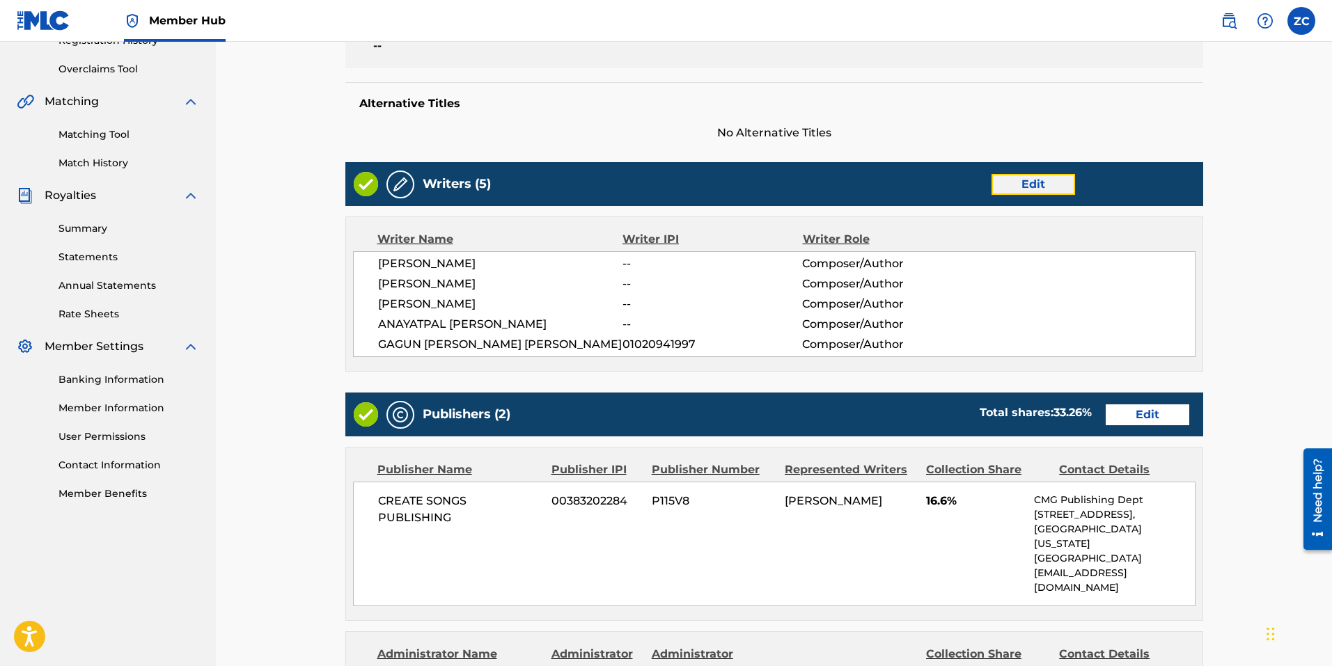
click at [1039, 184] on link "Edit" at bounding box center [1033, 184] width 84 height 21
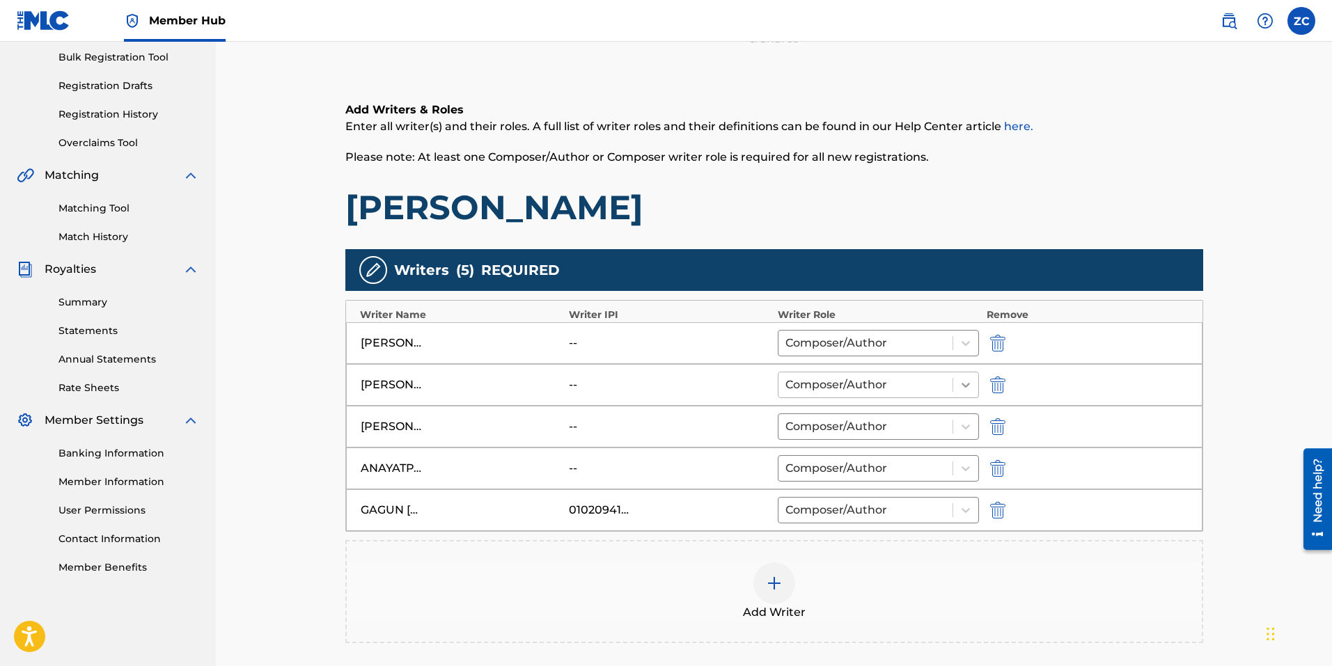
scroll to position [209, 0]
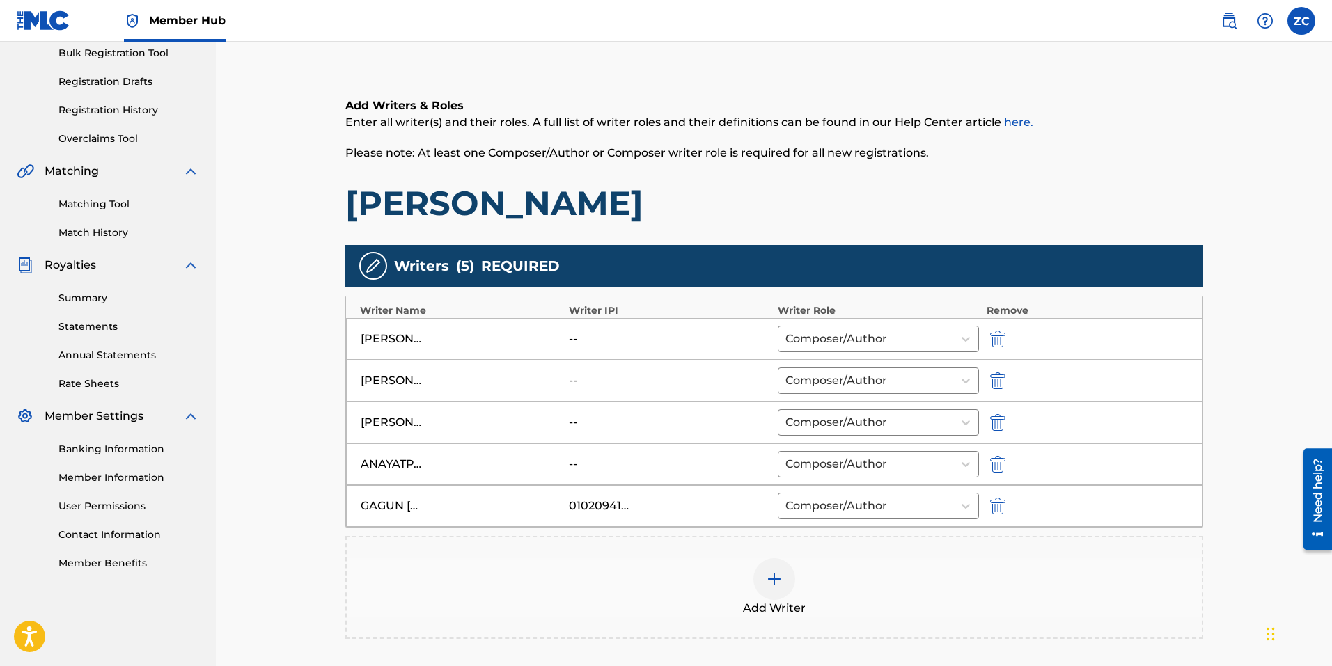
click at [787, 578] on div at bounding box center [774, 579] width 42 height 42
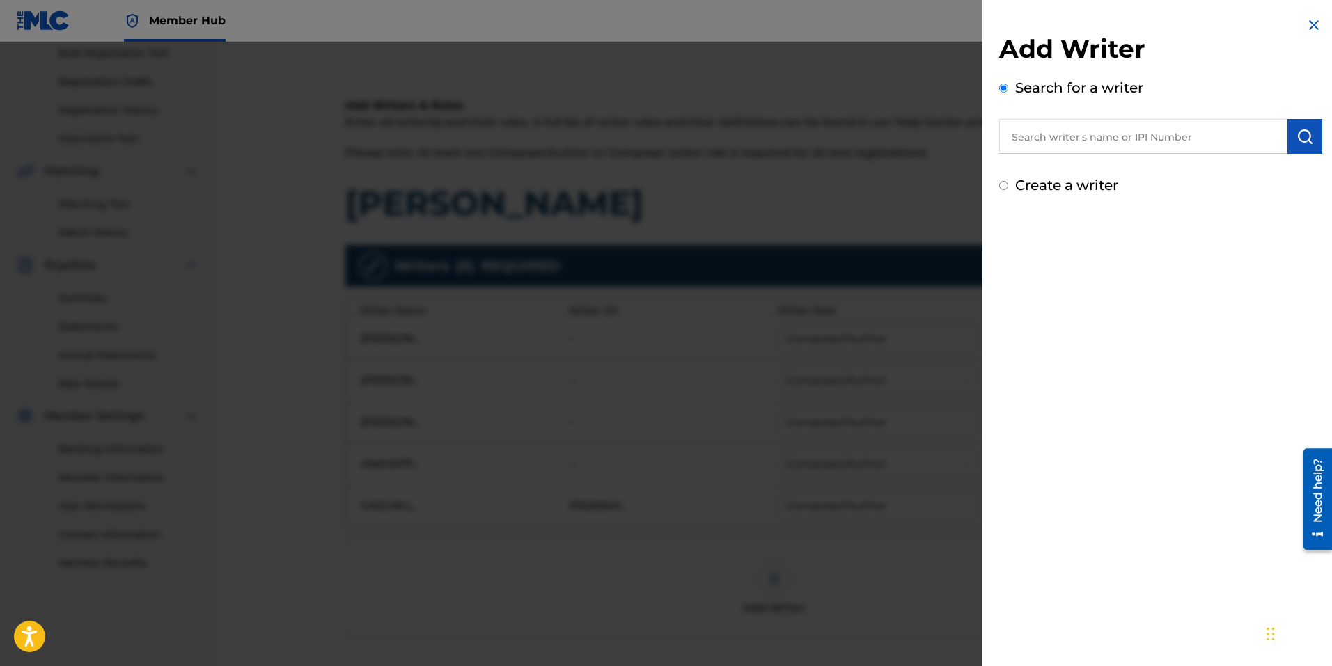
click at [1032, 131] on input "text" at bounding box center [1143, 136] width 288 height 35
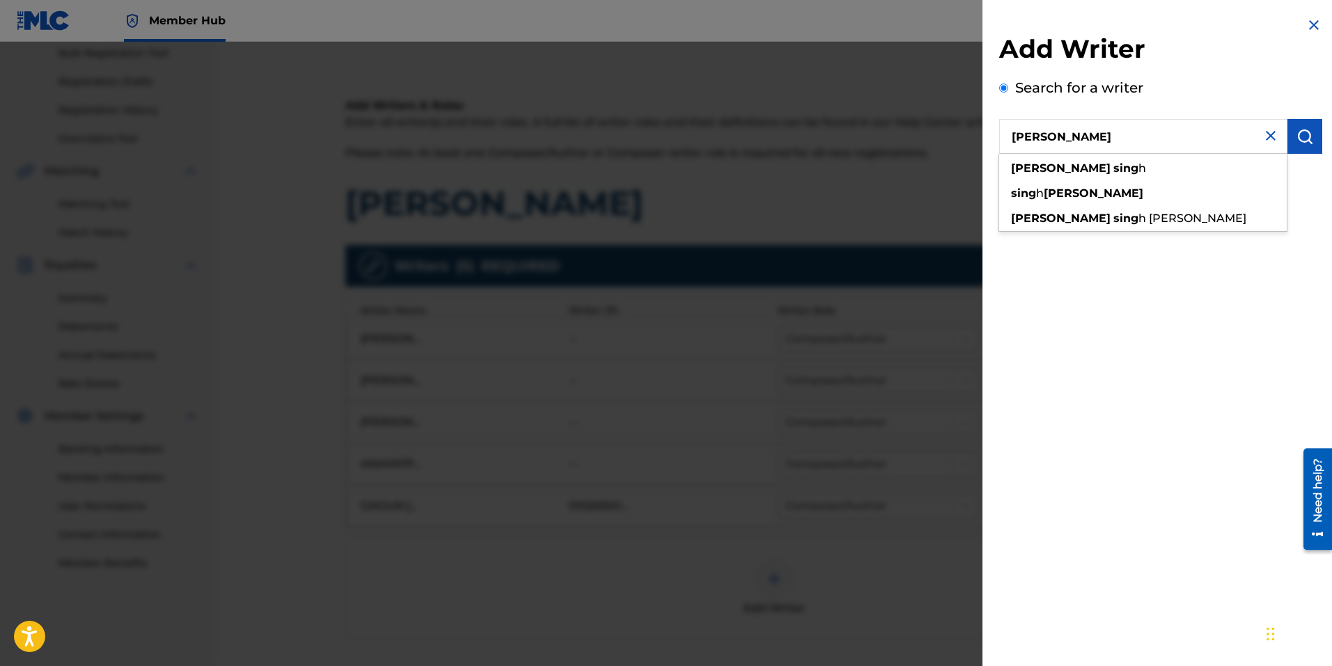
type input "satinderpal singh"
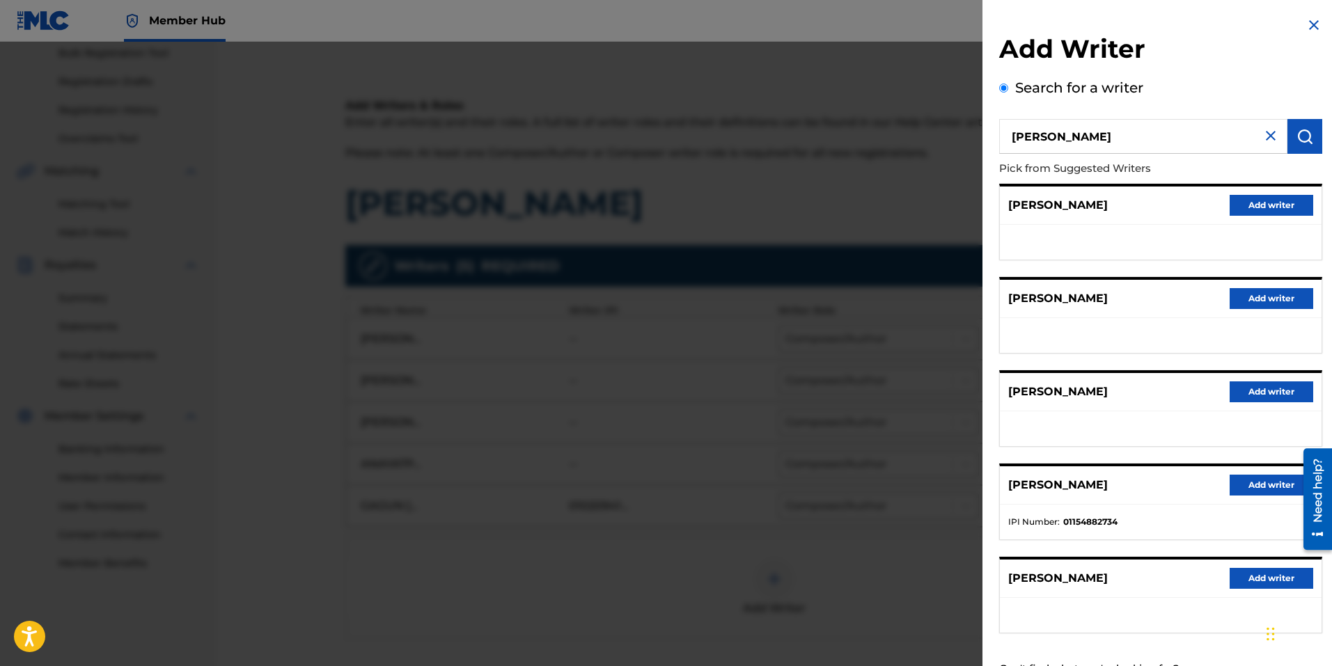
click at [1236, 309] on div "SATINDERPAL SINGH Add writer" at bounding box center [1161, 299] width 322 height 38
click at [1255, 308] on button "Add writer" at bounding box center [1271, 298] width 84 height 21
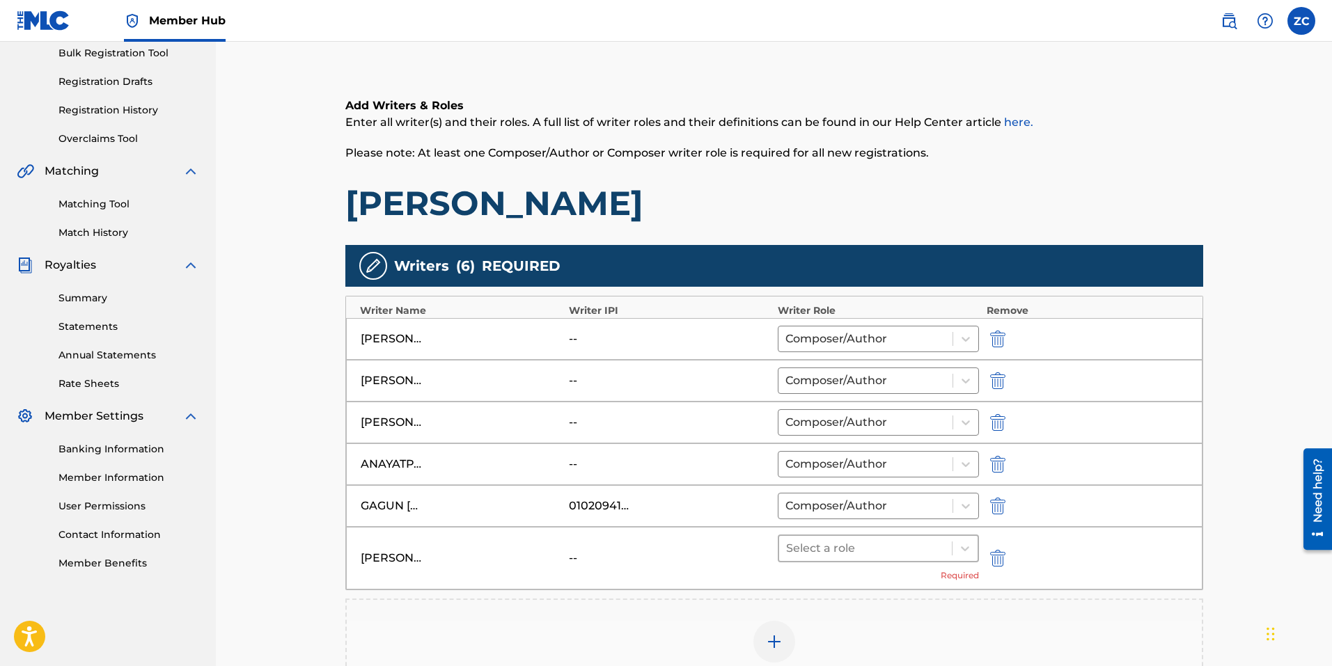
click at [860, 554] on div at bounding box center [865, 548] width 159 height 19
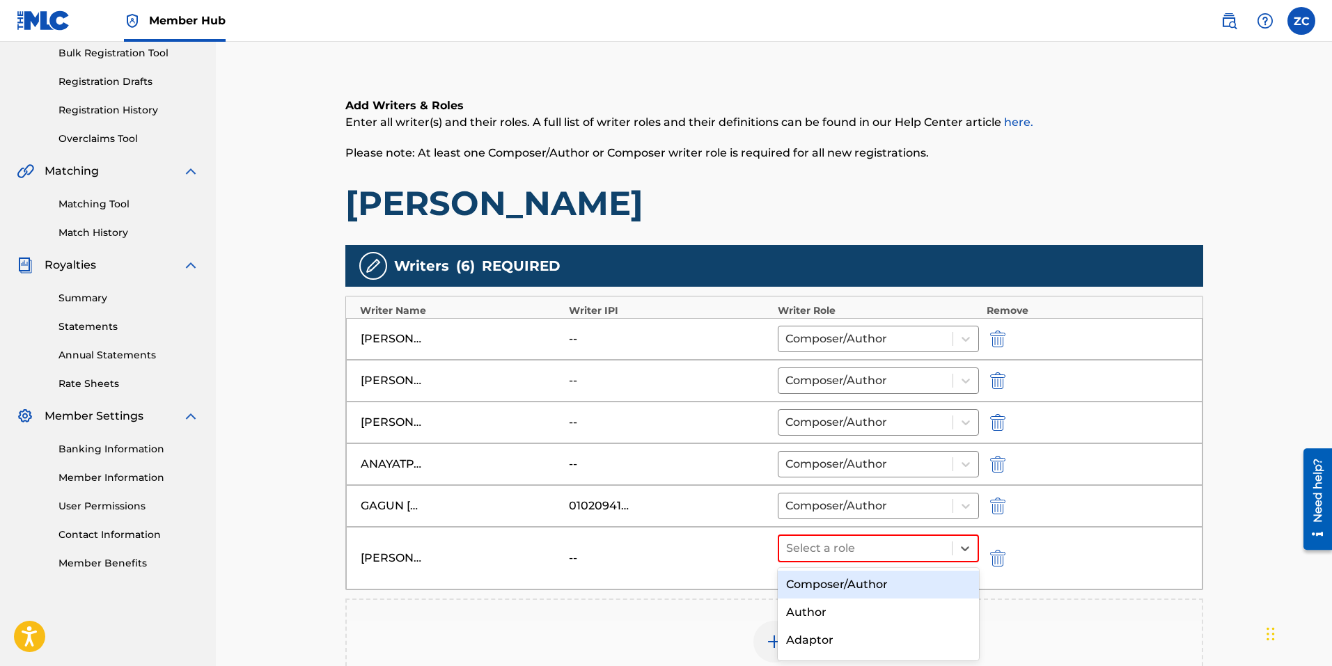
click at [842, 584] on div "Composer/Author" at bounding box center [879, 585] width 202 height 28
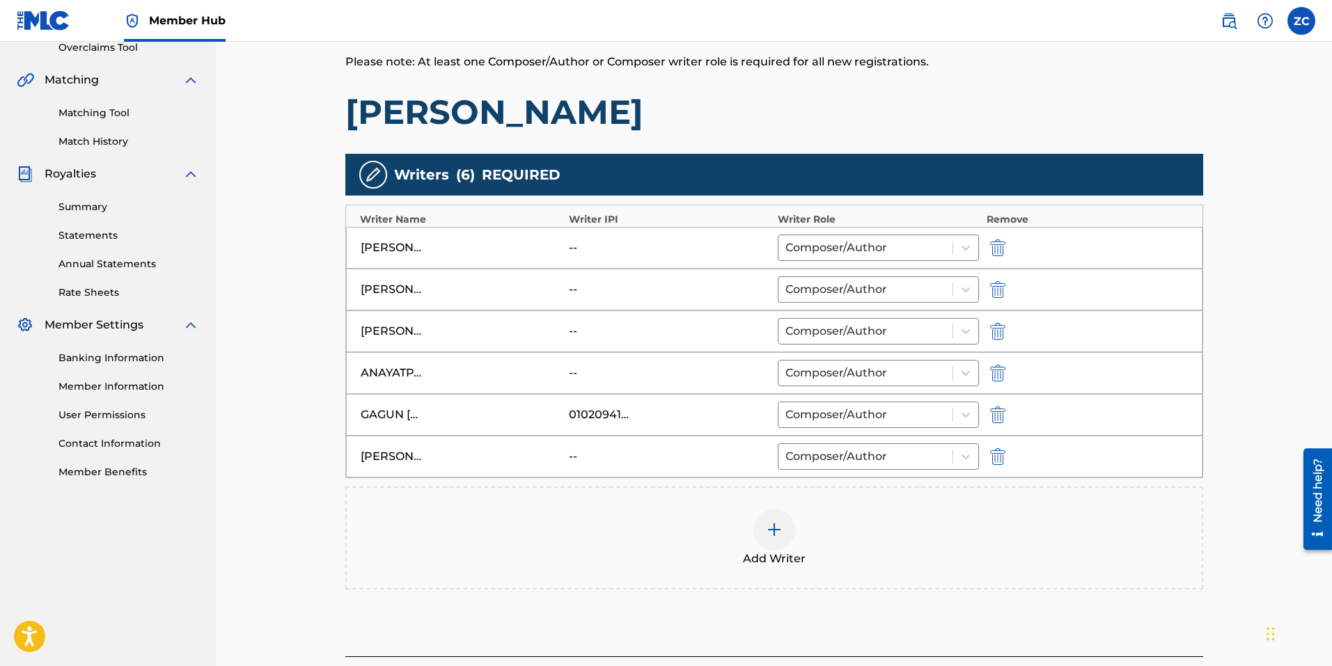
scroll to position [427, 0]
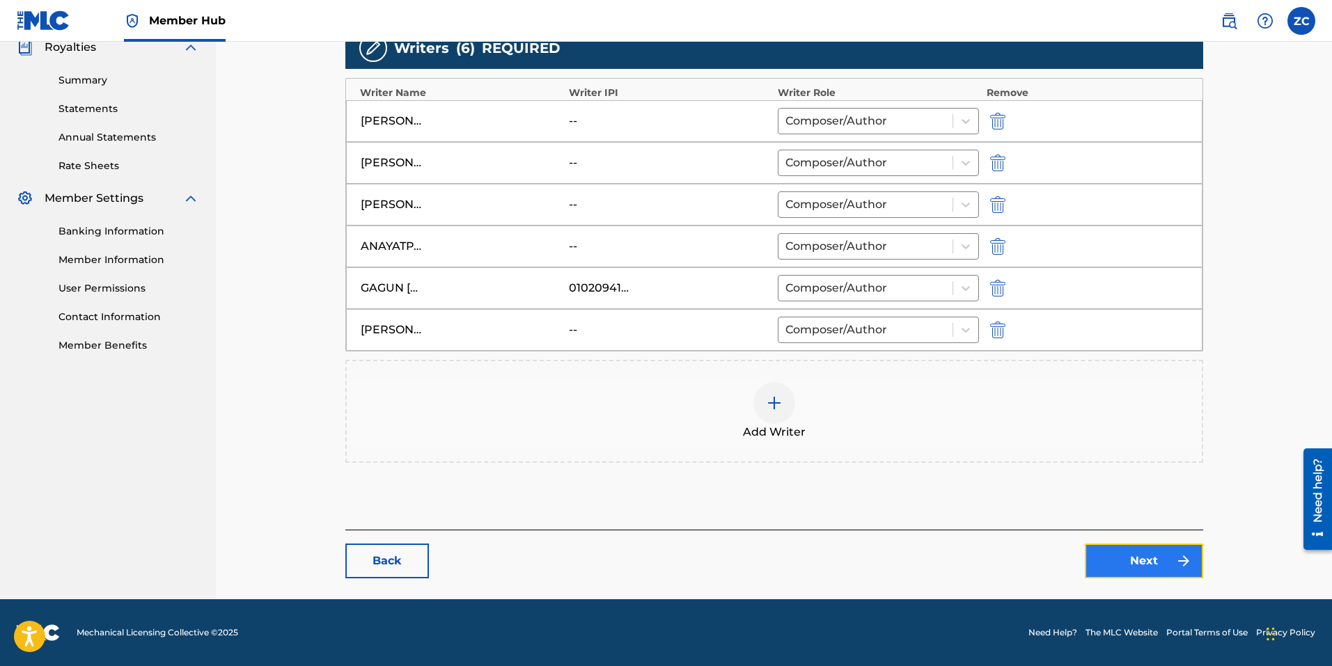
click at [1133, 558] on link "Next" at bounding box center [1143, 561] width 118 height 35
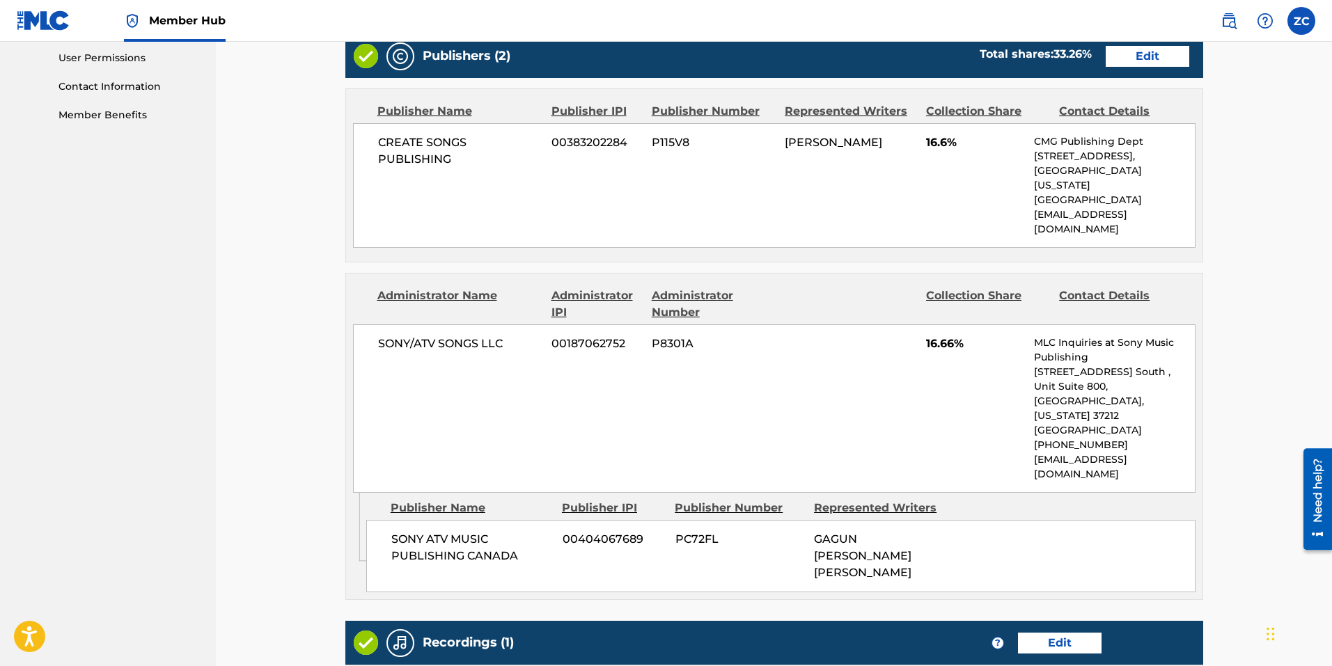
scroll to position [565, 0]
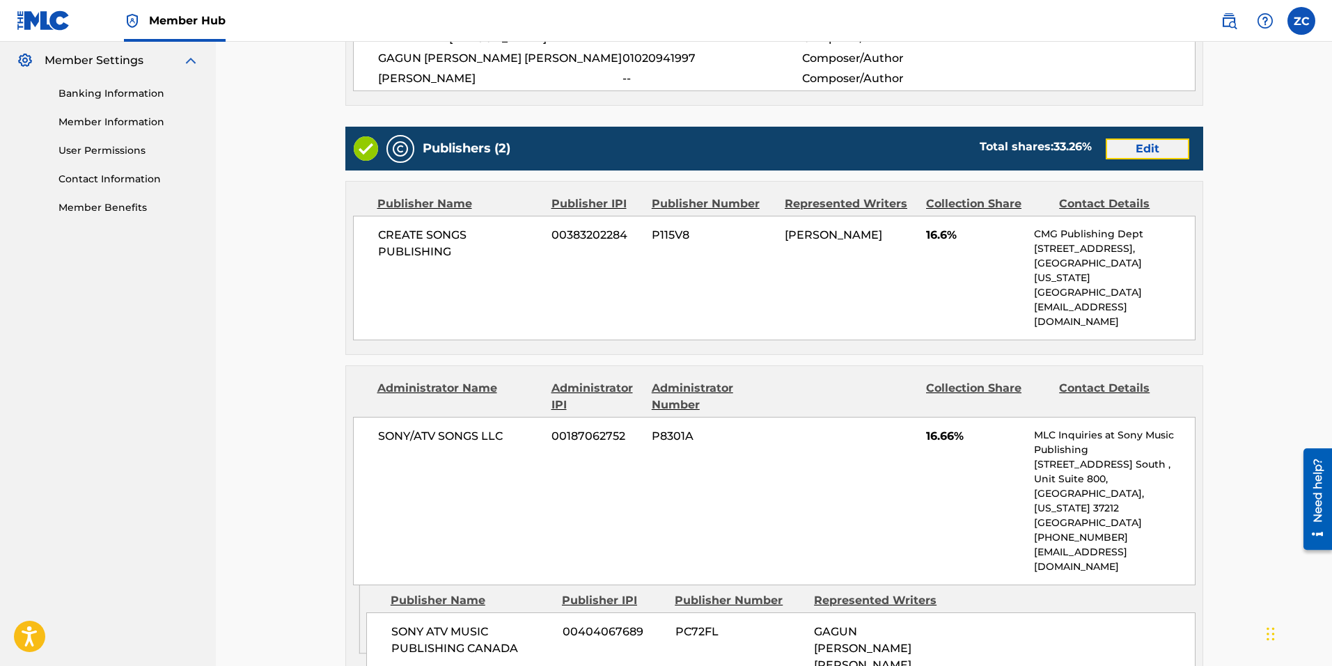
click at [1127, 144] on link "Edit" at bounding box center [1147, 149] width 84 height 21
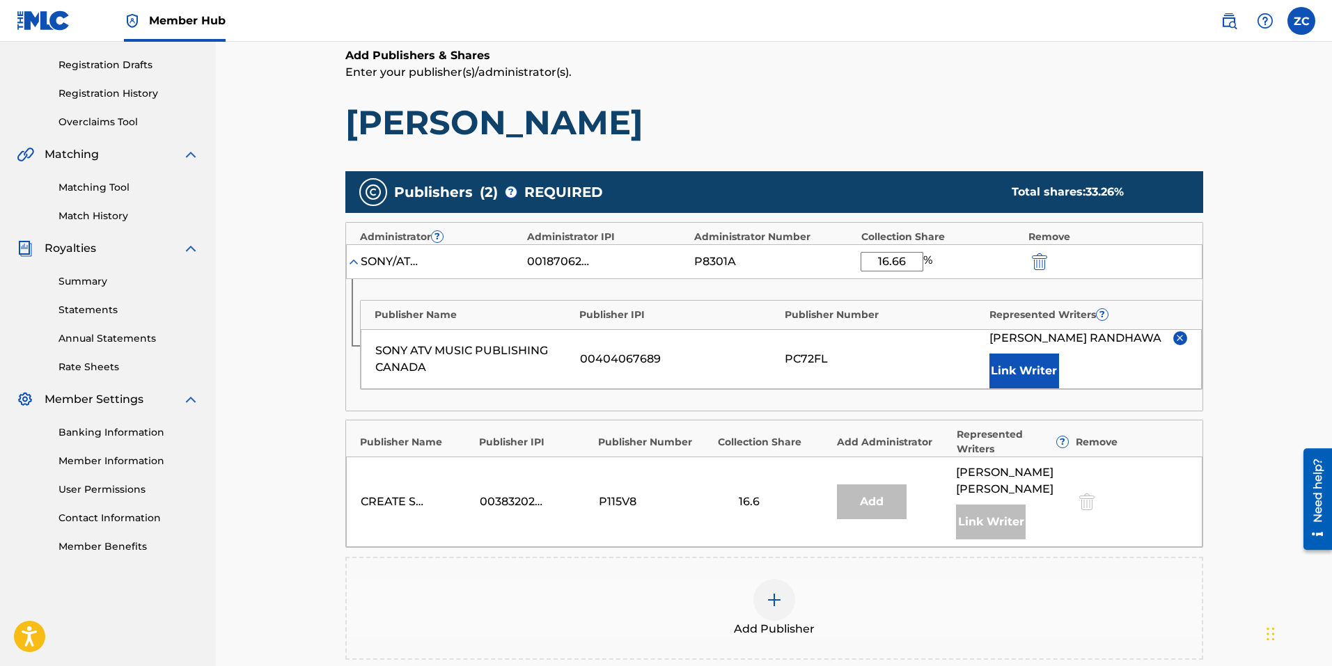
scroll to position [278, 0]
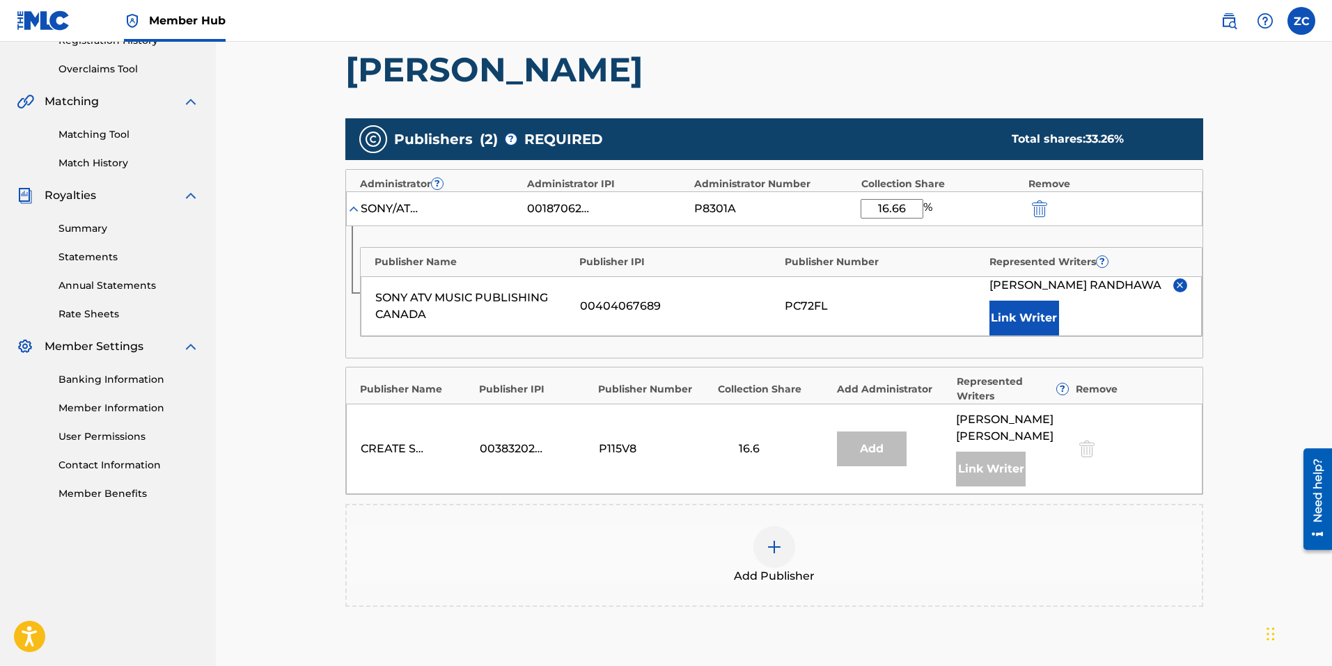
click at [754, 532] on div "Add Publisher" at bounding box center [774, 555] width 855 height 58
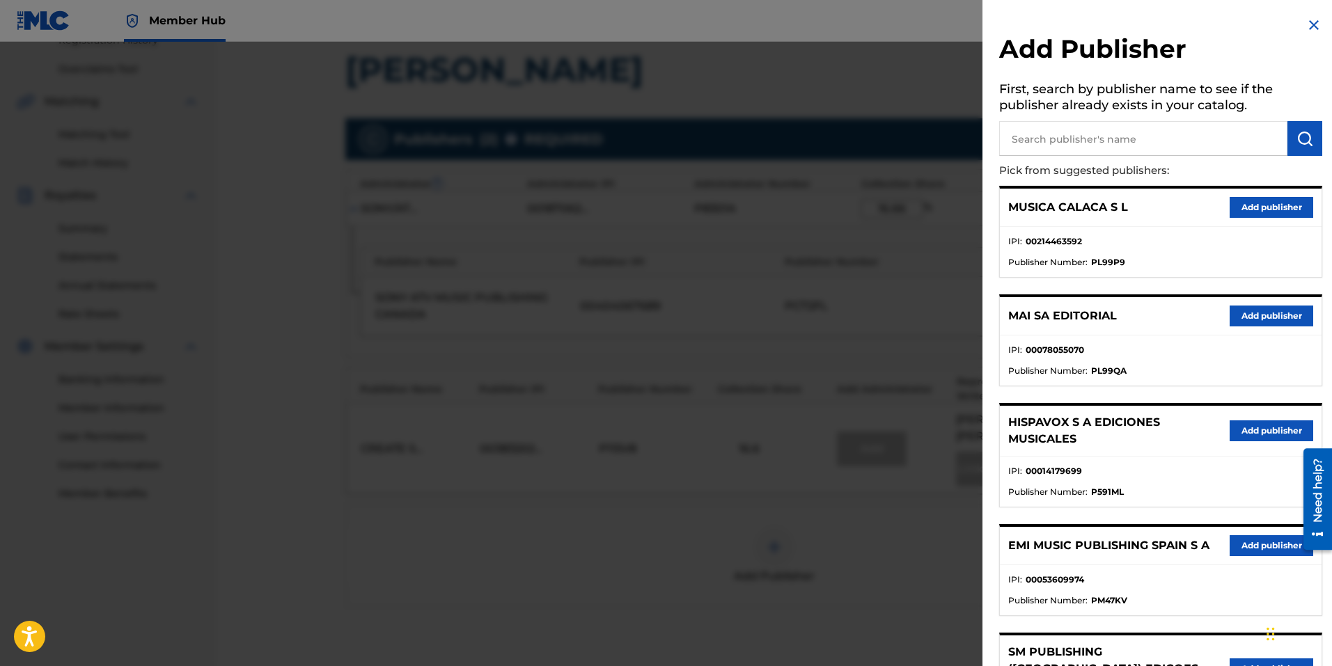
click at [1146, 142] on input "text" at bounding box center [1143, 138] width 288 height 35
type input "sony atv music publishing canada"
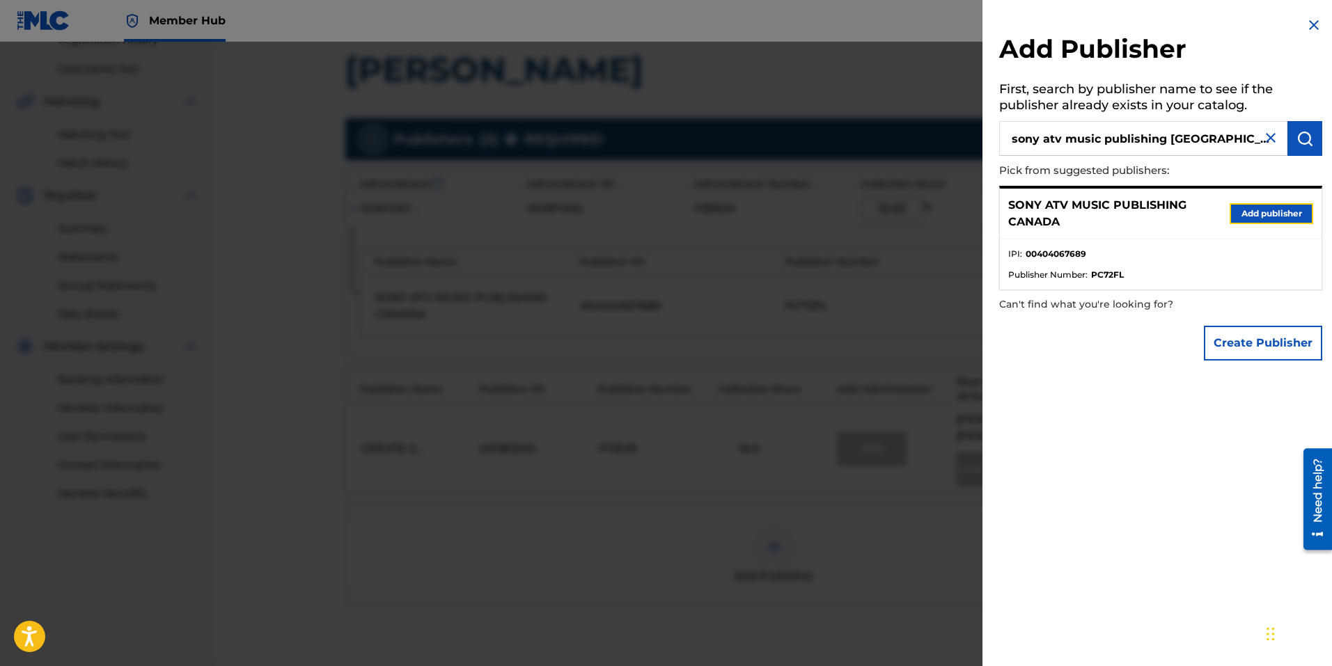
click at [1256, 216] on button "Add publisher" at bounding box center [1271, 213] width 84 height 21
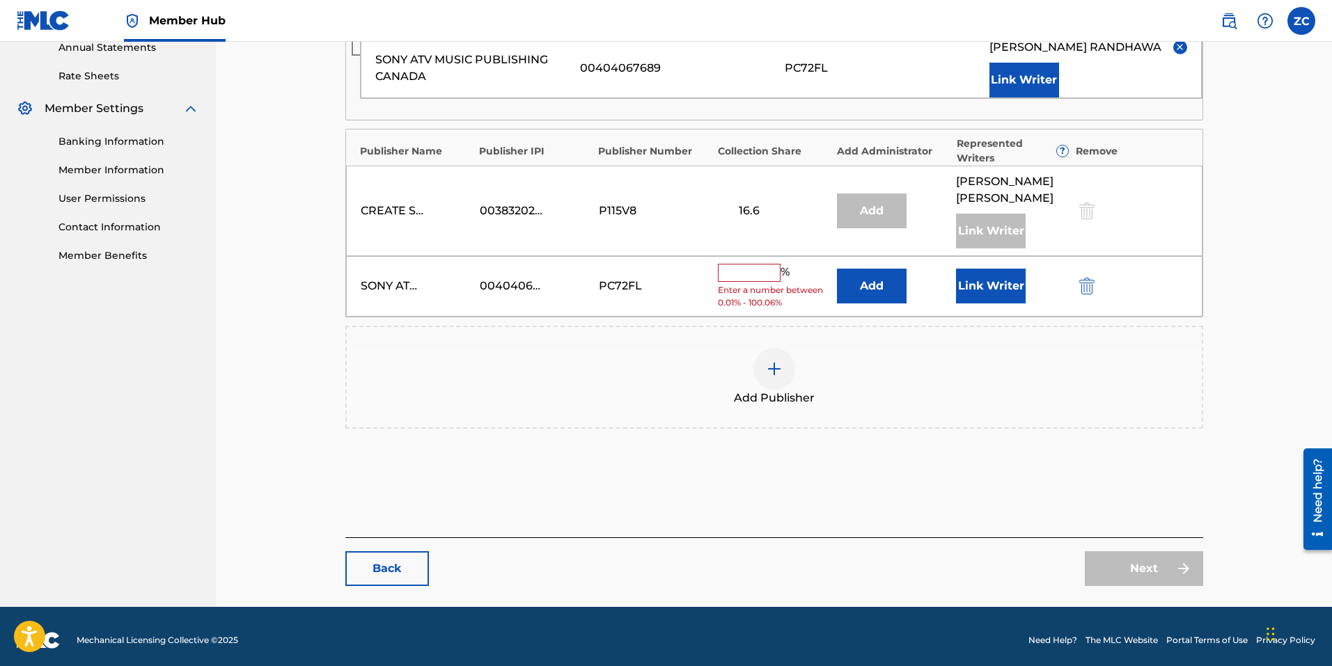
scroll to position [524, 0]
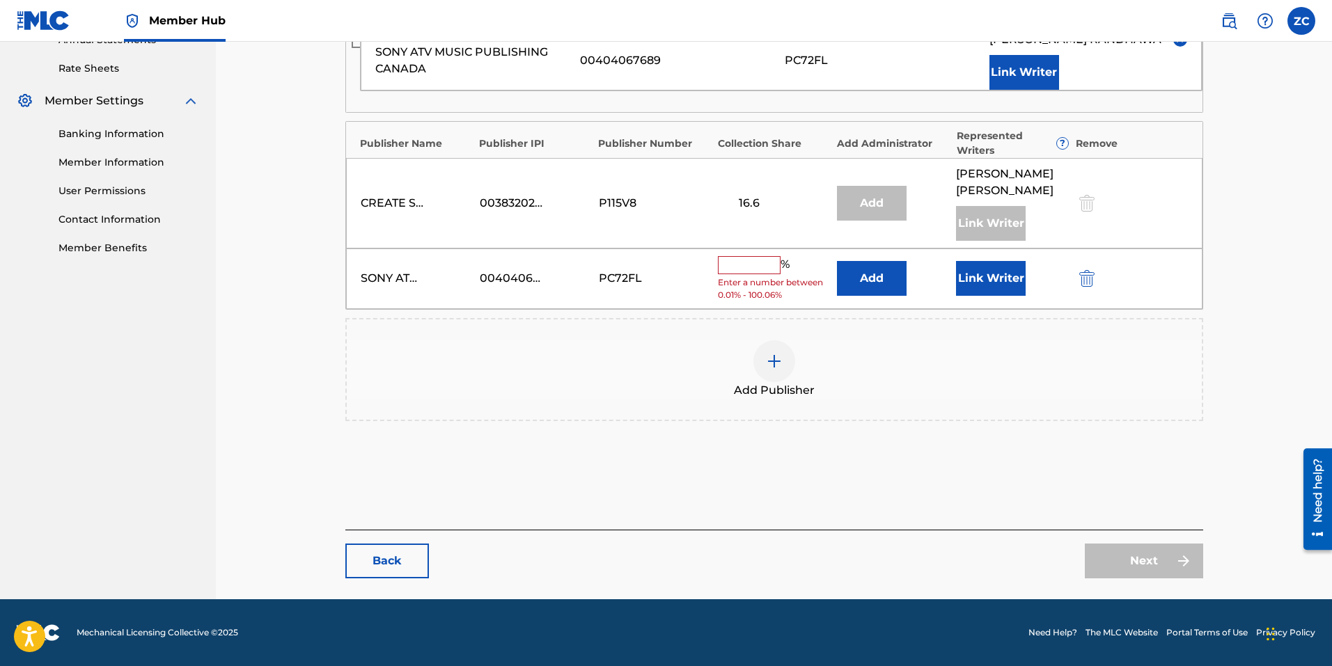
click at [751, 271] on input "text" at bounding box center [749, 265] width 63 height 18
click at [880, 276] on button "Add" at bounding box center [872, 278] width 70 height 35
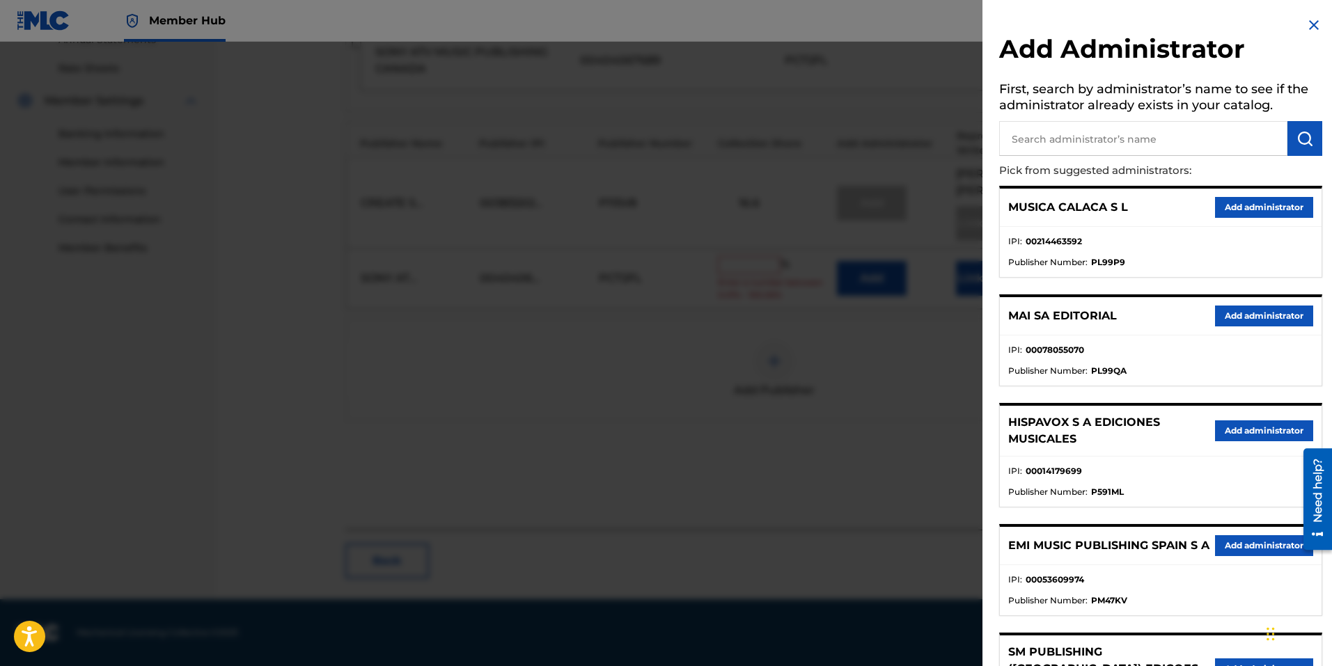
click at [1105, 143] on input "text" at bounding box center [1143, 138] width 288 height 35
type input "sony/atv tunes llc"
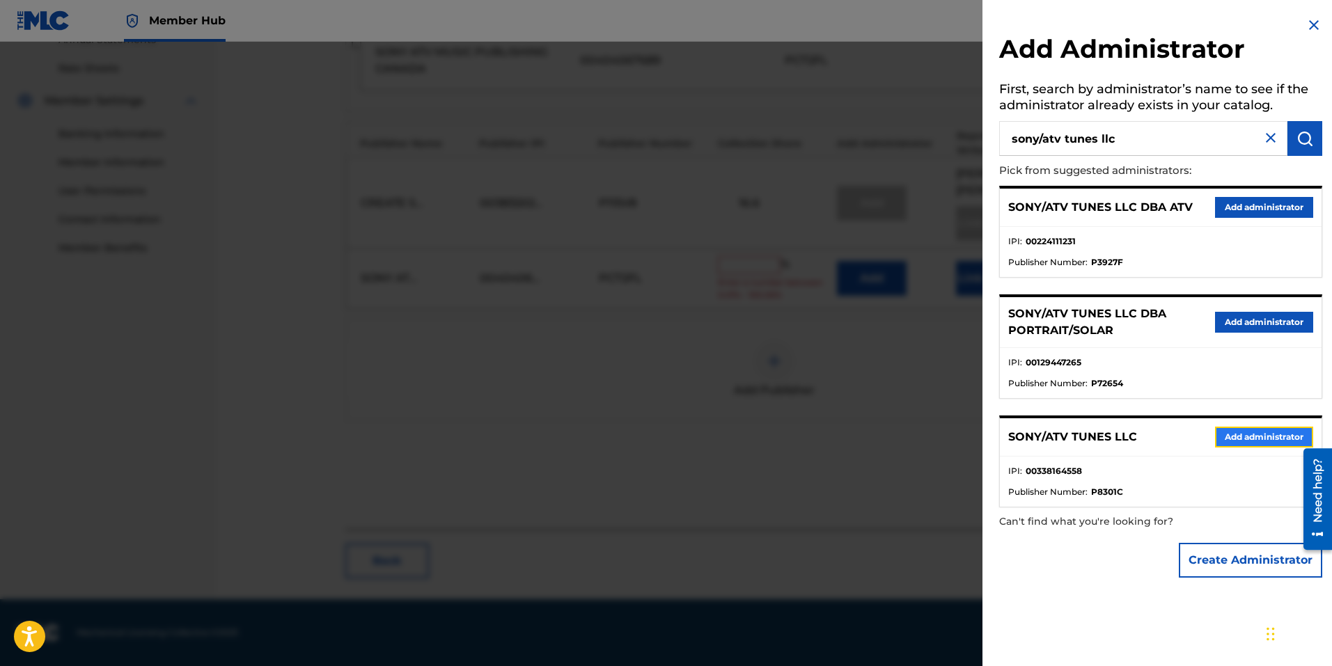
click at [1262, 445] on button "Add administrator" at bounding box center [1264, 437] width 98 height 21
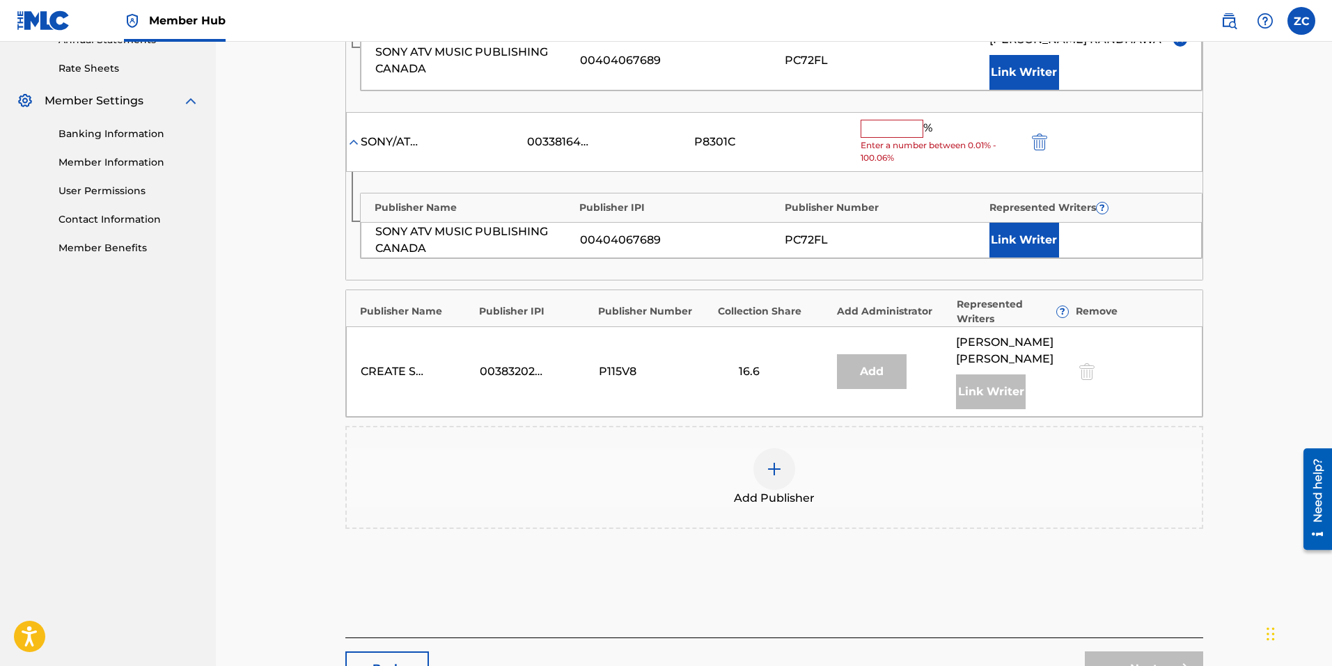
click at [877, 132] on input "text" at bounding box center [891, 129] width 63 height 18
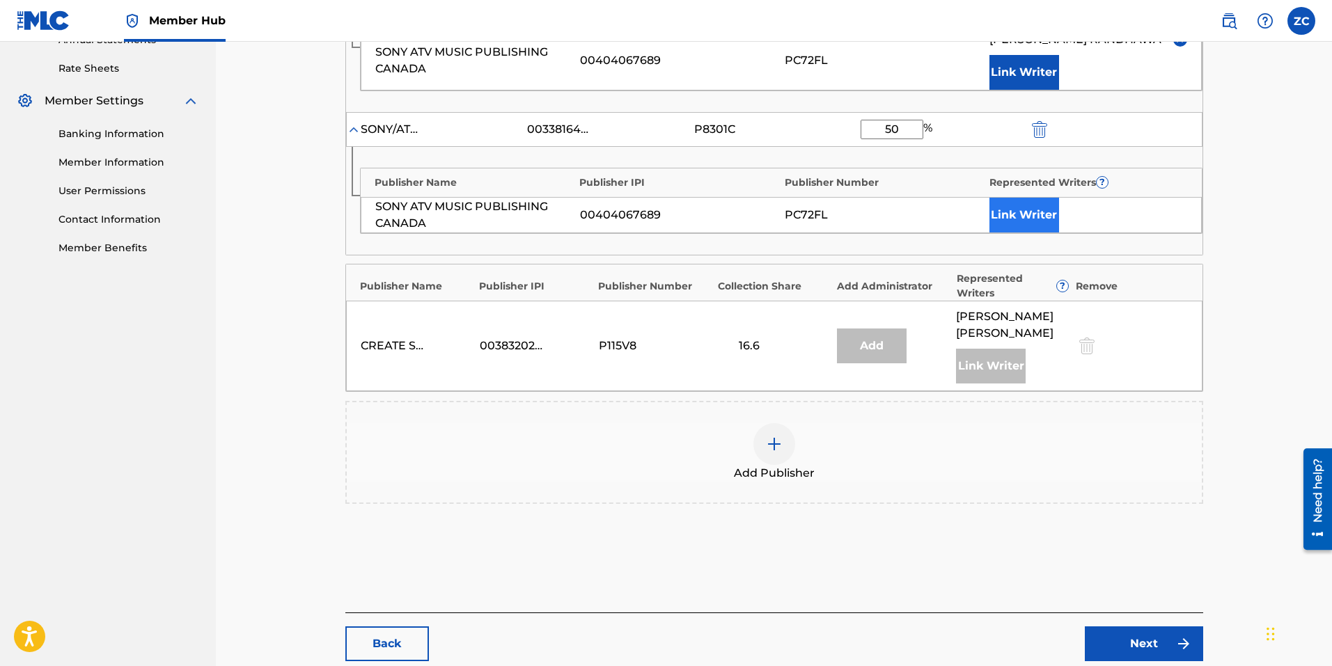
type input "50"
click at [1013, 207] on button "Link Writer" at bounding box center [1024, 215] width 70 height 35
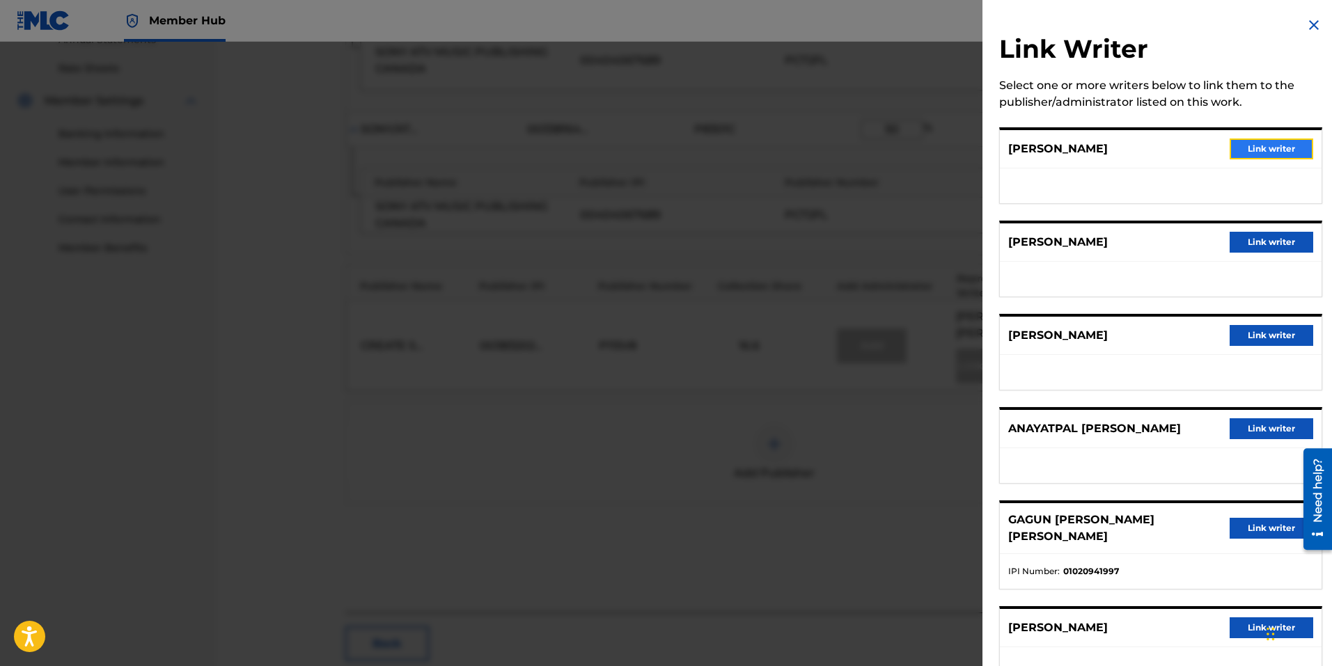
click at [1250, 150] on button "Link writer" at bounding box center [1271, 149] width 84 height 21
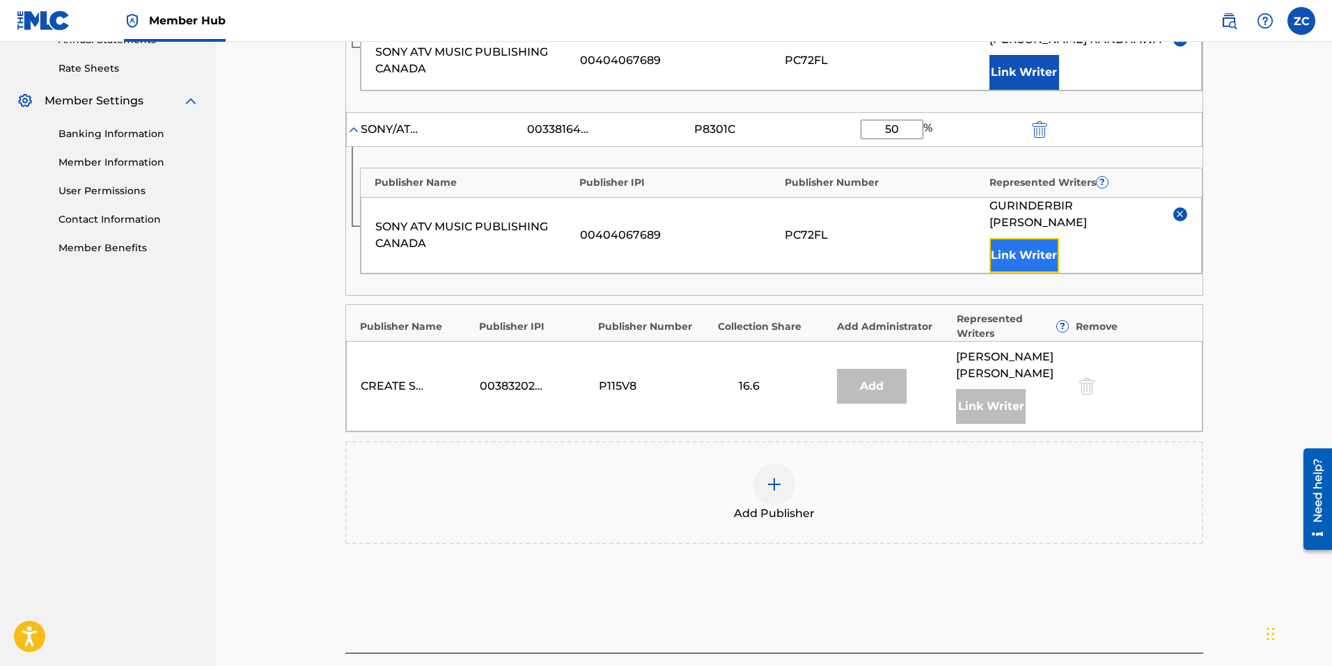
click at [1001, 238] on button "Link Writer" at bounding box center [1024, 255] width 70 height 35
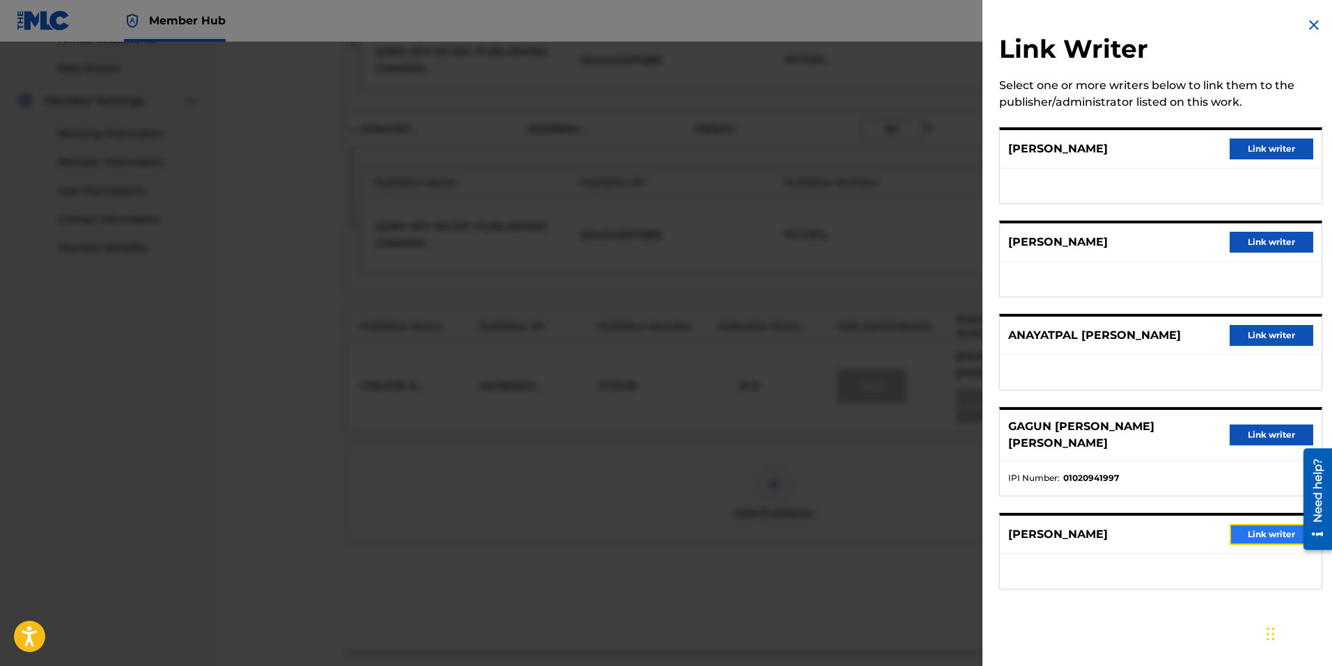
click at [1244, 524] on button "Link writer" at bounding box center [1271, 534] width 84 height 21
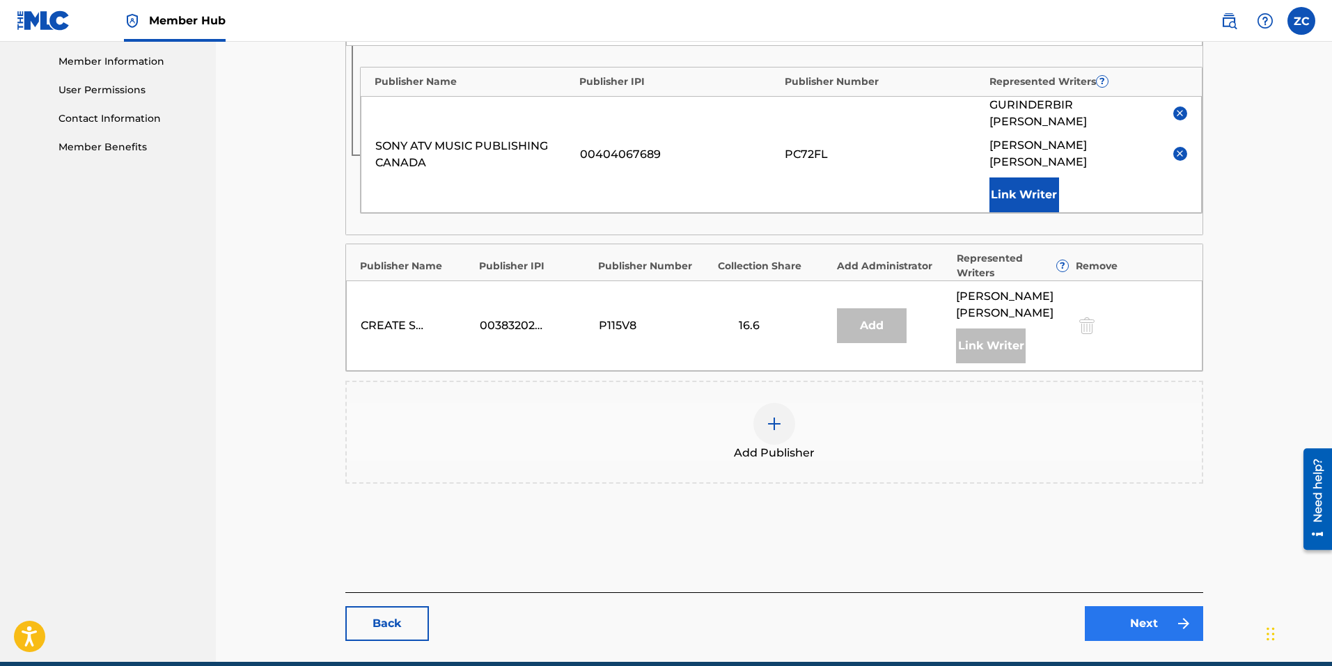
scroll to position [654, 0]
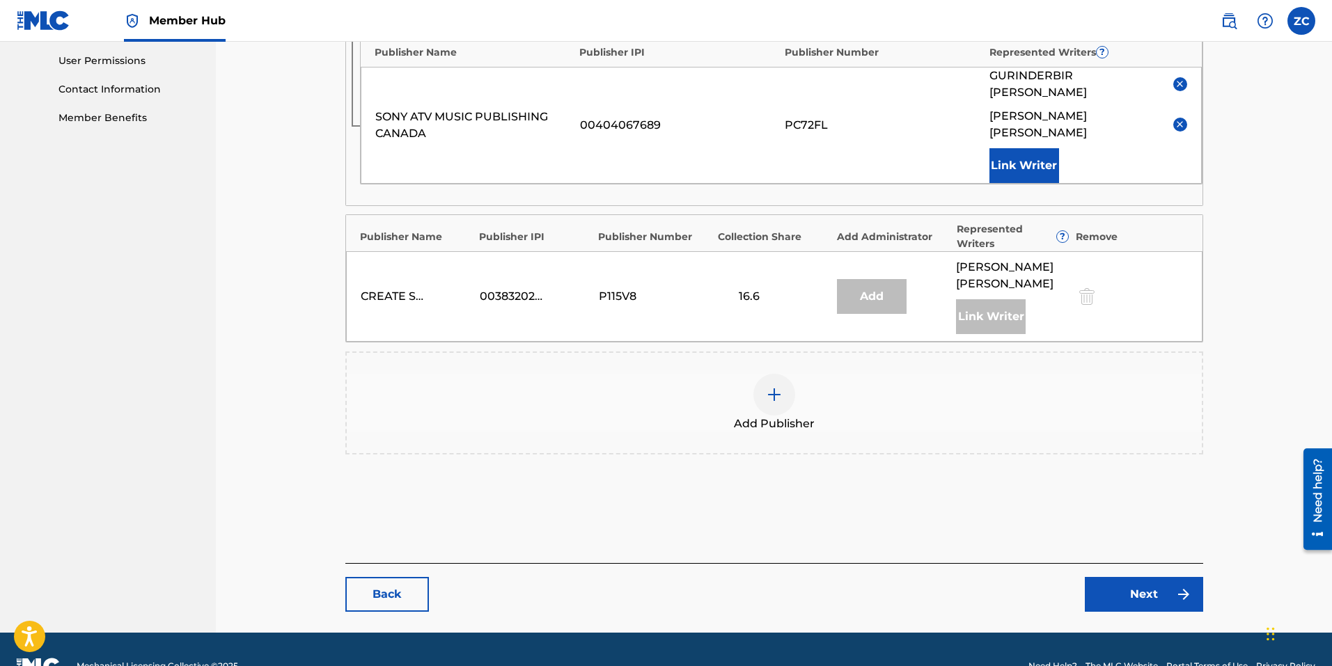
click at [1091, 563] on div "Back Next" at bounding box center [774, 587] width 858 height 49
click at [1101, 577] on link "Next" at bounding box center [1143, 594] width 118 height 35
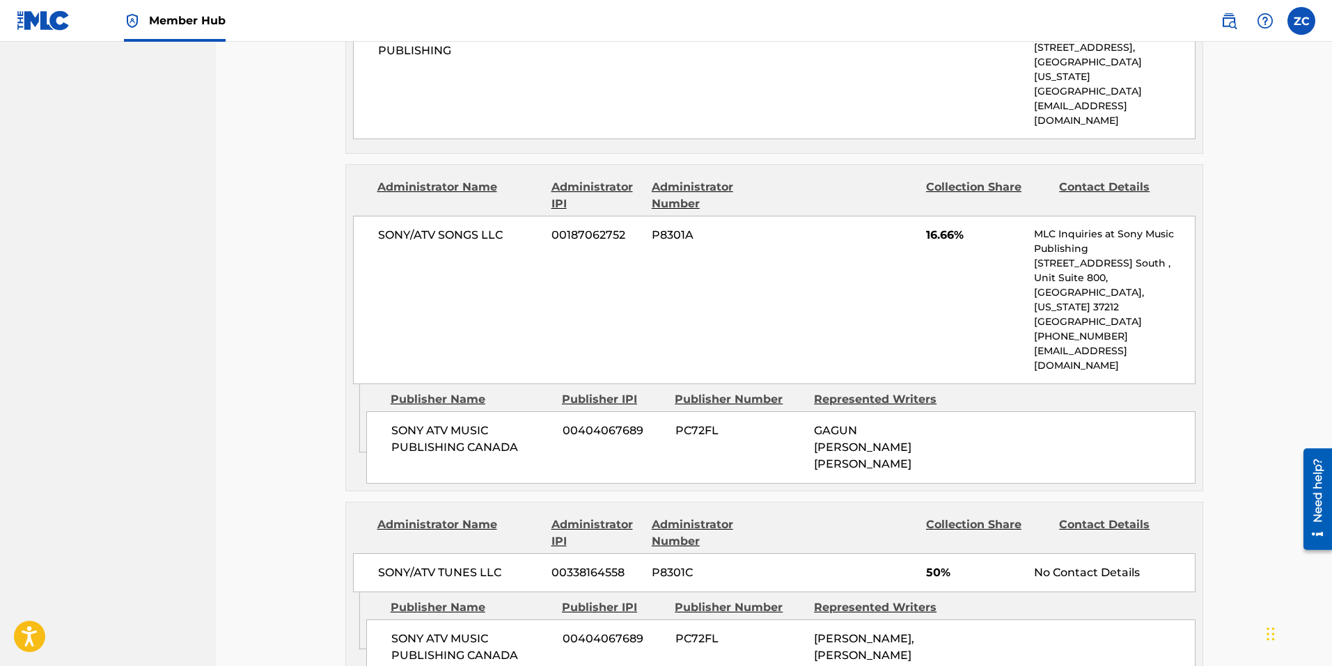
scroll to position [1034, 0]
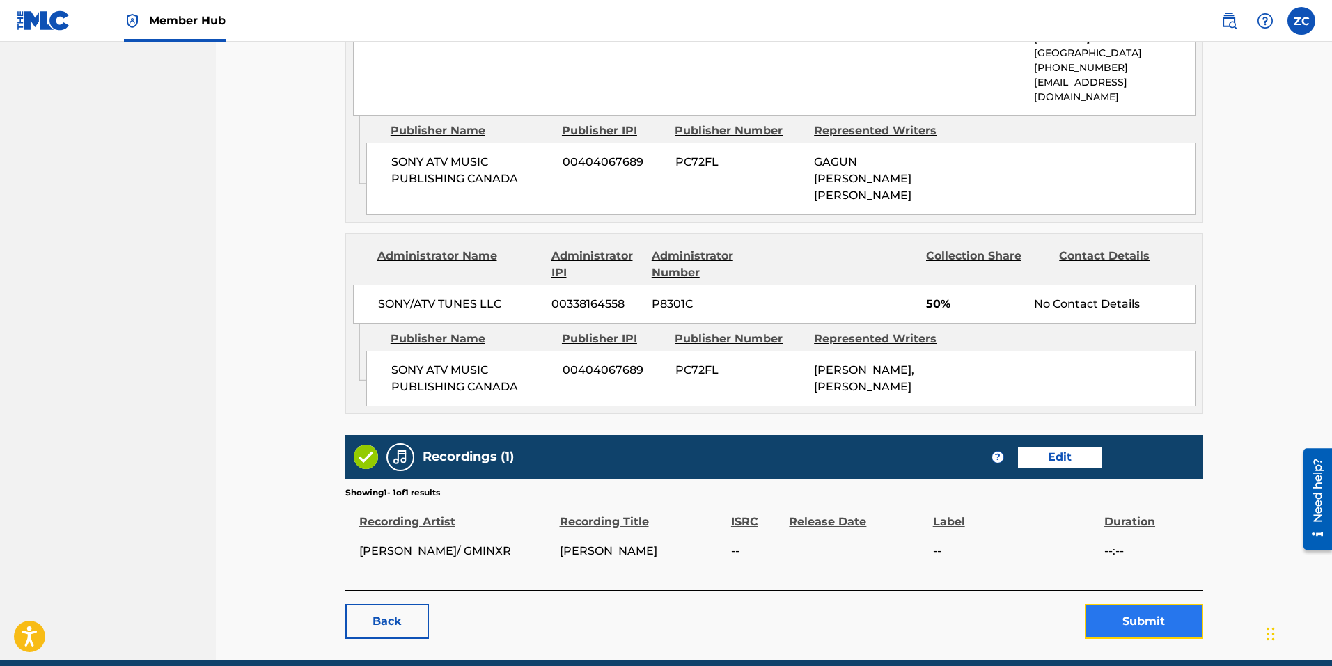
click at [1144, 604] on button "Submit" at bounding box center [1143, 621] width 118 height 35
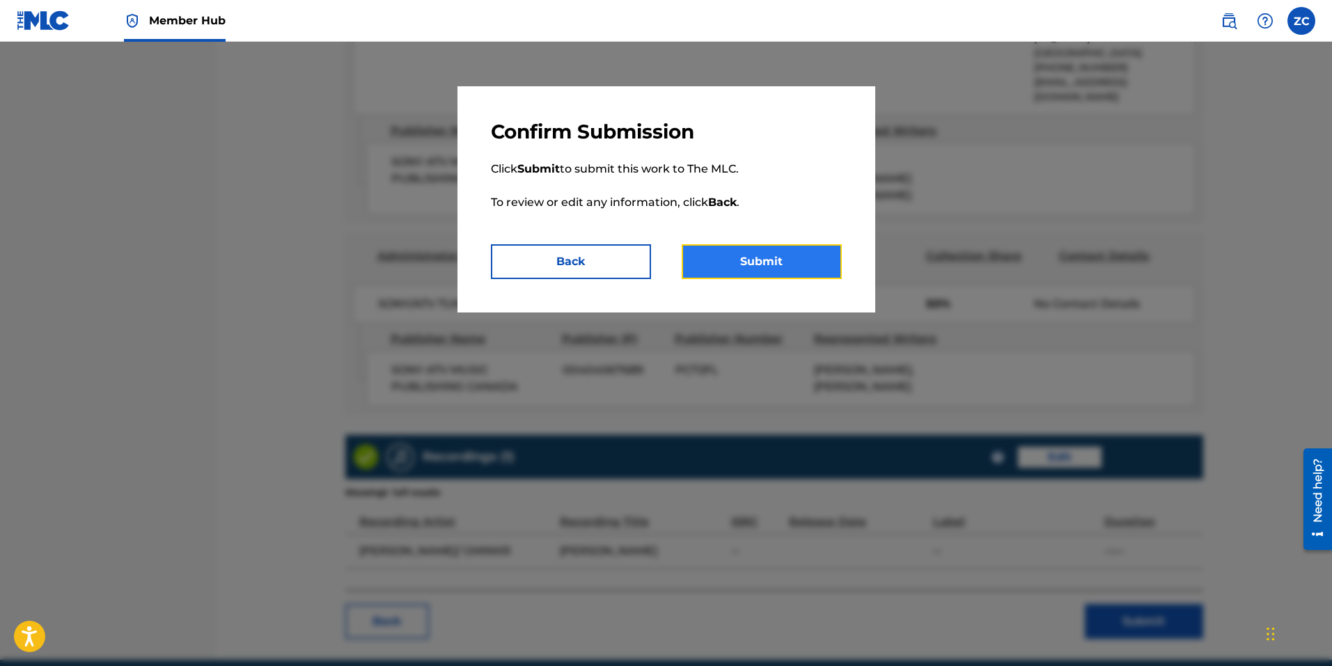
click at [743, 263] on button "Submit" at bounding box center [761, 261] width 160 height 35
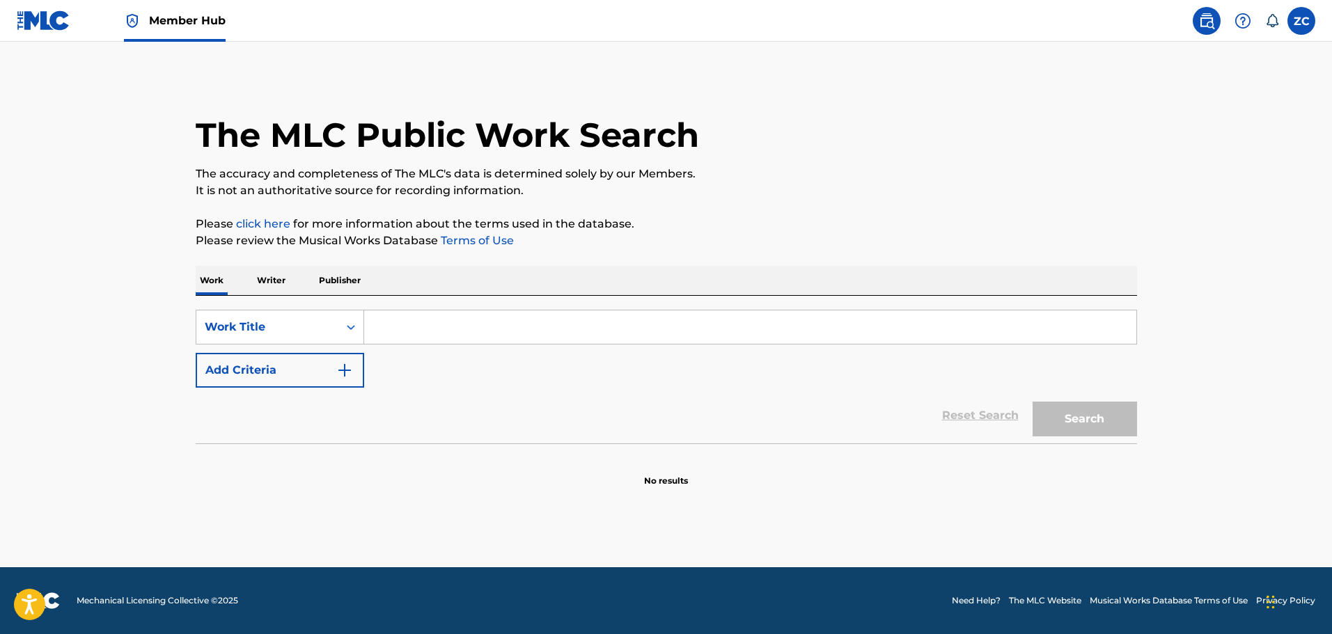
click at [434, 332] on input "Search Form" at bounding box center [750, 326] width 772 height 33
paste input "DC1Q2G"
type input "DC1Q2G"
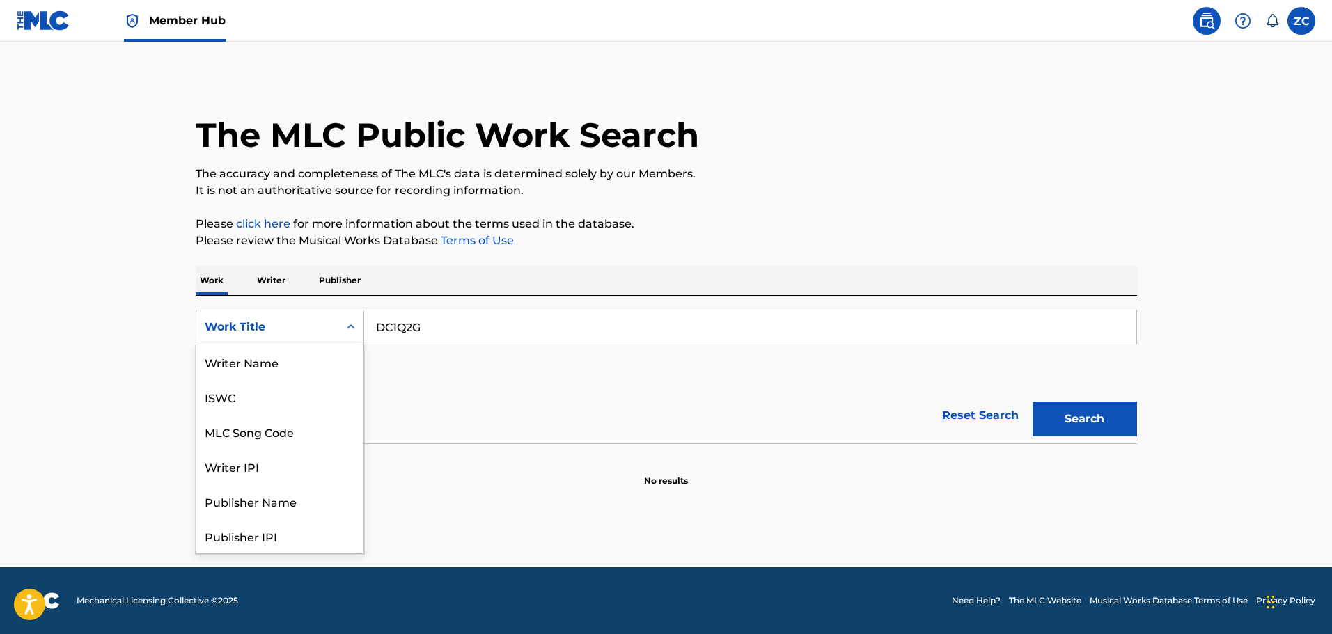
click at [336, 337] on div "Work Title" at bounding box center [267, 327] width 142 height 26
click at [277, 368] on div "MLC Song Code" at bounding box center [279, 362] width 167 height 35
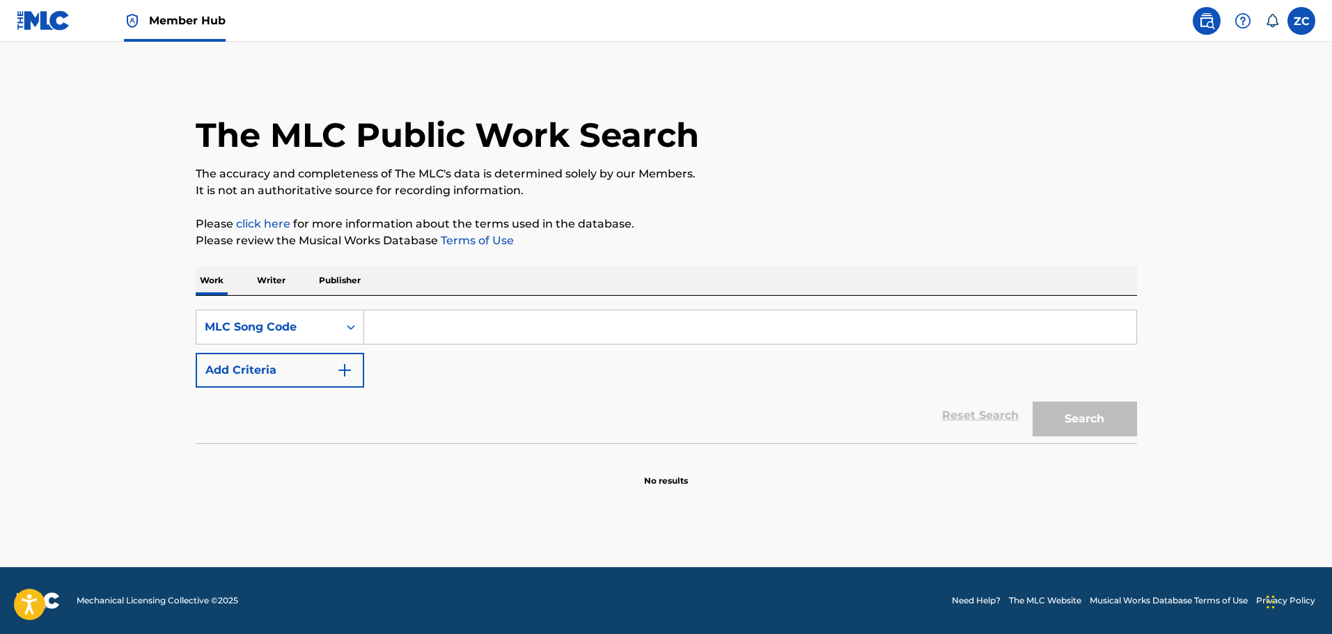
click at [424, 344] on div "Search Form" at bounding box center [750, 327] width 773 height 35
click at [450, 314] on input "Search Form" at bounding box center [750, 326] width 772 height 33
paste input "DC1Q2G"
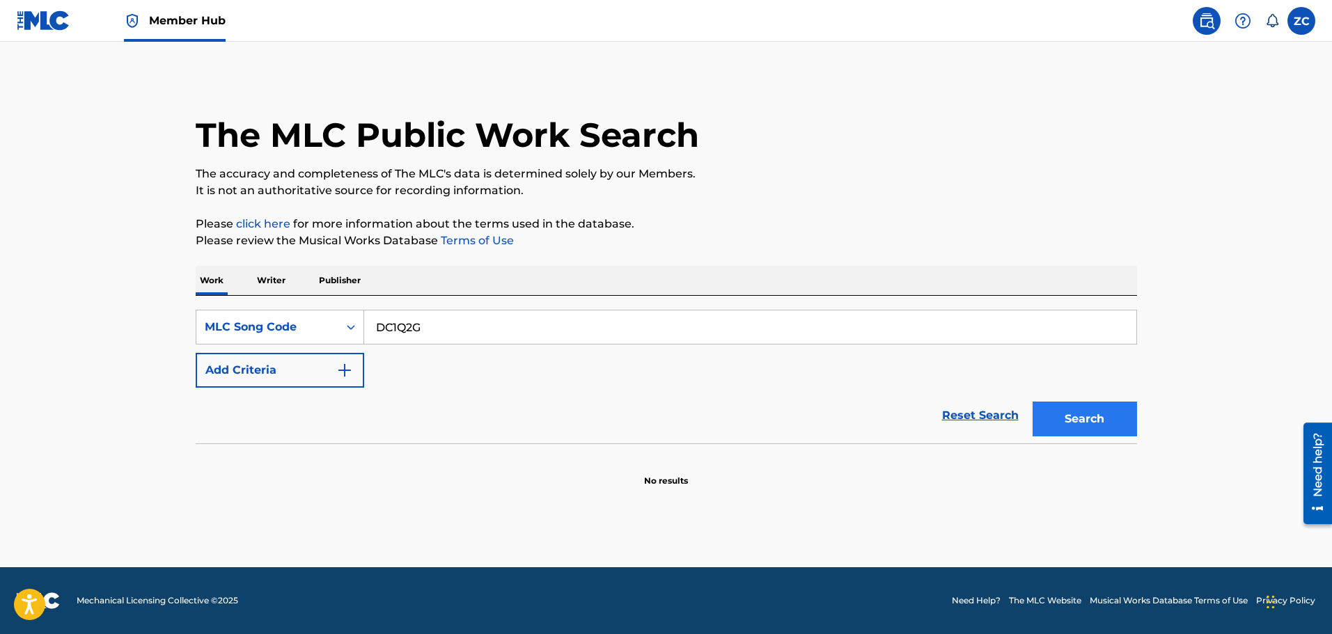
type input "DC1Q2G"
click at [1085, 411] on button "Search" at bounding box center [1084, 419] width 104 height 35
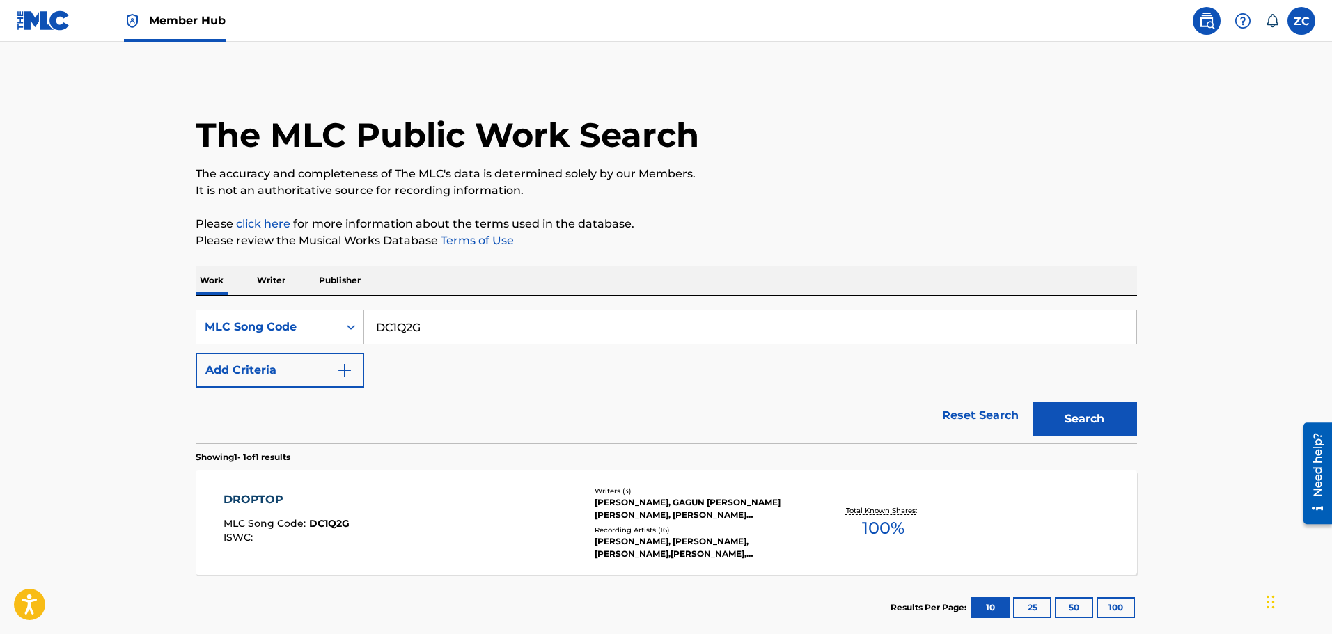
click at [628, 505] on div "GURINDER SINGH GILL, GAGUN SINGH RANDHAWA, AMRITPAL SINGH DHILLON" at bounding box center [699, 508] width 210 height 25
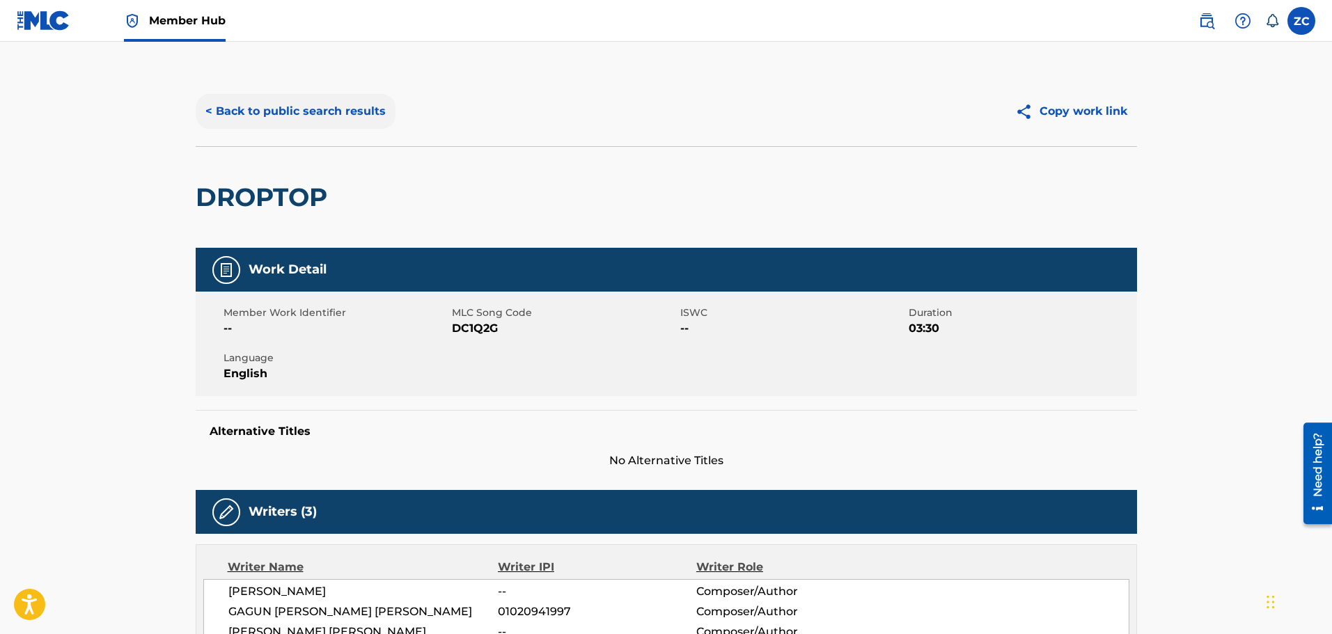
click at [278, 112] on button "< Back to public search results" at bounding box center [296, 111] width 200 height 35
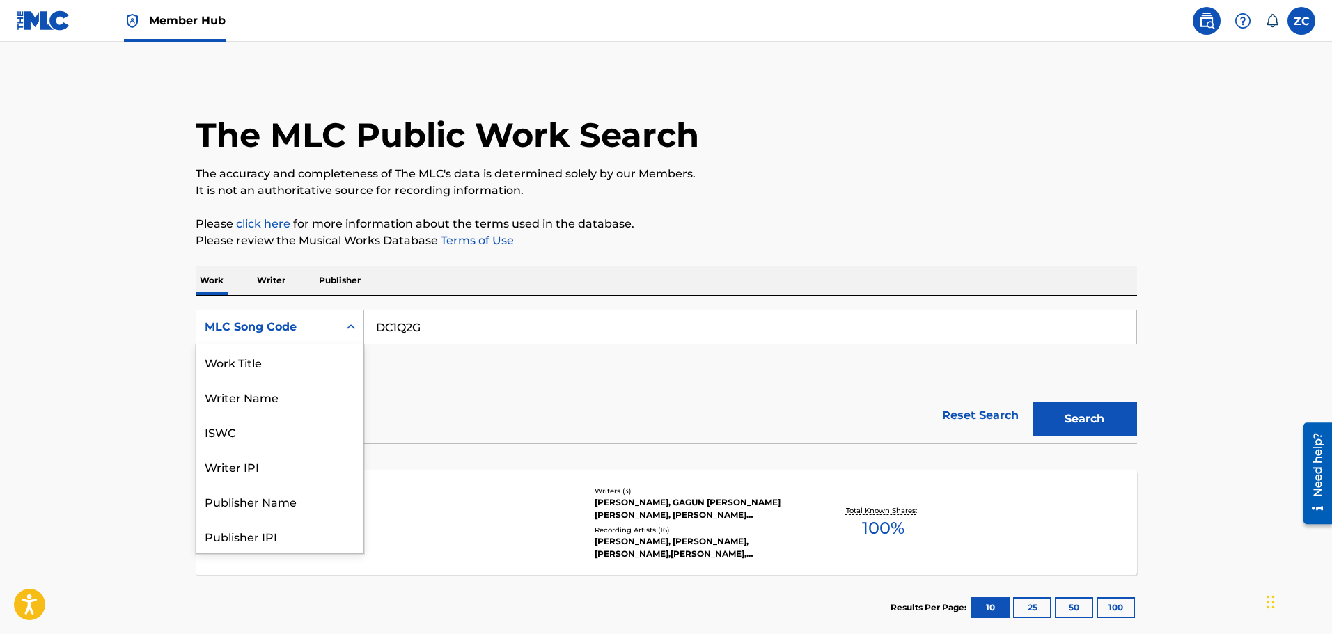
click at [230, 326] on div "MLC Song Code" at bounding box center [267, 327] width 125 height 17
click at [264, 368] on div "Work Title" at bounding box center [279, 362] width 167 height 35
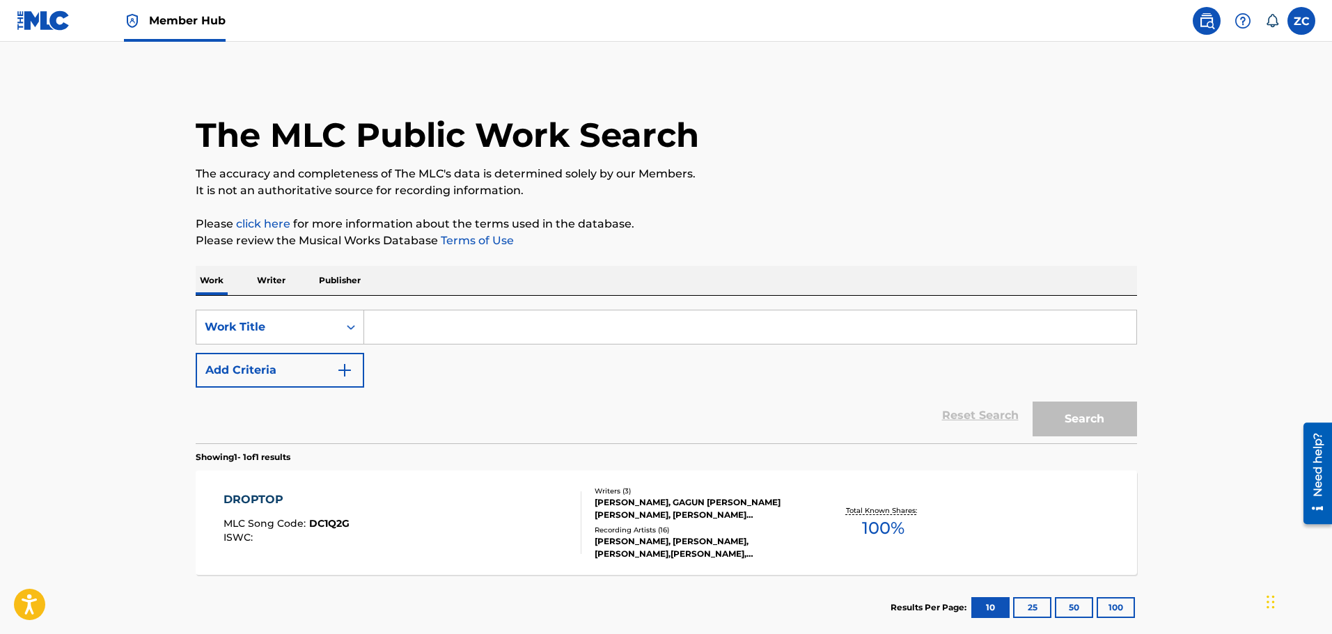
click at [484, 309] on div "SearchWithCriteria48d91249-ae43-4672-bf98-e8dfd64dbee7 Work Title Add Criteria …" at bounding box center [666, 370] width 941 height 148
click at [474, 333] on input "Search Form" at bounding box center [750, 326] width 772 height 33
paste input "Against All Odds"
type input "Against All Odds"
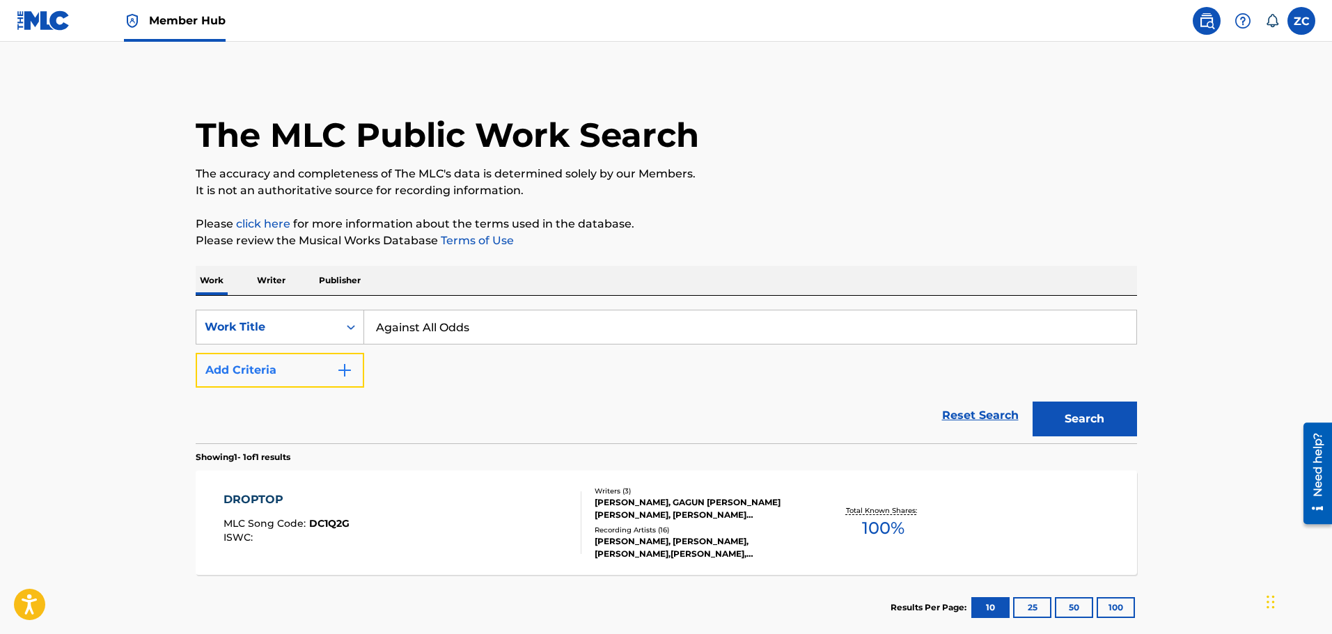
click at [323, 365] on button "Add Criteria" at bounding box center [280, 370] width 168 height 35
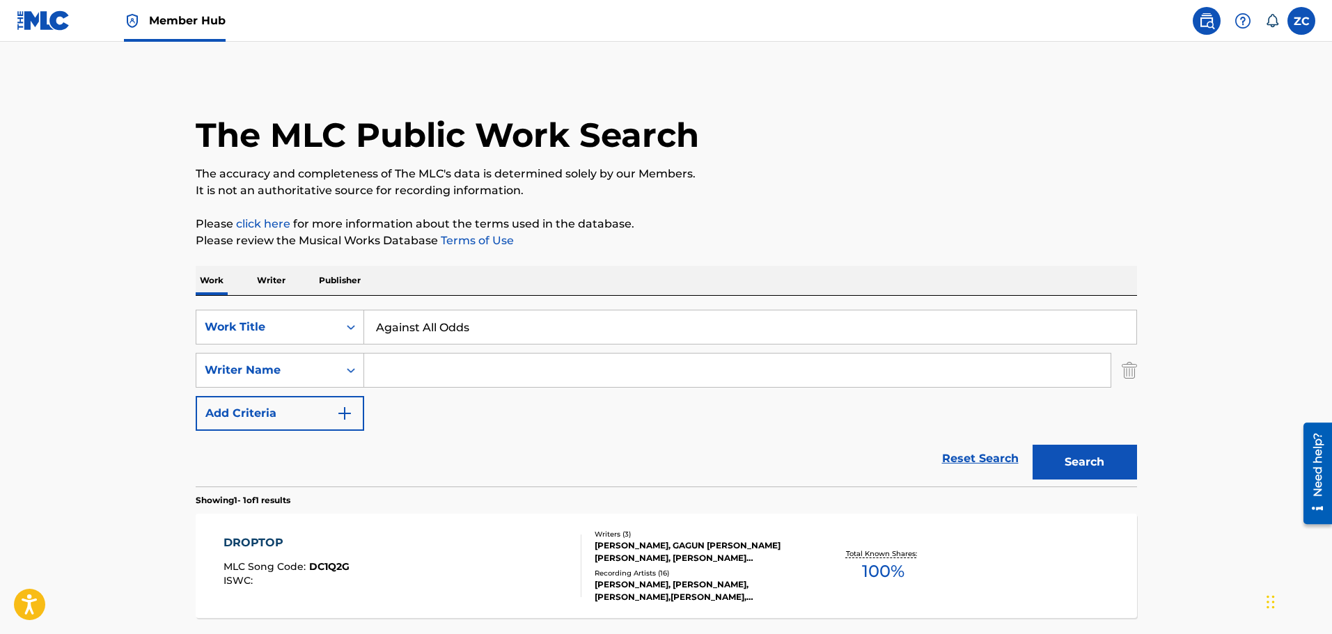
click at [434, 367] on input "Search Form" at bounding box center [737, 370] width 746 height 33
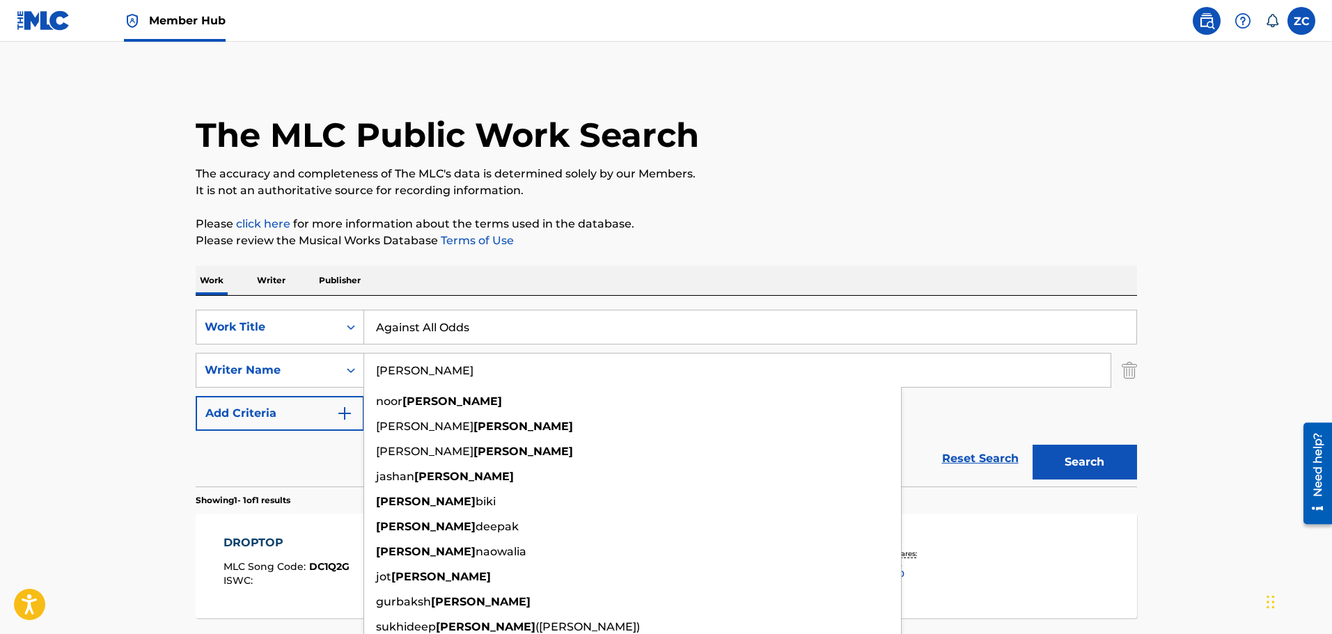
type input "dhillon"
click at [1032, 445] on button "Search" at bounding box center [1084, 462] width 104 height 35
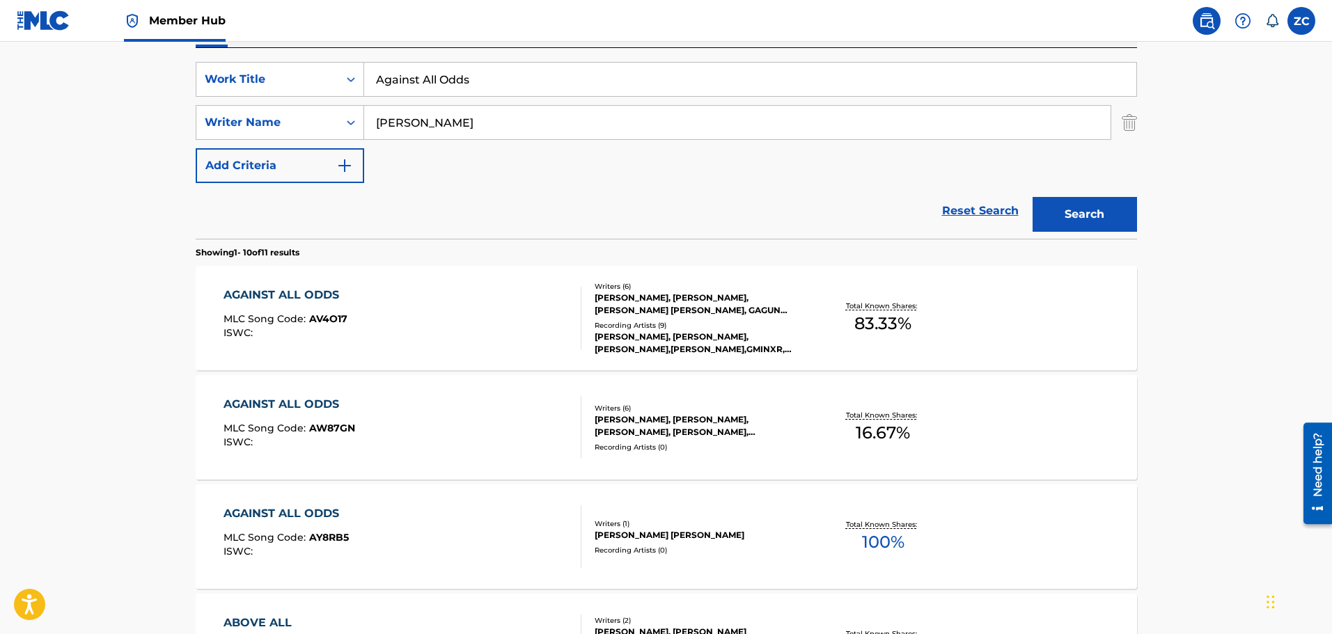
scroll to position [348, 0]
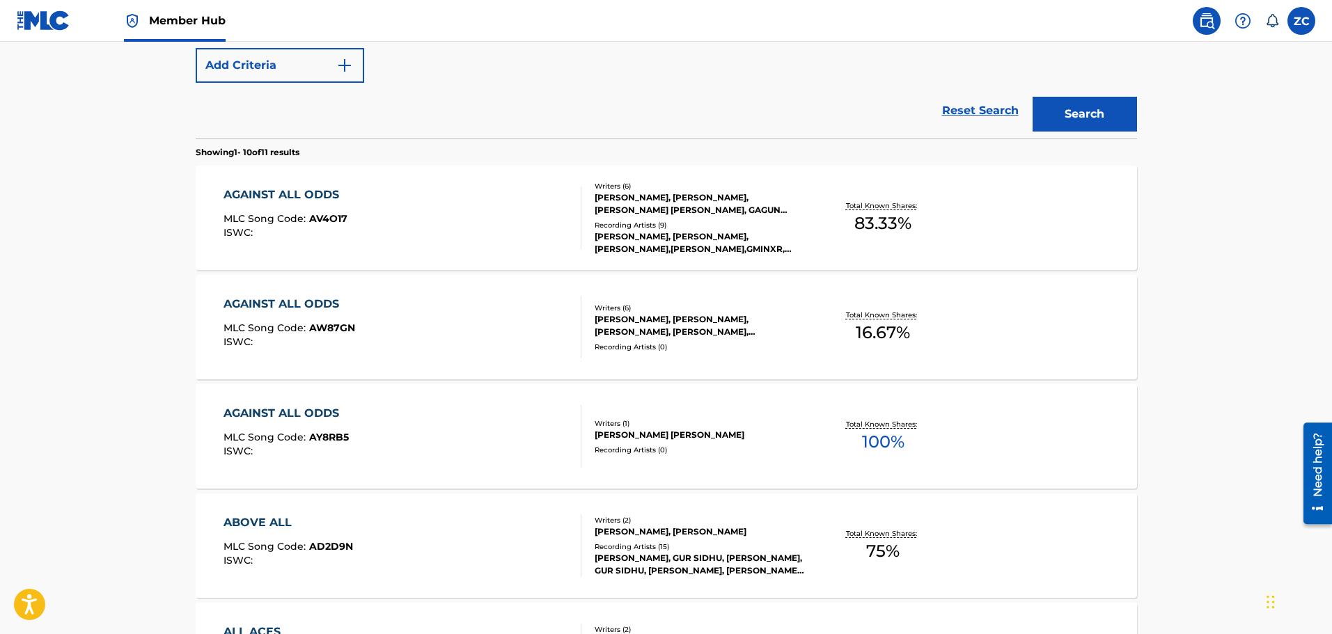
click at [504, 246] on div "AGAINST ALL ODDS MLC Song Code : AV4O17 ISWC :" at bounding box center [402, 218] width 358 height 63
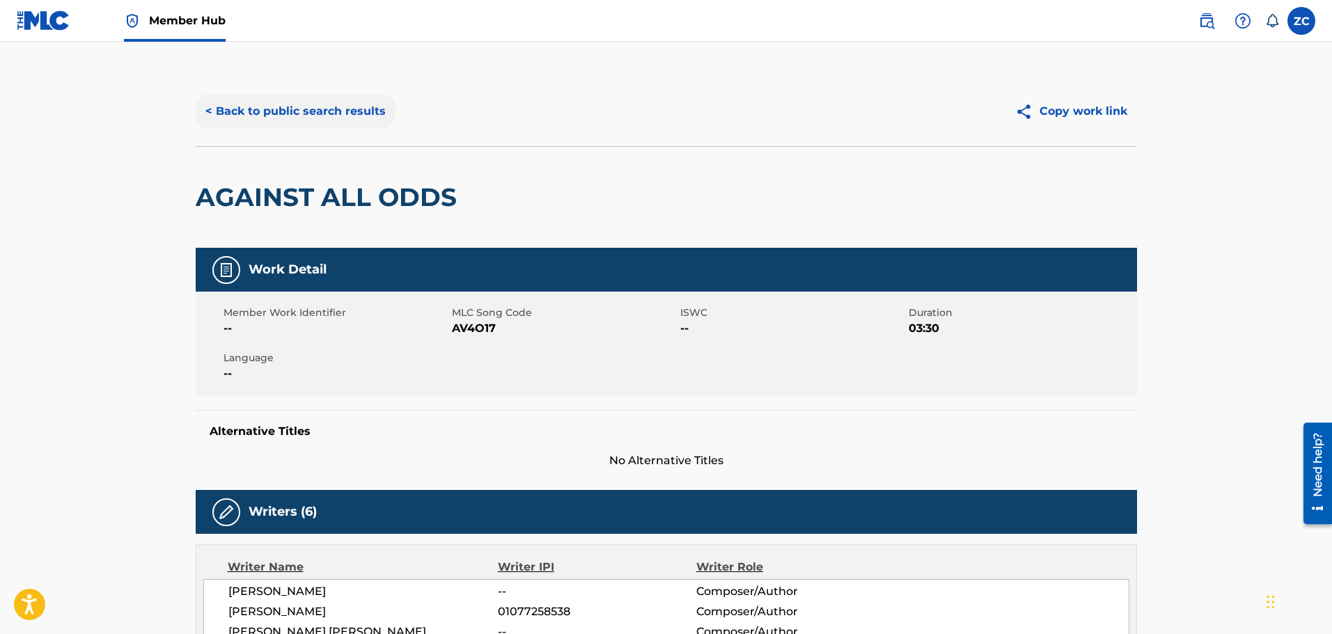
click at [255, 120] on button "< Back to public search results" at bounding box center [296, 111] width 200 height 35
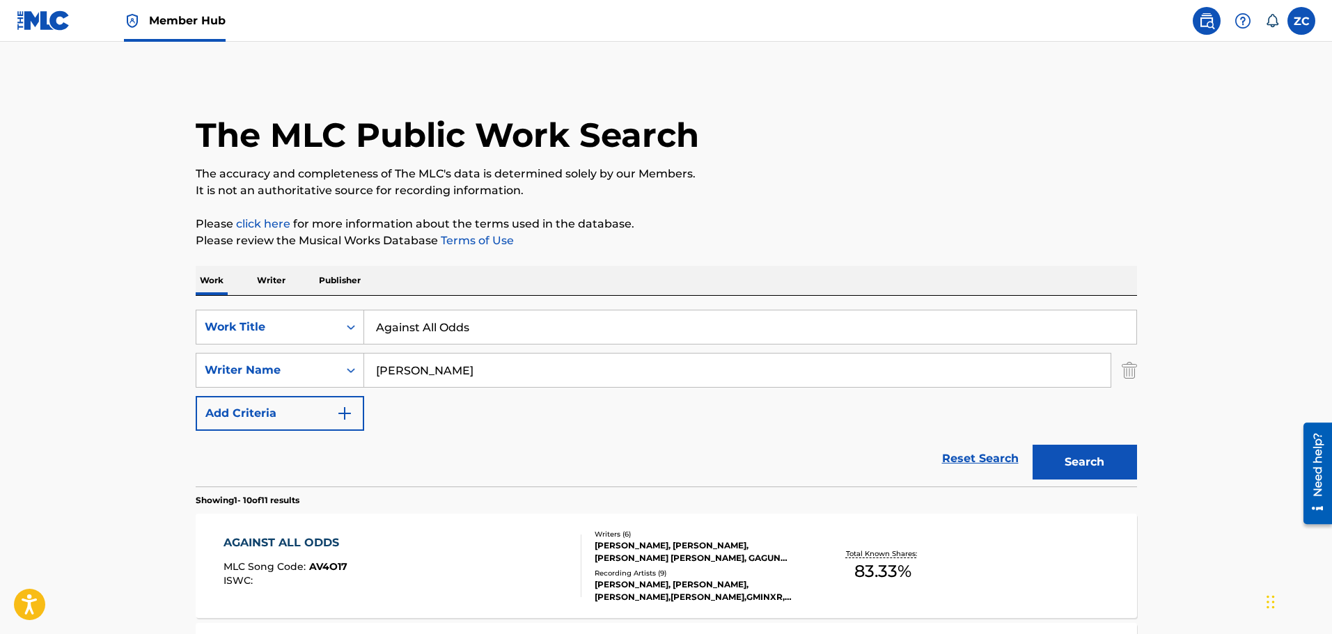
scroll to position [427, 0]
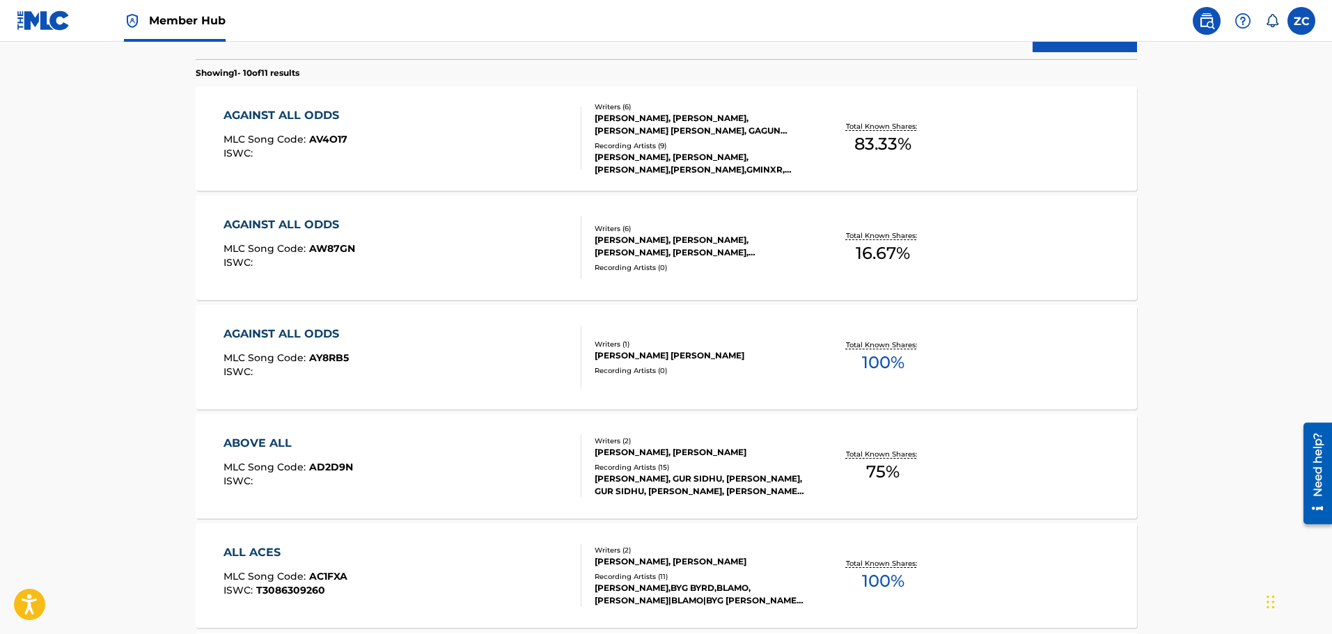
click at [461, 123] on div "AGAINST ALL ODDS MLC Song Code : AV4O17 ISWC :" at bounding box center [402, 138] width 358 height 63
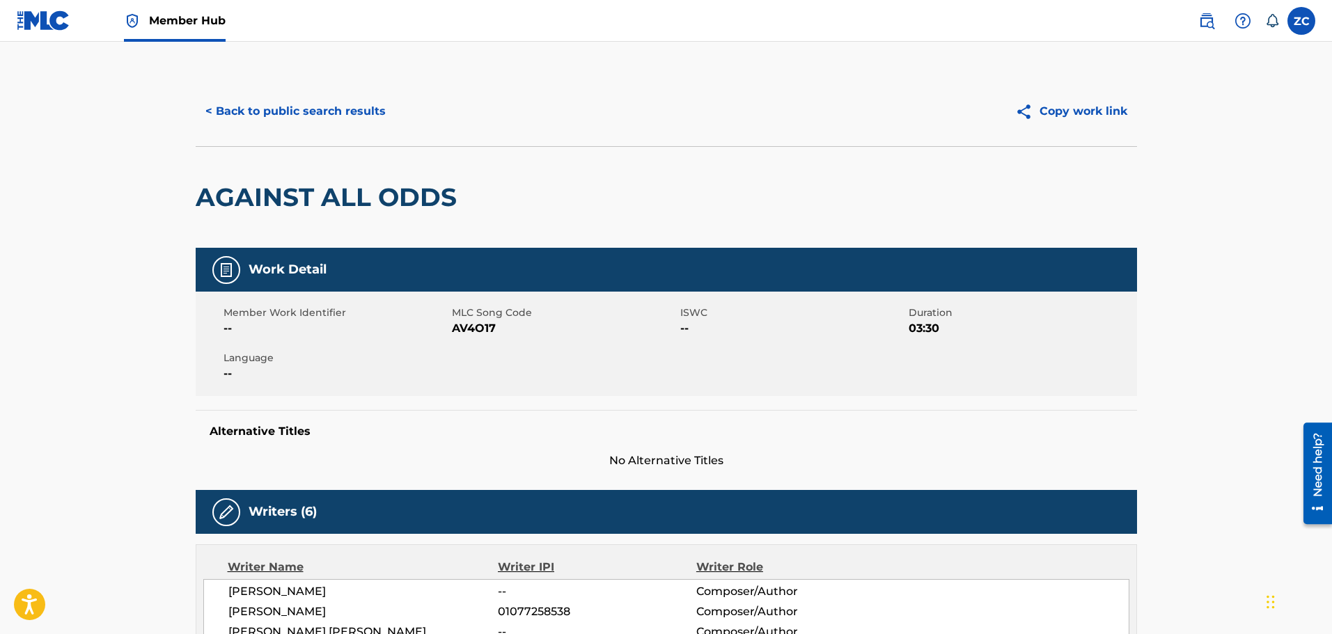
drag, startPoint x: 349, startPoint y: 58, endPoint x: 356, endPoint y: 82, distance: 25.3
click at [358, 109] on button "< Back to public search results" at bounding box center [296, 111] width 200 height 35
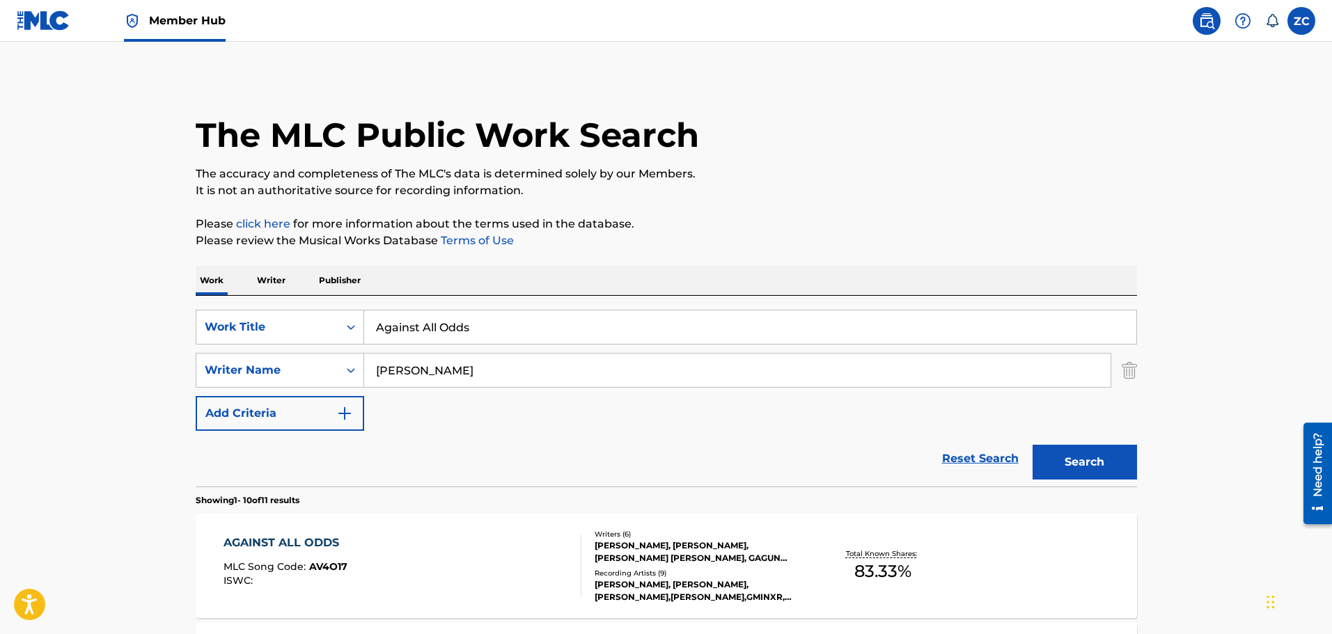
drag, startPoint x: 480, startPoint y: 334, endPoint x: 490, endPoint y: 338, distance: 11.0
click at [480, 334] on input "Against All Odds" at bounding box center [750, 326] width 772 height 33
click at [509, 339] on input "Against All Odds" at bounding box center [750, 326] width 772 height 33
click at [509, 340] on input "Against All Odds" at bounding box center [750, 326] width 772 height 33
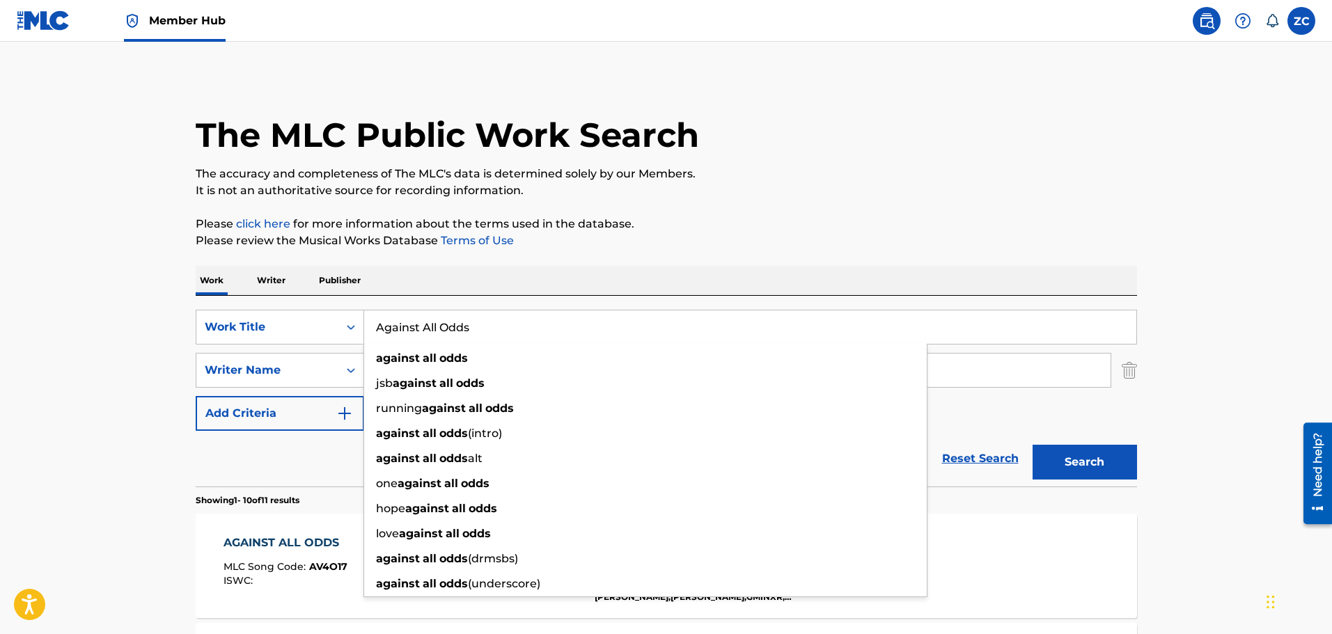
click at [509, 340] on input "Against All Odds" at bounding box center [750, 326] width 772 height 33
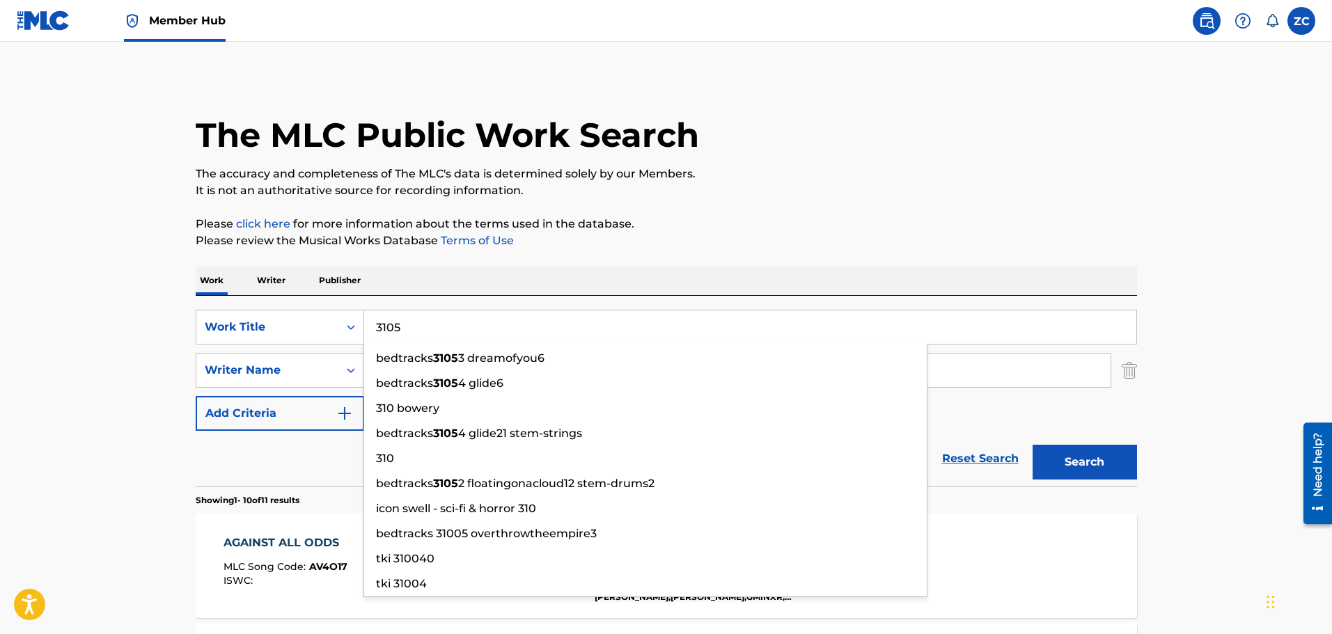
click at [1032, 445] on button "Search" at bounding box center [1084, 462] width 104 height 35
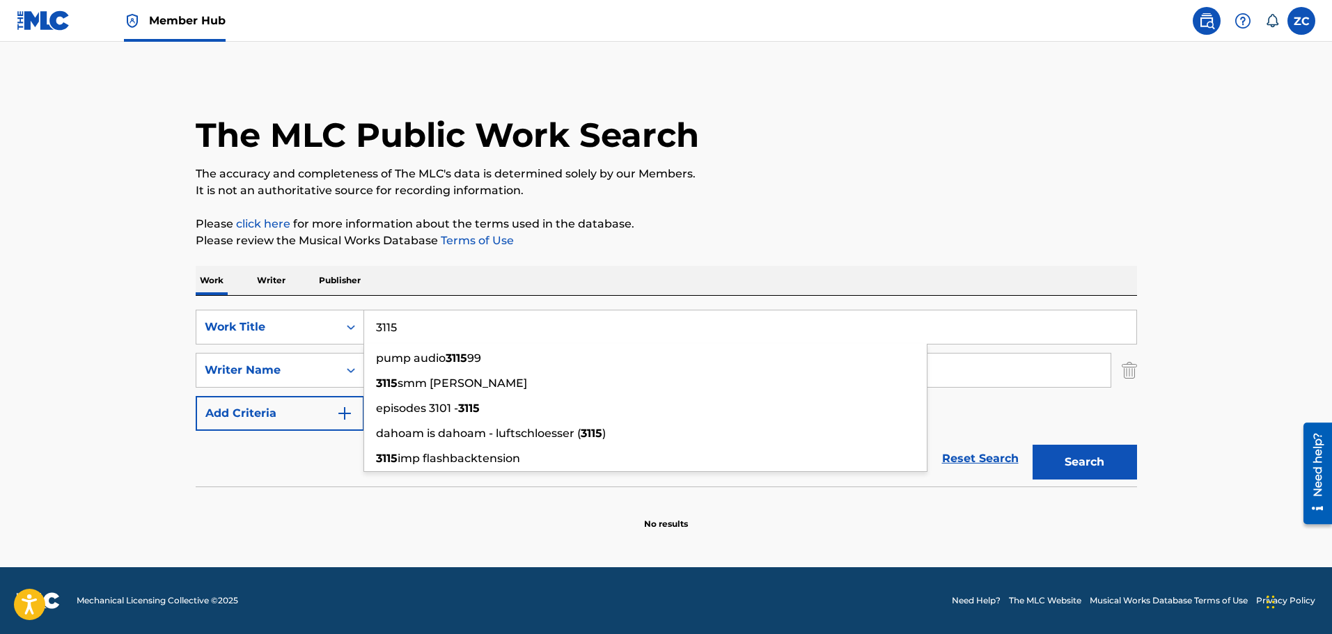
click at [1032, 445] on button "Search" at bounding box center [1084, 462] width 104 height 35
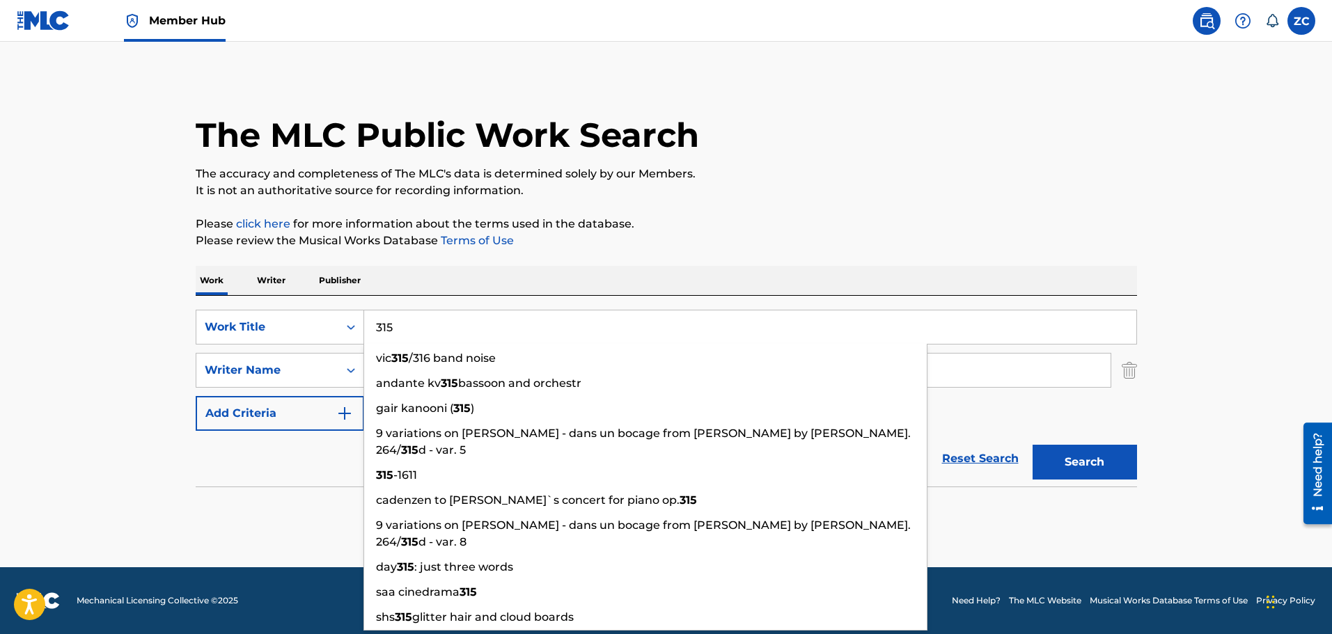
type input "315"
click at [1032, 445] on button "Search" at bounding box center [1084, 462] width 104 height 35
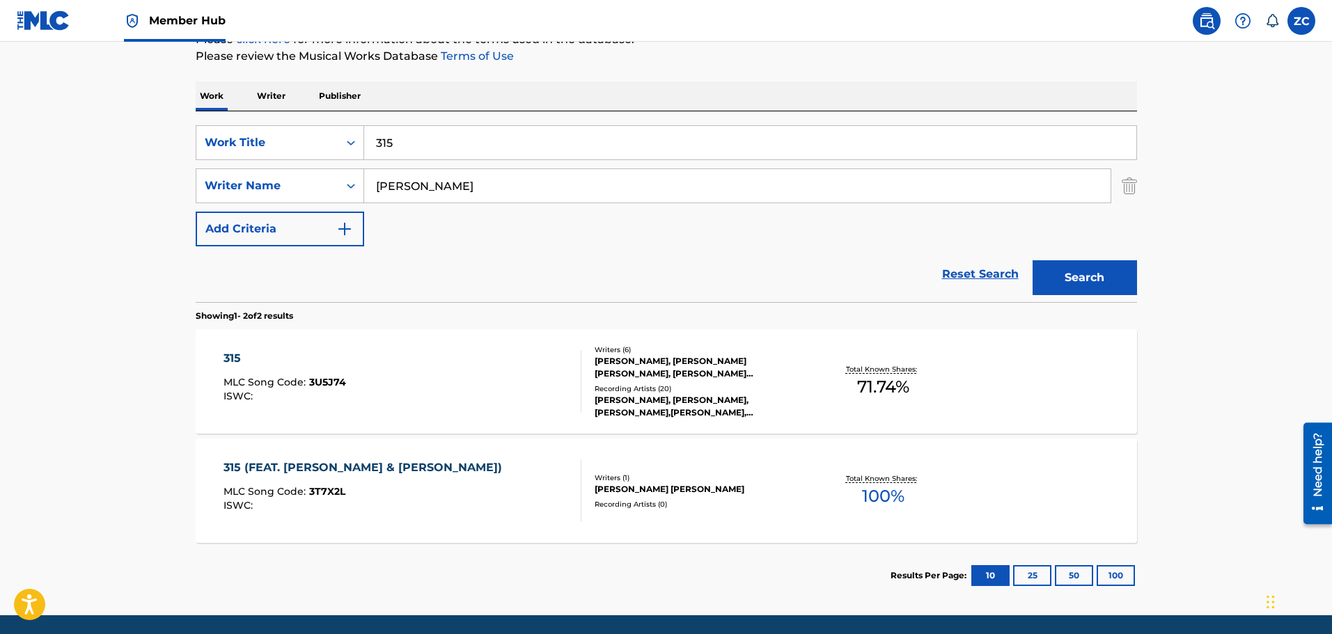
scroll to position [209, 0]
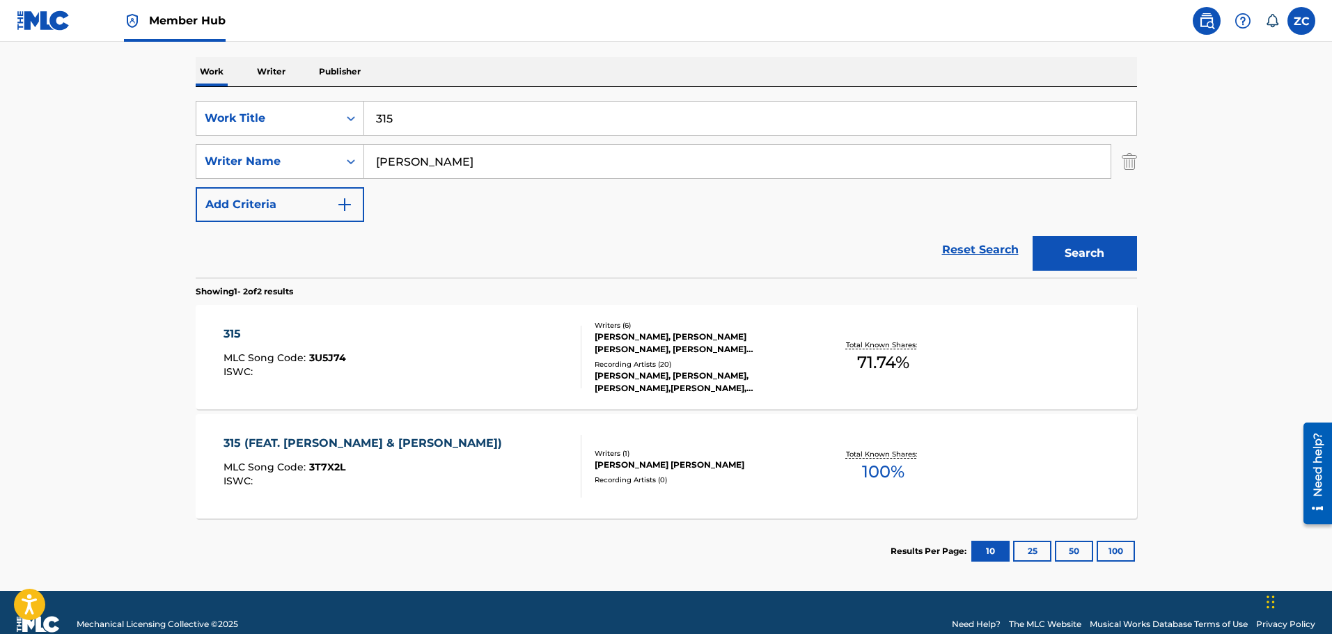
click at [471, 368] on div "315 MLC Song Code : 3U5J74 ISWC :" at bounding box center [402, 357] width 358 height 63
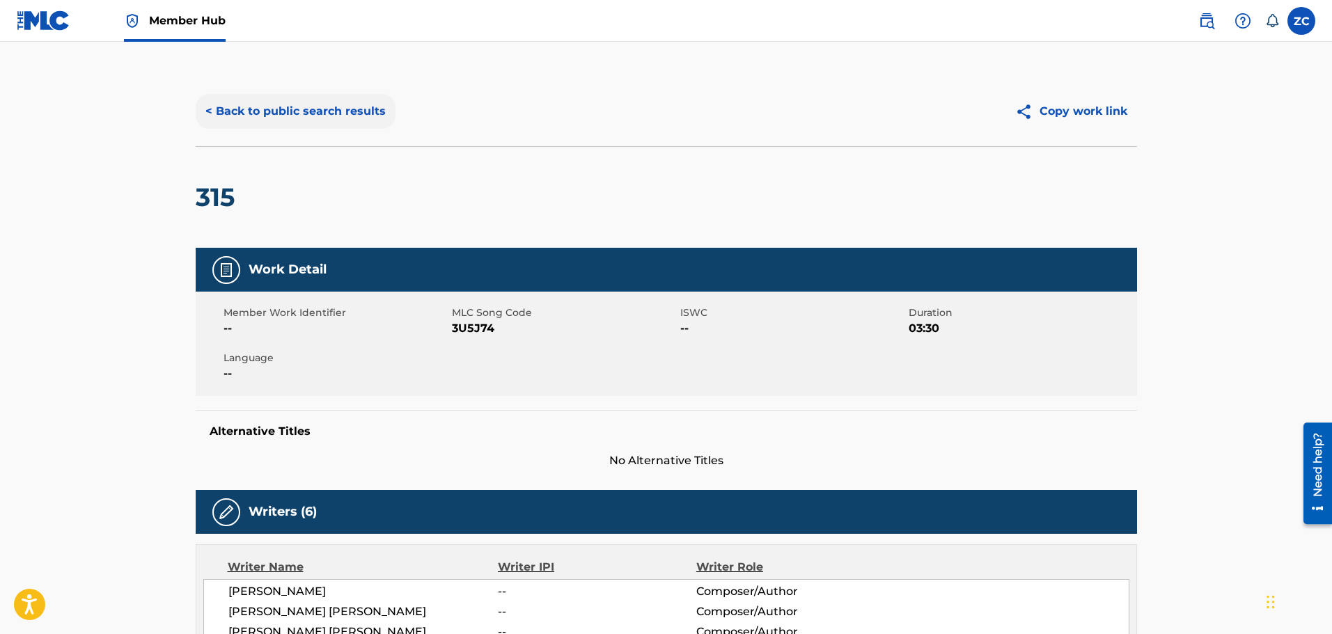
click at [258, 109] on button "< Back to public search results" at bounding box center [296, 111] width 200 height 35
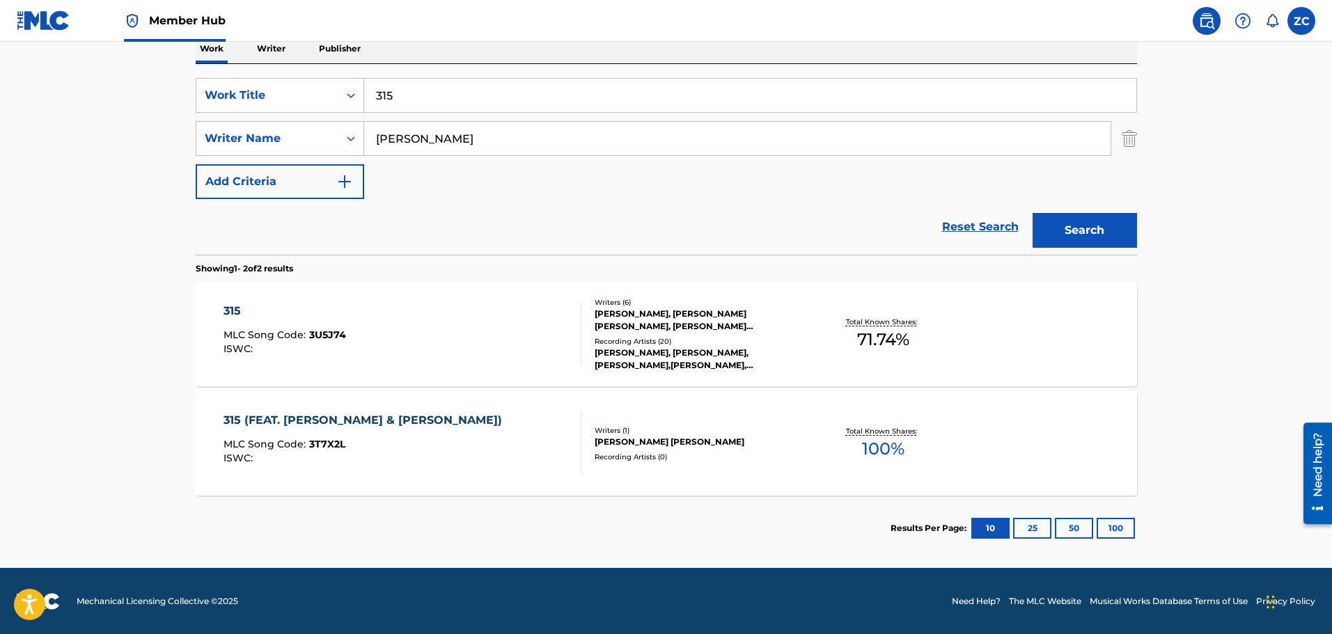
scroll to position [232, 0]
click at [463, 448] on div "315 (FEAT. SHINDA KAHLON & JAZZY B) MLC Song Code : 3T7X2L ISWC :" at bounding box center [402, 442] width 358 height 63
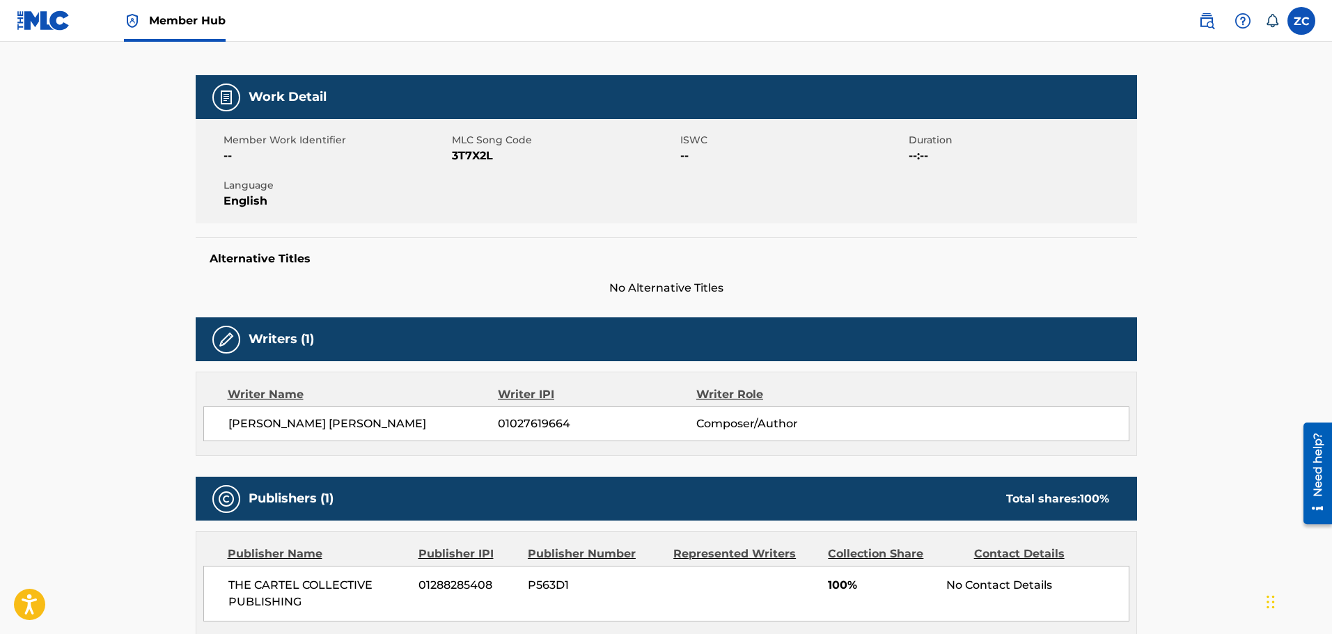
scroll to position [372, 0]
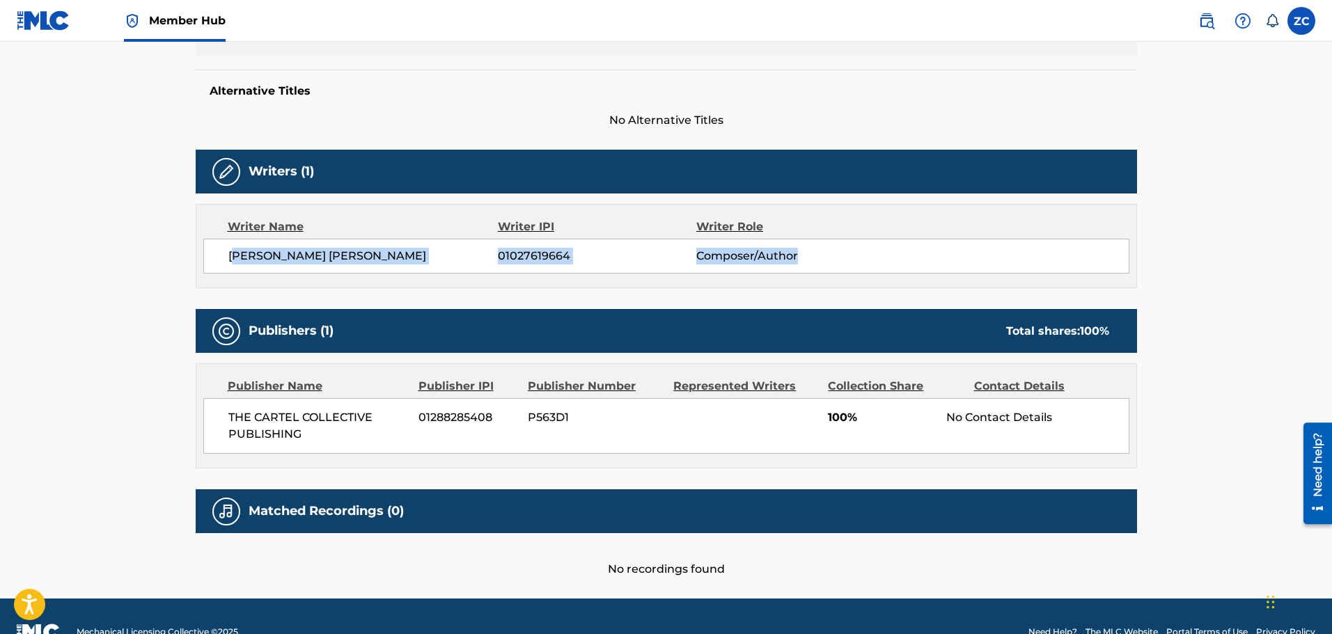
drag, startPoint x: 233, startPoint y: 223, endPoint x: 816, endPoint y: 225, distance: 583.3
click at [816, 248] on div "AMRITPAL SINGH DHILLON 01027619664 Composer/Author" at bounding box center [678, 256] width 900 height 17
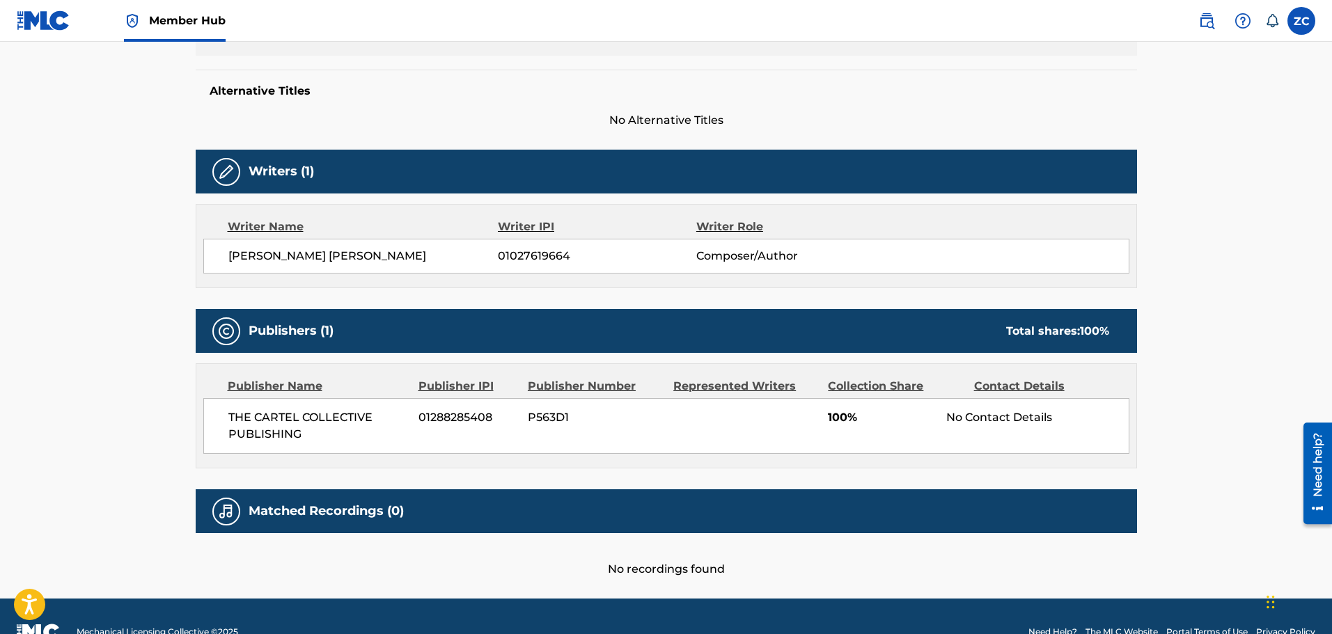
drag, startPoint x: 851, startPoint y: 411, endPoint x: 860, endPoint y: 400, distance: 13.8
click at [851, 410] on div "THE CARTEL COLLECTIVE PUBLISHING 01288285408 P563D1 100% No Contact Details" at bounding box center [666, 426] width 926 height 56
click at [863, 398] on div "THE CARTEL COLLECTIVE PUBLISHING 01288285408 P563D1 100% No Contact Details" at bounding box center [666, 426] width 926 height 56
drag, startPoint x: 240, startPoint y: 384, endPoint x: 370, endPoint y: 418, distance: 134.4
click at [370, 418] on div "THE CARTEL COLLECTIVE PUBLISHING 01288285408 P563D1 100% No Contact Details" at bounding box center [666, 426] width 926 height 56
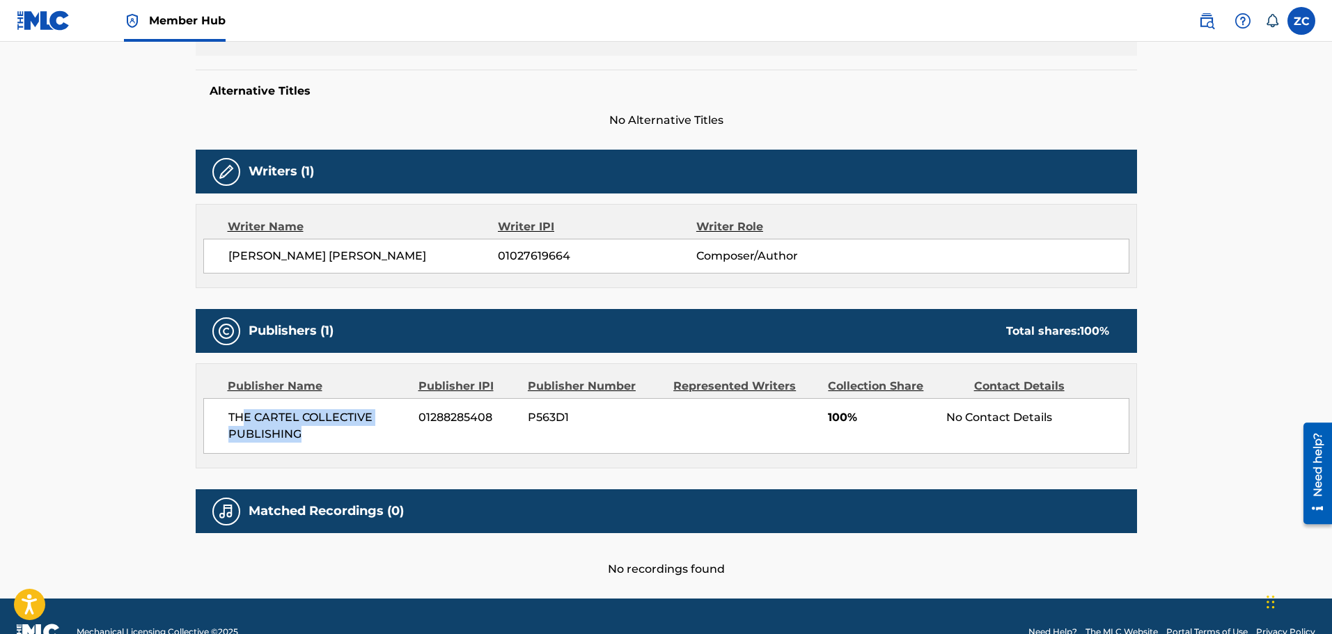
click at [365, 409] on span "THE CARTEL COLLECTIVE PUBLISHING" at bounding box center [318, 425] width 180 height 33
click at [230, 398] on div "THE CARTEL COLLECTIVE PUBLISHING 01288285408 P563D1 100% No Contact Details" at bounding box center [666, 426] width 926 height 56
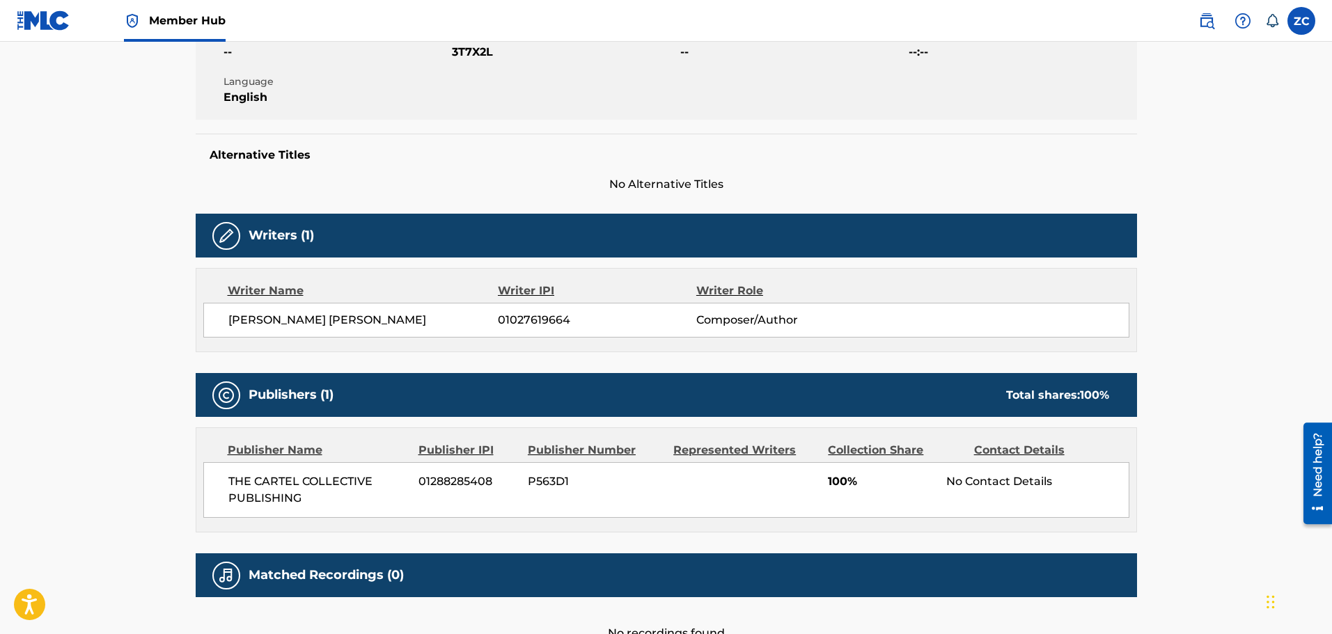
scroll to position [232, 0]
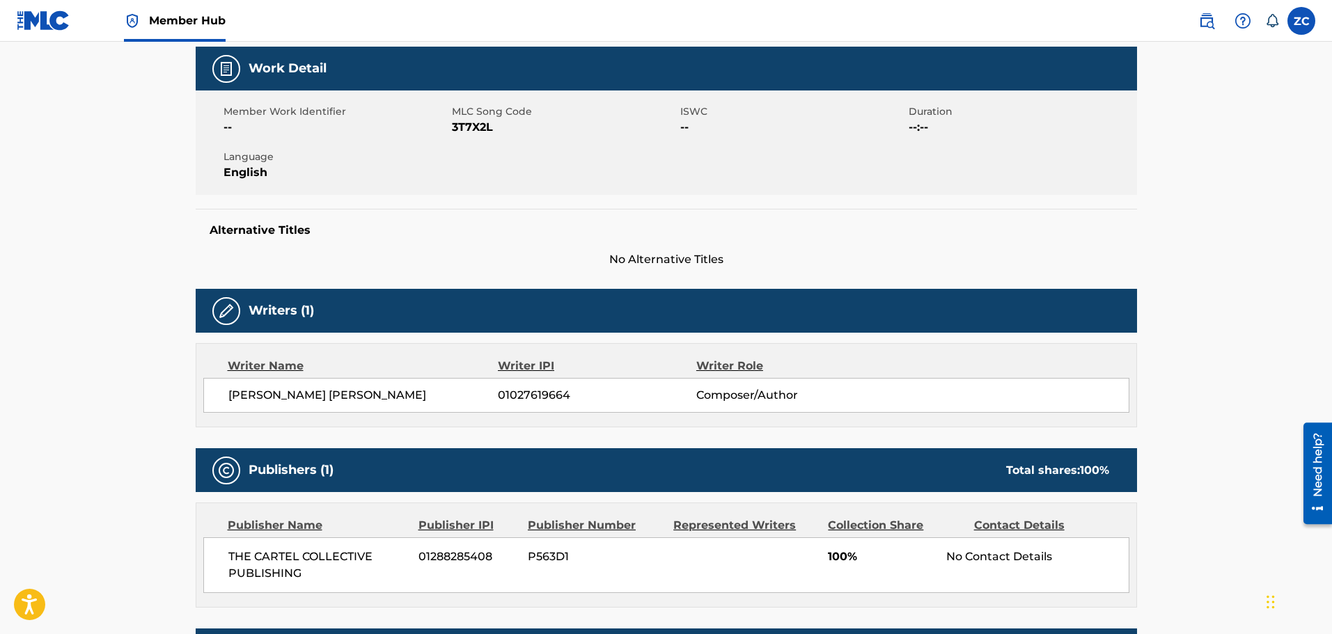
click at [999, 549] on div "No Contact Details" at bounding box center [1037, 557] width 182 height 17
click at [998, 549] on div "No Contact Details" at bounding box center [1037, 557] width 182 height 17
click at [1078, 537] on div "THE CARTEL COLLECTIVE PUBLISHING 01288285408 P563D1 100% No Contact Details" at bounding box center [666, 565] width 926 height 56
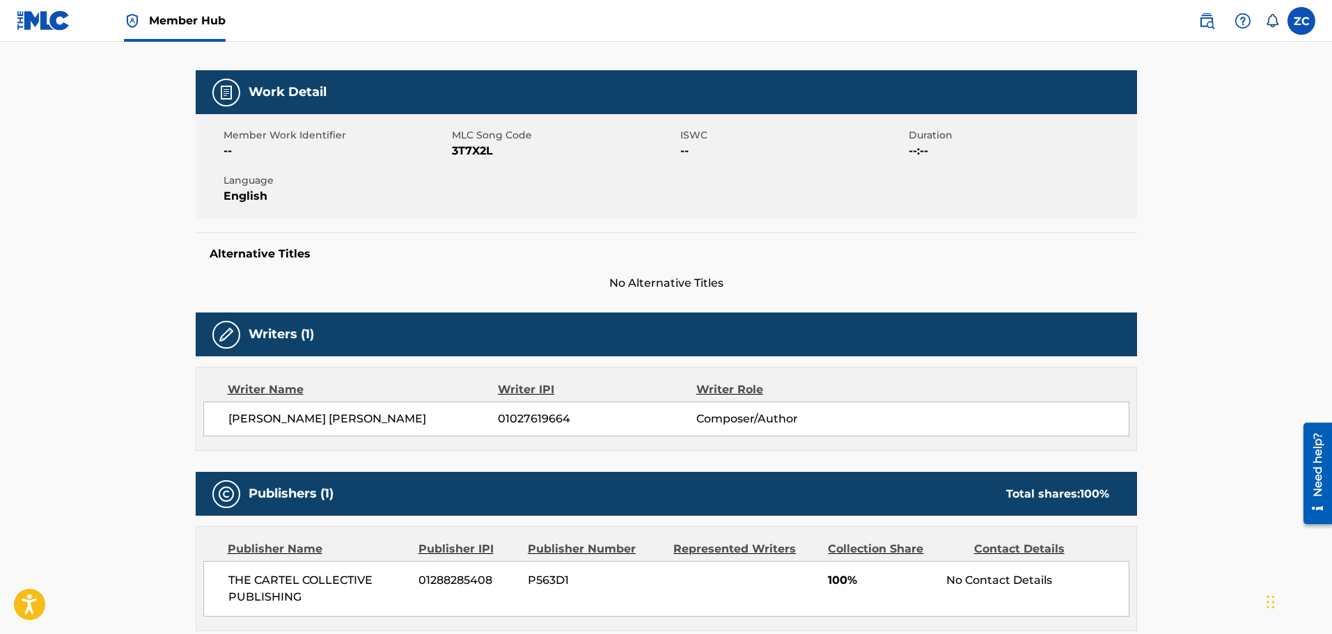
scroll to position [372, 0]
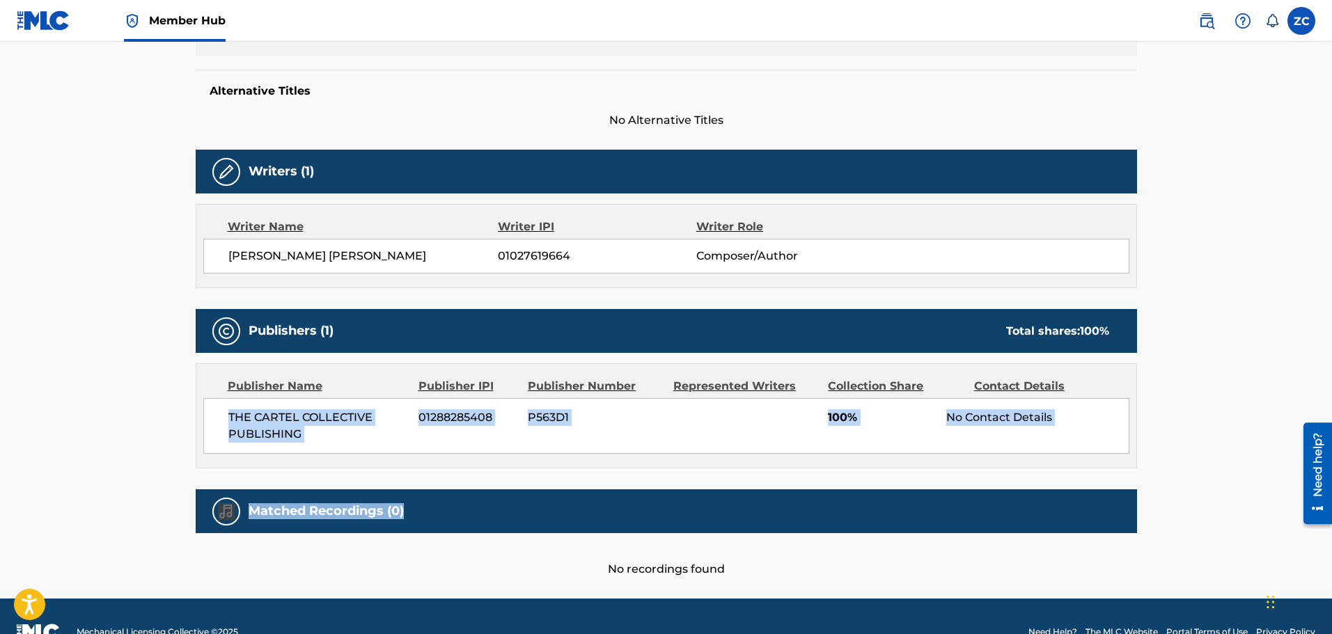
drag, startPoint x: 409, startPoint y: 417, endPoint x: 1220, endPoint y: 498, distance: 815.0
click at [1220, 496] on main "< Back to public search results Copy work link 315 (FEAT. SHINDA KAHLON & JAZZY…" at bounding box center [666, 134] width 1332 height 929
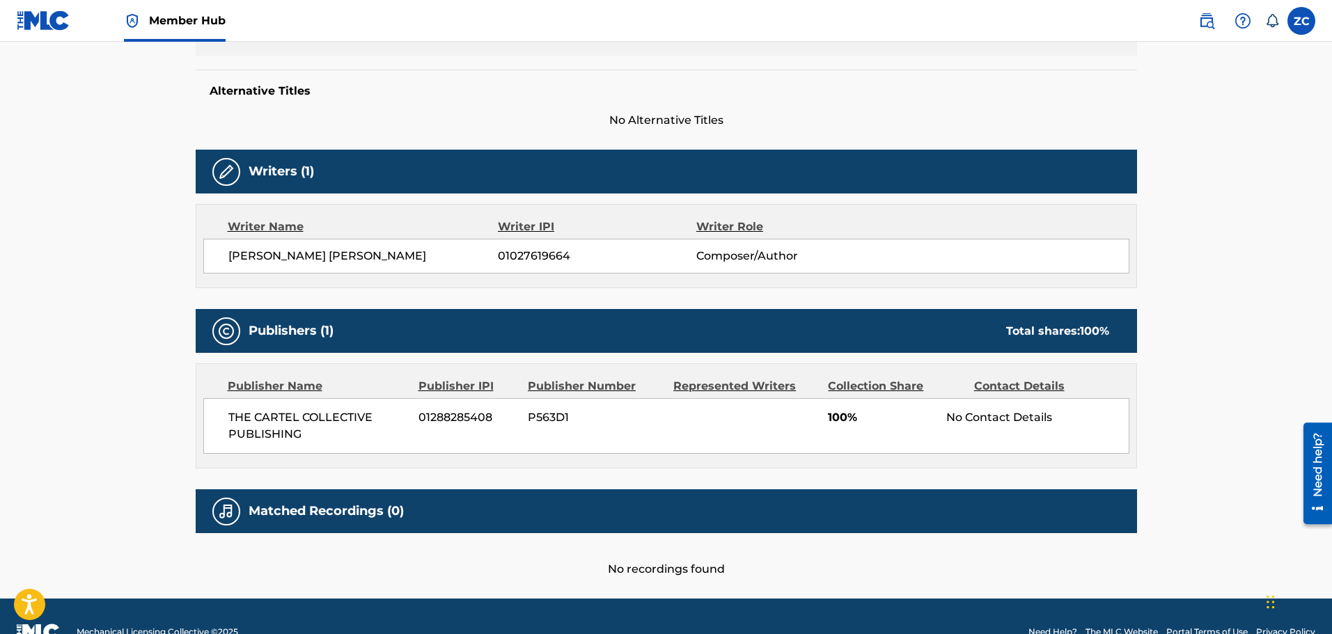
click at [911, 533] on div "No recordings found" at bounding box center [666, 555] width 941 height 45
drag, startPoint x: 197, startPoint y: 496, endPoint x: 372, endPoint y: 504, distance: 175.6
click at [369, 503] on div "Matched Recordings (0) No recordings found" at bounding box center [666, 533] width 941 height 88
click at [407, 489] on div "Matched Recordings (0)" at bounding box center [666, 511] width 941 height 44
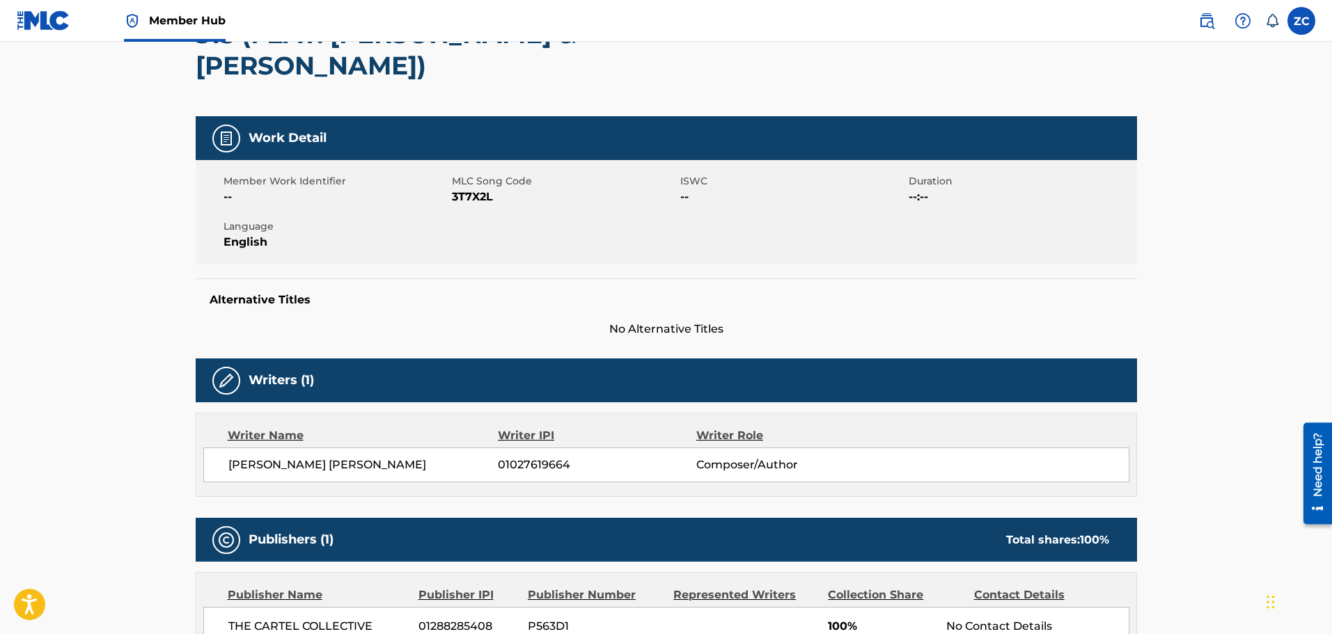
scroll to position [0, 0]
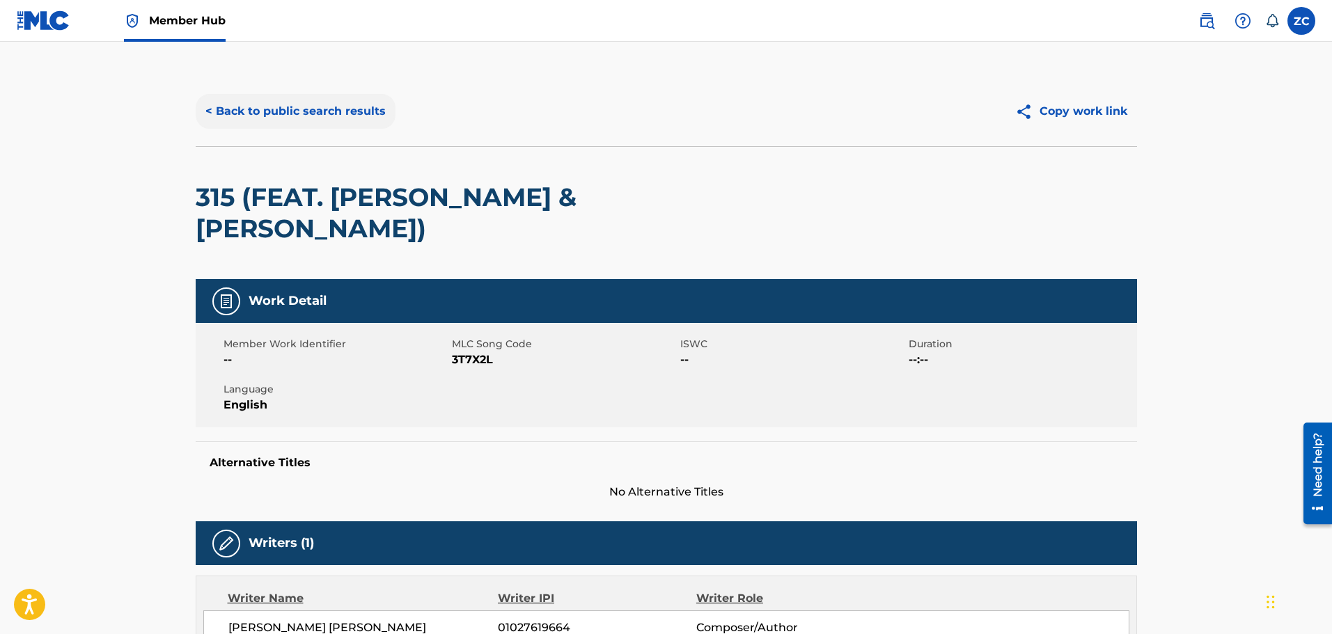
click at [246, 112] on button "< Back to public search results" at bounding box center [296, 111] width 200 height 35
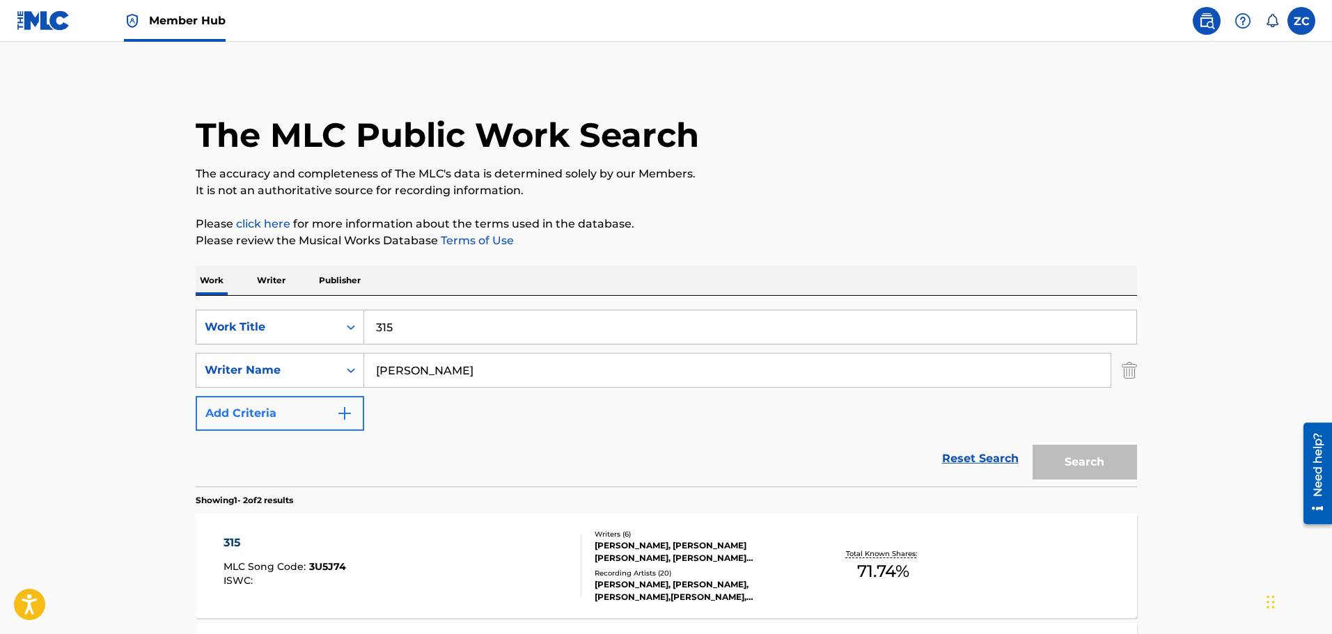
scroll to position [153, 0]
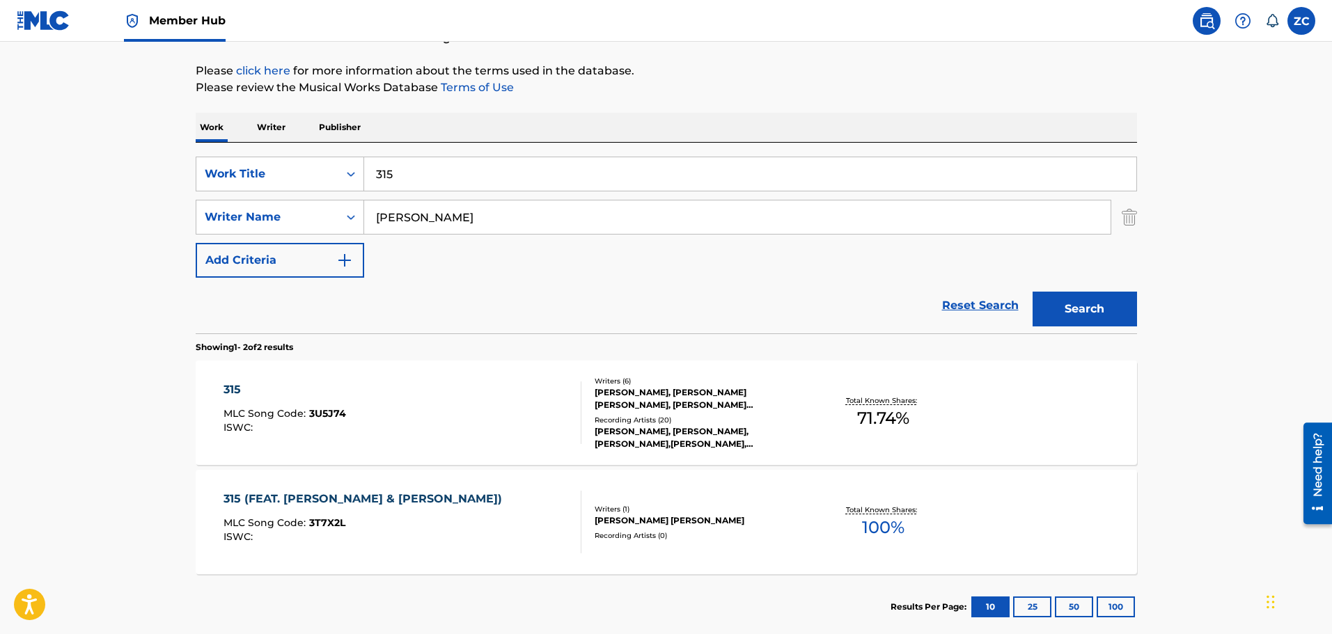
click at [107, 432] on main "The MLC Public Work Search The accuracy and completeness of The MLC's data is d…" at bounding box center [666, 268] width 1332 height 758
drag, startPoint x: 440, startPoint y: 175, endPoint x: 133, endPoint y: 130, distance: 310.3
click at [211, 133] on div "Work Writer Publisher SearchWithCriteria48d91249-ae43-4672-bf98-e8dfd64dbee7 Wo…" at bounding box center [666, 376] width 941 height 527
paste input "AY8RD2"
type input "AY8RD2"
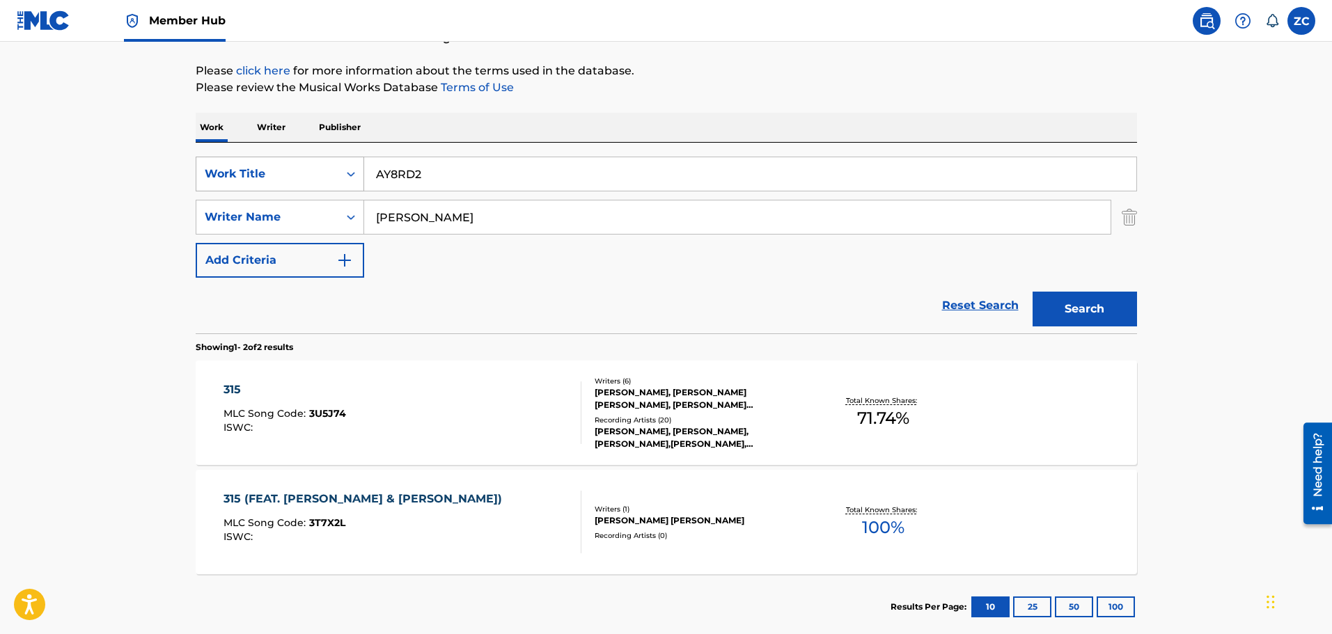
click at [202, 161] on div "Work Title" at bounding box center [267, 174] width 142 height 26
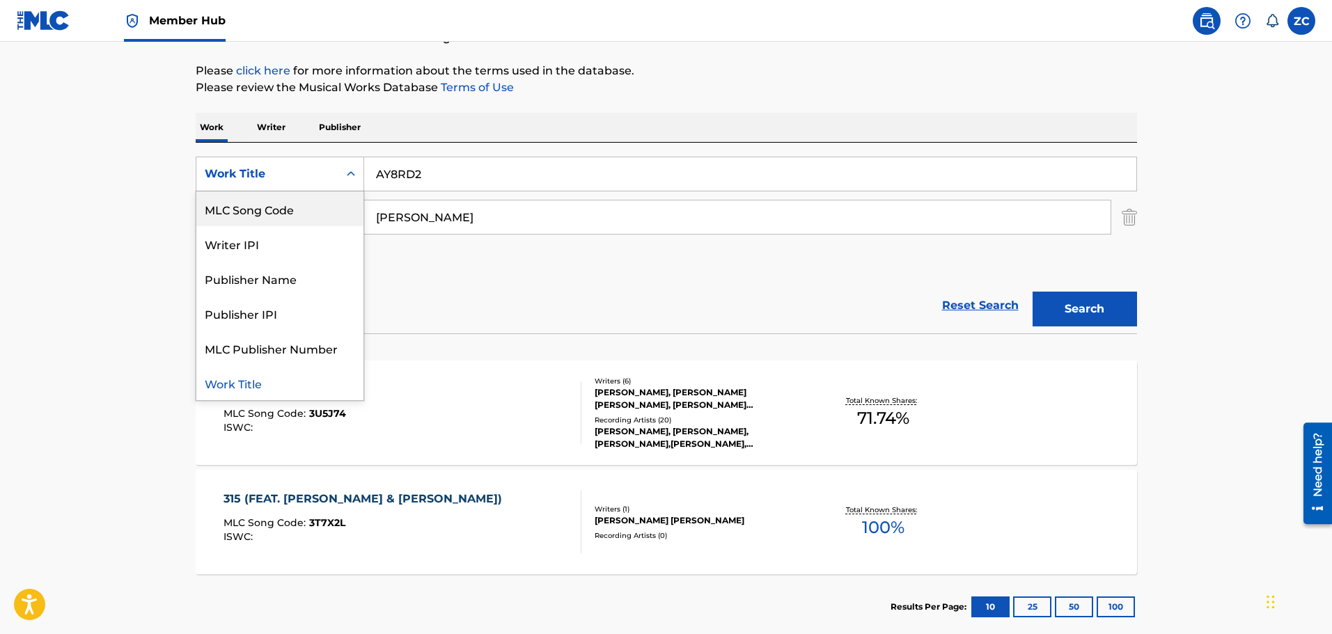
scroll to position [0, 0]
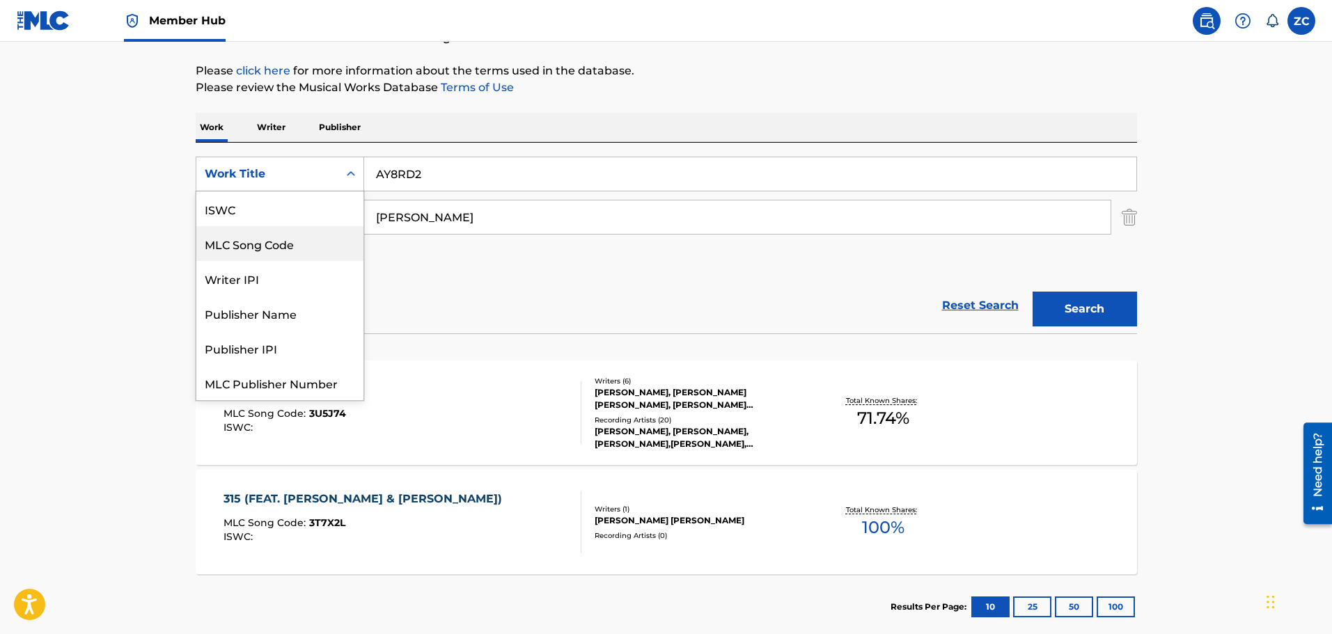
click at [271, 249] on div "MLC Song Code" at bounding box center [279, 243] width 167 height 35
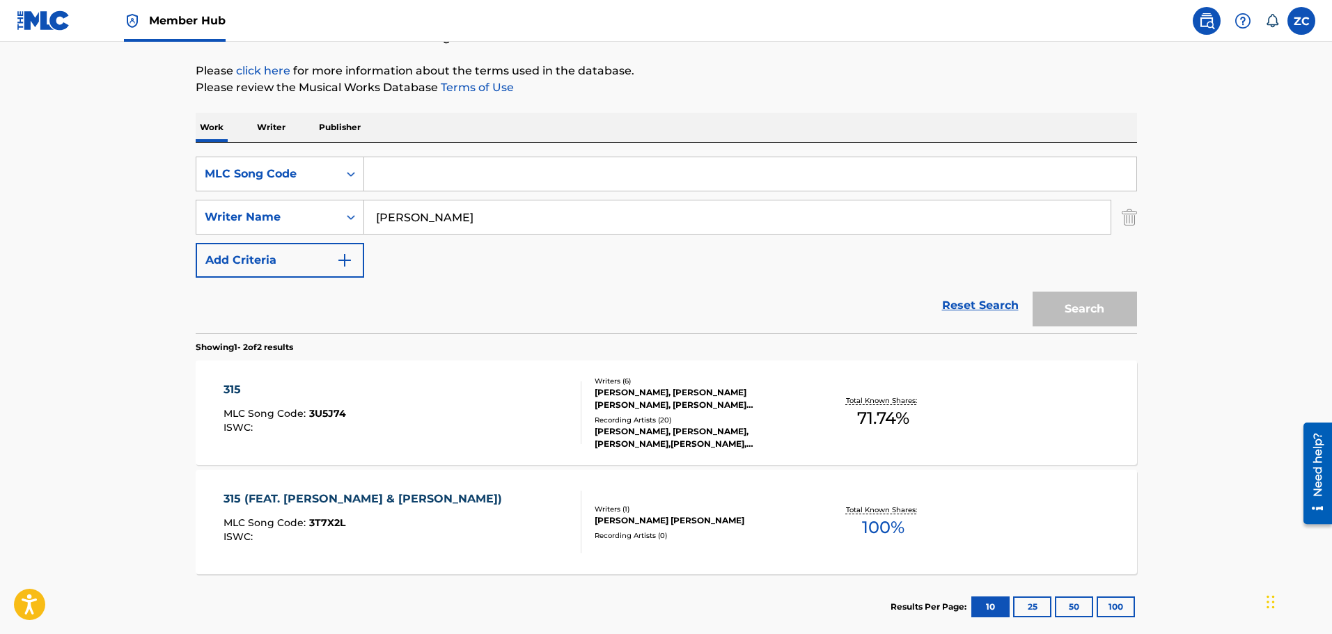
drag, startPoint x: 459, startPoint y: 204, endPoint x: 468, endPoint y: 191, distance: 15.6
click at [461, 198] on div "SearchWithCriteria88639b6c-2ac4-4f08-98ab-d9173cbb5828 MLC Song Code SearchWith…" at bounding box center [666, 217] width 941 height 121
click at [471, 181] on input "Search Form" at bounding box center [750, 173] width 772 height 33
paste input "OL8DN0"
type input "OL8DN0"
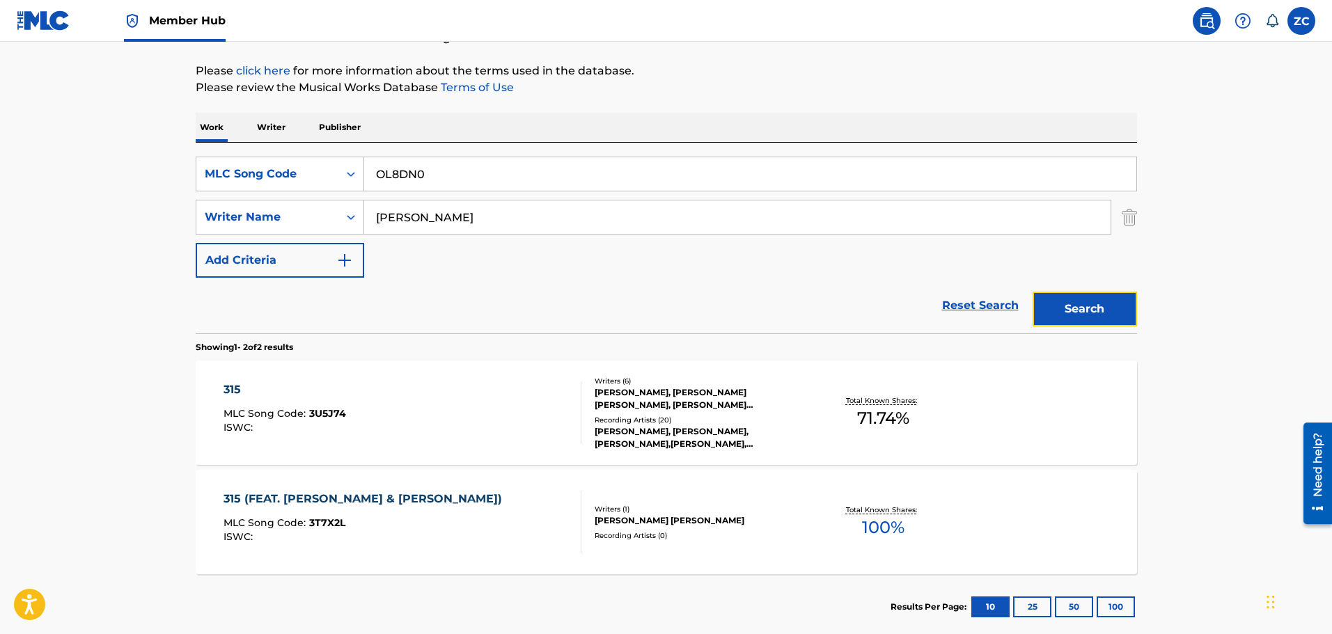
click at [1081, 308] on button "Search" at bounding box center [1084, 309] width 104 height 35
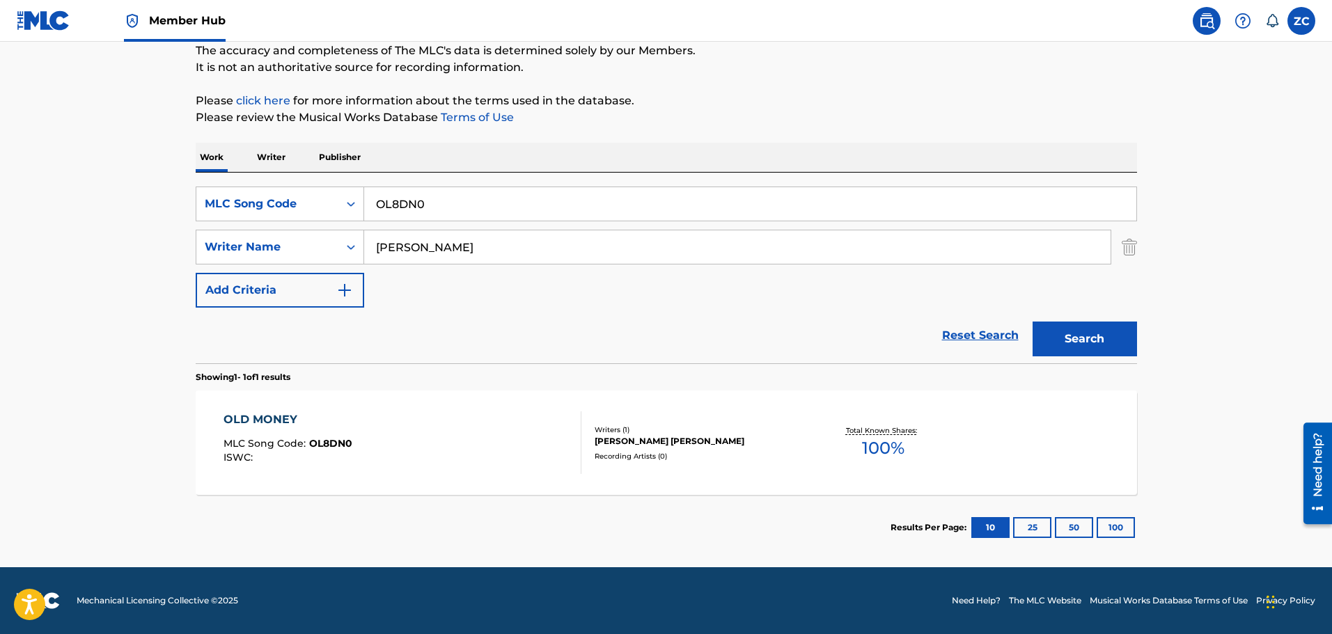
click at [331, 432] on div "OLD MONEY MLC Song Code : OL8DN0 ISWC :" at bounding box center [287, 442] width 129 height 63
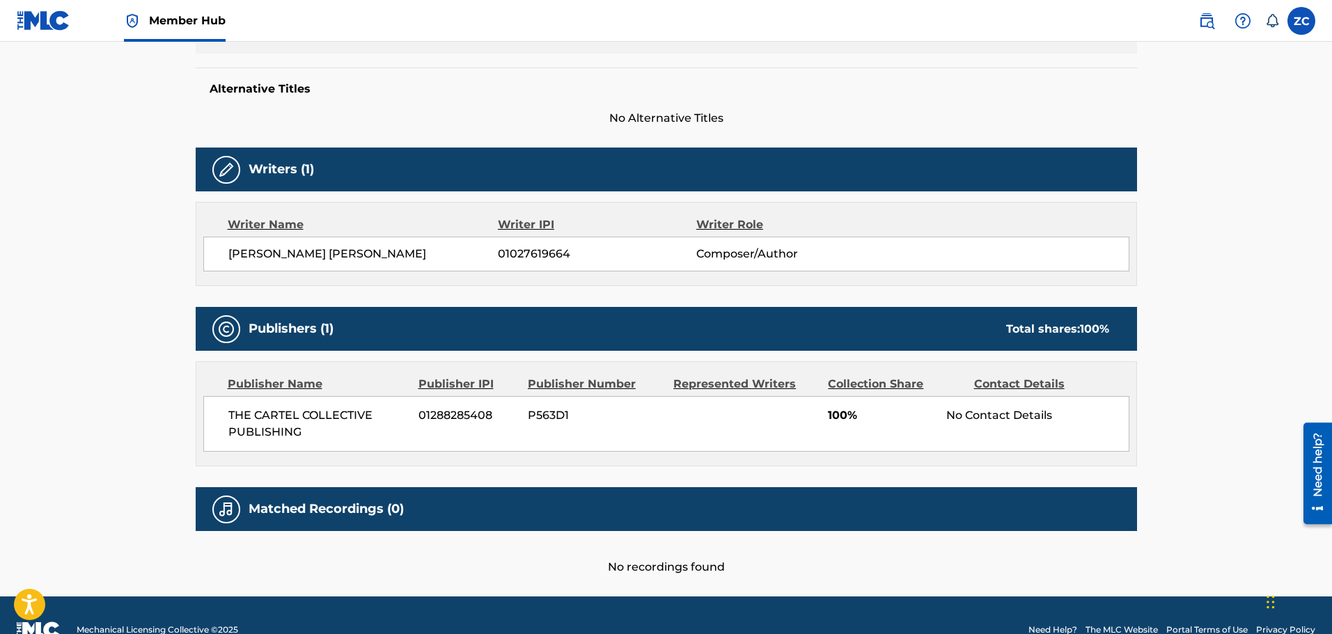
scroll to position [372, 0]
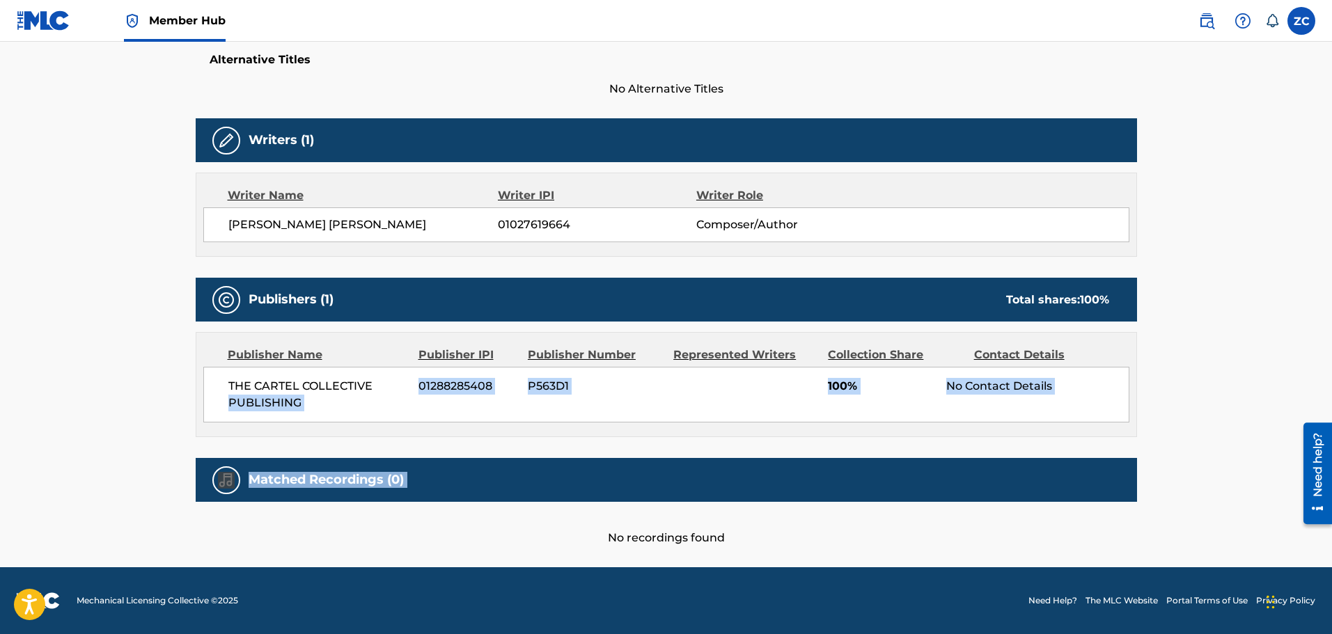
drag, startPoint x: 560, startPoint y: 503, endPoint x: -41, endPoint y: 428, distance: 606.0
click at [355, 473] on h5 "Matched Recordings (0)" at bounding box center [325, 480] width 155 height 16
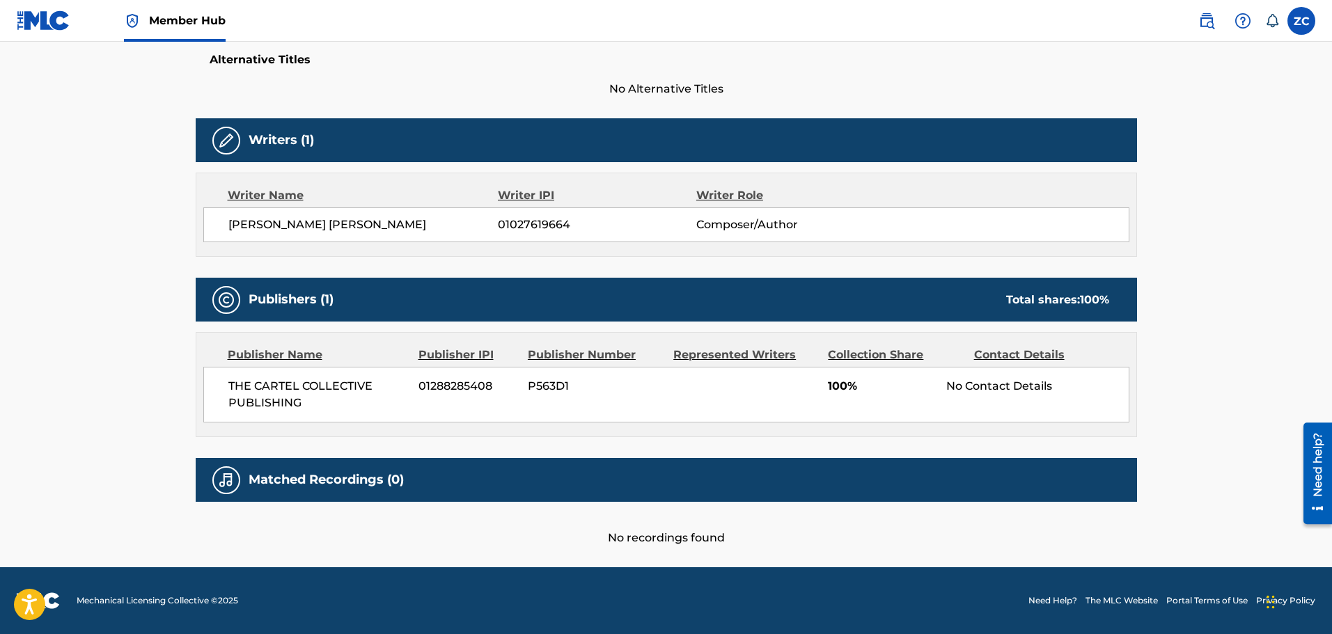
click at [425, 521] on div "No recordings found" at bounding box center [666, 524] width 941 height 45
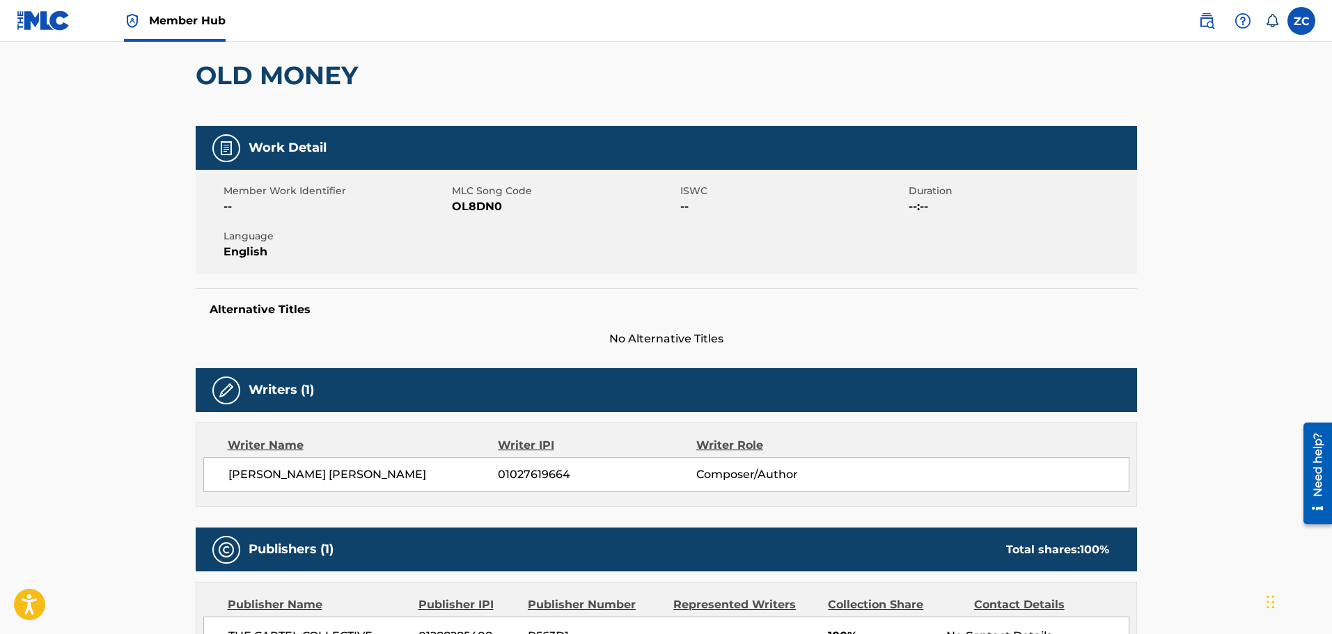
scroll to position [0, 0]
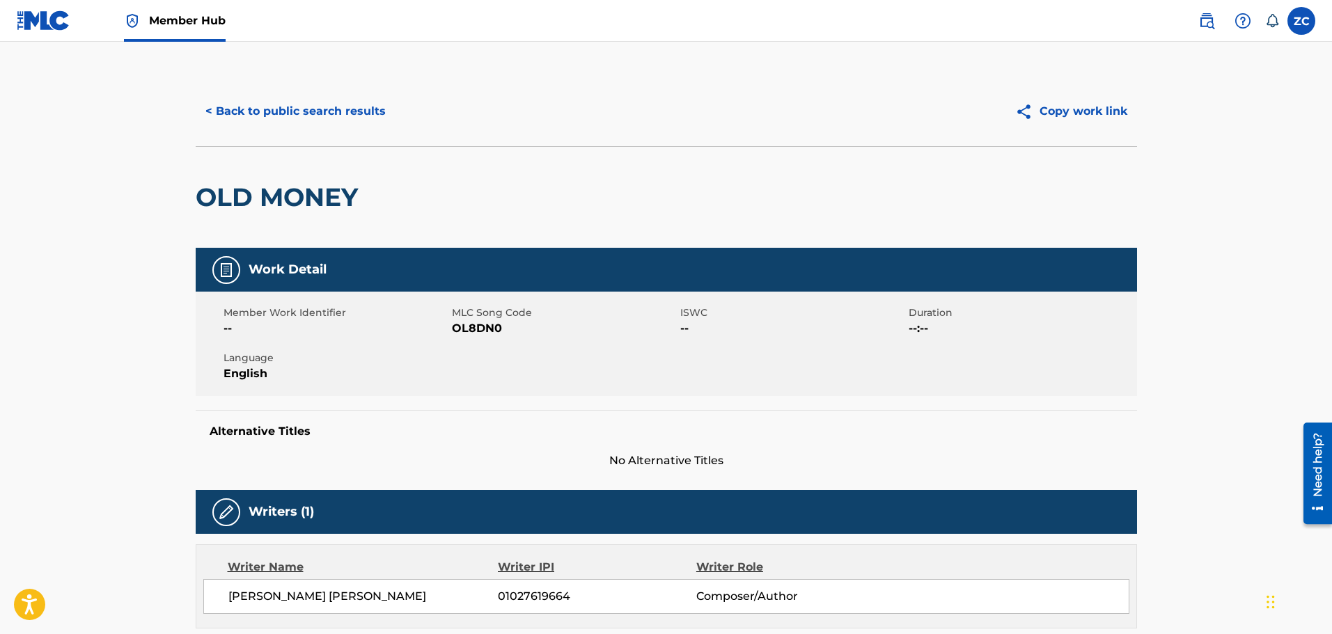
click at [539, 270] on div "Work Detail" at bounding box center [666, 270] width 941 height 44
click at [526, 139] on div "< Back to public search results Copy work link" at bounding box center [666, 112] width 941 height 70
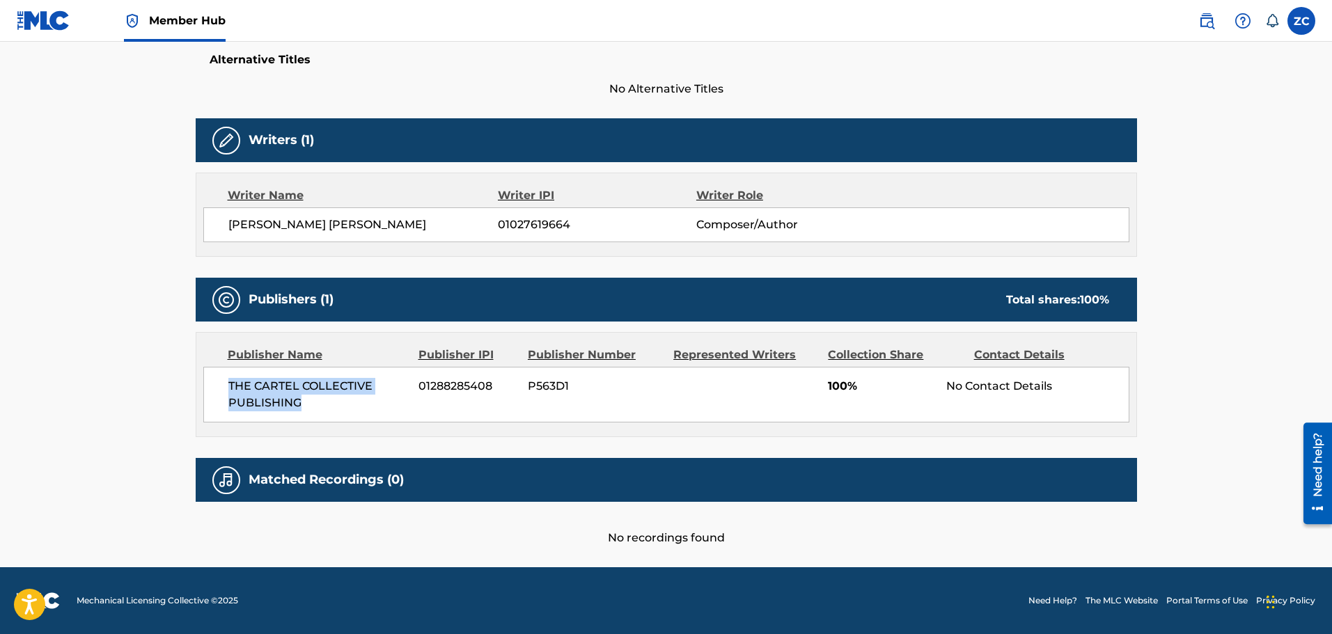
drag, startPoint x: 328, startPoint y: 419, endPoint x: 114, endPoint y: 374, distance: 218.3
click at [114, 374] on main "< Back to public search results Copy work link OLD MONEY Work Detail Member Wor…" at bounding box center [666, 118] width 1332 height 897
click at [338, 369] on div "THE CARTEL COLLECTIVE PUBLISHING 01288285408 P563D1 100% No Contact Details" at bounding box center [666, 395] width 926 height 56
click at [306, 413] on div "THE CARTEL COLLECTIVE PUBLISHING 01288285408 P563D1 100% No Contact Details" at bounding box center [666, 395] width 926 height 56
drag, startPoint x: 307, startPoint y: 412, endPoint x: 76, endPoint y: 389, distance: 232.2
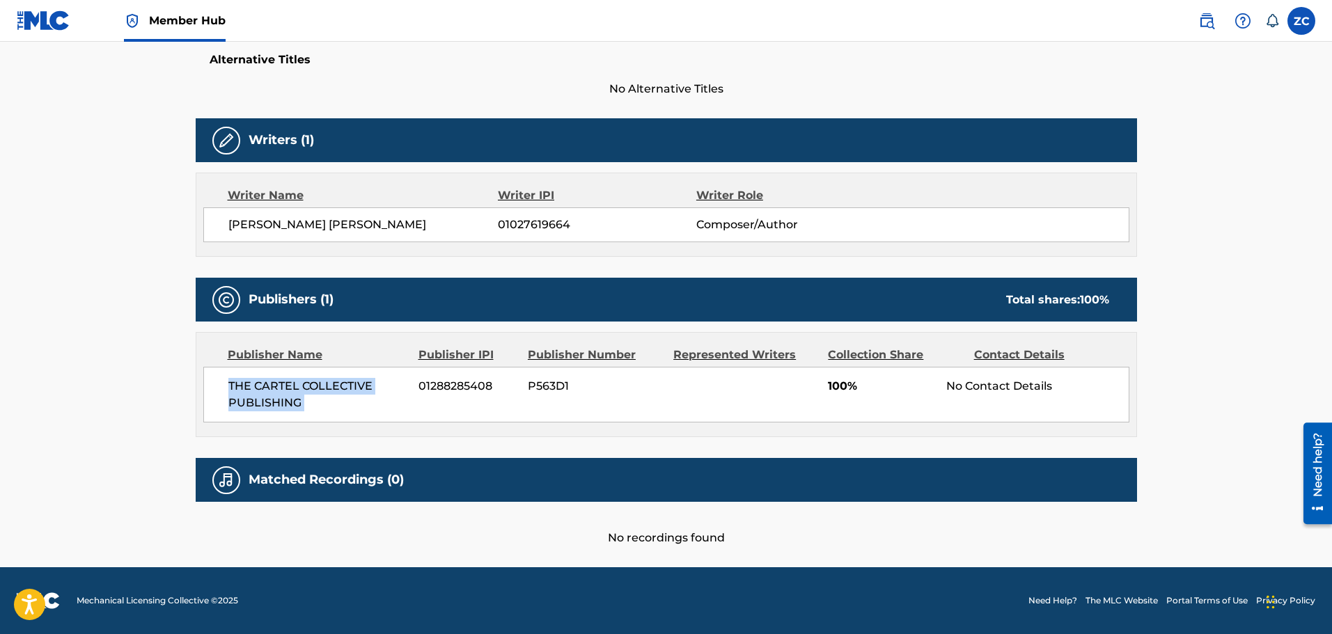
click at [76, 389] on main "< Back to public search results Copy work link OLD MONEY Work Detail Member Wor…" at bounding box center [666, 118] width 1332 height 897
click at [703, 357] on div "Represented Writers" at bounding box center [745, 355] width 144 height 17
drag, startPoint x: 363, startPoint y: 407, endPoint x: 231, endPoint y: 388, distance: 133.5
click at [231, 388] on span "THE CARTEL COLLECTIVE PUBLISHING" at bounding box center [318, 394] width 180 height 33
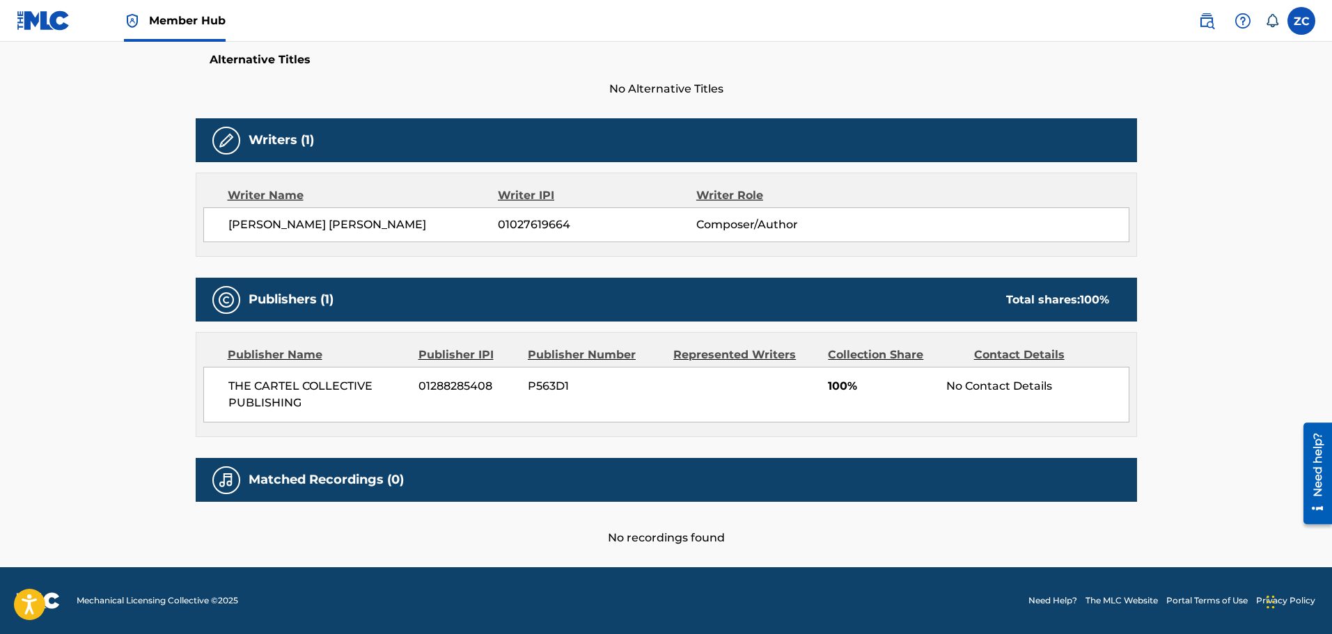
click at [510, 400] on div "THE CARTEL COLLECTIVE PUBLISHING 01288285408 P563D1 100% No Contact Details" at bounding box center [666, 395] width 926 height 56
drag, startPoint x: 327, startPoint y: 403, endPoint x: 230, endPoint y: 377, distance: 101.0
click at [217, 382] on div "THE CARTEL COLLECTIVE PUBLISHING 01288285408 P563D1 100% No Contact Details" at bounding box center [666, 395] width 926 height 56
copy span "THE CARTEL COLLECTIVE PUBLISHING"
click at [393, 521] on div "No recordings found" at bounding box center [666, 524] width 941 height 45
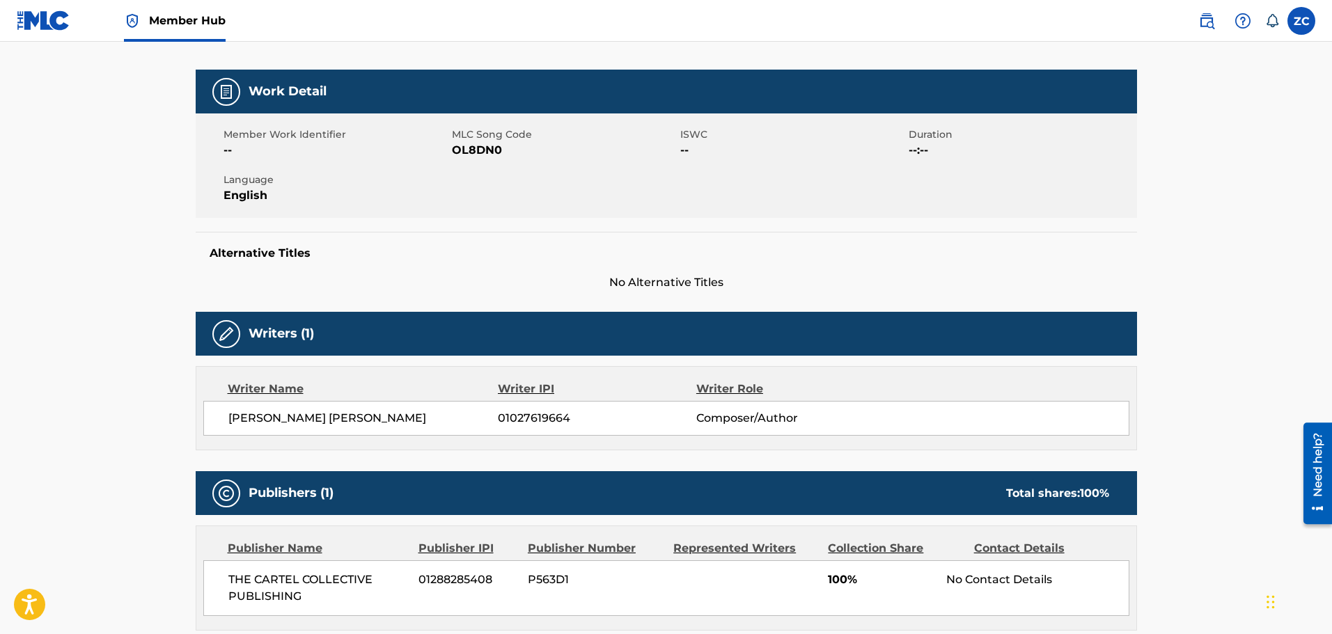
scroll to position [278, 0]
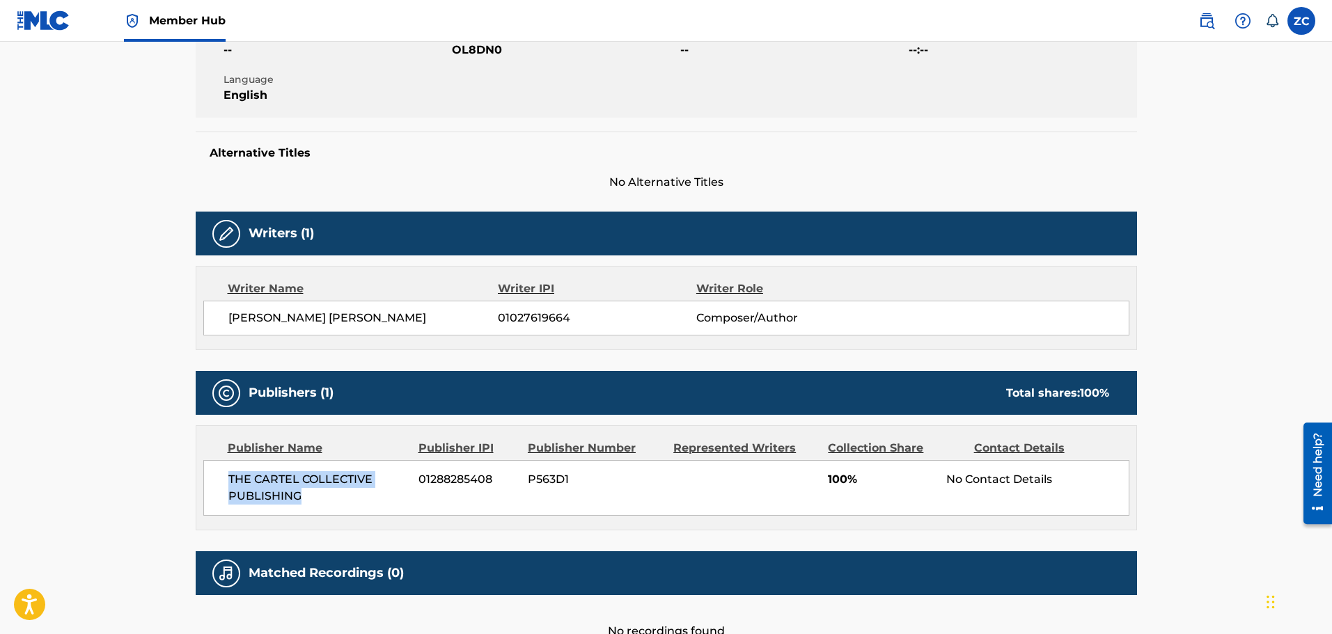
drag, startPoint x: 340, startPoint y: 500, endPoint x: 215, endPoint y: 481, distance: 126.8
click at [215, 481] on div "THE CARTEL COLLECTIVE PUBLISHING 01288285408 P563D1 100% No Contact Details" at bounding box center [666, 488] width 926 height 56
copy span "THE CARTEL COLLECTIVE PUBLISHING"
click at [473, 482] on span "01288285408" at bounding box center [467, 479] width 99 height 17
drag, startPoint x: 455, startPoint y: 473, endPoint x: 409, endPoint y: 489, distance: 48.7
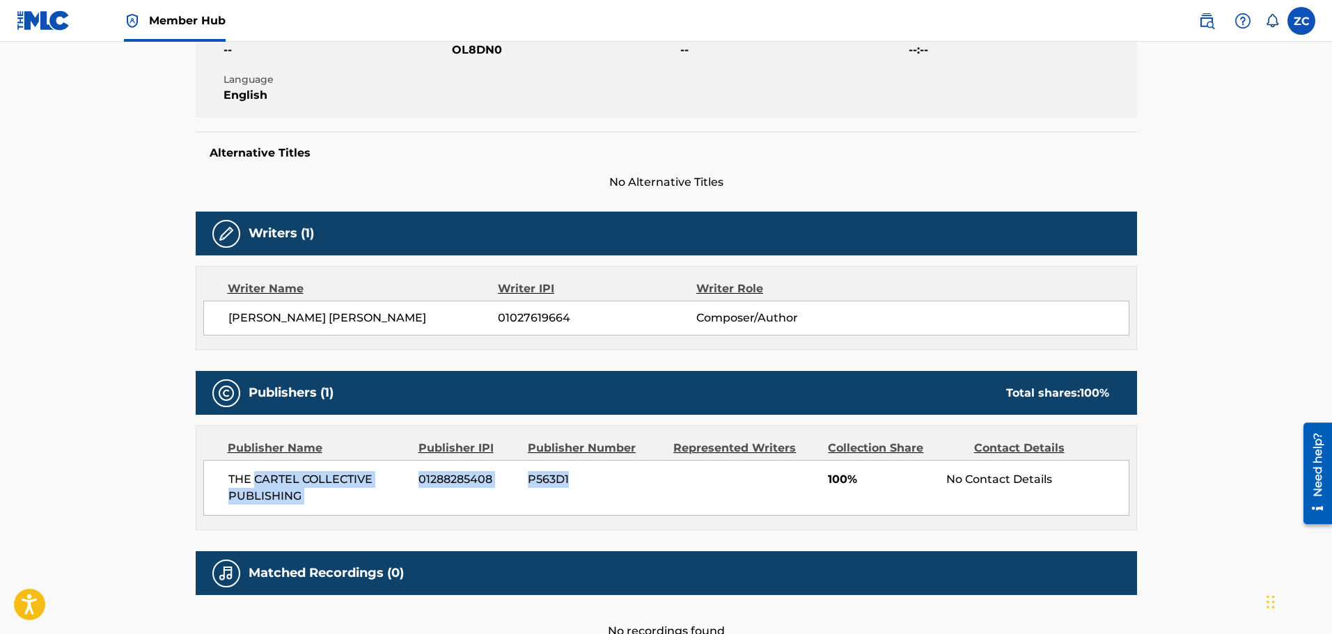
click at [263, 475] on div "THE CARTEL COLLECTIVE PUBLISHING 01288285408 P563D1 100% No Contact Details" at bounding box center [666, 488] width 926 height 56
click at [443, 493] on div "THE CARTEL COLLECTIVE PUBLISHING 01288285408 P563D1 100% No Contact Details" at bounding box center [666, 488] width 926 height 56
click at [433, 474] on span "01288285408" at bounding box center [467, 479] width 99 height 17
copy span "01288285408"
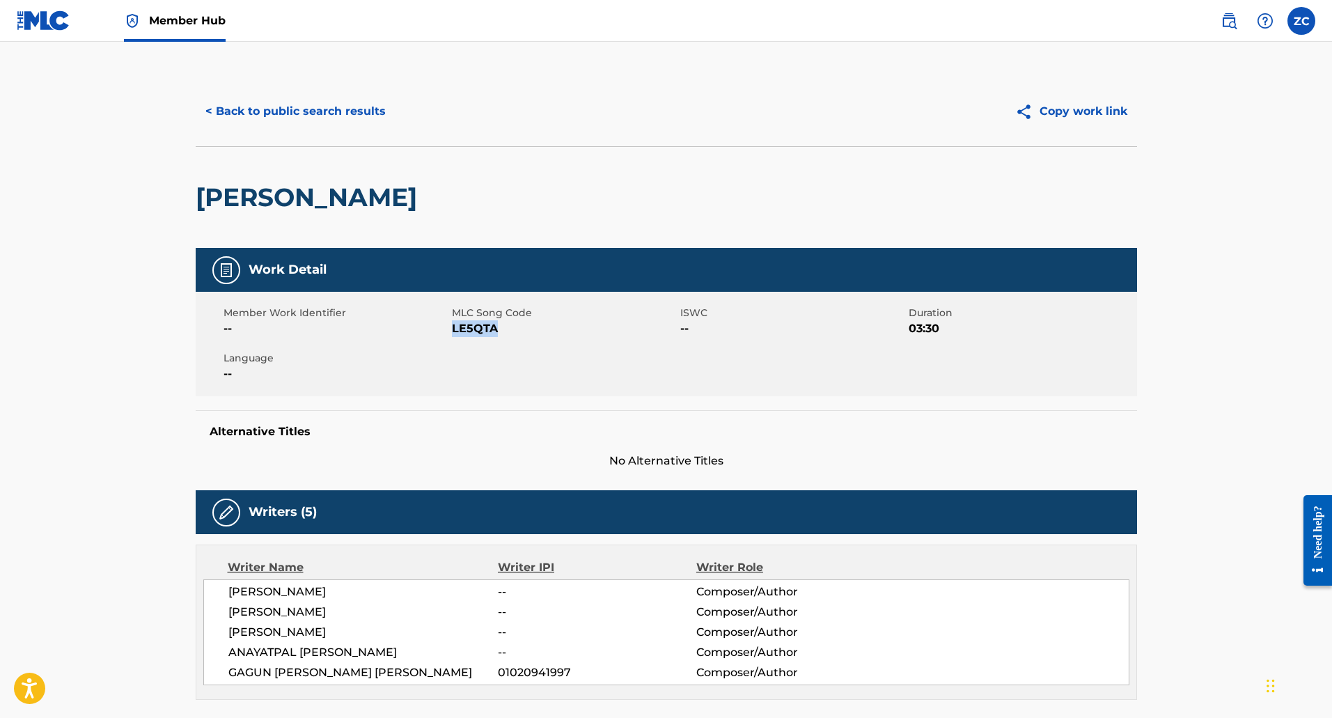
click at [308, 90] on div "< Back to public search results Copy work link" at bounding box center [666, 112] width 941 height 70
click at [308, 101] on button "< Back to public search results" at bounding box center [296, 111] width 200 height 35
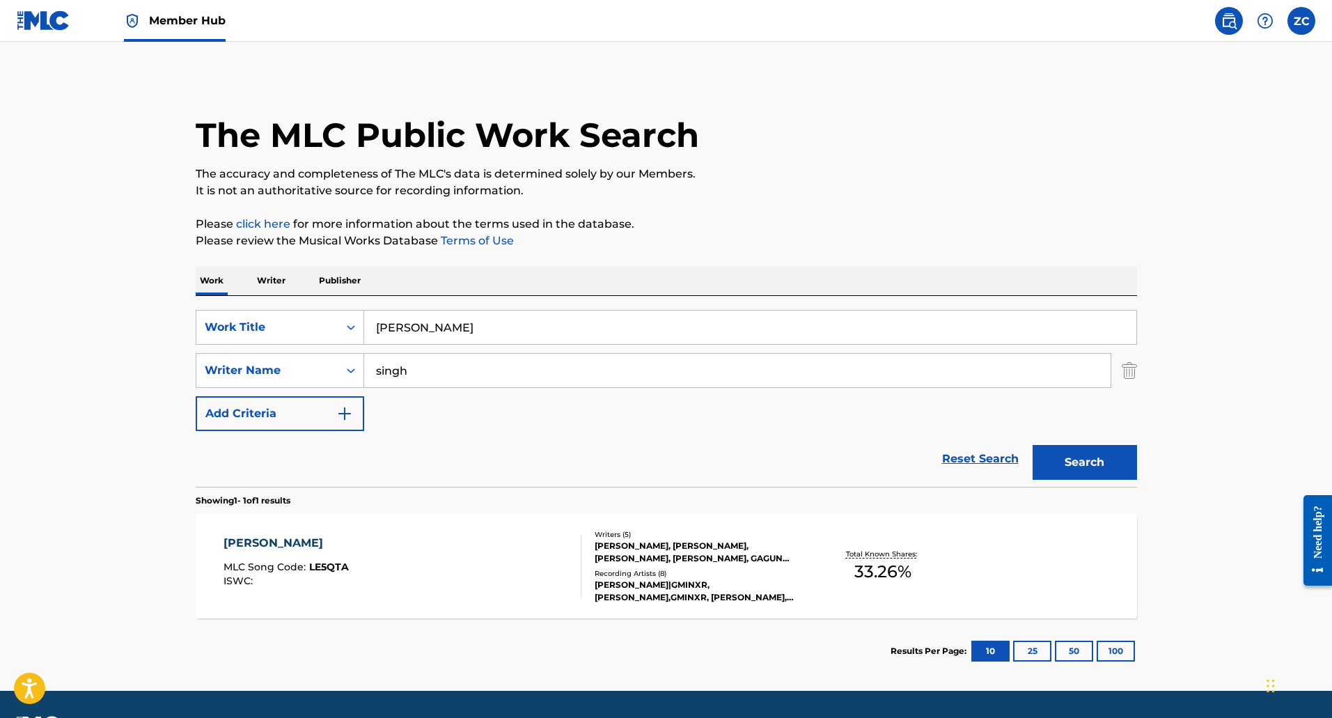
drag, startPoint x: 980, startPoint y: 457, endPoint x: 592, endPoint y: 352, distance: 402.2
click at [980, 457] on link "Reset Search" at bounding box center [980, 458] width 90 height 31
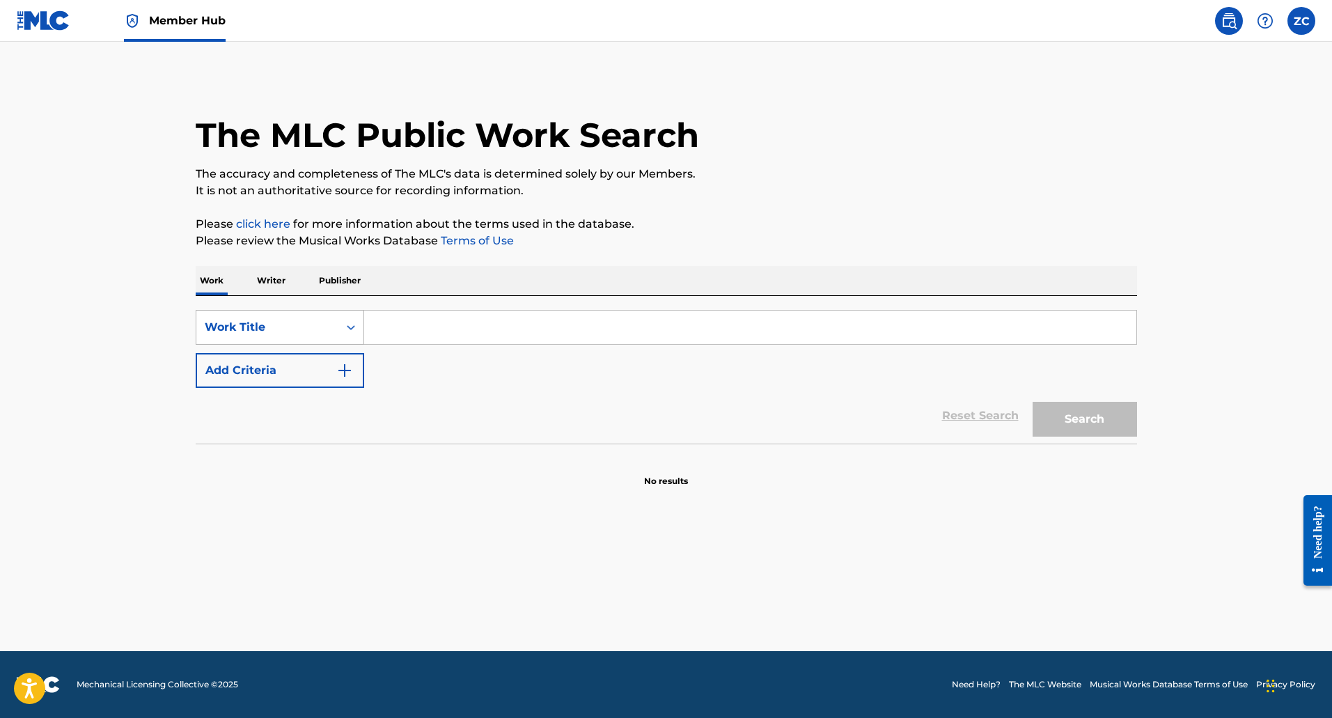
drag, startPoint x: 291, startPoint y: 324, endPoint x: 297, endPoint y: 338, distance: 14.3
click at [291, 325] on div "Work Title" at bounding box center [267, 327] width 125 height 17
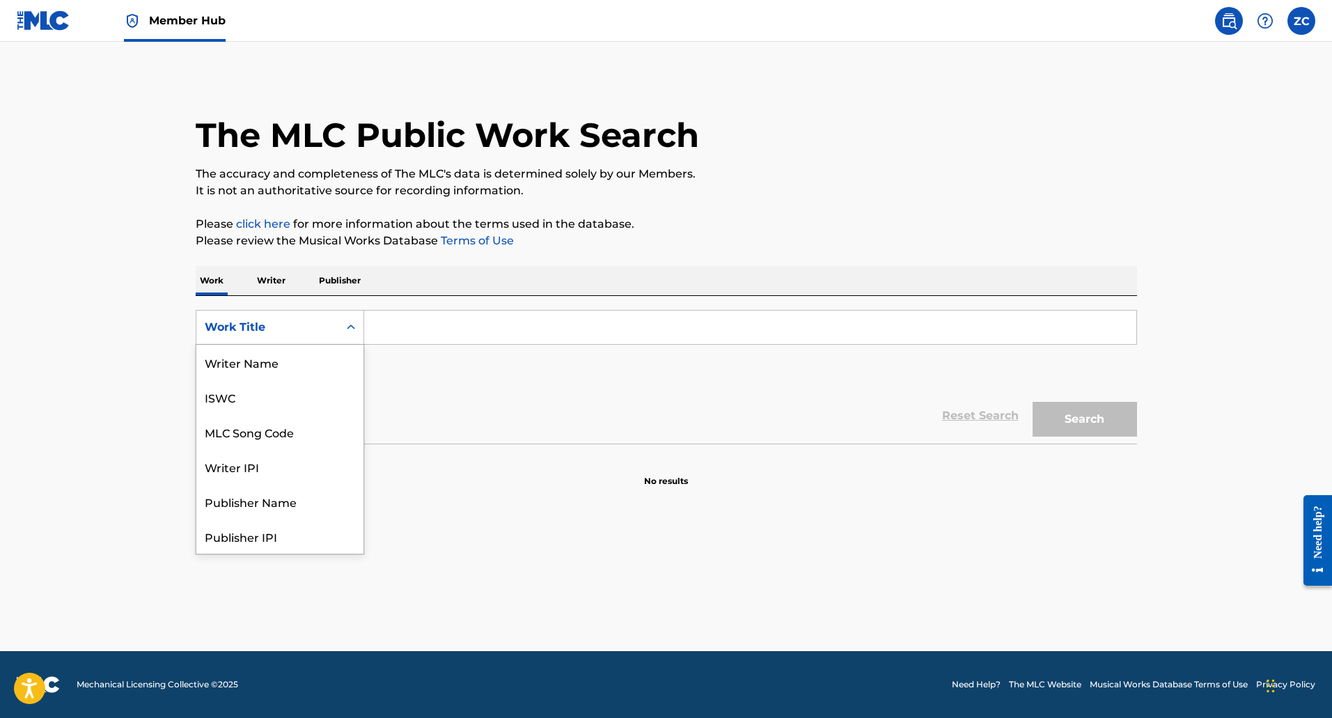
scroll to position [70, 0]
click at [294, 363] on div "MLC Song Code" at bounding box center [279, 362] width 167 height 35
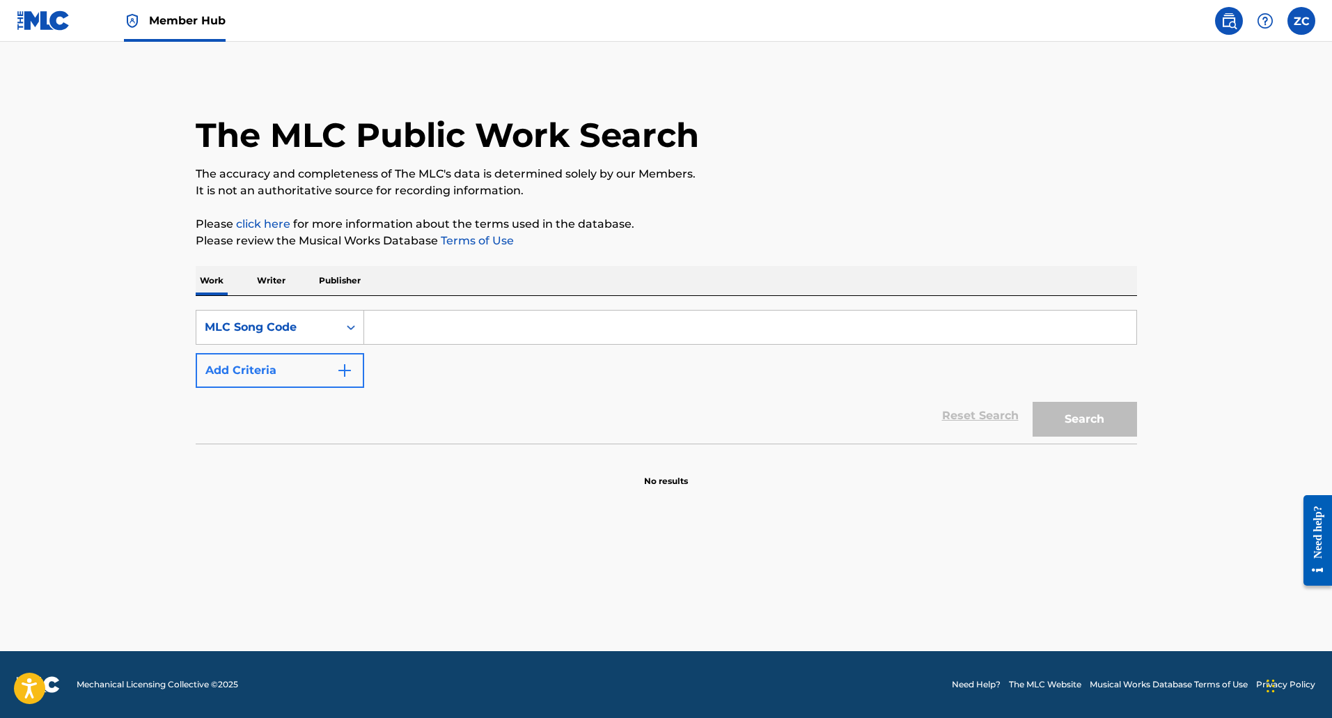
click at [475, 317] on input "Search Form" at bounding box center [750, 326] width 772 height 33
type input "3T7X2L"
click at [1032, 402] on button "Search" at bounding box center [1084, 419] width 104 height 35
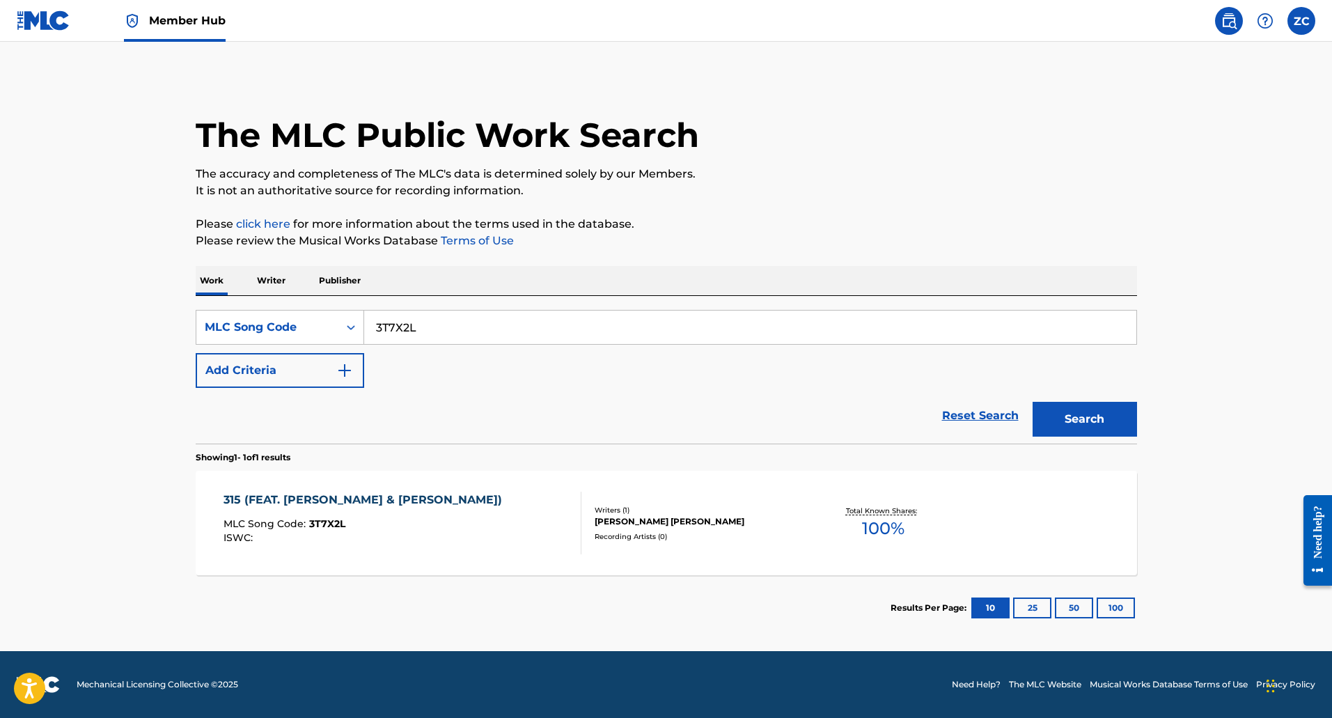
click at [392, 492] on div "315 (FEAT. [PERSON_NAME] & [PERSON_NAME])" at bounding box center [365, 499] width 285 height 17
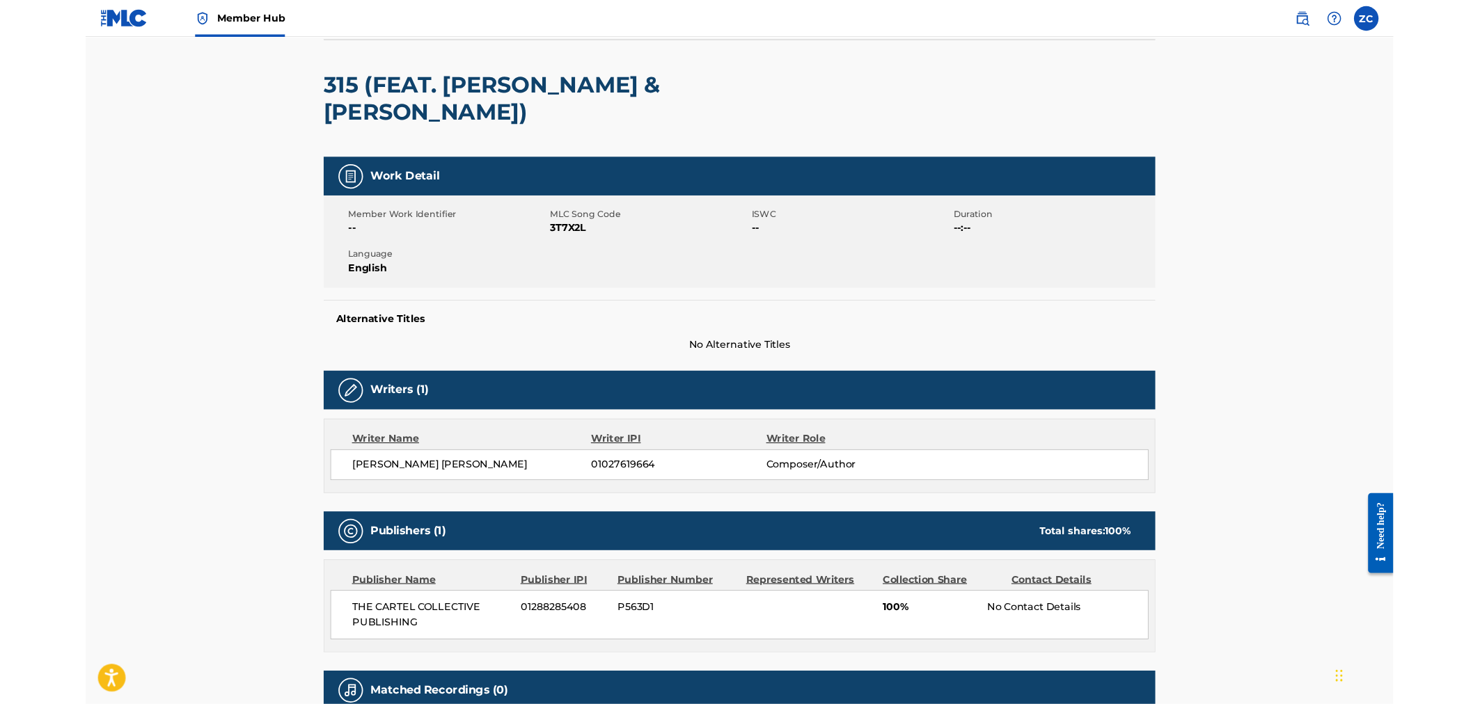
scroll to position [97, 0]
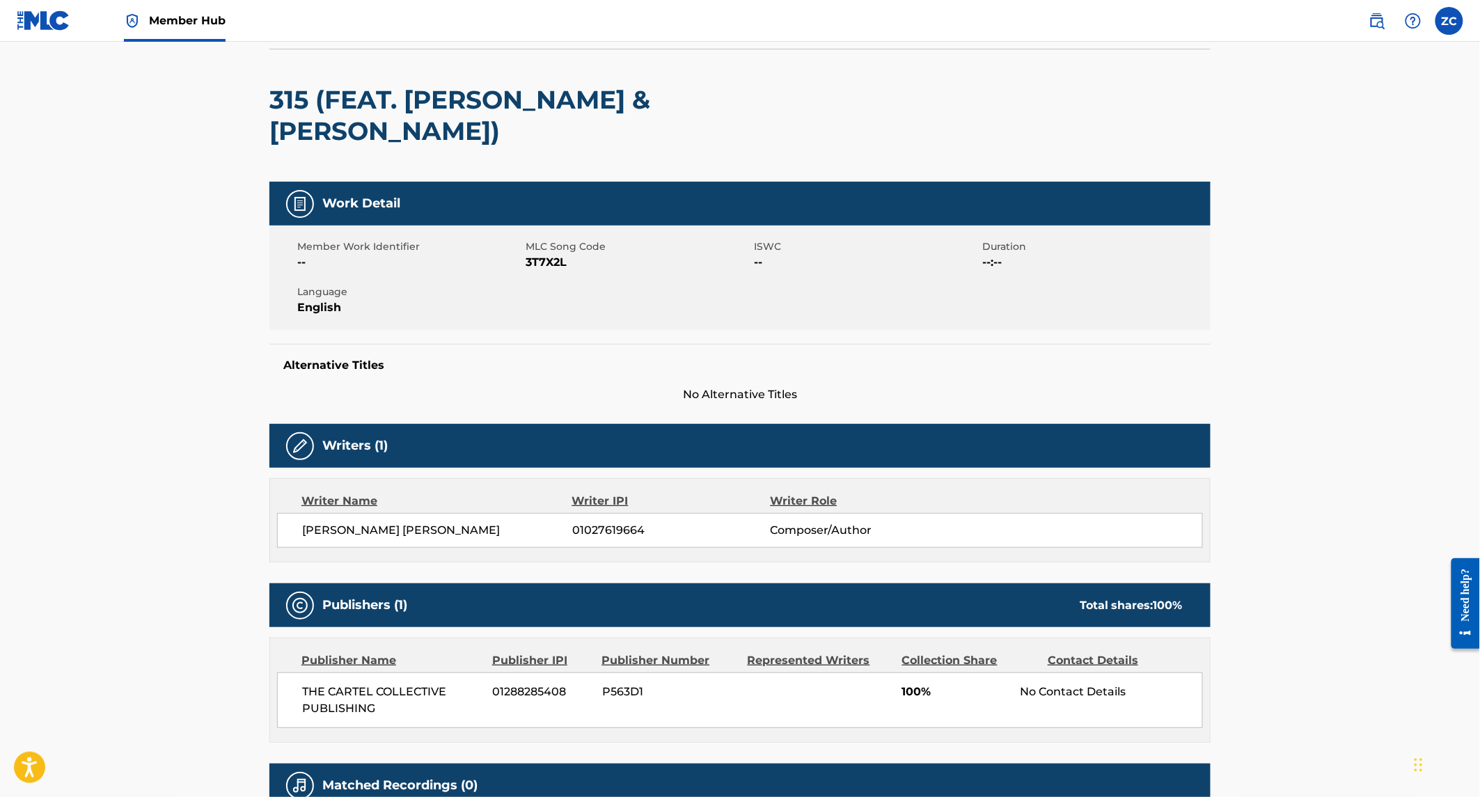
click at [148, 203] on main "< Back to public search results Copy work link 315 (FEAT. [PERSON_NAME] & [PERS…" at bounding box center [740, 408] width 1480 height 929
click at [173, 150] on main "< Back to public search results Copy work link 315 (FEAT. [PERSON_NAME] & [PERS…" at bounding box center [740, 408] width 1480 height 929
click at [242, 302] on main "< Back to public search results Copy work link 315 (FEAT. [PERSON_NAME] & [PERS…" at bounding box center [740, 408] width 1480 height 929
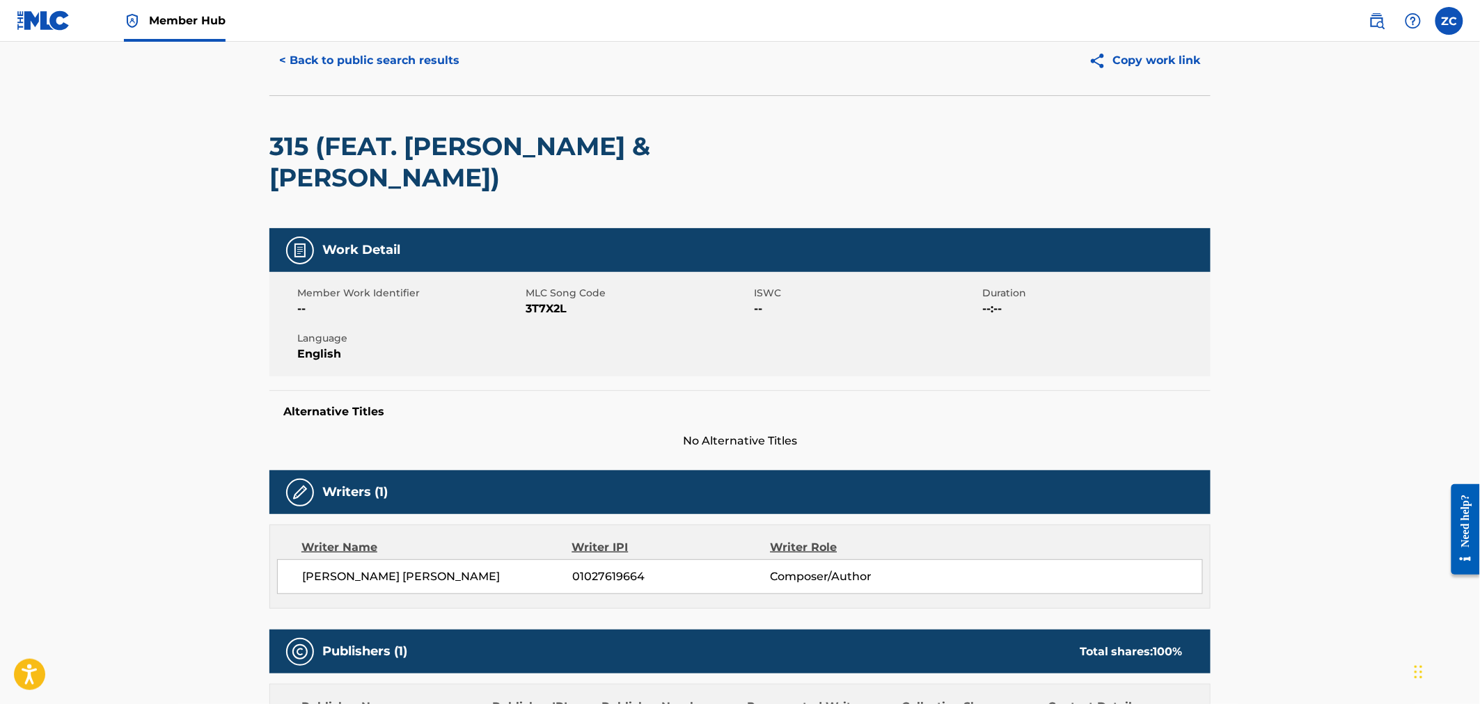
scroll to position [0, 0]
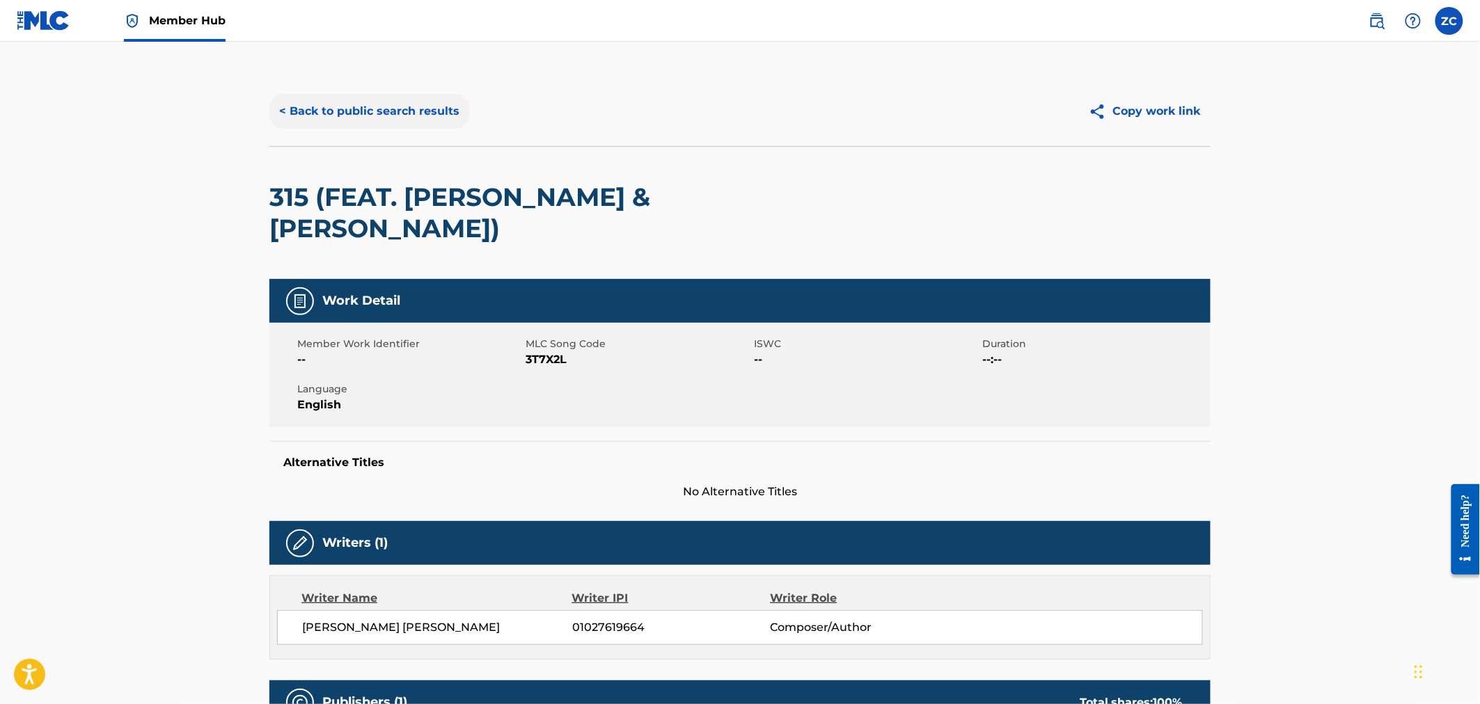
click at [381, 109] on button "< Back to public search results" at bounding box center [369, 111] width 200 height 35
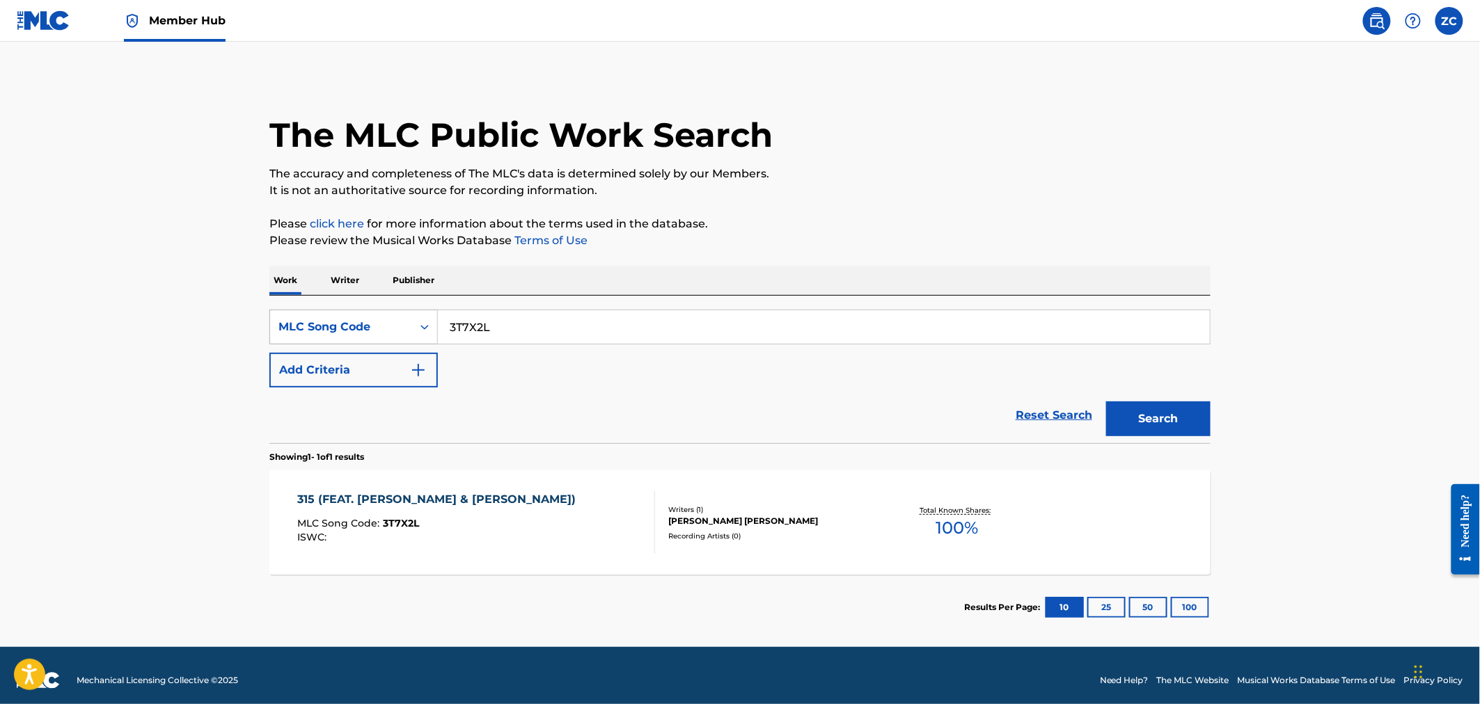
click at [336, 327] on div "MLC Song Code" at bounding box center [340, 327] width 125 height 17
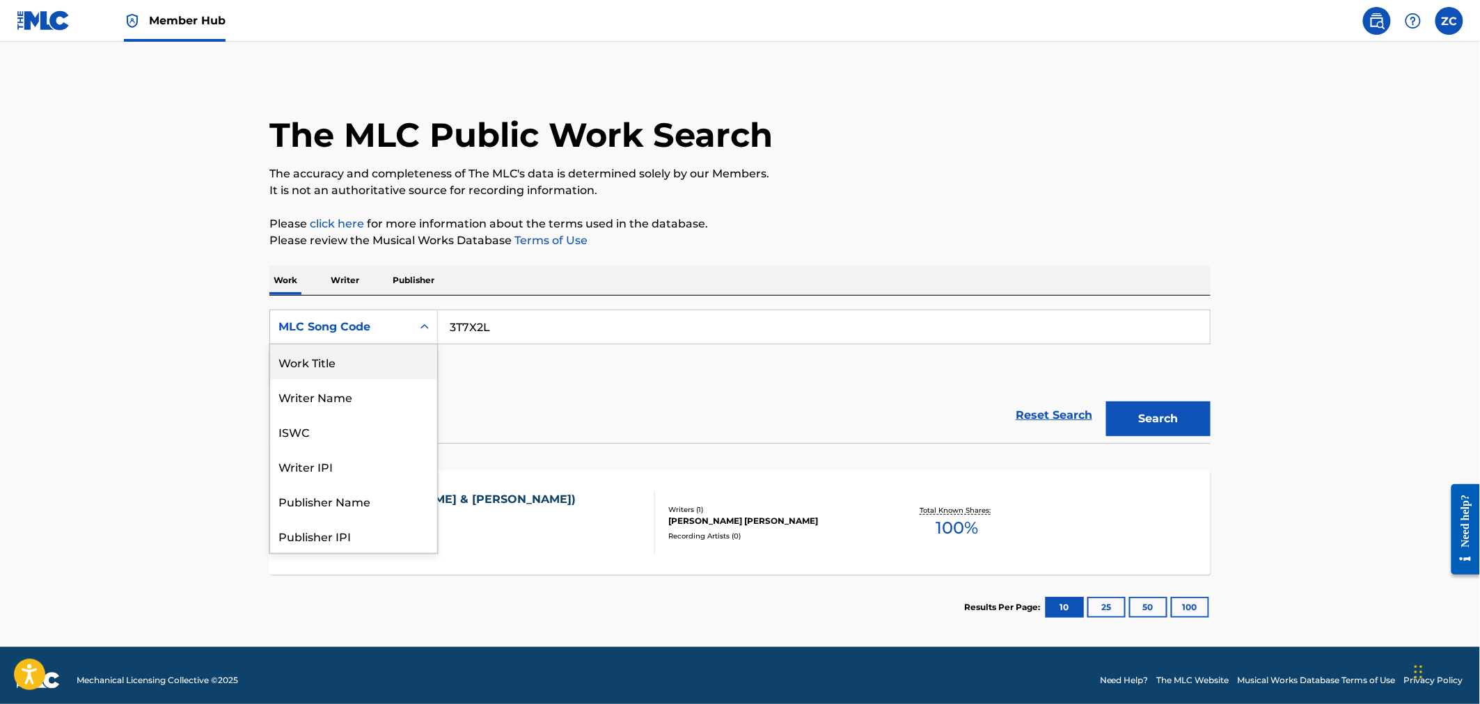
click at [338, 366] on div "Work Title" at bounding box center [353, 362] width 167 height 35
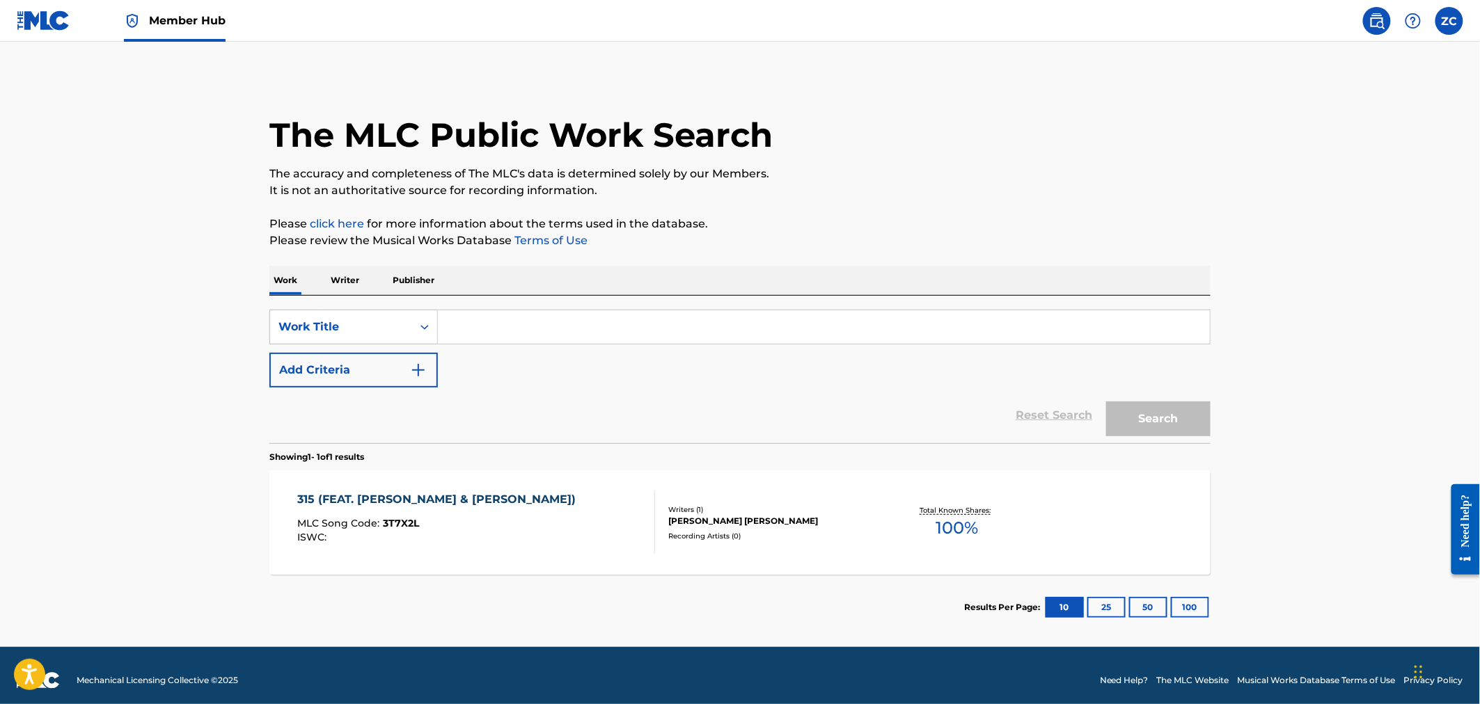
click at [603, 332] on input "Search Form" at bounding box center [824, 326] width 772 height 33
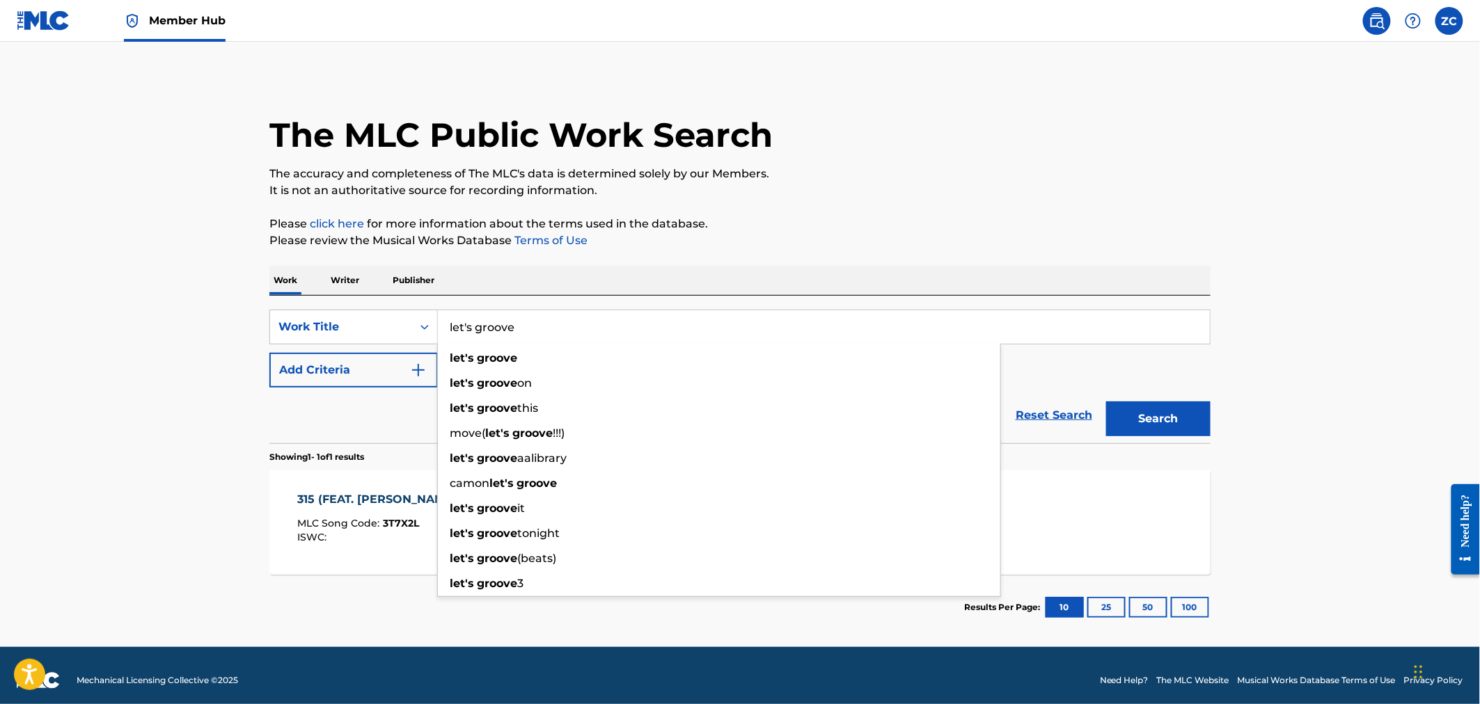
type input "let's groove"
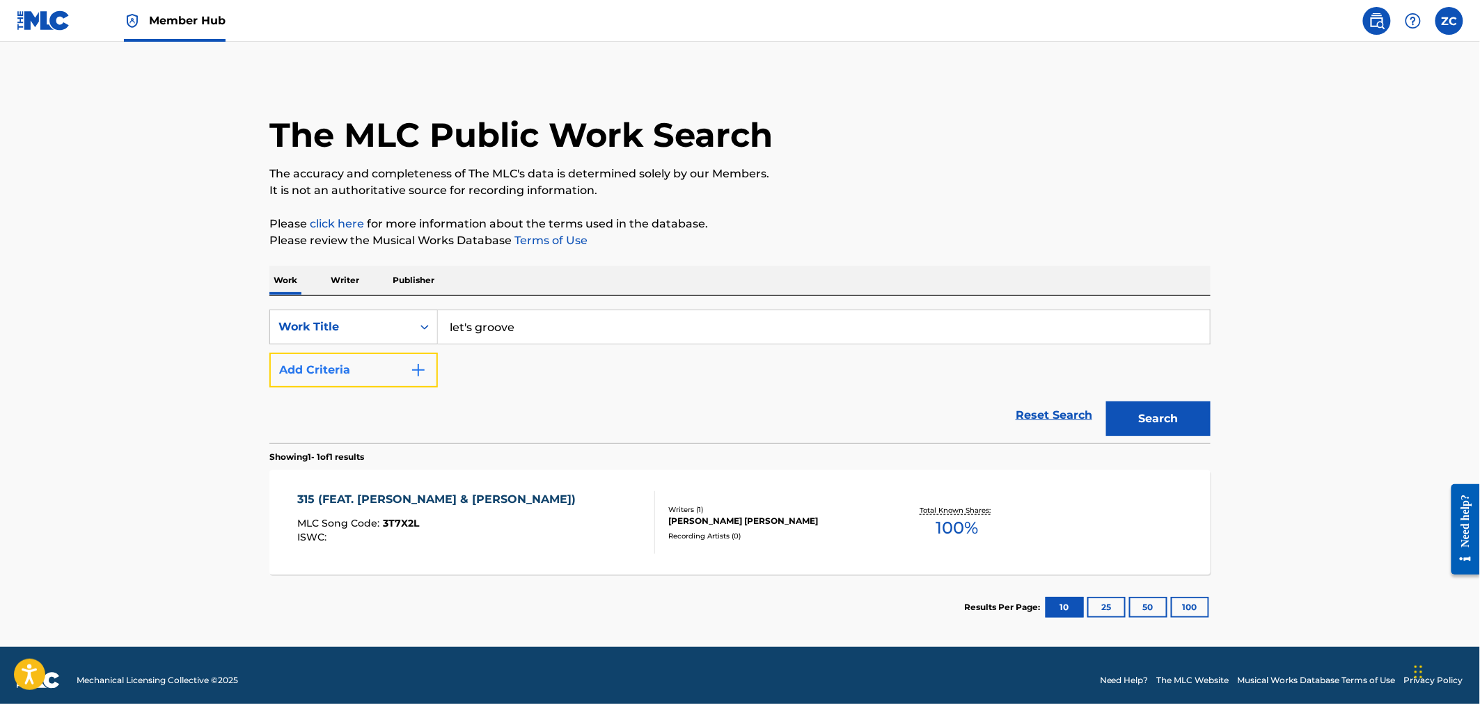
click at [368, 365] on button "Add Criteria" at bounding box center [353, 370] width 168 height 35
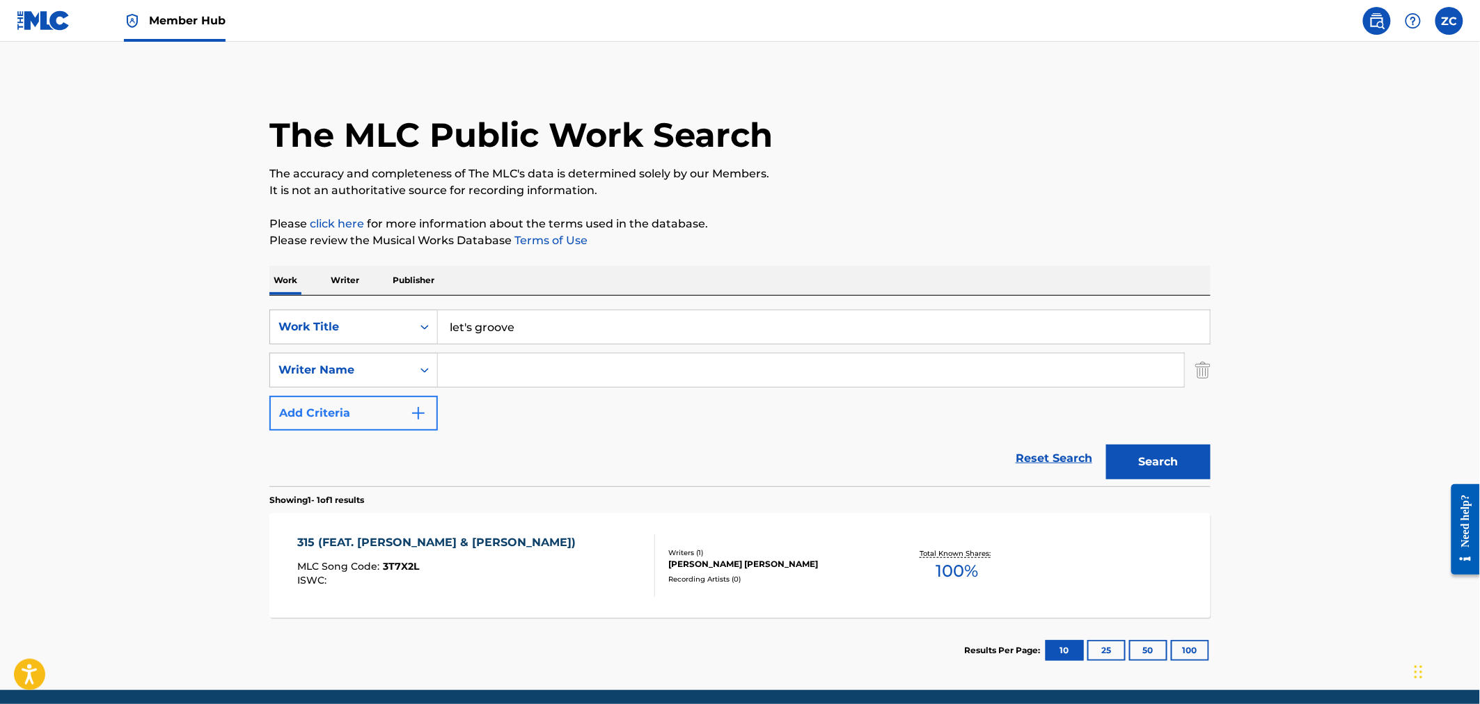
click at [514, 362] on input "Search Form" at bounding box center [811, 370] width 746 height 33
click at [1106, 445] on button "Search" at bounding box center [1158, 462] width 104 height 35
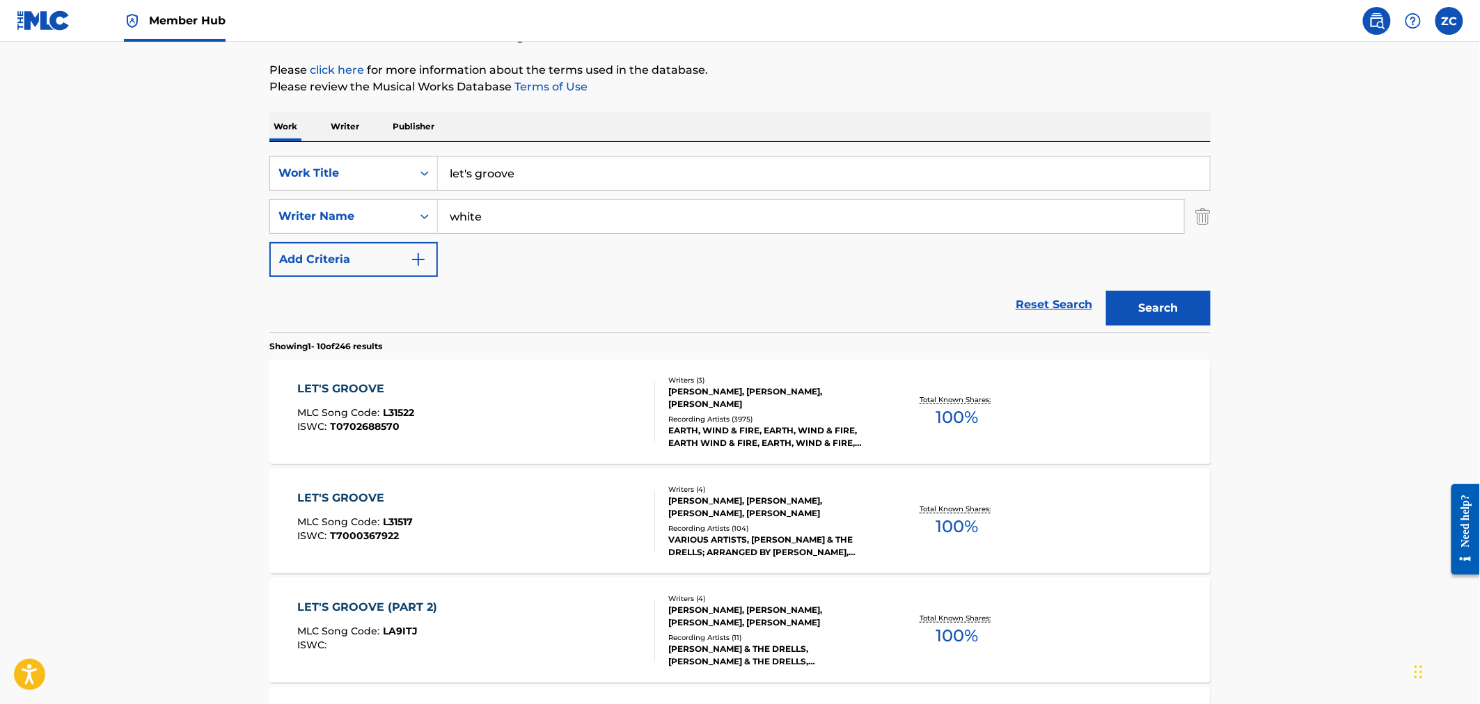
scroll to position [155, 0]
click at [516, 206] on input "white" at bounding box center [811, 215] width 746 height 33
type input "[PERSON_NAME]"
click at [1106, 290] on button "Search" at bounding box center [1158, 307] width 104 height 35
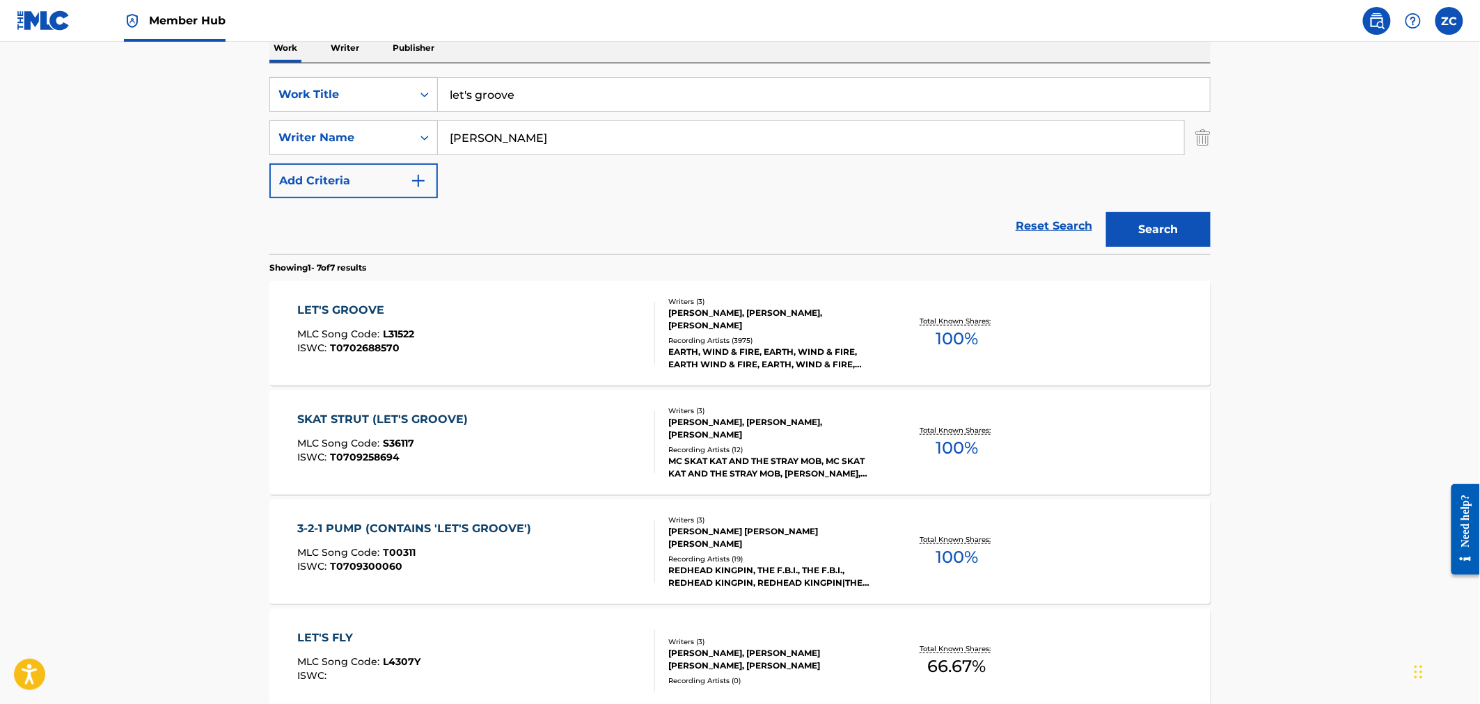
scroll to position [232, 0]
click at [471, 349] on div "LET'S GROOVE MLC Song Code : L31522 ISWC : T0702688570" at bounding box center [477, 334] width 358 height 63
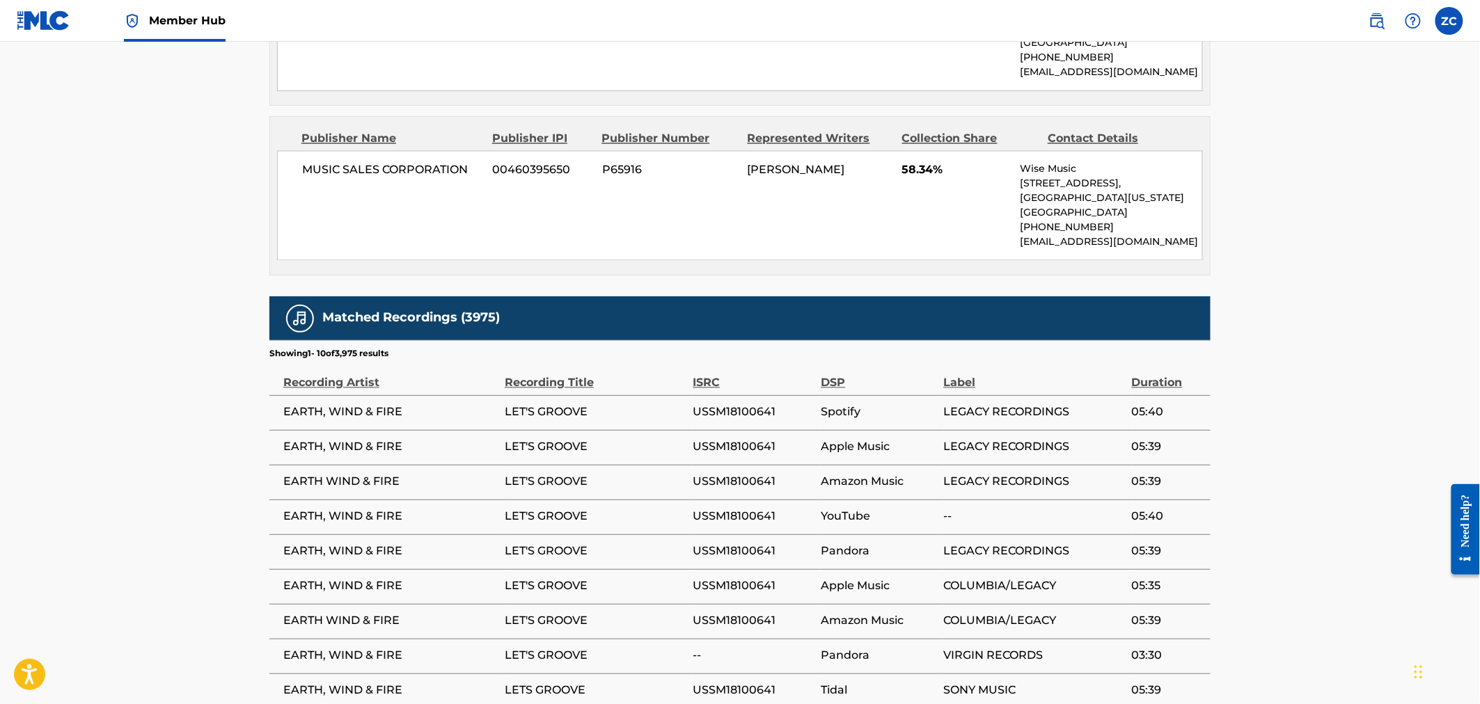
scroll to position [1160, 0]
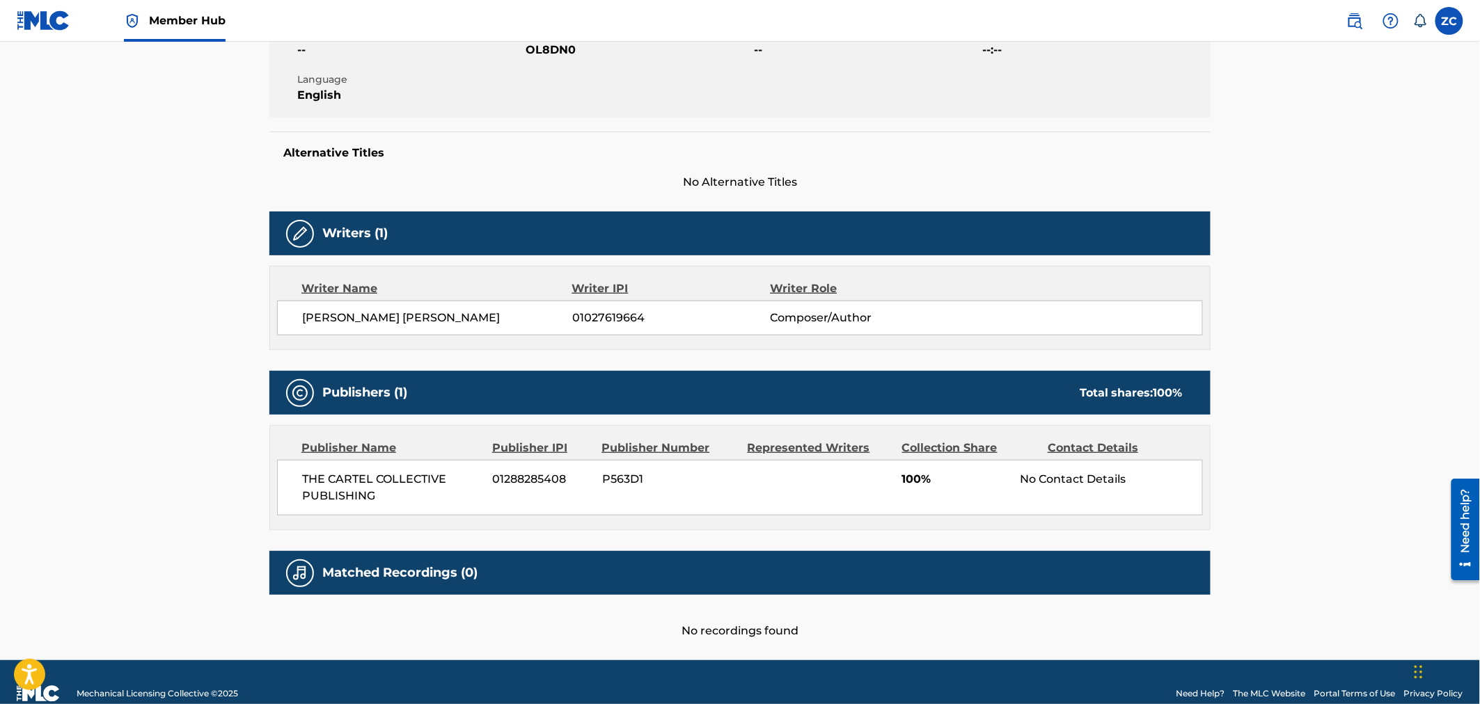
drag, startPoint x: 153, startPoint y: 436, endPoint x: 223, endPoint y: 462, distance: 74.2
click at [156, 439] on main "< Back to public search results Copy work link OLD MONEY Work Detail Member Wor…" at bounding box center [740, 211] width 1480 height 897
